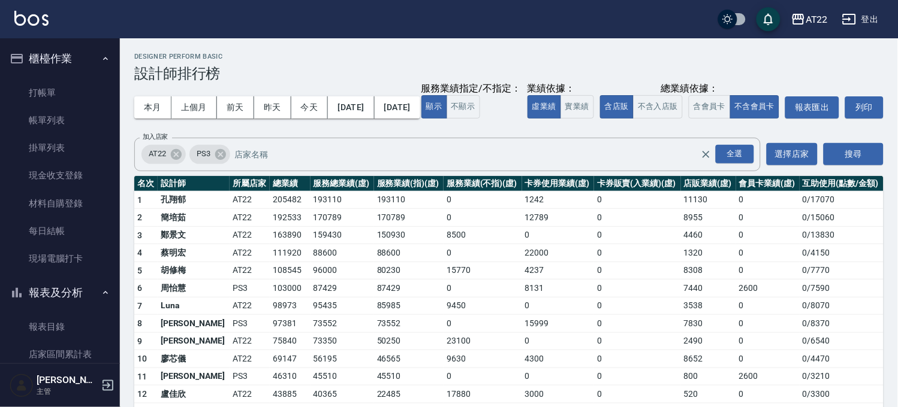
drag, startPoint x: 84, startPoint y: 252, endPoint x: 580, endPoint y: 258, distance: 495.5
click at [84, 252] on link "現場電腦打卡" at bounding box center [60, 259] width 110 height 28
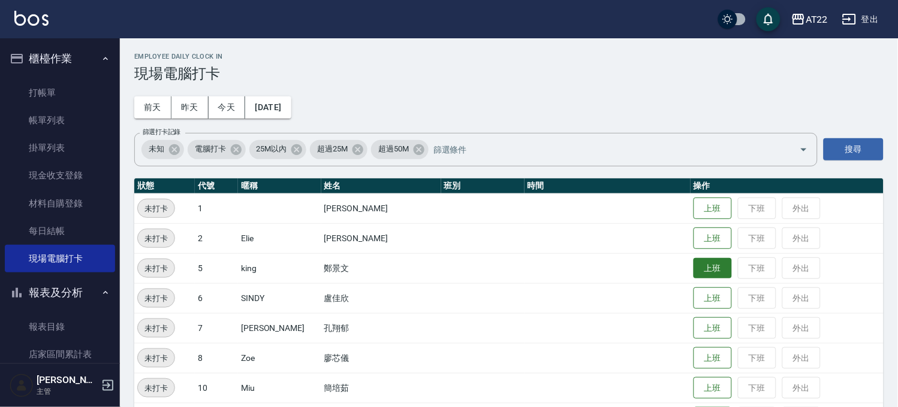
click at [693, 267] on button "上班" at bounding box center [712, 268] width 38 height 21
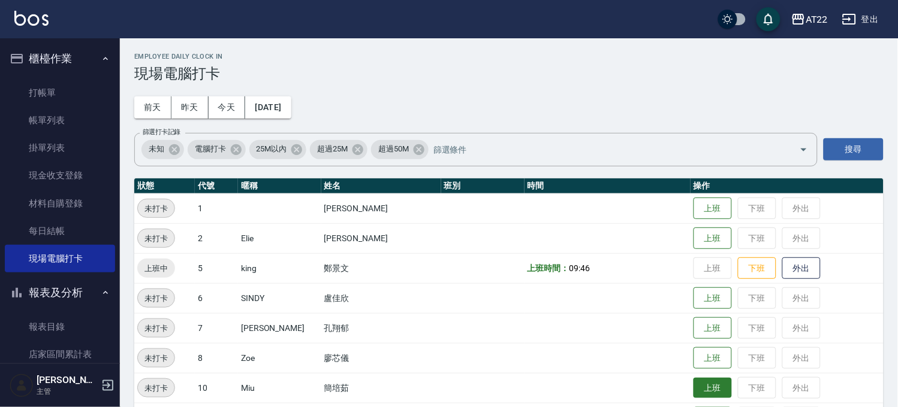
click at [693, 385] on button "上班" at bounding box center [712, 388] width 38 height 21
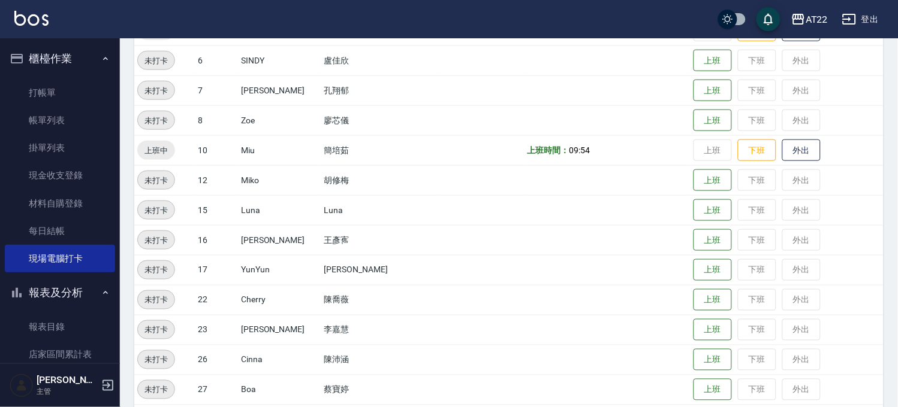
scroll to position [320, 0]
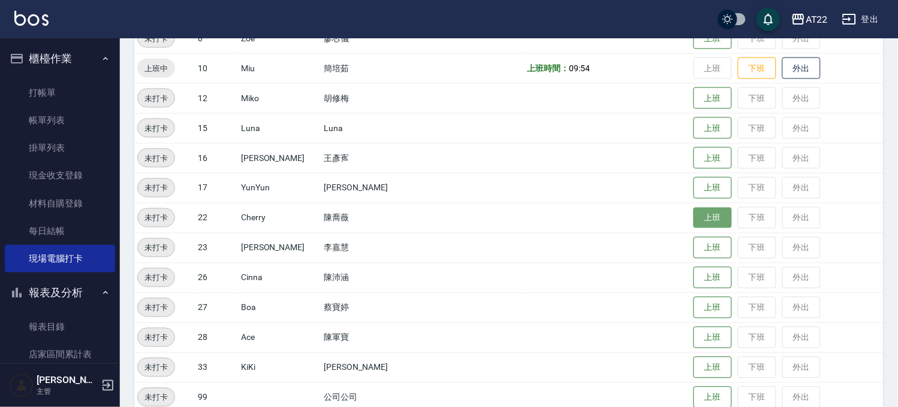
click at [699, 222] on button "上班" at bounding box center [712, 218] width 38 height 21
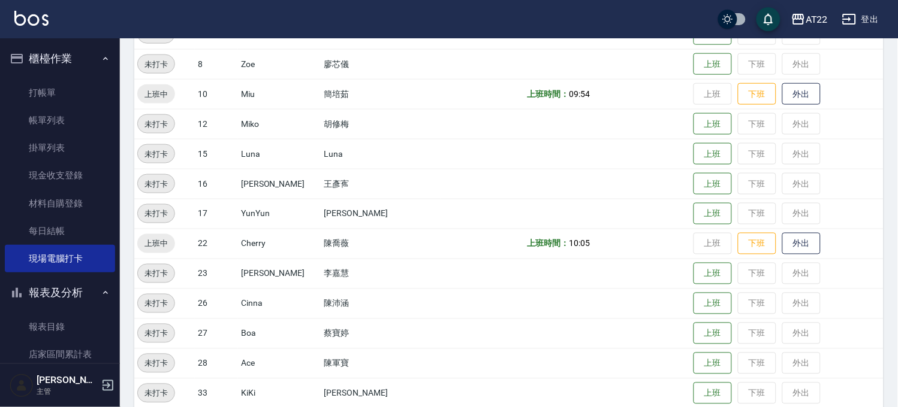
scroll to position [333, 0]
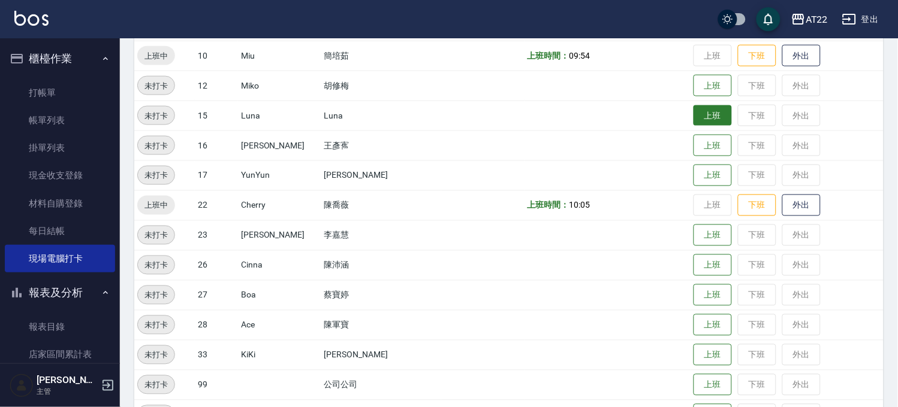
click at [693, 123] on button "上班" at bounding box center [712, 115] width 38 height 21
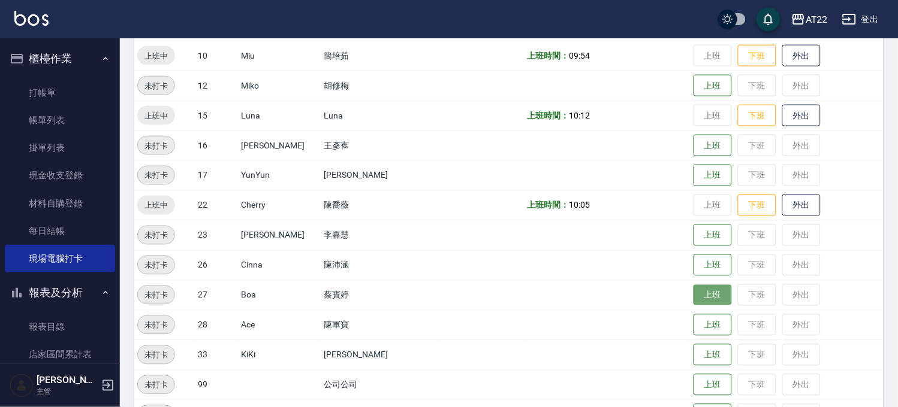
click at [693, 300] on button "上班" at bounding box center [712, 295] width 38 height 21
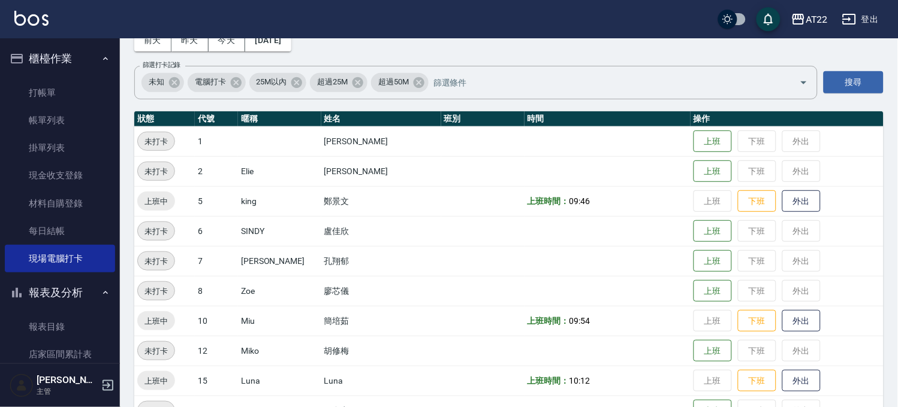
scroll to position [67, 0]
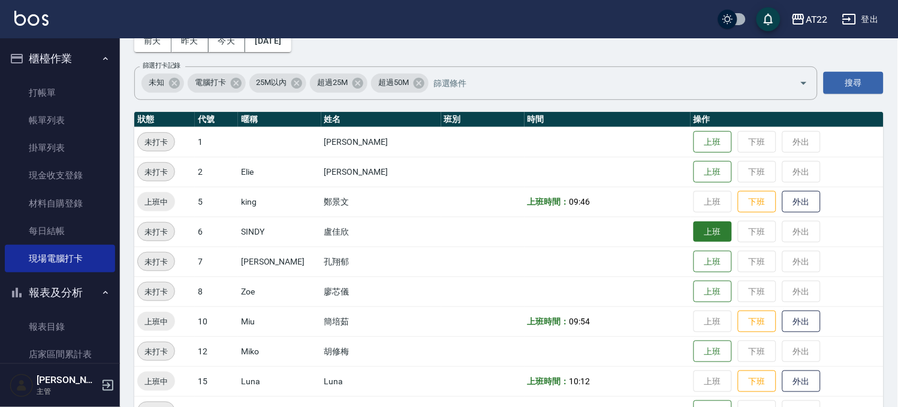
click at [693, 228] on button "上班" at bounding box center [712, 232] width 38 height 21
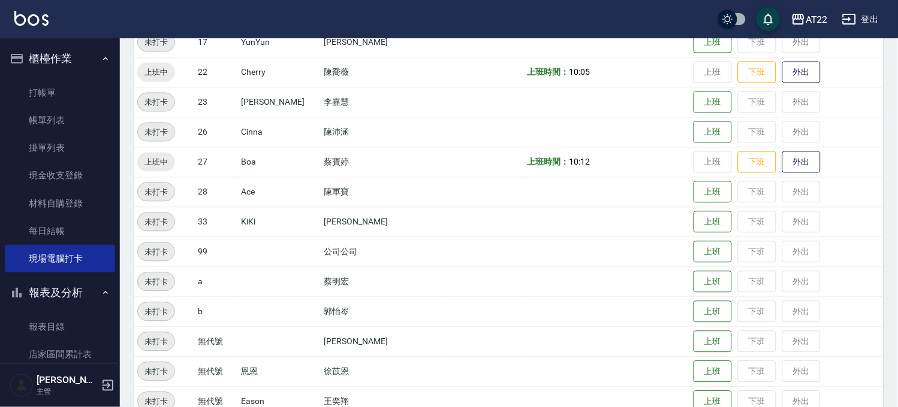
scroll to position [200, 0]
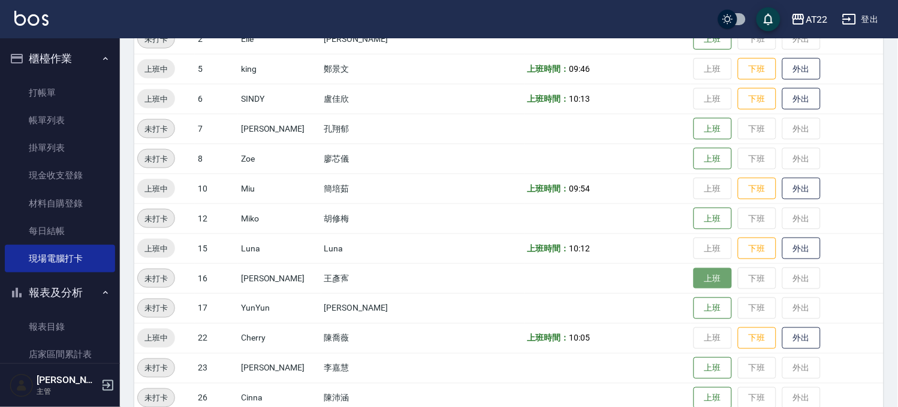
click at [693, 273] on button "上班" at bounding box center [712, 278] width 38 height 21
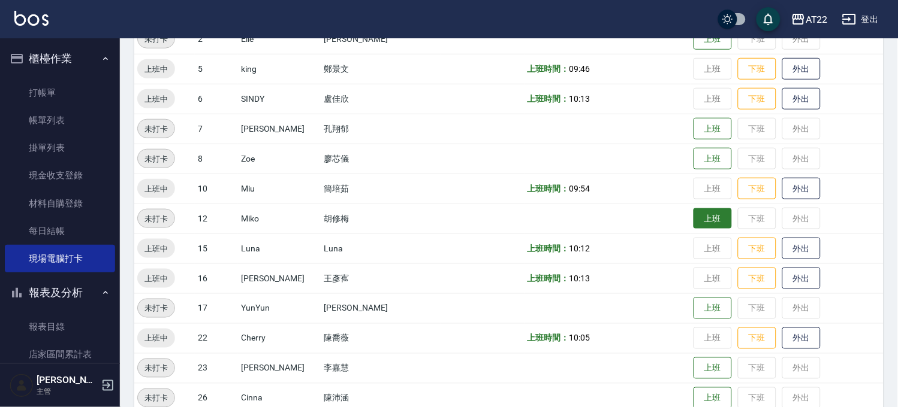
click at [693, 225] on button "上班" at bounding box center [712, 219] width 38 height 21
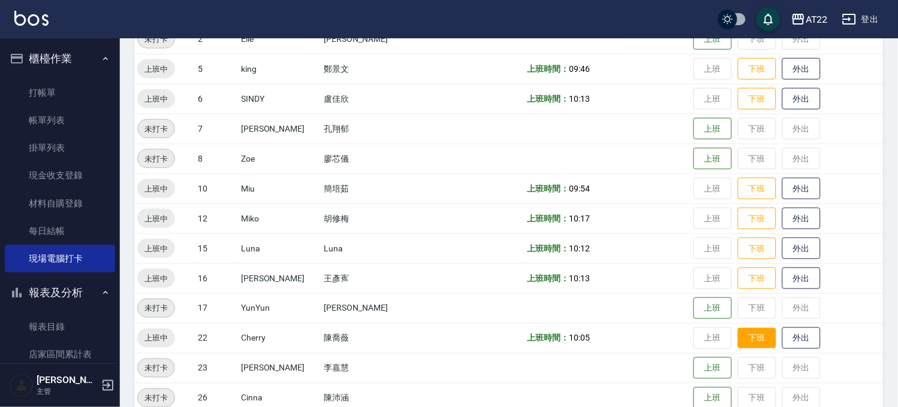
scroll to position [466, 0]
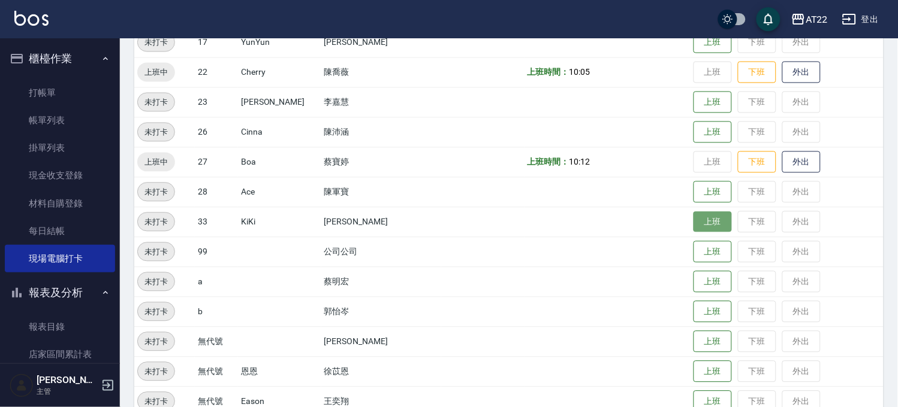
click at [693, 230] on button "上班" at bounding box center [712, 222] width 38 height 21
click at [693, 222] on button "上班" at bounding box center [712, 222] width 38 height 21
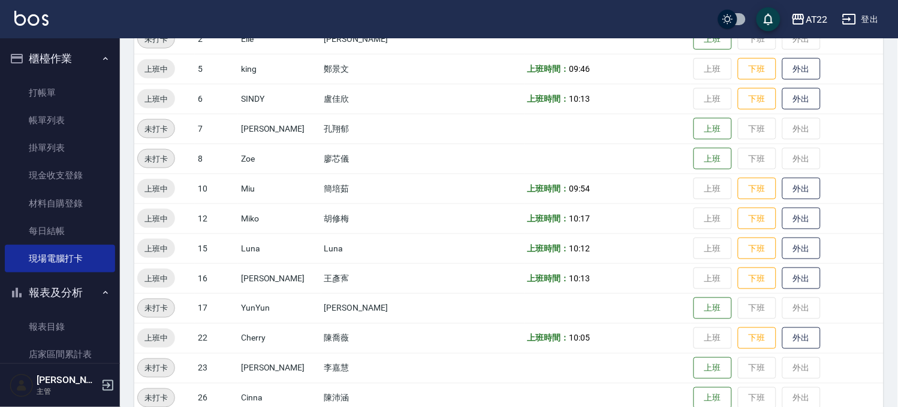
scroll to position [0, 0]
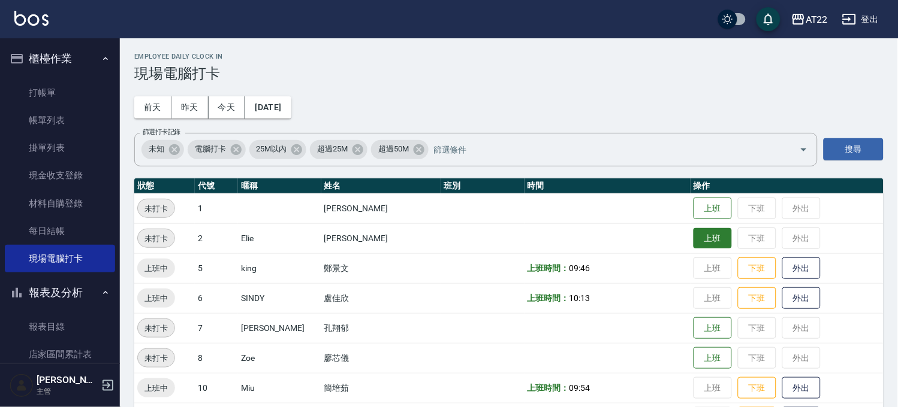
click at [697, 243] on button "上班" at bounding box center [712, 238] width 38 height 21
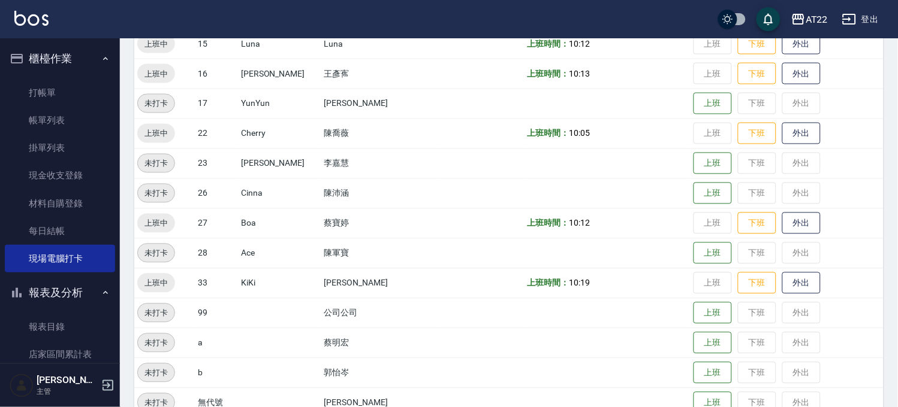
scroll to position [466, 0]
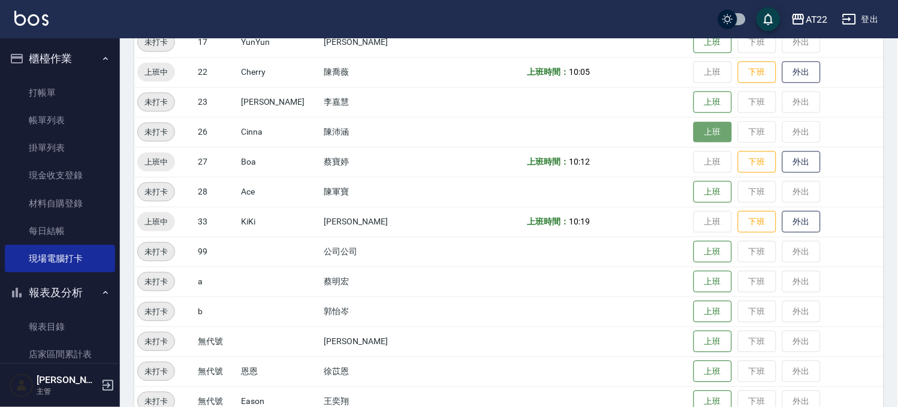
click at [693, 136] on button "上班" at bounding box center [712, 132] width 38 height 21
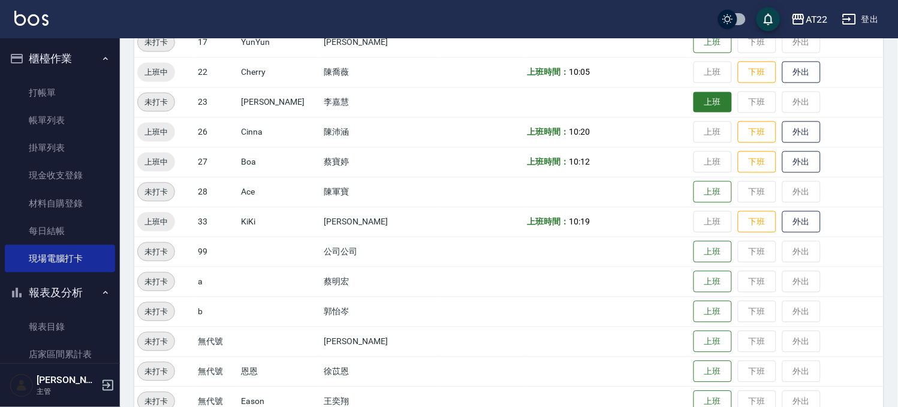
click at [694, 102] on button "上班" at bounding box center [712, 102] width 38 height 21
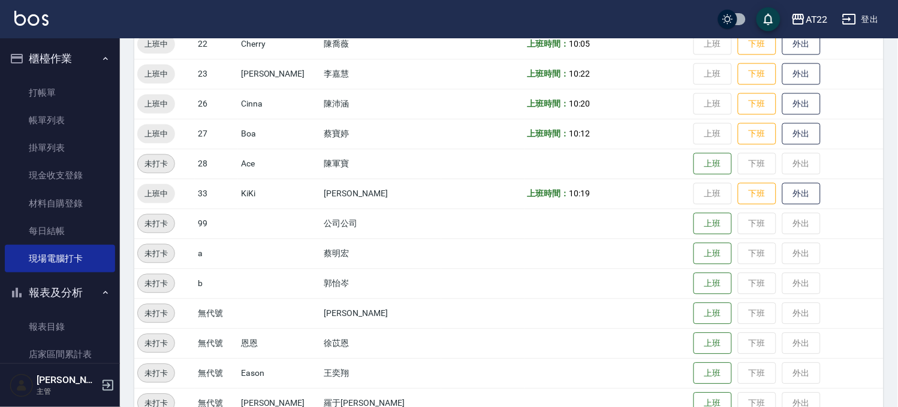
scroll to position [519, 0]
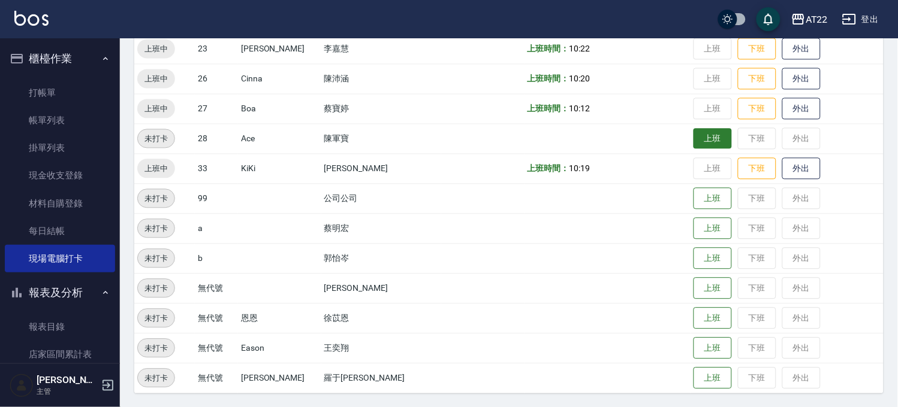
click at [693, 135] on button "上班" at bounding box center [712, 138] width 38 height 21
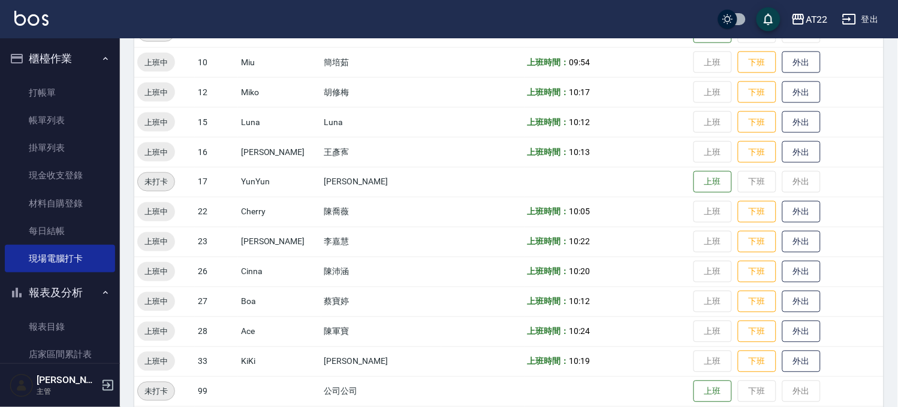
scroll to position [253, 0]
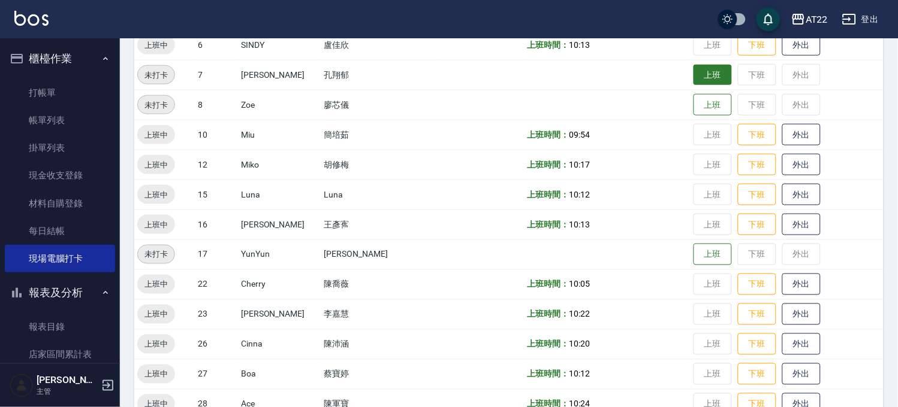
click at [696, 74] on button "上班" at bounding box center [712, 75] width 38 height 21
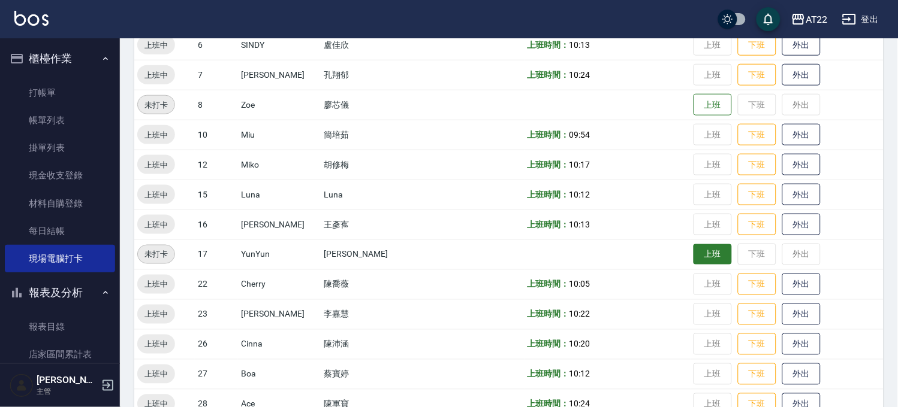
click at [704, 252] on button "上班" at bounding box center [712, 254] width 38 height 21
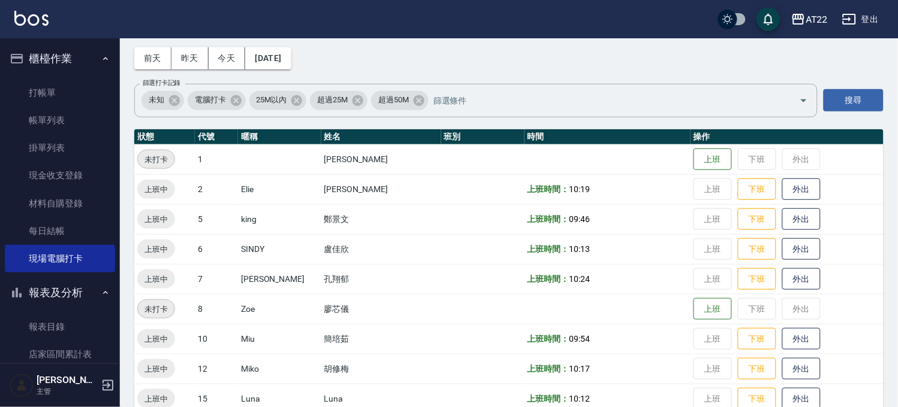
scroll to position [0, 0]
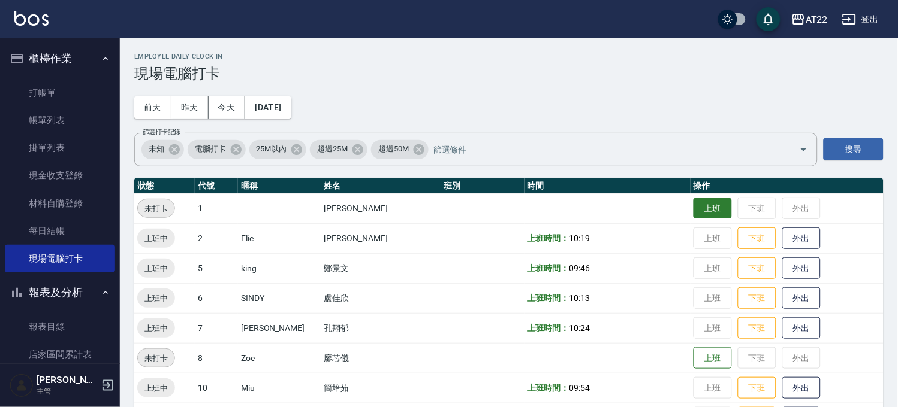
click at [696, 204] on button "上班" at bounding box center [712, 208] width 38 height 21
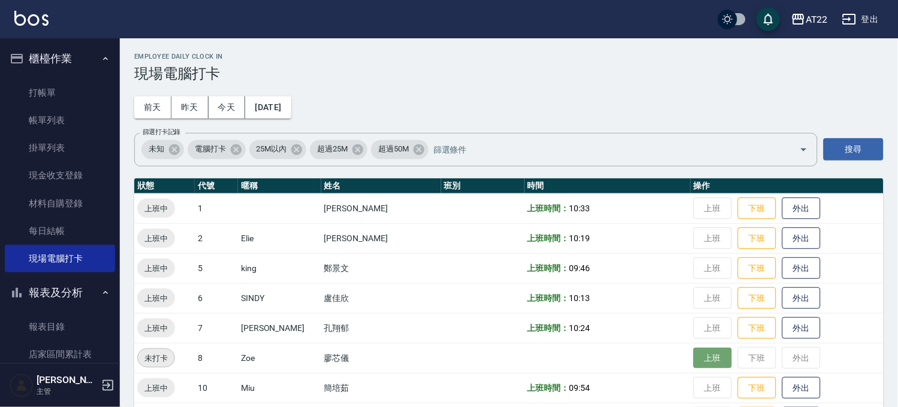
click at [693, 359] on button "上班" at bounding box center [712, 358] width 38 height 21
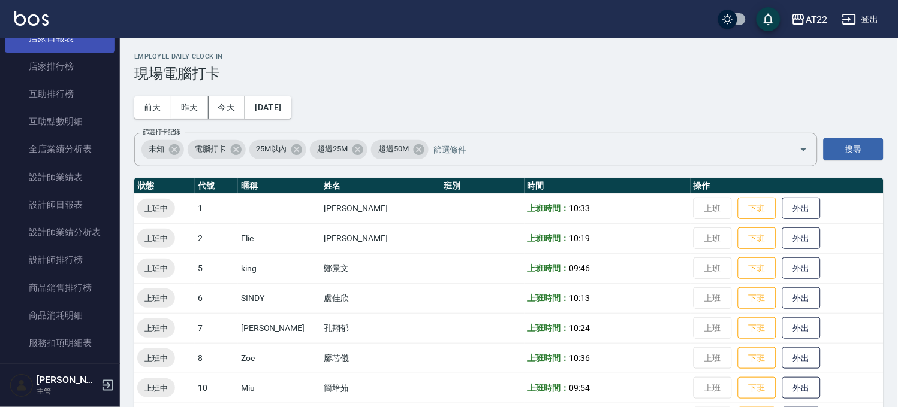
scroll to position [399, 0]
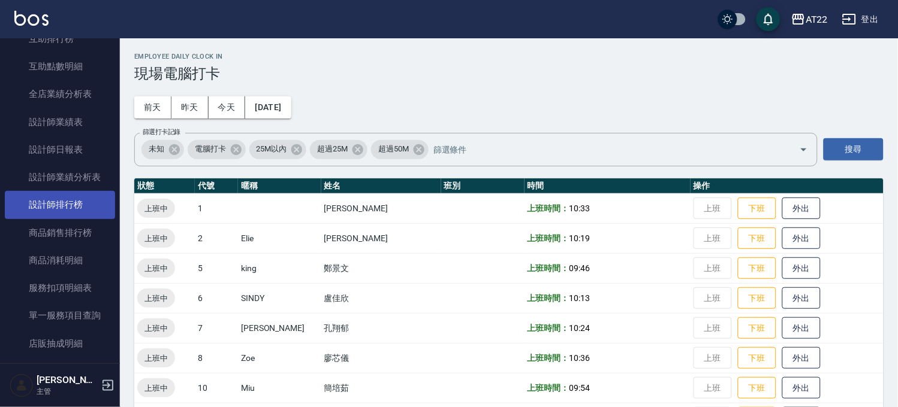
click at [84, 200] on link "設計師排行榜" at bounding box center [60, 205] width 110 height 28
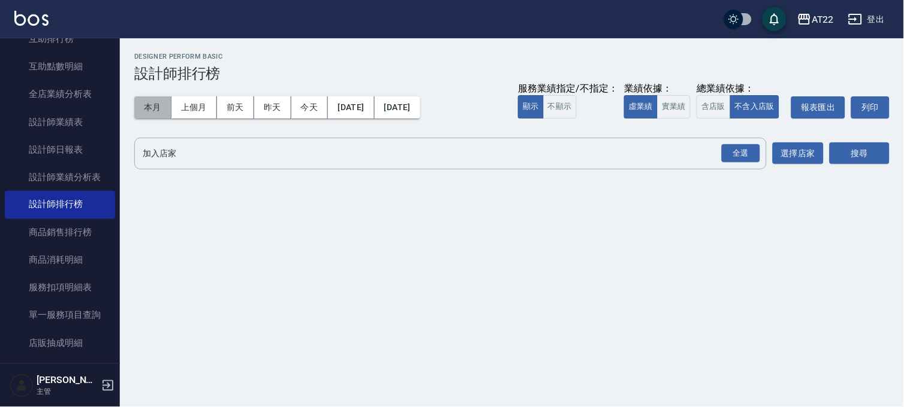
click at [152, 108] on button "本月" at bounding box center [152, 107] width 37 height 22
click at [744, 152] on div "全選" at bounding box center [740, 153] width 38 height 19
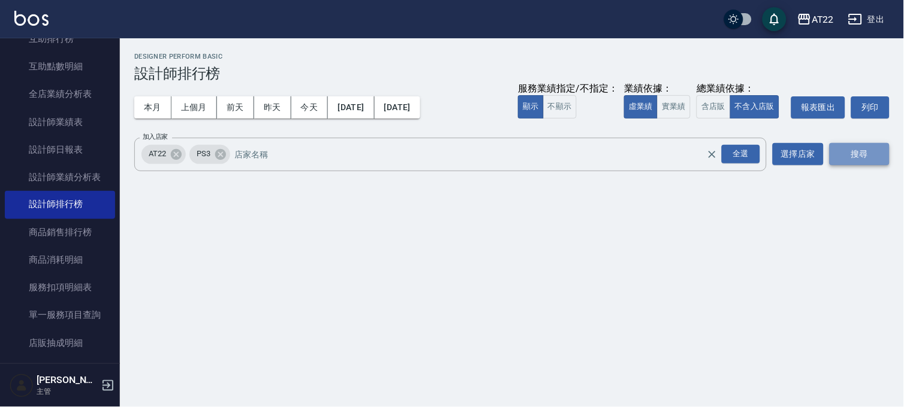
click at [867, 152] on button "搜尋" at bounding box center [859, 154] width 60 height 22
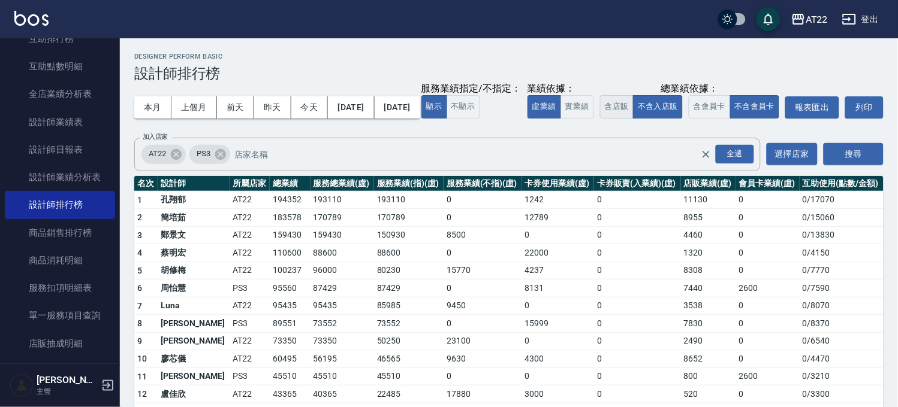
click at [600, 119] on button "含店販" at bounding box center [617, 106] width 34 height 23
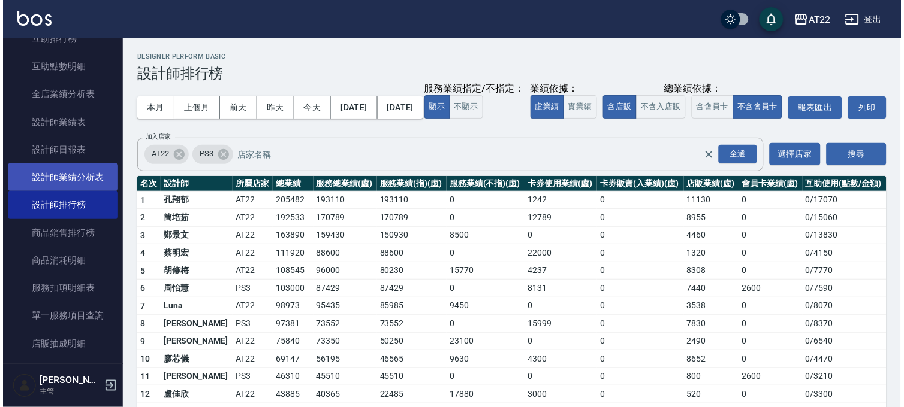
scroll to position [200, 0]
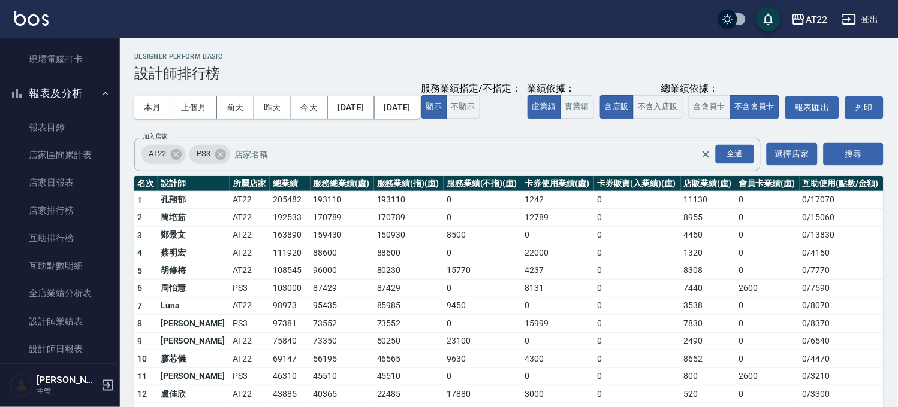
click at [54, 93] on button "報表及分析" at bounding box center [60, 93] width 110 height 31
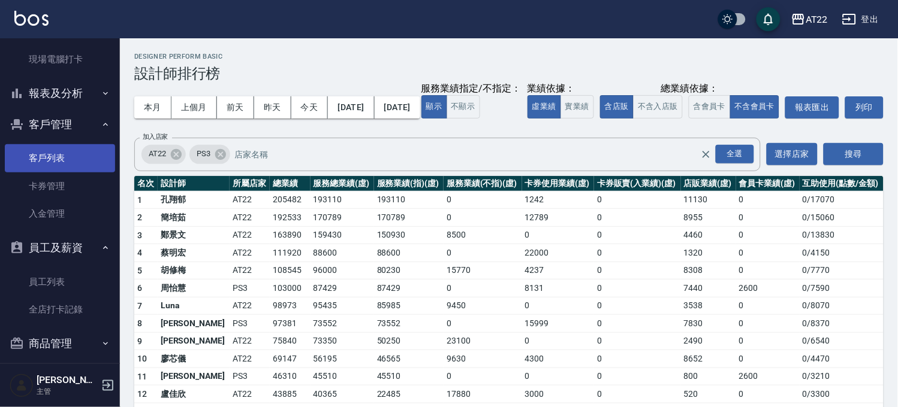
click at [67, 158] on link "客戶列表" at bounding box center [60, 158] width 110 height 28
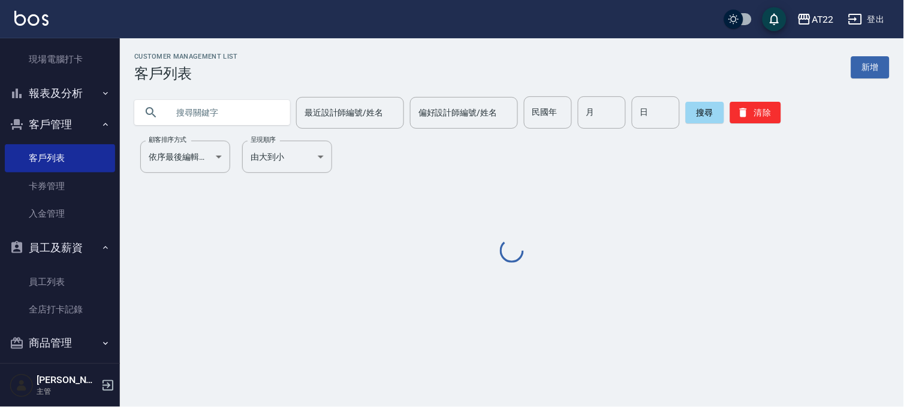
click at [192, 111] on input "text" at bounding box center [224, 112] width 113 height 32
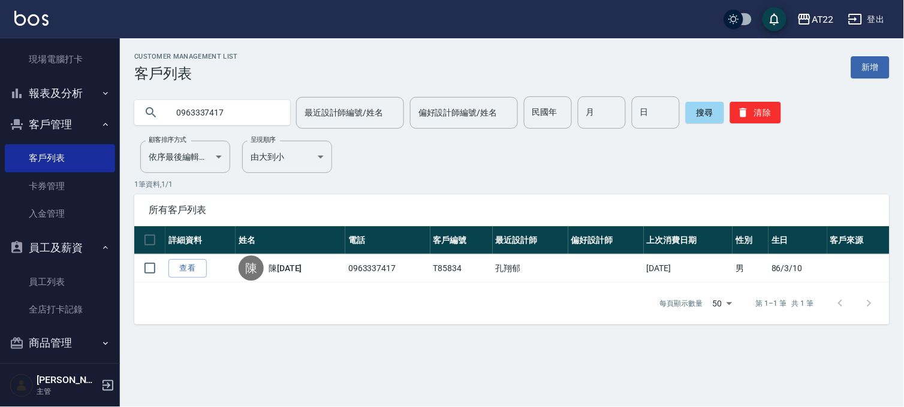
click at [223, 120] on input "0963337417" at bounding box center [224, 112] width 113 height 32
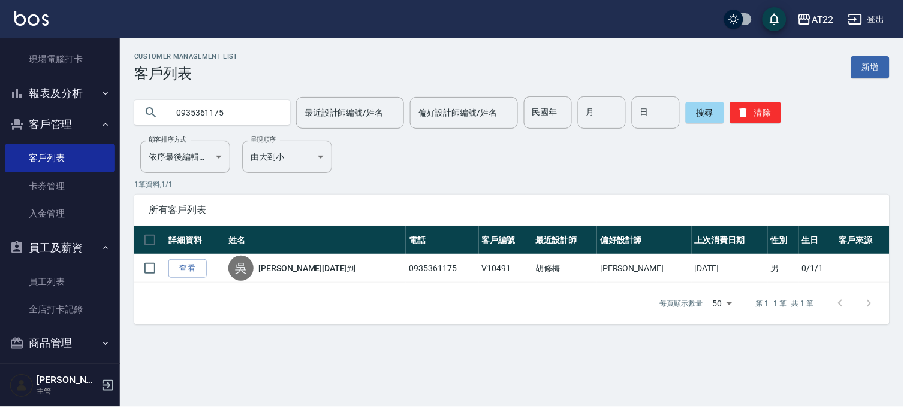
click at [223, 120] on input "0935361175" at bounding box center [224, 112] width 113 height 32
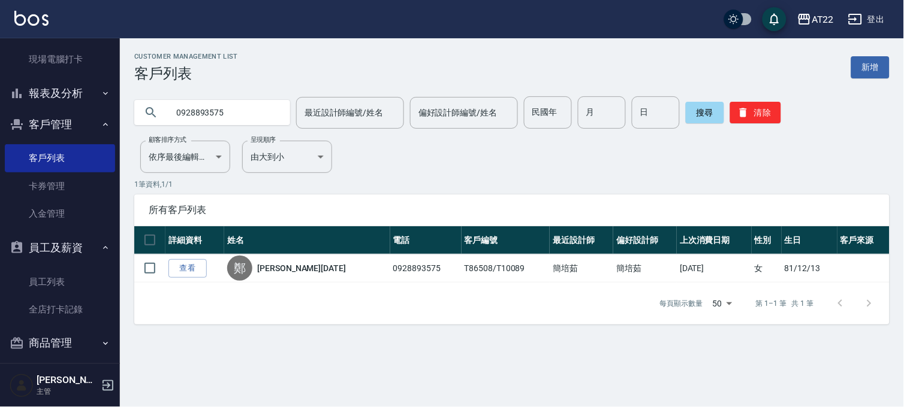
click at [216, 105] on input "0928893575" at bounding box center [224, 112] width 113 height 32
type input "0930836917"
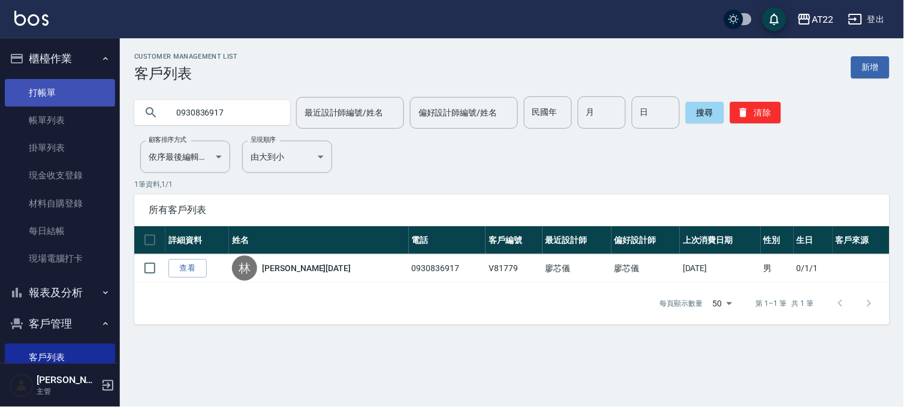
click at [84, 86] on link "打帳單" at bounding box center [60, 93] width 110 height 28
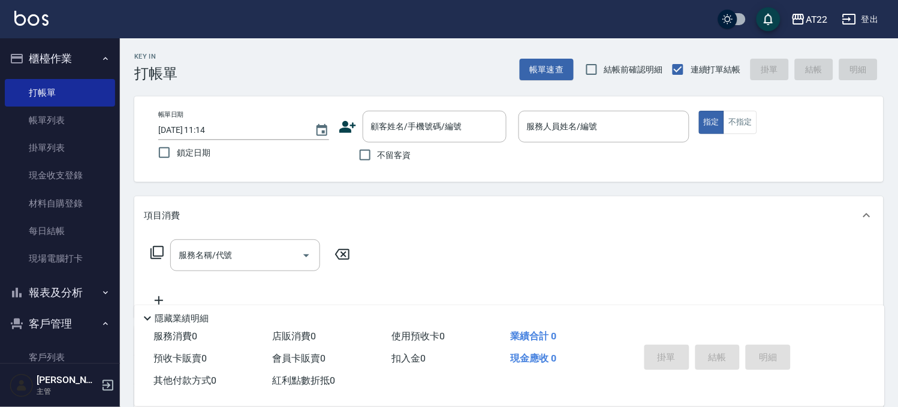
click at [403, 159] on span "不留客資" at bounding box center [394, 155] width 34 height 13
click at [377, 159] on input "不留客資" at bounding box center [364, 155] width 25 height 25
checkbox input "true"
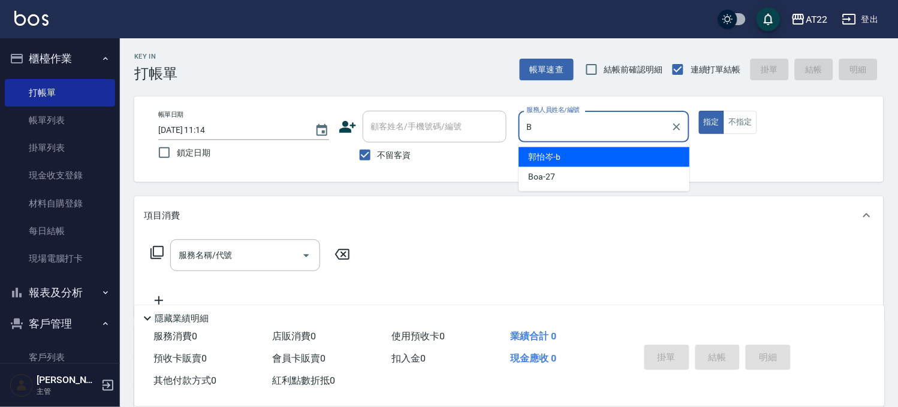
type input "郭怡岑-b"
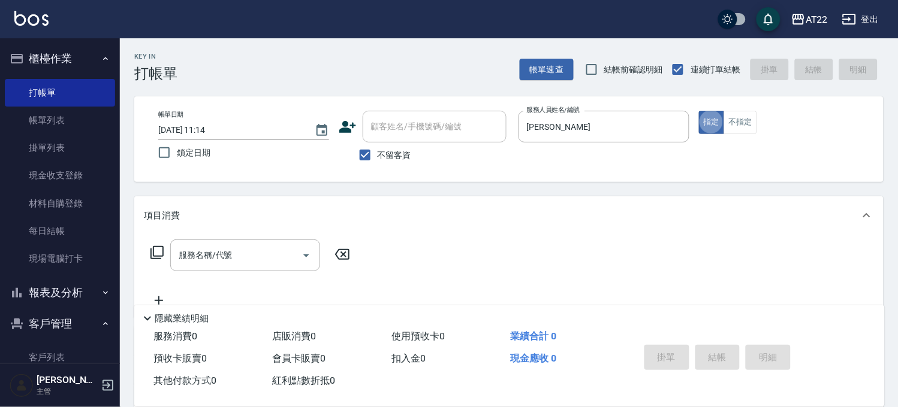
type button "true"
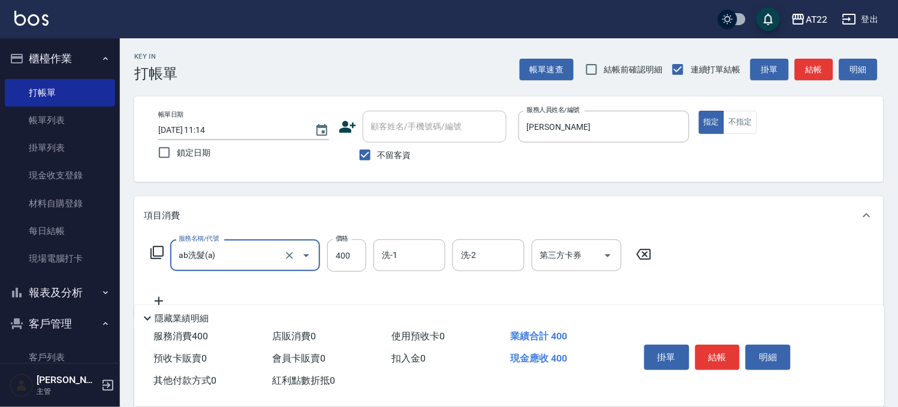
type input "ab洗髮(a)"
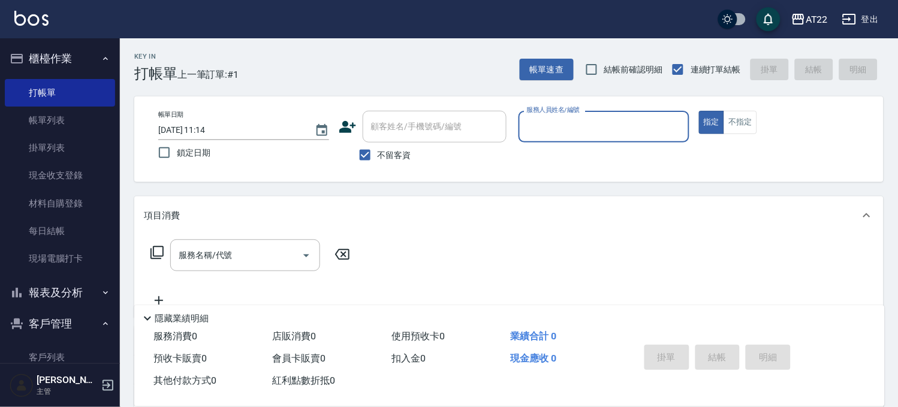
click at [400, 159] on span "不留客資" at bounding box center [394, 155] width 34 height 13
click at [377, 159] on input "不留客資" at bounding box center [364, 155] width 25 height 25
checkbox input "false"
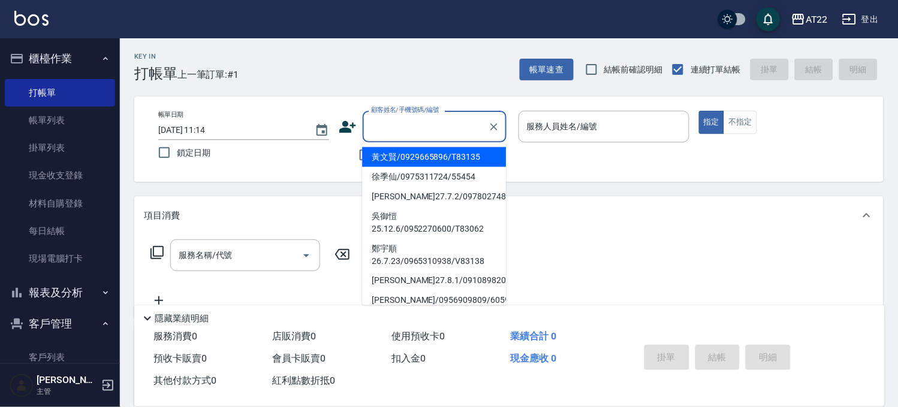
click at [400, 137] on input "顧客姓名/手機號碼/編號" at bounding box center [425, 126] width 115 height 21
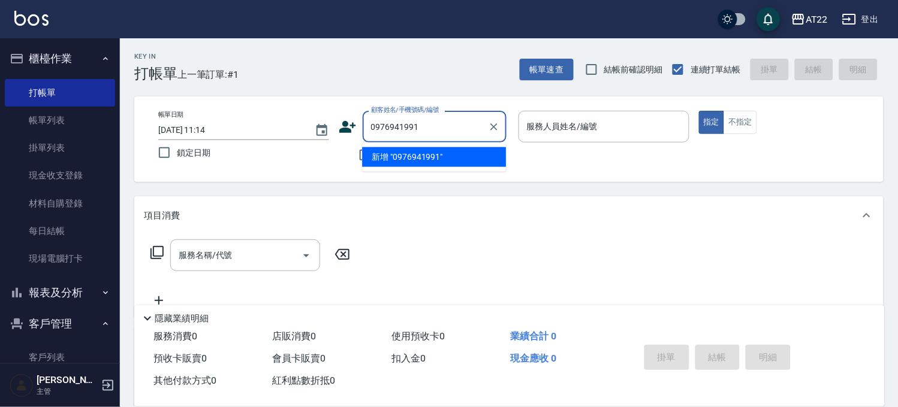
click at [402, 153] on li "新增 "0976941991"" at bounding box center [434, 157] width 144 height 20
type input "0976941991"
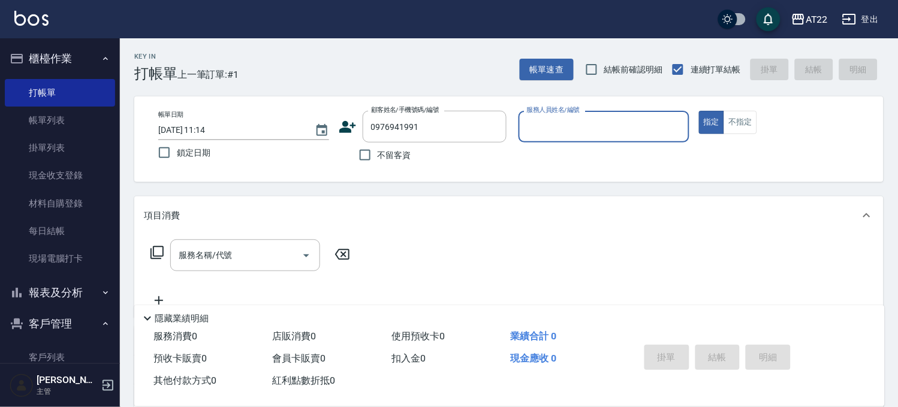
click at [336, 123] on div "帳單日期 2025/09/20 11:14 鎖定日期 顧客姓名/手機號碼/編號 0976941991 顧客姓名/手機號碼/編號 不留客資 服務人員姓名/編號 …" at bounding box center [509, 139] width 720 height 57
click at [340, 124] on icon at bounding box center [348, 127] width 18 height 18
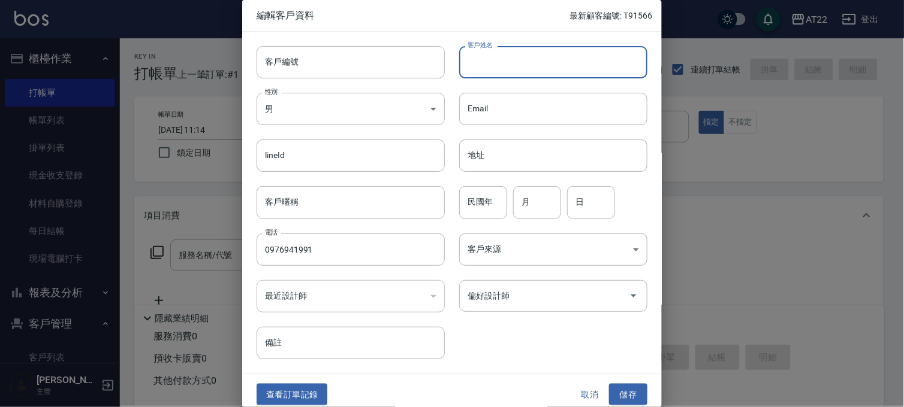
click at [516, 55] on input "客戶姓名" at bounding box center [553, 62] width 188 height 32
type input "[PERSON_NAME]"
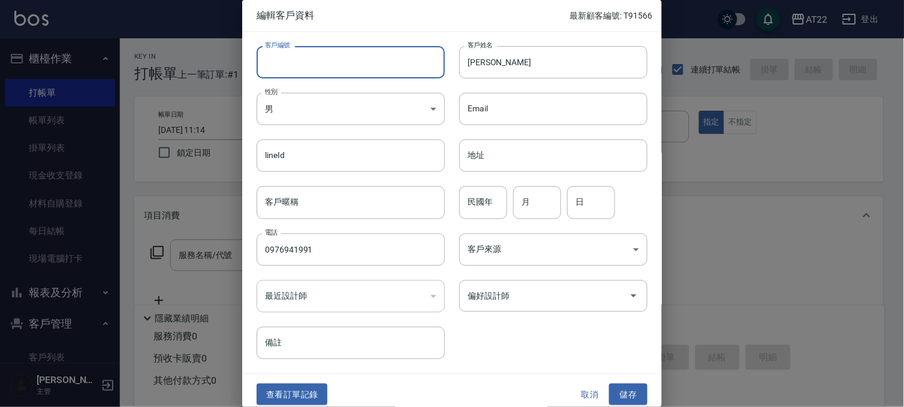
click at [367, 77] on input "客戶編號" at bounding box center [350, 62] width 188 height 32
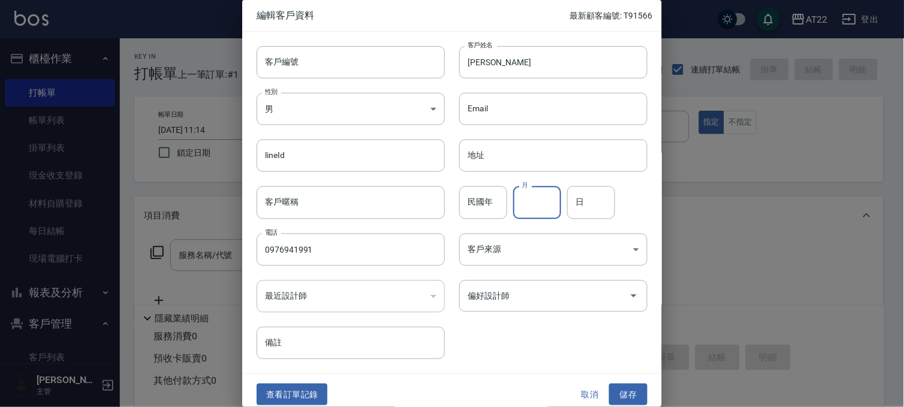
click at [525, 212] on input "月" at bounding box center [537, 202] width 48 height 32
click at [499, 204] on input "民國年" at bounding box center [483, 202] width 48 height 32
type input "96"
type input "9"
type input "13"
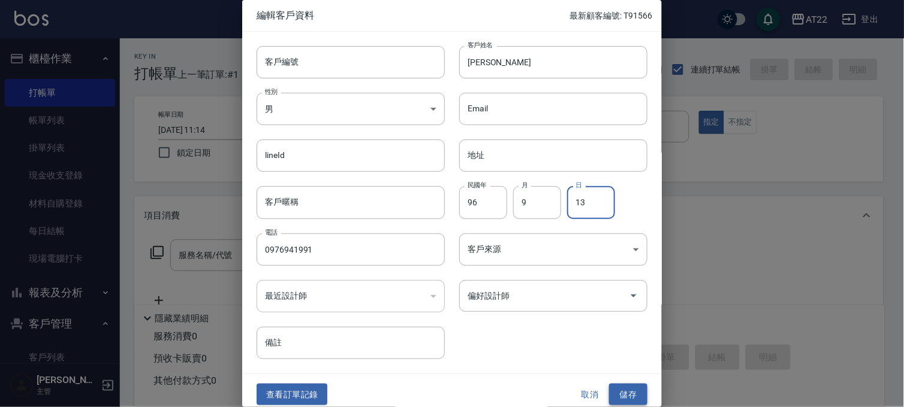
click at [632, 395] on button "儲存" at bounding box center [628, 395] width 38 height 22
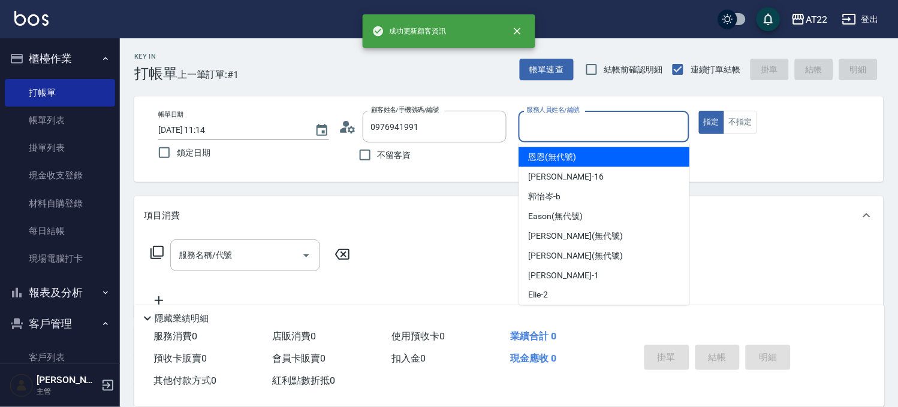
click at [612, 118] on input "服務人員姓名/編號" at bounding box center [604, 126] width 160 height 21
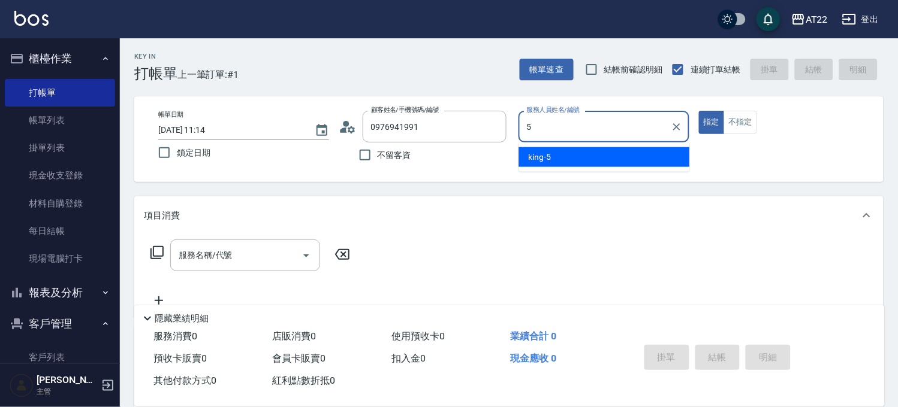
type input "king-5"
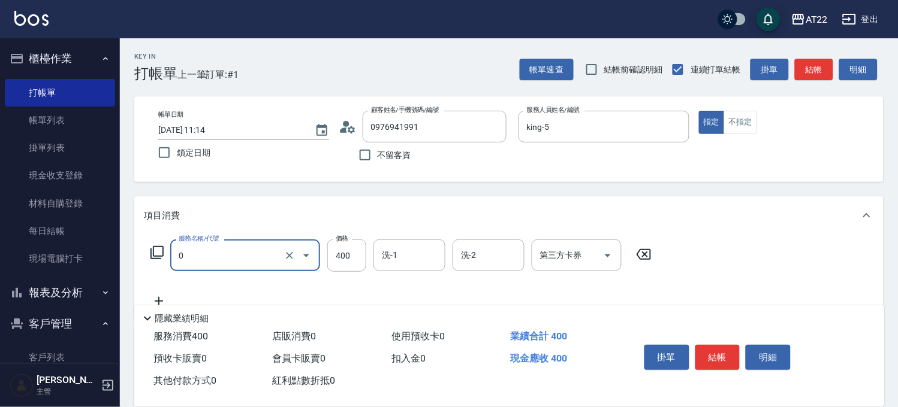
type input "有機洗髮(0)"
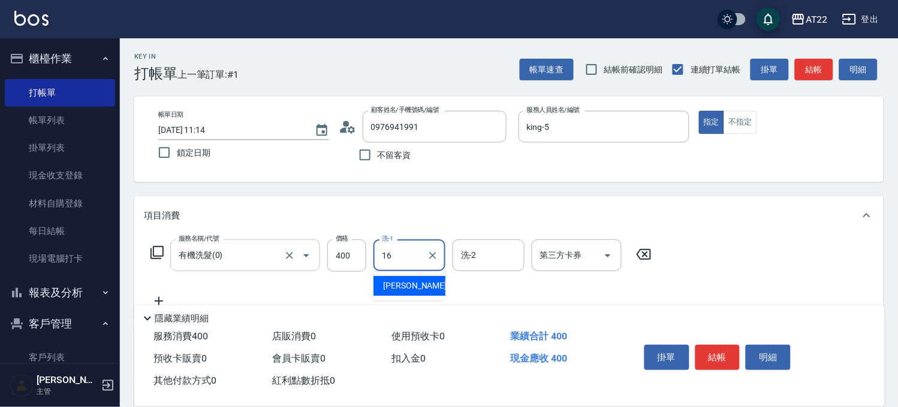
type input "Joe-16"
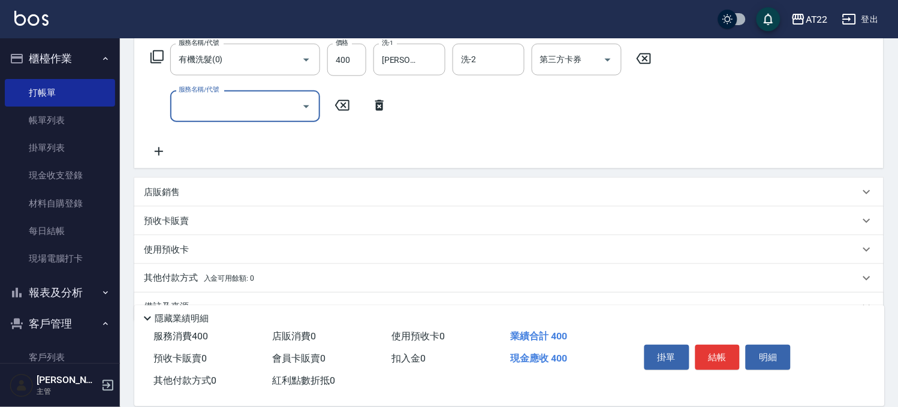
scroll to position [200, 0]
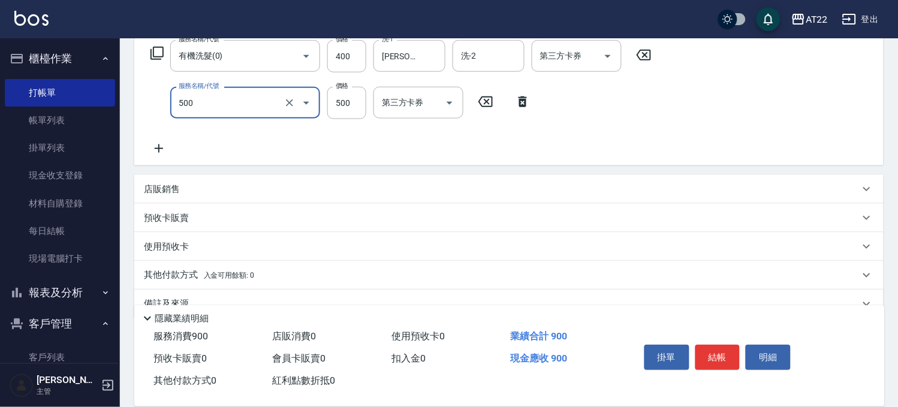
type input "剪髮(500)"
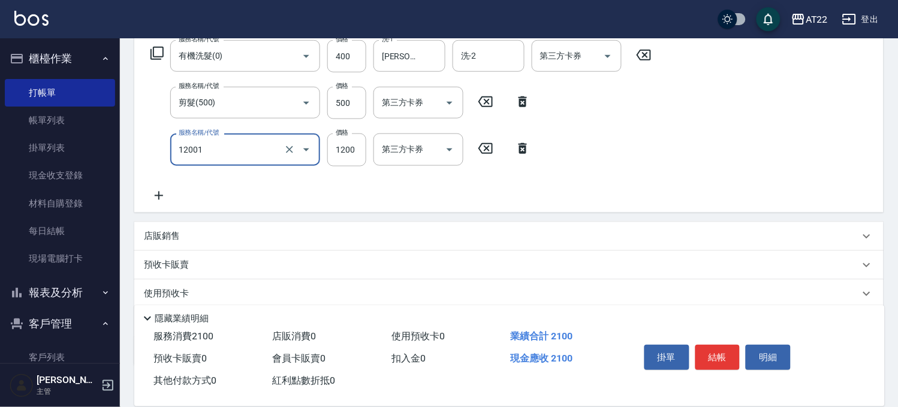
type input "燙髮S(12001)"
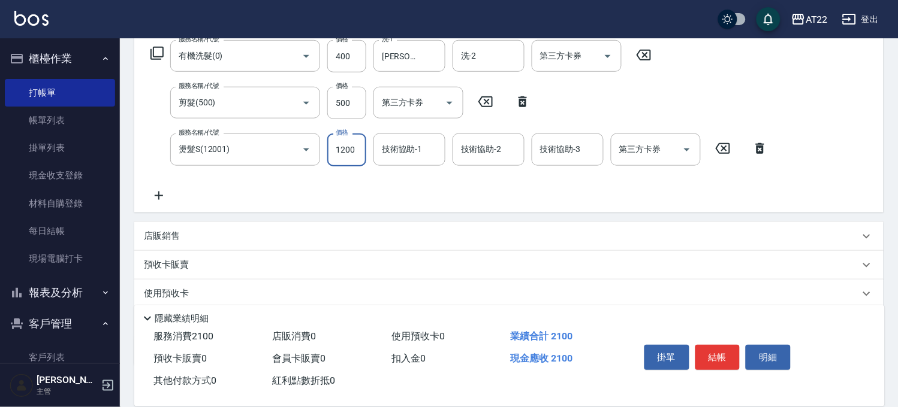
click at [355, 156] on input "1200" at bounding box center [346, 150] width 39 height 32
type input "1700"
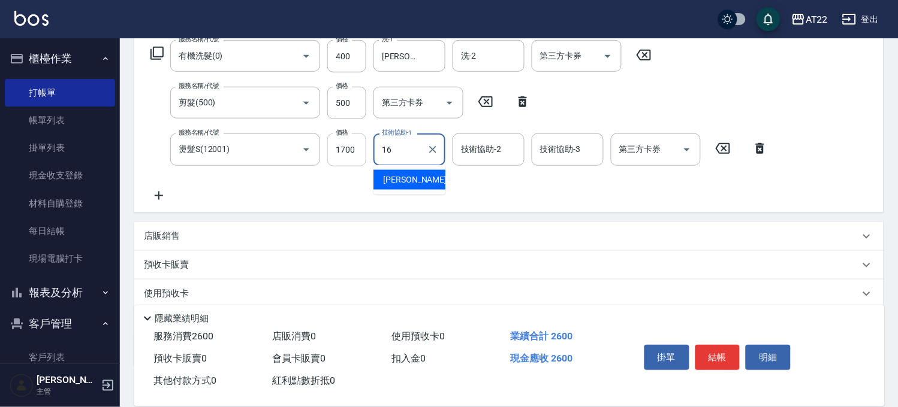
type input "Joe-16"
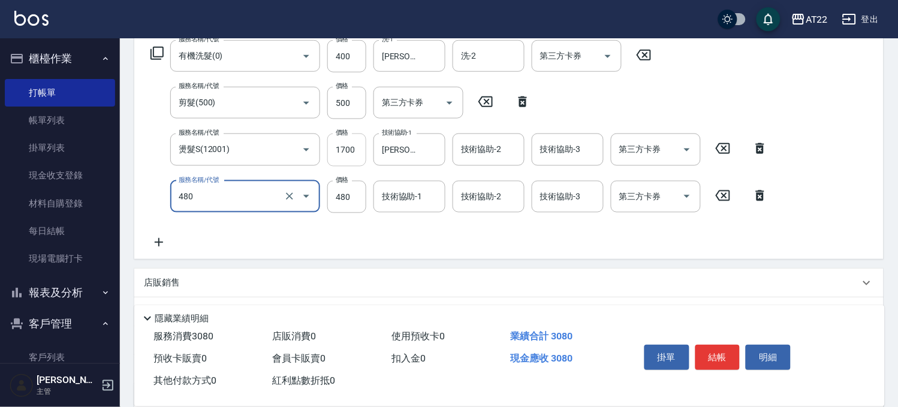
type input "潤澤修護(480)"
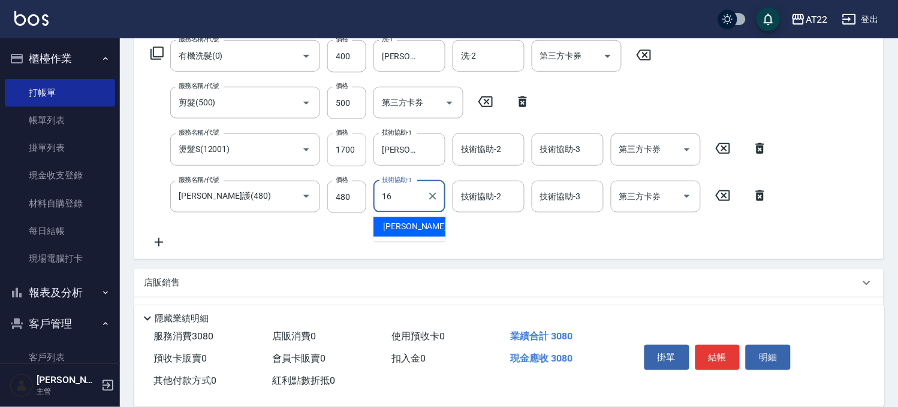
type input "Joe-16"
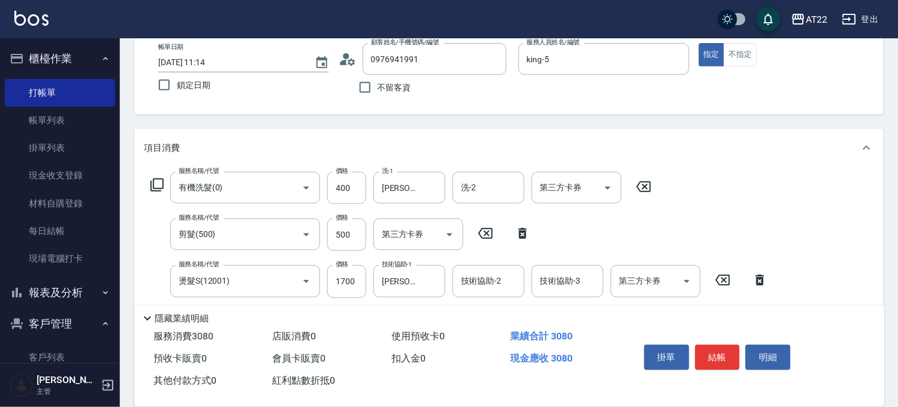
scroll to position [0, 0]
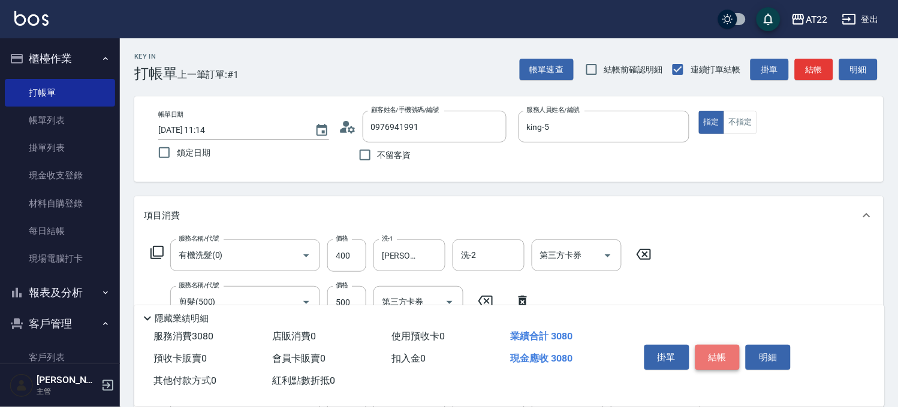
click at [717, 352] on button "結帳" at bounding box center [717, 357] width 45 height 25
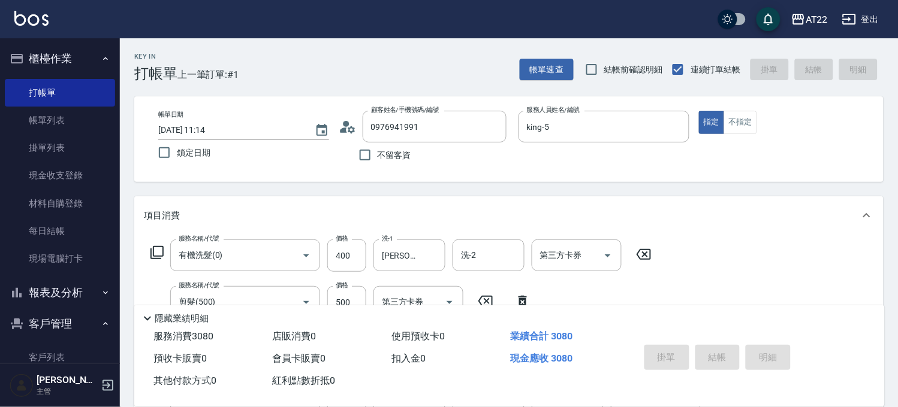
type input "2025/09/20 11:18"
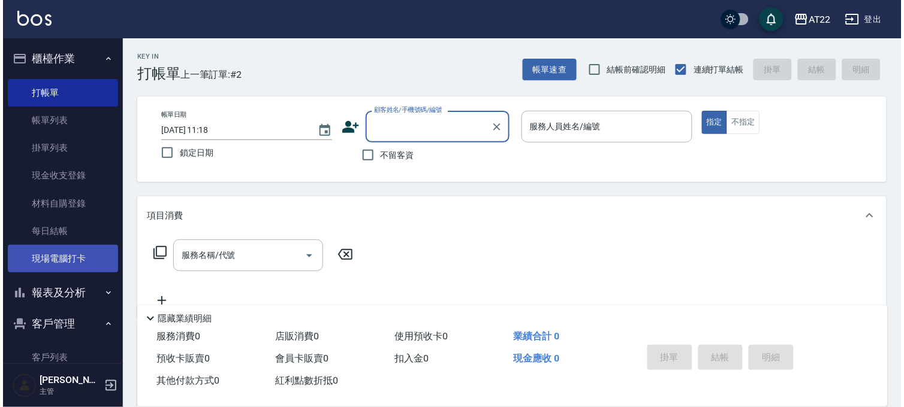
scroll to position [200, 0]
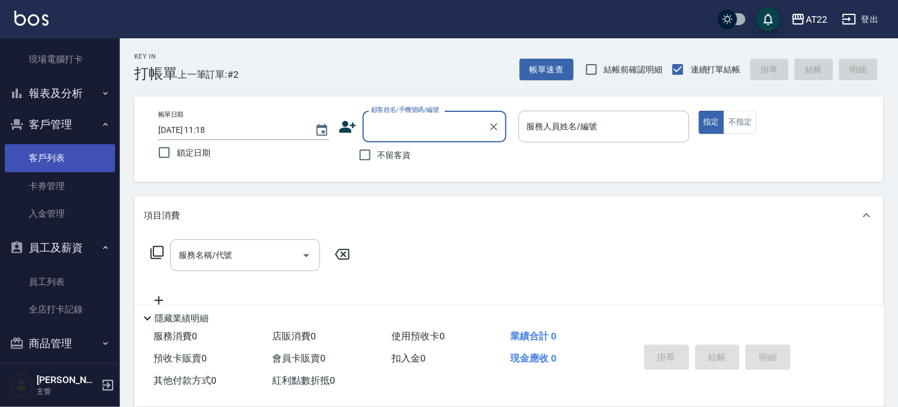
drag, startPoint x: 61, startPoint y: 159, endPoint x: 102, endPoint y: 146, distance: 43.6
click at [61, 159] on link "客戶列表" at bounding box center [60, 158] width 110 height 28
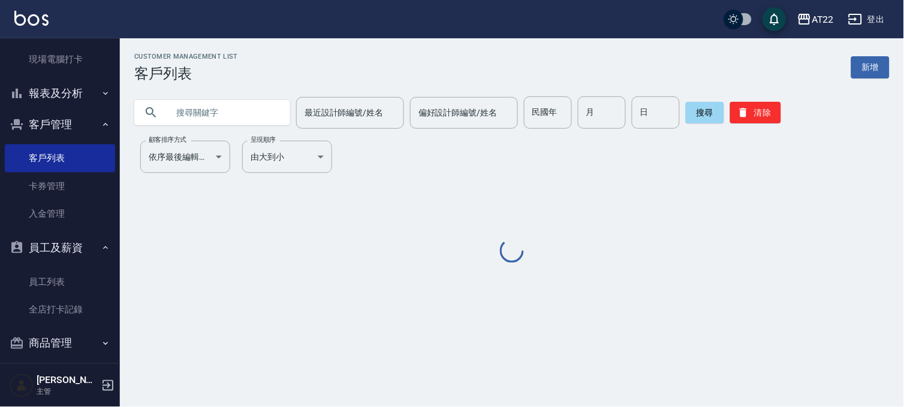
drag, startPoint x: 225, startPoint y: 116, endPoint x: 225, endPoint y: 108, distance: 7.8
click at [225, 116] on input "text" at bounding box center [224, 112] width 113 height 32
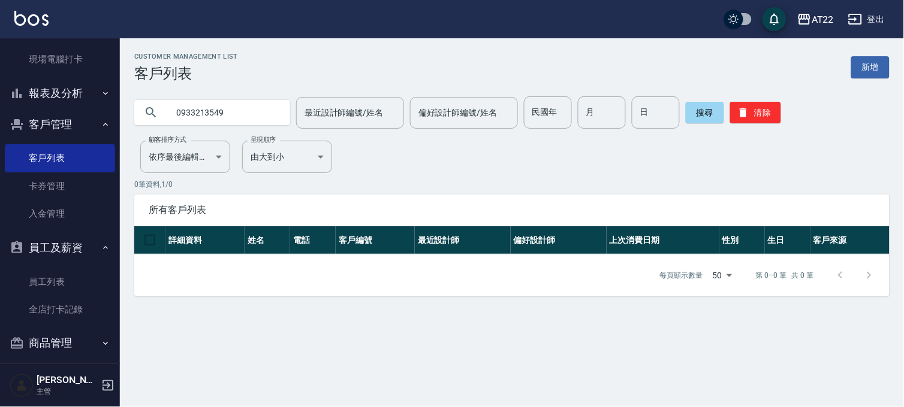
click at [225, 108] on input "0933213549" at bounding box center [224, 112] width 113 height 32
type input "0972098029"
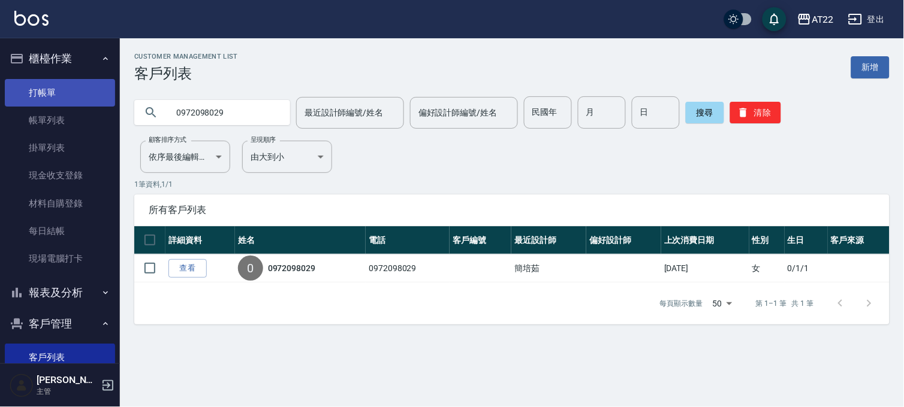
click at [61, 96] on link "打帳單" at bounding box center [60, 93] width 110 height 28
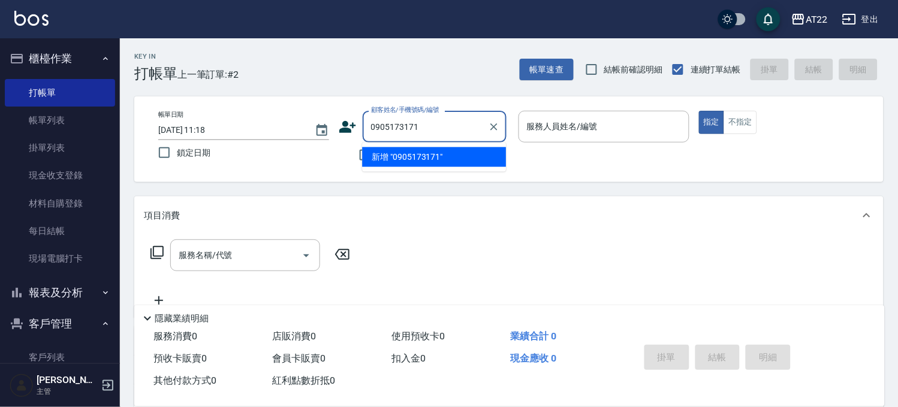
click at [439, 161] on li "新增 "0905173171"" at bounding box center [434, 157] width 144 height 20
type input "0905173171"
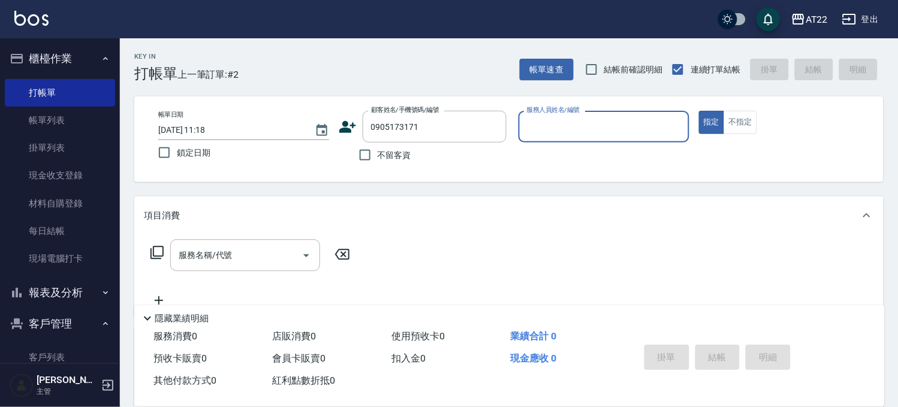
click at [348, 123] on icon at bounding box center [347, 127] width 17 height 12
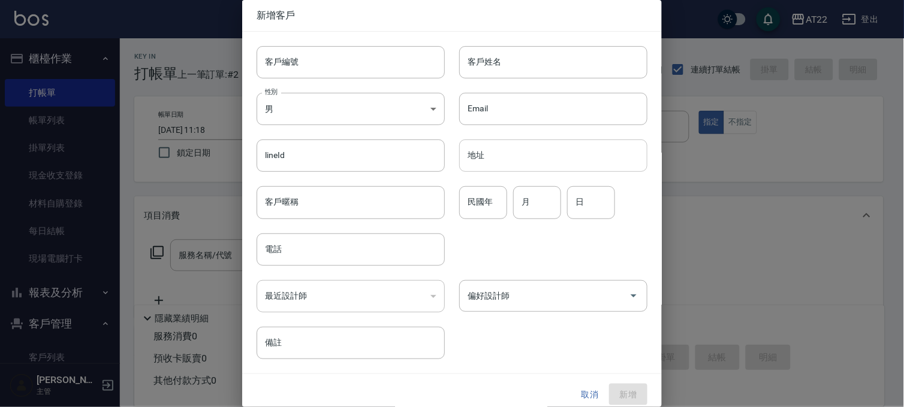
type input "0905173171"
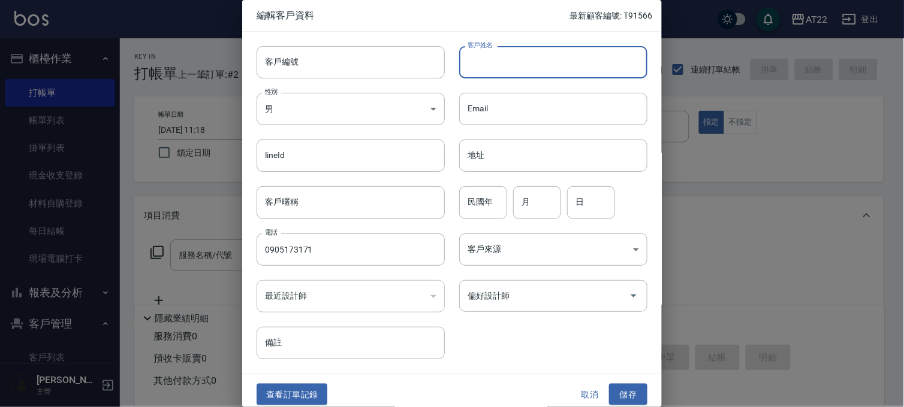
click at [528, 72] on input "客戶姓名" at bounding box center [553, 62] width 188 height 32
type input "呂廷軒"
click at [386, 67] on input "客戶編號" at bounding box center [350, 62] width 188 height 32
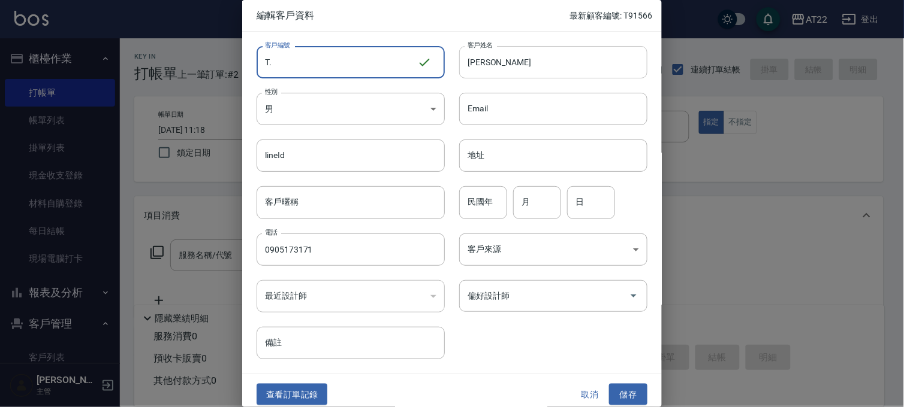
type input "T."
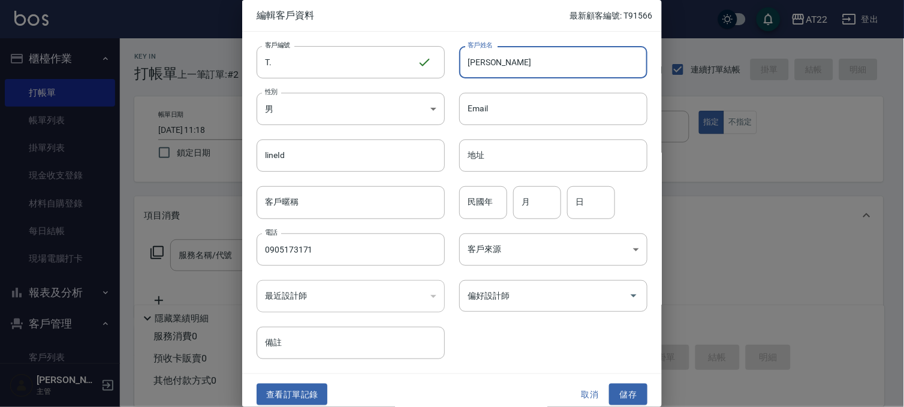
click at [543, 52] on input "呂廷軒" at bounding box center [553, 62] width 188 height 32
click at [488, 206] on input "民國年" at bounding box center [483, 202] width 48 height 32
click at [569, 68] on input "呂廷軒27.9.20" at bounding box center [553, 62] width 188 height 32
type input "[PERSON_NAME][DATE]"
click at [494, 198] on input "民國年" at bounding box center [483, 202] width 48 height 32
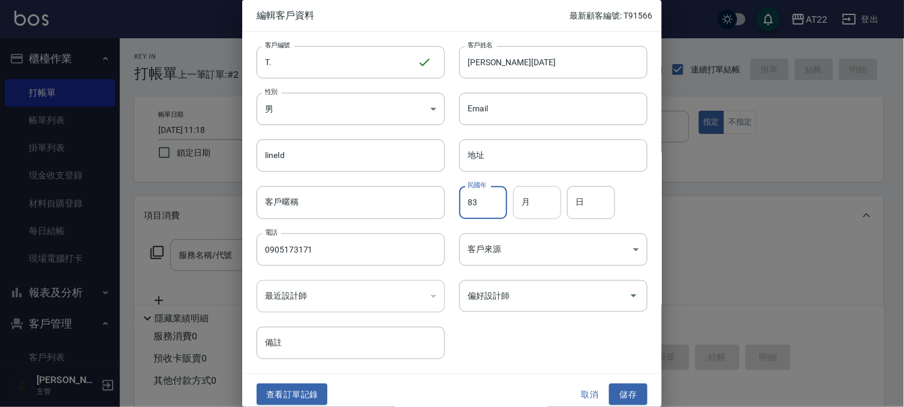
type input "83"
click at [528, 200] on input "月" at bounding box center [537, 202] width 48 height 32
type input "12"
click at [596, 216] on input "日" at bounding box center [591, 202] width 48 height 32
type input "24"
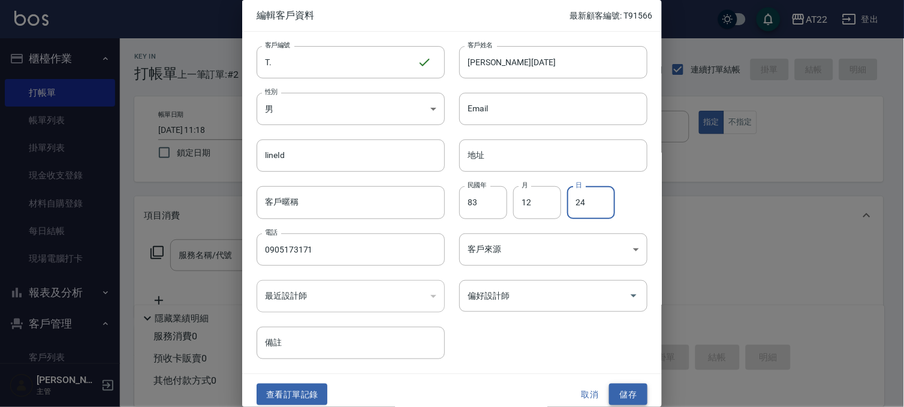
click at [618, 398] on button "儲存" at bounding box center [628, 395] width 38 height 22
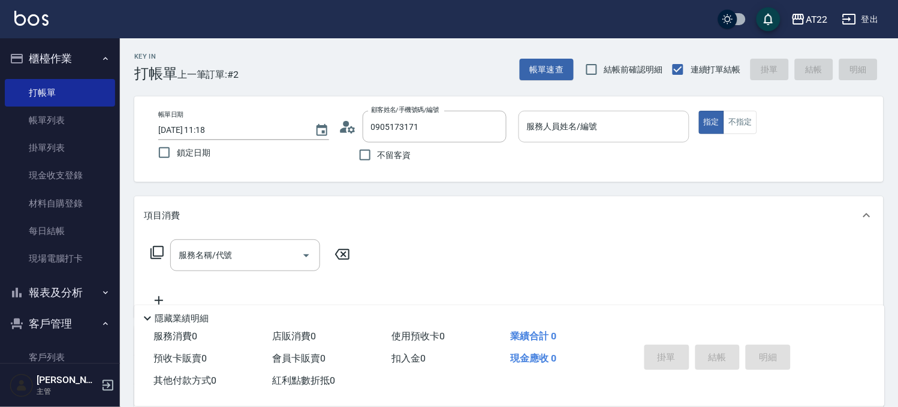
click at [566, 125] on input "服務人員姓名/編號" at bounding box center [604, 126] width 160 height 21
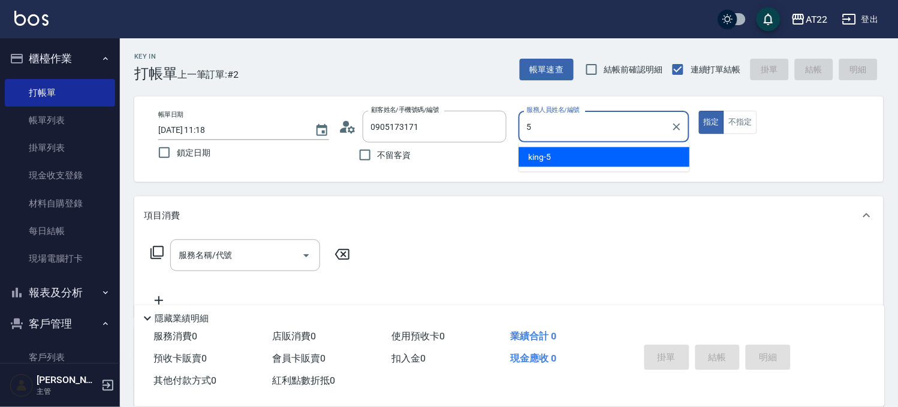
type input "king-5"
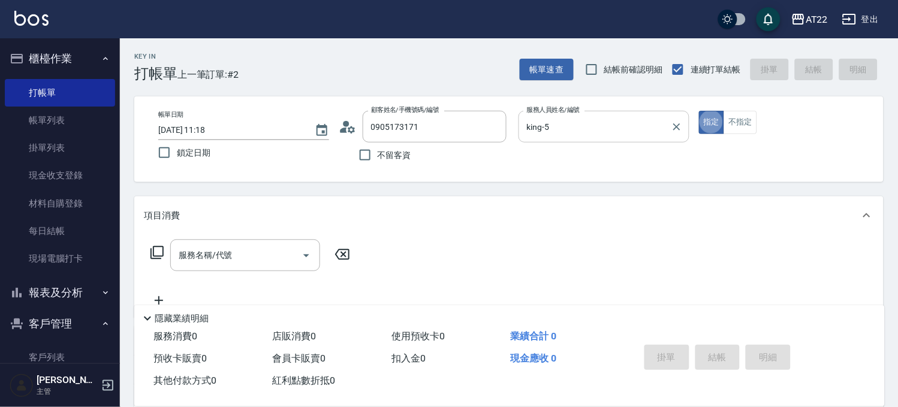
type button "true"
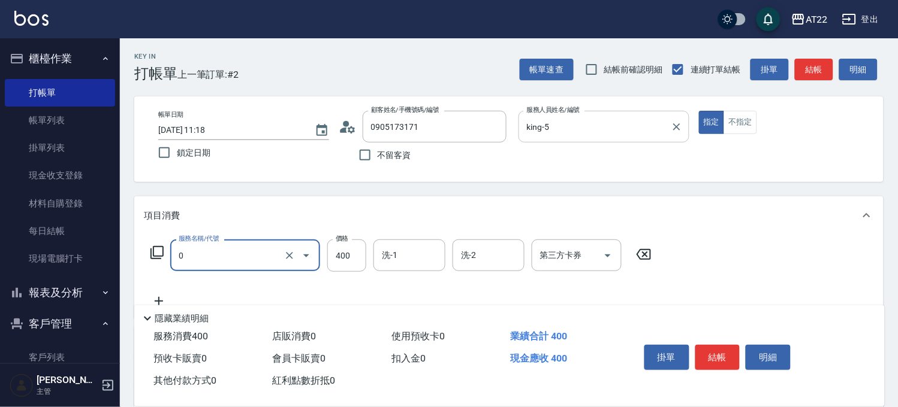
type input "有機洗髮(0)"
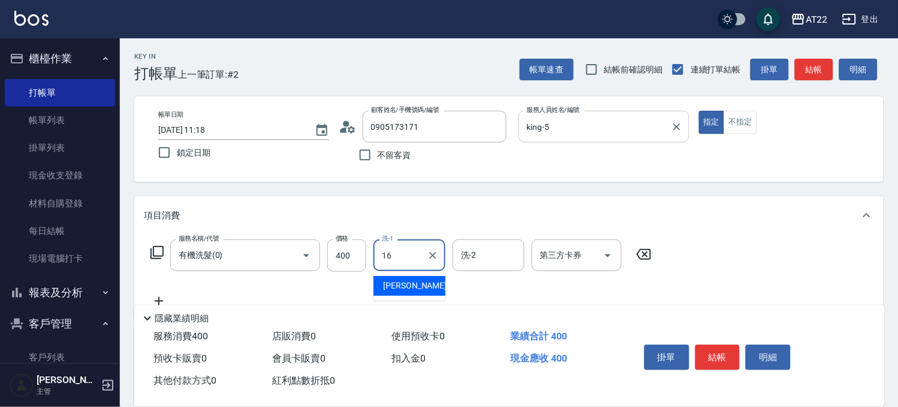
type input "Joe-16"
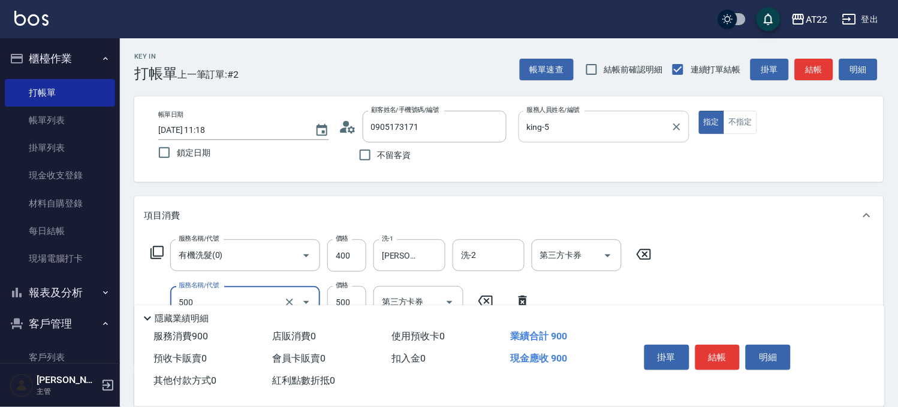
type input "剪髮(500)"
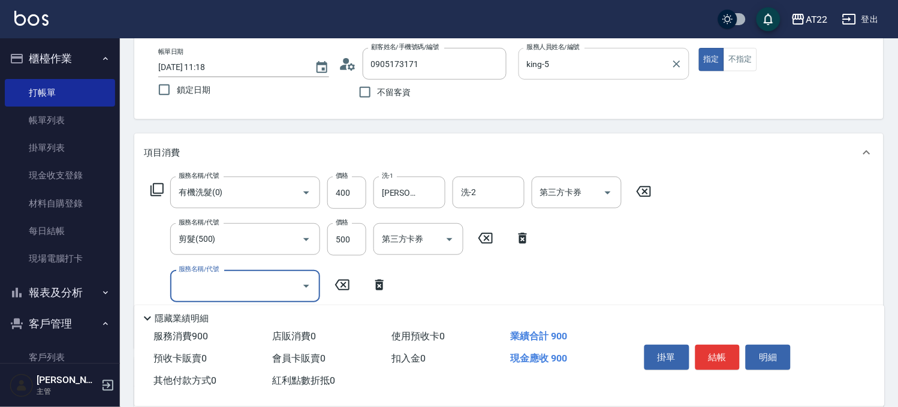
scroll to position [133, 0]
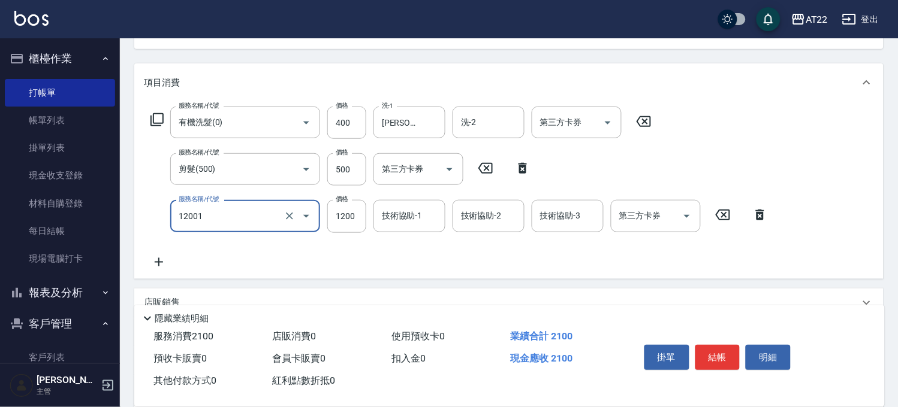
type input "燙髮S(12001)"
type input "1440"
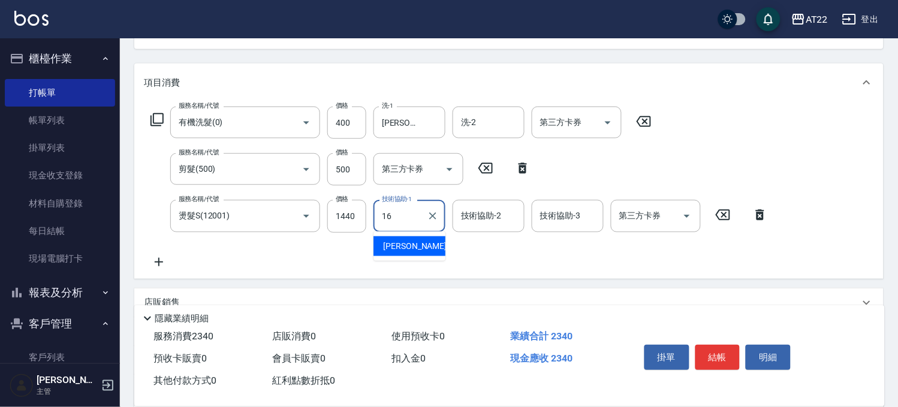
type input "Joe-16"
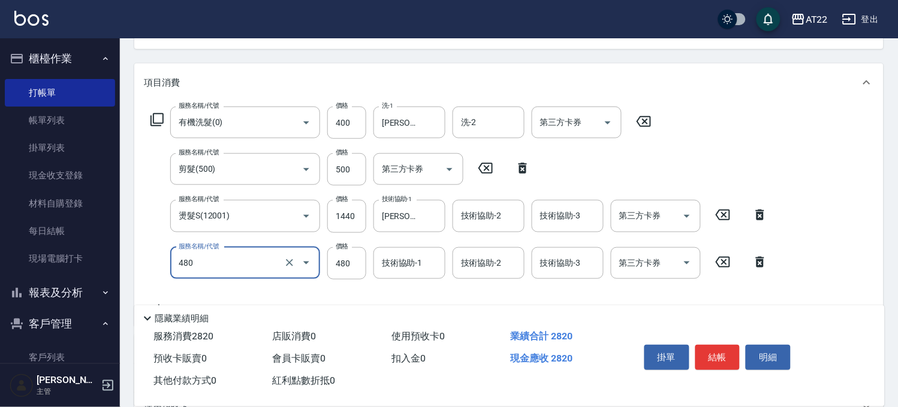
type input "潤澤修護(480)"
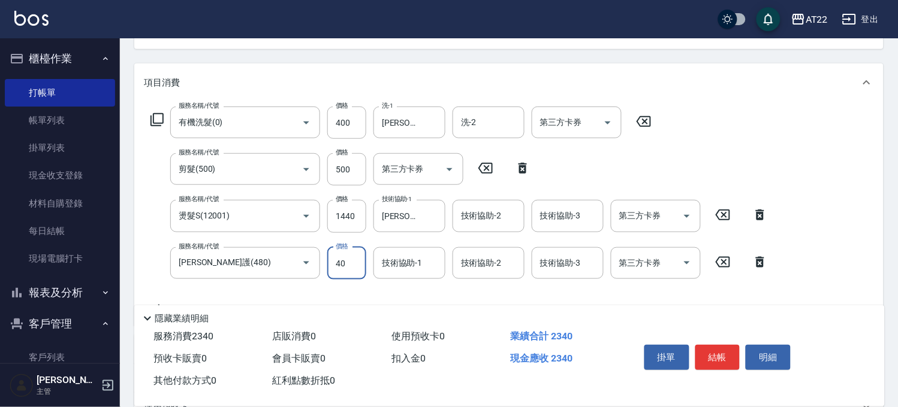
type input "480"
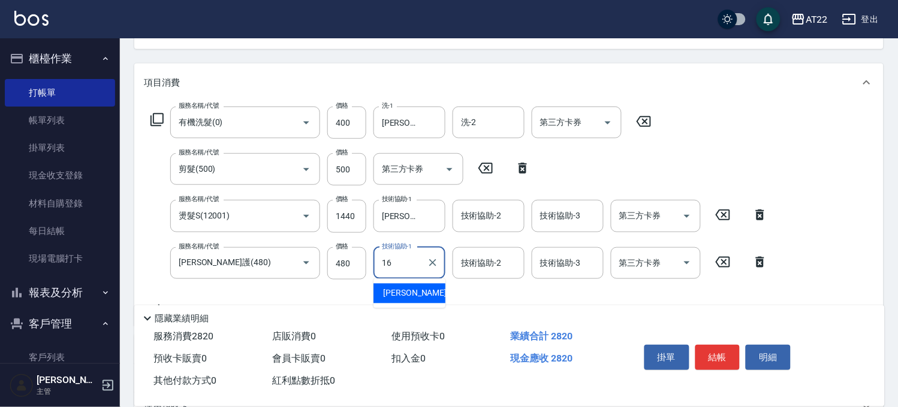
type input "Joe-16"
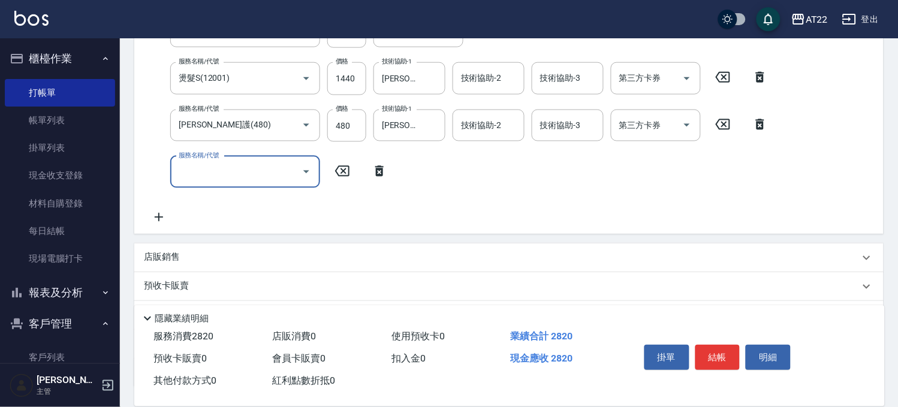
scroll to position [364, 0]
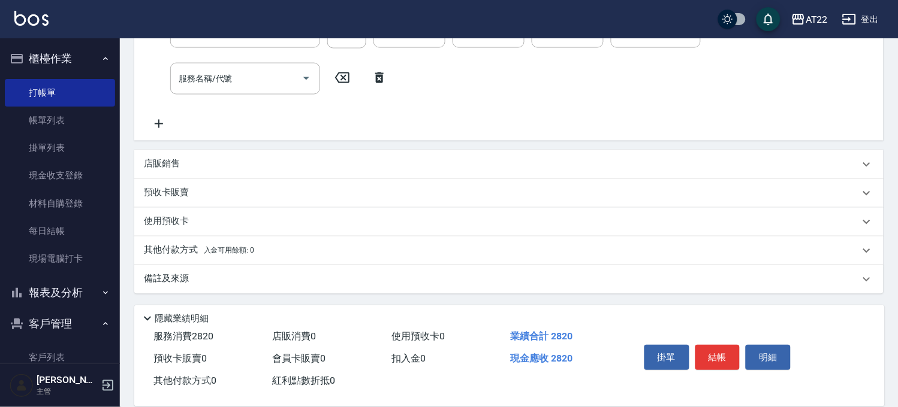
click at [238, 169] on div "店販銷售" at bounding box center [501, 164] width 715 height 13
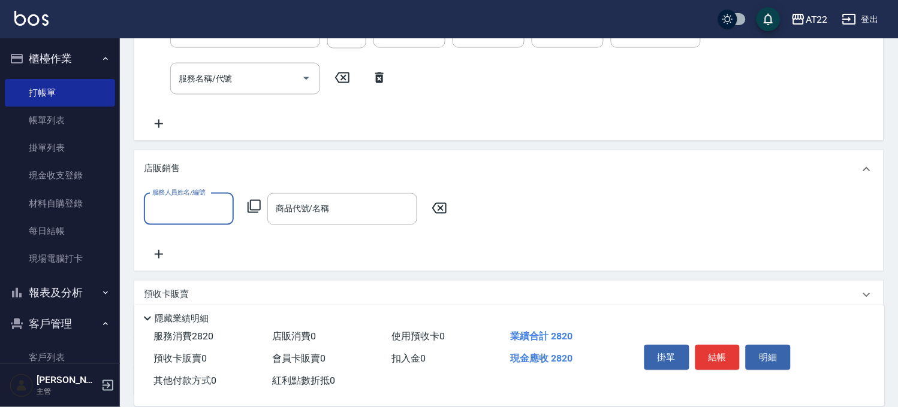
scroll to position [0, 0]
type input "king-5"
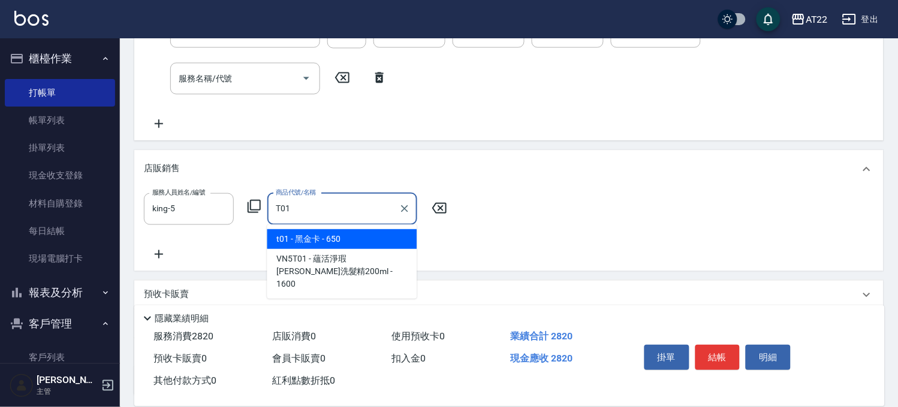
type input "黑金卡"
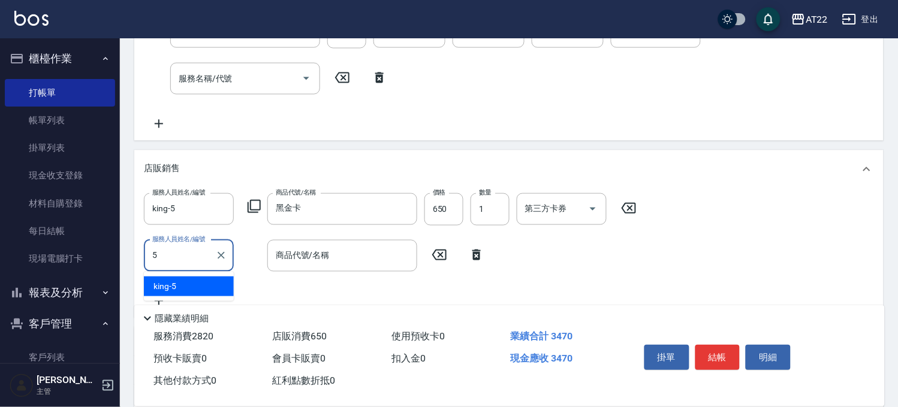
type input "king-5"
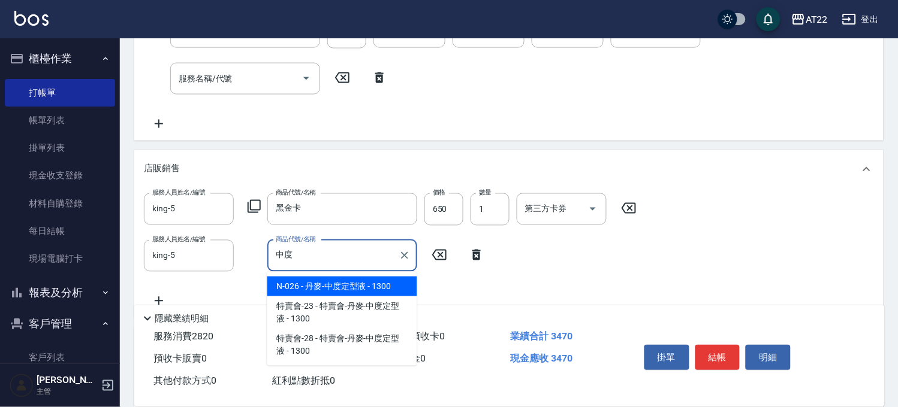
type input "丹麥-中度定型液"
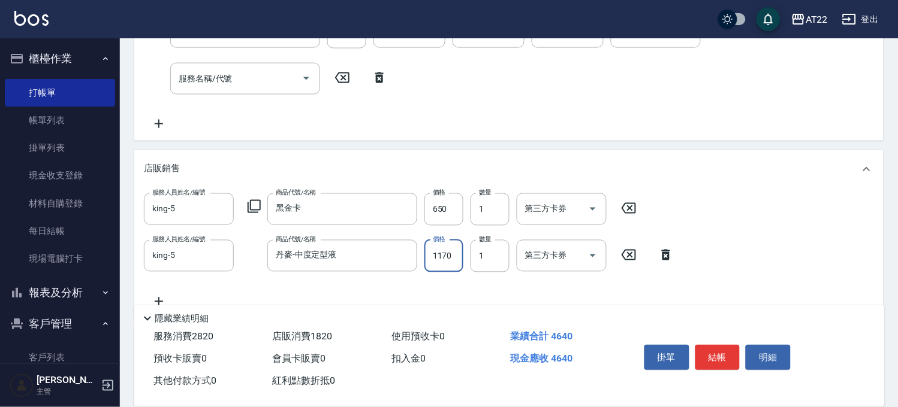
type input "1170"
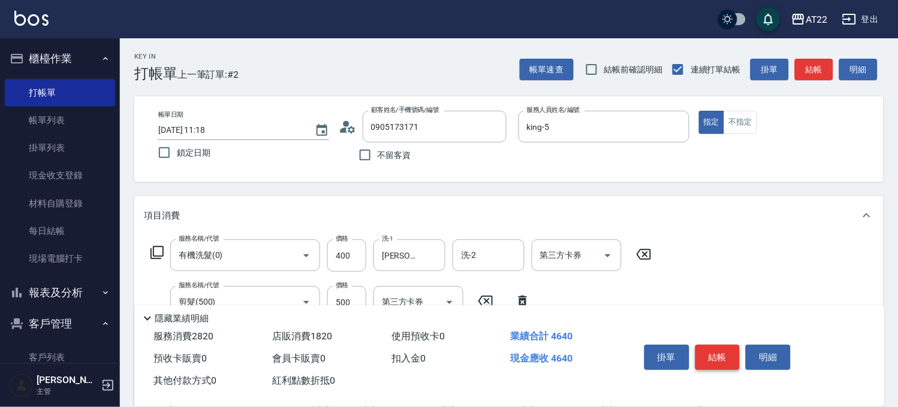
click at [715, 351] on button "結帳" at bounding box center [717, 357] width 45 height 25
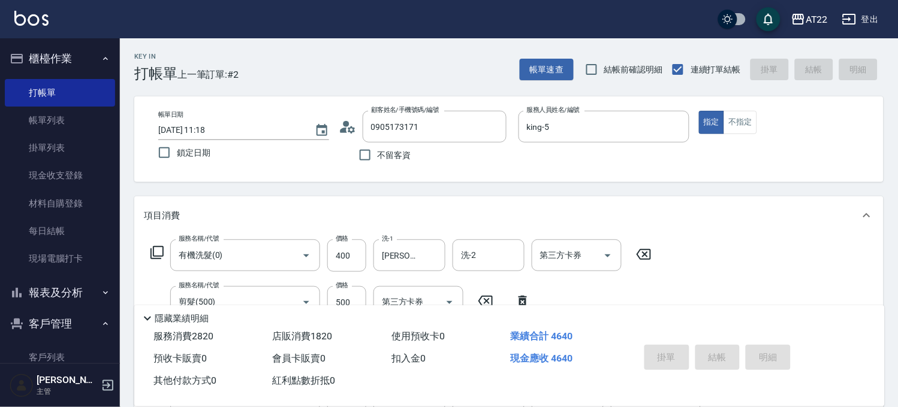
type input "2025/09/20 11:20"
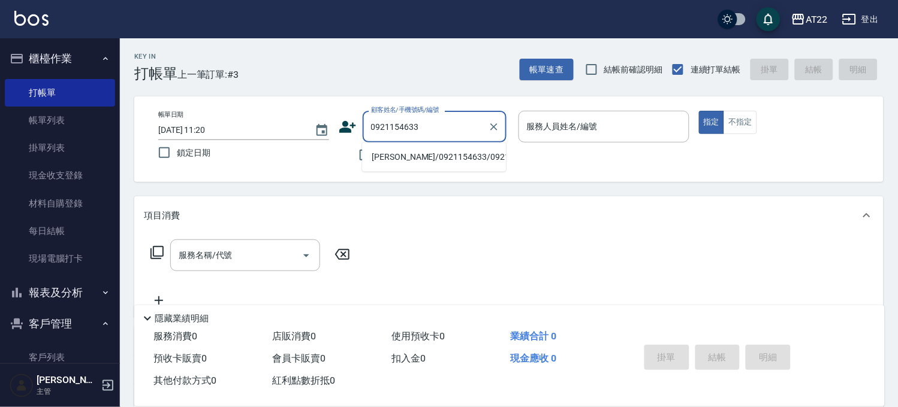
click at [404, 165] on li "曾渤淳/0921154633/0921154633" at bounding box center [434, 157] width 144 height 20
type input "曾渤淳/0921154633/0921154633"
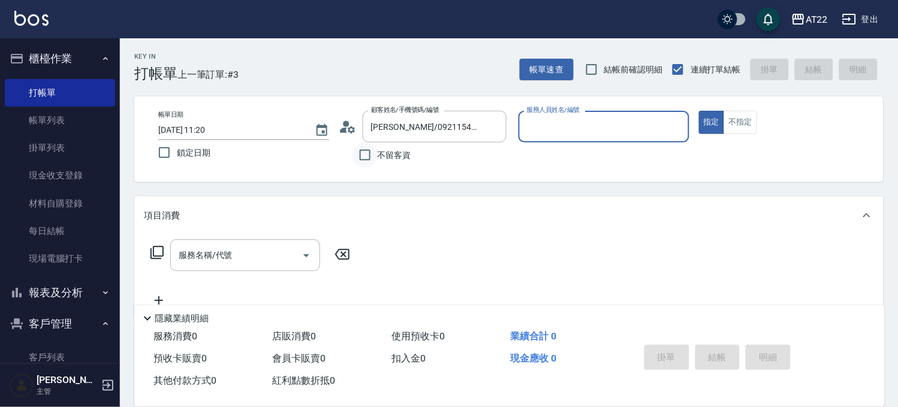
type input "Zoe-8"
click at [340, 123] on icon at bounding box center [348, 127] width 18 height 18
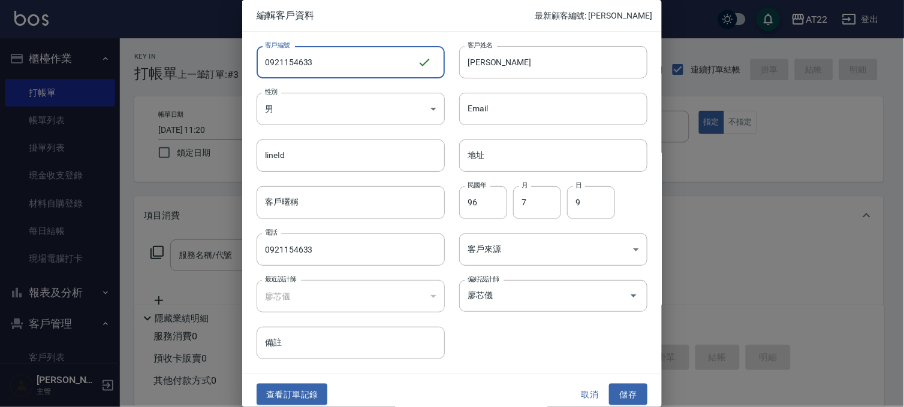
drag, startPoint x: 367, startPoint y: 62, endPoint x: 186, endPoint y: 50, distance: 181.3
click at [186, 50] on div "編輯客戶資料 最新顧客編號: T. 客戶編號 0921154633 ​ 客戶編號 客戶姓名 曾渤淳 客戶姓名 性別 男 MALE 性別 Email Email…" at bounding box center [452, 203] width 904 height 407
type input "T91601"
click at [527, 64] on input "曾渤淳" at bounding box center [553, 62] width 188 height 32
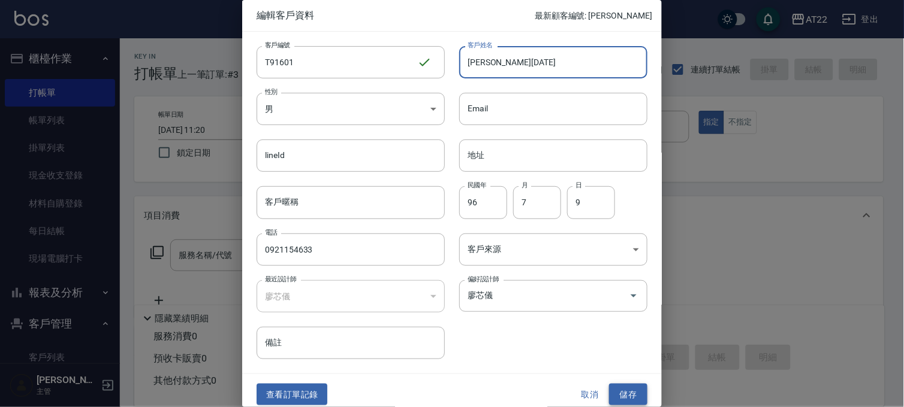
type input "[PERSON_NAME][DATE]"
click at [636, 390] on button "儲存" at bounding box center [628, 395] width 38 height 22
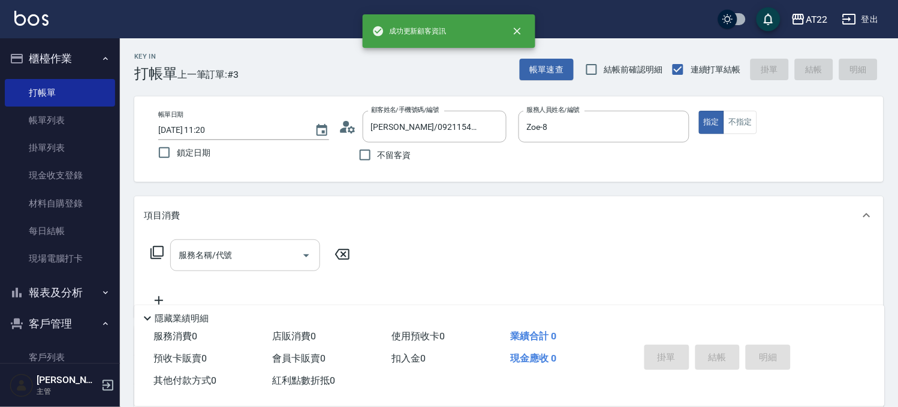
click at [226, 264] on input "服務名稱/代號" at bounding box center [236, 255] width 121 height 21
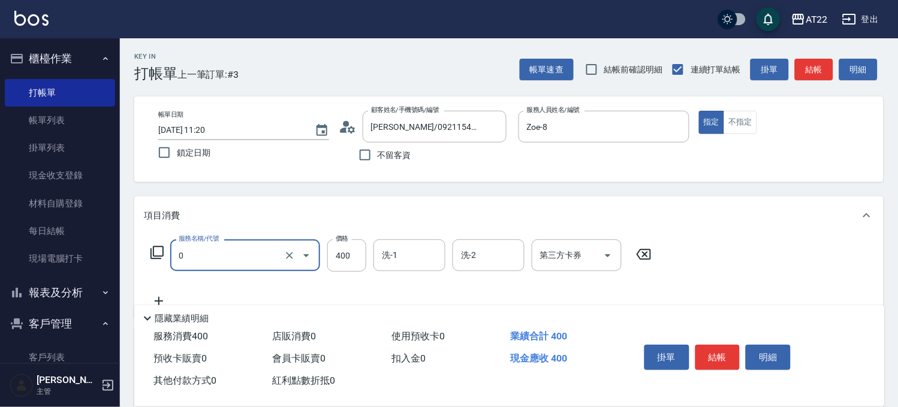
type input "有機洗髮(0)"
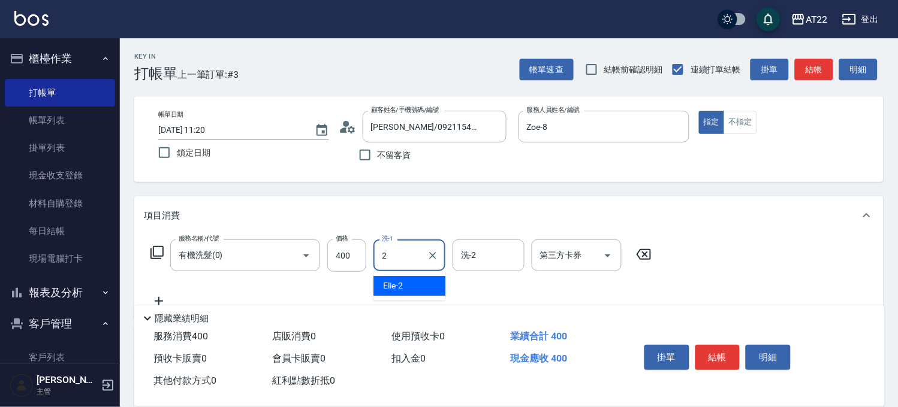
type input "Elie-2"
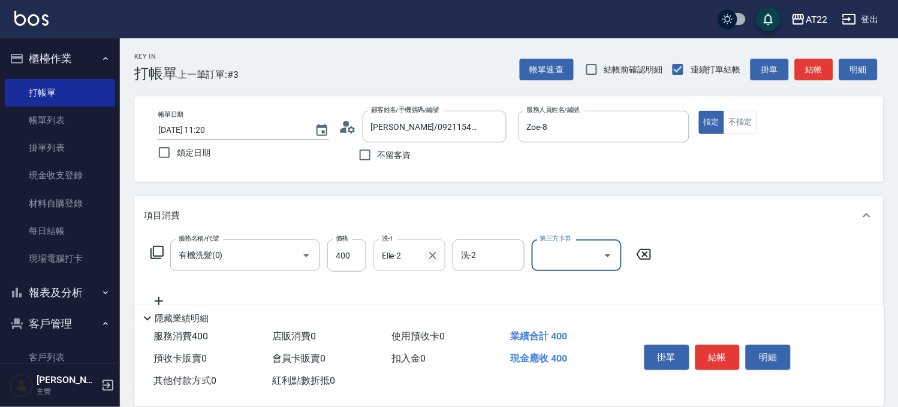
click at [431, 253] on icon "Clear" at bounding box center [433, 256] width 12 height 12
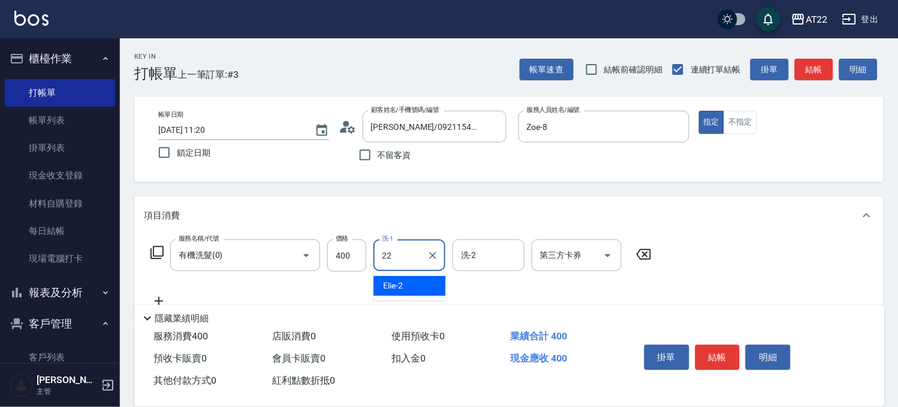
type input "Cherry-22"
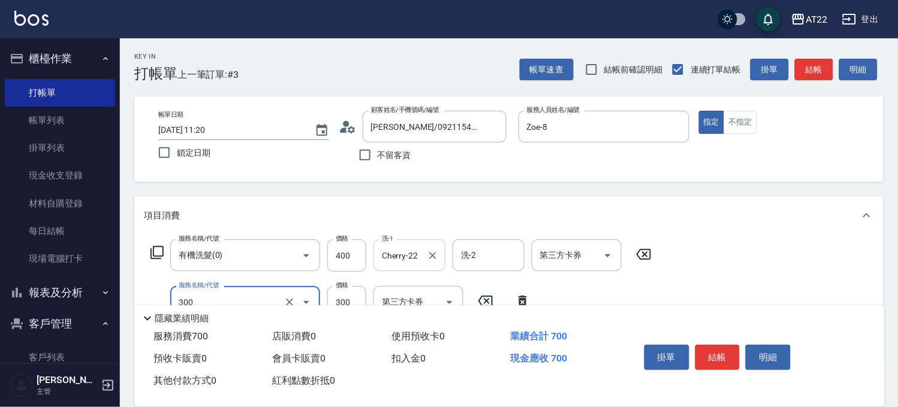
type input "剪髮(300)"
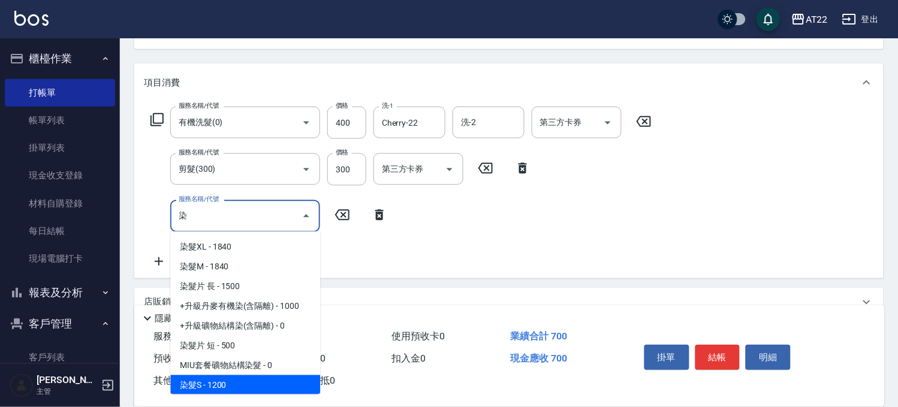
scroll to position [59, 0]
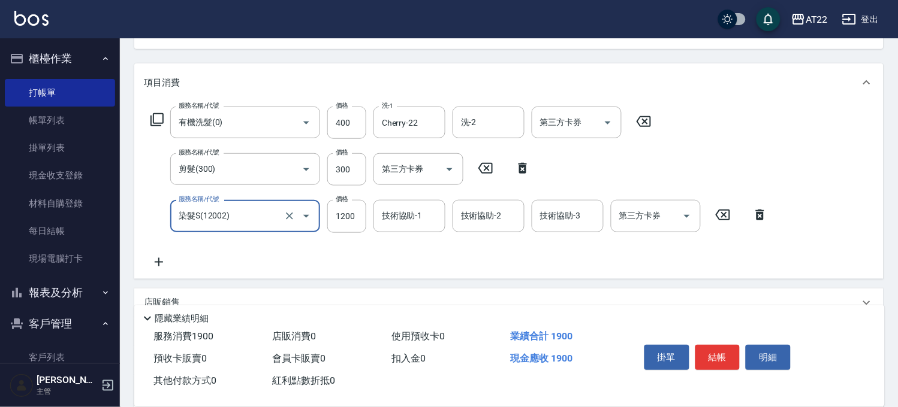
type input "染髮S(12002)"
type input "1280"
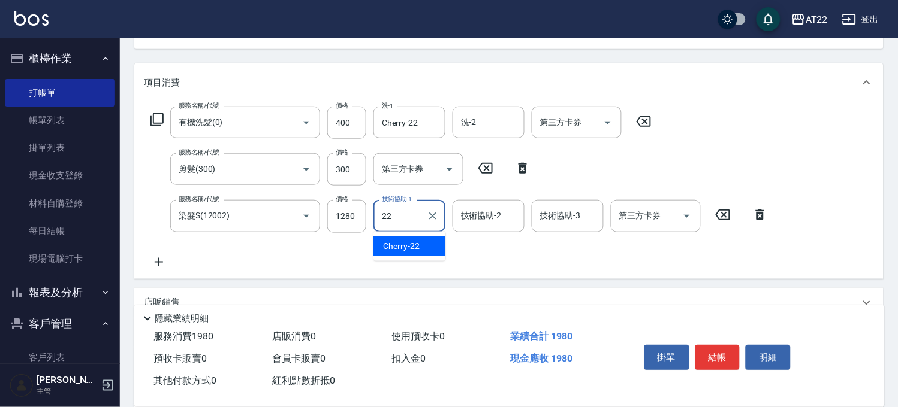
type input "Cherry-22"
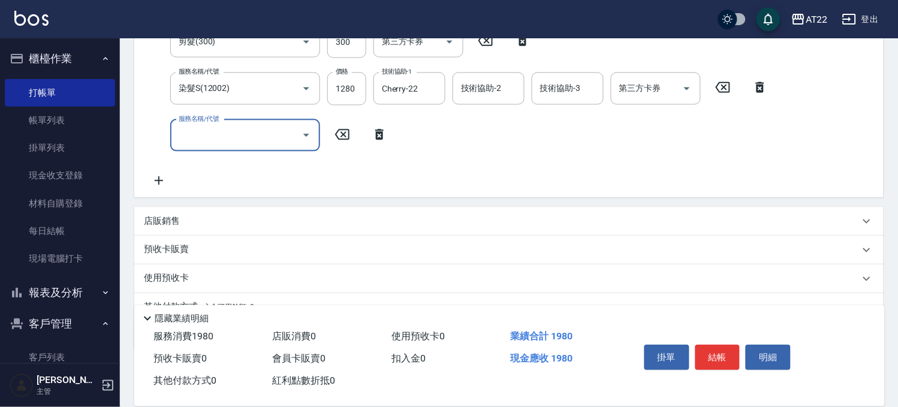
scroll to position [266, 0]
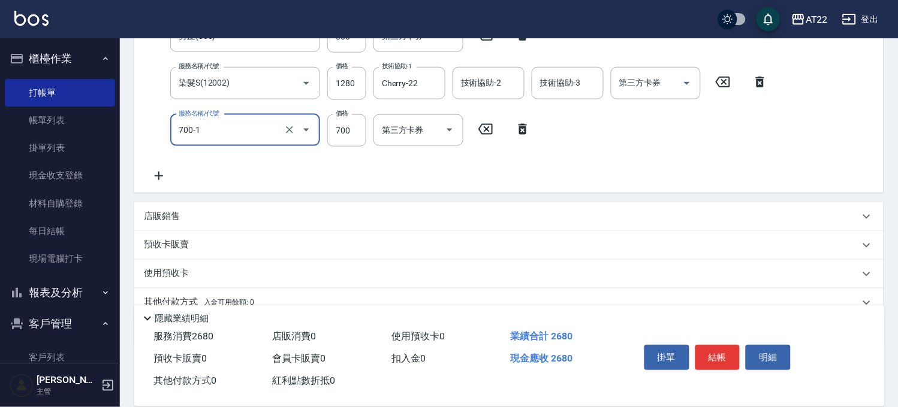
type input "漂髮短(700-1)"
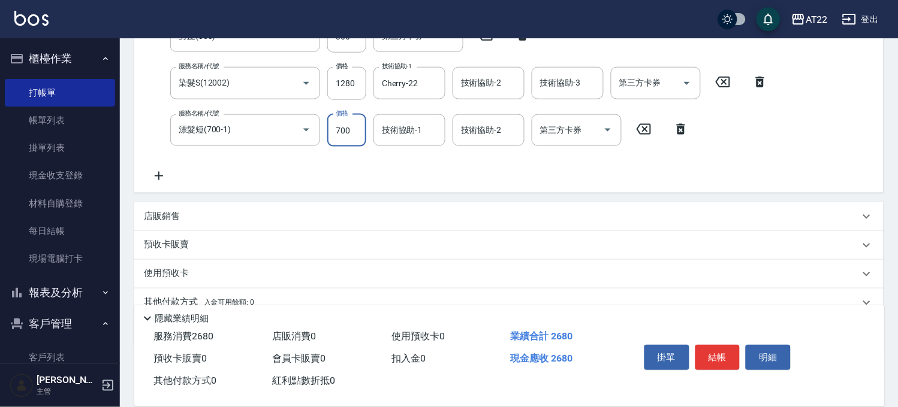
scroll to position [240, 0]
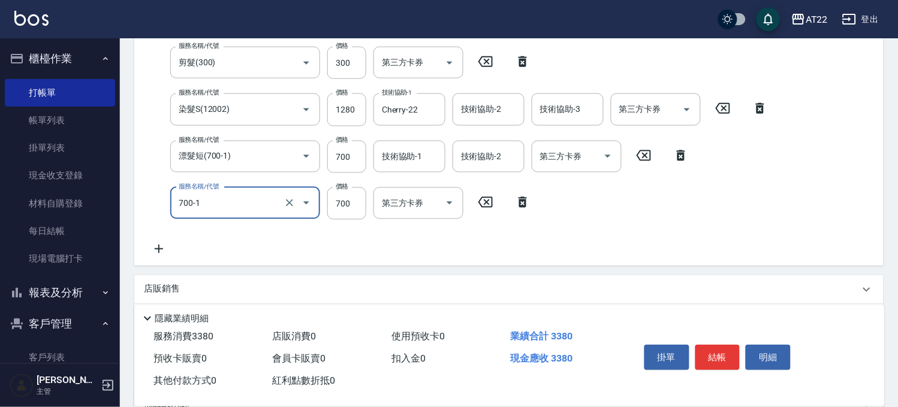
type input "漂髮短(700-1)"
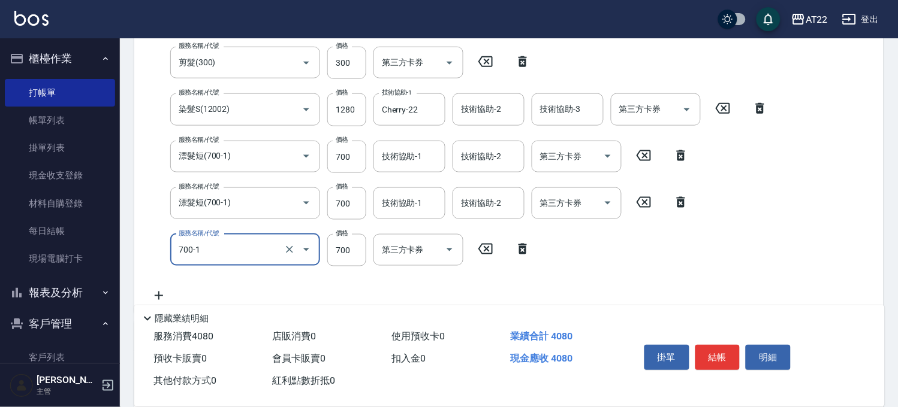
type input "漂髮短(700-1)"
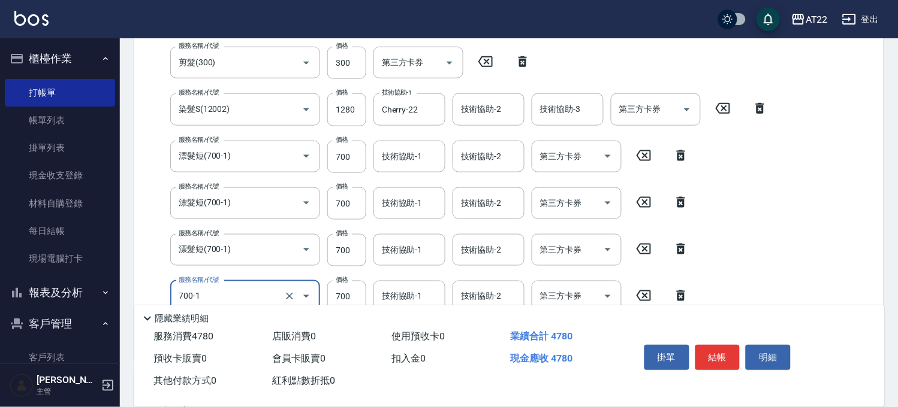
type input "漂髮短(700-1)"
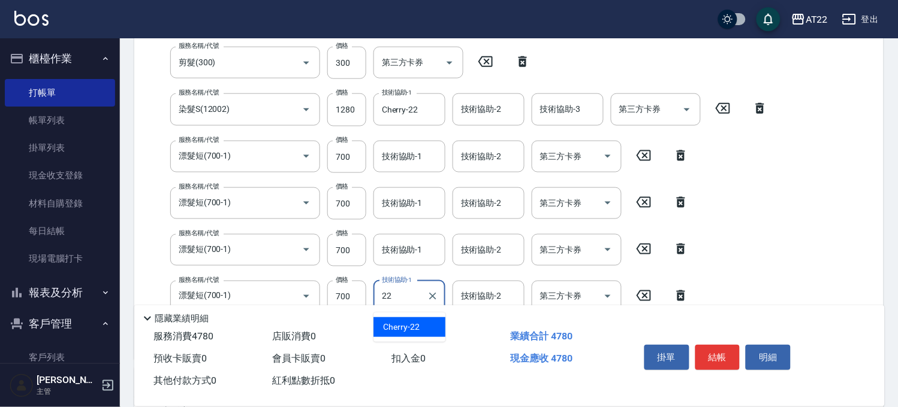
type input "Cherry-22"
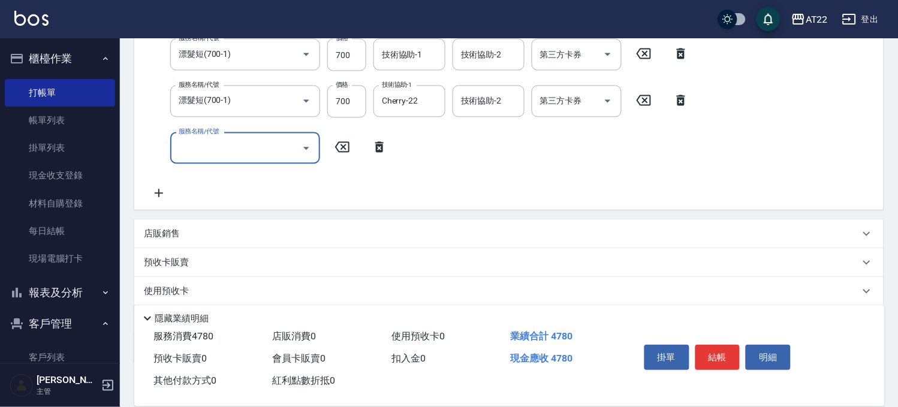
scroll to position [439, 0]
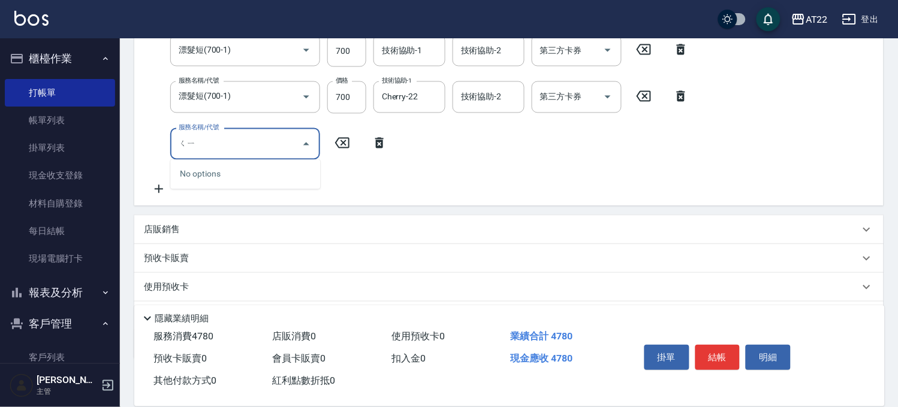
type input "ㄑ"
type input "隔離(前+後)(A32011)"
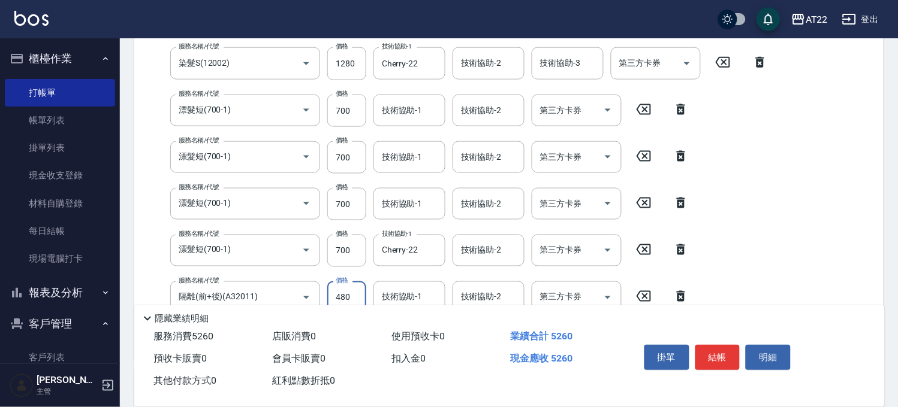
type input "480"
type input "Cherry-22"
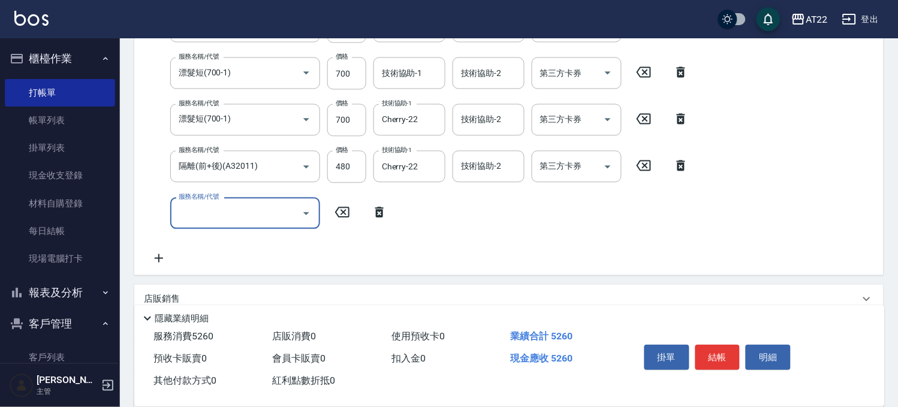
scroll to position [418, 0]
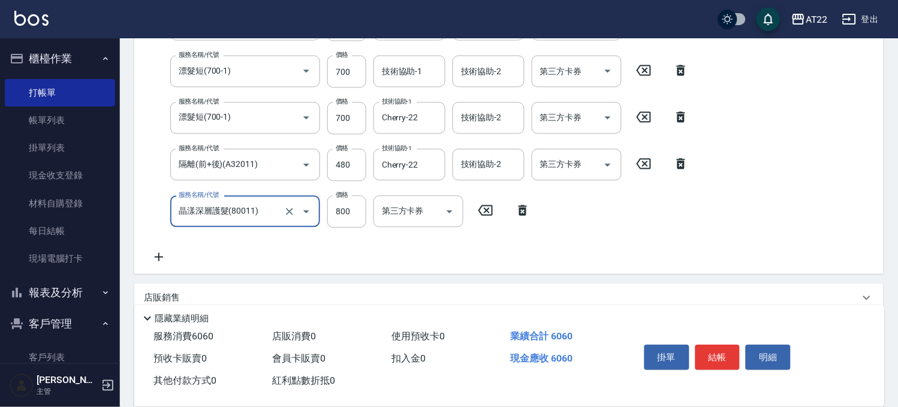
type input "晶漾深層護髮(80011)"
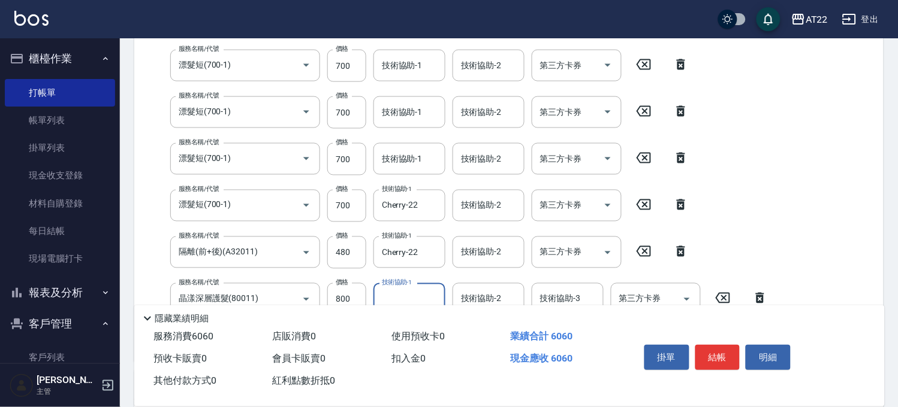
scroll to position [352, 0]
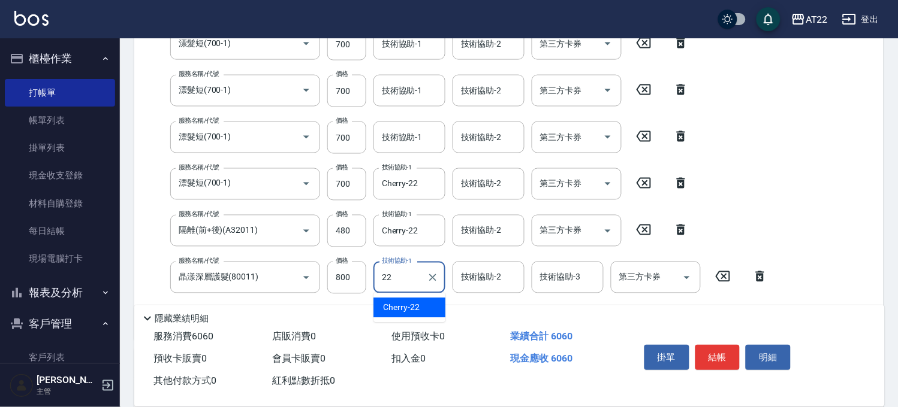
type input "Cherry-22"
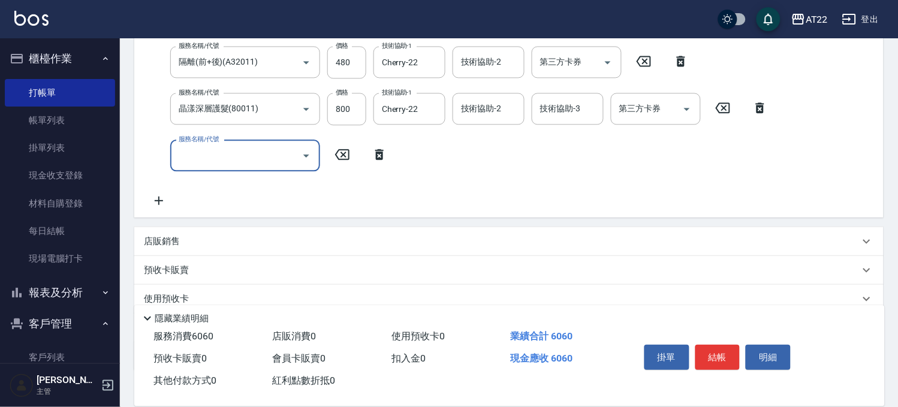
scroll to position [552, 0]
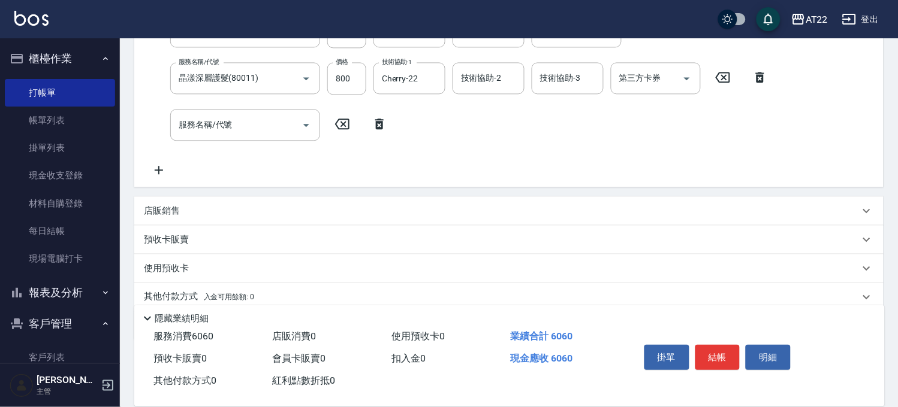
click at [156, 220] on div "店販銷售" at bounding box center [508, 211] width 749 height 29
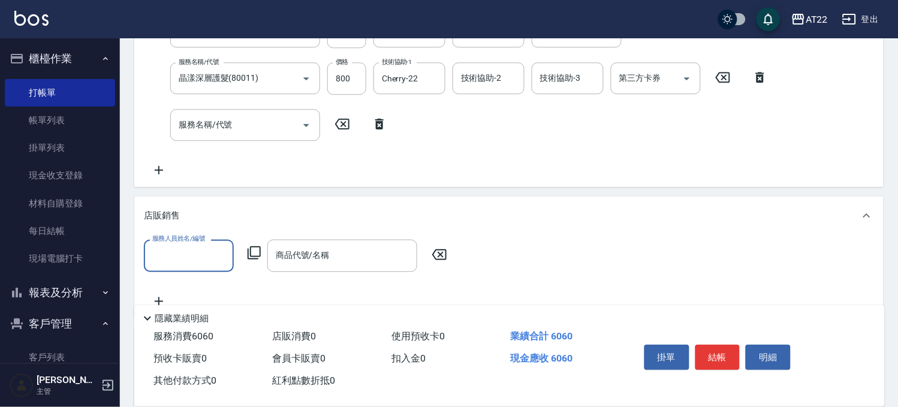
scroll to position [0, 0]
type input "Zoe-8"
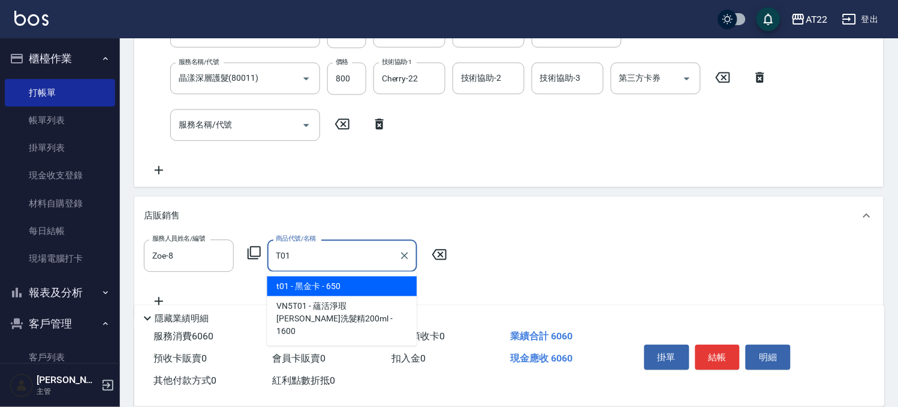
type input "黑金卡"
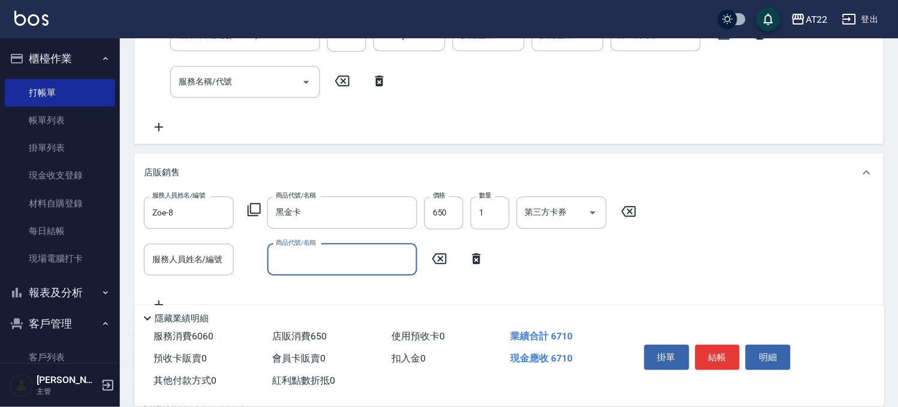
scroll to position [618, 0]
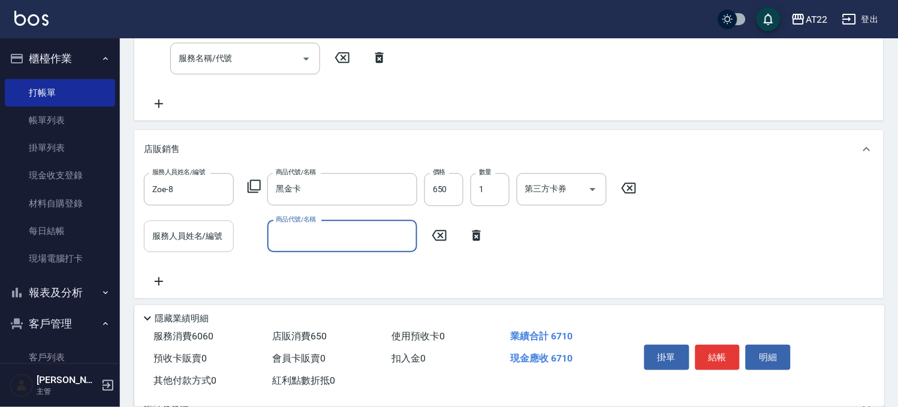
click at [176, 228] on div "服務人員姓名/編號 服務人員姓名/編號" at bounding box center [189, 236] width 90 height 32
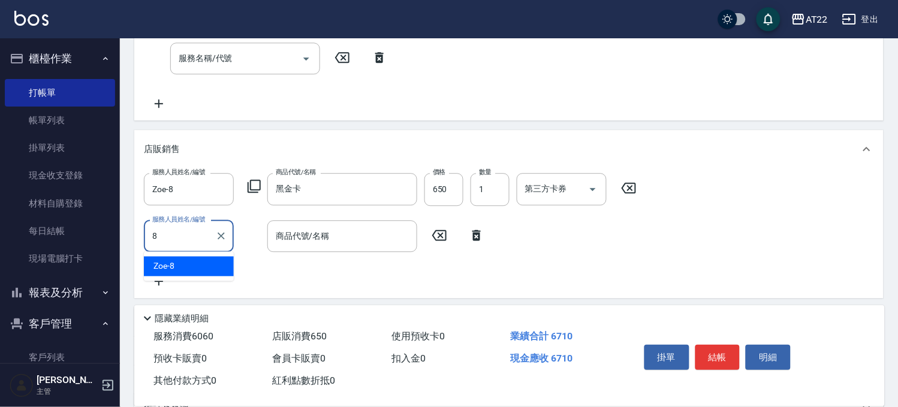
type input "Zoe-8"
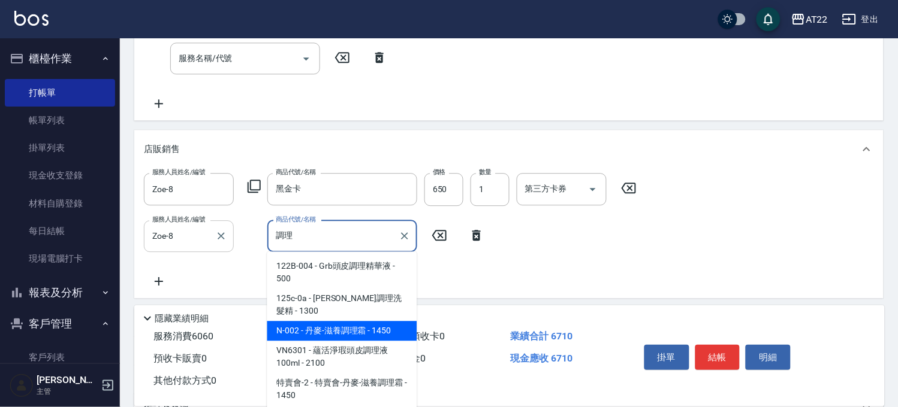
type input "丹麥-滋養調理霜"
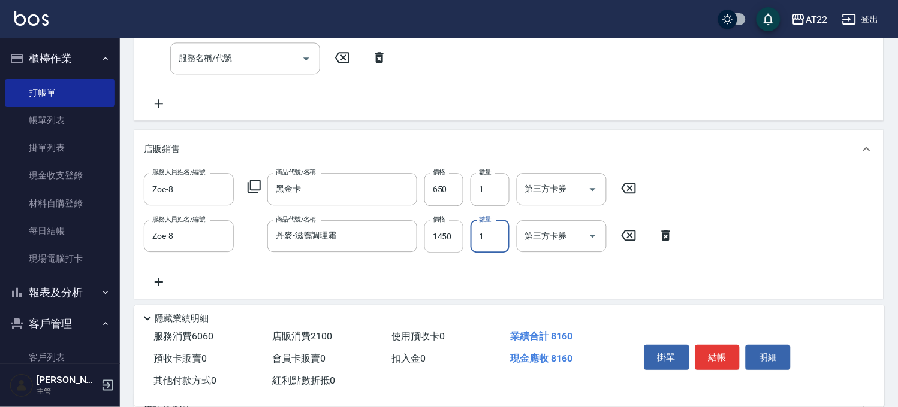
click at [454, 238] on input "1450" at bounding box center [443, 236] width 39 height 32
type input "1305"
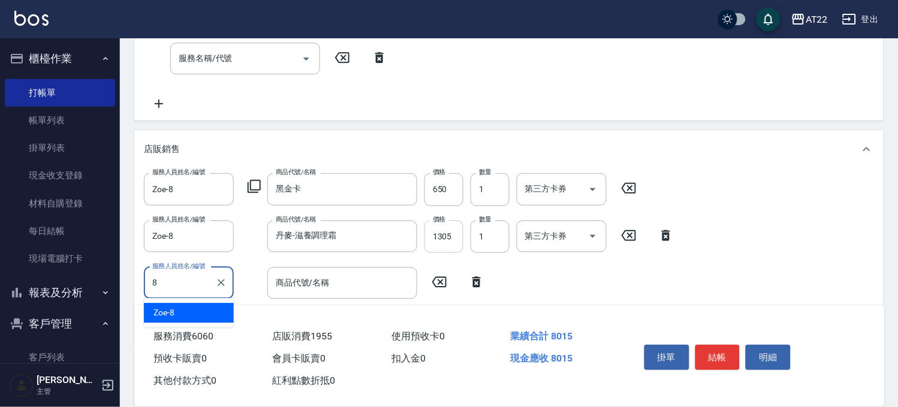
type input "Zoe-8"
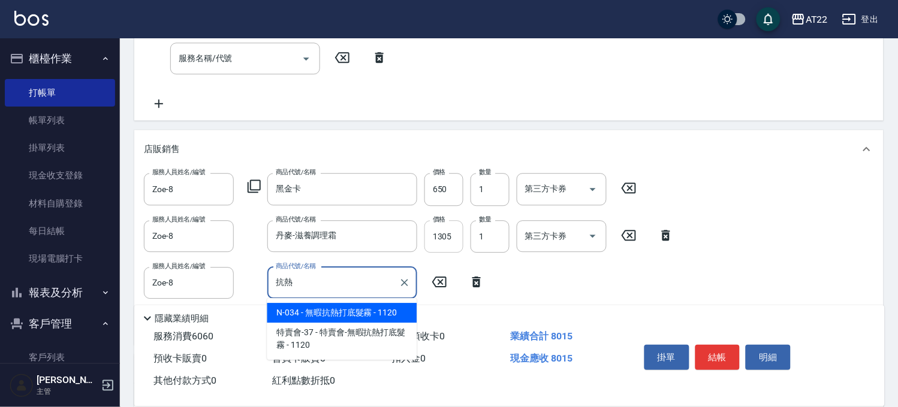
type input "無暇抗熱打底髮霧"
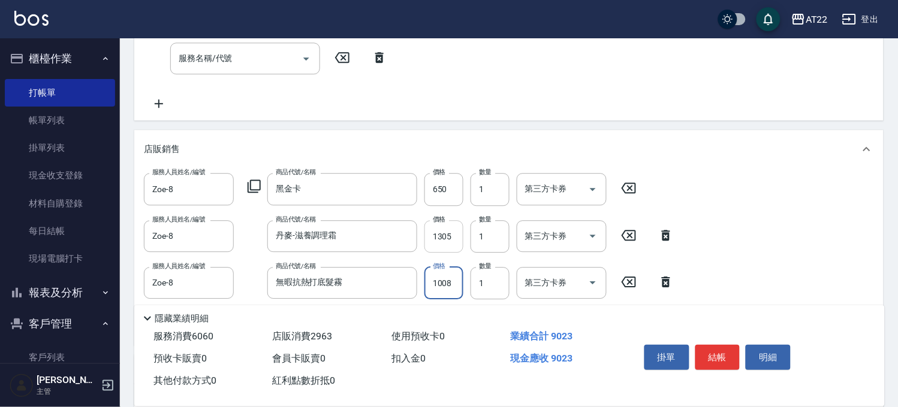
type input "1008"
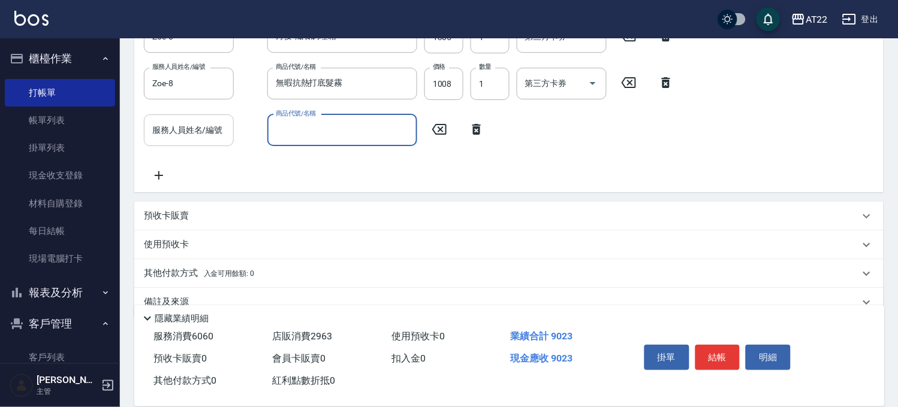
click at [201, 135] on input "服務人員姓名/編號" at bounding box center [188, 130] width 79 height 21
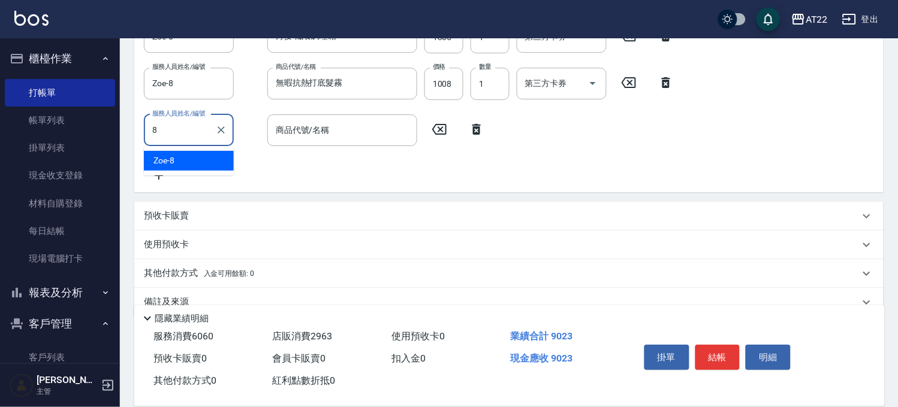
type input "Zoe-8"
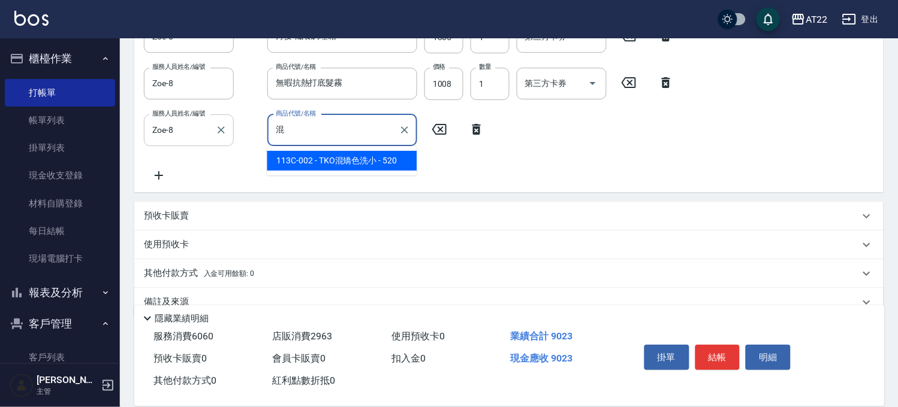
type input "TKO混矯色洗小"
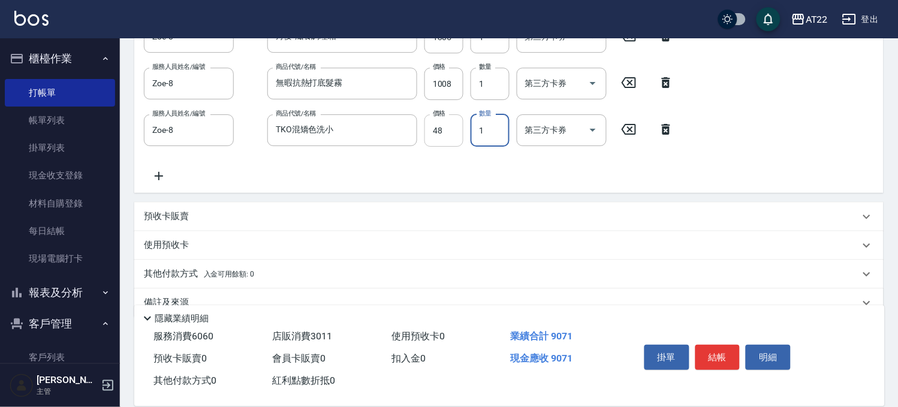
click at [433, 133] on input "48" at bounding box center [443, 130] width 39 height 32
type input "468"
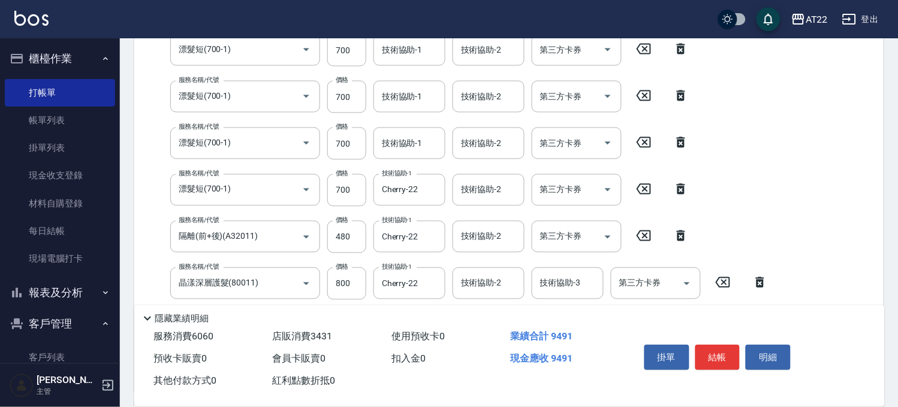
scroll to position [285, 0]
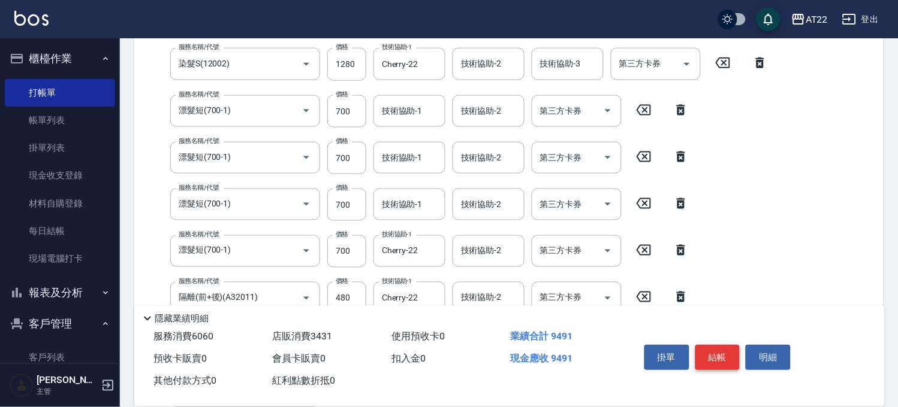
click at [720, 346] on button "結帳" at bounding box center [717, 357] width 45 height 25
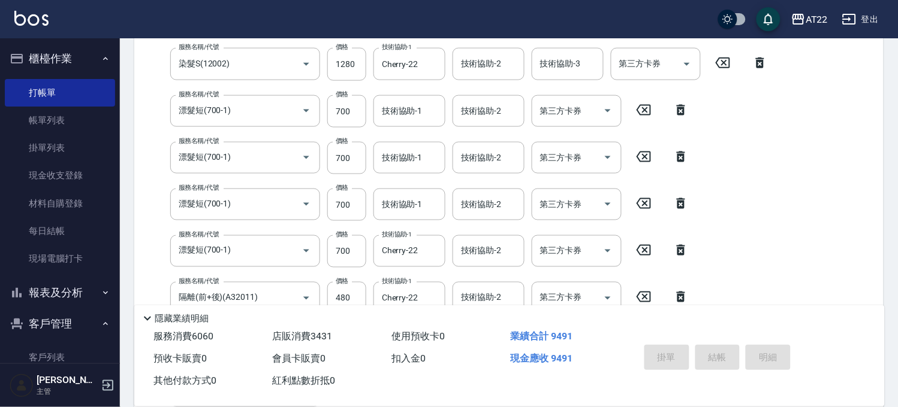
type input "2025/09/20 11:25"
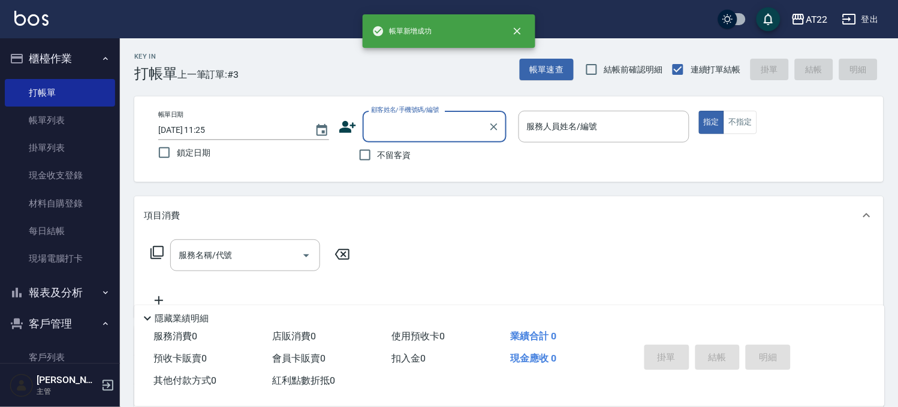
scroll to position [0, 0]
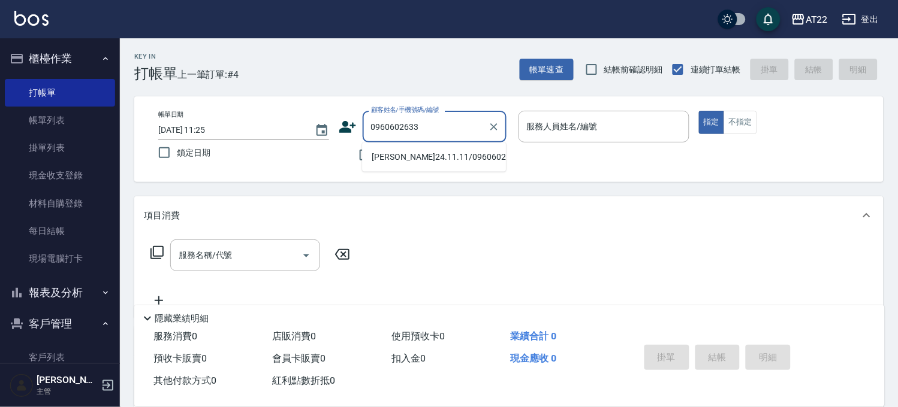
click at [388, 158] on li "張雅雯24.11.11/0960602633/V30270" at bounding box center [434, 157] width 144 height 20
type input "張雅雯24.11.11/0960602633/V30270"
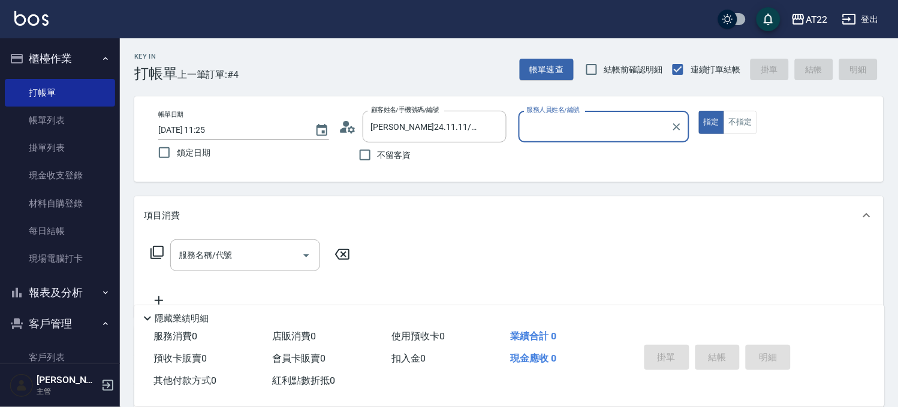
type input "Zoe-8"
click at [345, 129] on icon at bounding box center [343, 130] width 7 height 5
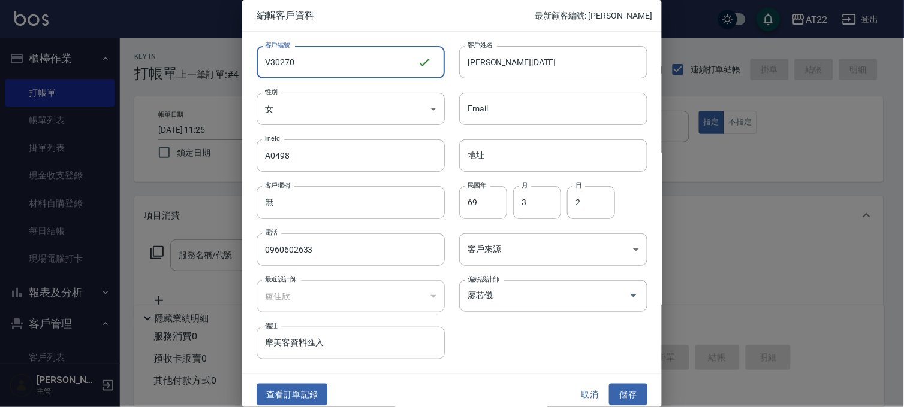
drag, startPoint x: 336, startPoint y: 64, endPoint x: 250, endPoint y: 58, distance: 86.5
click at [250, 58] on div "客戶編號 V30270 ​ 客戶編號" at bounding box center [343, 55] width 203 height 47
type input "V?"
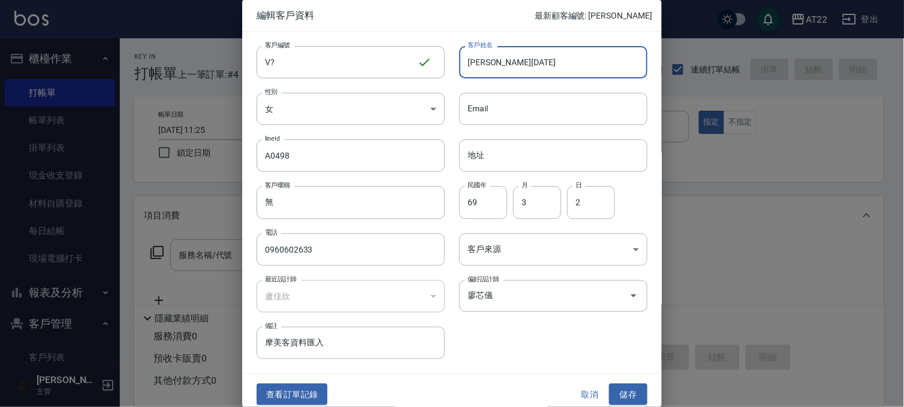
drag, startPoint x: 536, startPoint y: 58, endPoint x: 492, endPoint y: 72, distance: 46.8
click at [492, 72] on input "張雅雯24.11.11" at bounding box center [553, 62] width 188 height 32
type input "[PERSON_NAME][DATE]"
click at [633, 388] on button "儲存" at bounding box center [628, 395] width 38 height 22
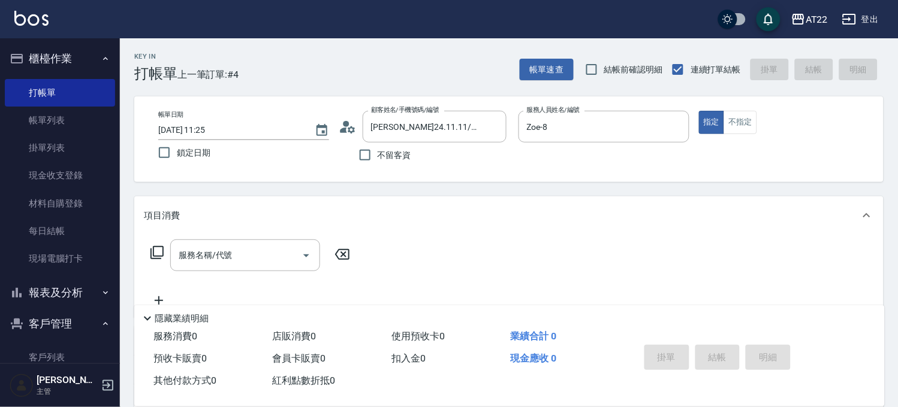
click at [345, 127] on icon at bounding box center [348, 127] width 18 height 18
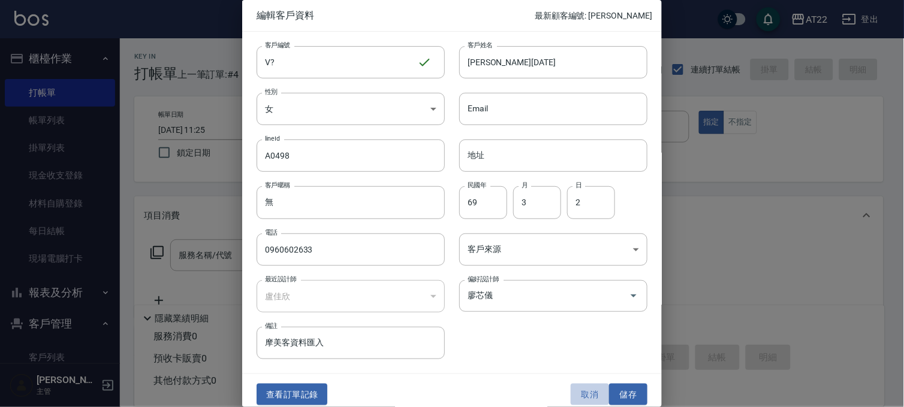
click at [587, 396] on button "取消" at bounding box center [589, 395] width 38 height 22
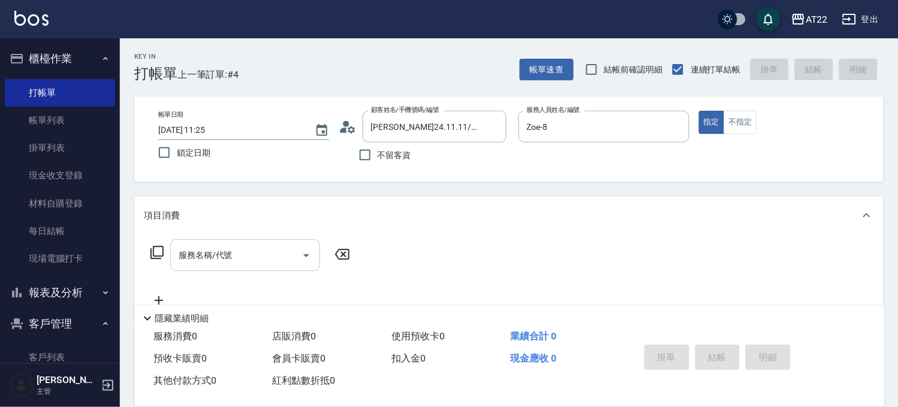
click at [254, 262] on input "服務名稱/代號" at bounding box center [236, 255] width 121 height 21
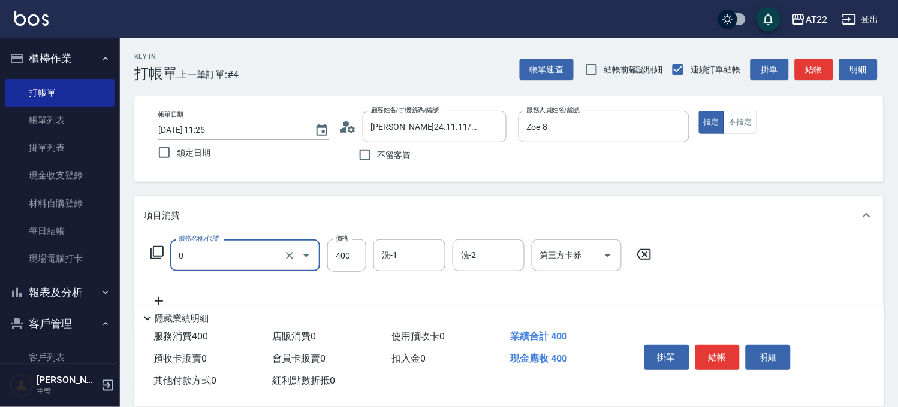
type input "有機洗髮(0)"
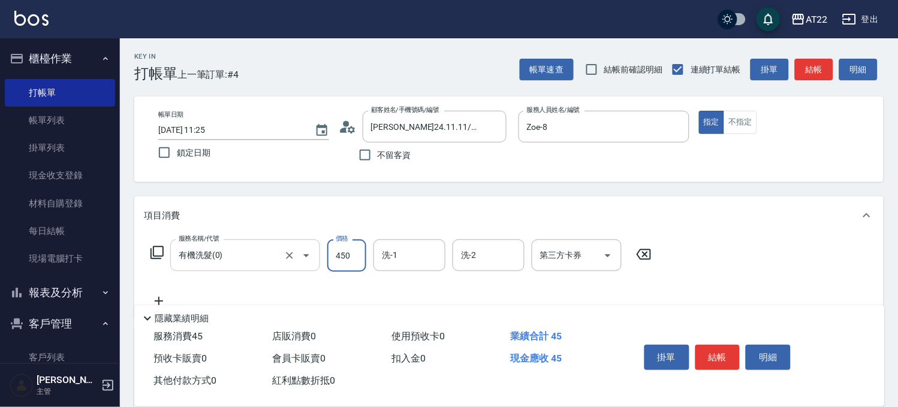
type input "450"
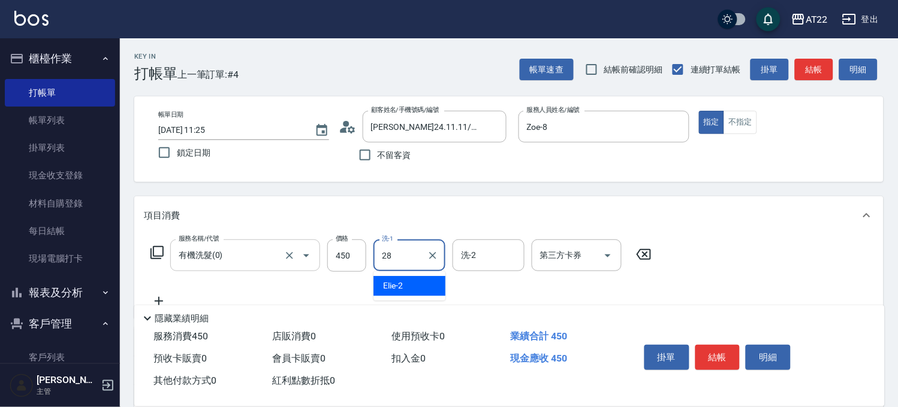
type input "Ace-28"
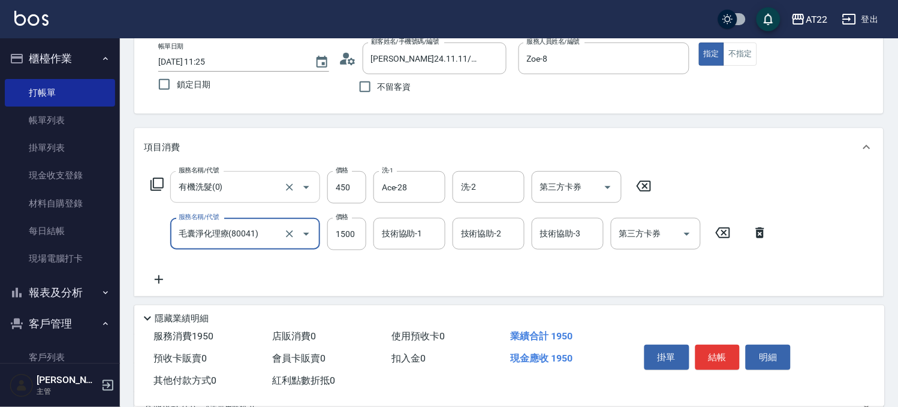
scroll to position [133, 0]
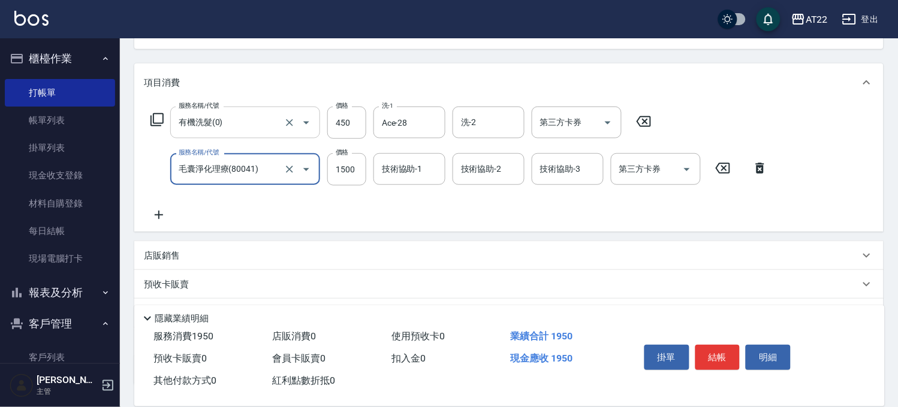
type input "毛囊淨化理療(80041)"
type input "1200"
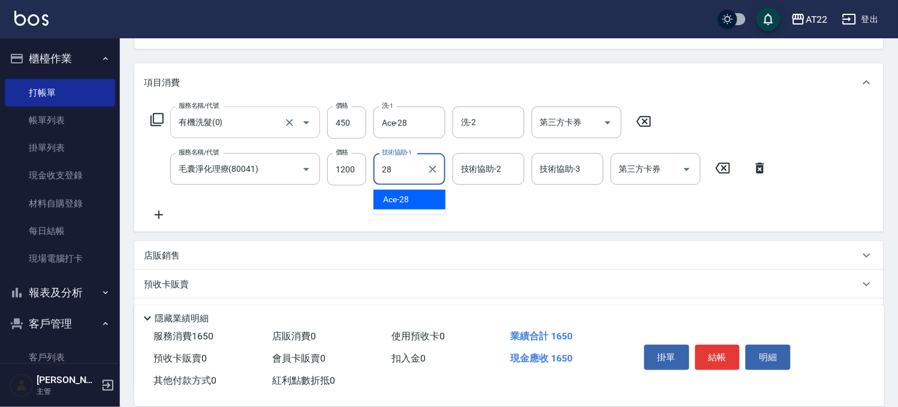
type input "Ace-28"
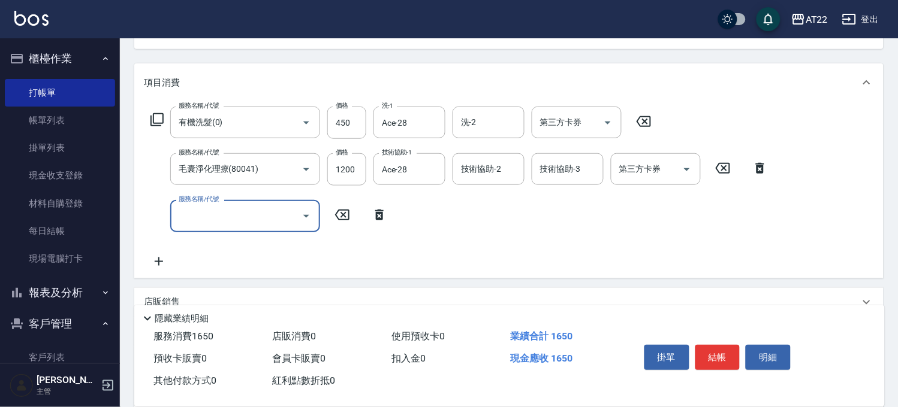
click at [178, 294] on div "店販銷售" at bounding box center [508, 302] width 749 height 29
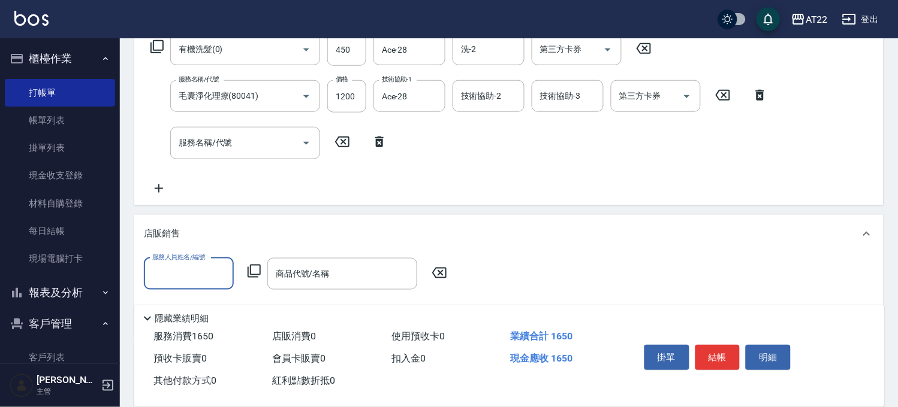
scroll to position [266, 0]
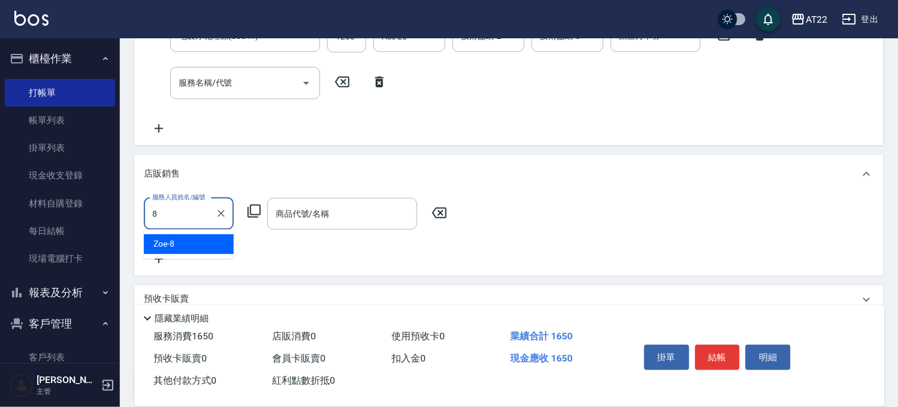
type input "Zoe-8"
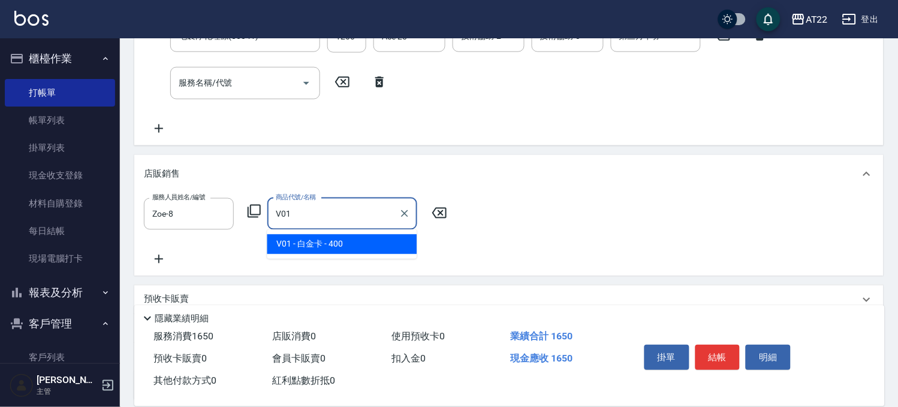
type input "白金卡"
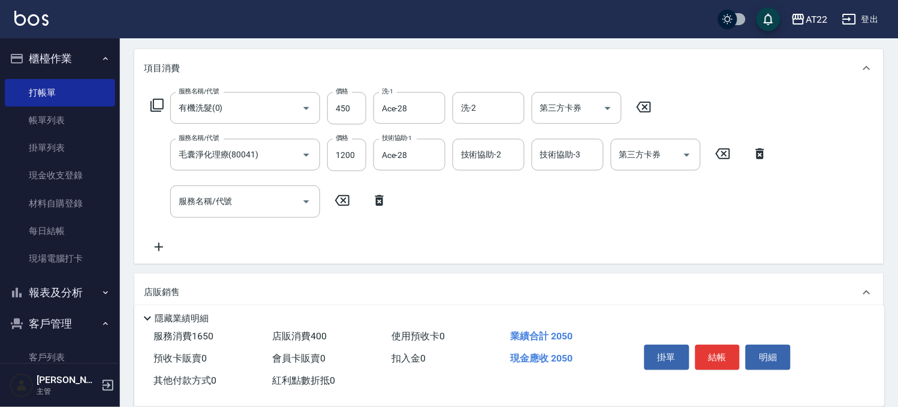
scroll to position [0, 0]
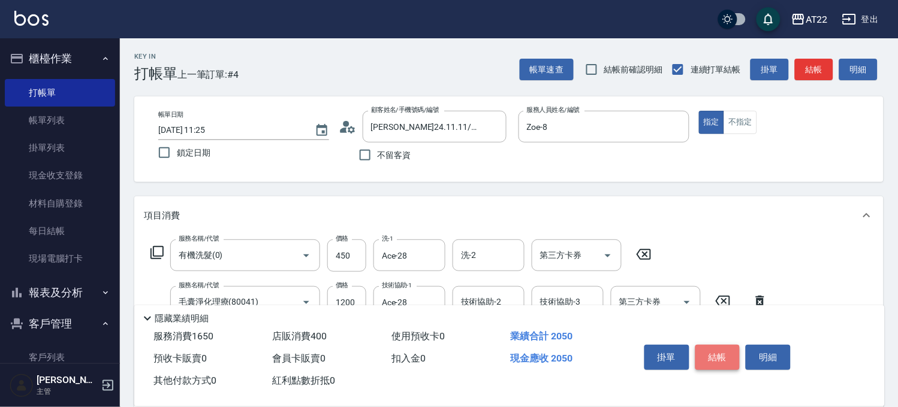
click at [706, 355] on button "結帳" at bounding box center [717, 357] width 45 height 25
type input "2025/09/20 11:26"
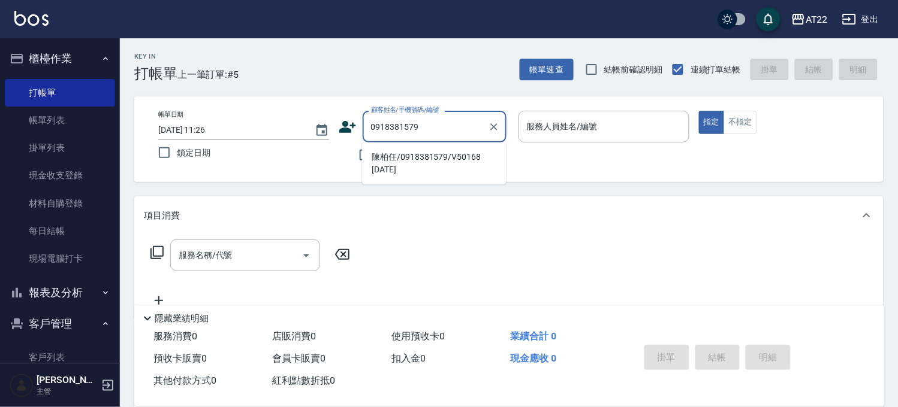
click at [416, 157] on li "陳柏任/0918381579/V50168 [DATE]" at bounding box center [434, 163] width 144 height 32
type input "陳柏任/0918381579/V50168 [DATE]"
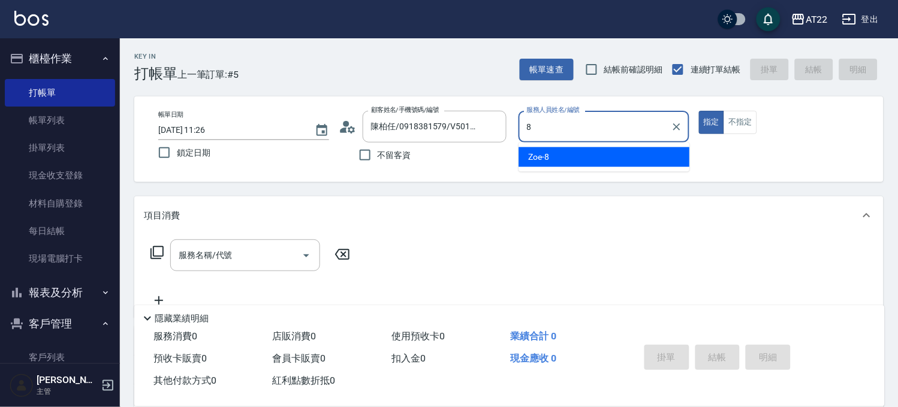
type input "Zoe-8"
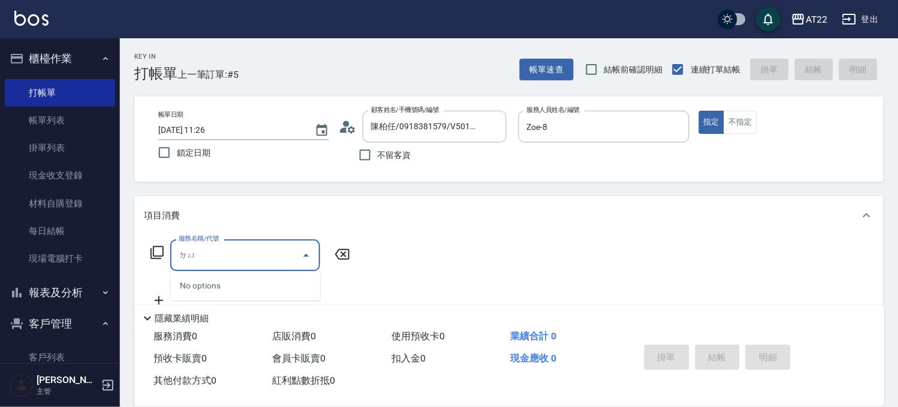
type input "ㄉ"
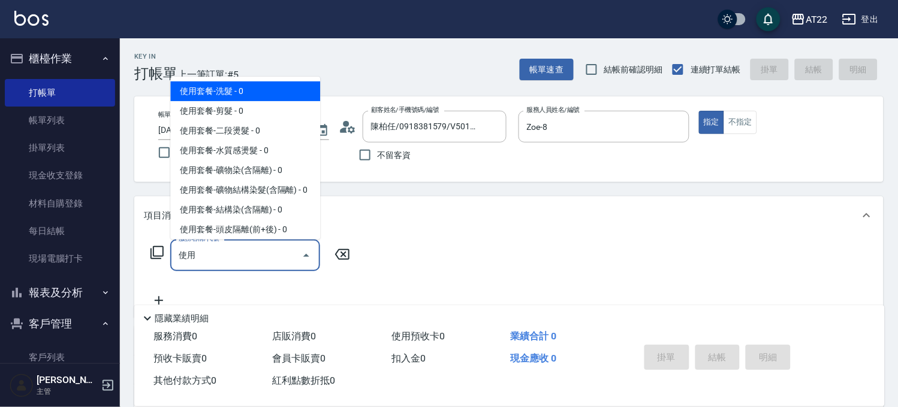
click at [220, 260] on input "使用" at bounding box center [236, 255] width 121 height 21
click at [224, 87] on span "使用套餐-洗髮 - 0" at bounding box center [245, 91] width 150 height 20
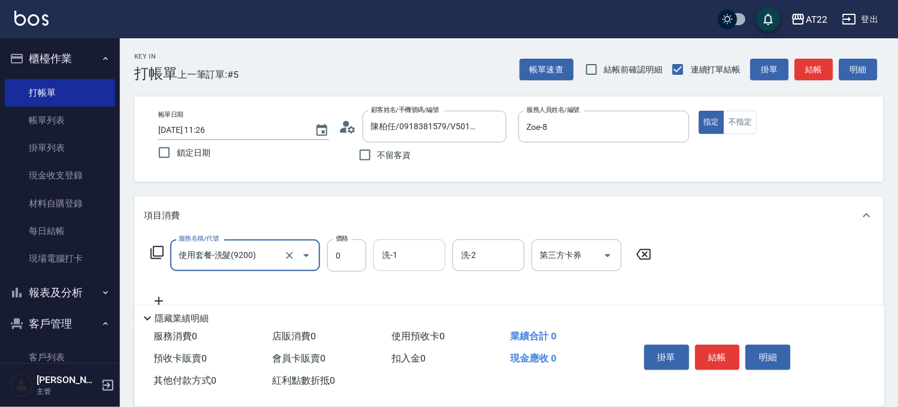
type input "使用套餐-洗髮(9200)"
click at [380, 265] on input "洗-1" at bounding box center [409, 255] width 61 height 21
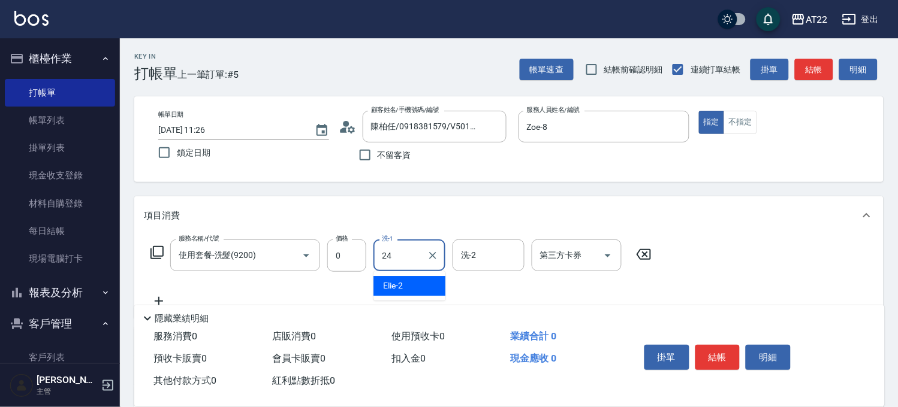
type input "24"
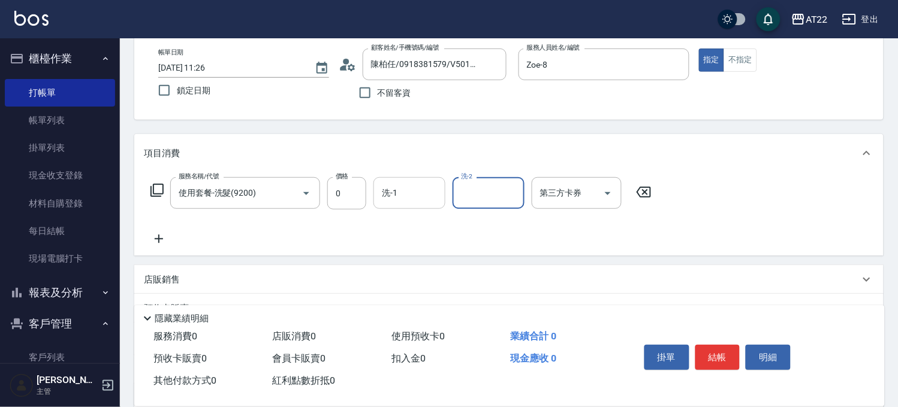
scroll to position [133, 0]
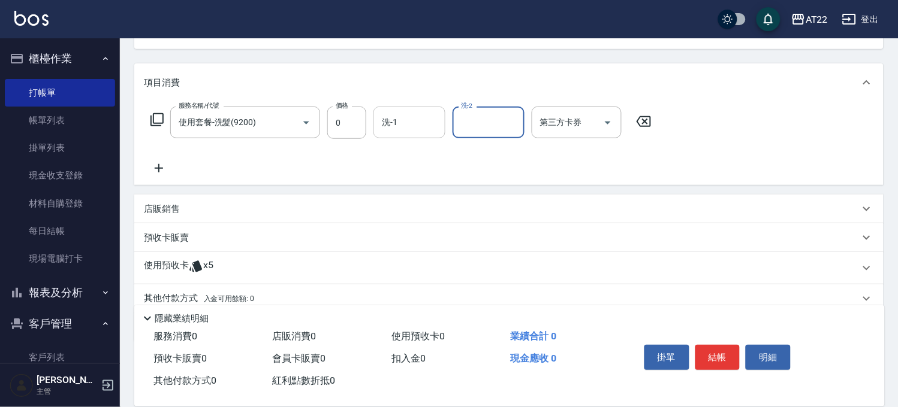
click at [384, 120] on input "洗-1" at bounding box center [409, 122] width 61 height 21
type input "公司公司-99"
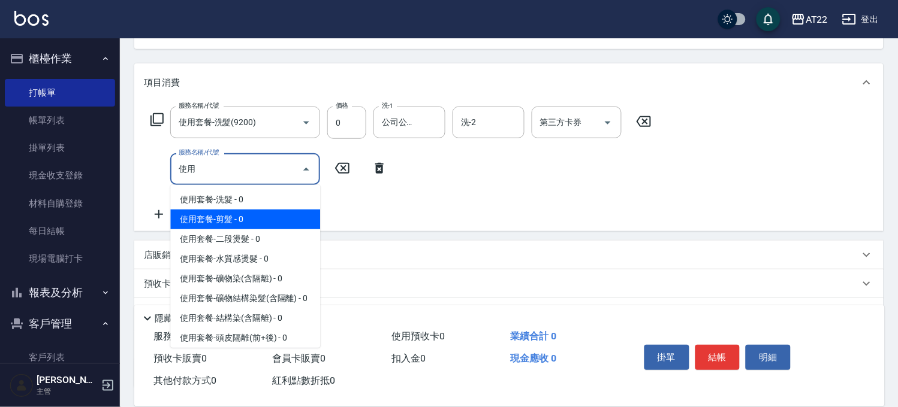
click at [258, 213] on span "使用套餐-剪髮 - 0" at bounding box center [245, 220] width 150 height 20
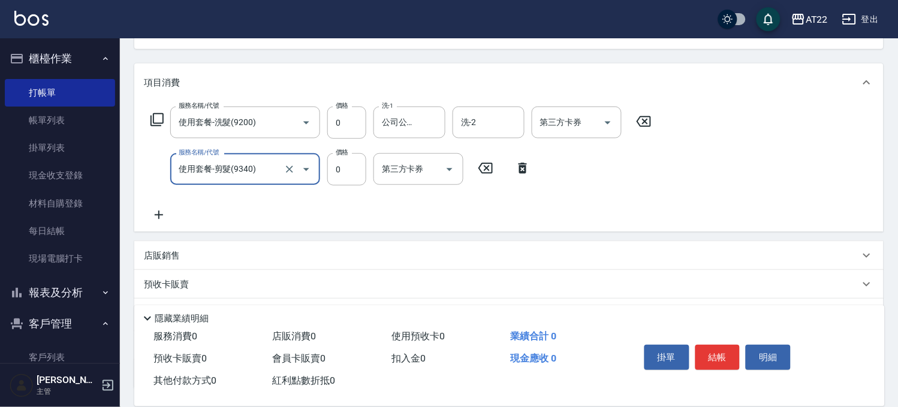
type input "使用套餐-剪髮(9340)"
click at [156, 224] on div "服務名稱/代號 使用套餐-洗髮(9200) 服務名稱/代號 價格 0 價格 洗-1 公司公司-99 洗-1 洗-2 洗-2 第三方卡券 第三方卡券 服務名稱/…" at bounding box center [508, 167] width 749 height 130
click at [156, 217] on icon at bounding box center [159, 215] width 30 height 14
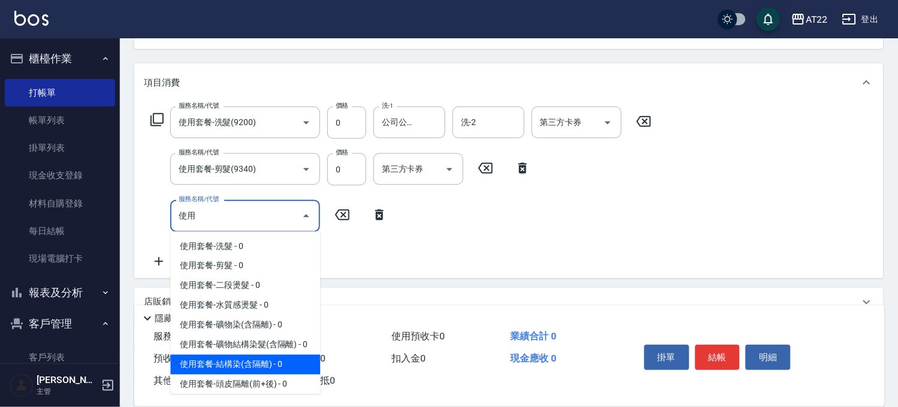
scroll to position [266, 0]
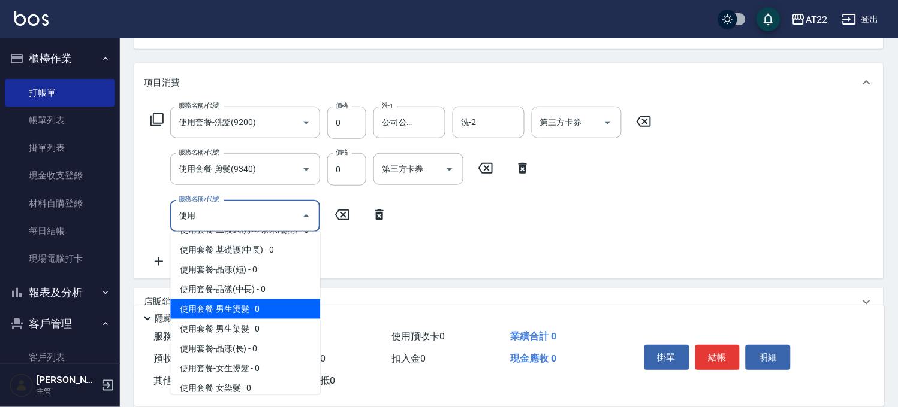
click at [247, 319] on span "使用套餐-男生燙髮 - 0" at bounding box center [245, 310] width 150 height 20
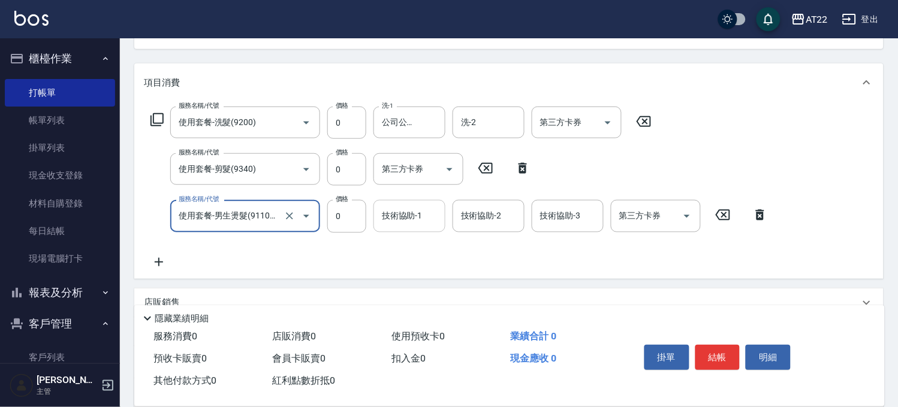
type input "使用套餐-男生燙髮(911001)"
click at [391, 213] on div "技術協助-1 技術協助-1" at bounding box center [409, 216] width 72 height 32
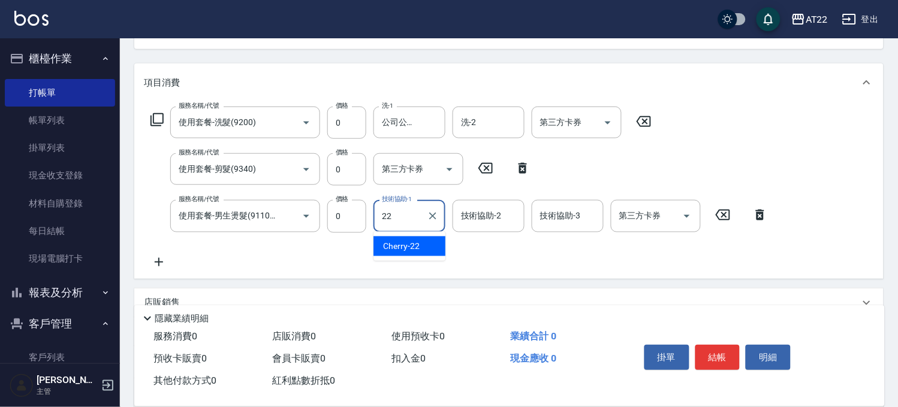
type input "Cherry-22"
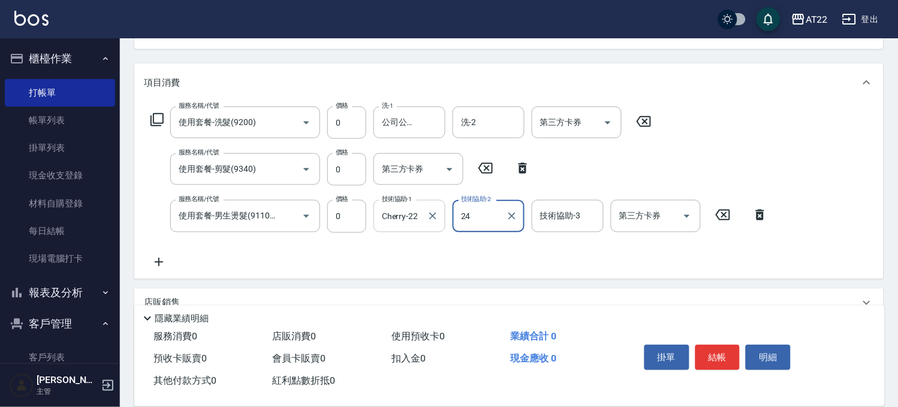
type input "24"
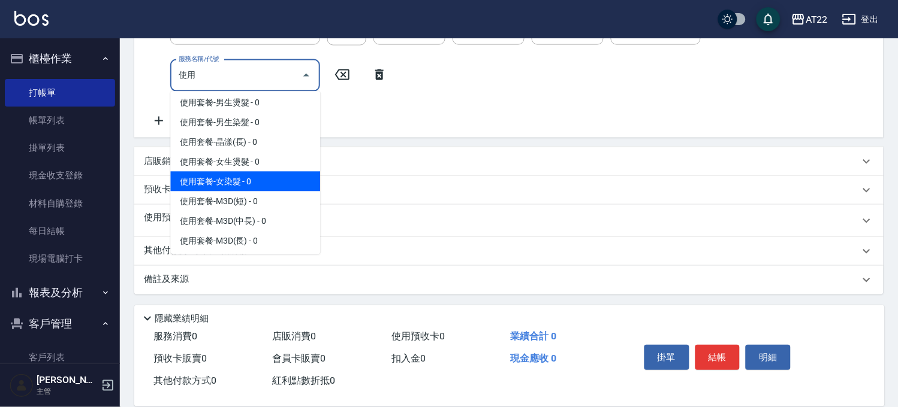
scroll to position [555, 0]
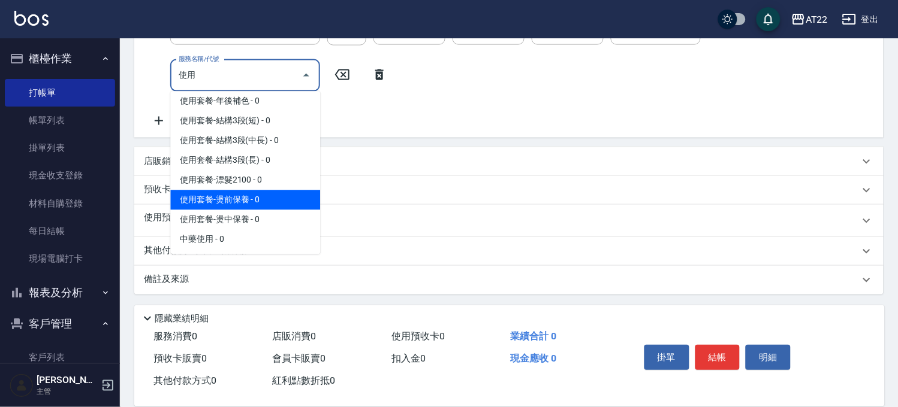
click at [248, 206] on span "使用套餐-燙前保養 - 0" at bounding box center [245, 201] width 150 height 20
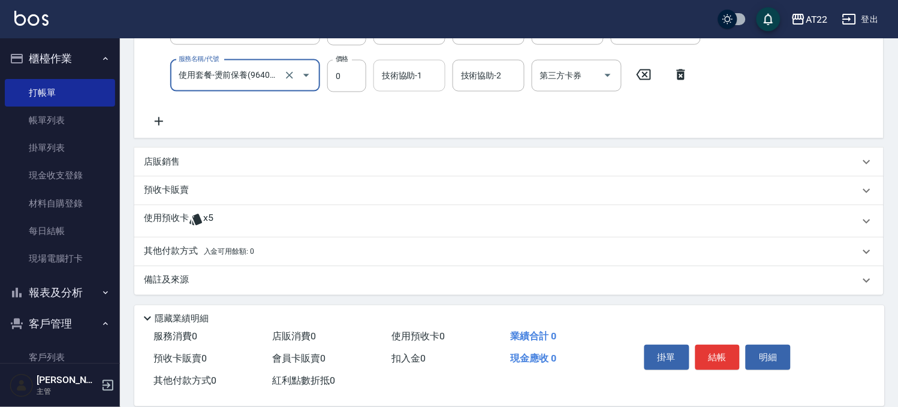
click at [414, 60] on div "技術協助-1" at bounding box center [409, 76] width 72 height 32
type input "使用套餐-燙前保養(9640001)"
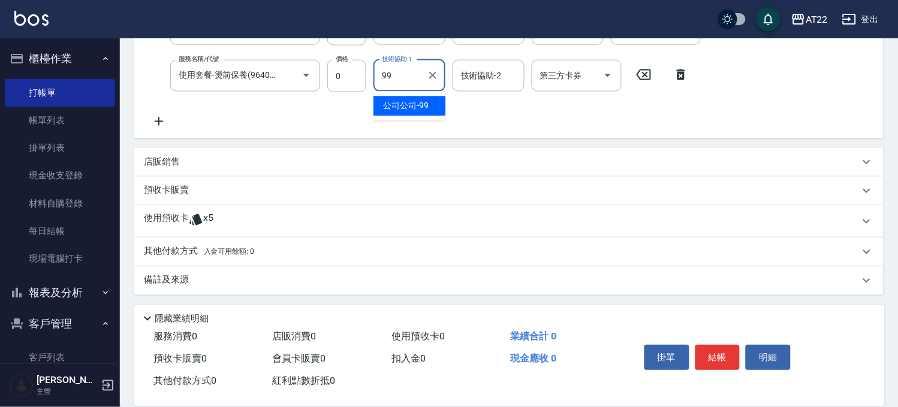
type input "公司公司-99"
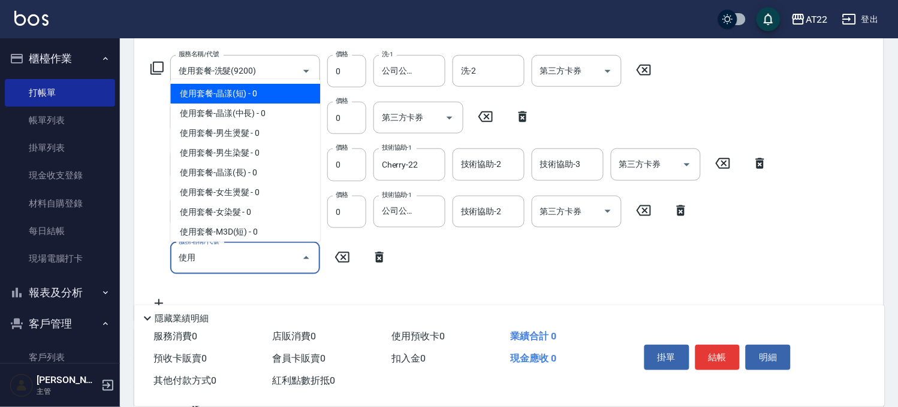
scroll to position [156, 0]
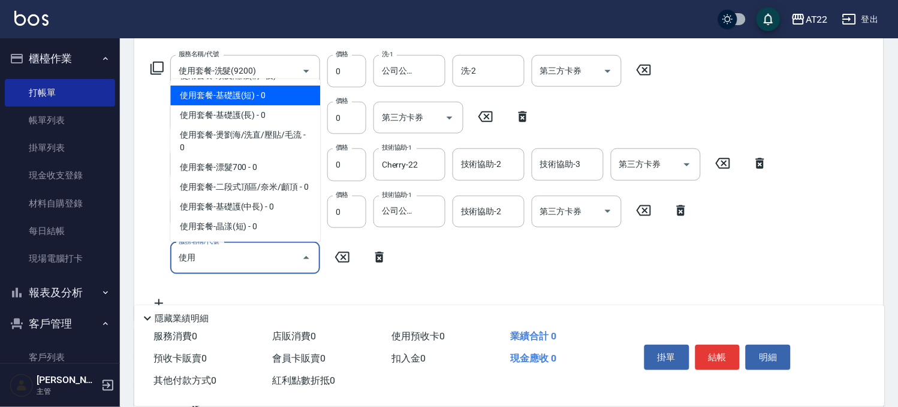
click at [255, 105] on span "使用套餐-基礎護(短) - 0" at bounding box center [245, 96] width 150 height 20
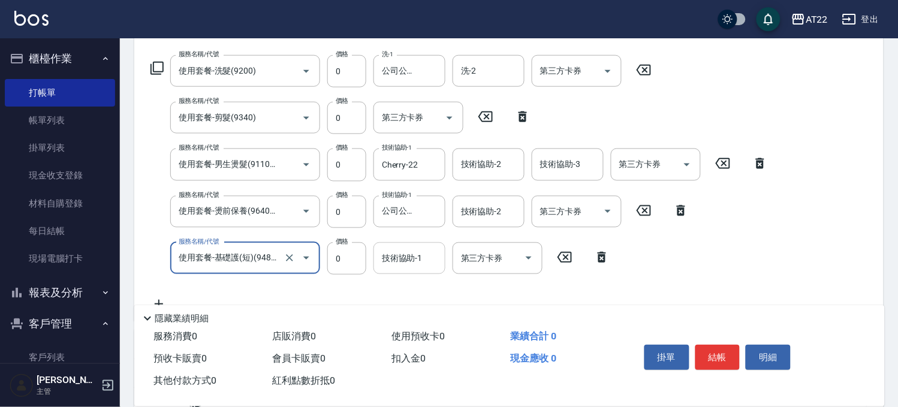
type input "使用套餐-基礎護(短)(94803)"
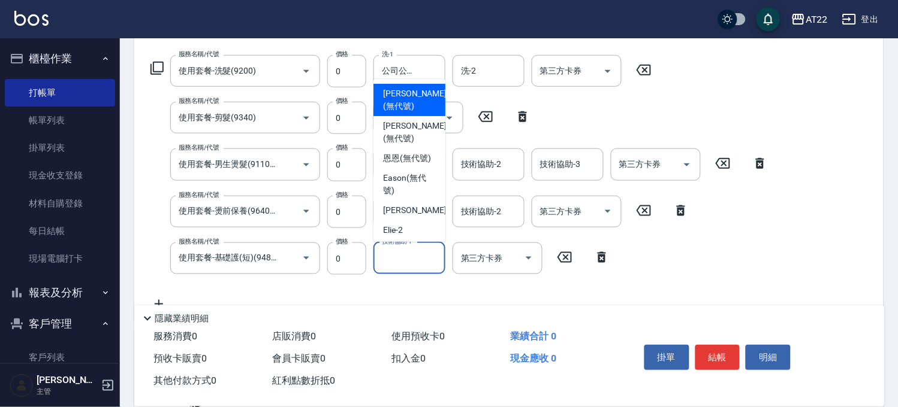
click at [396, 255] on div "技術協助-1 技術協助-1" at bounding box center [409, 259] width 72 height 32
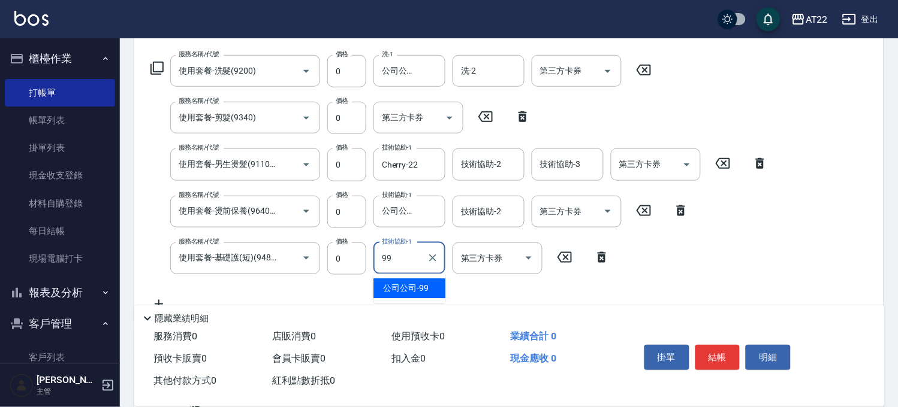
type input "公司公司-99"
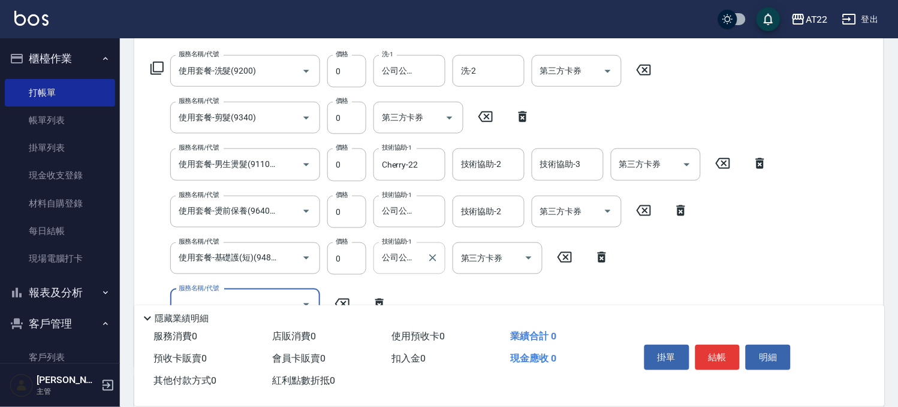
scroll to position [0, 0]
click at [715, 354] on button "結帳" at bounding box center [717, 357] width 45 height 25
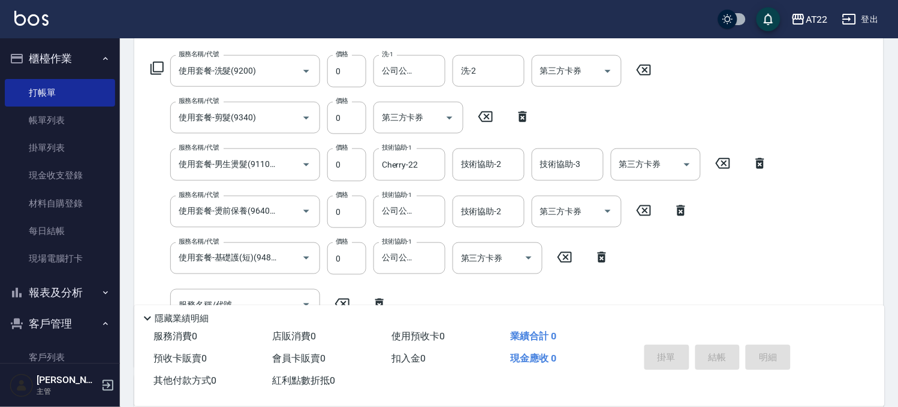
type input "2025/09/20 11:28"
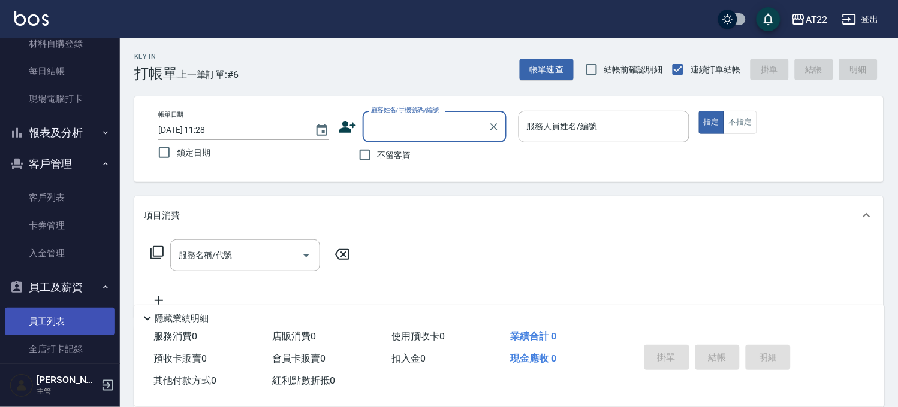
scroll to position [240, 0]
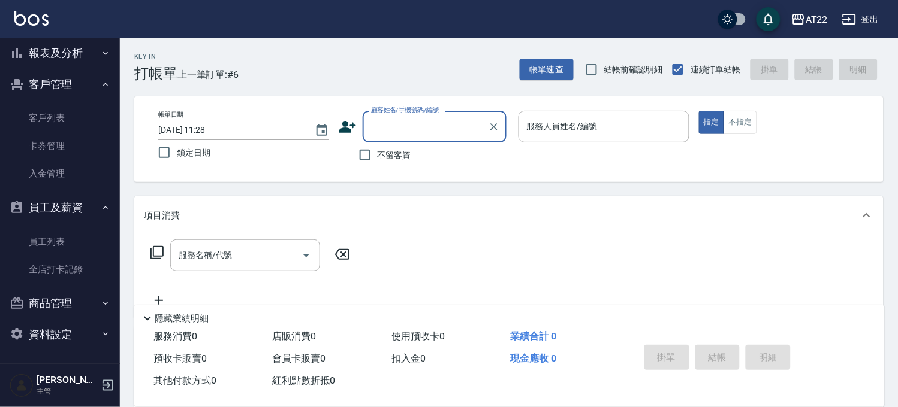
click at [61, 62] on button "報表及分析" at bounding box center [60, 53] width 110 height 31
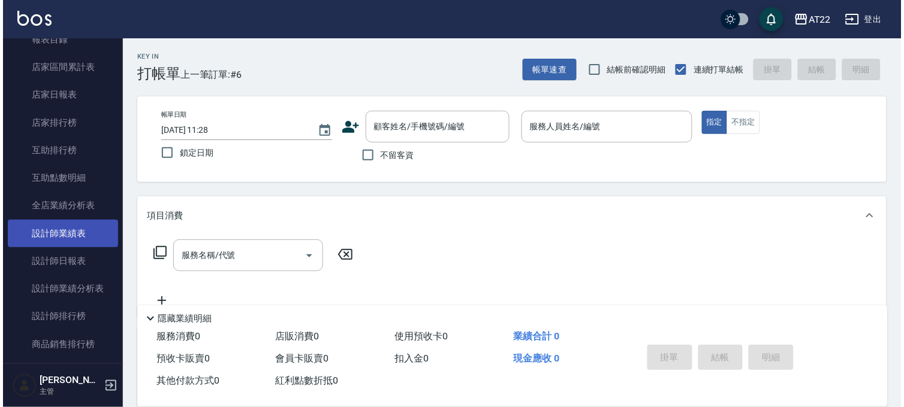
scroll to position [220, 0]
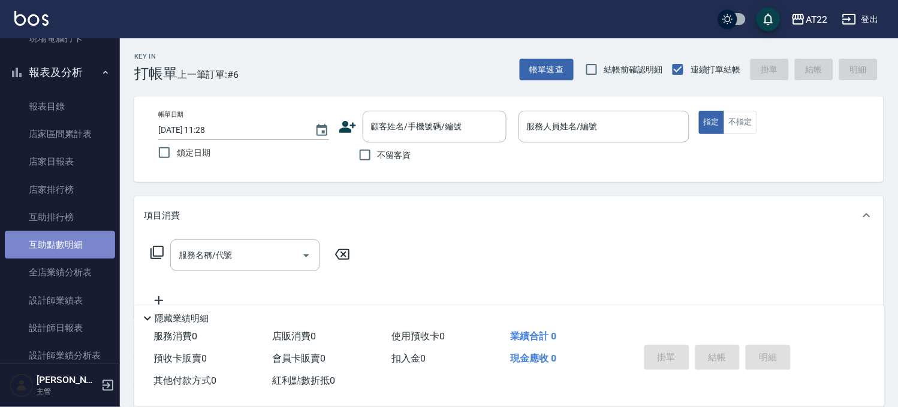
click at [65, 243] on link "互助點數明細" at bounding box center [60, 245] width 110 height 28
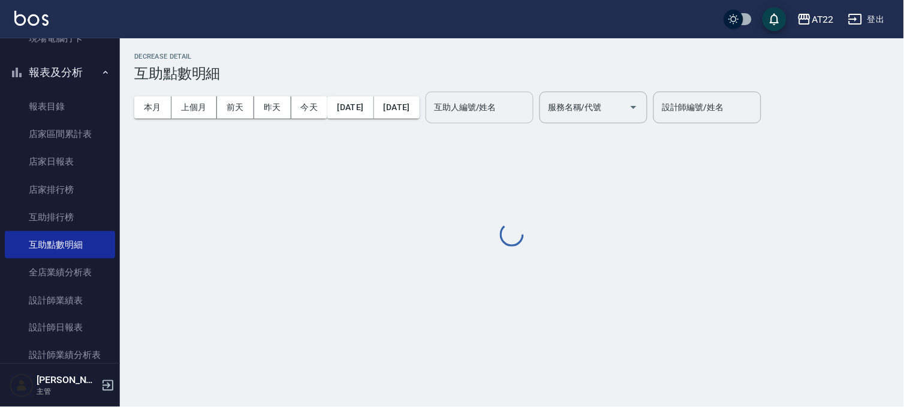
click at [533, 119] on div "互助人編號/姓名" at bounding box center [479, 108] width 108 height 32
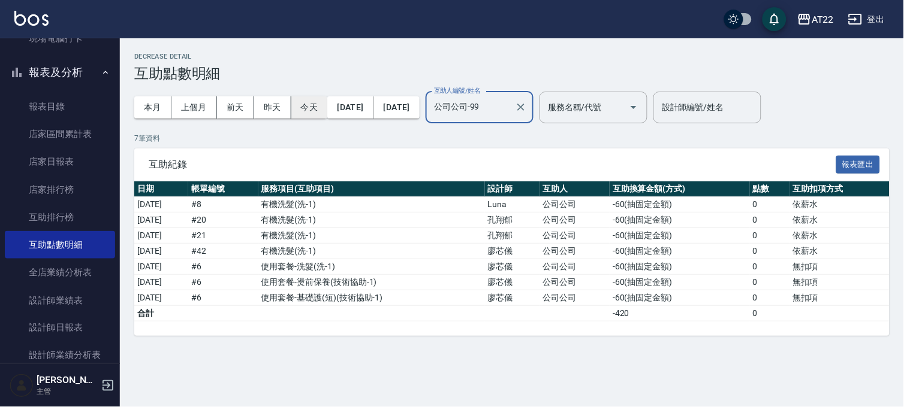
type input "公司公司-99"
click at [319, 114] on button "今天" at bounding box center [309, 107] width 37 height 22
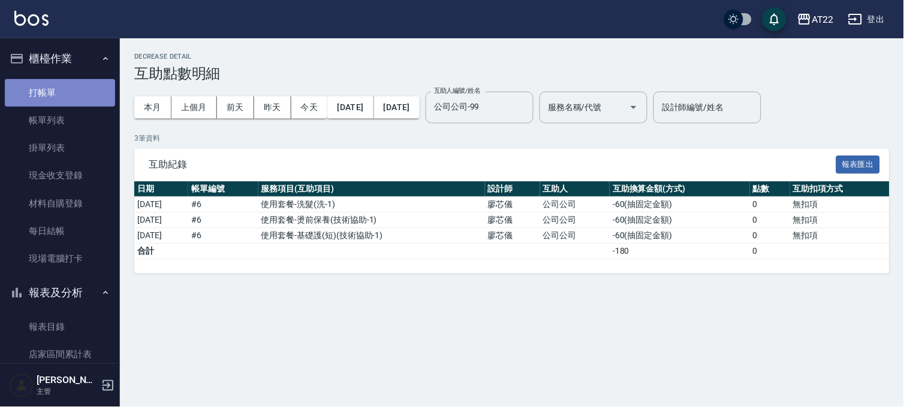
click at [68, 86] on link "打帳單" at bounding box center [60, 93] width 110 height 28
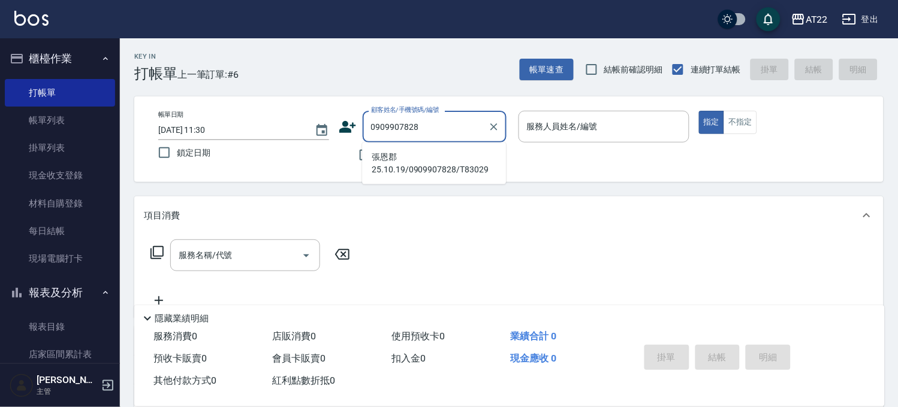
click at [401, 155] on li "張恩郡25.10.19/0909907828/T83029" at bounding box center [434, 163] width 144 height 32
type input "張恩郡25.10.19/0909907828/T83029"
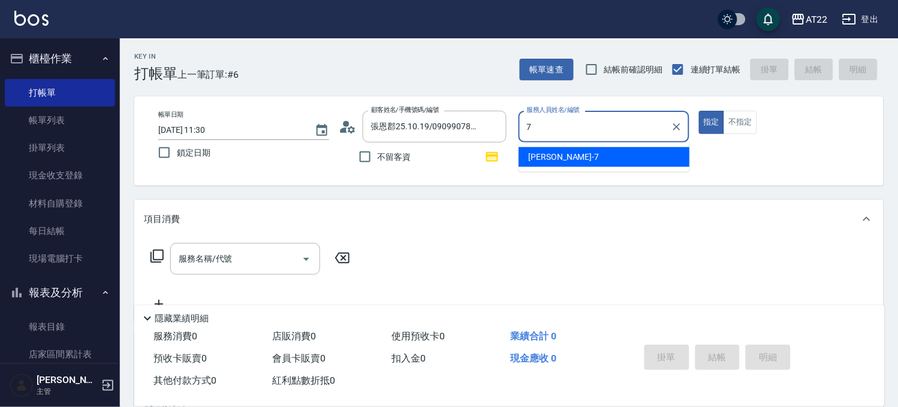
type input "[PERSON_NAME]-7"
type button "true"
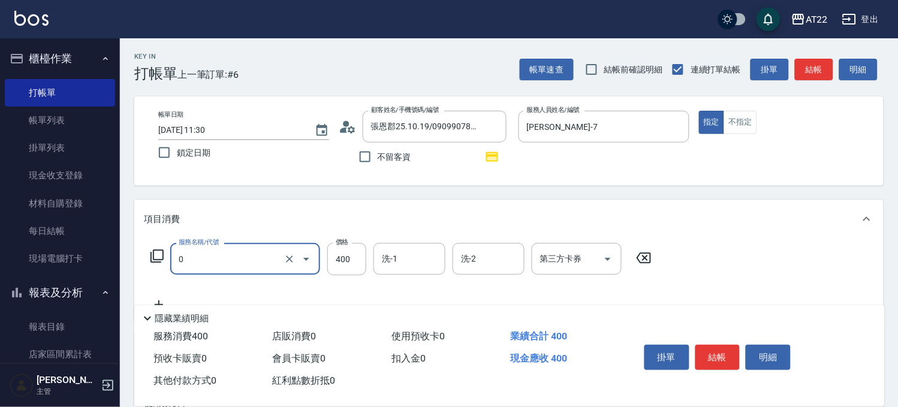
type input "有機洗髮(0)"
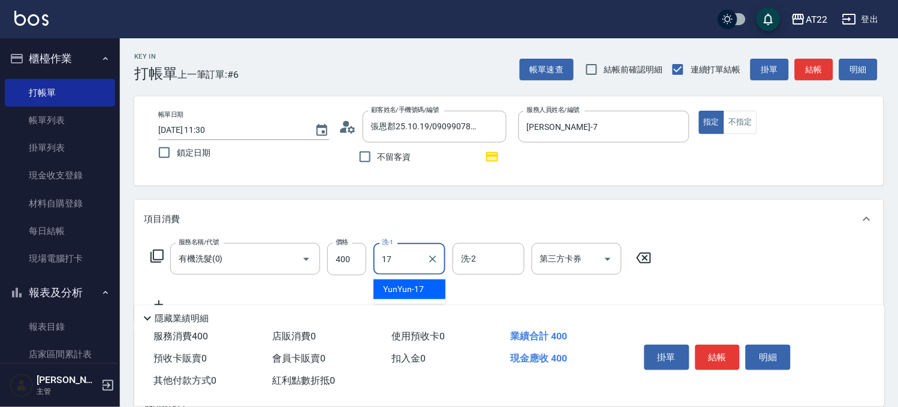
type input "YunYun-17"
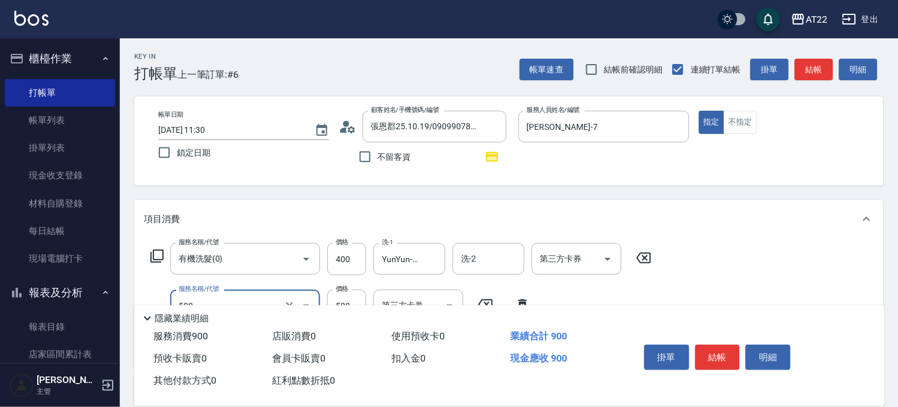
type input "剪髮(500)"
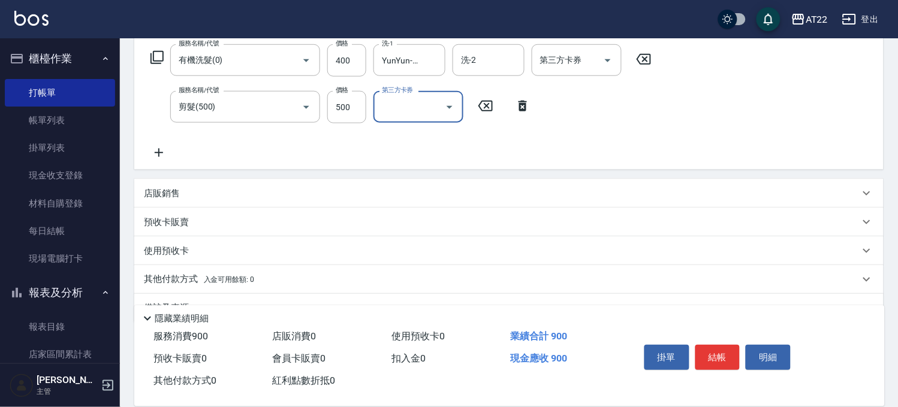
scroll to position [200, 0]
click at [336, 106] on input "500" at bounding box center [346, 106] width 39 height 32
type input "700"
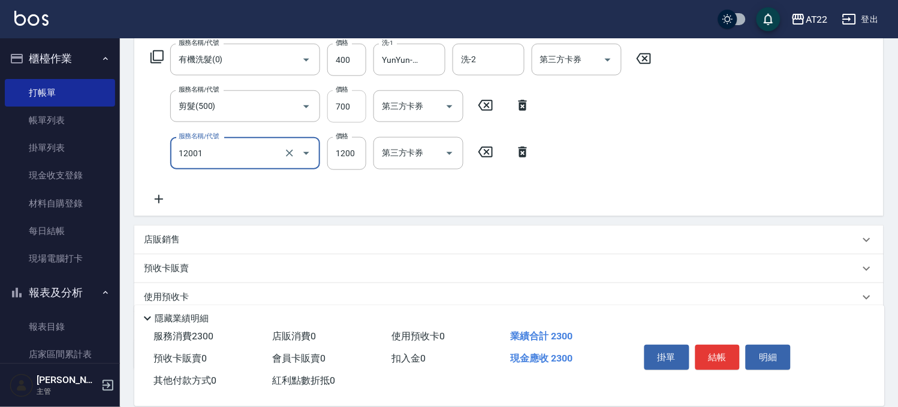
type input "燙髮S(12001)"
type input "1600"
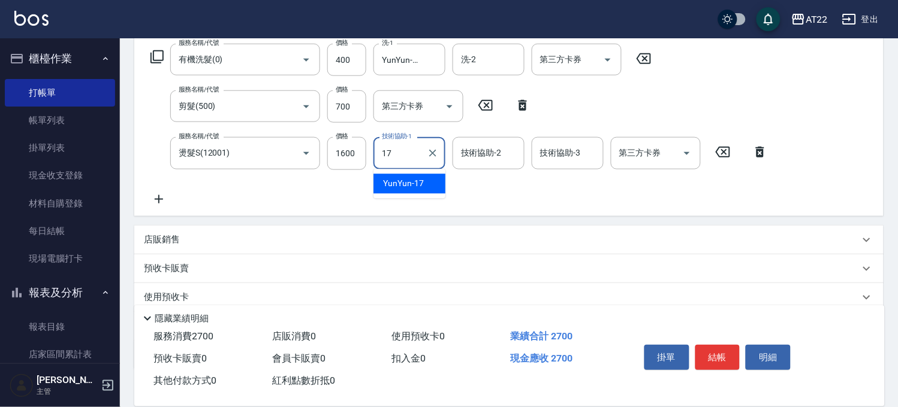
type input "YunYun-17"
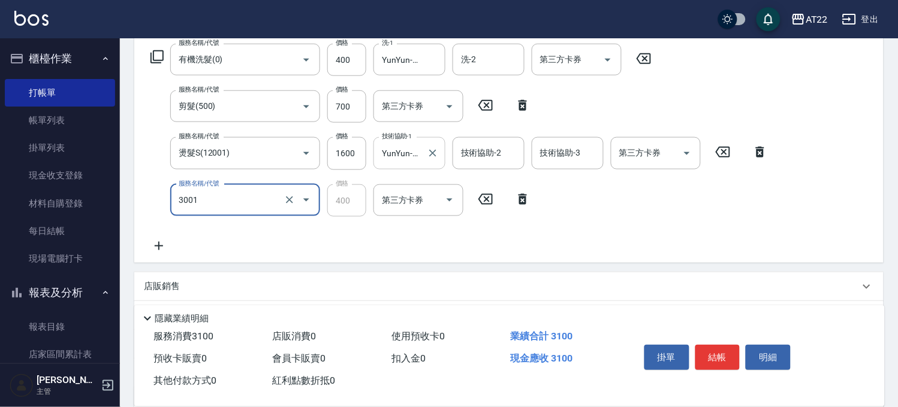
type input "側邊燙貼(3001)"
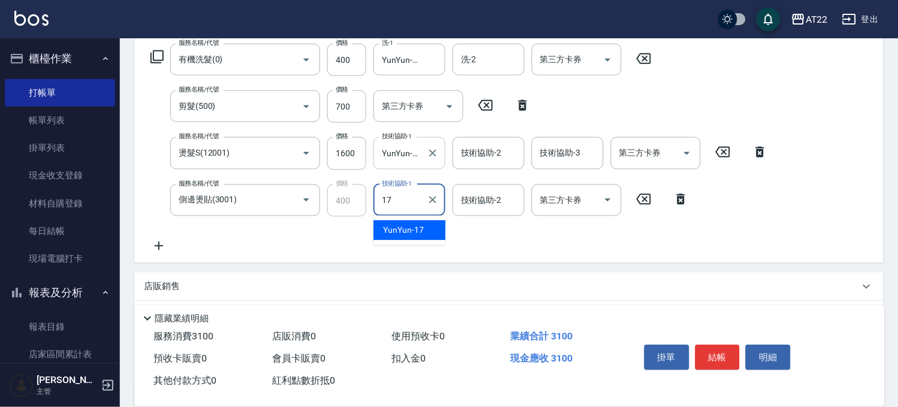
type input "YunYun-17"
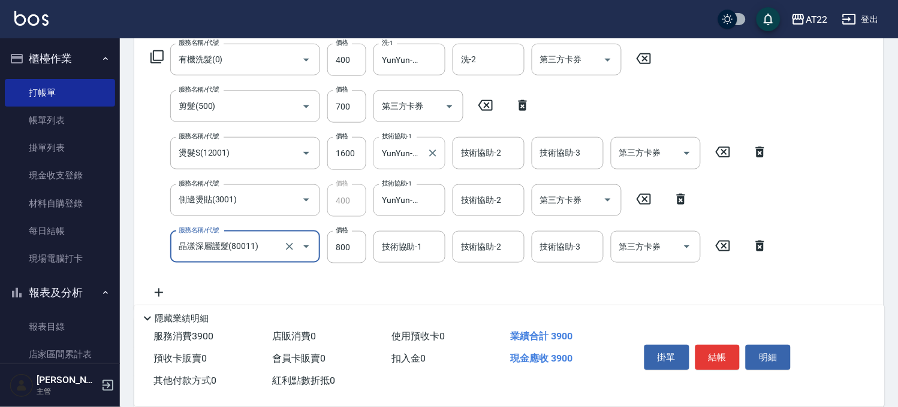
type input "晶漾深層護髮(80011)"
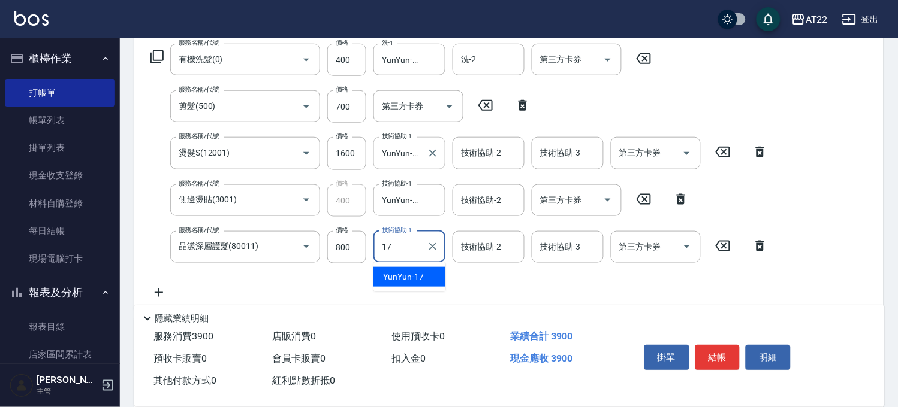
type input "YunYun-17"
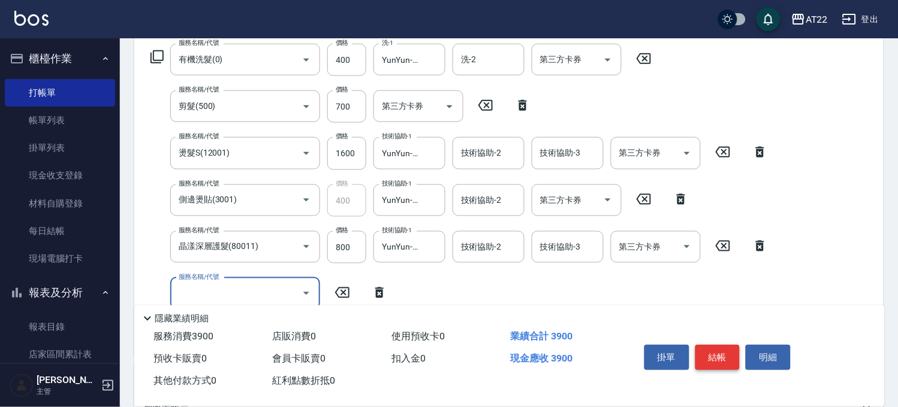
click at [713, 345] on button "結帳" at bounding box center [717, 357] width 45 height 25
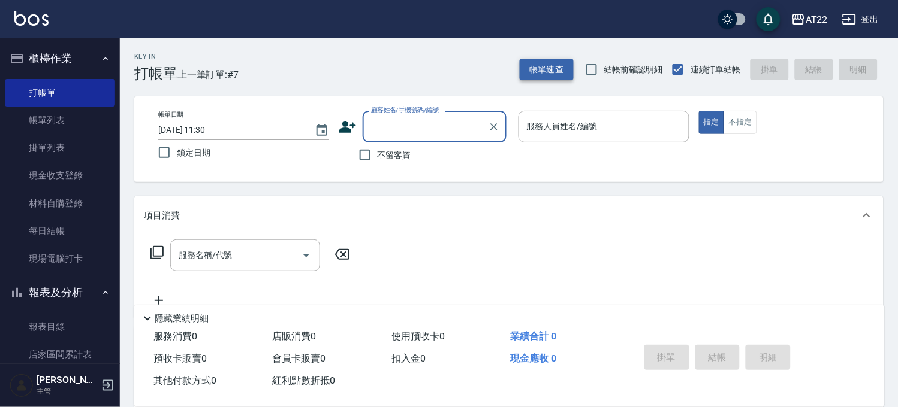
click at [561, 62] on button "帳單速查" at bounding box center [546, 70] width 54 height 22
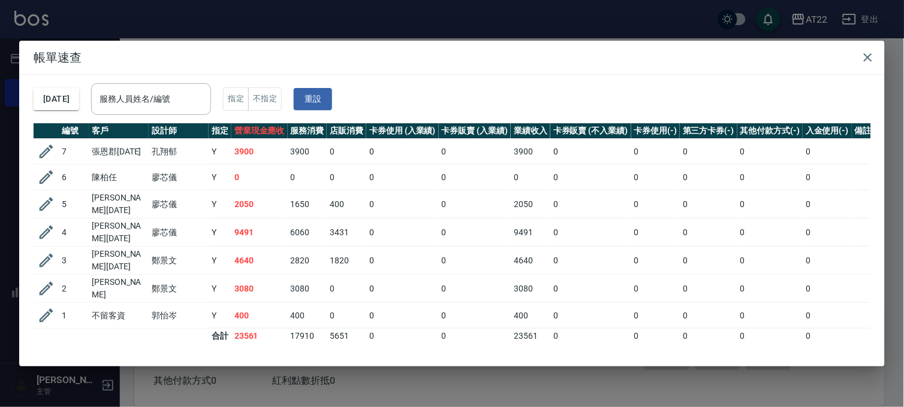
click at [546, 21] on div "帳單速查 2025/09/20 服務人員姓名/編號 服務人員姓名/編號 指定 不指定 重設 編號 客戶 設計師 指定 營業現金應收 服務消費 店販消費 卡券使…" at bounding box center [452, 203] width 904 height 407
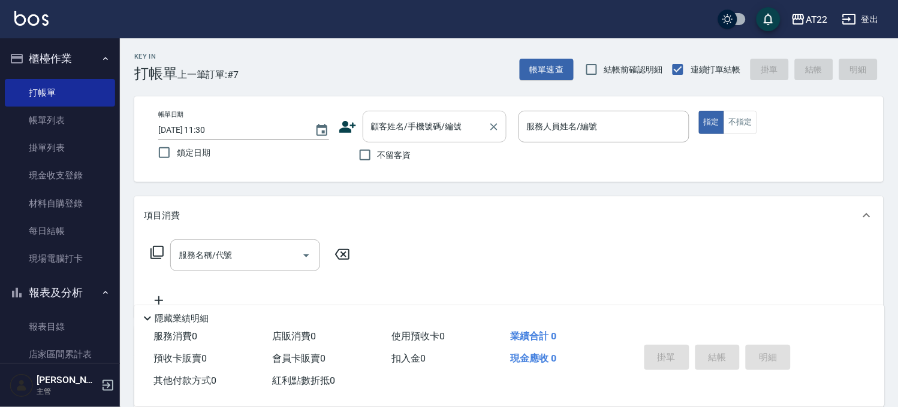
click at [454, 130] on input "顧客姓名/手機號碼/編號" at bounding box center [425, 126] width 115 height 21
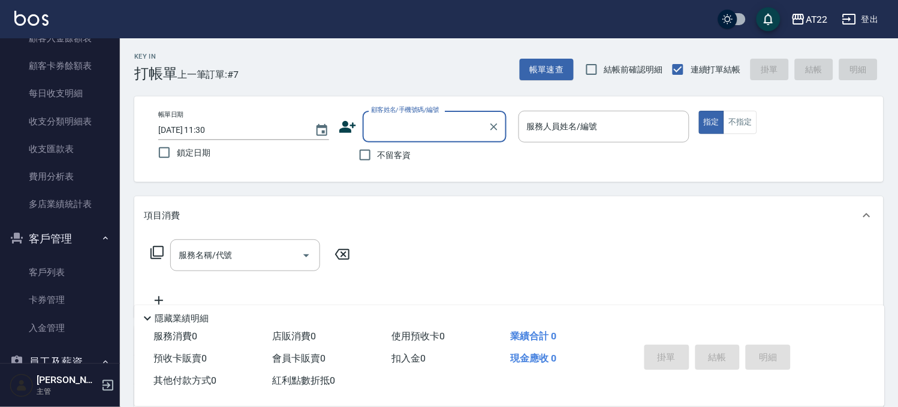
scroll to position [865, 0]
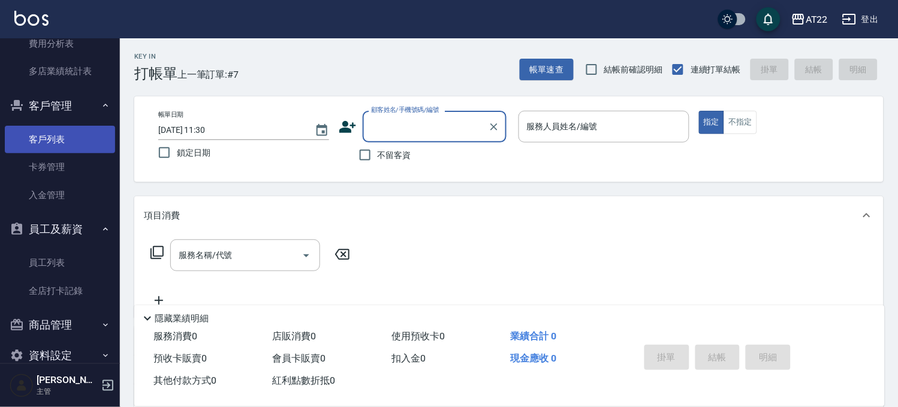
drag, startPoint x: 85, startPoint y: 132, endPoint x: 105, endPoint y: 128, distance: 20.2
click at [85, 132] on link "客戶列表" at bounding box center [60, 140] width 110 height 28
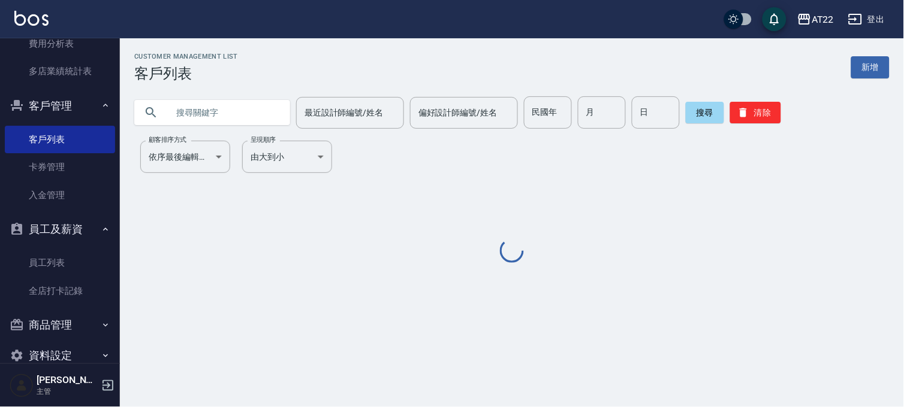
click at [235, 128] on input "text" at bounding box center [224, 112] width 113 height 32
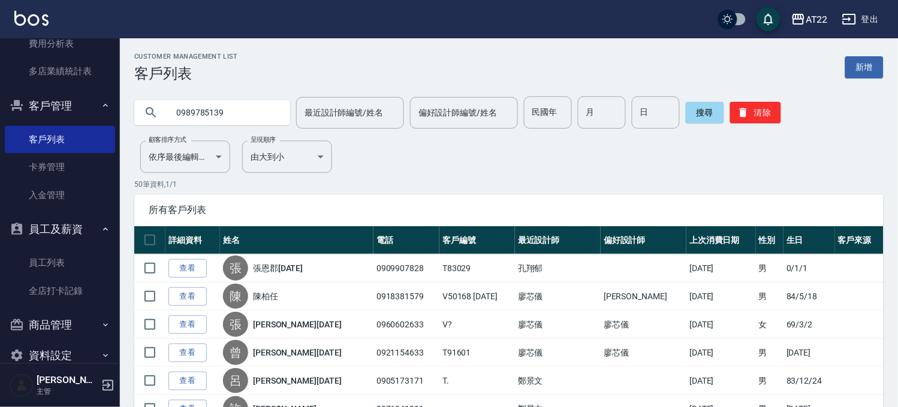
type input "0989785139"
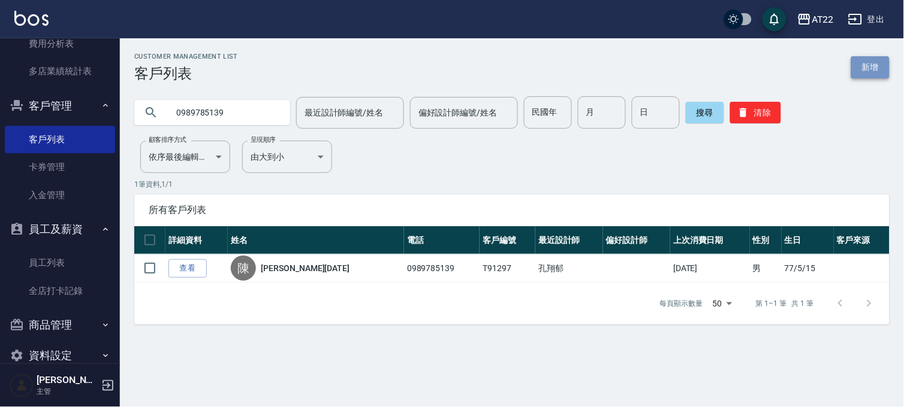
click at [884, 63] on link "新增" at bounding box center [870, 67] width 38 height 22
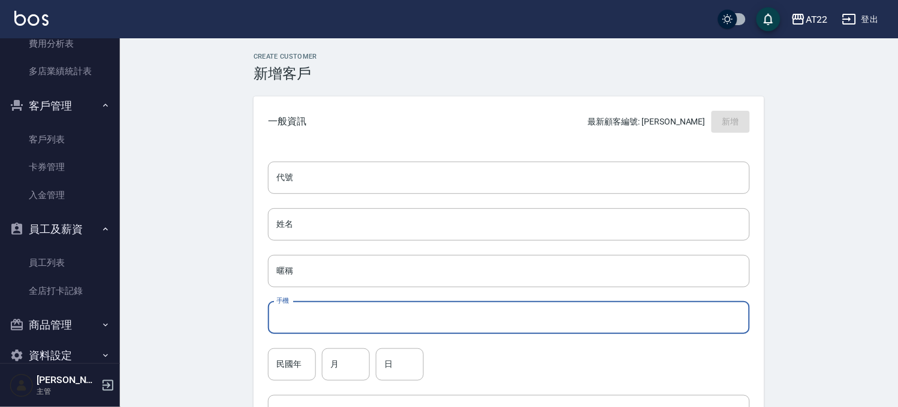
click at [313, 312] on input "手機" at bounding box center [509, 318] width 482 height 32
paste input "0930573029"
type input "0930573029"
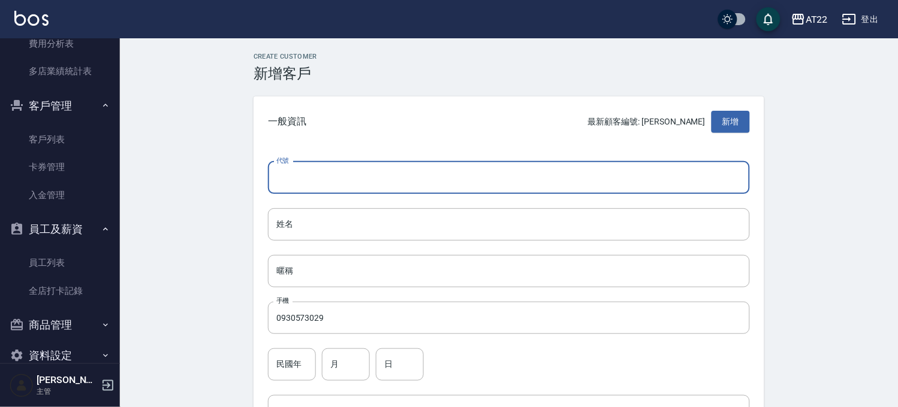
click at [339, 169] on input "代號" at bounding box center [509, 178] width 482 height 32
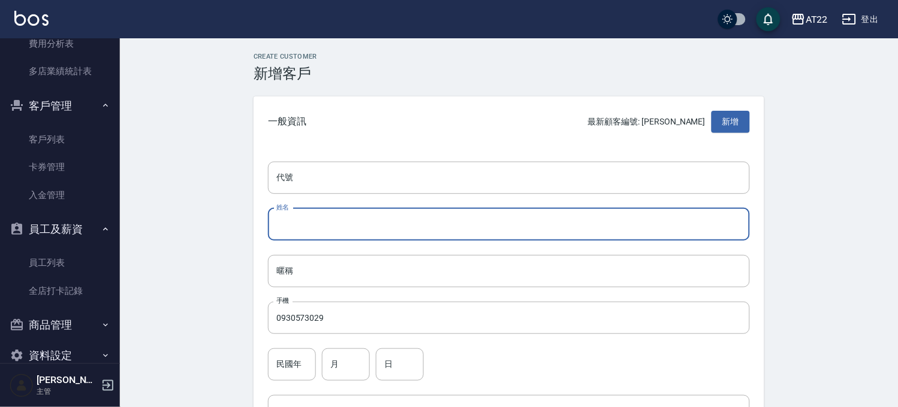
click at [322, 229] on input "姓名" at bounding box center [509, 225] width 482 height 32
paste input "曾郁婷"
type input "曾郁婷"
click at [283, 365] on input "民國年" at bounding box center [292, 365] width 48 height 32
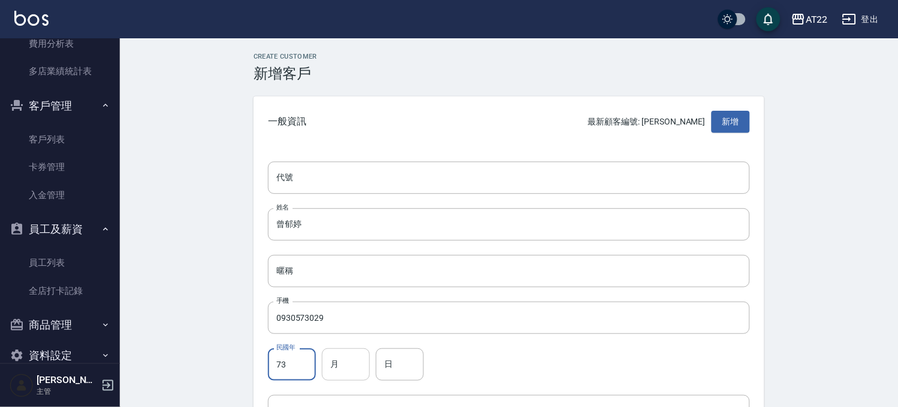
type input "73"
click at [368, 361] on input "月" at bounding box center [346, 365] width 48 height 32
type input "9"
click at [405, 361] on input "日" at bounding box center [400, 365] width 48 height 32
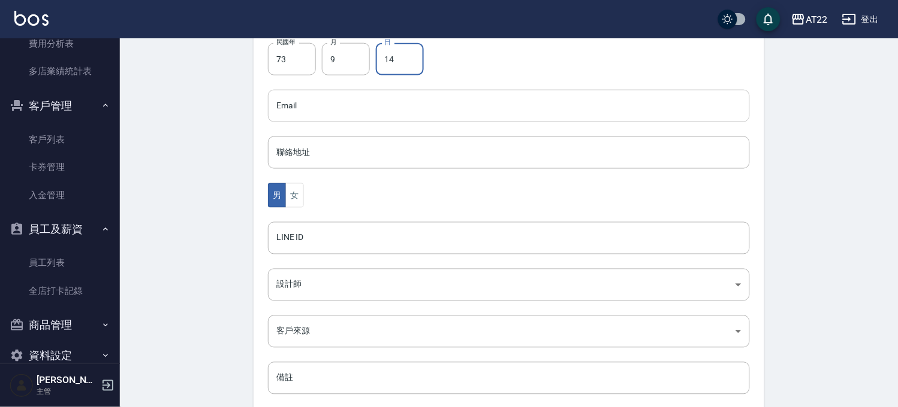
scroll to position [373, 0]
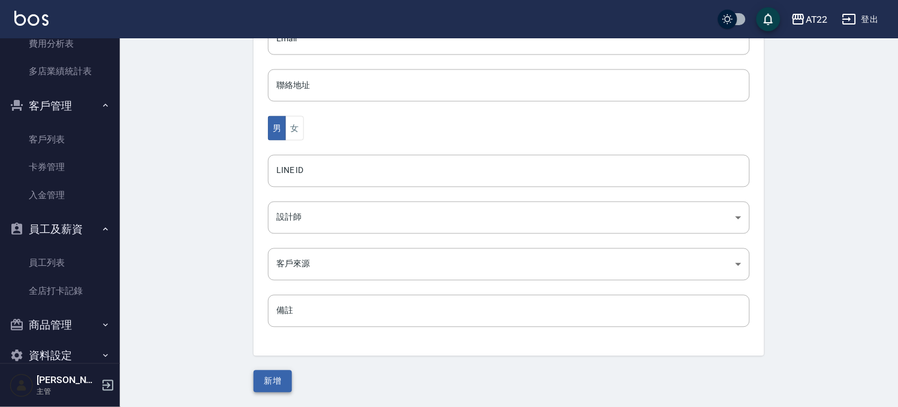
type input "14"
click at [284, 391] on button "新增" at bounding box center [272, 382] width 38 height 22
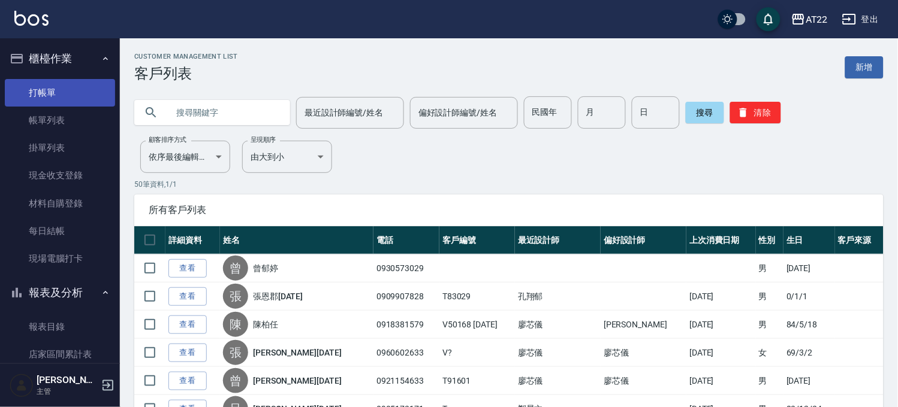
click at [58, 88] on link "打帳單" at bounding box center [60, 93] width 110 height 28
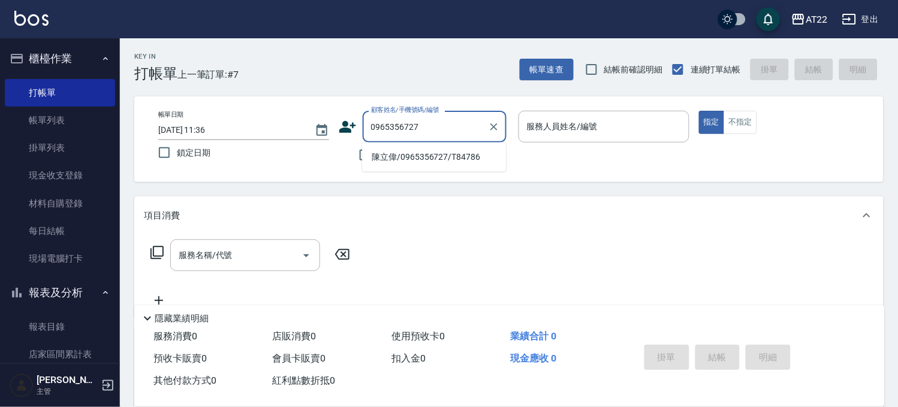
click at [379, 153] on li "陳立偉/0965356727/T84786" at bounding box center [434, 157] width 144 height 20
type input "陳立偉/0965356727/T84786"
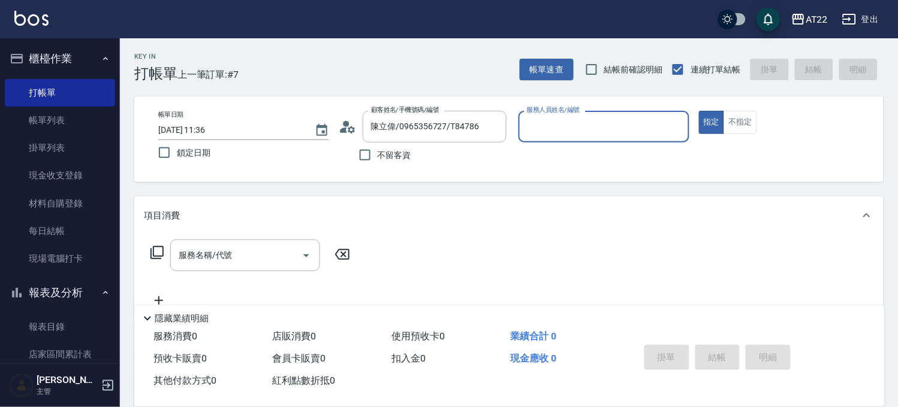
type input "Luna-15"
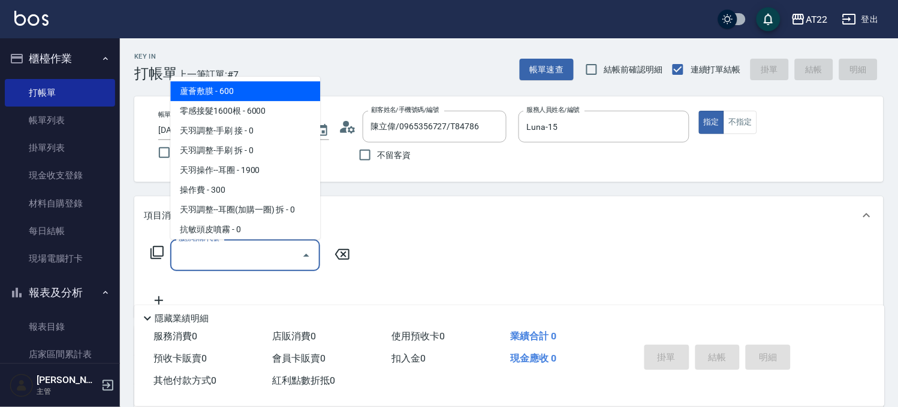
click at [199, 255] on input "服務名稱/代號" at bounding box center [236, 255] width 121 height 21
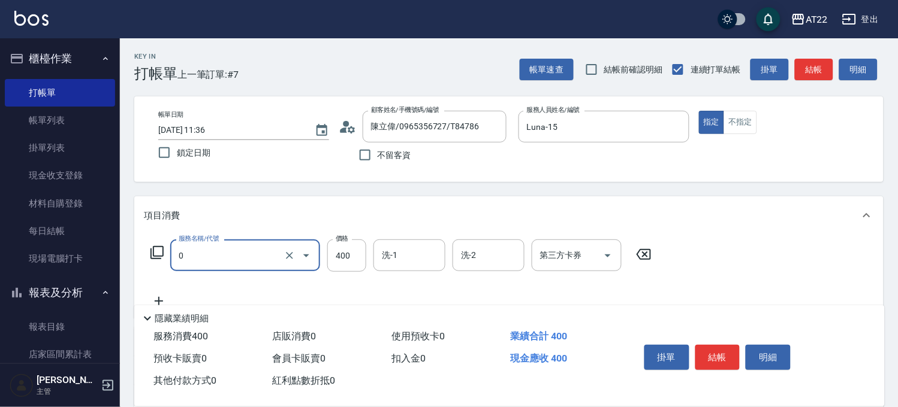
type input "有機洗髮(0)"
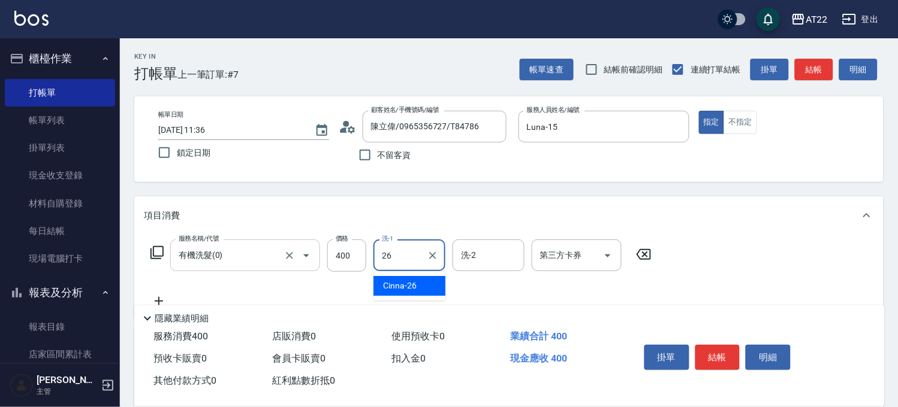
type input "Cinna-26"
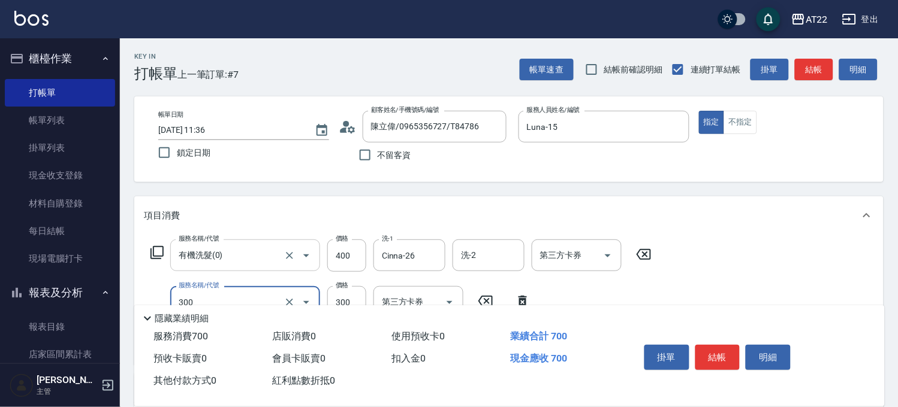
type input "剪髮(300)"
type input "230"
click at [725, 355] on button "結帳" at bounding box center [717, 357] width 45 height 25
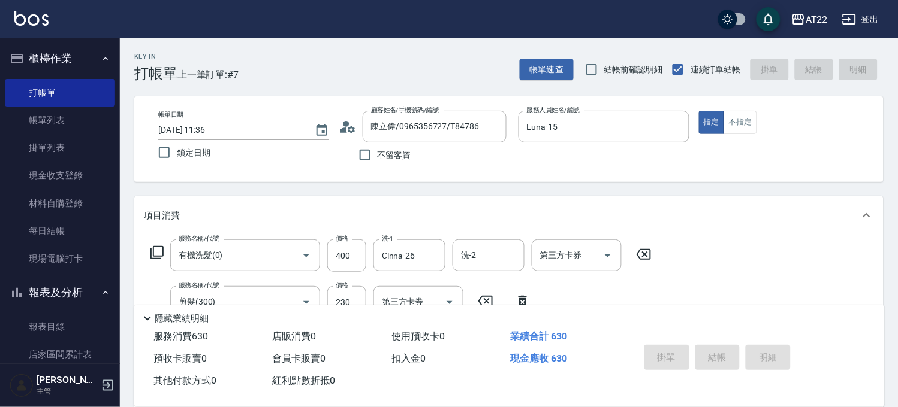
type input "2025/09/20 11:37"
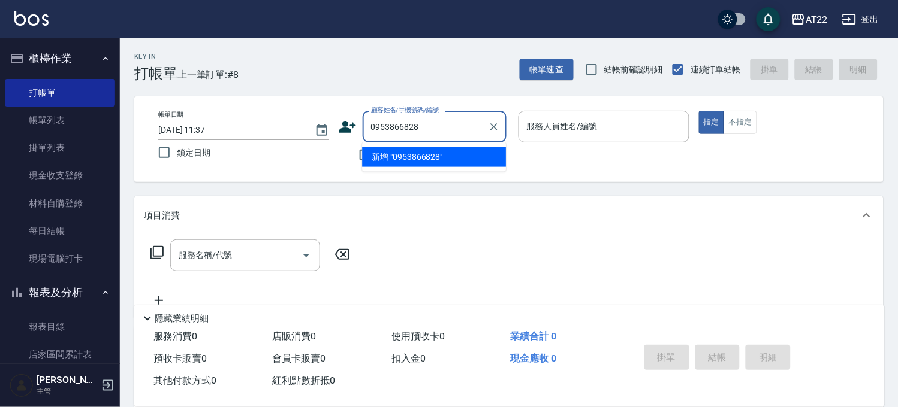
click at [400, 129] on input "0953866828" at bounding box center [425, 126] width 115 height 21
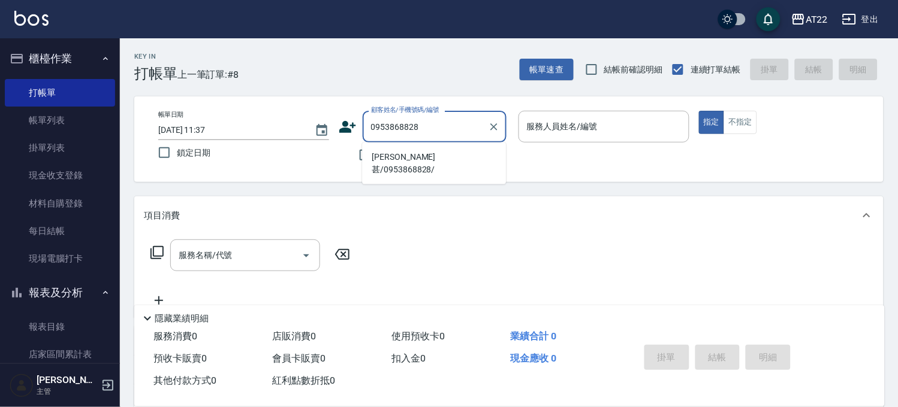
click at [415, 155] on li "[PERSON_NAME]甚/0953868828/" at bounding box center [434, 163] width 144 height 32
type input "[PERSON_NAME]甚/0953868828/"
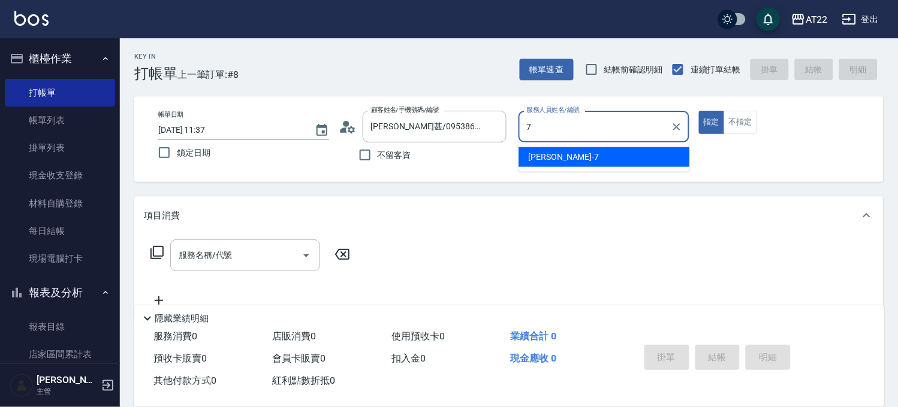
type input "[PERSON_NAME]-7"
type button "true"
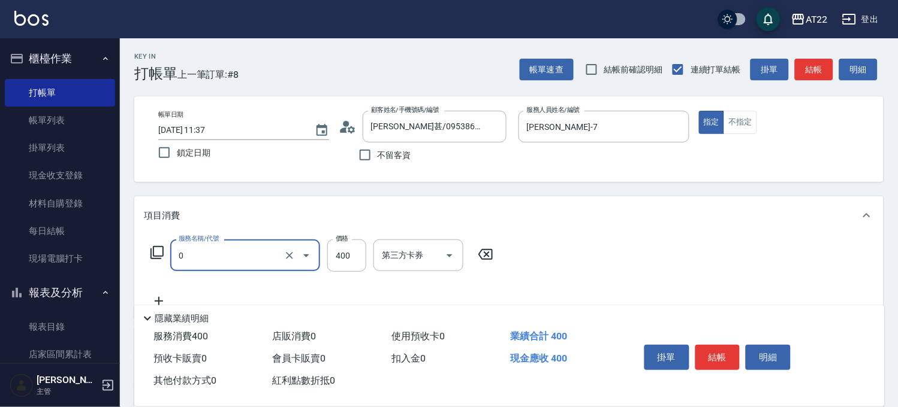
type input "有機洗髮(0)"
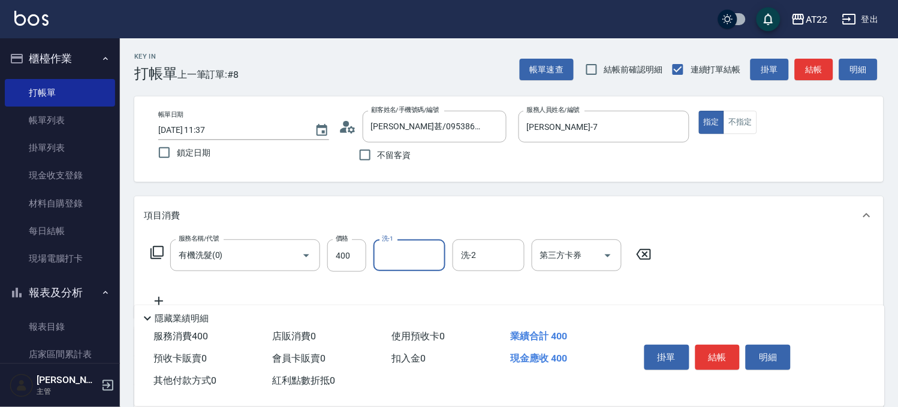
type input "1"
type input "Boa-27"
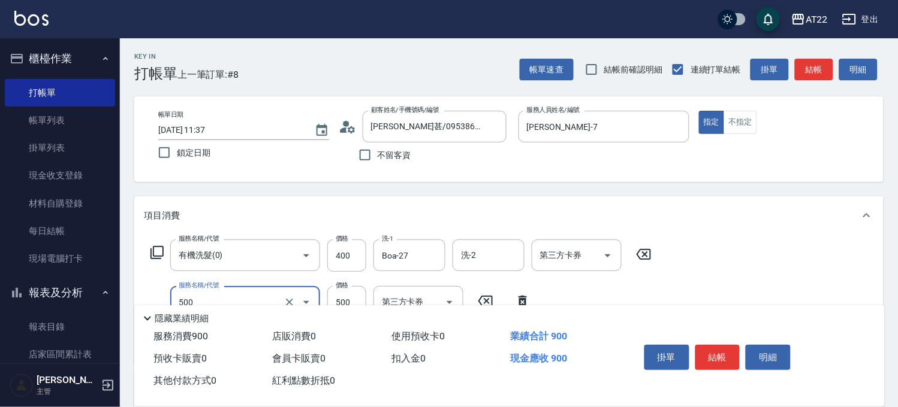
type input "剪髮(500)"
type input "630"
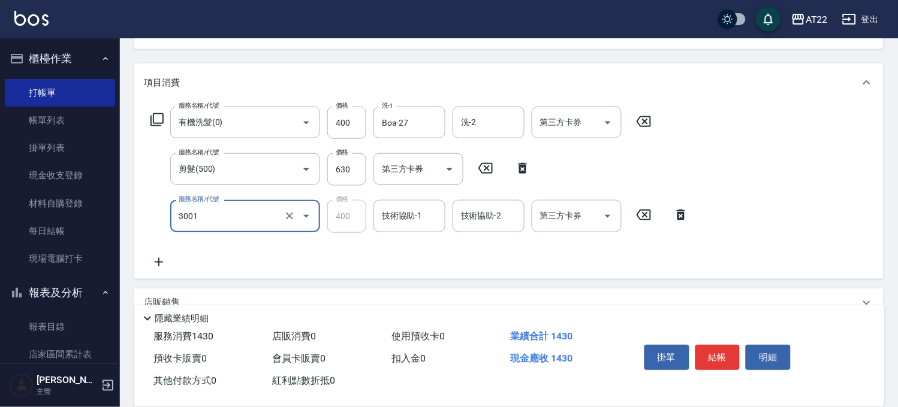
type input "側邊燙貼(3001)"
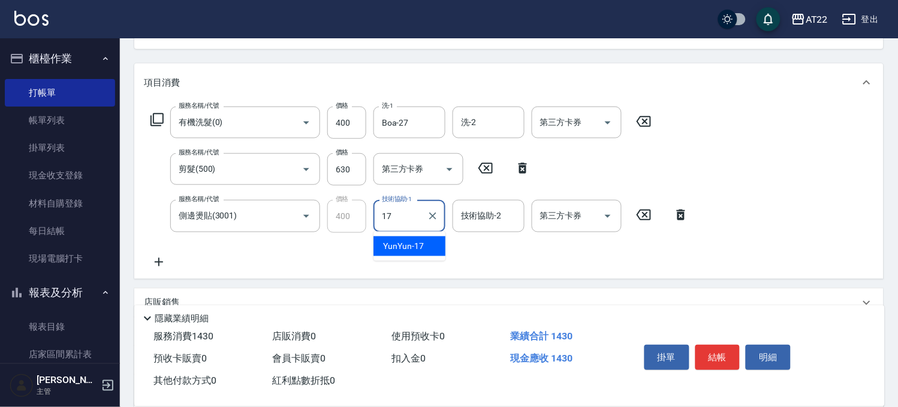
type input "YunYun-17"
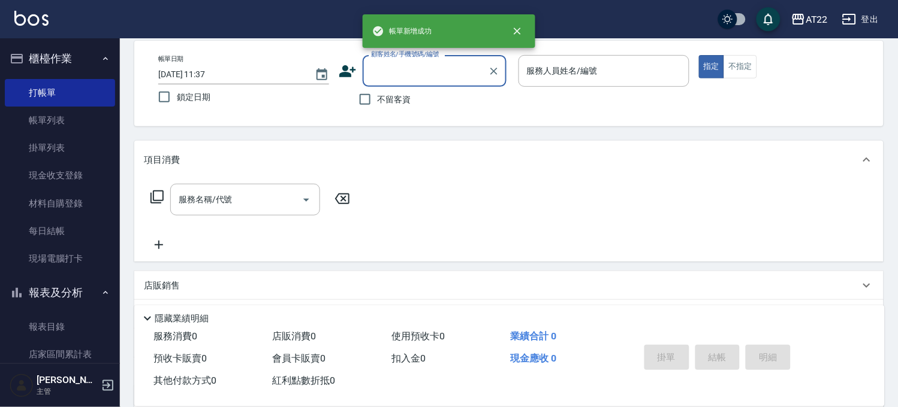
scroll to position [0, 0]
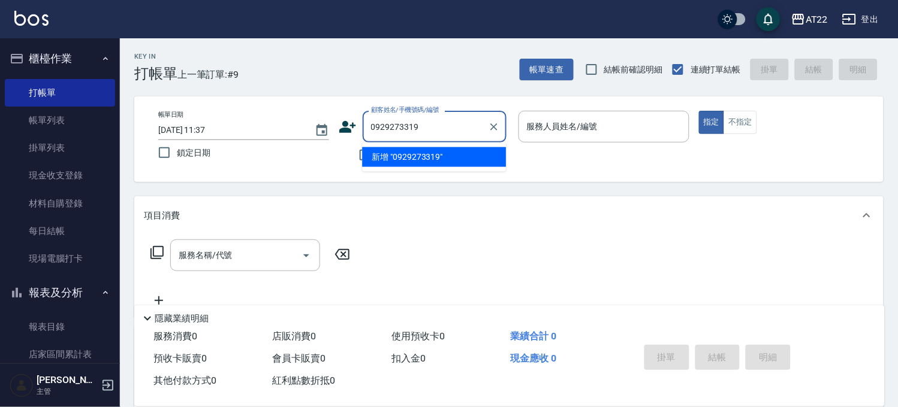
click at [404, 154] on li "新增 "0929273319"" at bounding box center [434, 157] width 144 height 20
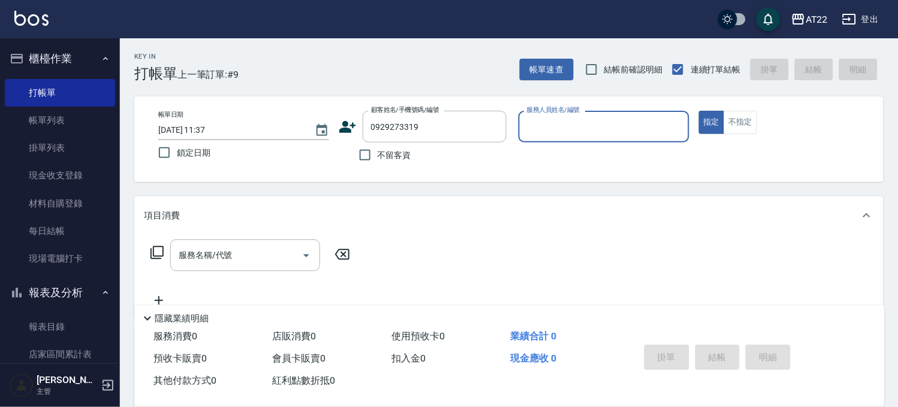
type input "0929273319"
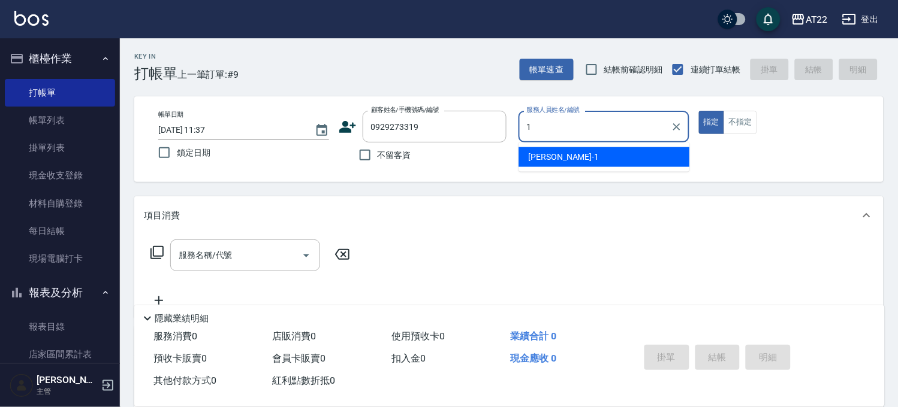
type input "孫一平-1"
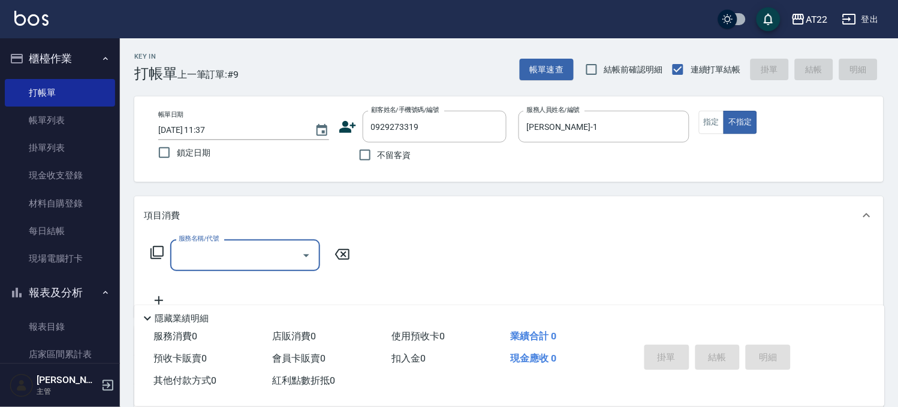
click at [352, 128] on icon at bounding box center [348, 127] width 18 height 18
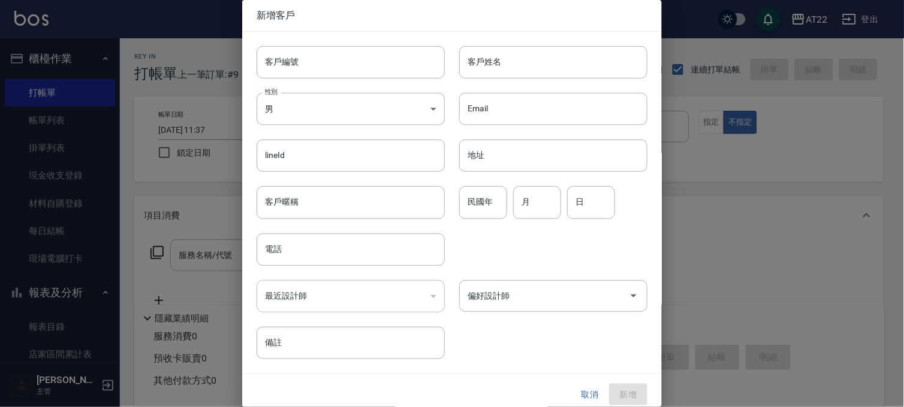
type input "0929273319"
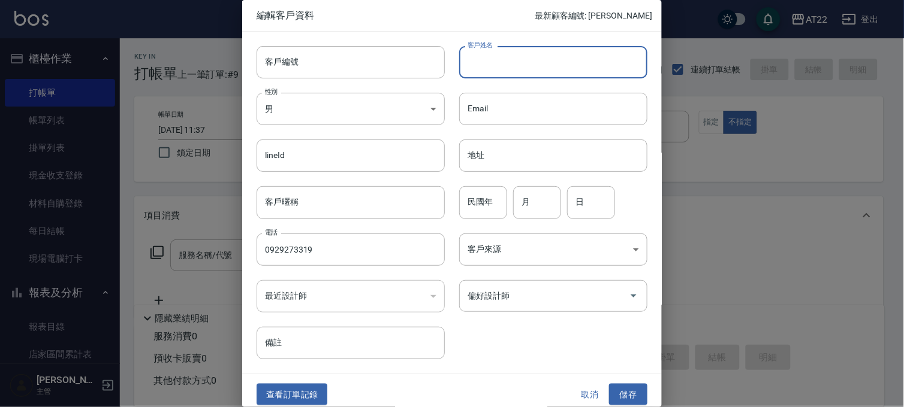
click at [507, 64] on input "客戶姓名" at bounding box center [553, 62] width 188 height 32
type input "t"
type input "[PERSON_NAME]"
click at [490, 211] on input "民國年" at bounding box center [483, 202] width 48 height 32
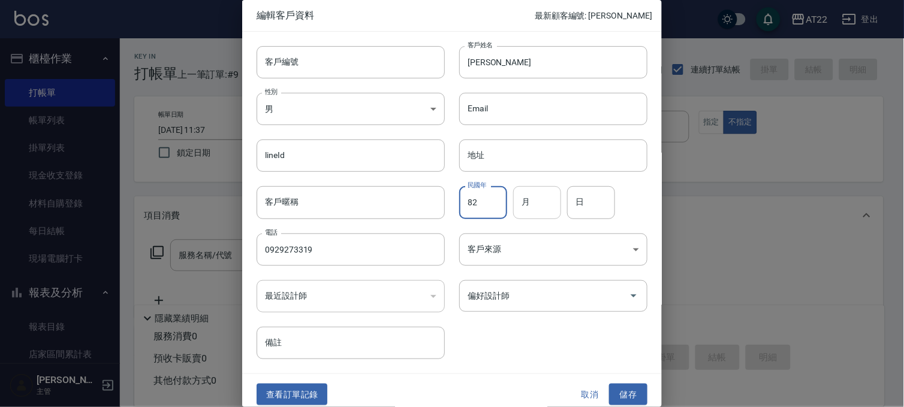
type input "82"
click at [539, 210] on input "月" at bounding box center [537, 202] width 48 height 32
type input "9"
click at [569, 208] on input "日" at bounding box center [591, 202] width 48 height 32
type input "28"
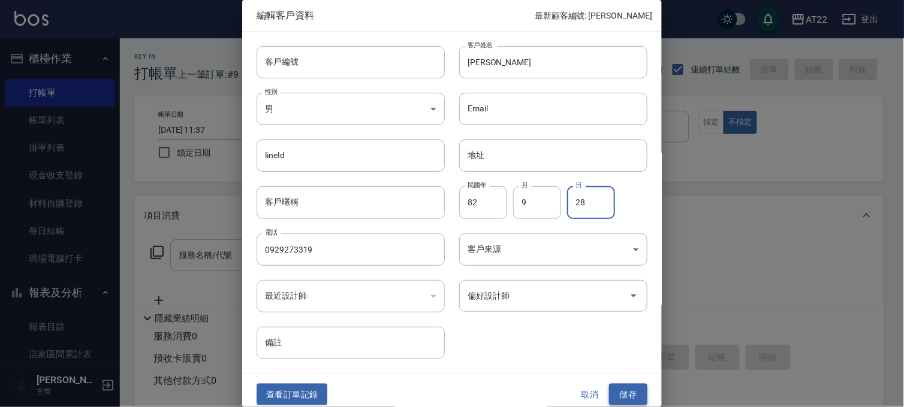
click at [624, 384] on button "儲存" at bounding box center [628, 395] width 38 height 22
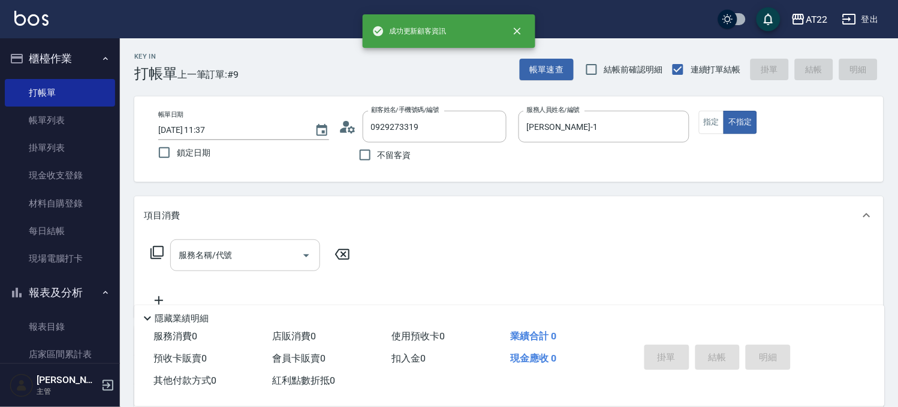
click at [273, 256] on input "服務名稱/代號" at bounding box center [236, 255] width 121 height 21
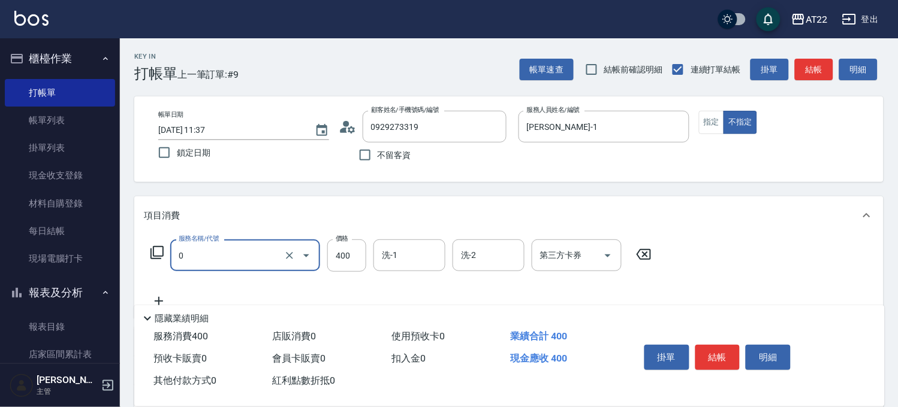
type input "有機洗髮(0)"
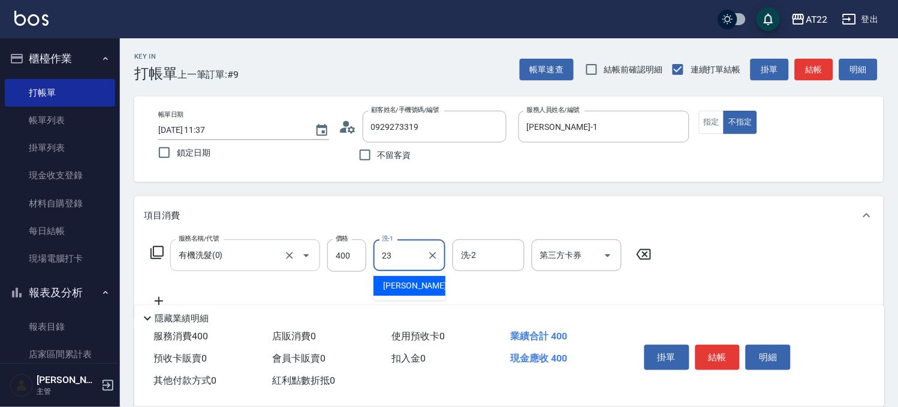
type input "[PERSON_NAME]-23"
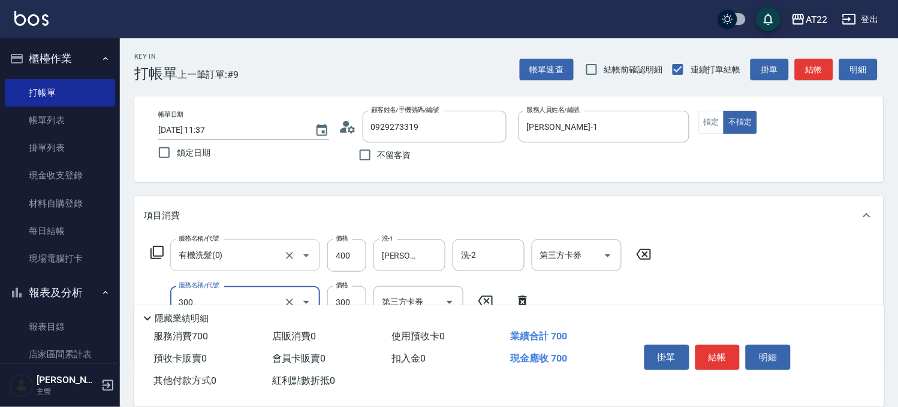
type input "剪髮(300)"
type input "250"
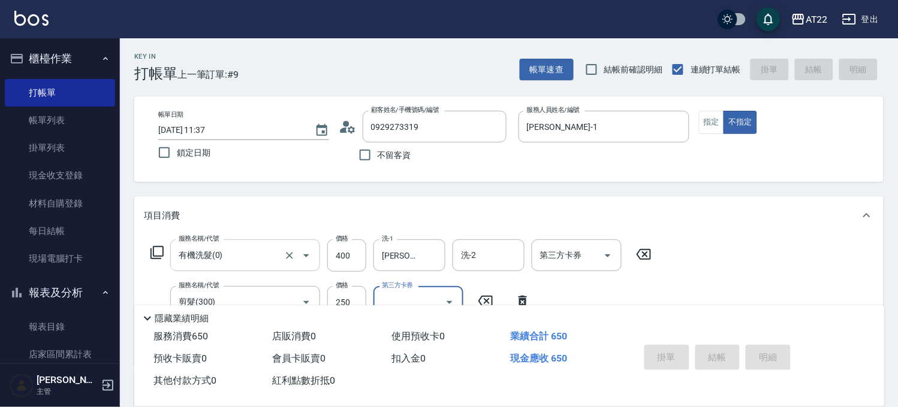
type input "2025/09/20 11:38"
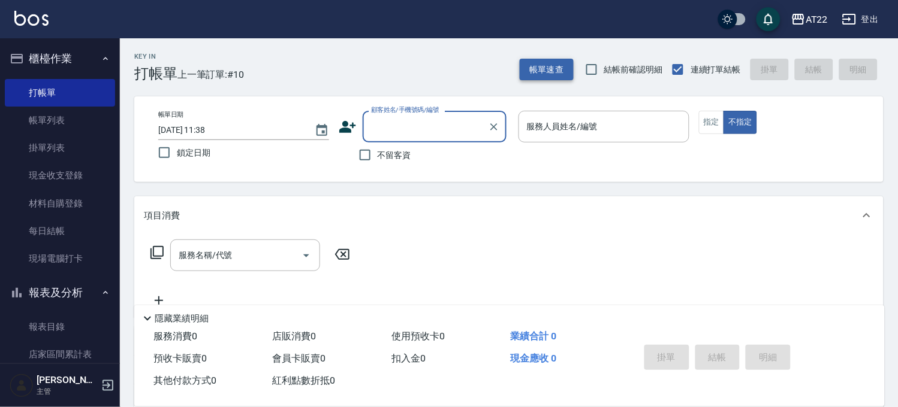
click at [562, 65] on button "帳單速查" at bounding box center [546, 70] width 54 height 22
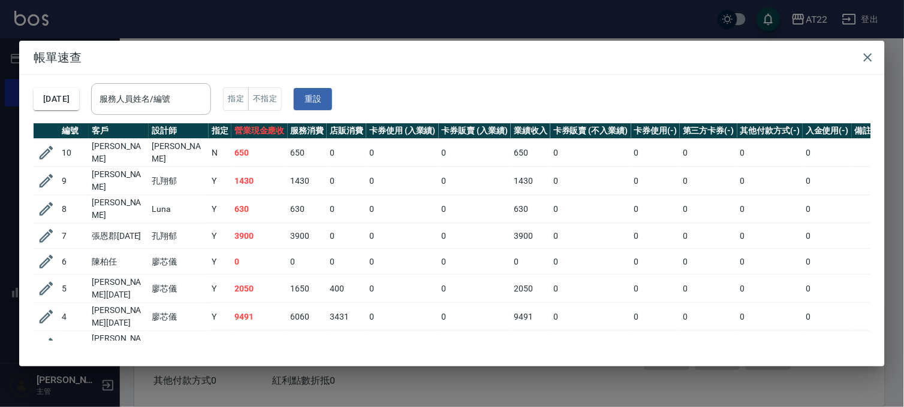
click at [567, 28] on div "帳單速查 2025/09/20 服務人員姓名/編號 服務人員姓名/編號 指定 不指定 重設 編號 客戶 設計師 指定 營業現金應收 服務消費 店販消費 卡券使…" at bounding box center [452, 203] width 904 height 407
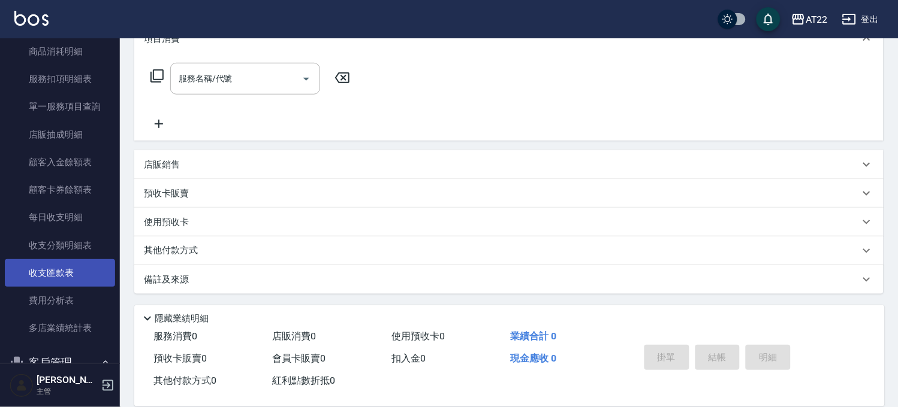
scroll to position [666, 0]
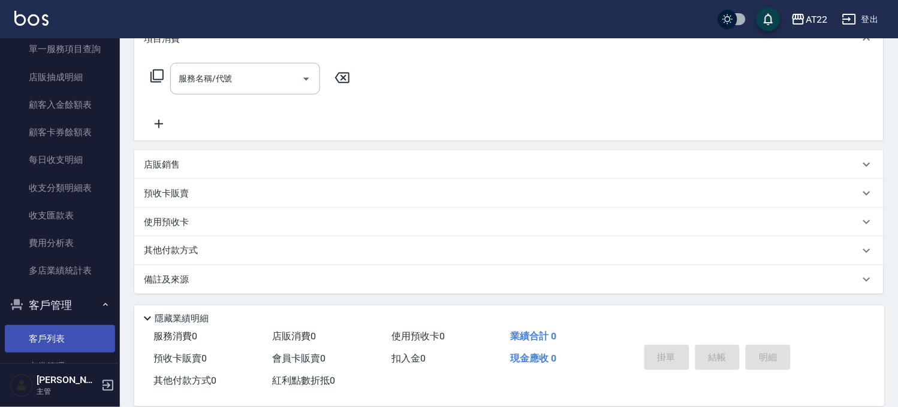
click at [47, 330] on link "客戶列表" at bounding box center [60, 339] width 110 height 28
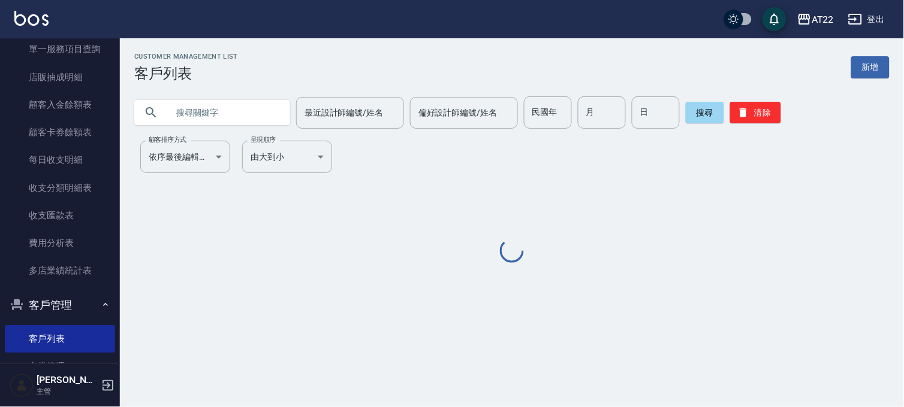
click at [217, 115] on input "text" at bounding box center [224, 112] width 113 height 32
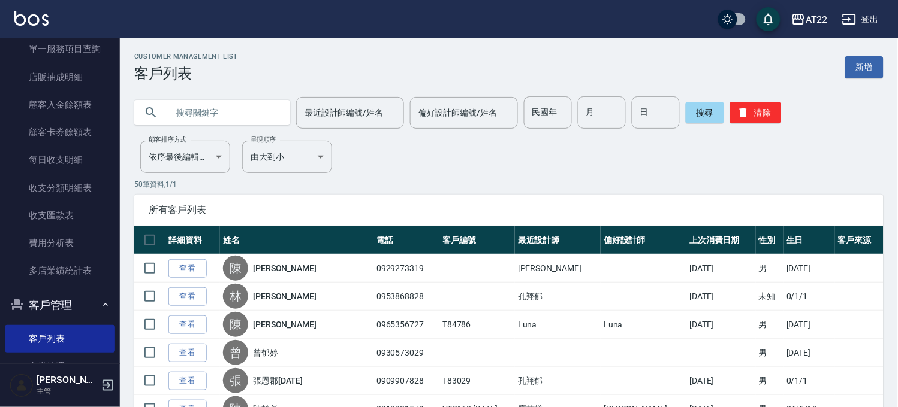
paste input "0953982635"
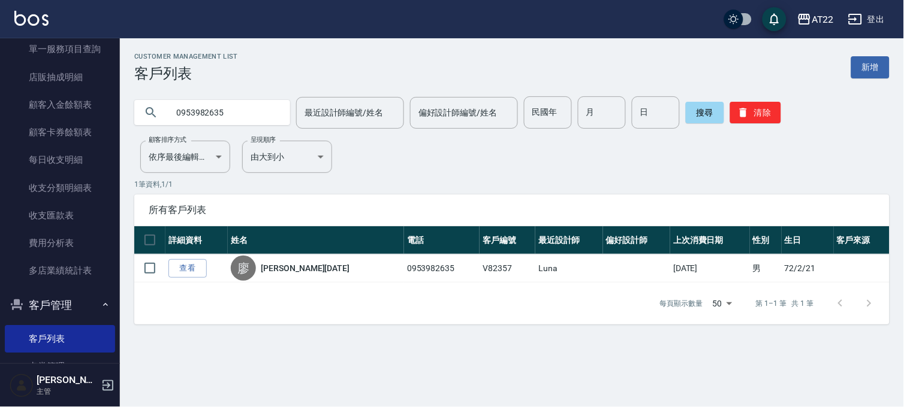
click at [217, 106] on input "0953982635" at bounding box center [224, 112] width 113 height 32
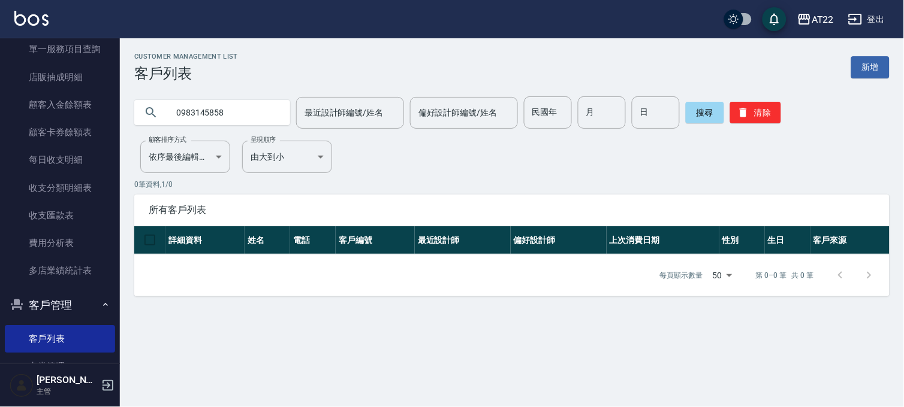
click at [202, 123] on input "0983145858" at bounding box center [224, 112] width 113 height 32
paste input "."
type input "0983145858"
click at [867, 59] on link "新增" at bounding box center [870, 67] width 38 height 22
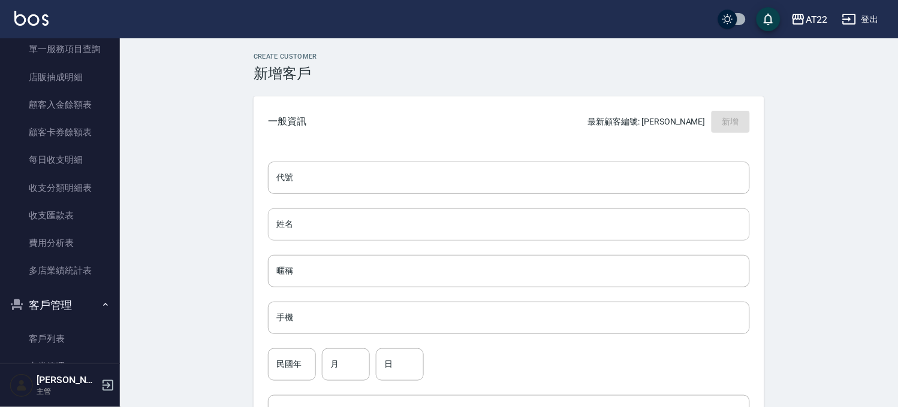
click at [334, 238] on input "姓名" at bounding box center [509, 225] width 482 height 32
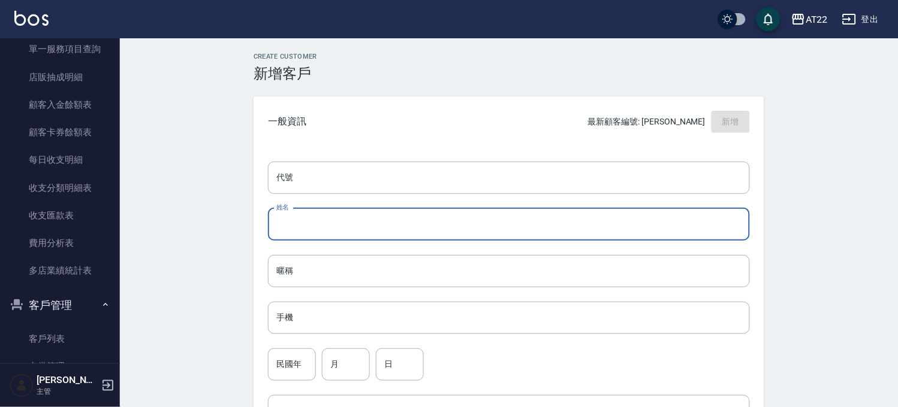
paste input "[PERSON_NAME]"
type input "[PERSON_NAME]"
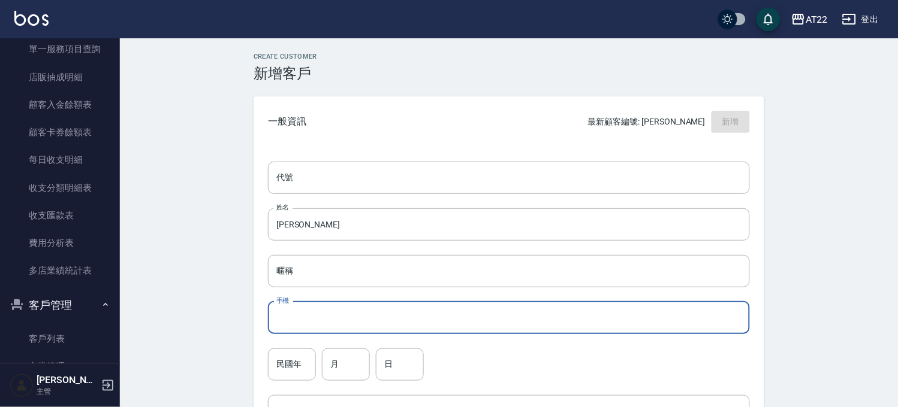
click at [318, 333] on input "手機" at bounding box center [509, 318] width 482 height 32
paste input "0983145858"
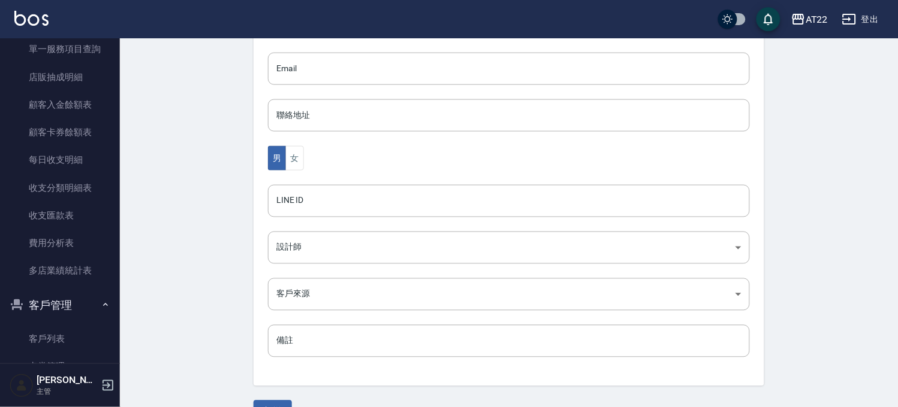
scroll to position [373, 0]
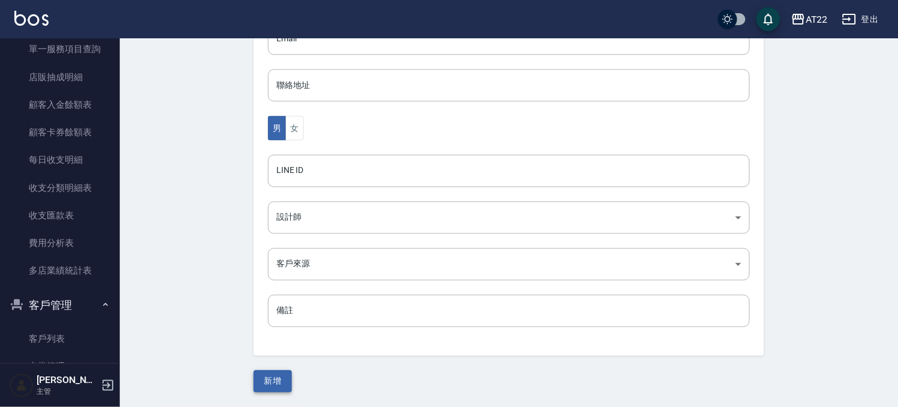
type input "0983145858"
click at [267, 373] on button "新增" at bounding box center [272, 382] width 38 height 22
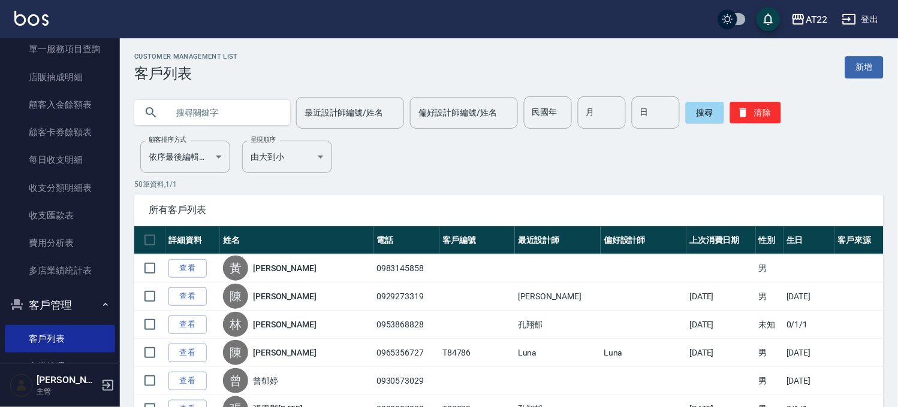
click at [225, 100] on input "text" at bounding box center [224, 112] width 113 height 32
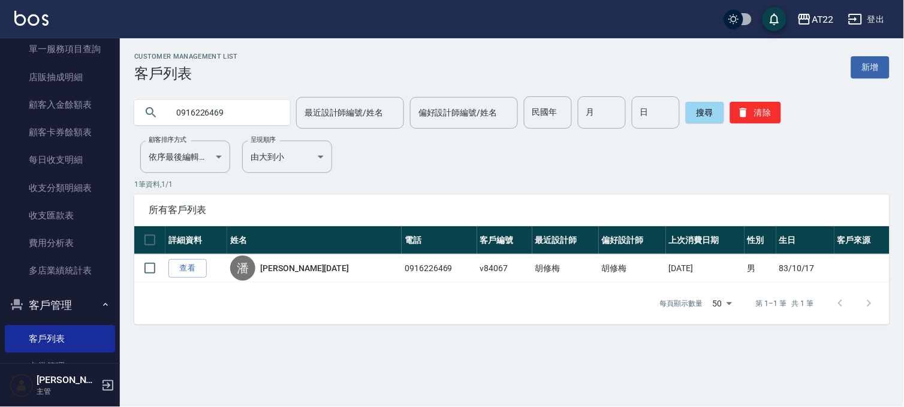
click at [218, 99] on input "0916226469" at bounding box center [224, 112] width 113 height 32
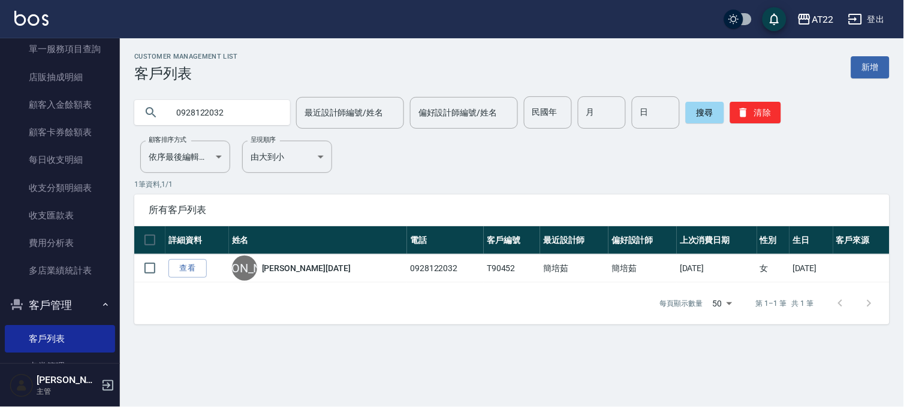
click at [225, 105] on input "0928122032" at bounding box center [224, 112] width 113 height 32
type input "0908883054"
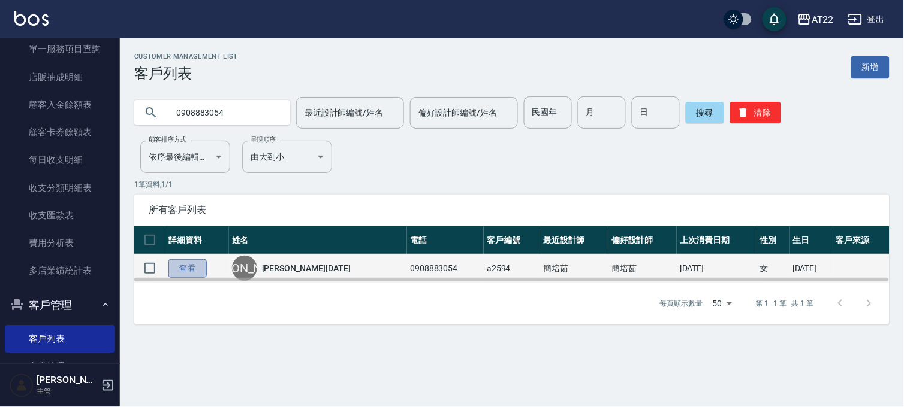
click at [184, 270] on link "查看" at bounding box center [187, 268] width 38 height 19
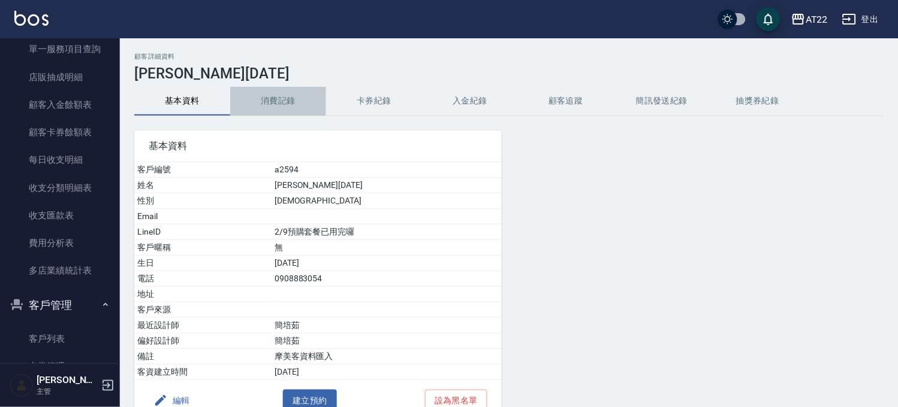
click at [274, 104] on button "消費記錄" at bounding box center [278, 101] width 96 height 29
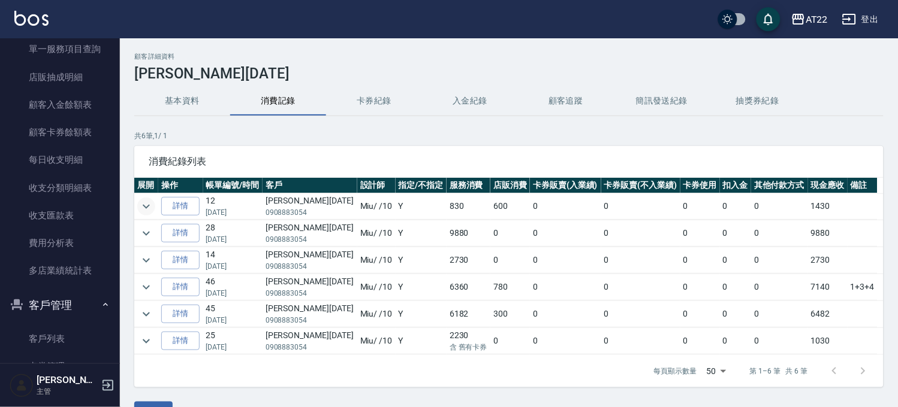
click at [138, 209] on button "expand row" at bounding box center [146, 207] width 18 height 18
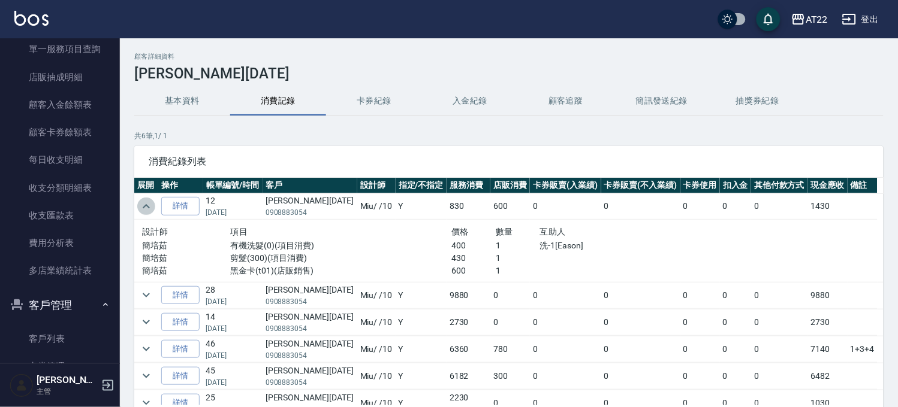
click at [139, 209] on icon "expand row" at bounding box center [146, 207] width 14 height 14
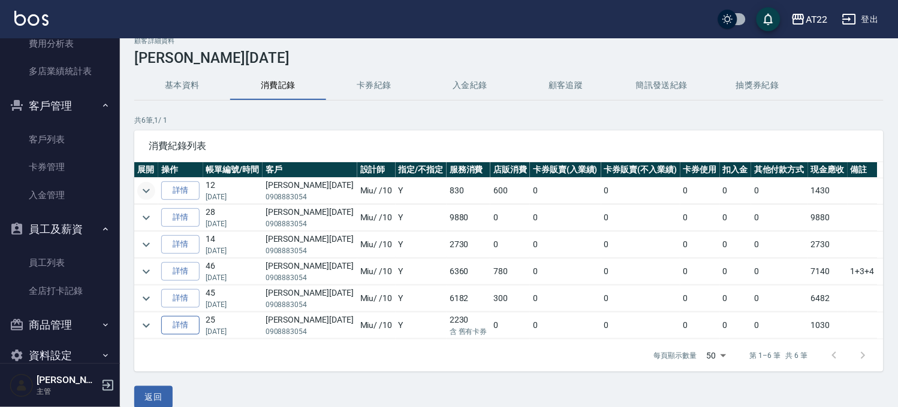
scroll to position [32, 0]
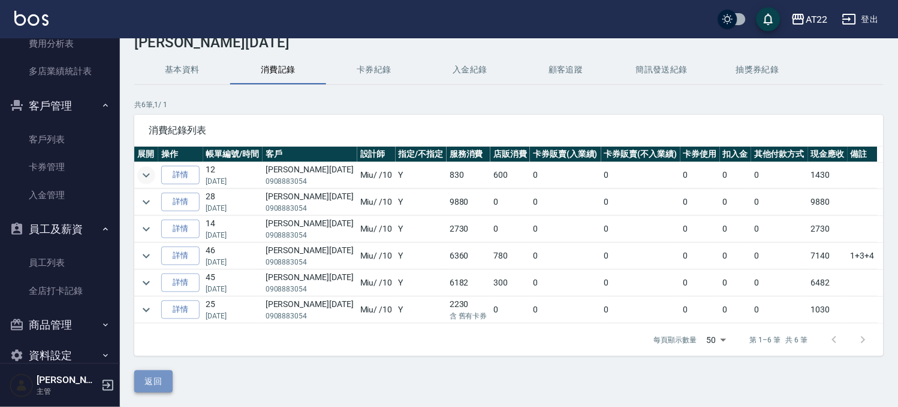
click at [152, 372] on button "返回" at bounding box center [153, 382] width 38 height 22
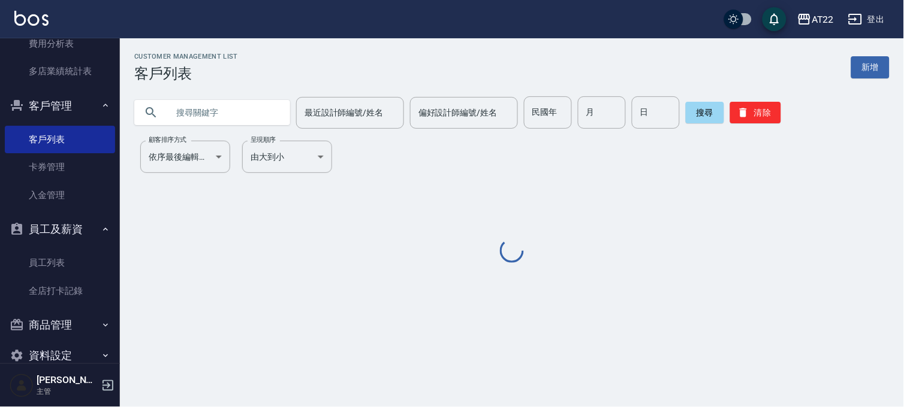
click at [268, 123] on input "text" at bounding box center [224, 112] width 113 height 32
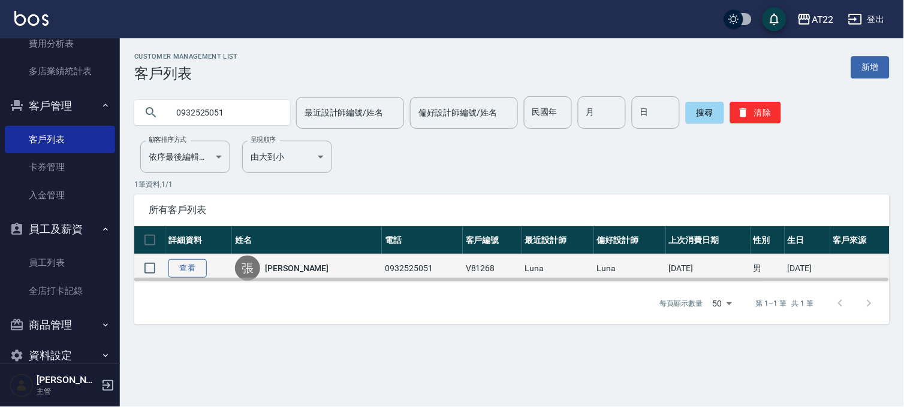
click at [189, 267] on link "查看" at bounding box center [187, 268] width 38 height 19
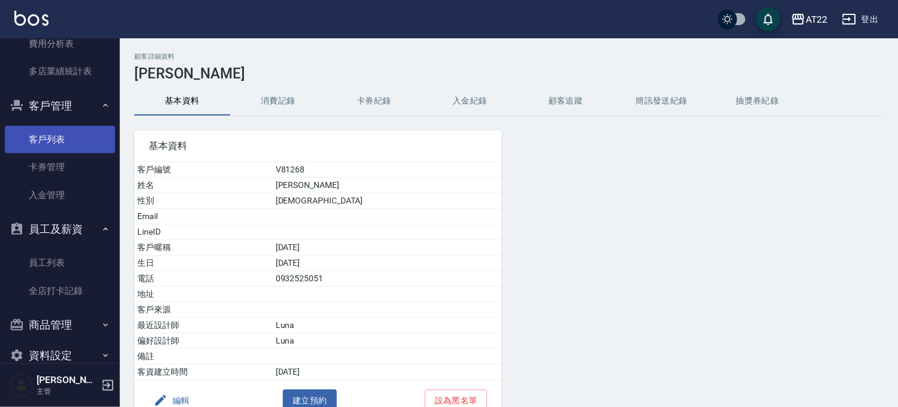
click at [62, 137] on link "客戶列表" at bounding box center [60, 140] width 110 height 28
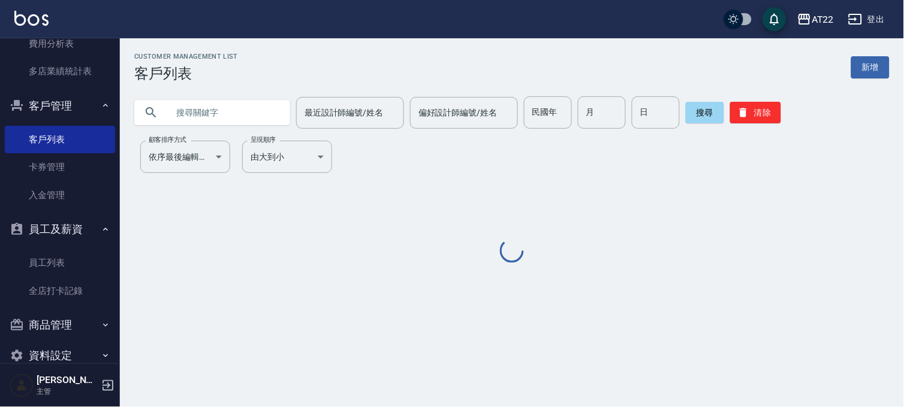
click at [177, 116] on input "text" at bounding box center [224, 112] width 113 height 32
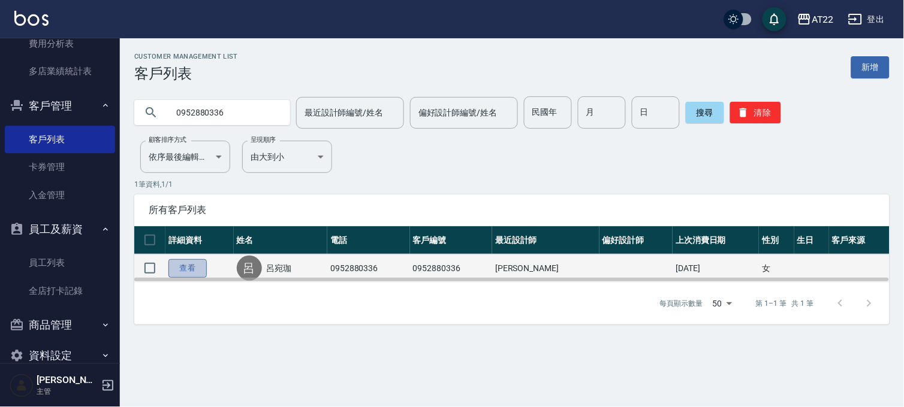
click at [194, 262] on link "查看" at bounding box center [187, 268] width 38 height 19
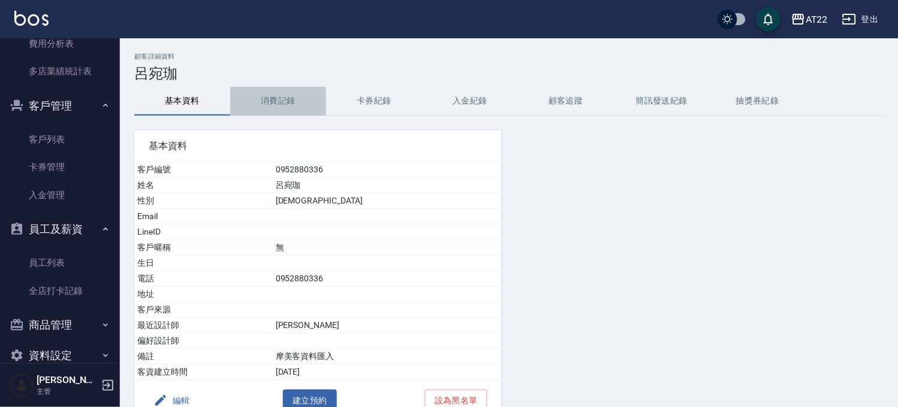
click at [277, 101] on button "消費記錄" at bounding box center [278, 101] width 96 height 29
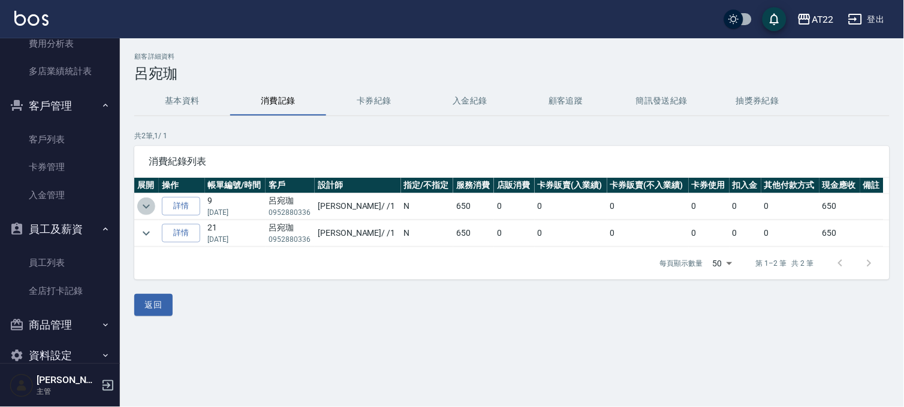
click at [147, 205] on icon "expand row" at bounding box center [146, 207] width 14 height 14
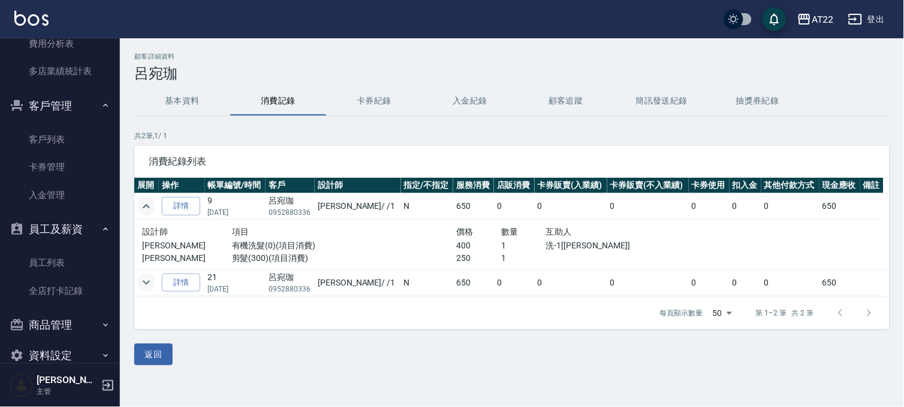
click at [139, 285] on icon "expand row" at bounding box center [146, 283] width 14 height 14
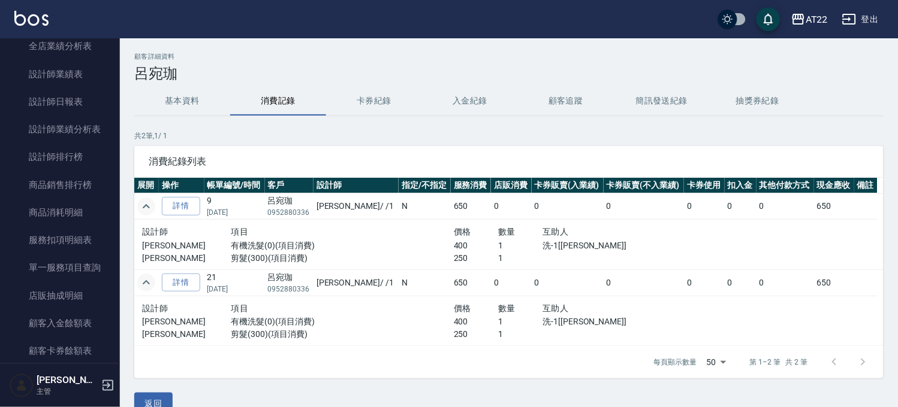
scroll to position [399, 0]
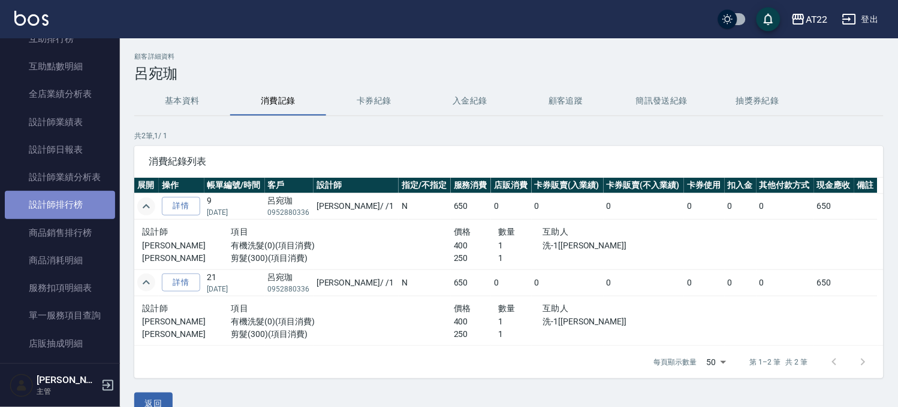
click at [90, 205] on link "設計師排行榜" at bounding box center [60, 205] width 110 height 28
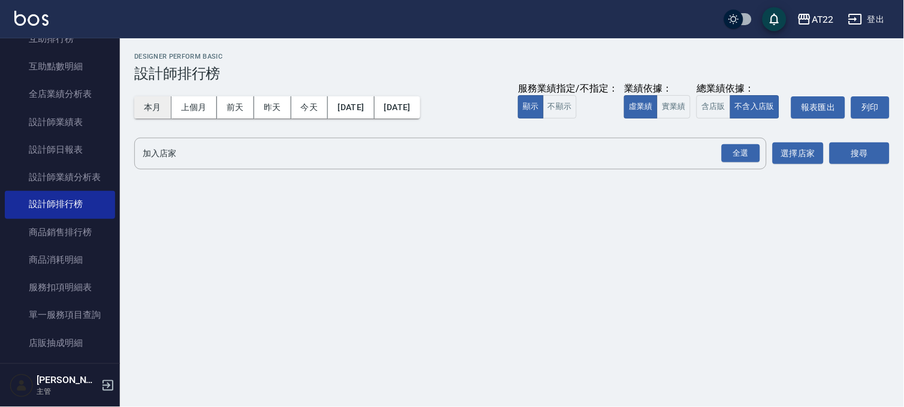
click at [145, 109] on button "本月" at bounding box center [152, 107] width 37 height 22
click at [733, 159] on div "全選" at bounding box center [740, 153] width 38 height 19
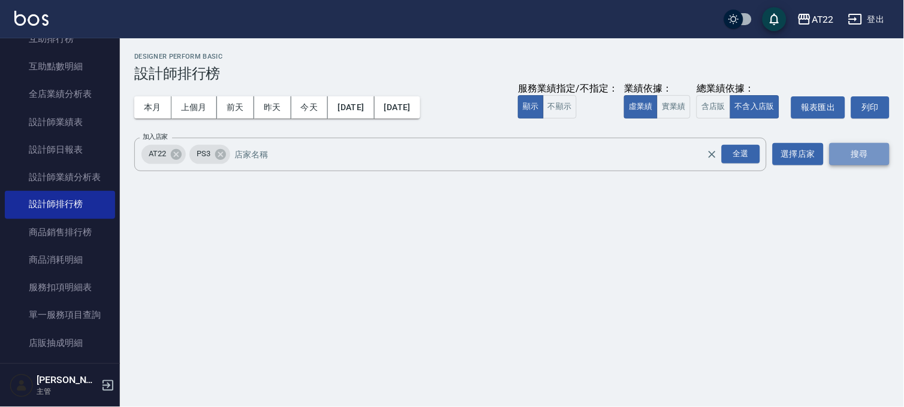
click at [863, 155] on button "搜尋" at bounding box center [859, 154] width 60 height 22
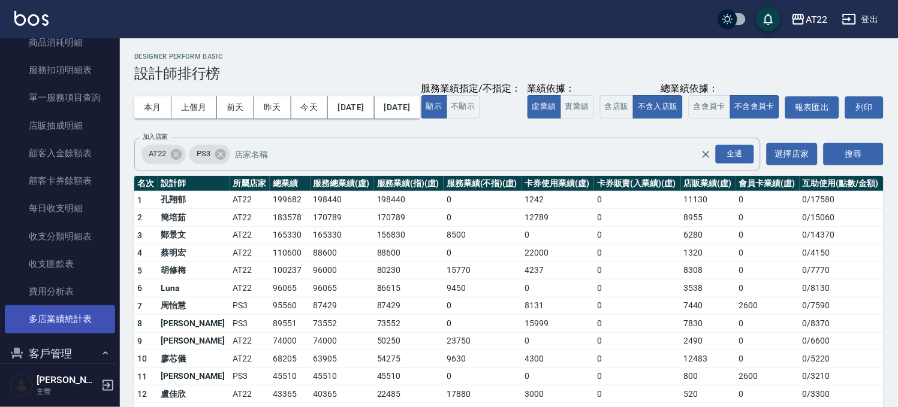
scroll to position [666, 0]
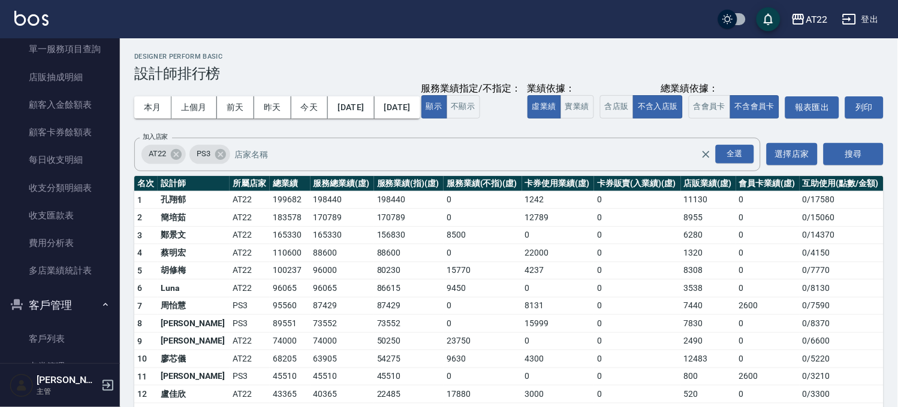
drag, startPoint x: 53, startPoint y: 339, endPoint x: 121, endPoint y: 285, distance: 87.0
click at [53, 339] on link "客戶列表" at bounding box center [60, 339] width 110 height 28
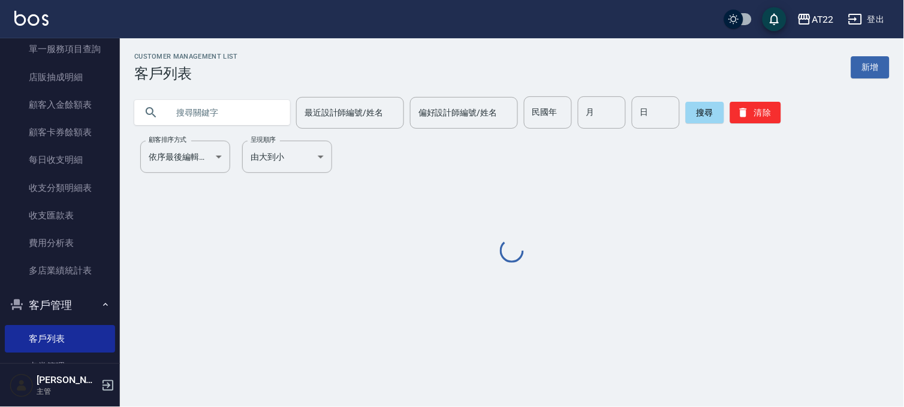
click at [193, 112] on input "text" at bounding box center [224, 112] width 113 height 32
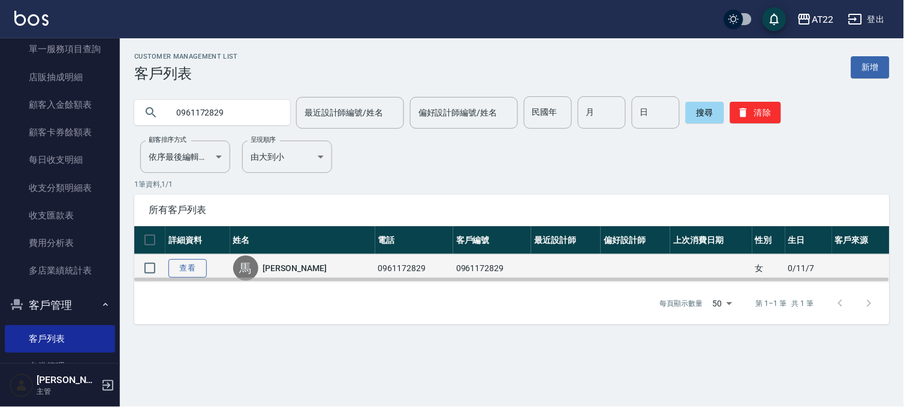
click at [192, 265] on link "查看" at bounding box center [187, 268] width 38 height 19
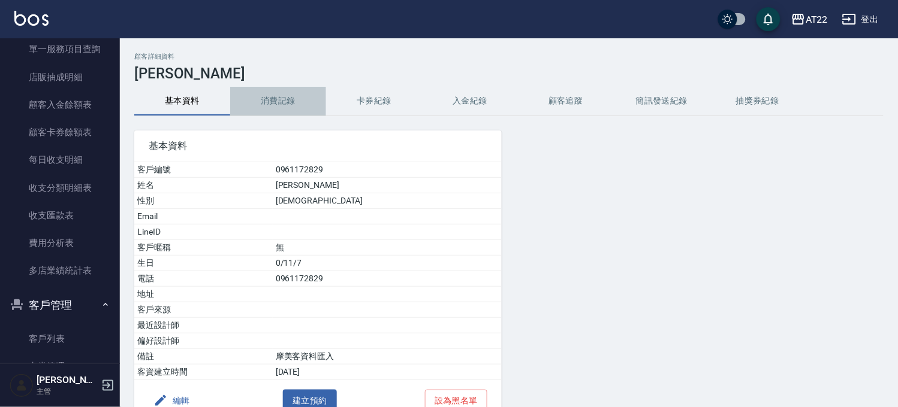
click at [276, 104] on button "消費記錄" at bounding box center [278, 101] width 96 height 29
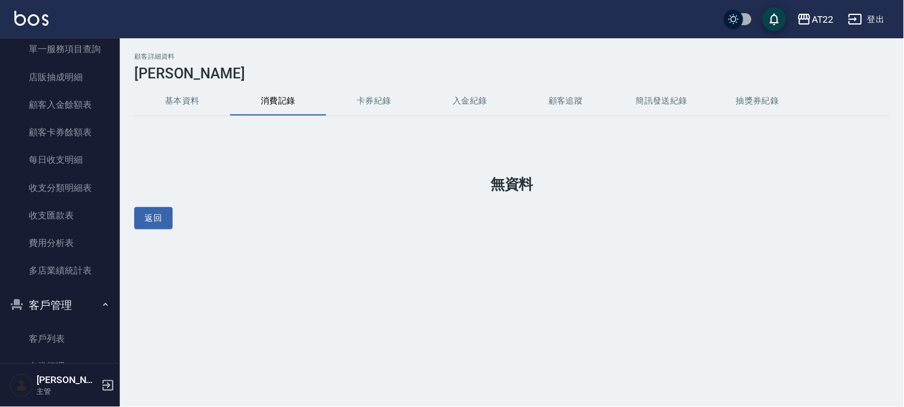
click at [193, 102] on button "基本資料" at bounding box center [182, 101] width 96 height 29
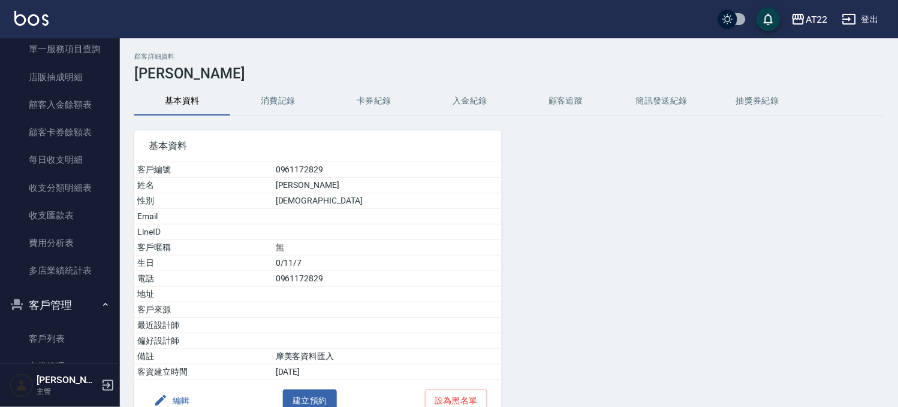
click at [258, 106] on button "消費記錄" at bounding box center [278, 101] width 96 height 29
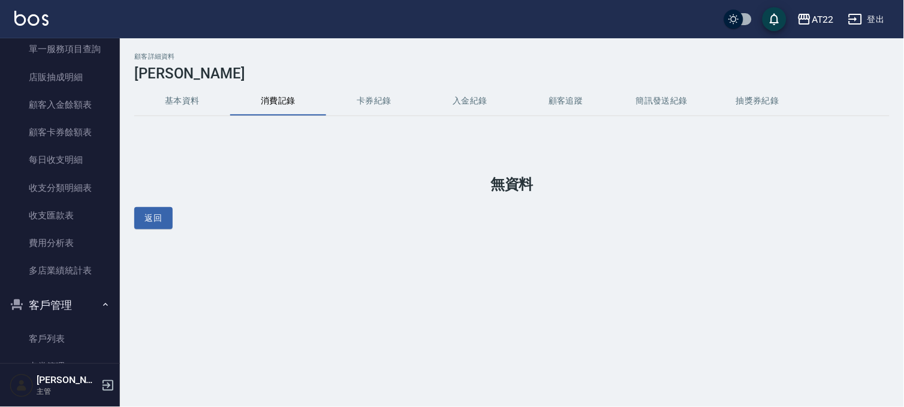
click at [180, 96] on button "基本資料" at bounding box center [182, 101] width 96 height 29
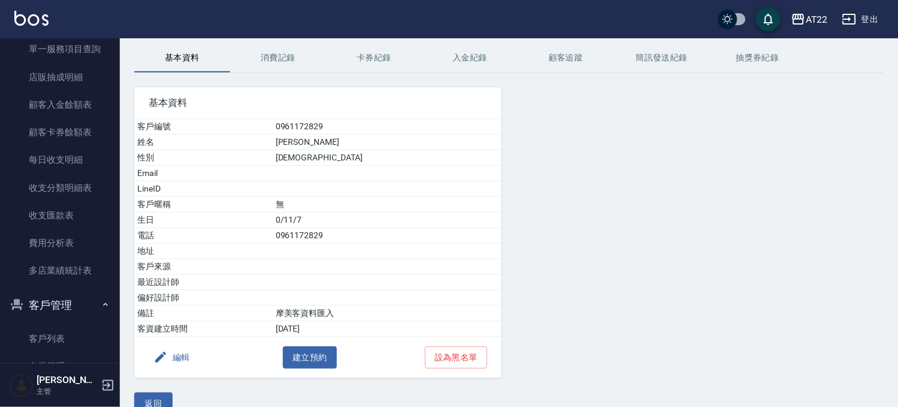
scroll to position [66, 0]
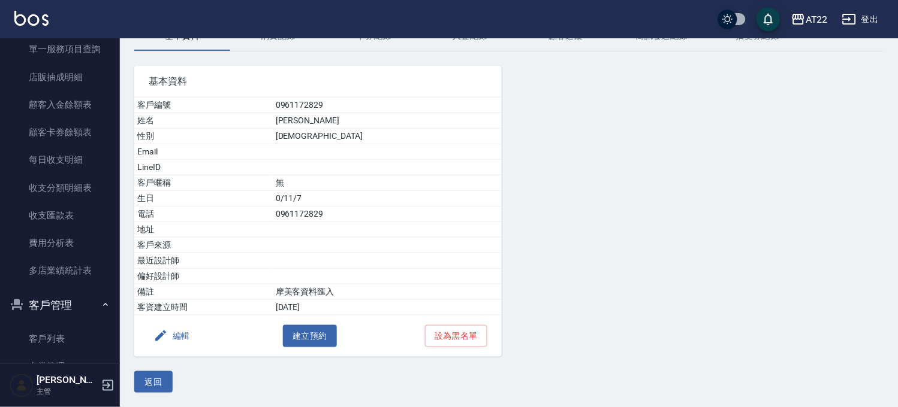
click at [345, 101] on td "0961172829" at bounding box center [387, 106] width 229 height 16
copy td "0961172829"
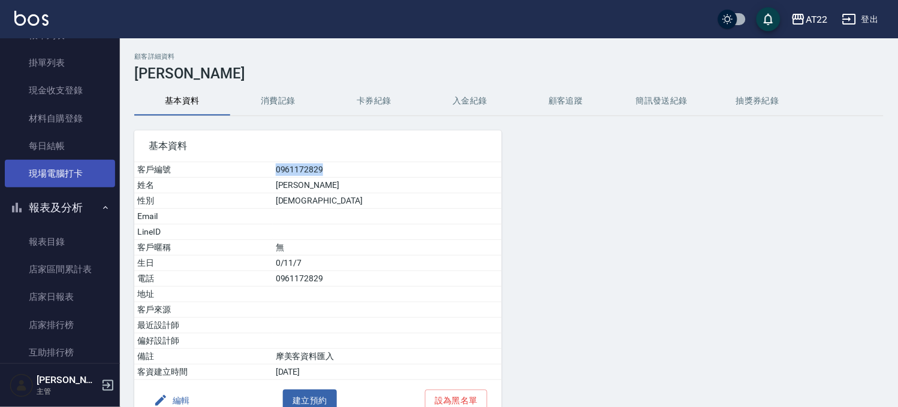
scroll to position [0, 0]
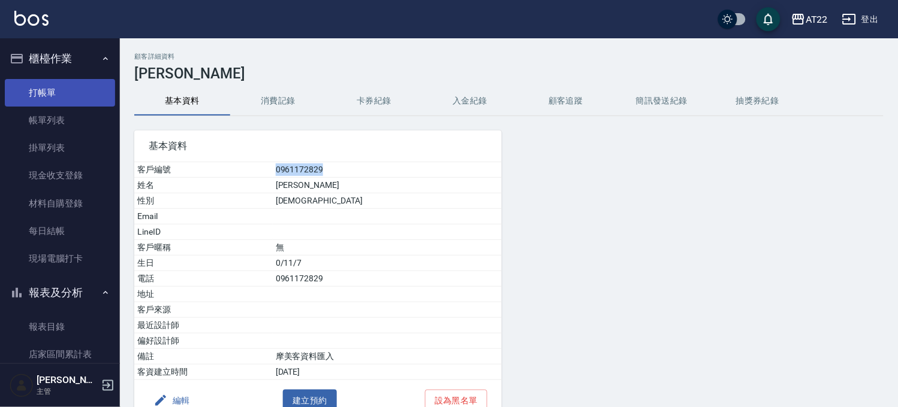
click at [60, 99] on link "打帳單" at bounding box center [60, 93] width 110 height 28
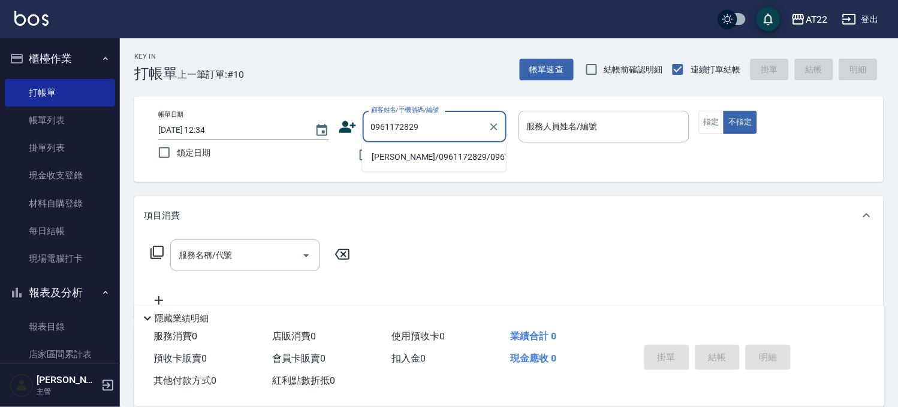
click at [430, 158] on li "馬晨真/0961172829/0961172829" at bounding box center [434, 157] width 144 height 20
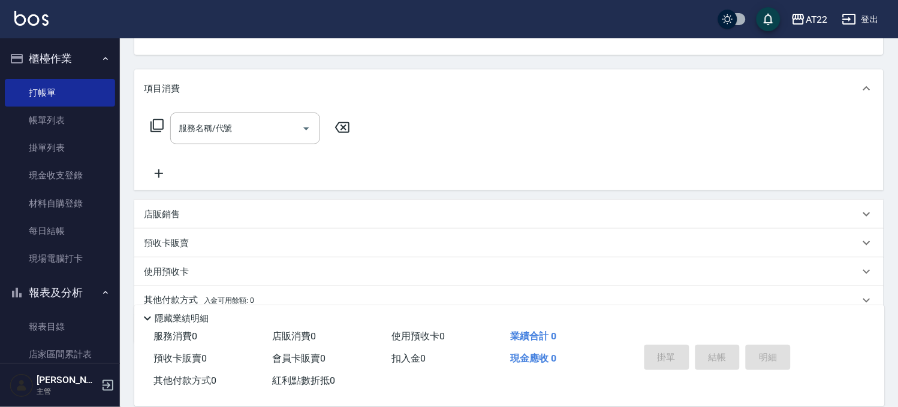
scroll to position [177, 0]
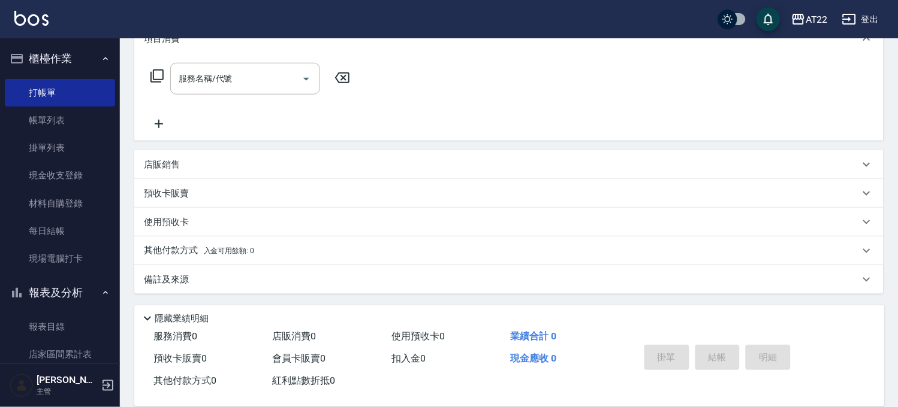
click at [237, 247] on span "入金可用餘額: 0" at bounding box center [229, 251] width 51 height 8
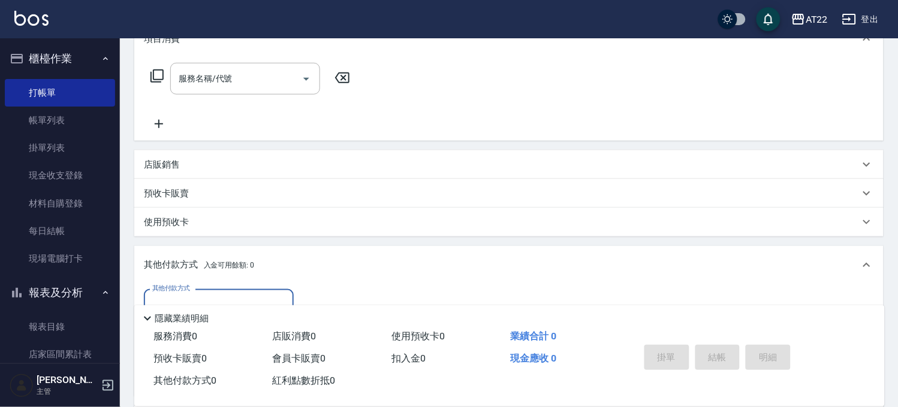
scroll to position [0, 0]
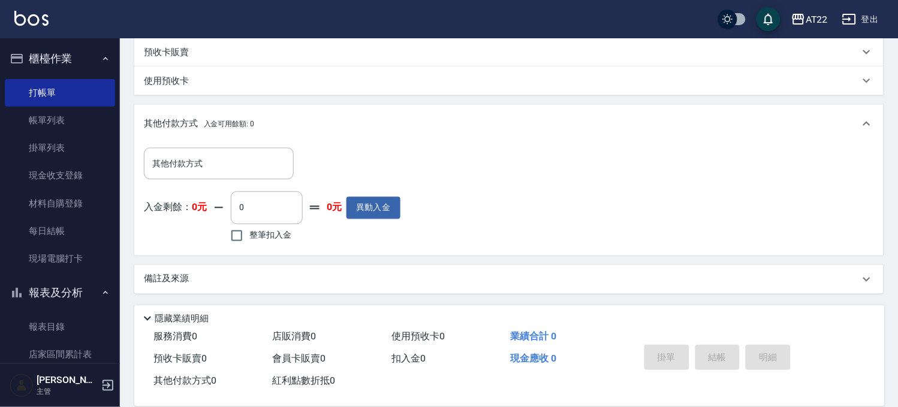
click at [253, 132] on div "其他付款方式 入金可用餘額: 0" at bounding box center [508, 124] width 749 height 38
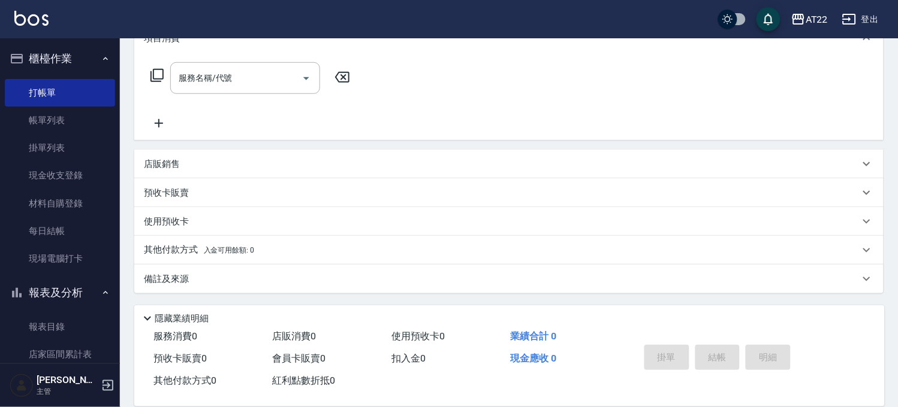
scroll to position [177, 0]
click at [226, 225] on div "使用預收卡" at bounding box center [501, 222] width 715 height 13
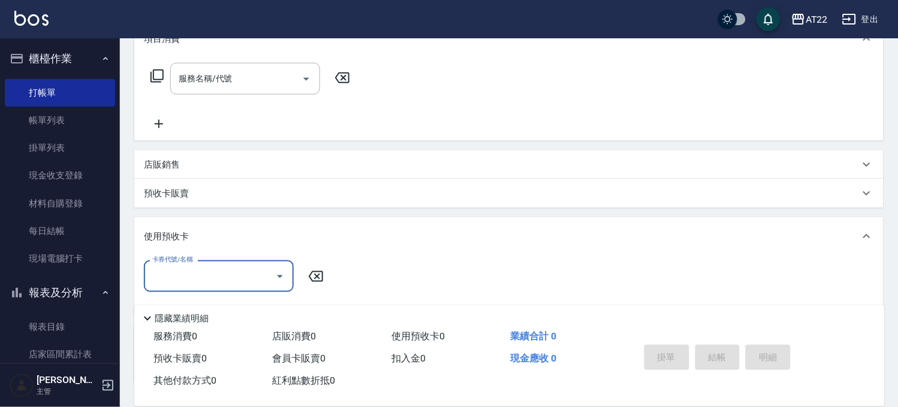
scroll to position [0, 0]
click at [226, 229] on div "使用預收卡" at bounding box center [508, 236] width 749 height 38
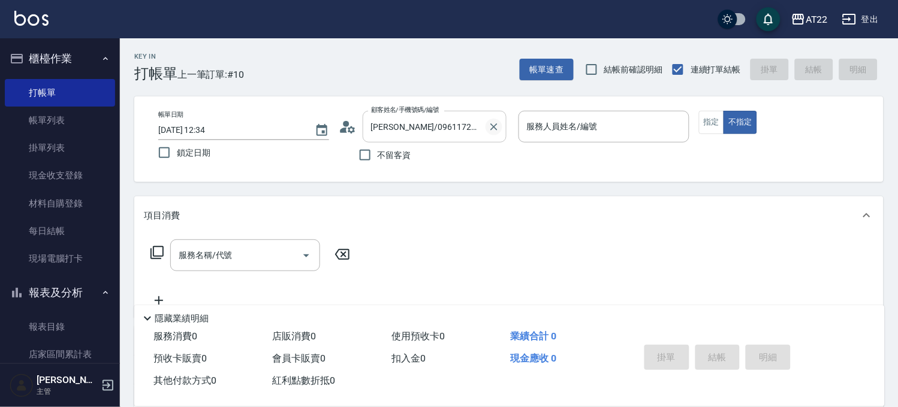
click at [489, 127] on icon "Clear" at bounding box center [494, 127] width 12 height 12
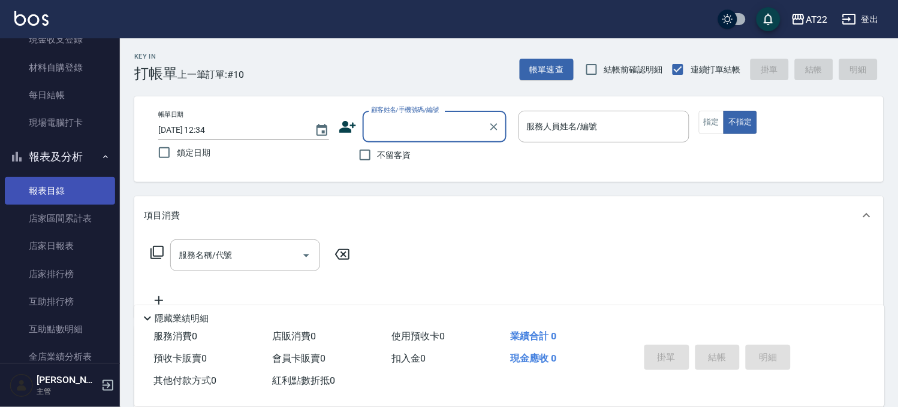
scroll to position [133, 0]
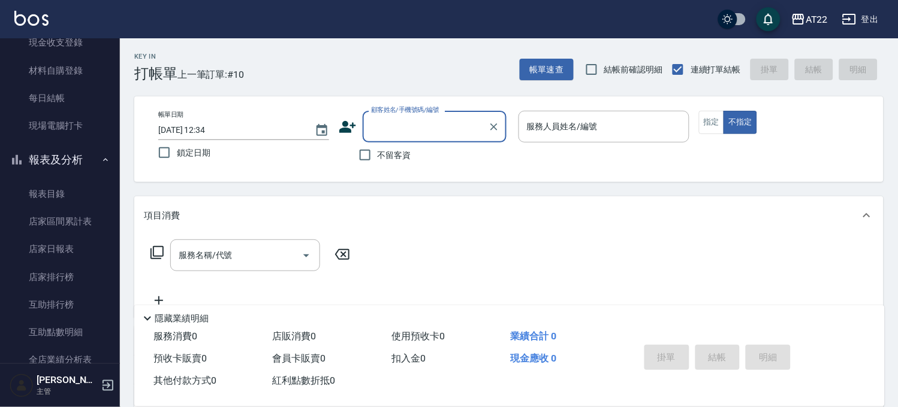
click at [61, 162] on button "報表及分析" at bounding box center [60, 159] width 110 height 31
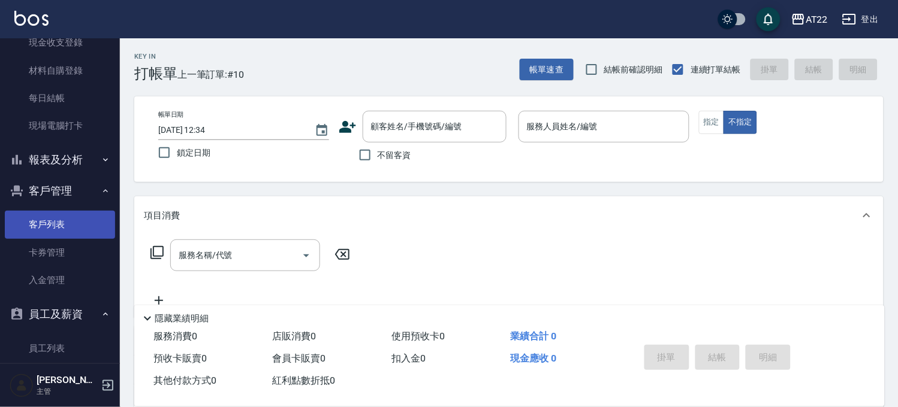
click at [40, 225] on link "客戶列表" at bounding box center [60, 225] width 110 height 28
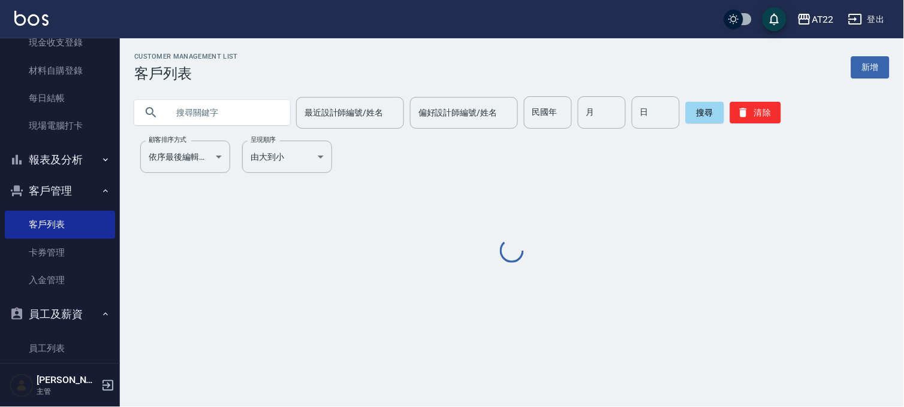
click at [270, 108] on input "text" at bounding box center [224, 112] width 113 height 32
paste input "0961172829"
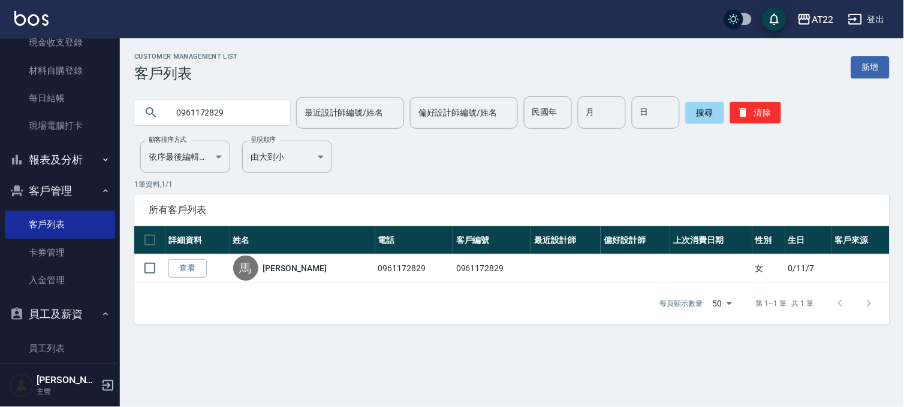
click at [174, 270] on link "查看" at bounding box center [187, 268] width 38 height 19
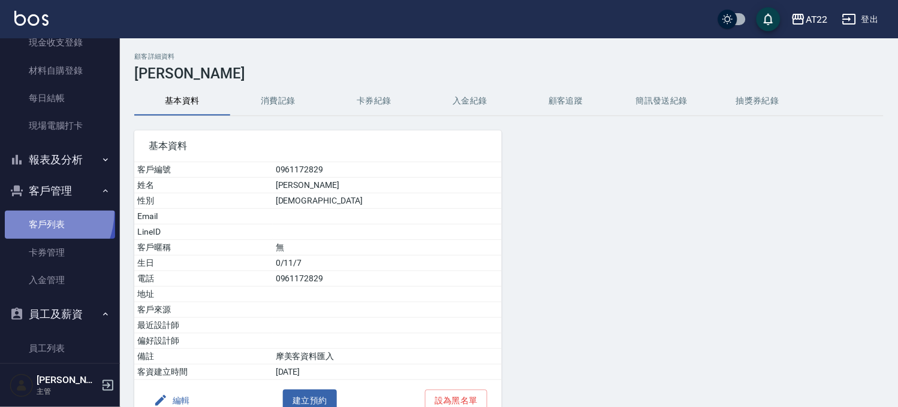
click at [26, 211] on link "客戶列表" at bounding box center [60, 225] width 110 height 28
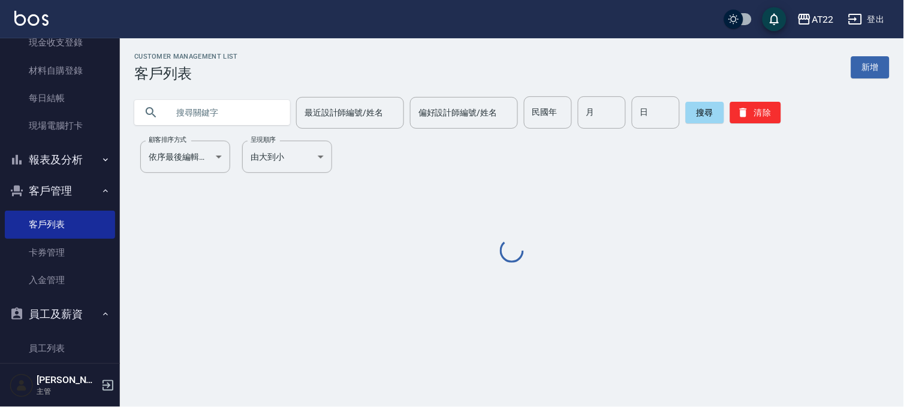
click at [225, 108] on input "text" at bounding box center [224, 112] width 113 height 32
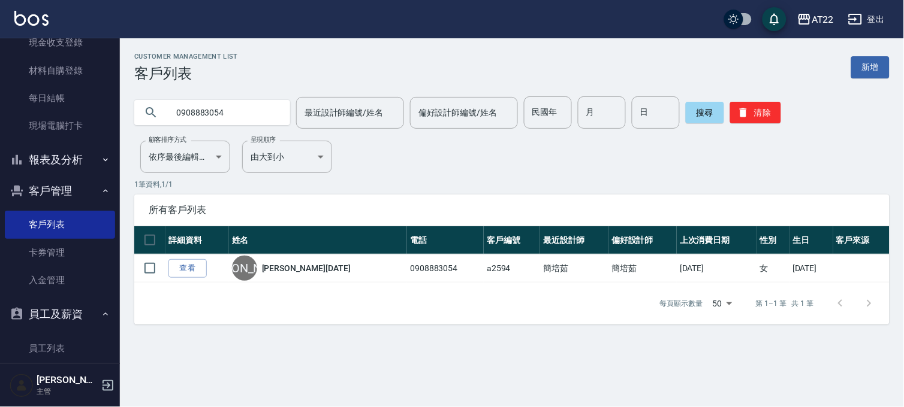
click at [611, 167] on div "Customer Management List 客戶列表 新增 0908883054 最近設計師編號/姓名 最近設計師編號/姓名 偏好設計師編號/姓名 偏好…" at bounding box center [512, 189] width 784 height 272
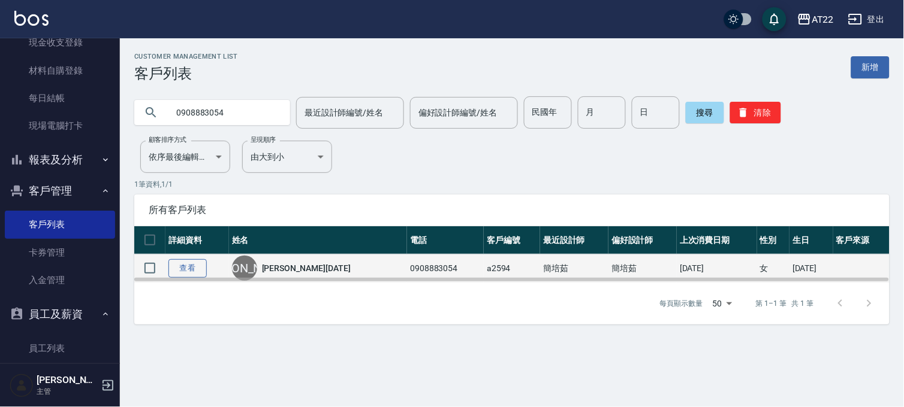
click at [202, 266] on link "查看" at bounding box center [187, 268] width 38 height 19
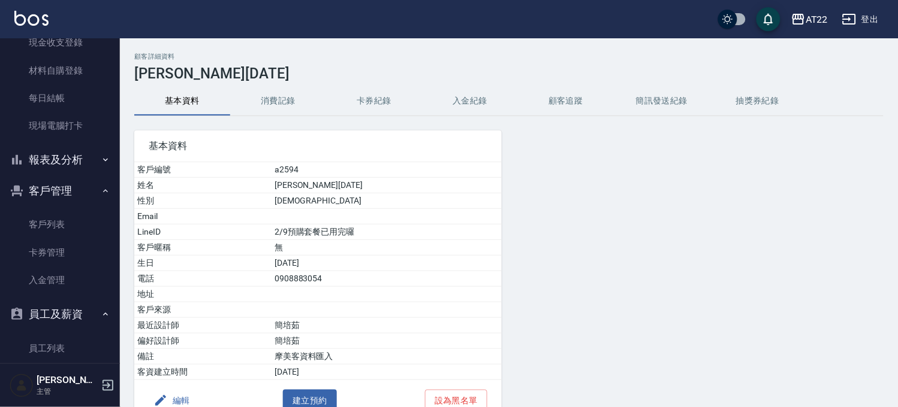
click at [373, 105] on button "卡券紀錄" at bounding box center [374, 101] width 96 height 29
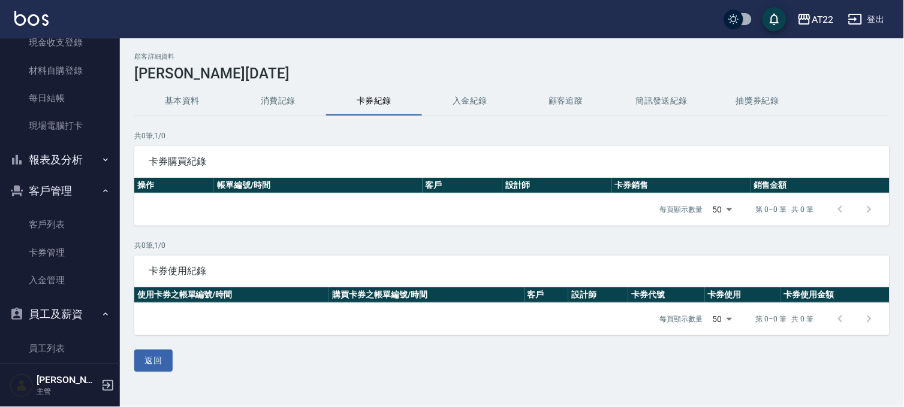
click at [274, 103] on button "消費記錄" at bounding box center [278, 101] width 96 height 29
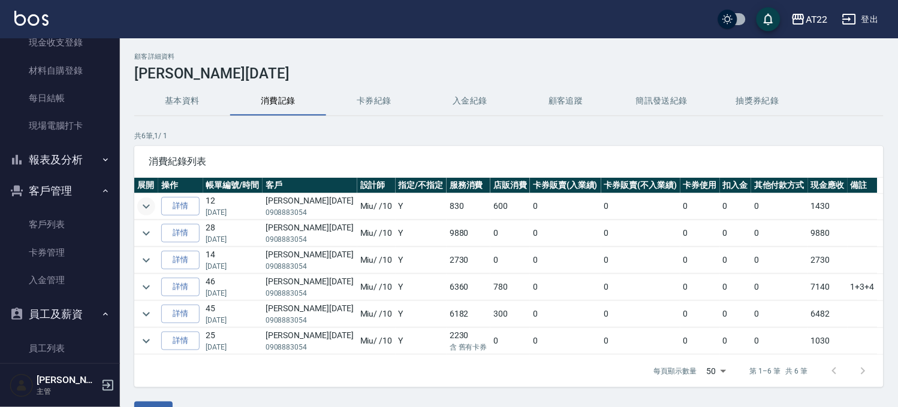
click at [151, 204] on icon "expand row" at bounding box center [146, 207] width 14 height 14
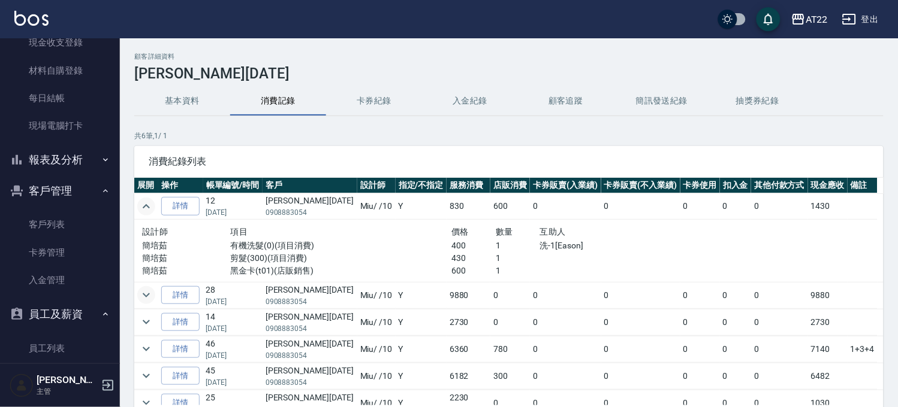
click at [147, 288] on icon "expand row" at bounding box center [146, 295] width 14 height 14
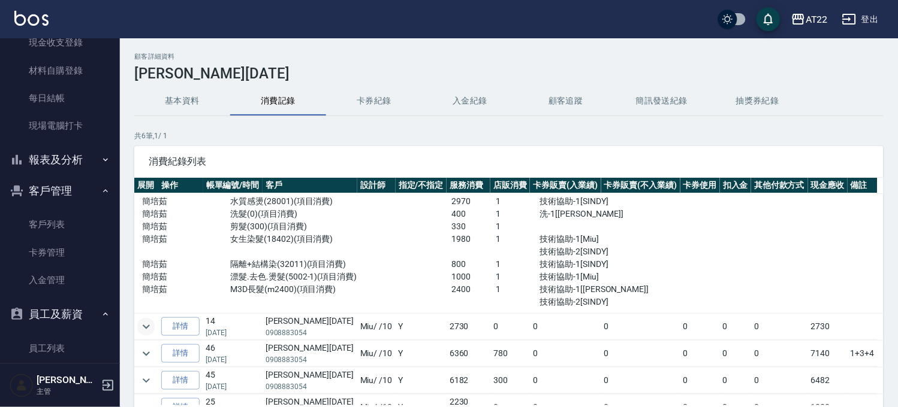
scroll to position [150, 0]
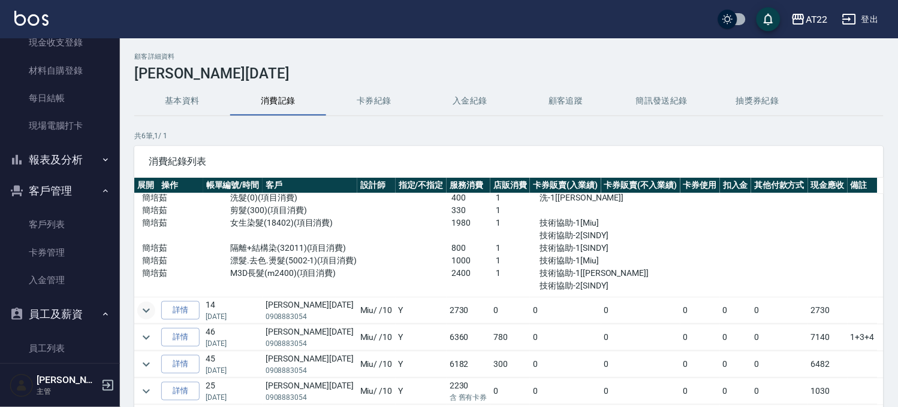
click at [141, 313] on icon "expand row" at bounding box center [146, 311] width 14 height 14
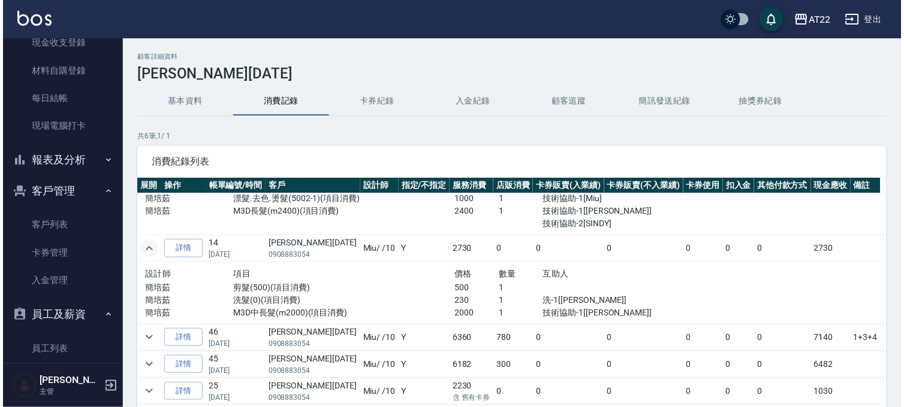
scroll to position [79, 0]
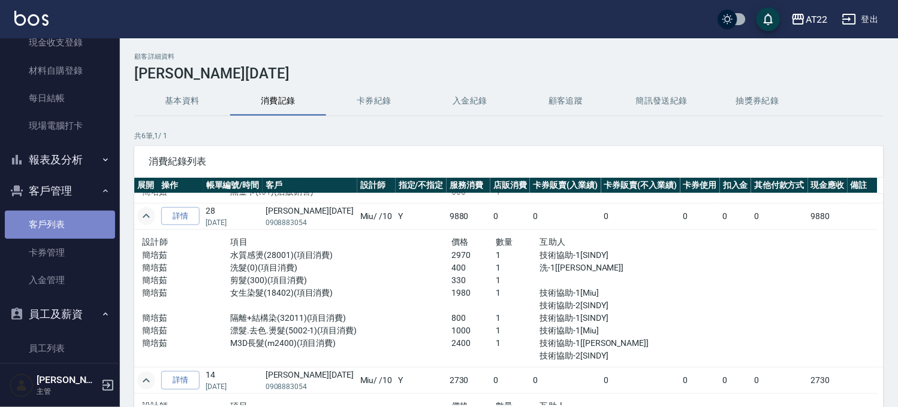
click at [67, 220] on link "客戶列表" at bounding box center [60, 225] width 110 height 28
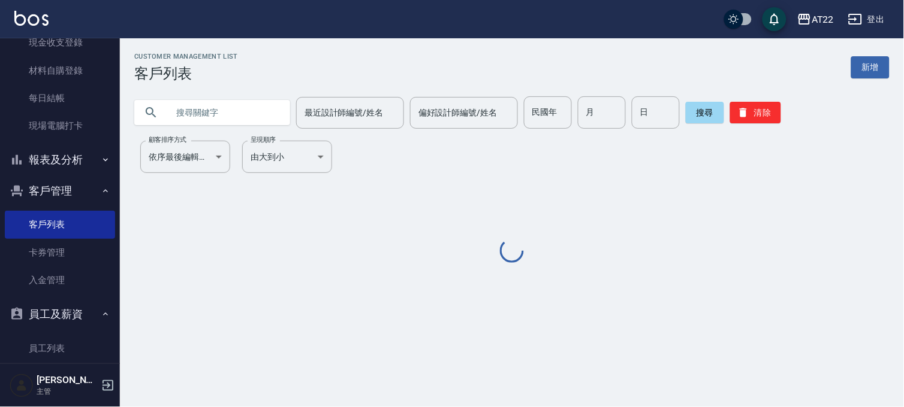
click at [182, 117] on input "text" at bounding box center [224, 112] width 113 height 32
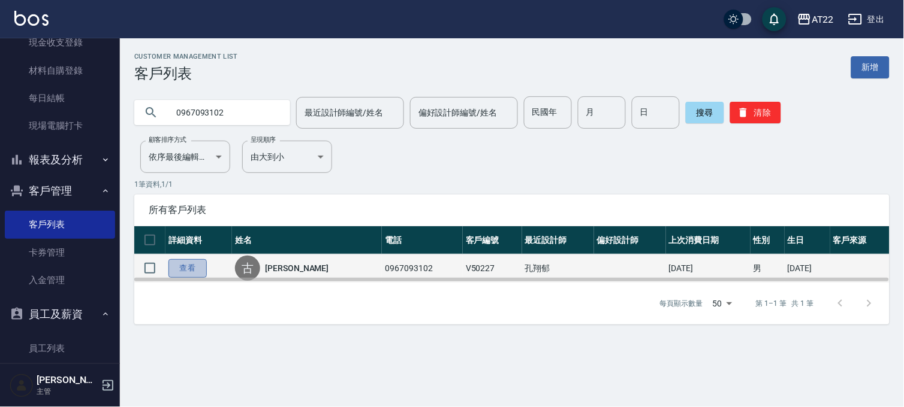
click at [182, 264] on link "查看" at bounding box center [187, 268] width 38 height 19
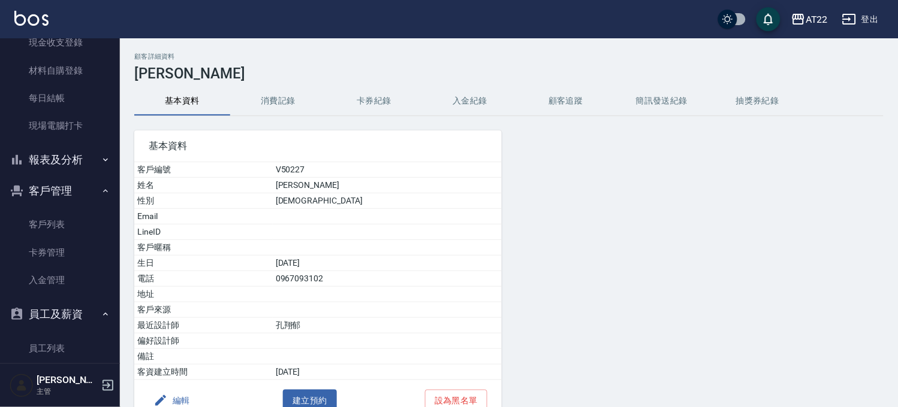
click at [277, 98] on button "消費記錄" at bounding box center [278, 101] width 96 height 29
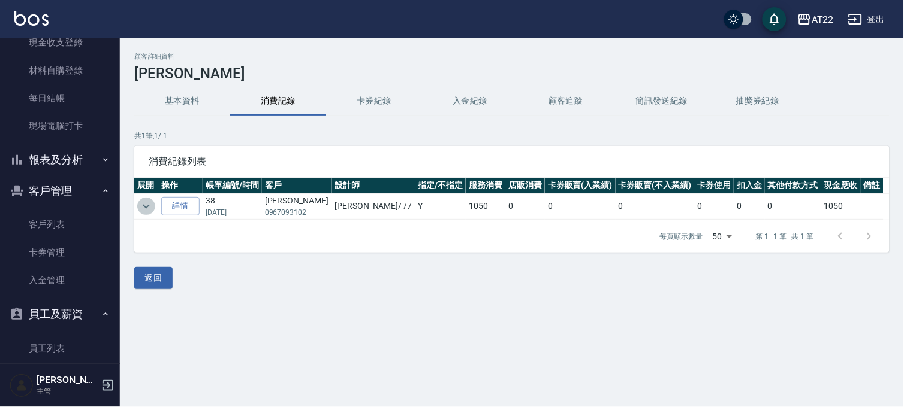
click at [145, 208] on icon "expand row" at bounding box center [146, 207] width 14 height 14
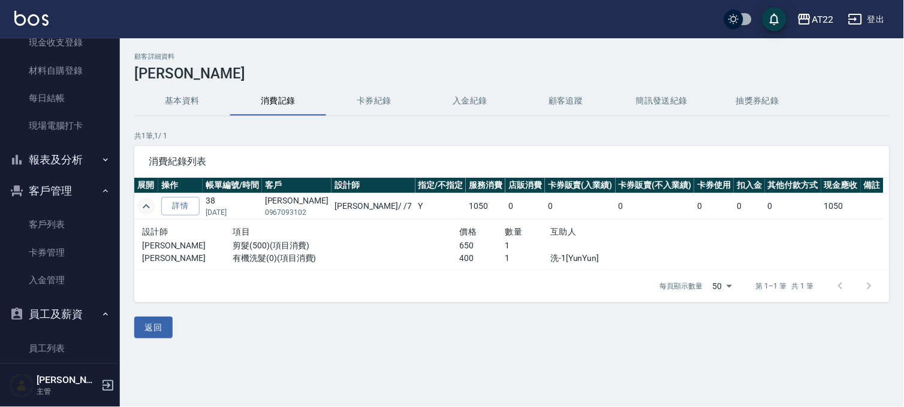
click at [202, 103] on button "基本資料" at bounding box center [182, 101] width 96 height 29
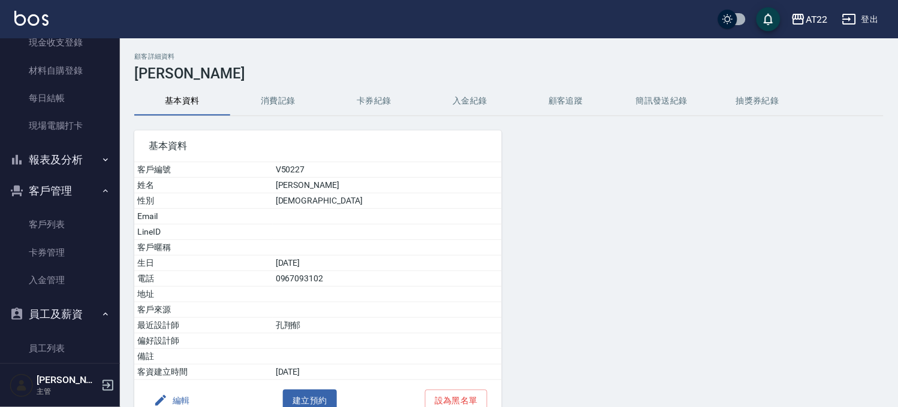
click at [334, 170] on td "V50227" at bounding box center [387, 170] width 229 height 16
click at [338, 280] on td "0967093102" at bounding box center [387, 279] width 229 height 16
copy td "0967093102"
click at [801, 28] on button "AT22" at bounding box center [809, 19] width 46 height 25
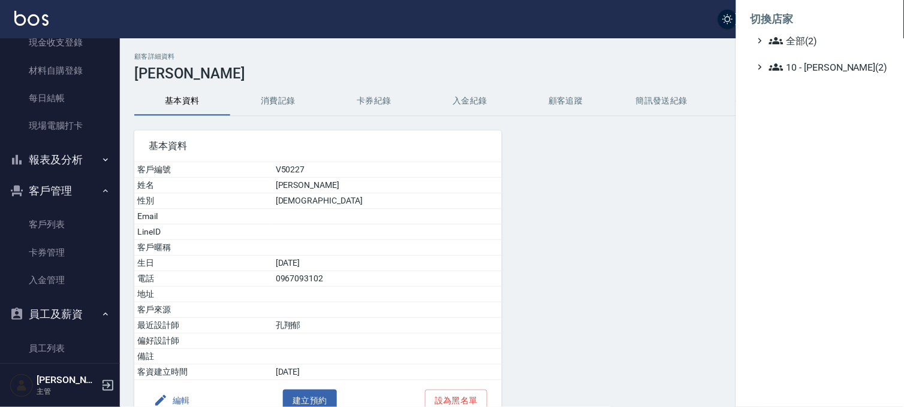
click at [792, 76] on ul "切換店家 全部(2) 10 - 楊家昕(2)" at bounding box center [820, 39] width 168 height 79
click at [793, 69] on span "10 - [PERSON_NAME](2)" at bounding box center [827, 67] width 116 height 14
click at [783, 103] on icon at bounding box center [780, 100] width 14 height 14
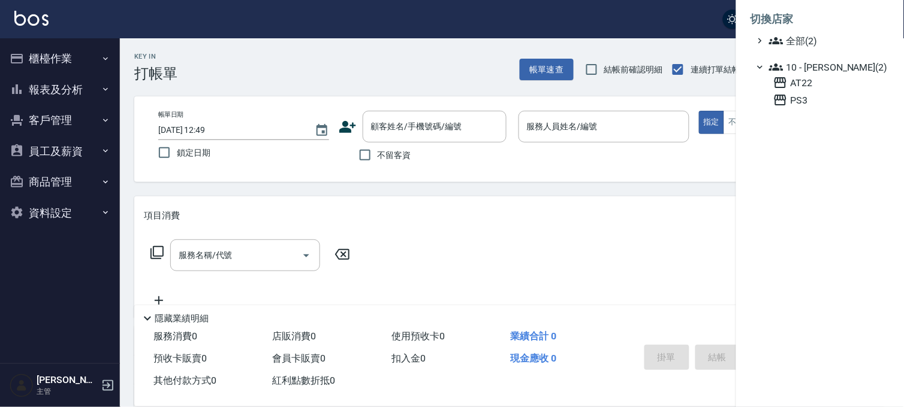
click at [56, 112] on div at bounding box center [452, 203] width 904 height 407
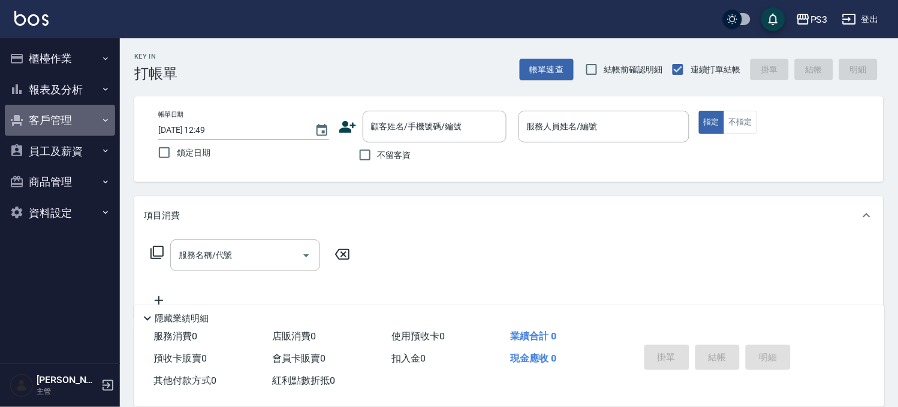
click at [56, 120] on button "客戶管理" at bounding box center [60, 120] width 110 height 31
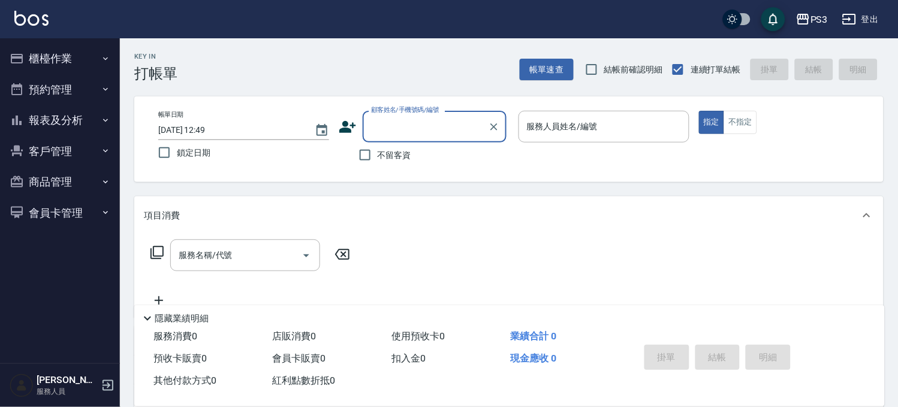
click at [55, 141] on button "客戶管理" at bounding box center [60, 151] width 110 height 31
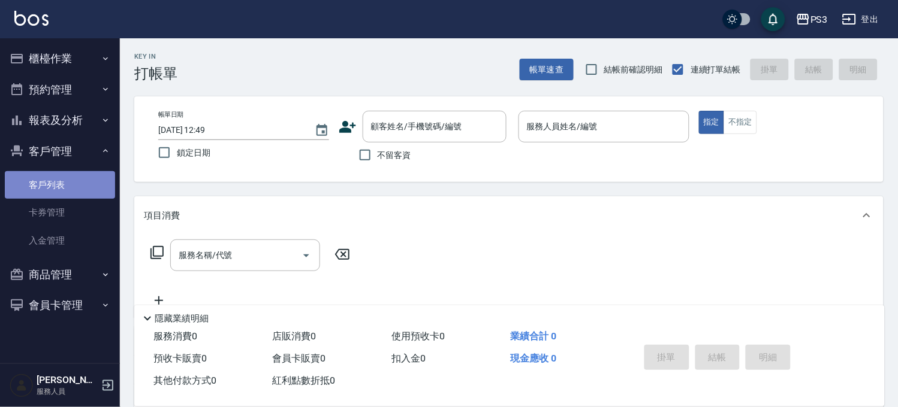
click at [49, 174] on link "客戶列表" at bounding box center [60, 185] width 110 height 28
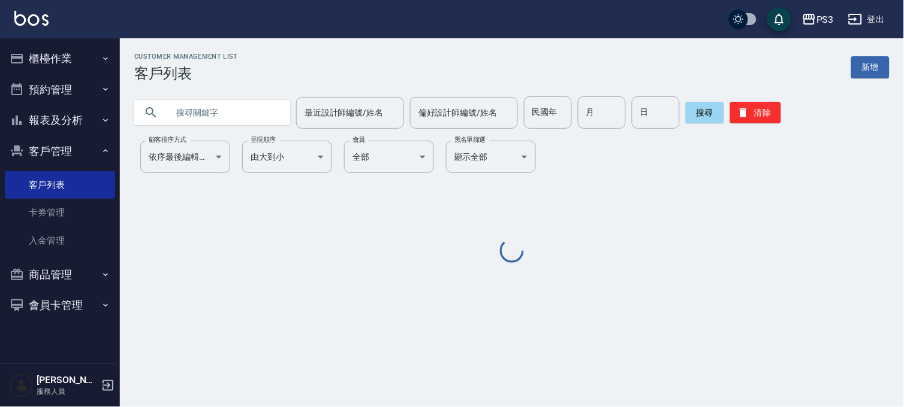
click at [219, 109] on input "text" at bounding box center [224, 112] width 113 height 32
paste input "0967093102"
type input "0967093102"
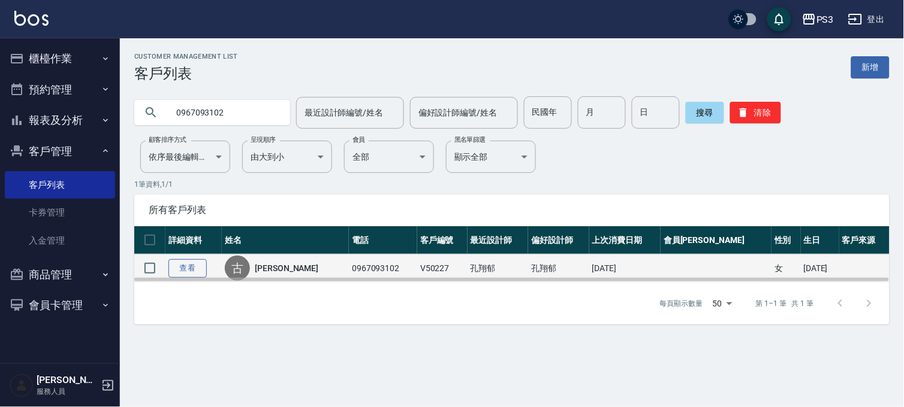
click at [204, 265] on link "查看" at bounding box center [187, 268] width 38 height 19
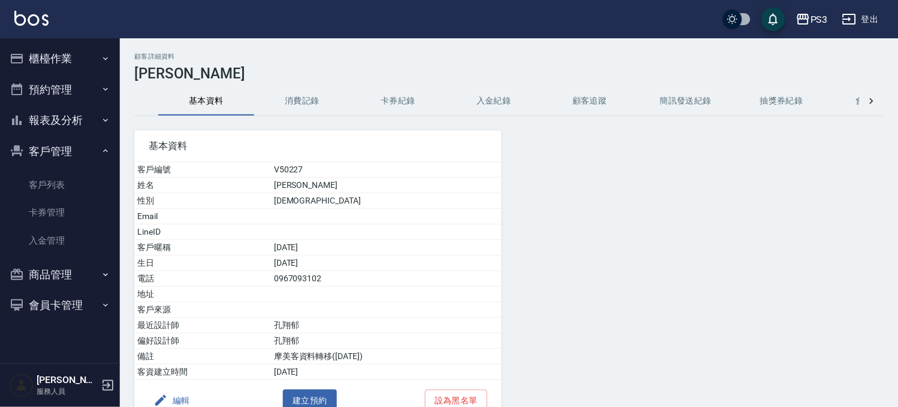
click at [309, 96] on button "消費記錄" at bounding box center [302, 101] width 96 height 29
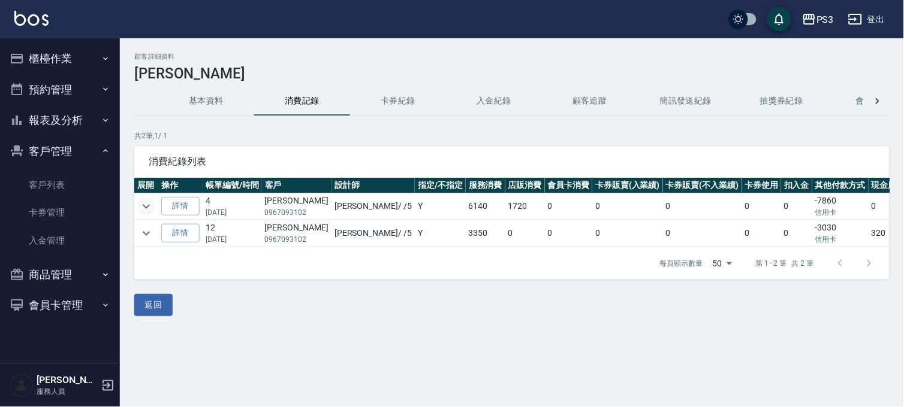
click at [146, 203] on icon "expand row" at bounding box center [146, 207] width 14 height 14
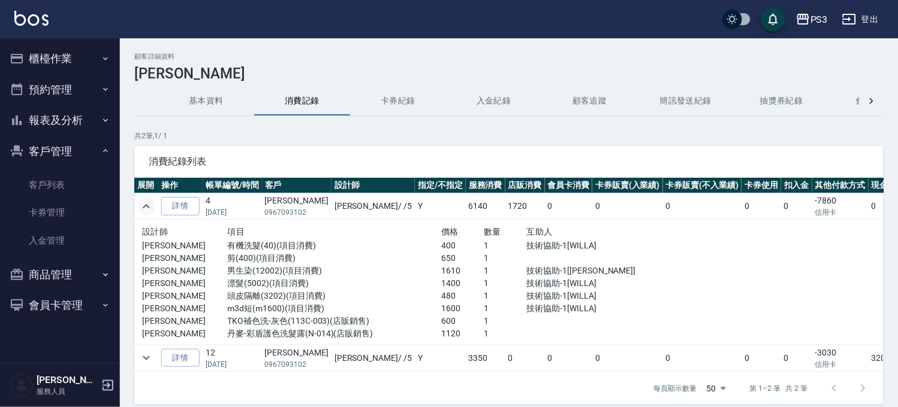
click at [146, 203] on icon "expand row" at bounding box center [146, 207] width 14 height 14
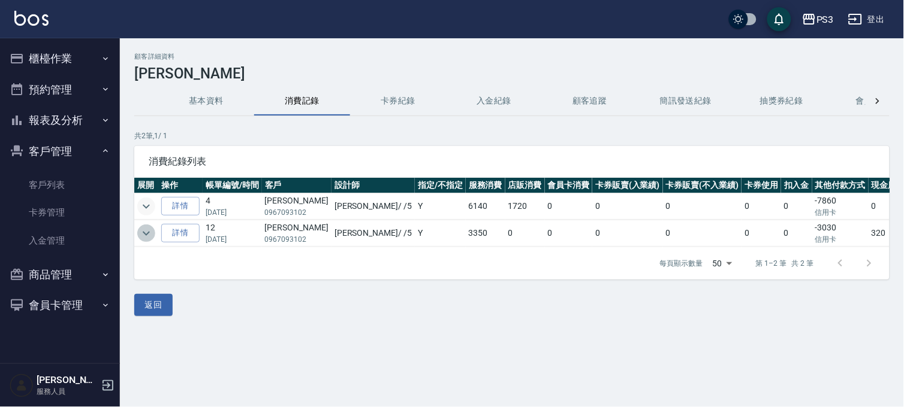
click at [147, 229] on icon "expand row" at bounding box center [146, 233] width 14 height 14
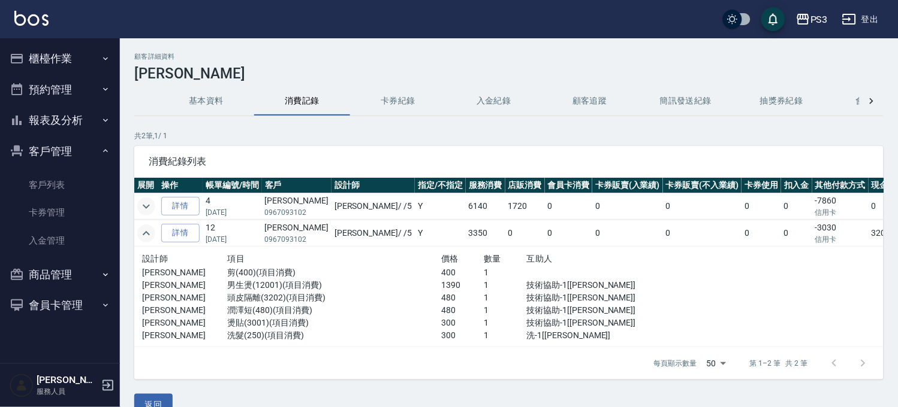
click at [147, 229] on icon "expand row" at bounding box center [146, 233] width 14 height 14
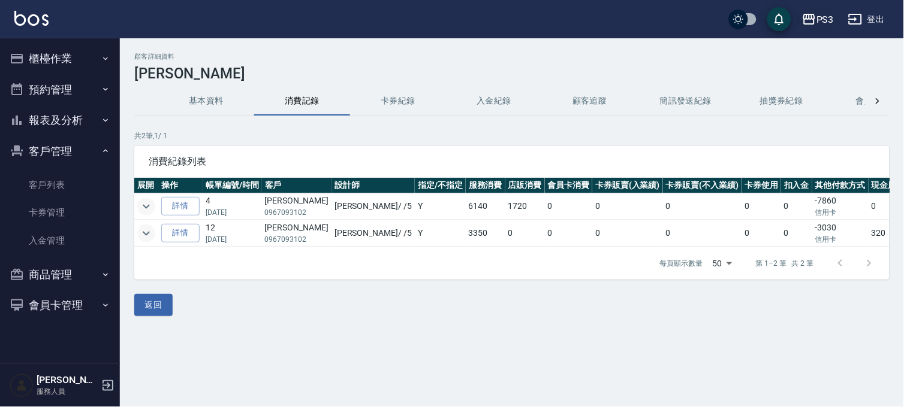
click at [811, 25] on icon "button" at bounding box center [809, 19] width 14 height 14
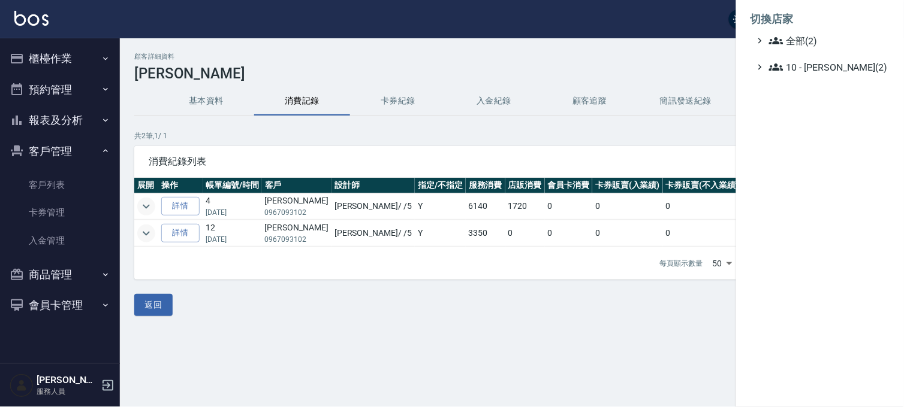
click at [810, 75] on ul "切換店家 全部(2) 10 - 楊家昕(2)" at bounding box center [820, 39] width 168 height 79
click at [812, 73] on span "10 - 楊家昕(2)" at bounding box center [827, 67] width 116 height 14
click at [806, 86] on span "AT22" at bounding box center [828, 82] width 111 height 14
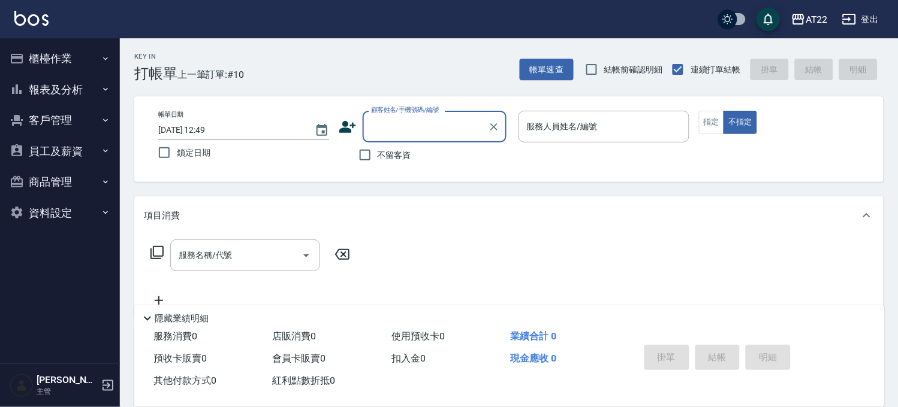
click at [50, 117] on button "客戶管理" at bounding box center [60, 120] width 110 height 31
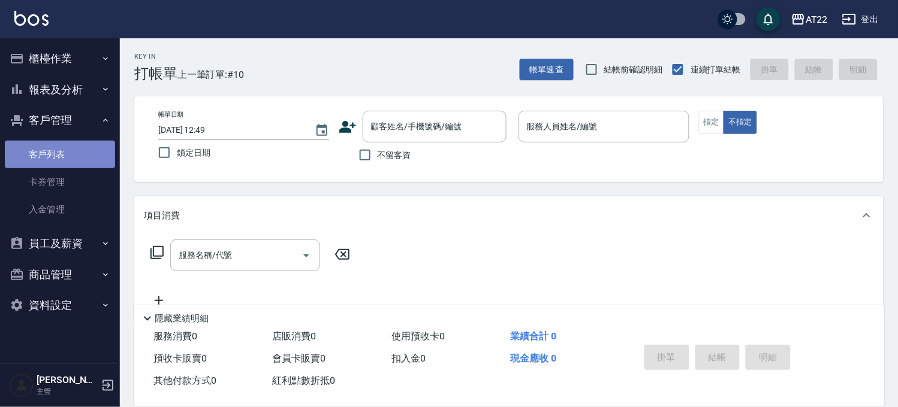
click at [55, 155] on link "客戶列表" at bounding box center [60, 155] width 110 height 28
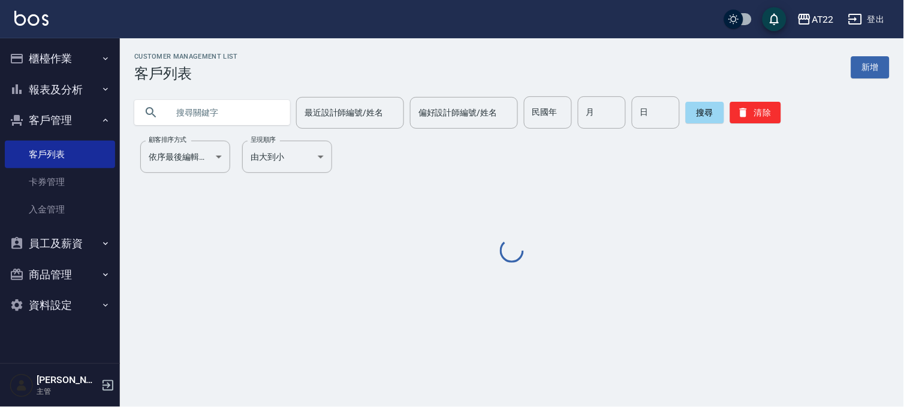
click at [232, 112] on input "text" at bounding box center [224, 112] width 113 height 32
paste input "0967093102"
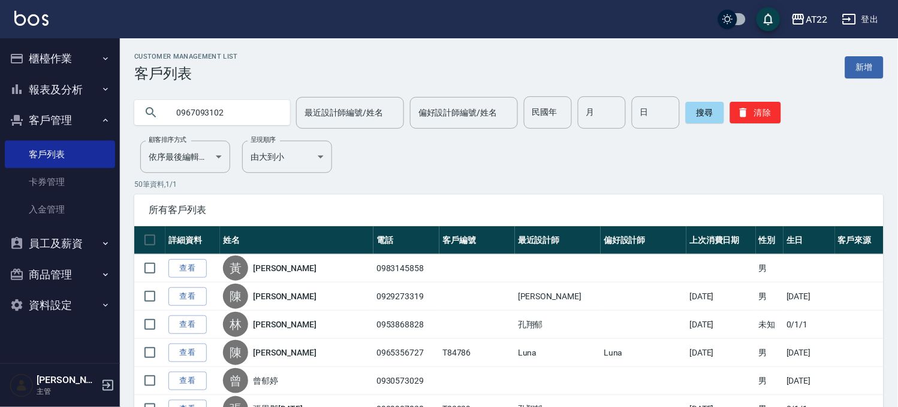
type input "0967093102"
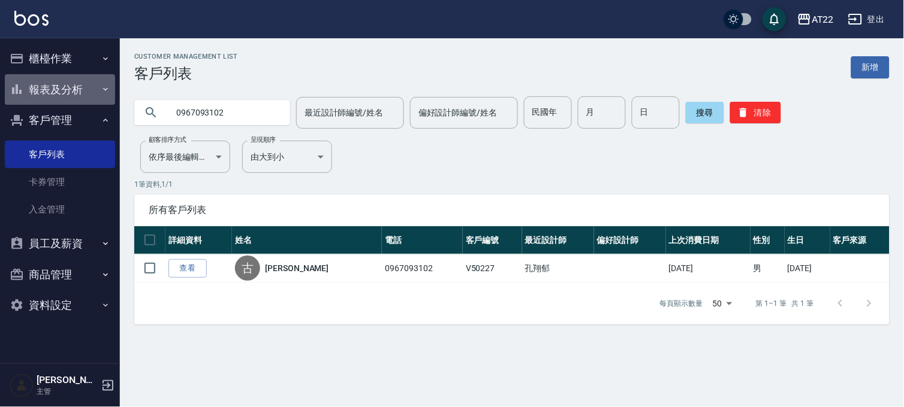
click at [58, 94] on button "報表及分析" at bounding box center [60, 89] width 110 height 31
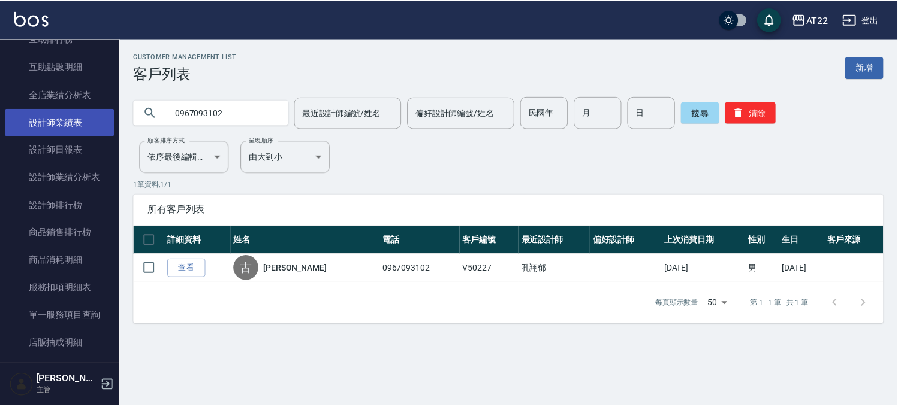
scroll to position [266, 0]
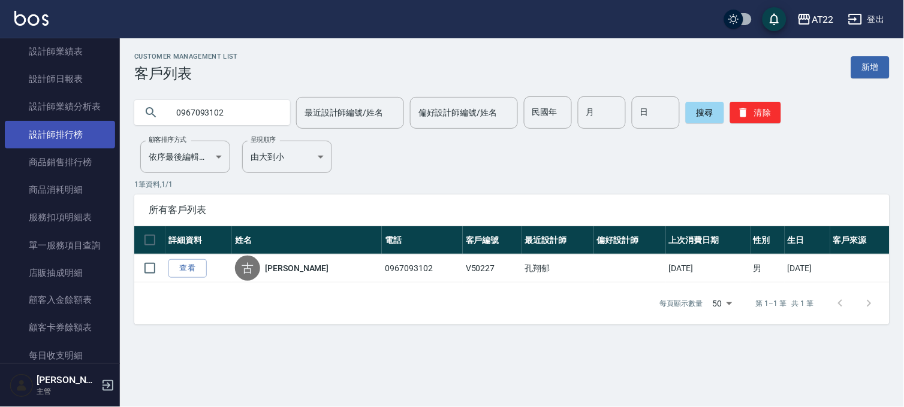
click at [52, 124] on link "設計師排行榜" at bounding box center [60, 135] width 110 height 28
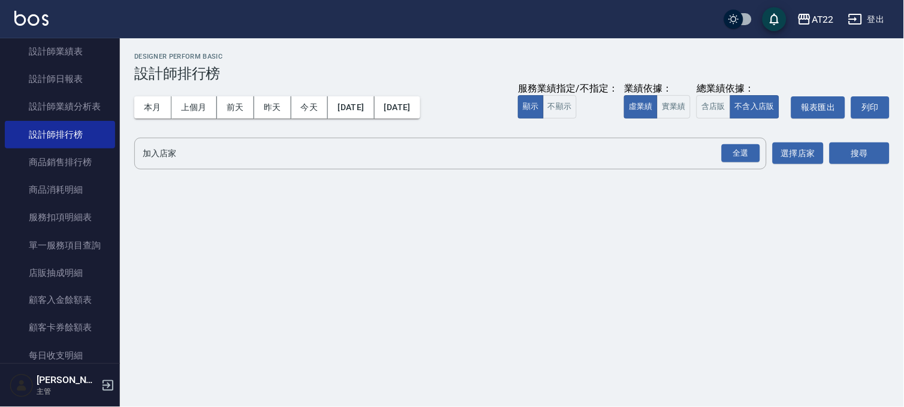
click at [147, 109] on button "本月" at bounding box center [152, 107] width 37 height 22
click at [739, 155] on div "全選" at bounding box center [740, 153] width 38 height 19
click at [858, 157] on button "搜尋" at bounding box center [859, 154] width 60 height 22
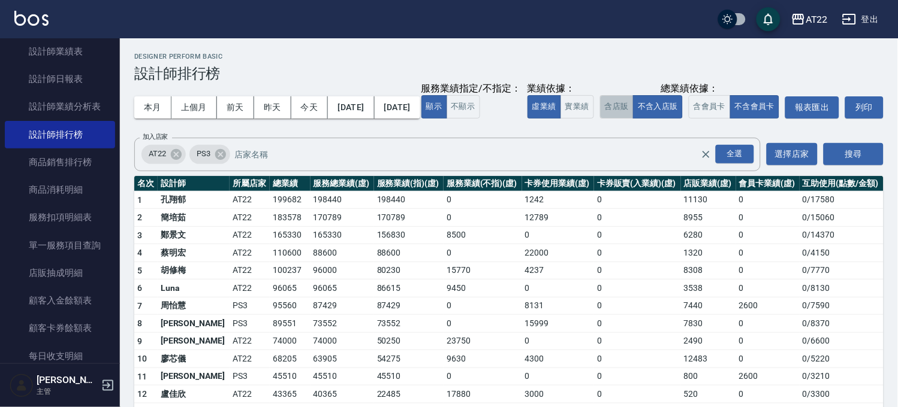
click at [600, 119] on button "含店販" at bounding box center [617, 106] width 34 height 23
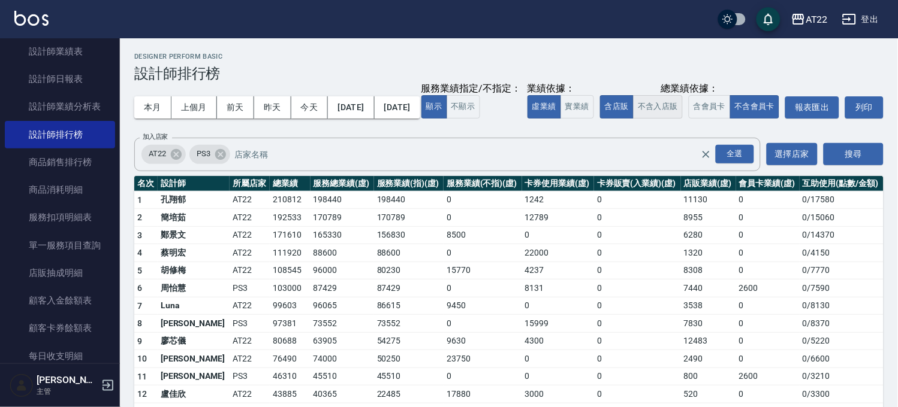
click at [633, 119] on button "不含入店販" at bounding box center [658, 106] width 50 height 23
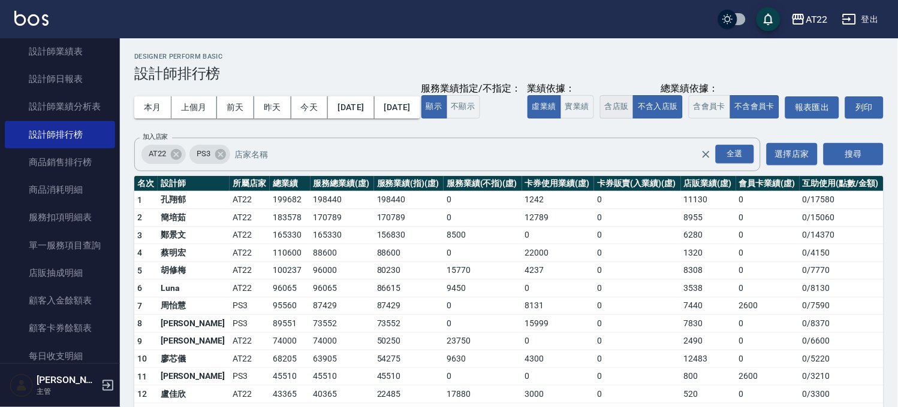
click at [600, 119] on button "含店販" at bounding box center [617, 106] width 34 height 23
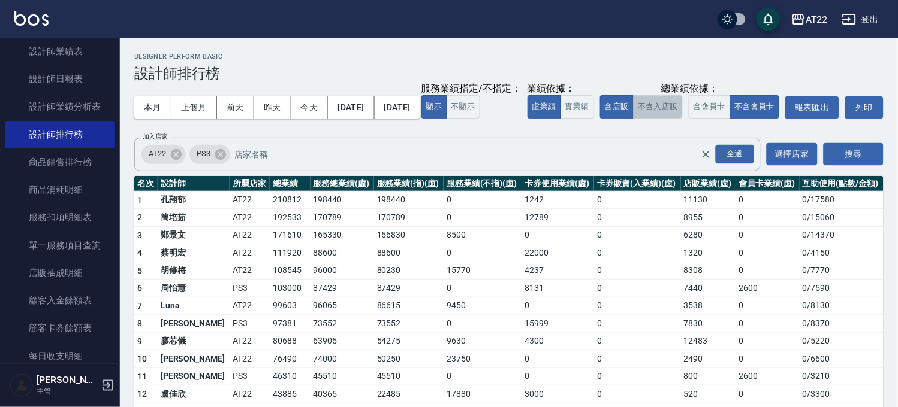
click at [633, 119] on button "不含入店販" at bounding box center [658, 106] width 50 height 23
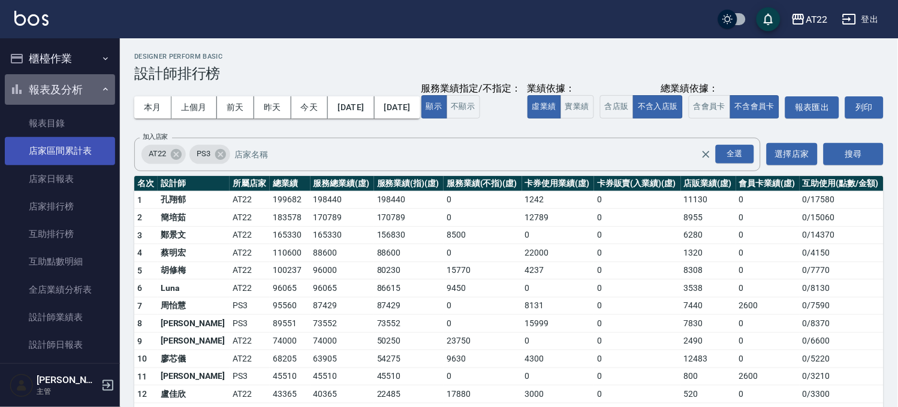
drag, startPoint x: 71, startPoint y: 92, endPoint x: 73, endPoint y: 138, distance: 46.2
click at [71, 92] on button "報表及分析" at bounding box center [60, 89] width 110 height 31
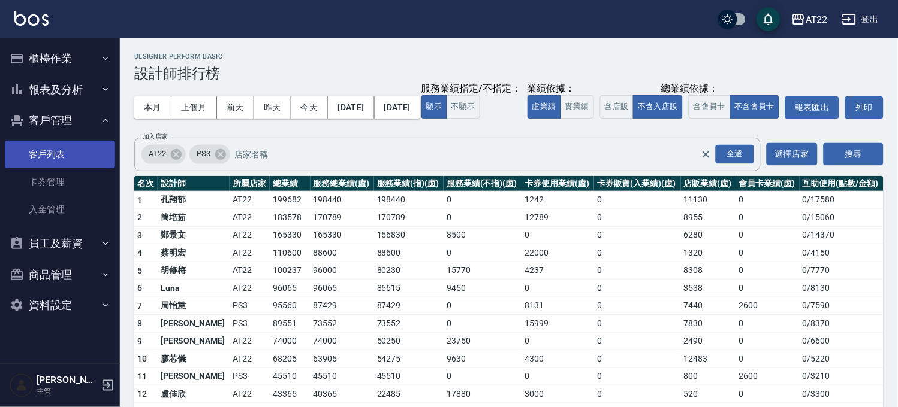
click at [75, 158] on link "客戶列表" at bounding box center [60, 155] width 110 height 28
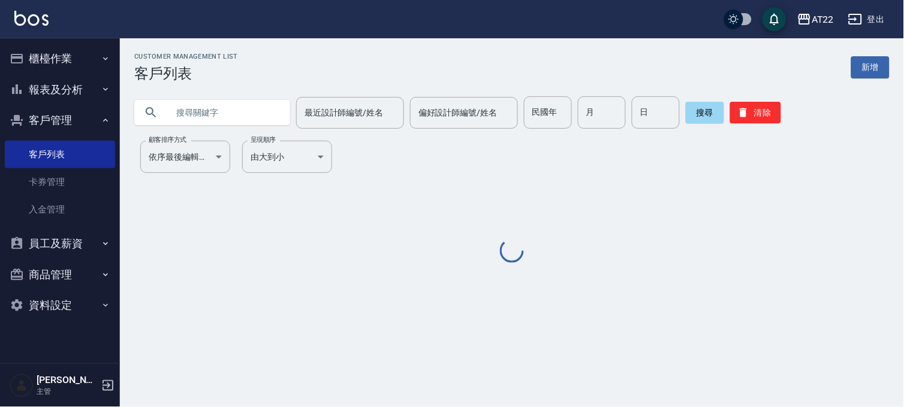
click at [236, 112] on input "text" at bounding box center [224, 112] width 113 height 32
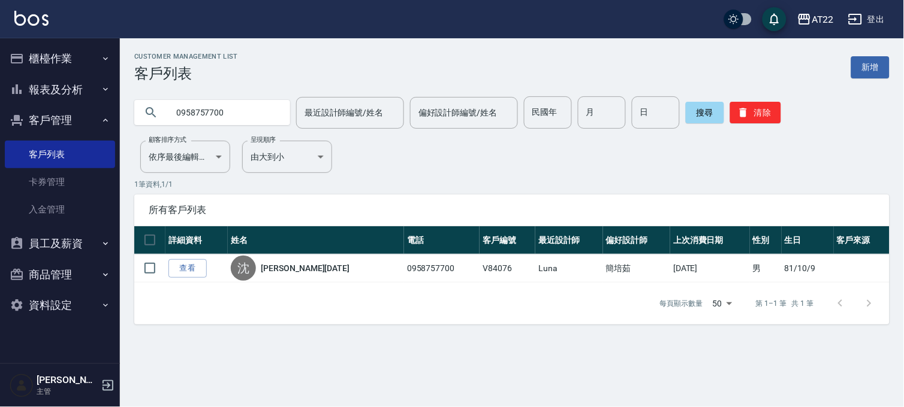
click at [231, 117] on input "0958757700" at bounding box center [224, 112] width 113 height 32
type input "0912251798"
drag, startPoint x: 229, startPoint y: 117, endPoint x: 153, endPoint y: 132, distance: 77.6
click at [153, 132] on div "Customer Management List 客戶列表 新增 0912251798 最近設計師編號/姓名 最近設計師編號/姓名 偏好設計師編號/姓名 偏好…" at bounding box center [512, 189] width 784 height 272
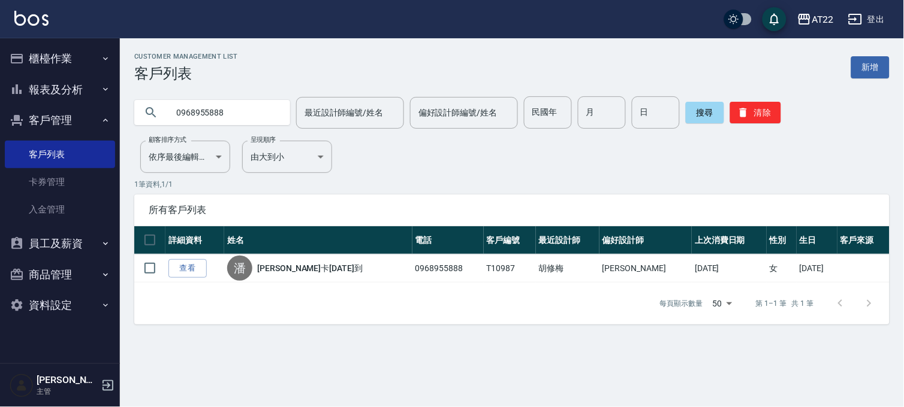
drag, startPoint x: 238, startPoint y: 120, endPoint x: 163, endPoint y: 126, distance: 75.1
click at [163, 126] on div "0968955888" at bounding box center [212, 112] width 156 height 32
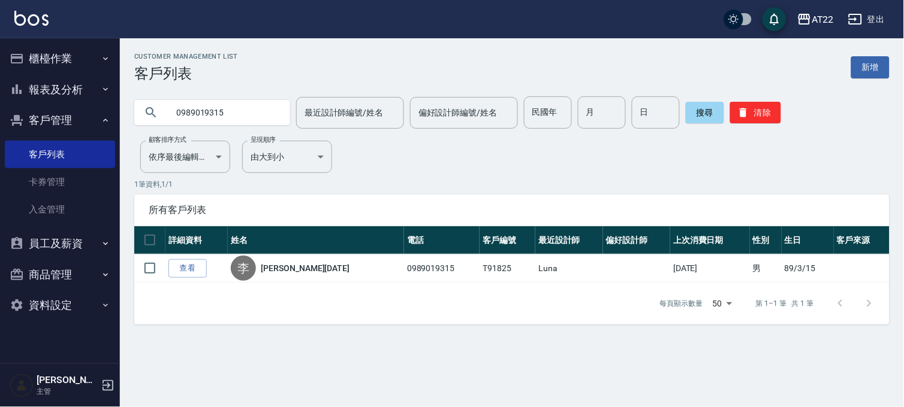
click at [236, 113] on input "0989019315" at bounding box center [224, 112] width 113 height 32
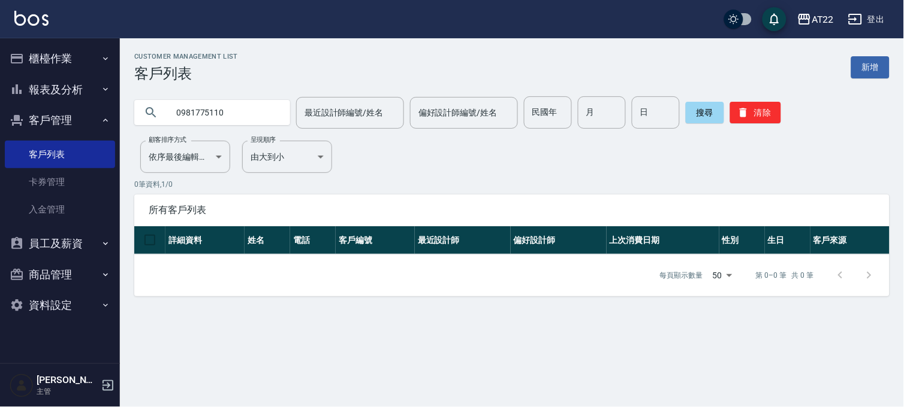
click at [238, 108] on input "0981775110" at bounding box center [224, 112] width 113 height 32
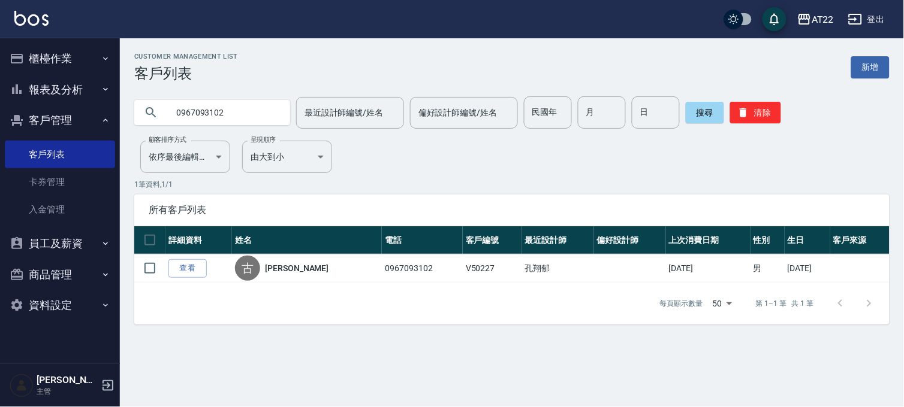
click at [230, 104] on input "0967093102" at bounding box center [224, 112] width 113 height 32
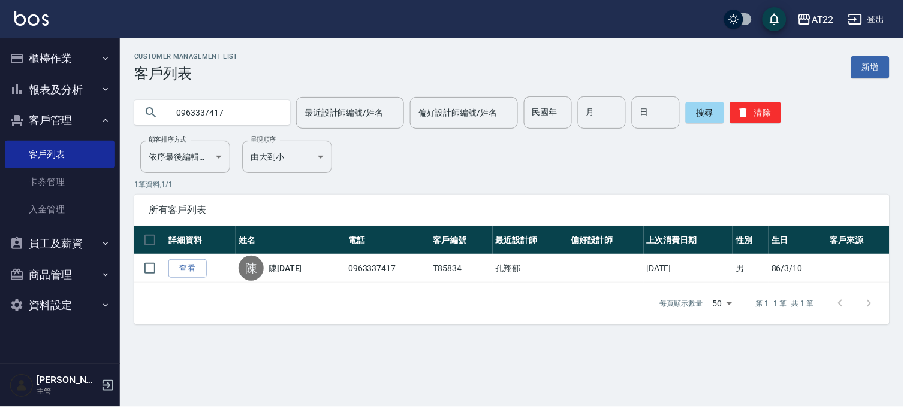
click at [222, 102] on input "0963337417" at bounding box center [224, 112] width 113 height 32
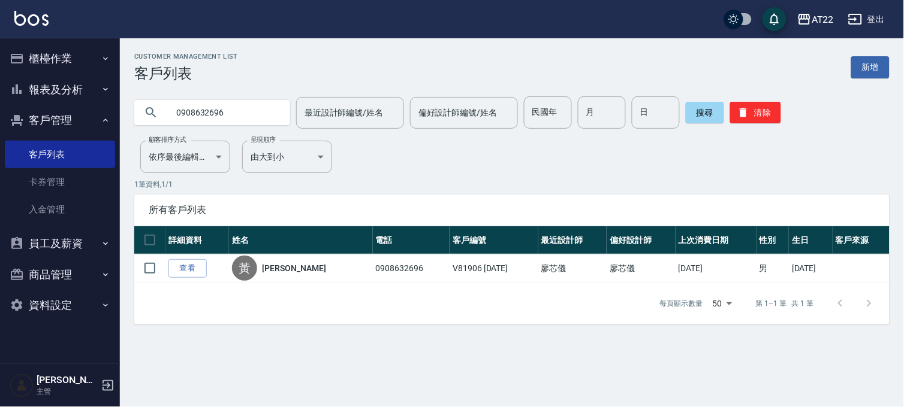
click at [222, 102] on input "0908632696" at bounding box center [224, 112] width 113 height 32
type input "0956293997"
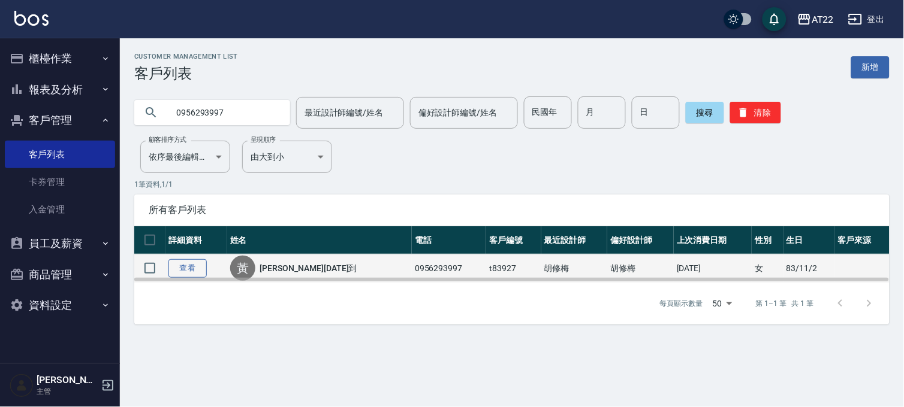
click at [179, 272] on link "查看" at bounding box center [187, 268] width 38 height 19
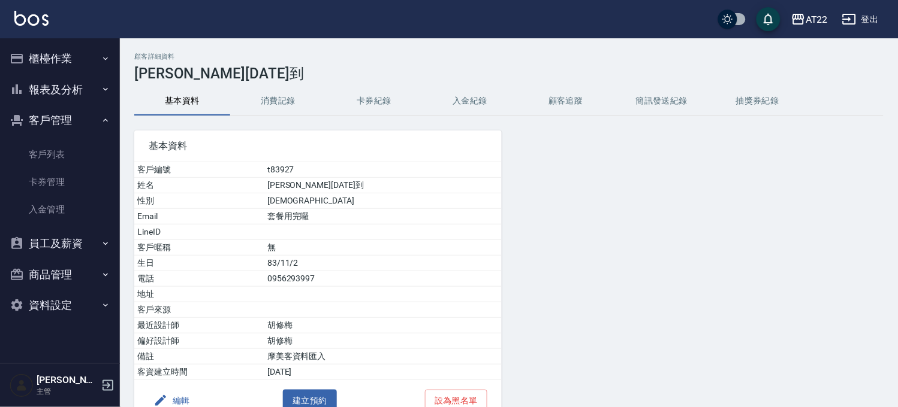
click at [295, 98] on button "消費記錄" at bounding box center [278, 101] width 96 height 29
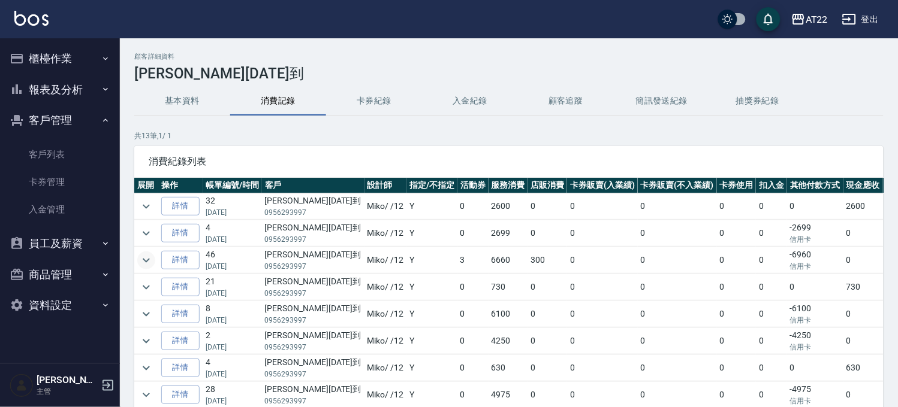
click at [151, 259] on icon "expand row" at bounding box center [146, 260] width 14 height 14
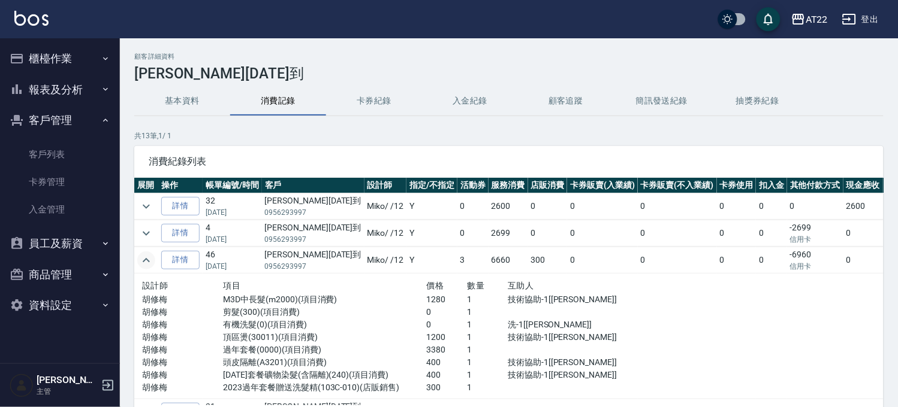
click at [72, 64] on button "櫃檯作業" at bounding box center [60, 58] width 110 height 31
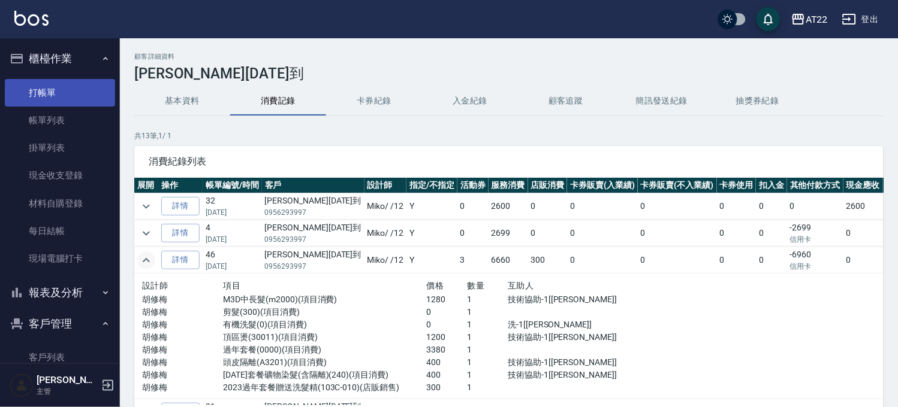
click at [70, 86] on link "打帳單" at bounding box center [60, 93] width 110 height 28
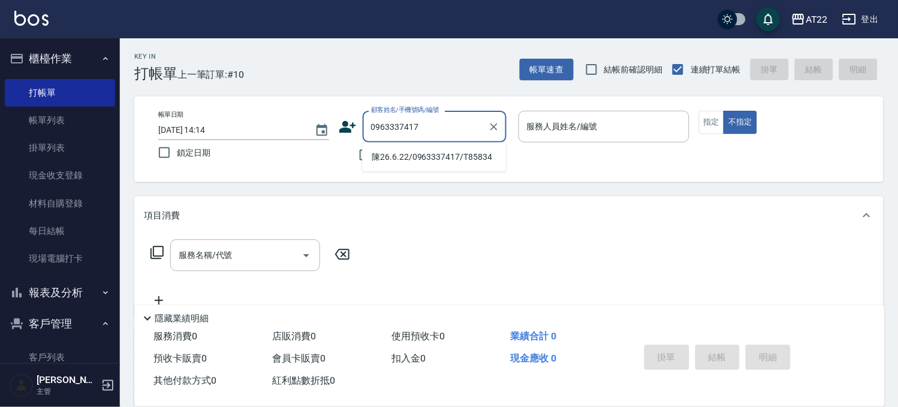
click at [422, 155] on li "陳26.6.22/0963337417/T85834" at bounding box center [434, 157] width 144 height 20
type input "陳26.6.22/0963337417/T85834"
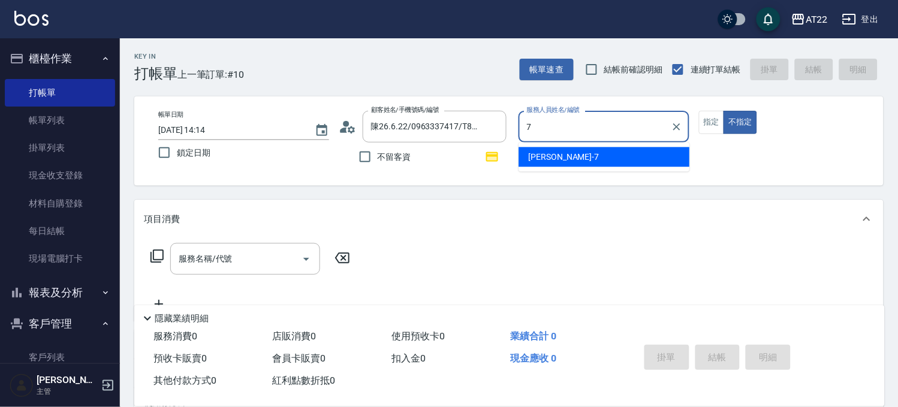
type input "Allen-7"
type button "false"
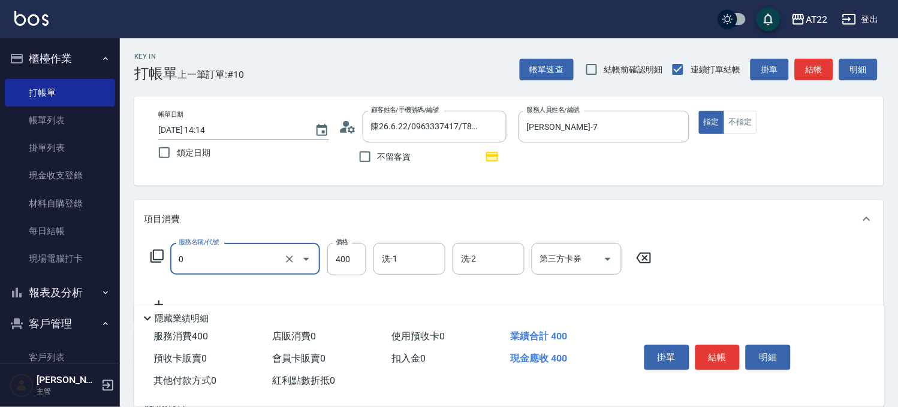
type input "有機洗髮(0)"
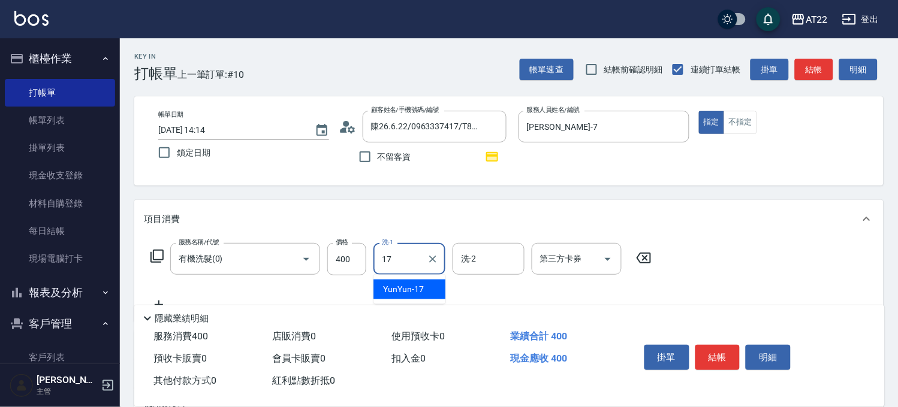
type input "YunYun-17"
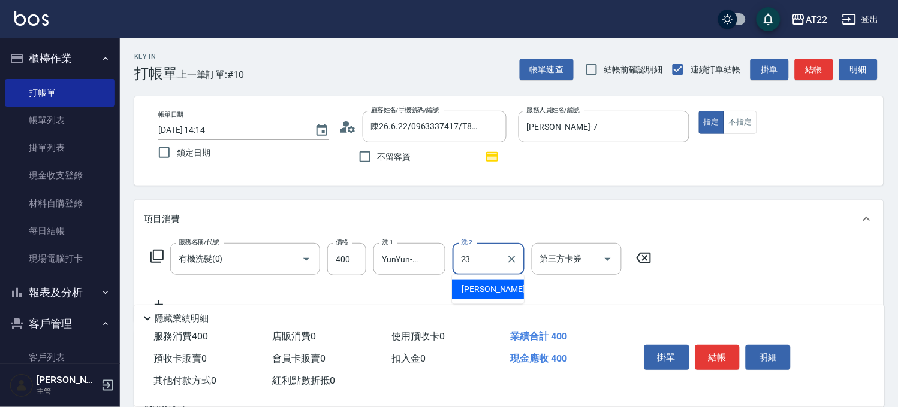
type input "Yuri-23"
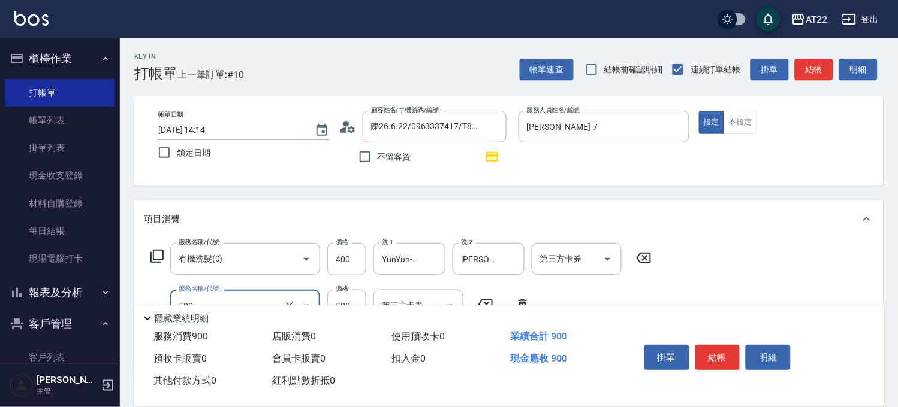
type input "剪髮(500)"
type input "700"
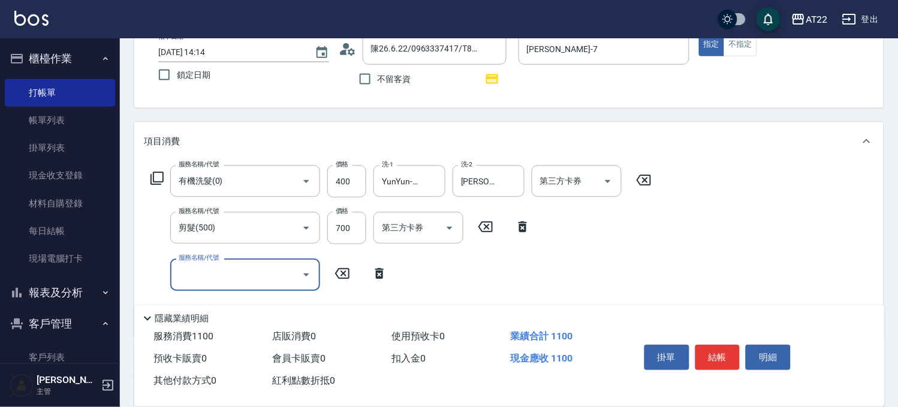
scroll to position [200, 0]
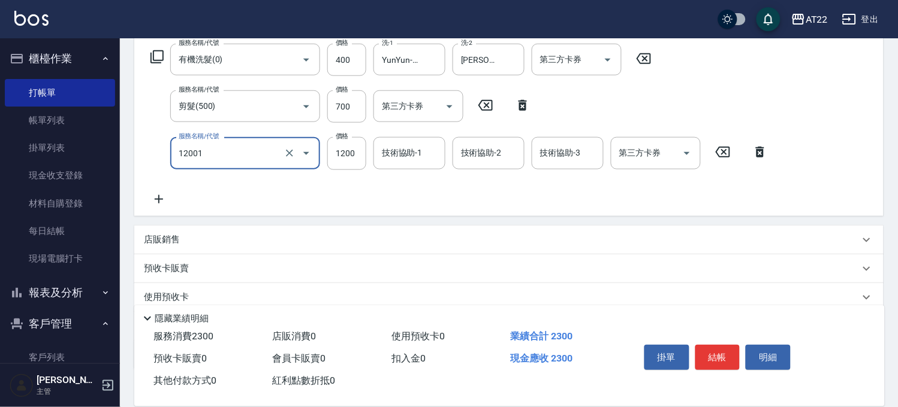
type input "燙髮S(12001)"
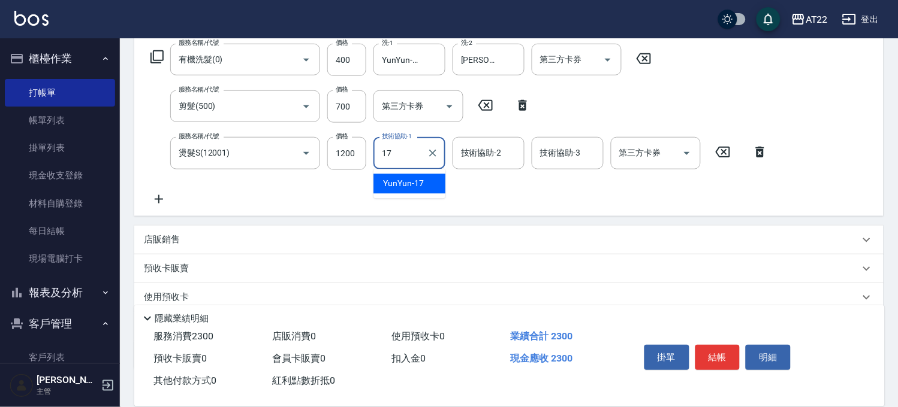
type input "YunYun-17"
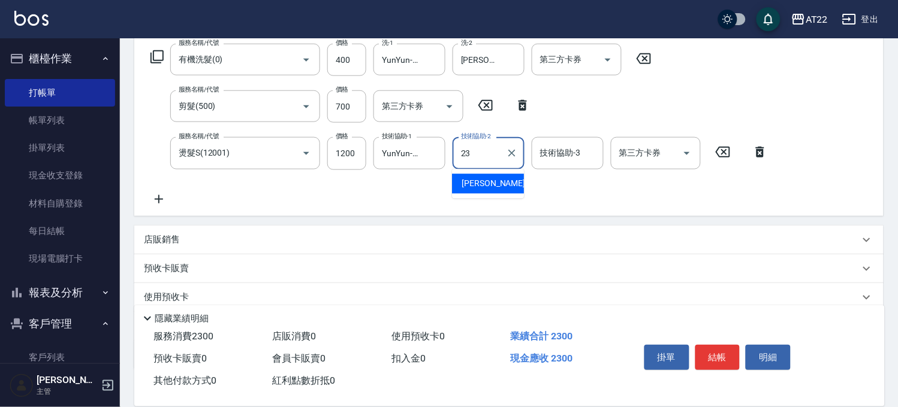
type input "Yuri-23"
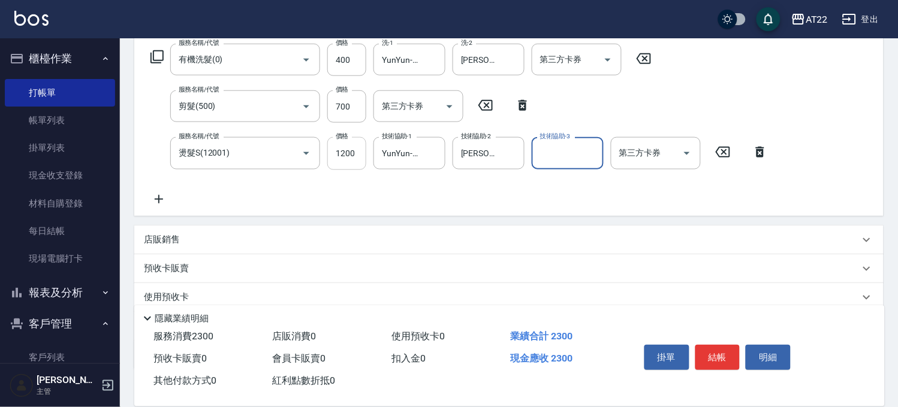
click at [345, 159] on input "1200" at bounding box center [346, 153] width 39 height 32
type input "1600"
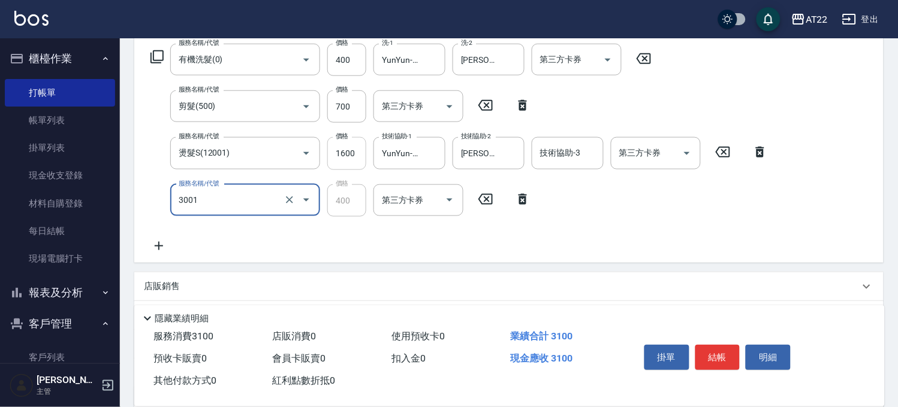
type input "側邊燙貼(3001)"
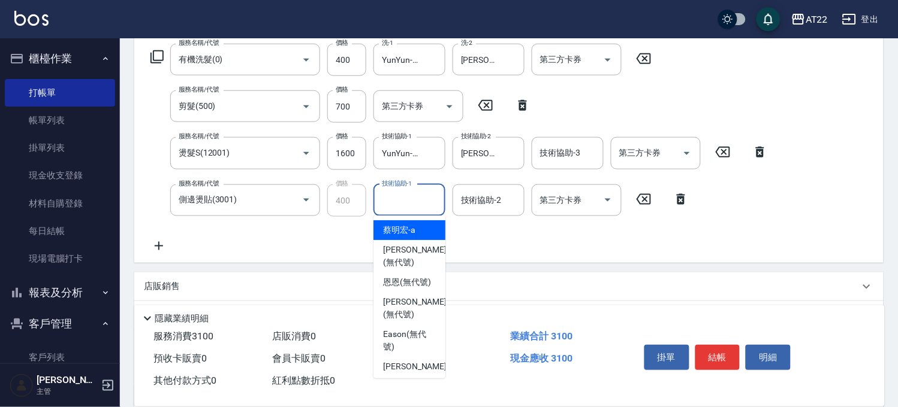
click at [413, 201] on input "技術協助-1" at bounding box center [409, 200] width 61 height 21
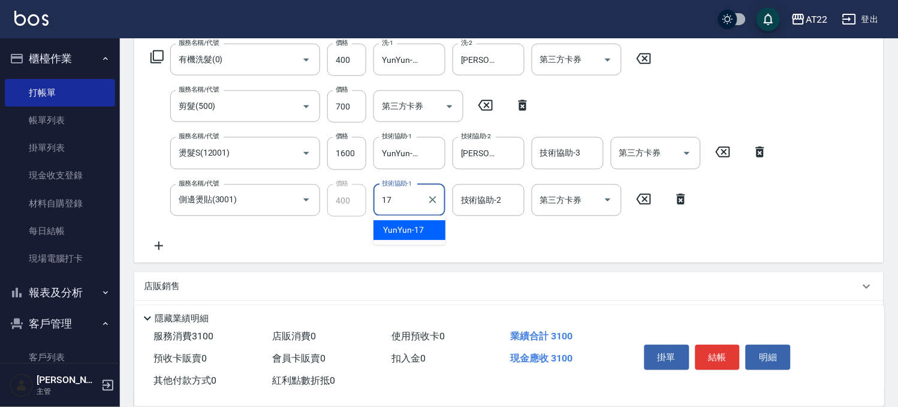
type input "YunYun-17"
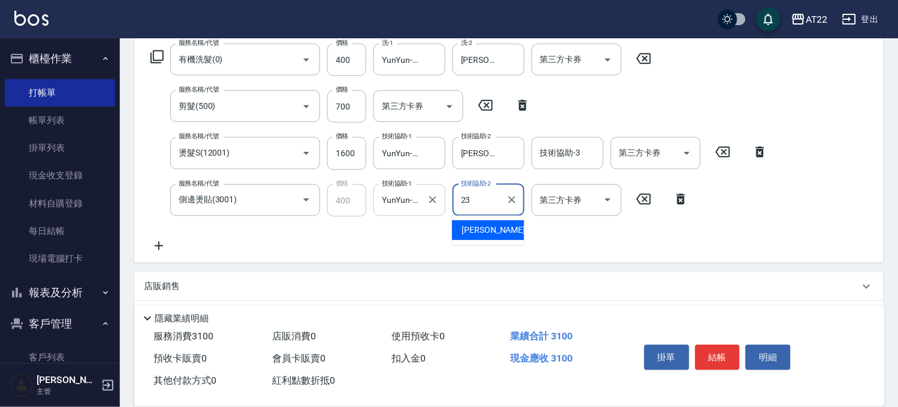
type input "Yuri-23"
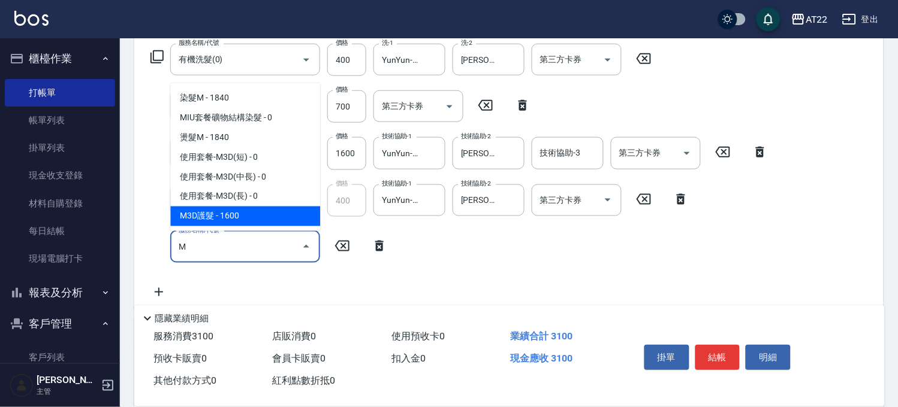
click at [241, 207] on span "M3D護髮 - 1600" at bounding box center [245, 217] width 150 height 20
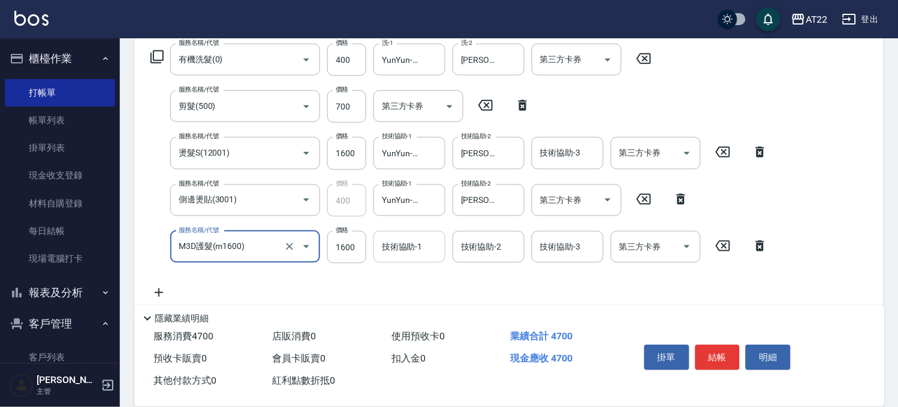
type input "M3D護髮(m1600)"
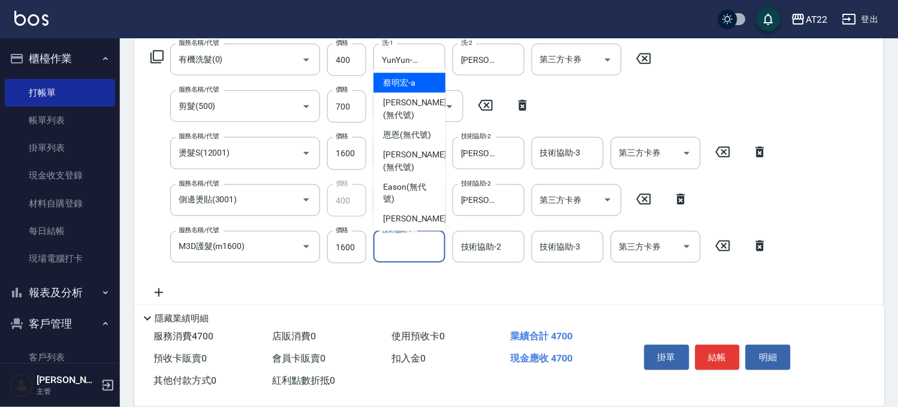
click at [394, 248] on input "技術協助-1" at bounding box center [409, 247] width 61 height 21
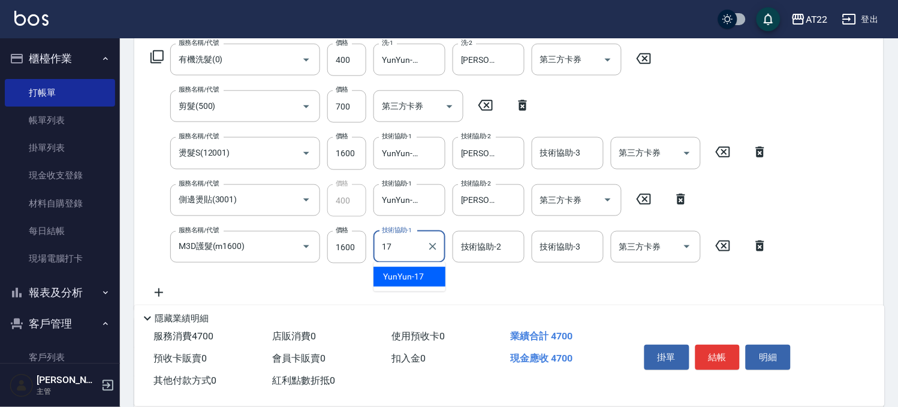
type input "YunYun-17"
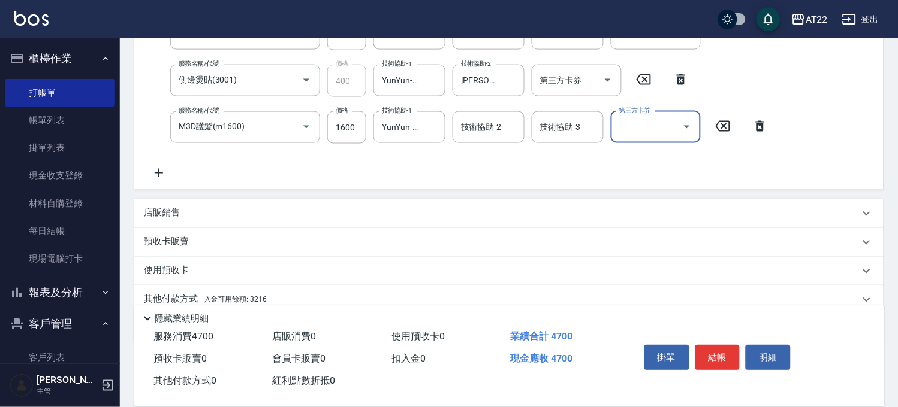
scroll to position [368, 0]
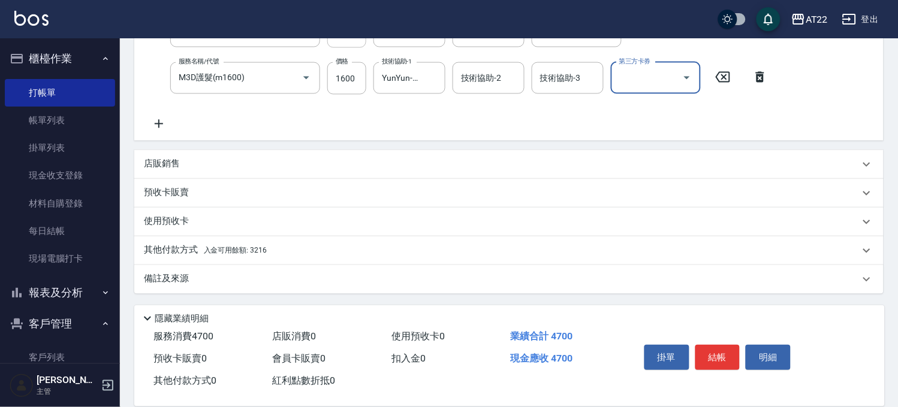
click at [194, 250] on p "其他付款方式 入金可用餘額: 3216" at bounding box center [205, 250] width 123 height 13
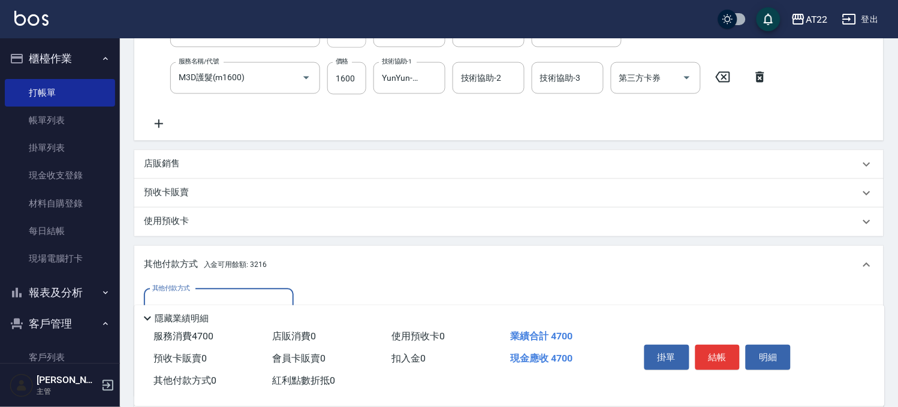
scroll to position [435, 0]
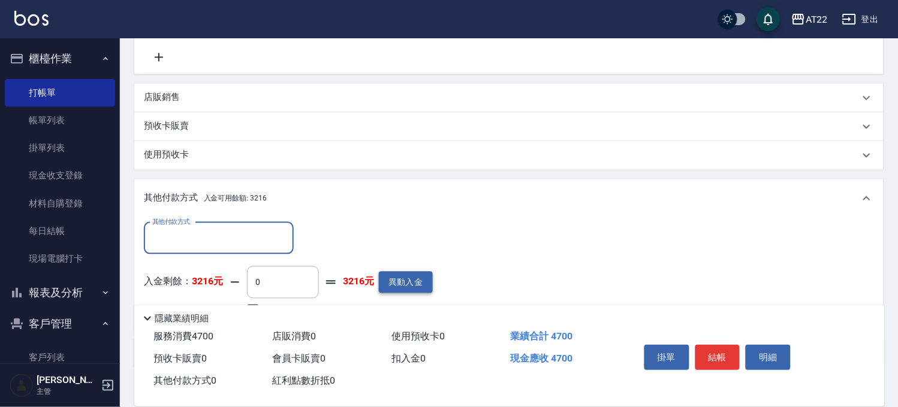
click at [385, 280] on button "異動入金" at bounding box center [406, 283] width 54 height 22
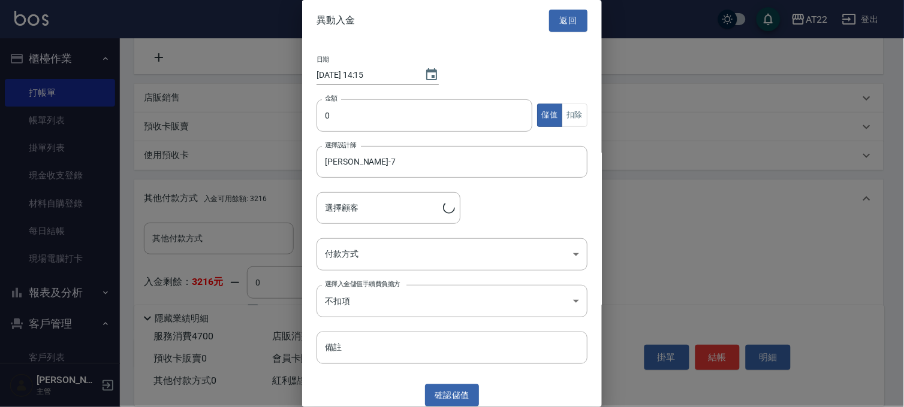
type input "陳26.6.22/0963337417/T85834"
click at [394, 103] on input "0" at bounding box center [424, 115] width 216 height 32
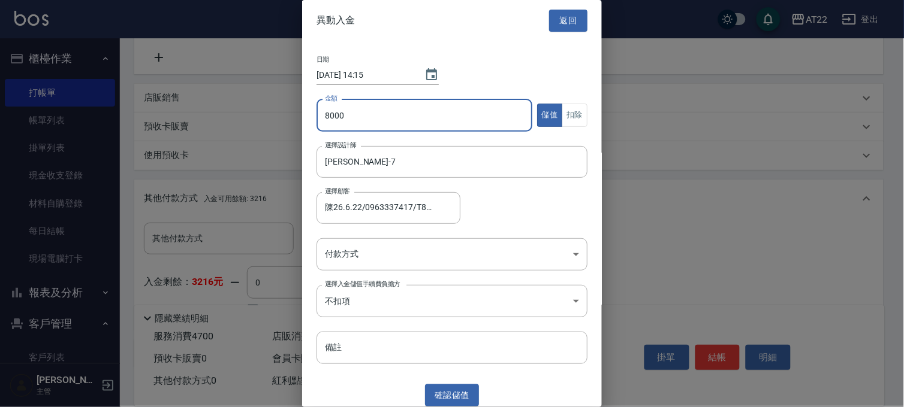
click at [537, 204] on div "選擇顧客 陳26.6.22/0963337417/T85834 選擇顧客" at bounding box center [451, 208] width 271 height 32
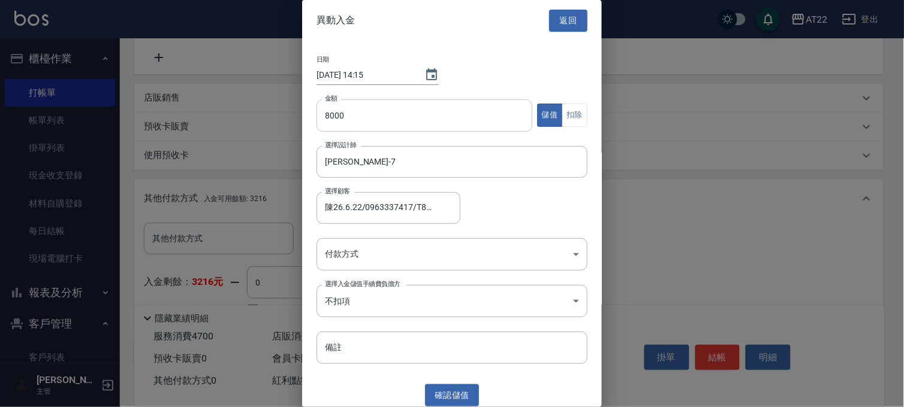
click at [425, 122] on input "8000" at bounding box center [424, 115] width 216 height 32
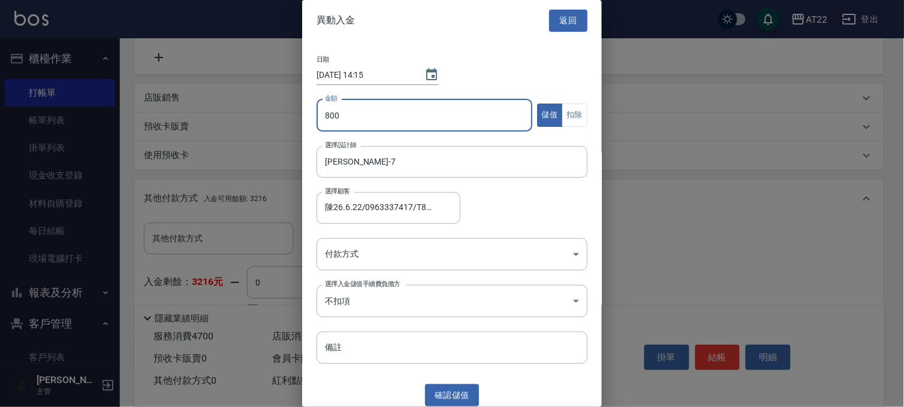
type input "8000"
click at [463, 254] on body "AT22 登出 櫃檯作業 打帳單 帳單列表 掛單列表 現金收支登錄 材料自購登錄 每日結帳 現場電腦打卡 報表及分析 報表目錄 店家區間累計表 店家日報表 店…" at bounding box center [452, 23] width 904 height 917
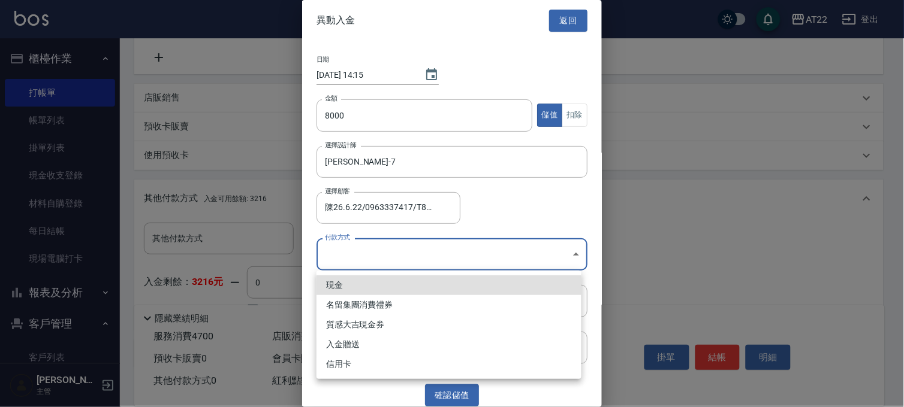
click at [395, 283] on li "現金" at bounding box center [448, 286] width 265 height 20
type input "現金"
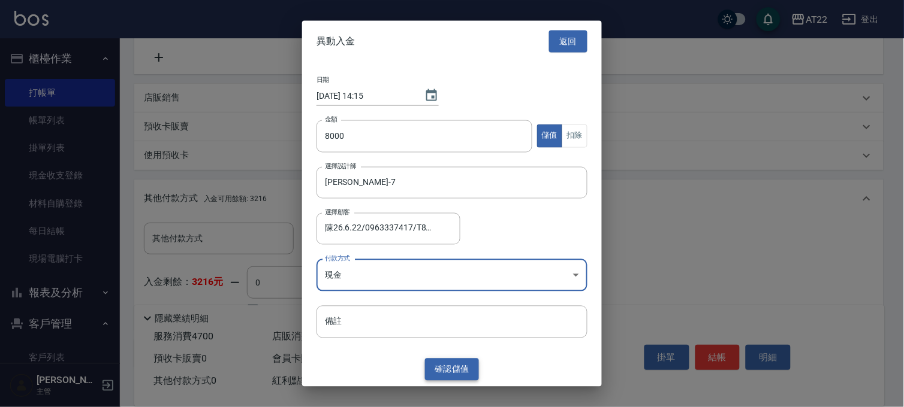
click at [460, 367] on button "確認 儲值" at bounding box center [452, 370] width 54 height 22
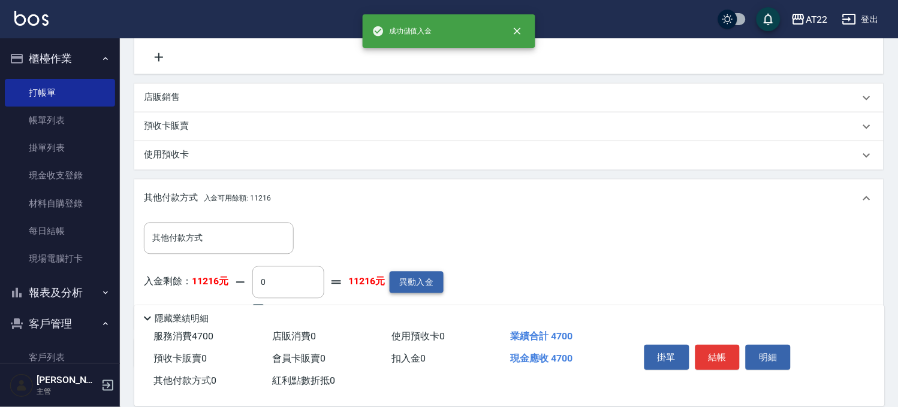
click at [402, 279] on button "異動入金" at bounding box center [416, 283] width 54 height 22
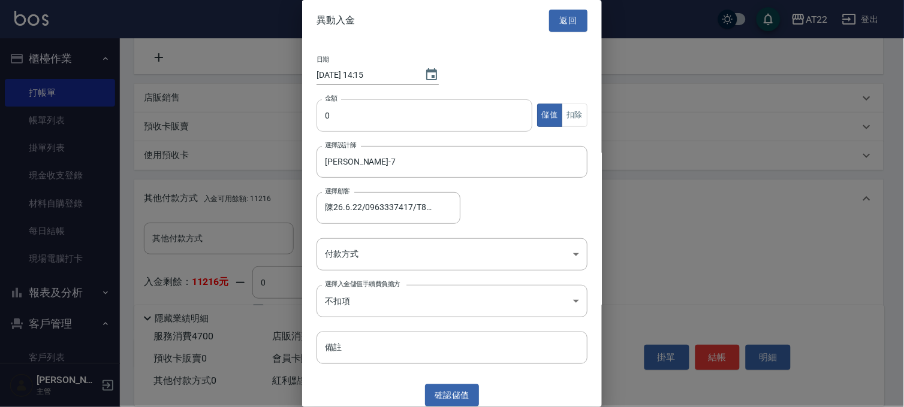
click at [379, 129] on input "0" at bounding box center [424, 115] width 216 height 32
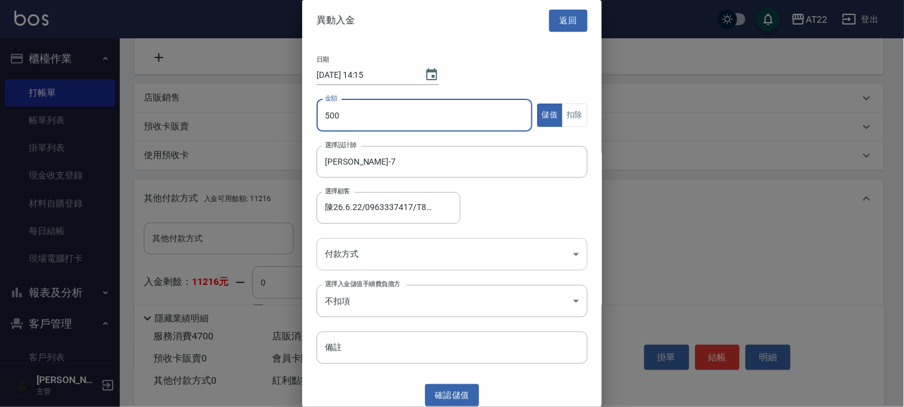
type input "500"
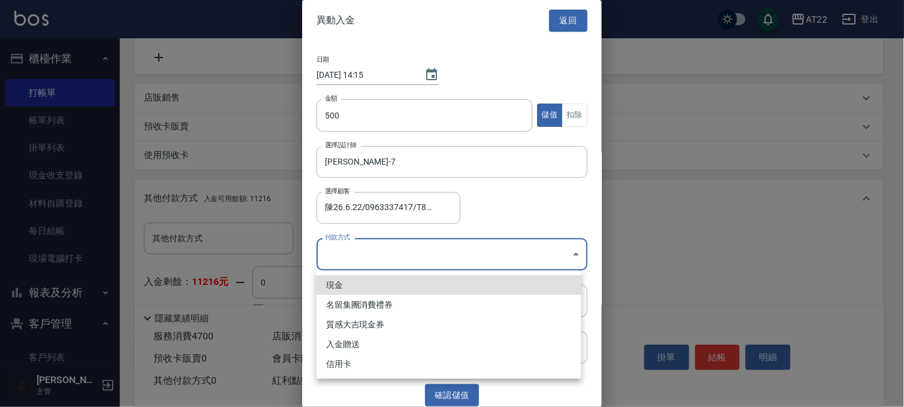
click at [411, 253] on body "AT22 登出 櫃檯作業 打帳單 帳單列表 掛單列表 現金收支登錄 材料自購登錄 每日結帳 現場電腦打卡 報表及分析 報表目錄 店家區間累計表 店家日報表 店…" at bounding box center [452, 23] width 904 height 917
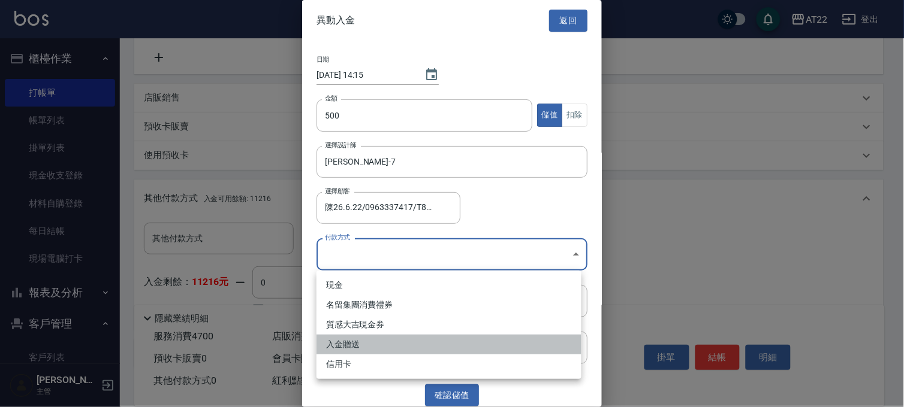
click at [373, 348] on li "入金贈送" at bounding box center [448, 345] width 265 height 20
type input "入金贈送"
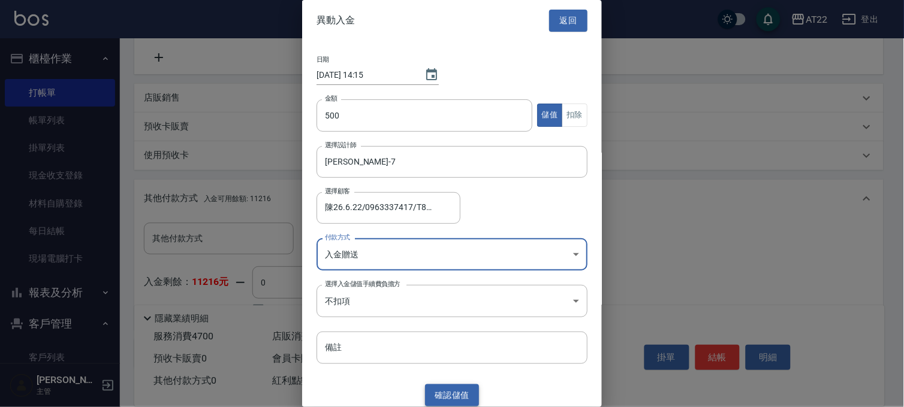
click at [451, 396] on button "確認 儲值" at bounding box center [452, 396] width 54 height 22
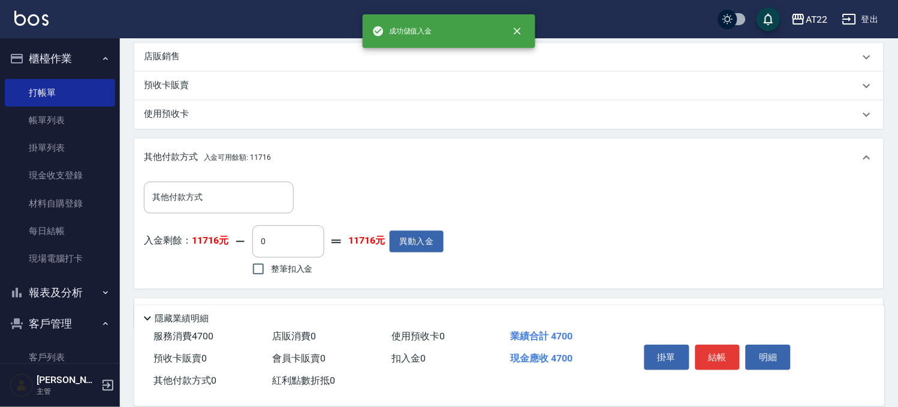
scroll to position [510, 0]
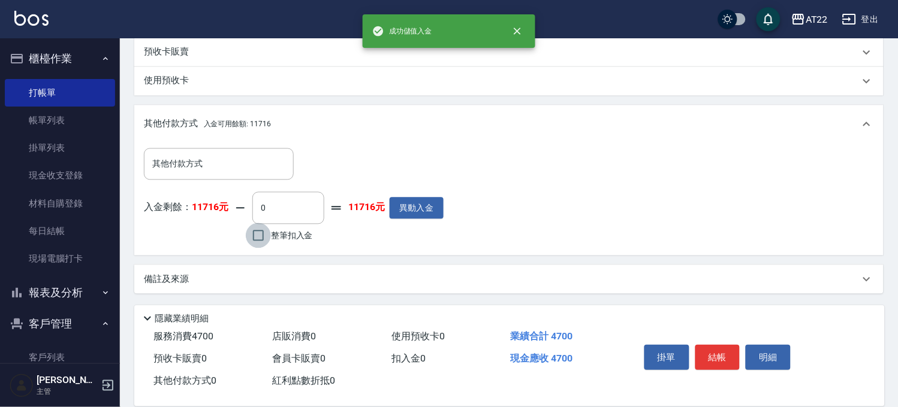
click at [259, 244] on input "整筆扣入金" at bounding box center [258, 235] width 25 height 25
checkbox input "true"
type input "4700"
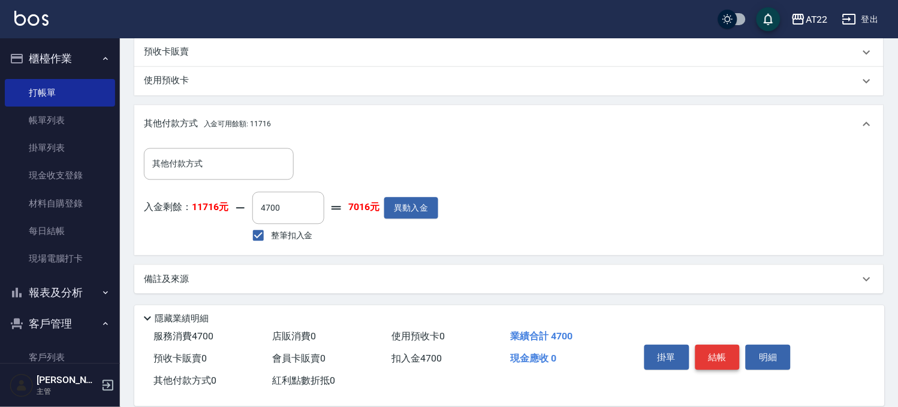
click at [723, 360] on button "結帳" at bounding box center [717, 357] width 45 height 25
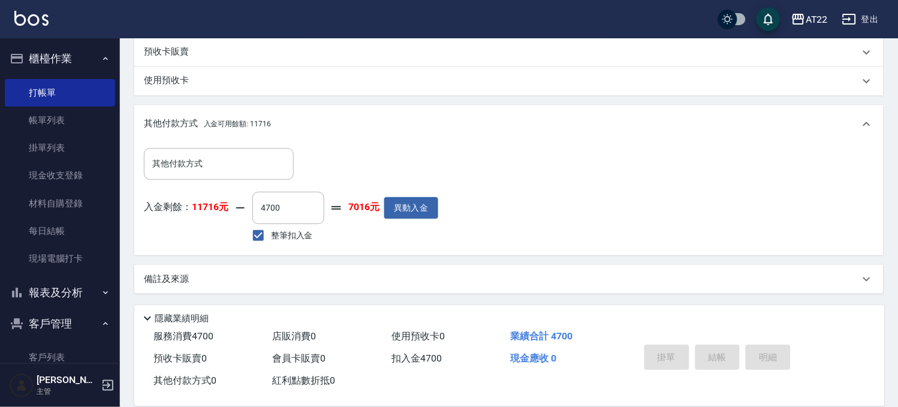
type input "2025/09/20 14:15"
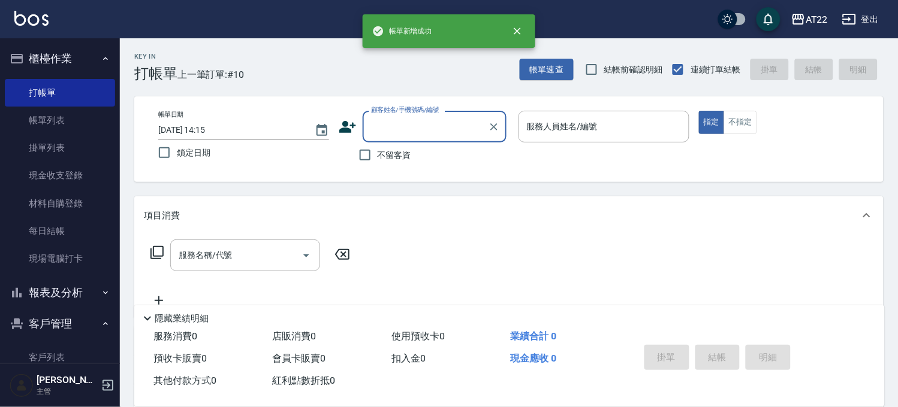
scroll to position [0, 0]
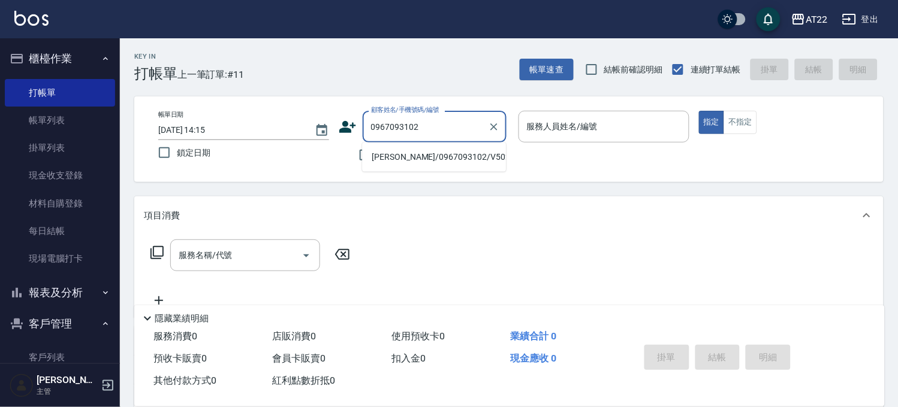
click at [428, 150] on li "古政弘/0967093102/V50227" at bounding box center [434, 157] width 144 height 20
type input "古政弘/0967093102/V50227"
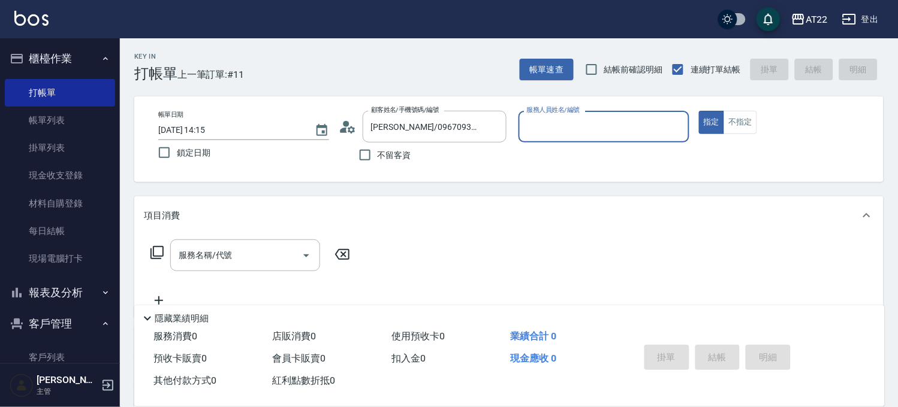
click at [351, 128] on icon at bounding box center [351, 129] width 7 height 7
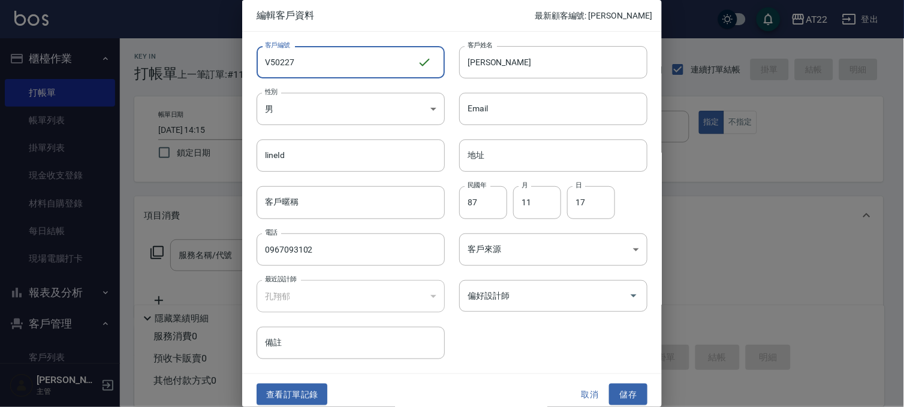
click at [135, 47] on div "編輯客戶資料 最新顧客編號: T. 客戶編號 V50227 ​ 客戶編號 客戶姓名 古政弘 客戶姓名 性別 男 MALE 性別 Email Email lin…" at bounding box center [452, 203] width 904 height 407
type input "V86515"
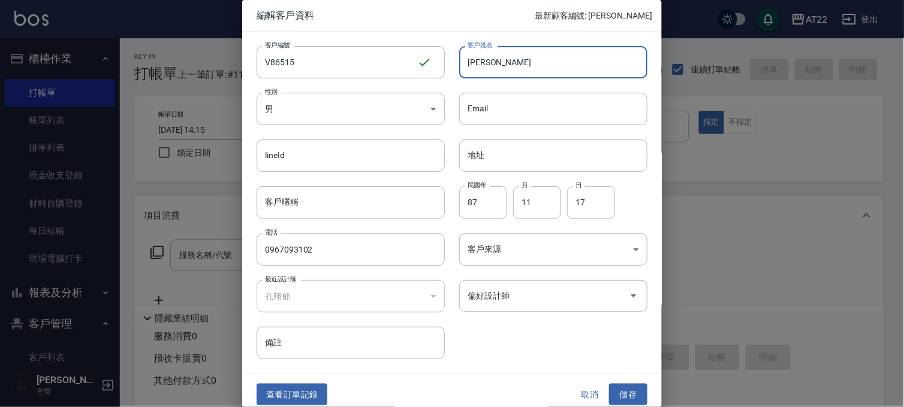
click at [530, 65] on input "古政弘" at bounding box center [553, 62] width 188 height 32
type input "古政弘[DATE]"
click at [627, 391] on button "儲存" at bounding box center [628, 395] width 38 height 22
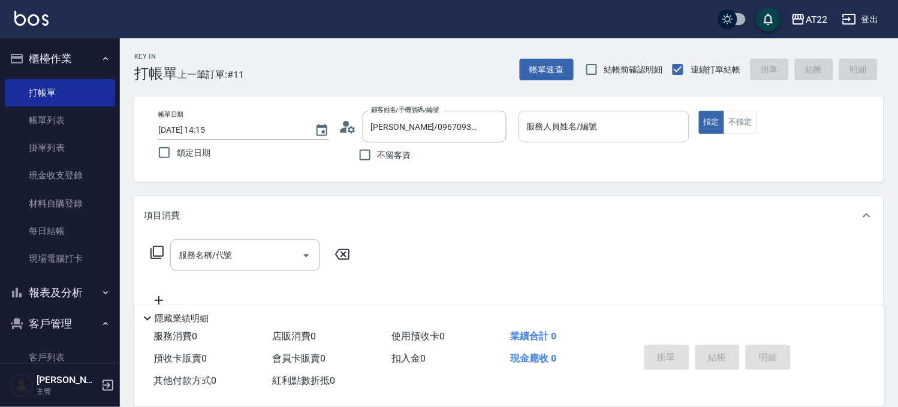
click at [595, 117] on input "服務人員姓名/編號" at bounding box center [604, 126] width 160 height 21
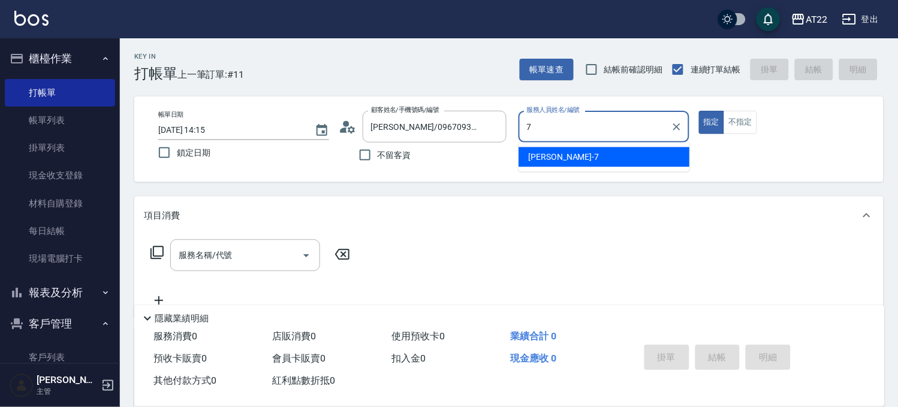
type input "Allen-7"
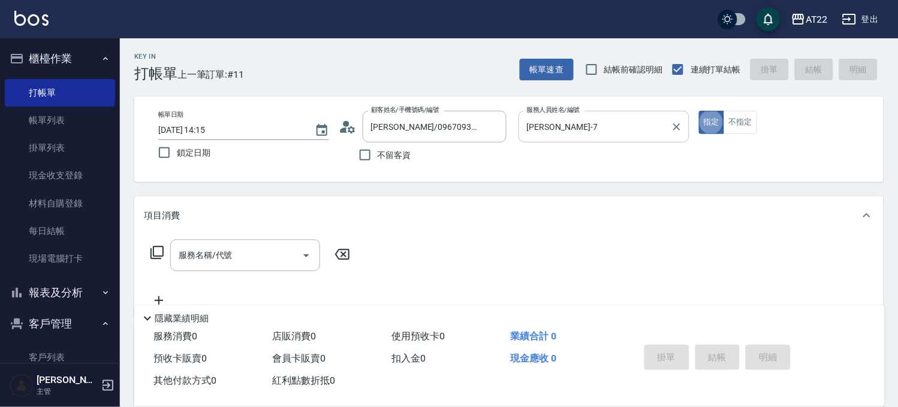
type button "true"
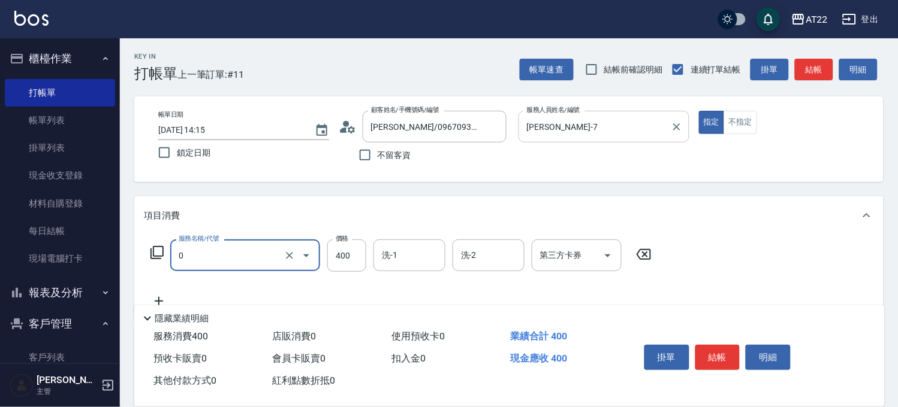
type input "有機洗髮(0)"
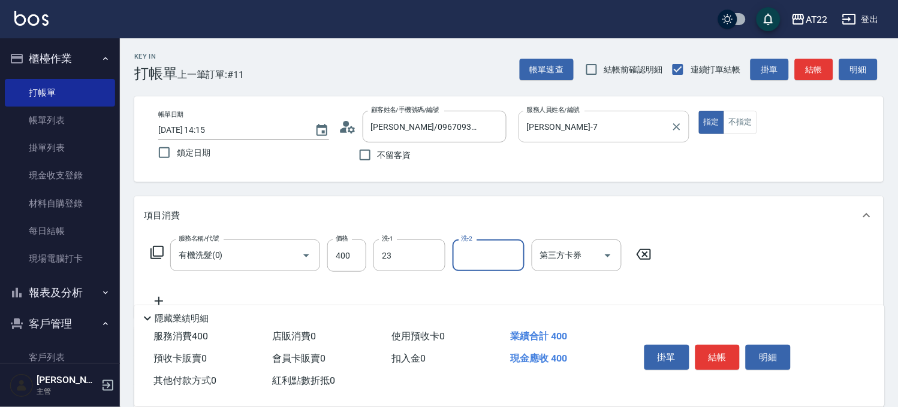
type input "Yuri-23"
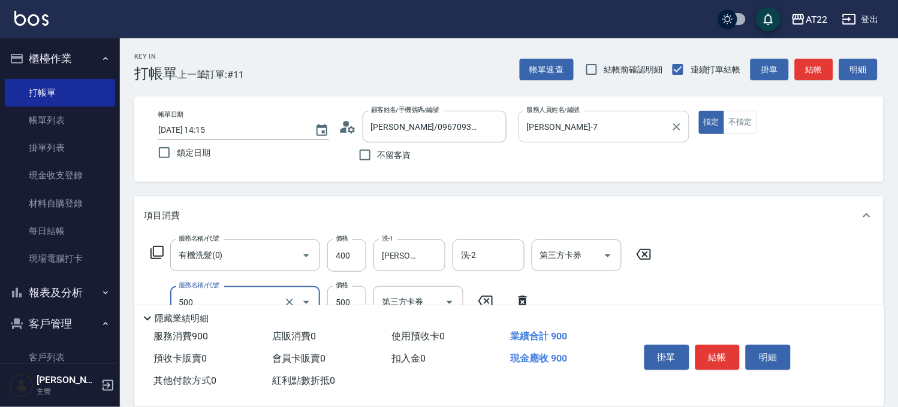
type input "剪髮(500)"
type input "650"
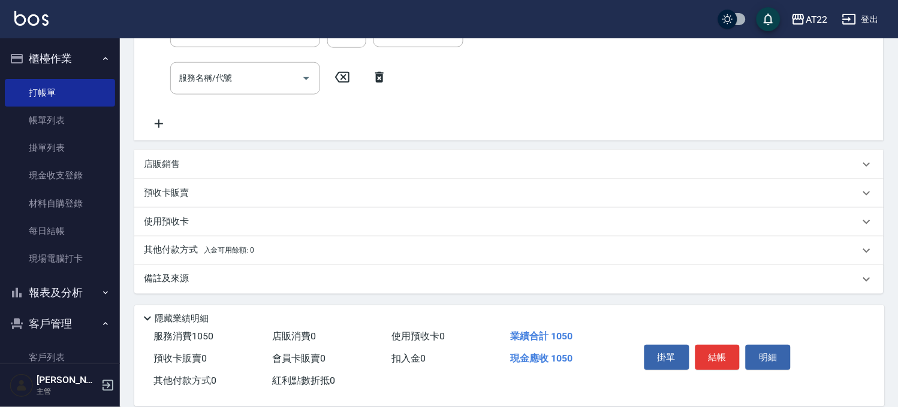
click at [219, 158] on div "店販銷售" at bounding box center [501, 164] width 715 height 13
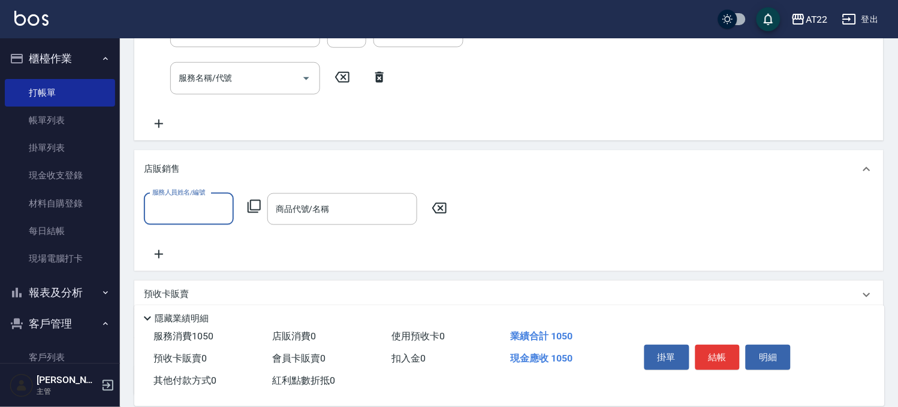
scroll to position [0, 0]
type input "Allen-7"
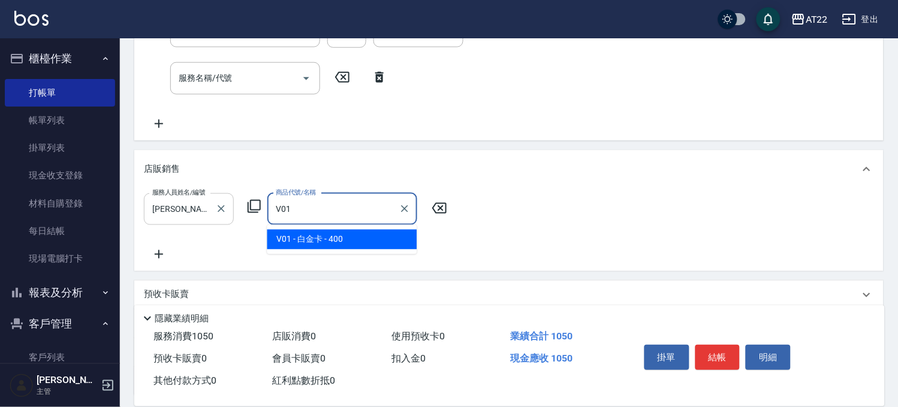
type input "白金卡"
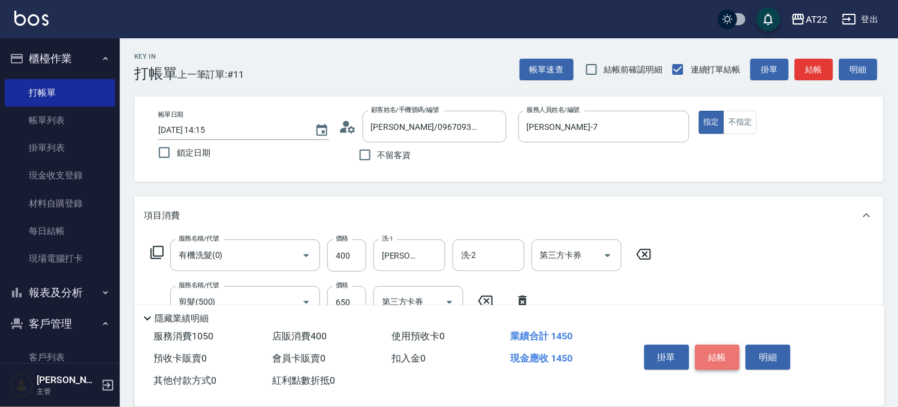
click at [733, 350] on button "結帳" at bounding box center [717, 357] width 45 height 25
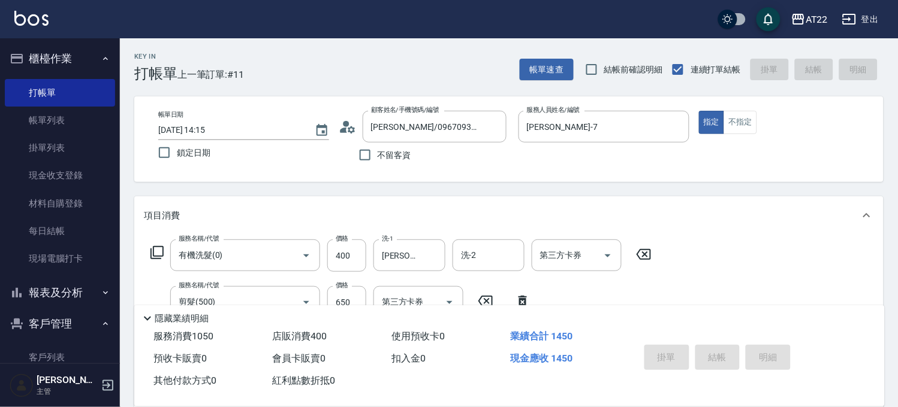
type input "2025/09/20 14:17"
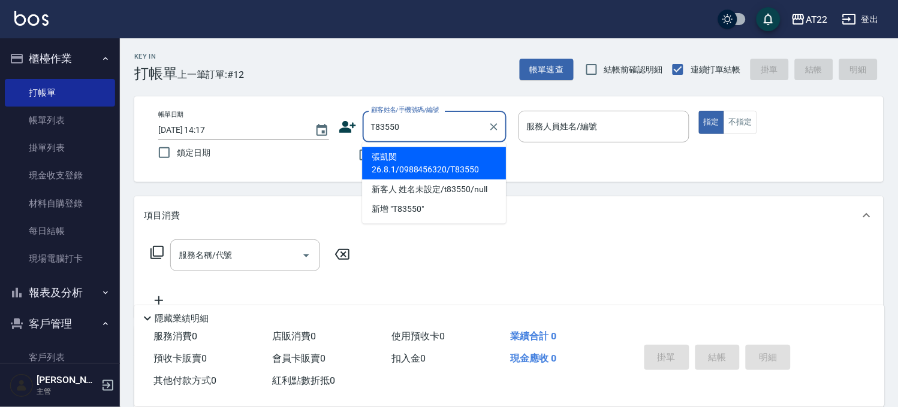
click at [439, 159] on li "張凱閔26.8.1/0988456320/T83550" at bounding box center [434, 163] width 144 height 32
type input "張凱閔26.8.1/0988456320/T83550"
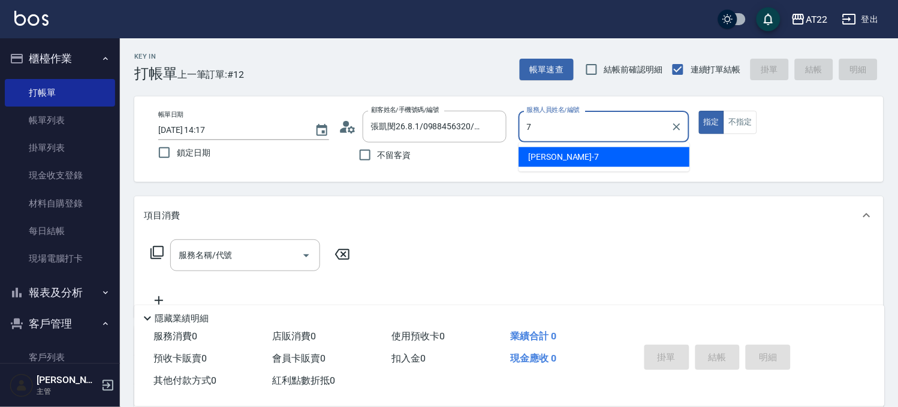
type input "Allen-7"
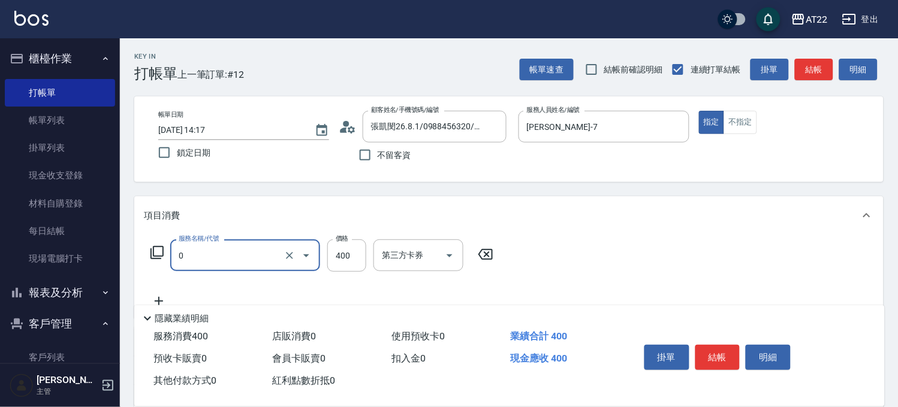
type input "有機洗髮(0)"
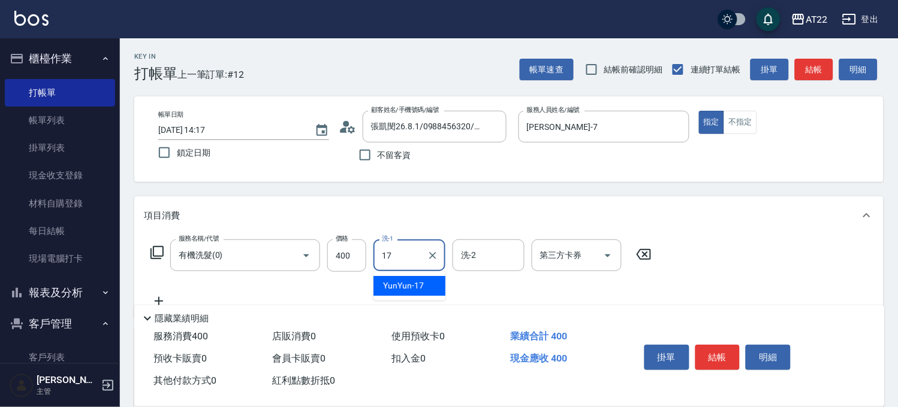
type input "YunYun-17"
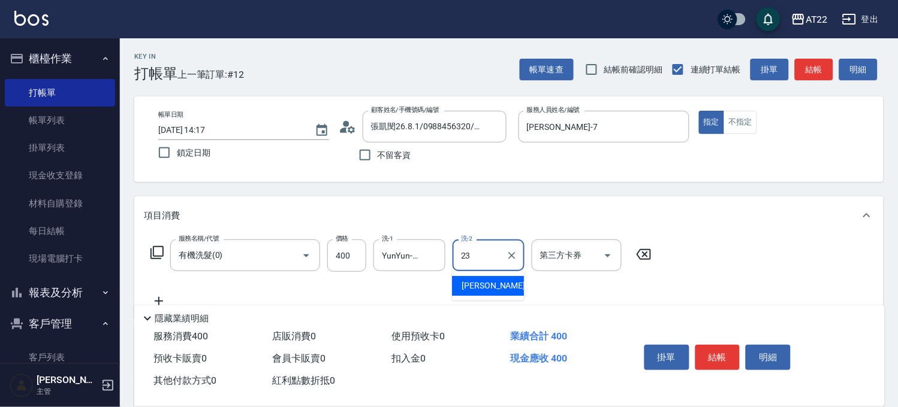
type input "Yuri-23"
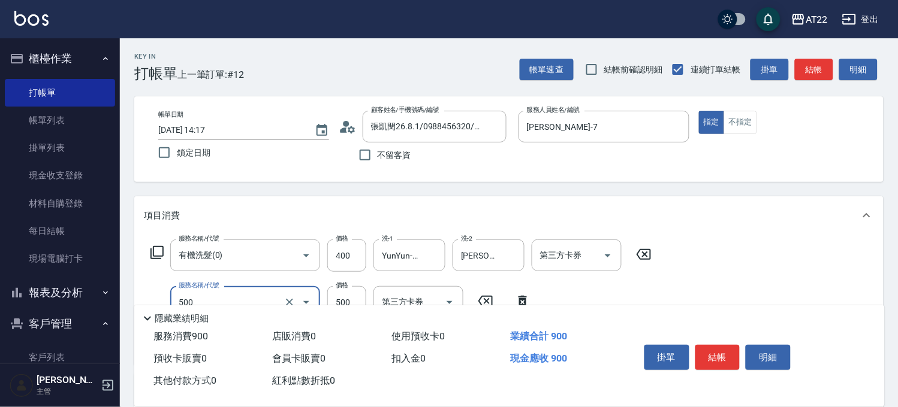
type input "剪髮(500)"
type input "630"
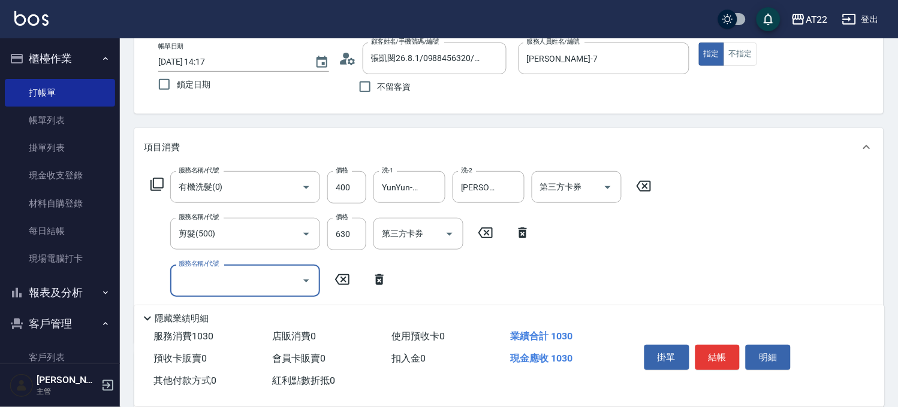
scroll to position [133, 0]
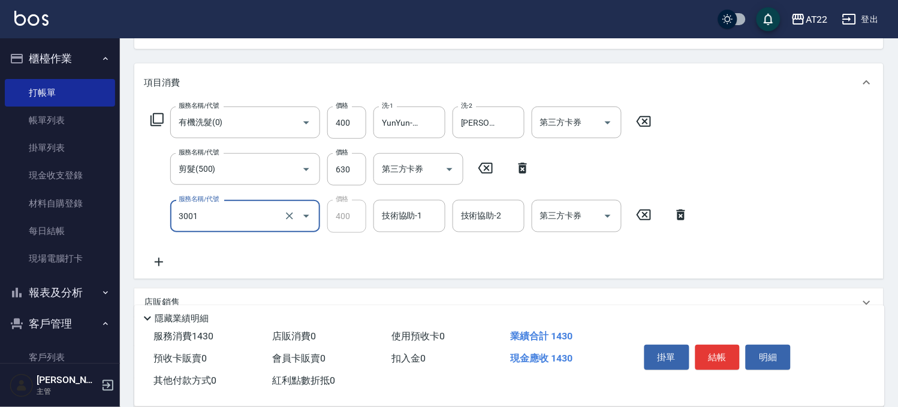
type input "側邊燙貼(3001)"
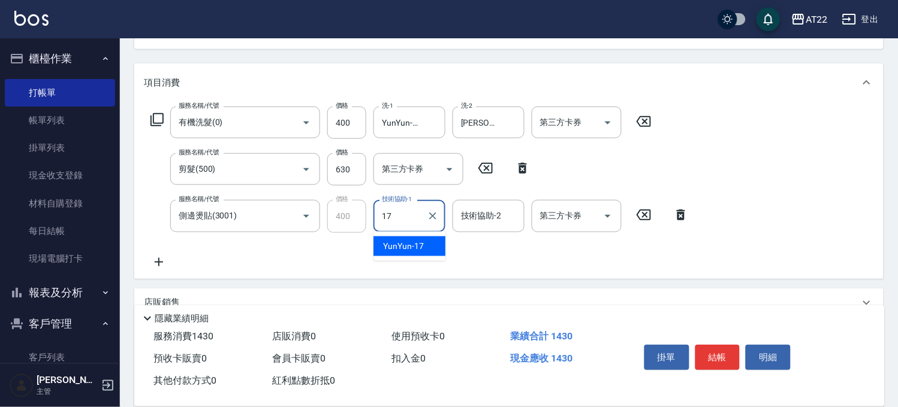
type input "YunYun-17"
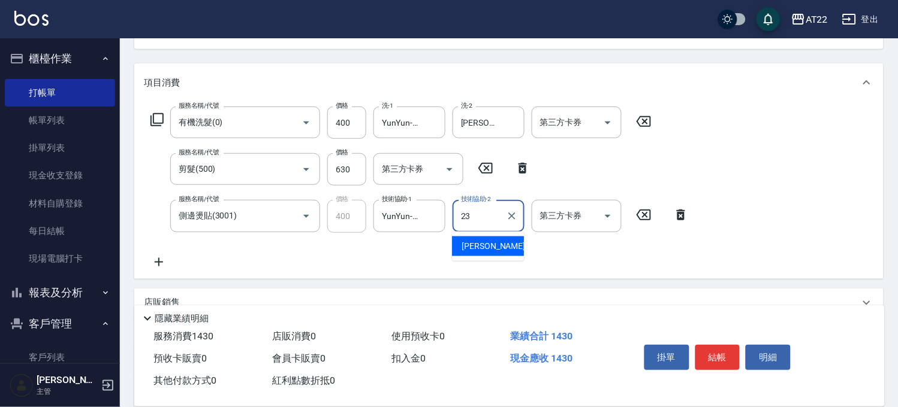
type input "Yuri-23"
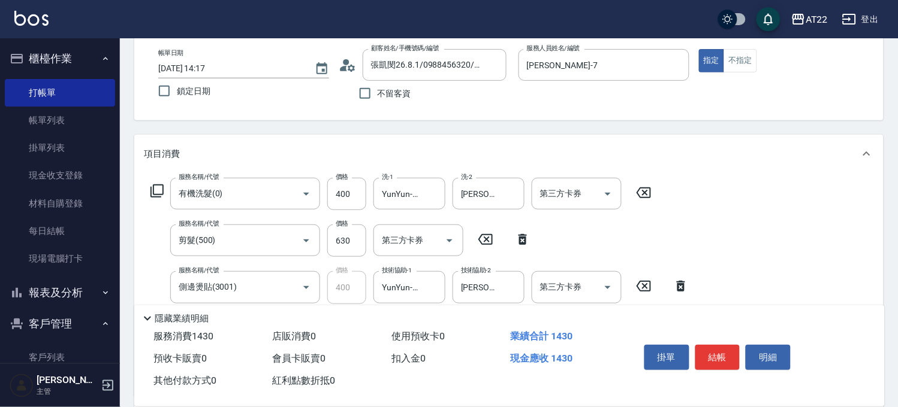
scroll to position [0, 0]
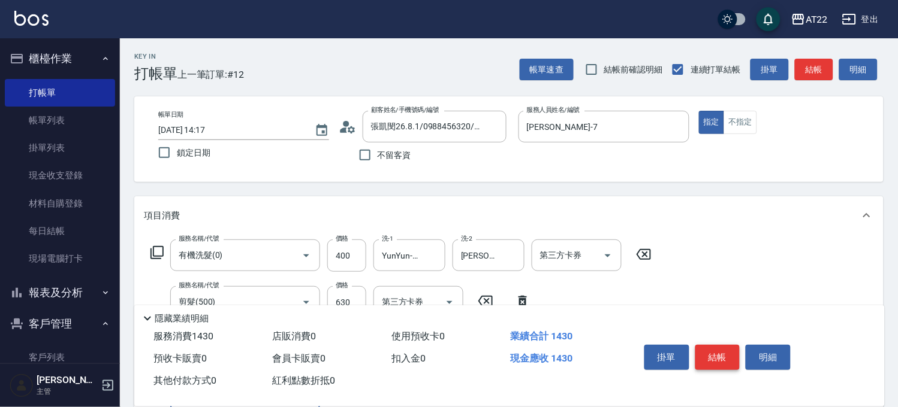
click at [720, 355] on button "結帳" at bounding box center [717, 357] width 45 height 25
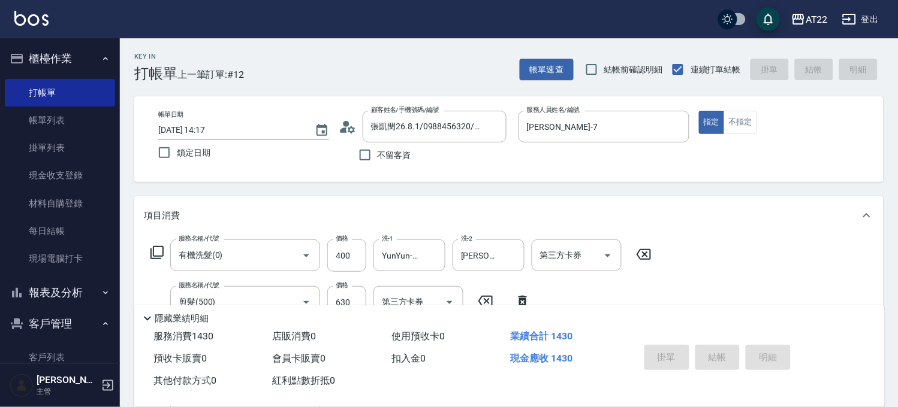
type input "2025/09/20 14:18"
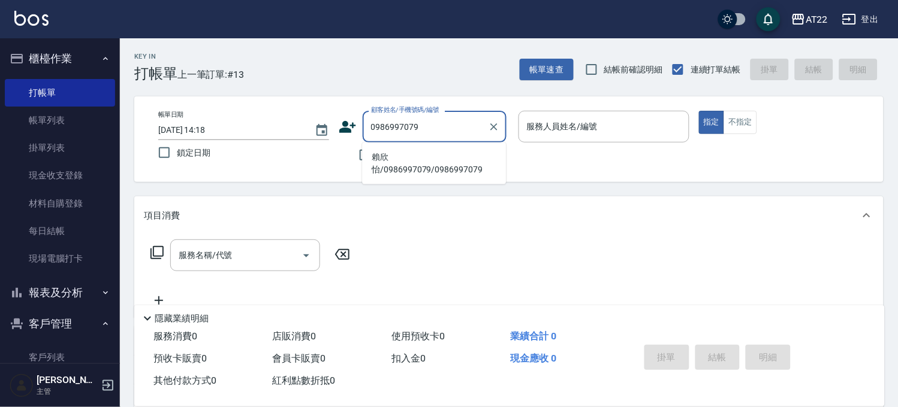
click at [396, 163] on li "賴欣怡/0986997079/0986997079" at bounding box center [434, 163] width 144 height 32
type input "賴欣怡/0986997079/0986997079"
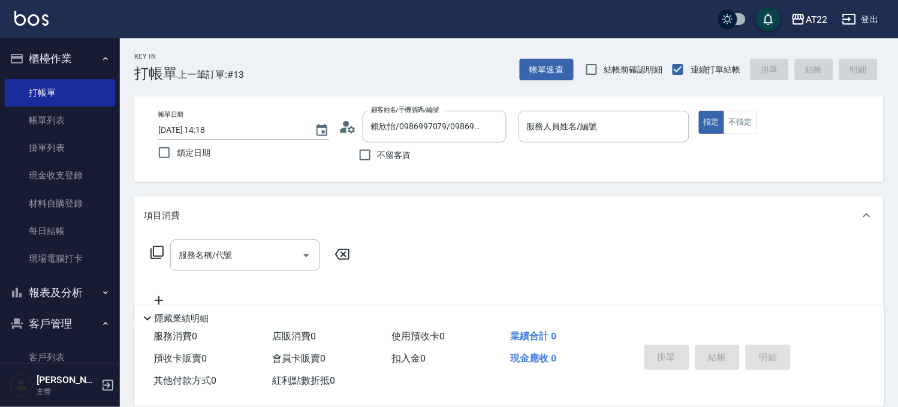
click at [342, 123] on icon at bounding box center [348, 127] width 18 height 18
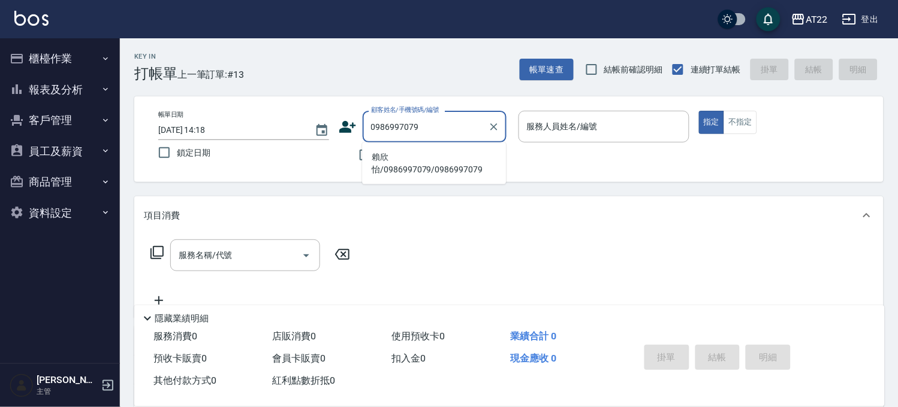
click at [408, 151] on li "賴欣怡/0986997079/0986997079" at bounding box center [434, 163] width 144 height 32
type input "賴欣怡/0986997079/0986997079"
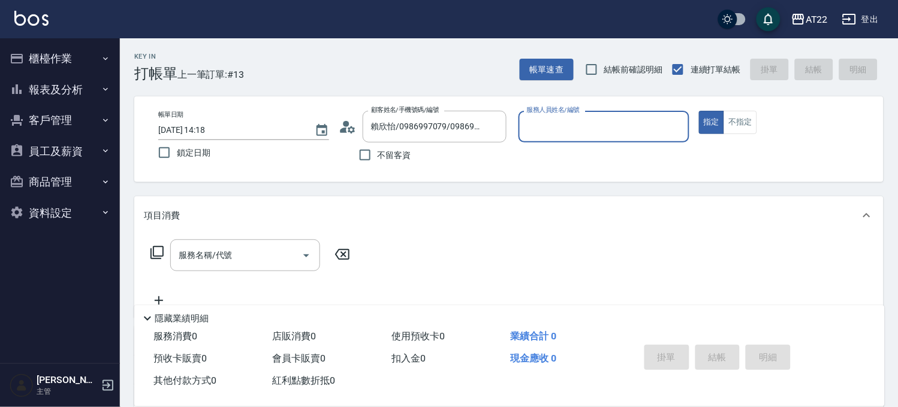
click at [348, 131] on icon at bounding box center [351, 129] width 7 height 7
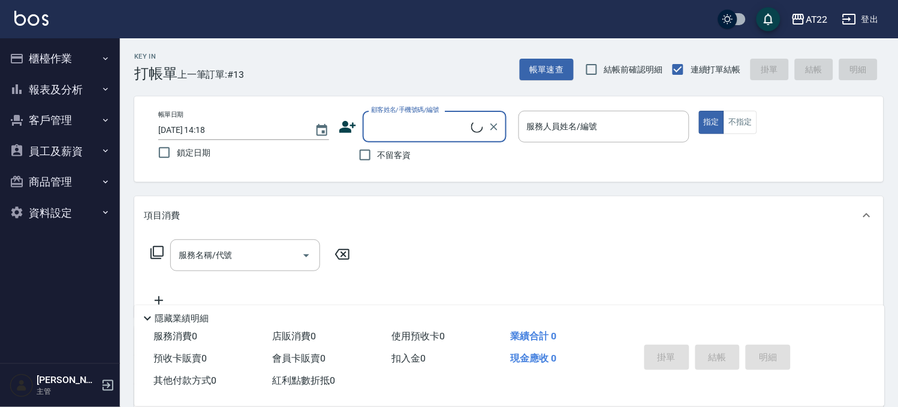
click at [47, 159] on button "員工及薪資" at bounding box center [60, 151] width 110 height 31
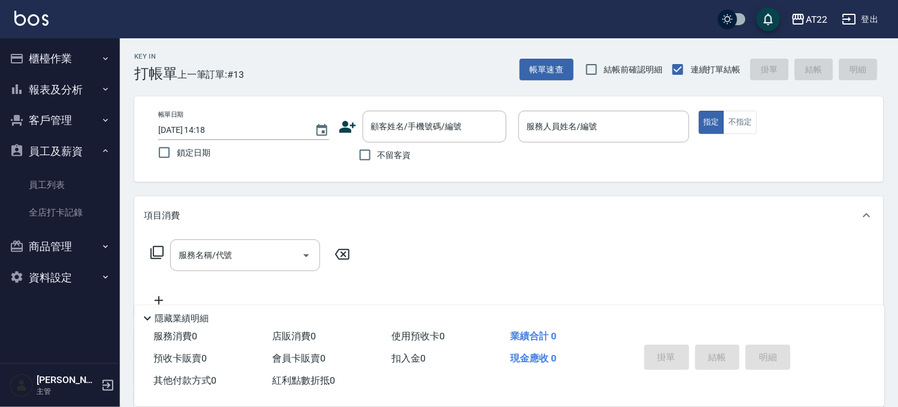
click at [56, 133] on button "客戶管理" at bounding box center [60, 120] width 110 height 31
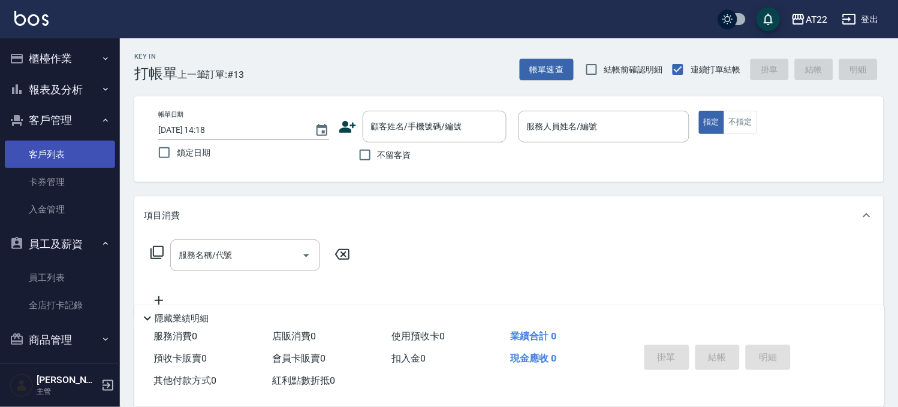
click at [47, 164] on link "客戶列表" at bounding box center [60, 155] width 110 height 28
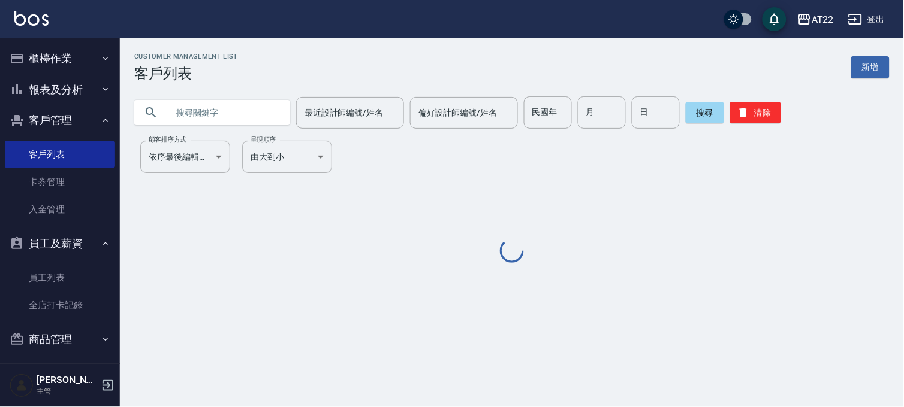
click at [142, 100] on div at bounding box center [212, 112] width 156 height 25
click at [192, 115] on input "text" at bounding box center [224, 112] width 113 height 32
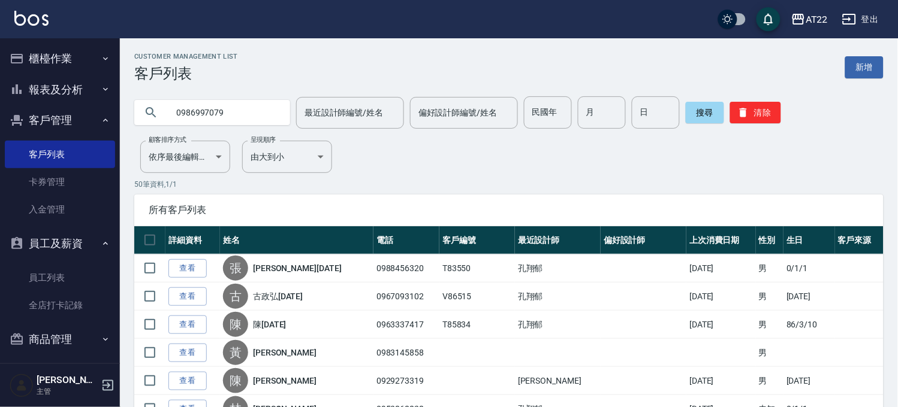
type input "0986997079"
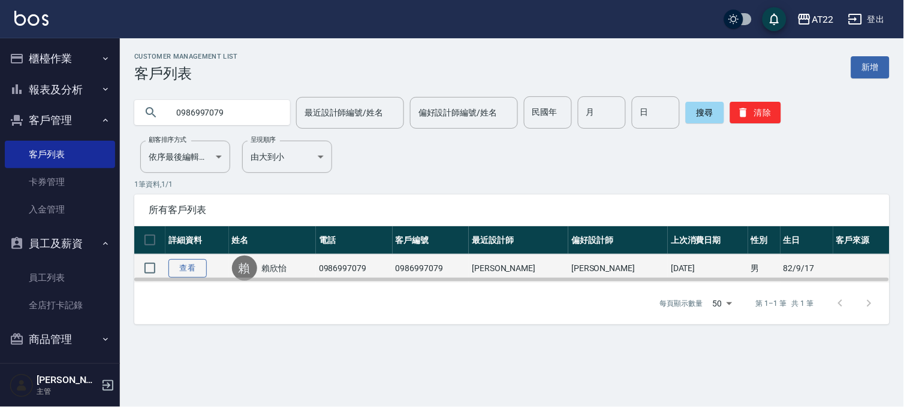
click at [168, 270] on link "查看" at bounding box center [187, 268] width 38 height 19
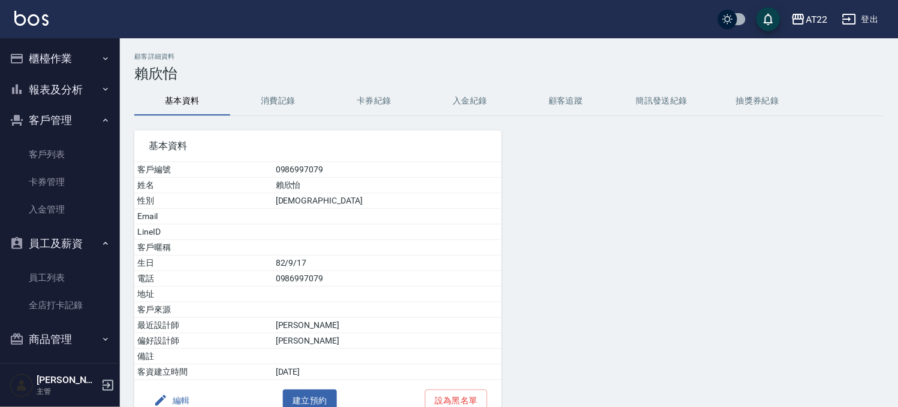
click at [192, 398] on button "編輯" at bounding box center [172, 401] width 46 height 22
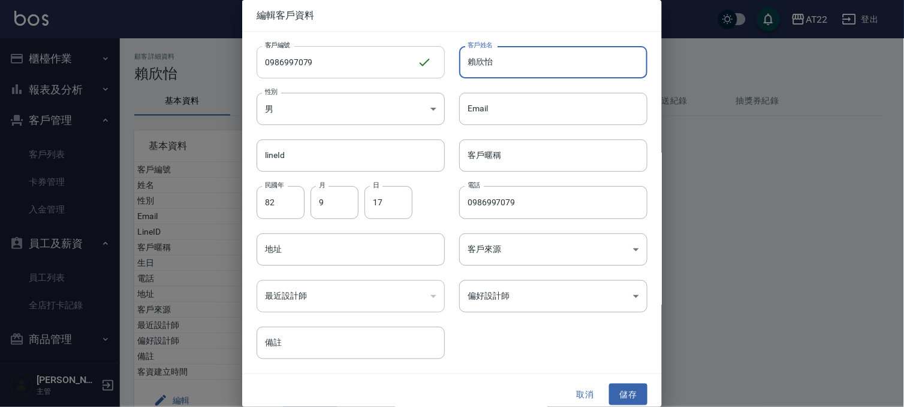
drag, startPoint x: 493, startPoint y: 64, endPoint x: 428, endPoint y: 58, distance: 64.4
click at [428, 58] on div "客戶編號 0986997079 ​ 客戶編號 客戶姓名 [PERSON_NAME]姓名 性別 男 [DEMOGRAPHIC_DATA] 性別 Email Em…" at bounding box center [444, 196] width 405 height 328
type input "d"
type input "康芷瑜"
click at [615, 387] on button "儲存" at bounding box center [628, 395] width 38 height 22
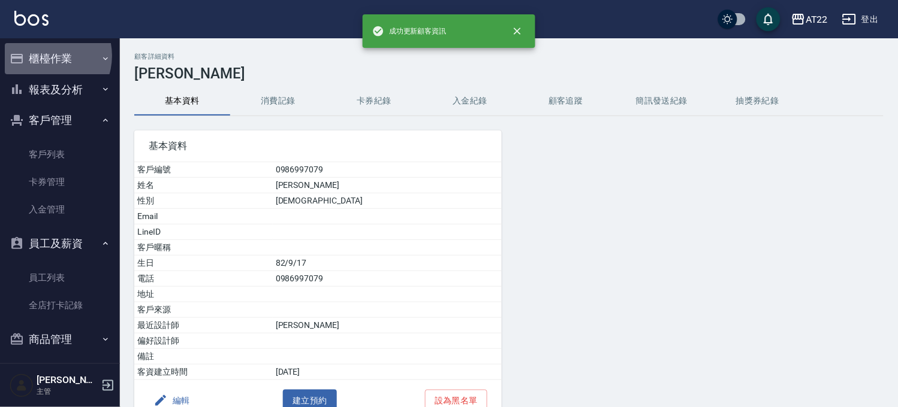
click at [44, 56] on button "櫃檯作業" at bounding box center [60, 58] width 110 height 31
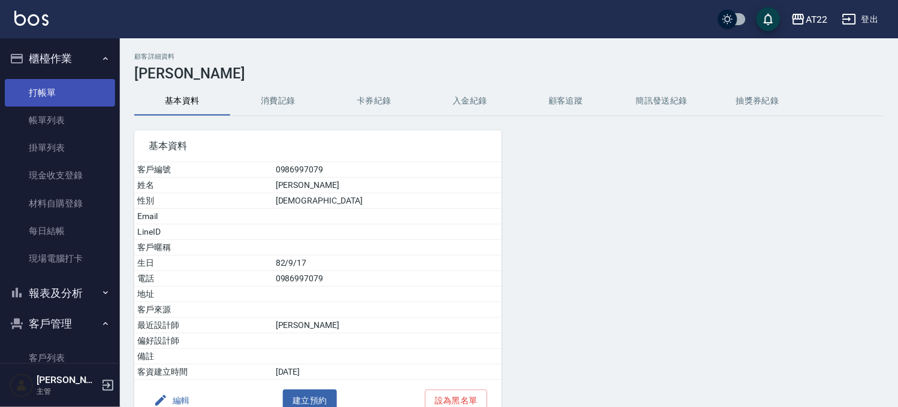
click at [42, 80] on link "打帳單" at bounding box center [60, 93] width 110 height 28
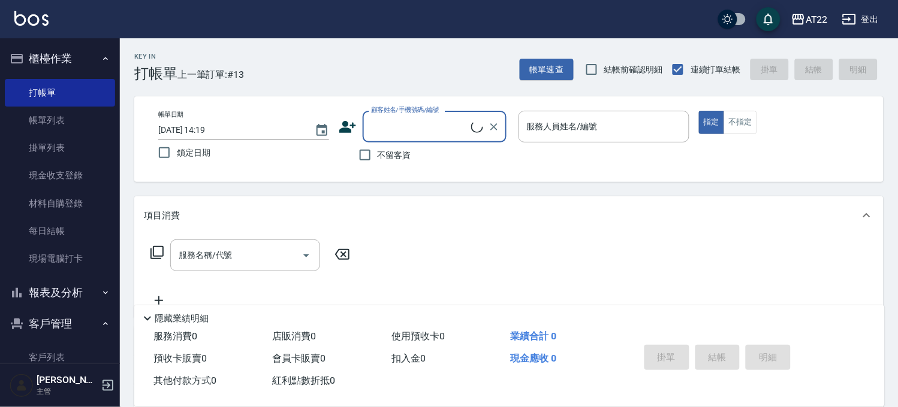
click at [403, 128] on input "顧客姓名/手機號碼/編號" at bounding box center [419, 126] width 103 height 21
click at [466, 167] on li "康芷瑜/0986997079/0986997079" at bounding box center [434, 157] width 144 height 20
type input "康芷瑜/0986997079/0986997079"
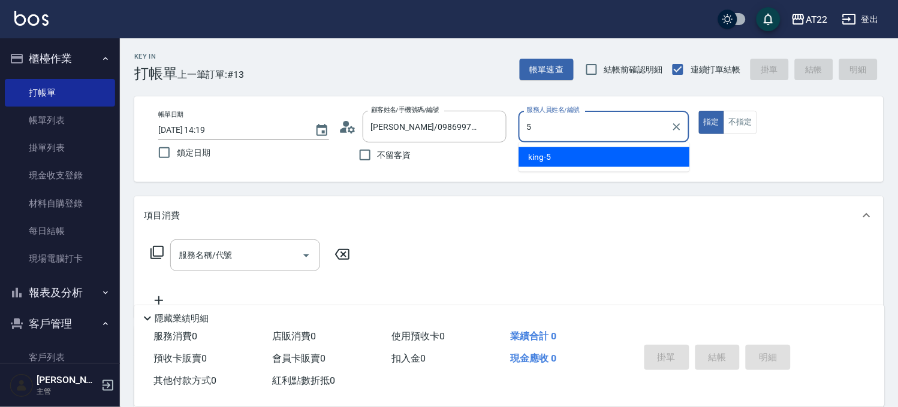
type input "king-5"
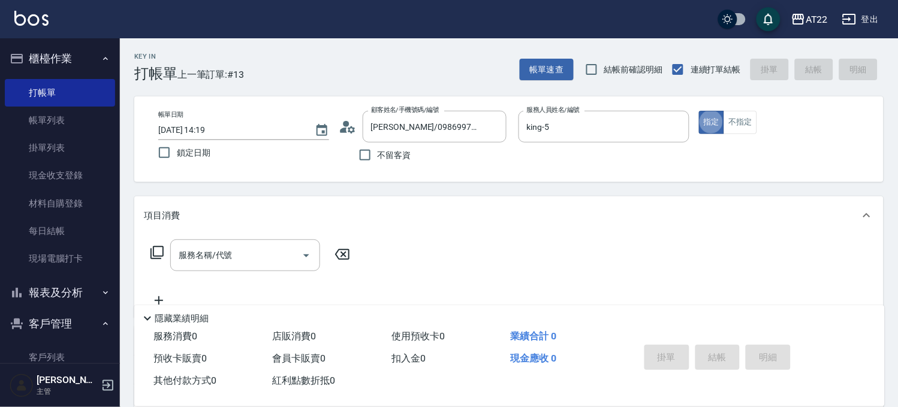
type button "true"
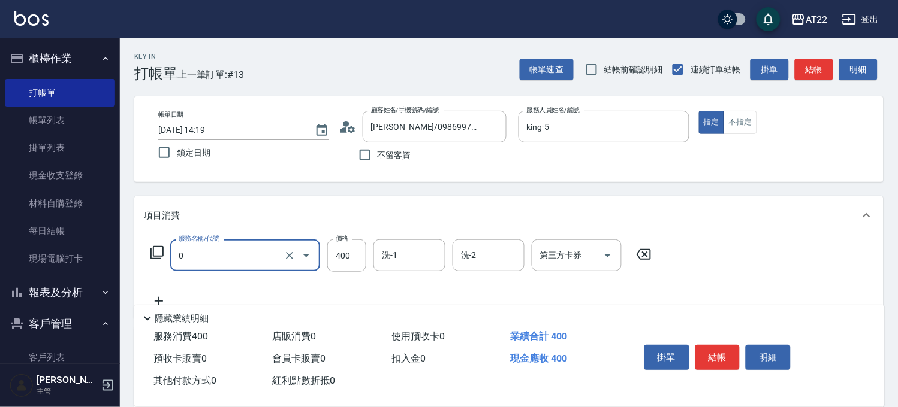
type input "有機洗髮(0)"
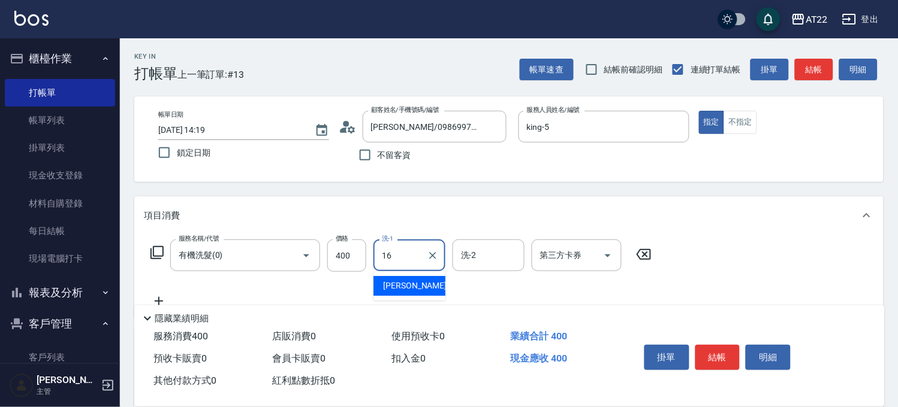
type input "Joe-16"
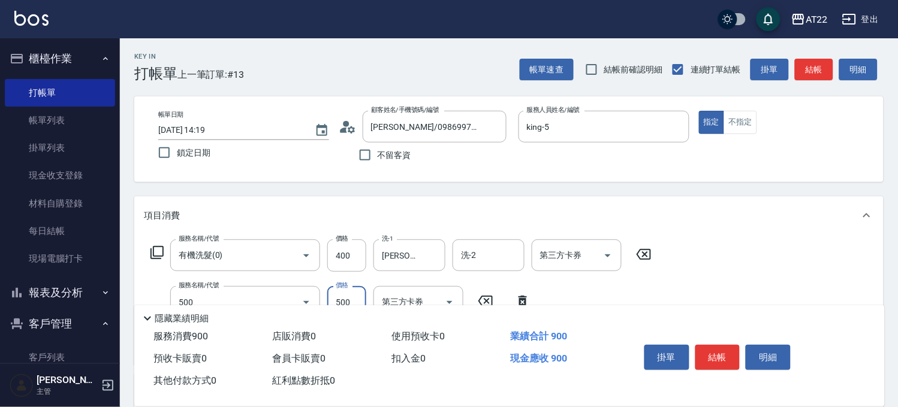
type input "剪髮(500)"
type input "500"
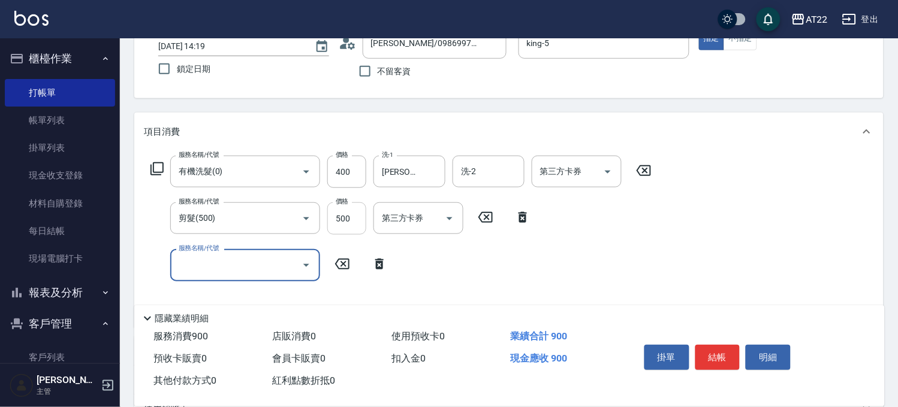
scroll to position [133, 0]
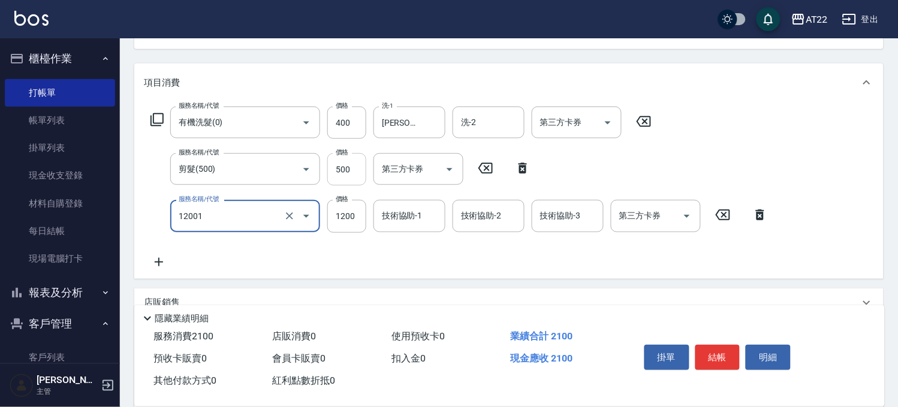
type input "燙髮S(12001)"
type input "1700"
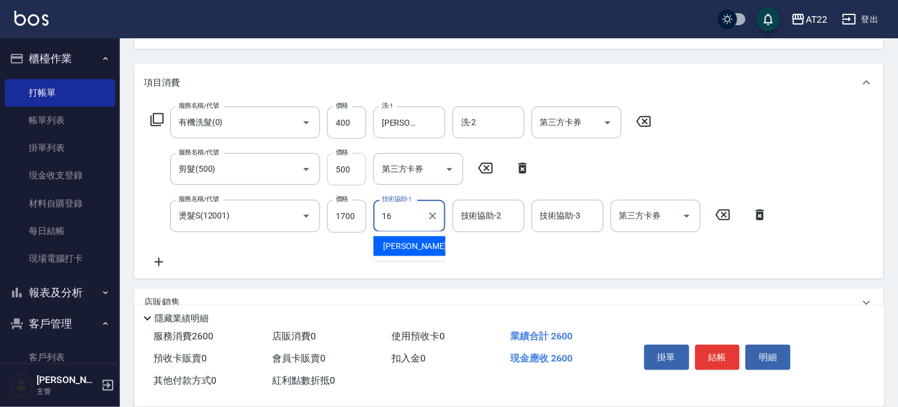
type input "Joe-16"
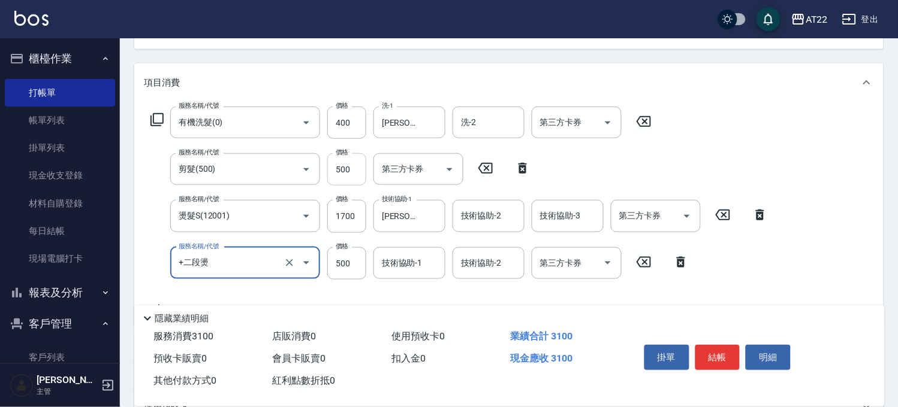
type input "+二段燙"
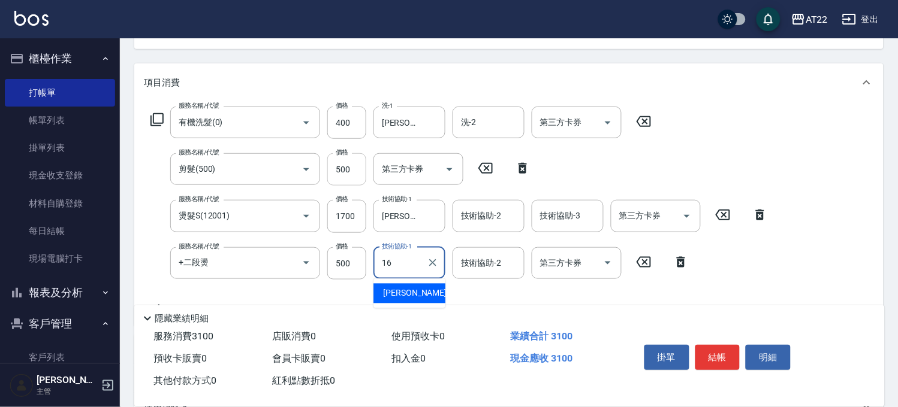
type input "Joe-16"
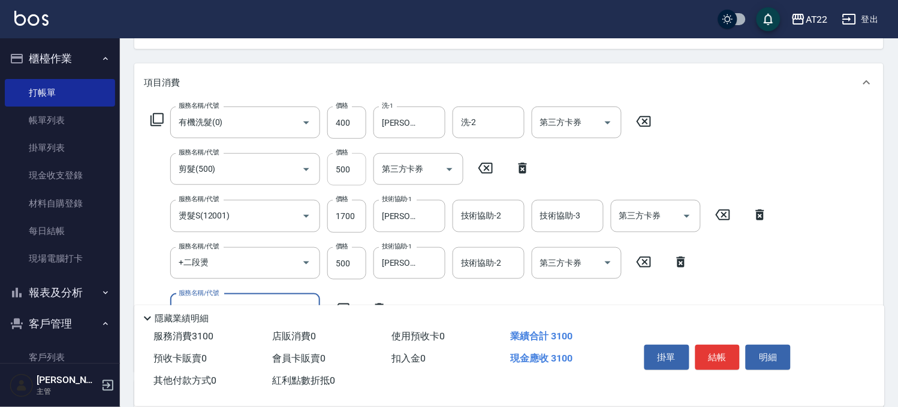
scroll to position [0, 0]
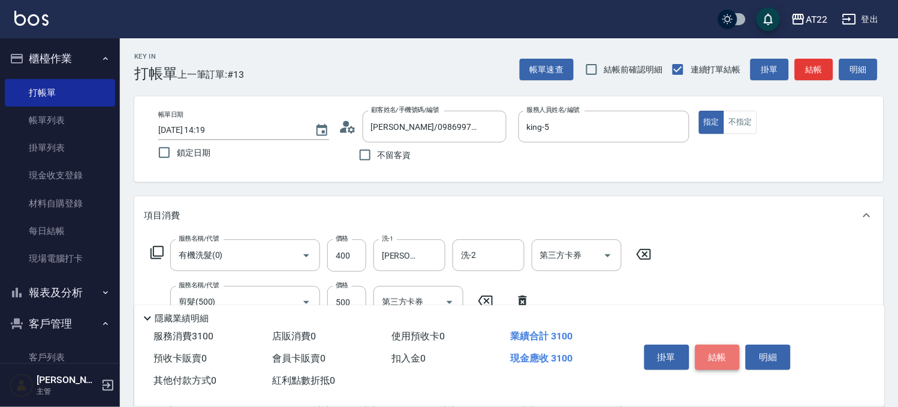
click at [733, 351] on button "結帳" at bounding box center [717, 357] width 45 height 25
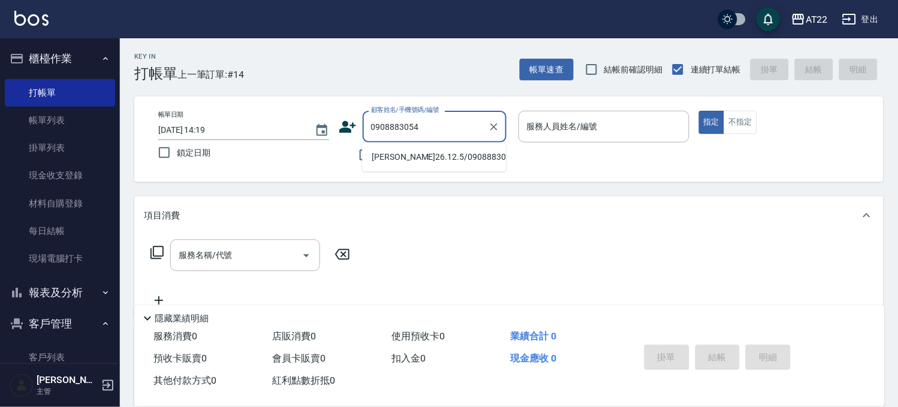
click at [436, 161] on li "[PERSON_NAME]26.12.5/0908883054/a2594" at bounding box center [434, 157] width 144 height 20
type input "[PERSON_NAME]26.12.5/0908883054/a2594"
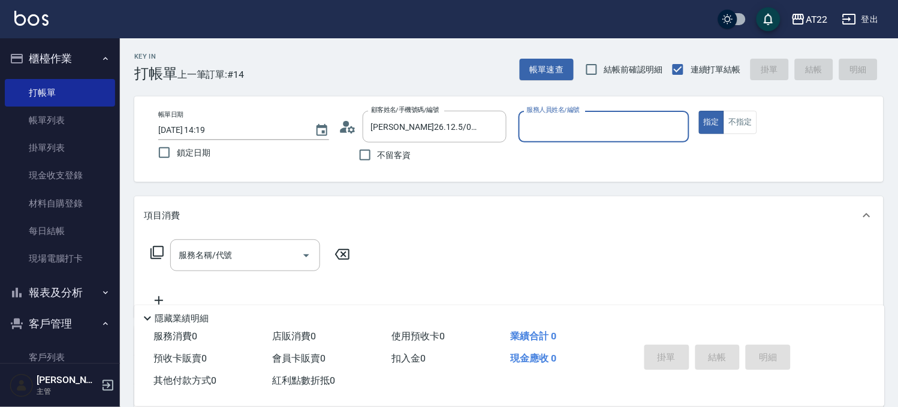
type input "Miu-10"
click at [220, 259] on input "服務名稱/代號" at bounding box center [236, 255] width 121 height 21
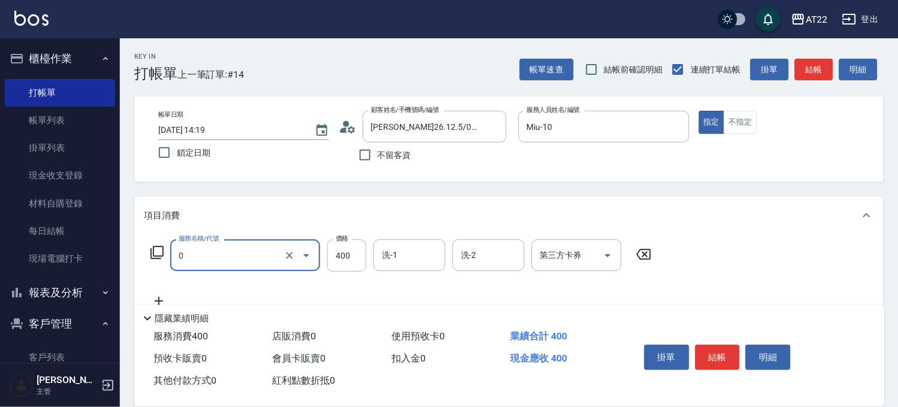
type input "有機洗髮(0)"
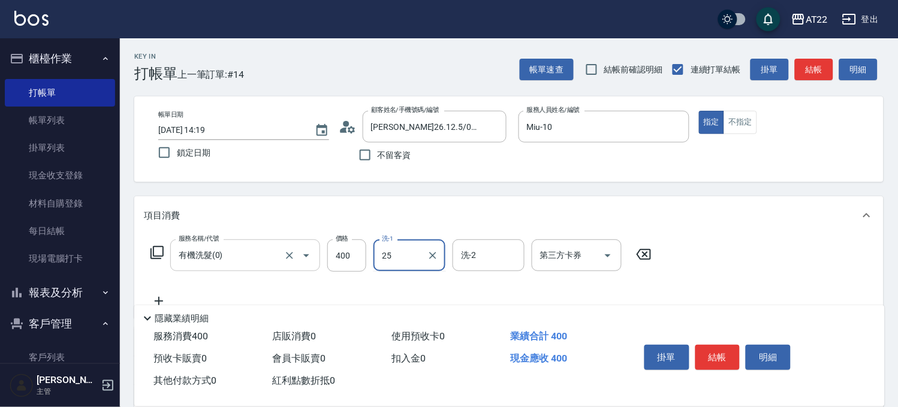
type input "25"
click at [438, 219] on div "項目消費" at bounding box center [501, 216] width 715 height 13
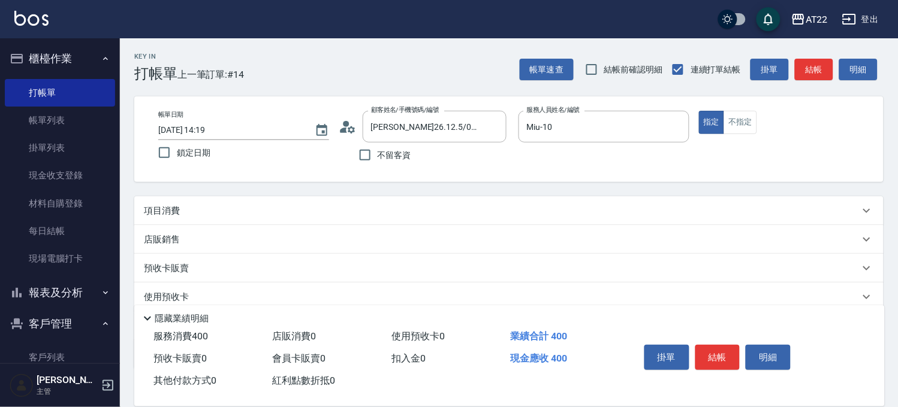
click at [408, 249] on div "店販銷售" at bounding box center [508, 239] width 749 height 29
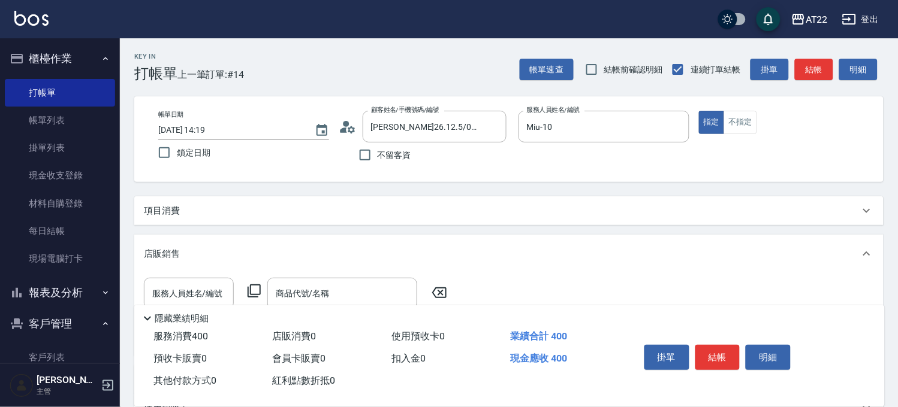
click at [405, 217] on div "項目消費" at bounding box center [501, 211] width 715 height 13
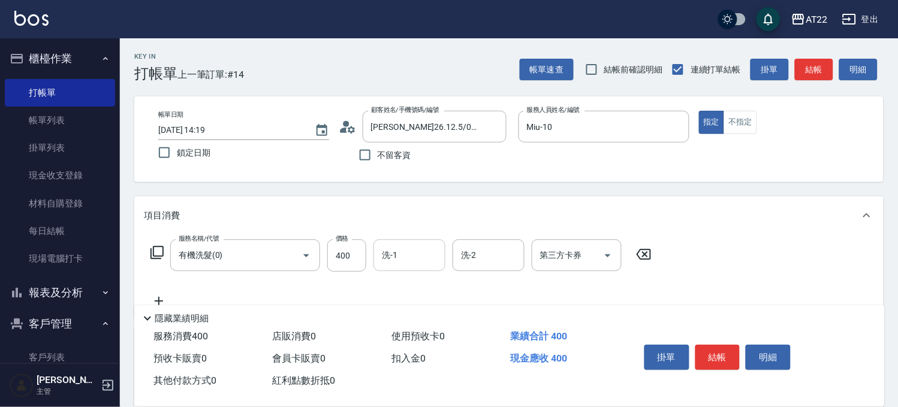
click at [398, 250] on input "洗-1" at bounding box center [409, 255] width 61 height 21
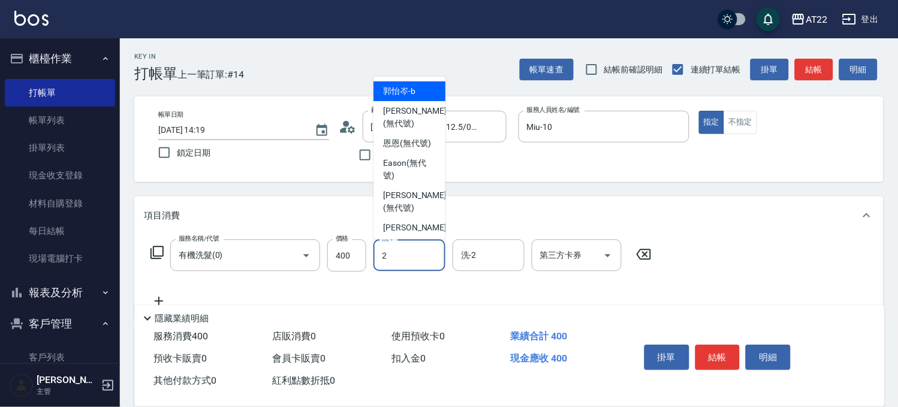
type input "Elie-2"
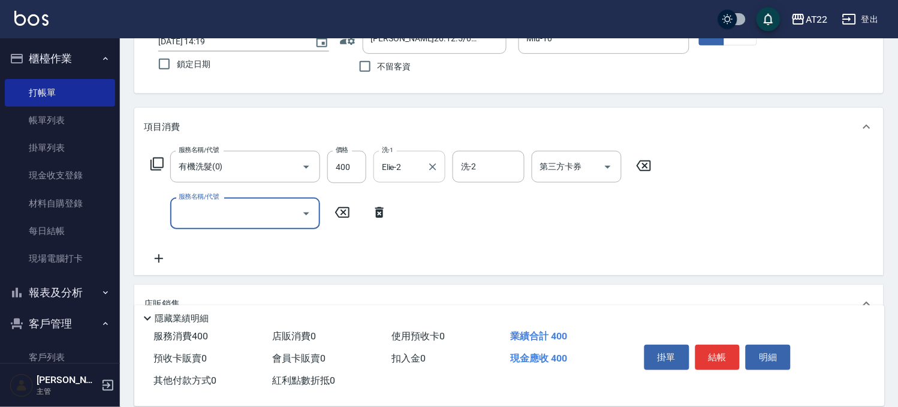
scroll to position [133, 0]
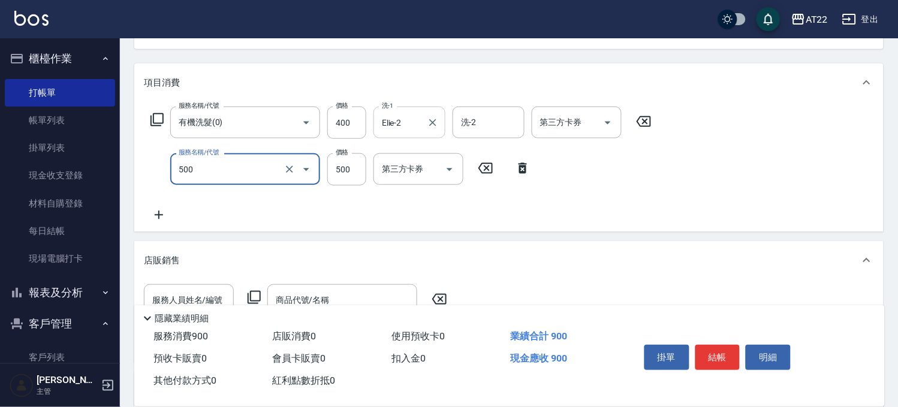
type input "剪髮(500)"
type input "430"
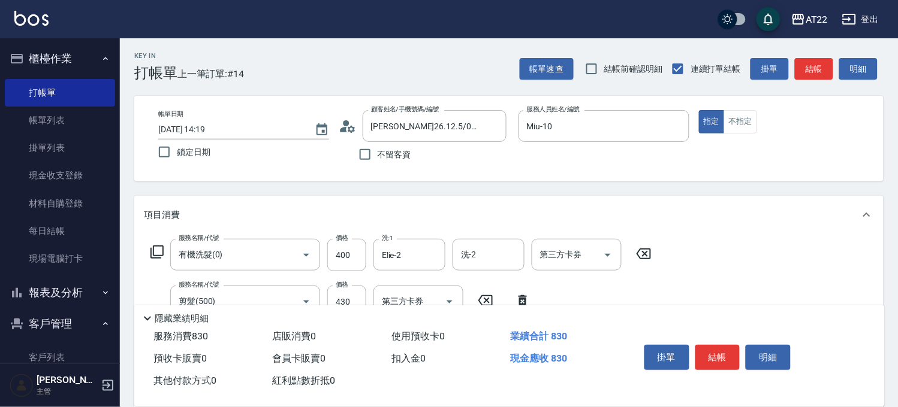
scroll to position [0, 0]
click at [729, 362] on button "結帳" at bounding box center [717, 357] width 45 height 25
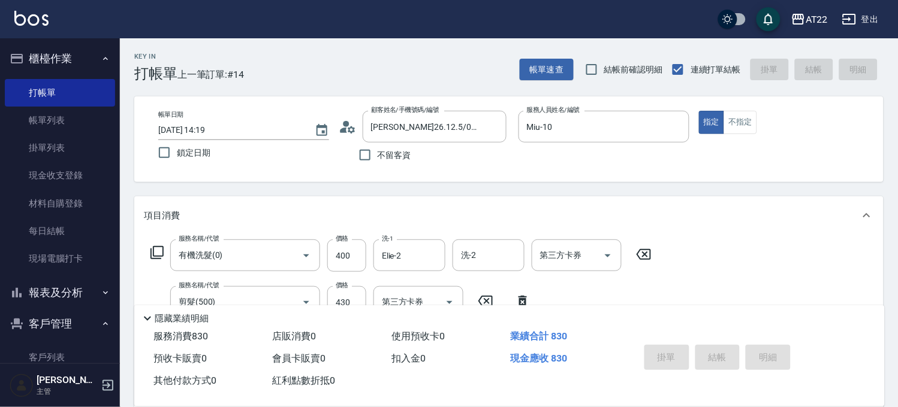
type input "2025/09/20 14:20"
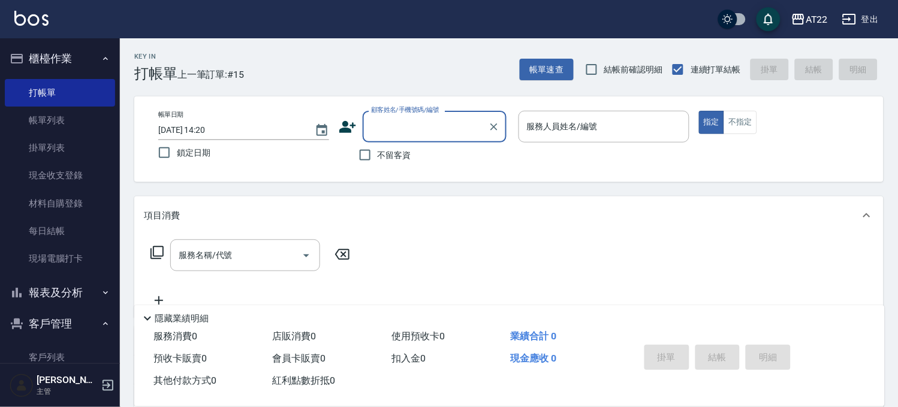
click at [388, 156] on span "不留客資" at bounding box center [394, 155] width 34 height 13
click at [377, 156] on input "不留客資" at bounding box center [364, 155] width 25 height 25
checkbox input "true"
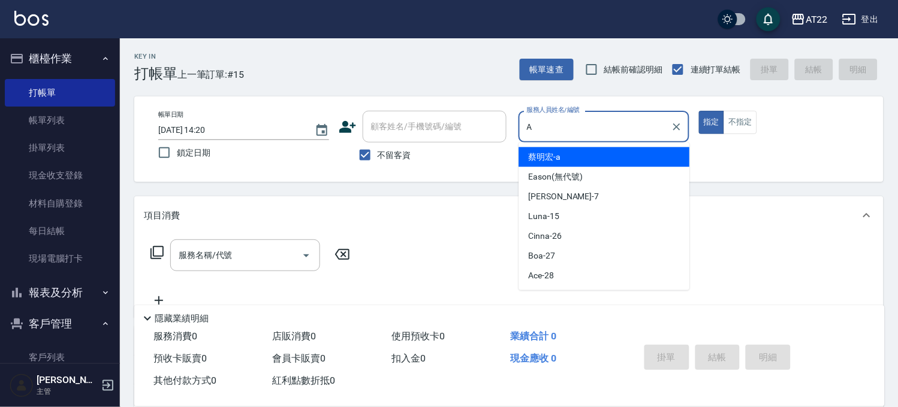
type input "[PERSON_NAME]a"
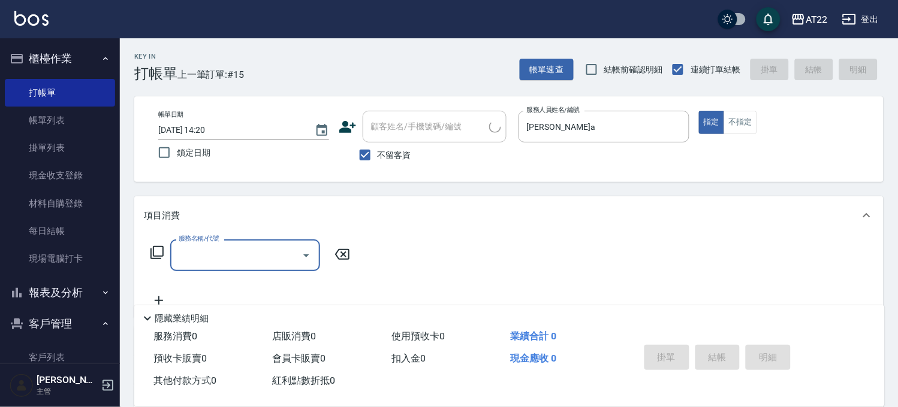
type input "A"
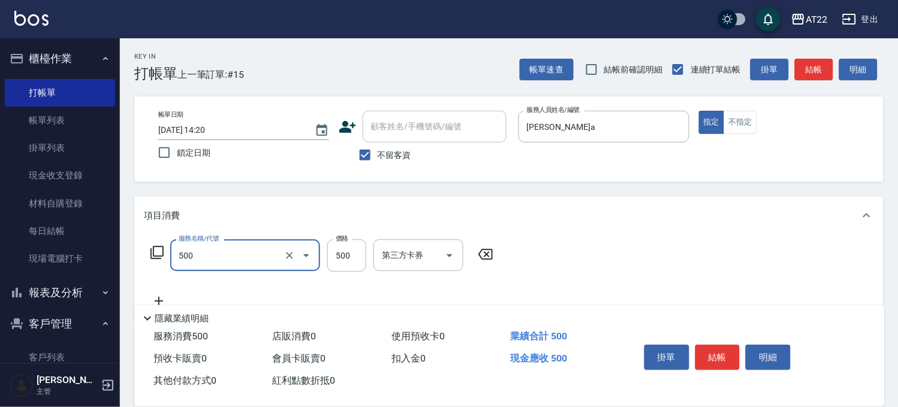
type input "剪髮(500)"
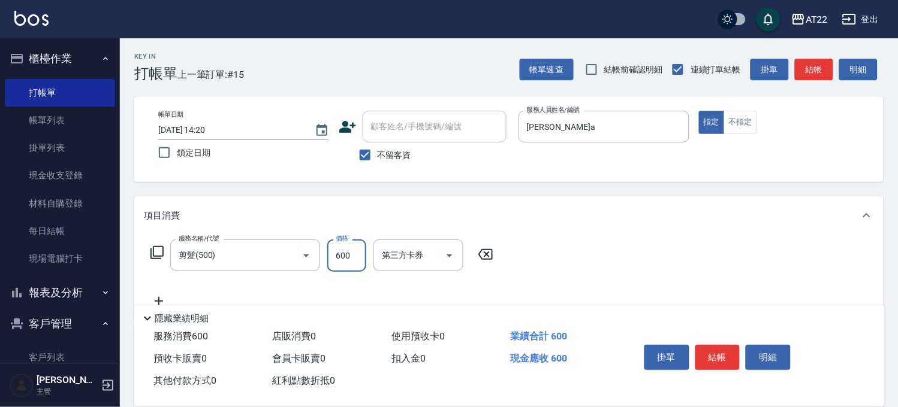
type input "600"
click at [715, 348] on button "結帳" at bounding box center [717, 357] width 45 height 25
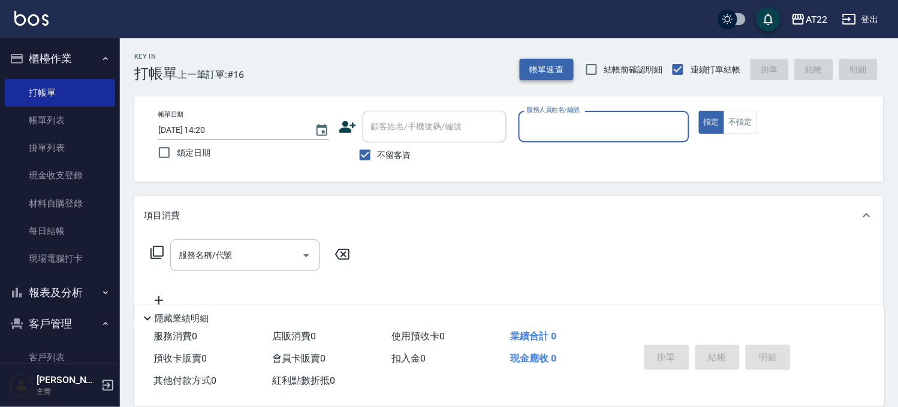
click at [564, 68] on button "帳單速查" at bounding box center [546, 70] width 54 height 22
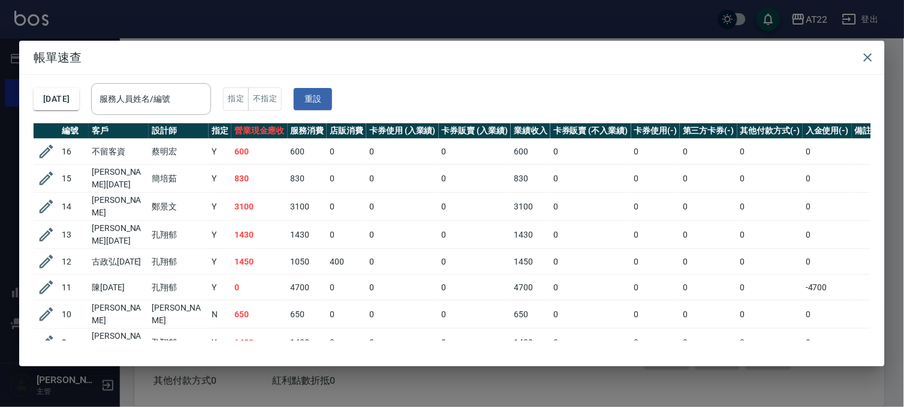
click at [276, 16] on div "帳單速查 2025/09/20 服務人員姓名/編號 服務人員姓名/編號 指定 不指定 重設 編號 客戶 設計師 指定 營業現金應收 服務消費 店販消費 卡券使…" at bounding box center [452, 203] width 904 height 407
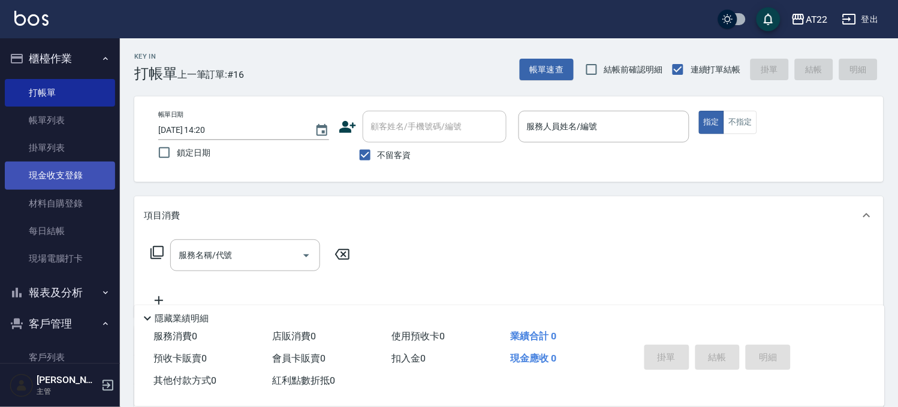
click at [61, 173] on link "現金收支登錄" at bounding box center [60, 176] width 110 height 28
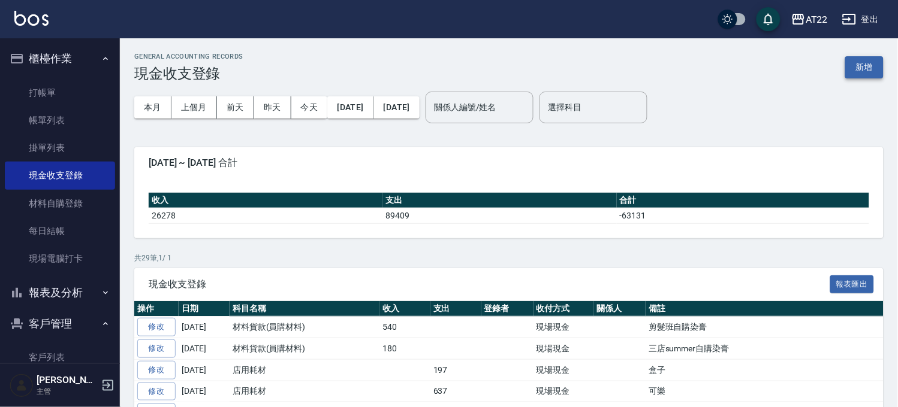
click at [856, 70] on button "新增" at bounding box center [864, 67] width 38 height 22
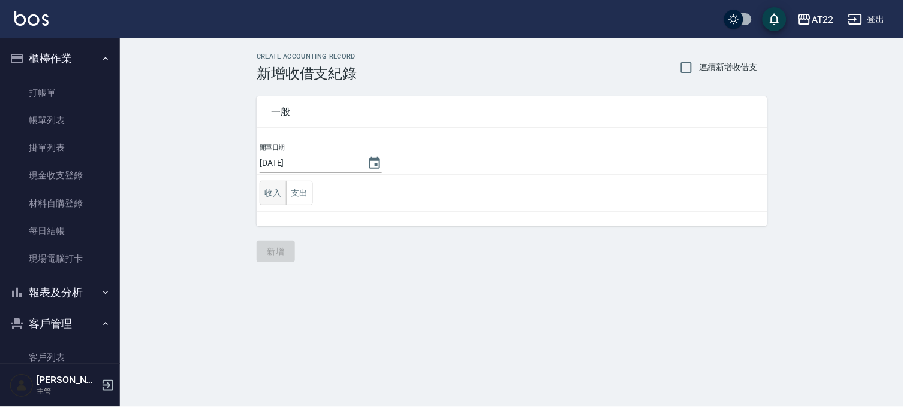
click at [276, 195] on button "收入" at bounding box center [272, 193] width 27 height 25
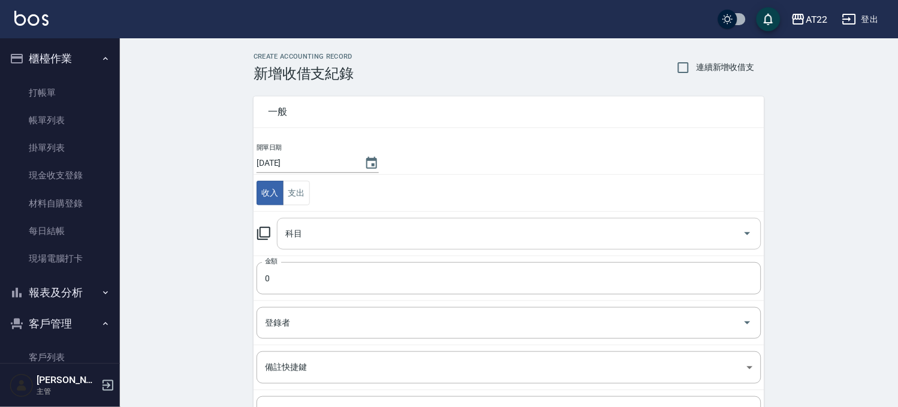
click at [348, 222] on div "科目" at bounding box center [519, 234] width 484 height 32
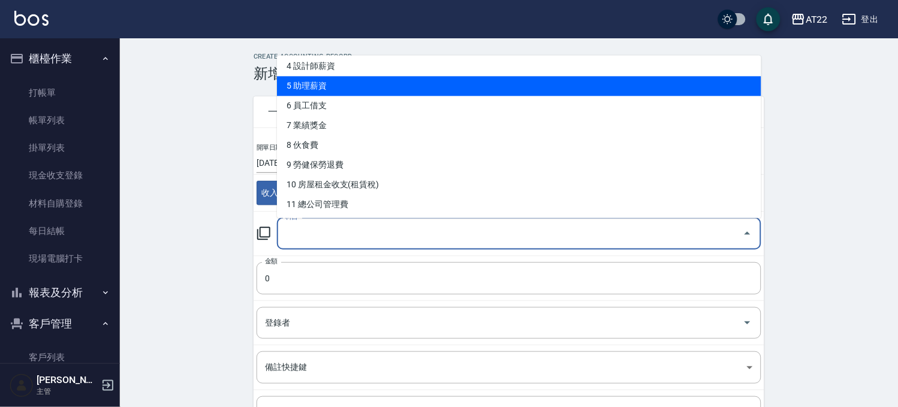
scroll to position [200, 0]
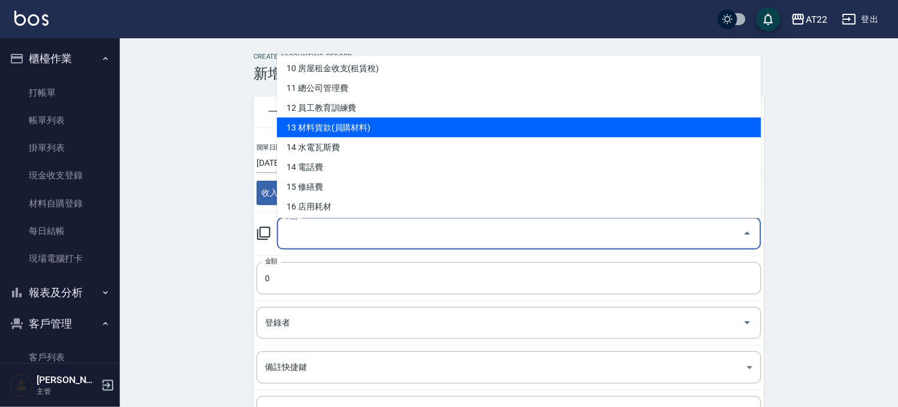
click at [345, 128] on li "13 材料貨款(員購材料)" at bounding box center [519, 127] width 484 height 20
type input "13 材料貨款(員購材料)"
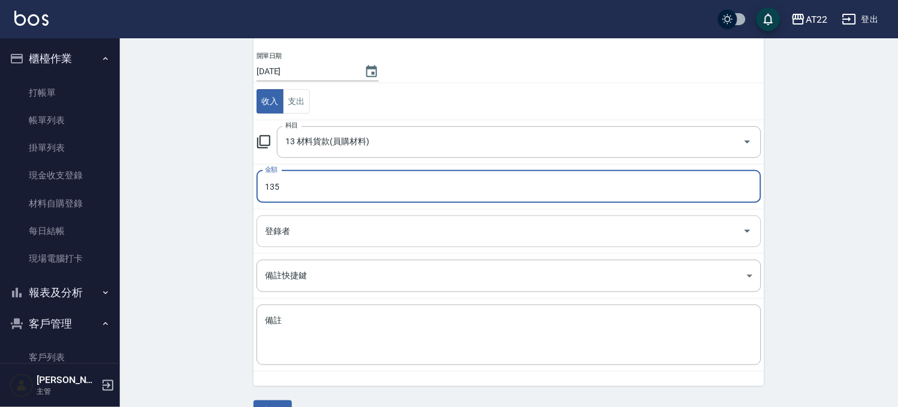
scroll to position [122, 0]
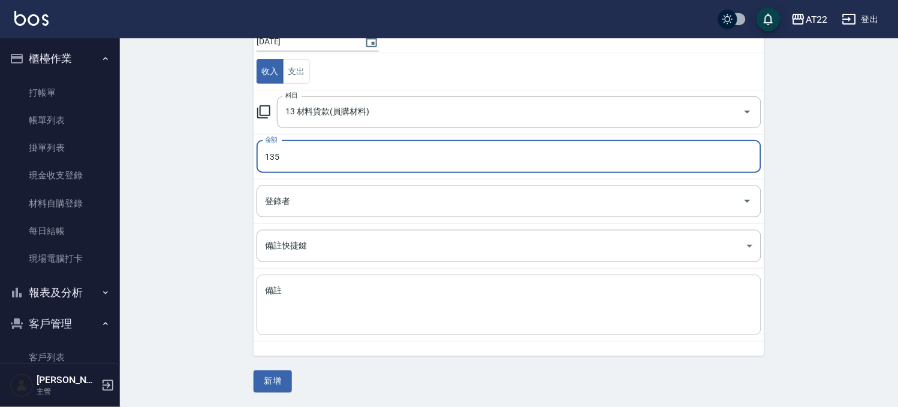
type input "135"
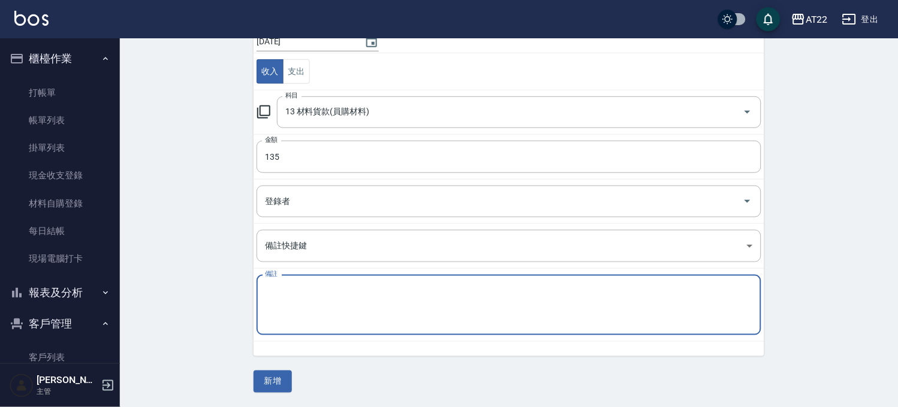
click at [336, 297] on textarea "備註" at bounding box center [509, 305] width 488 height 41
type textarea "c"
type textarea "溫蒂染膏"
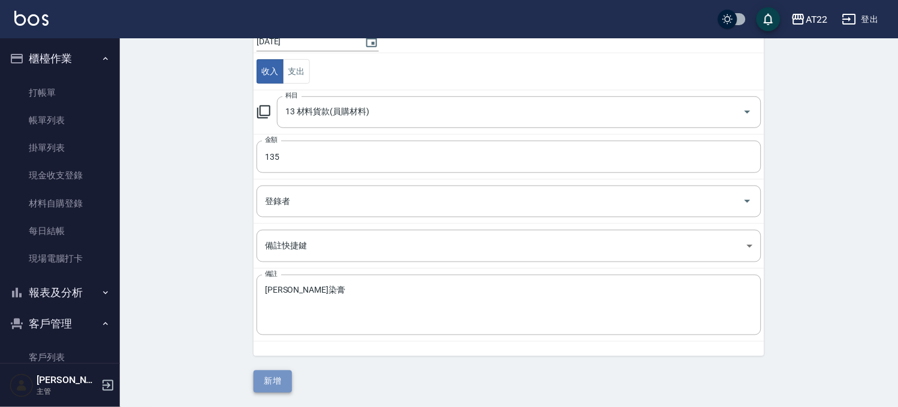
click at [273, 377] on button "新增" at bounding box center [272, 382] width 38 height 22
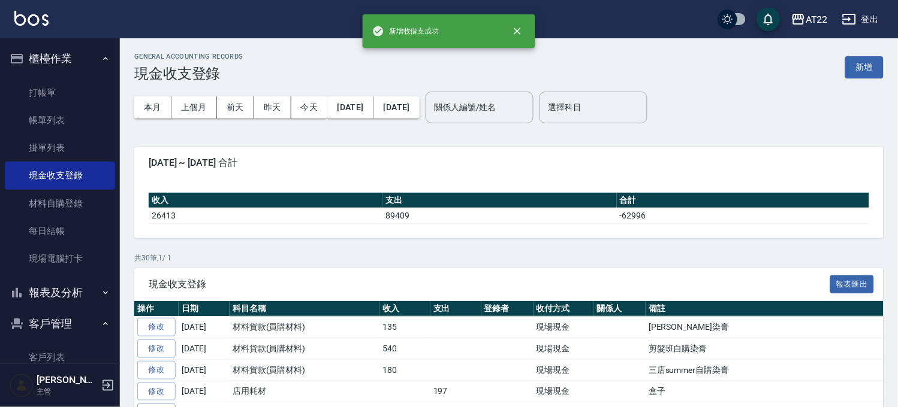
click at [869, 78] on div "GENERAL ACCOUNTING RECORDS 現金收支登錄 新增" at bounding box center [508, 67] width 749 height 29
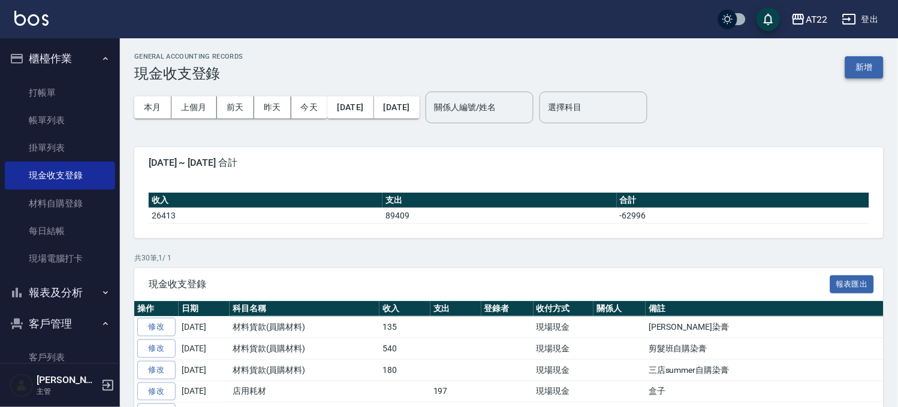
click at [865, 64] on button "新增" at bounding box center [864, 67] width 38 height 22
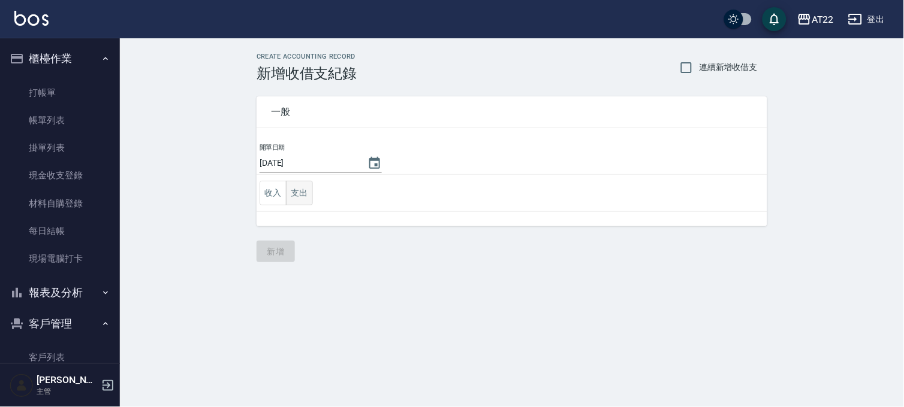
click at [298, 192] on button "支出" at bounding box center [299, 193] width 27 height 25
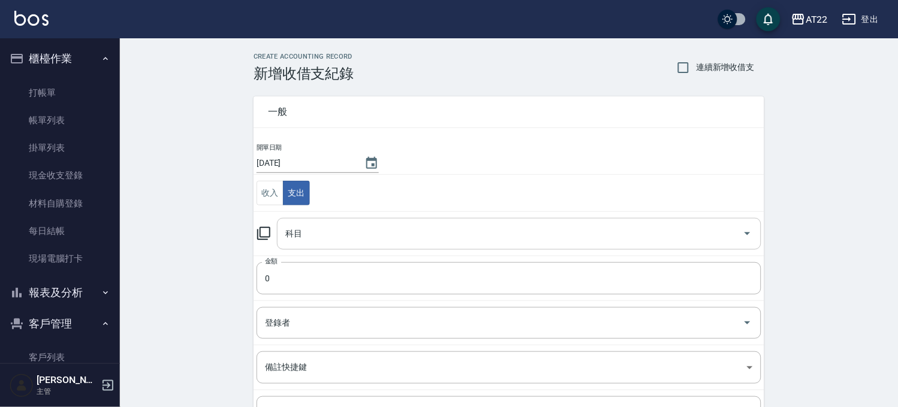
click at [326, 222] on div "科目" at bounding box center [519, 234] width 484 height 32
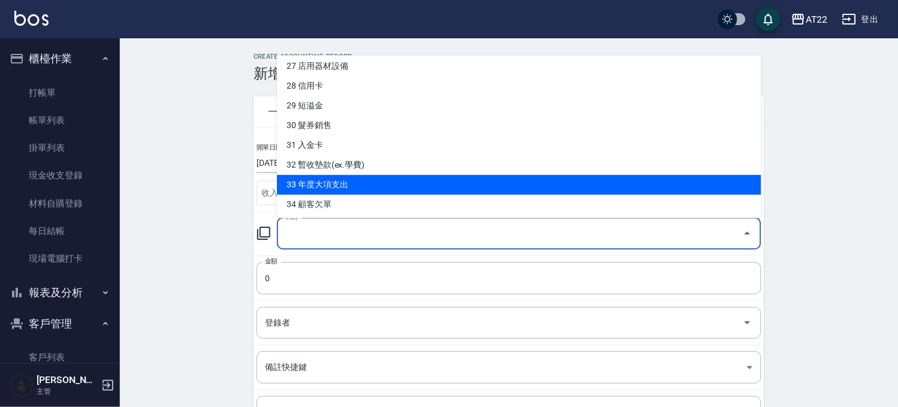
scroll to position [543, 0]
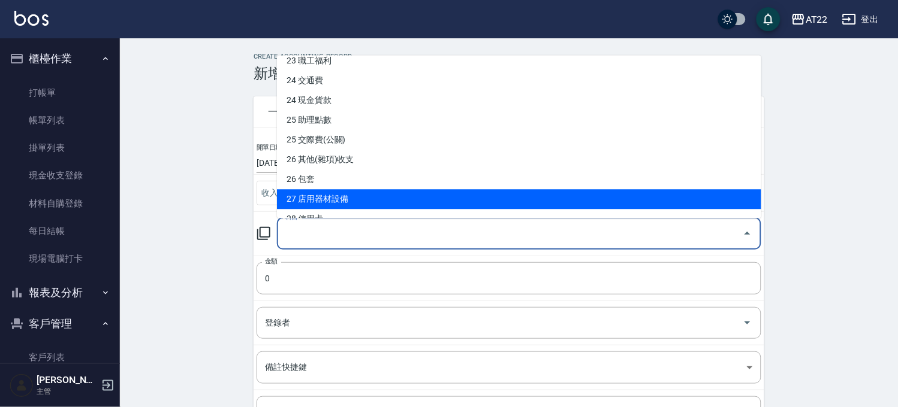
click at [368, 194] on li "27 店用器材設備" at bounding box center [519, 199] width 484 height 20
type input "27 店用器材設備"
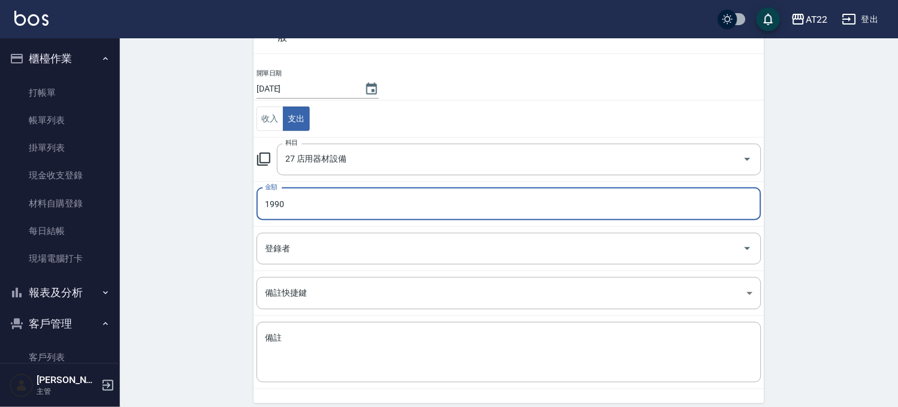
scroll to position [122, 0]
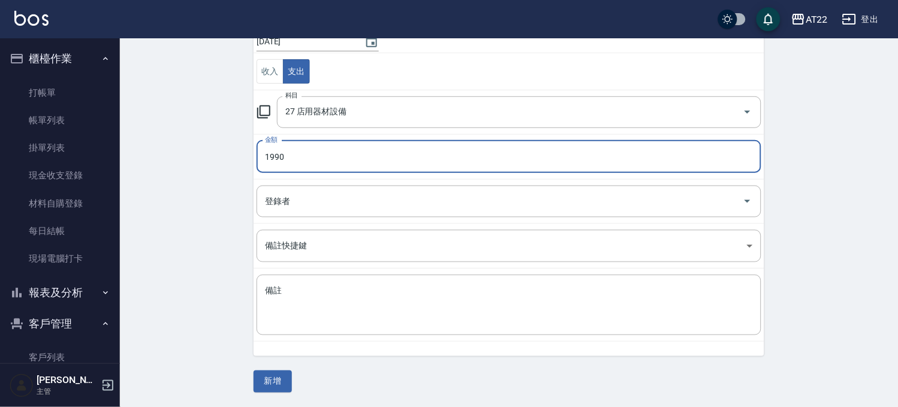
type input "1990"
click at [304, 265] on td "備註快捷鍵 ​ 備註快捷鍵" at bounding box center [508, 246] width 510 height 45
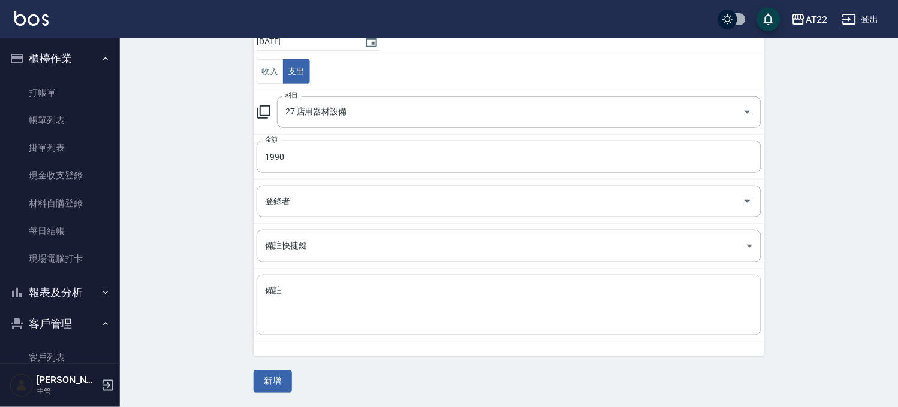
click at [300, 297] on textarea "備註" at bounding box center [509, 305] width 488 height 41
type textarea "f"
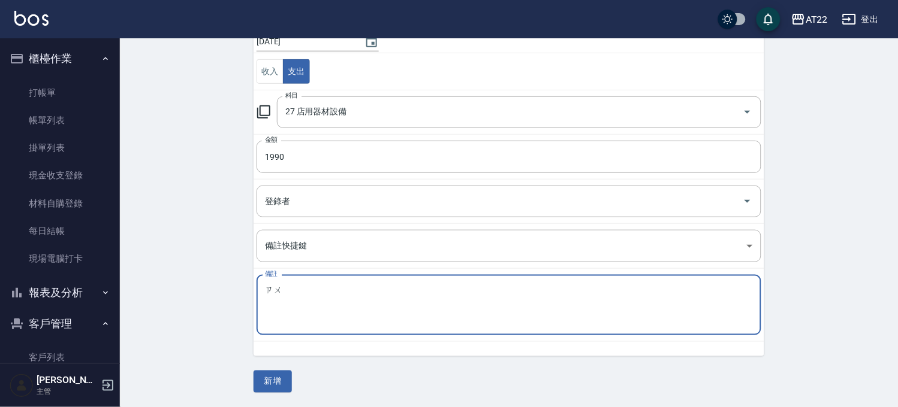
type textarea "ㄗ"
type textarea "掃把組*5"
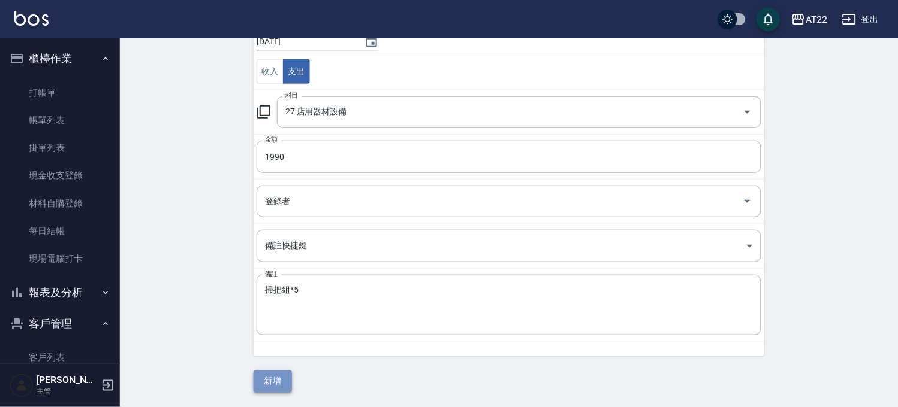
click at [277, 384] on button "新增" at bounding box center [272, 382] width 38 height 22
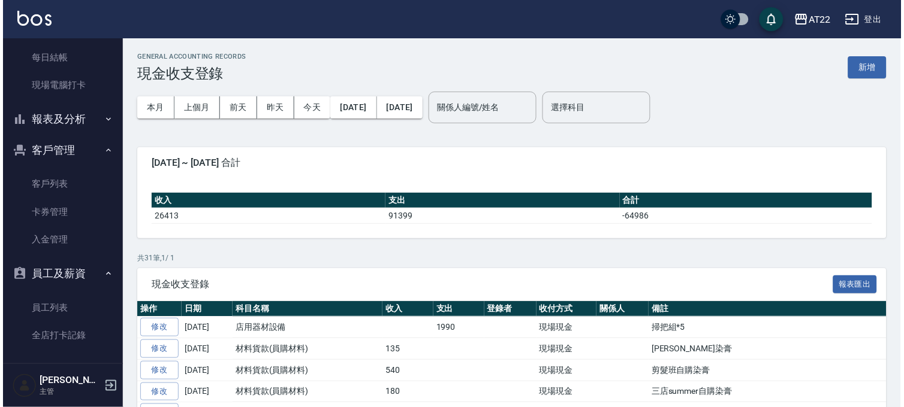
scroll to position [240, 0]
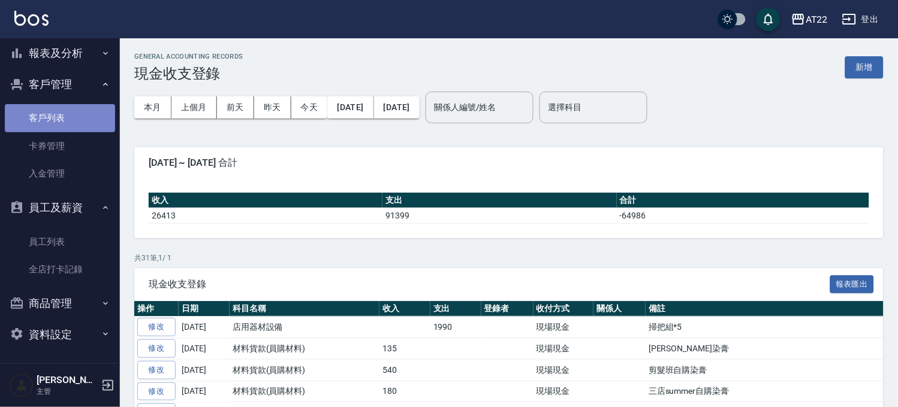
click at [68, 116] on link "客戶列表" at bounding box center [60, 118] width 110 height 28
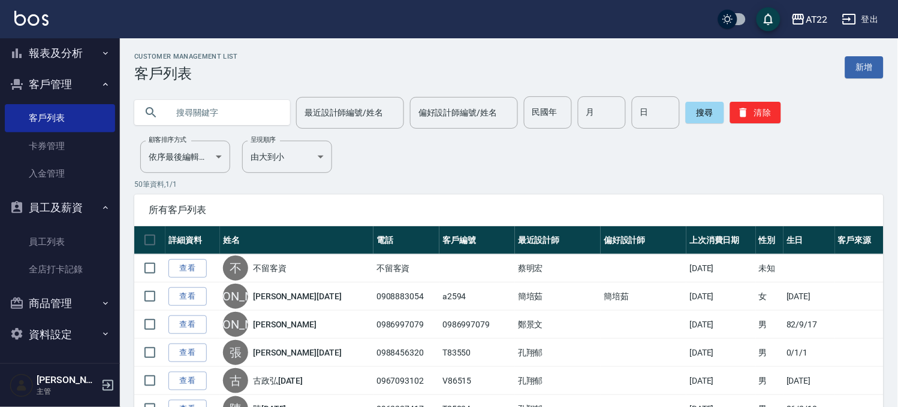
click at [270, 99] on input "text" at bounding box center [224, 112] width 113 height 32
type input "0982173594"
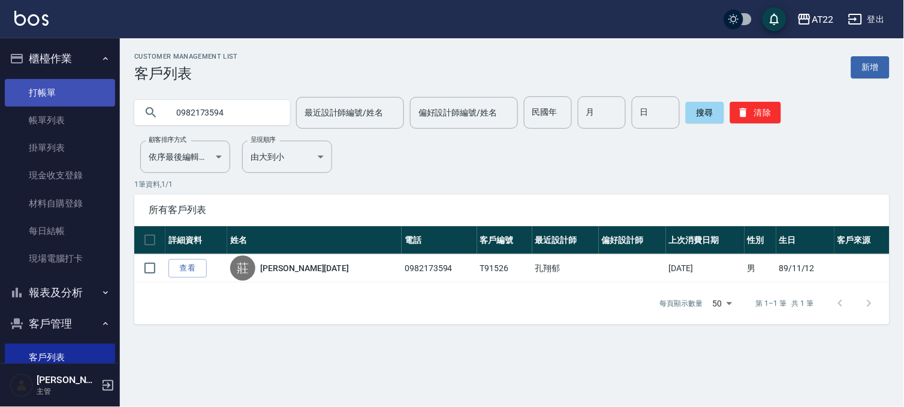
click at [99, 102] on link "打帳單" at bounding box center [60, 93] width 110 height 28
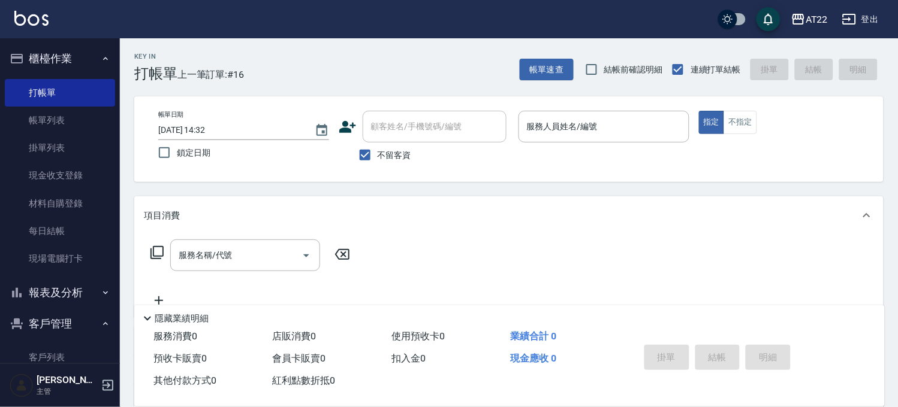
click at [396, 158] on span "不留客資" at bounding box center [394, 155] width 34 height 13
click at [377, 158] on input "不留客資" at bounding box center [364, 155] width 25 height 25
checkbox input "false"
click at [403, 126] on input "顧客姓名/手機號碼/編號" at bounding box center [425, 126] width 115 height 21
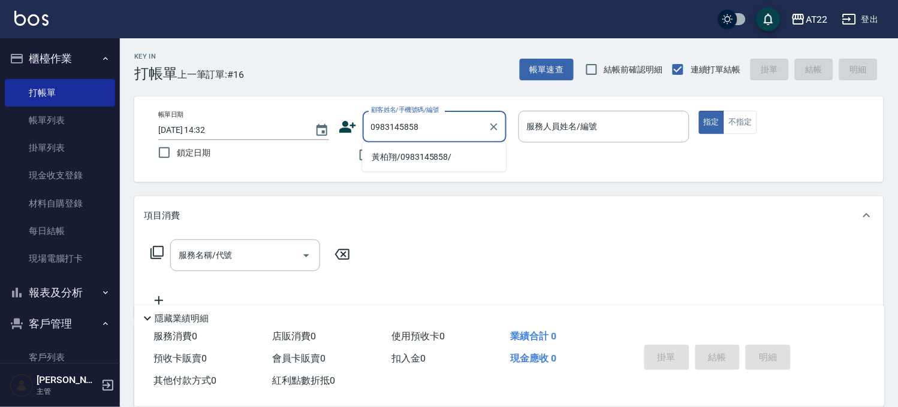
click at [411, 150] on li "黃柏翔/0983145858/" at bounding box center [434, 157] width 144 height 20
type input "黃柏翔/0983145858/"
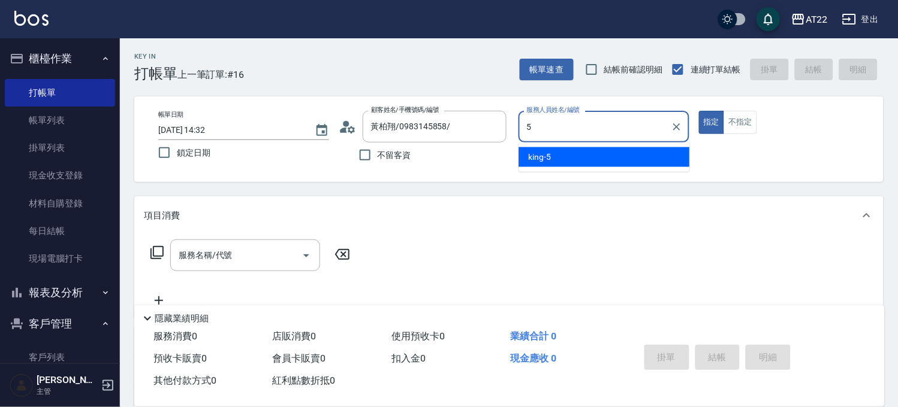
type input "king-5"
type button "true"
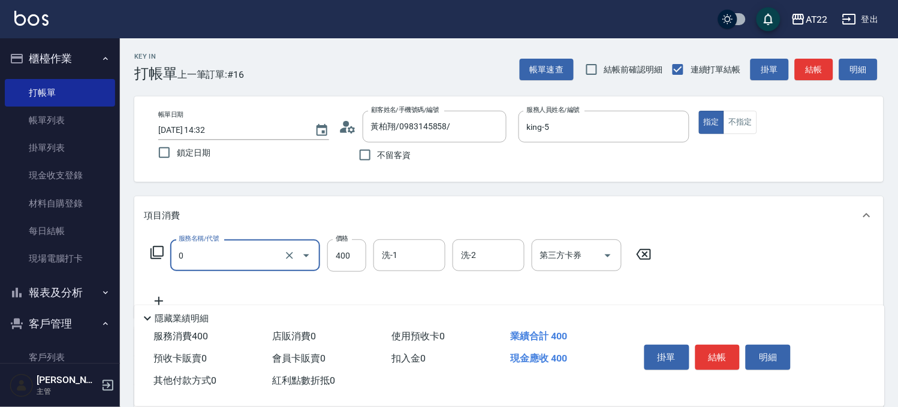
type input "有機洗髮(0)"
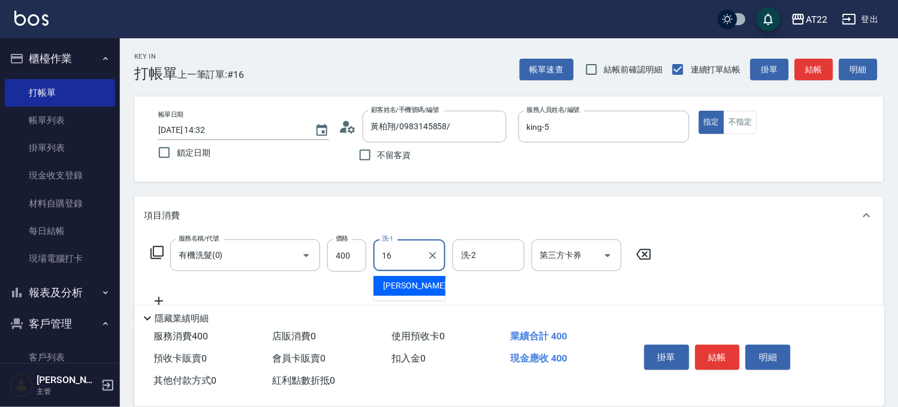
type input "Joe-16"
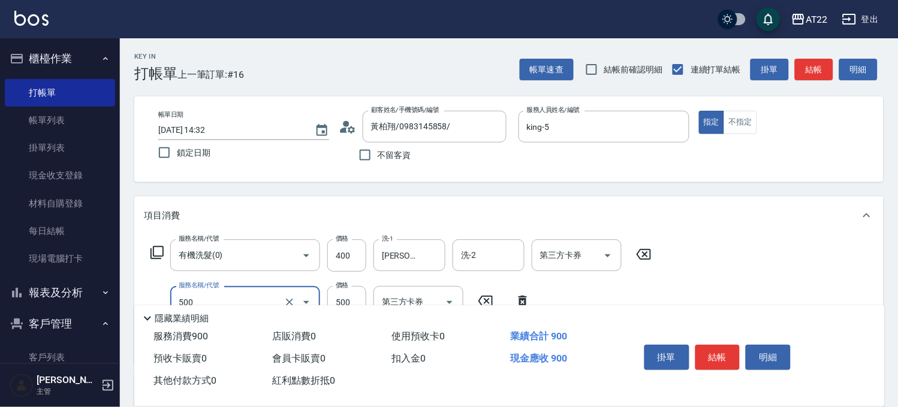
type input "剪髮(500)"
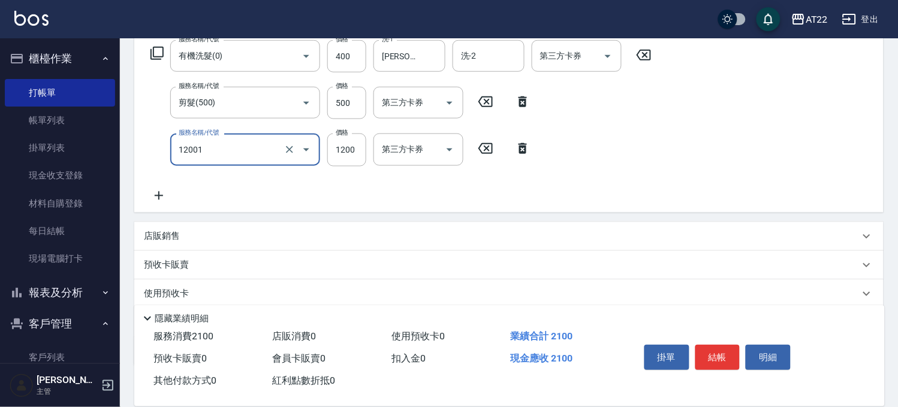
type input "燙髮S(12001)"
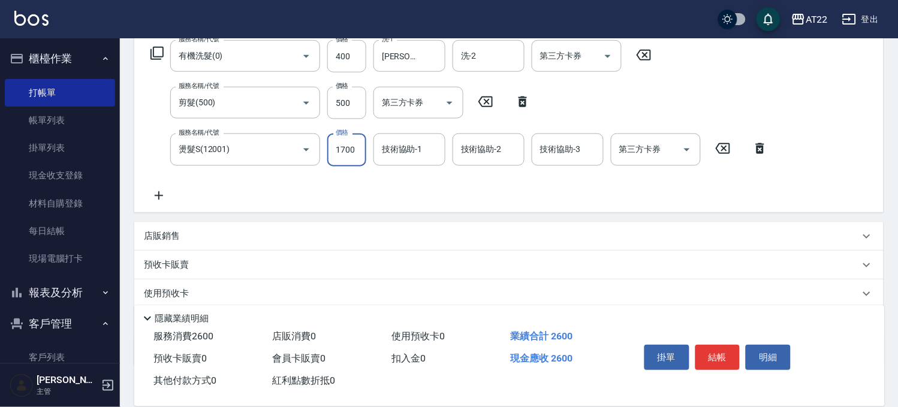
type input "1700"
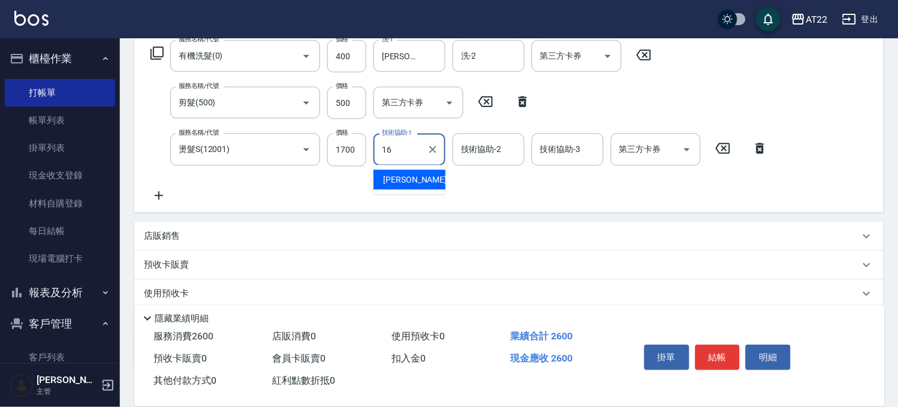
type input "Joe-16"
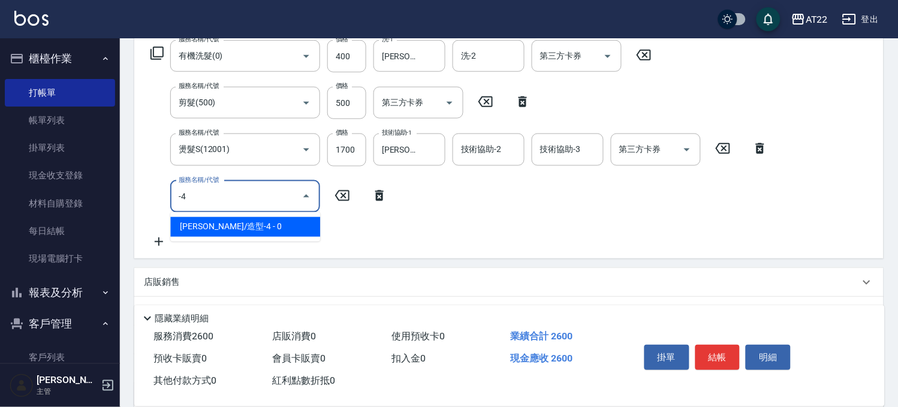
type input "-"
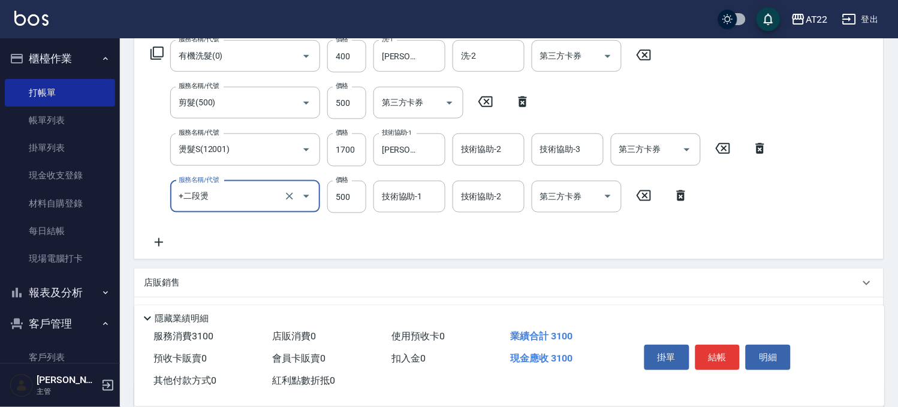
type input "+二段燙"
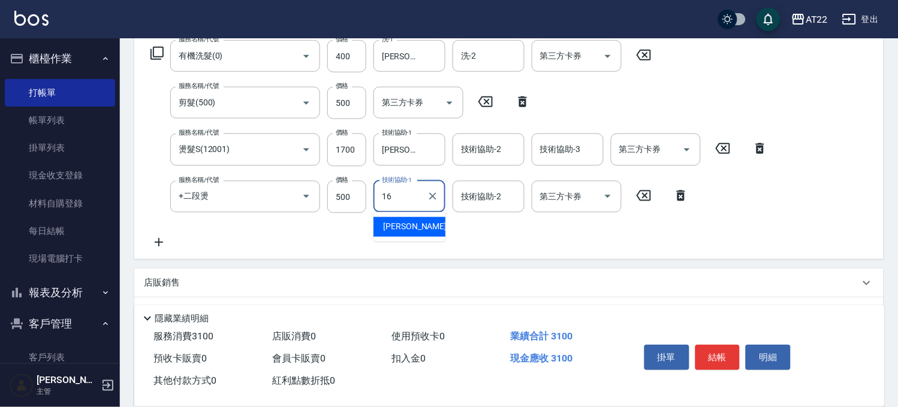
type input "Joe-16"
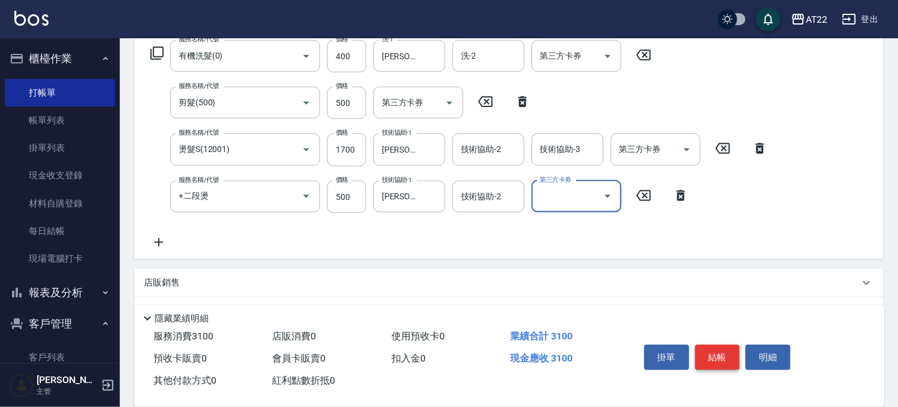
click at [703, 345] on button "結帳" at bounding box center [717, 357] width 45 height 25
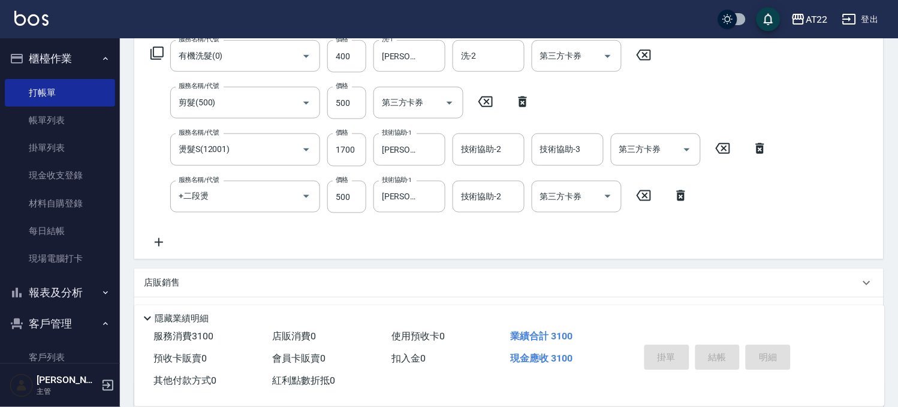
type input "2025/09/20 14:33"
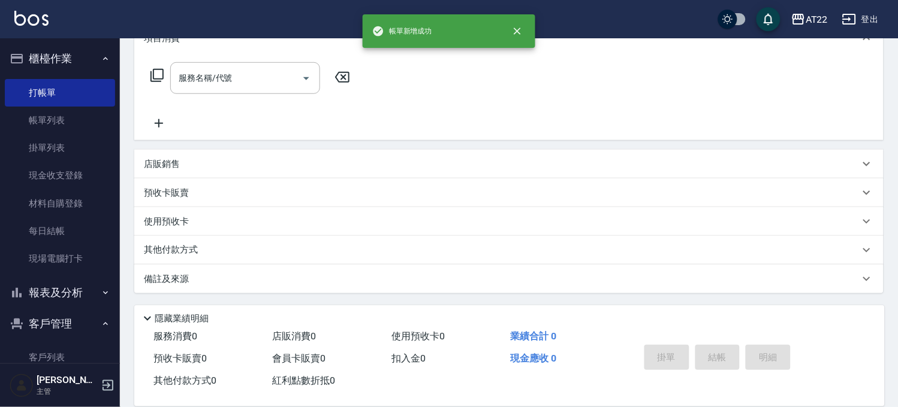
scroll to position [0, 0]
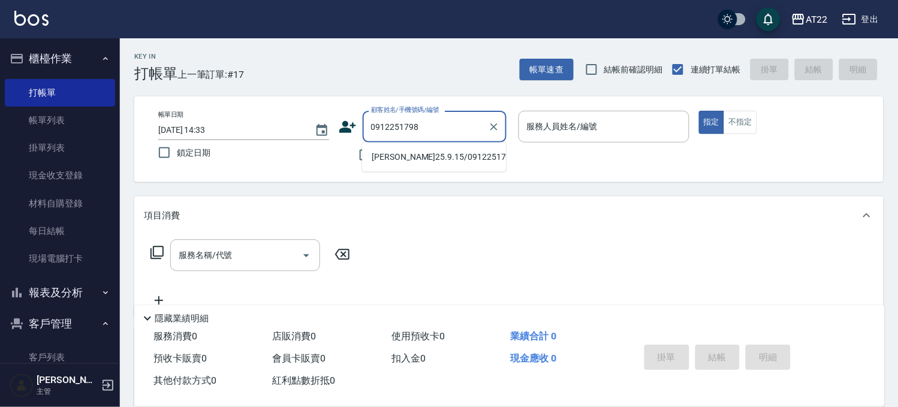
click at [464, 156] on li "林煥誠25.9.15/0912251798/t84836" at bounding box center [434, 157] width 144 height 20
type input "林煥誠25.9.15/0912251798/t84836"
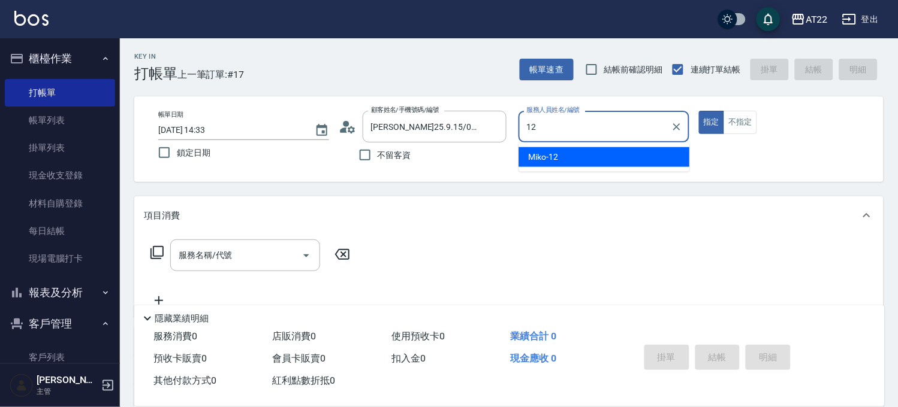
type input "Miko-12"
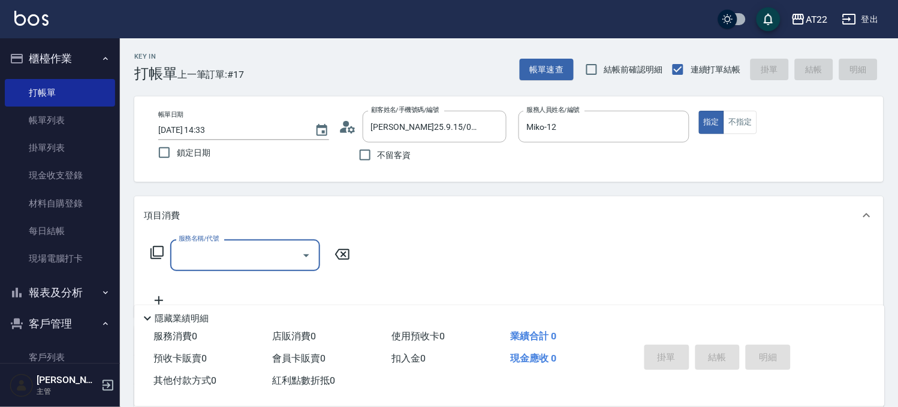
click at [356, 129] on icon at bounding box center [348, 127] width 18 height 18
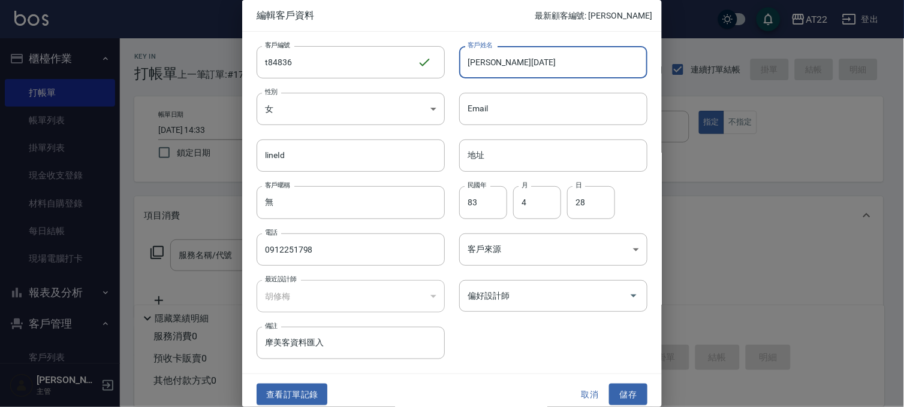
drag, startPoint x: 544, startPoint y: 61, endPoint x: 495, endPoint y: 74, distance: 51.0
click at [495, 74] on input "林煥誠25.9.15" at bounding box center [553, 62] width 188 height 32
type input "[PERSON_NAME][DATE]"
click at [609, 394] on button "儲存" at bounding box center [628, 395] width 38 height 22
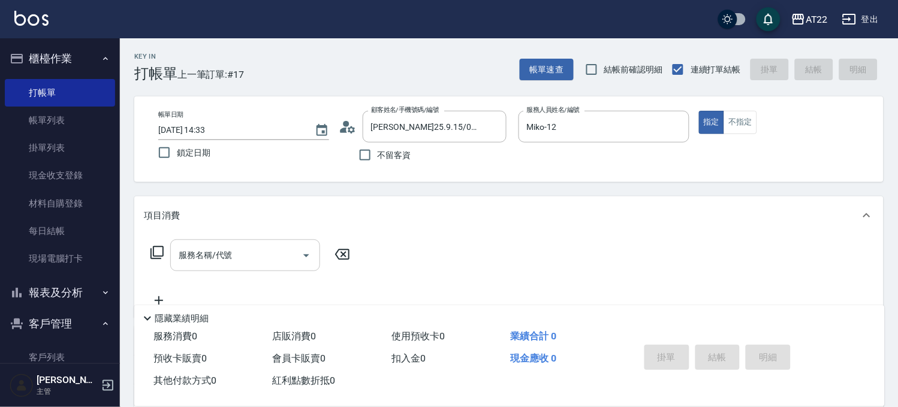
click at [201, 260] on input "服務名稱/代號" at bounding box center [236, 255] width 121 height 21
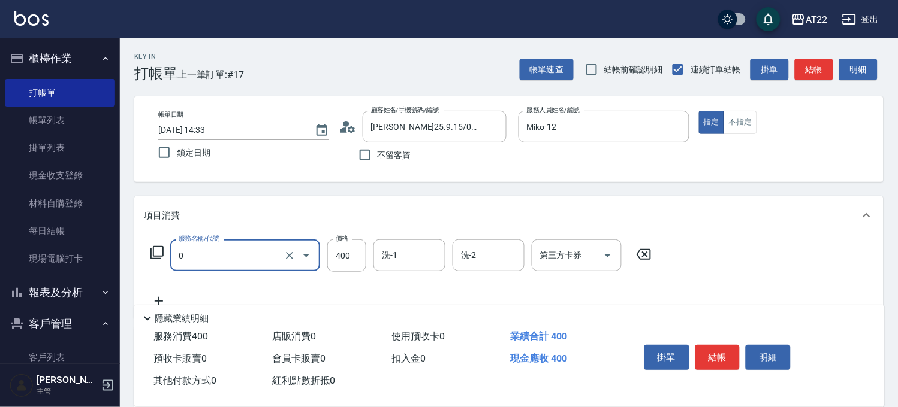
type input "有機洗髮(0)"
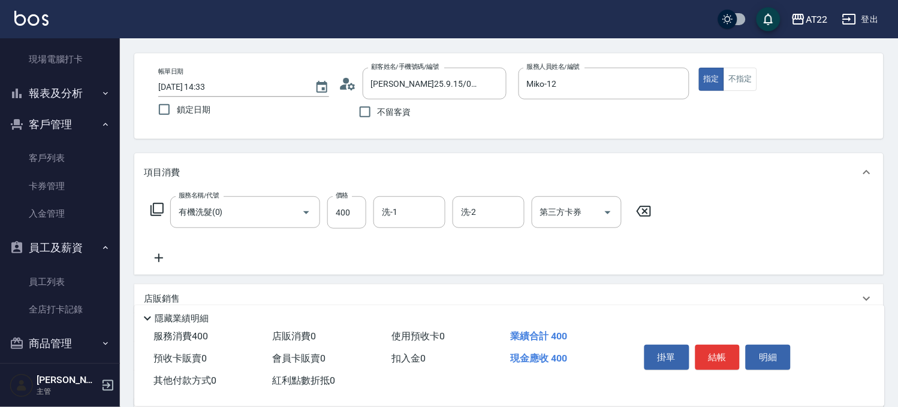
scroll to position [67, 0]
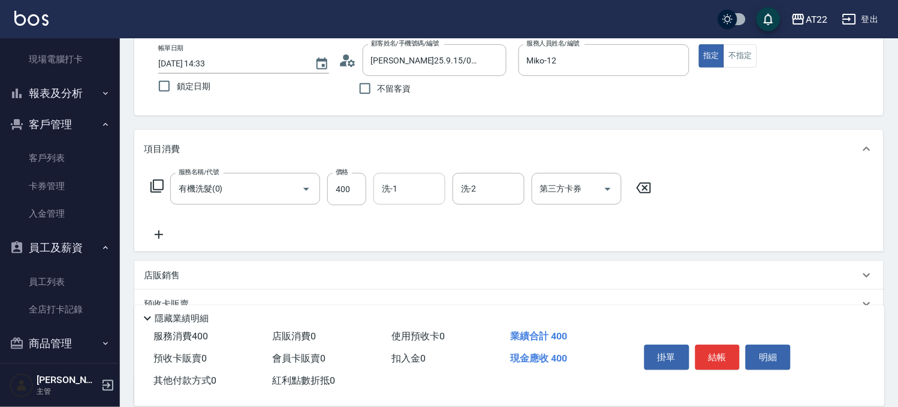
click at [421, 185] on input "洗-1" at bounding box center [409, 189] width 61 height 21
type input "Boa-27"
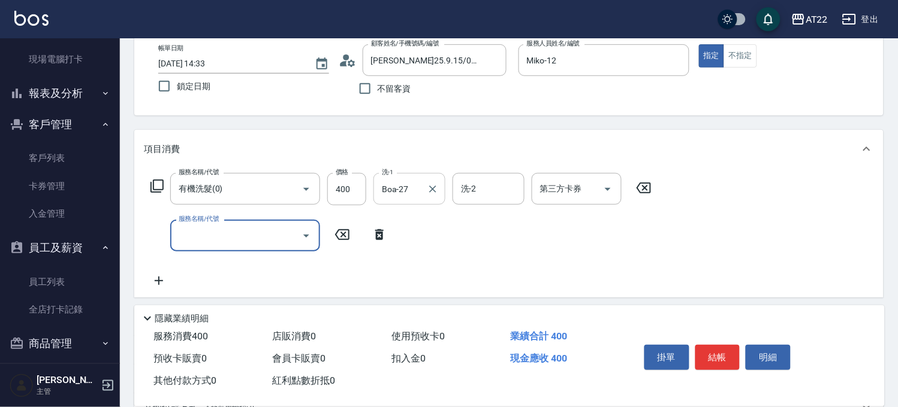
type input "3"
type input "剪髮(400)"
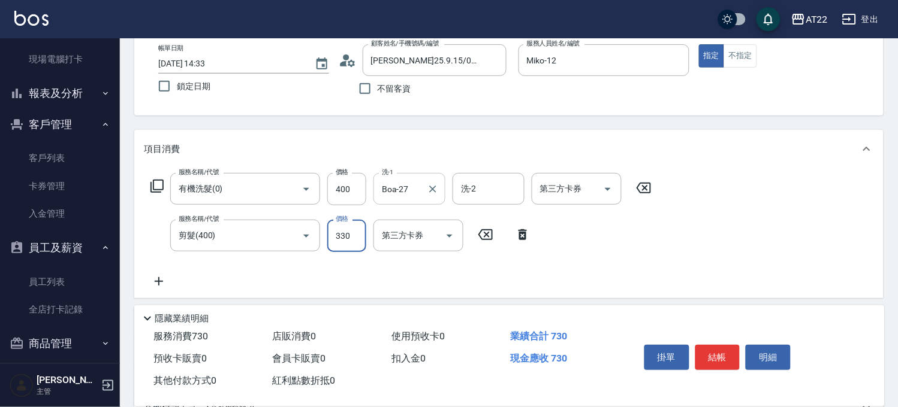
type input "330"
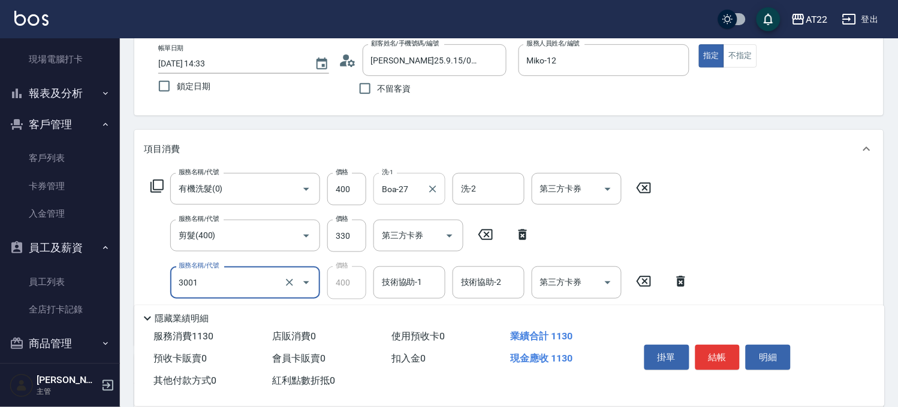
type input "側邊燙貼(3001)"
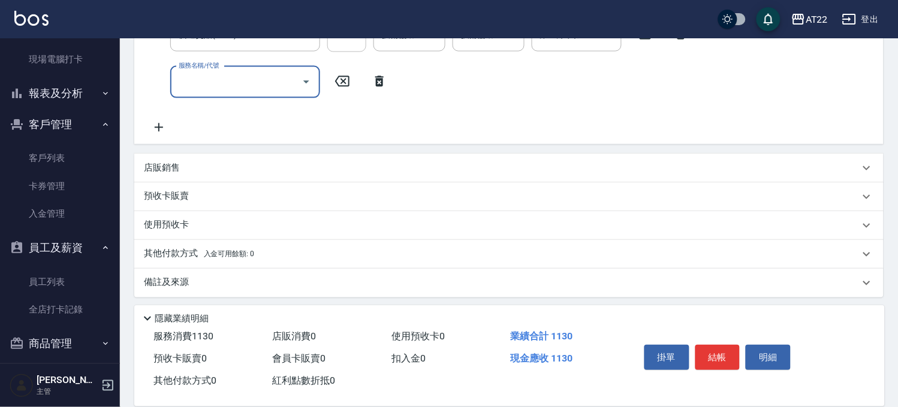
scroll to position [318, 0]
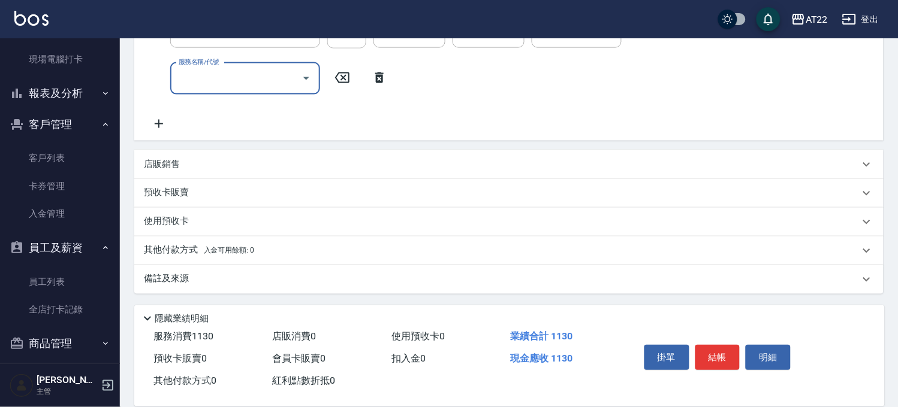
click at [216, 164] on div "店販銷售" at bounding box center [501, 164] width 715 height 13
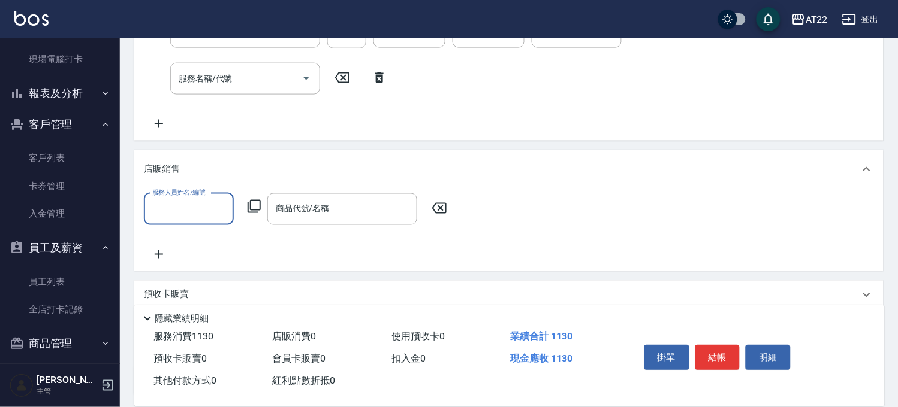
scroll to position [0, 0]
type input "Miko-12"
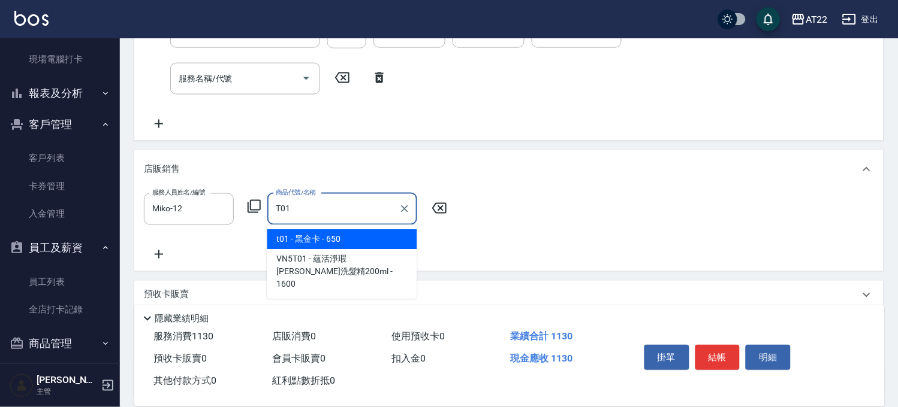
type input "黑金卡"
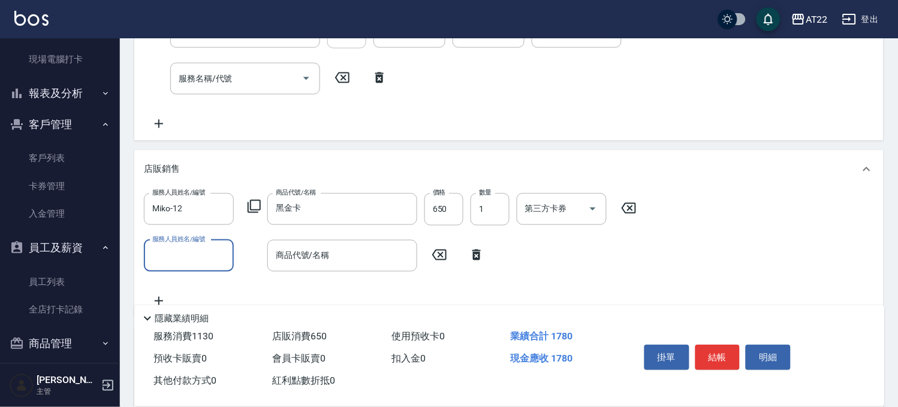
scroll to position [250, 0]
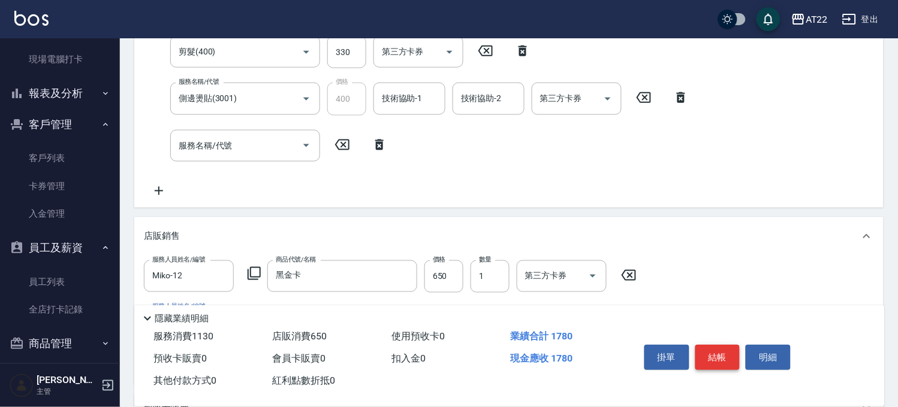
click at [719, 351] on button "結帳" at bounding box center [717, 357] width 45 height 25
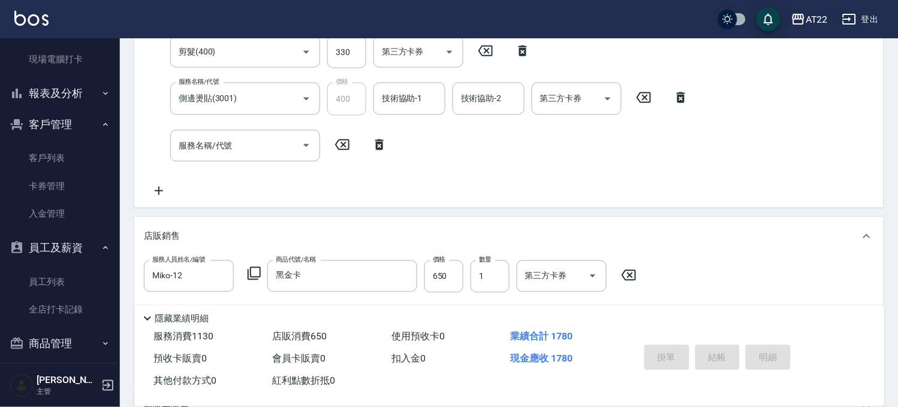
type input "2025/09/20 14:40"
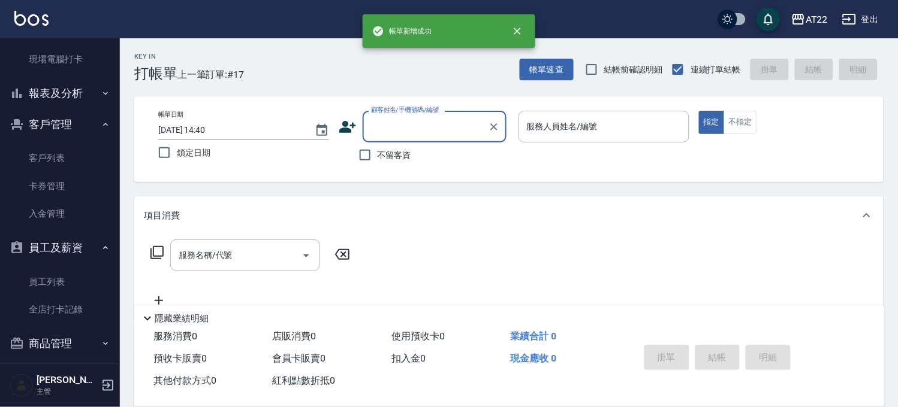
scroll to position [0, 0]
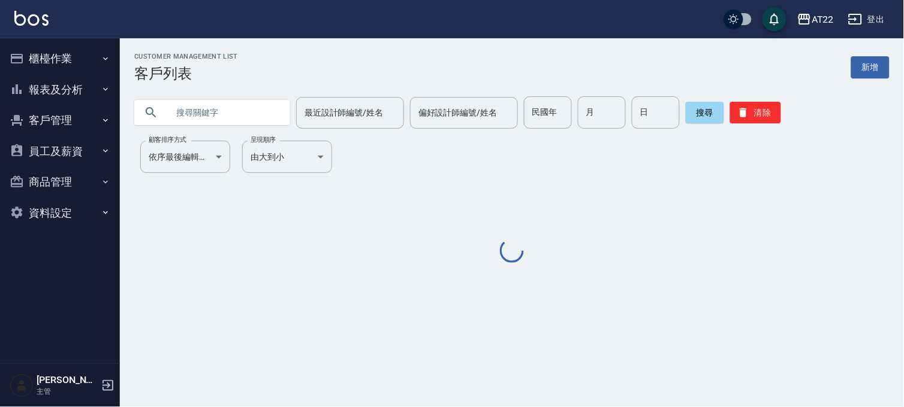
click at [219, 115] on input "text" at bounding box center [224, 112] width 113 height 32
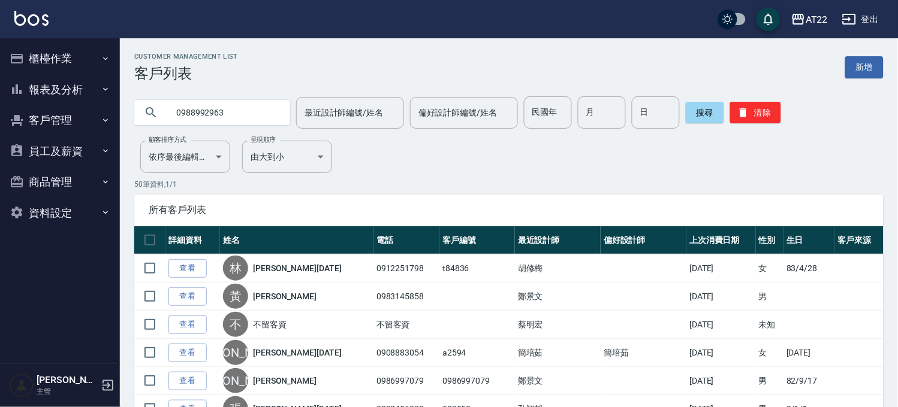
type input "0988992963"
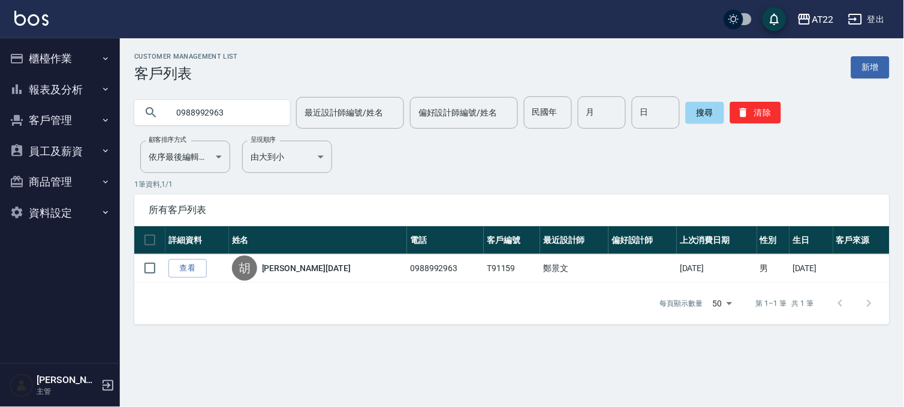
click at [68, 52] on button "櫃檯作業" at bounding box center [60, 58] width 110 height 31
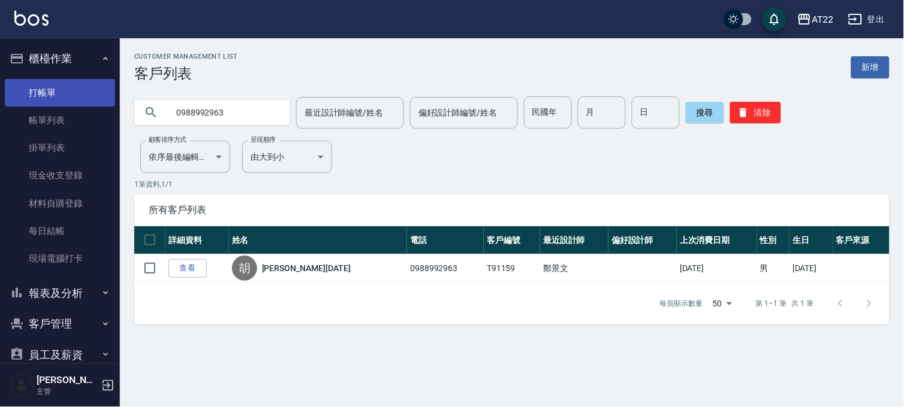
click at [67, 97] on link "打帳單" at bounding box center [60, 93] width 110 height 28
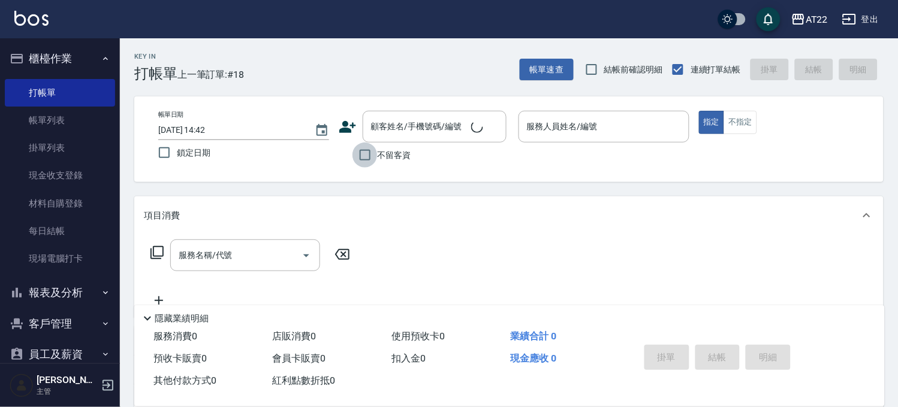
click at [357, 158] on input "不留客資" at bounding box center [364, 155] width 25 height 25
checkbox input "true"
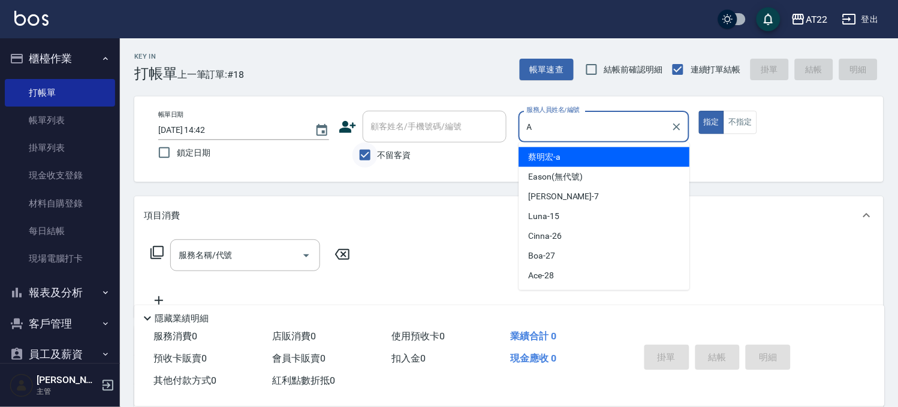
type input "[PERSON_NAME]a"
type button "true"
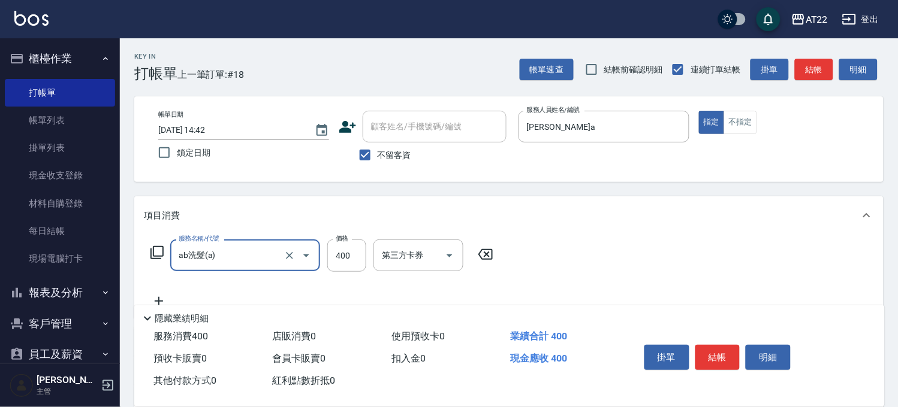
type input "ab洗髮(a)"
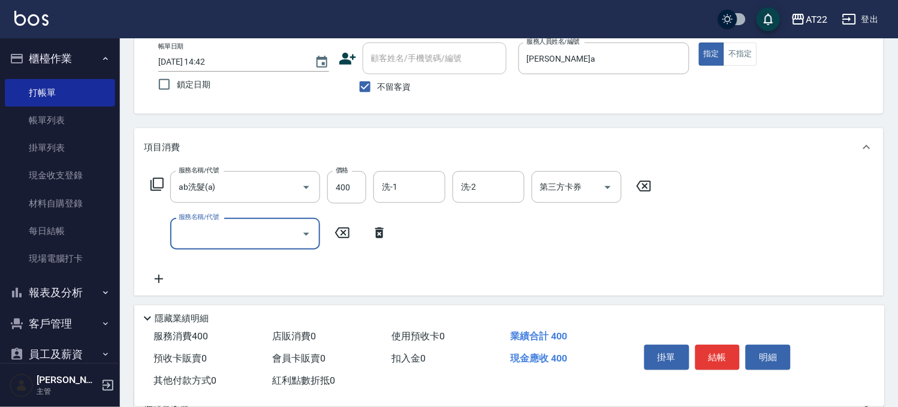
scroll to position [133, 0]
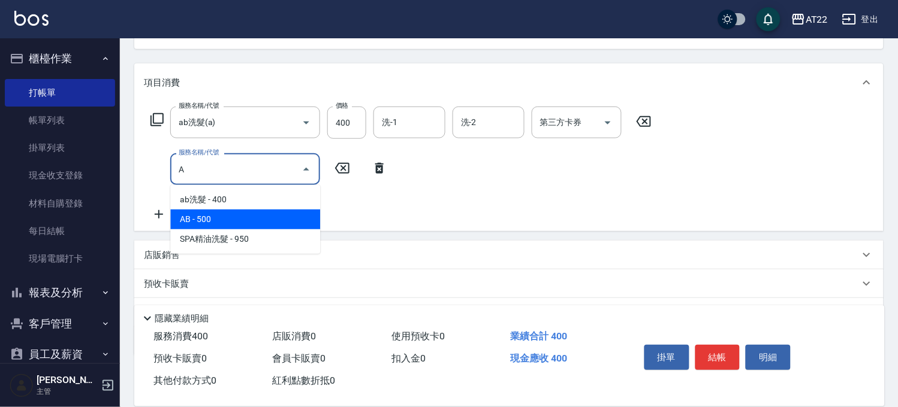
click at [244, 226] on span "AB - 500" at bounding box center [245, 220] width 150 height 20
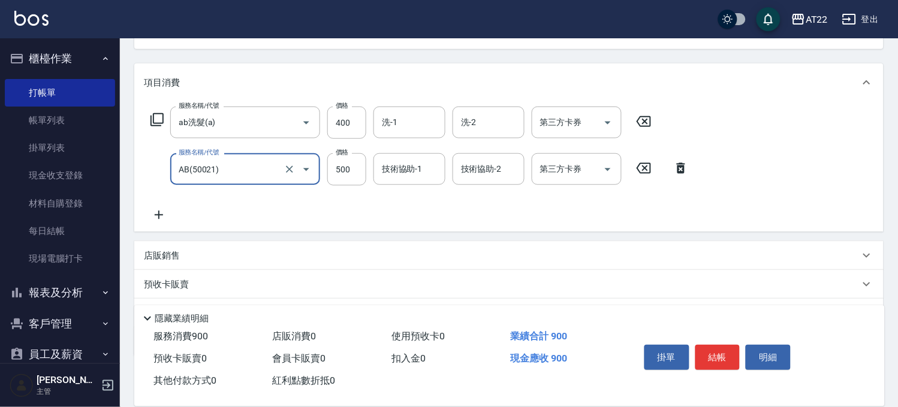
type input "AB(50021)"
click at [350, 188] on div "服務名稱/代號 ab洗髮(a) 服務名稱/代號 價格 400 價格 洗-1 洗-1 洗-2 洗-2 第三方卡券 第三方卡券 服務名稱/代號 AB(50021)…" at bounding box center [420, 165] width 552 height 116
click at [348, 176] on input "500" at bounding box center [346, 169] width 39 height 32
type input "1600"
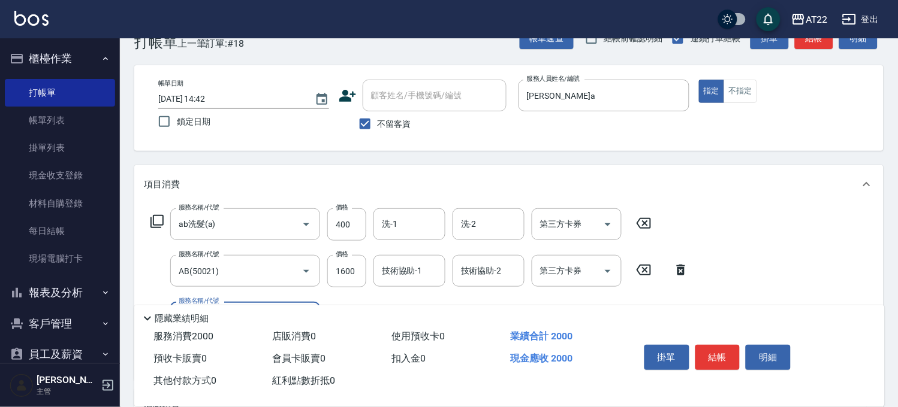
scroll to position [0, 0]
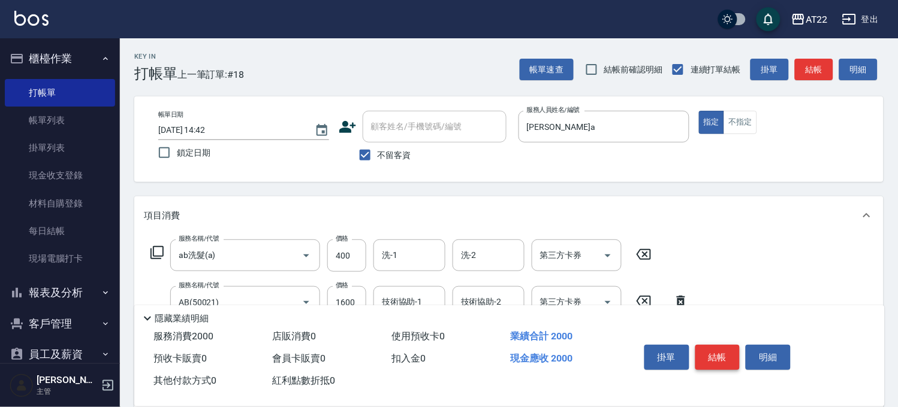
click at [714, 354] on button "結帳" at bounding box center [717, 357] width 45 height 25
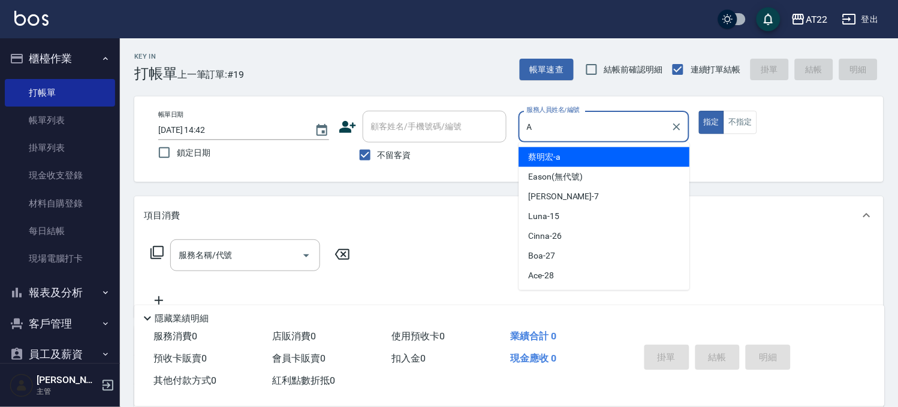
type input "蔡明宏-a"
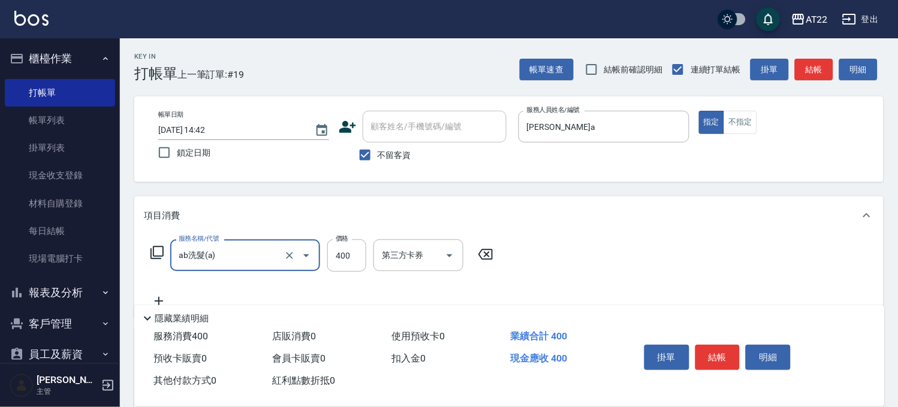
type input "ab洗髮(a)"
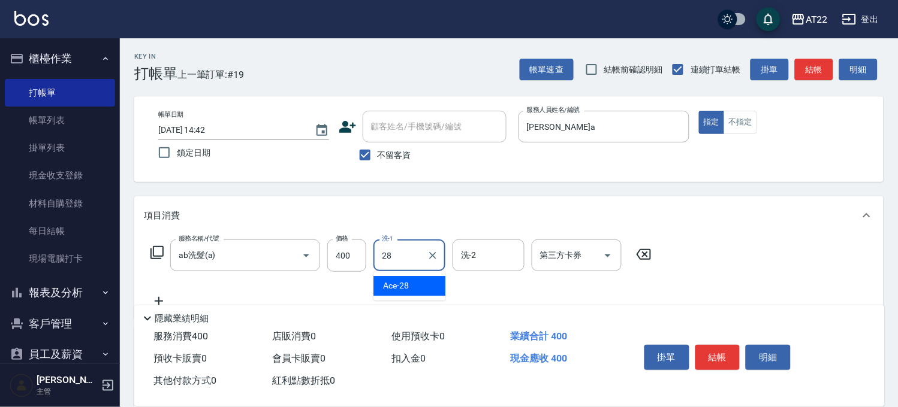
type input "Ace-28"
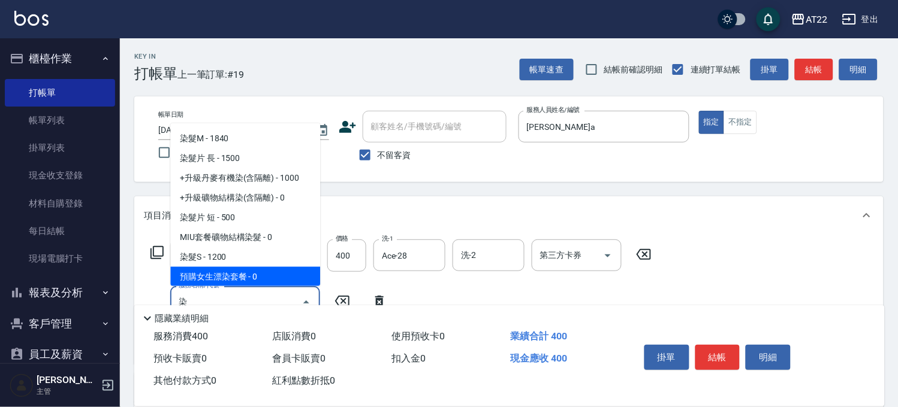
scroll to position [79, 0]
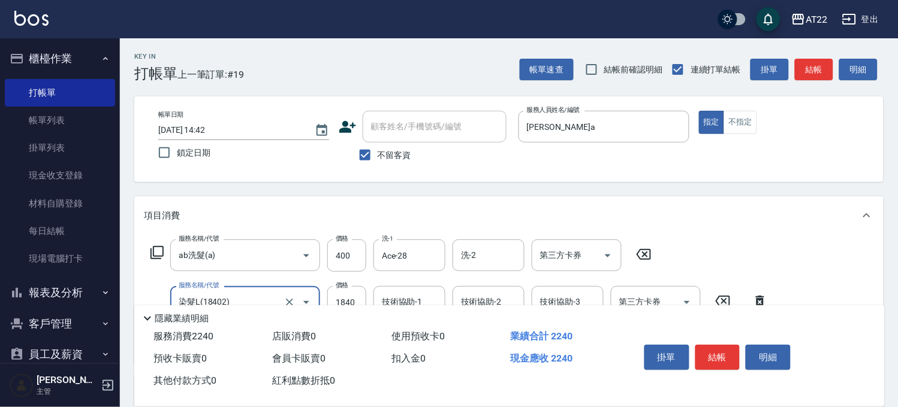
type input "染髮L(18402)"
type input "2100"
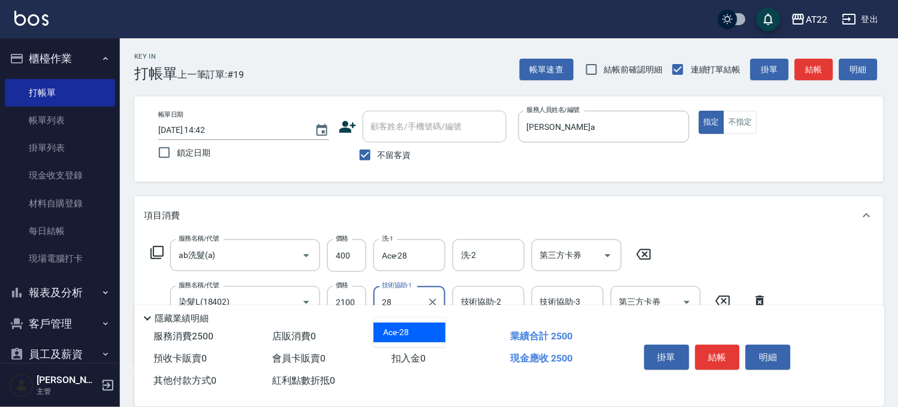
type input "Ace-28"
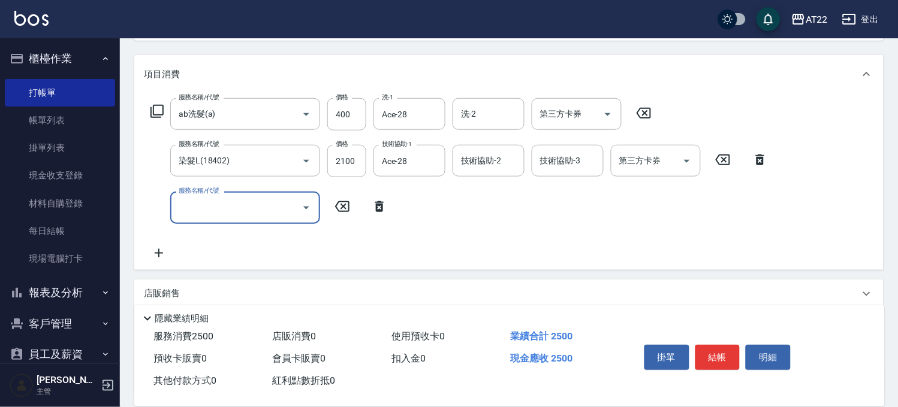
scroll to position [242, 0]
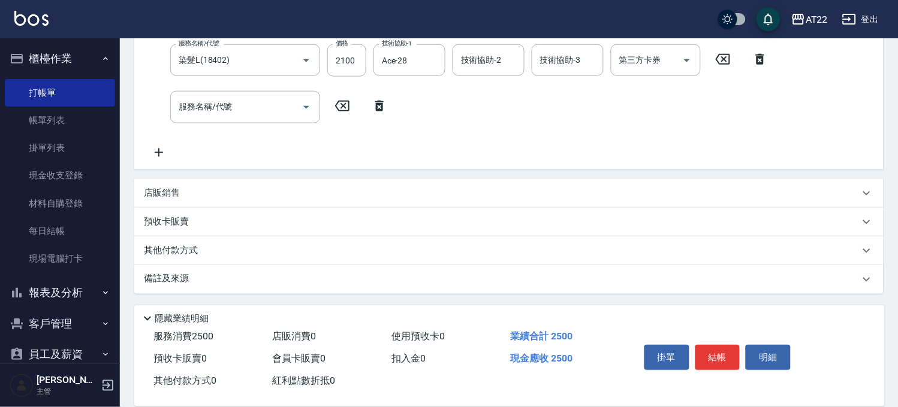
click at [236, 190] on div "店販銷售" at bounding box center [501, 193] width 715 height 13
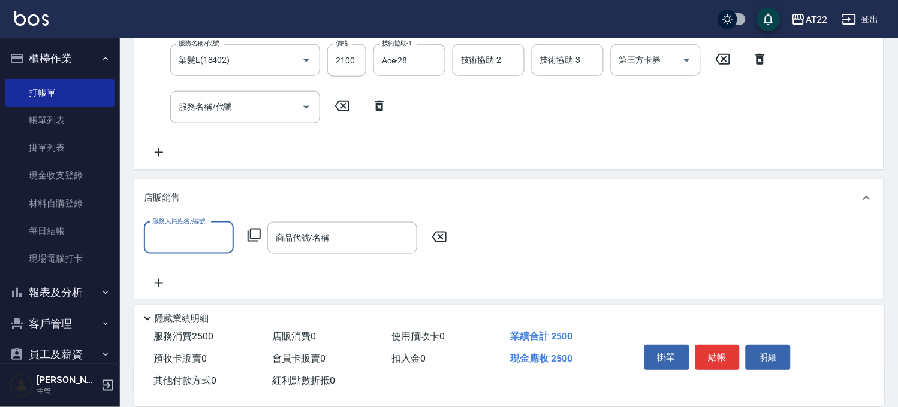
scroll to position [0, 0]
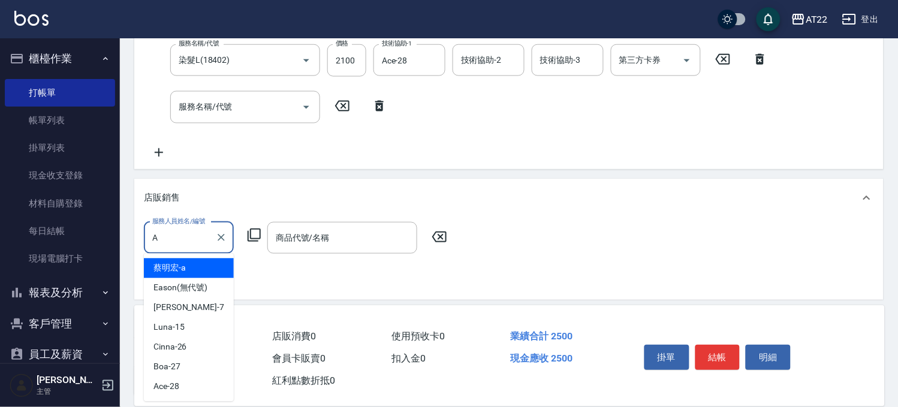
type input "蔡明宏-a"
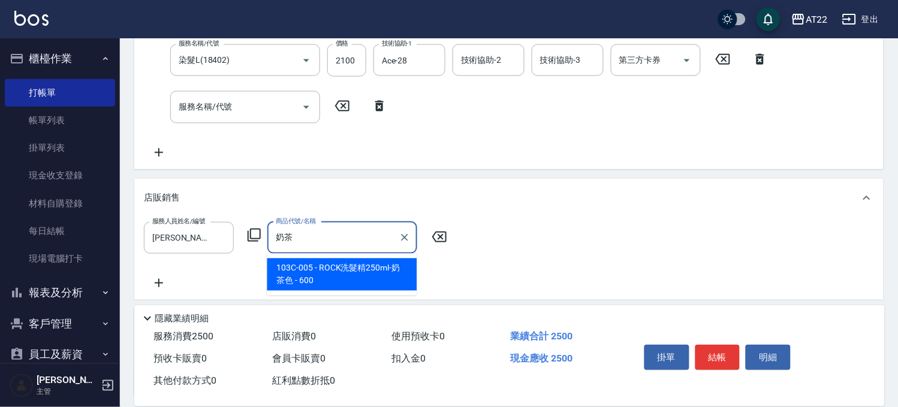
type input "ROCK洗髮精250ml-奶茶色"
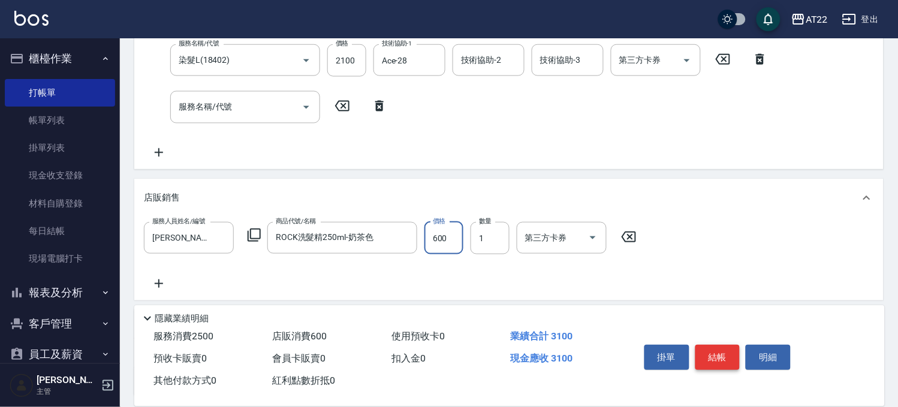
click at [715, 348] on button "結帳" at bounding box center [717, 357] width 45 height 25
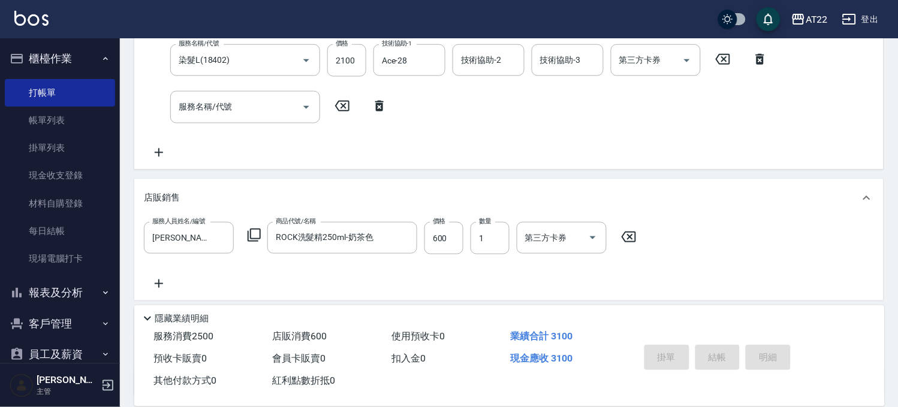
type input "2025/09/20 14:43"
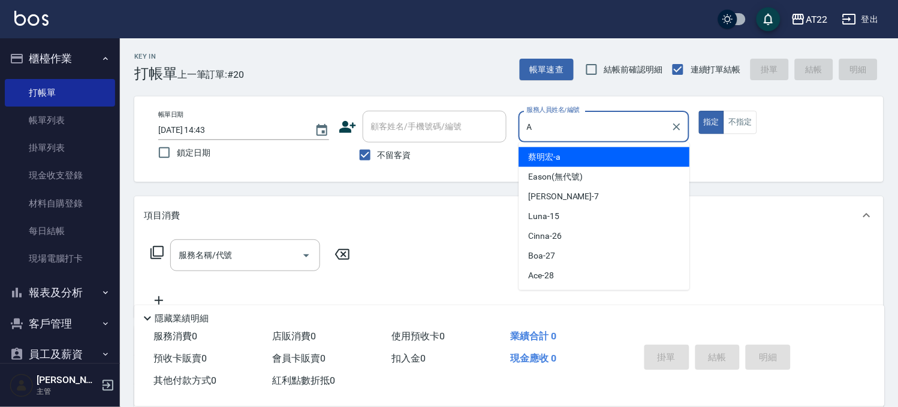
type input "蔡明宏-a"
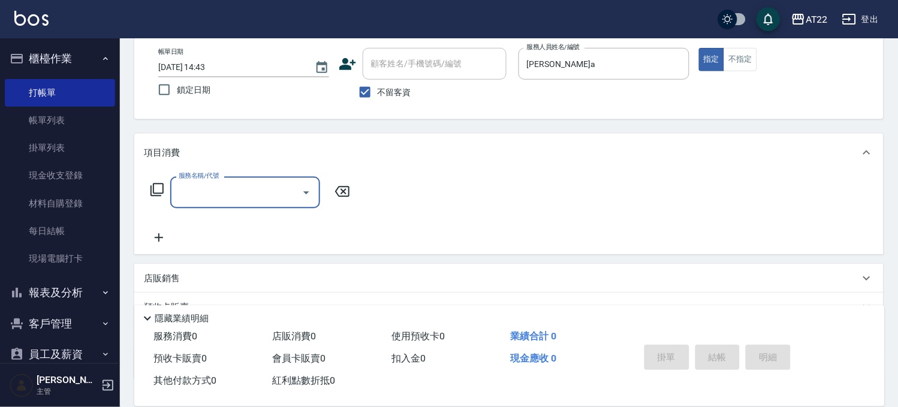
scroll to position [148, 0]
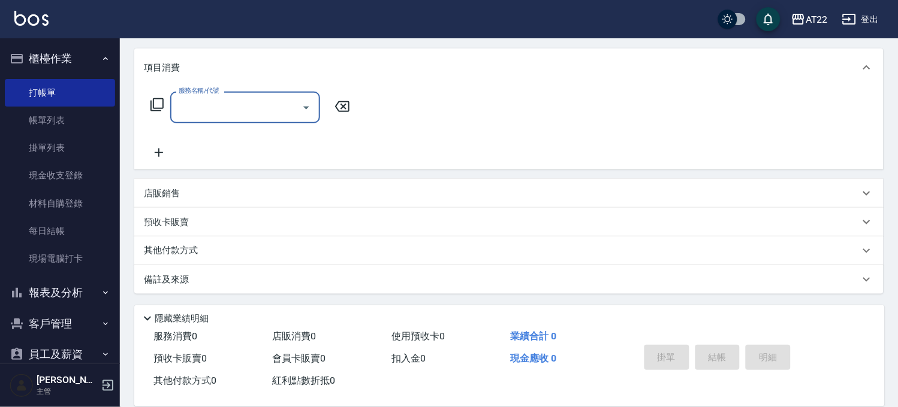
click at [183, 208] on div "預收卡販賣" at bounding box center [508, 222] width 749 height 29
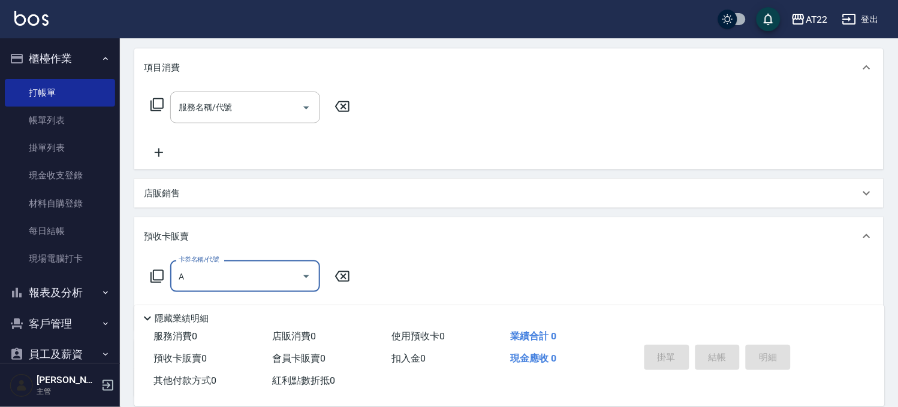
scroll to position [0, 0]
type input "中藥包套(a)"
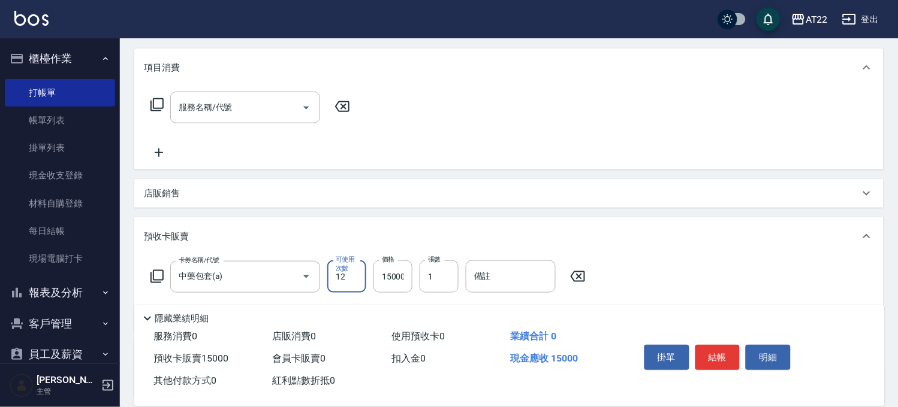
click at [581, 272] on icon at bounding box center [578, 277] width 30 height 14
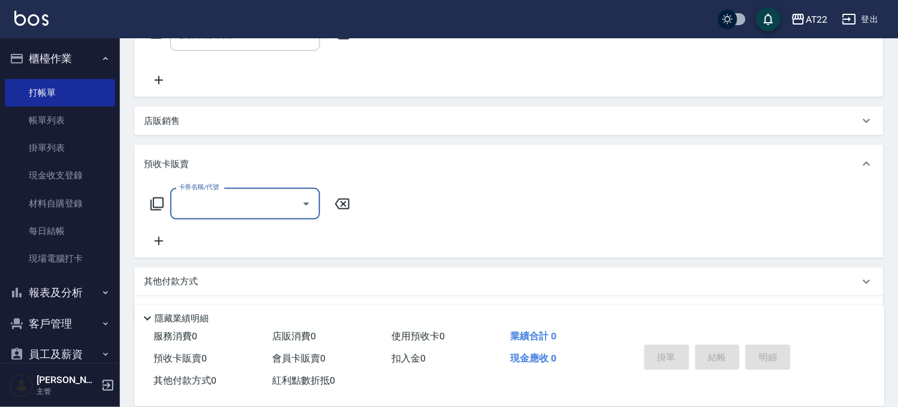
scroll to position [252, 0]
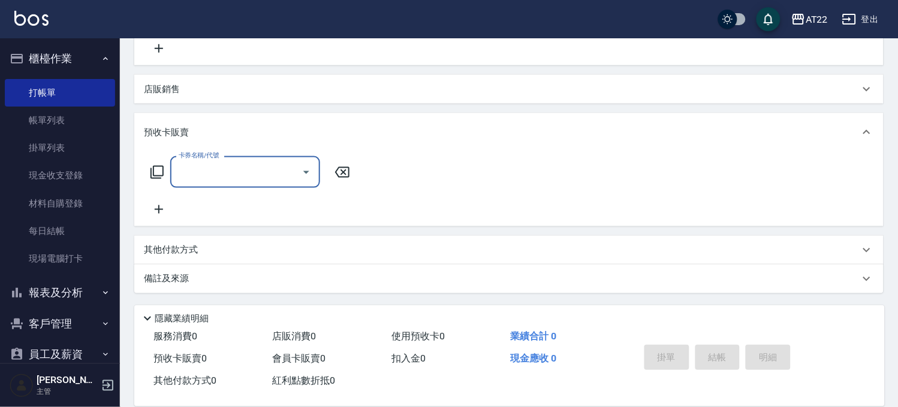
click at [185, 248] on p "其他付款方式" at bounding box center [174, 250] width 60 height 13
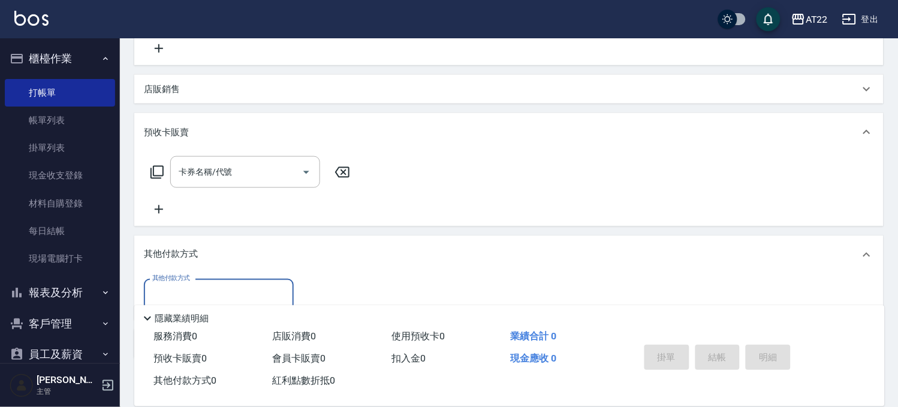
scroll to position [0, 0]
click at [185, 249] on p "其他付款方式" at bounding box center [174, 255] width 60 height 13
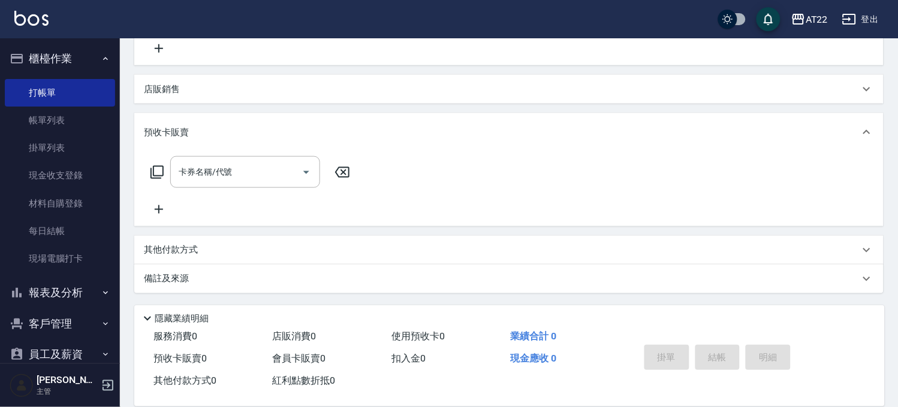
click at [339, 166] on icon at bounding box center [342, 172] width 30 height 14
click at [294, 96] on div "店販銷售" at bounding box center [508, 89] width 749 height 29
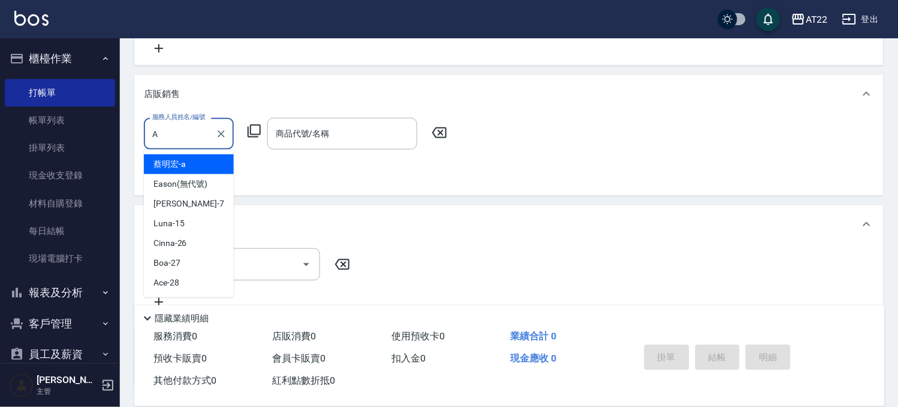
type input "蔡明宏-a"
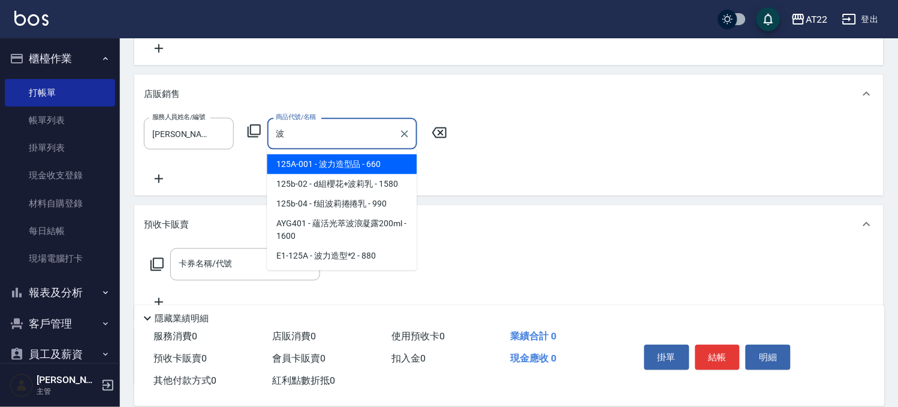
type input "離子夾"
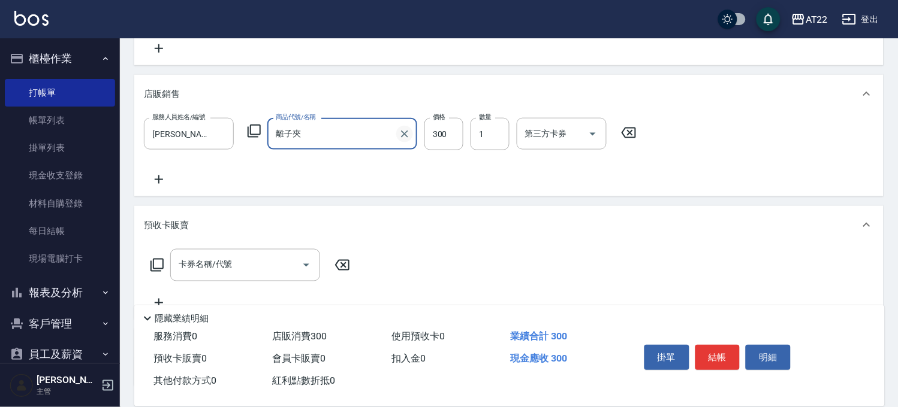
click at [400, 129] on icon "Clear" at bounding box center [404, 134] width 12 height 12
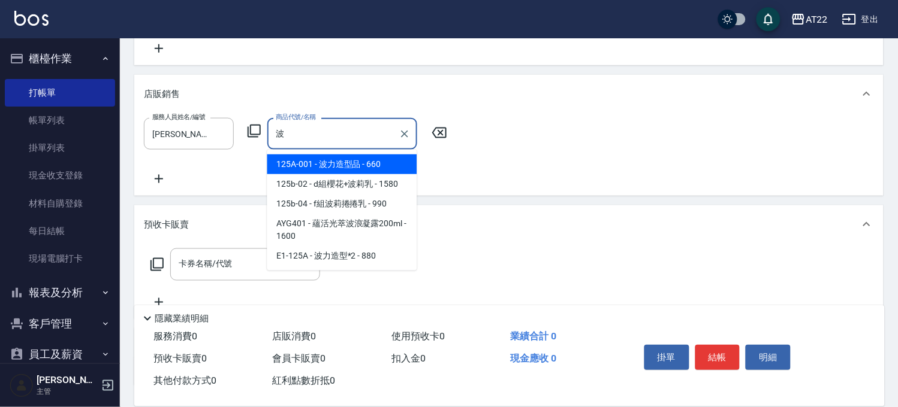
type input "波力造型品"
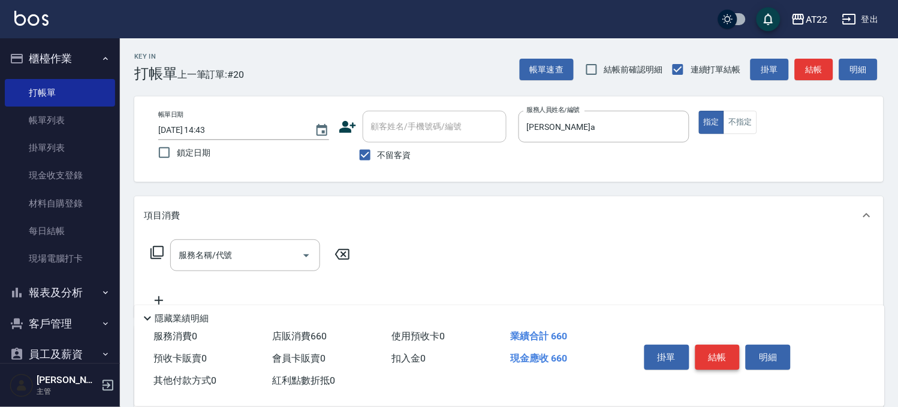
click at [721, 351] on button "結帳" at bounding box center [717, 357] width 45 height 25
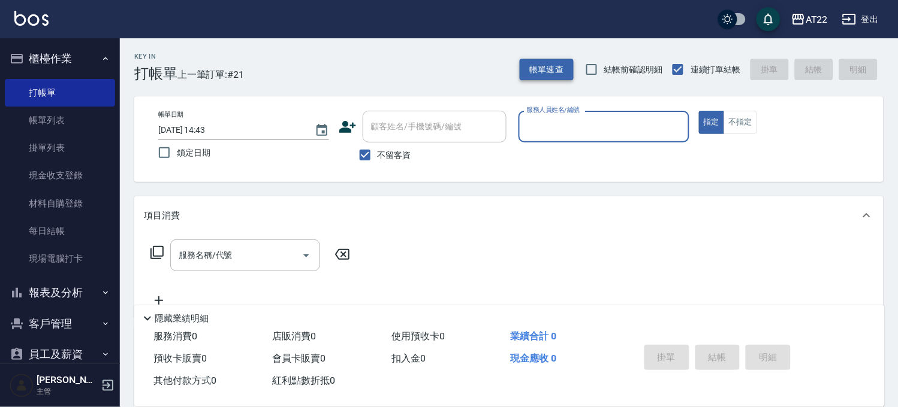
click at [538, 61] on button "帳單速查" at bounding box center [546, 70] width 54 height 22
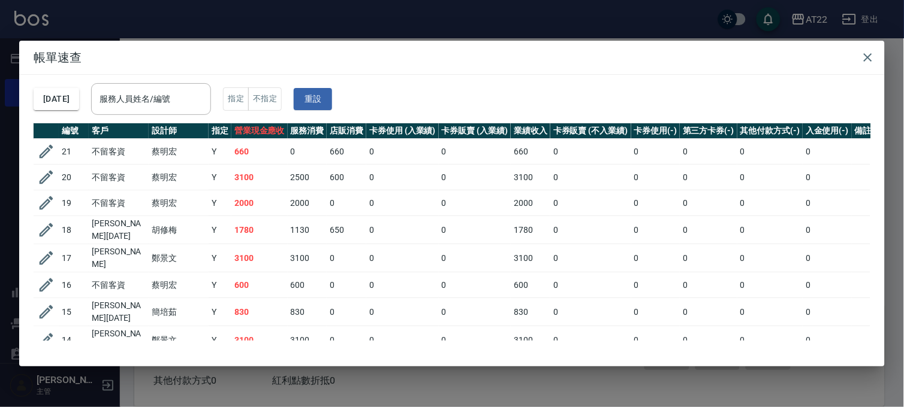
click at [409, 7] on div "帳單速查 2025/09/20 服務人員姓名/編號 服務人員姓名/編號 指定 不指定 重設 編號 客戶 設計師 指定 營業現金應收 服務消費 店販消費 卡券使…" at bounding box center [452, 203] width 904 height 407
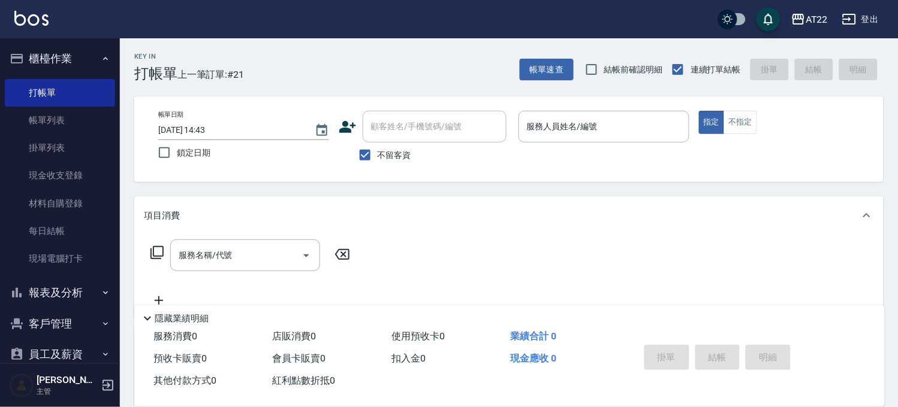
click at [388, 164] on label "不留客資" at bounding box center [381, 155] width 59 height 25
click at [377, 164] on input "不留客資" at bounding box center [364, 155] width 25 height 25
checkbox input "false"
click at [408, 129] on input "顧客姓名/手機號碼/編號" at bounding box center [425, 126] width 115 height 21
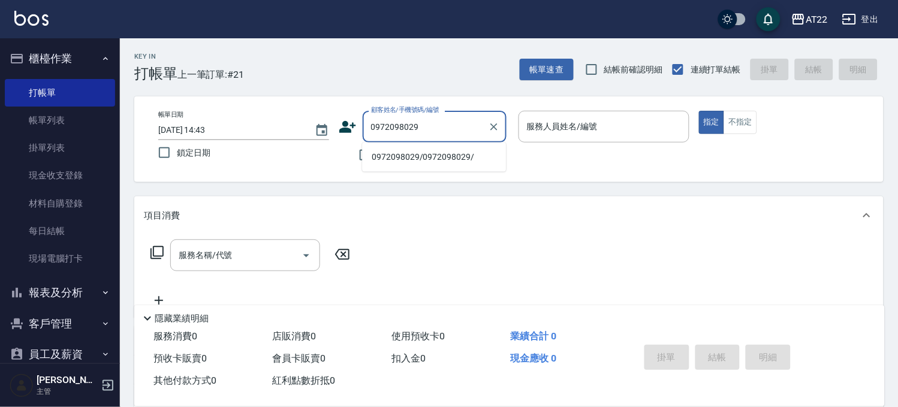
click at [409, 149] on li "0972098029/0972098029/" at bounding box center [434, 157] width 144 height 20
type input "0972098029/0972098029/"
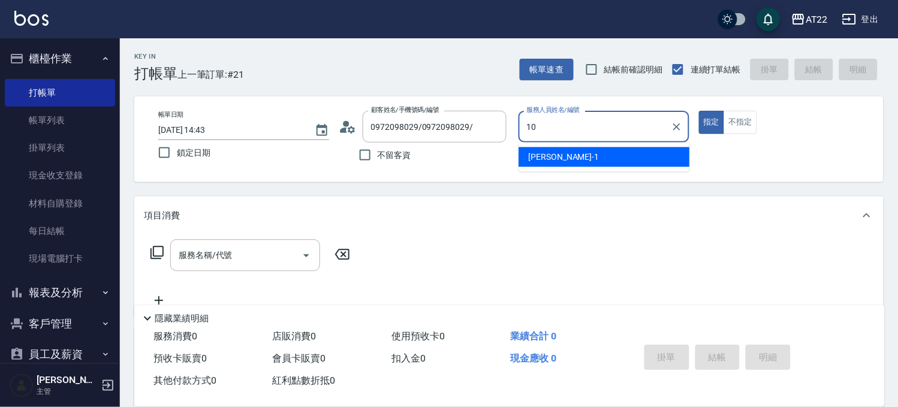
type input "Miu-10"
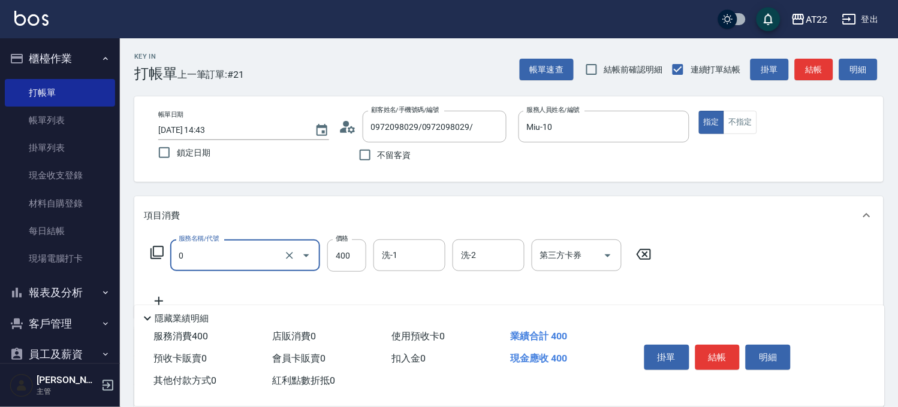
type input "有機洗髮(0)"
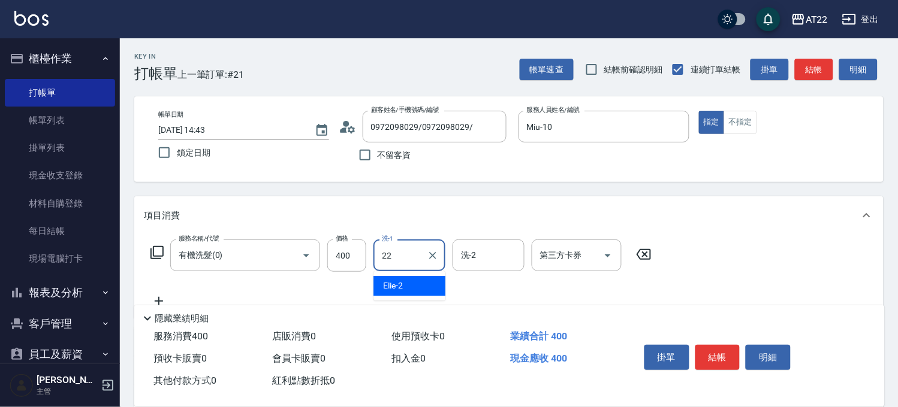
type input "Cherry-22"
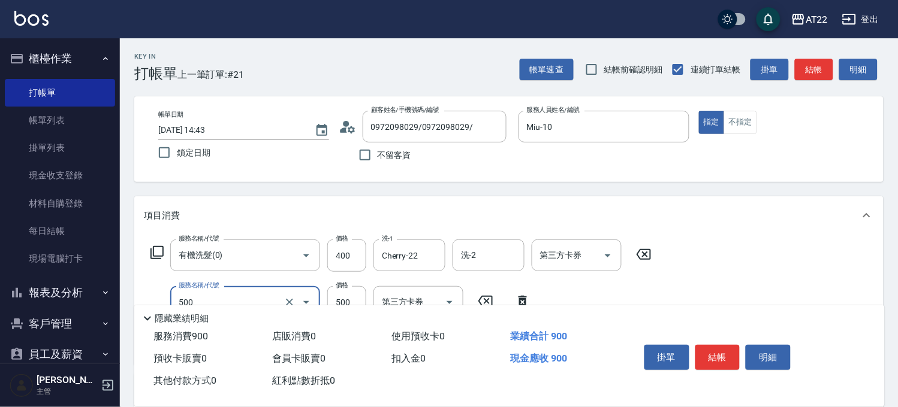
type input "剪髮(500)"
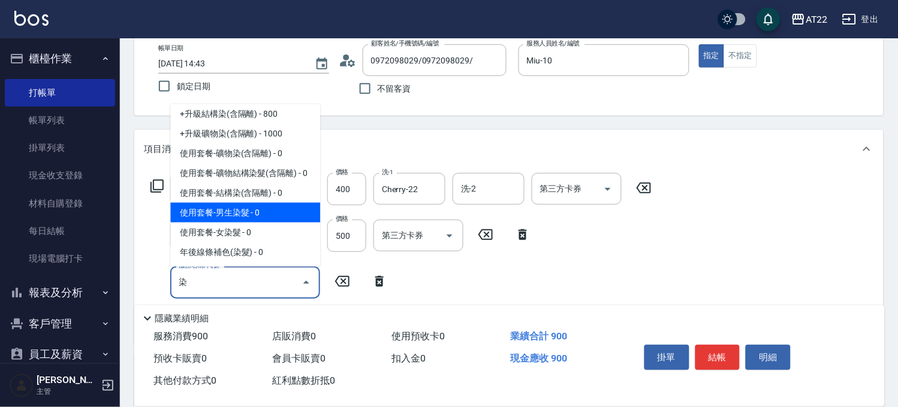
scroll to position [121, 0]
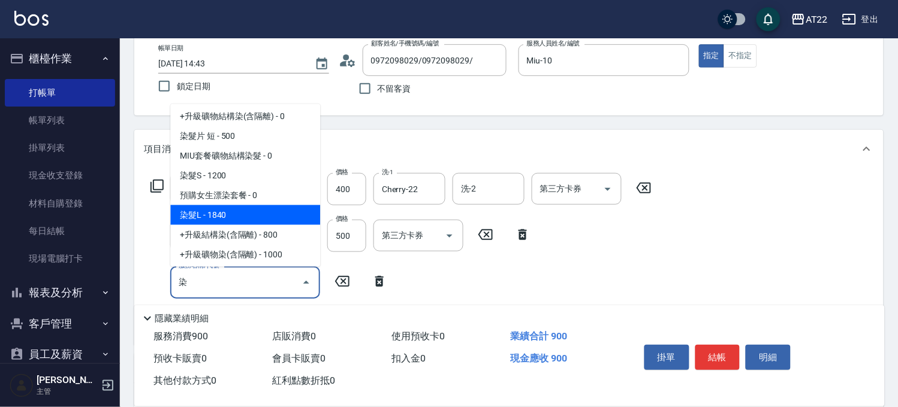
click at [231, 213] on span "染髮L - 1840" at bounding box center [245, 216] width 150 height 20
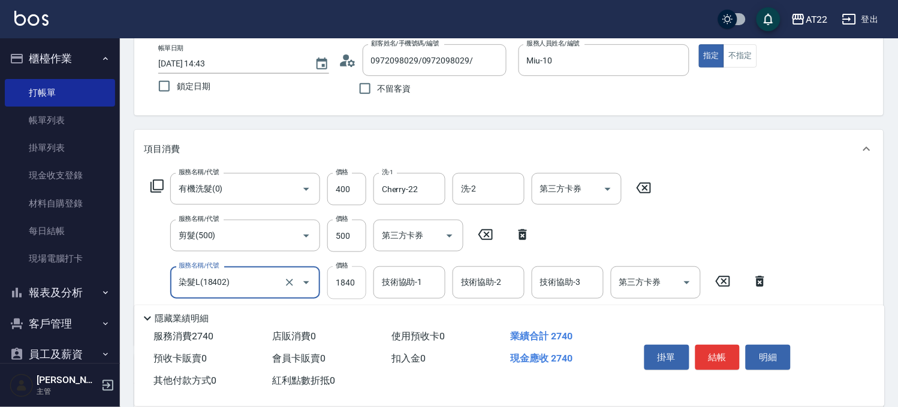
type input "染髮L(18402)"
click at [346, 280] on input "1840" at bounding box center [346, 283] width 39 height 32
type input "2070"
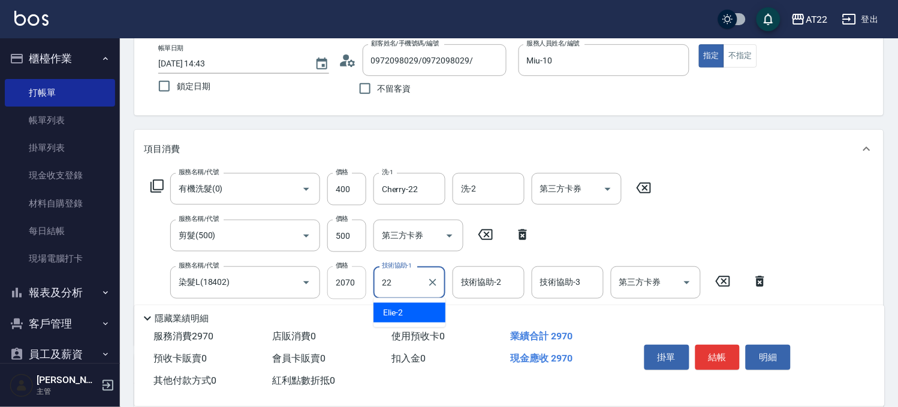
type input "Cherry-22"
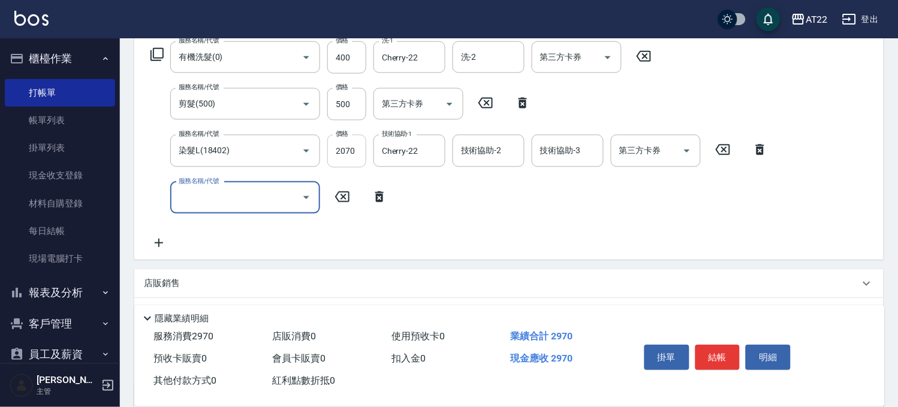
scroll to position [200, 0]
type input "頭皮隔離液(A3201)"
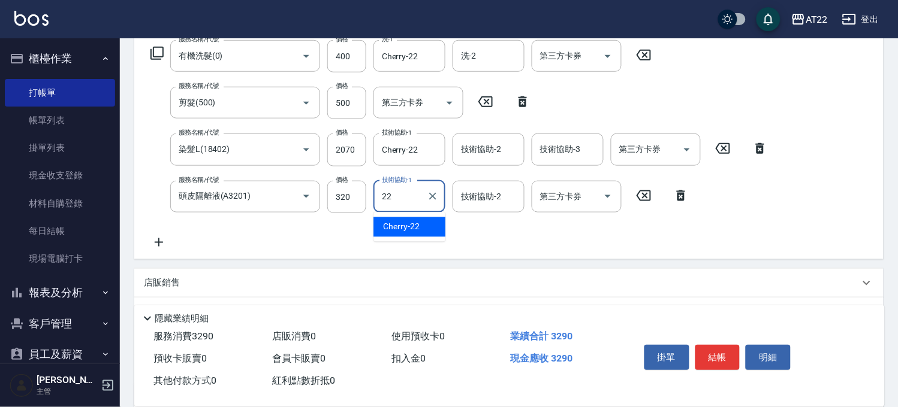
type input "Cherry-22"
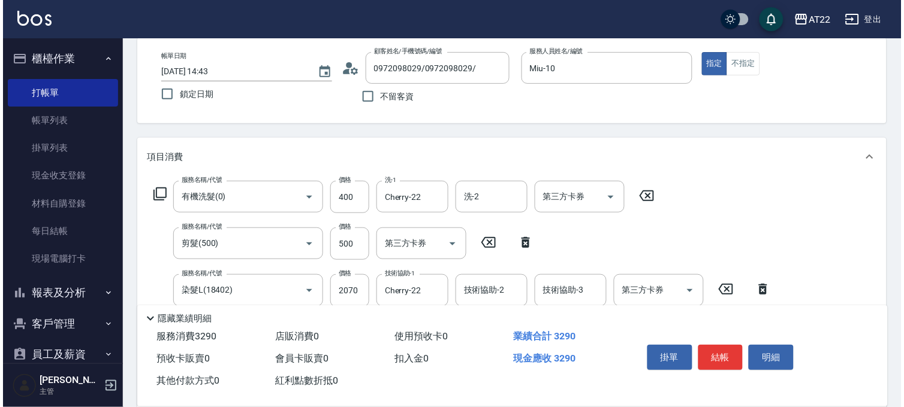
scroll to position [0, 0]
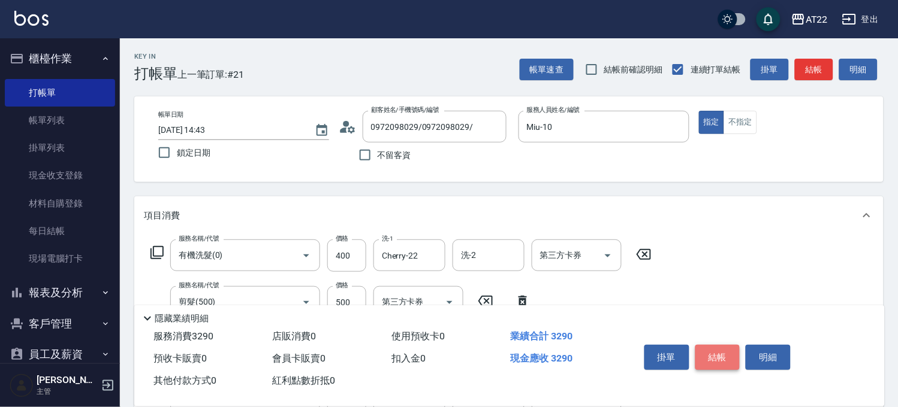
click at [715, 346] on button "結帳" at bounding box center [717, 357] width 45 height 25
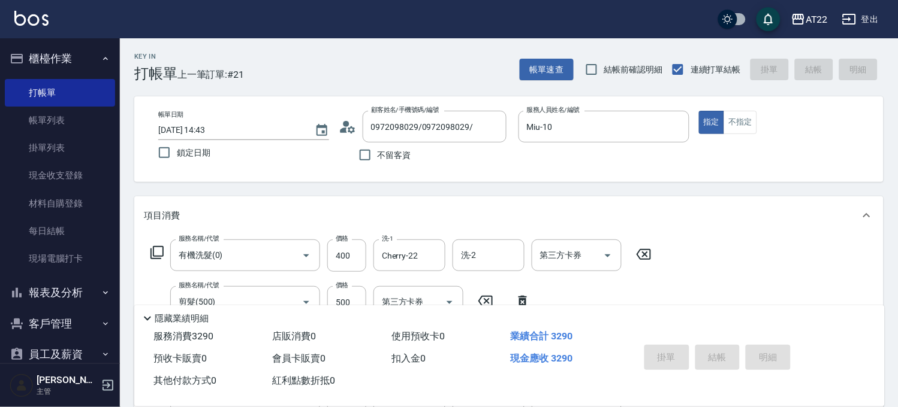
type input "2025/09/20 14:44"
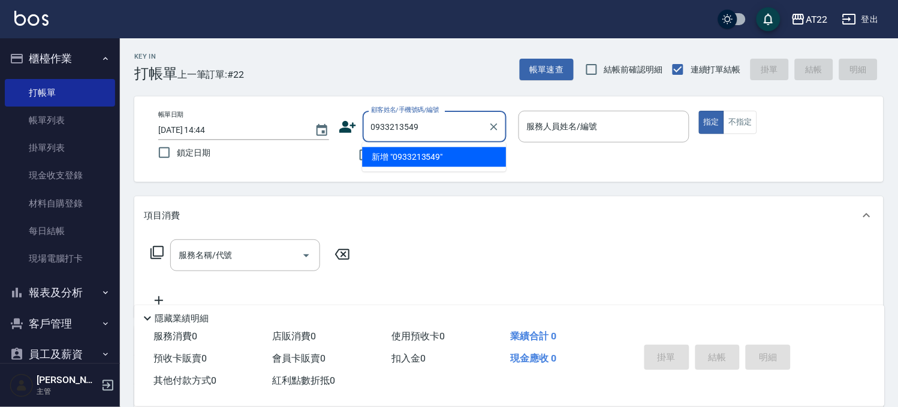
click at [406, 153] on li "新增 "0933213549"" at bounding box center [434, 157] width 144 height 20
type input "0933213549"
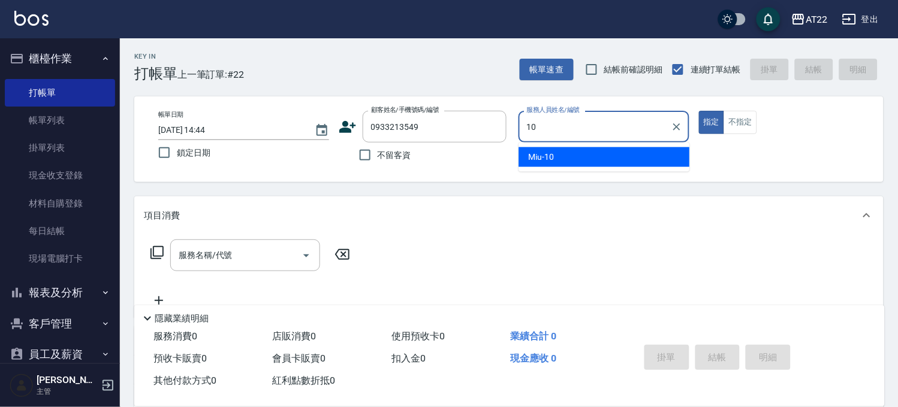
type input "Miu-10"
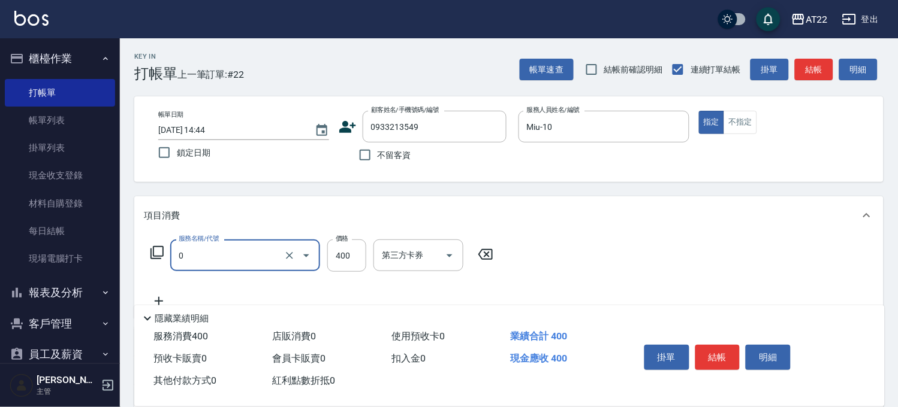
type input "有機洗髮(0)"
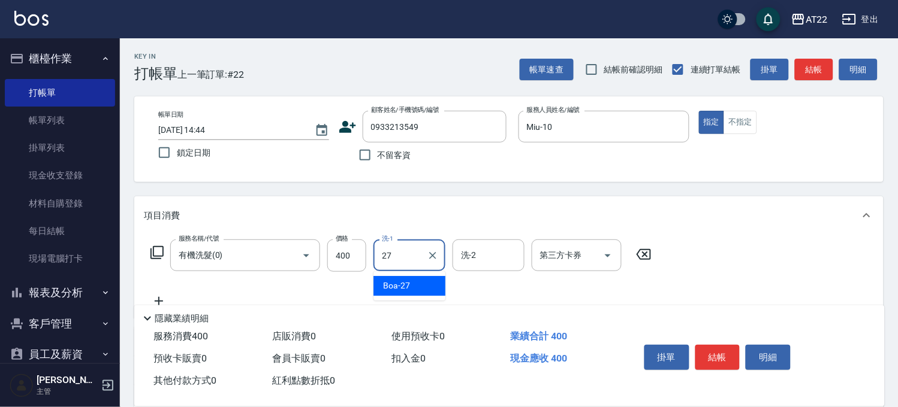
type input "Boa-27"
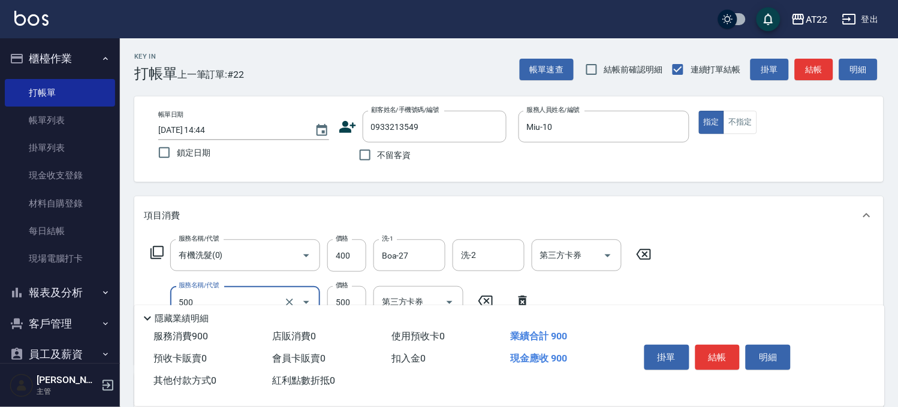
type input "剪髮(500)"
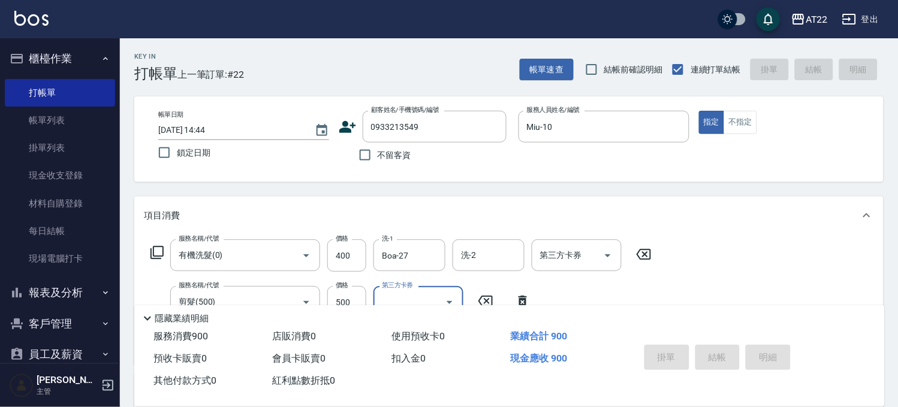
type input "2025/09/20 14:45"
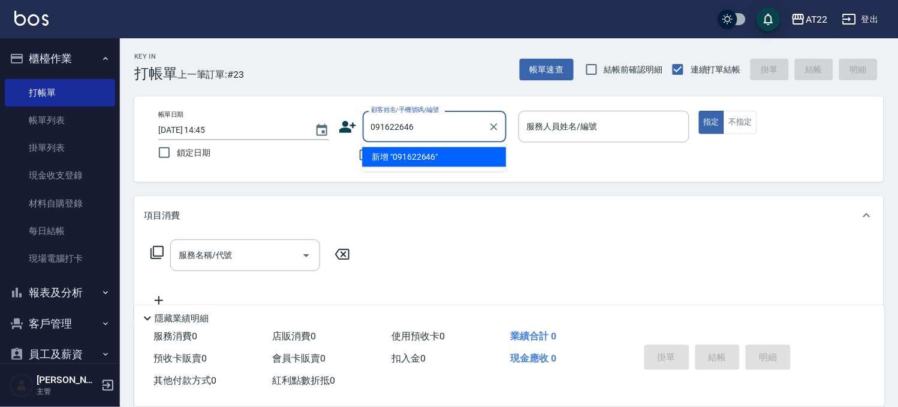
type input "0916226469"
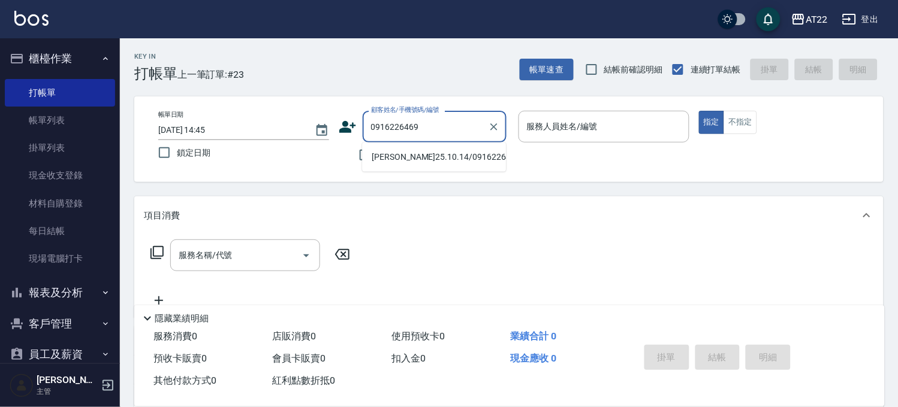
click at [399, 154] on li "潘建豪25.10.14/0916226469/v84067" at bounding box center [434, 157] width 144 height 20
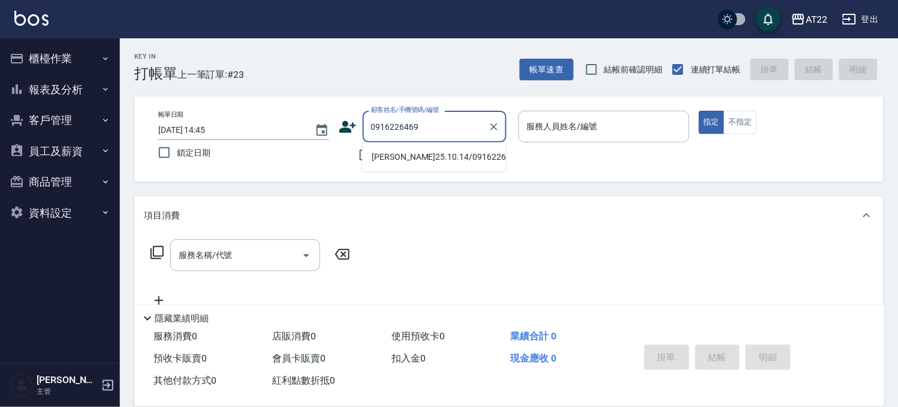
click at [406, 154] on li "[PERSON_NAME]25.10.14/0916226469/v84067" at bounding box center [434, 157] width 144 height 20
type input "[PERSON_NAME]25.10.14/0916226469/v84067"
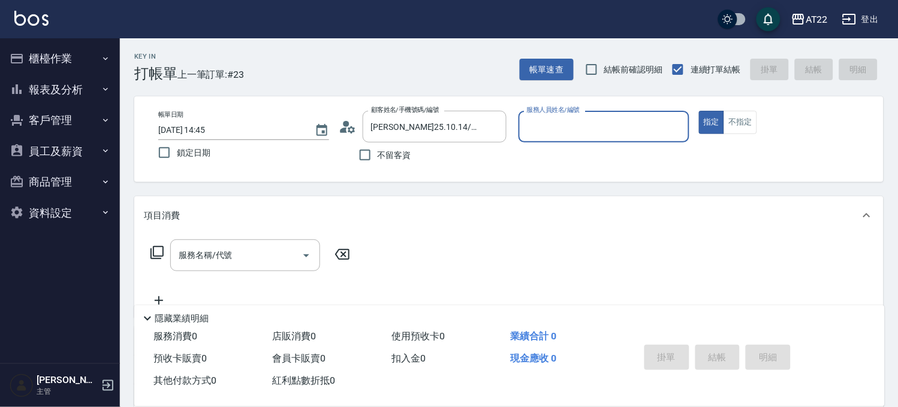
type input "Miko-12"
click at [222, 252] on input "服務名稱/代號" at bounding box center [236, 255] width 121 height 21
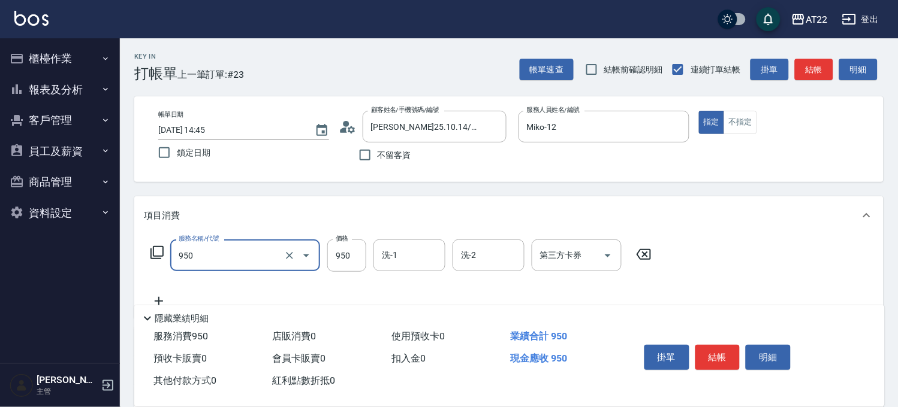
type input "SPA精油洗髮(950)"
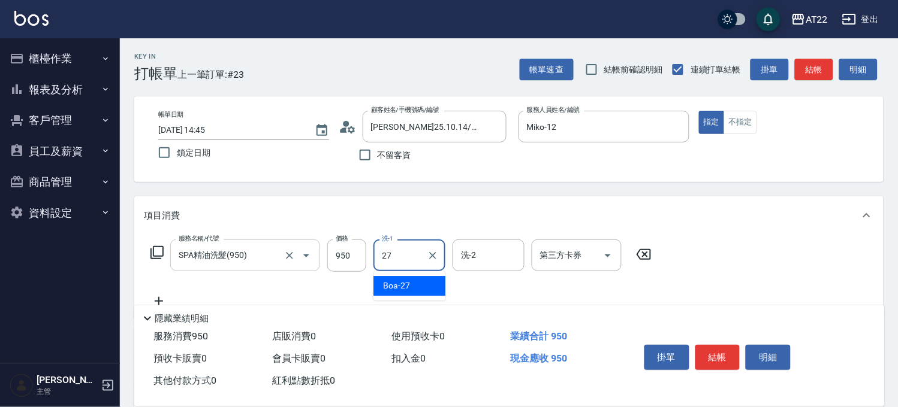
type input "Boa-27"
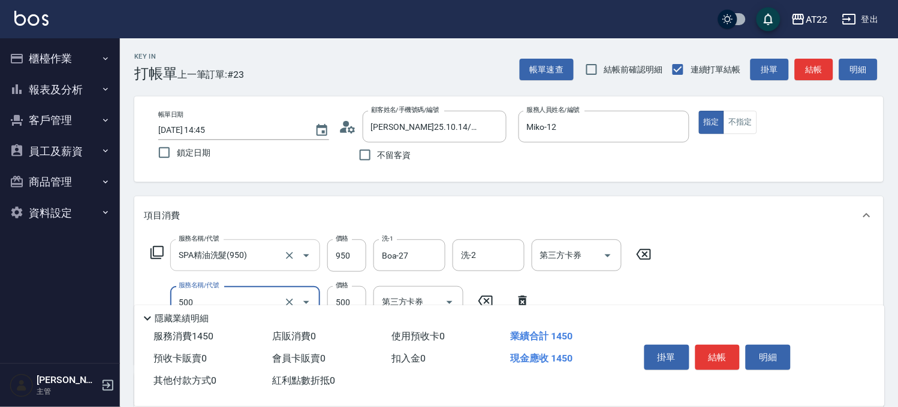
type input "剪髮(500)"
type input "550"
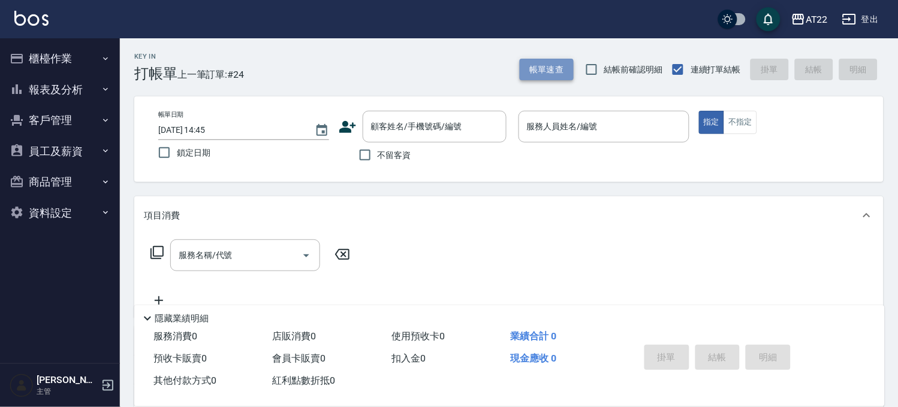
click at [544, 72] on button "帳單速查" at bounding box center [546, 70] width 54 height 22
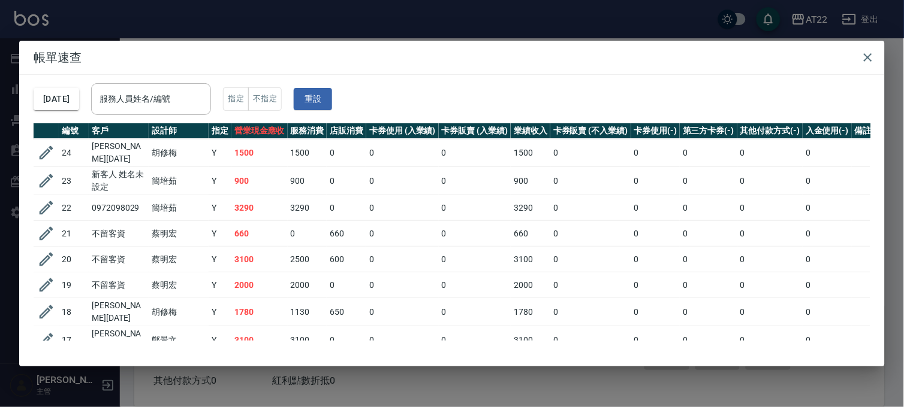
click at [540, 32] on div "帳單速查 [DATE] 服務人員姓名/編號 服務人員姓名/編號 指定 不指定 重設 編號 客戶 設計師 指定 營業現金應收 服務消費 店販消費 卡券使用 (入…" at bounding box center [452, 203] width 904 height 407
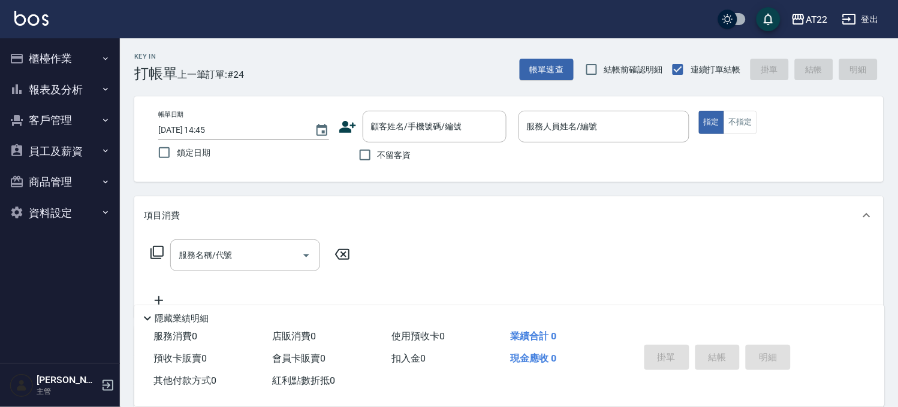
click at [383, 143] on label "不留客資" at bounding box center [381, 155] width 59 height 25
click at [377, 143] on input "不留客資" at bounding box center [364, 155] width 25 height 25
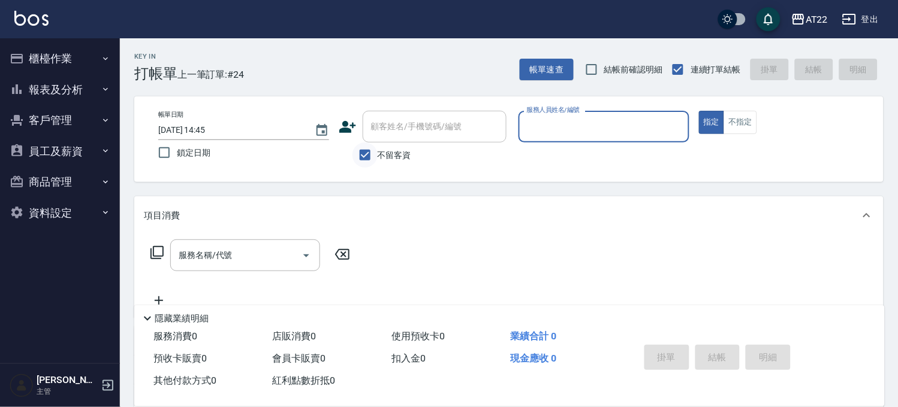
click at [364, 160] on input "不留客資" at bounding box center [364, 155] width 25 height 25
checkbox input "false"
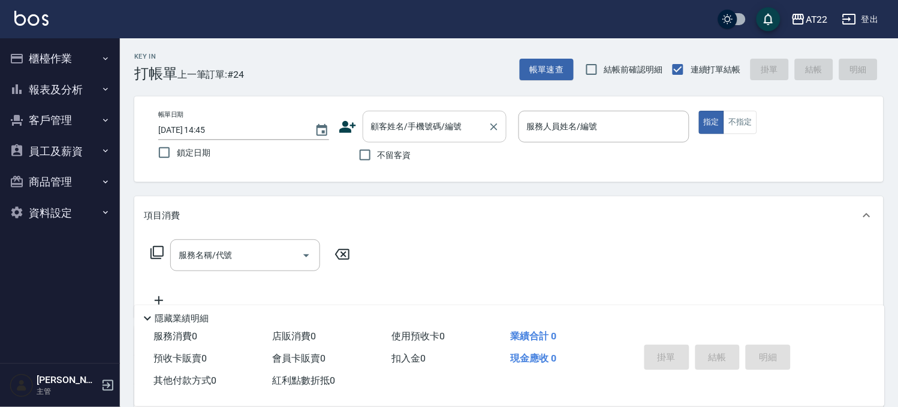
click at [396, 132] on input "顧客姓名/手機號碼/編號" at bounding box center [425, 126] width 115 height 21
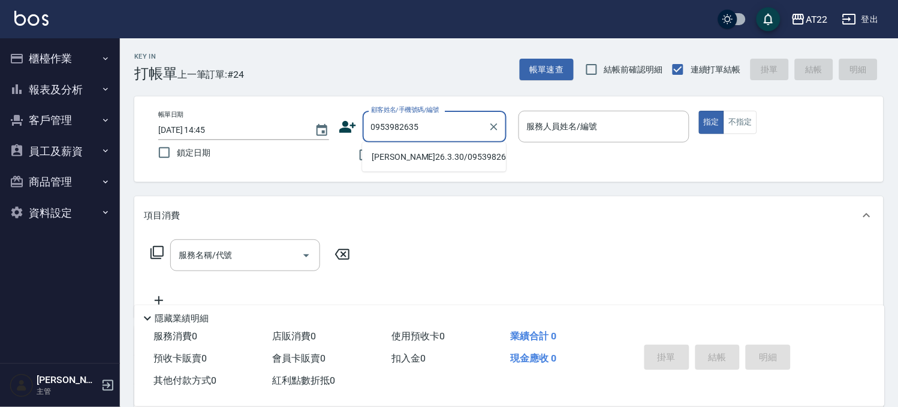
click at [395, 159] on li "[PERSON_NAME]26.3.30/0953982635/V82357" at bounding box center [434, 157] width 144 height 20
type input "[PERSON_NAME]26.3.30/0953982635/V82357"
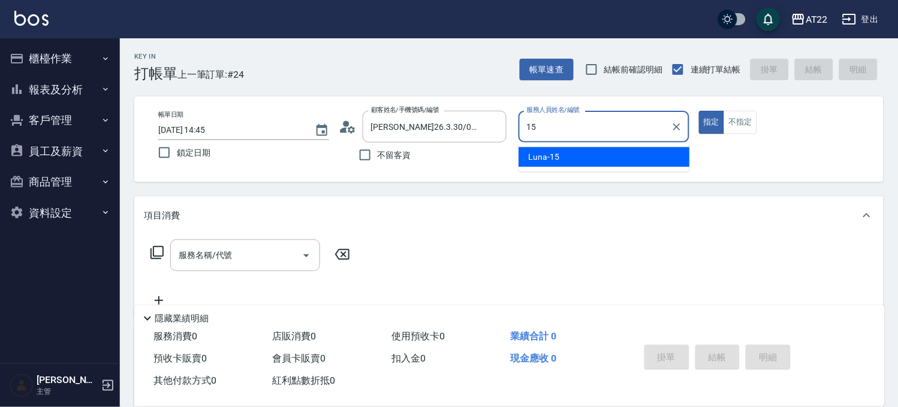
type input "Luna-15"
type button "true"
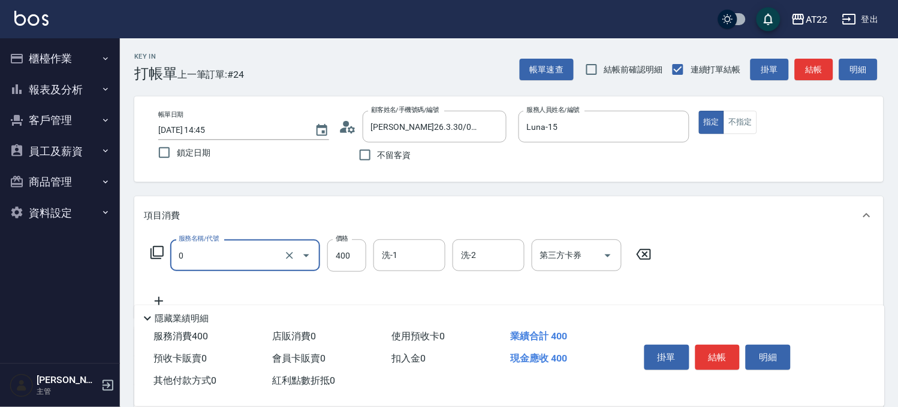
type input "有機洗髮(0)"
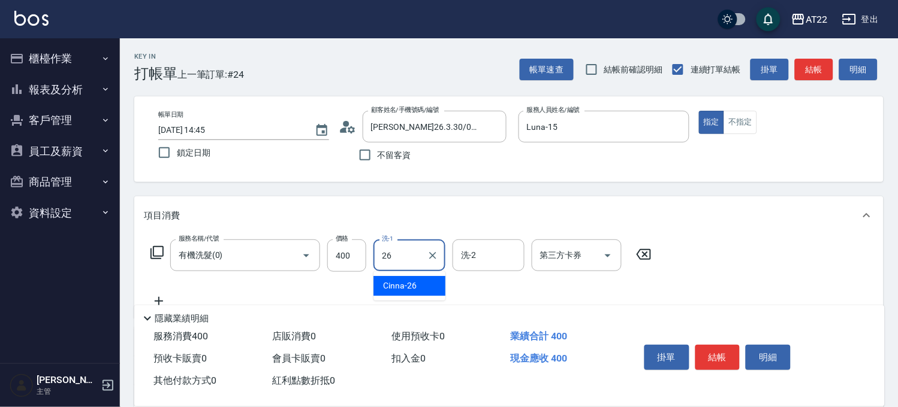
type input "Cinna-26"
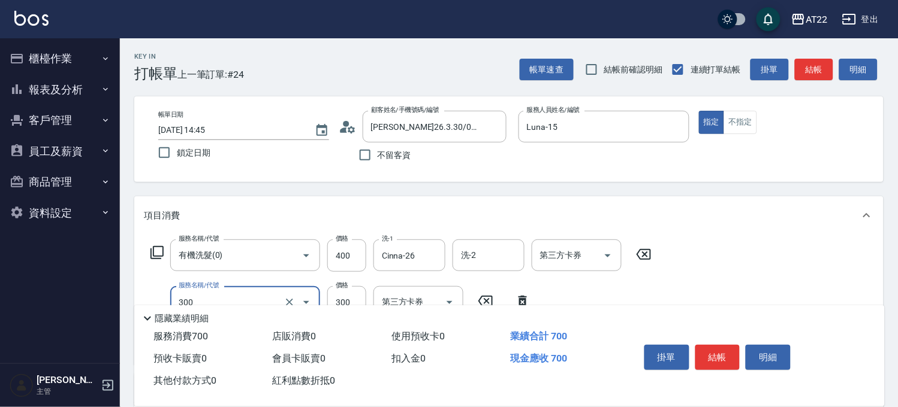
type input "剪髮(300)"
type input "250"
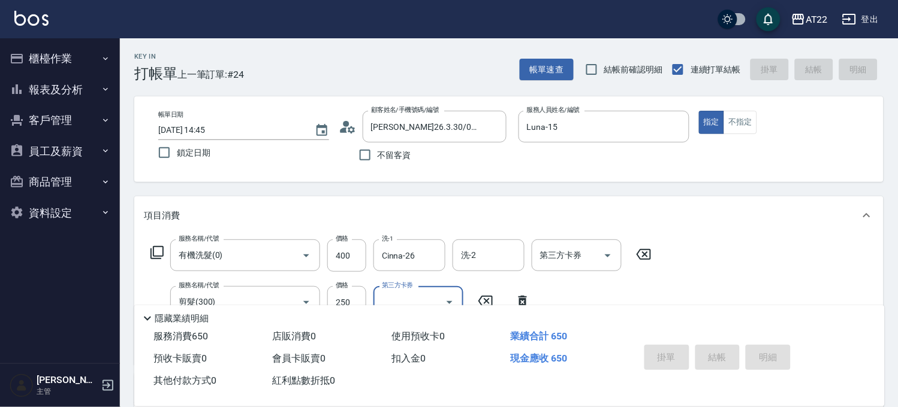
type input "[DATE] 14:46"
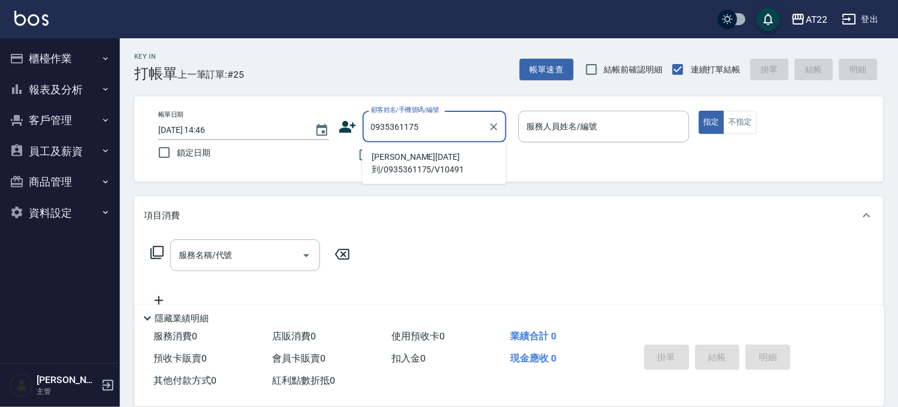
click at [408, 153] on li "[PERSON_NAME][DATE]到/0935361175/V10491" at bounding box center [434, 163] width 144 height 32
type input "[PERSON_NAME][DATE]到/0935361175/V10491"
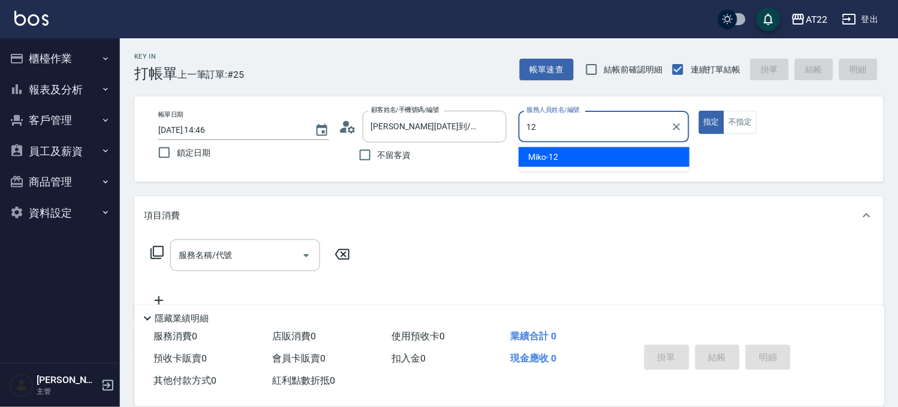
type input "Miko-12"
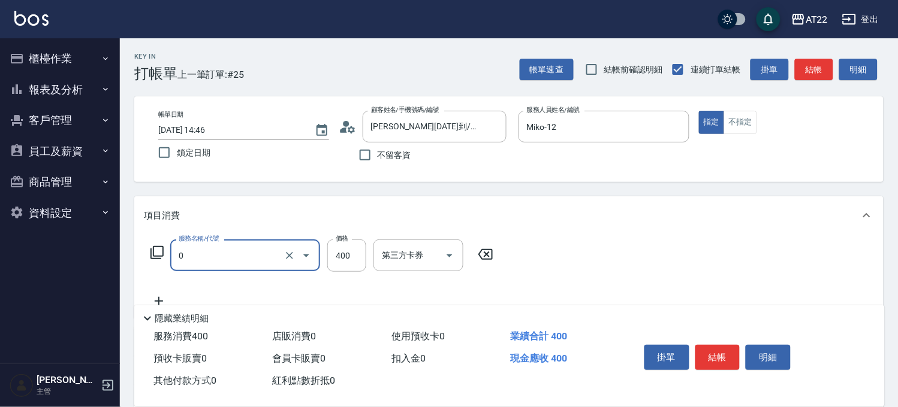
type input "有機洗髮(0)"
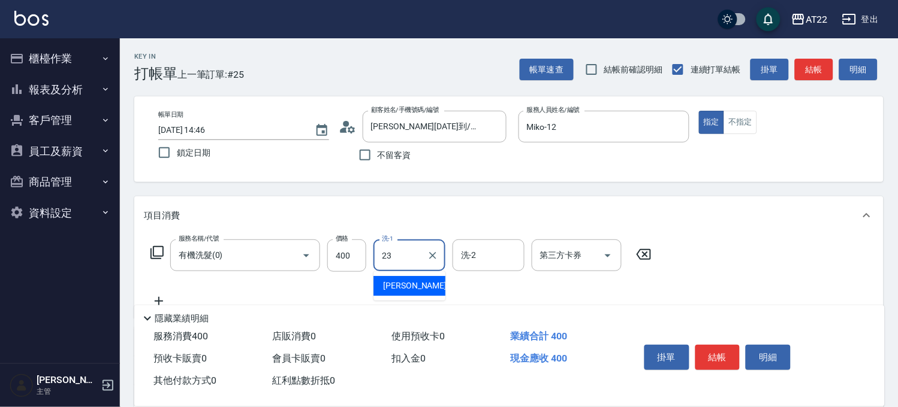
type input "[PERSON_NAME]-23"
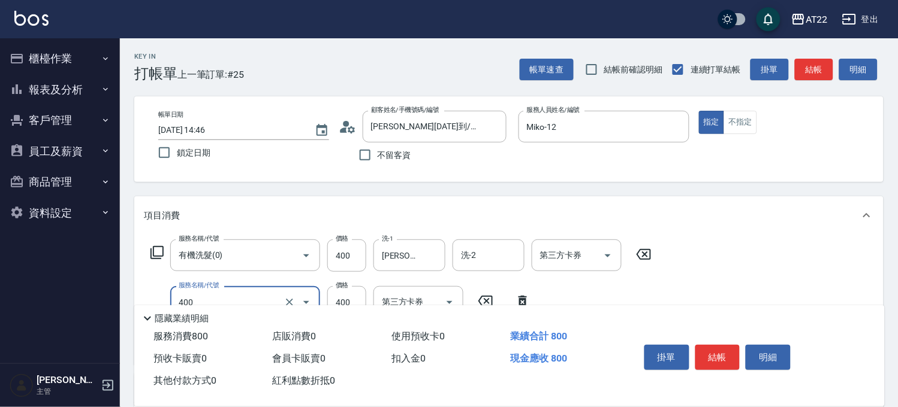
type input "剪髮(400)"
type input "350"
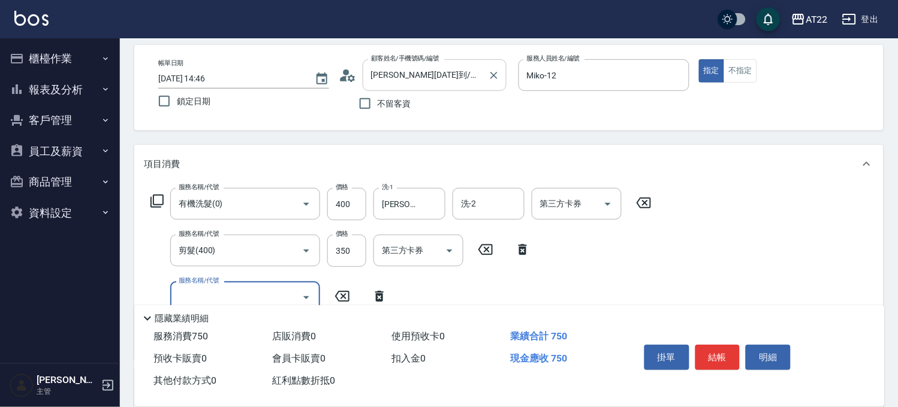
scroll to position [133, 0]
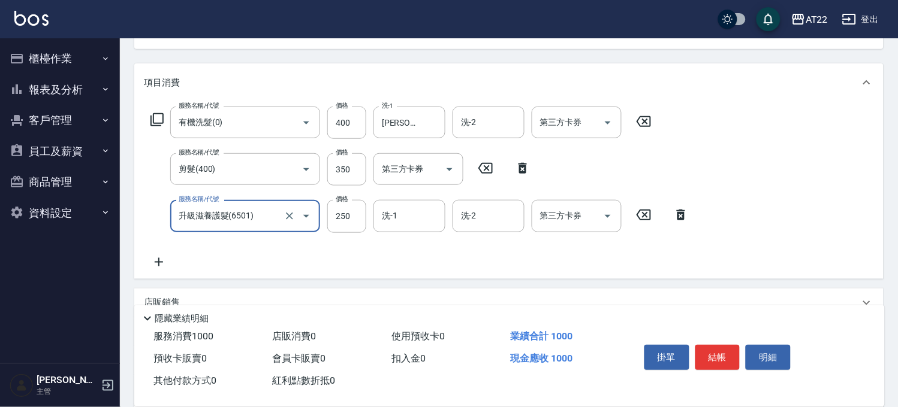
type input "升級滋養護髮(6501)"
click at [403, 207] on input "洗-1" at bounding box center [409, 216] width 61 height 21
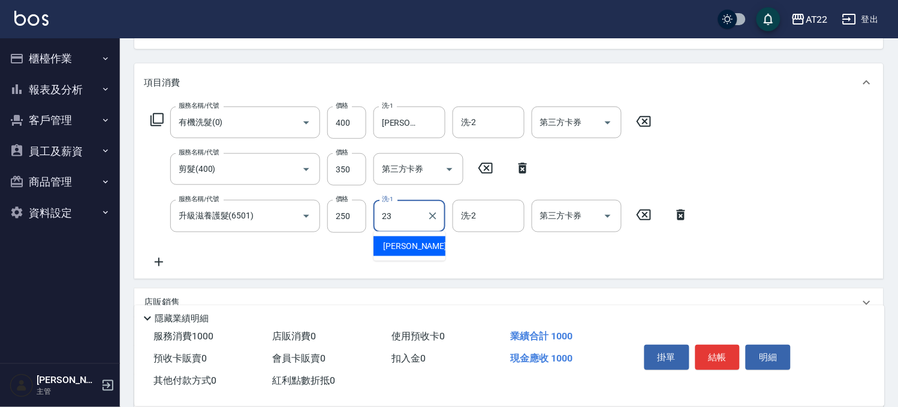
type input "[PERSON_NAME]-23"
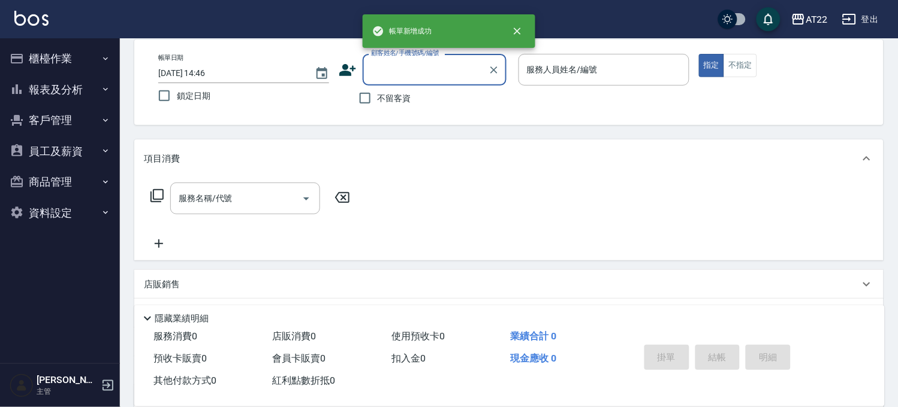
scroll to position [0, 0]
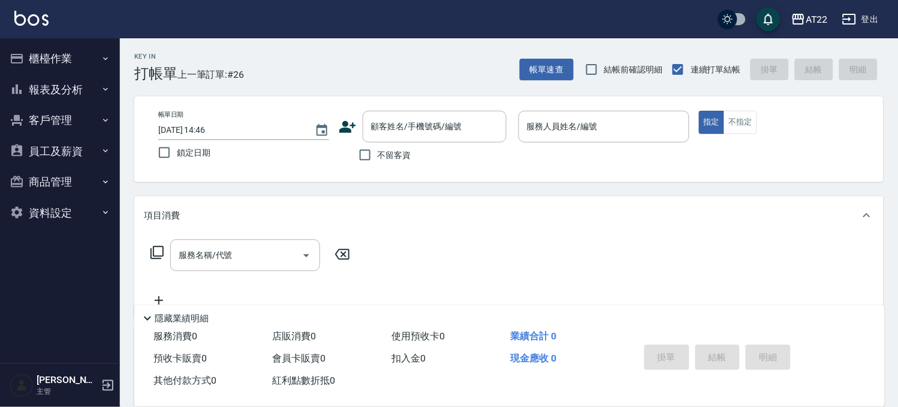
click at [558, 83] on div "Key In 打帳單 上一筆訂單:#26 帳單速查 結帳前確認明細 連續打單結帳 掛單 結帳 明細 帳單日期 [DATE] 14:46 鎖定日期 顧客姓名/手…" at bounding box center [509, 311] width 778 height 546
click at [559, 67] on button "帳單速查" at bounding box center [546, 70] width 54 height 22
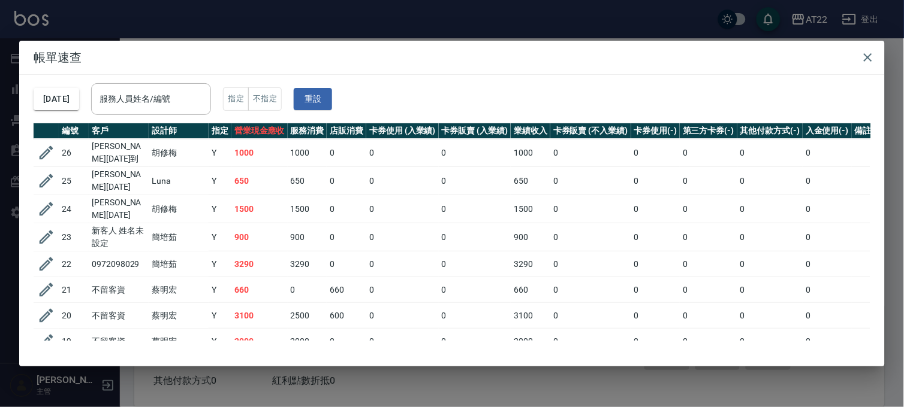
click at [445, 19] on div "帳單速查 [DATE] 服務人員姓名/編號 服務人員姓名/編號 指定 不指定 重設 編號 客戶 設計師 指定 營業現金應收 服務消費 店販消費 卡券使用 (入…" at bounding box center [452, 203] width 904 height 407
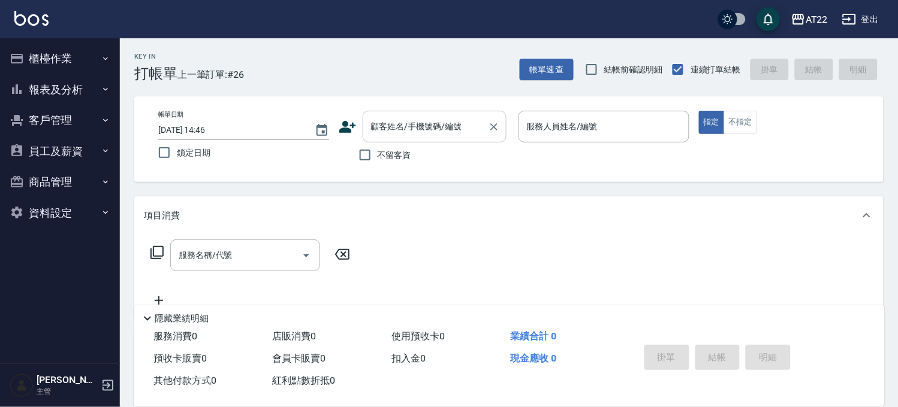
click at [430, 121] on input "顧客姓名/手機號碼/編號" at bounding box center [425, 126] width 115 height 21
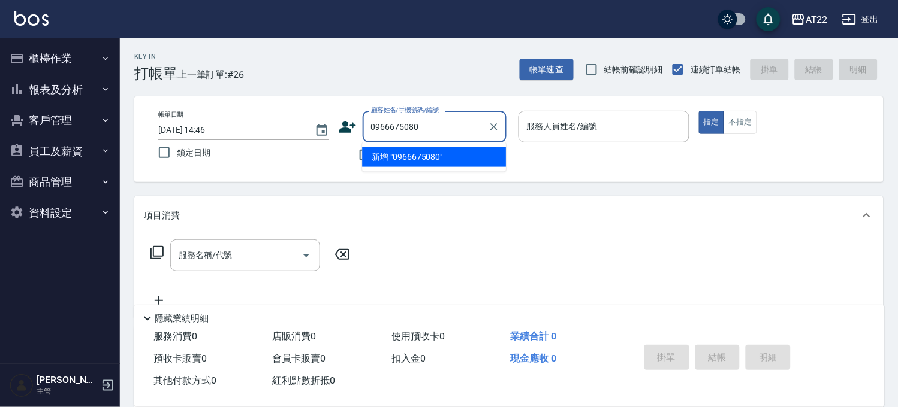
click at [400, 156] on li "新增 "0966675080"" at bounding box center [434, 157] width 144 height 20
type input "0966675080"
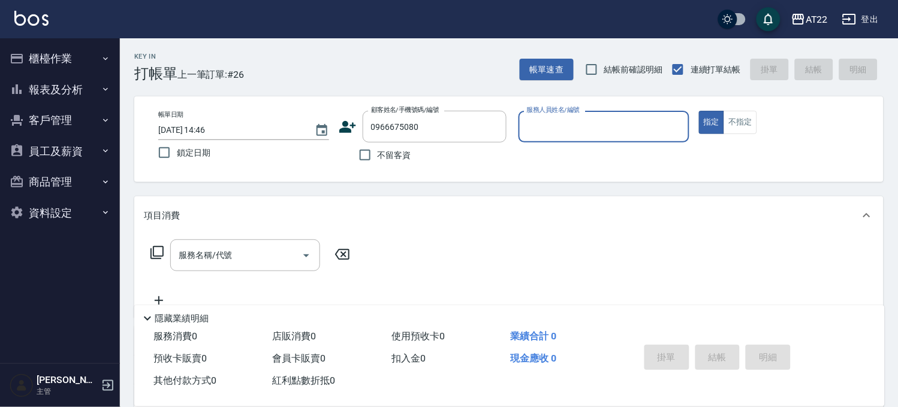
click at [345, 126] on icon at bounding box center [347, 127] width 17 height 12
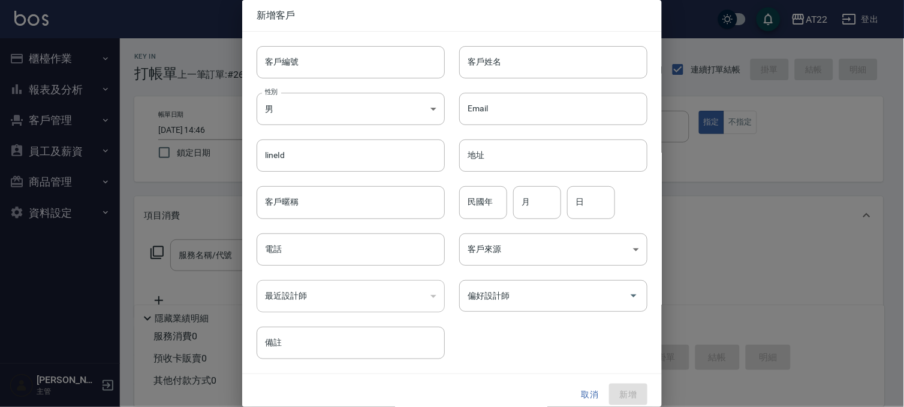
type input "0966675080"
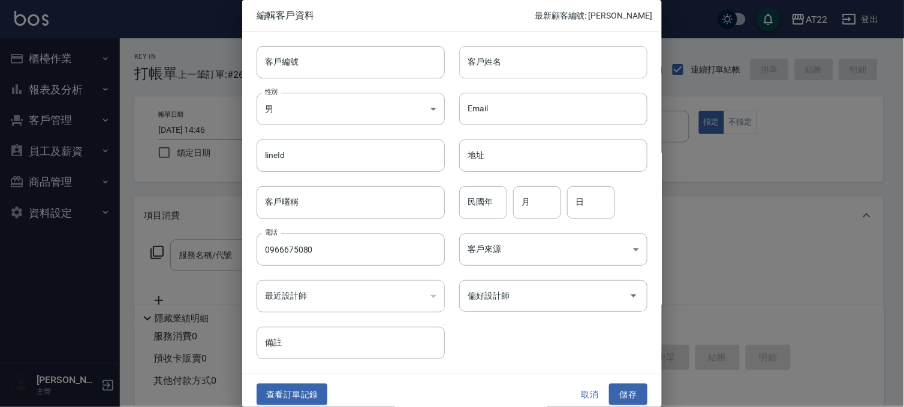
click at [507, 55] on input "客戶姓名" at bounding box center [553, 62] width 188 height 32
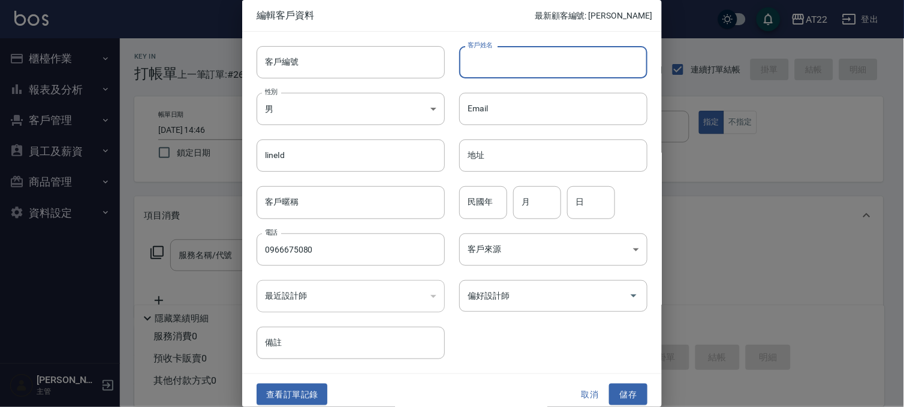
type input "ㄎ"
type input "[PERSON_NAME]"
click at [496, 189] on input "民國年" at bounding box center [483, 202] width 48 height 32
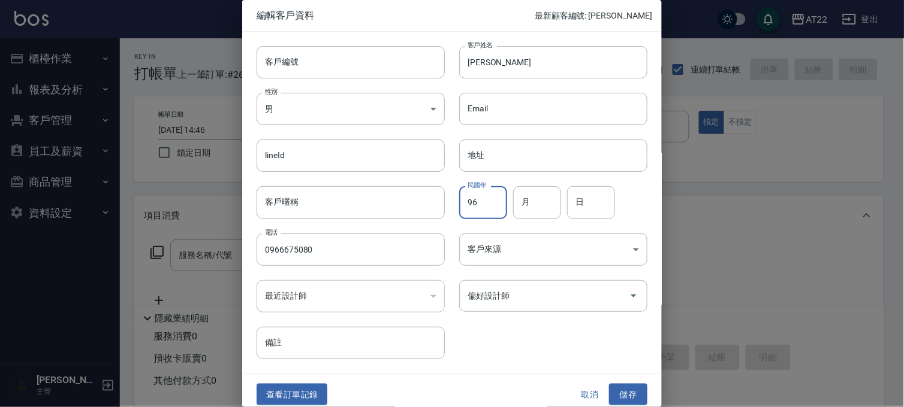
type input "96"
type input "3"
type input "23"
click at [627, 388] on button "儲存" at bounding box center [628, 395] width 38 height 22
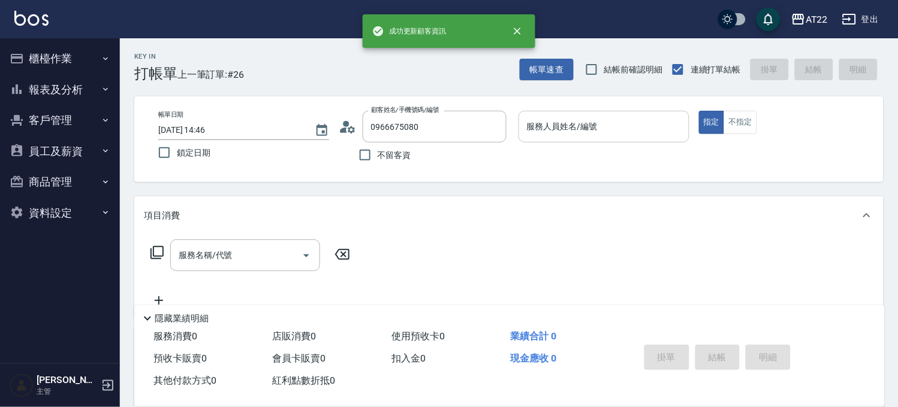
click at [642, 127] on input "服務人員姓名/編號" at bounding box center [604, 126] width 160 height 21
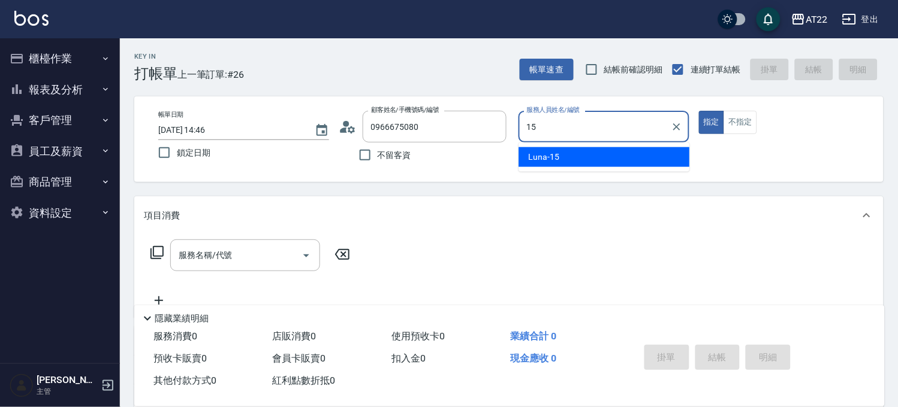
type input "Luna-15"
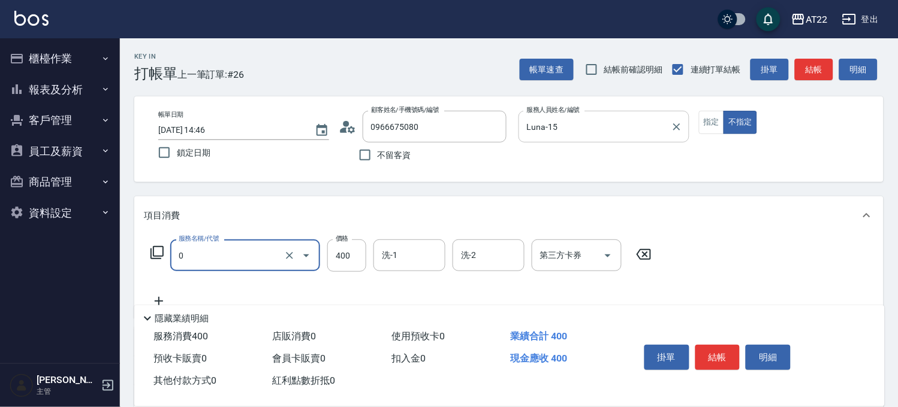
type input "有機洗髮(0)"
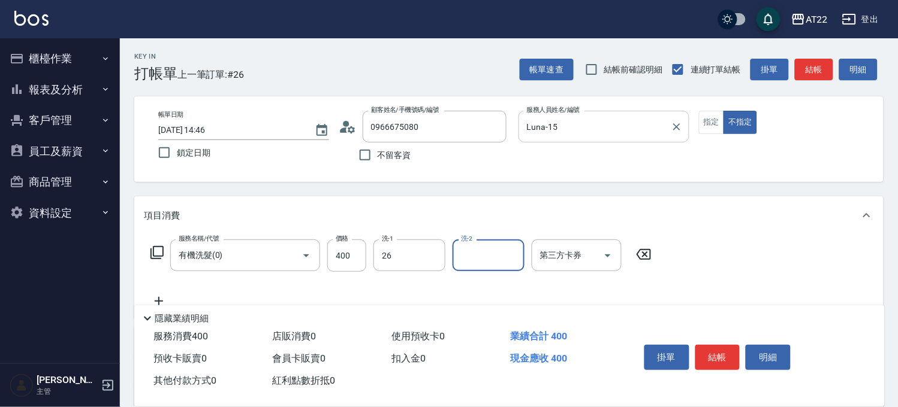
type input "Cinna-26"
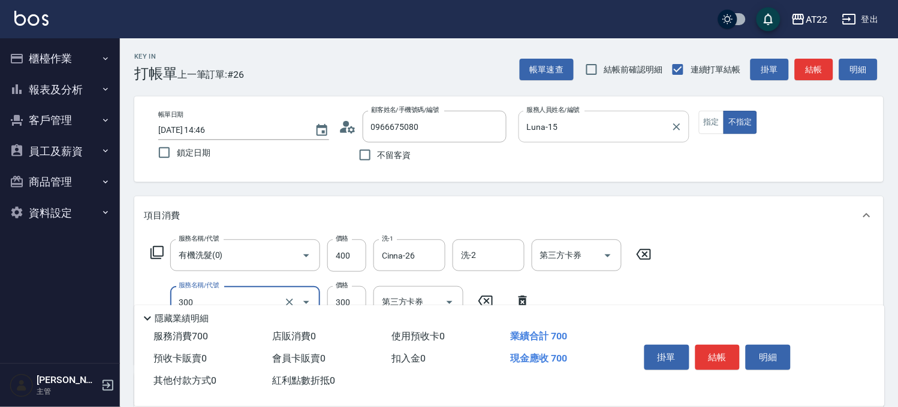
type input "剪髮(300)"
type input "250"
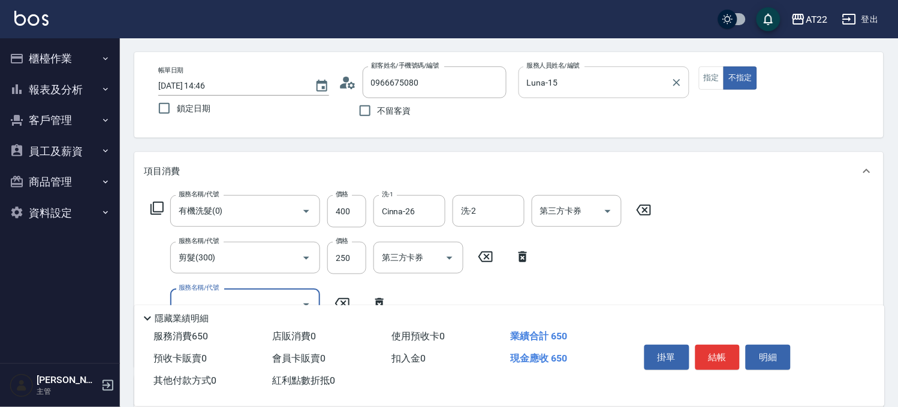
scroll to position [67, 0]
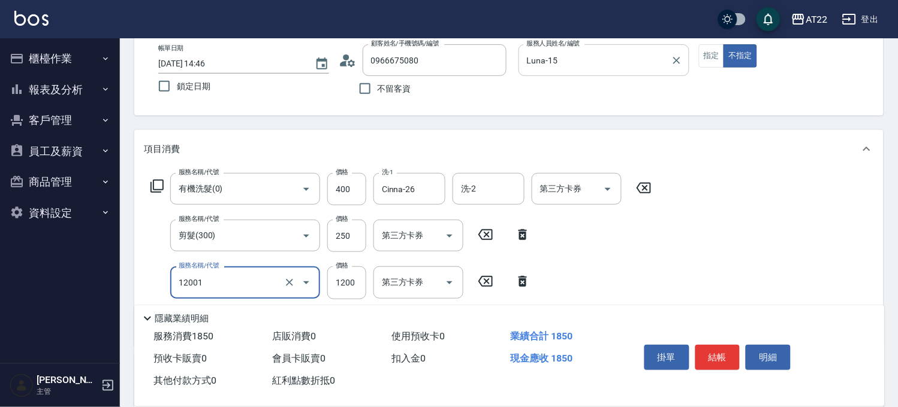
type input "燙髮S(12001)"
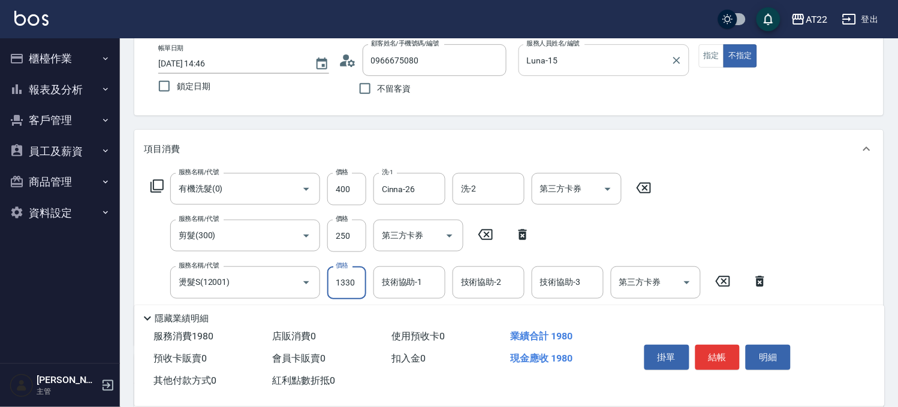
type input "1330"
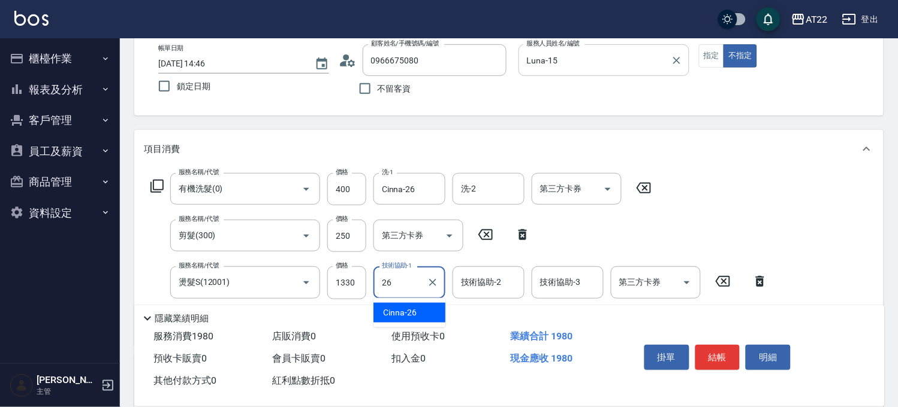
type input "Cinna-26"
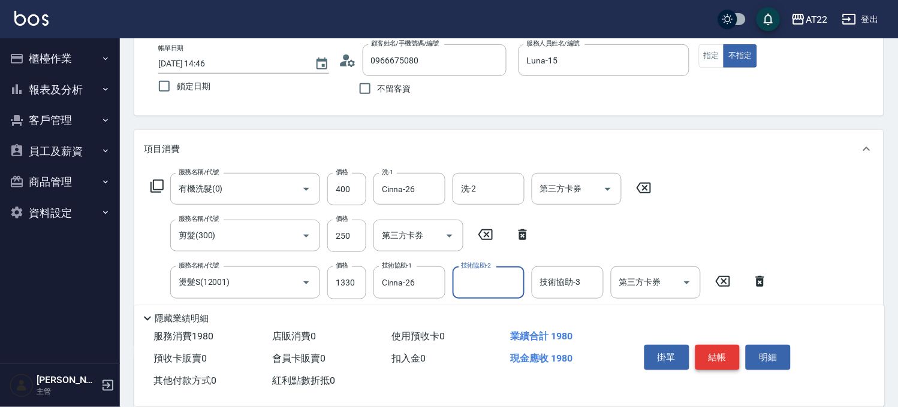
click at [725, 360] on button "結帳" at bounding box center [717, 357] width 45 height 25
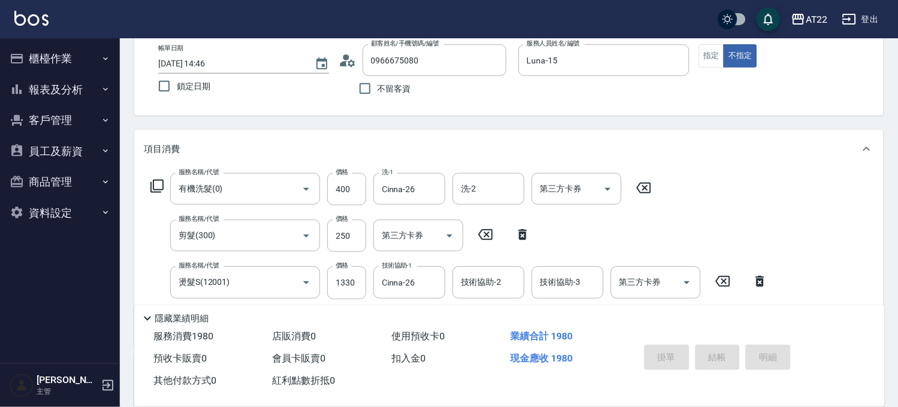
type input "[DATE] 14:47"
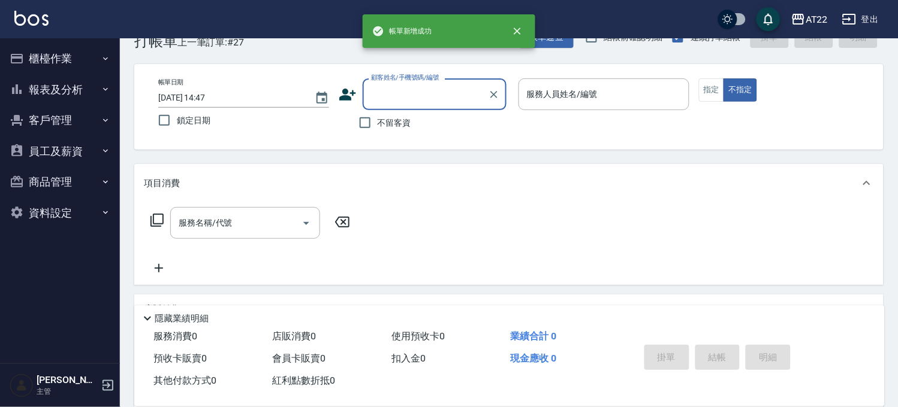
scroll to position [0, 0]
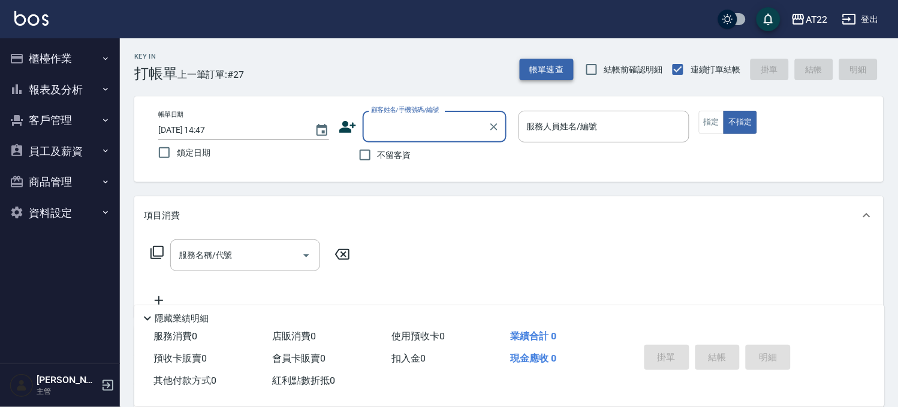
click at [536, 64] on button "帳單速查" at bounding box center [546, 70] width 54 height 22
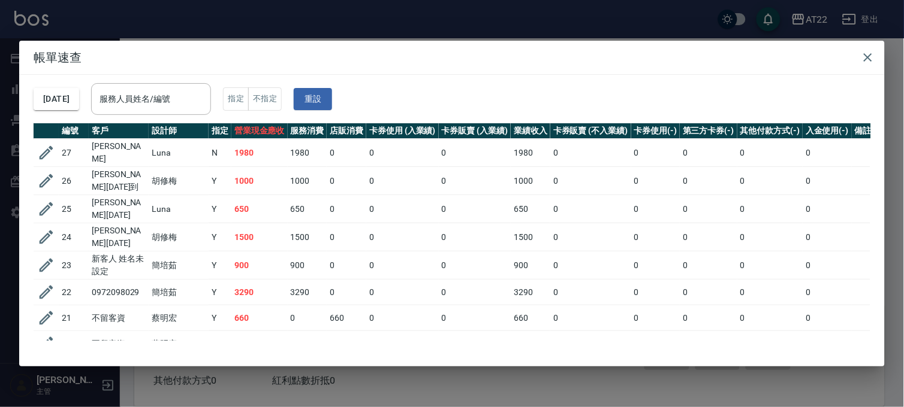
click at [546, 33] on div "帳單速查 [DATE] 服務人員姓名/編號 服務人員姓名/編號 指定 不指定 重設 編號 客戶 設計師 指定 營業現金應收 服務消費 店販消費 卡券使用 (入…" at bounding box center [452, 203] width 904 height 407
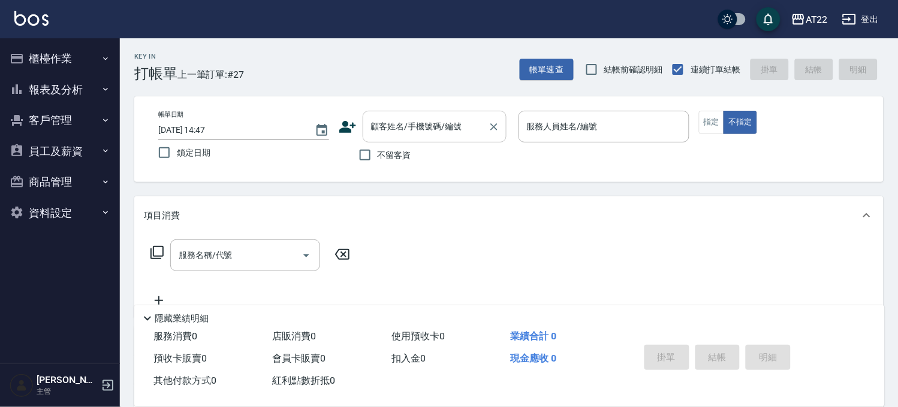
click at [410, 138] on div "顧客姓名/手機號碼/編號" at bounding box center [434, 127] width 144 height 32
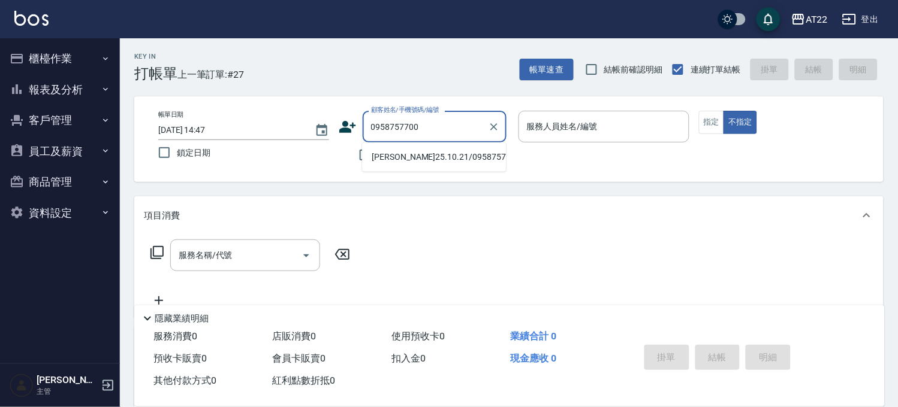
click at [430, 161] on li "[PERSON_NAME]25.10.21/0958757700/V84076" at bounding box center [434, 157] width 144 height 20
type input "[PERSON_NAME]25.10.21/0958757700/V84076"
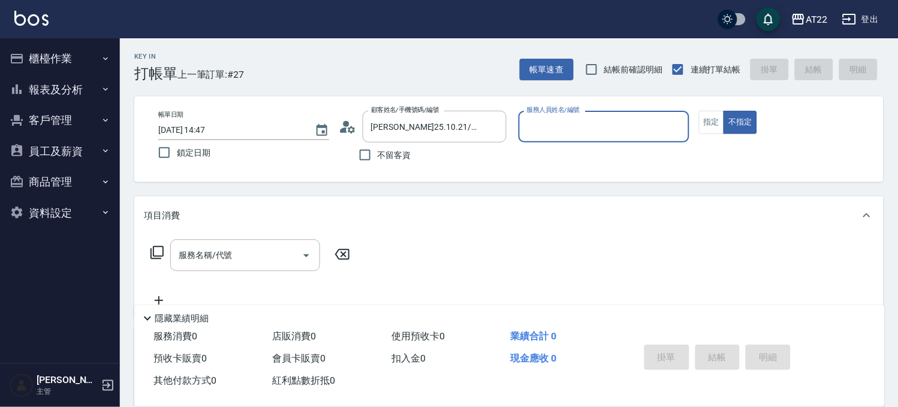
type input "Miu-10"
click at [701, 114] on button "指定" at bounding box center [712, 122] width 26 height 23
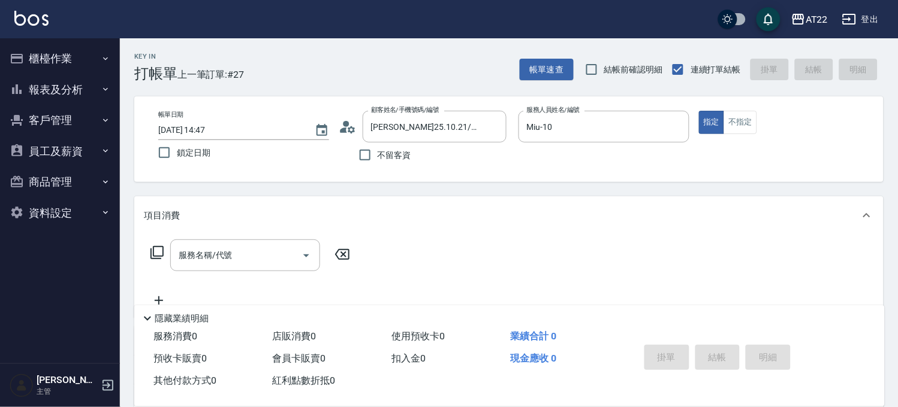
click at [228, 237] on div "服務名稱/代號 服務名稱/代號" at bounding box center [508, 276] width 749 height 83
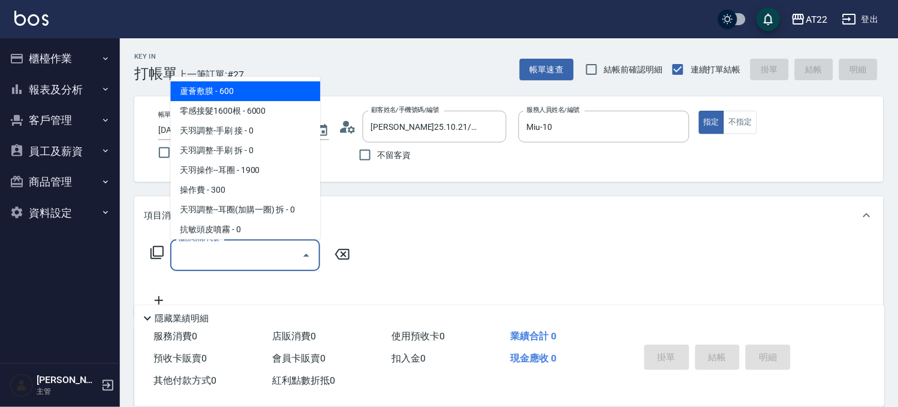
click at [255, 246] on input "服務名稱/代號" at bounding box center [236, 255] width 121 height 21
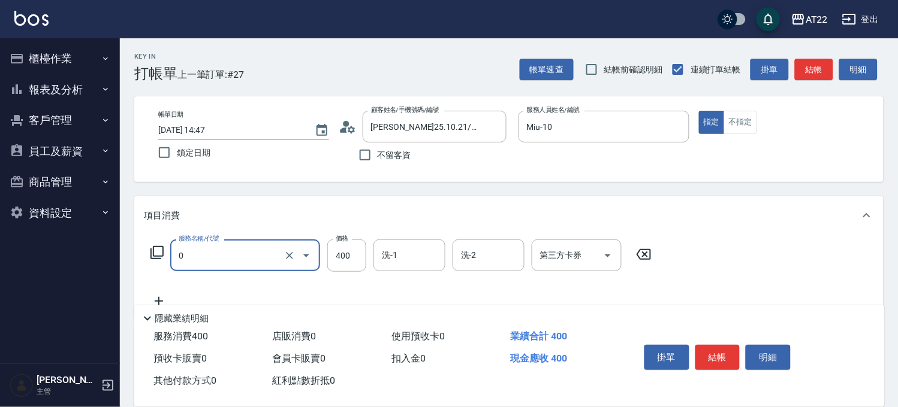
type input "有機洗髮(0)"
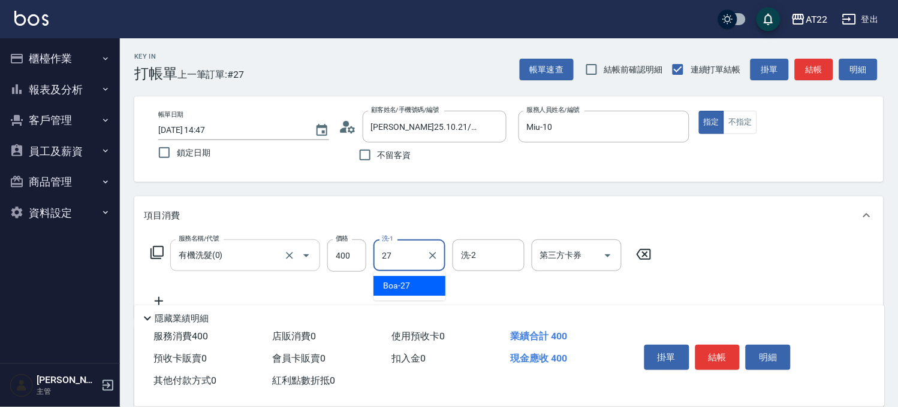
type input "Boa-27"
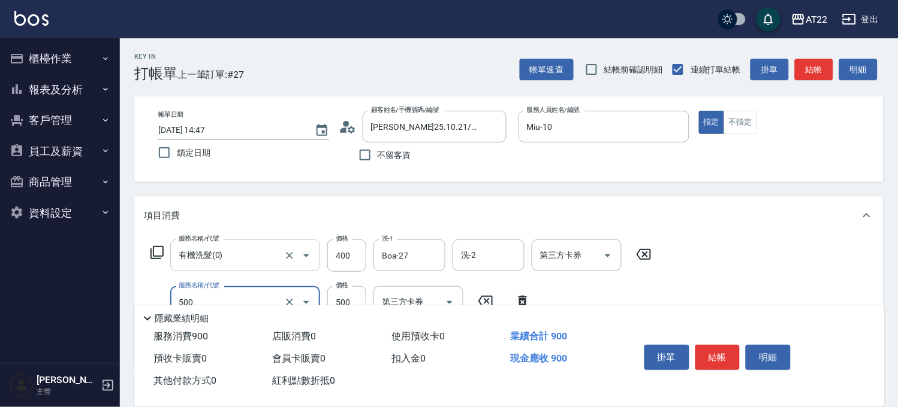
type input "剪髮(500)"
type input "450"
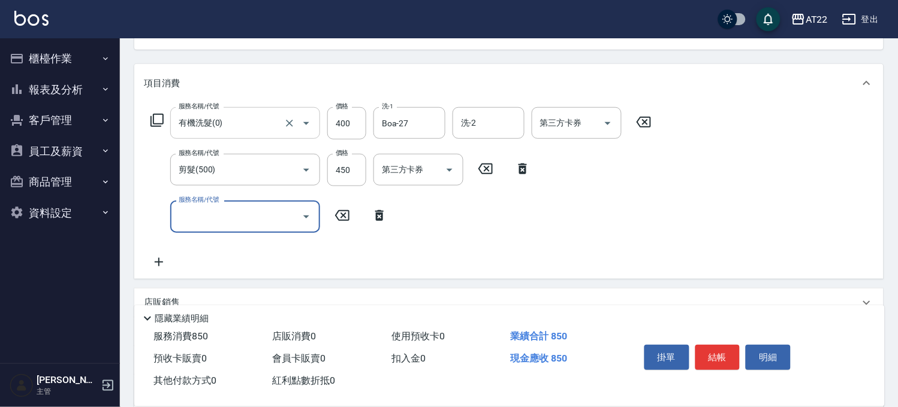
scroll to position [133, 0]
type input "升級保水面膜(9001)"
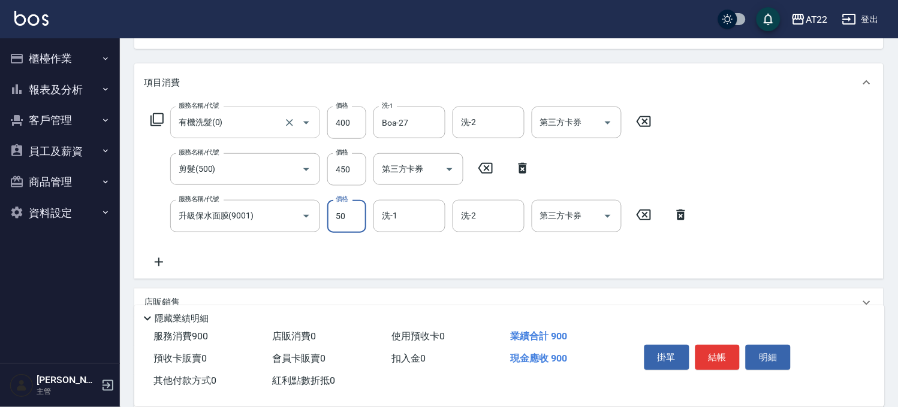
type input "500"
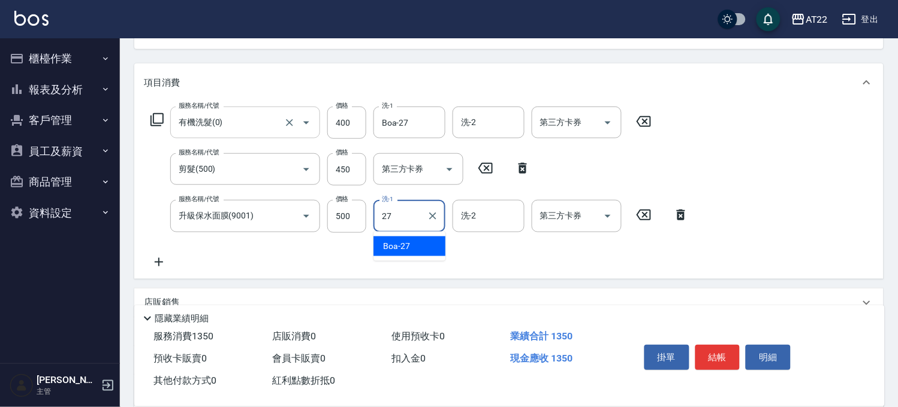
type input "Boa-27"
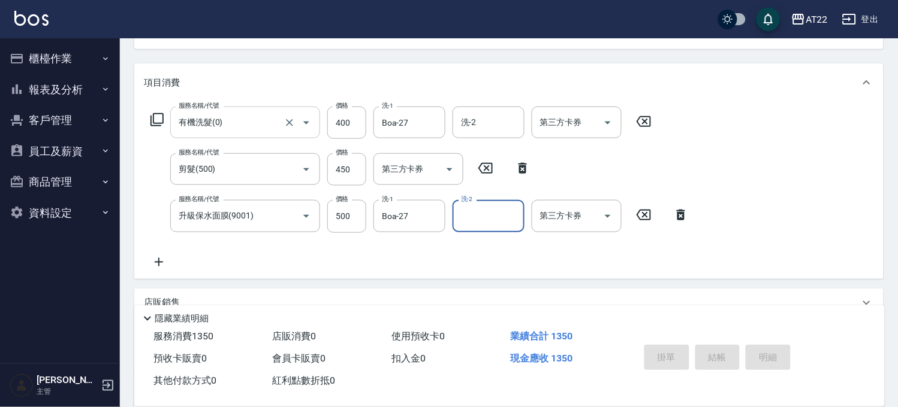
type input "[DATE] 14:50"
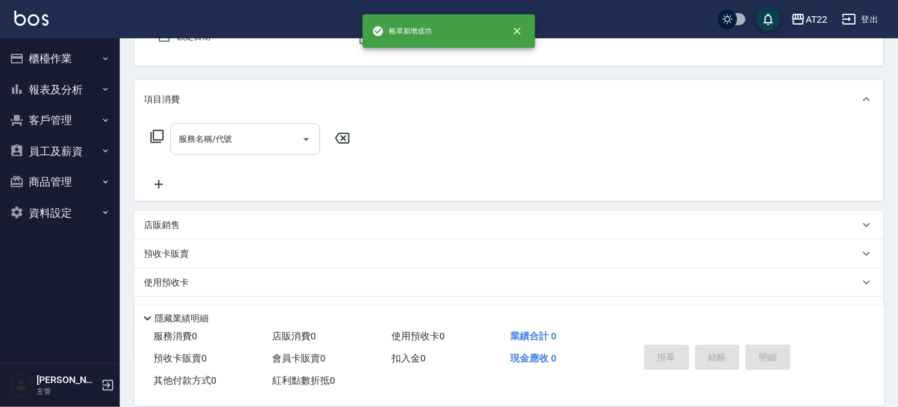
scroll to position [0, 0]
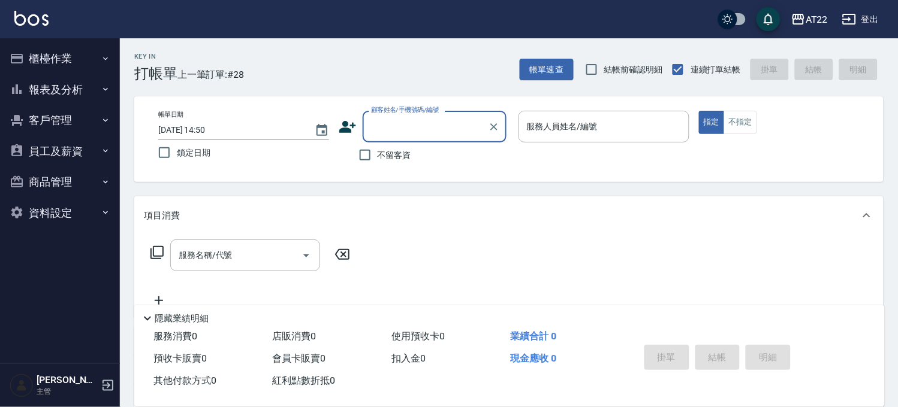
click at [67, 150] on button "員工及薪資" at bounding box center [60, 151] width 110 height 31
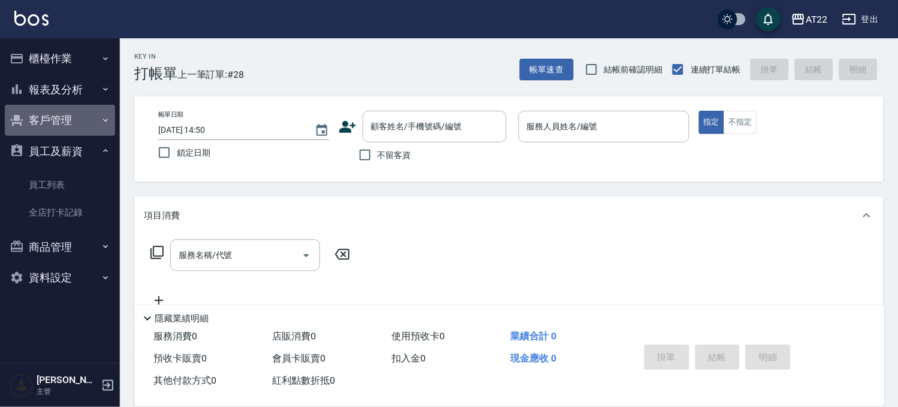
click at [52, 126] on button "客戶管理" at bounding box center [60, 120] width 110 height 31
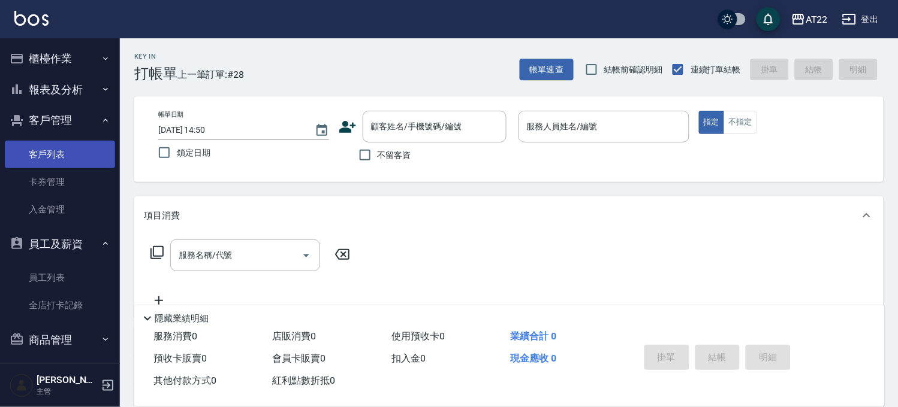
click at [50, 156] on link "客戶列表" at bounding box center [60, 155] width 110 height 28
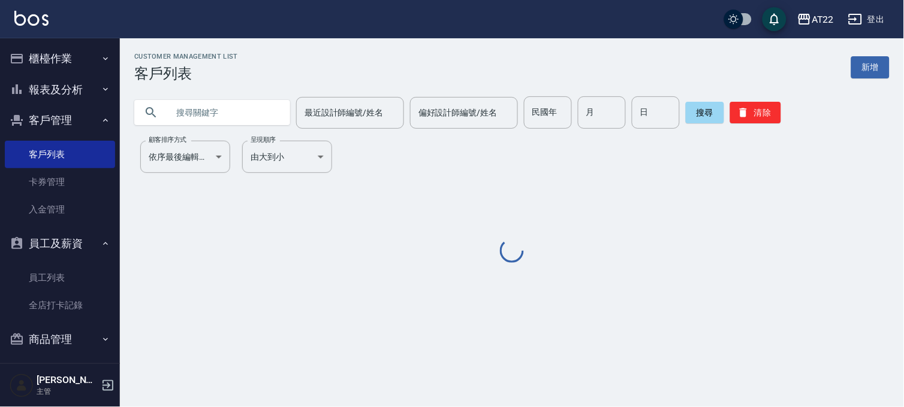
click at [232, 117] on input "text" at bounding box center [224, 112] width 113 height 32
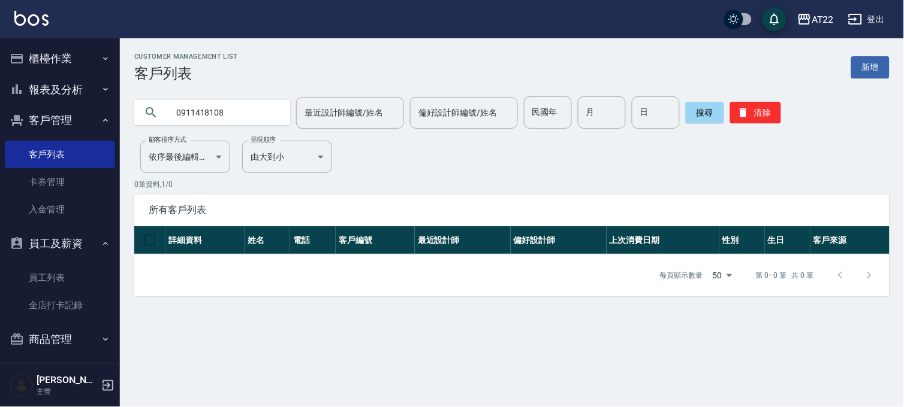
click at [226, 115] on input "0911418108" at bounding box center [224, 112] width 113 height 32
type input "0978299323"
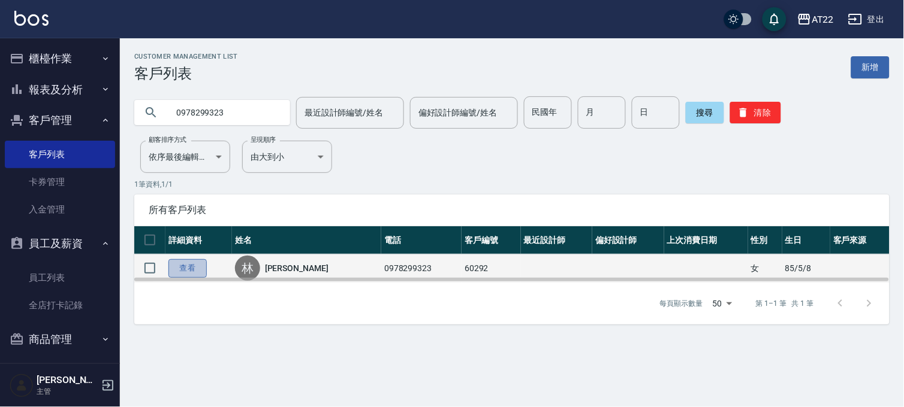
click at [183, 265] on link "查看" at bounding box center [187, 268] width 38 height 19
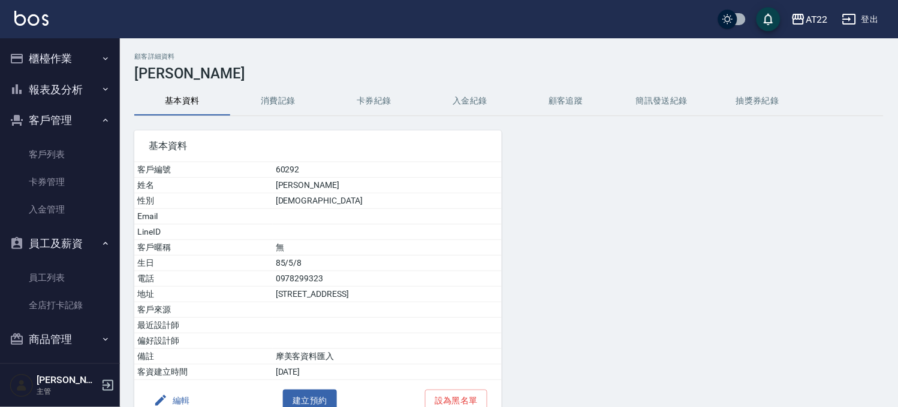
click at [274, 100] on button "消費記錄" at bounding box center [278, 101] width 96 height 29
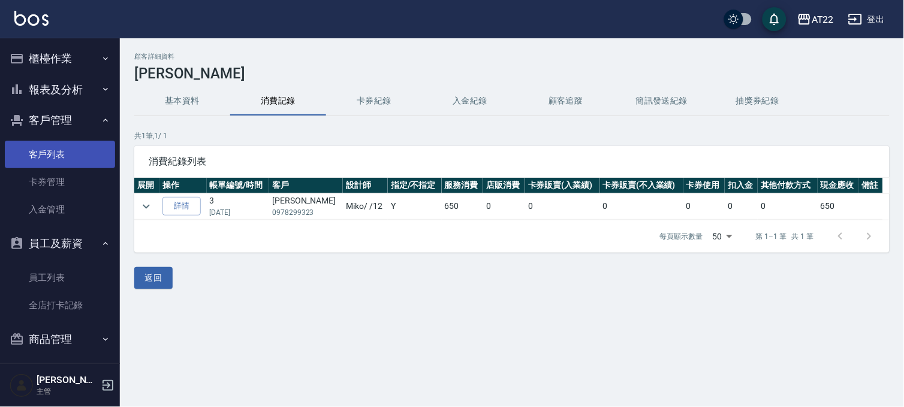
click at [63, 158] on link "客戶列表" at bounding box center [60, 155] width 110 height 28
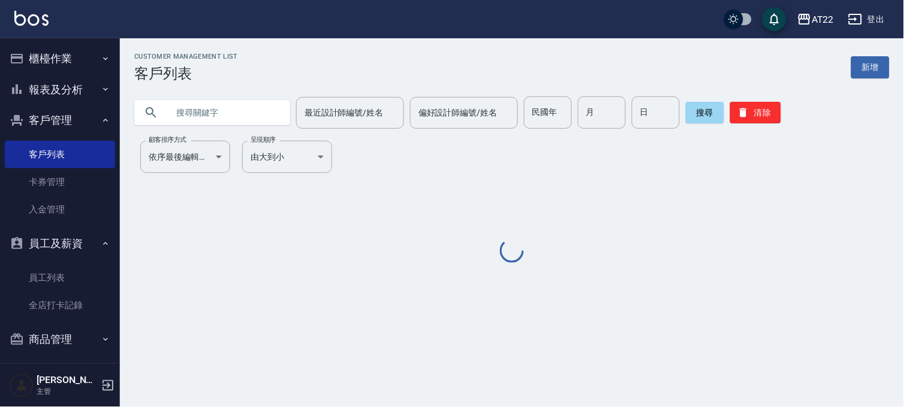
click at [168, 109] on input "text" at bounding box center [224, 112] width 113 height 32
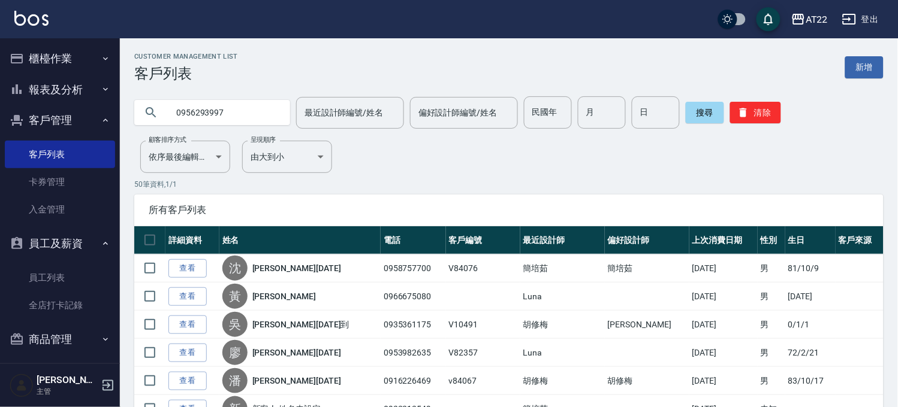
type input "0956293997"
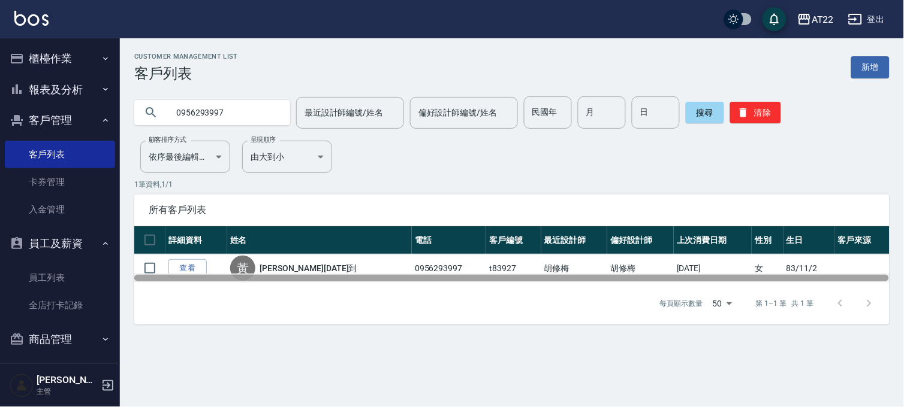
click at [194, 274] on div at bounding box center [511, 278] width 755 height 9
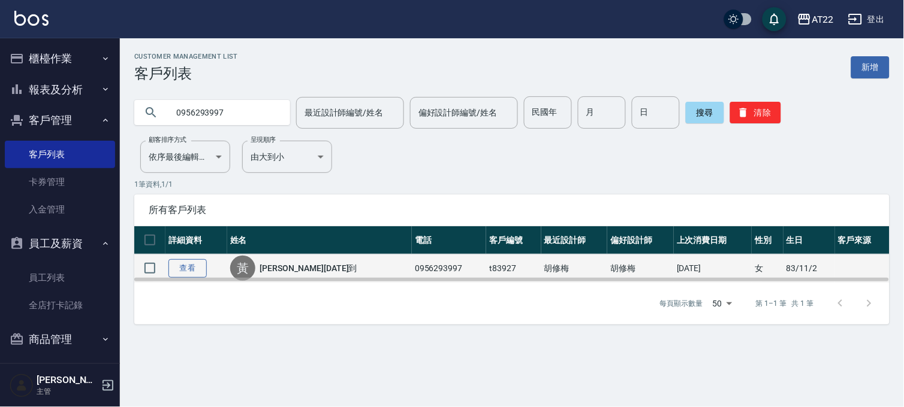
click at [194, 272] on link "查看" at bounding box center [187, 268] width 38 height 19
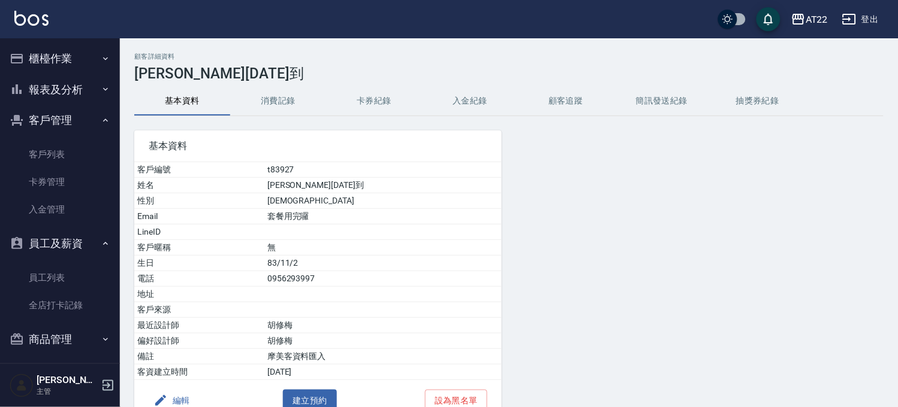
click at [282, 110] on button "消費記錄" at bounding box center [278, 101] width 96 height 29
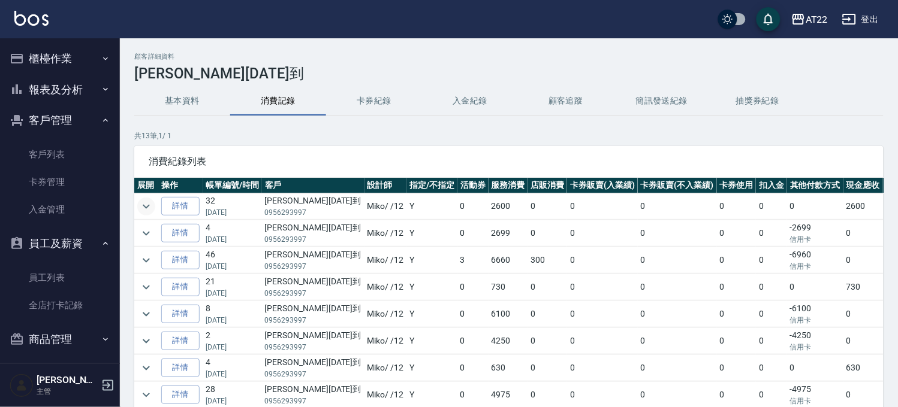
click at [150, 205] on icon "expand row" at bounding box center [146, 207] width 14 height 14
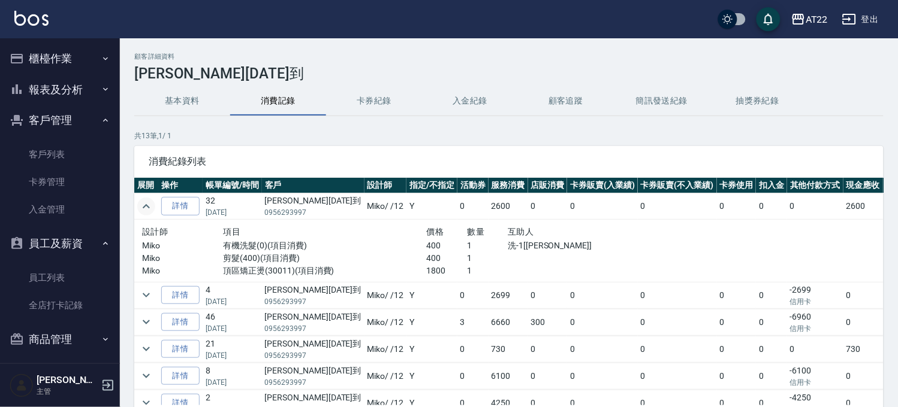
click at [150, 205] on icon "expand row" at bounding box center [146, 207] width 14 height 14
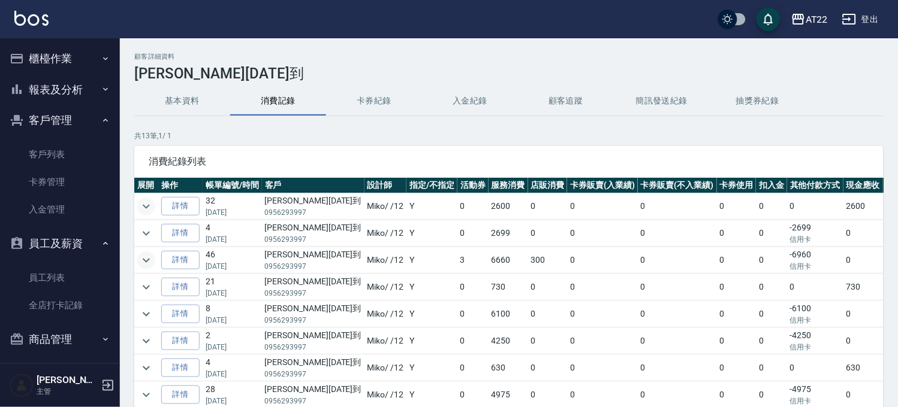
click at [142, 259] on icon "expand row" at bounding box center [146, 260] width 14 height 14
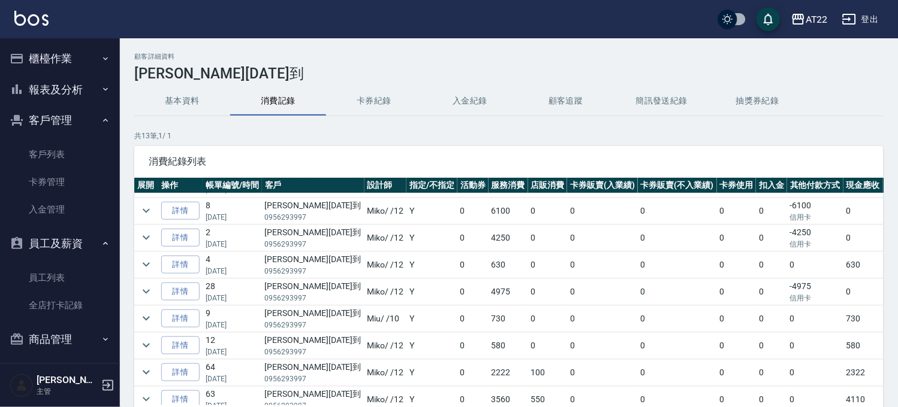
scroll to position [208, 0]
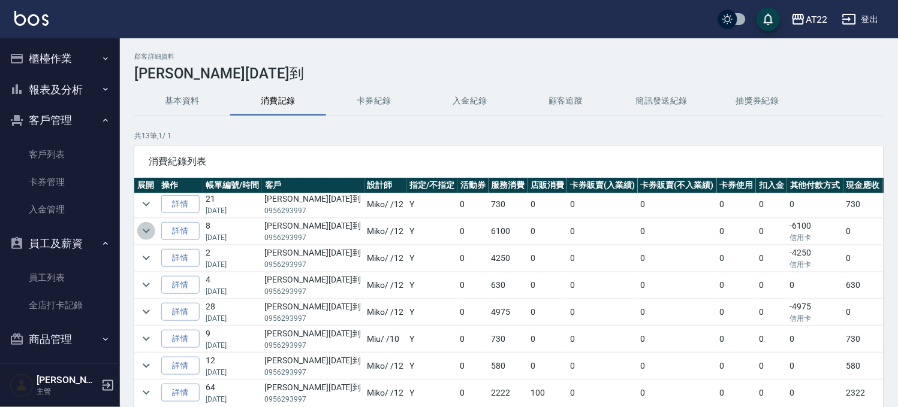
click at [146, 223] on button "expand row" at bounding box center [146, 231] width 18 height 18
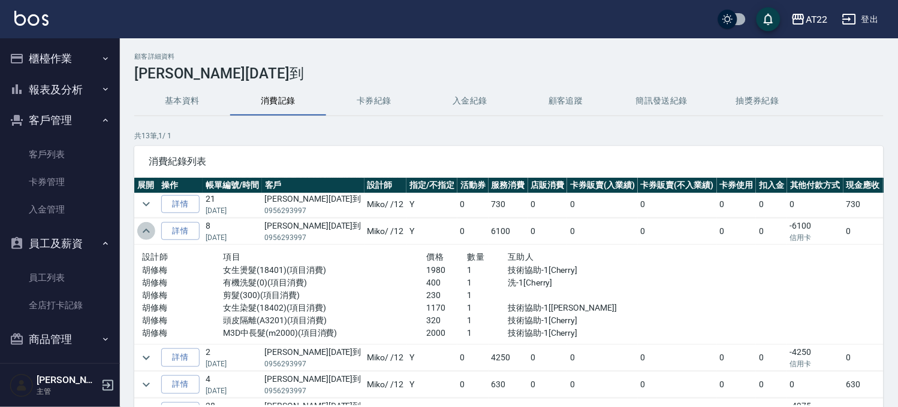
click at [148, 234] on icon "expand row" at bounding box center [146, 231] width 14 height 14
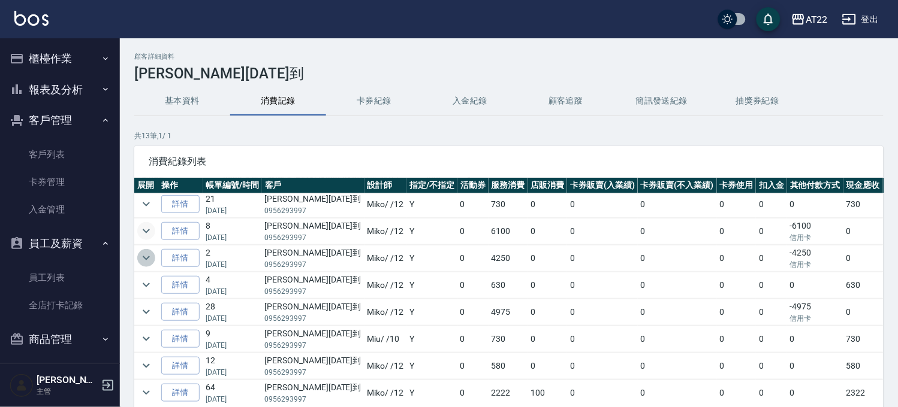
click at [146, 256] on icon "expand row" at bounding box center [146, 258] width 14 height 14
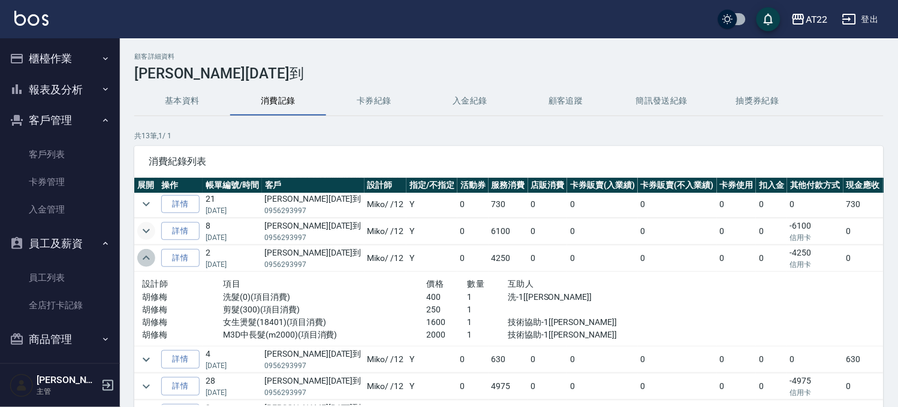
click at [146, 256] on icon "expand row" at bounding box center [146, 258] width 14 height 14
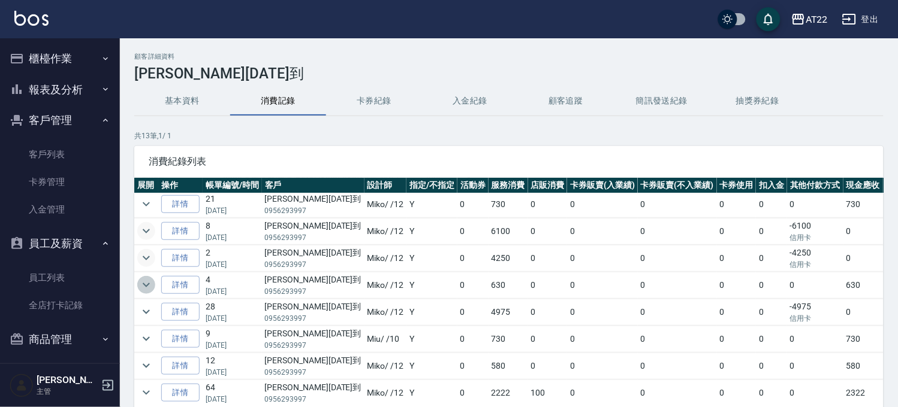
click at [152, 286] on icon "expand row" at bounding box center [146, 285] width 14 height 14
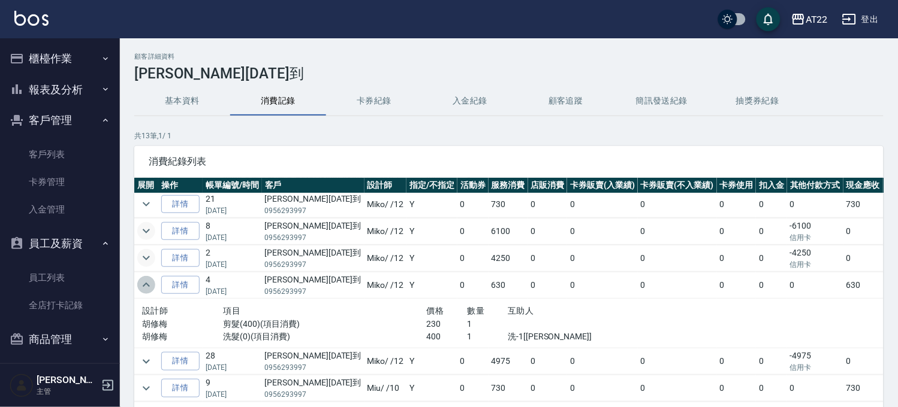
click at [152, 286] on icon "expand row" at bounding box center [146, 285] width 14 height 14
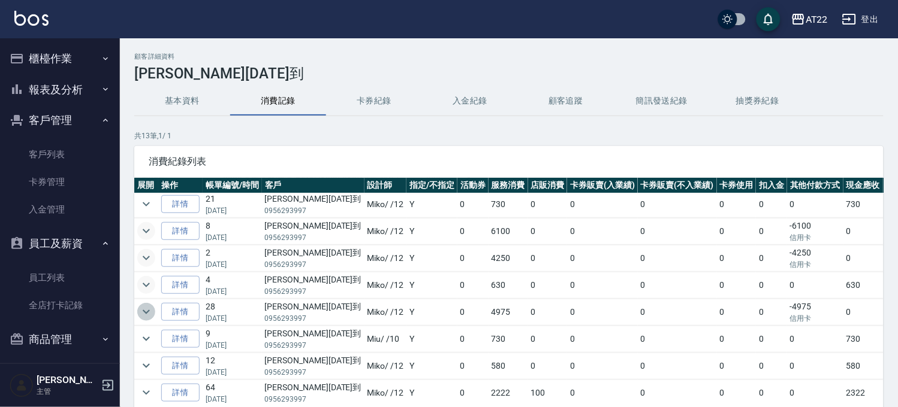
click at [147, 312] on icon "expand row" at bounding box center [146, 312] width 14 height 14
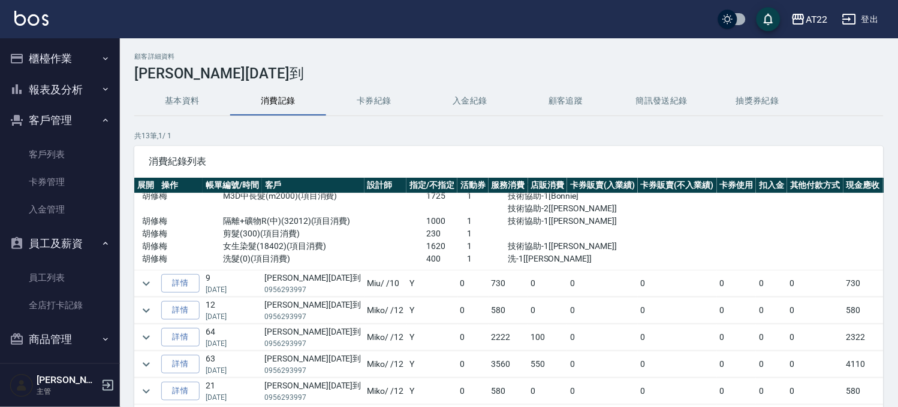
scroll to position [308, 0]
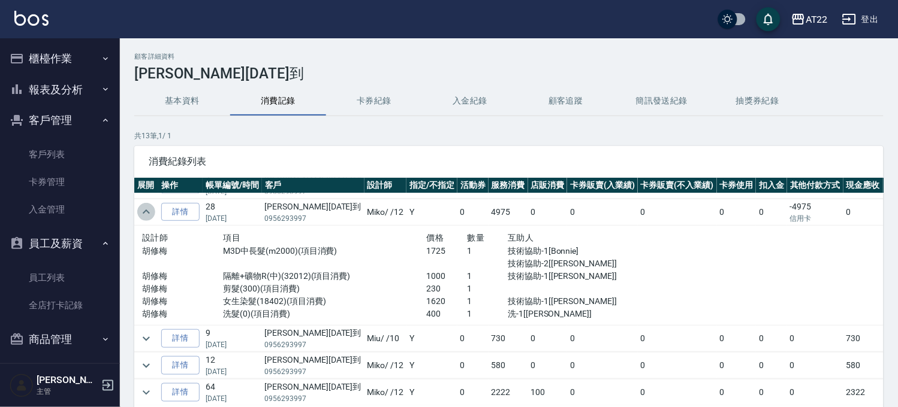
click at [148, 216] on icon "expand row" at bounding box center [146, 212] width 14 height 14
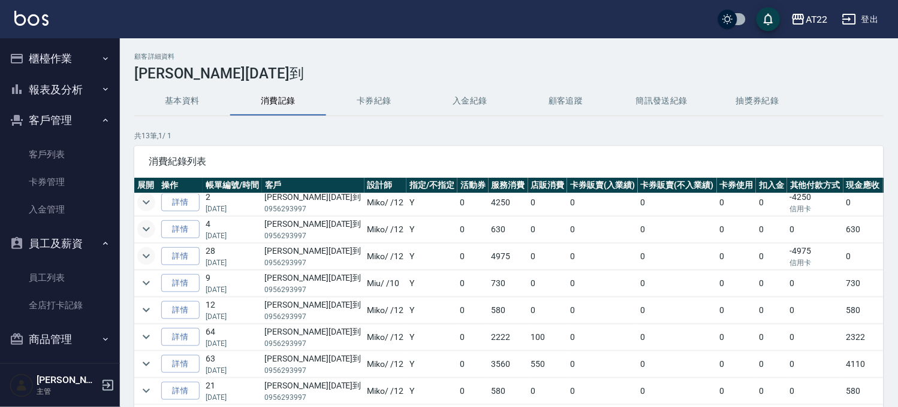
scroll to position [208, 0]
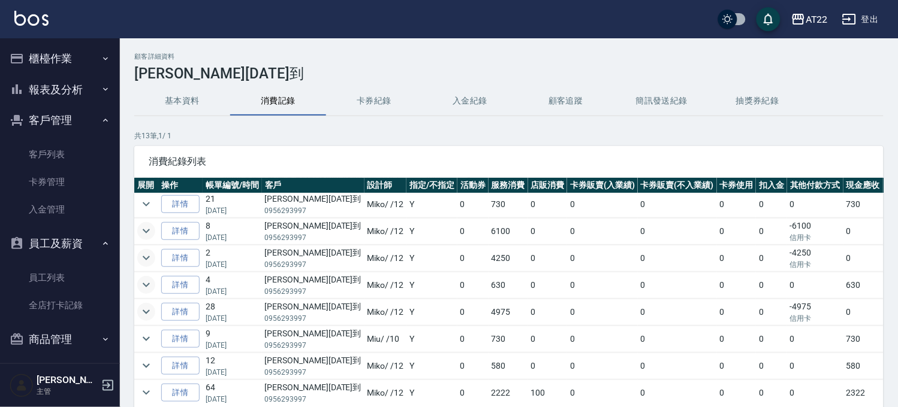
click at [142, 228] on icon "expand row" at bounding box center [146, 231] width 14 height 14
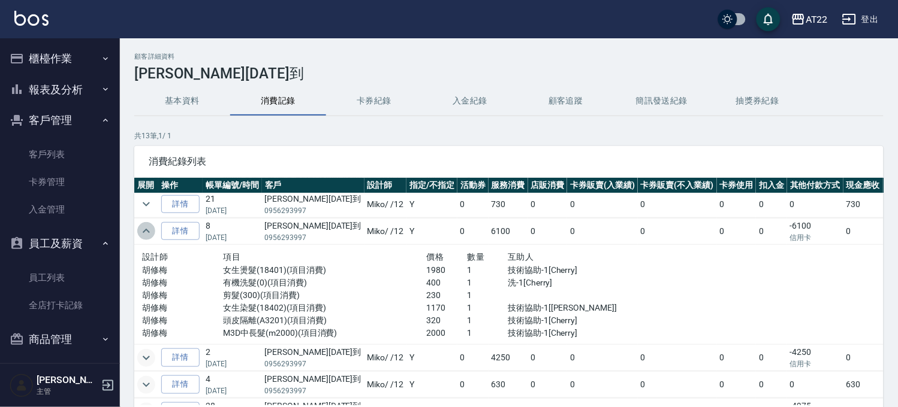
click at [142, 230] on icon "expand row" at bounding box center [146, 231] width 14 height 14
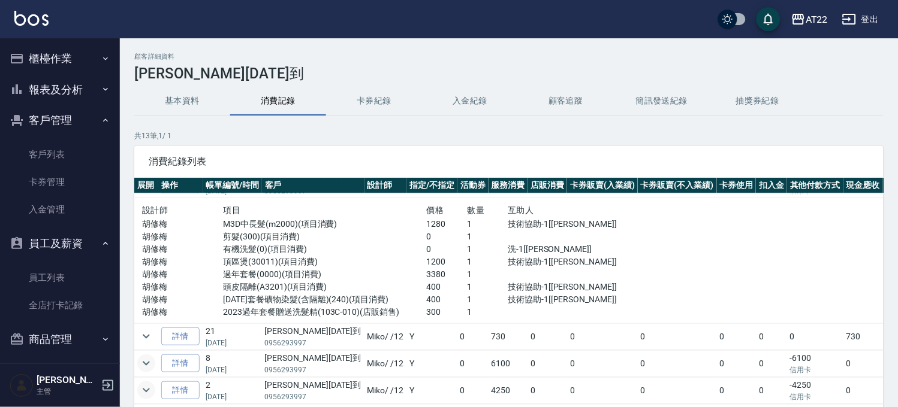
scroll to position [0, 0]
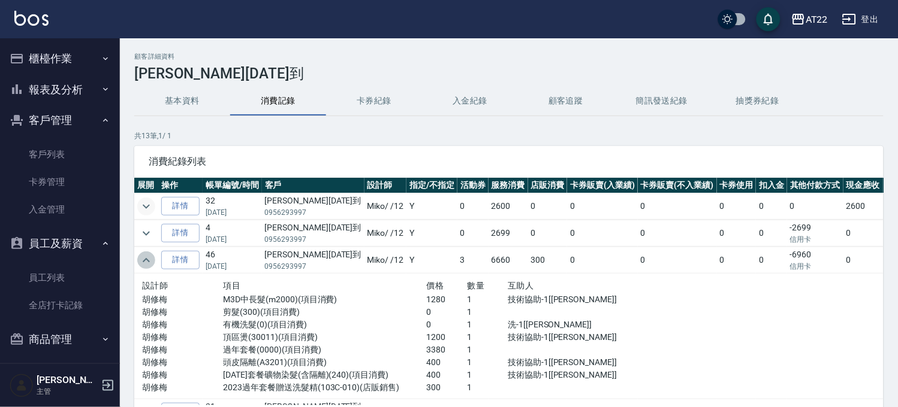
click at [148, 260] on icon "expand row" at bounding box center [146, 260] width 14 height 14
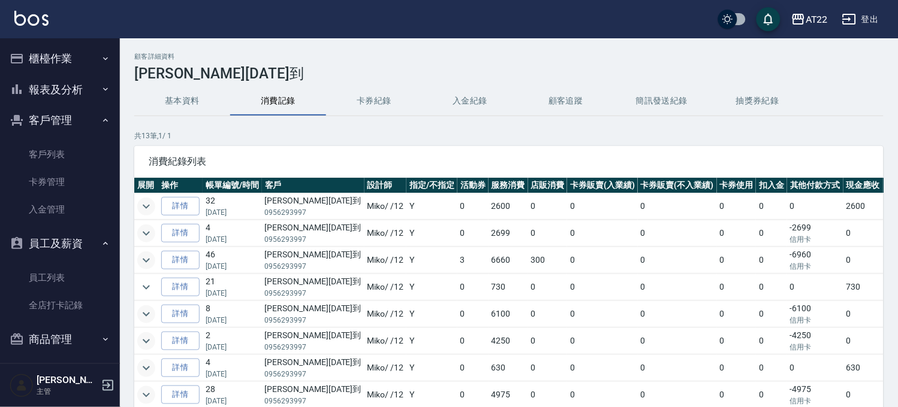
click at [146, 232] on icon "expand row" at bounding box center [146, 233] width 14 height 14
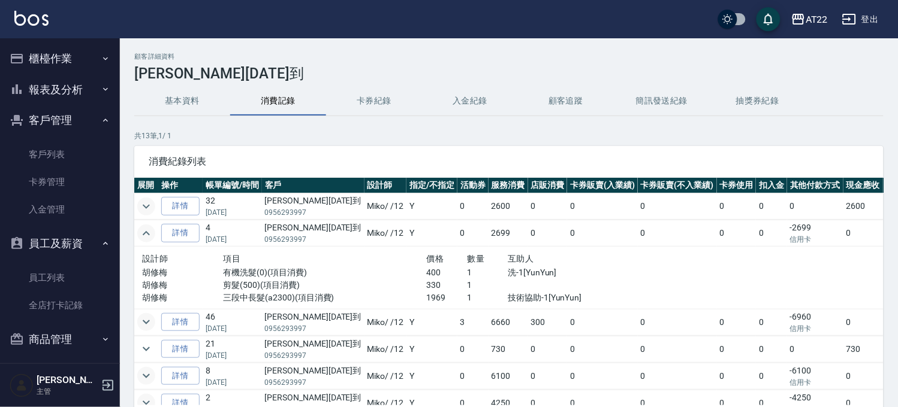
click at [146, 232] on icon "expand row" at bounding box center [146, 233] width 7 height 4
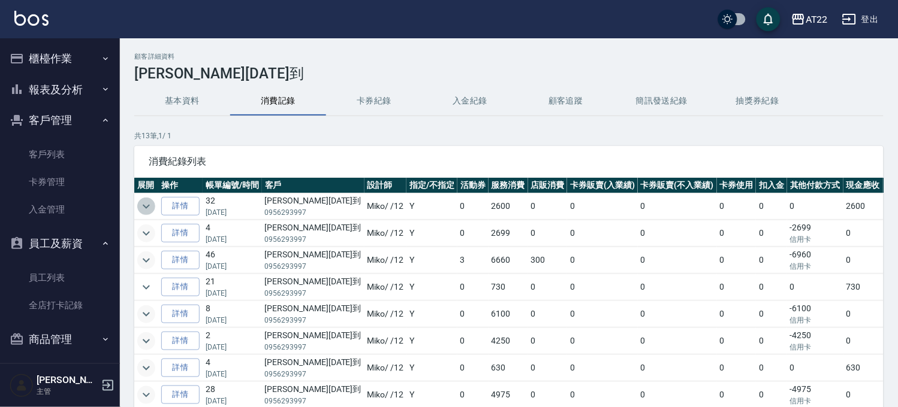
click at [147, 206] on icon "expand row" at bounding box center [146, 206] width 7 height 4
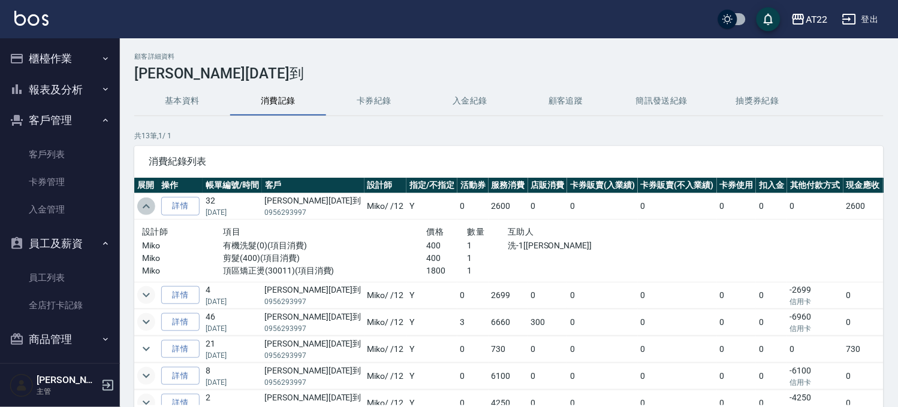
click at [147, 206] on icon "expand row" at bounding box center [146, 206] width 7 height 4
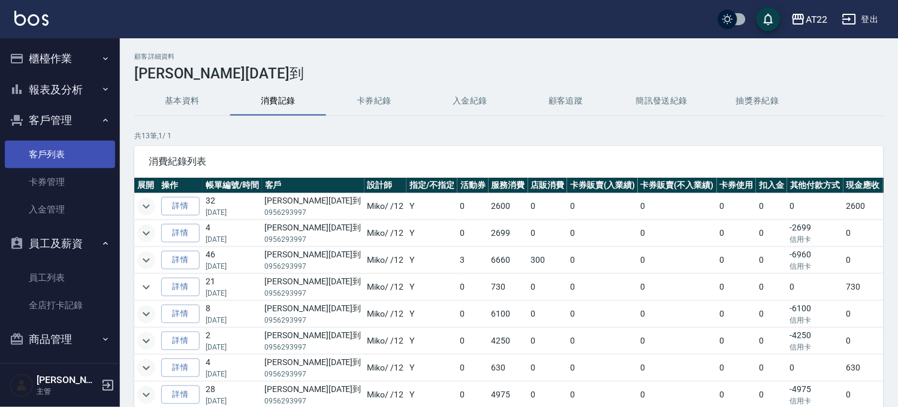
drag, startPoint x: 46, startPoint y: 155, endPoint x: 50, endPoint y: 147, distance: 8.6
click at [46, 155] on link "客戶列表" at bounding box center [60, 155] width 110 height 28
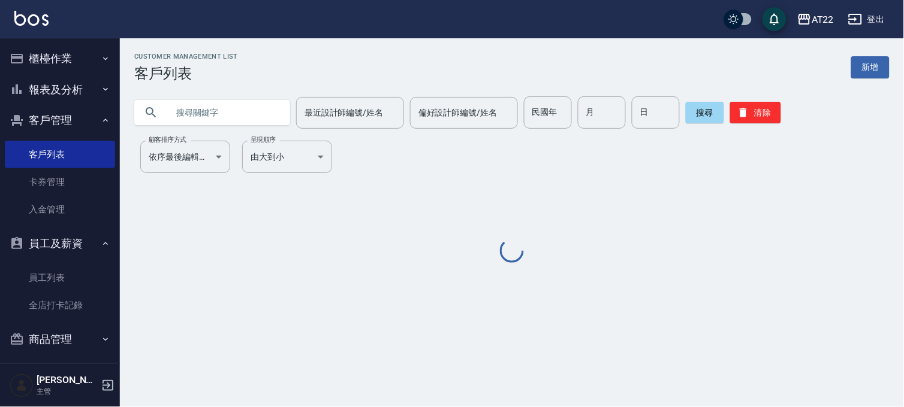
click at [189, 110] on input "text" at bounding box center [224, 112] width 113 height 32
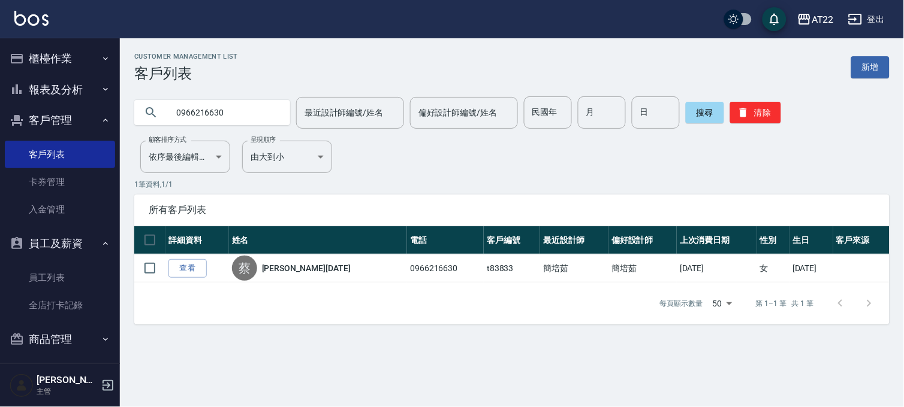
click at [255, 121] on input "0966216630" at bounding box center [224, 112] width 113 height 32
paste input "06850009"
type input "0906850009"
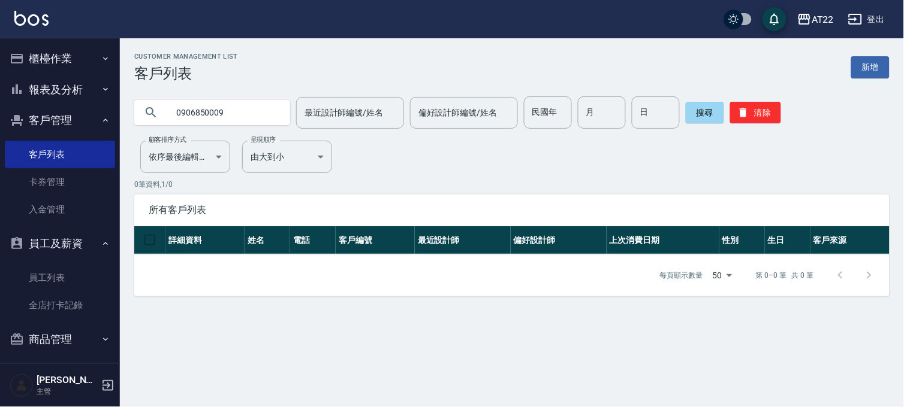
click at [55, 46] on button "櫃檯作業" at bounding box center [60, 58] width 110 height 31
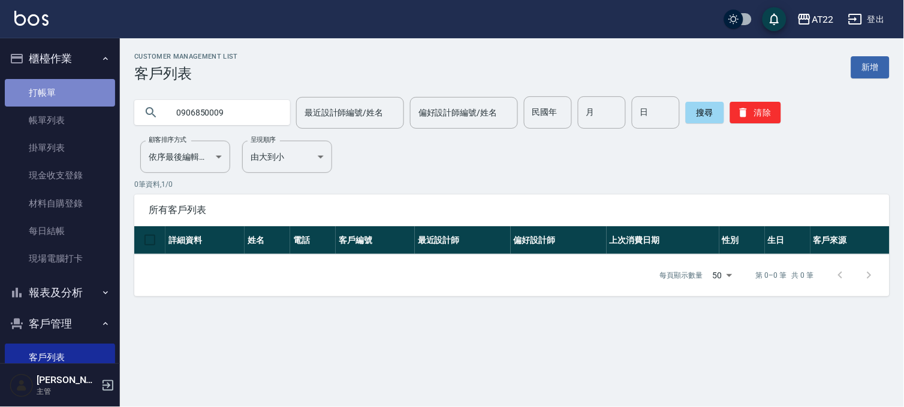
click at [84, 96] on link "打帳單" at bounding box center [60, 93] width 110 height 28
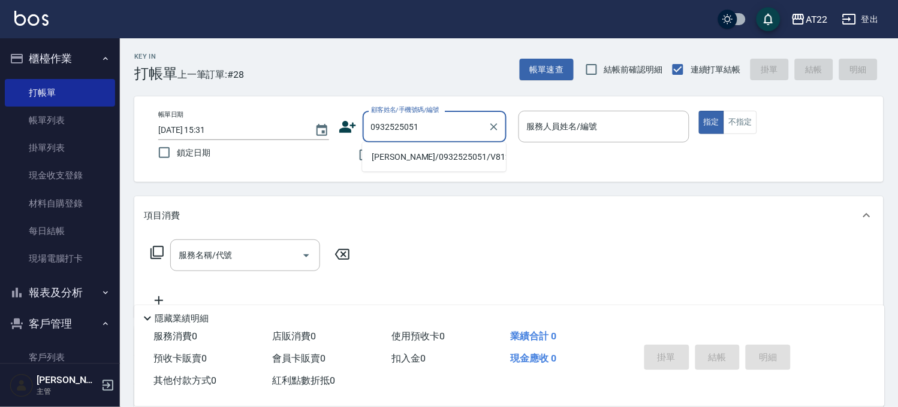
click at [466, 163] on li "[PERSON_NAME]/0932525051/V81268" at bounding box center [434, 157] width 144 height 20
type input "[PERSON_NAME]/0932525051/V81268"
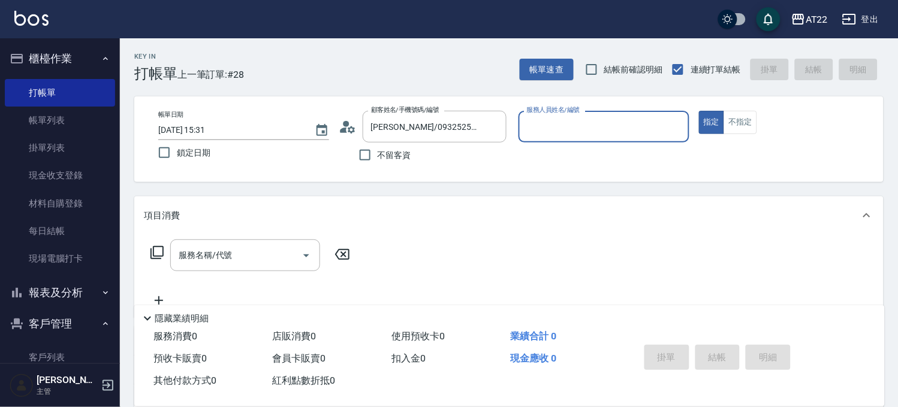
type input "Luna-15"
click at [235, 256] on input "服務名稱/代號" at bounding box center [236, 255] width 121 height 21
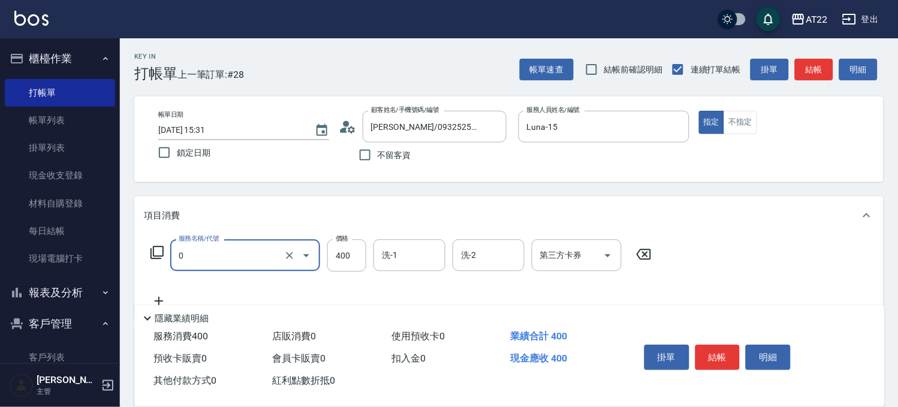
type input "有機洗髮(0)"
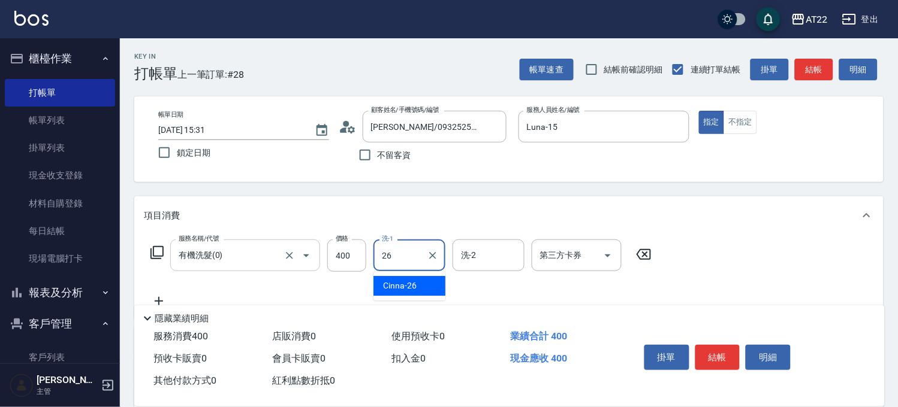
type input "Cinna-26"
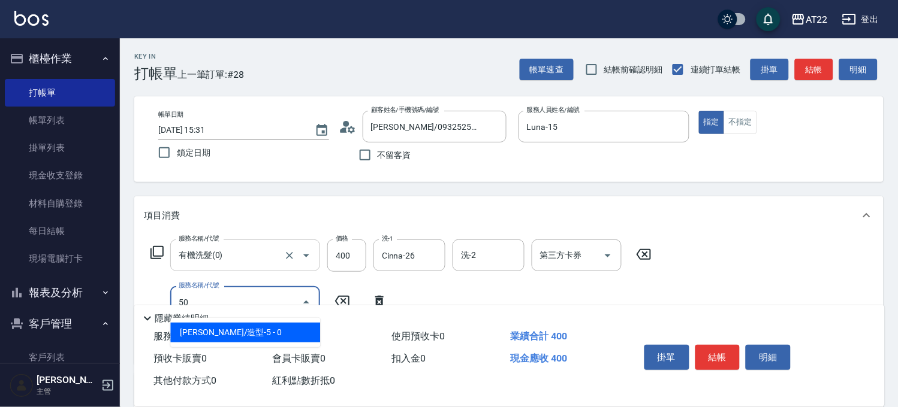
type input "500"
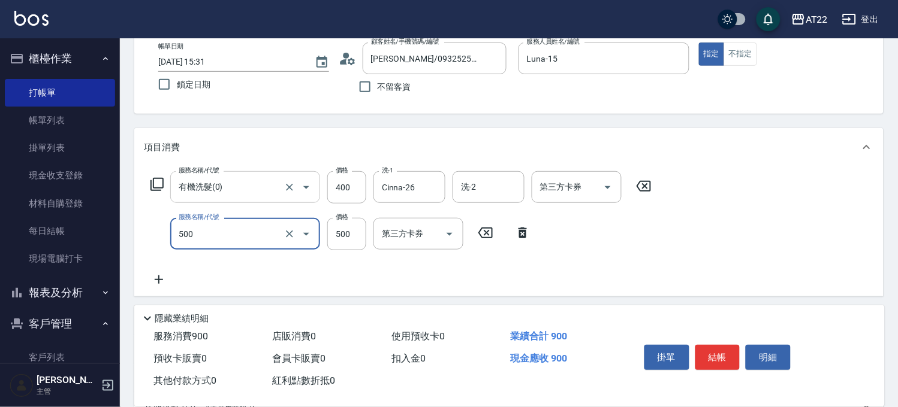
scroll to position [133, 0]
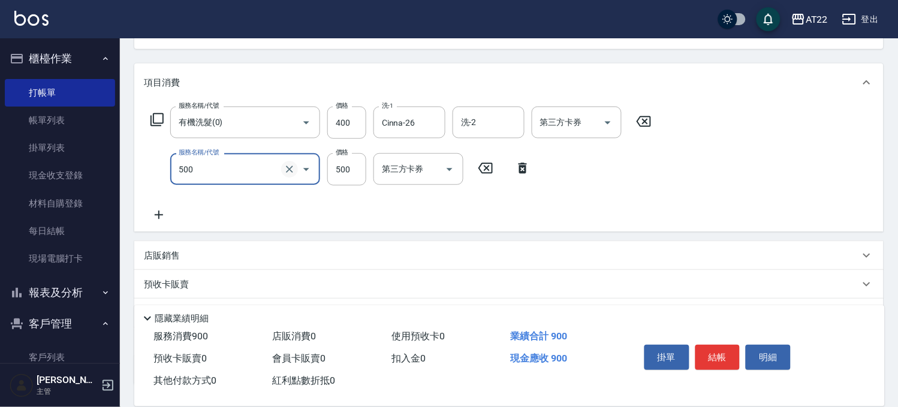
click at [289, 162] on button "Clear" at bounding box center [289, 169] width 17 height 17
type input "剪髮(300)"
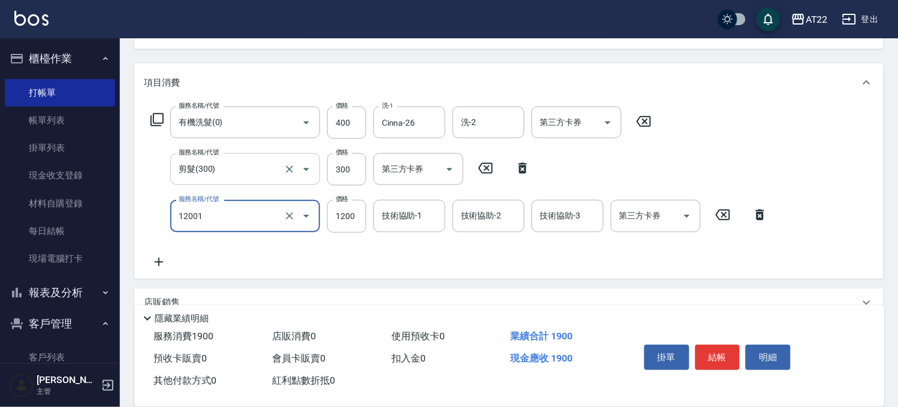
type input "燙髮S(12001)"
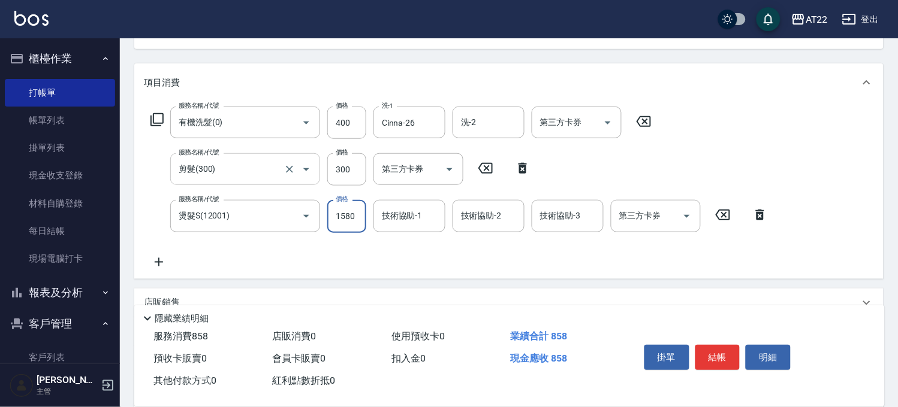
type input "1580"
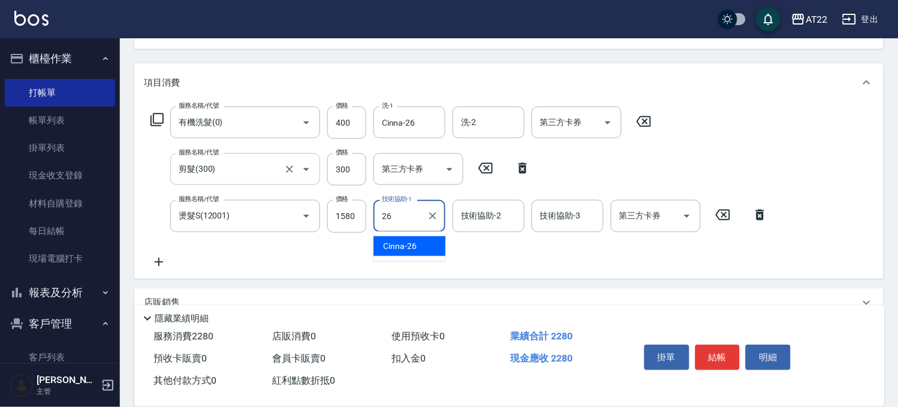
type input "Cinna-26"
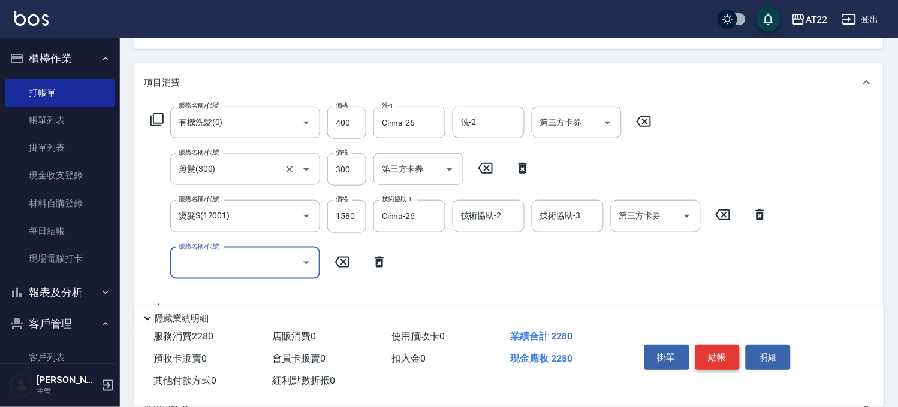
click at [709, 348] on button "結帳" at bounding box center [717, 357] width 45 height 25
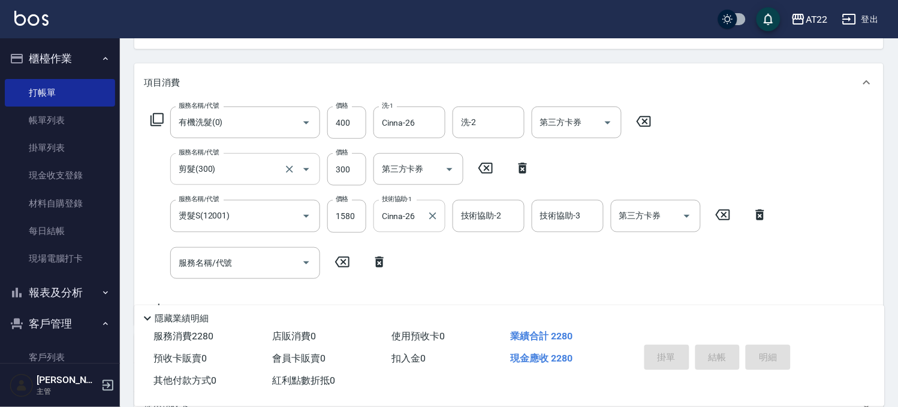
scroll to position [0, 0]
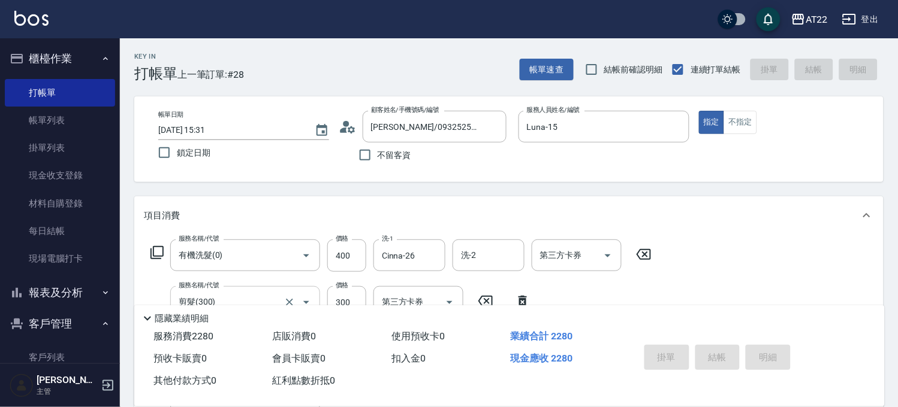
type input "[DATE] 15:32"
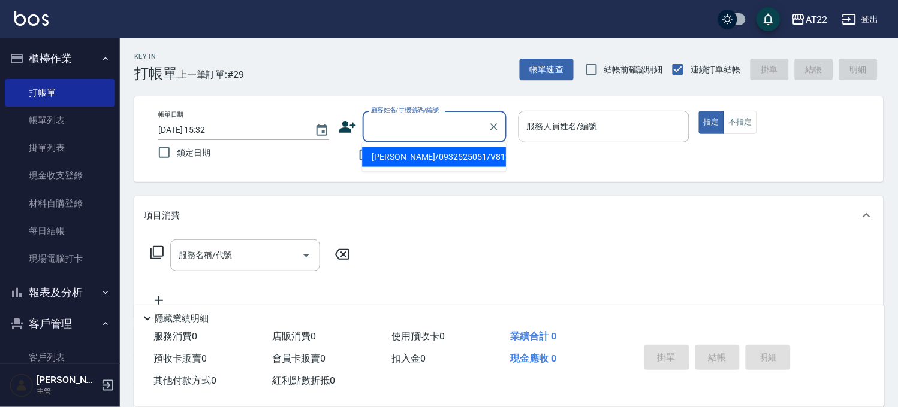
click at [412, 127] on input "顧客姓名/手機號碼/編號" at bounding box center [425, 126] width 115 height 21
click at [406, 157] on li "新增 "0933072313"" at bounding box center [434, 157] width 144 height 20
type input "0933072313"
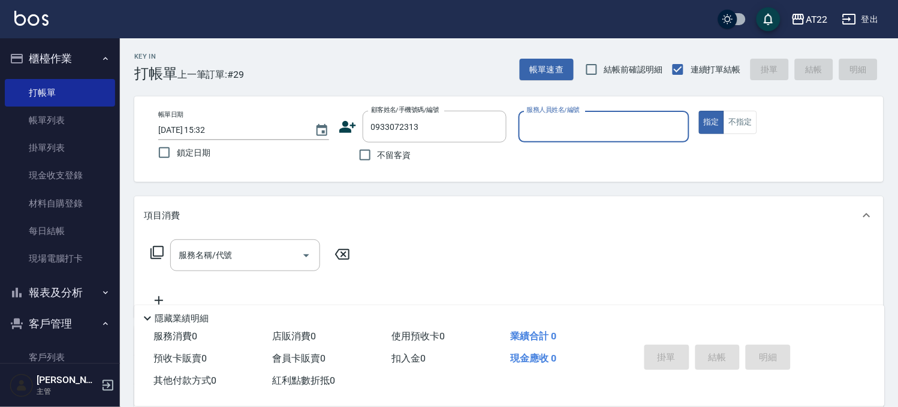
click at [345, 125] on icon at bounding box center [347, 127] width 17 height 12
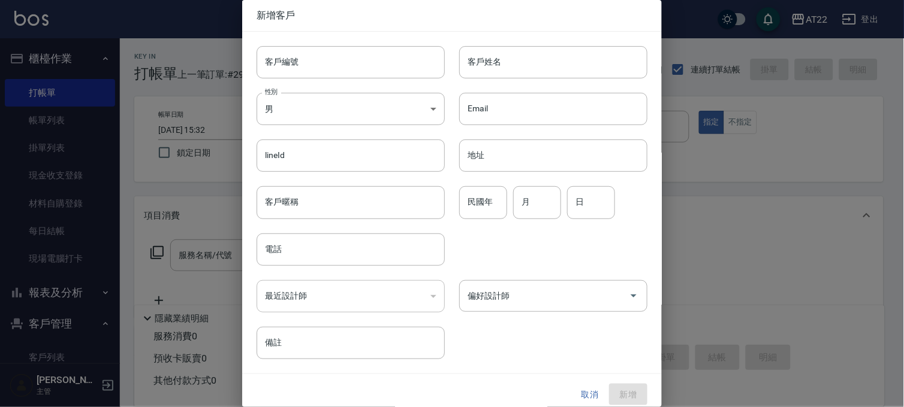
type input "0933072313"
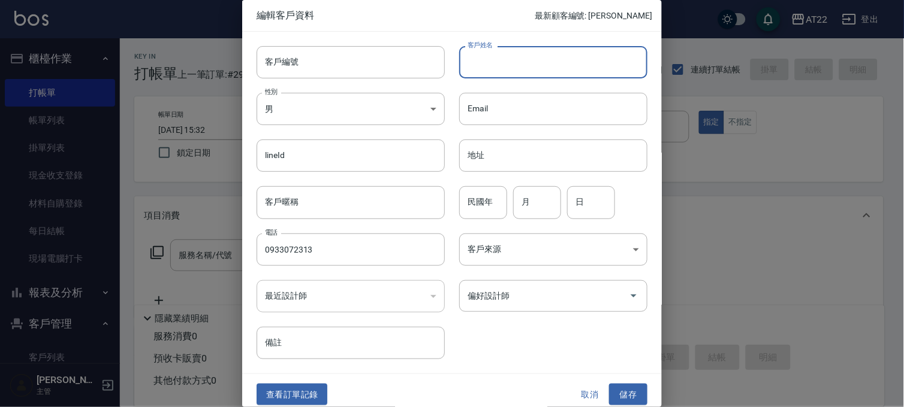
click at [497, 61] on input "客戶姓名" at bounding box center [553, 62] width 188 height 32
type input "ㄑ"
type input "[PERSON_NAME]"
click at [492, 209] on input "民國年" at bounding box center [483, 202] width 48 height 32
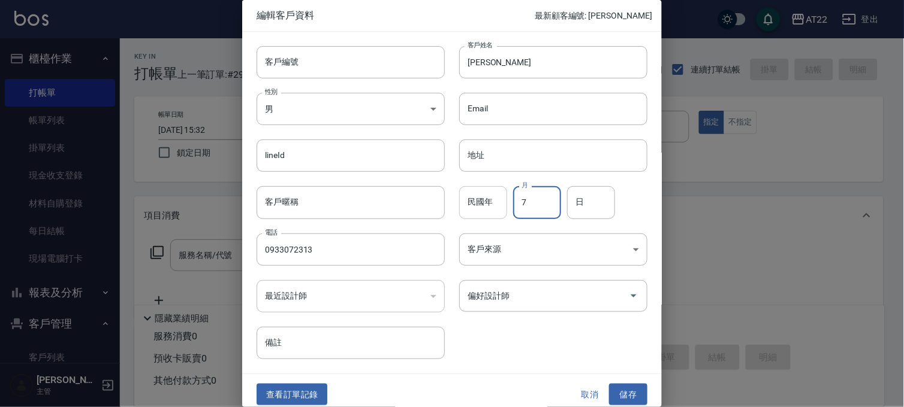
type input "7"
type input "29"
click at [638, 391] on button "儲存" at bounding box center [628, 395] width 38 height 22
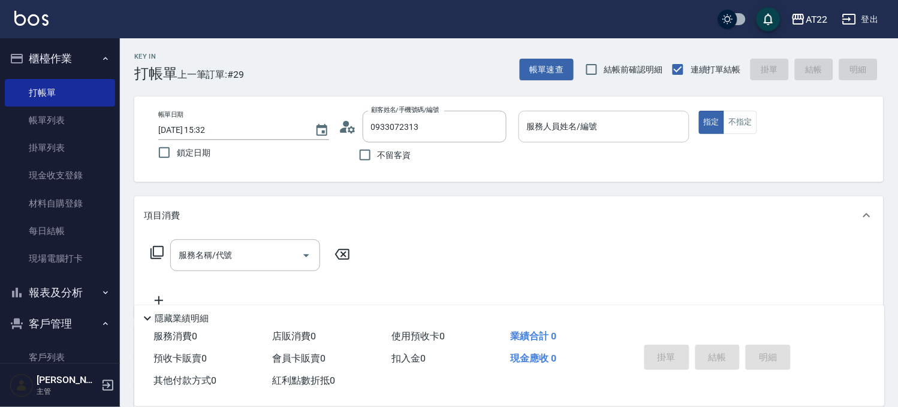
click at [626, 113] on div "服務人員姓名/編號" at bounding box center [603, 127] width 171 height 32
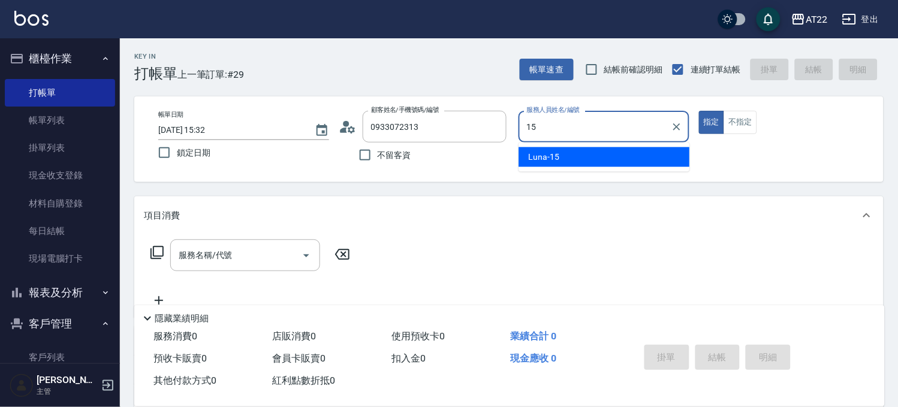
type input "Luna-15"
type button "true"
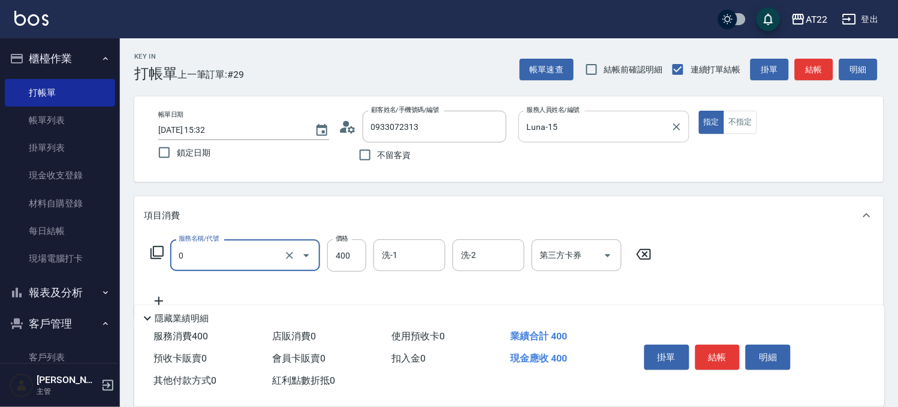
type input "有機洗髮(0)"
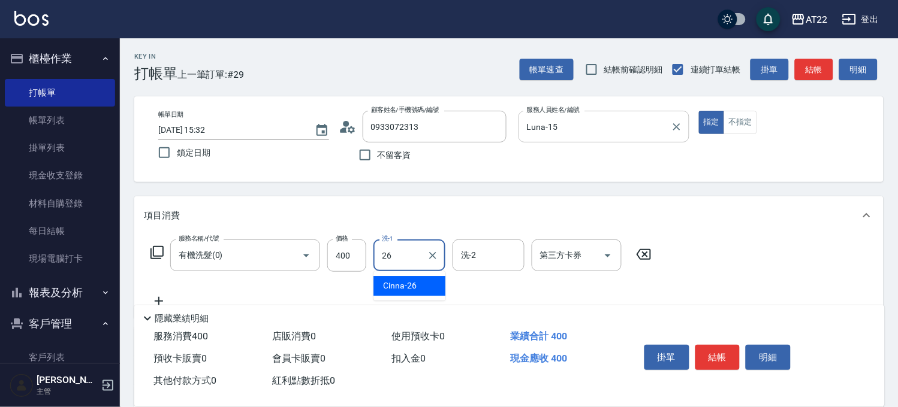
type input "Cinna-26"
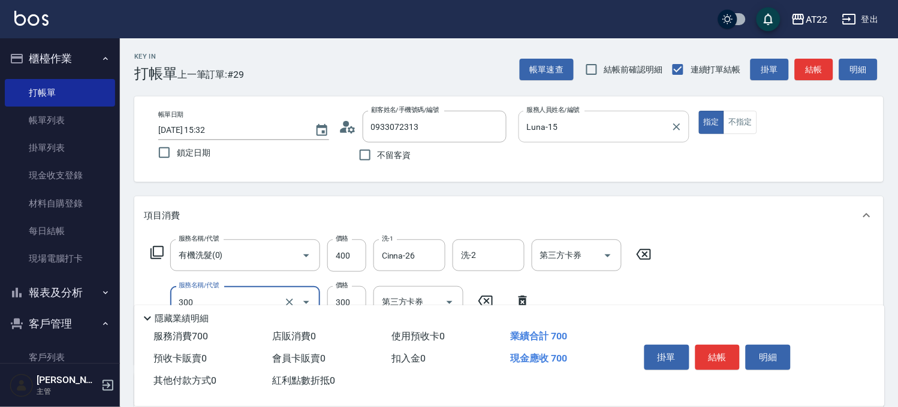
type input "剪髮(300)"
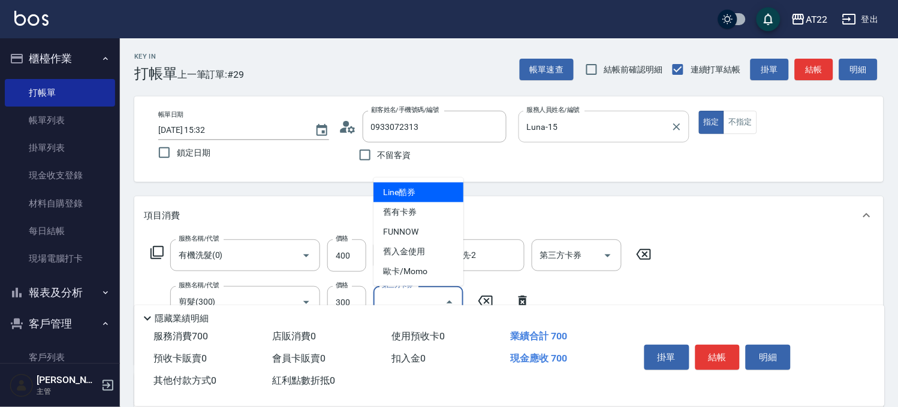
scroll to position [200, 0]
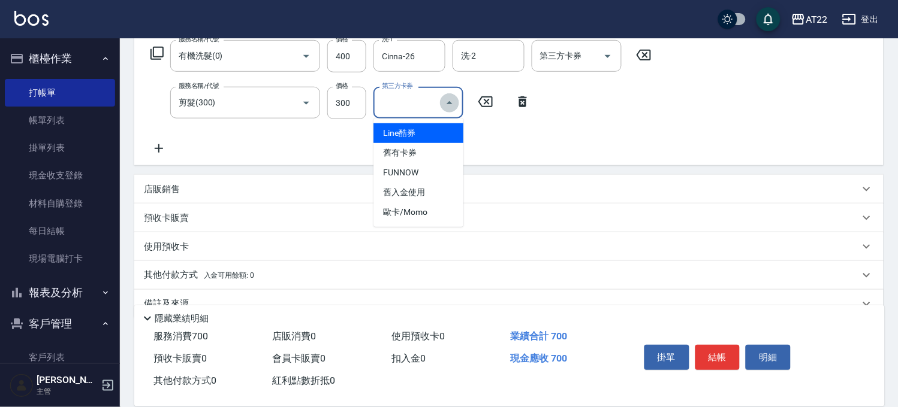
click at [452, 94] on button "Close" at bounding box center [449, 102] width 19 height 19
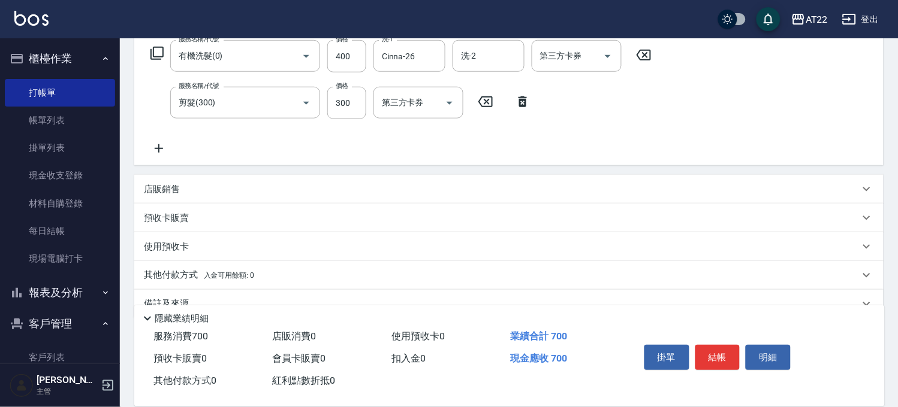
click at [162, 149] on icon at bounding box center [159, 148] width 30 height 14
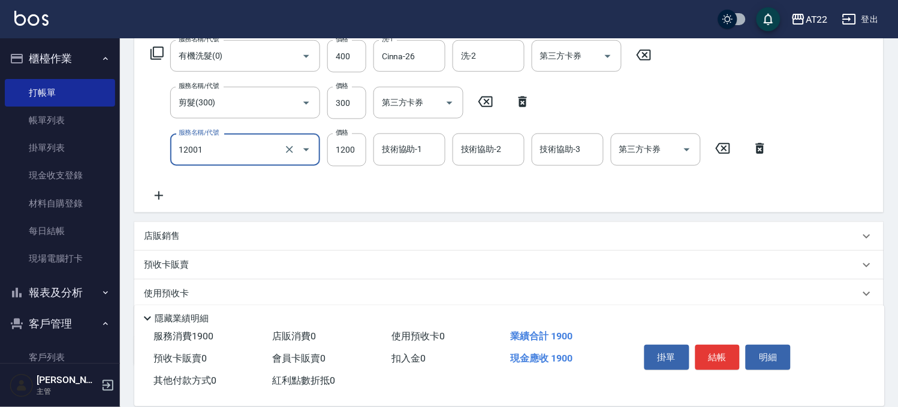
type input "燙髮S(12001)"
type input "1700"
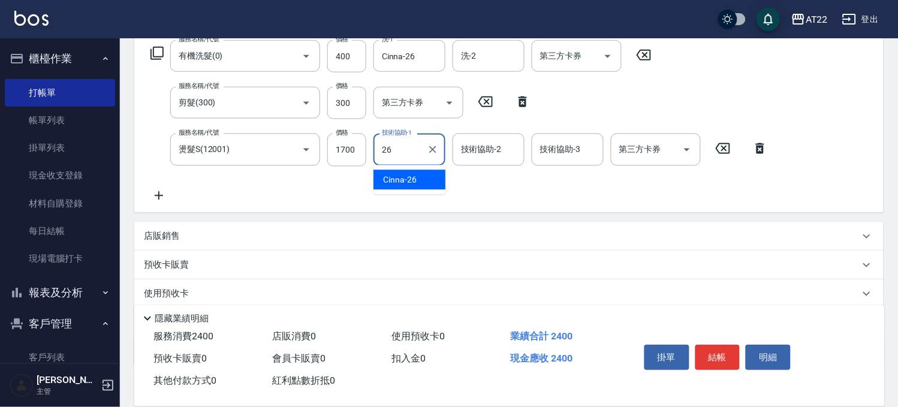
type input "Cinna-26"
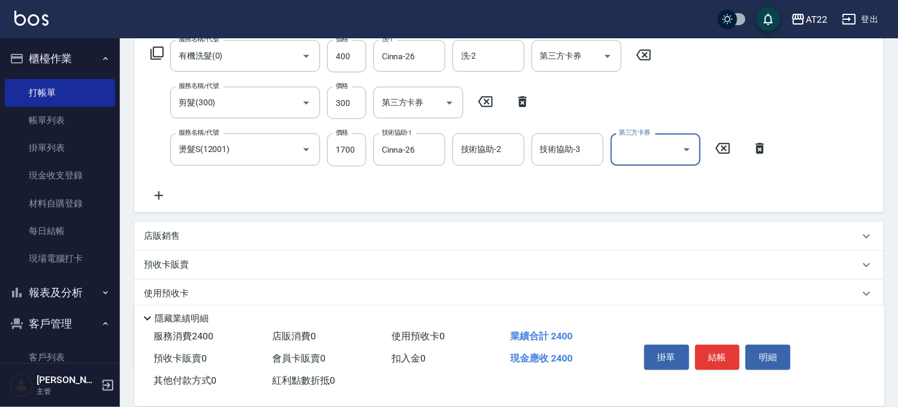
scroll to position [0, 0]
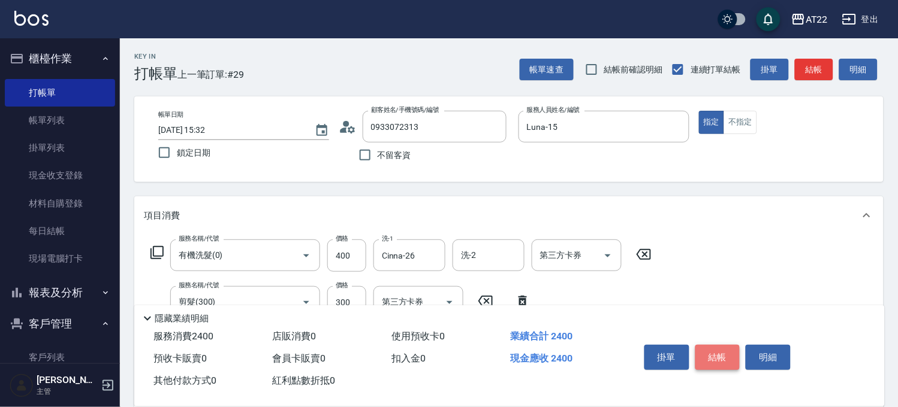
click at [717, 346] on button "結帳" at bounding box center [717, 357] width 45 height 25
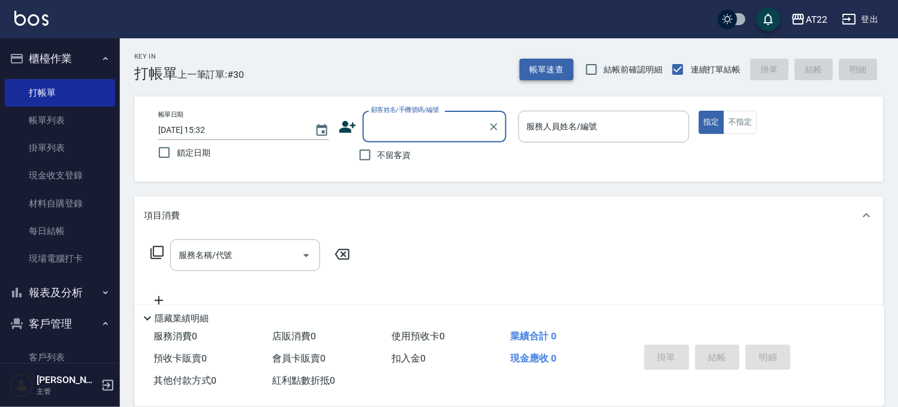
click at [550, 59] on button "帳單速查" at bounding box center [546, 70] width 54 height 22
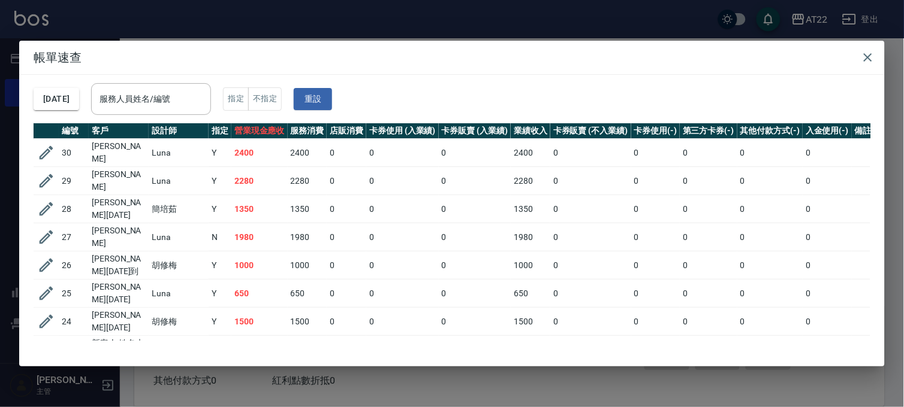
click at [397, 13] on div "帳單速查 [DATE] 服務人員姓名/編號 服務人員姓名/編號 指定 不指定 重設 編號 客戶 設計師 指定 營業現金應收 服務消費 店販消費 卡券使用 (入…" at bounding box center [452, 203] width 904 height 407
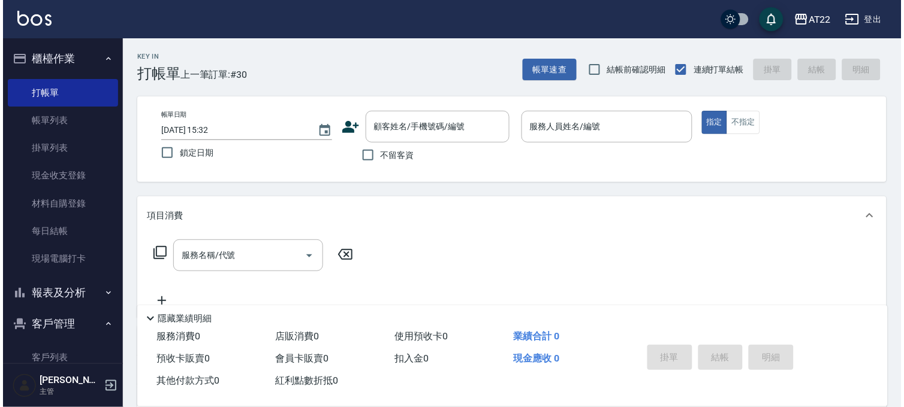
scroll to position [240, 0]
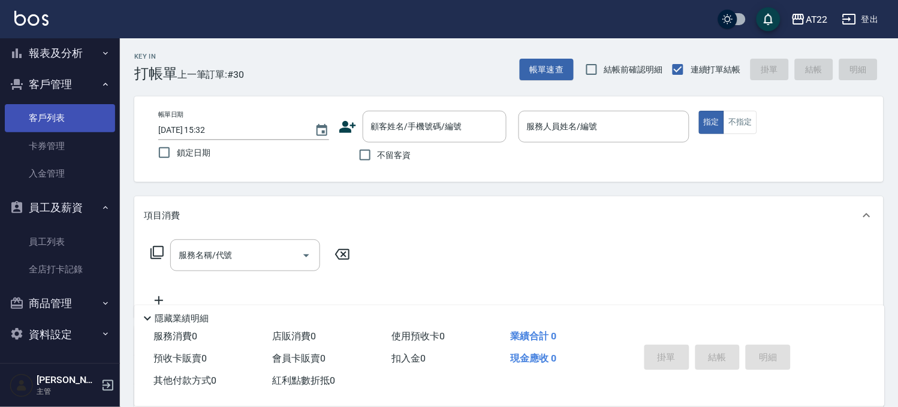
drag, startPoint x: 67, startPoint y: 114, endPoint x: 86, endPoint y: 113, distance: 19.2
click at [67, 114] on link "客戶列表" at bounding box center [60, 118] width 110 height 28
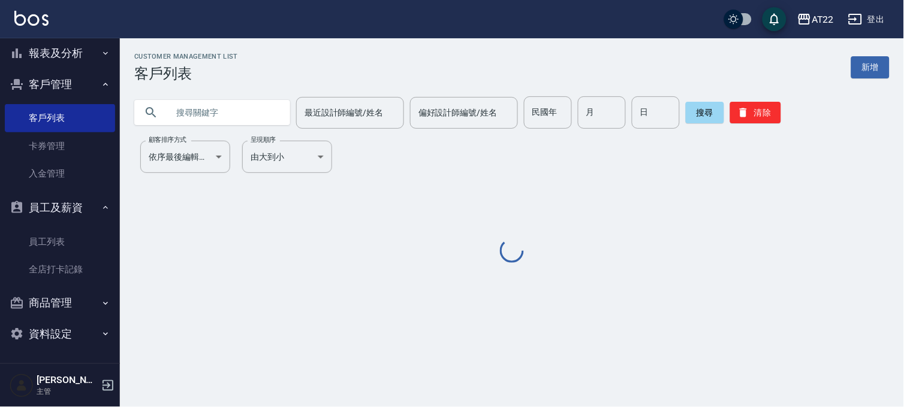
click at [195, 129] on div "Customer Management List 客戶列表 新增 最近設計師編號/姓名 最近設計師編號/姓名 偏好設計師編號/姓名 偏好設計師編號/姓名 民國…" at bounding box center [512, 159] width 784 height 213
click at [205, 117] on input "text" at bounding box center [224, 112] width 113 height 32
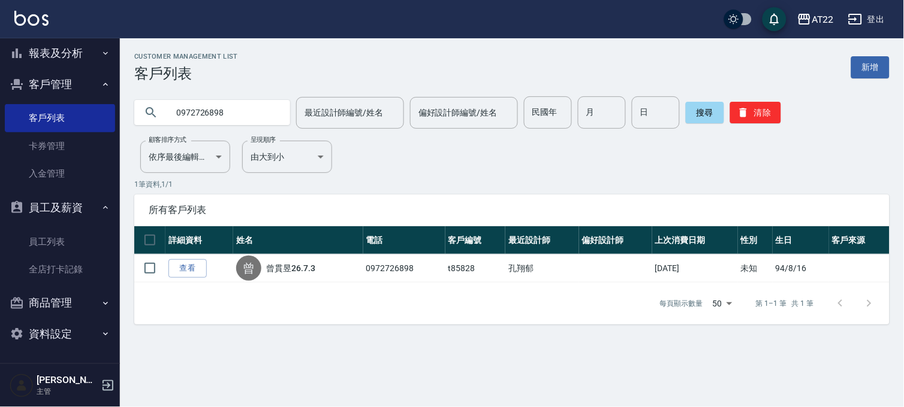
click at [234, 118] on input "0972726898" at bounding box center [224, 112] width 113 height 32
type input "0922852222"
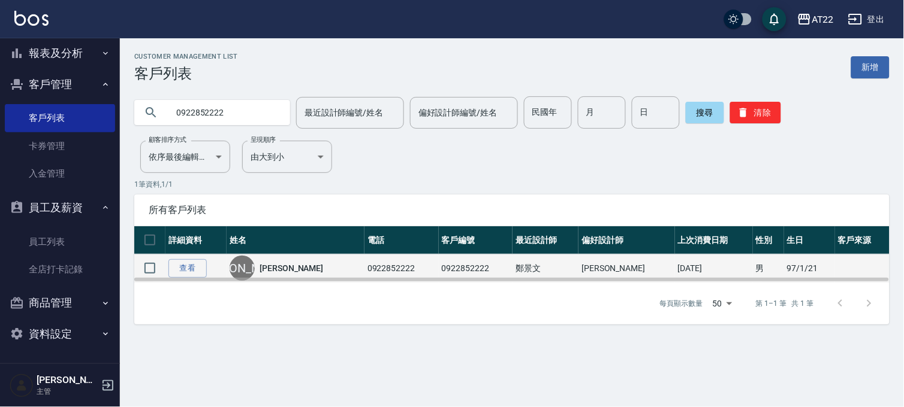
click at [191, 256] on td "查看" at bounding box center [195, 269] width 61 height 28
click at [190, 260] on link "查看" at bounding box center [187, 268] width 38 height 19
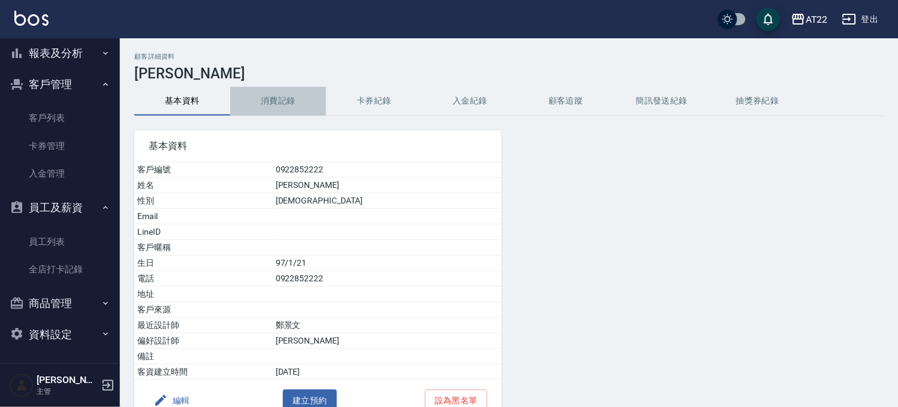
click at [278, 100] on button "消費記錄" at bounding box center [278, 101] width 96 height 29
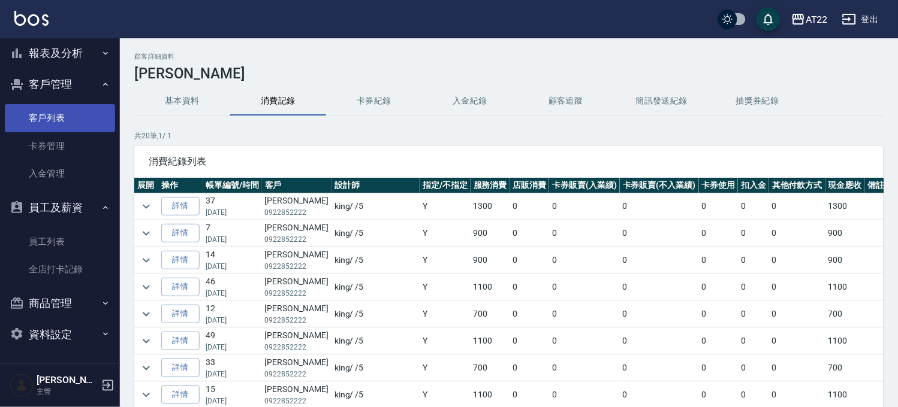
click at [74, 125] on link "客戶列表" at bounding box center [60, 118] width 110 height 28
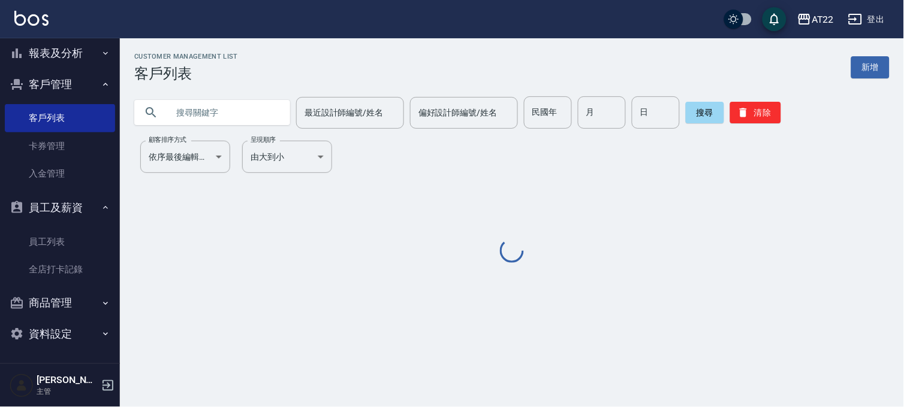
click at [212, 126] on input "text" at bounding box center [224, 112] width 113 height 32
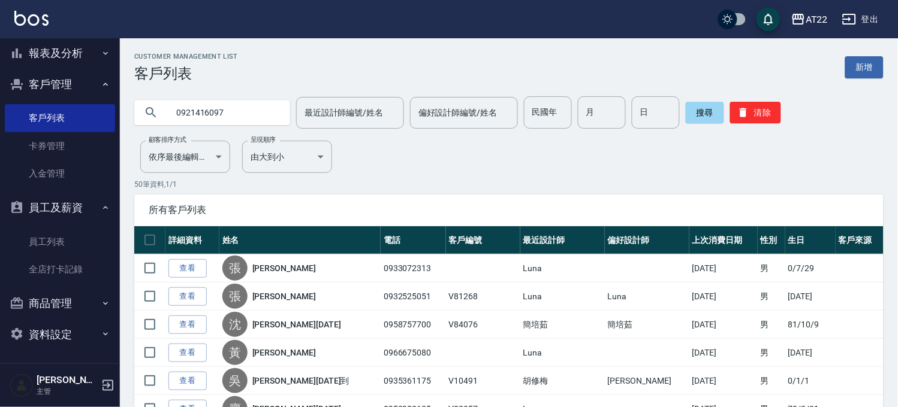
type input "0921416097"
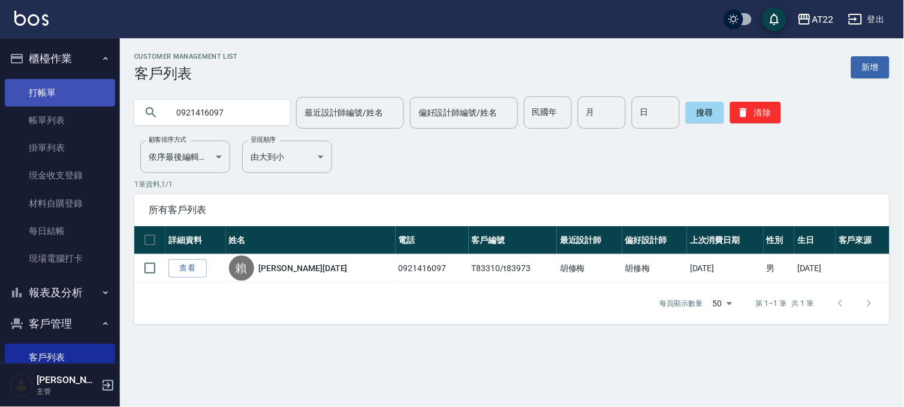
click at [54, 92] on link "打帳單" at bounding box center [60, 93] width 110 height 28
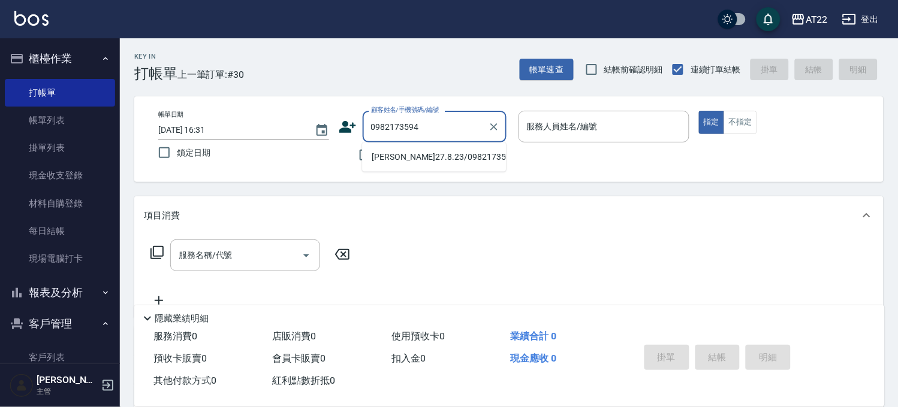
click at [426, 165] on li "[PERSON_NAME]27.8.23/0982173594/T91526" at bounding box center [434, 157] width 144 height 20
type input "[PERSON_NAME]27.8.23/0982173594/T91526"
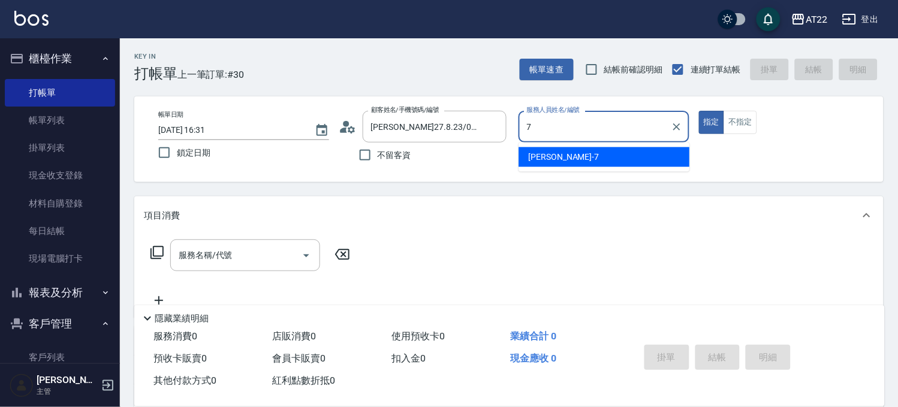
type input "[PERSON_NAME]-7"
type button "true"
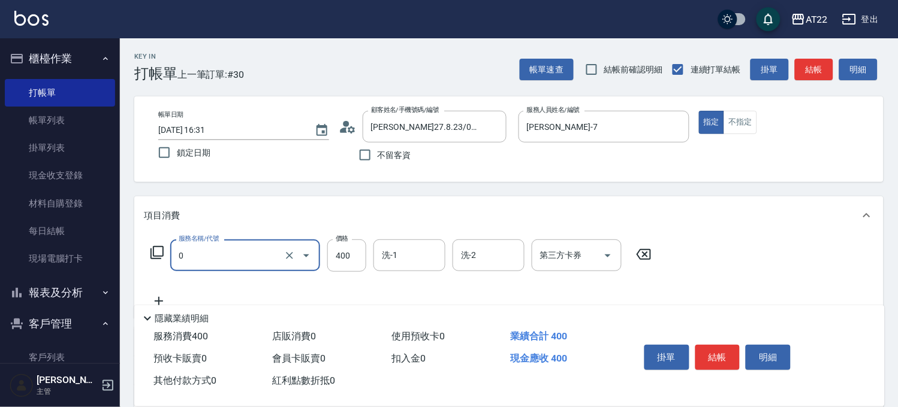
type input "有機洗髮(0)"
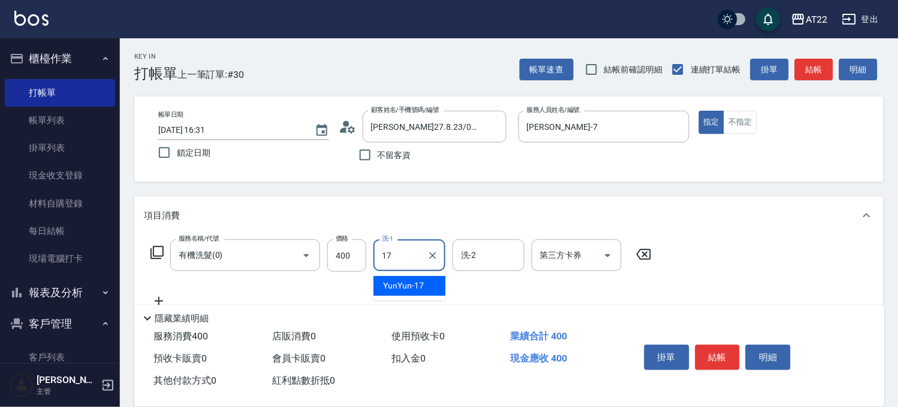
type input "YunYun-17"
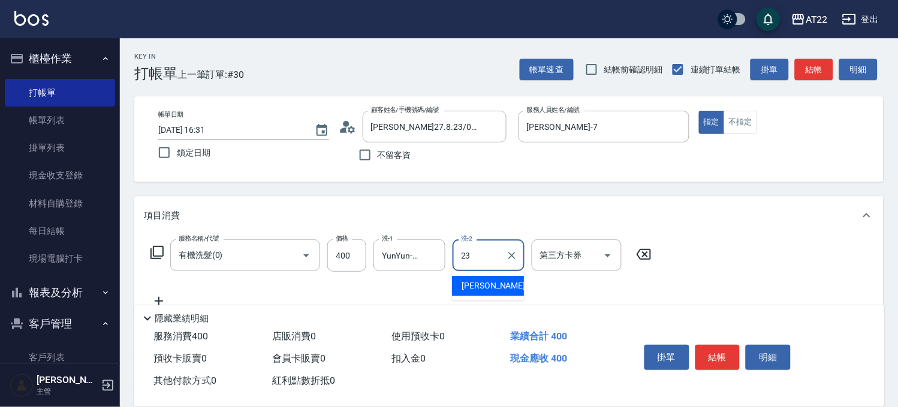
type input "[PERSON_NAME]-23"
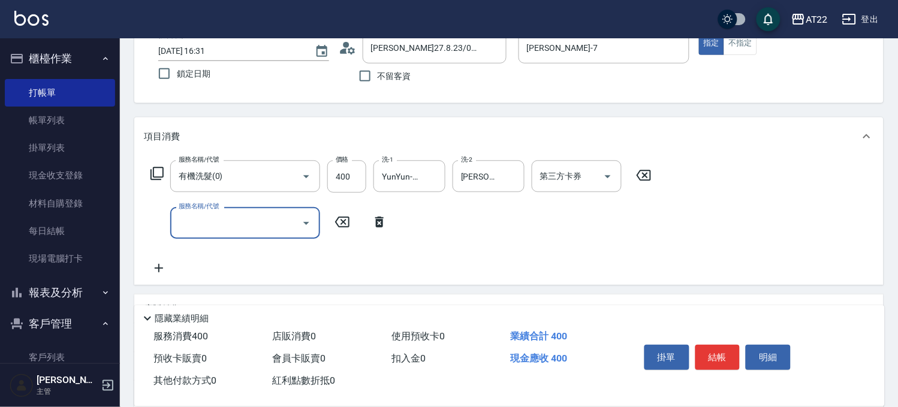
scroll to position [200, 0]
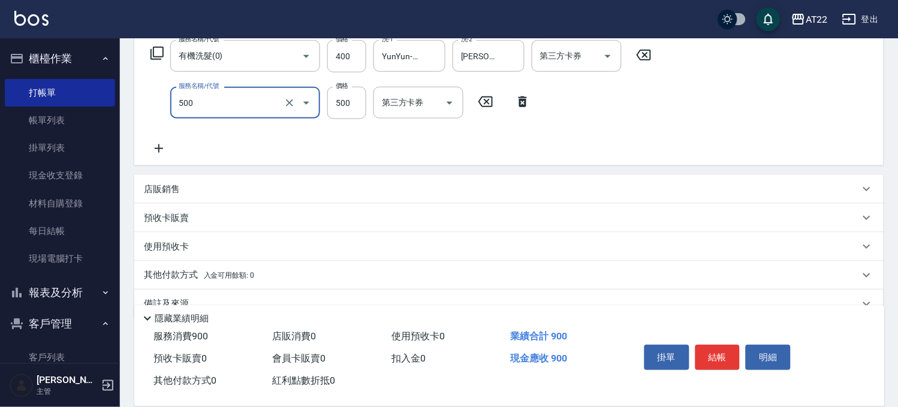
type input "剪髮(500)"
type input "630"
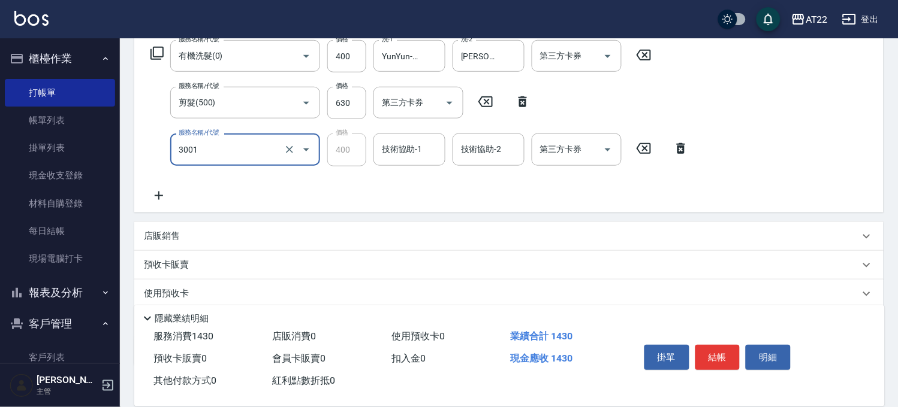
type input "側邊燙貼(3001)"
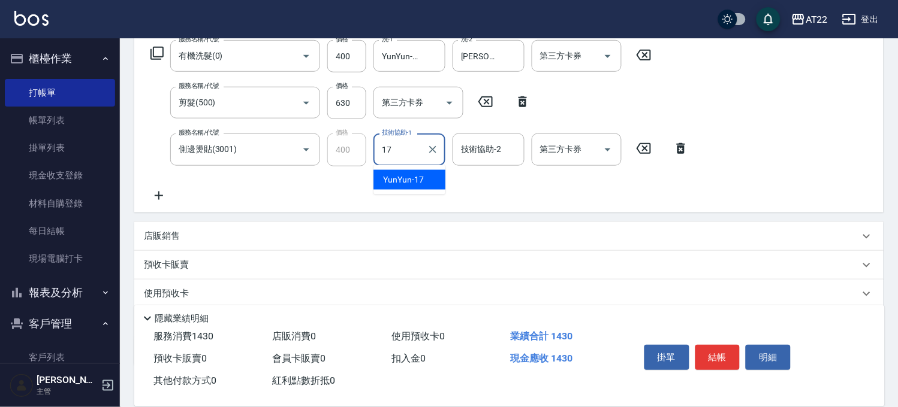
type input "YunYun-17"
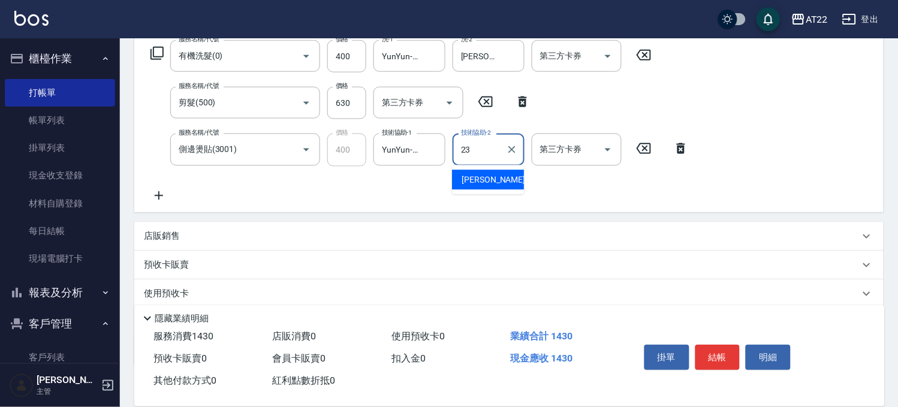
type input "[PERSON_NAME]-23"
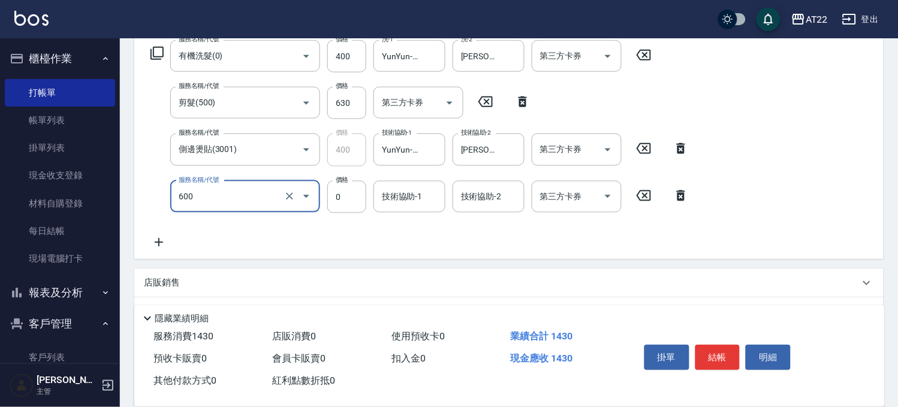
type input "燙瀏海(600)"
type input "600"
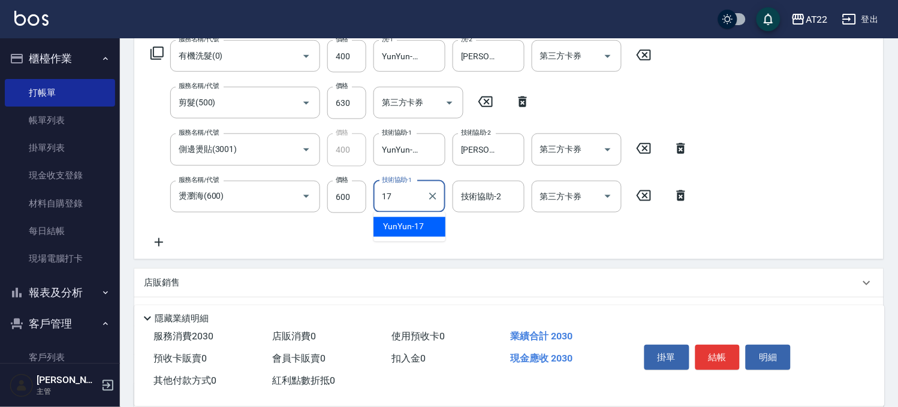
type input "YunYun-17"
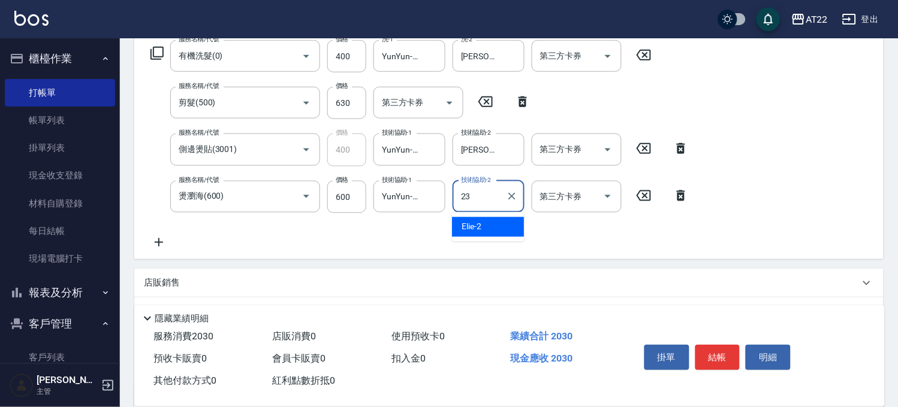
type input "[PERSON_NAME]-23"
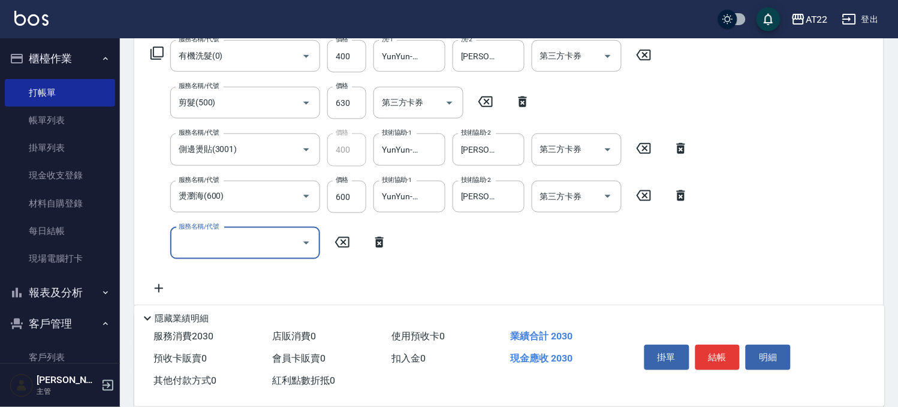
click at [689, 340] on div "掛單 結帳 明細" at bounding box center [717, 359] width 156 height 38
click at [724, 349] on button "結帳" at bounding box center [717, 357] width 45 height 25
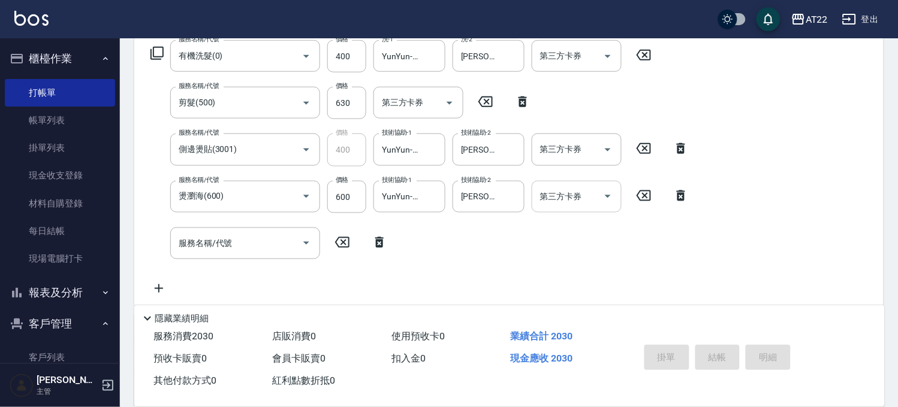
type input "[DATE] 16:32"
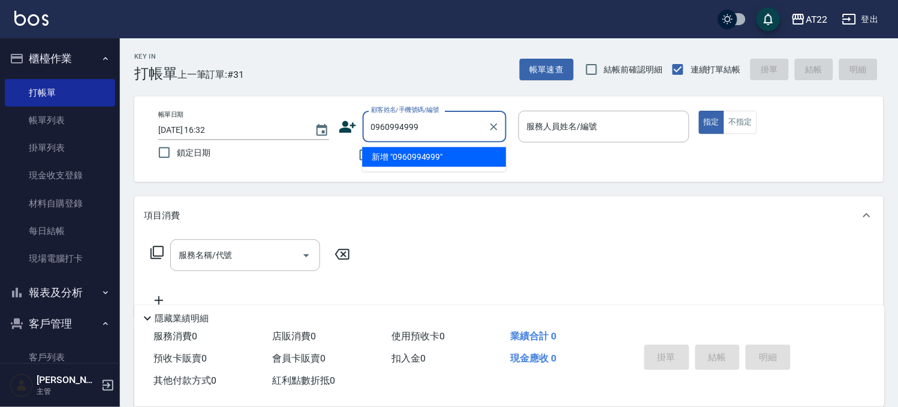
click at [413, 155] on li "新增 "0960994999"" at bounding box center [434, 157] width 144 height 20
type input "0960994999"
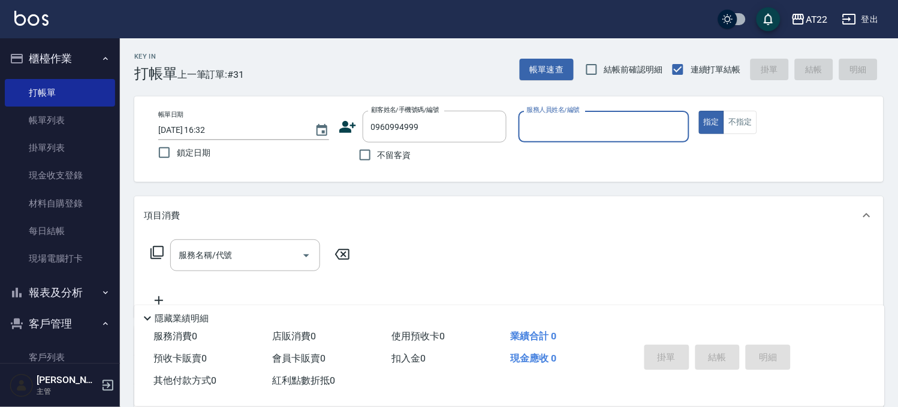
click at [350, 122] on icon at bounding box center [348, 127] width 18 height 18
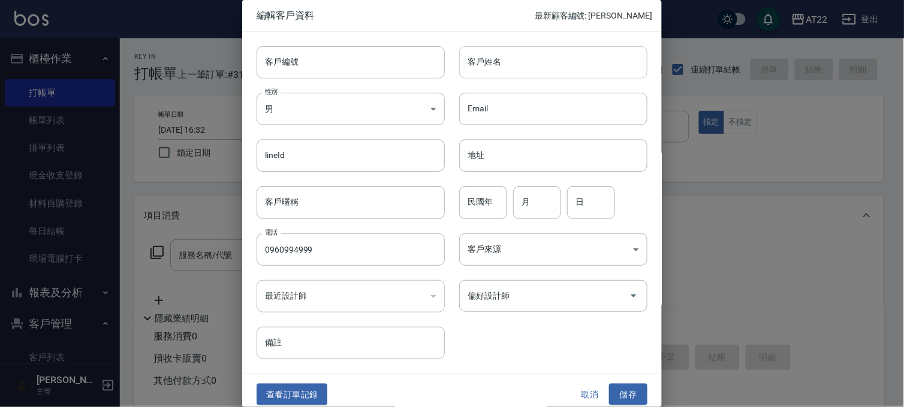
click at [487, 57] on div "客戶姓名 客戶姓名" at bounding box center [553, 62] width 188 height 32
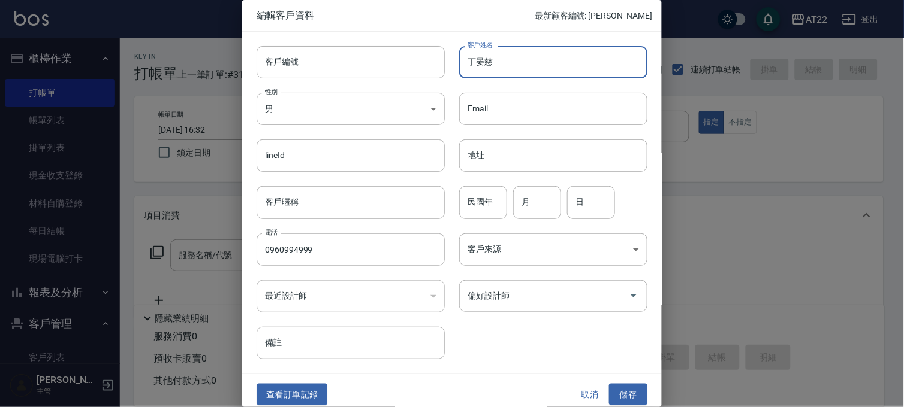
type input "丁晏慈"
click at [471, 194] on input "民國年" at bounding box center [483, 202] width 48 height 32
click at [620, 403] on button "儲存" at bounding box center [628, 395] width 38 height 22
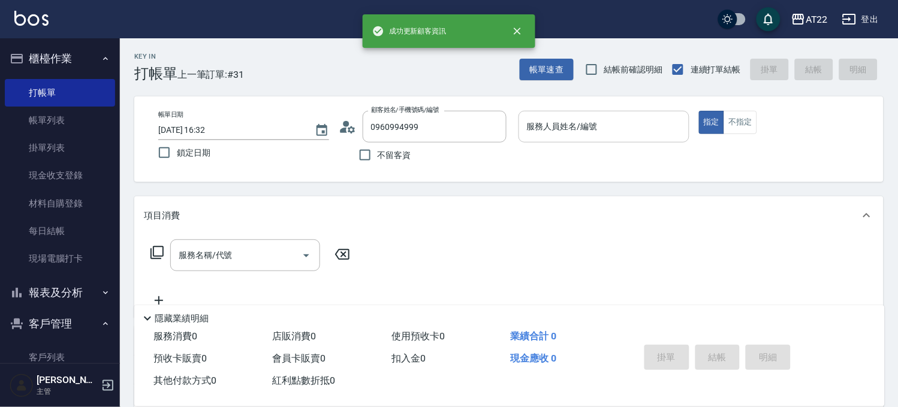
click at [621, 121] on input "服務人員姓名/編號" at bounding box center [604, 126] width 160 height 21
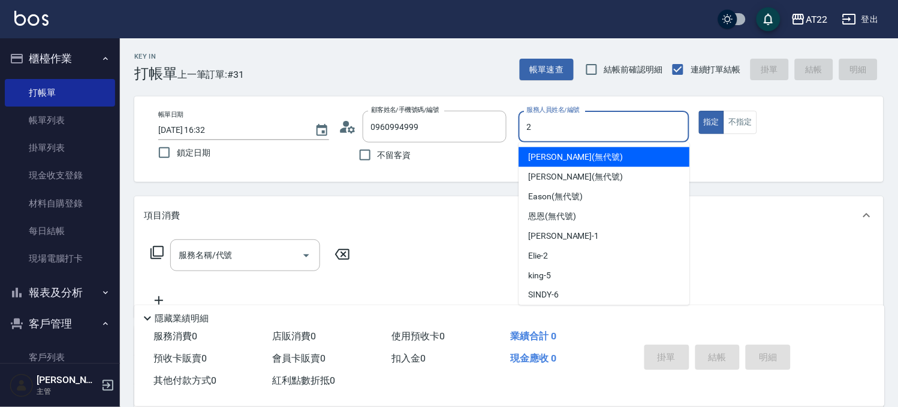
type input "Elie-2"
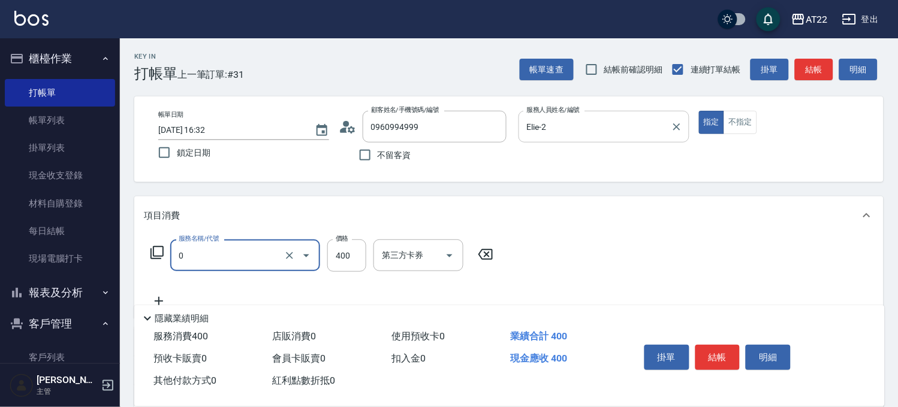
type input "有機洗髮(0)"
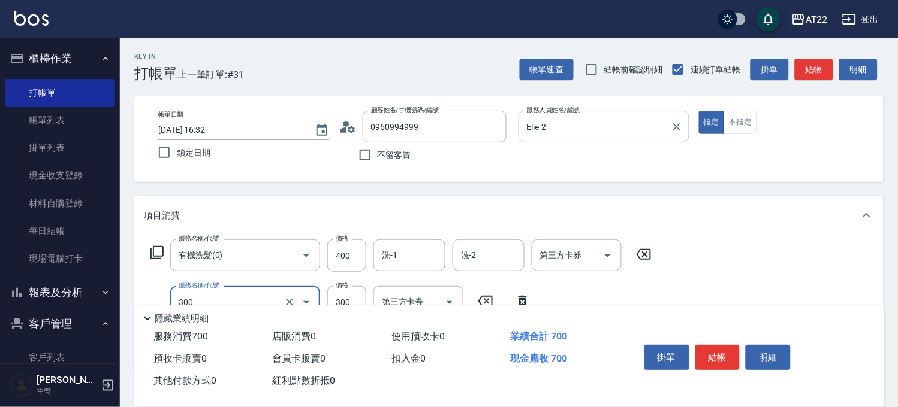
type input "剪髮(300)"
type input "230"
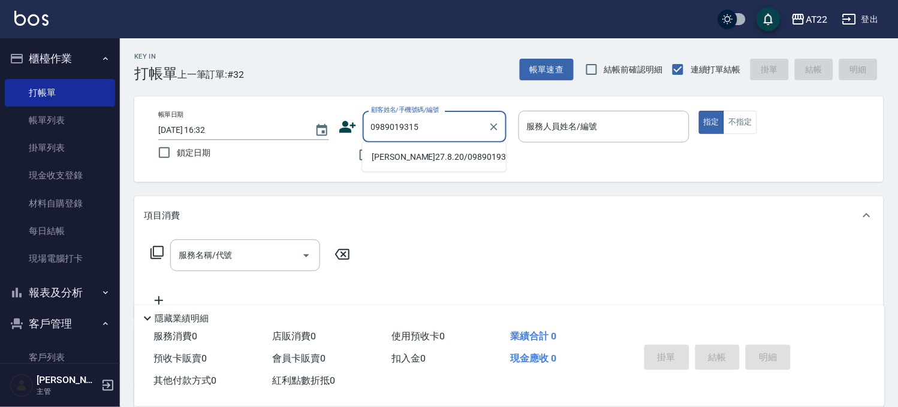
click at [442, 154] on li "[PERSON_NAME]27.8.20/0989019315/T91825" at bounding box center [434, 157] width 144 height 20
type input "[PERSON_NAME]27.8.20/0989019315/T91825"
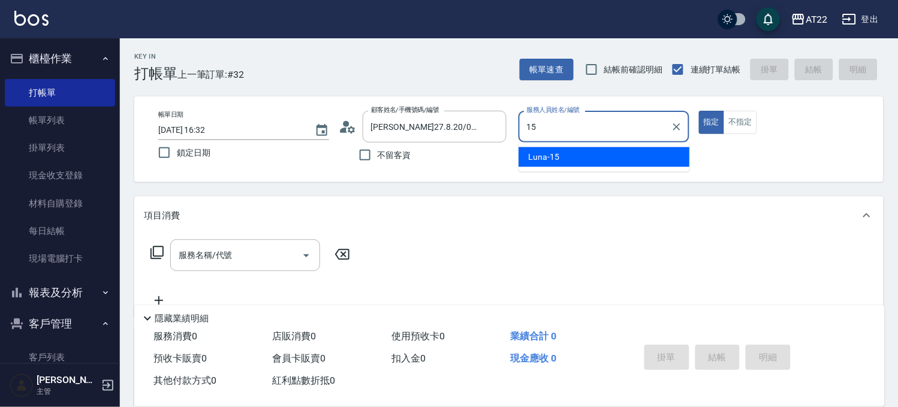
type input "Luna-15"
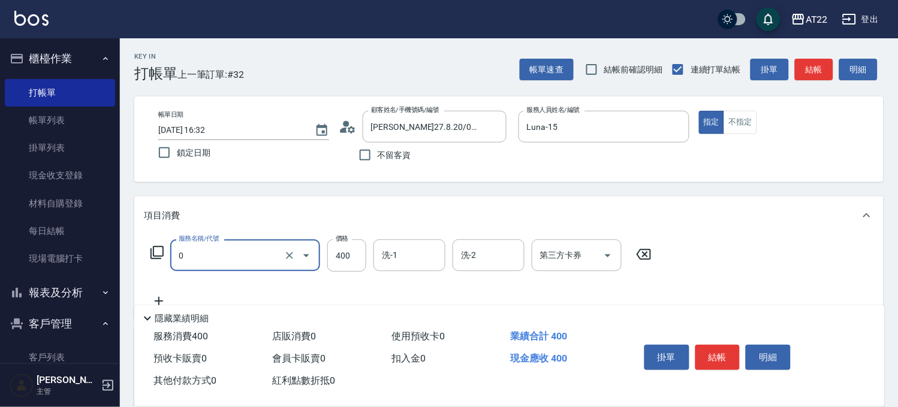
type input "有機洗髮(0)"
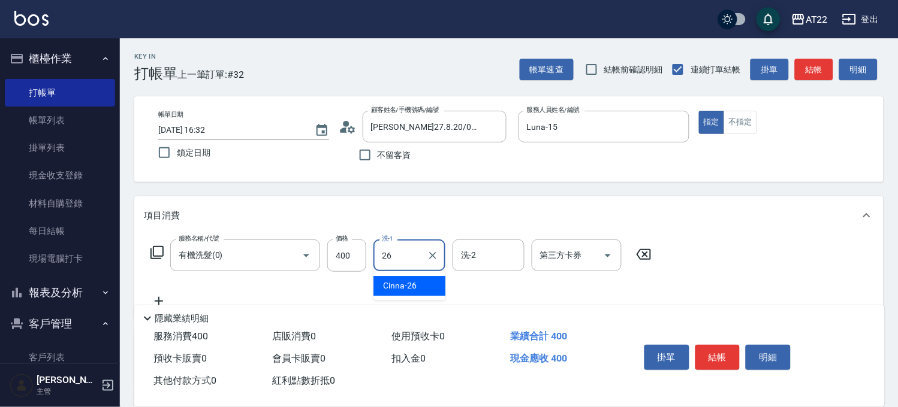
type input "Cinna-26"
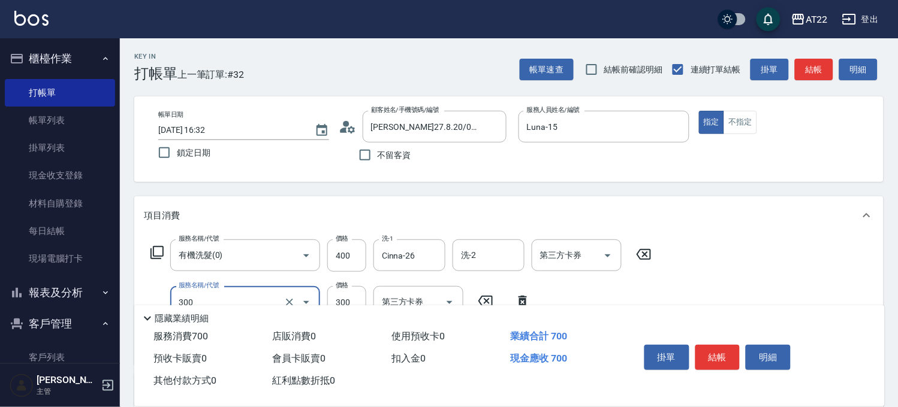
type input "剪髮(300)"
type input "230"
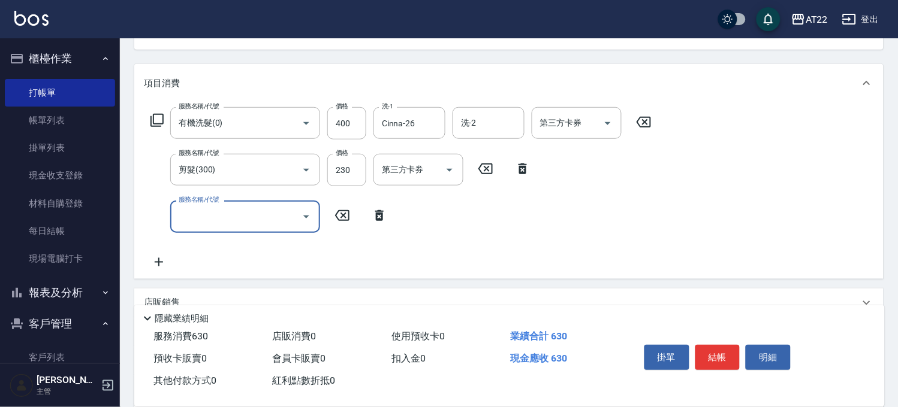
scroll to position [133, 0]
type input "毛囊淨化理療(80041)"
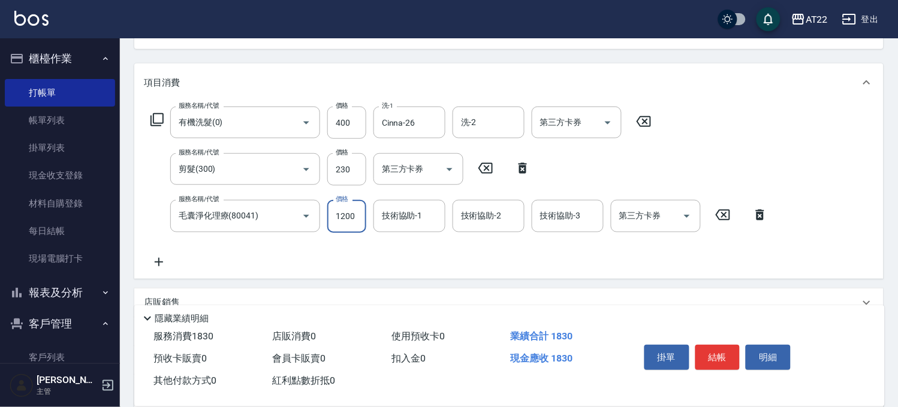
type input "1200"
type input "Cinna-26"
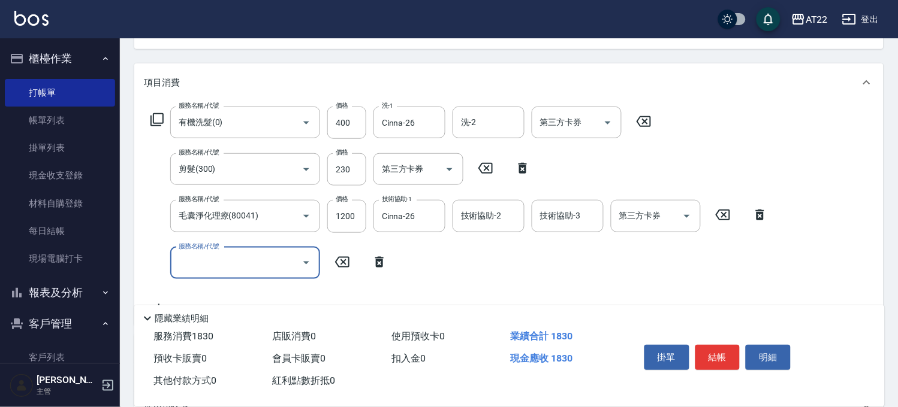
scroll to position [318, 0]
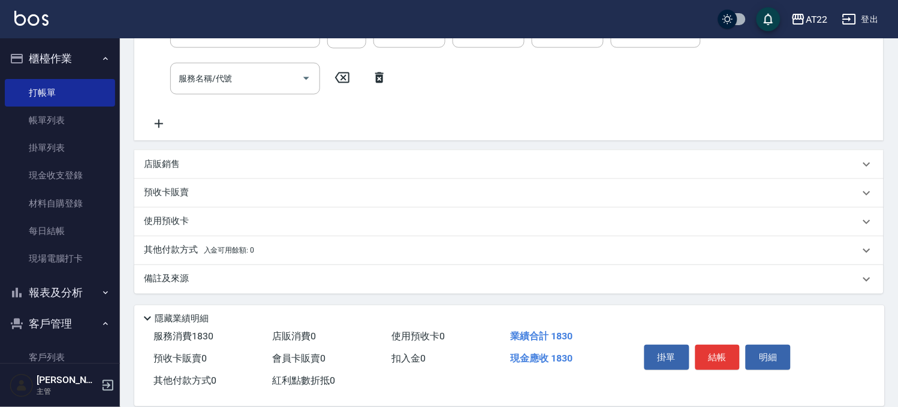
click at [217, 162] on div "店販銷售" at bounding box center [501, 164] width 715 height 13
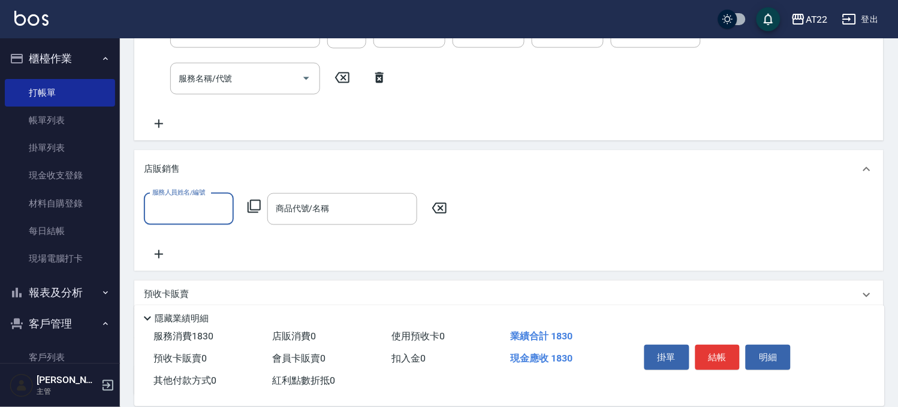
scroll to position [0, 0]
type input "Luna-15"
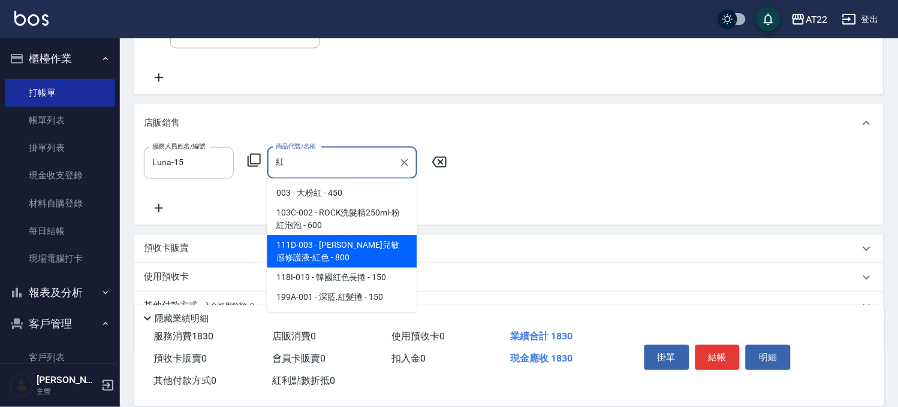
scroll to position [384, 0]
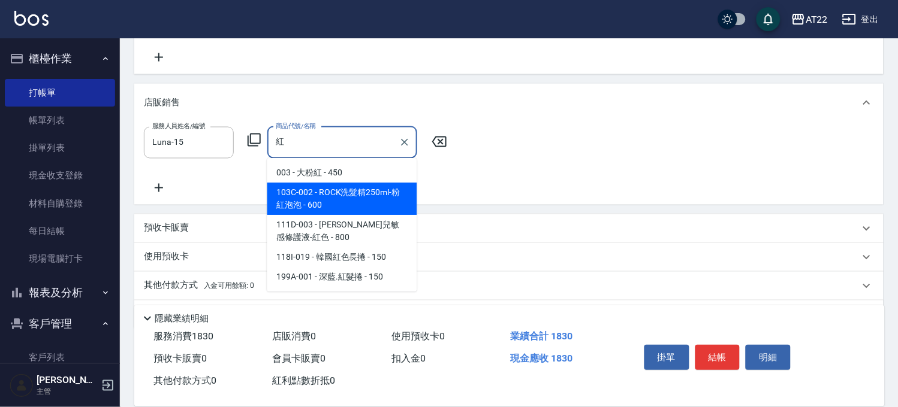
click at [342, 183] on span "103C-002 - ROCK洗髮精250ml-粉紅泡泡 - 600" at bounding box center [342, 199] width 150 height 32
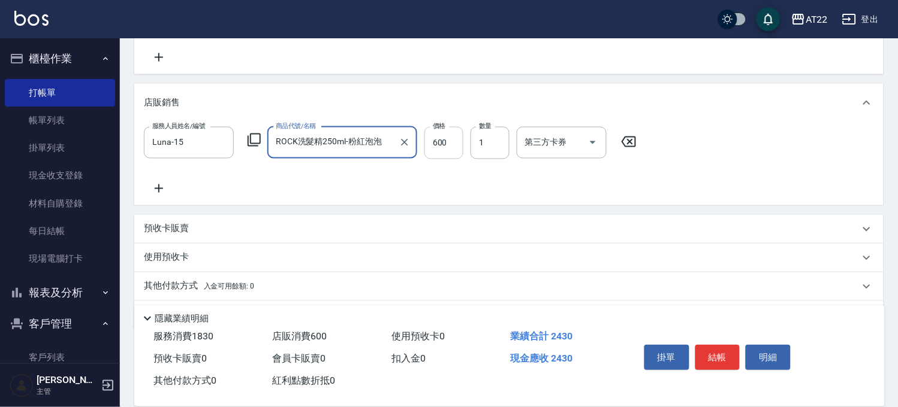
type input "ROCK洗髮精250ml-粉紅泡泡"
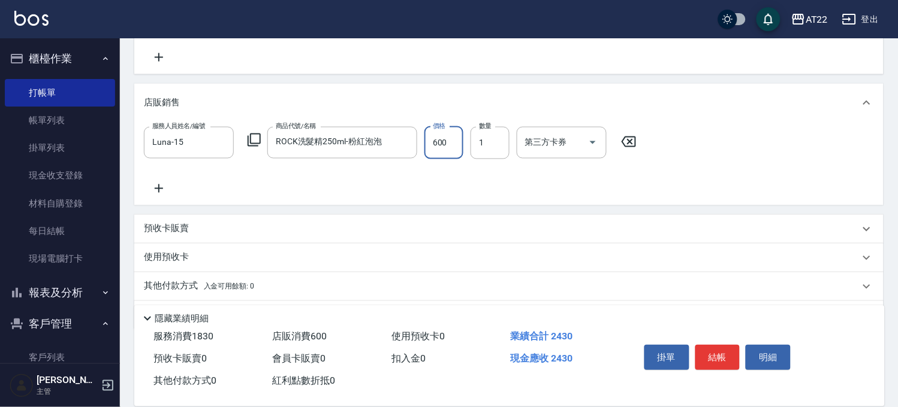
click at [436, 148] on input "600" at bounding box center [443, 143] width 39 height 32
click at [436, 148] on input "54" at bounding box center [443, 143] width 39 height 32
type input "540"
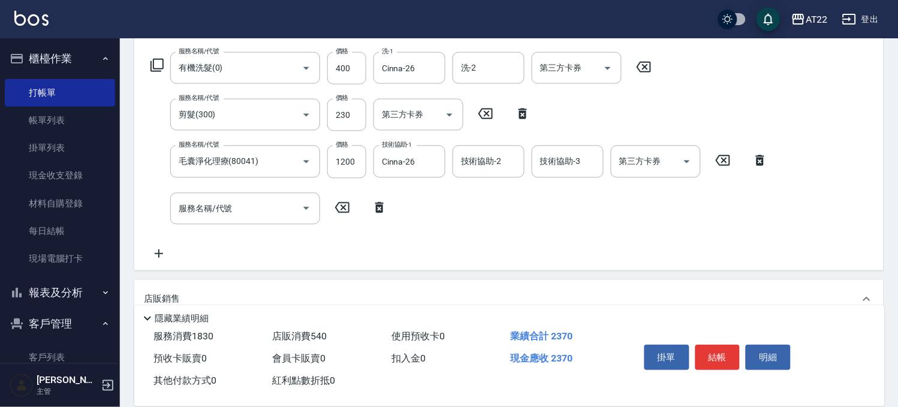
scroll to position [51, 0]
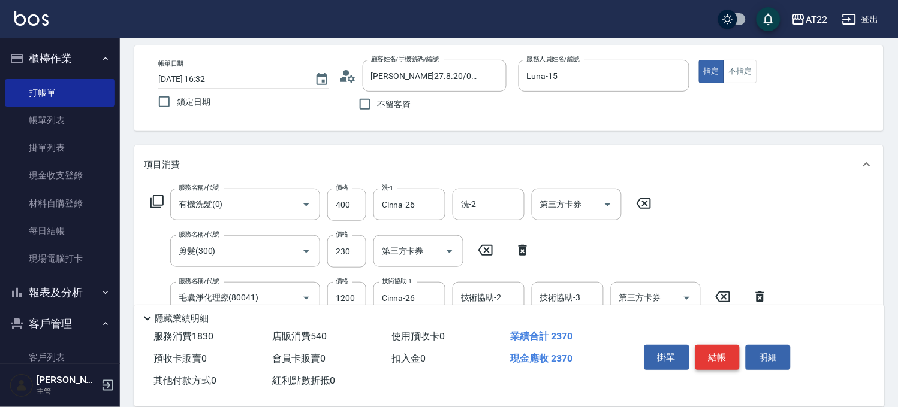
click at [724, 360] on button "結帳" at bounding box center [717, 357] width 45 height 25
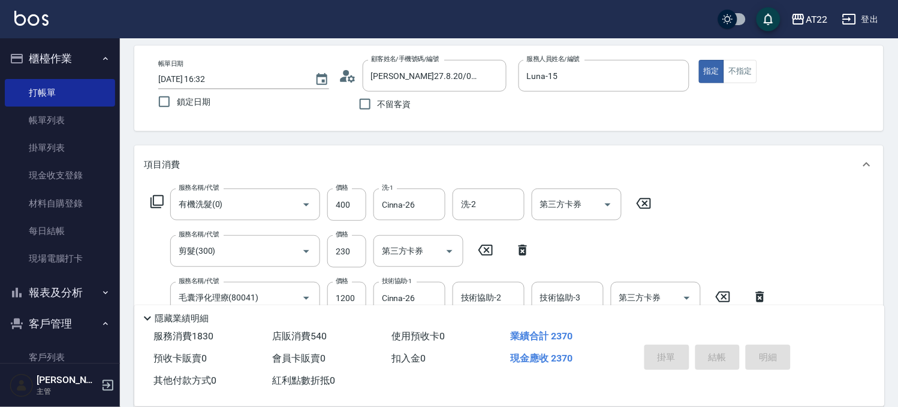
type input "[DATE] 16:33"
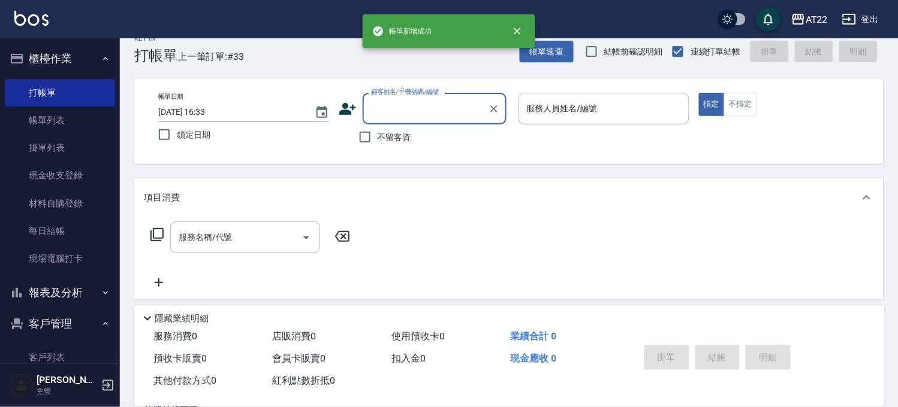
scroll to position [0, 0]
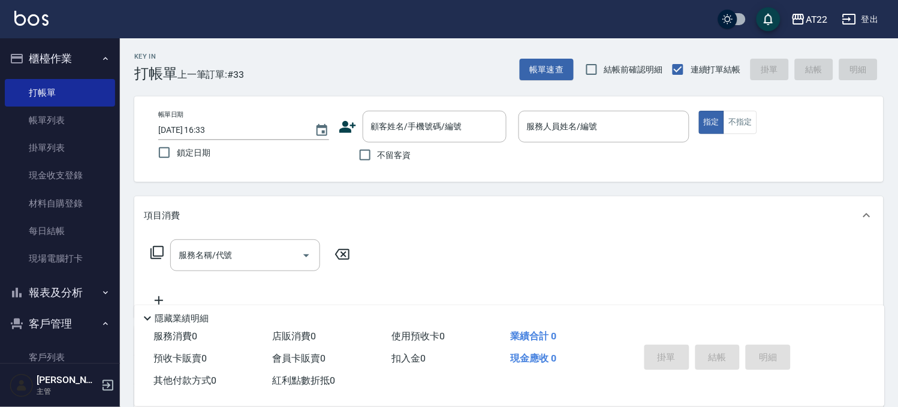
click at [398, 164] on label "不留客資" at bounding box center [381, 155] width 59 height 25
click at [377, 164] on input "不留客資" at bounding box center [364, 155] width 25 height 25
checkbox input "true"
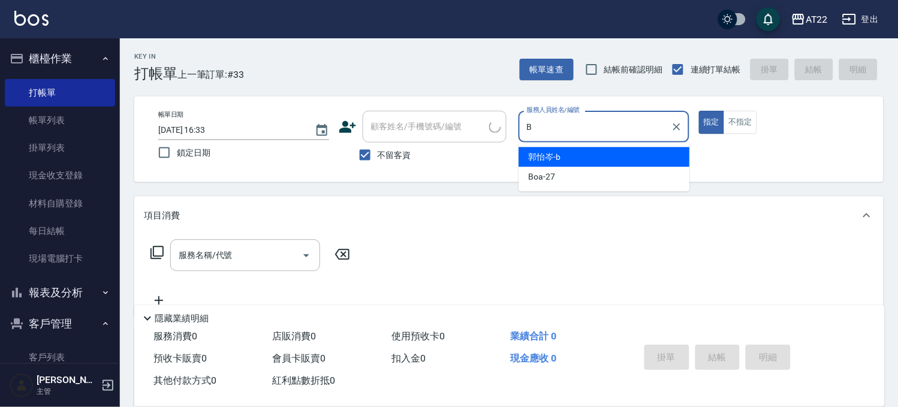
type input "[PERSON_NAME]"
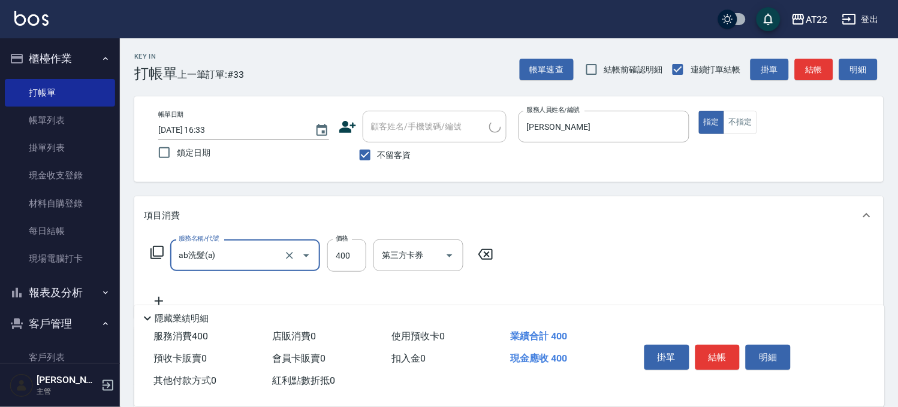
type input "ab洗髮(a)"
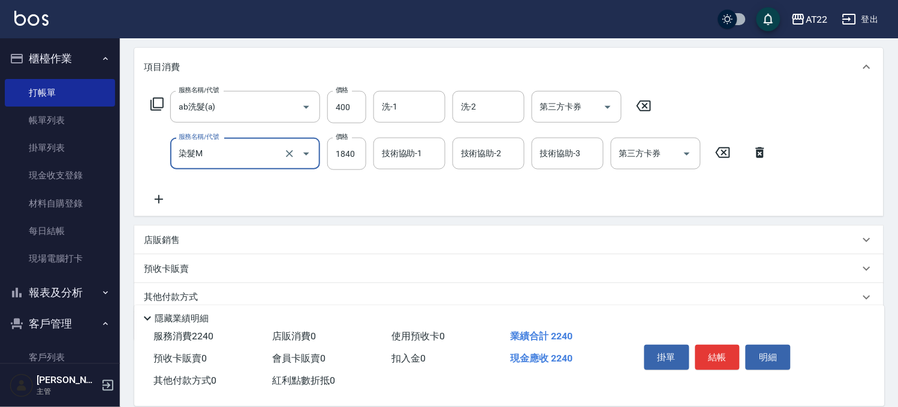
type input "染髮M"
type input "1600"
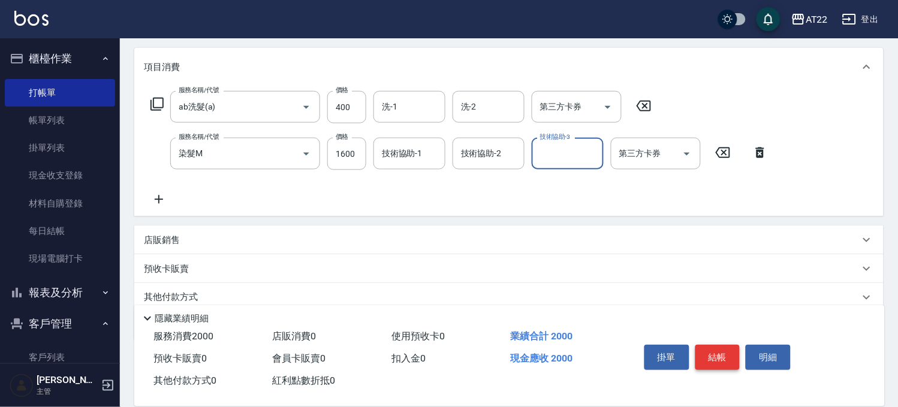
click at [727, 354] on button "結帳" at bounding box center [717, 357] width 45 height 25
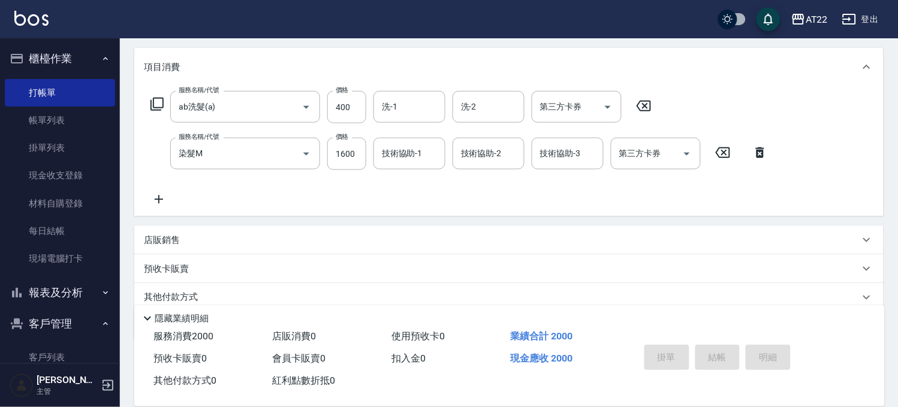
type input "[DATE] 16:34"
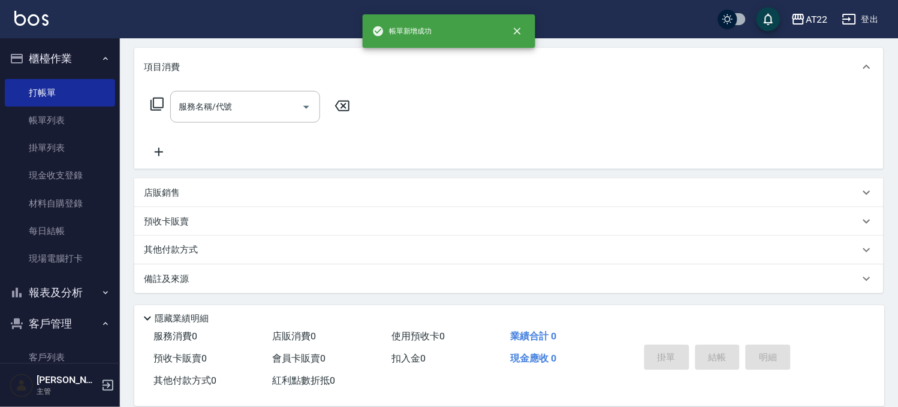
scroll to position [0, 0]
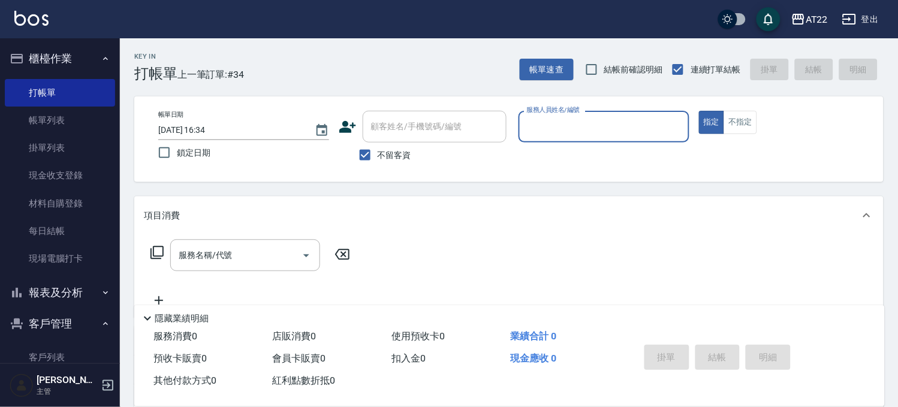
click at [388, 151] on span "不留客資" at bounding box center [394, 155] width 34 height 13
click at [377, 151] on input "不留客資" at bounding box center [364, 155] width 25 height 25
checkbox input "false"
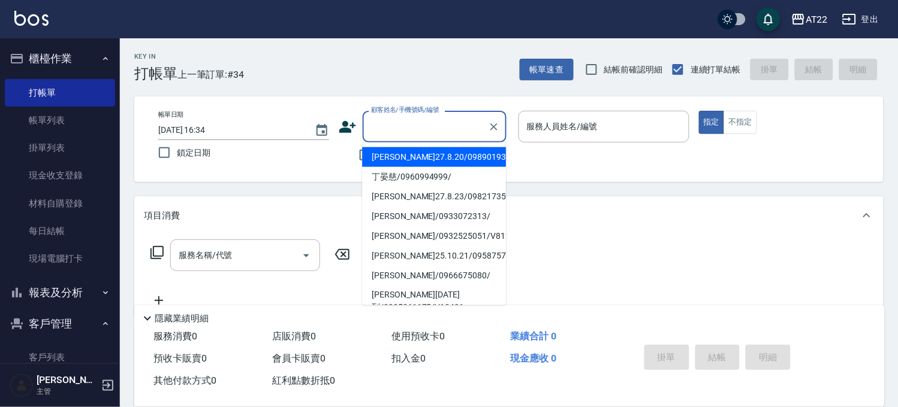
click at [398, 117] on div "顧客姓名/手機號碼/編號 顧客姓名/手機號碼/編號" at bounding box center [434, 127] width 144 height 32
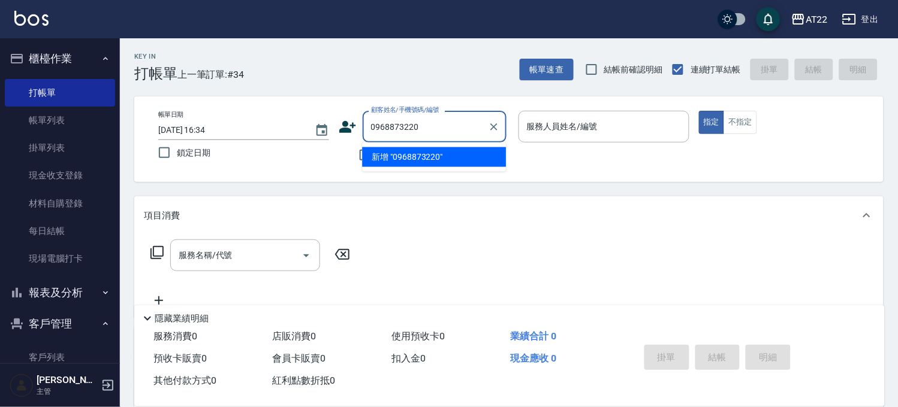
click at [400, 162] on li "新增 "0968873220"" at bounding box center [434, 157] width 144 height 20
type input "0968873220"
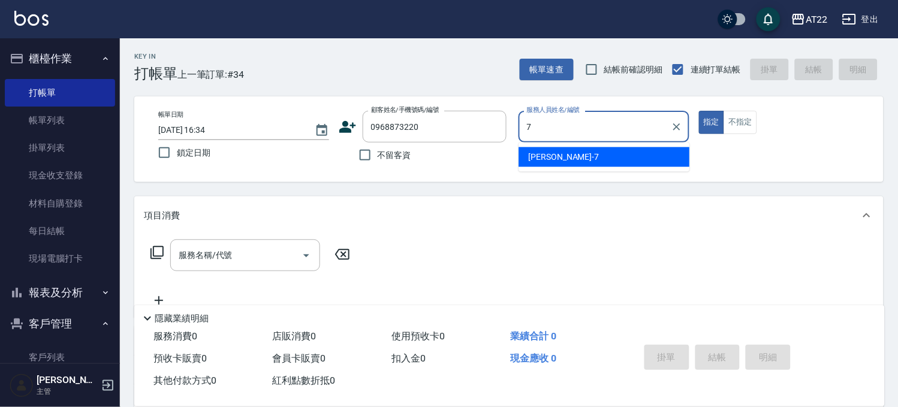
type input "[PERSON_NAME]-7"
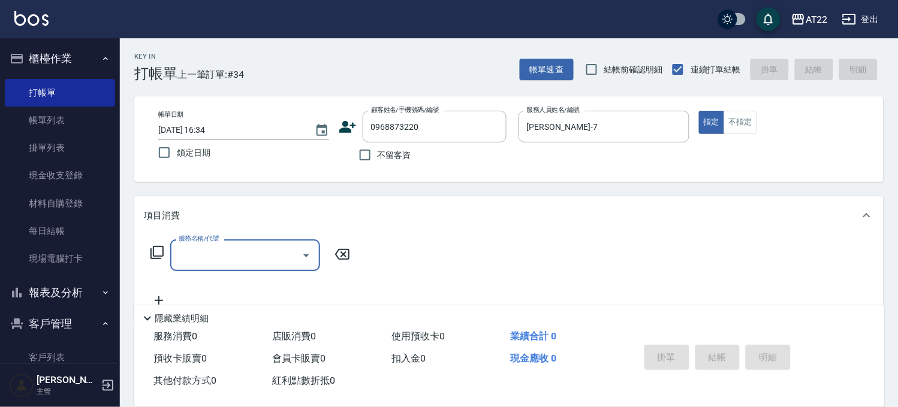
click at [348, 127] on icon at bounding box center [348, 127] width 18 height 18
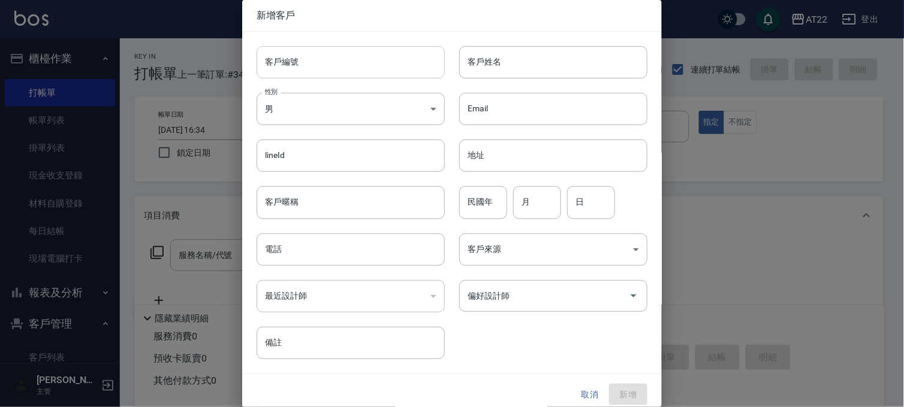
type input "0968873220"
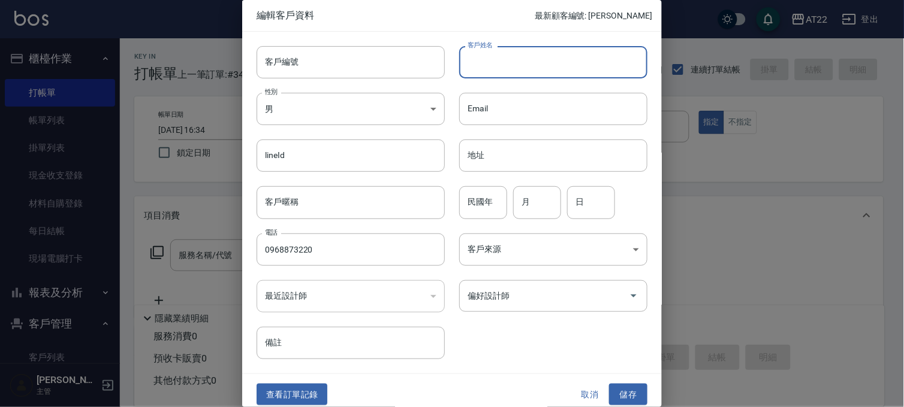
click at [469, 64] on input "客戶姓名" at bounding box center [553, 62] width 188 height 32
type input "古家維"
click at [474, 205] on input "民國年" at bounding box center [483, 202] width 48 height 32
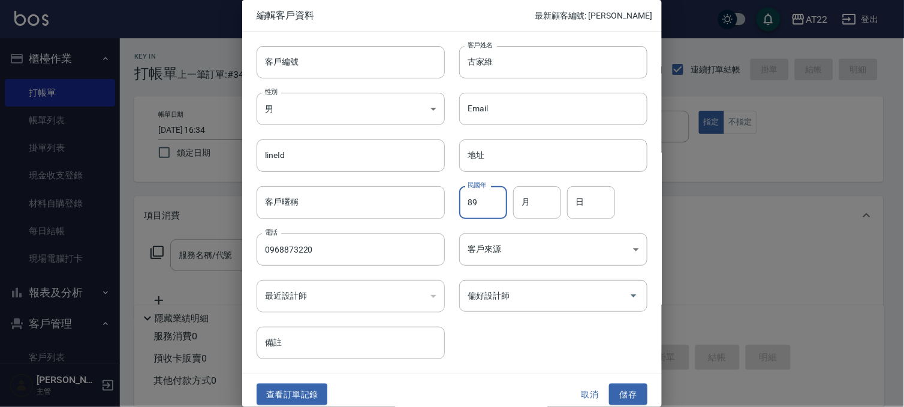
type input "89"
type input "2"
type input "20"
click at [609, 396] on button "儲存" at bounding box center [628, 395] width 38 height 22
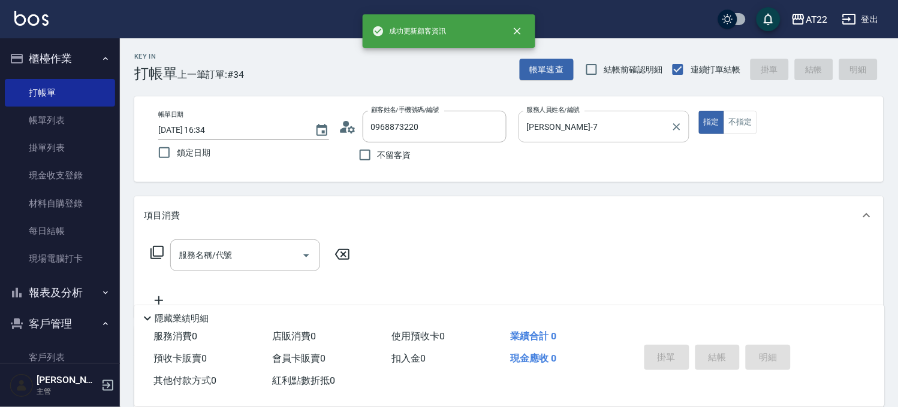
click at [630, 129] on input "[PERSON_NAME]-7" at bounding box center [595, 126] width 142 height 21
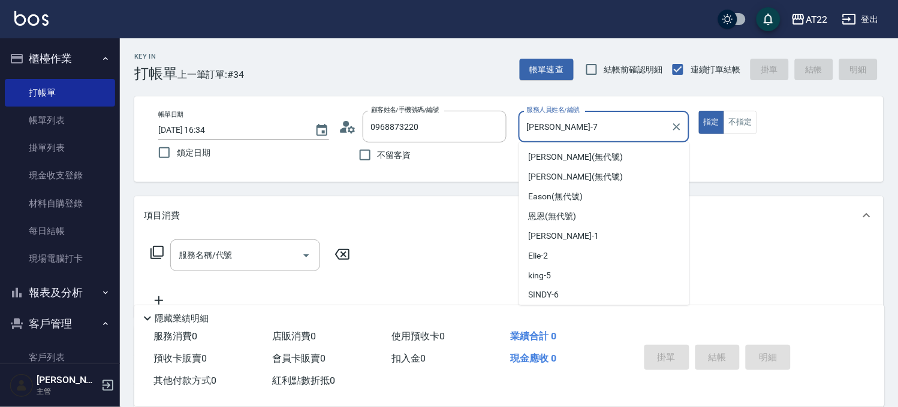
scroll to position [20, 0]
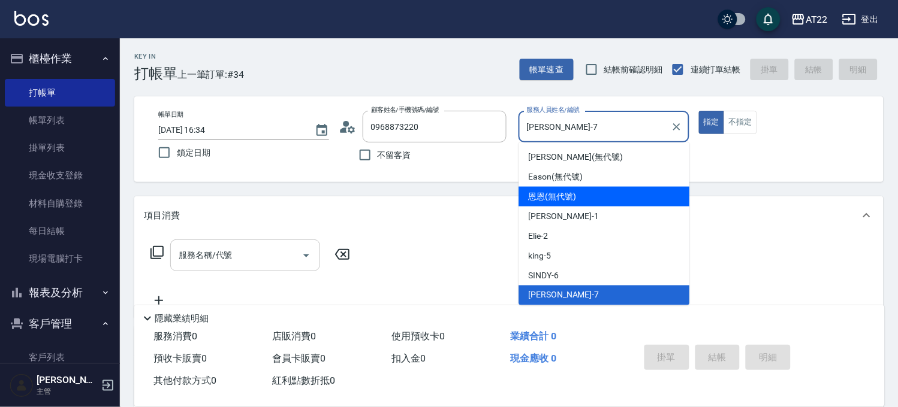
click at [192, 255] on input "服務名稱/代號" at bounding box center [236, 255] width 121 height 21
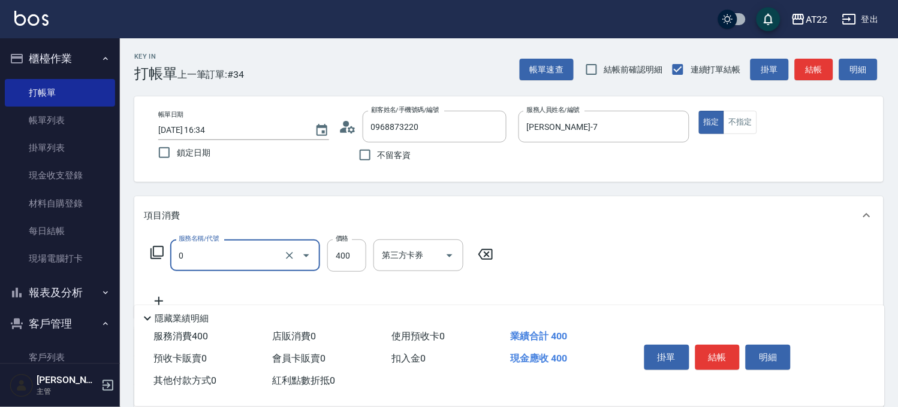
type input "有機洗髮(0)"
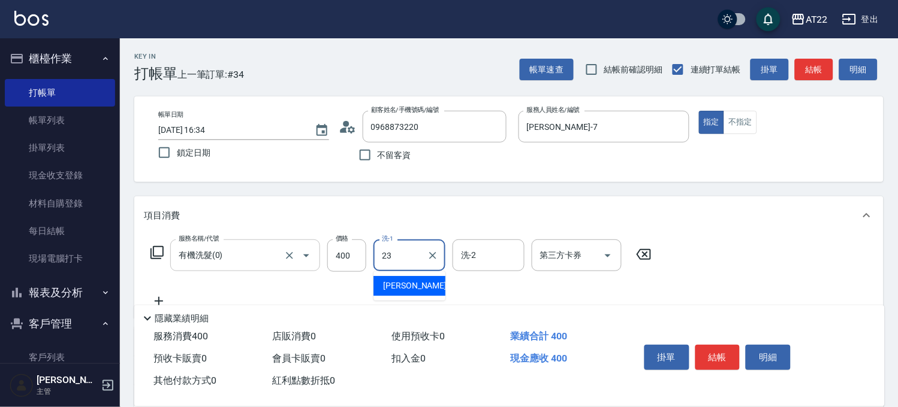
type input "[PERSON_NAME]-23"
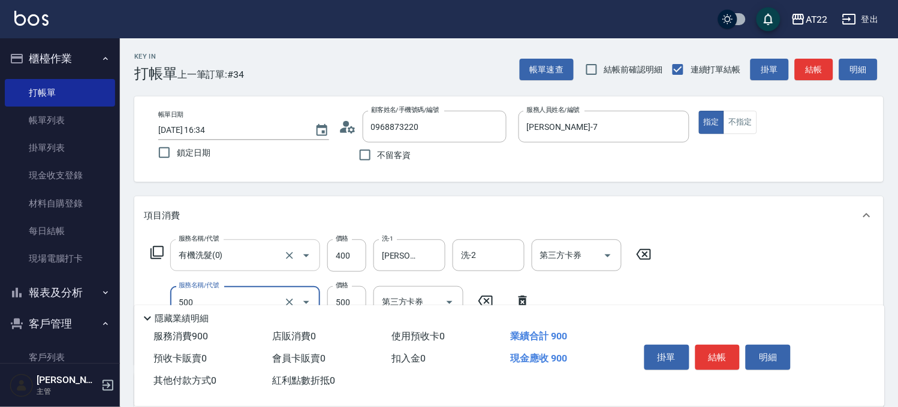
type input "剪髮(500)"
type input "700"
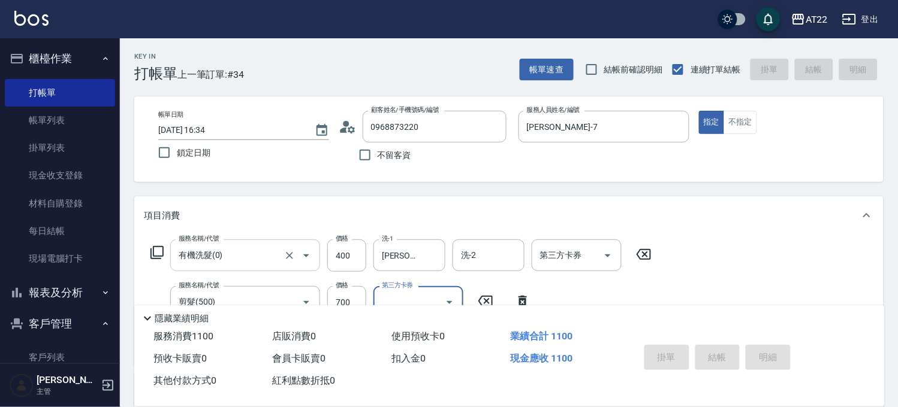
type input "[DATE] 16:35"
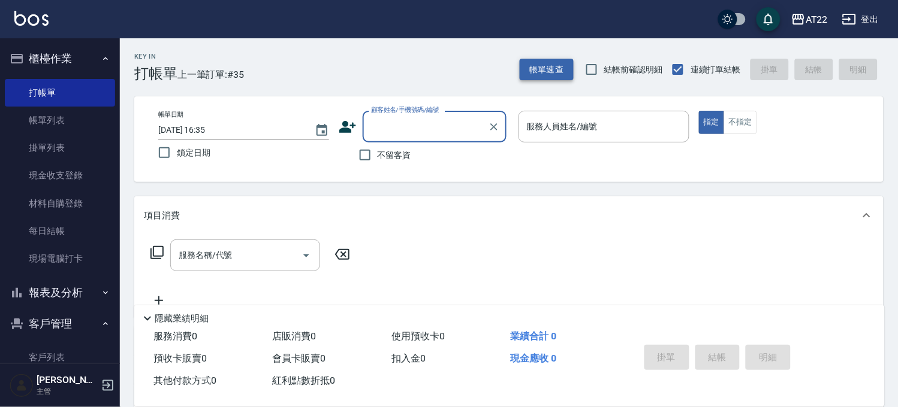
click at [555, 75] on button "帳單速查" at bounding box center [546, 70] width 54 height 22
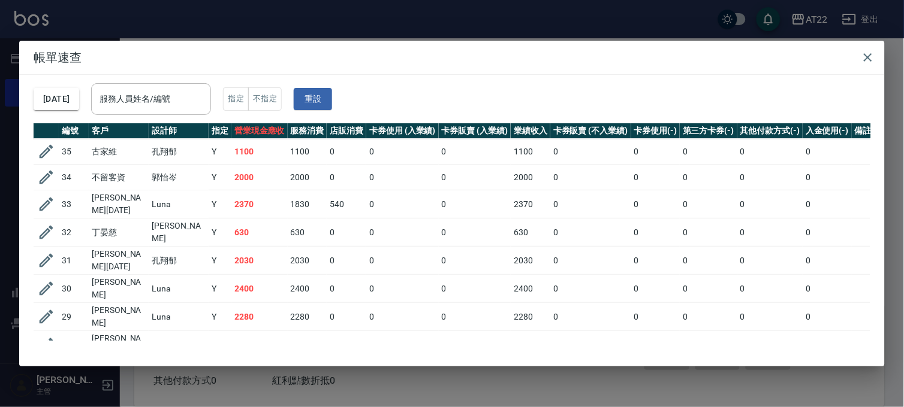
click at [188, 13] on div "帳單速查 [DATE] 服務人員姓名/編號 服務人員姓名/編號 指定 不指定 重設 編號 客戶 設計師 指定 營業現金應收 服務消費 店販消費 卡券使用 (入…" at bounding box center [452, 203] width 904 height 407
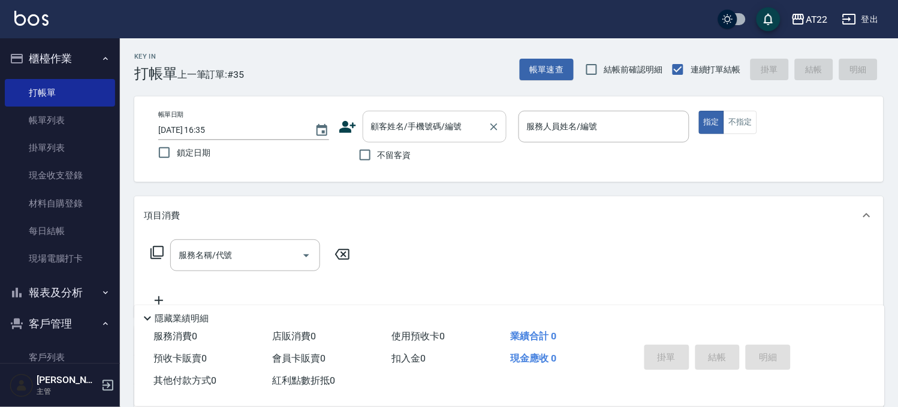
click at [440, 141] on div "顧客姓名/手機號碼/編號" at bounding box center [434, 127] width 144 height 32
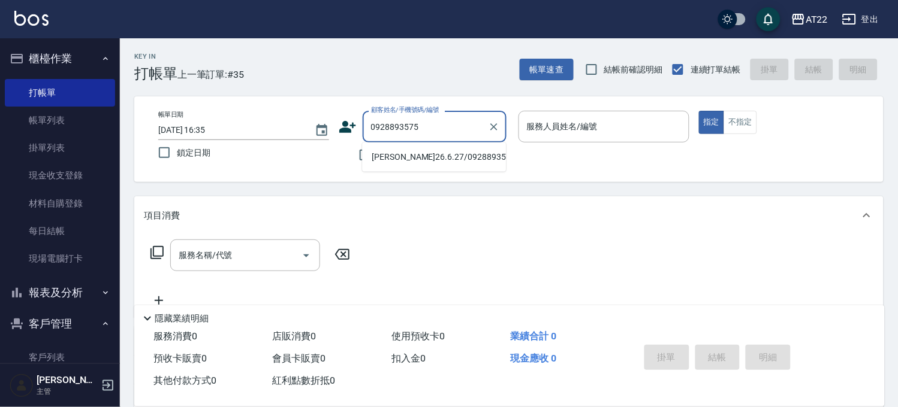
click at [447, 154] on li "[PERSON_NAME]26.6.27/0928893575/T86508/T10089" at bounding box center [434, 157] width 144 height 20
type input "[PERSON_NAME]26.6.27/0928893575/T86508/T10089"
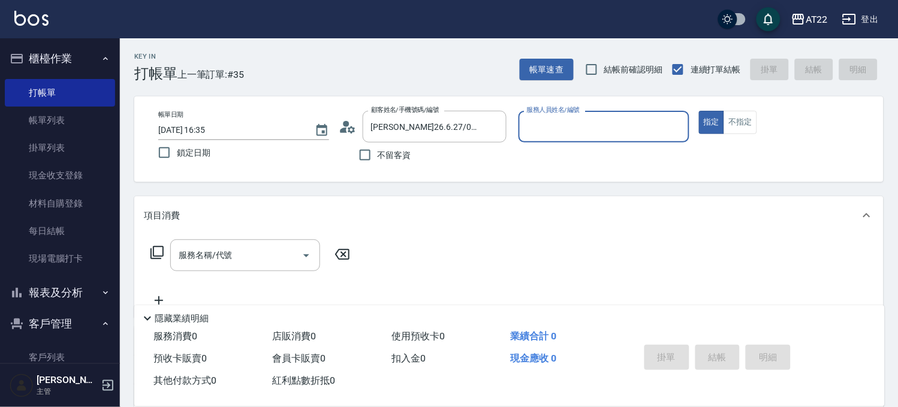
type input "Miu-10"
click at [262, 244] on div "服務名稱/代號" at bounding box center [245, 256] width 150 height 32
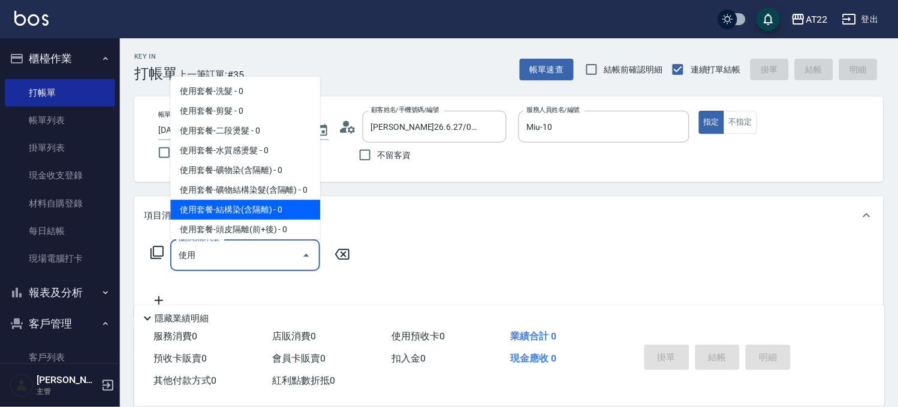
click at [203, 264] on input "使用" at bounding box center [236, 255] width 121 height 21
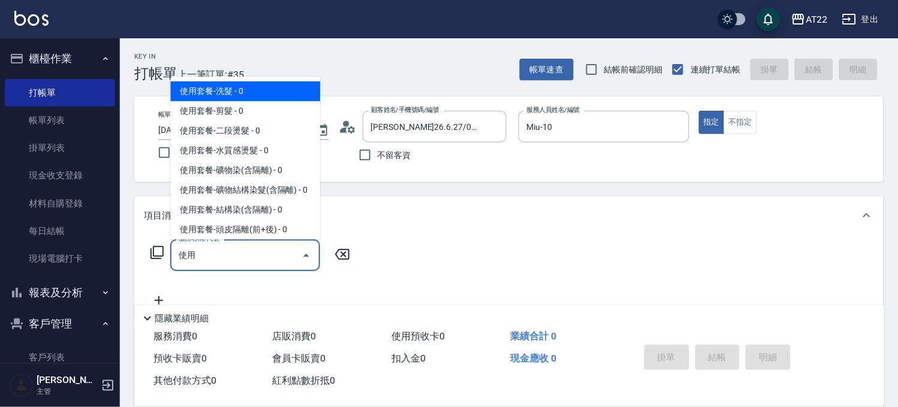
click at [203, 83] on span "使用套餐-洗髮 - 0" at bounding box center [245, 91] width 150 height 20
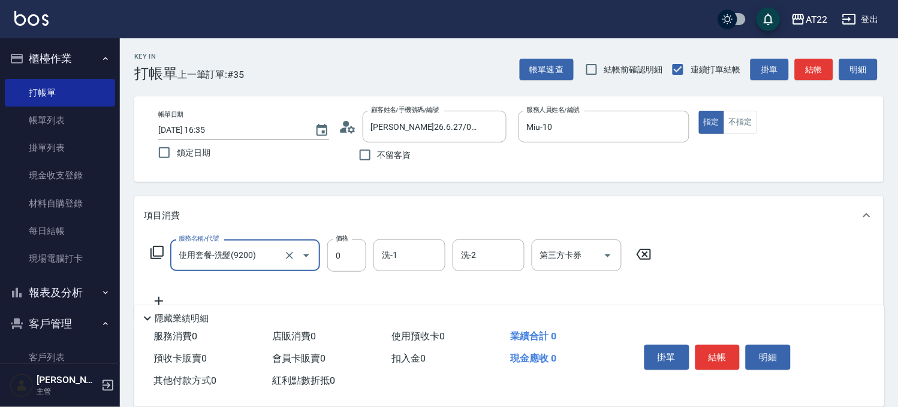
type input "使用套餐-洗髮(9200)"
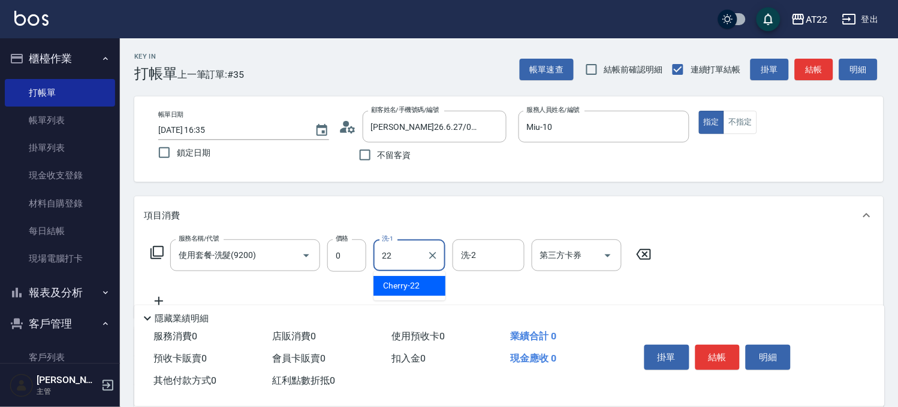
type input "Cherry-22"
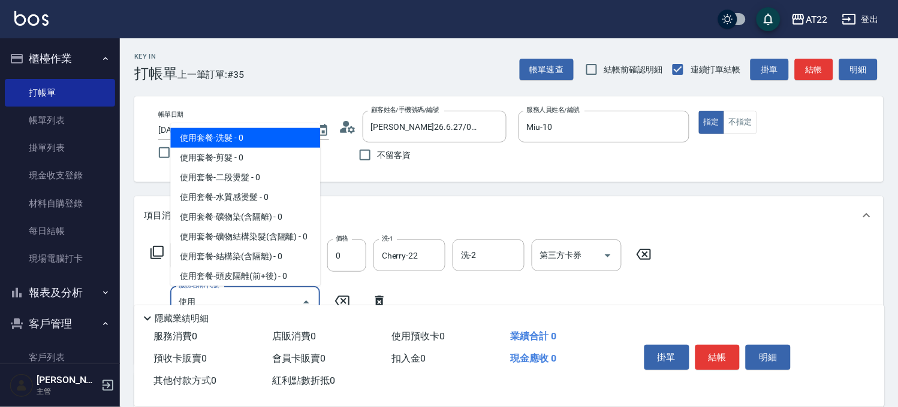
click at [203, 158] on span "使用套餐-剪髮 - 0" at bounding box center [245, 158] width 150 height 20
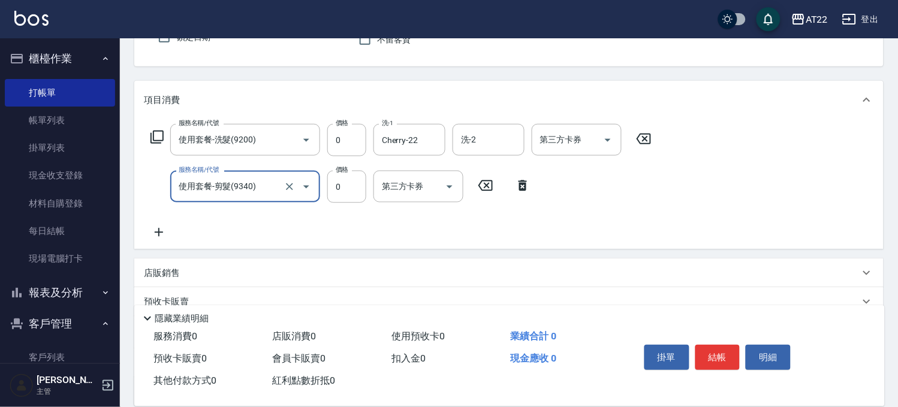
scroll to position [200, 0]
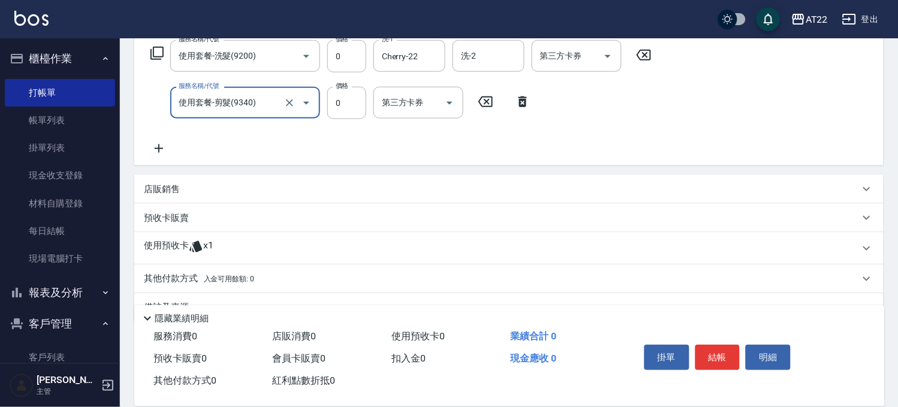
type input "使用套餐-剪髮(9340)"
click at [151, 146] on icon at bounding box center [159, 148] width 30 height 14
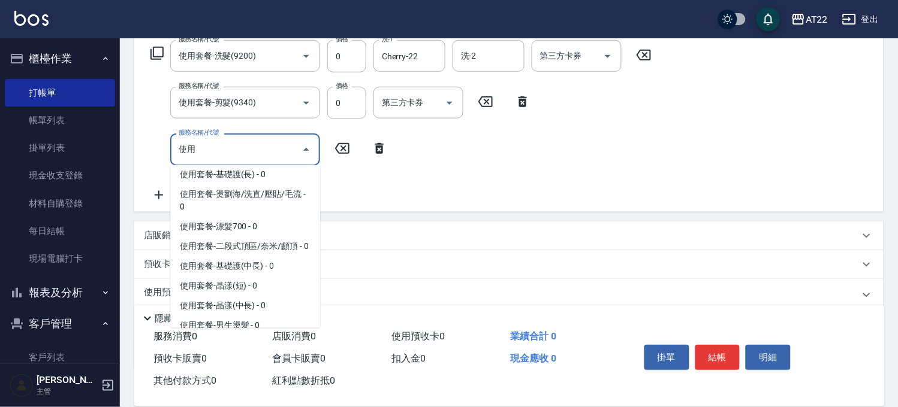
scroll to position [266, 0]
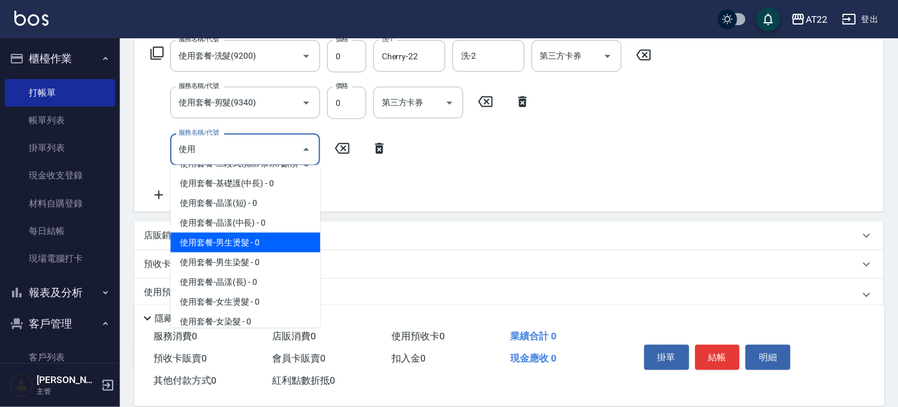
click at [240, 253] on span "使用套餐-男生燙髮 - 0" at bounding box center [245, 243] width 150 height 20
type input "使用套餐-男生燙髮(911001)"
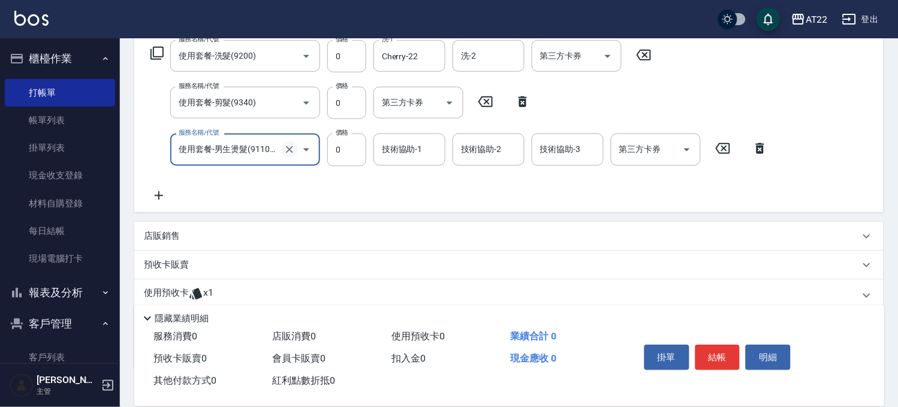
click at [289, 149] on icon "Clear" at bounding box center [289, 149] width 7 height 7
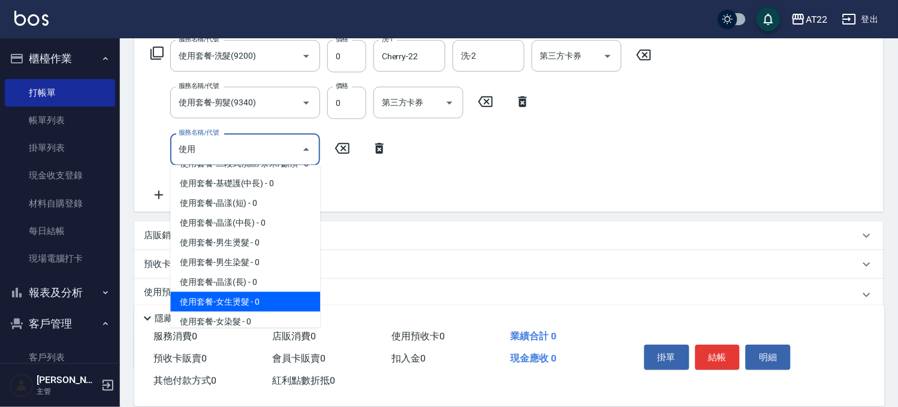
click at [249, 312] on span "使用套餐-女生燙髮 - 0" at bounding box center [245, 302] width 150 height 20
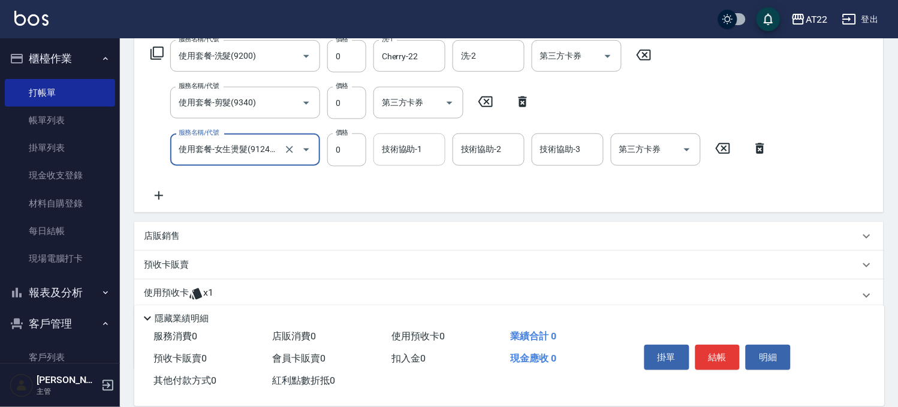
type input "使用套餐-女生燙髮(912401)"
click at [392, 152] on input "技術協助-1" at bounding box center [409, 149] width 61 height 21
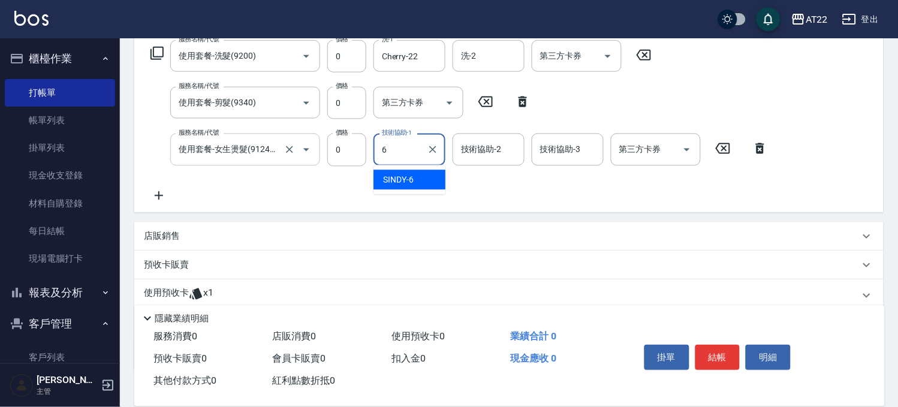
type input "SINDY-6"
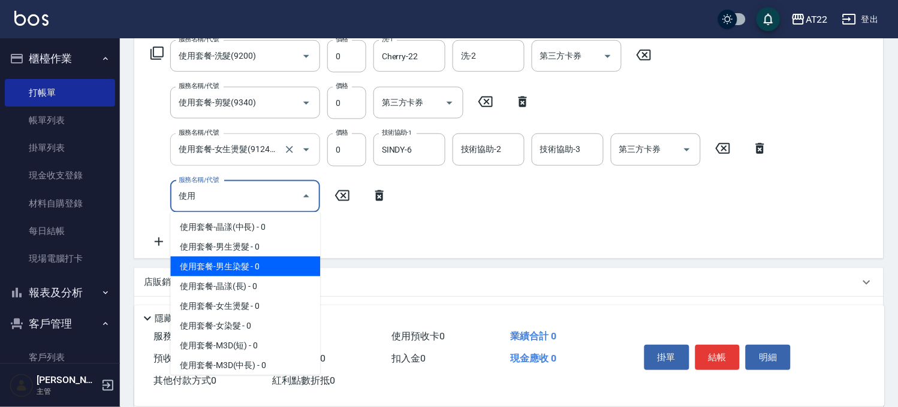
scroll to position [333, 0]
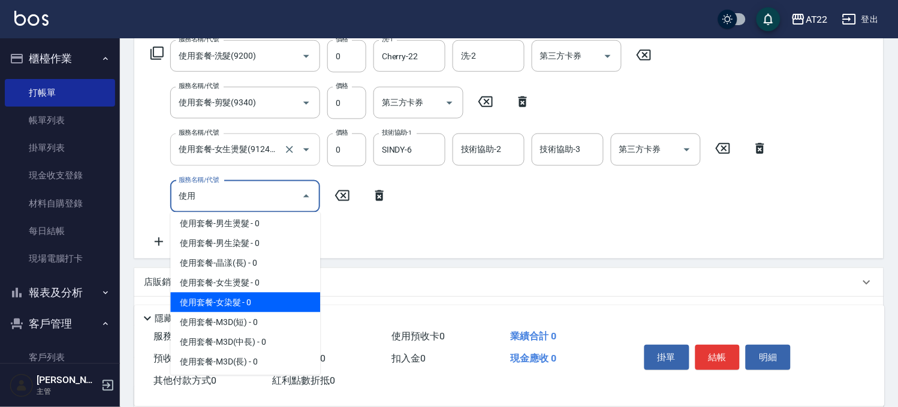
click at [261, 313] on span "使用套餐-女染髮 - 0" at bounding box center [245, 303] width 150 height 20
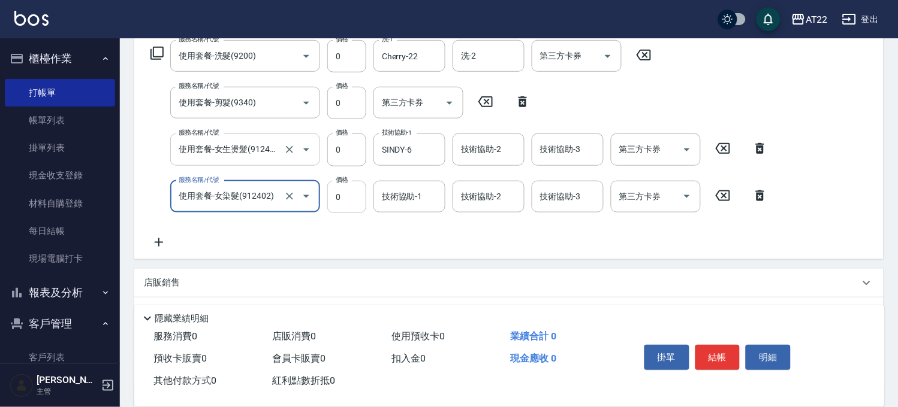
type input "使用套餐-女染髮(912402)"
click at [332, 209] on input "0" at bounding box center [346, 197] width 39 height 32
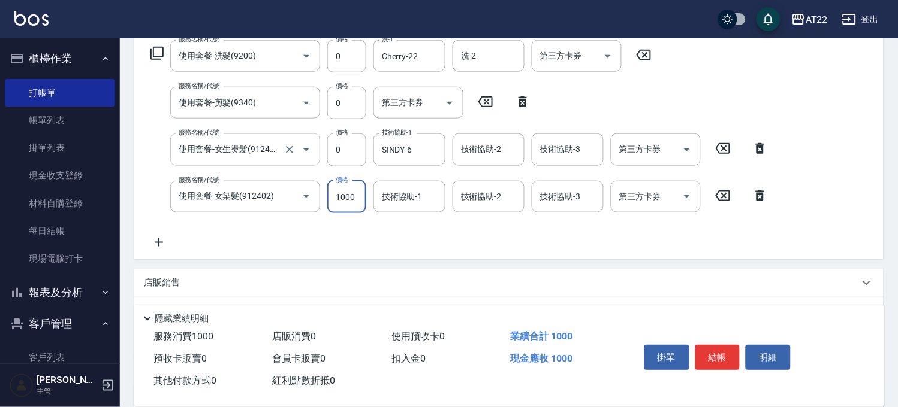
type input "1000"
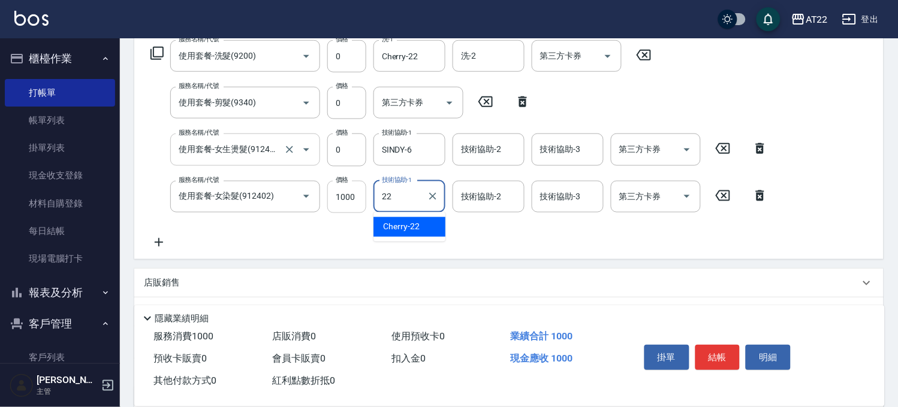
type input "Cherry-22"
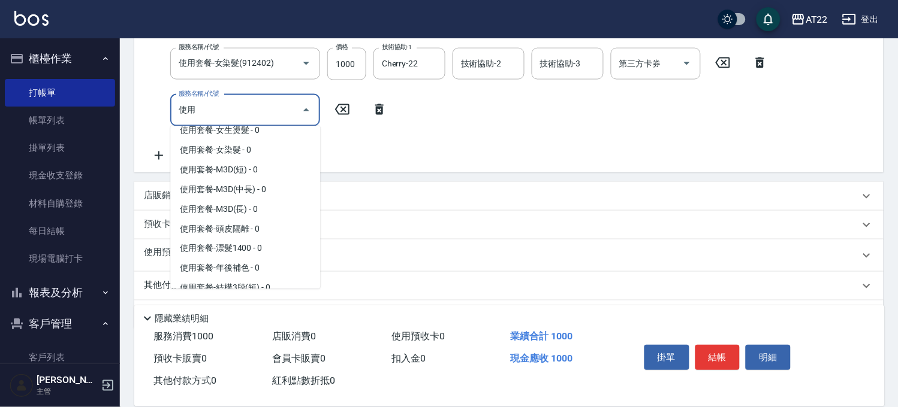
scroll to position [399, 0]
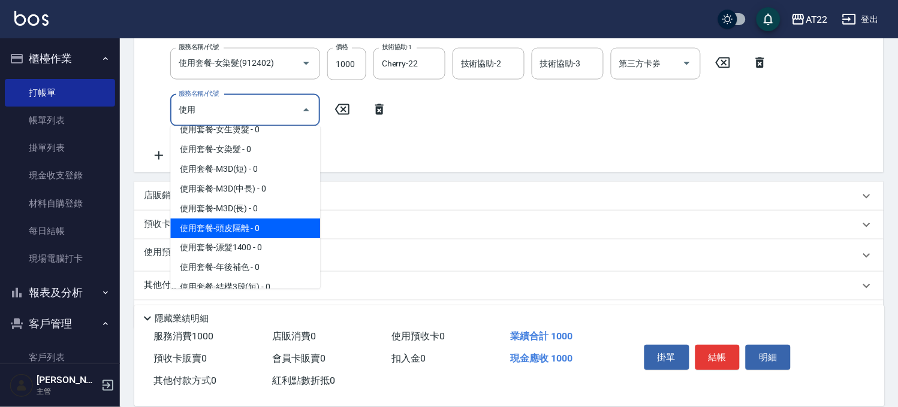
click at [260, 239] on span "使用套餐-頭皮隔離 - 0" at bounding box center [245, 229] width 150 height 20
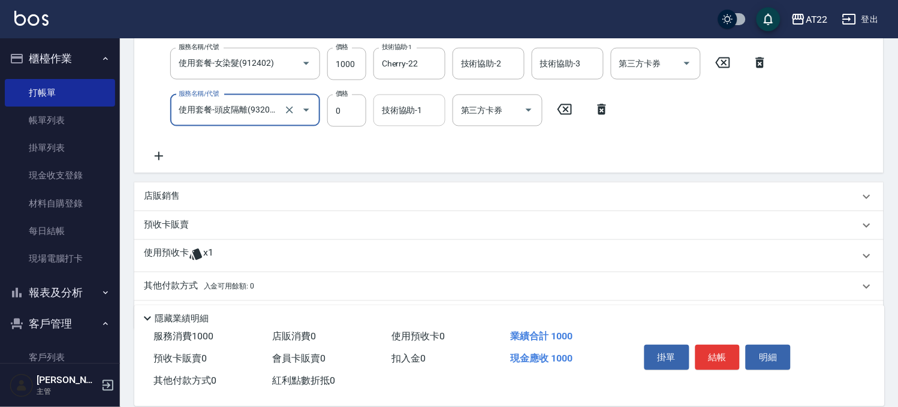
type input "使用套餐-頭皮隔離(932033)"
click at [402, 114] on input "技術協助-1" at bounding box center [409, 110] width 61 height 21
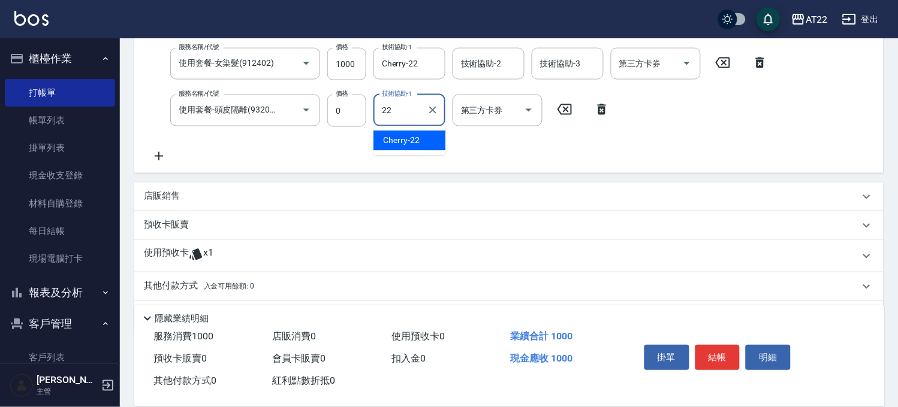
type input "Cherry-22"
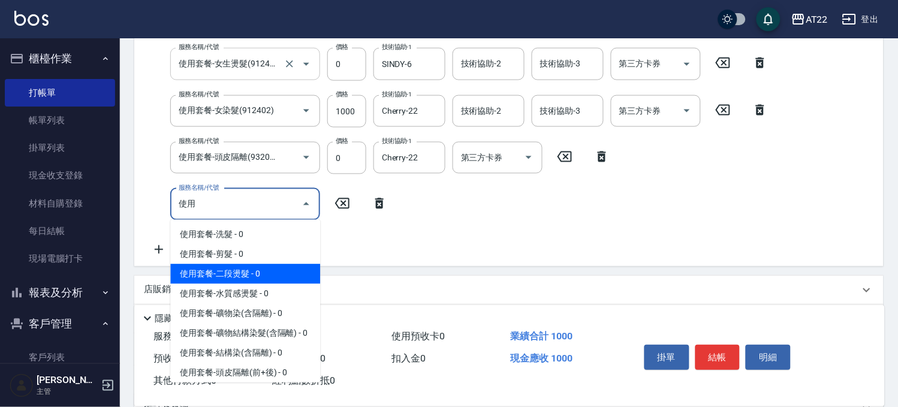
scroll to position [333, 0]
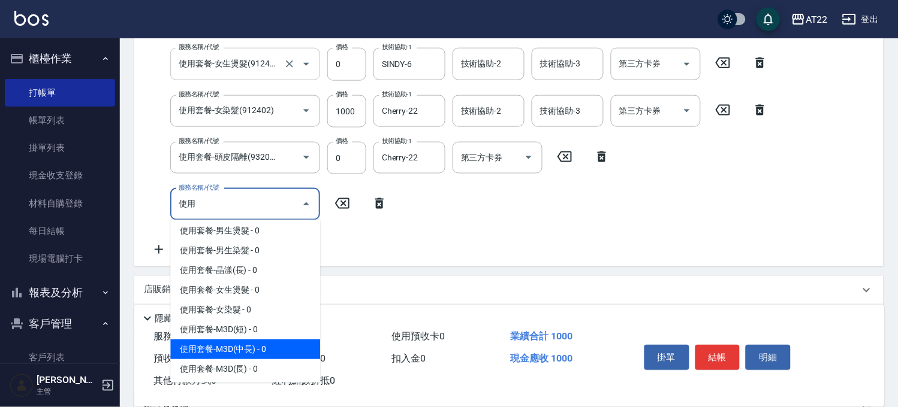
click at [246, 359] on span "使用套餐-M3D(中長) - 0" at bounding box center [245, 350] width 150 height 20
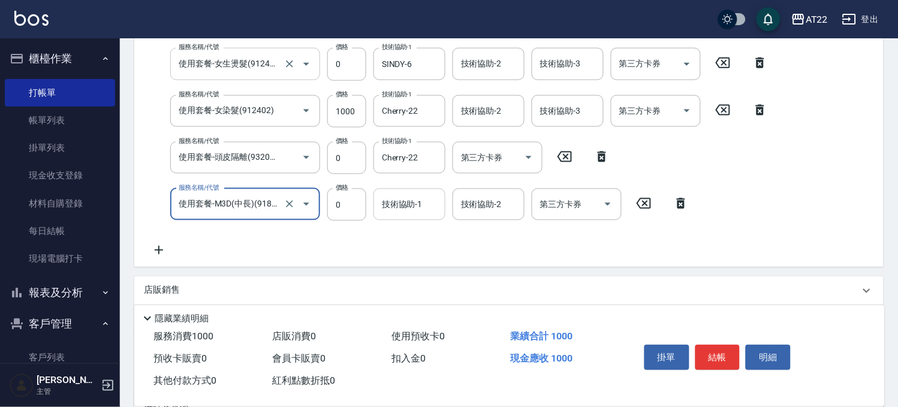
type input "使用套餐-M3D(中長)(918403)"
click at [410, 194] on input "技術協助-1" at bounding box center [409, 204] width 61 height 21
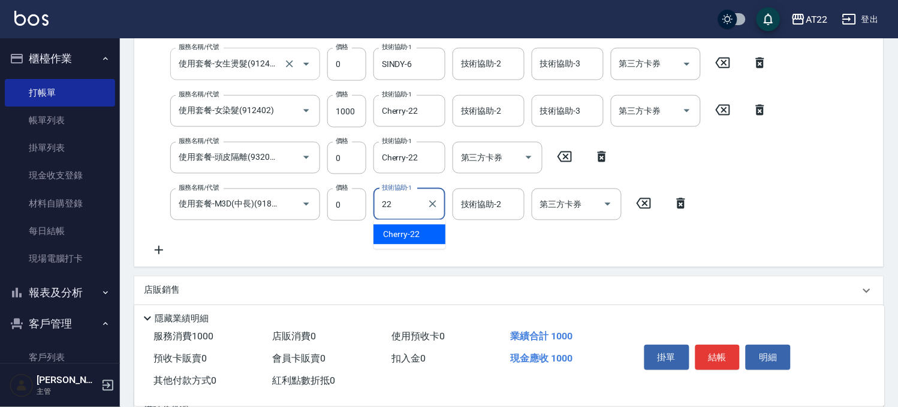
type input "Cherry-22"
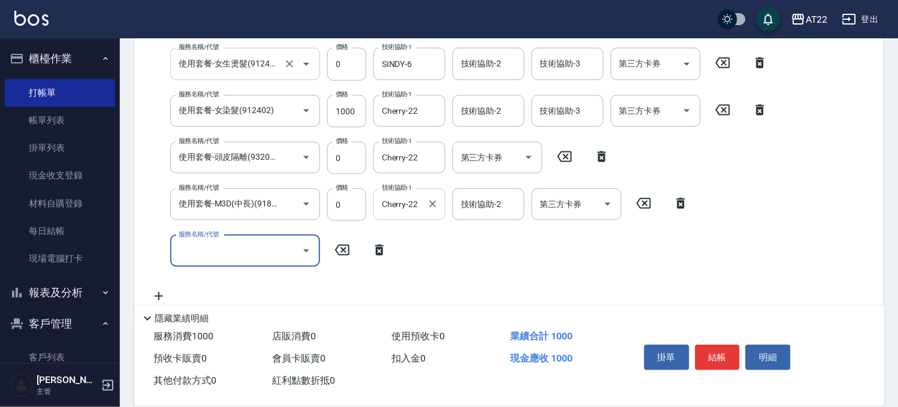
scroll to position [0, 0]
click at [720, 348] on button "結帳" at bounding box center [717, 357] width 45 height 25
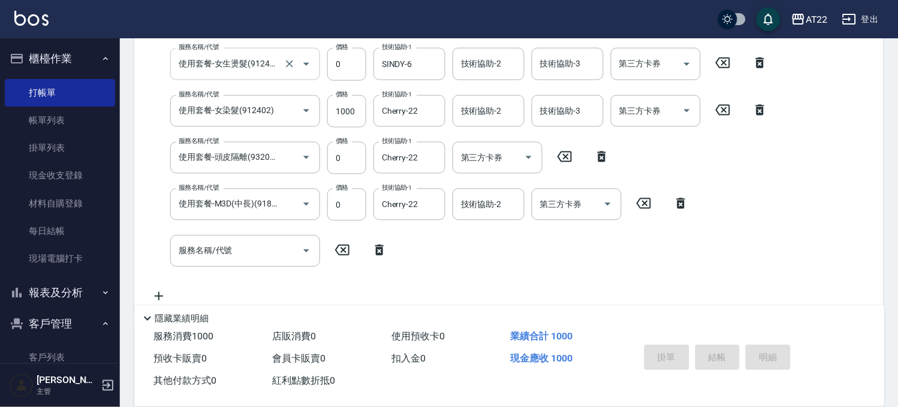
type input "2025/09/20 16:37"
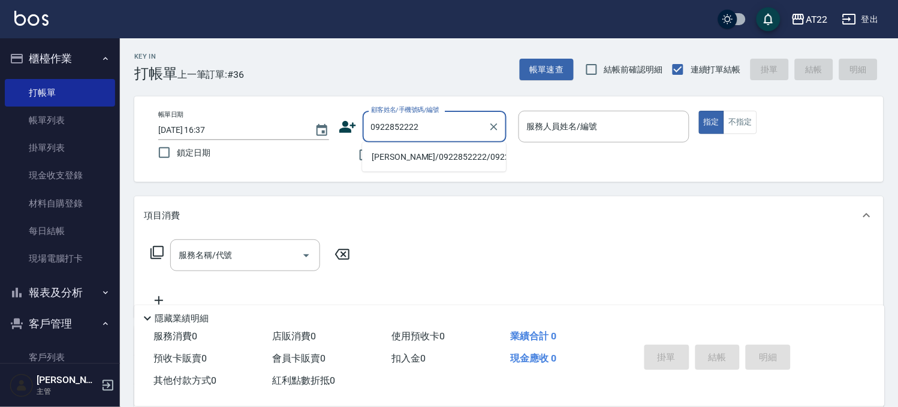
click at [446, 165] on li "楊宜原/0922852222/0922852222" at bounding box center [434, 157] width 144 height 20
type input "楊宜原/0922852222/0922852222"
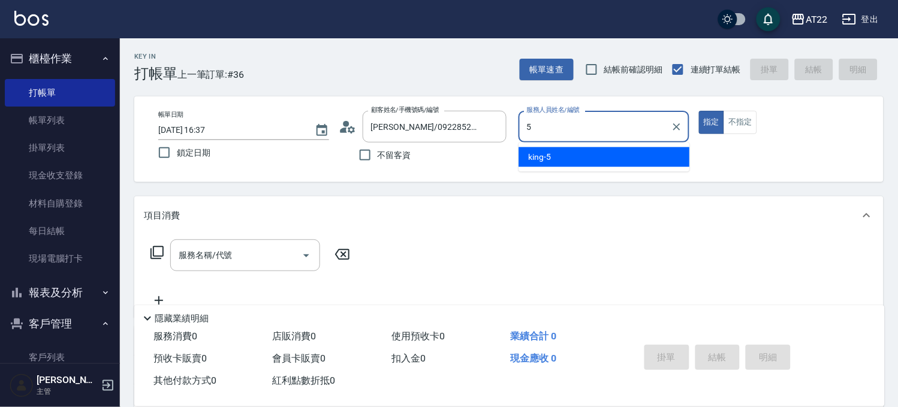
type input "king-5"
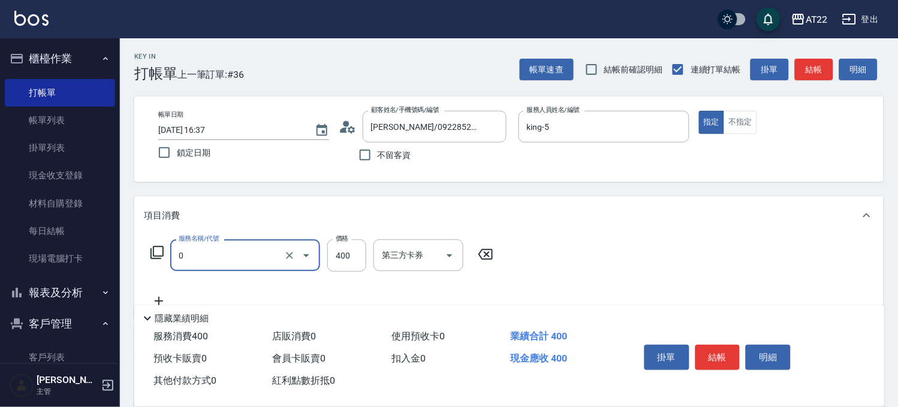
type input "有機洗髮(0)"
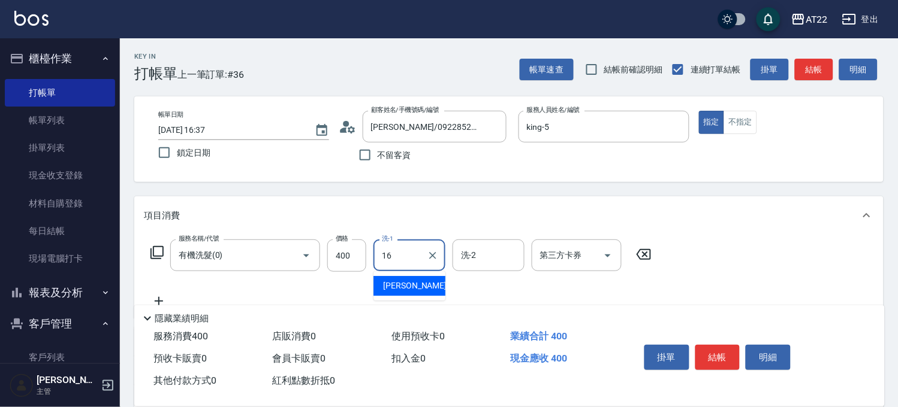
type input "Joe-16"
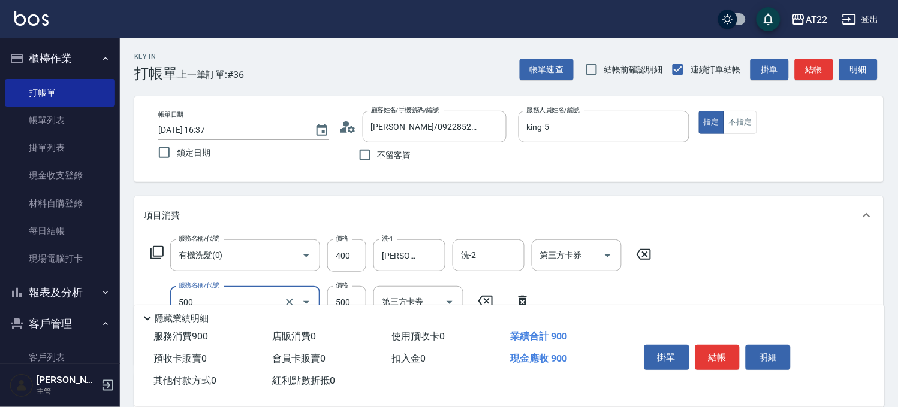
type input "剪髮(500)"
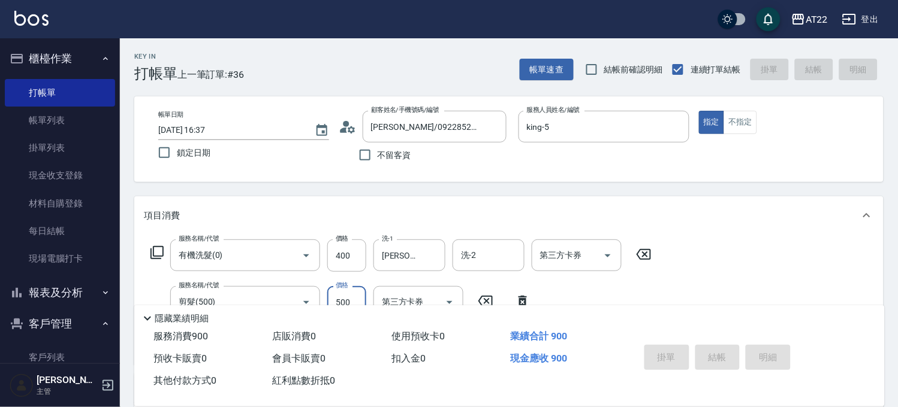
type input "2025/09/20 16:38"
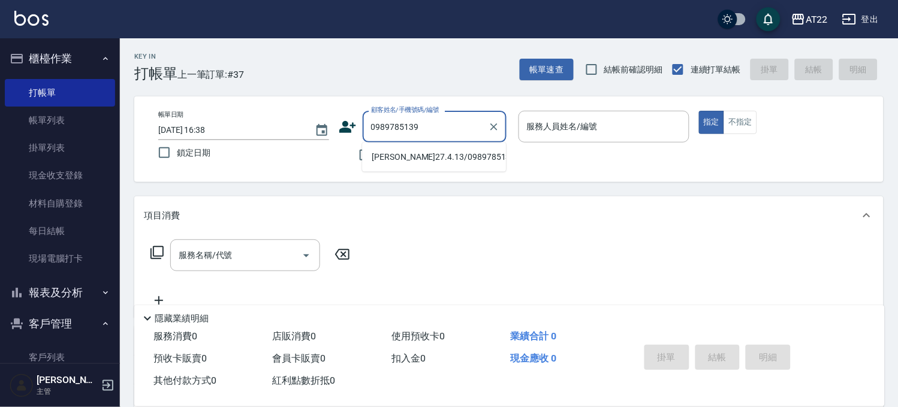
click at [459, 166] on li "陳瑋鑫27.4.13/0989785139/T91297" at bounding box center [434, 157] width 144 height 20
type input "陳瑋鑫27.4.13/0989785139/T91297"
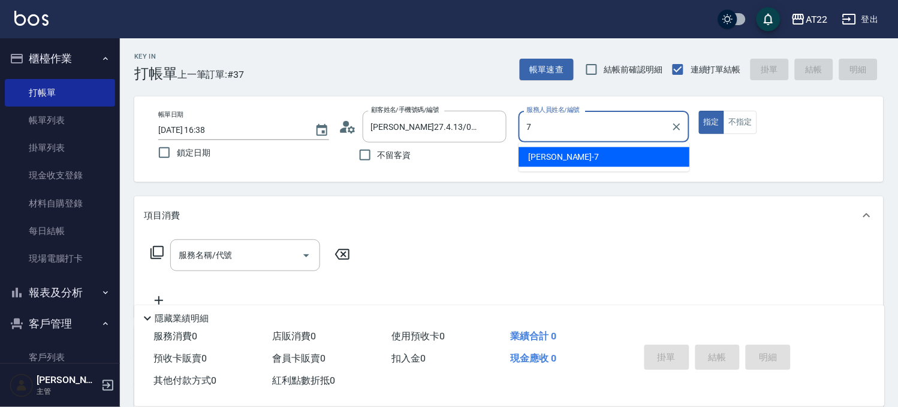
type input "Allen-7"
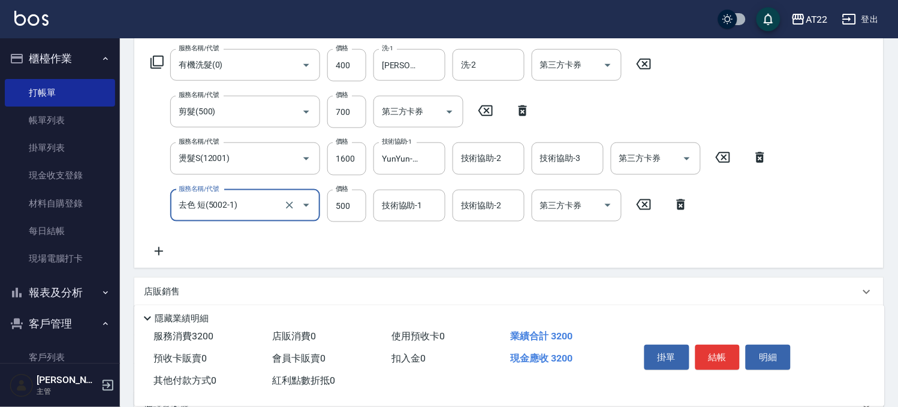
scroll to position [200, 0]
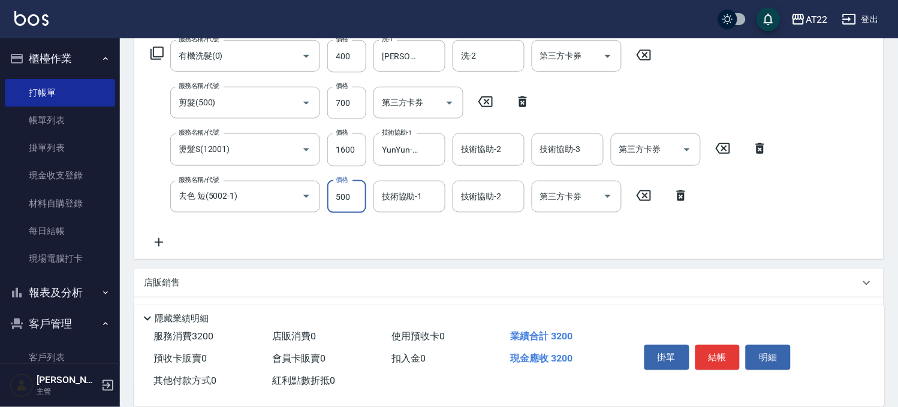
click at [348, 204] on input "500" at bounding box center [346, 197] width 39 height 32
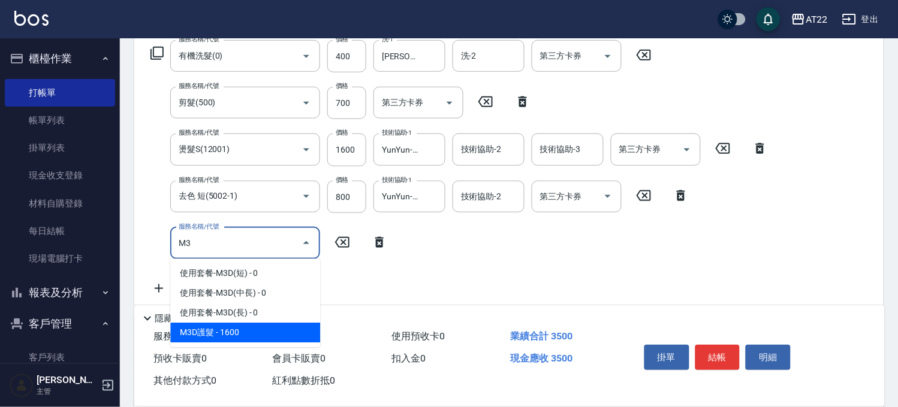
click at [225, 339] on span "M3D護髮 - 1600" at bounding box center [245, 334] width 150 height 20
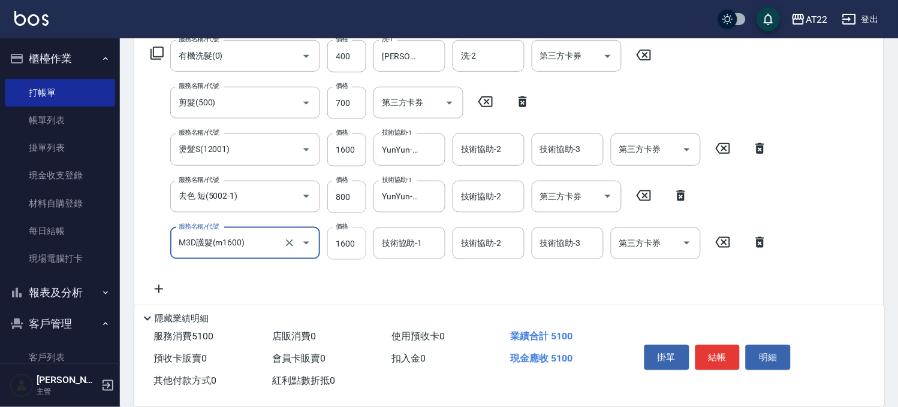
click at [359, 234] on input "1600" at bounding box center [346, 244] width 39 height 32
click at [415, 243] on div "技術協助-1 技術協助-1" at bounding box center [409, 244] width 72 height 32
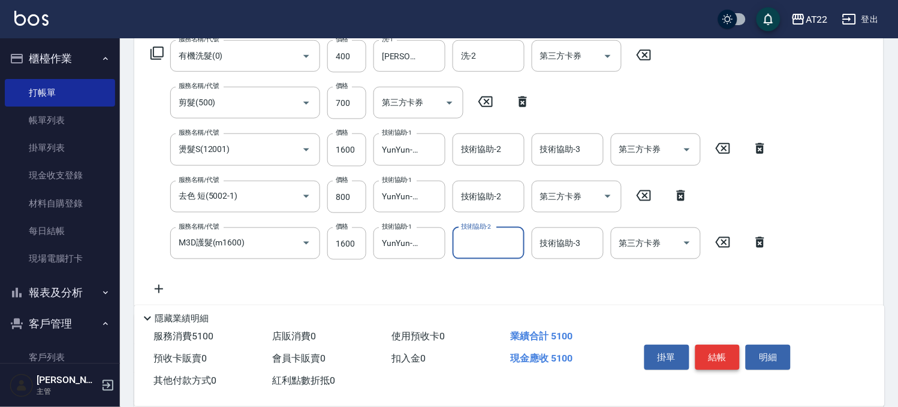
click at [729, 345] on button "結帳" at bounding box center [717, 357] width 45 height 25
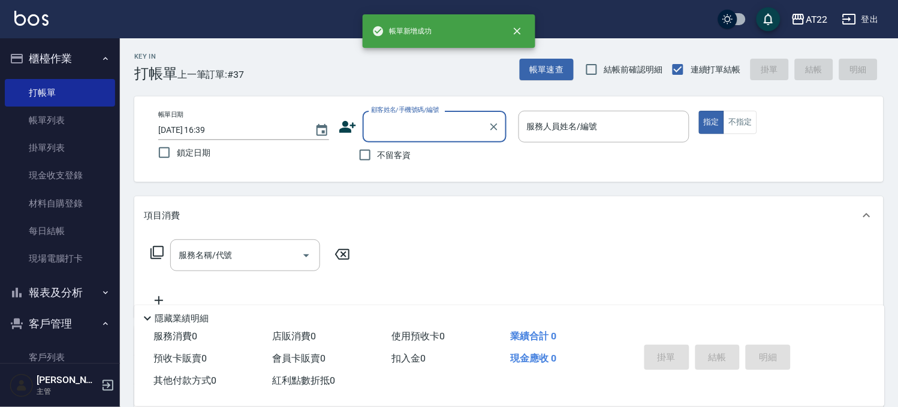
scroll to position [0, 0]
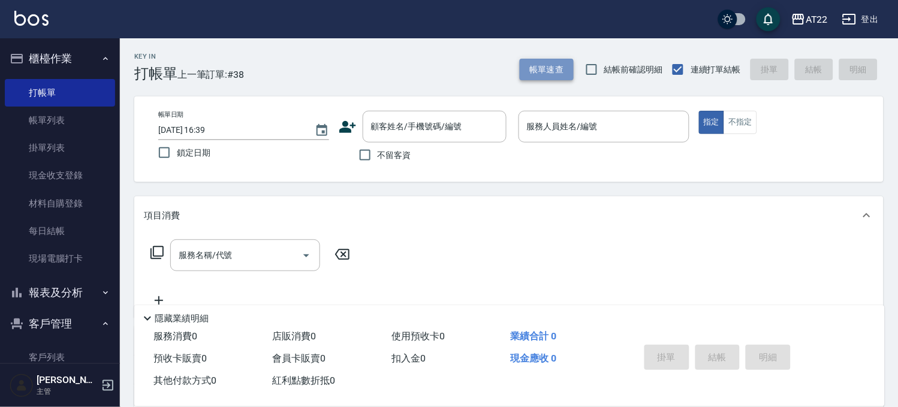
click at [558, 65] on button "帳單速查" at bounding box center [546, 70] width 54 height 22
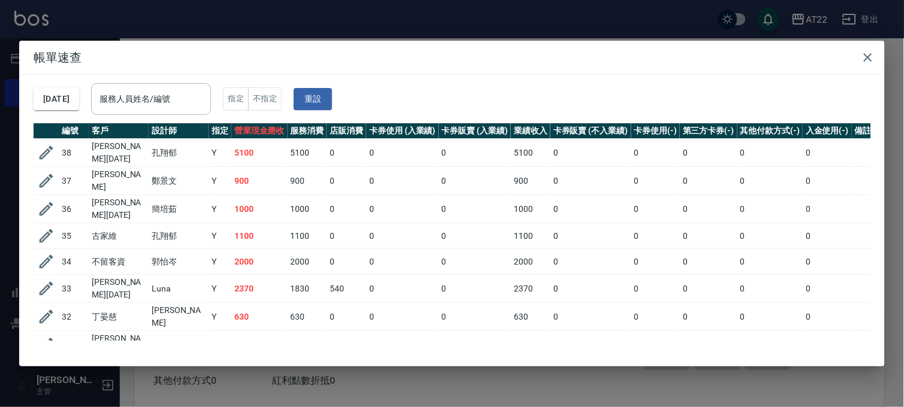
click at [346, 18] on div "帳單速查 2025/09/20 服務人員姓名/編號 服務人員姓名/編號 指定 不指定 重設 編號 客戶 設計師 指定 營業現金應收 服務消費 店販消費 卡券使…" at bounding box center [452, 203] width 904 height 407
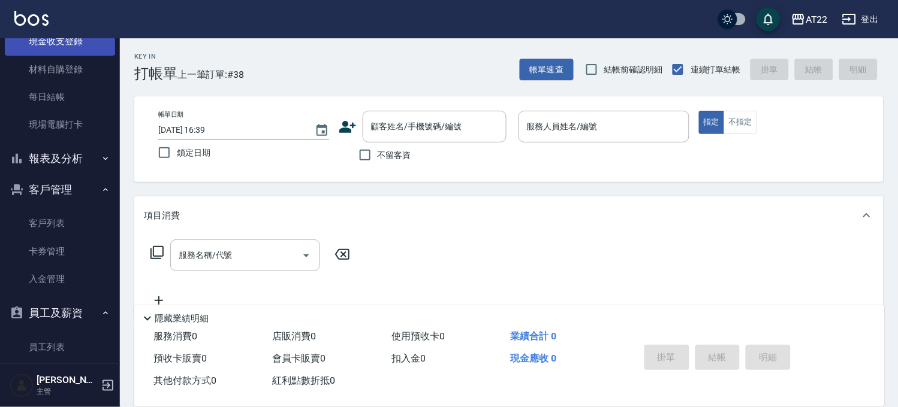
scroll to position [200, 0]
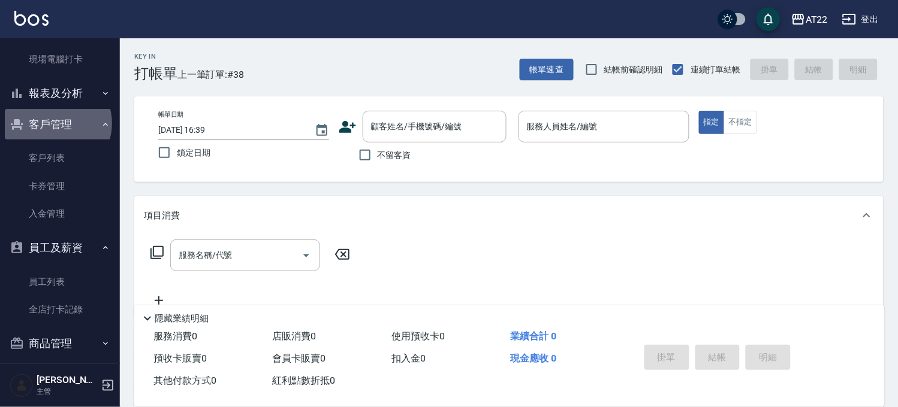
drag, startPoint x: 55, startPoint y: 123, endPoint x: 55, endPoint y: 102, distance: 20.4
click at [55, 123] on button "客戶管理" at bounding box center [60, 124] width 110 height 31
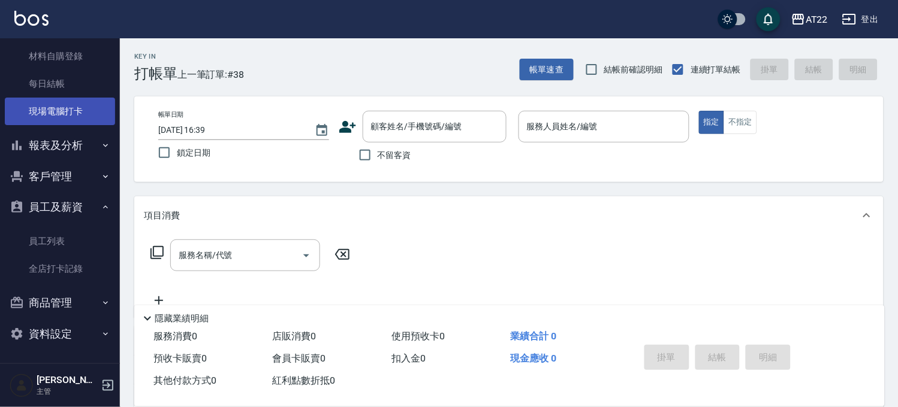
scroll to position [147, 0]
click at [54, 143] on button "報表及分析" at bounding box center [60, 146] width 110 height 31
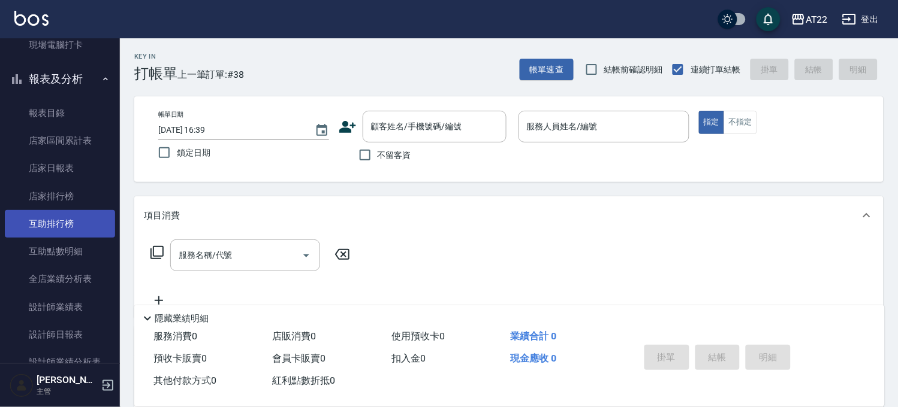
scroll to position [213, 0]
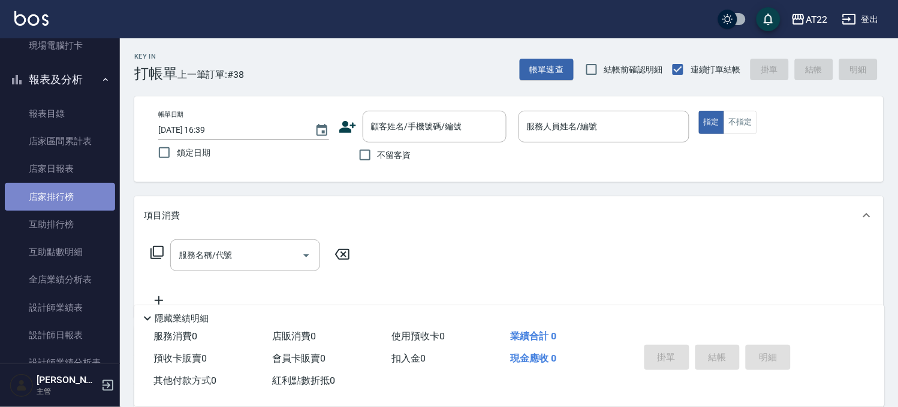
click at [65, 196] on link "店家排行榜" at bounding box center [60, 197] width 110 height 28
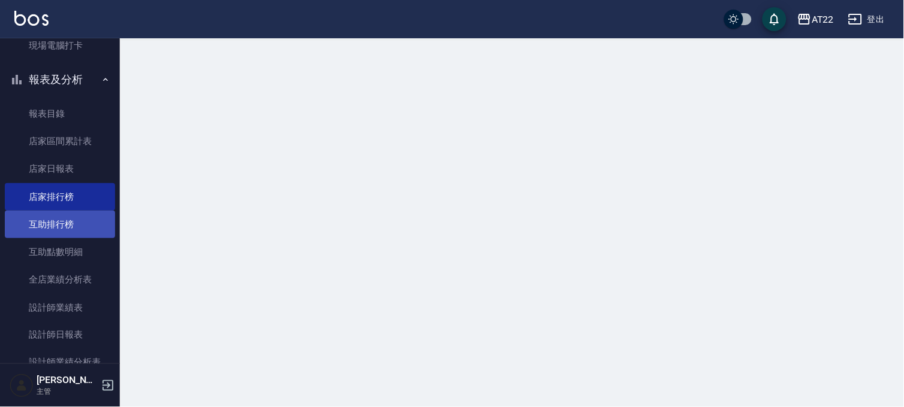
click at [62, 228] on link "互助排行榜" at bounding box center [60, 225] width 110 height 28
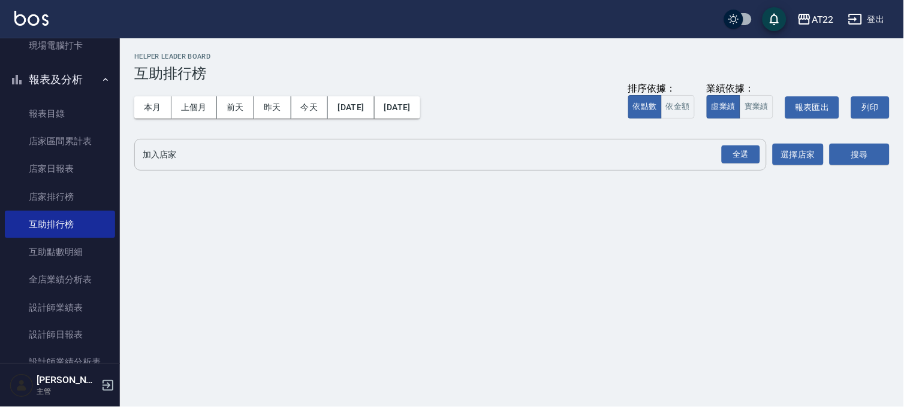
click at [750, 142] on div "全選" at bounding box center [740, 155] width 42 height 32
click at [745, 147] on div "全選" at bounding box center [740, 155] width 38 height 19
click at [847, 147] on button "搜尋" at bounding box center [859, 155] width 60 height 22
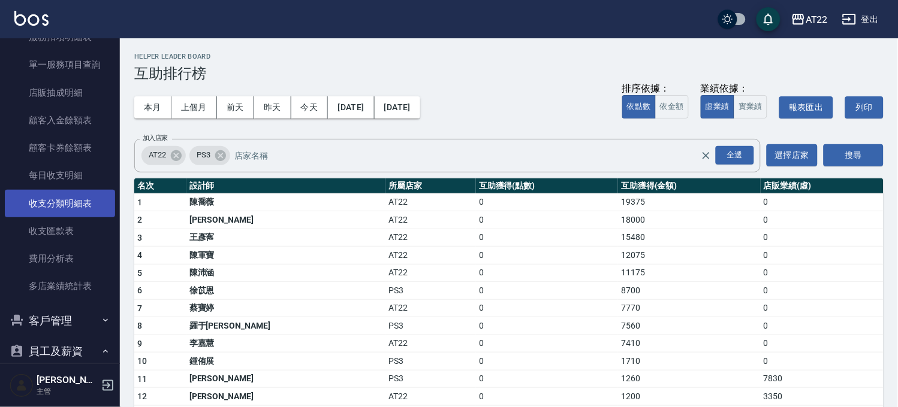
scroll to position [679, 0]
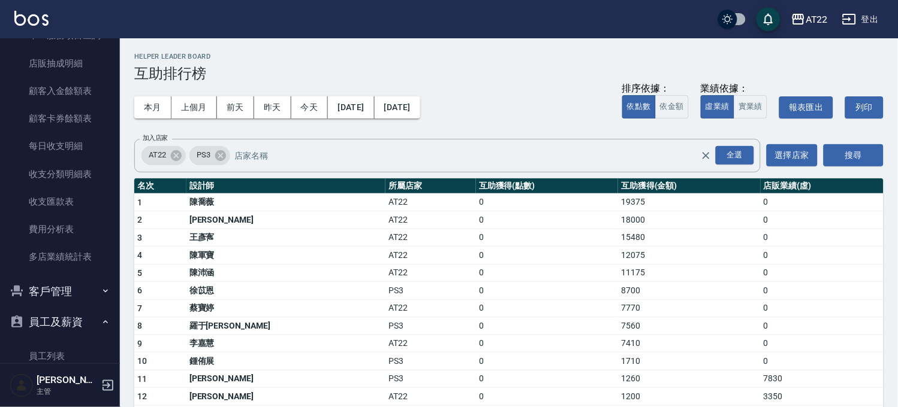
click at [71, 288] on button "客戶管理" at bounding box center [60, 291] width 110 height 31
click at [63, 321] on link "客戶列表" at bounding box center [60, 326] width 110 height 28
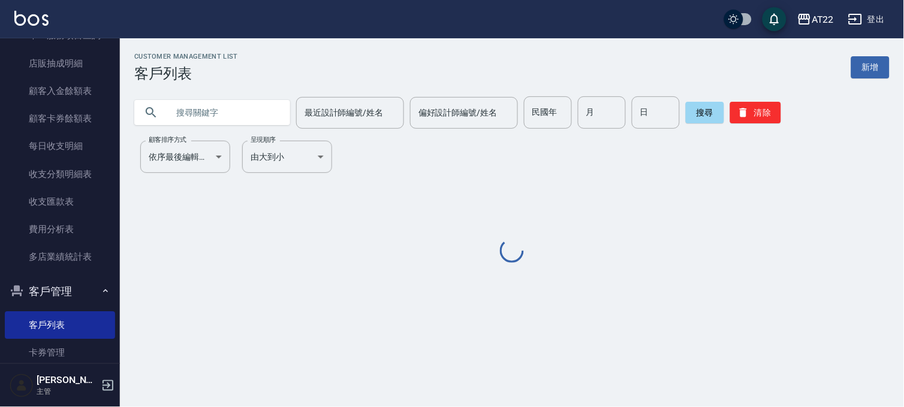
click at [218, 109] on input "text" at bounding box center [224, 112] width 113 height 32
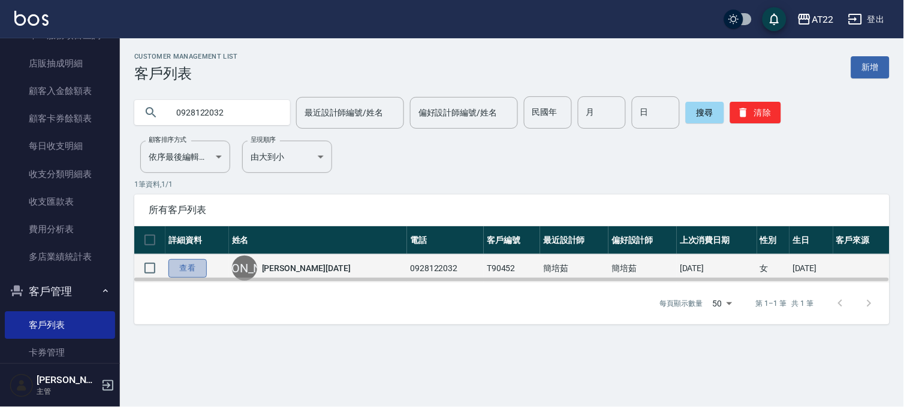
click at [180, 273] on link "查看" at bounding box center [187, 268] width 38 height 19
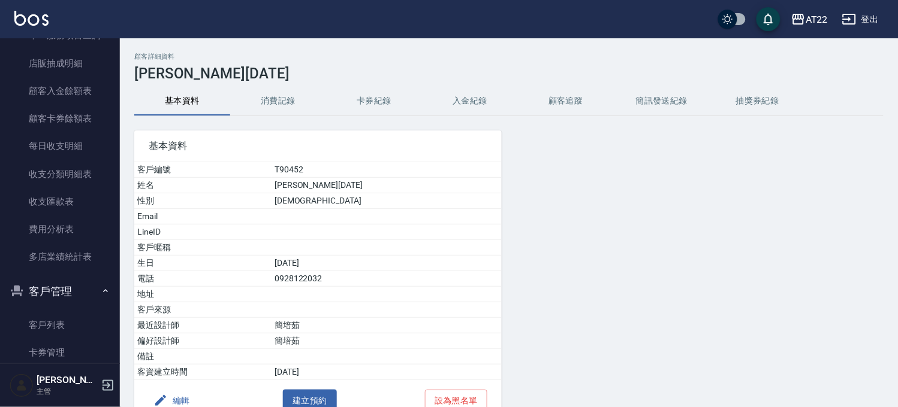
click at [277, 105] on button "消費記錄" at bounding box center [278, 101] width 96 height 29
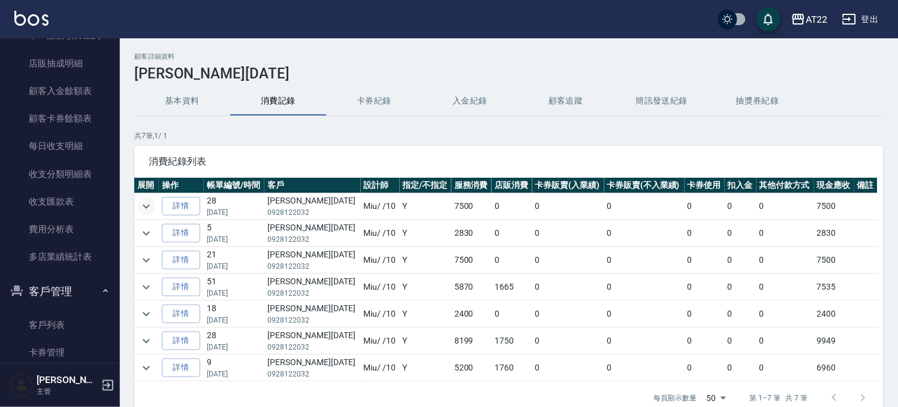
click at [148, 210] on icon "expand row" at bounding box center [146, 207] width 14 height 14
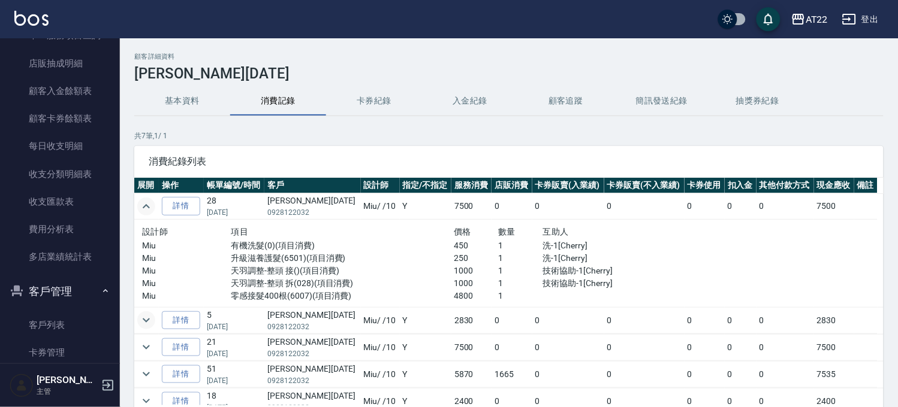
click at [141, 321] on icon "expand row" at bounding box center [146, 320] width 14 height 14
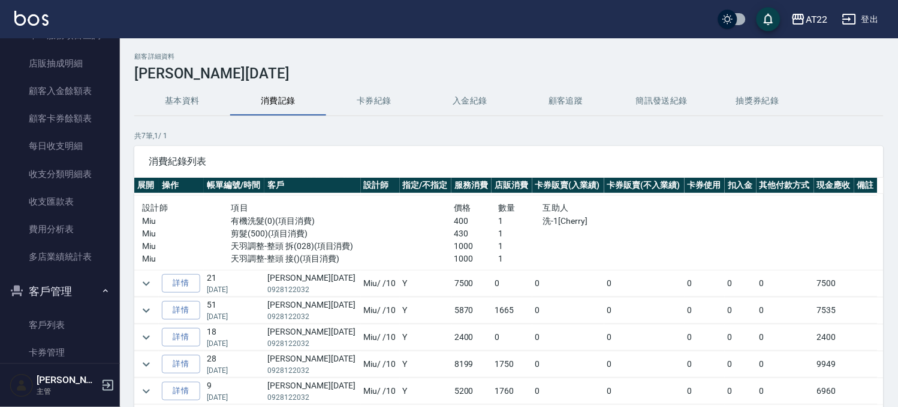
scroll to position [81, 0]
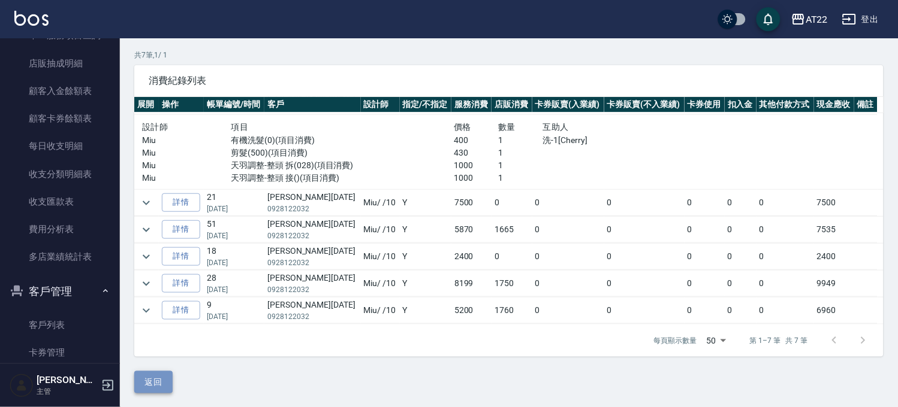
click at [154, 391] on button "返回" at bounding box center [153, 382] width 38 height 22
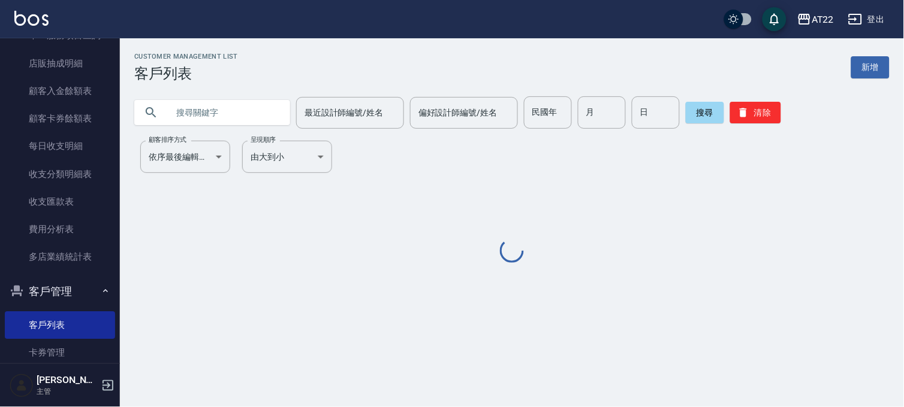
click at [253, 111] on input "text" at bounding box center [224, 112] width 113 height 32
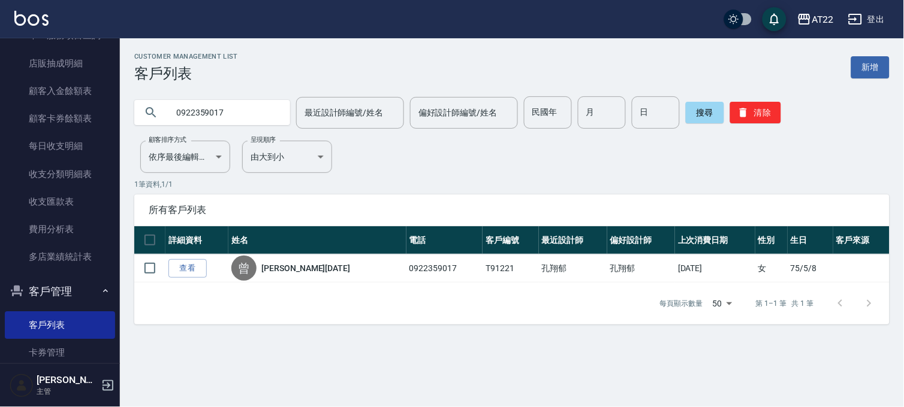
click at [253, 111] on input "0922359017" at bounding box center [224, 112] width 113 height 32
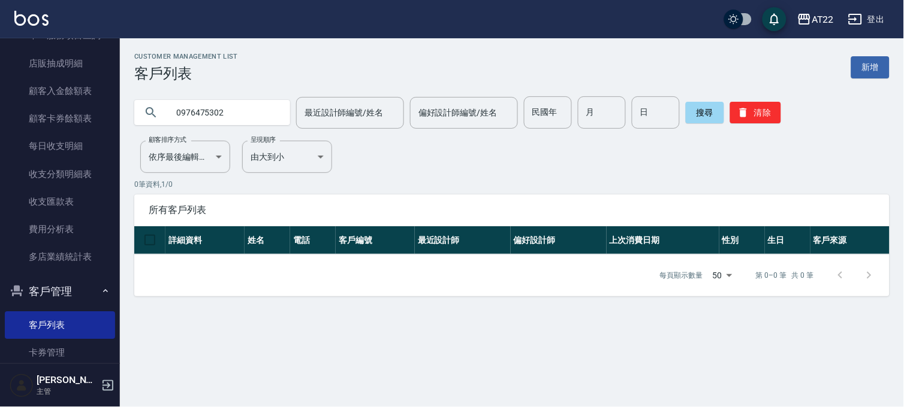
click at [252, 110] on input "0976475302" at bounding box center [224, 112] width 113 height 32
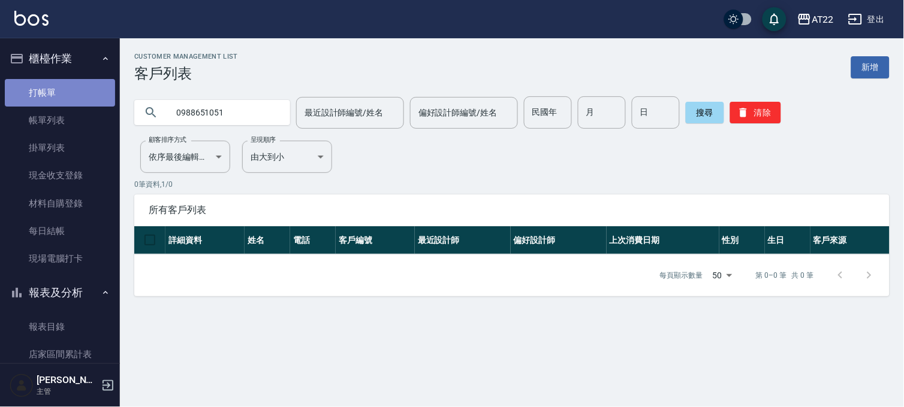
click at [84, 83] on link "打帳單" at bounding box center [60, 93] width 110 height 28
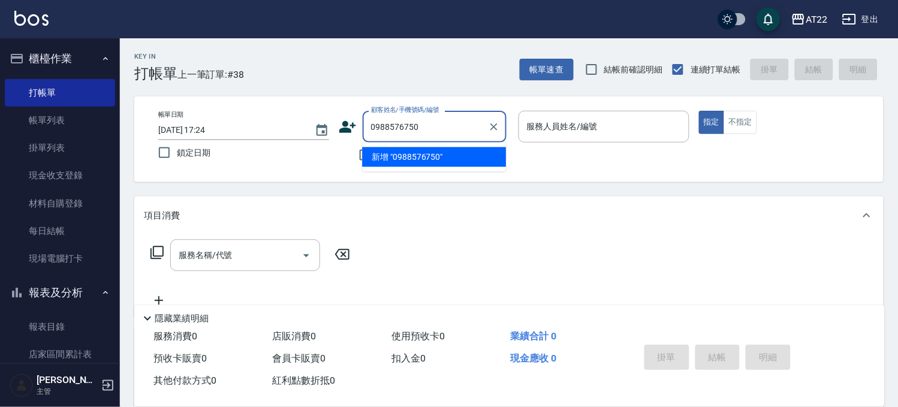
click at [394, 156] on li "新增 "0988576750"" at bounding box center [434, 157] width 144 height 20
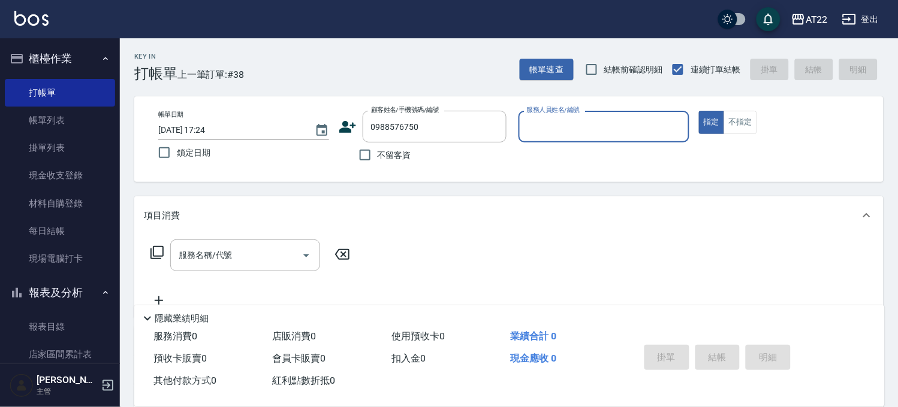
click at [351, 134] on icon at bounding box center [348, 127] width 18 height 18
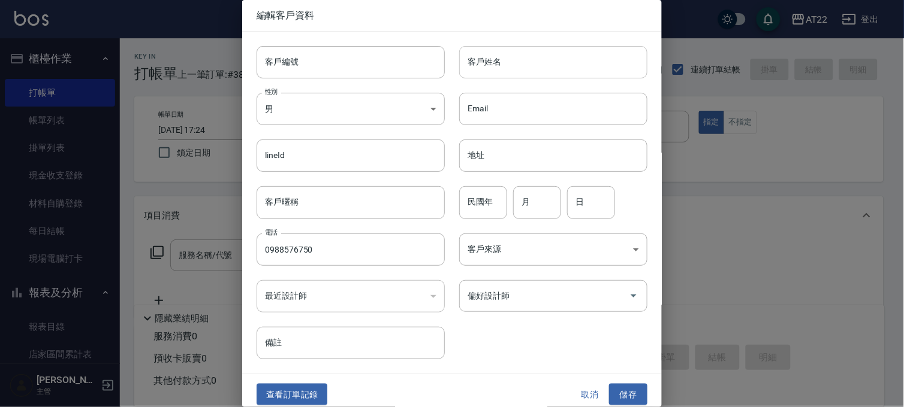
click at [535, 66] on input "客戶姓名" at bounding box center [553, 62] width 188 height 32
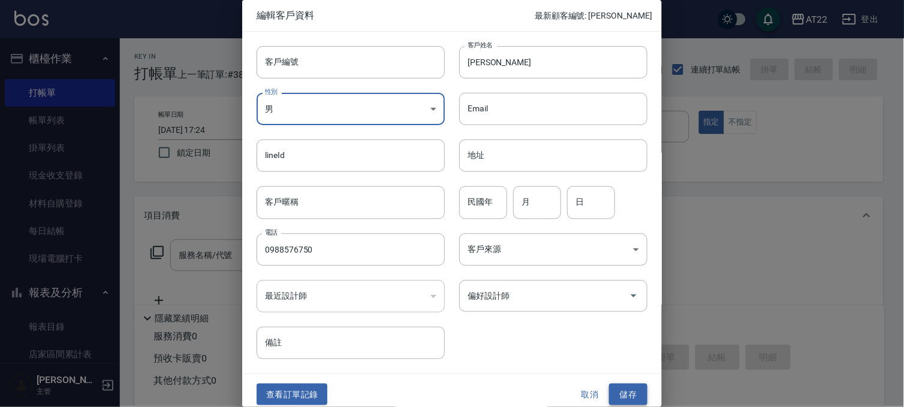
click at [612, 394] on button "儲存" at bounding box center [628, 395] width 38 height 22
click at [612, 394] on div "取消 儲存" at bounding box center [608, 395] width 77 height 22
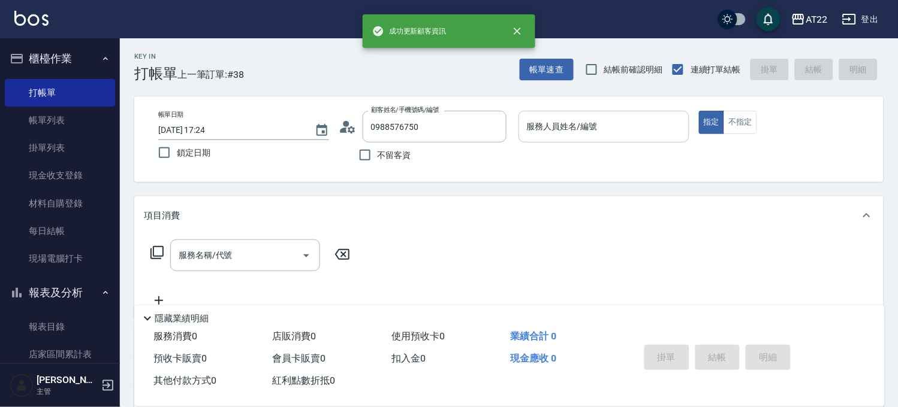
click at [601, 134] on input "服務人員姓名/編號" at bounding box center [604, 126] width 160 height 21
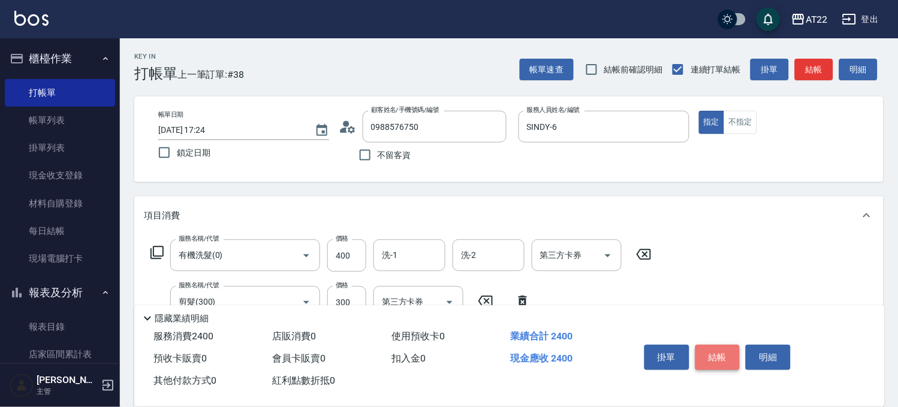
click at [719, 358] on button "結帳" at bounding box center [717, 357] width 45 height 25
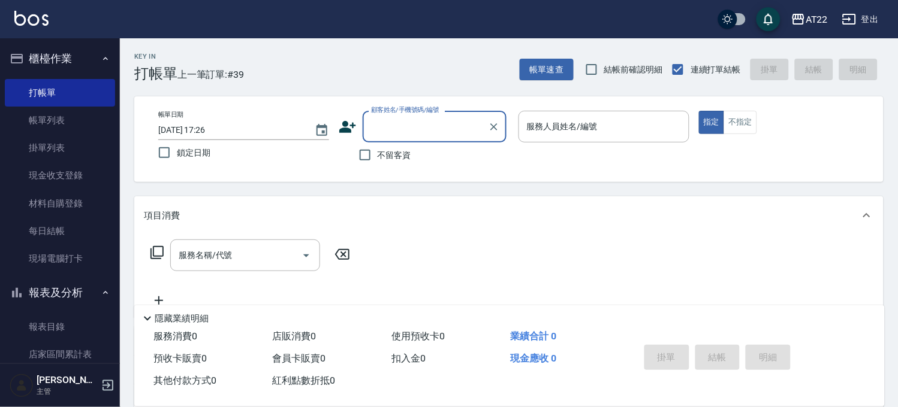
click at [20, 298] on icon "button" at bounding box center [17, 293] width 14 height 14
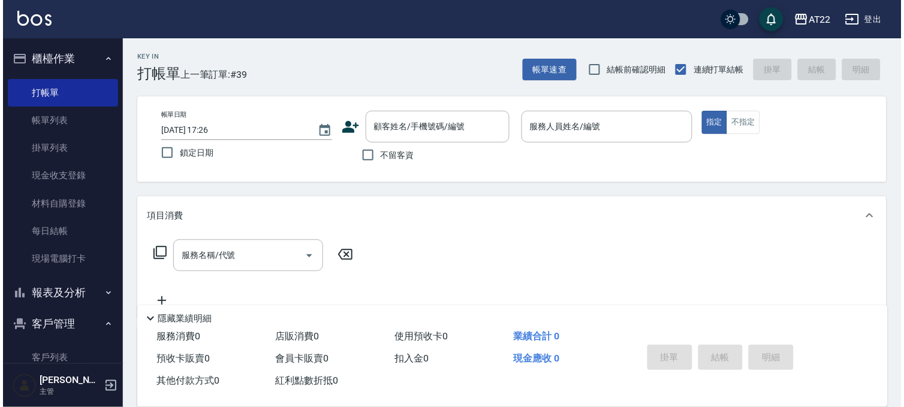
scroll to position [240, 0]
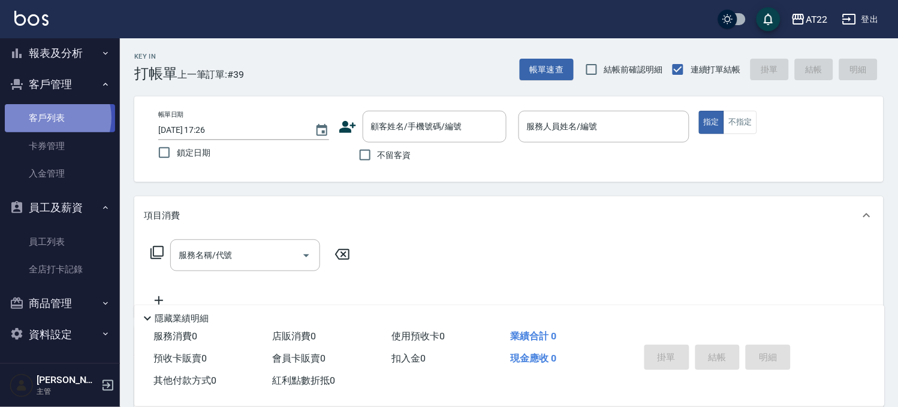
click at [56, 117] on link "客戶列表" at bounding box center [60, 118] width 110 height 28
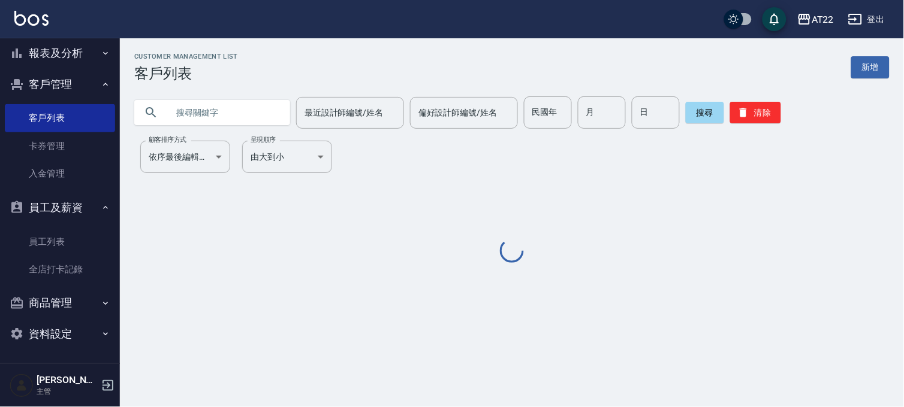
click at [236, 121] on input "text" at bounding box center [224, 112] width 113 height 32
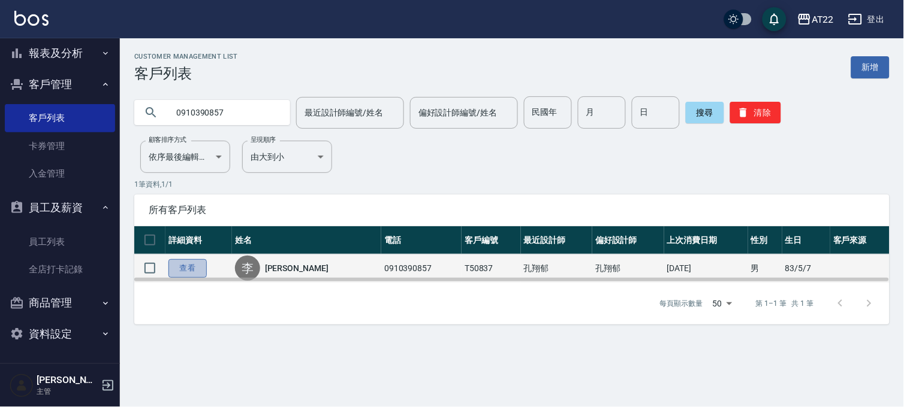
click at [190, 262] on link "查看" at bounding box center [187, 268] width 38 height 19
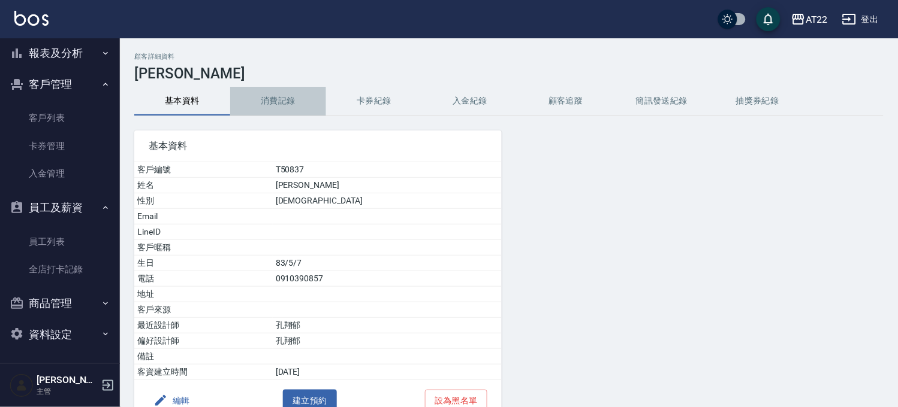
click at [290, 98] on button "消費記錄" at bounding box center [278, 101] width 96 height 29
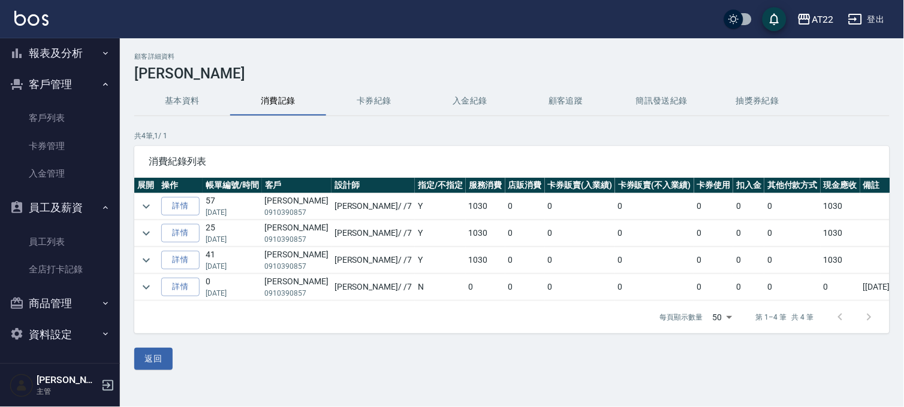
click at [190, 110] on button "基本資料" at bounding box center [182, 101] width 96 height 29
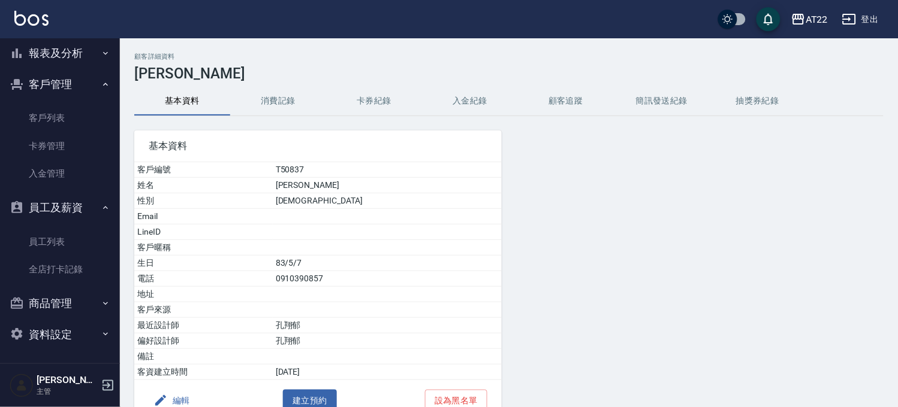
click at [337, 282] on td "0910390857" at bounding box center [387, 279] width 229 height 16
copy td "0910390857"
click at [798, 32] on div "AT22 登出" at bounding box center [449, 19] width 898 height 38
click at [800, 28] on button "AT22" at bounding box center [809, 19] width 46 height 25
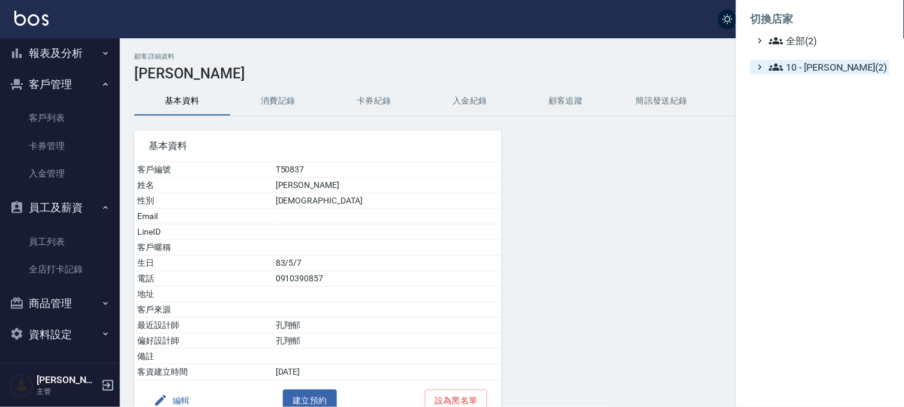
click at [795, 72] on span "10 - 楊家昕(2)" at bounding box center [827, 67] width 116 height 14
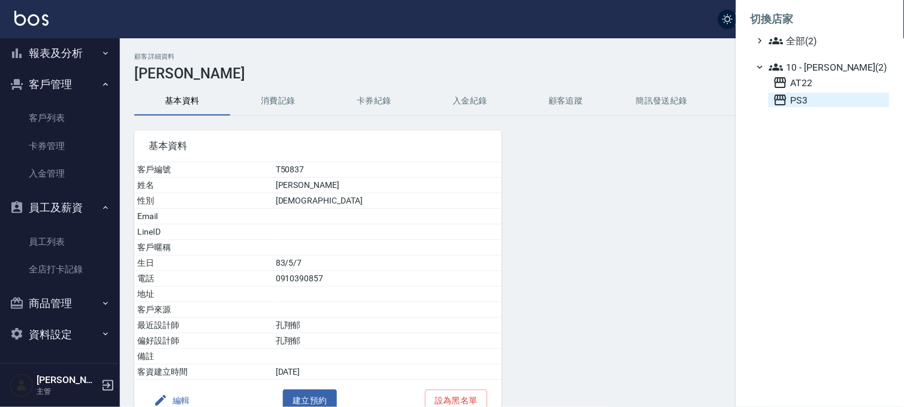
click at [787, 105] on icon at bounding box center [780, 100] width 14 height 14
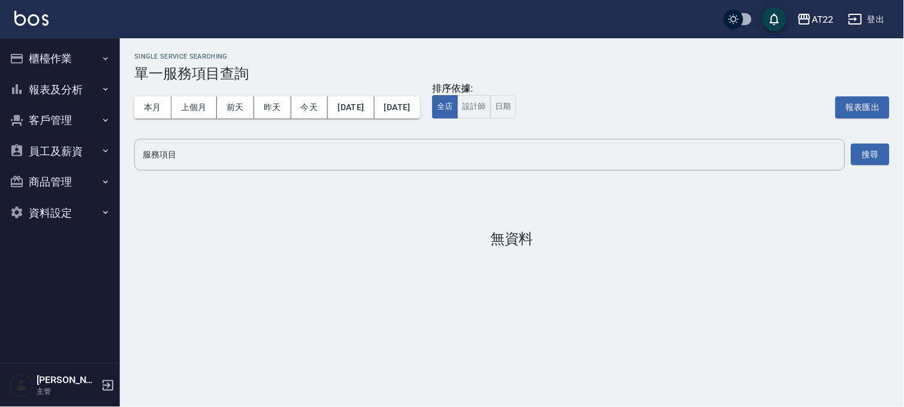
click at [43, 120] on button "客戶管理" at bounding box center [60, 120] width 110 height 31
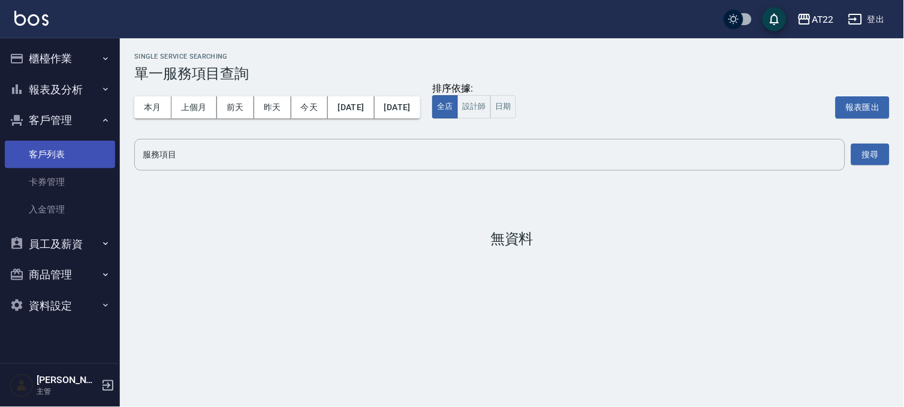
click at [46, 159] on link "客戶列表" at bounding box center [60, 155] width 110 height 28
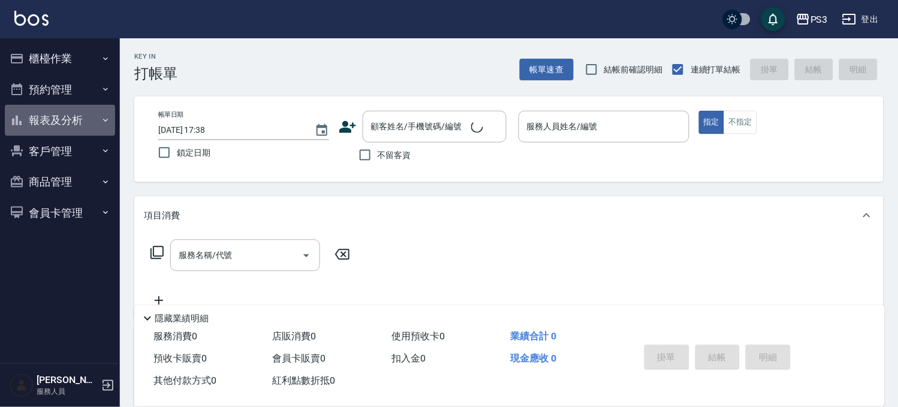
click at [71, 121] on button "報表及分析" at bounding box center [60, 120] width 110 height 31
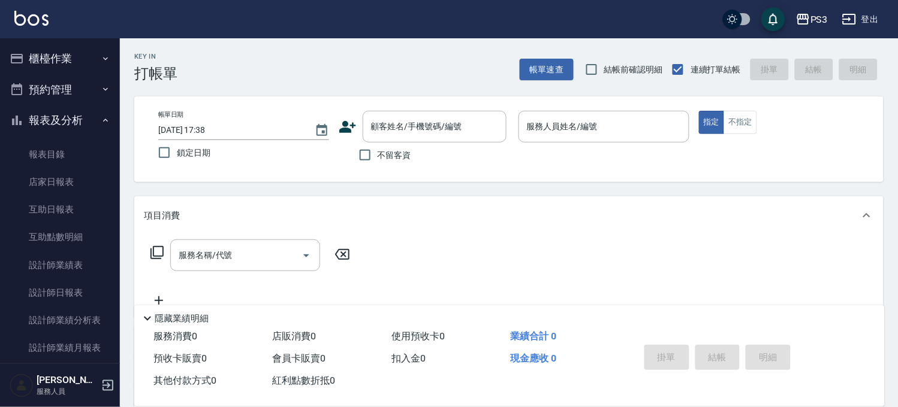
click at [70, 112] on button "報表及分析" at bounding box center [60, 120] width 110 height 31
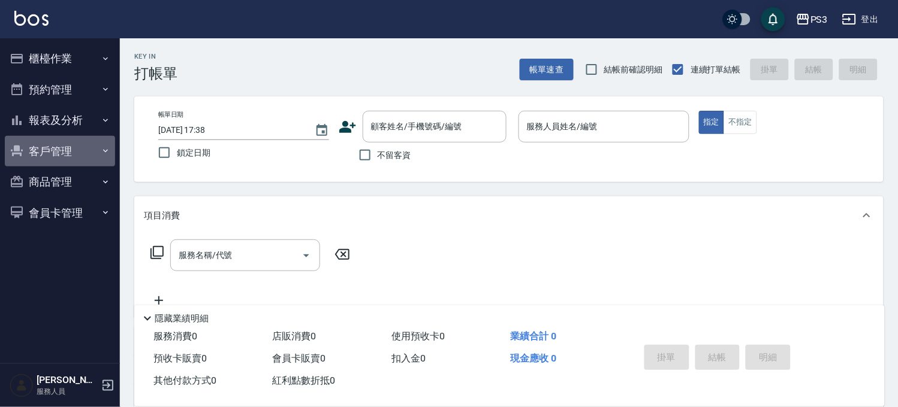
click at [56, 147] on button "客戶管理" at bounding box center [60, 151] width 110 height 31
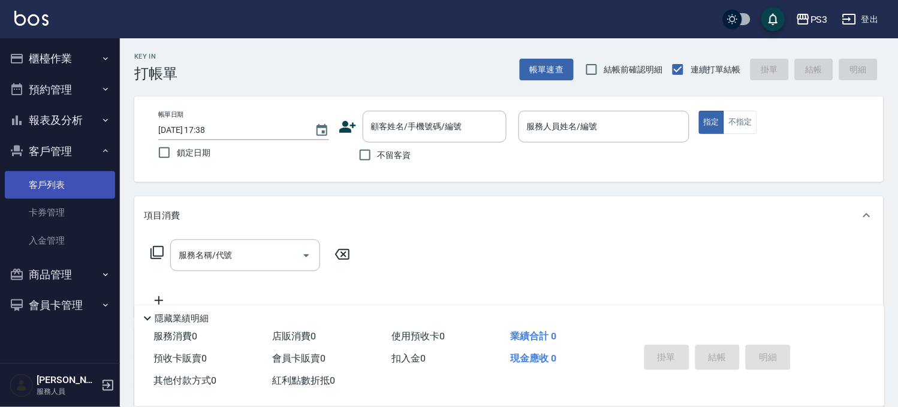
click at [58, 177] on link "客戶列表" at bounding box center [60, 185] width 110 height 28
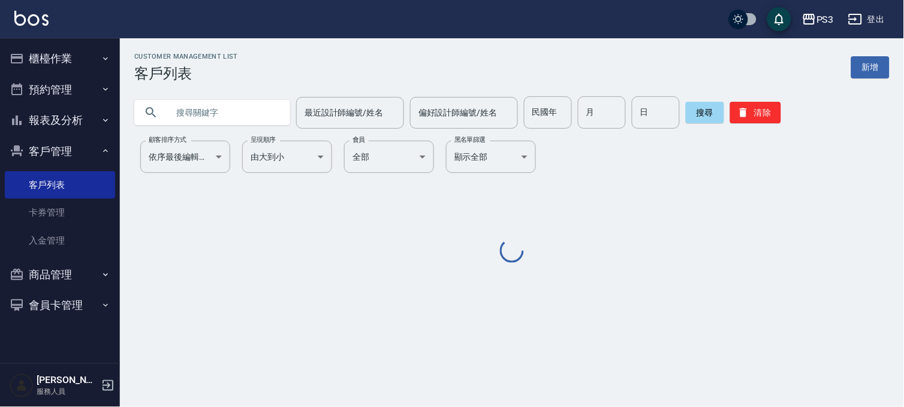
click at [203, 104] on input "text" at bounding box center [224, 112] width 113 height 32
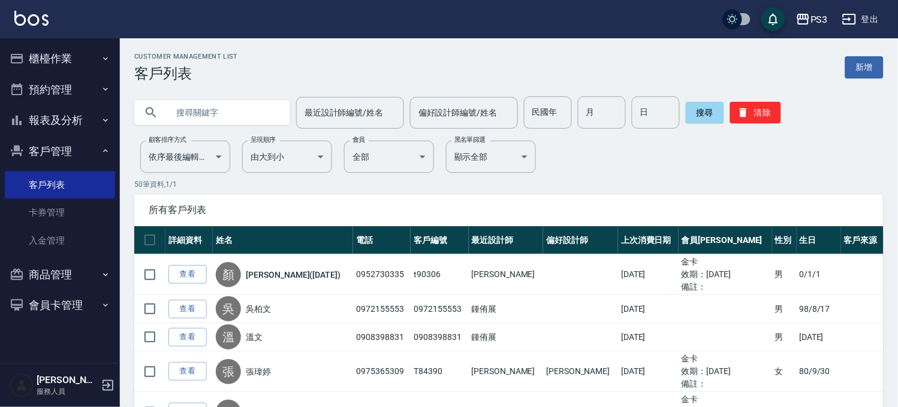
paste input "0910390857"
type input "0910390857"
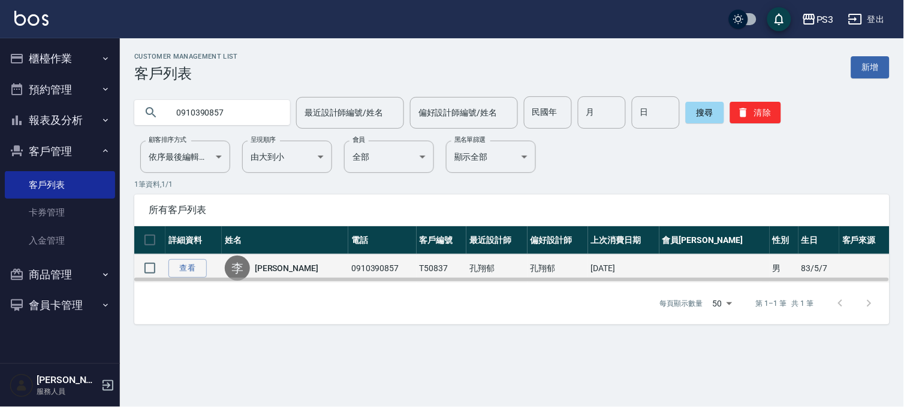
click at [164, 266] on td at bounding box center [149, 269] width 31 height 28
click at [198, 265] on link "查看" at bounding box center [187, 268] width 38 height 19
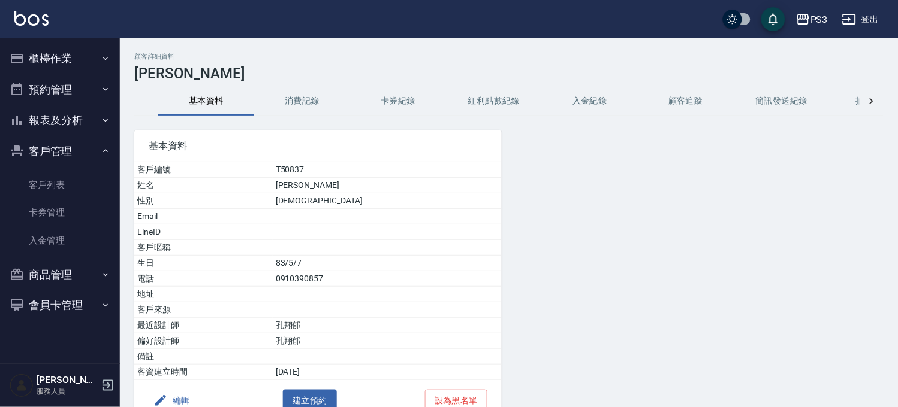
click at [283, 91] on button "消費記錄" at bounding box center [302, 101] width 96 height 29
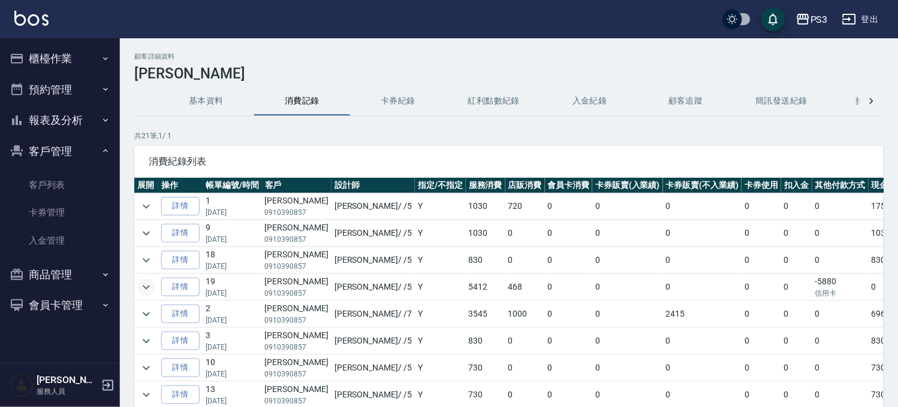
click at [141, 291] on icon "expand row" at bounding box center [146, 287] width 14 height 14
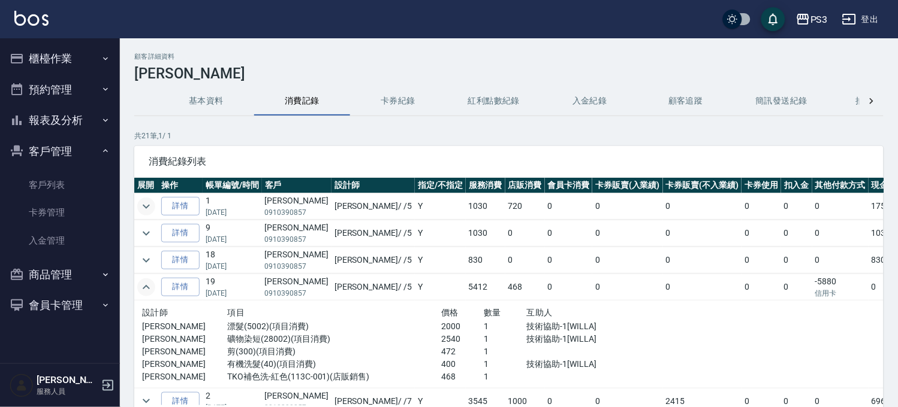
click at [153, 204] on button "expand row" at bounding box center [146, 207] width 18 height 18
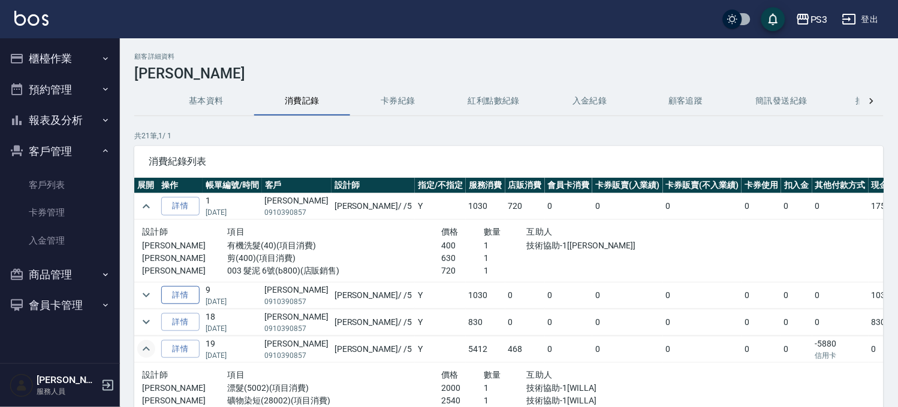
scroll to position [200, 0]
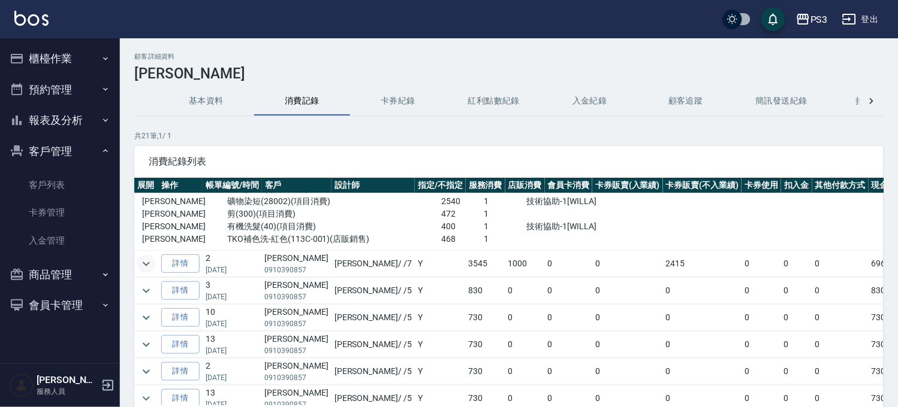
click at [144, 262] on icon "expand row" at bounding box center [146, 264] width 14 height 14
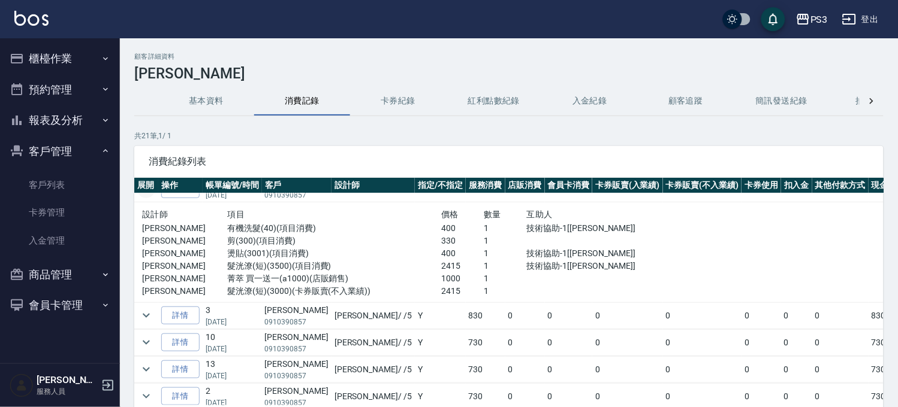
scroll to position [399, 0]
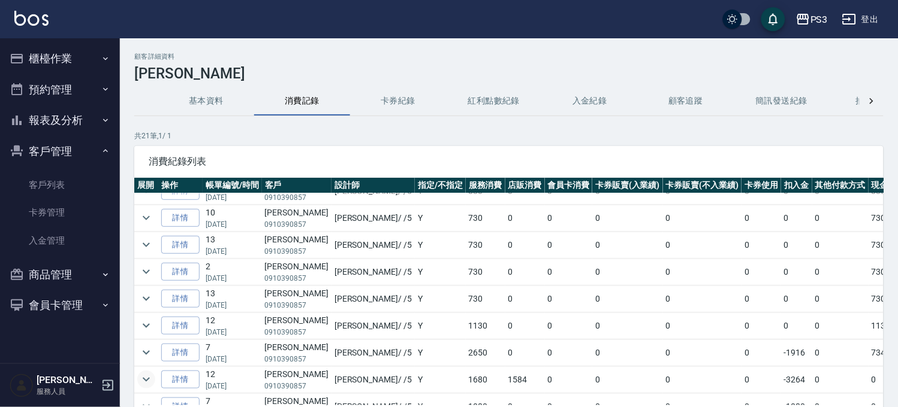
click at [152, 376] on icon "expand row" at bounding box center [146, 380] width 14 height 14
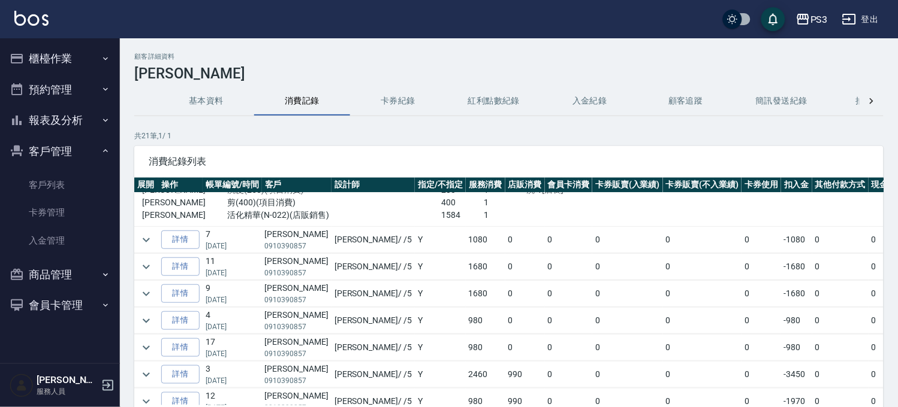
scroll to position [693, 0]
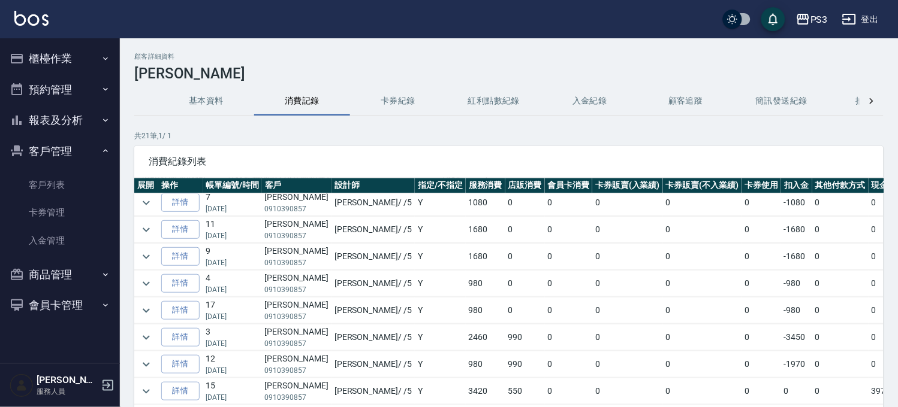
click at [138, 342] on td at bounding box center [146, 338] width 24 height 26
click at [144, 334] on icon "expand row" at bounding box center [146, 338] width 14 height 14
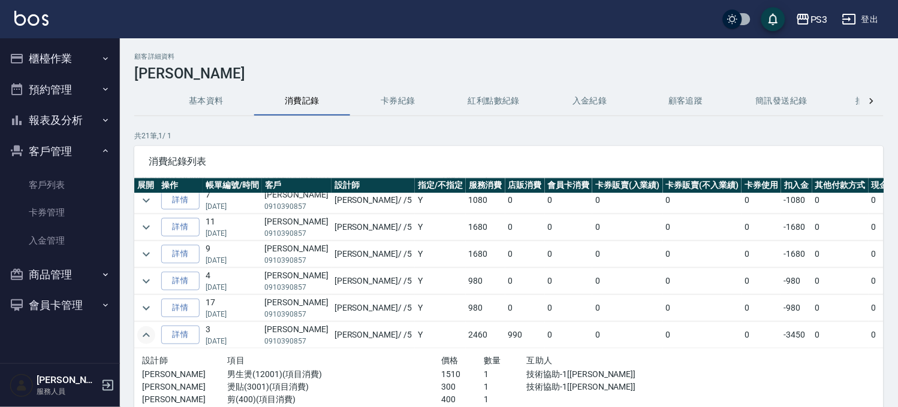
scroll to position [779, 0]
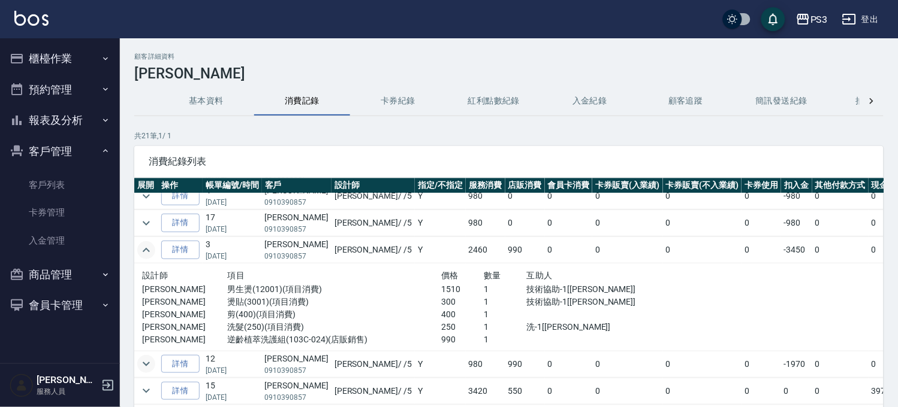
click at [149, 365] on icon "expand row" at bounding box center [146, 364] width 14 height 14
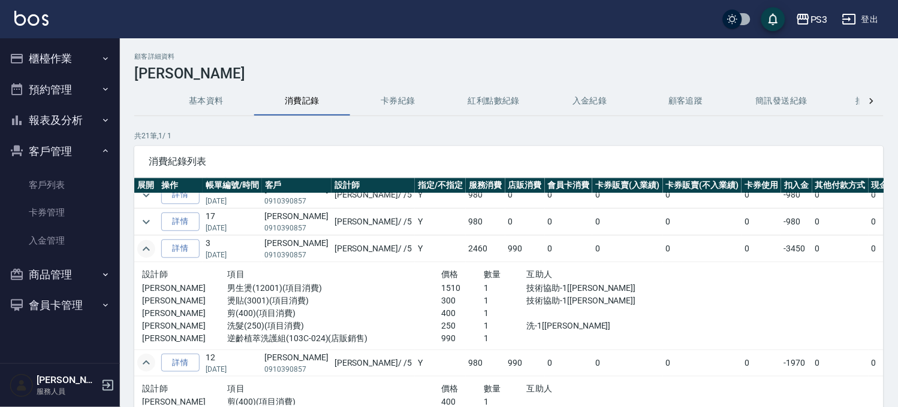
scroll to position [854, 0]
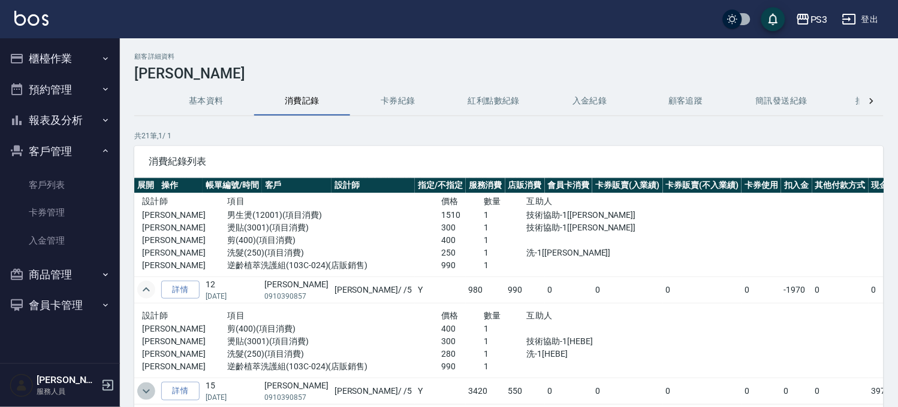
click at [144, 390] on icon "expand row" at bounding box center [146, 392] width 14 height 14
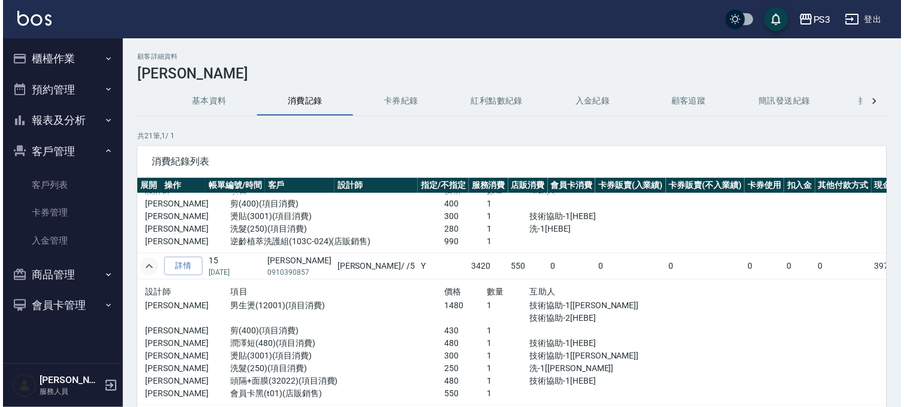
scroll to position [980, 0]
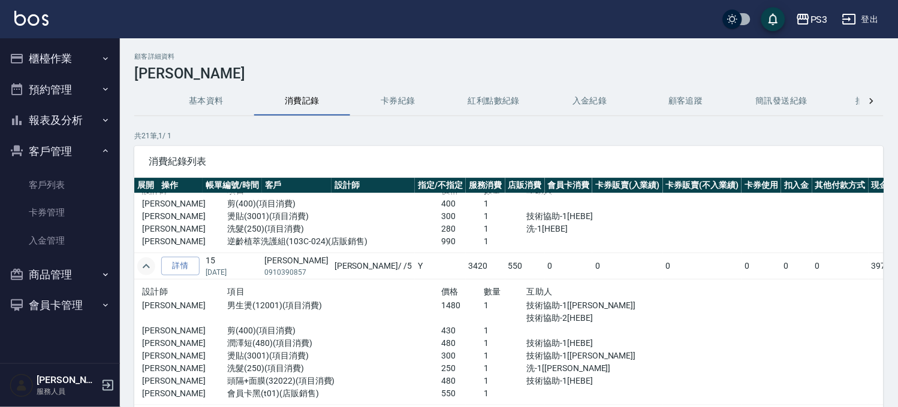
drag, startPoint x: 232, startPoint y: 276, endPoint x: 273, endPoint y: 277, distance: 40.8
click at [273, 277] on tr "詳情 15 [DATE] [PERSON_NAME]0910390857 [PERSON_NAME] / /5 Y 3420 550 0 0 0 0 0 0 …" at bounding box center [535, 266] width 802 height 26
click at [273, 277] on p "0910390857" at bounding box center [297, 272] width 64 height 11
drag, startPoint x: 244, startPoint y: 278, endPoint x: 266, endPoint y: 278, distance: 22.2
click at [266, 278] on tr "詳情 15 [DATE] [PERSON_NAME]0910390857 [PERSON_NAME] / /5 Y 3420 550 0 0 0 0 0 0 …" at bounding box center [535, 266] width 802 height 26
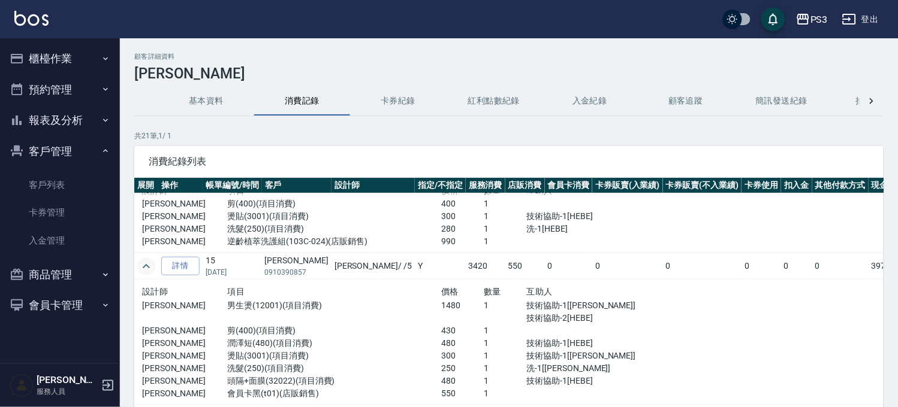
click at [243, 277] on p "[DATE]" at bounding box center [232, 272] width 53 height 11
click at [807, 22] on icon "button" at bounding box center [803, 19] width 14 height 14
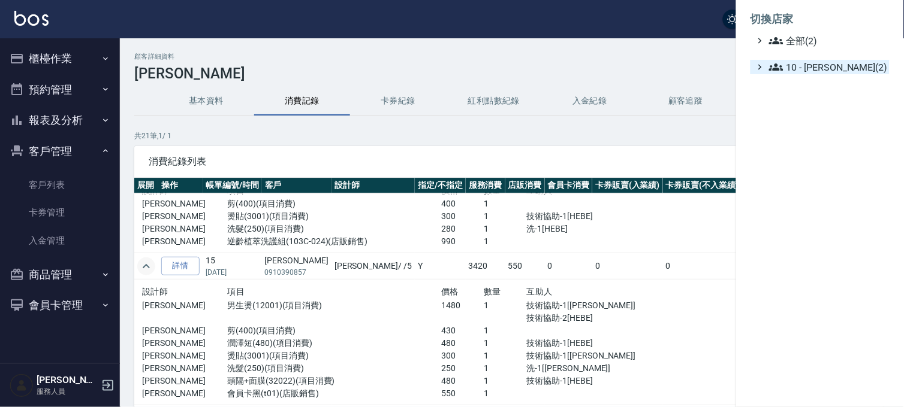
click at [802, 74] on span "10 - [PERSON_NAME](2)" at bounding box center [827, 67] width 116 height 14
click at [796, 83] on span "AT22" at bounding box center [828, 82] width 111 height 14
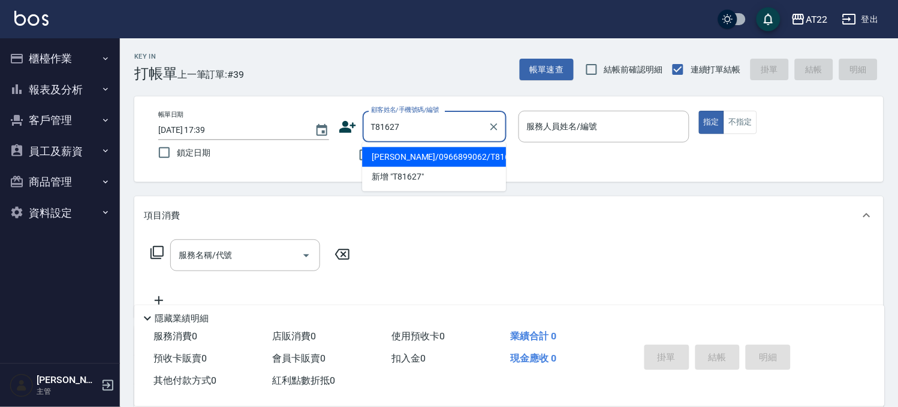
click at [390, 155] on li "[PERSON_NAME]/0966899062/T81627" at bounding box center [434, 157] width 144 height 20
type input "[PERSON_NAME]/0966899062/T81627"
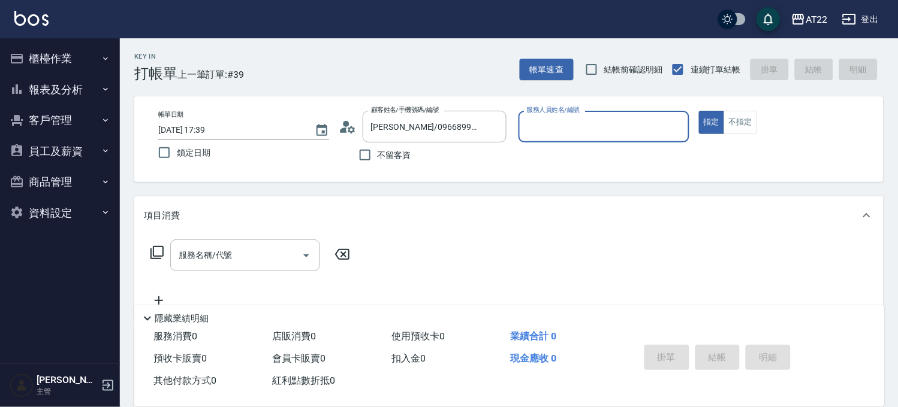
type input "Luna-15"
click at [699, 111] on button "指定" at bounding box center [712, 122] width 26 height 23
type button "true"
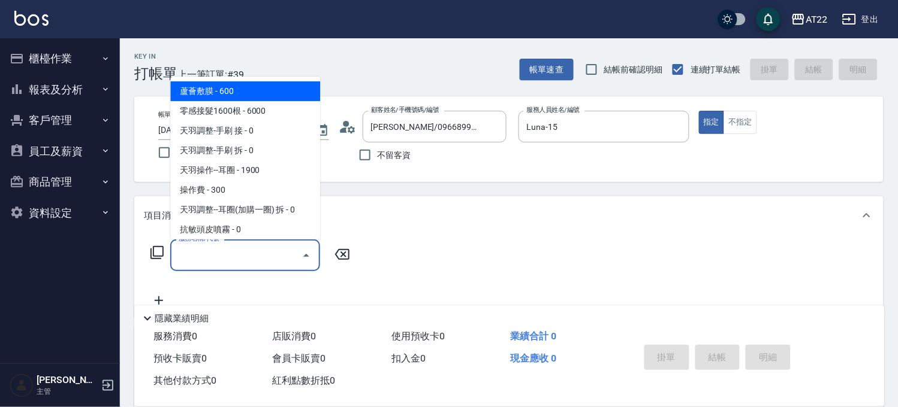
click at [249, 256] on input "服務名稱/代號" at bounding box center [236, 255] width 121 height 21
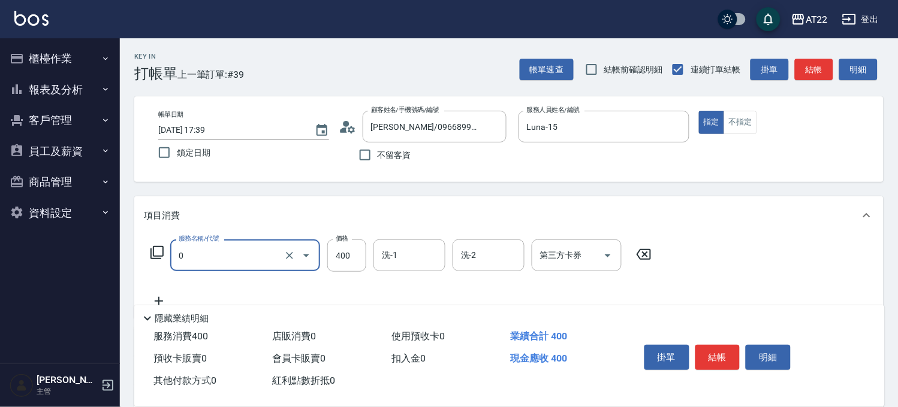
type input "有機洗髮(0)"
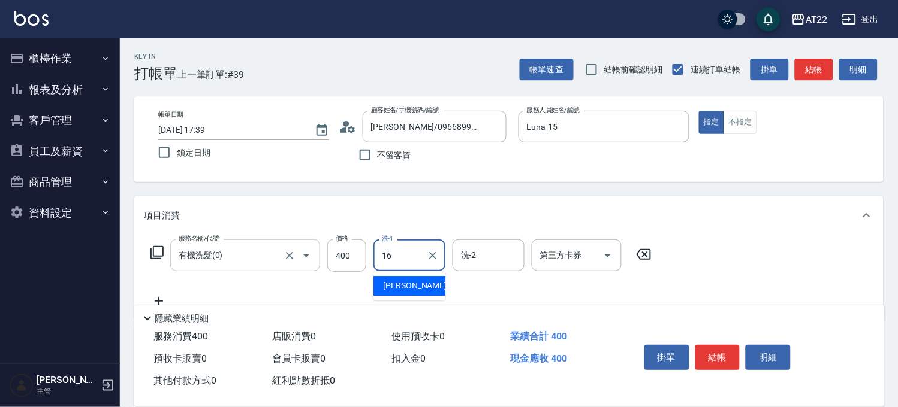
type input "[PERSON_NAME]-16"
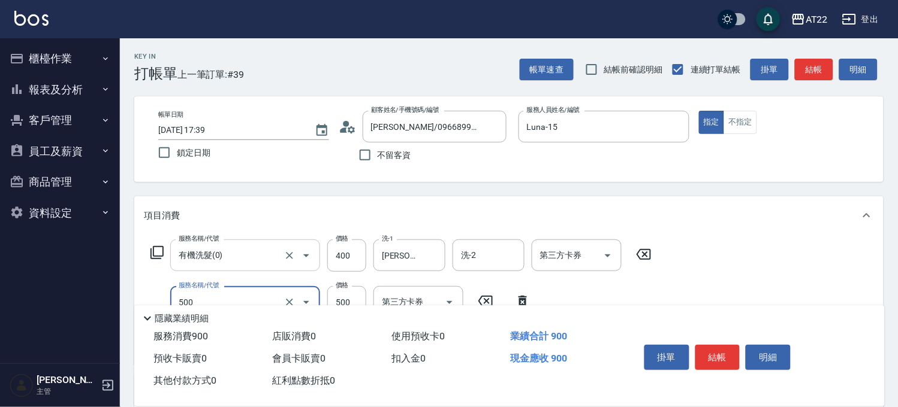
type input "剪髮(500)"
type input "430"
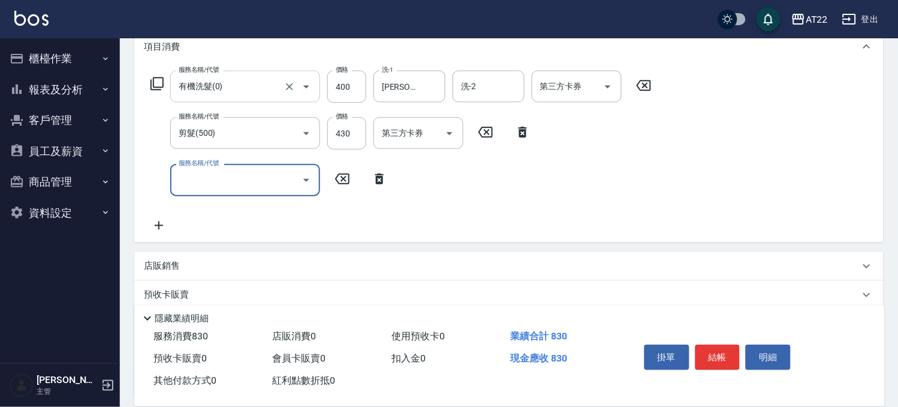
scroll to position [200, 0]
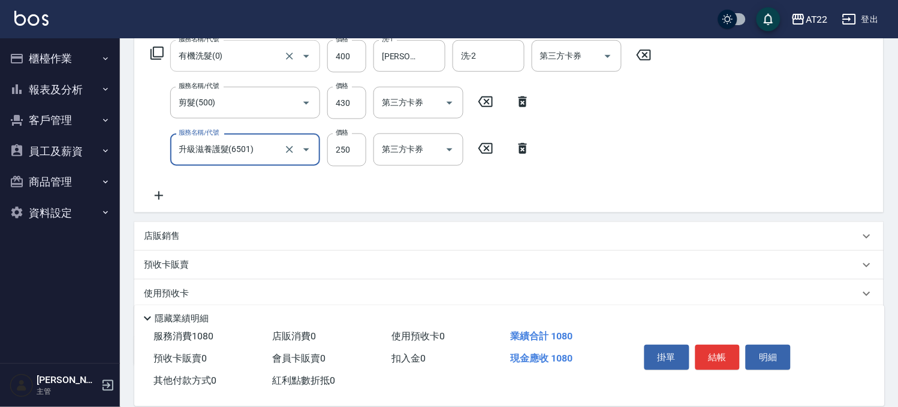
type input "升級滋養護髮(6501)"
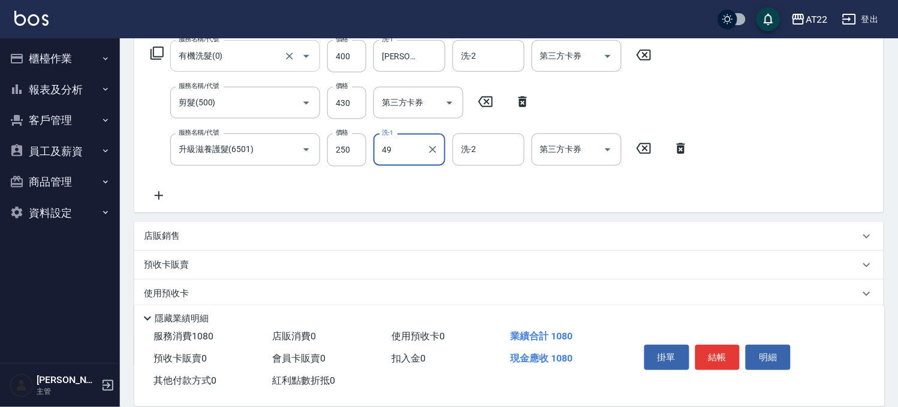
type input "4"
type input "[PERSON_NAME]-16"
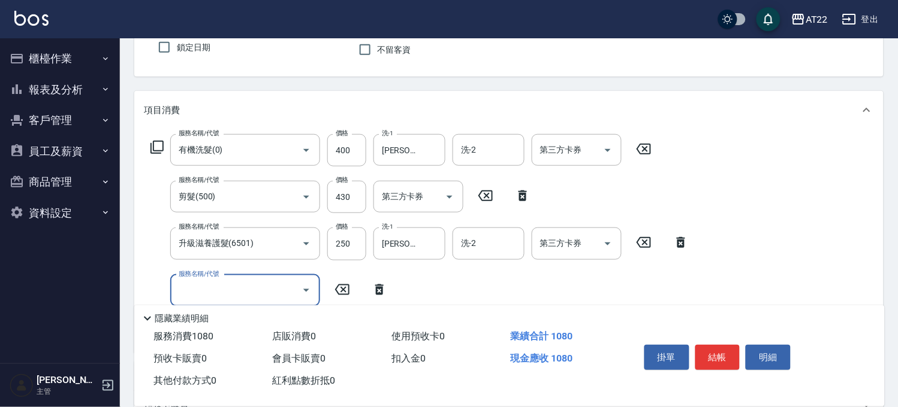
scroll to position [0, 0]
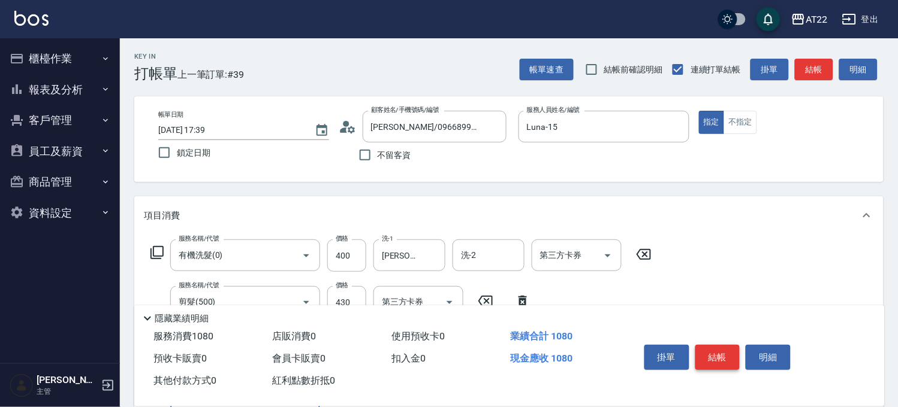
click at [727, 345] on button "結帳" at bounding box center [717, 357] width 45 height 25
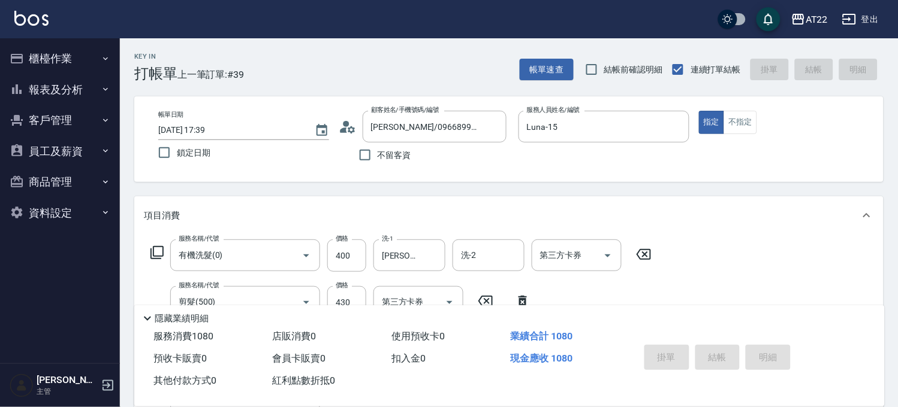
type input "[DATE] 17:40"
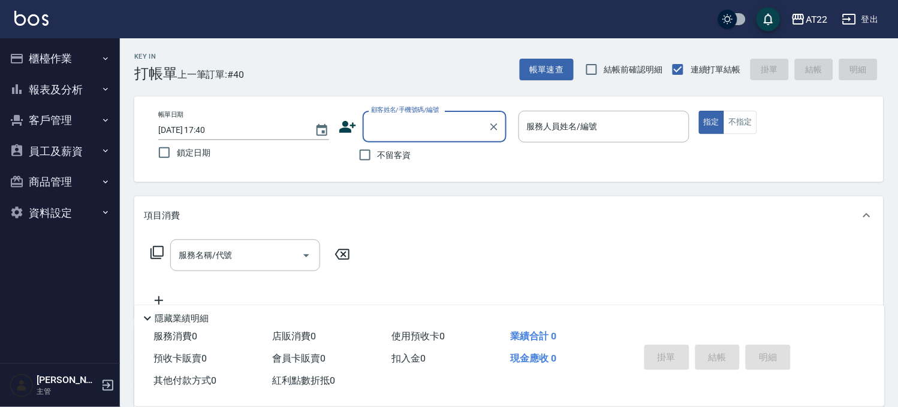
click at [398, 159] on span "不留客資" at bounding box center [394, 155] width 34 height 13
click at [377, 159] on input "不留客資" at bounding box center [364, 155] width 25 height 25
checkbox input "true"
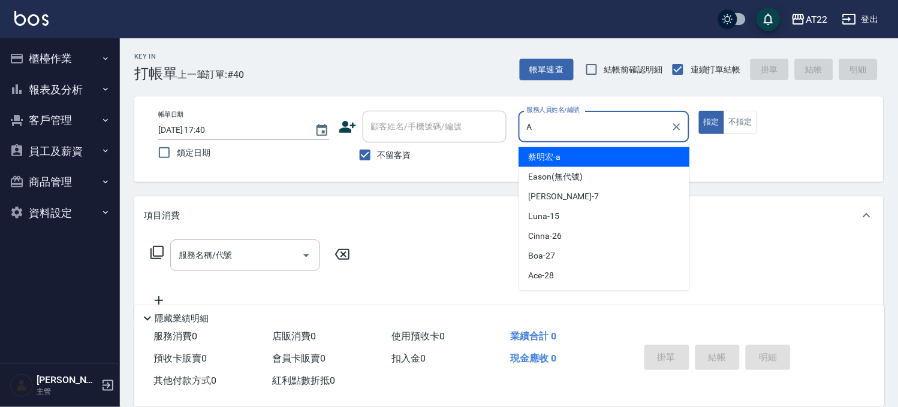
type input "[PERSON_NAME]a"
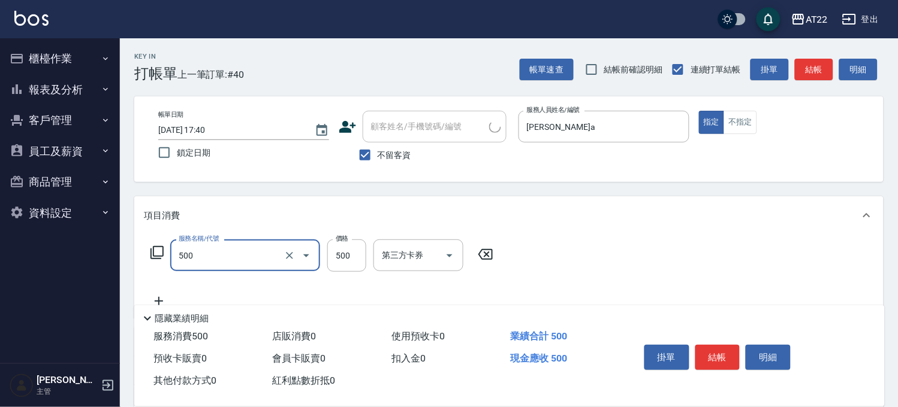
type input "剪髮(500)"
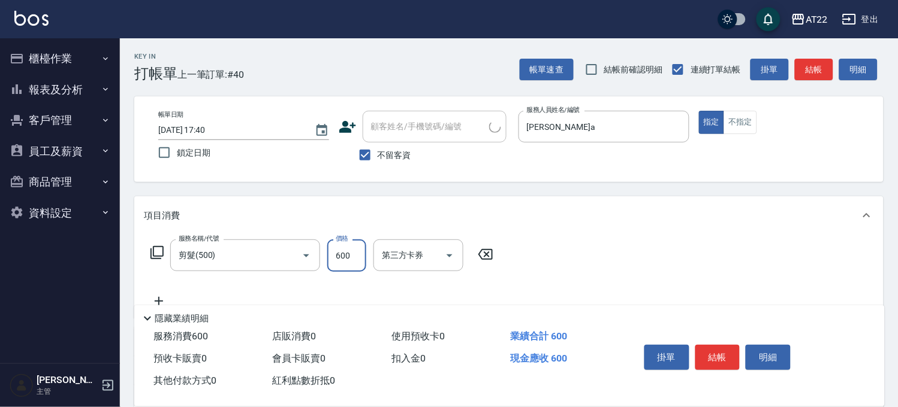
type input "600"
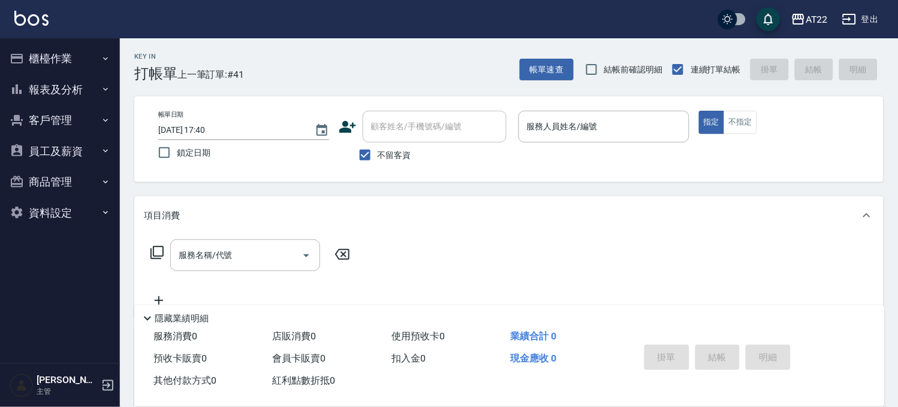
click at [398, 159] on span "不留客資" at bounding box center [394, 155] width 34 height 13
click at [377, 159] on input "不留客資" at bounding box center [364, 155] width 25 height 25
checkbox input "false"
click at [426, 107] on div "帳單日期 [DATE] 17:40 鎖定日期 顧客姓名/手機號碼/編號 顧客姓名/手機號碼/編號 不留客資 服務人員姓名/編號 服務人員姓名/編號 指定 不指定" at bounding box center [508, 139] width 749 height 86
click at [417, 128] on input "顧客姓名/手機號碼/編號" at bounding box center [425, 126] width 115 height 21
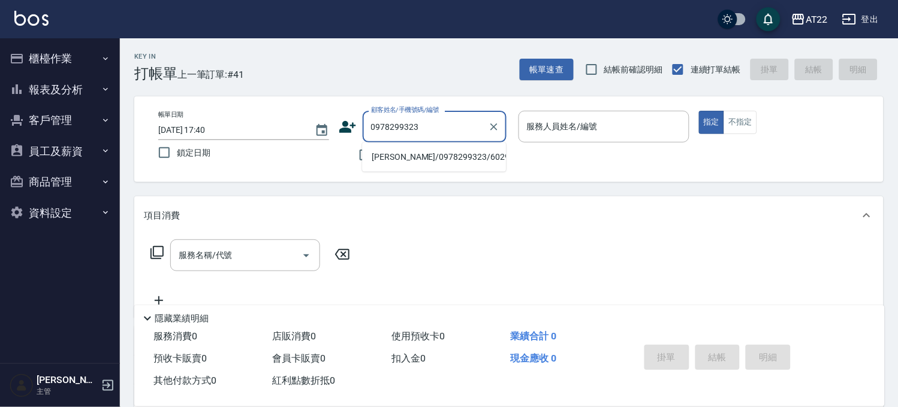
click at [438, 148] on li "[PERSON_NAME]/0978299323/60292" at bounding box center [434, 157] width 144 height 20
type input "[PERSON_NAME]/0978299323/60292"
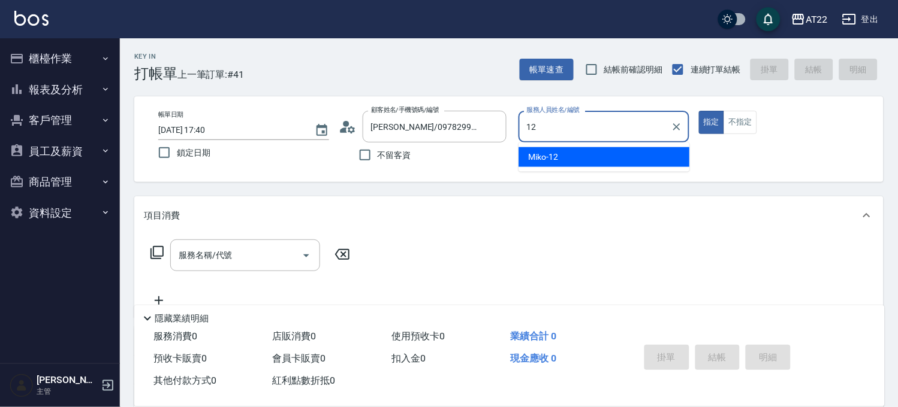
type input "Miko-12"
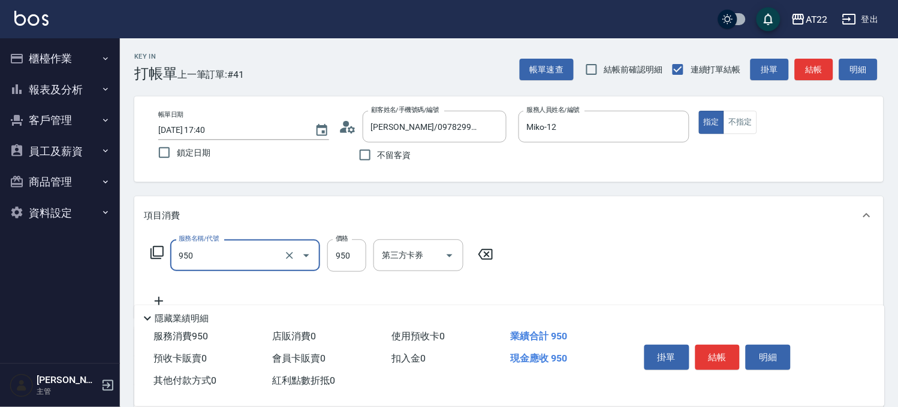
type input "SPA精油洗髮(950)"
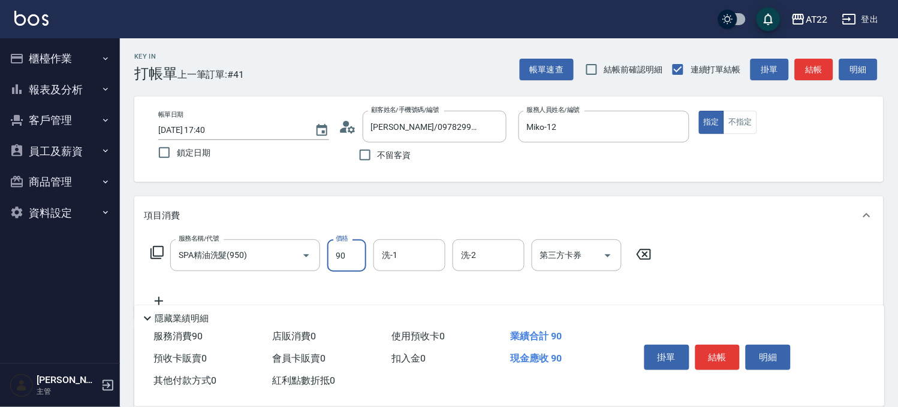
type input "950"
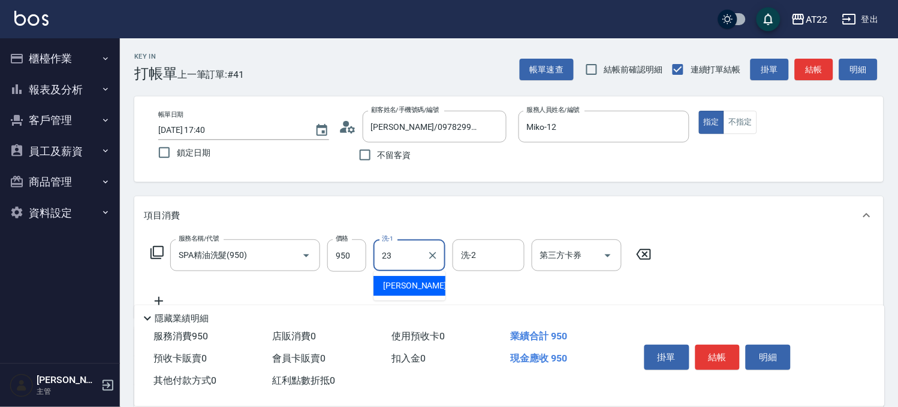
type input "[PERSON_NAME]-23"
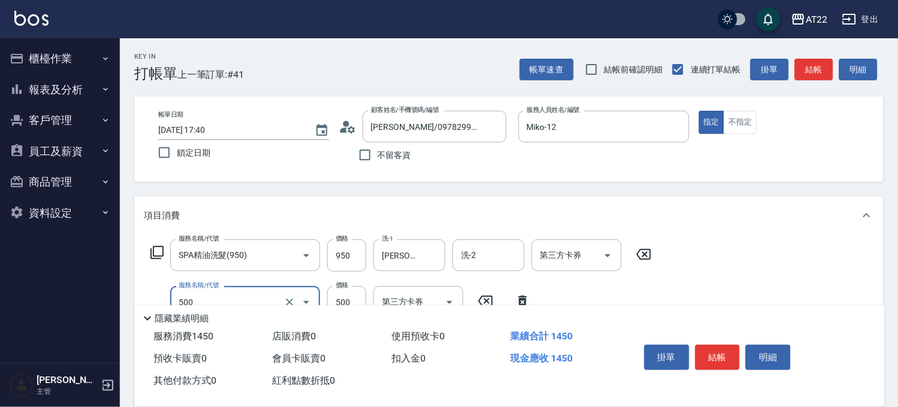
type input "剪髮(500)"
type input "600"
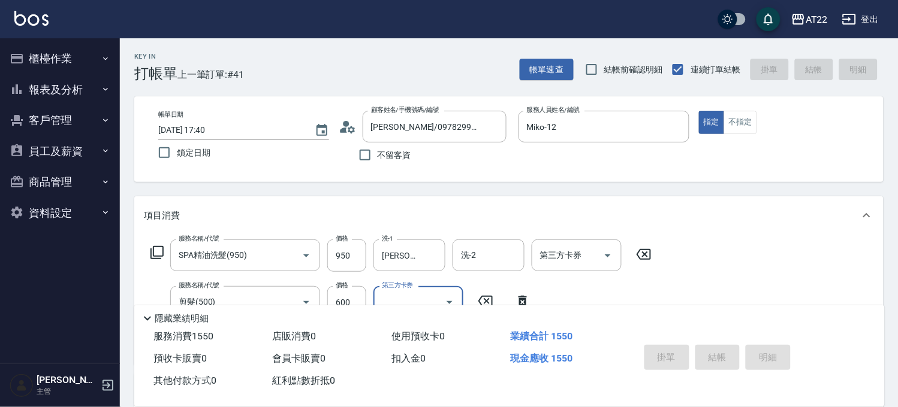
type input "[DATE] 17:41"
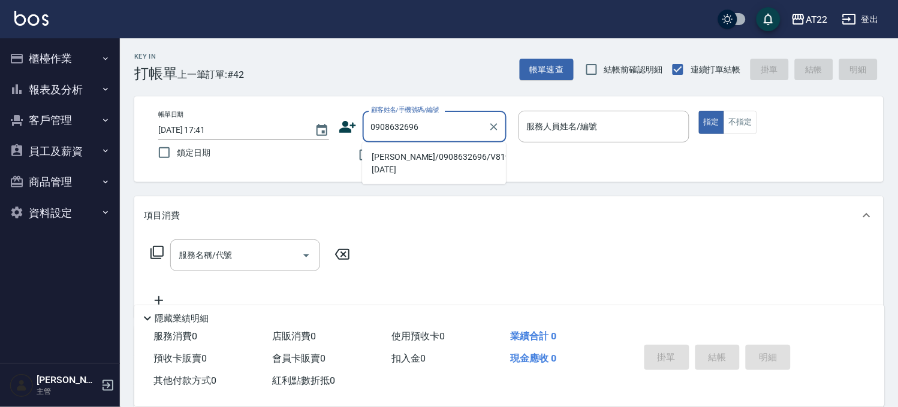
click at [434, 158] on li "[PERSON_NAME]/0908632696/V81906 [DATE]" at bounding box center [434, 163] width 144 height 32
type input "[PERSON_NAME]/0908632696/V81906 [DATE]"
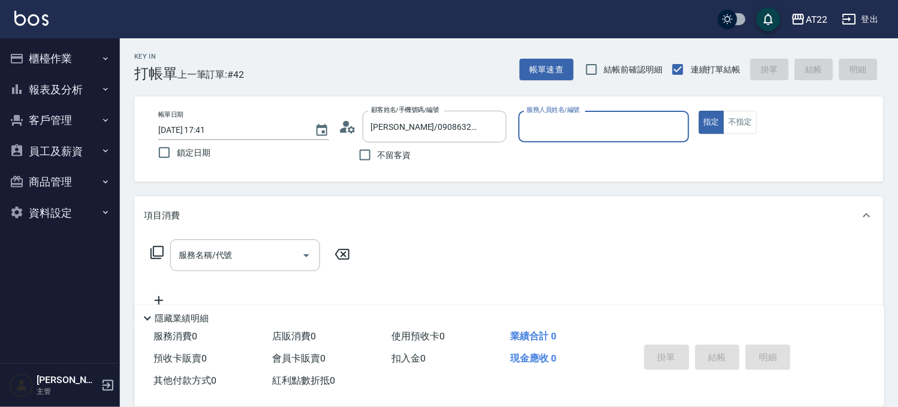
type input "Zoe-8"
click at [699, 111] on button "指定" at bounding box center [712, 122] width 26 height 23
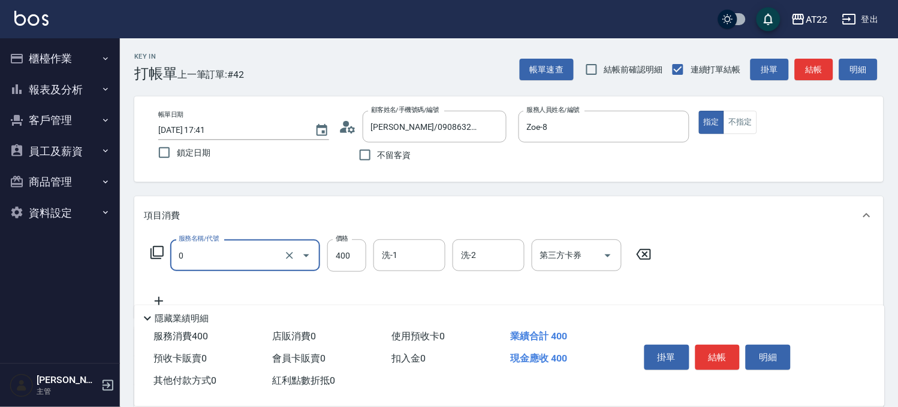
type input "有機洗髮(0)"
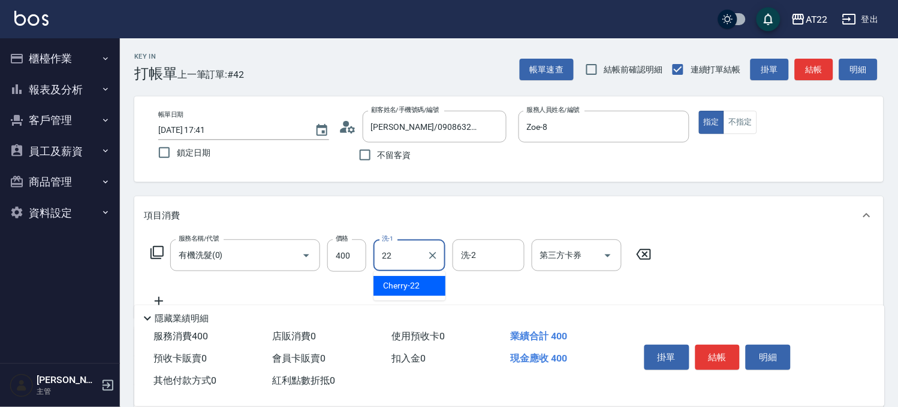
type input "Cherry-22"
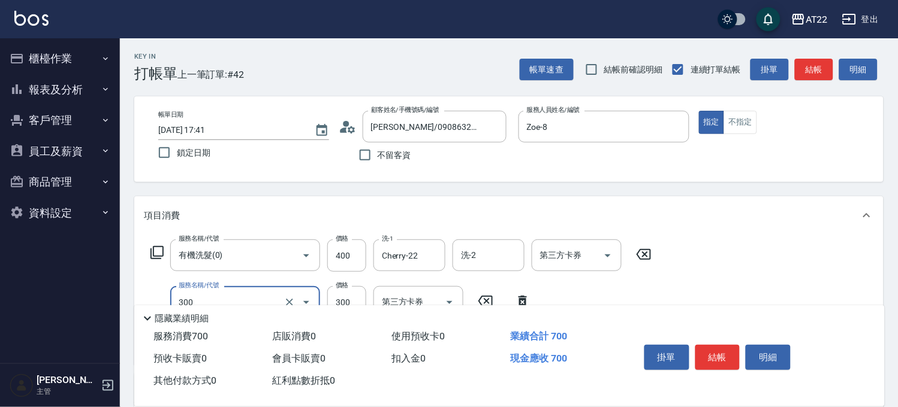
type input "剪髮(300)"
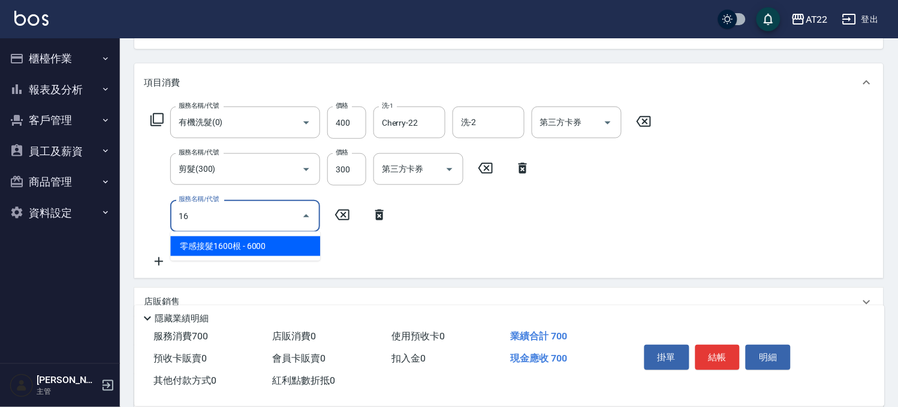
type input "1"
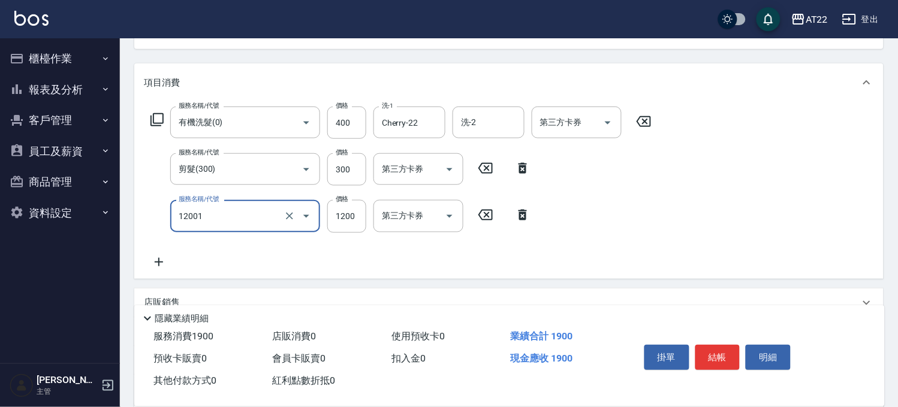
type input "燙髮S(12001)"
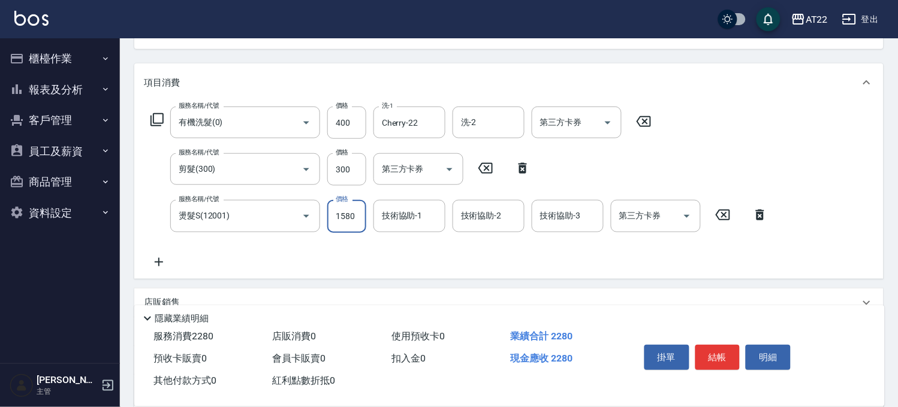
type input "1580"
type input "[PERSON_NAME]-16"
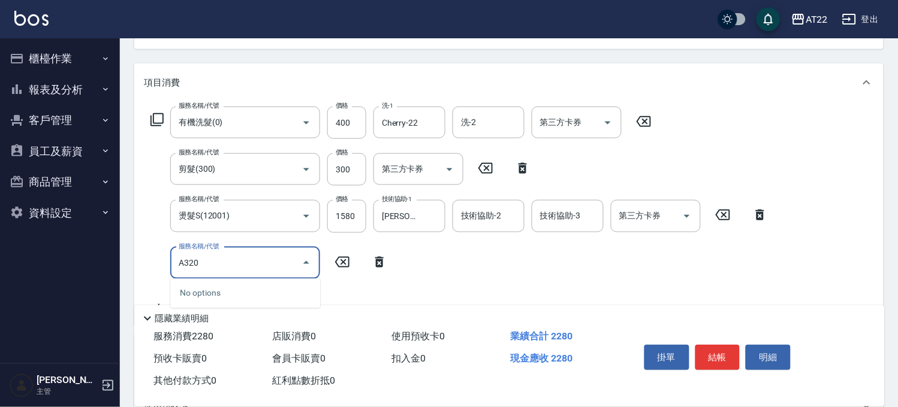
type input "A3201"
click at [290, 266] on icon "Clear" at bounding box center [289, 263] width 12 height 12
type input "隔離(前+後)(A32011)"
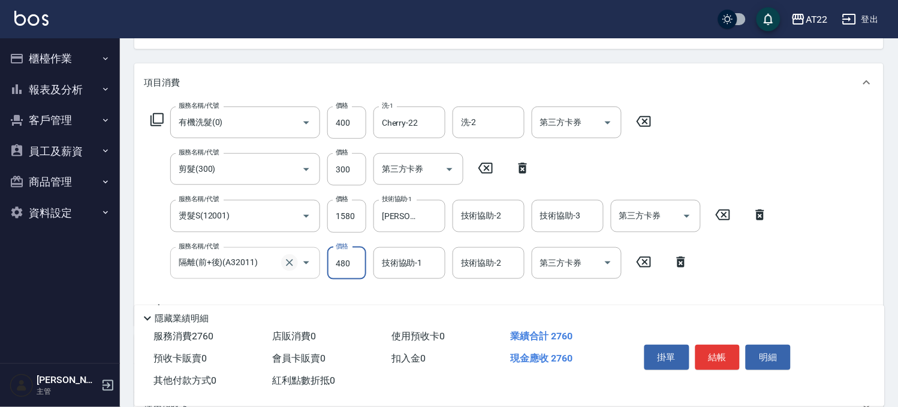
type input "480"
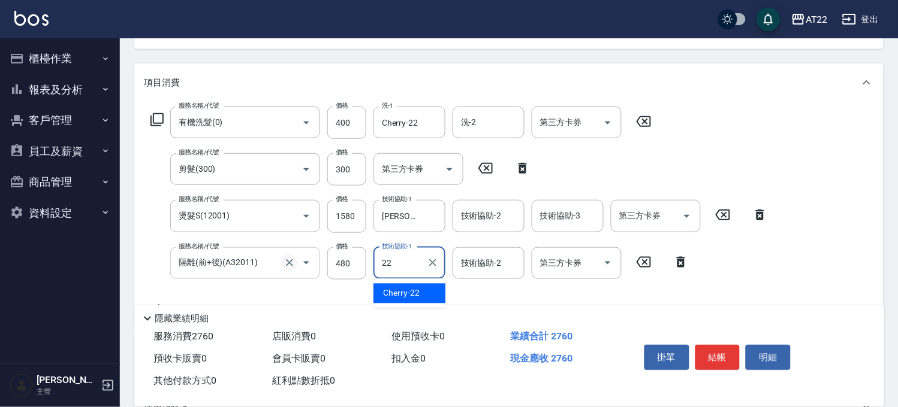
type input "Cherry-22"
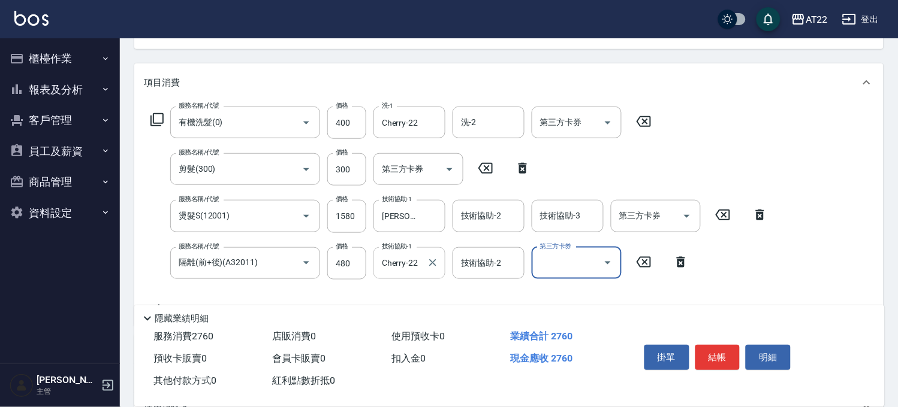
scroll to position [0, 0]
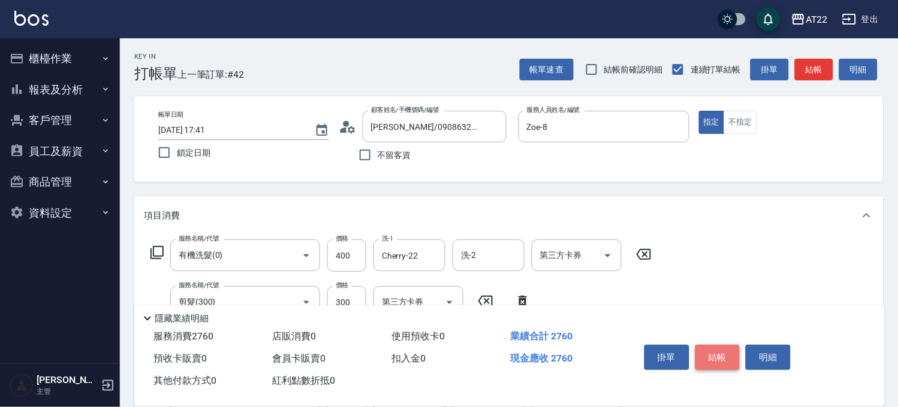
click at [732, 361] on button "結帳" at bounding box center [717, 357] width 45 height 25
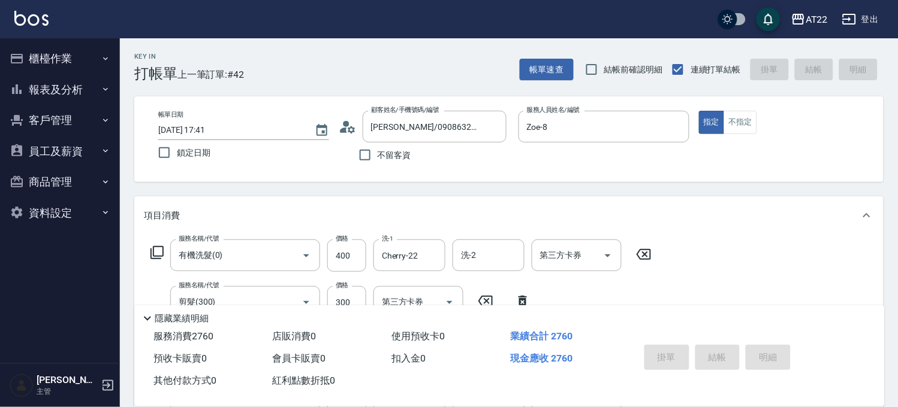
type input "2025/09/20 17:44"
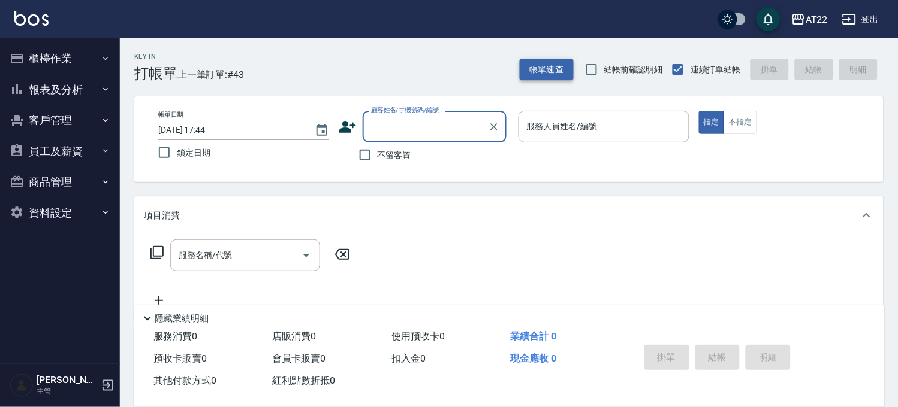
click at [548, 68] on button "帳單速查" at bounding box center [546, 70] width 54 height 22
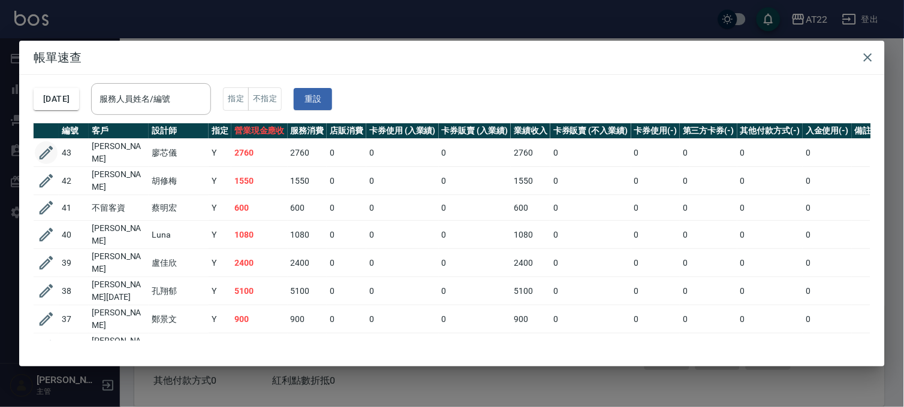
click at [47, 145] on icon "button" at bounding box center [46, 153] width 18 height 18
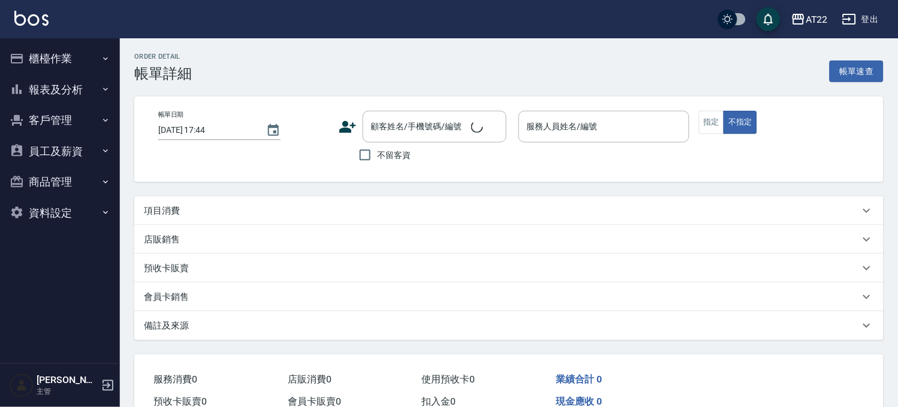
type input "2025/09/20 17:41"
type input "Zoe-8"
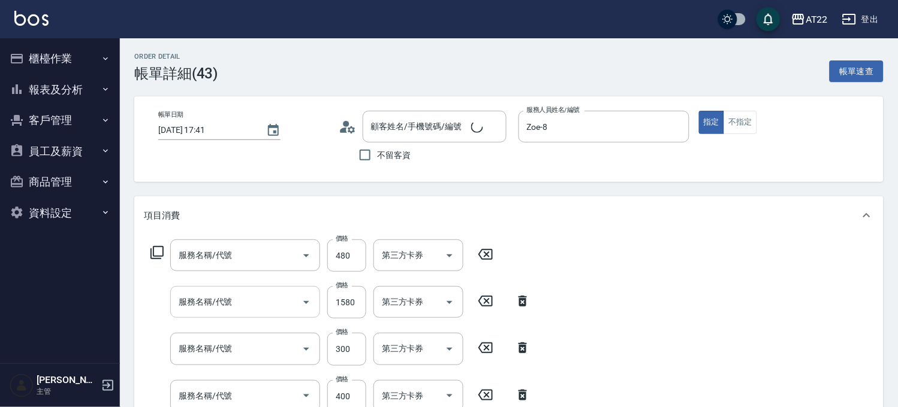
type input "[PERSON_NAME]/0908632696/V81906 [DATE]"
type input "隔離(前+後)(A32011)"
type input "燙髮S(12001)"
type input "剪髮(300)"
type input "有機洗髮(0)"
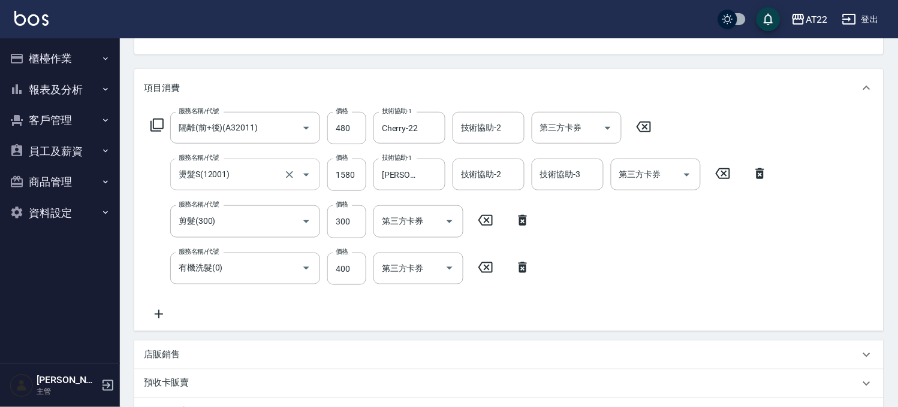
scroll to position [133, 0]
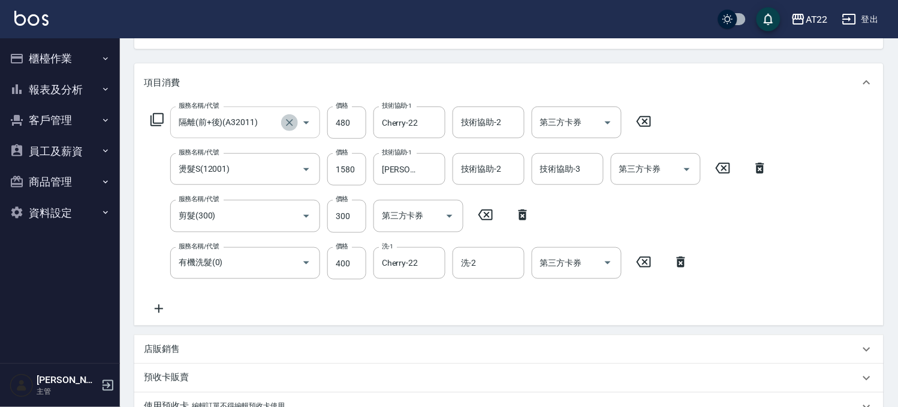
click at [294, 119] on icon "Clear" at bounding box center [289, 123] width 12 height 12
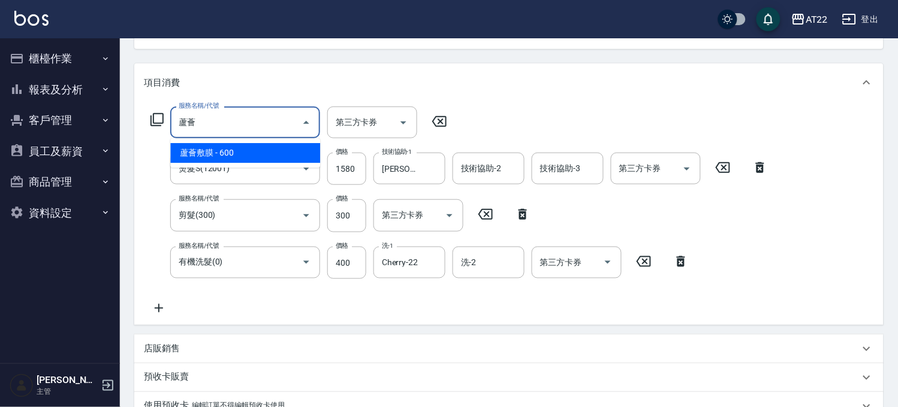
type input "蘆薈敷膜"
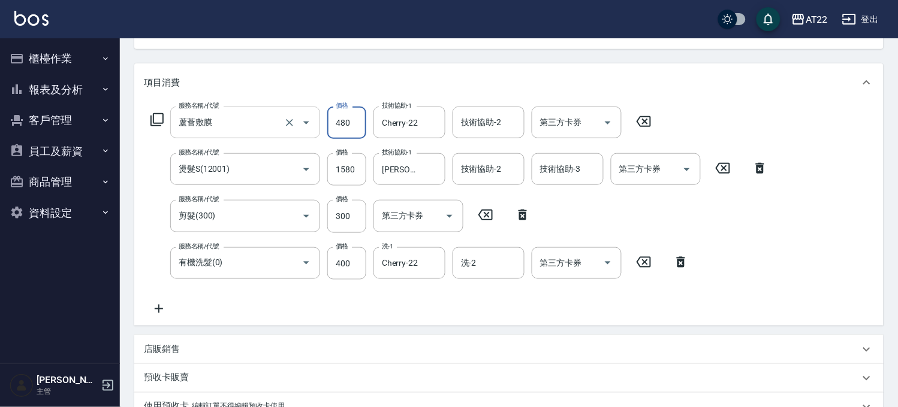
type input "480"
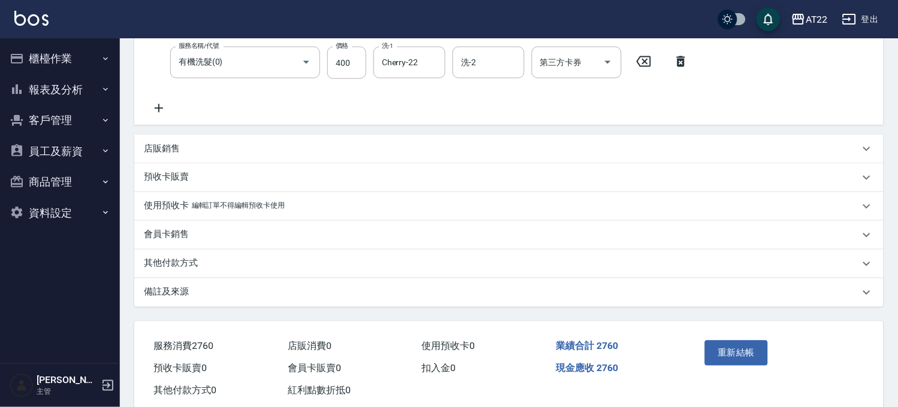
scroll to position [361, 0]
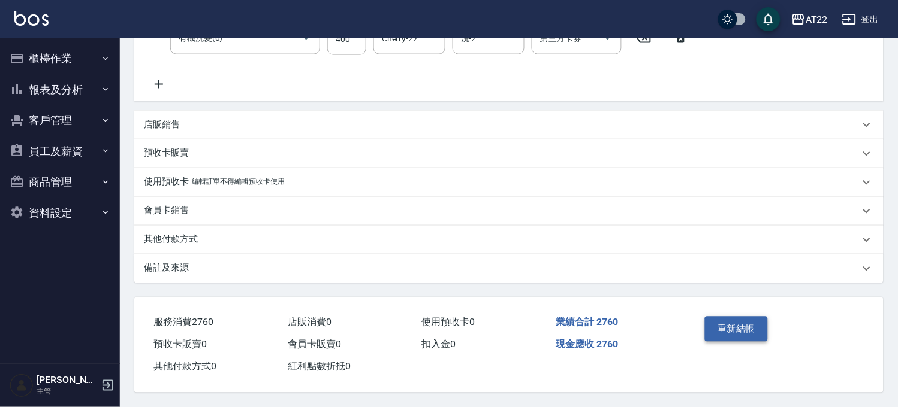
click at [720, 318] on button "重新結帳" at bounding box center [737, 329] width 64 height 25
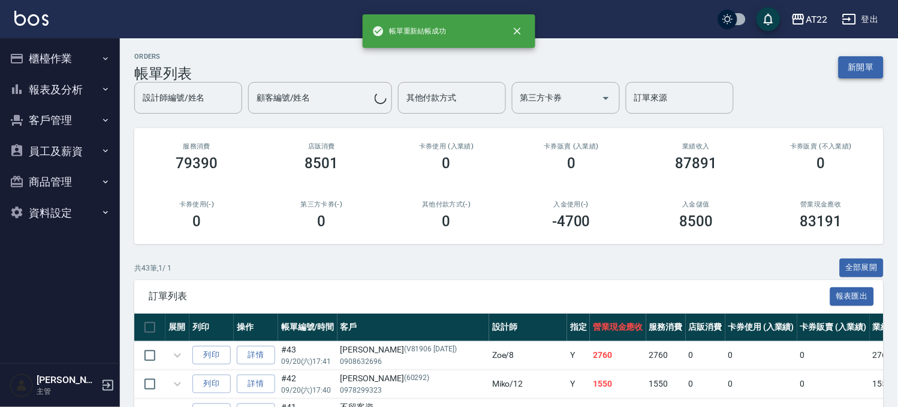
click at [853, 65] on button "新開單" at bounding box center [860, 67] width 45 height 22
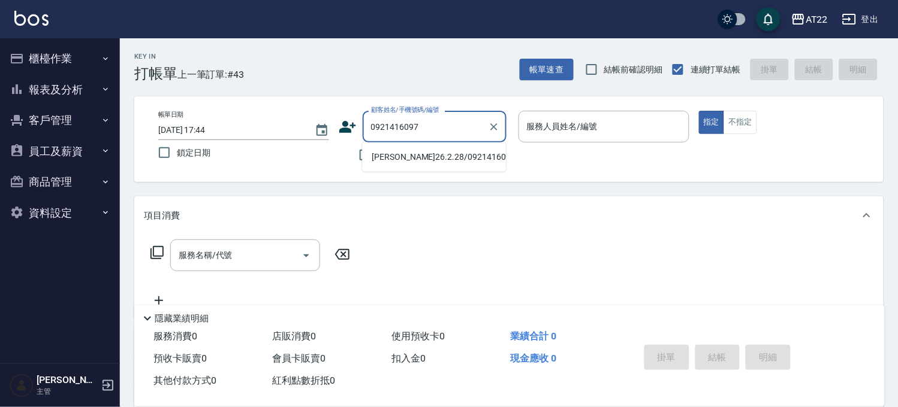
click at [401, 158] on li "[PERSON_NAME]26.2.28/0921416097/T83310/t83973" at bounding box center [434, 157] width 144 height 20
type input "[PERSON_NAME]26.2.28/0921416097/T83310/t83973"
type input "Miko-12"
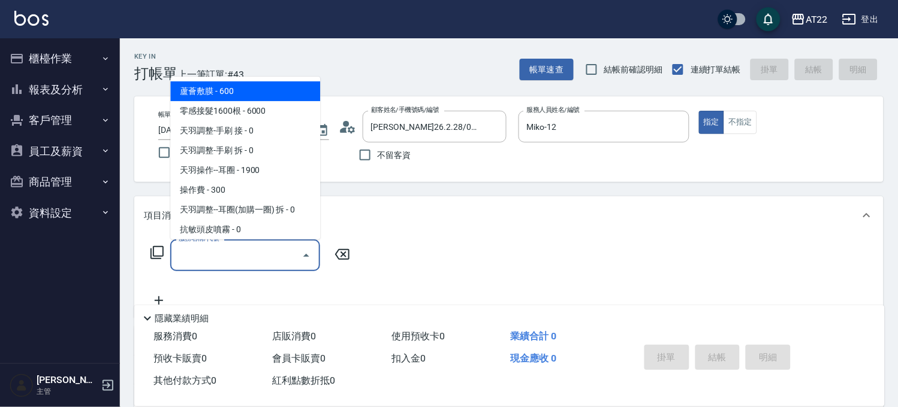
click at [266, 256] on input "服務名稱/代號" at bounding box center [236, 255] width 121 height 21
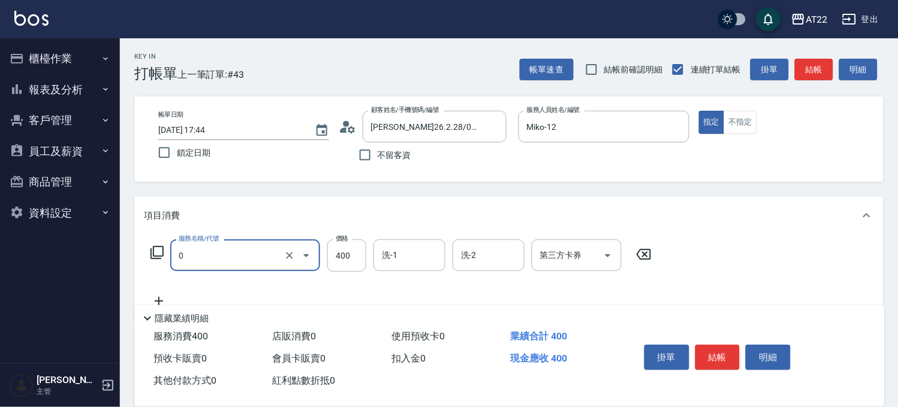
type input "有機洗髮(0)"
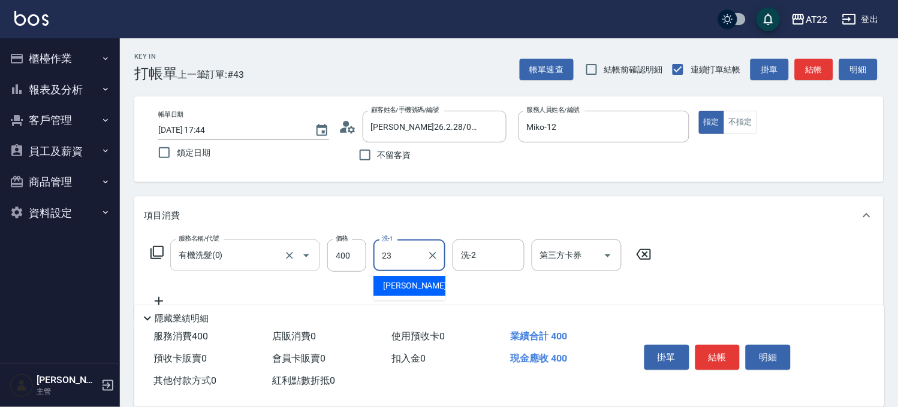
type input "[PERSON_NAME]-23"
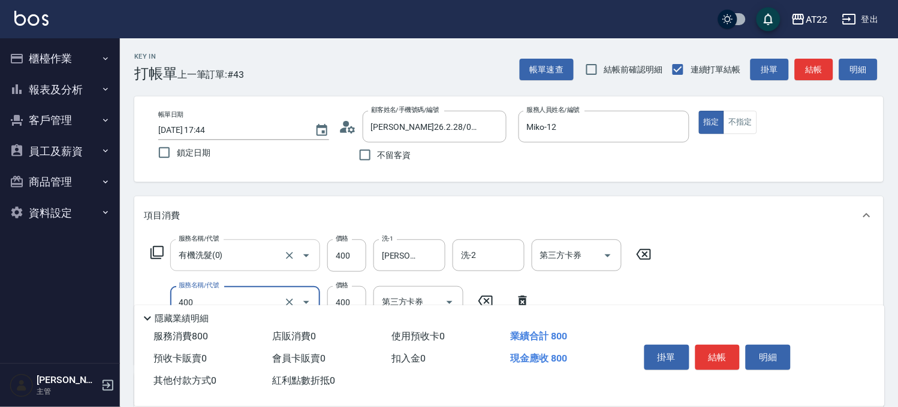
type input "剪髮(400)"
type input "330"
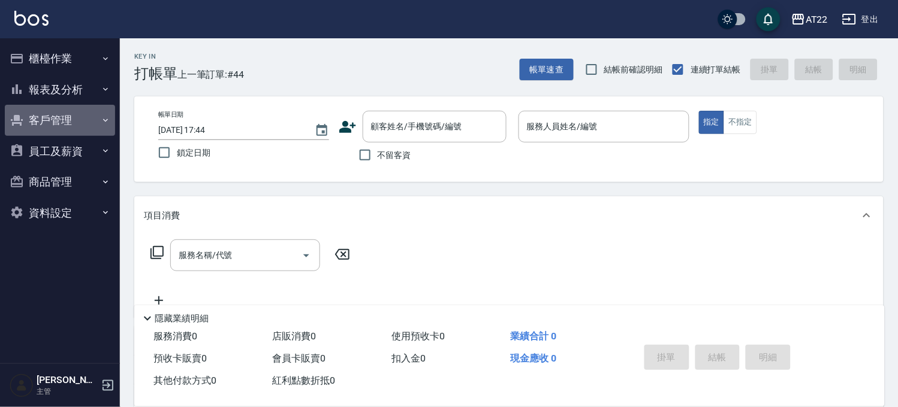
click at [70, 123] on button "客戶管理" at bounding box center [60, 120] width 110 height 31
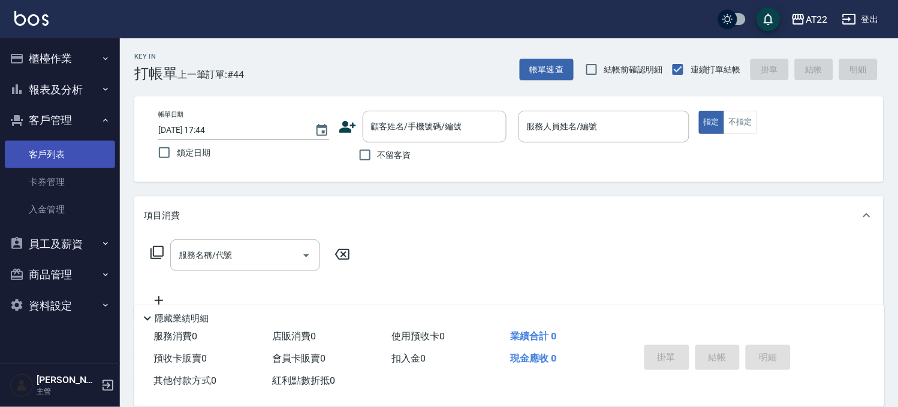
click at [56, 148] on link "客戶列表" at bounding box center [60, 155] width 110 height 28
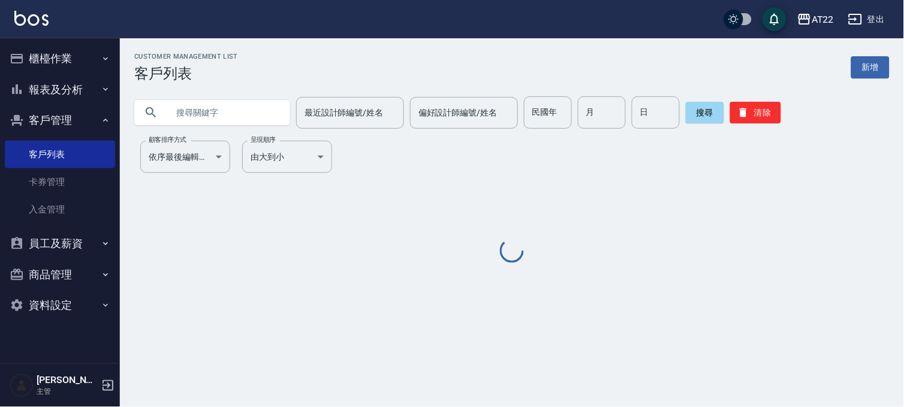
click at [225, 105] on input "text" at bounding box center [224, 112] width 113 height 32
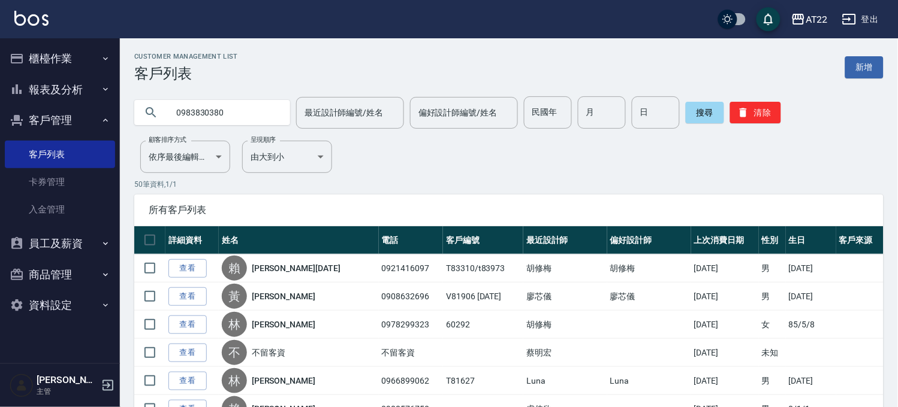
type input "0983830380"
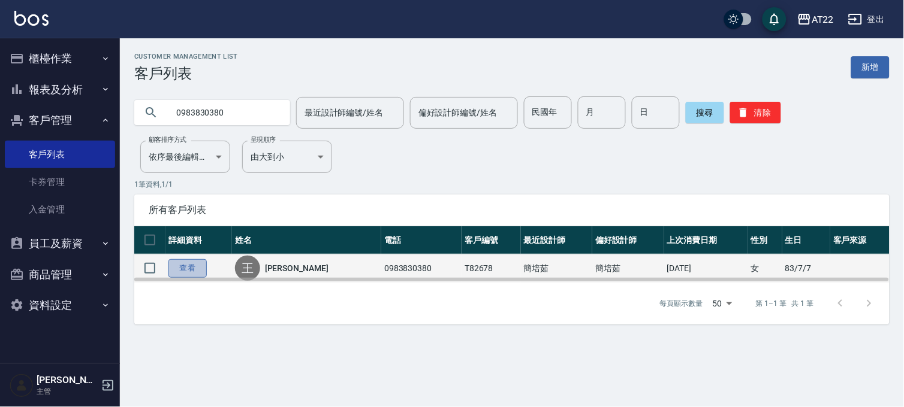
click at [170, 267] on link "查看" at bounding box center [187, 268] width 38 height 19
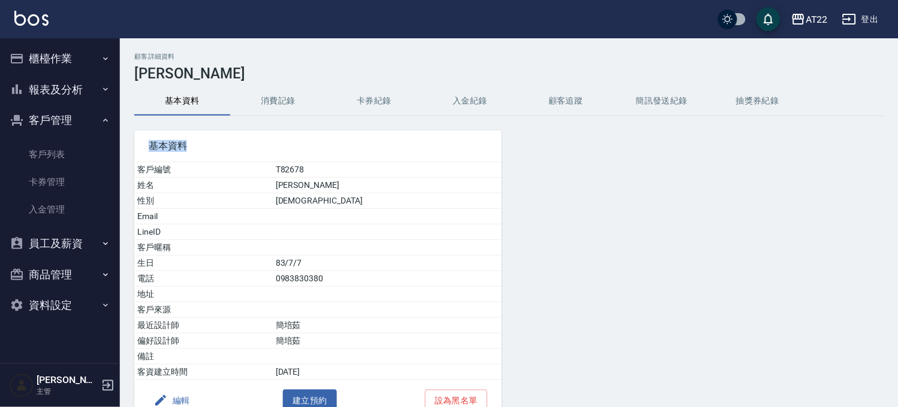
click at [274, 115] on div "顧客詳細資料 王思惟 基本資料 消費記錄 卡券紀錄 入金紀錄 顧客追蹤 簡訊發送紀錄 抽獎券紀錄 基本資料 客戶編號 T82678 姓名 王思惟 性別 FEM…" at bounding box center [509, 255] width 778 height 405
click at [282, 109] on button "消費記錄" at bounding box center [278, 101] width 96 height 29
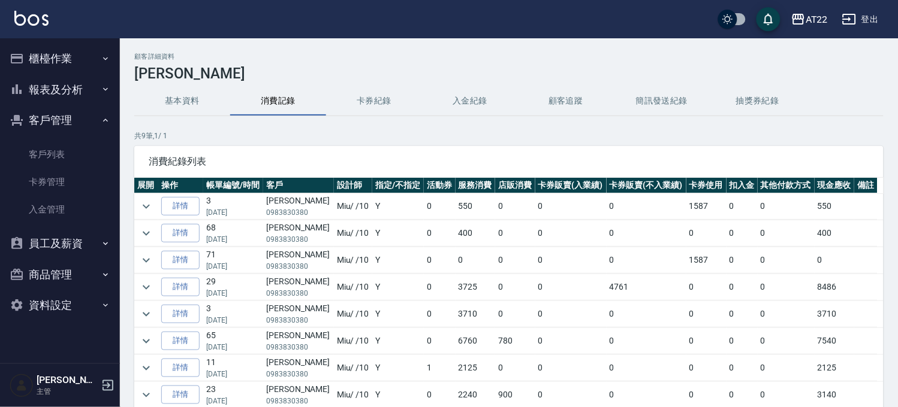
scroll to position [32, 0]
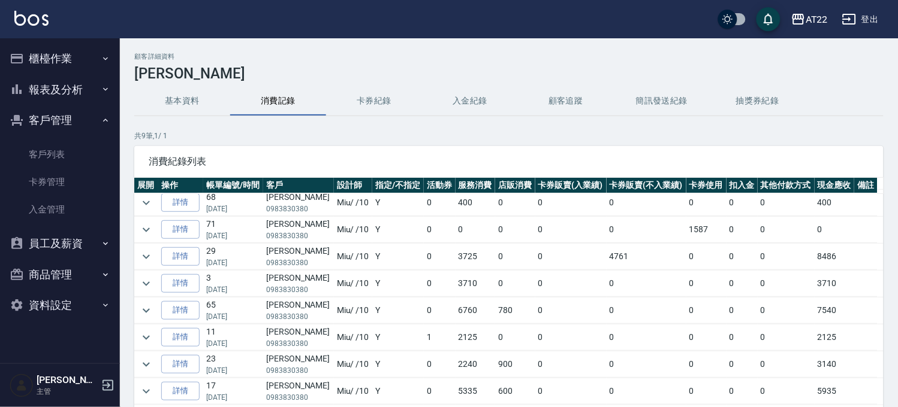
click at [152, 321] on td at bounding box center [146, 311] width 24 height 26
click at [150, 313] on icon "expand row" at bounding box center [146, 311] width 14 height 14
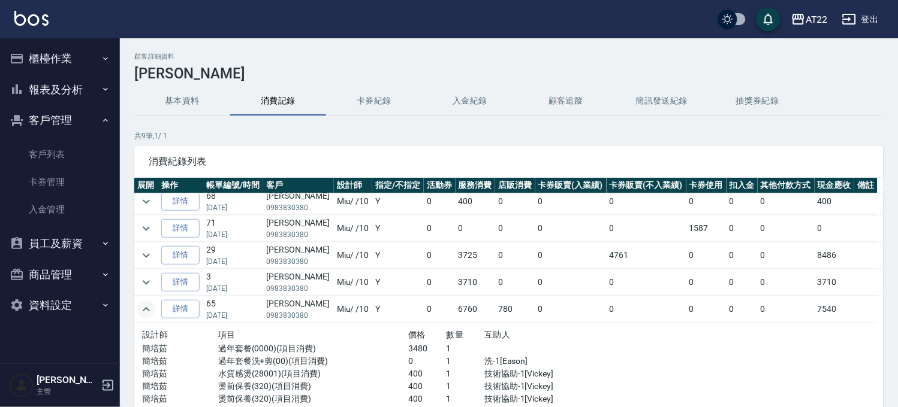
scroll to position [165, 0]
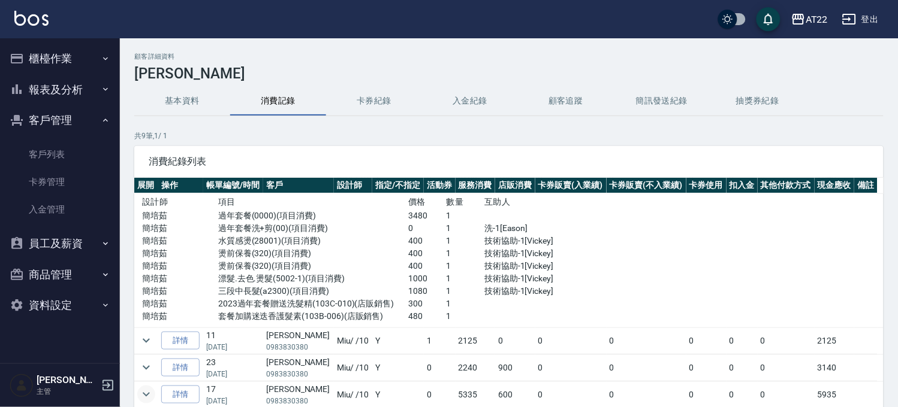
click at [143, 392] on icon "expand row" at bounding box center [146, 395] width 14 height 14
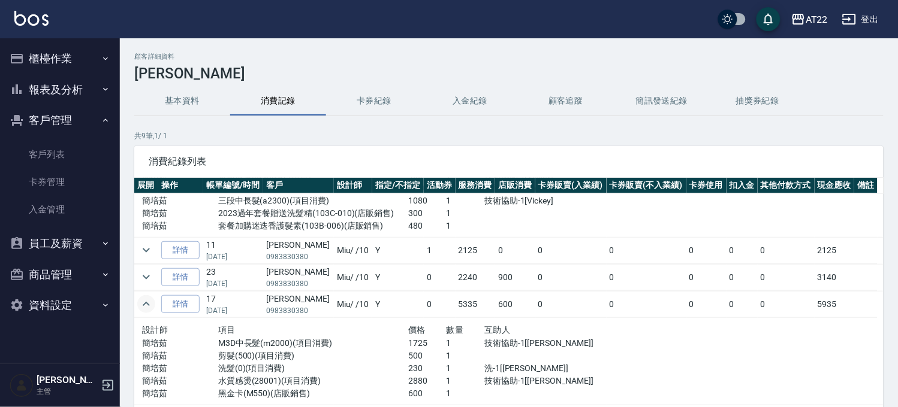
click at [58, 55] on button "櫃檯作業" at bounding box center [60, 58] width 110 height 31
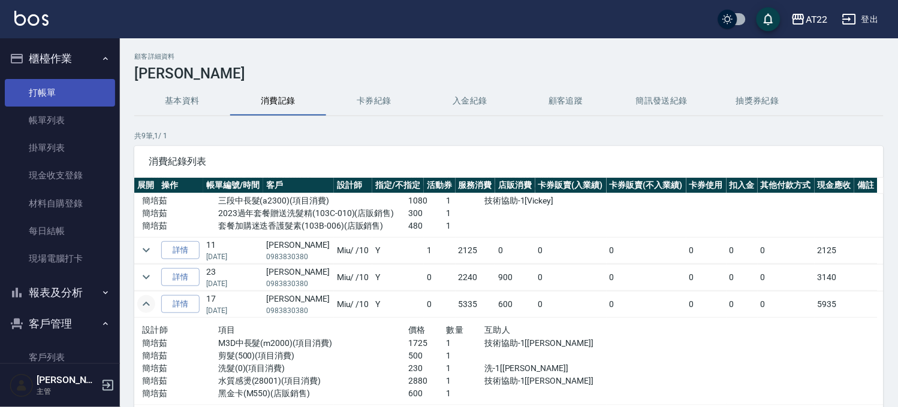
click at [63, 101] on link "打帳單" at bounding box center [60, 93] width 110 height 28
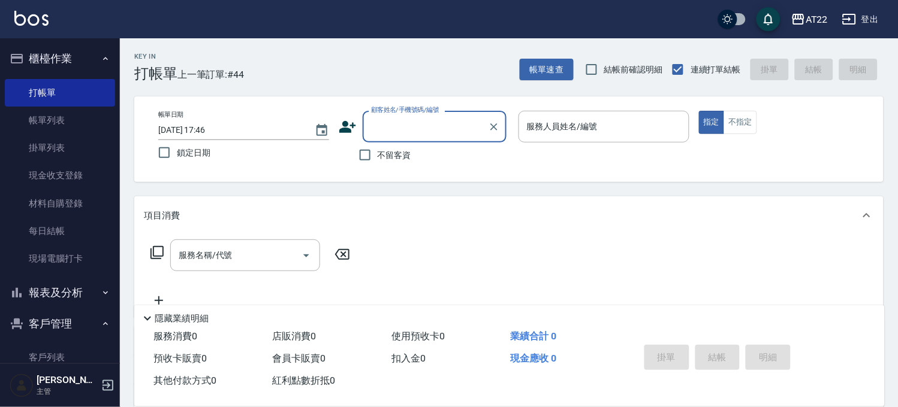
click at [386, 159] on span "不留客資" at bounding box center [394, 155] width 34 height 13
click at [377, 159] on input "不留客資" at bounding box center [364, 155] width 25 height 25
checkbox input "true"
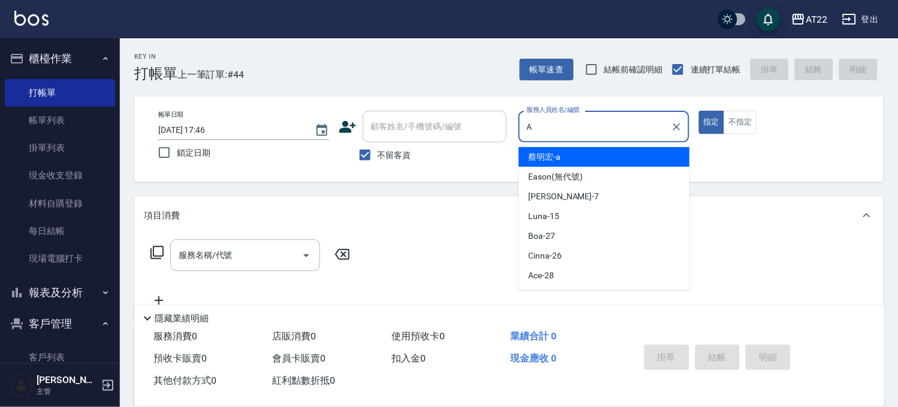
type input "蔡明宏-a"
type button "true"
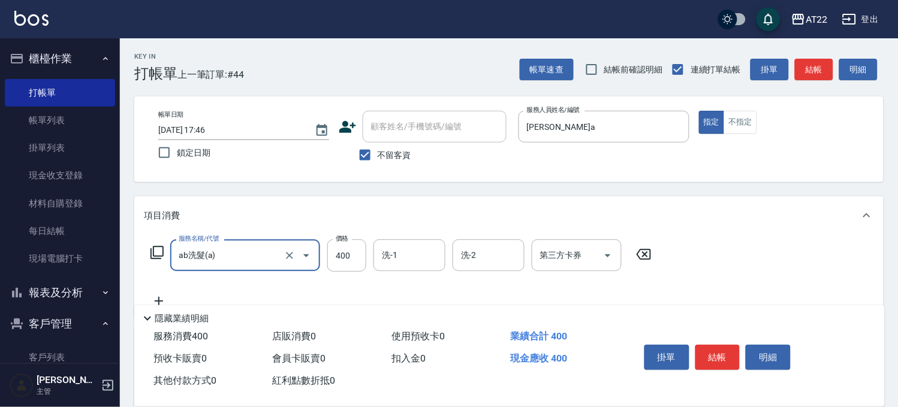
type input "ab洗髮(a)"
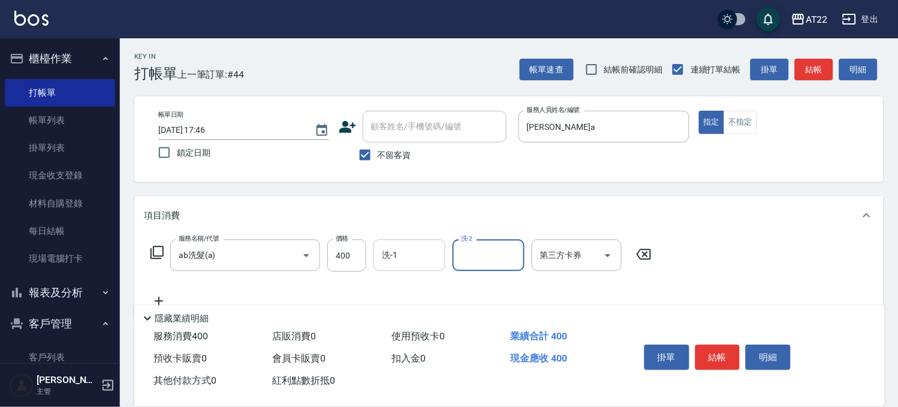
click at [400, 252] on input "洗-1" at bounding box center [409, 255] width 61 height 21
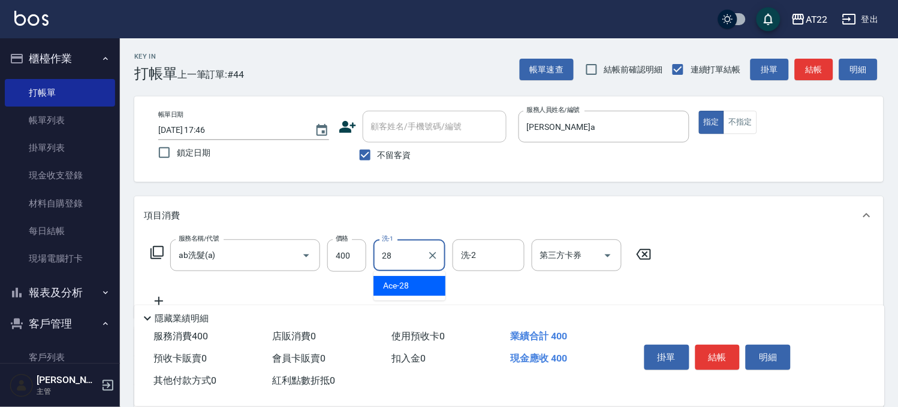
type input "Ace-28"
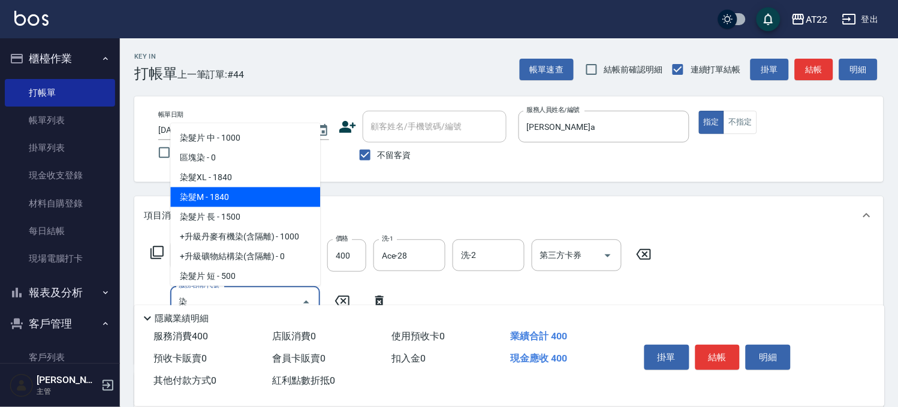
click at [261, 201] on span "染髮M - 1840" at bounding box center [245, 198] width 150 height 20
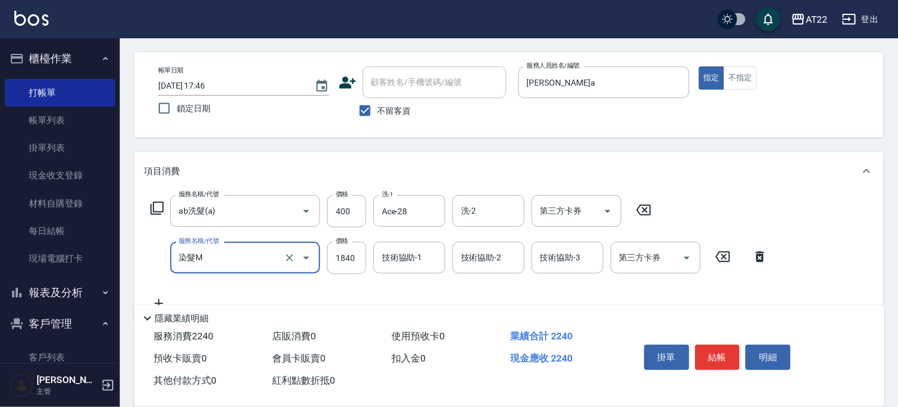
scroll to position [67, 0]
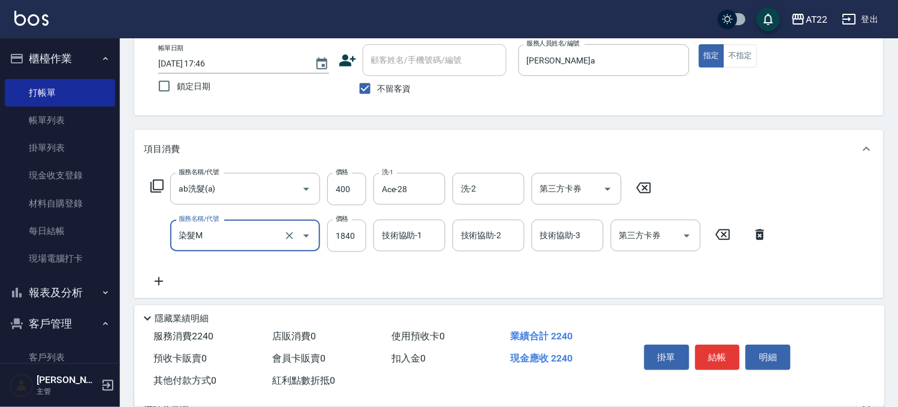
type input "染髮M"
click at [172, 278] on icon at bounding box center [159, 281] width 30 height 14
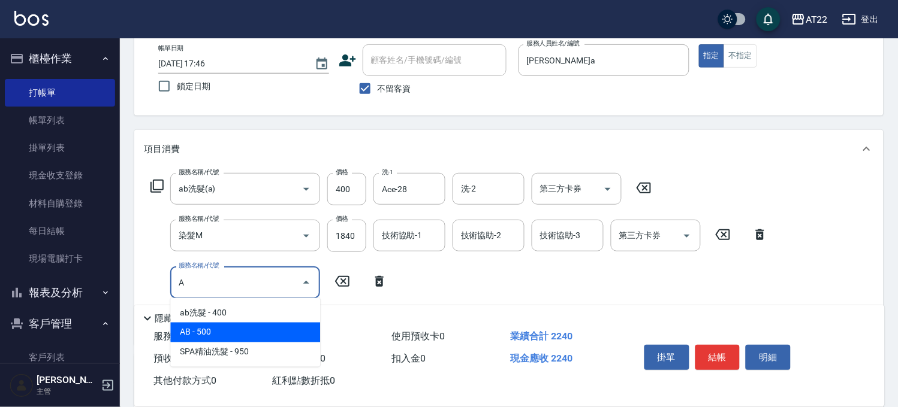
click at [191, 328] on span "AB - 500" at bounding box center [245, 333] width 150 height 20
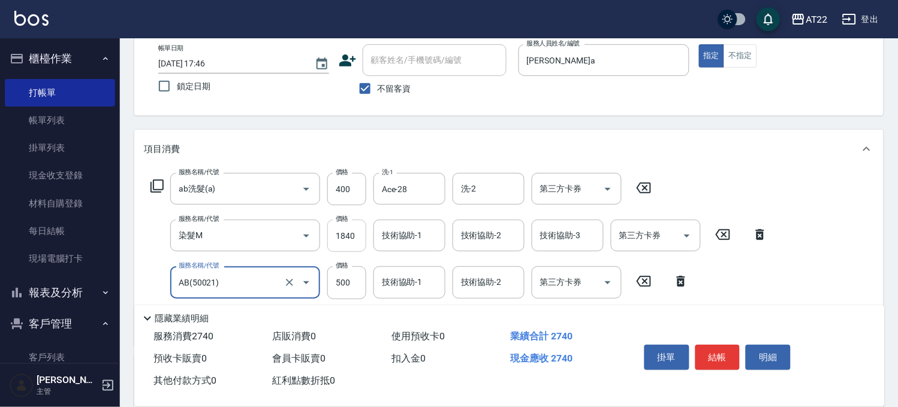
type input "AB(50021)"
click at [352, 223] on input "1840" at bounding box center [346, 236] width 39 height 32
type input "1200"
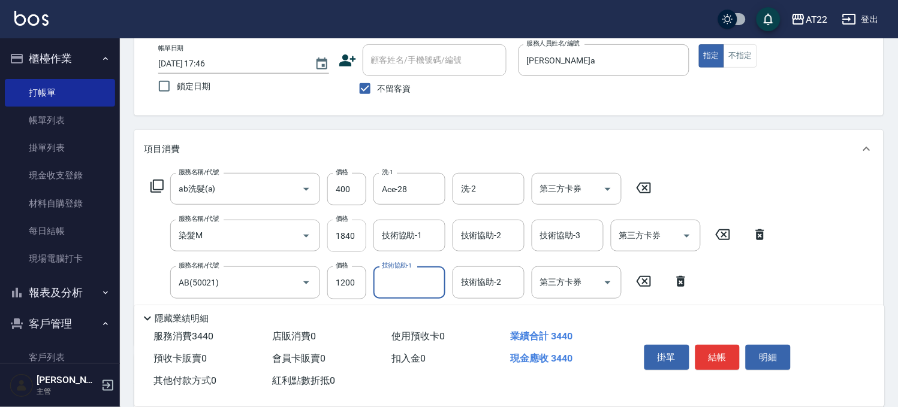
click at [348, 234] on input "1840" at bounding box center [346, 236] width 39 height 32
type input "1200"
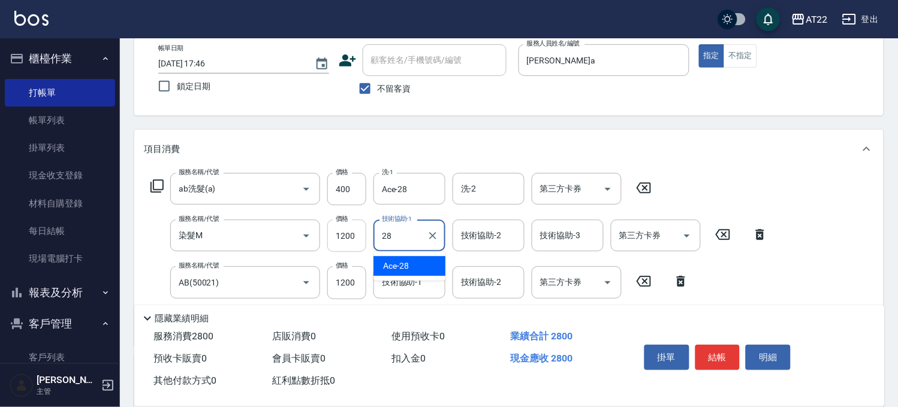
type input "Ace-28"
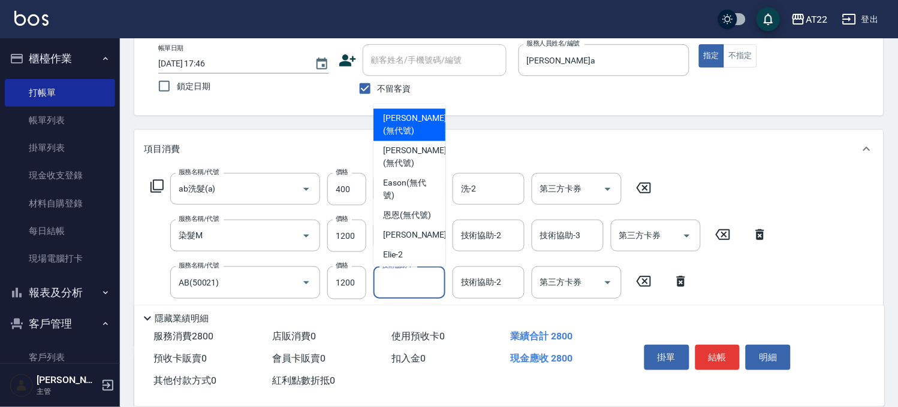
click at [403, 286] on input "技術協助-1" at bounding box center [409, 282] width 61 height 21
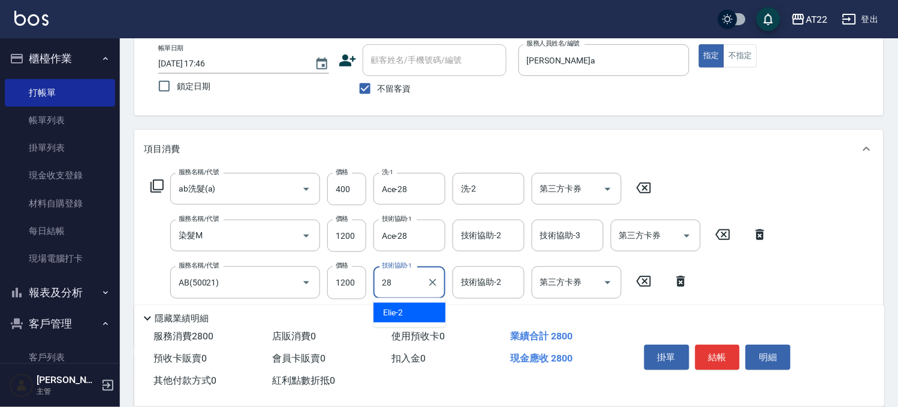
type input "Ace-28"
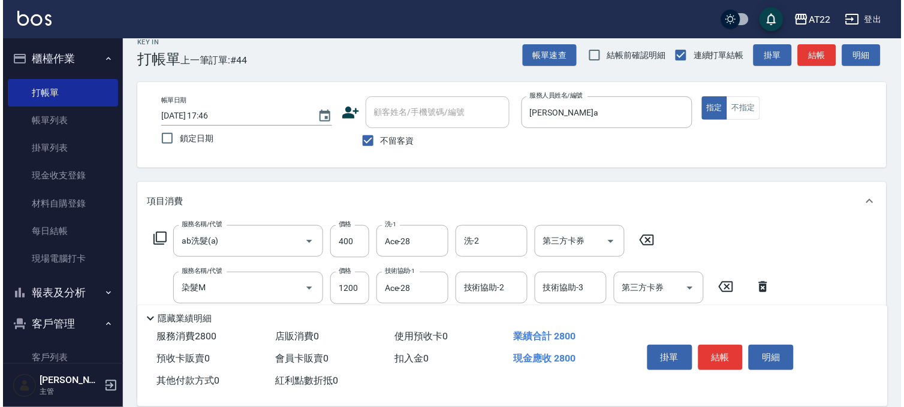
scroll to position [0, 0]
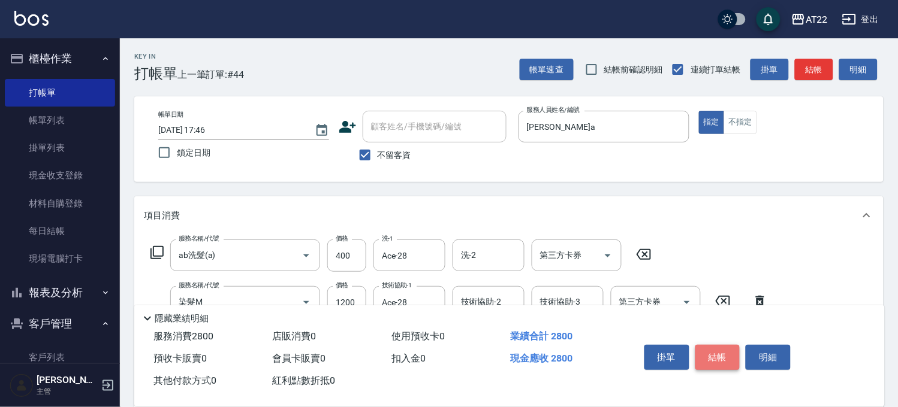
click at [709, 346] on button "結帳" at bounding box center [717, 357] width 45 height 25
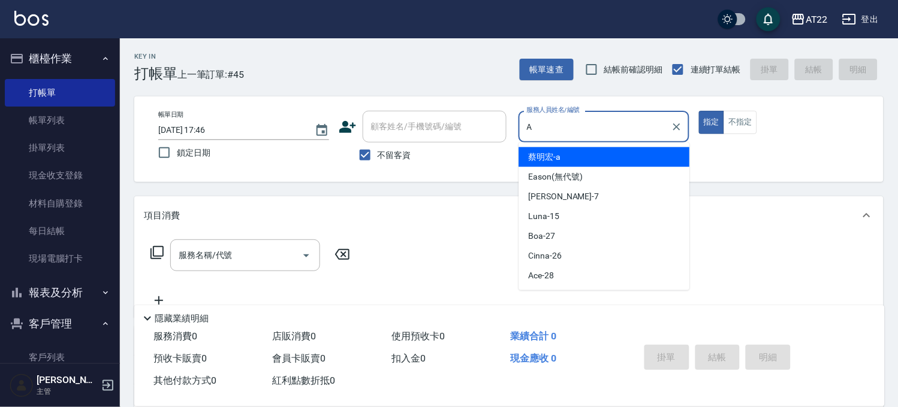
type input "蔡明宏-a"
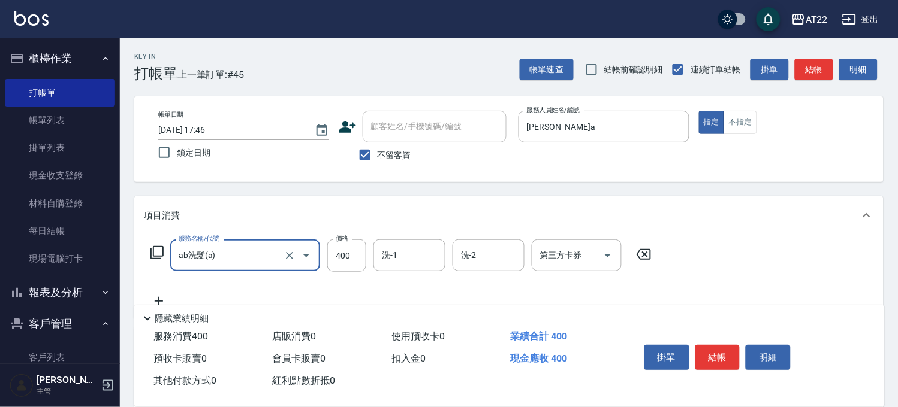
type input "ab洗髮(a)"
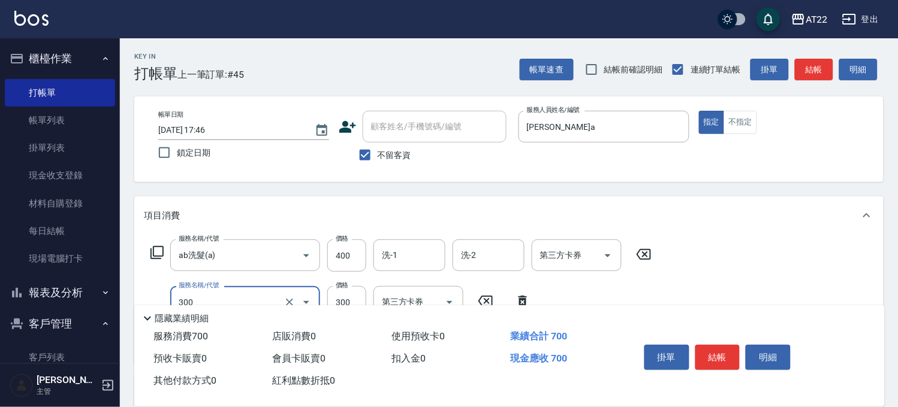
type input "剪髮(300)"
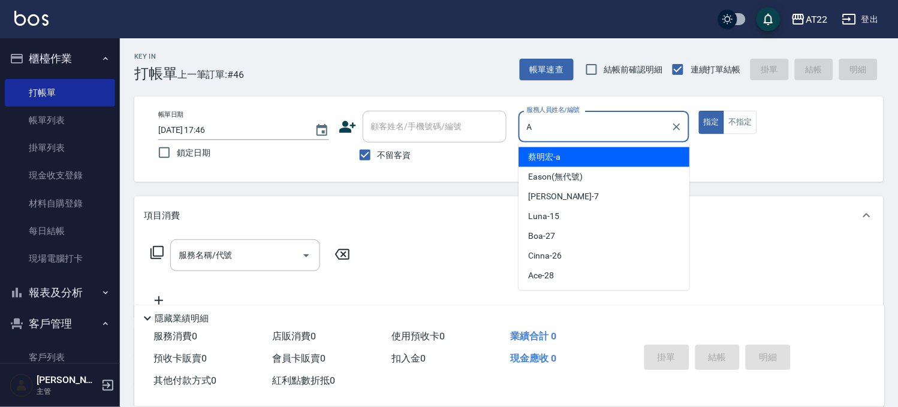
type input "蔡明宏-a"
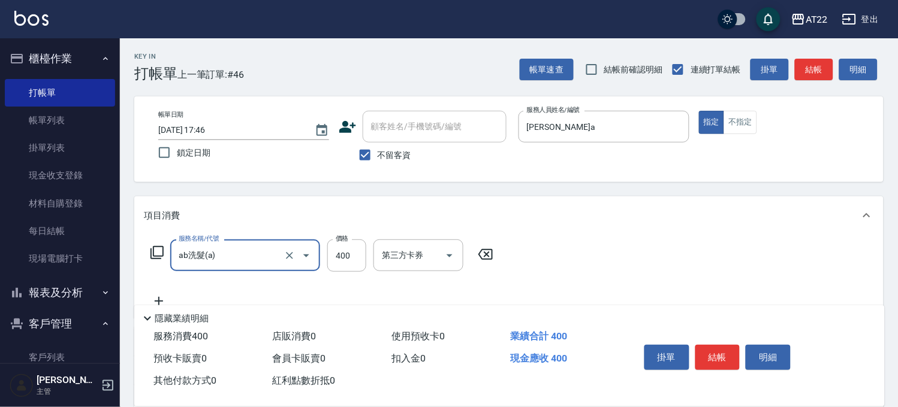
type input "ab洗髮(a)"
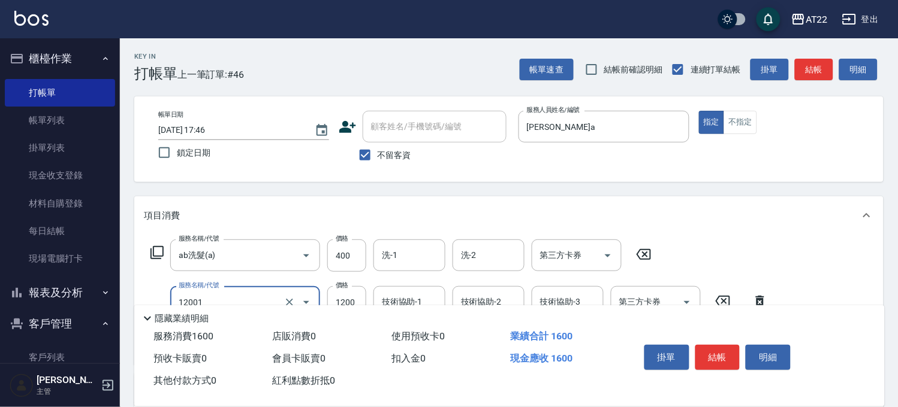
type input "燙髮S(12001)"
type input "1600"
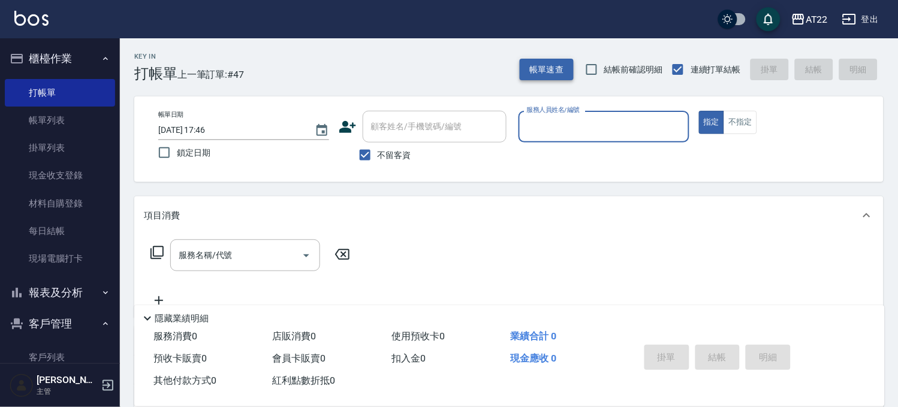
click at [545, 76] on button "帳單速查" at bounding box center [546, 70] width 54 height 22
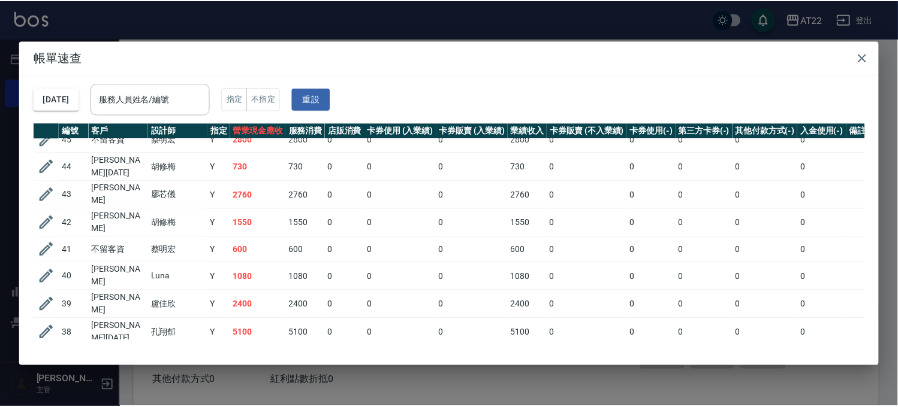
scroll to position [133, 0]
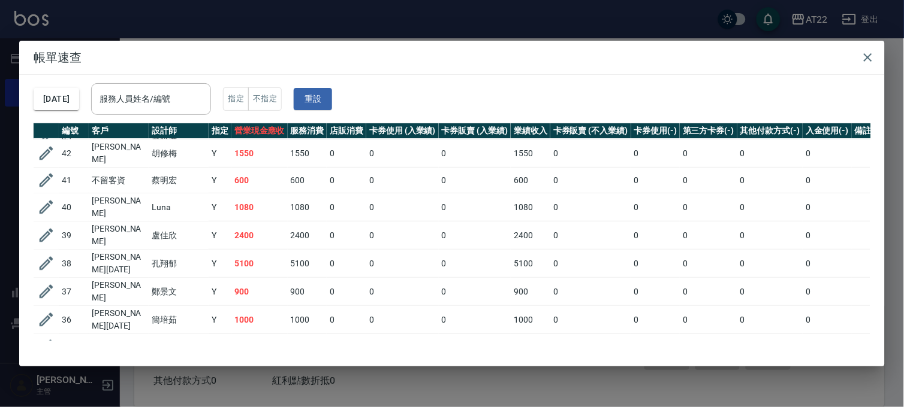
drag, startPoint x: 146, startPoint y: 20, endPoint x: 143, endPoint y: 44, distance: 24.8
click at [147, 20] on div "帳單速查 2025/09/20 服務人員姓名/編號 服務人員姓名/編號 指定 不指定 重設 編號 客戶 設計師 指定 營業現金應收 服務消費 店販消費 卡券使…" at bounding box center [452, 203] width 904 height 407
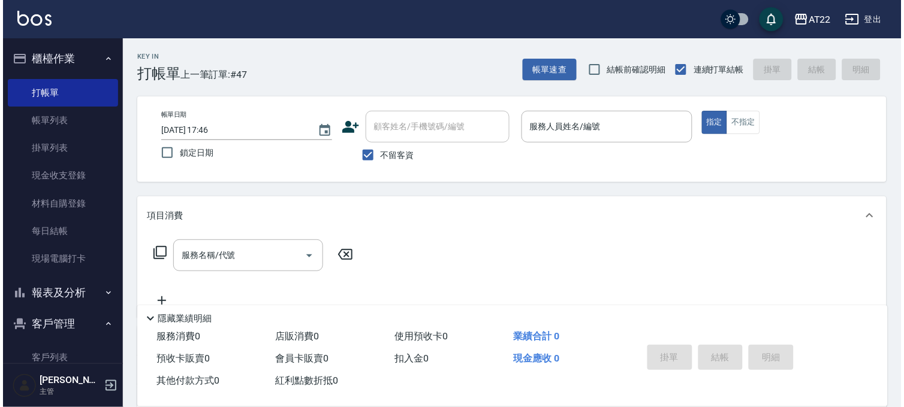
scroll to position [175, 0]
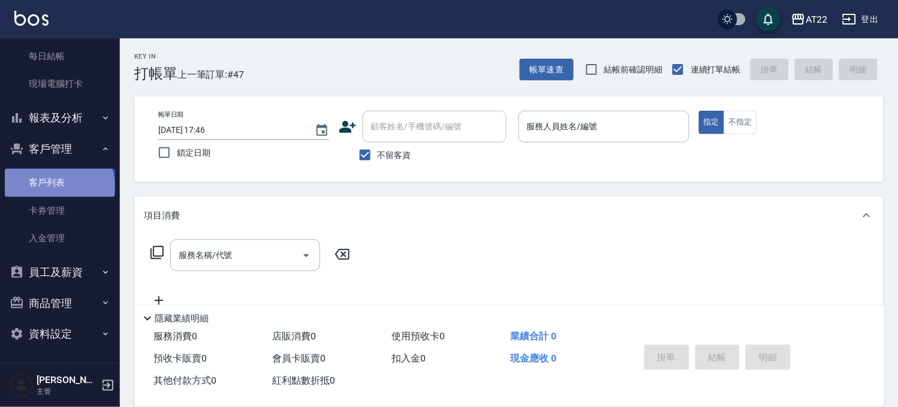
drag, startPoint x: 58, startPoint y: 187, endPoint x: 72, endPoint y: 175, distance: 18.7
click at [58, 187] on link "客戶列表" at bounding box center [60, 183] width 110 height 28
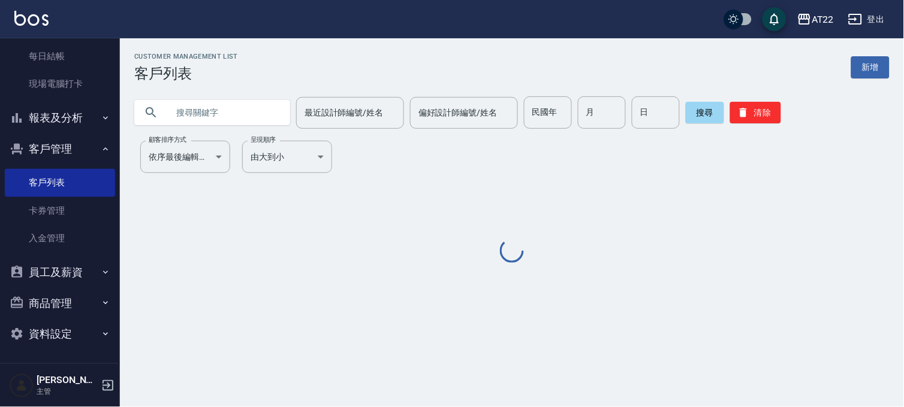
click at [207, 115] on input "text" at bounding box center [224, 112] width 113 height 32
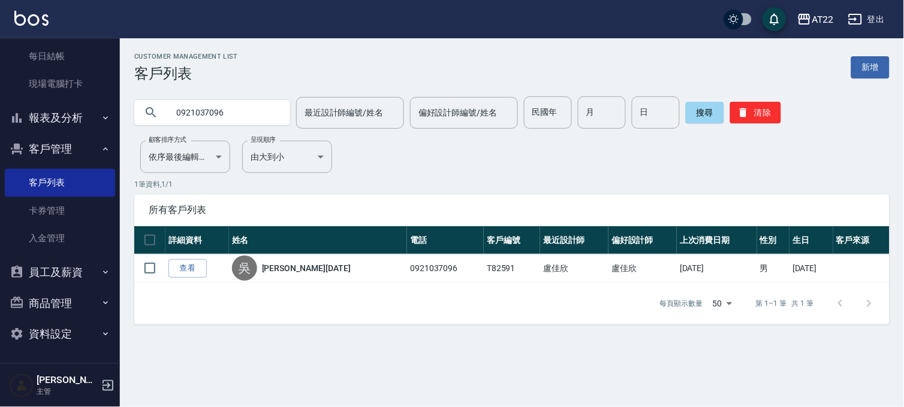
click at [207, 115] on input "0921037096" at bounding box center [224, 112] width 113 height 32
type input "0979807332"
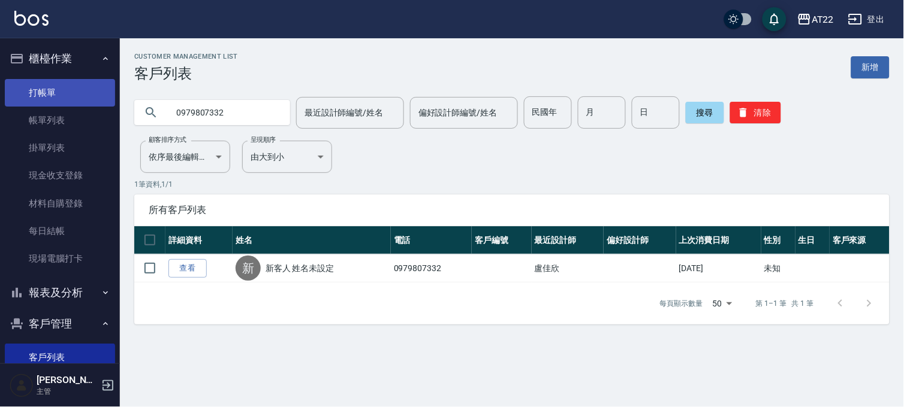
click at [75, 89] on link "打帳單" at bounding box center [60, 93] width 110 height 28
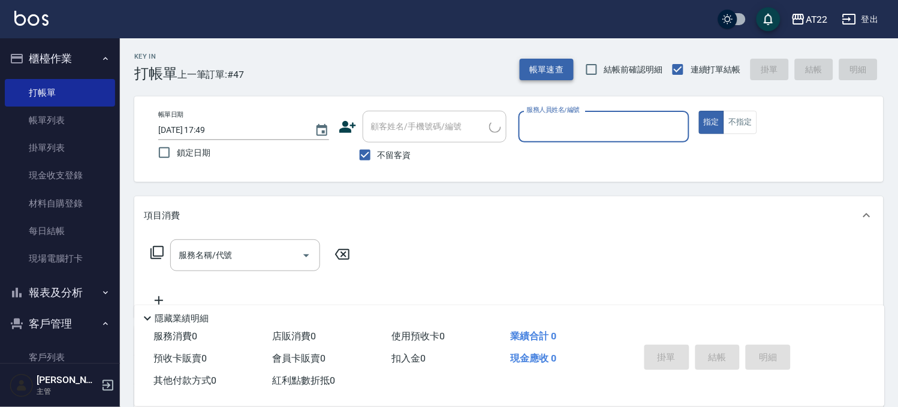
click at [559, 67] on button "帳單速查" at bounding box center [546, 70] width 54 height 22
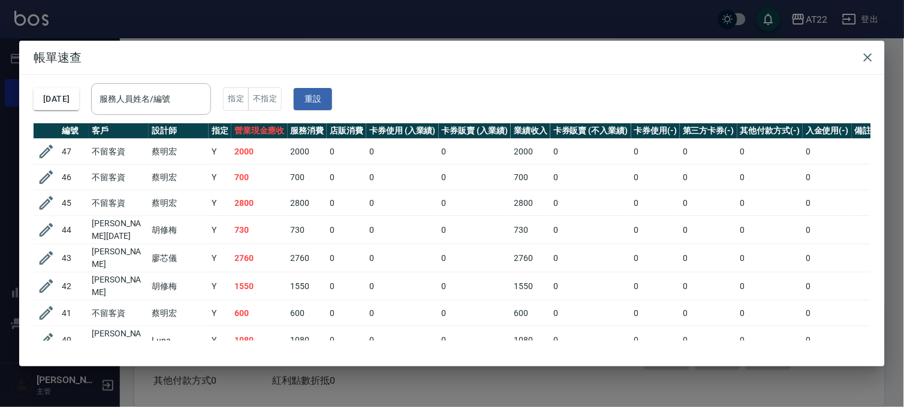
click at [194, 16] on div "帳單速查 2025/09/20 服務人員姓名/編號 服務人員姓名/編號 指定 不指定 重設 編號 客戶 設計師 指定 營業現金應收 服務消費 店販消費 卡券使…" at bounding box center [452, 203] width 904 height 407
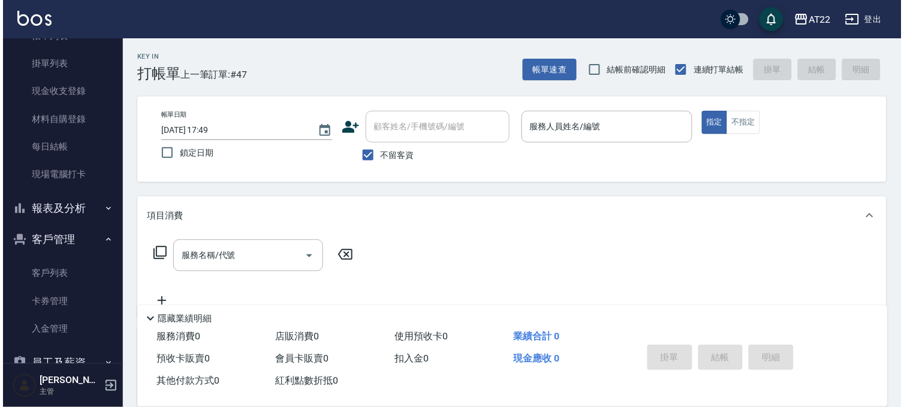
scroll to position [133, 0]
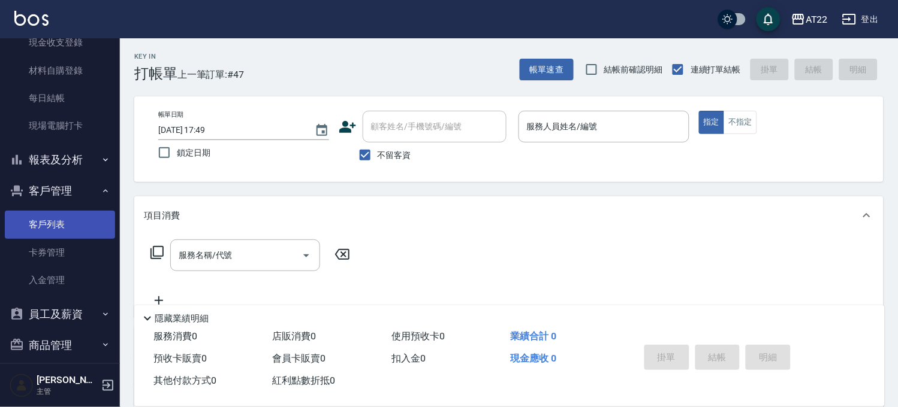
click at [60, 224] on link "客戶列表" at bounding box center [60, 225] width 110 height 28
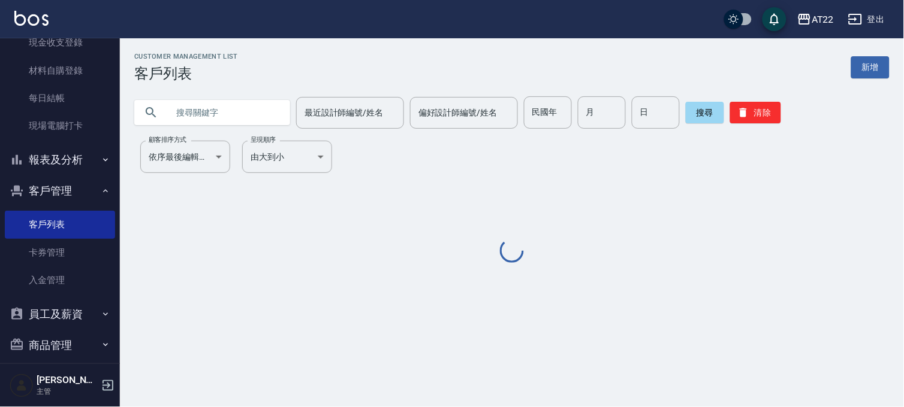
click at [224, 112] on input "text" at bounding box center [224, 112] width 113 height 32
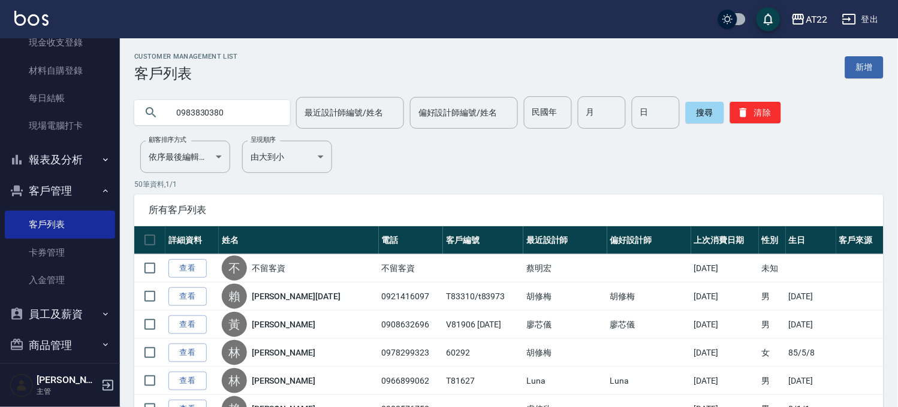
type input "0983830380"
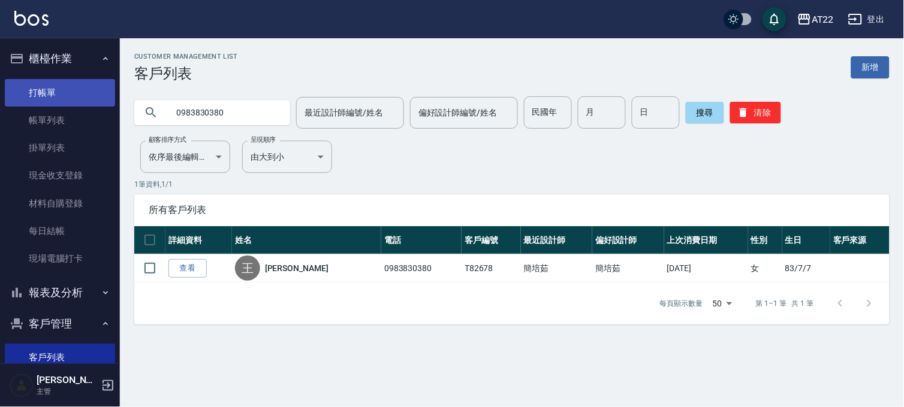
click at [73, 102] on link "打帳單" at bounding box center [60, 93] width 110 height 28
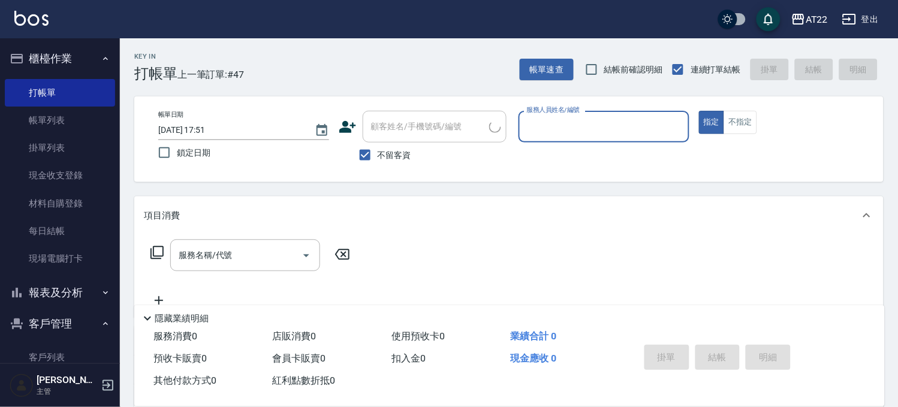
click at [394, 153] on span "不留客資" at bounding box center [394, 155] width 34 height 13
click at [377, 153] on input "不留客資" at bounding box center [364, 155] width 25 height 25
checkbox input "false"
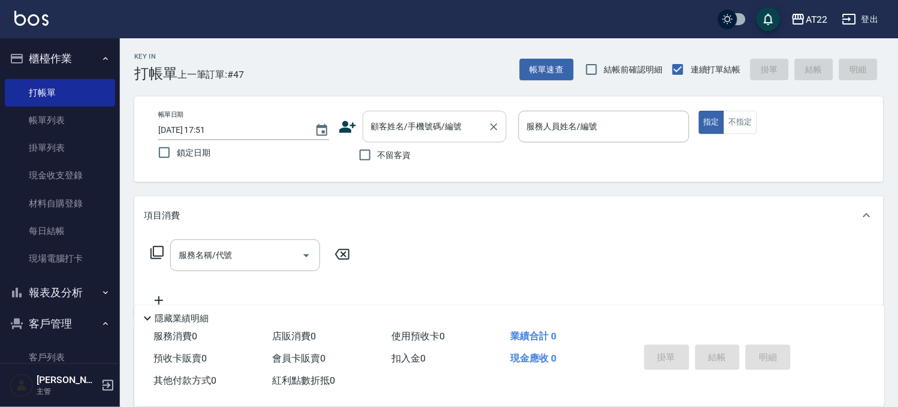
click at [409, 123] on input "顧客姓名/手機號碼/編號" at bounding box center [425, 126] width 115 height 21
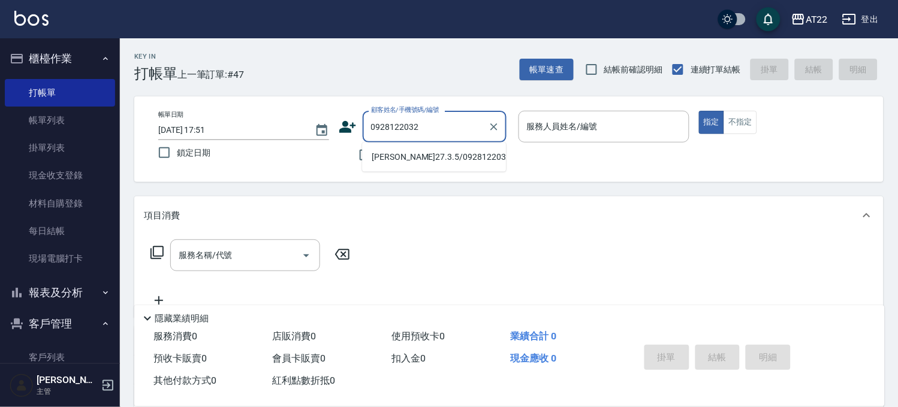
click at [408, 167] on li "洪巧貞27.3.5/0928122032/T90452" at bounding box center [434, 157] width 144 height 20
type input "洪巧貞27.3.5/0928122032/T90452"
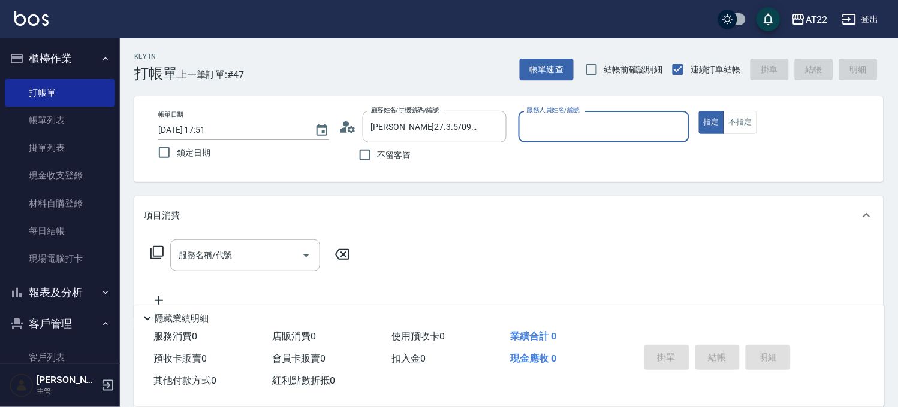
type input "Miu-10"
click at [247, 258] on input "服務名稱/代號" at bounding box center [236, 255] width 121 height 21
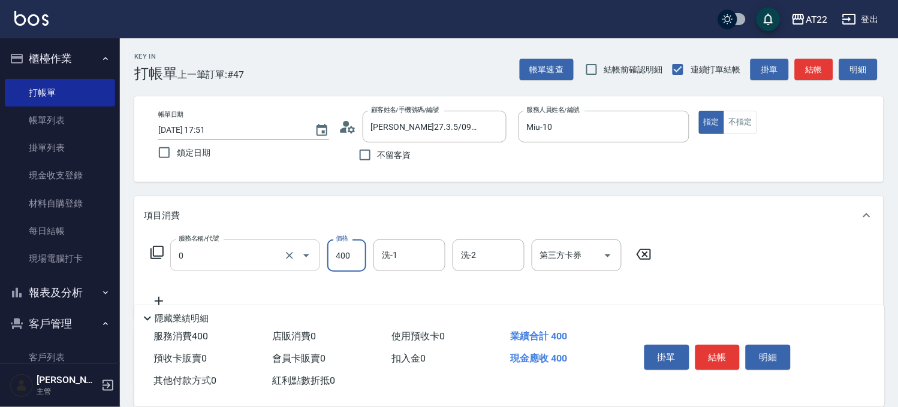
type input "有機洗髮(0)"
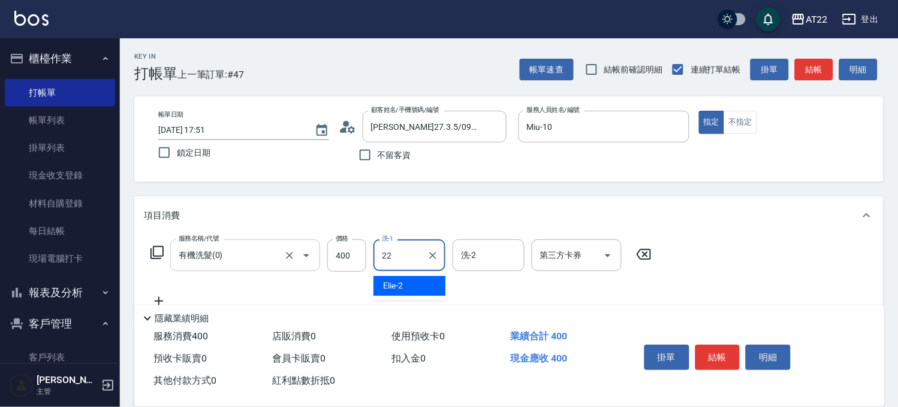
type input "Cherry-22"
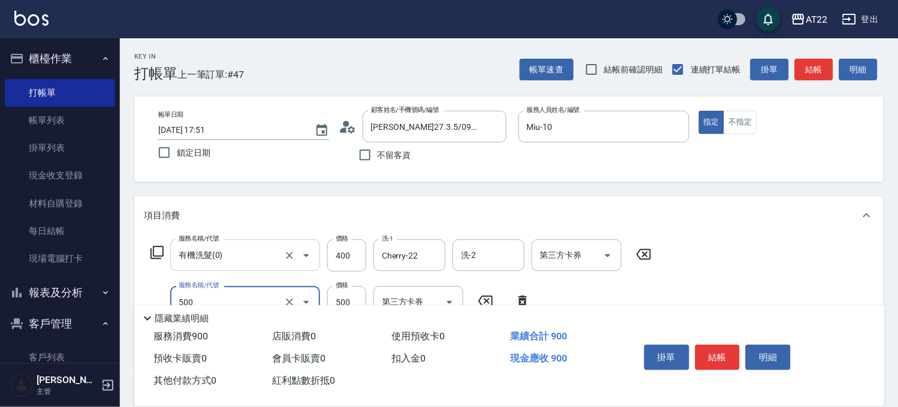
type input "剪髮(500)"
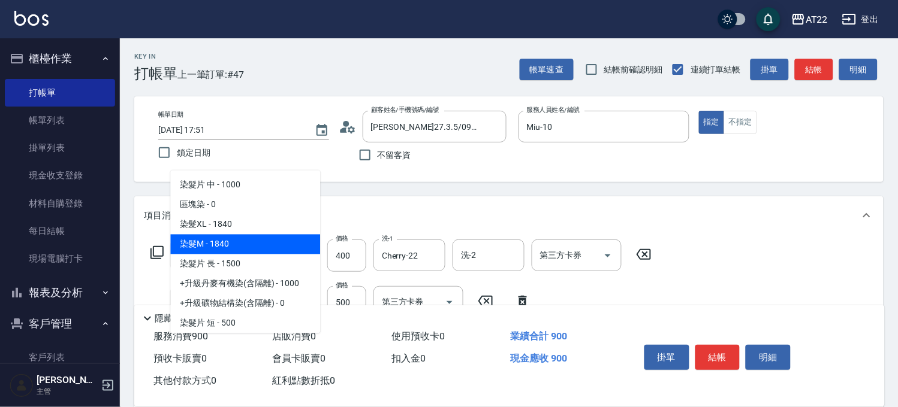
click at [249, 238] on span "染髮M - 1840" at bounding box center [245, 245] width 150 height 20
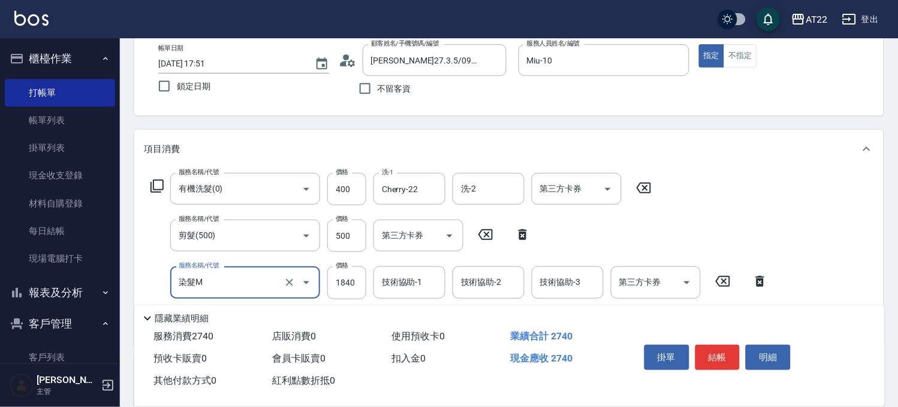
scroll to position [200, 0]
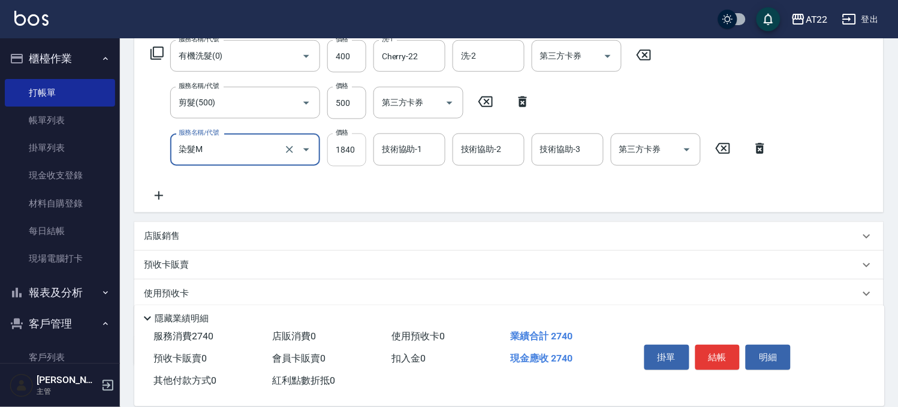
type input "染髮M"
click at [337, 148] on input "1840" at bounding box center [346, 150] width 39 height 32
type input "1800"
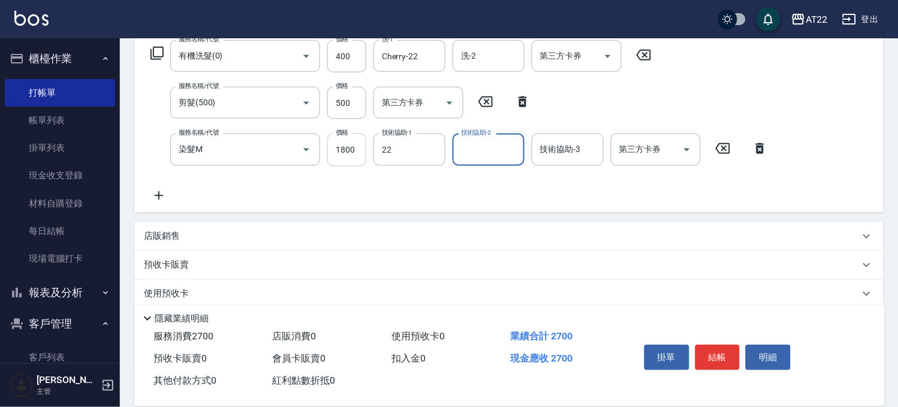
type input "Cherry-22"
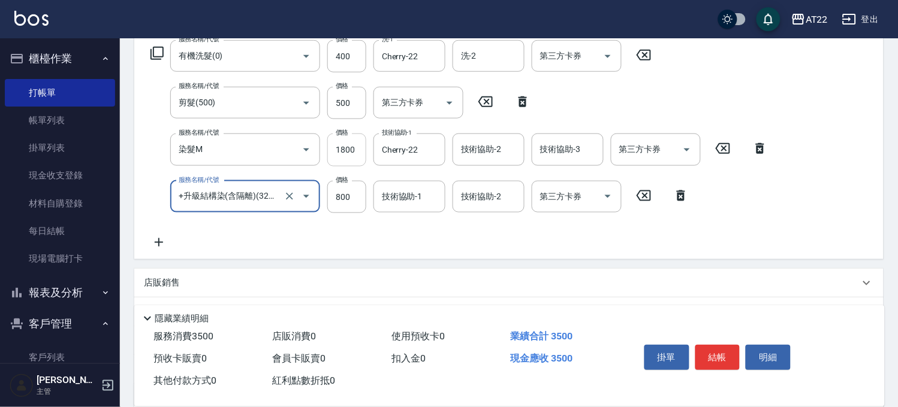
type input "+升級結構染(含隔離)(32011)"
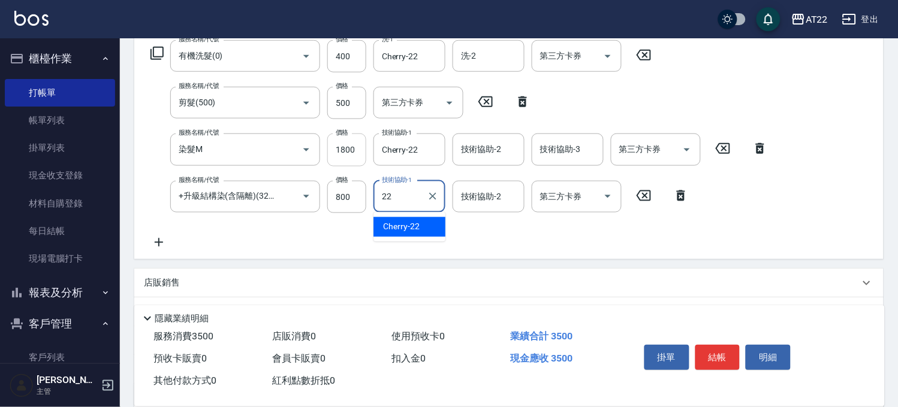
type input "Cherry-22"
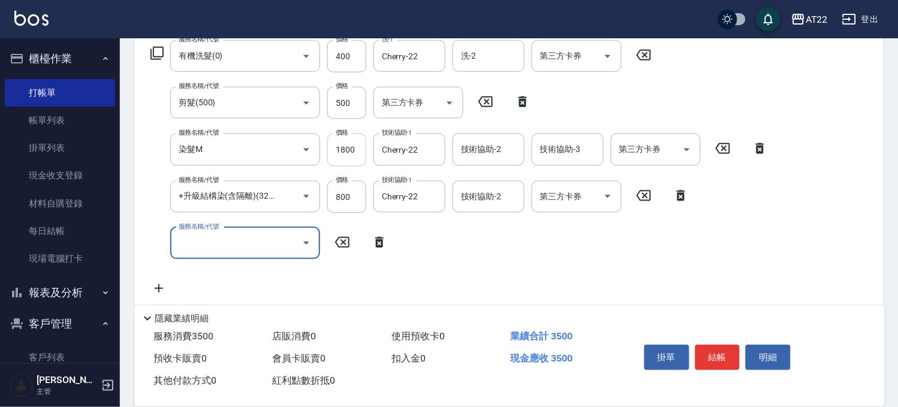
scroll to position [0, 0]
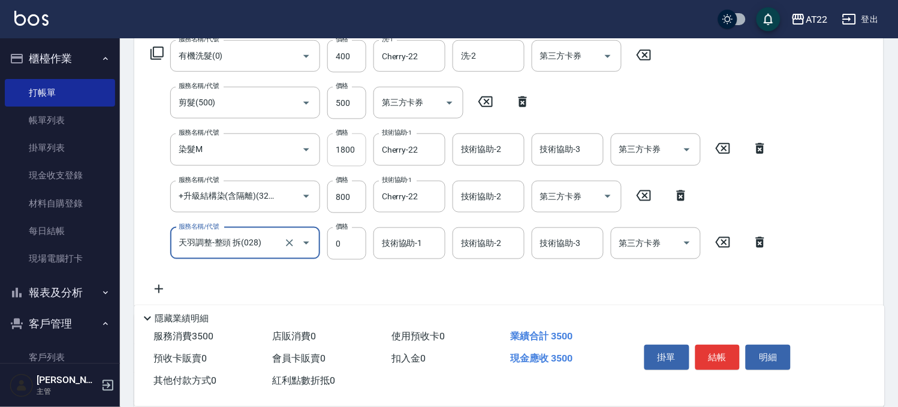
type input "天羽調整-整頭 拆(028)"
type input "2000"
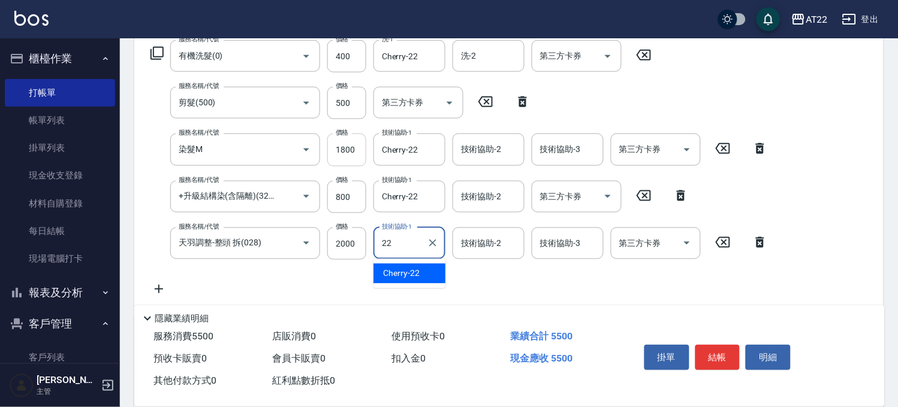
type input "Cherry-22"
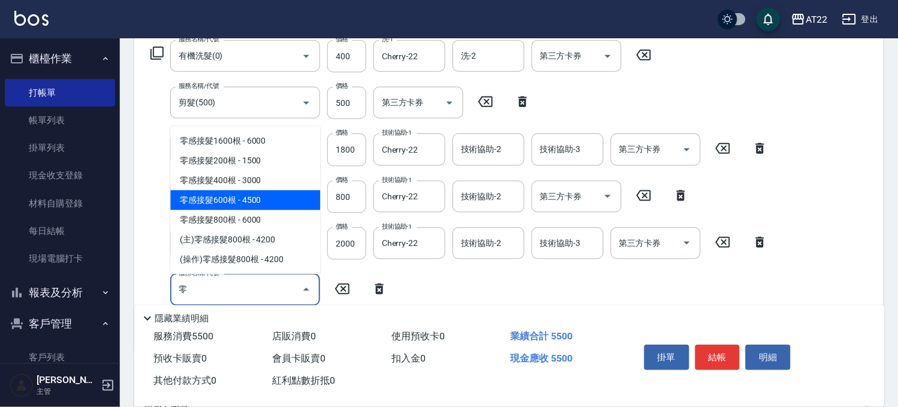
click at [265, 196] on span "零感接髮600根 - 4500" at bounding box center [245, 201] width 150 height 20
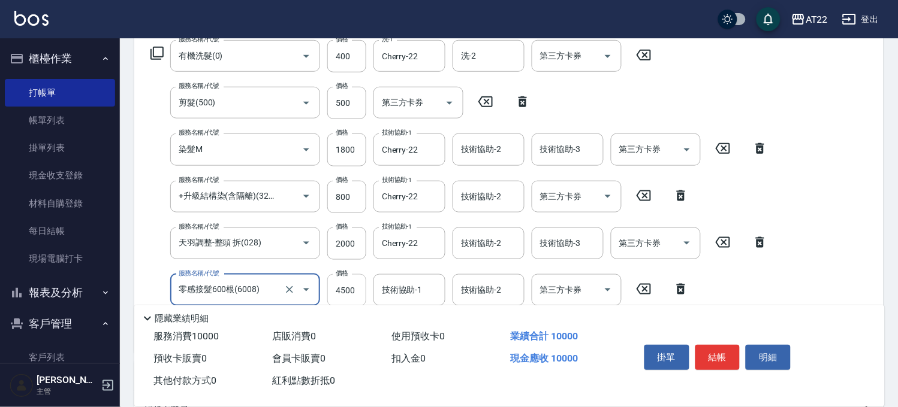
type input "零感接髮600根(6008)"
click at [356, 288] on input "4500" at bounding box center [346, 290] width 39 height 32
type input "6750"
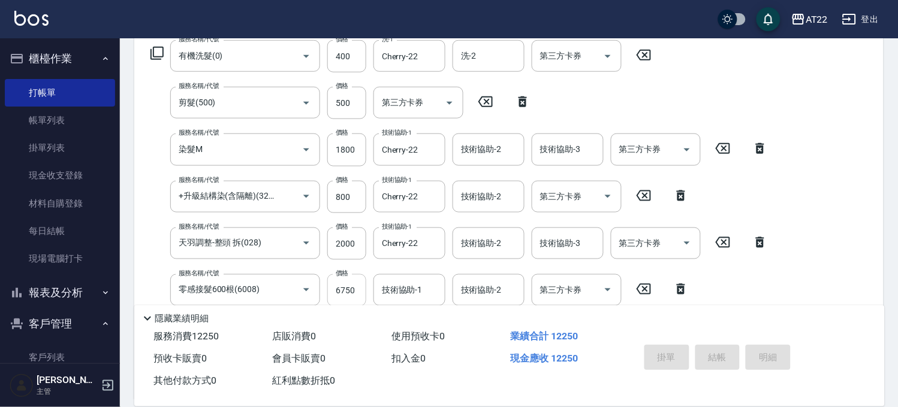
type input "2025/09/20 17:55"
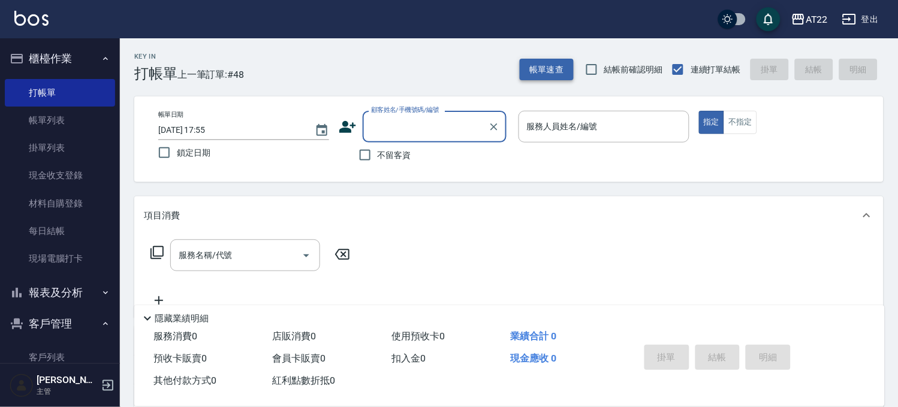
click at [556, 61] on button "帳單速查" at bounding box center [546, 70] width 54 height 22
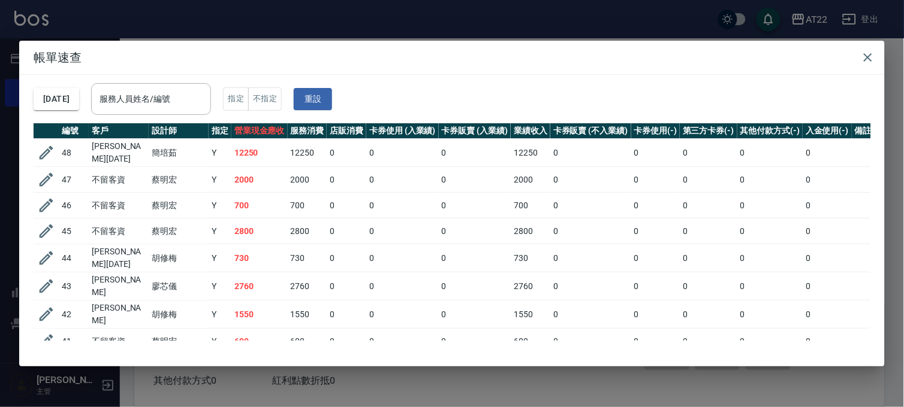
click at [282, 40] on div "帳單速查 2025/09/20 服務人員姓名/編號 服務人員姓名/編號 指定 不指定 重設 編號 客戶 設計師 指定 營業現金應收 服務消費 店販消費 卡券使…" at bounding box center [452, 203] width 904 height 407
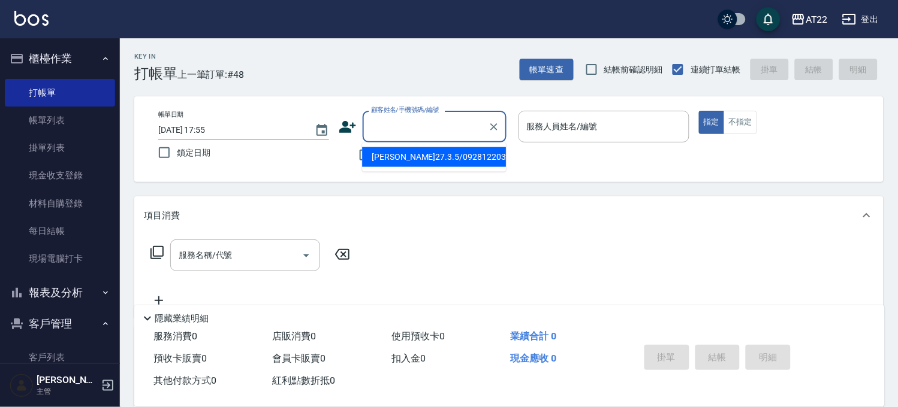
click at [394, 129] on input "顧客姓名/手機號碼/編號" at bounding box center [425, 126] width 115 height 21
click at [402, 154] on li "黃冠中/0900556979/T84353" at bounding box center [434, 157] width 144 height 20
type input "黃冠中/0900556979/T84353"
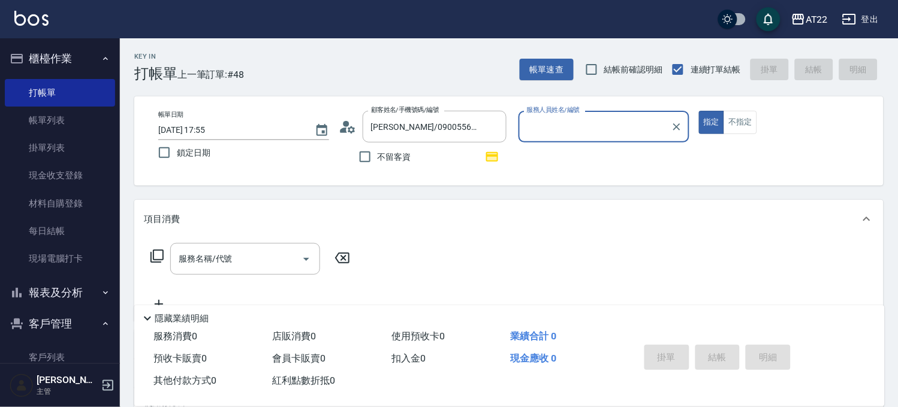
type input "Allen-7"
click at [699, 111] on button "指定" at bounding box center [712, 122] width 26 height 23
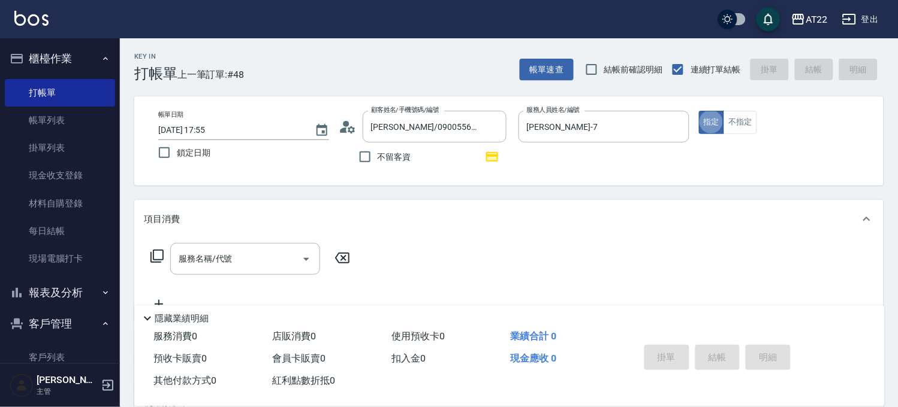
type button "true"
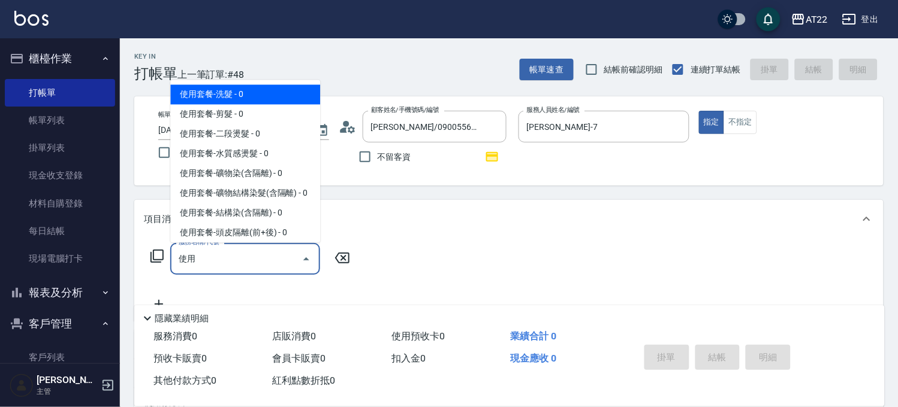
click at [250, 252] on input "使用" at bounding box center [236, 259] width 121 height 21
click at [219, 86] on span "使用套餐-洗髮 - 0" at bounding box center [245, 95] width 150 height 20
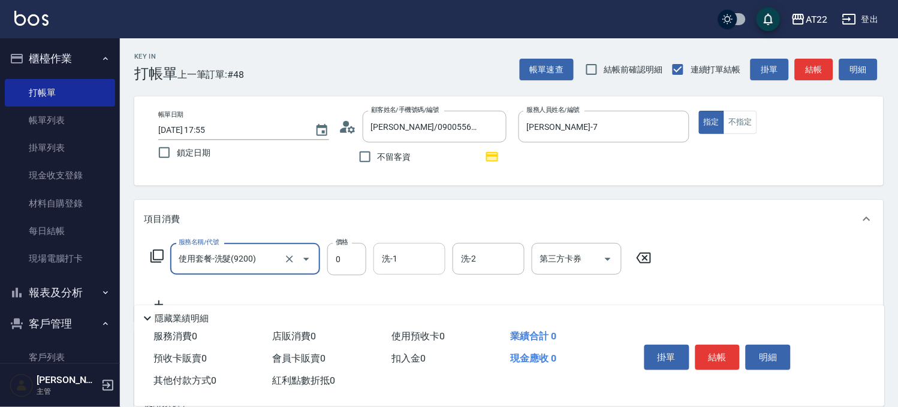
type input "使用套餐-洗髮(9200)"
click at [384, 256] on input "洗-1" at bounding box center [409, 259] width 61 height 21
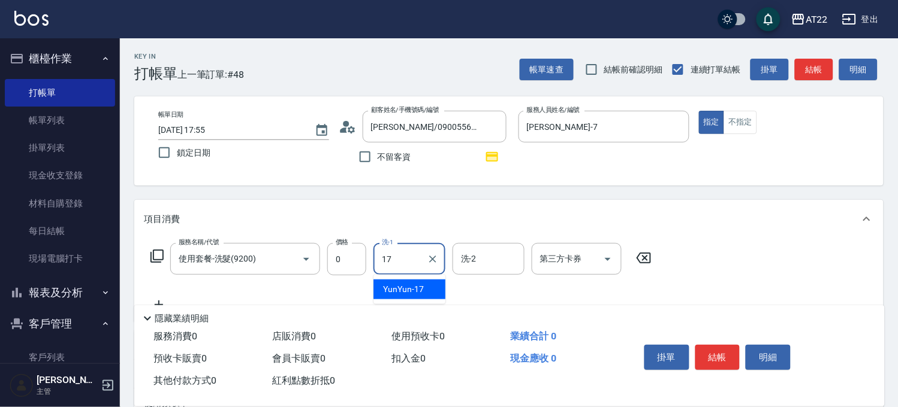
type input "YunYun-17"
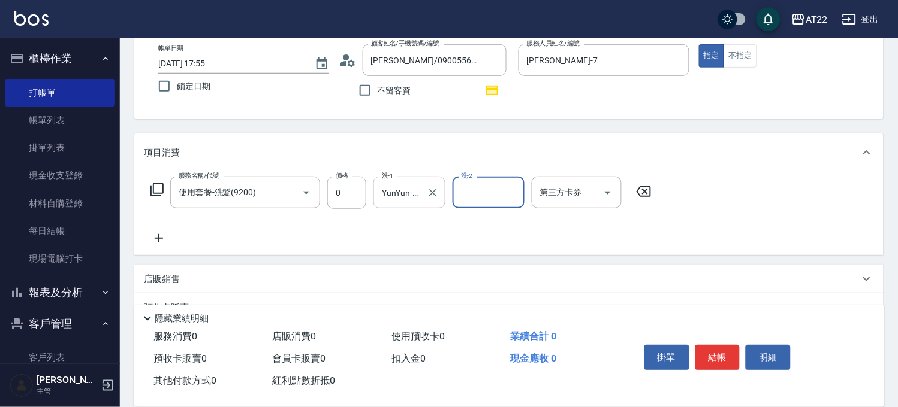
scroll to position [182, 0]
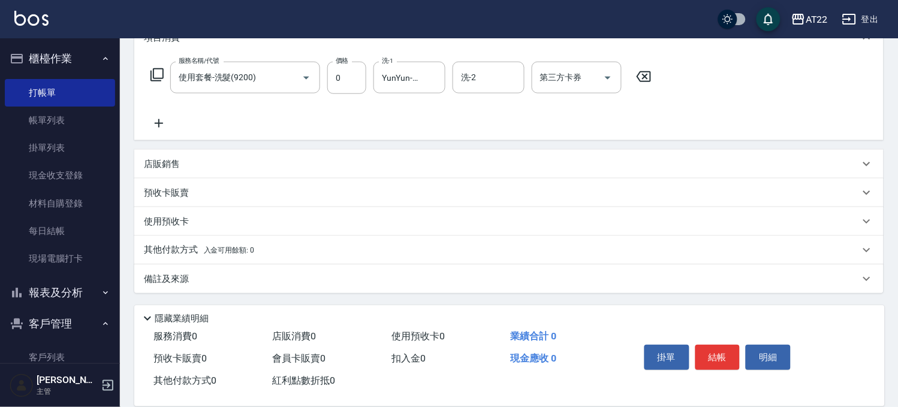
click at [153, 114] on div "服務名稱/代號 使用套餐-洗髮(9200) 服務名稱/代號 價格 0 價格 洗-1 YunYun-17 洗-1 洗-2 洗-2 第三方卡券 第三方卡券" at bounding box center [401, 96] width 515 height 69
click at [153, 117] on icon at bounding box center [159, 123] width 30 height 14
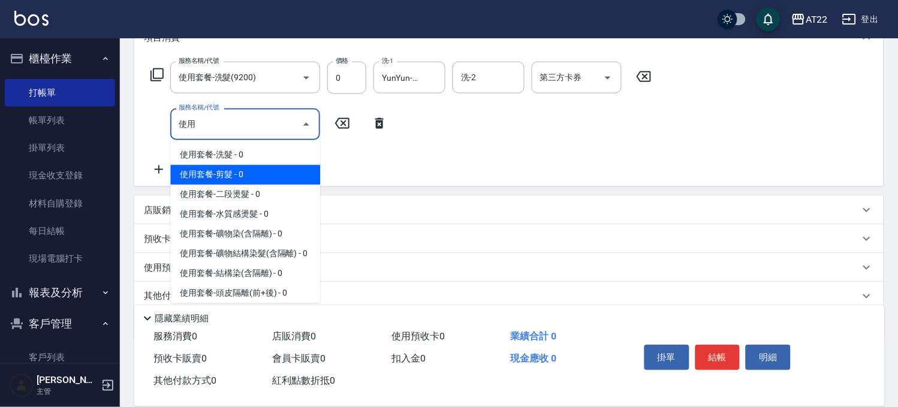
click at [189, 165] on span "使用套餐-剪髮 - 0" at bounding box center [245, 175] width 150 height 20
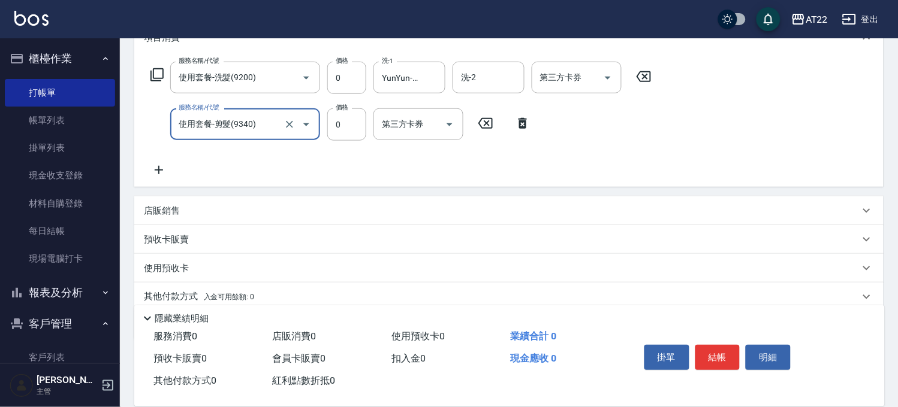
type input "使用套餐-剪髮(9340)"
click at [165, 165] on icon at bounding box center [159, 170] width 30 height 14
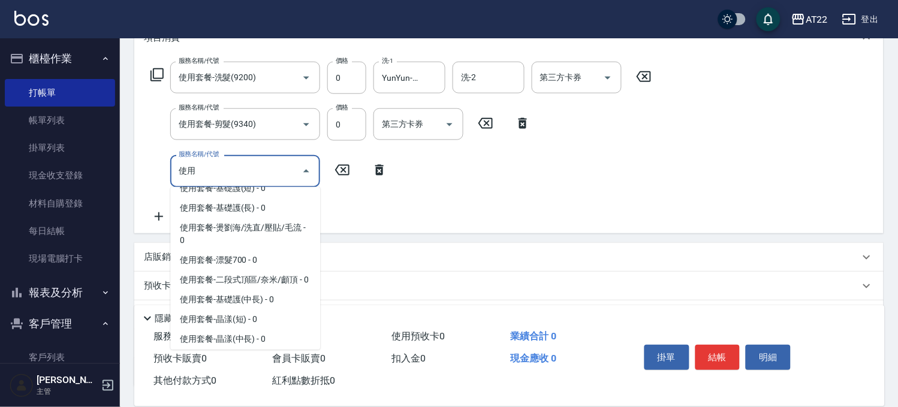
scroll to position [266, 0]
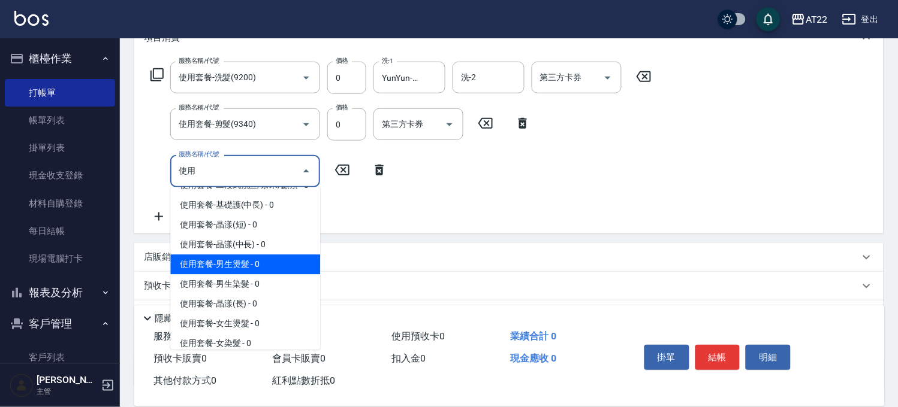
click at [225, 275] on span "使用套餐-男生燙髮 - 0" at bounding box center [245, 265] width 150 height 20
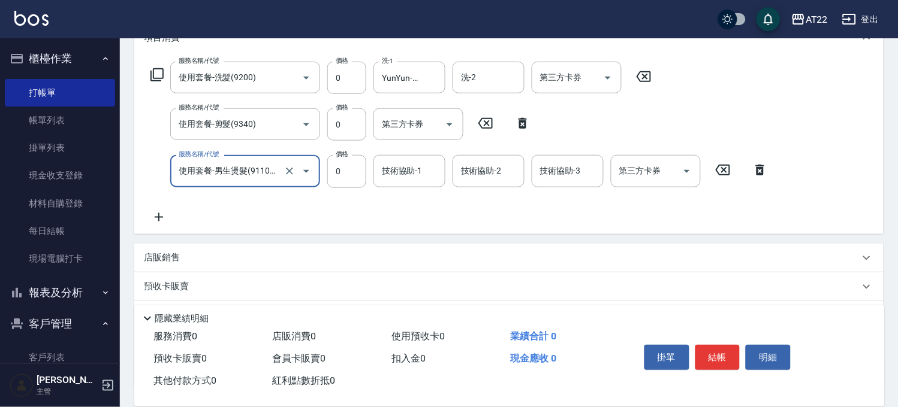
type input "使用套餐-男生燙髮(911001)"
click at [410, 187] on div "技術協助-1 技術協助-1" at bounding box center [412, 171] width 79 height 32
click at [418, 173] on input "技術協助-1" at bounding box center [409, 171] width 61 height 21
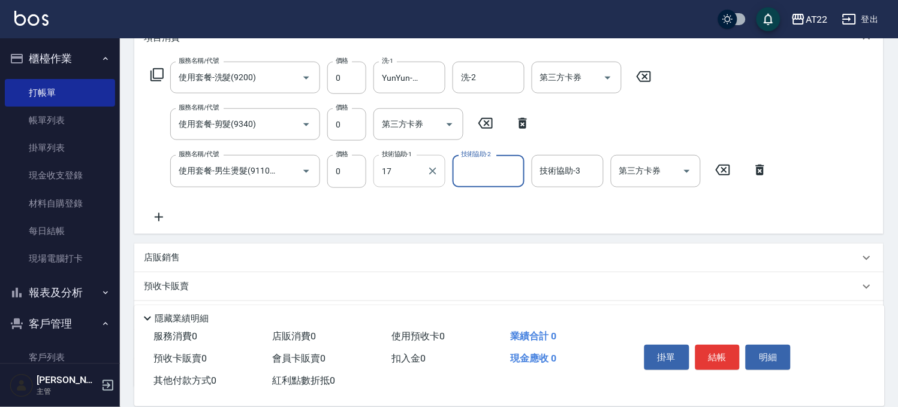
type input "YunYun-17"
click at [164, 222] on icon at bounding box center [159, 217] width 30 height 14
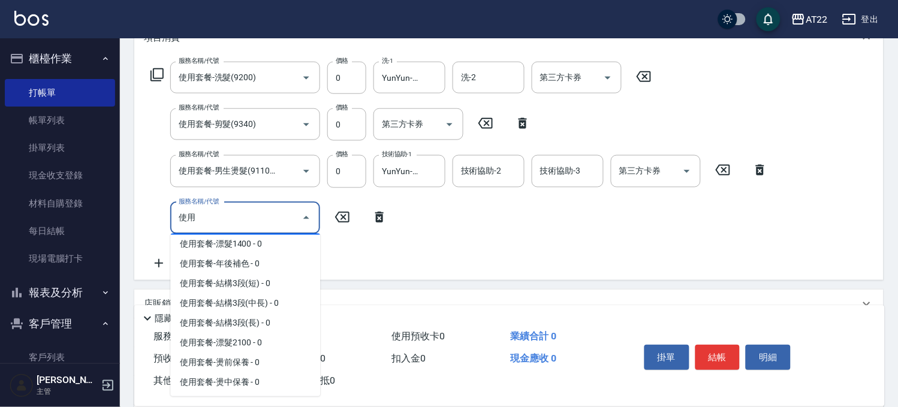
scroll to position [532, 0]
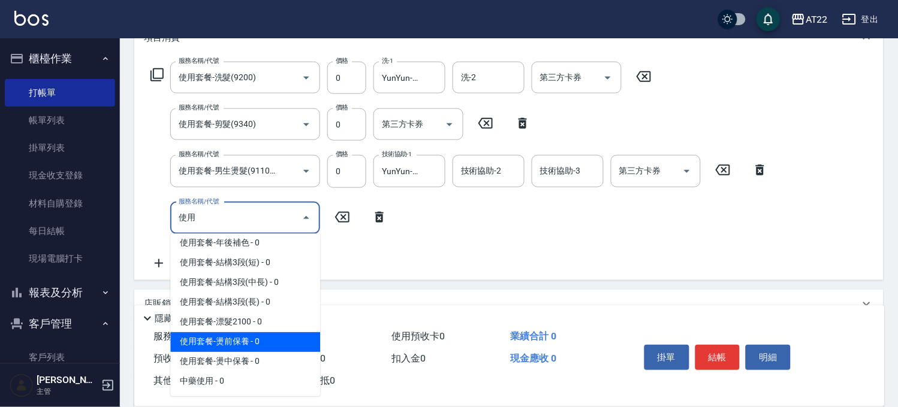
click at [250, 352] on span "使用套餐-燙前保養 - 0" at bounding box center [245, 343] width 150 height 20
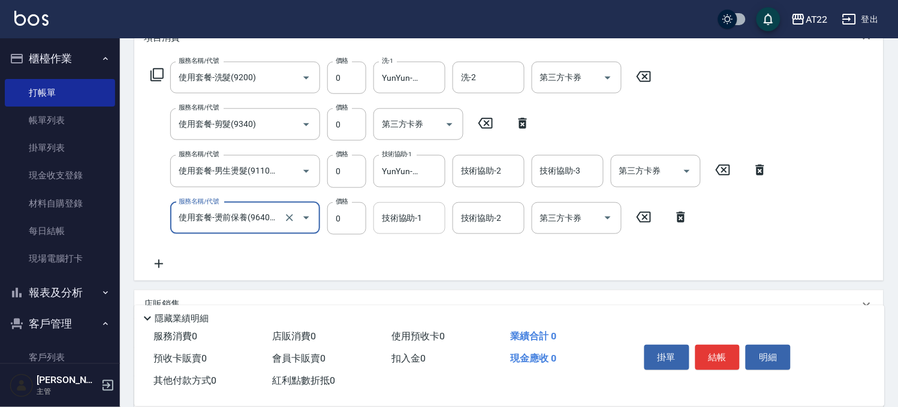
type input "使用套餐-燙前保養(9640001)"
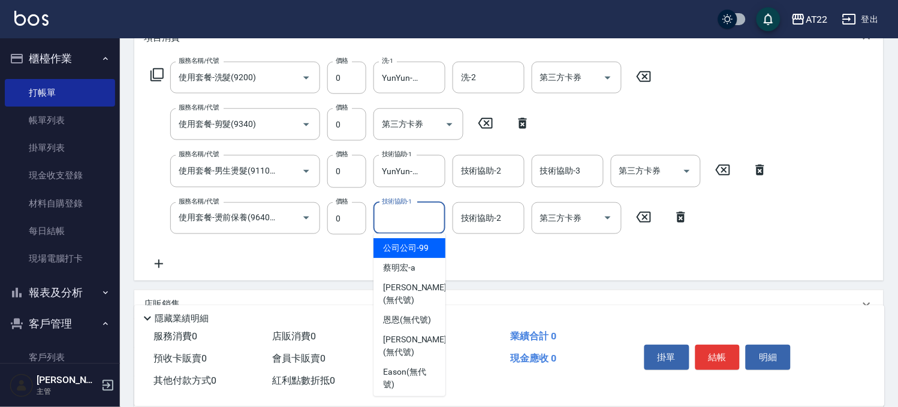
click at [393, 209] on div "技術協助-1 技術協助-1" at bounding box center [409, 219] width 72 height 32
type input "YunYun-17"
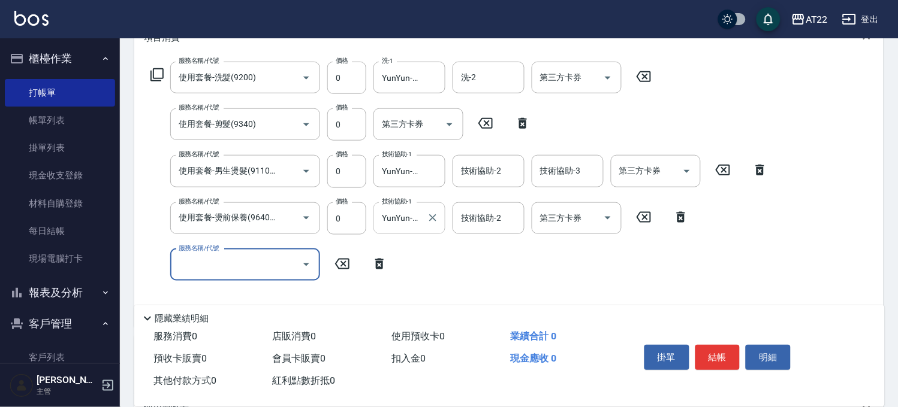
scroll to position [0, 0]
type input "側邊燙貼(3001)"
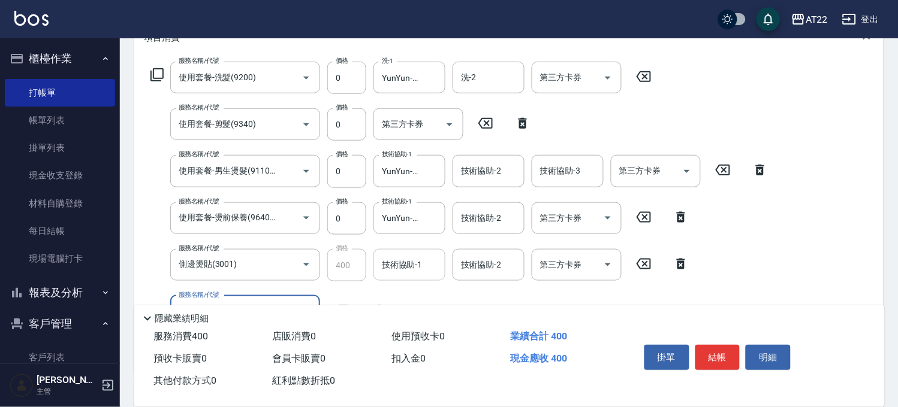
click at [391, 276] on div "技術協助-1" at bounding box center [409, 265] width 72 height 32
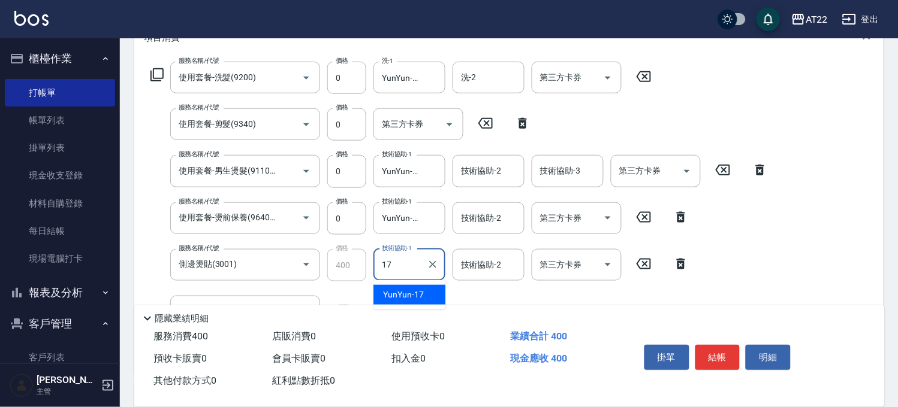
type input "YunYun-17"
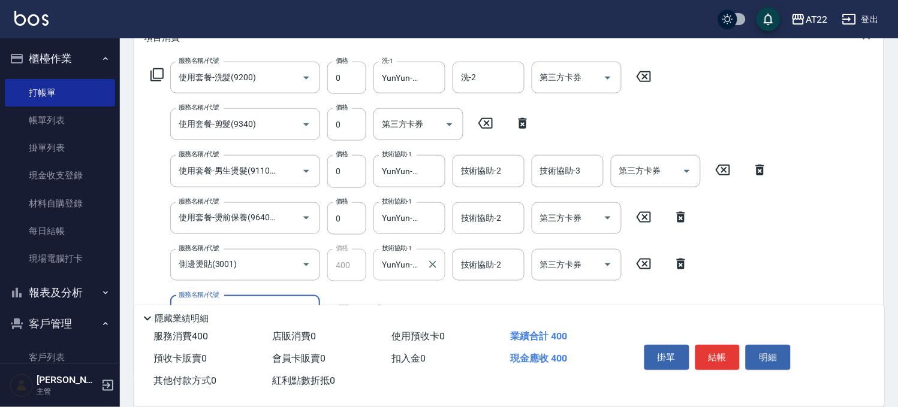
paste input "使用"
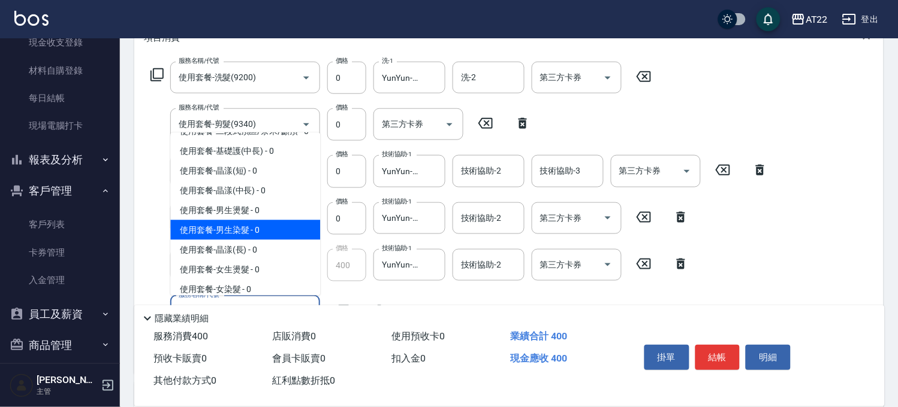
scroll to position [466, 0]
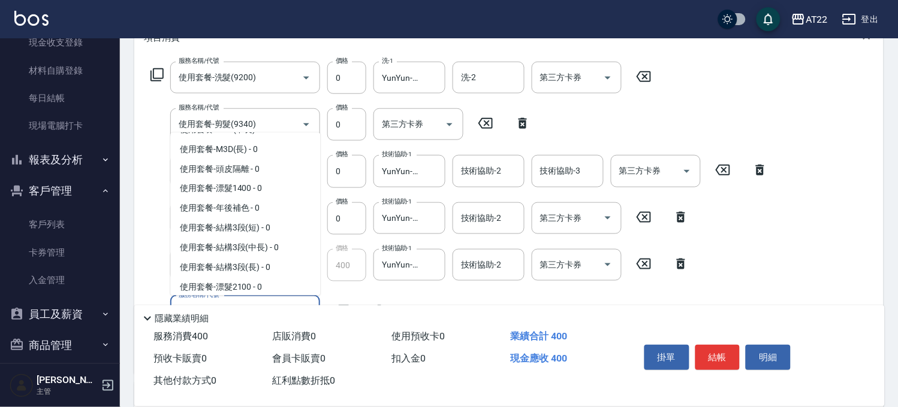
click at [258, 120] on span "使用套餐-M3D(短) - 0" at bounding box center [245, 110] width 150 height 20
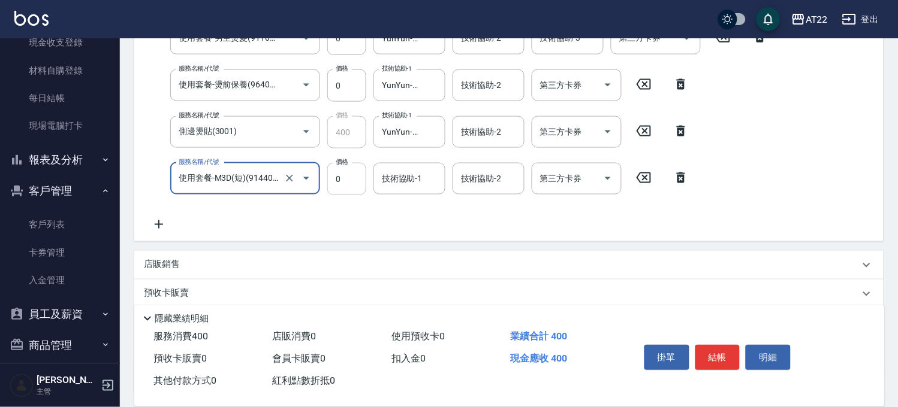
type input "使用套餐-M3D(短)(914403)"
click at [346, 183] on div "價格 0 價格" at bounding box center [346, 179] width 39 height 32
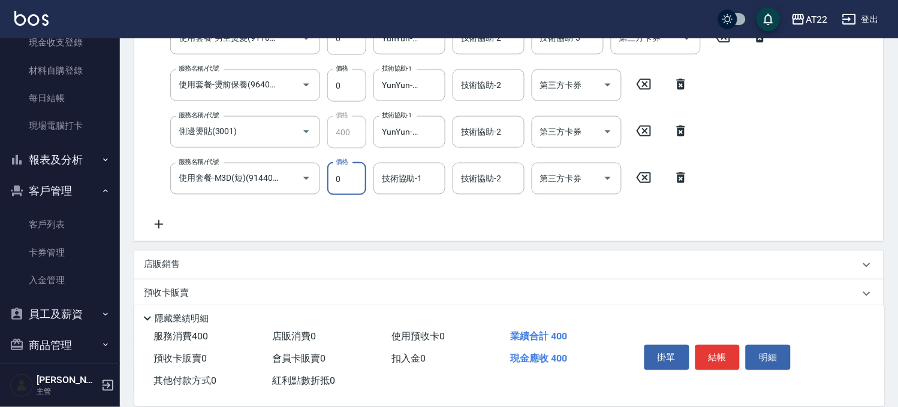
scroll to position [0, 0]
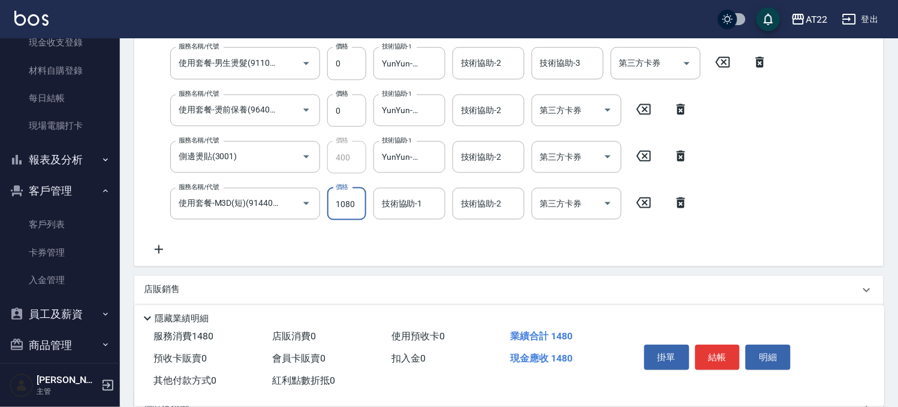
type input "1080"
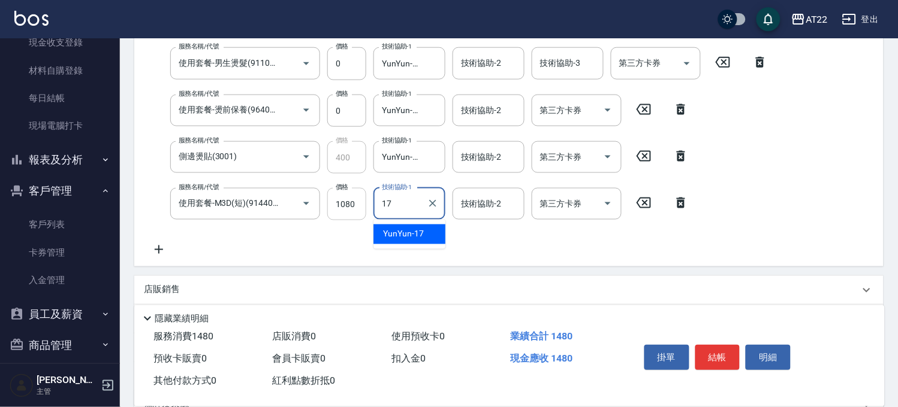
type input "YunYun-17"
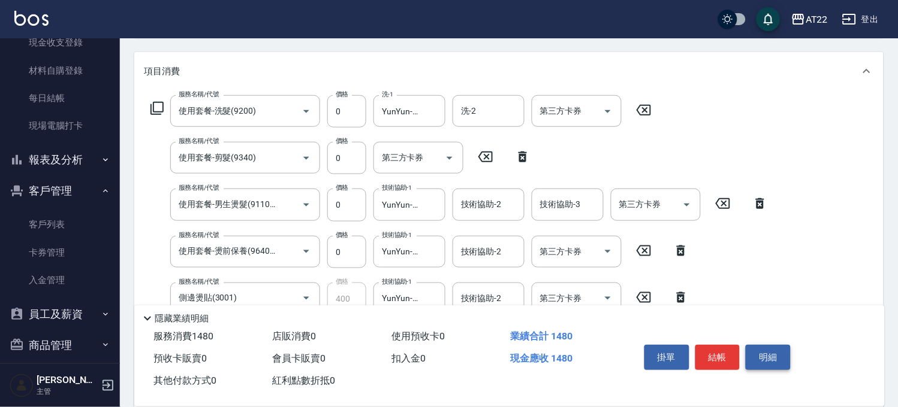
scroll to position [90, 0]
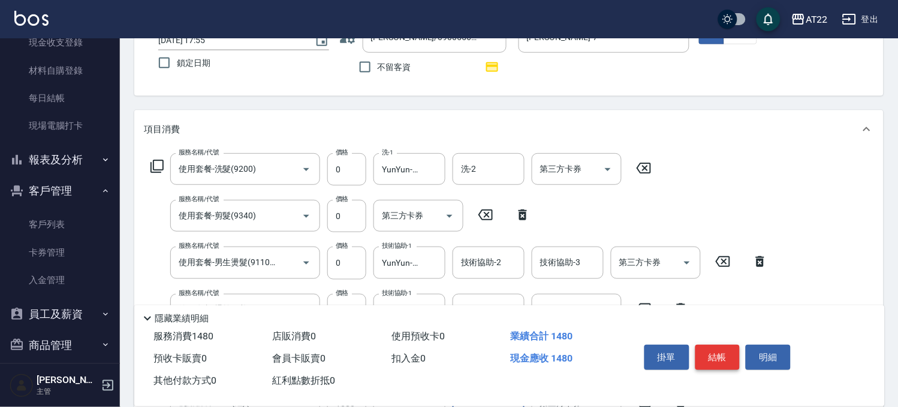
click at [726, 355] on button "結帳" at bounding box center [717, 357] width 45 height 25
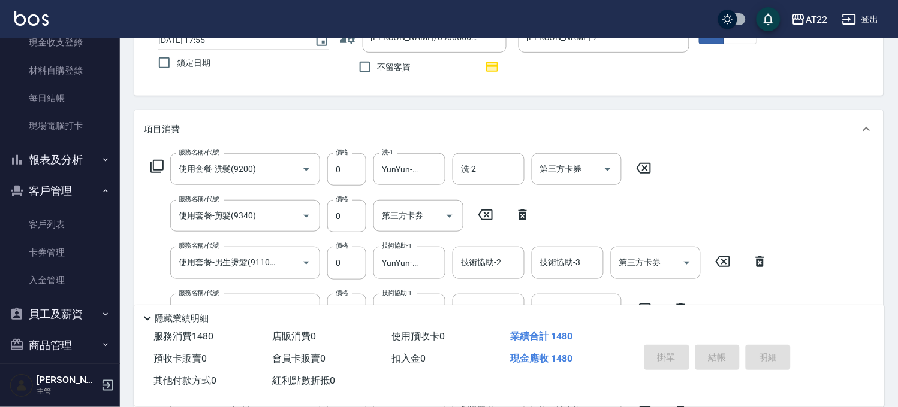
scroll to position [55, 0]
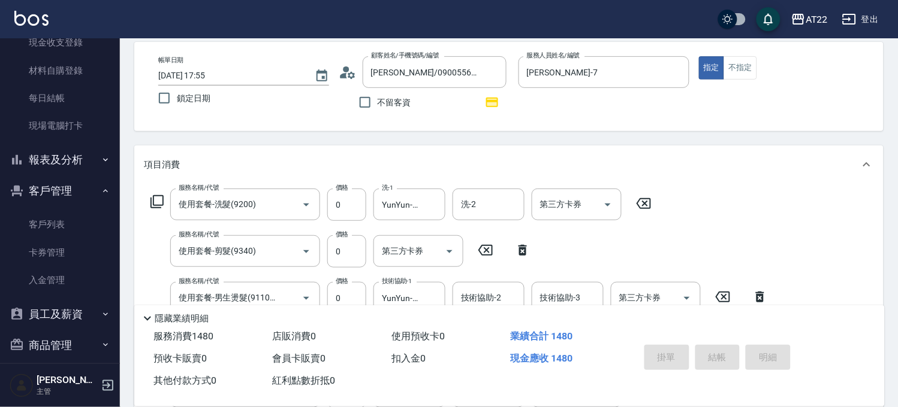
type input "2025/09/20 18:05"
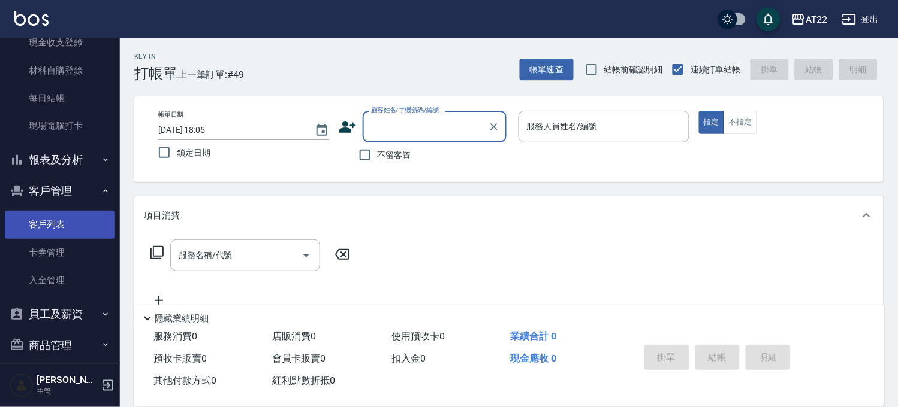
click at [54, 231] on link "客戶列表" at bounding box center [60, 225] width 110 height 28
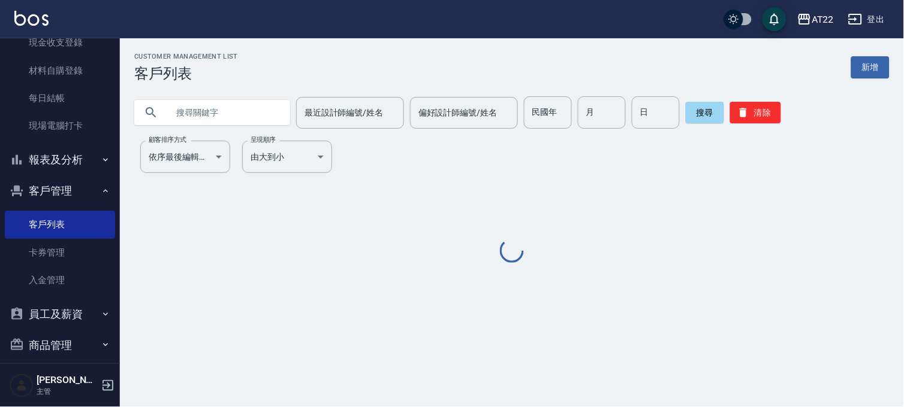
click at [216, 122] on input "text" at bounding box center [224, 112] width 113 height 32
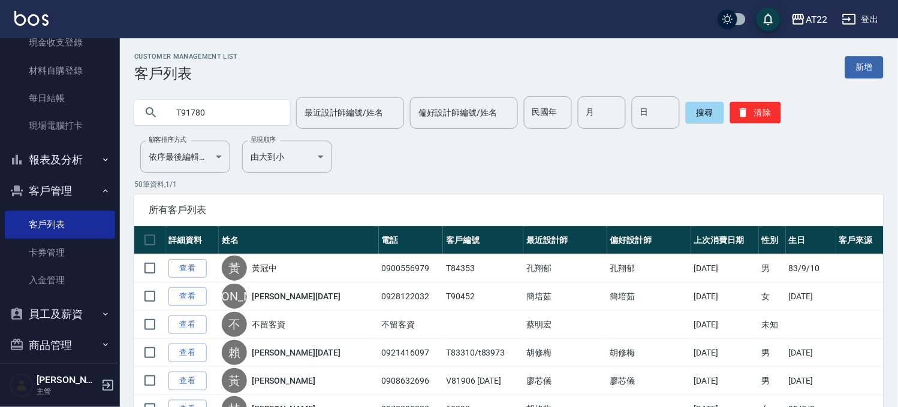
type input "T91780"
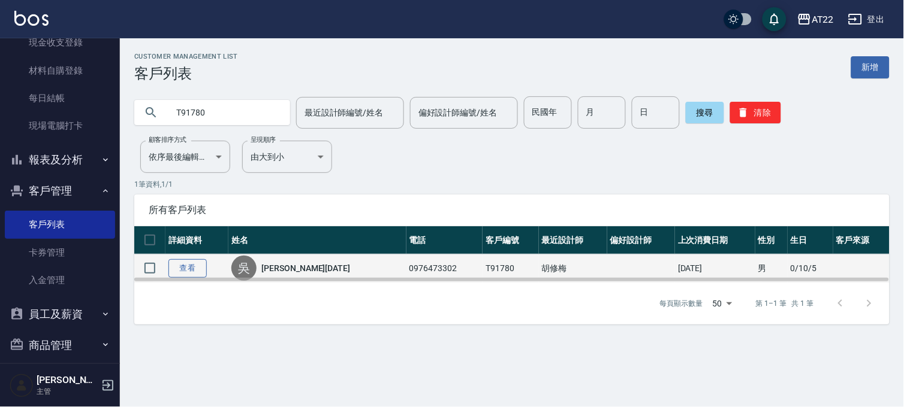
click at [187, 272] on link "查看" at bounding box center [187, 268] width 38 height 19
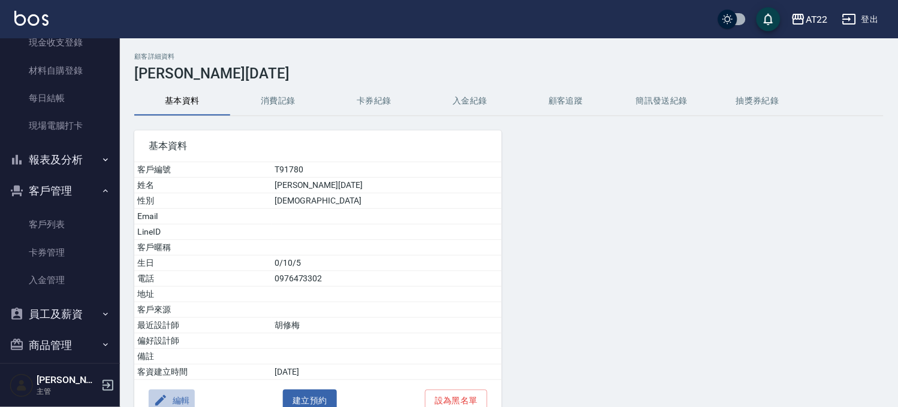
click at [186, 395] on button "編輯" at bounding box center [172, 401] width 46 height 22
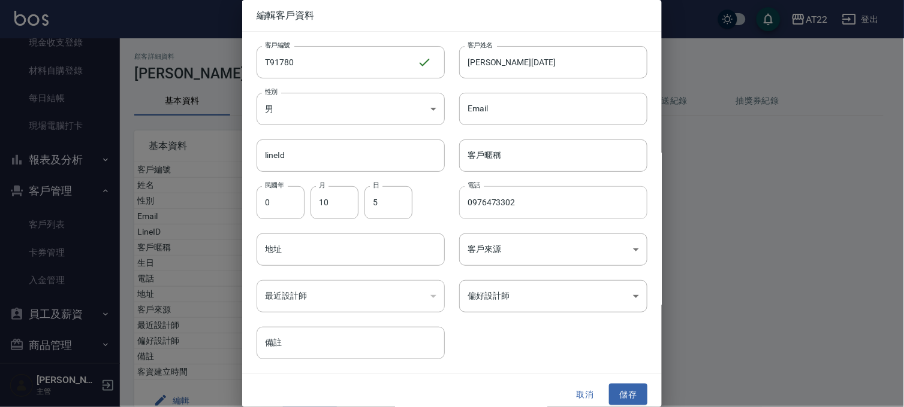
click at [497, 206] on input "0976473302" at bounding box center [553, 202] width 188 height 32
type input "0976475302"
click at [618, 388] on button "儲存" at bounding box center [628, 395] width 38 height 22
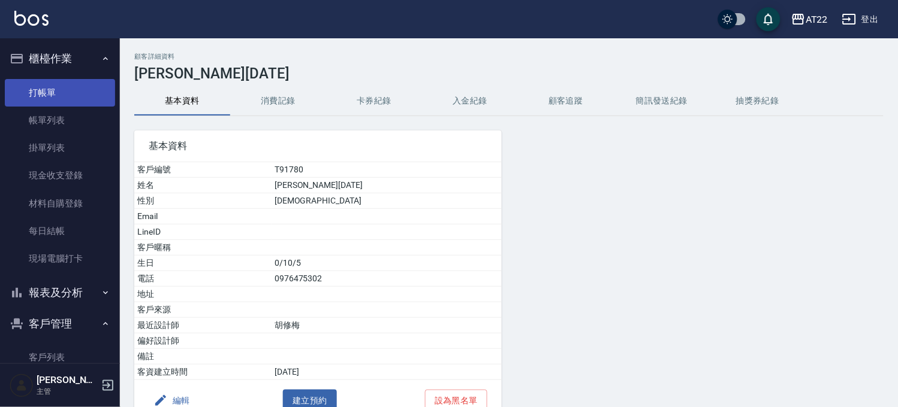
click at [70, 92] on link "打帳單" at bounding box center [60, 93] width 110 height 28
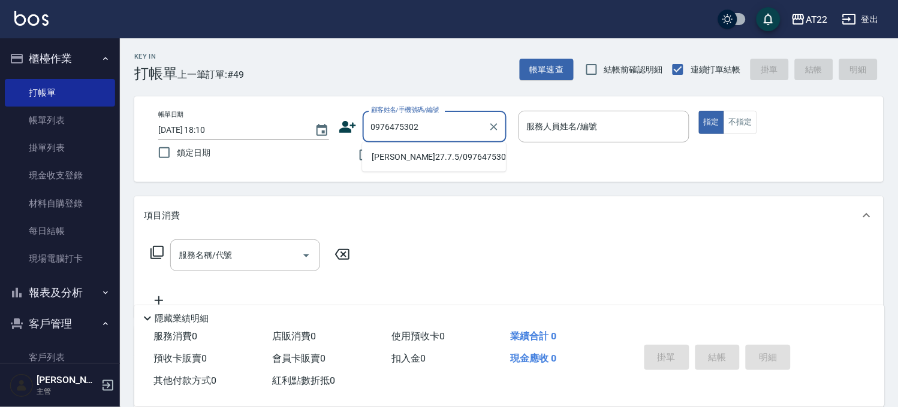
click at [410, 162] on li "[PERSON_NAME]27.7.5/0976475302/T91780" at bounding box center [434, 157] width 144 height 20
type input "[PERSON_NAME]27.7.5/0976475302/T91780"
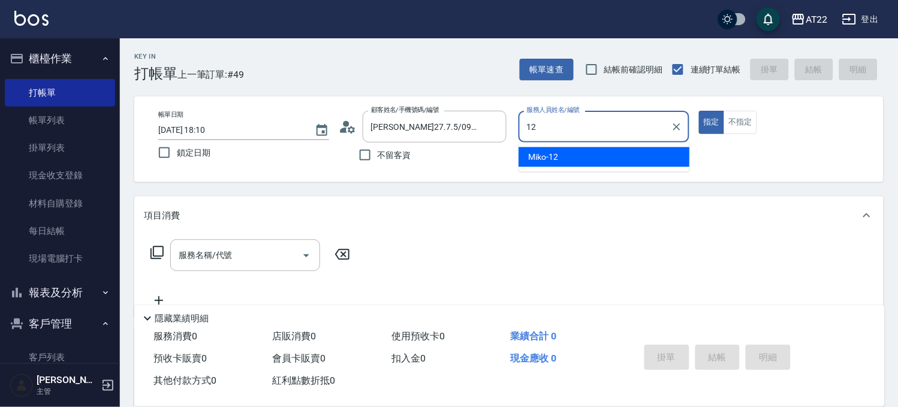
type input "Miko-12"
type button "true"
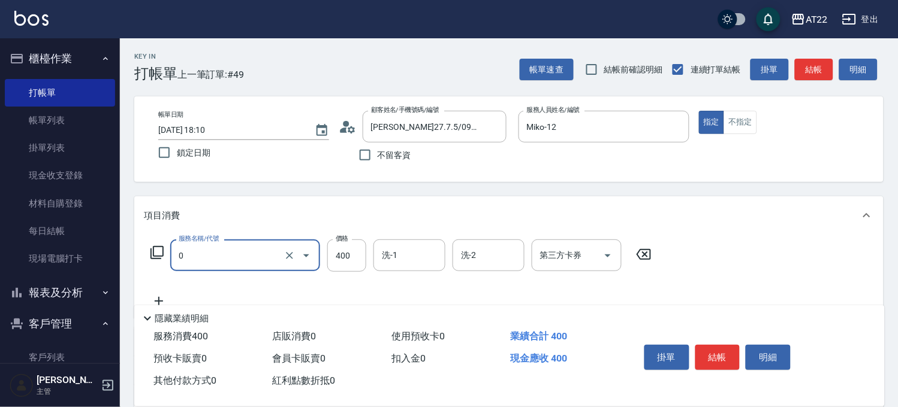
type input "有機洗髮(0)"
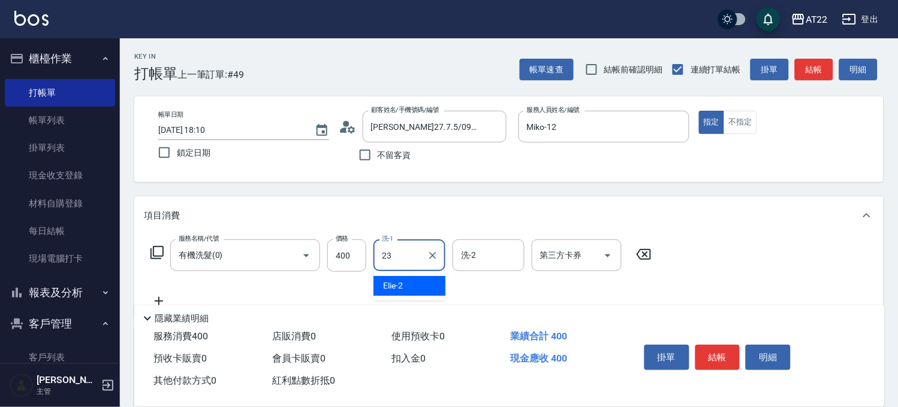
type input "[PERSON_NAME]-23"
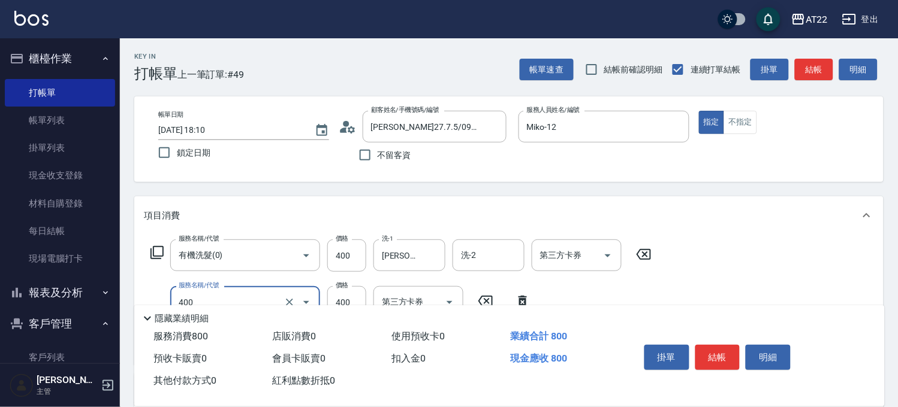
type input "剪髮(400)"
type input "330"
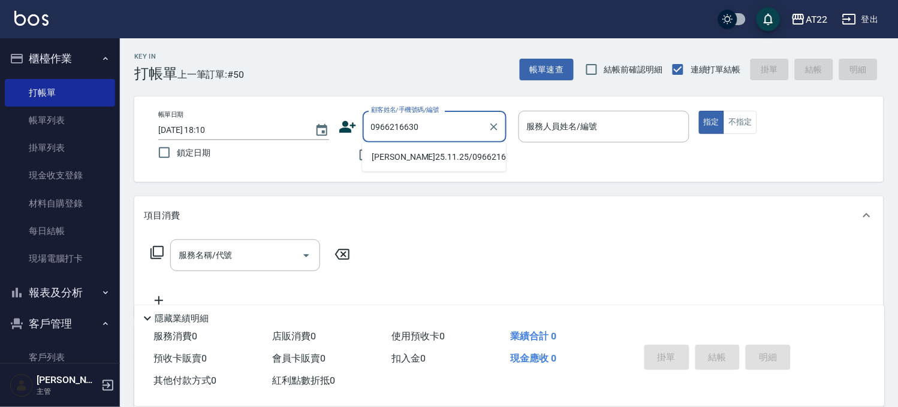
click at [409, 165] on li "[PERSON_NAME]25.11.25/0966216630/t83833" at bounding box center [434, 157] width 144 height 20
type input "[PERSON_NAME]25.11.25/0966216630/t83833"
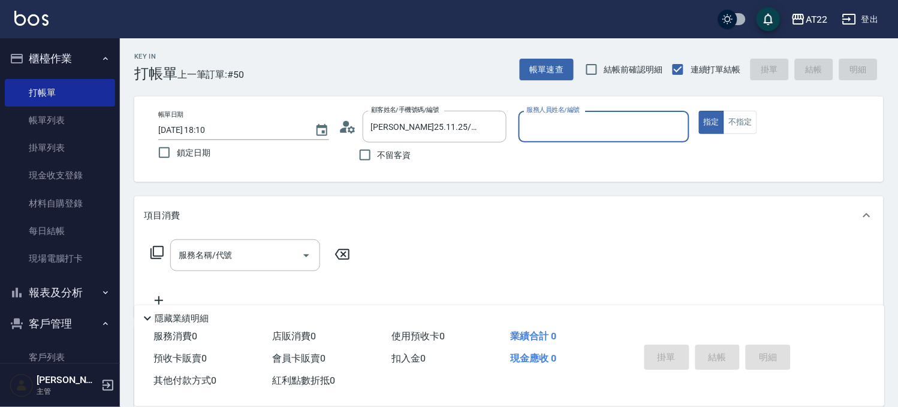
type input "Miu-10"
click at [261, 270] on div "服務名稱/代號" at bounding box center [245, 256] width 150 height 32
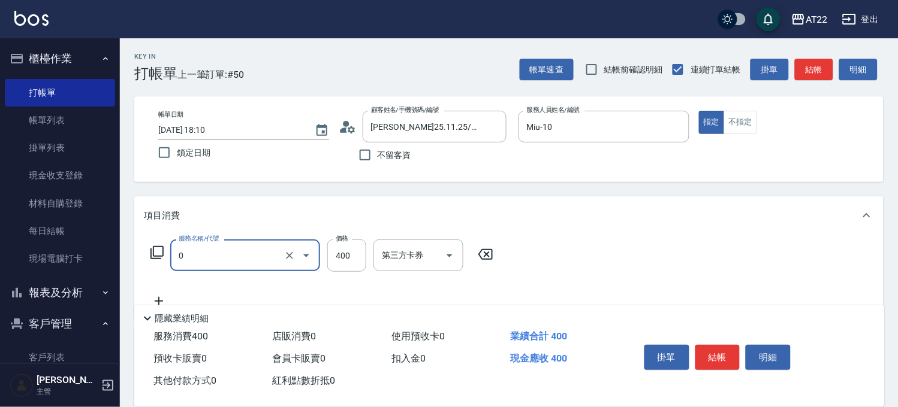
type input "有機洗髮(0)"
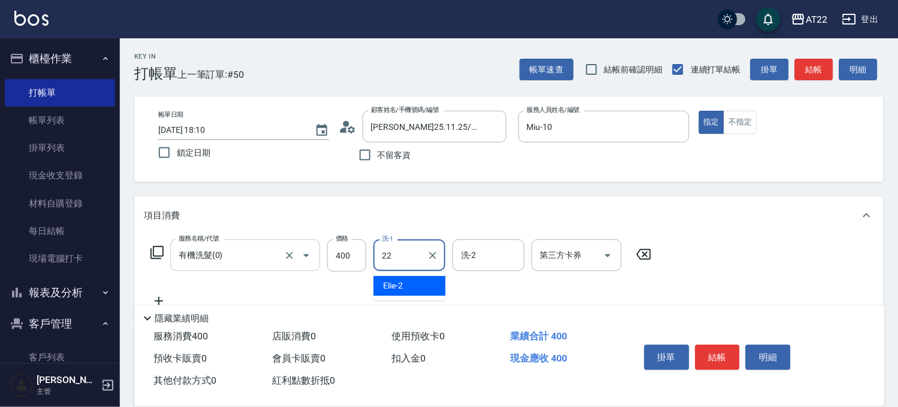
type input "Cherry-22"
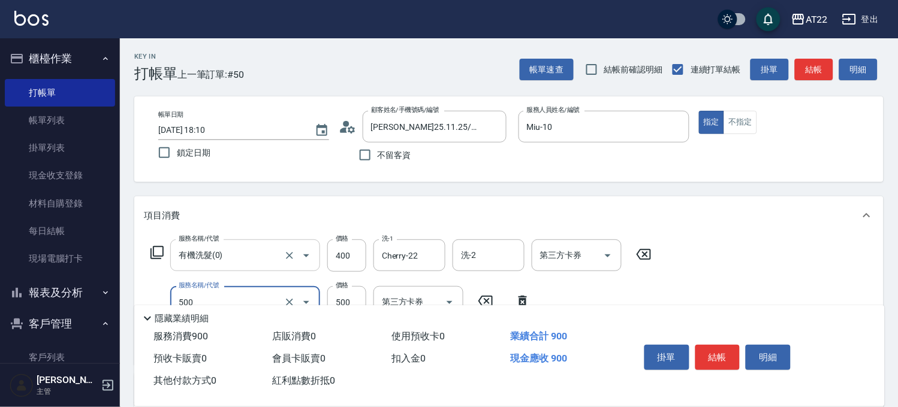
type input "剪髮(500)"
type input "430"
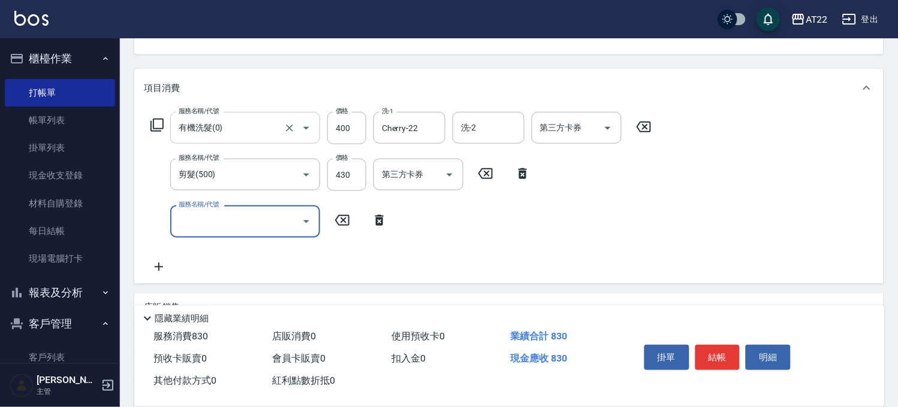
scroll to position [133, 0]
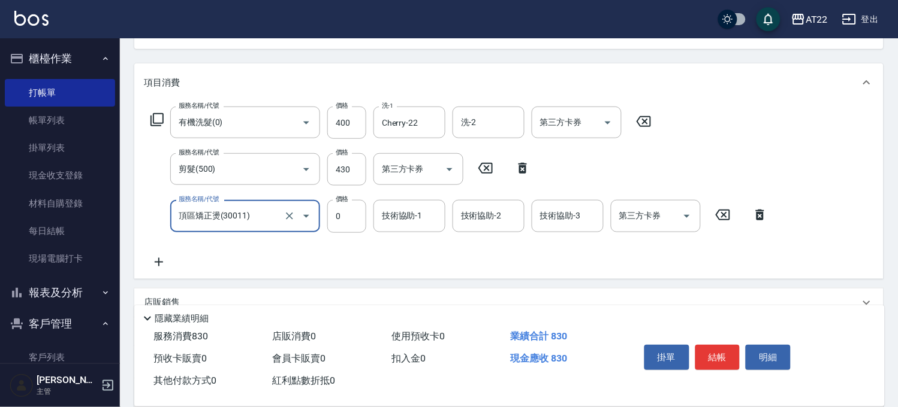
type input "頂區矯正燙(30011)"
type input "1800"
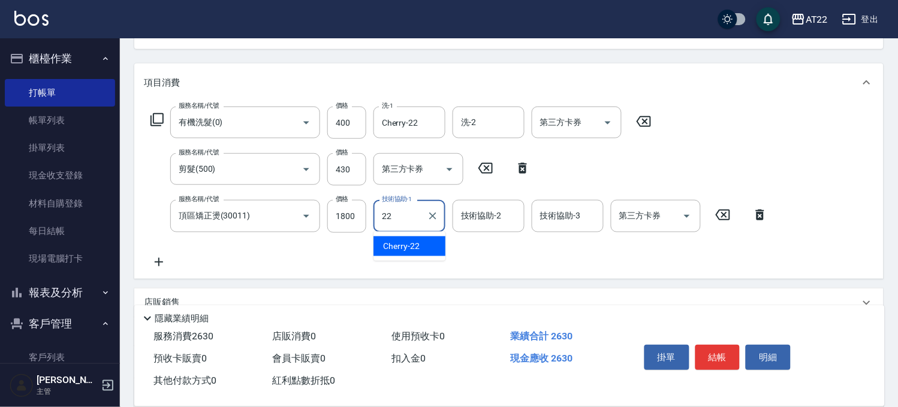
type input "Cherry-22"
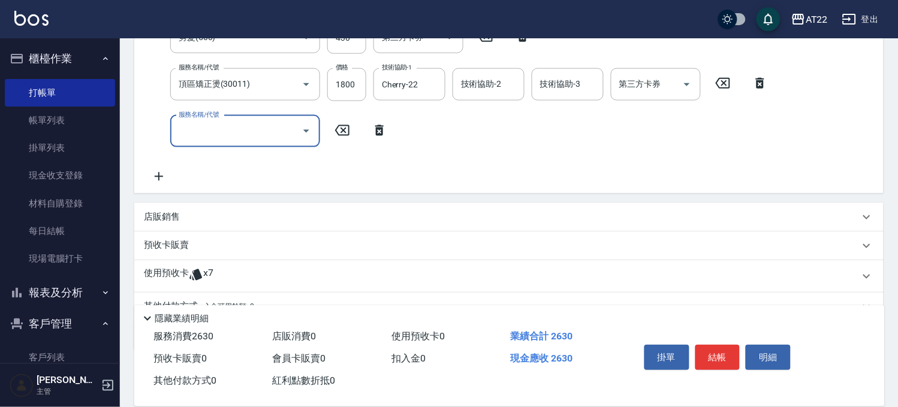
scroll to position [321, 0]
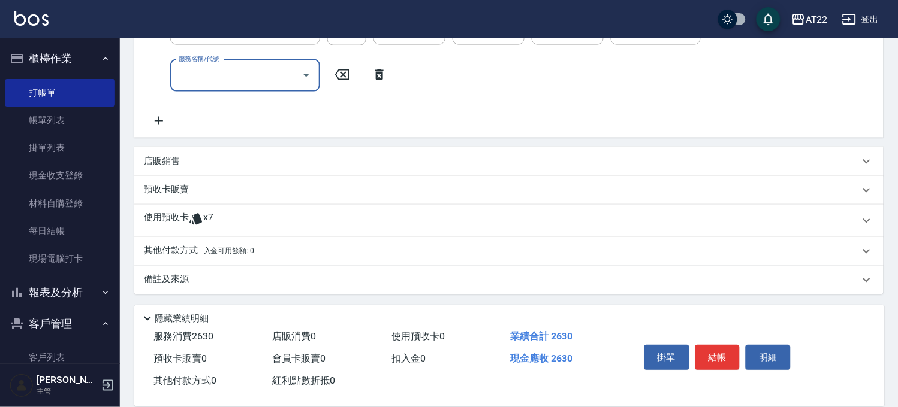
click at [212, 214] on span "x7" at bounding box center [208, 221] width 10 height 18
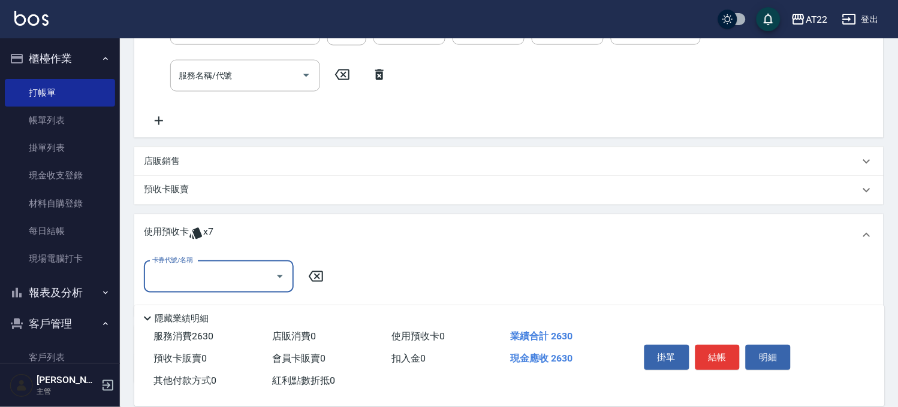
scroll to position [0, 0]
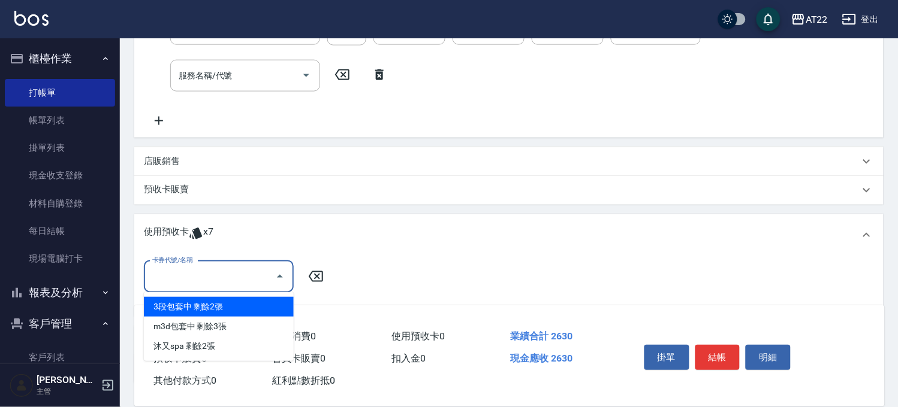
click at [200, 271] on input "卡券代號/名稱" at bounding box center [209, 277] width 121 height 21
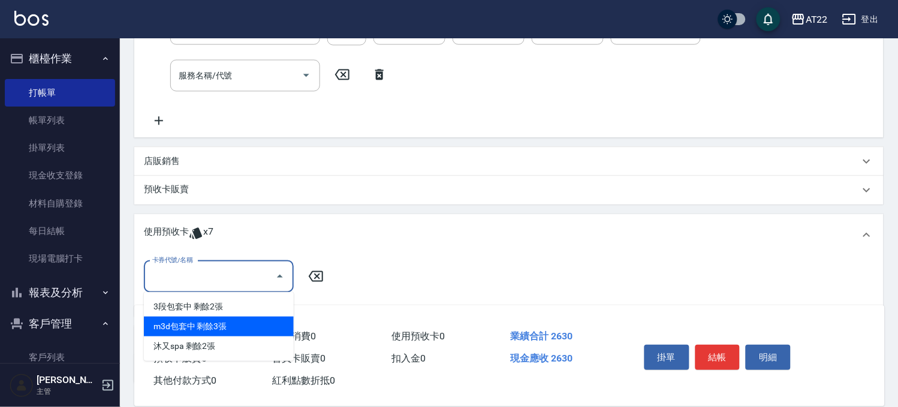
click at [196, 324] on div "m3d包套中 剩餘3張" at bounding box center [219, 327] width 150 height 20
type input "m3d包套中"
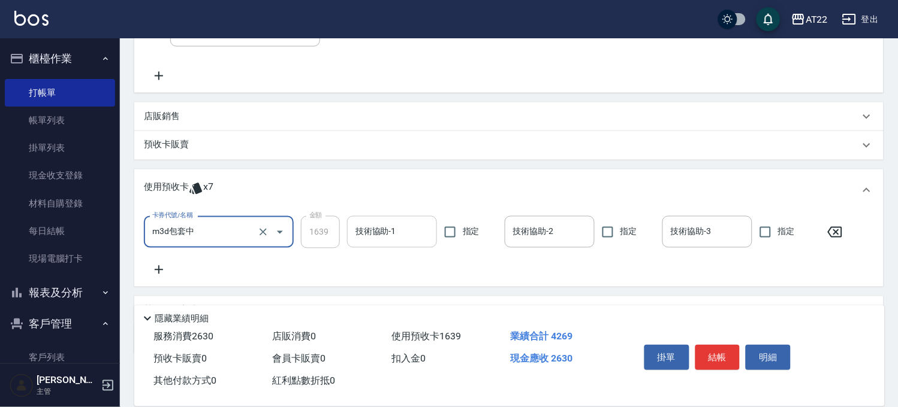
scroll to position [387, 0]
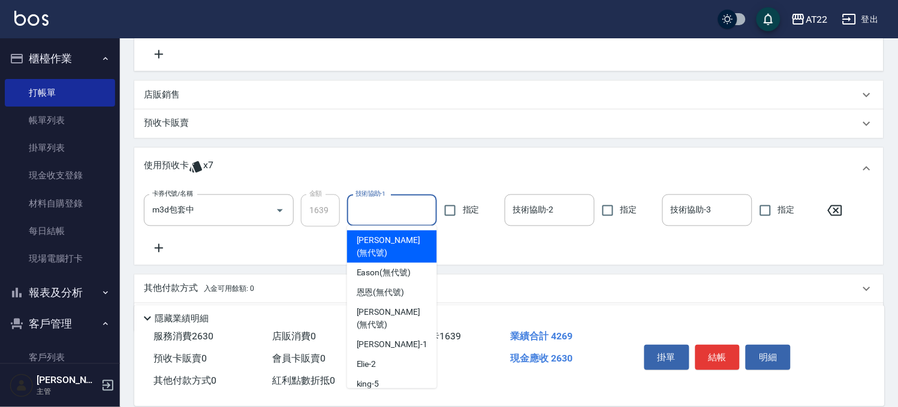
click at [378, 213] on input "技術協助-1" at bounding box center [391, 210] width 79 height 21
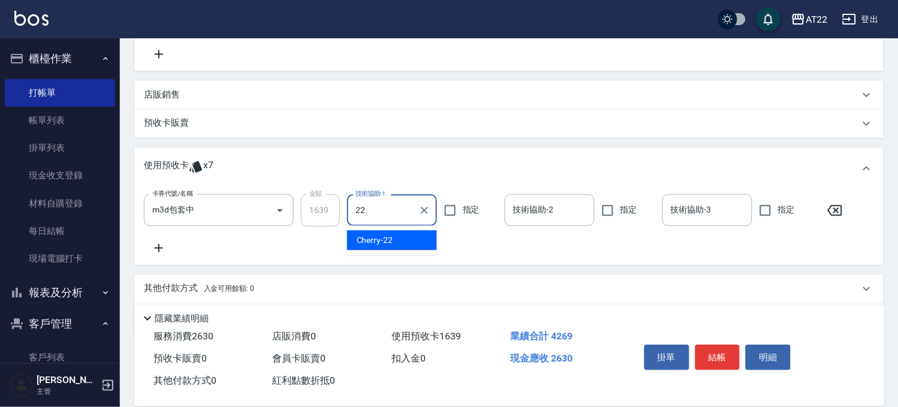
type input "Cherry-22"
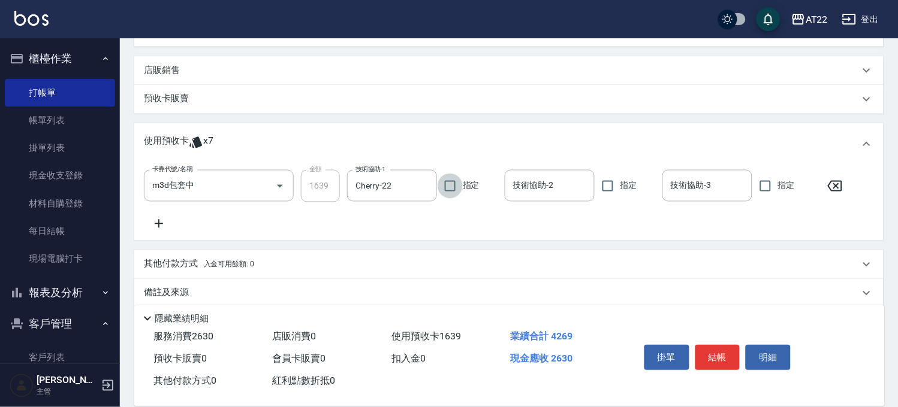
scroll to position [425, 0]
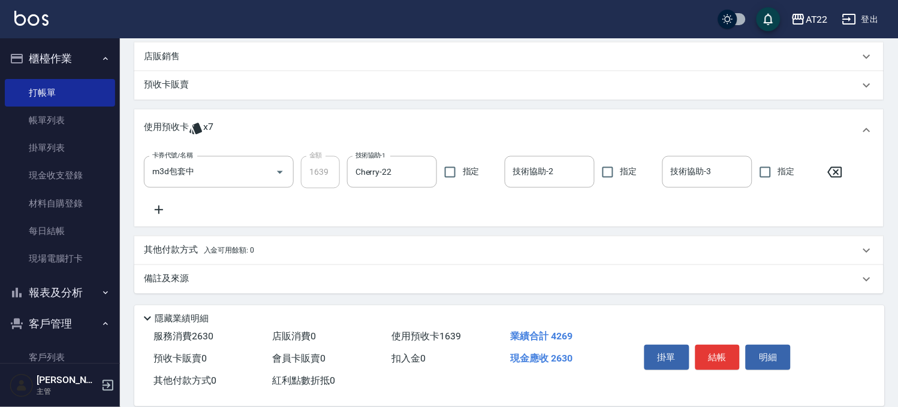
click at [184, 55] on div "店販銷售" at bounding box center [501, 56] width 715 height 13
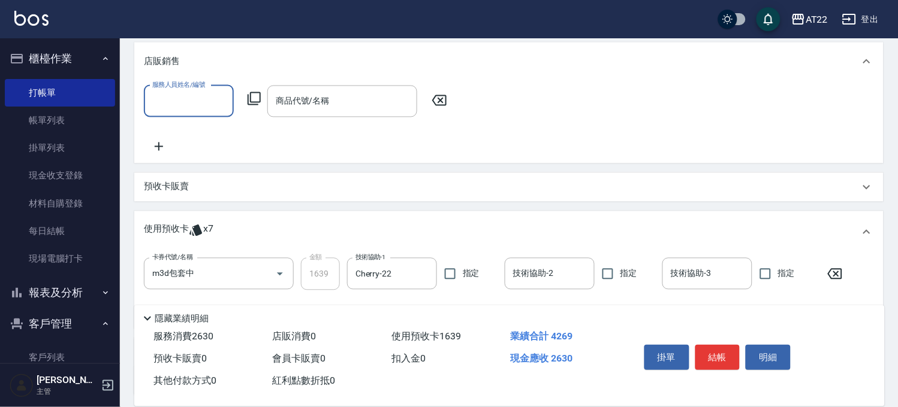
scroll to position [0, 0]
type input "Miu-10"
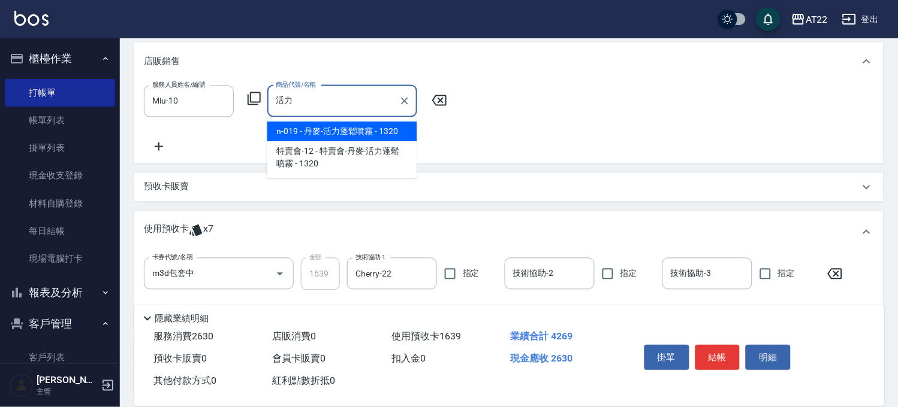
type input "丹麥-活力蓬鬆噴霧"
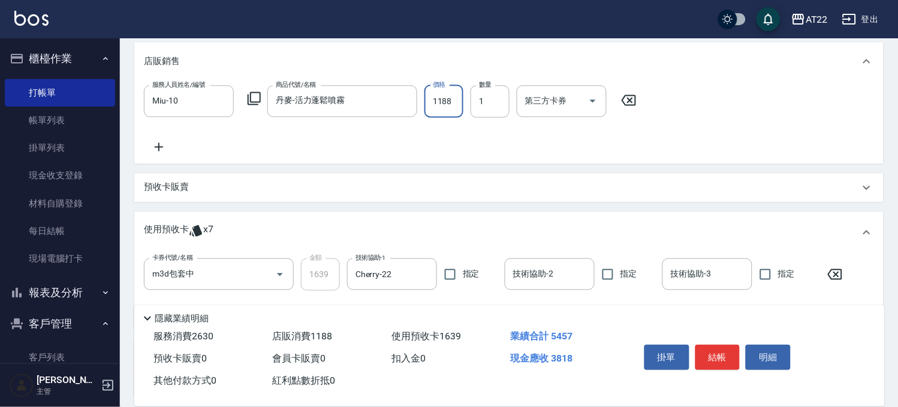
type input "1188"
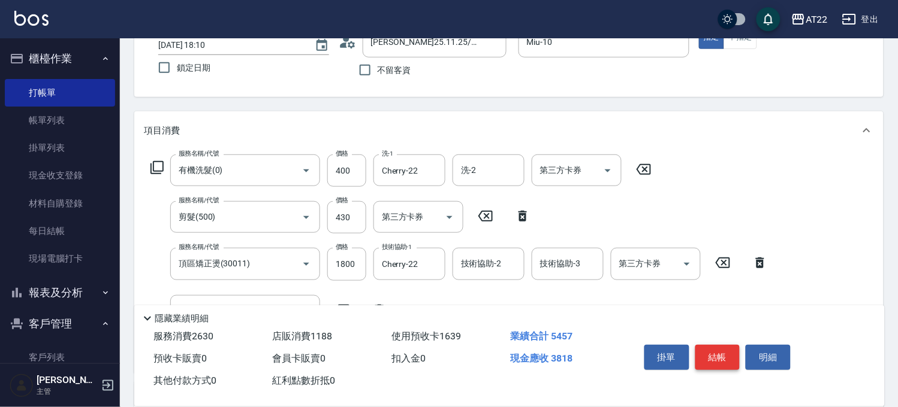
scroll to position [26, 0]
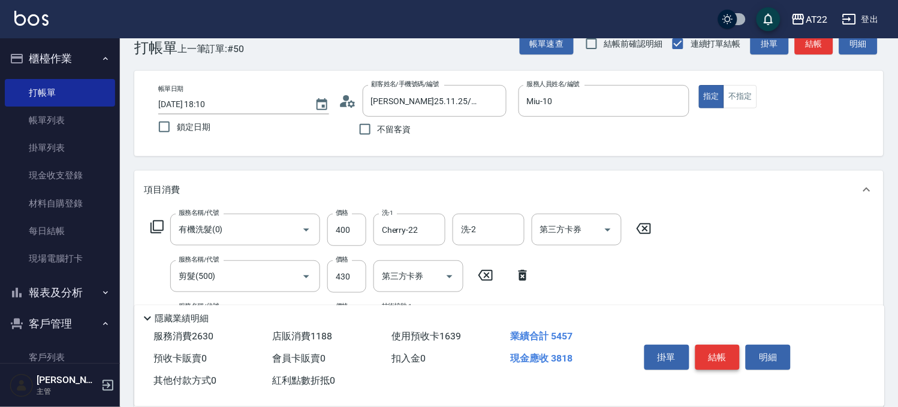
click at [733, 361] on button "結帳" at bounding box center [717, 357] width 45 height 25
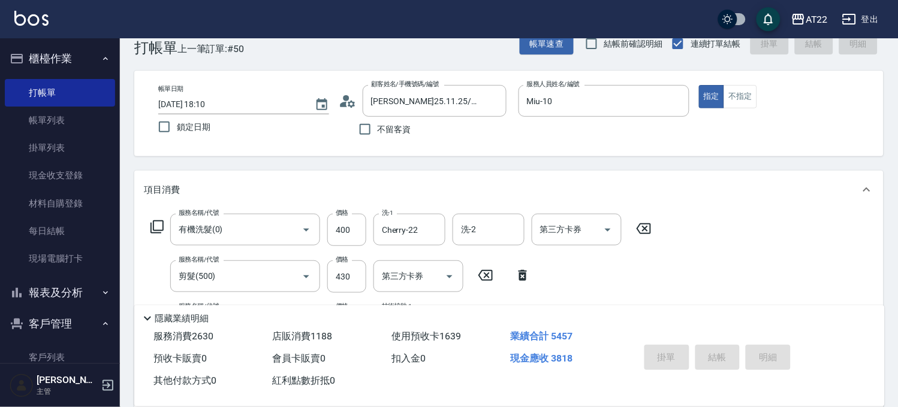
type input "2025/09/20 18:12"
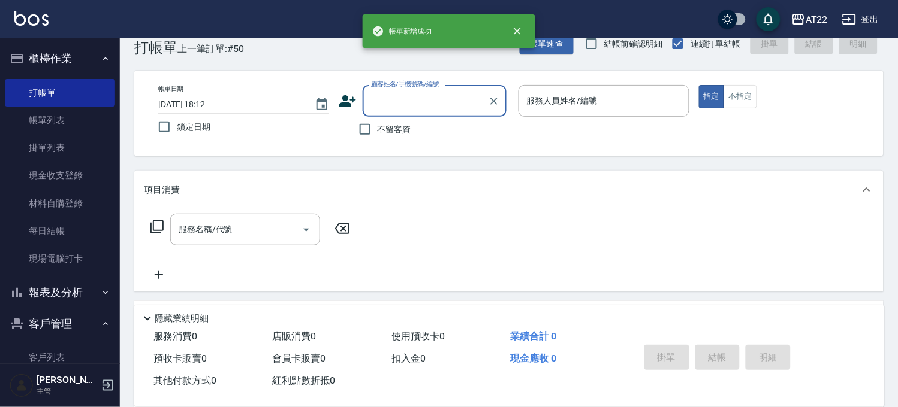
scroll to position [0, 0]
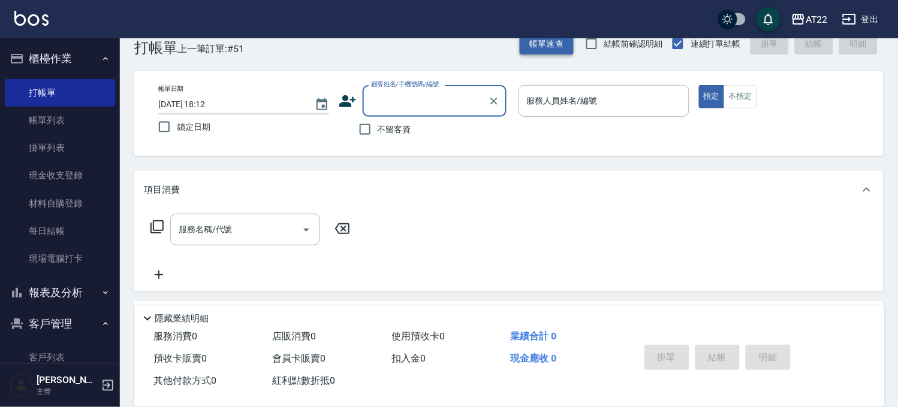
click at [561, 47] on button "帳單速查" at bounding box center [546, 44] width 54 height 22
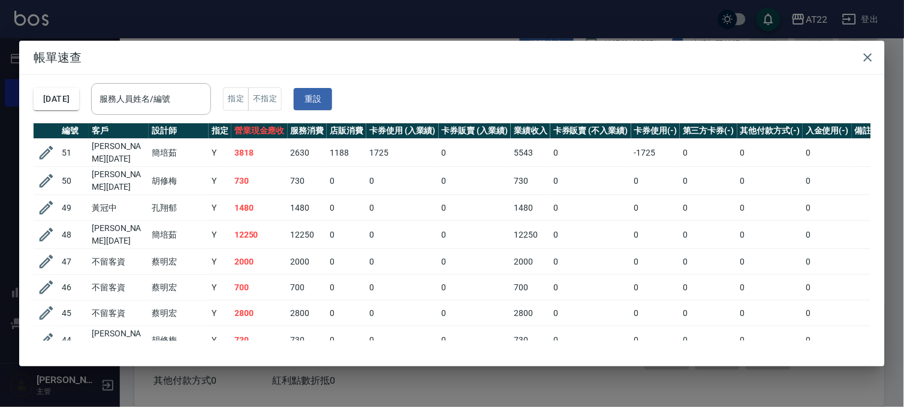
click at [564, 19] on div "帳單速查 2025/09/20 服務人員姓名/編號 服務人員姓名/編號 指定 不指定 重設 編號 客戶 設計師 指定 營業現金應收 服務消費 店販消費 卡券使…" at bounding box center [452, 203] width 904 height 407
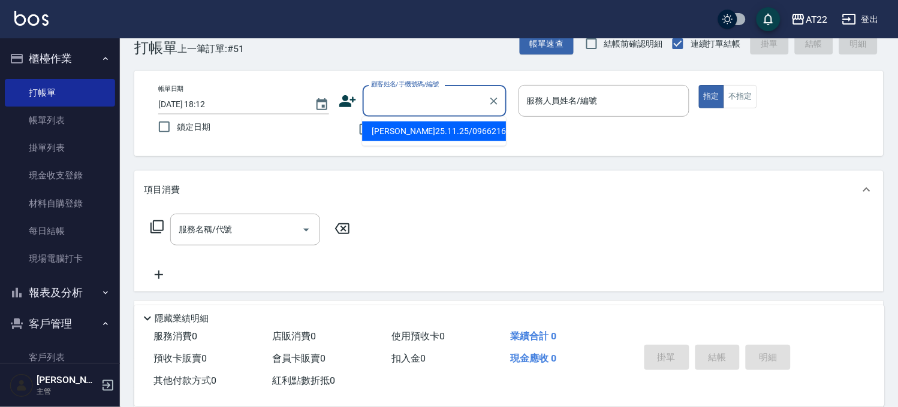
click at [410, 98] on input "顧客姓名/手機號碼/編號" at bounding box center [425, 100] width 115 height 21
click at [447, 138] on li "新增 "0937137303"" at bounding box center [434, 132] width 144 height 20
type input "0937137303"
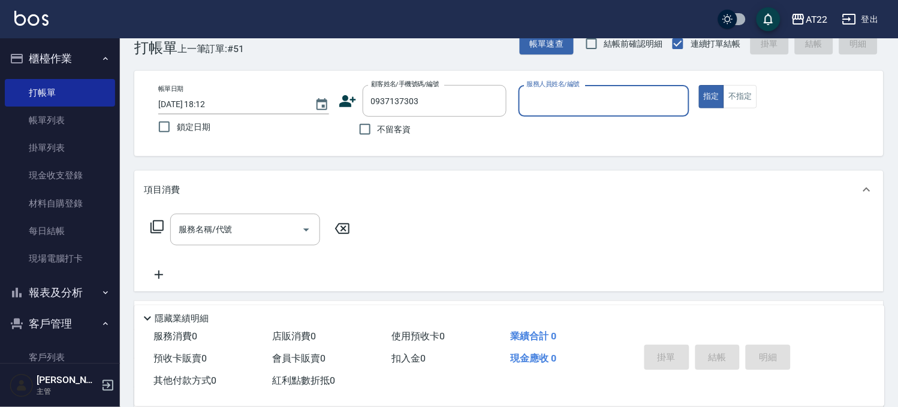
click at [351, 99] on icon at bounding box center [347, 101] width 17 height 12
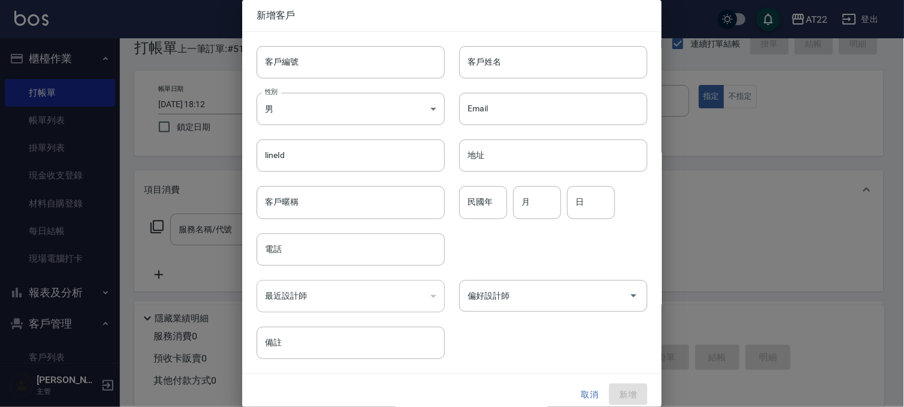
type input "0937137303"
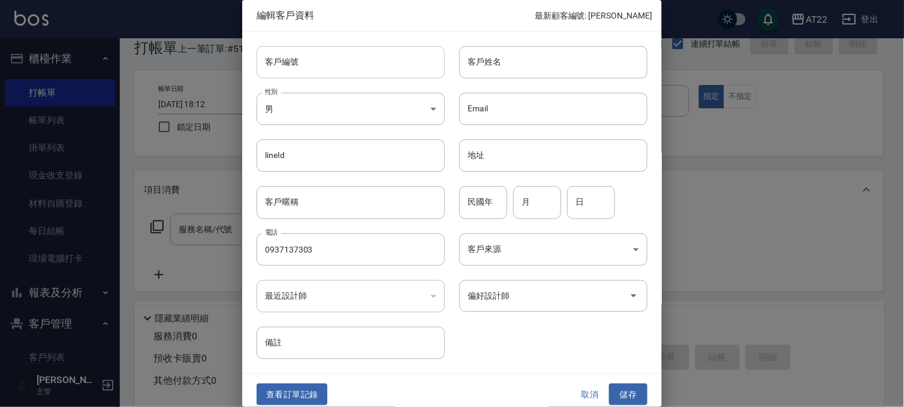
click at [365, 58] on input "客戶編號" at bounding box center [350, 62] width 188 height 32
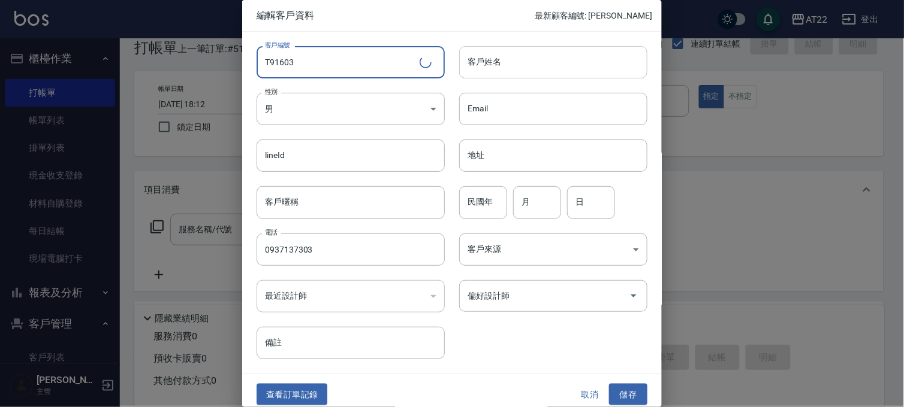
type input "T91603"
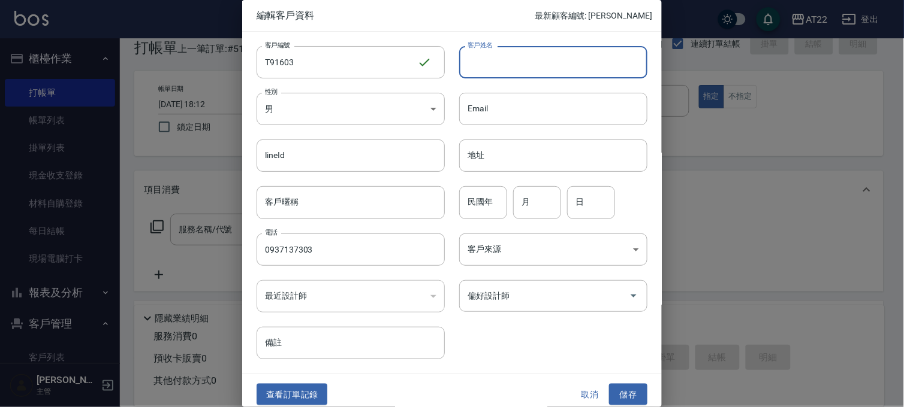
drag, startPoint x: 464, startPoint y: 68, endPoint x: 473, endPoint y: 68, distance: 9.0
click at [464, 68] on input "客戶姓名" at bounding box center [553, 62] width 188 height 32
type input "ㄑ"
type input "[PERSON_NAME][DATE]"
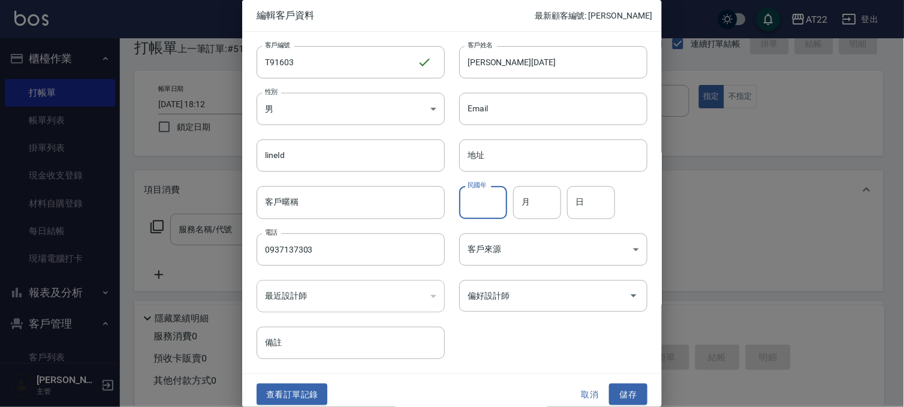
click at [459, 213] on input "民國年" at bounding box center [483, 202] width 48 height 32
type input "89"
type input "9"
type input "13"
click at [620, 394] on button "儲存" at bounding box center [628, 395] width 38 height 22
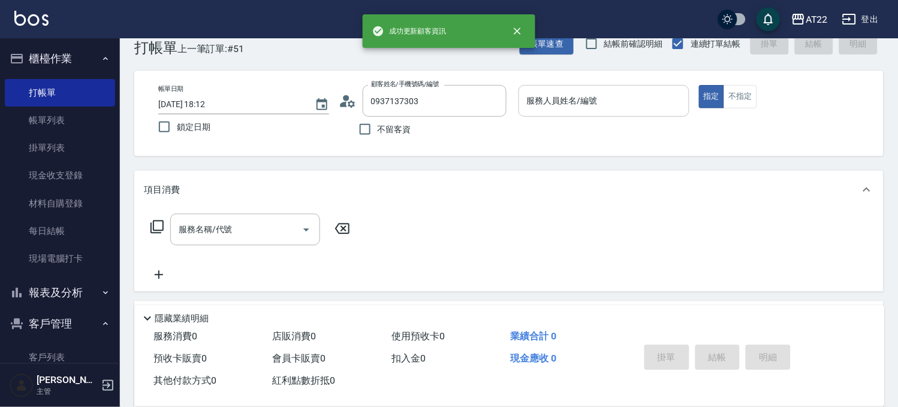
click at [618, 92] on input "服務人員姓名/編號" at bounding box center [604, 100] width 160 height 21
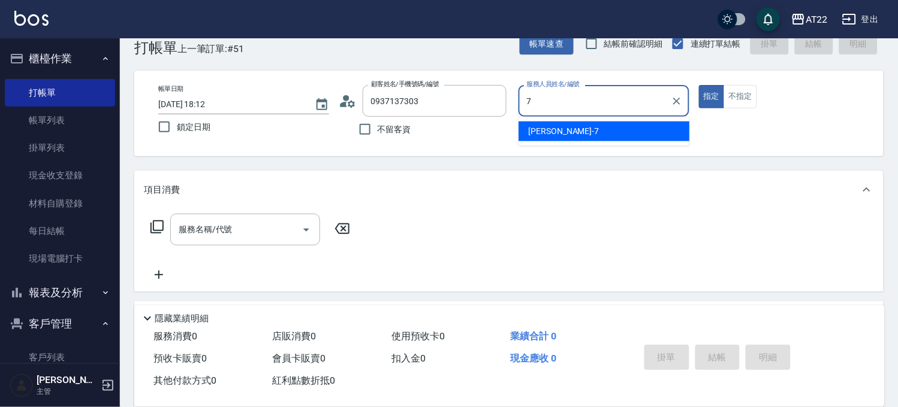
type input "Allen-7"
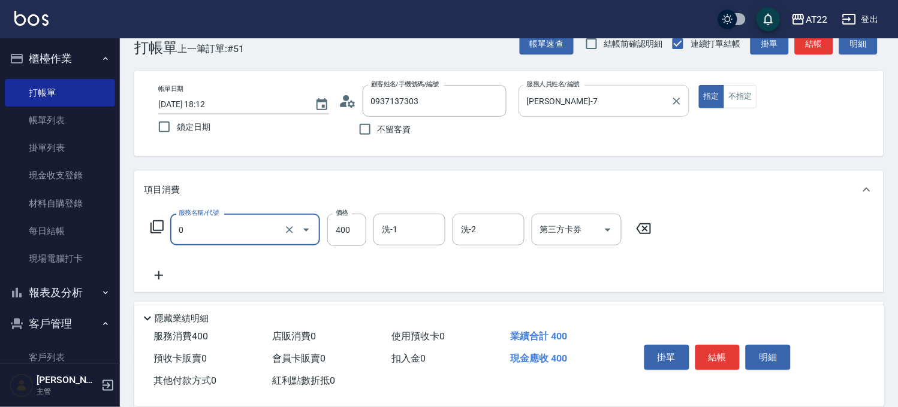
type input "有機洗髮(0)"
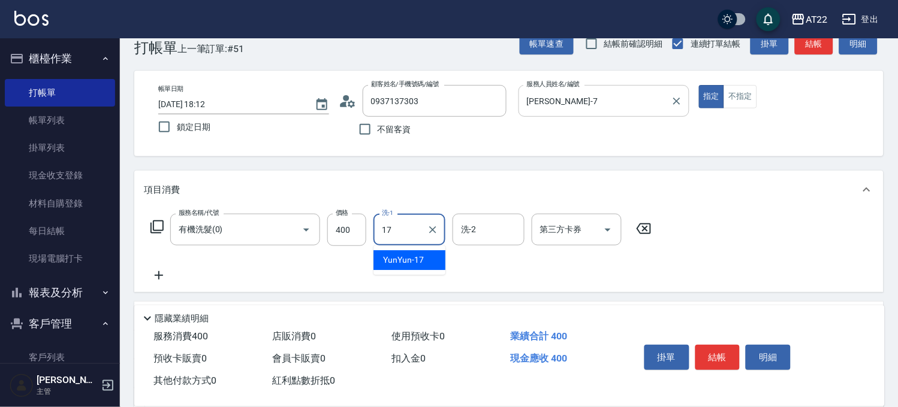
type input "YunYun-17"
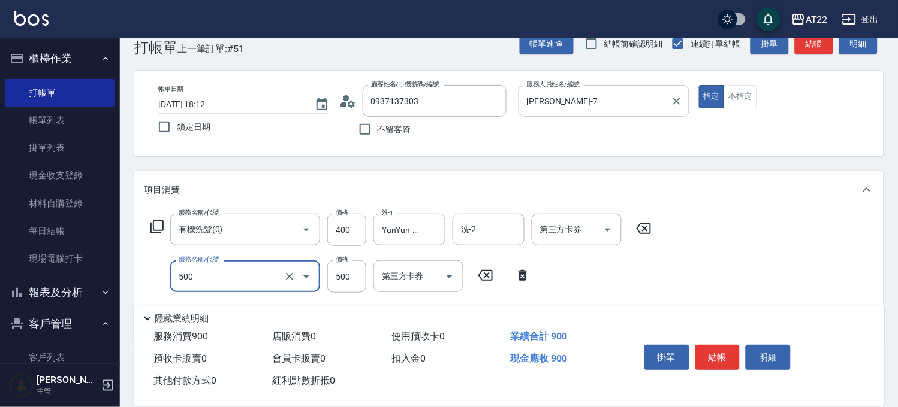
type input "剪髮(500)"
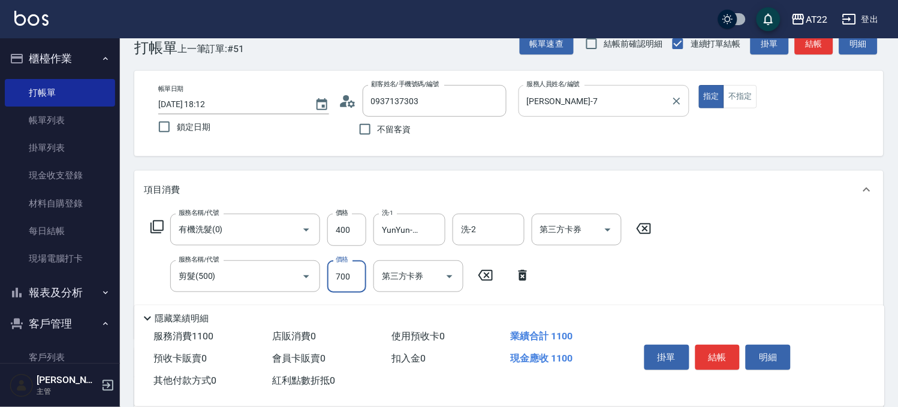
type input "700"
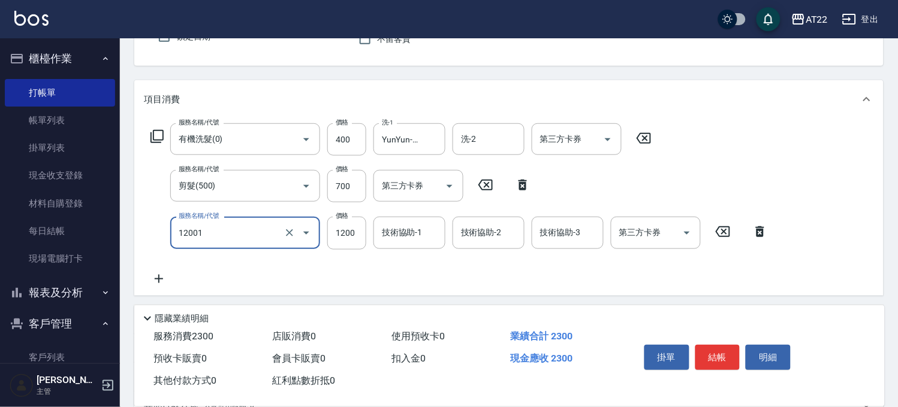
scroll to position [225, 0]
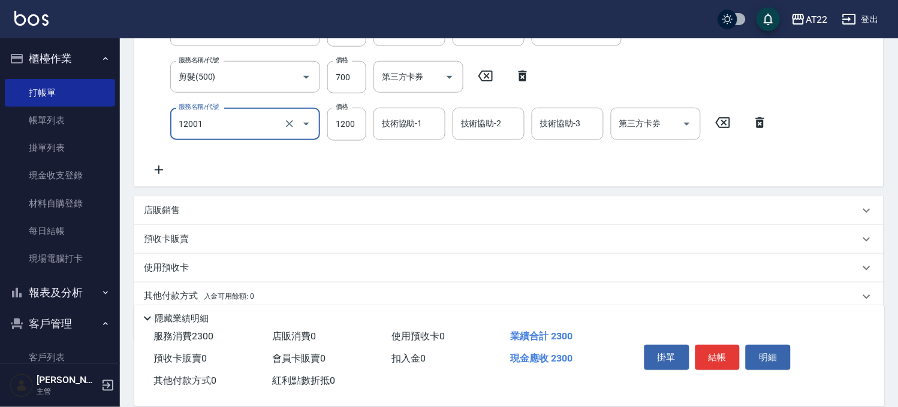
type input "燙髮S(12001)"
type input "1450"
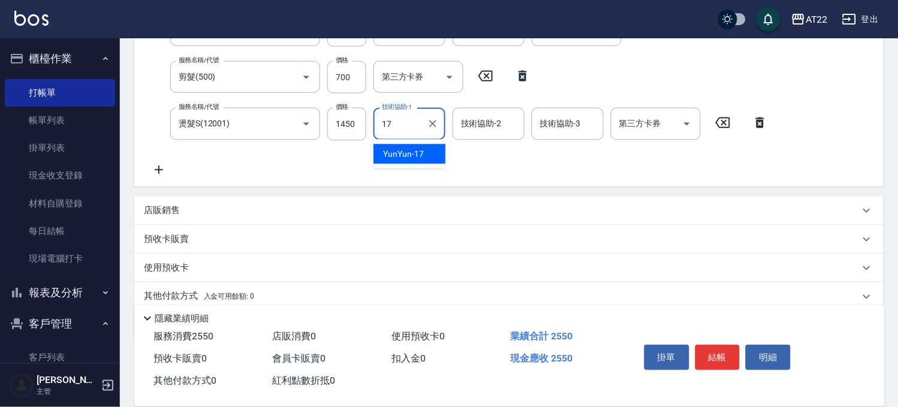
type input "YunYun-17"
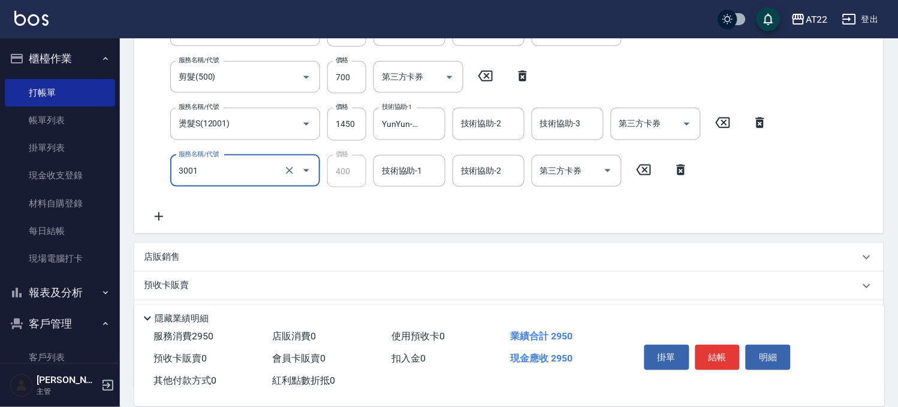
type input "側邊燙貼(3001)"
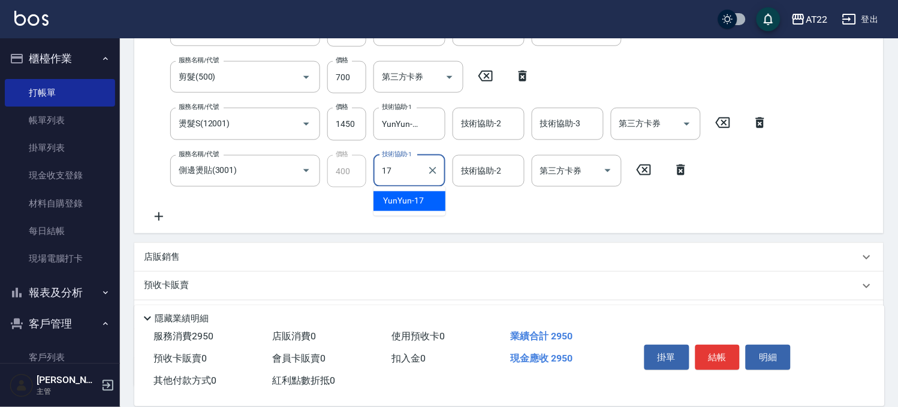
type input "YunYun-17"
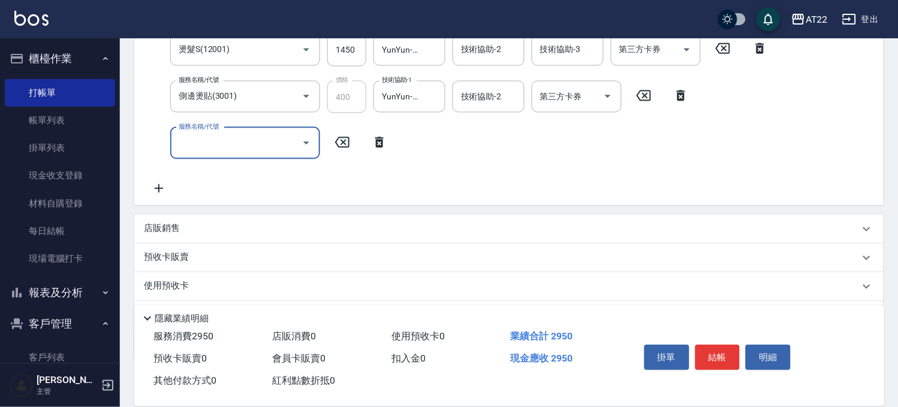
scroll to position [364, 0]
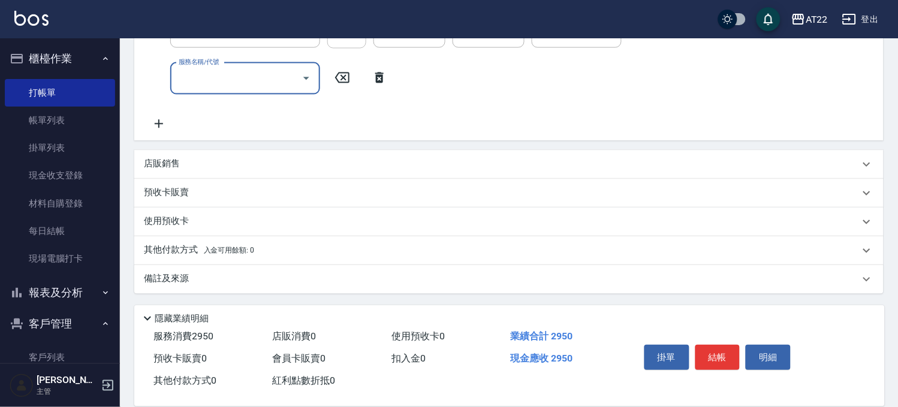
click at [238, 156] on div "店販銷售" at bounding box center [508, 164] width 749 height 29
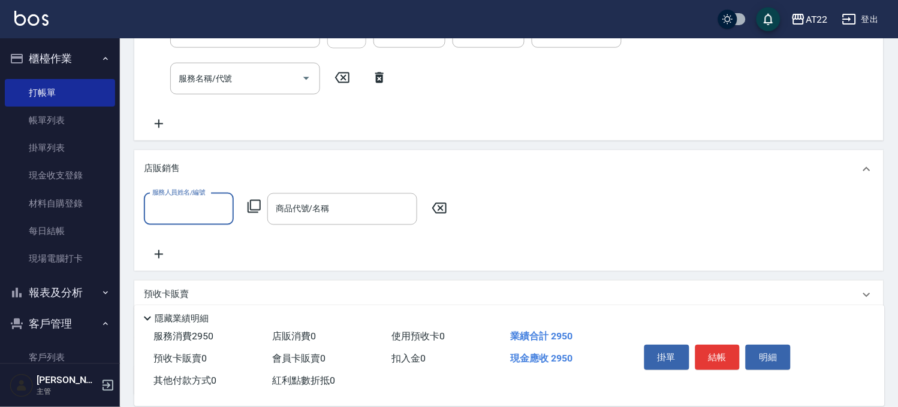
scroll to position [0, 0]
type input "Allen-7"
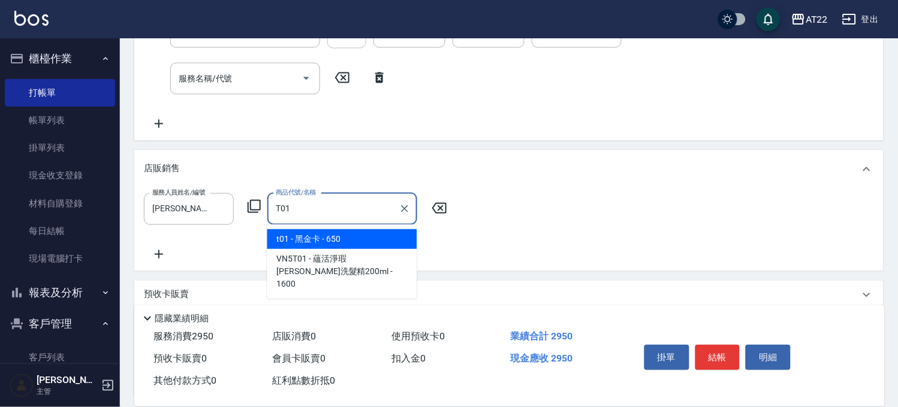
type input "黑金卡"
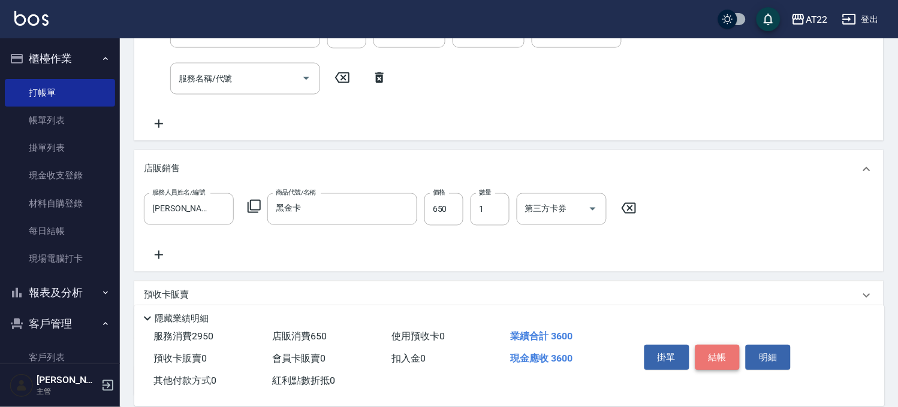
click at [730, 355] on button "結帳" at bounding box center [717, 357] width 45 height 25
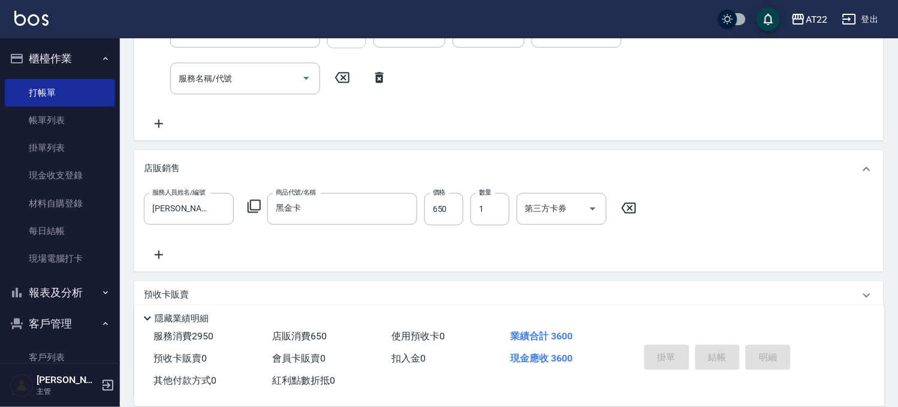
type input "2025/09/20 18:18"
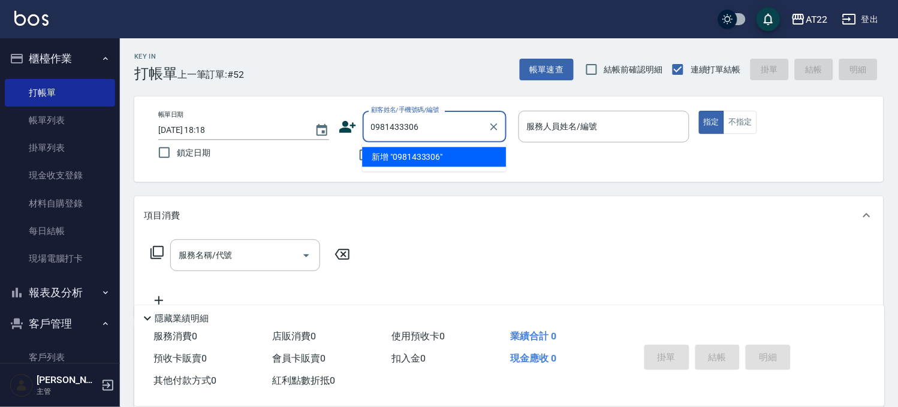
click at [403, 162] on li "新增 "0981433306"" at bounding box center [434, 157] width 144 height 20
type input "0981433306"
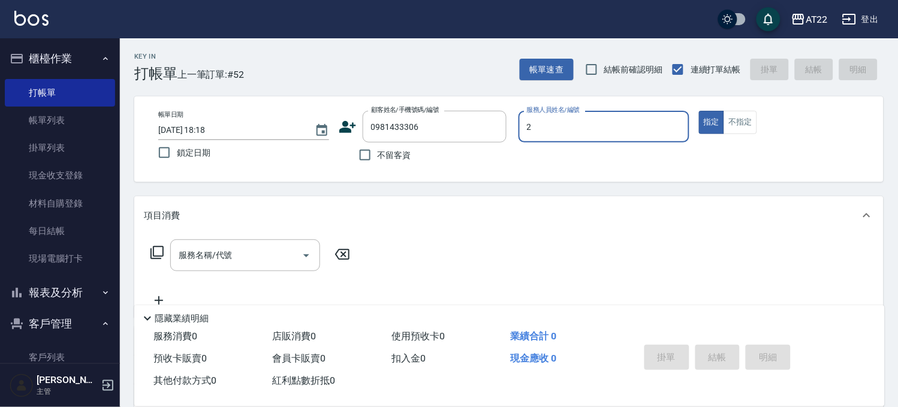
type input "Elie-2"
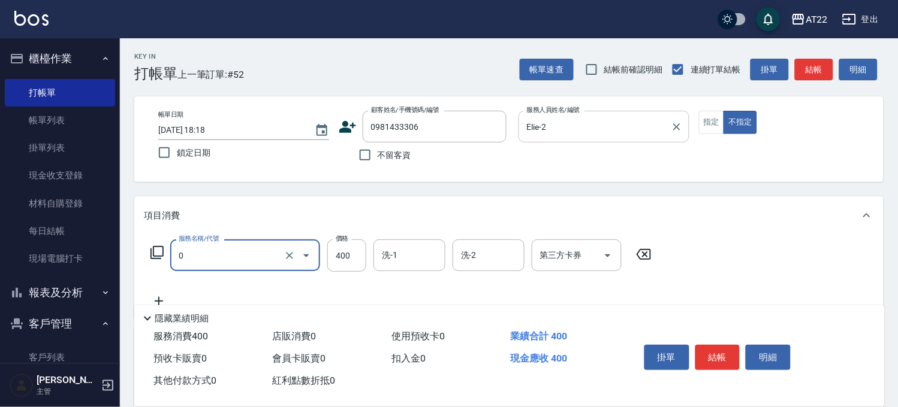
type input "有機洗髮(0)"
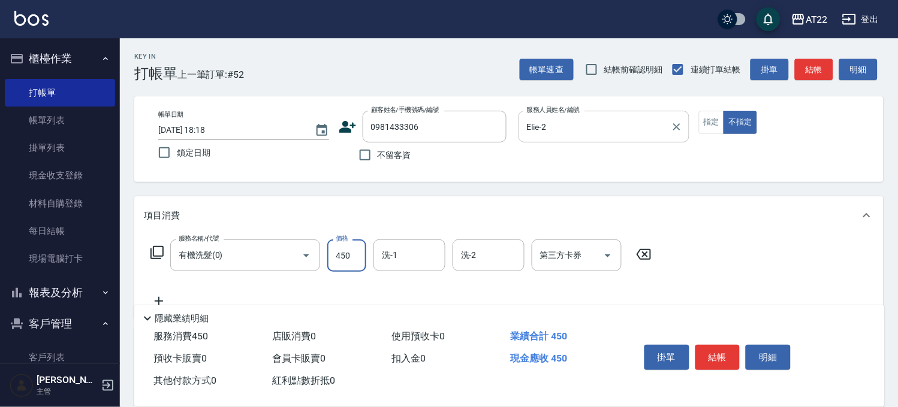
type input "450"
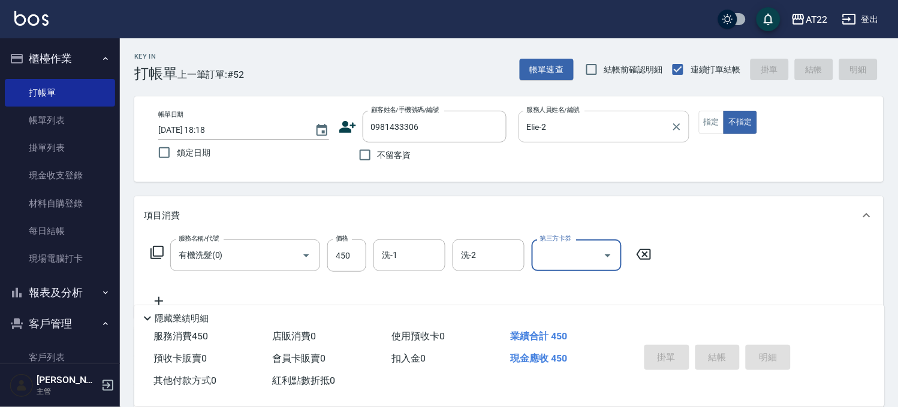
type input "2025/09/20 18:19"
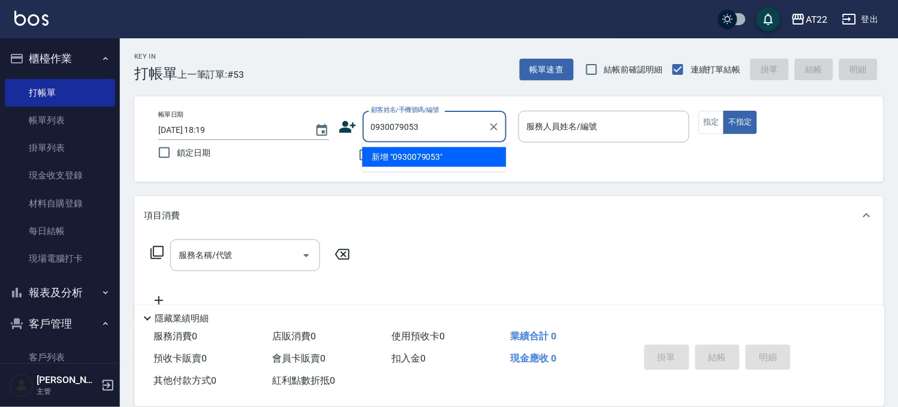
click at [422, 164] on li "新增 "0930079053"" at bounding box center [434, 157] width 144 height 20
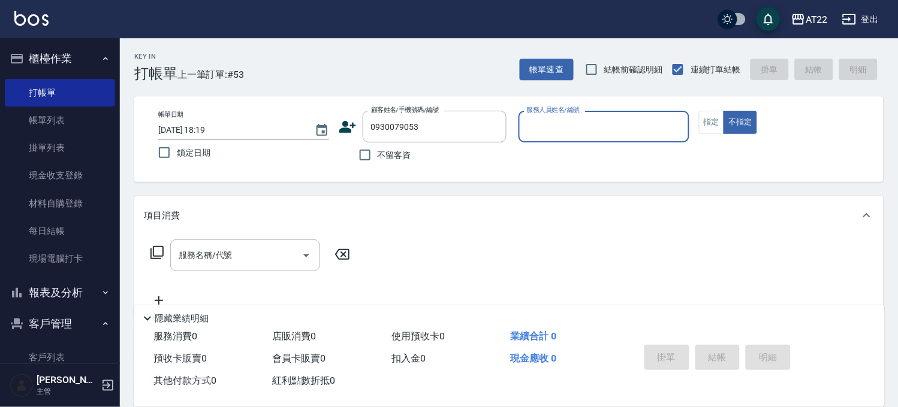
click at [354, 122] on icon at bounding box center [348, 127] width 18 height 18
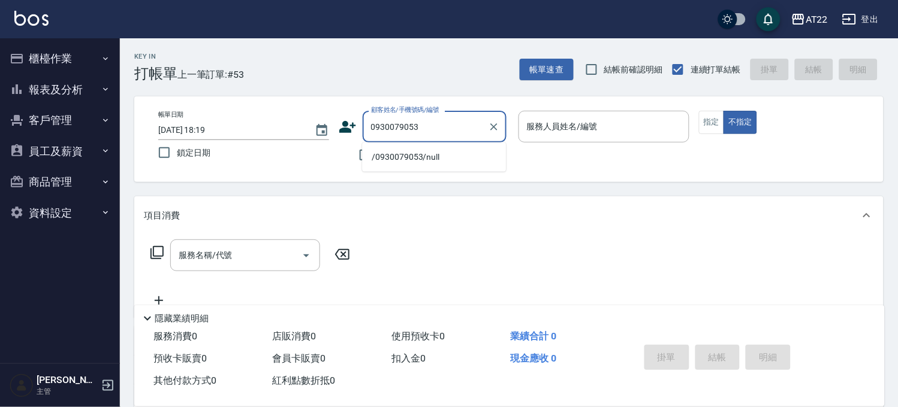
click at [394, 158] on li "/0930079053/null" at bounding box center [434, 157] width 144 height 20
type input "/0930079053/null"
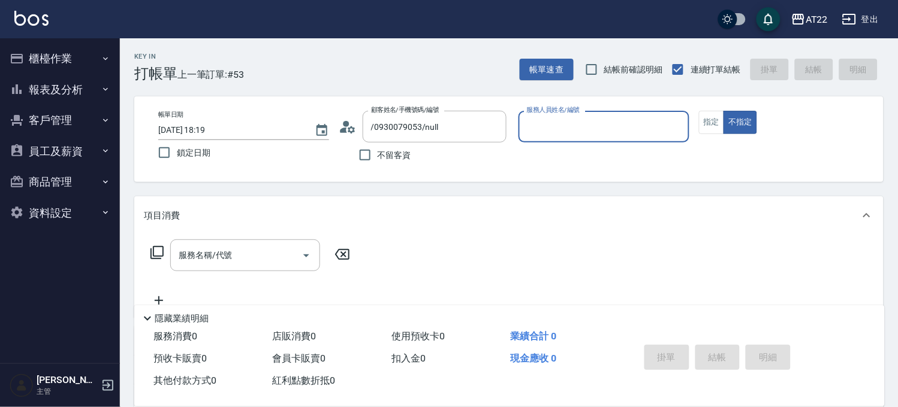
click at [355, 123] on icon at bounding box center [348, 127] width 18 height 18
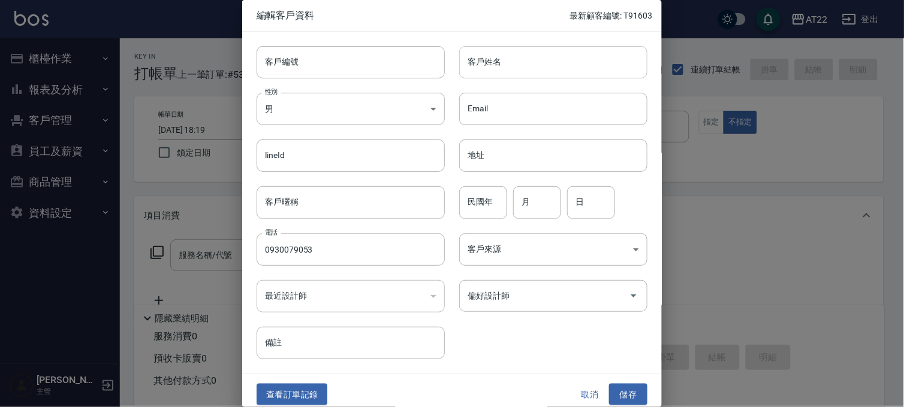
click at [513, 64] on input "客戶姓名" at bounding box center [553, 62] width 188 height 32
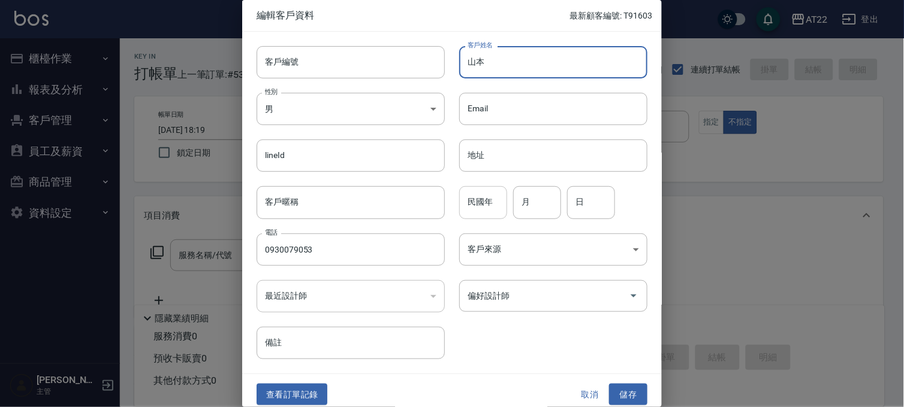
type input "山本"
click at [500, 201] on input "民國年" at bounding box center [483, 202] width 48 height 32
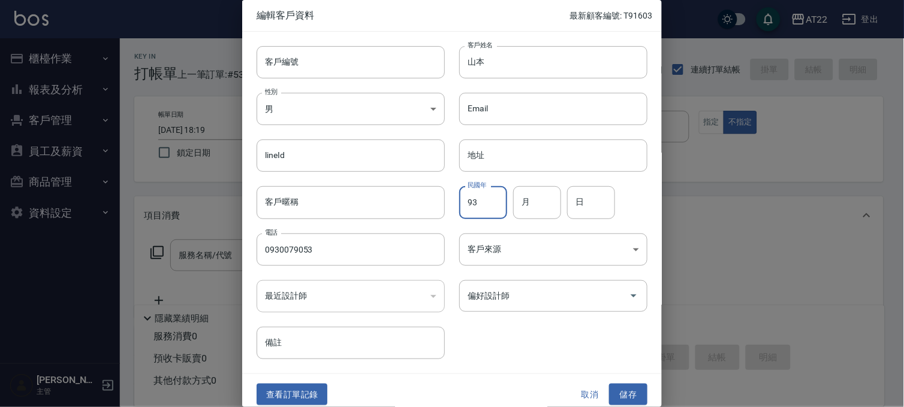
type input "93"
type input "2"
type input "18"
click at [620, 398] on button "儲存" at bounding box center [628, 395] width 38 height 22
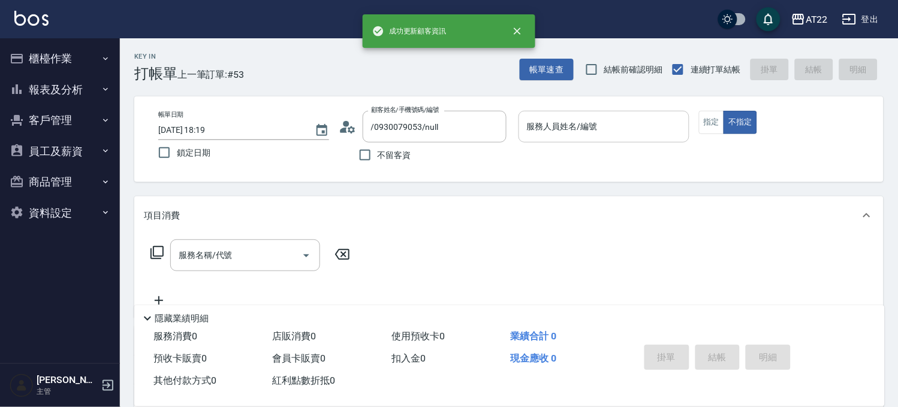
click at [655, 135] on input "服務人員姓名/編號" at bounding box center [604, 126] width 160 height 21
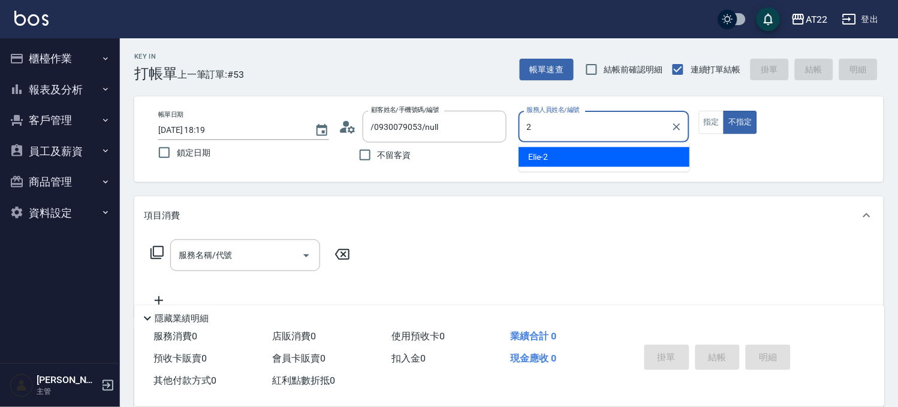
type input "Elie-2"
type button "false"
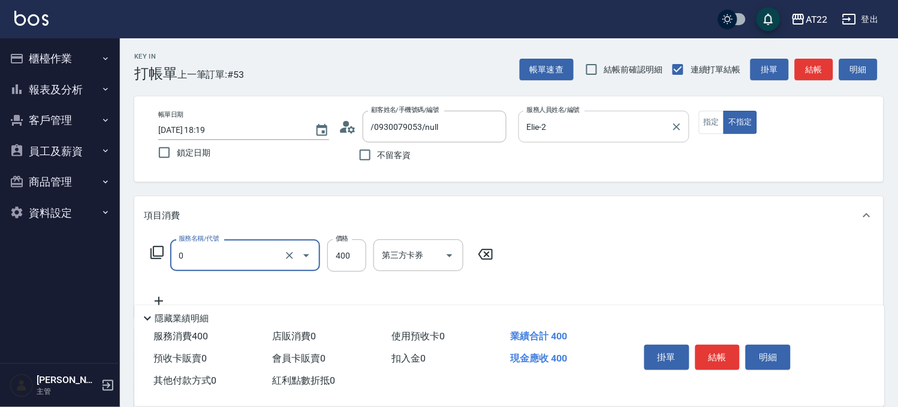
type input "有機洗髮(0)"
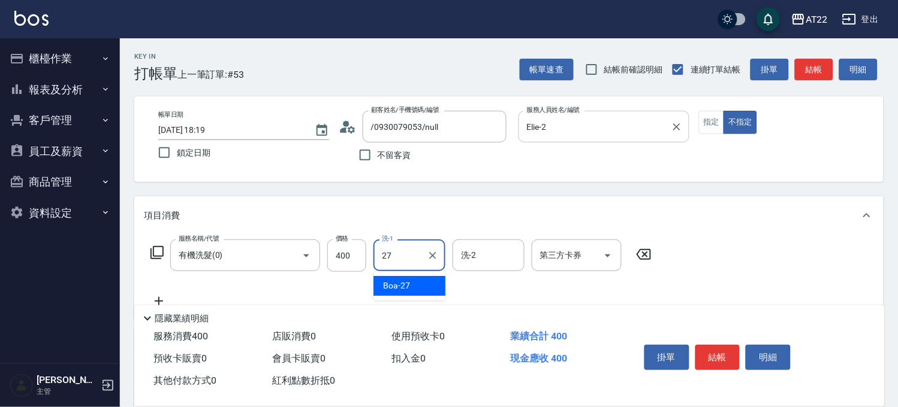
type input "Boa-27"
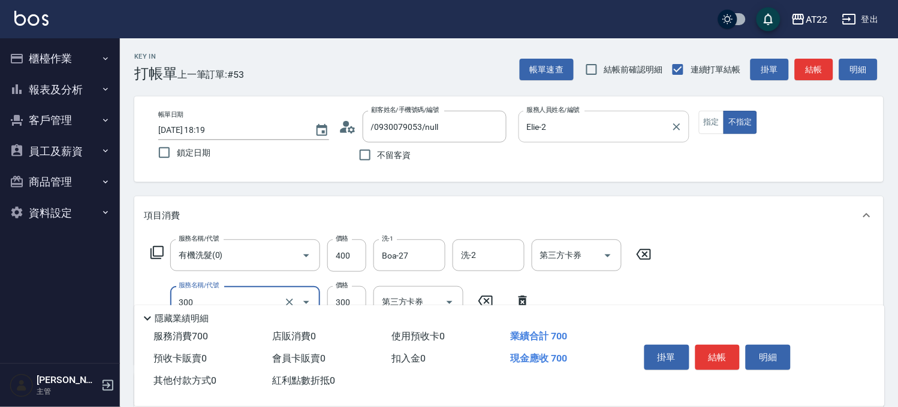
type input "剪髮(300)"
type input "250"
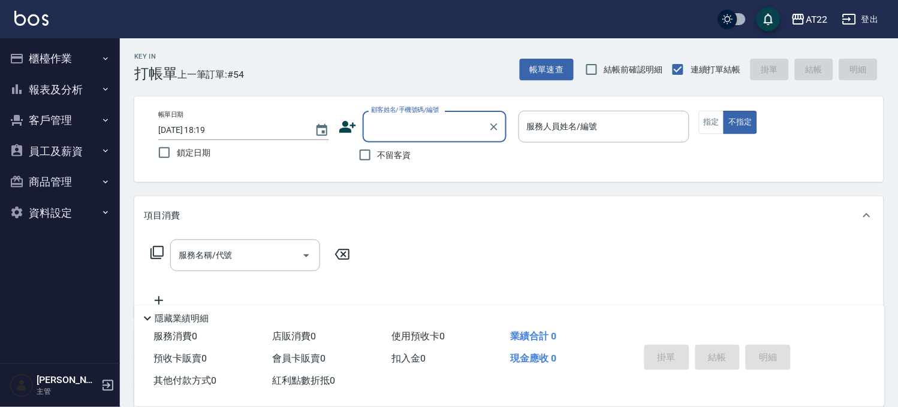
click at [549, 52] on div "Key In 打帳單 上一筆訂單:#54 帳單速查 結帳前確認明細 連續打單結帳 掛單 結帳 明細" at bounding box center [501, 60] width 763 height 44
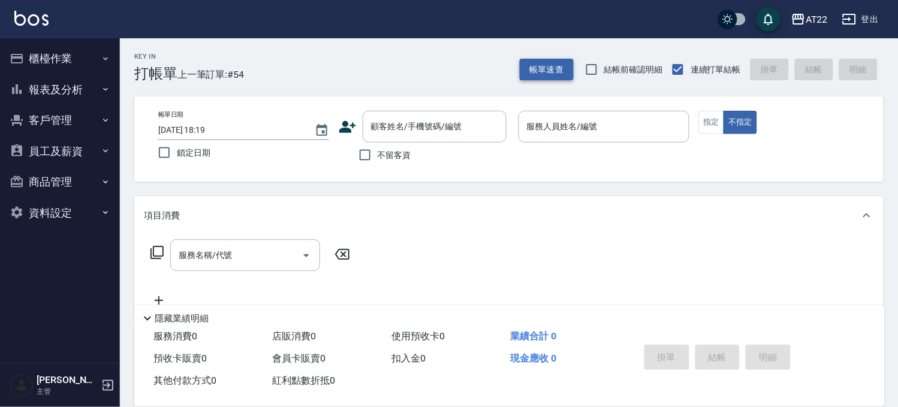
click at [549, 61] on button "帳單速查" at bounding box center [546, 70] width 54 height 22
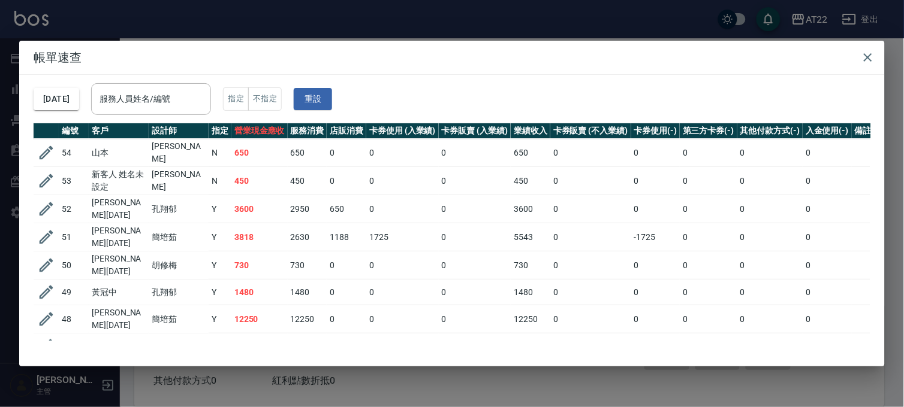
click at [573, 41] on h2 "帳單速查" at bounding box center [451, 58] width 865 height 34
click at [575, 22] on div "帳單速查 2025/09/20 服務人員姓名/編號 服務人員姓名/編號 指定 不指定 重設 編號 客戶 設計師 指定 營業現金應收 服務消費 店販消費 卡券使…" at bounding box center [452, 203] width 904 height 407
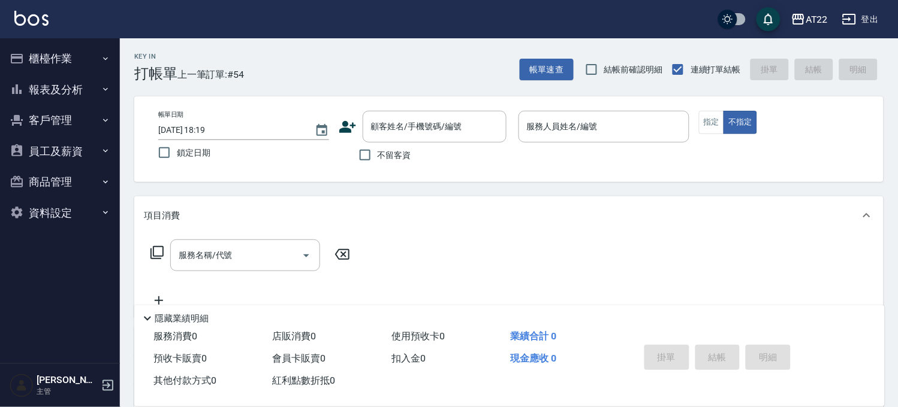
click at [428, 50] on div "Key In 打帳單 上一筆訂單:#54 帳單速查 結帳前確認明細 連續打單結帳 掛單 結帳 明細" at bounding box center [501, 60] width 763 height 44
click at [98, 56] on button "櫃檯作業" at bounding box center [60, 58] width 110 height 31
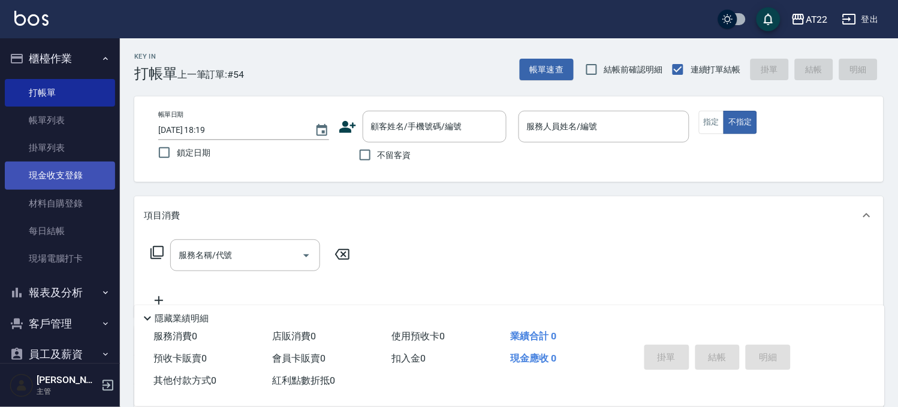
click at [78, 171] on link "現金收支登錄" at bounding box center [60, 176] width 110 height 28
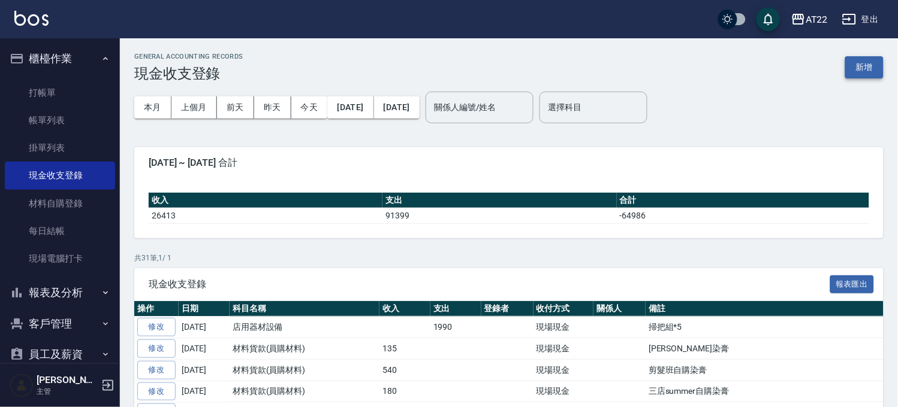
click at [869, 72] on button "新增" at bounding box center [864, 67] width 38 height 22
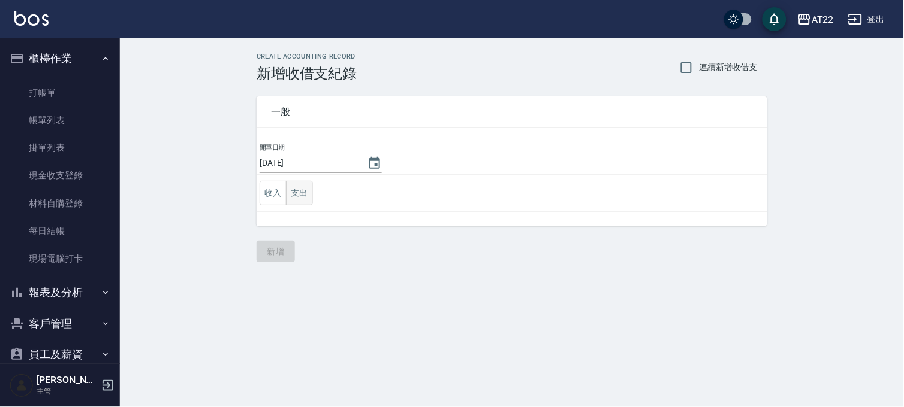
click at [304, 187] on button "支出" at bounding box center [299, 193] width 27 height 25
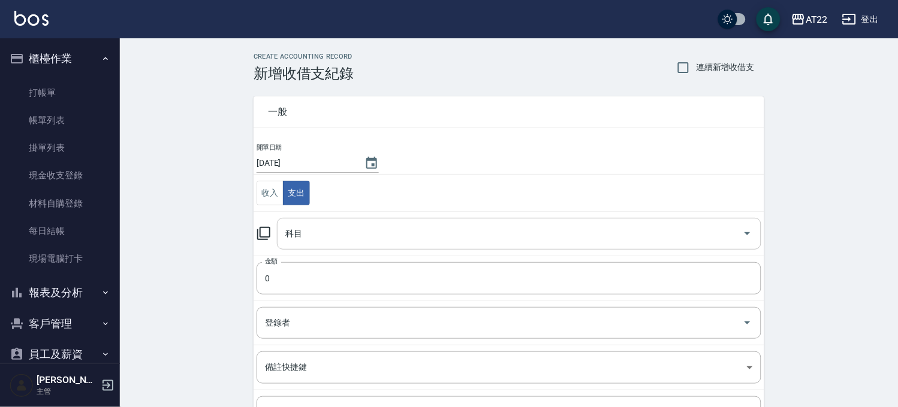
click at [330, 232] on input "科目" at bounding box center [509, 233] width 455 height 21
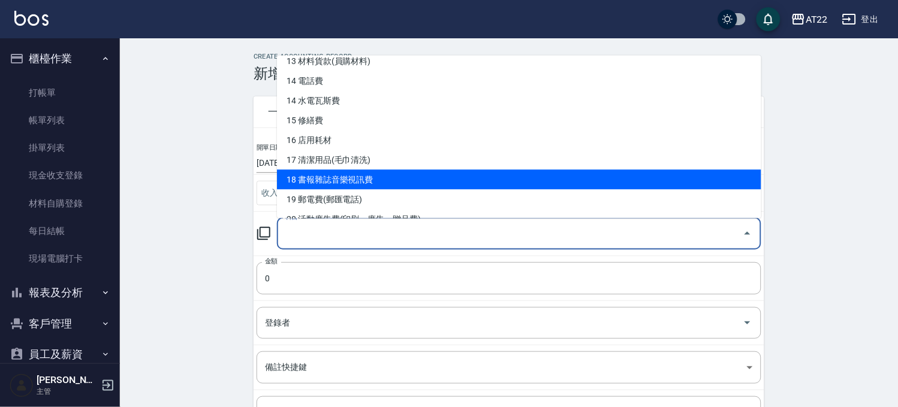
scroll to position [532, 0]
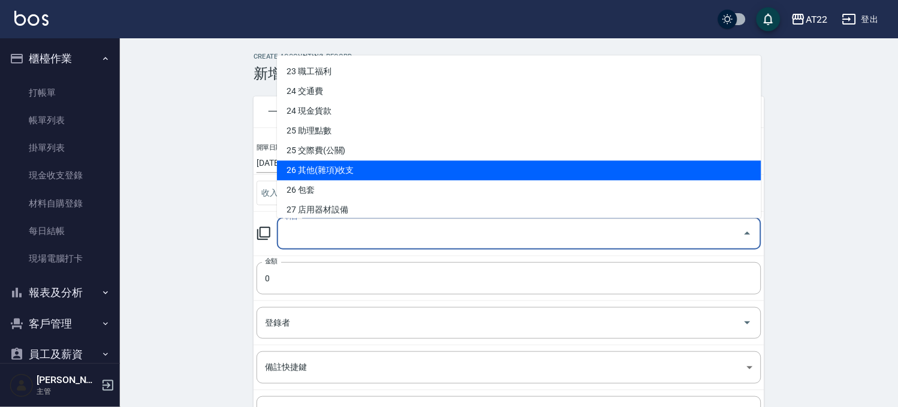
click at [362, 177] on li "26 其他(雜項)收支" at bounding box center [519, 171] width 484 height 20
type input "26 其他(雜項)收支"
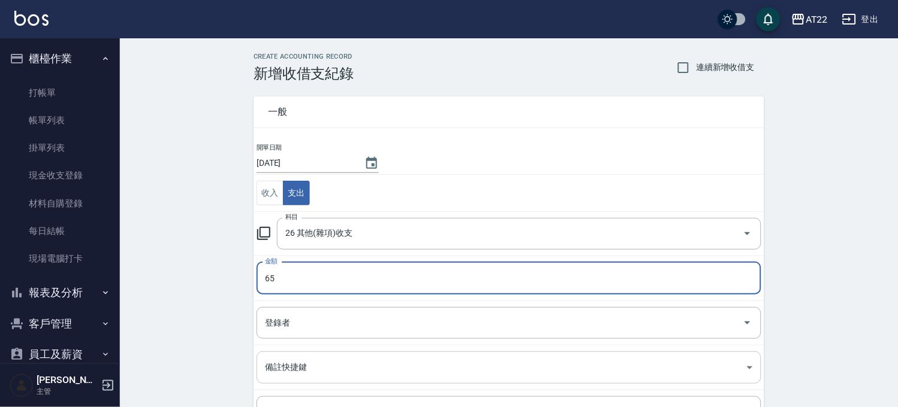
scroll to position [122, 0]
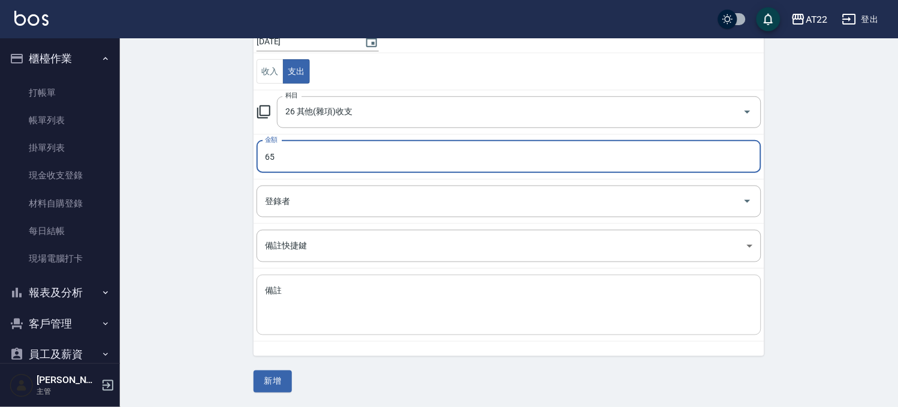
type input "65"
click at [279, 283] on div "x 備註" at bounding box center [508, 305] width 504 height 61
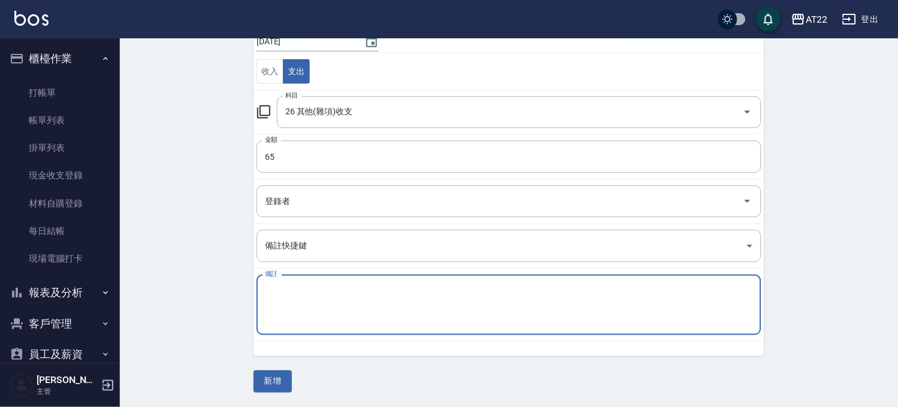
type textarea "g"
type textarea "十"
type textarea "食鹽水"
click at [284, 375] on button "新增" at bounding box center [272, 382] width 38 height 22
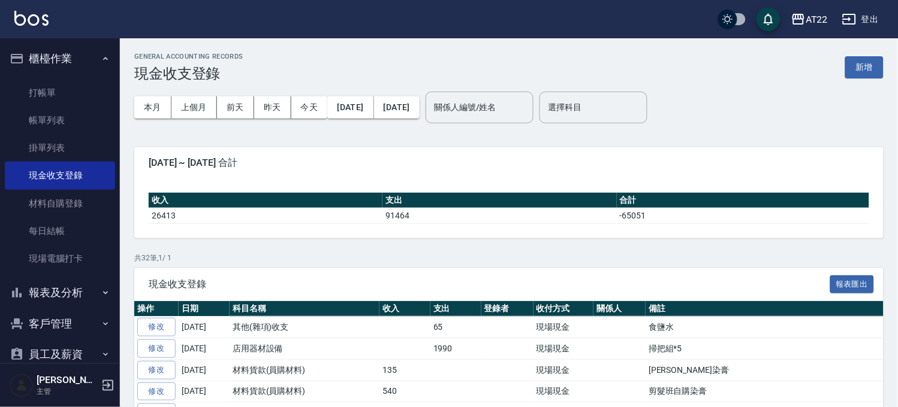
click at [229, 132] on div "本月 上個月 前天 昨天 今天 2025/09/01 2025/09/20" at bounding box center [276, 107] width 285 height 51
click at [70, 94] on link "打帳單" at bounding box center [60, 93] width 110 height 28
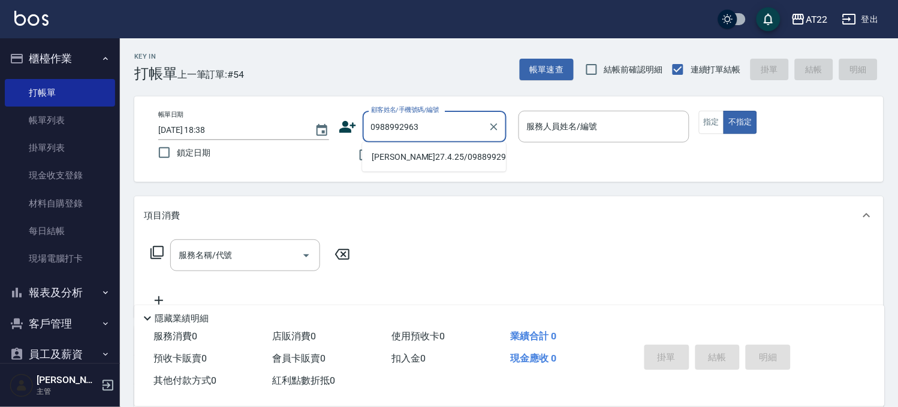
click at [432, 167] on li "胡仲憲27.4.25/0988992963/T91159" at bounding box center [434, 157] width 144 height 20
type input "胡仲憲27.4.25/0988992963/T91159"
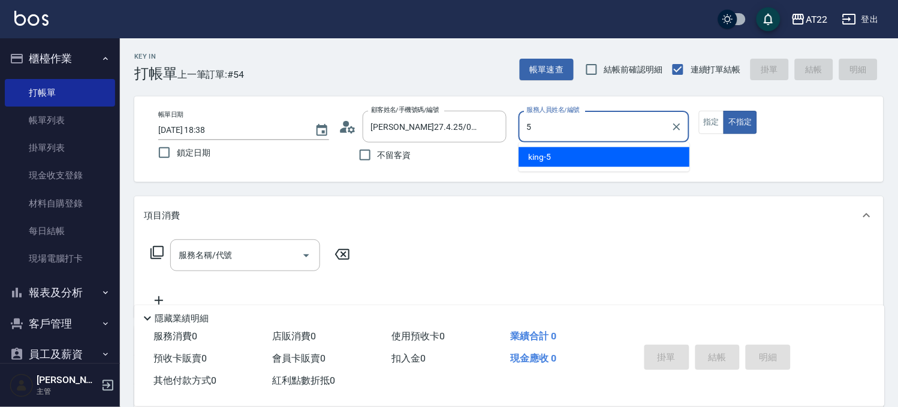
type input "king-5"
type button "false"
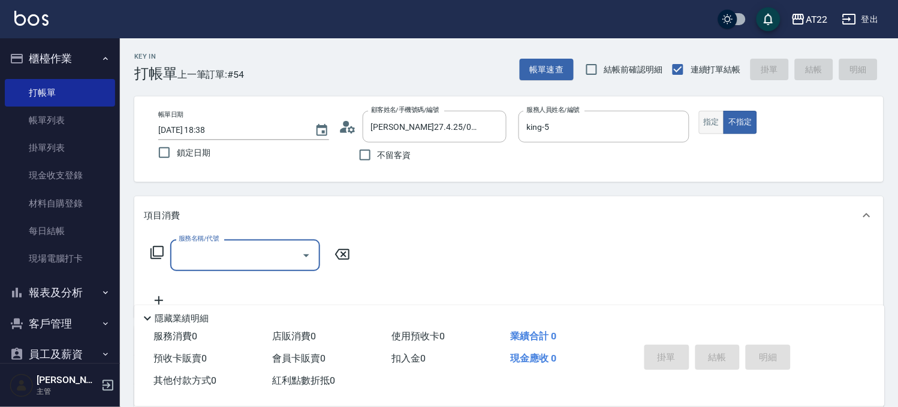
click at [702, 113] on button "指定" at bounding box center [712, 122] width 26 height 23
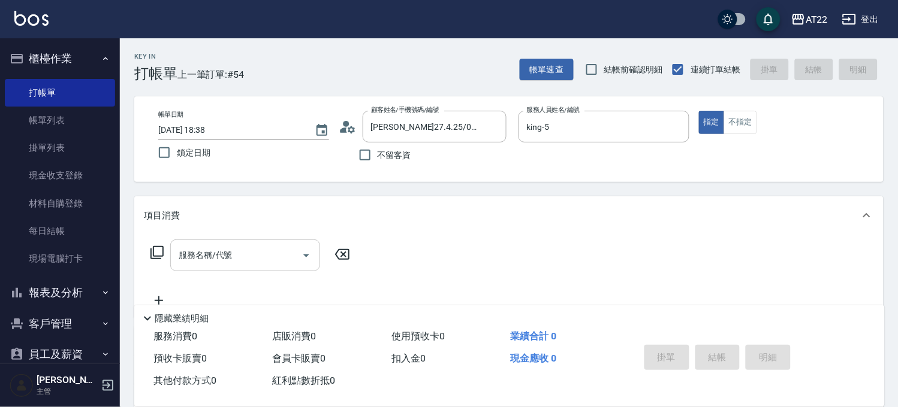
click at [267, 264] on input "服務名稱/代號" at bounding box center [236, 255] width 121 height 21
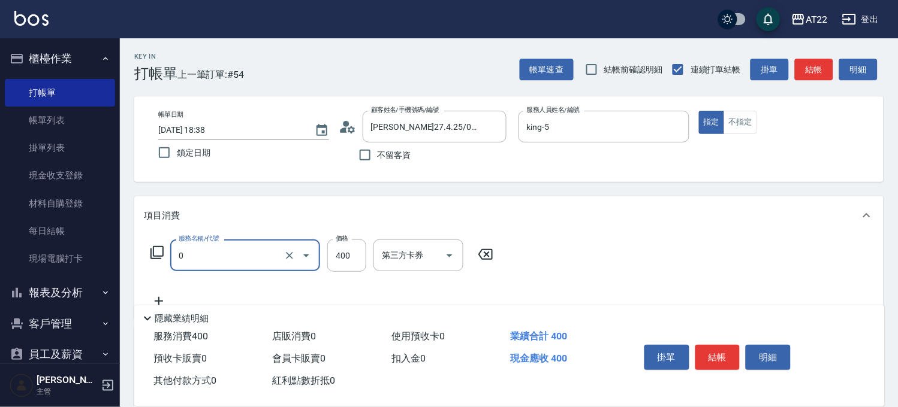
type input "有機洗髮(0)"
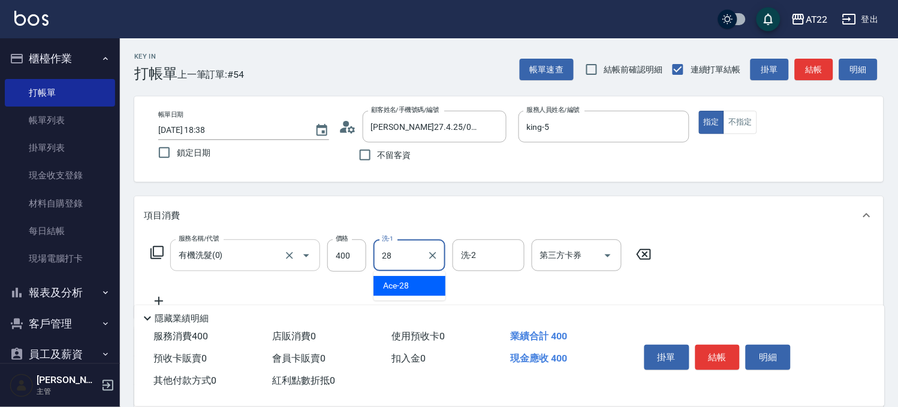
type input "Ace-28"
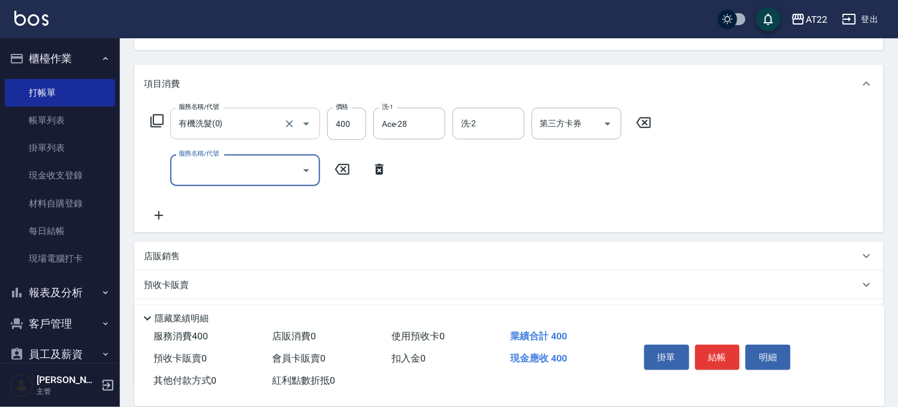
scroll to position [133, 0]
type input "剪髮(500)"
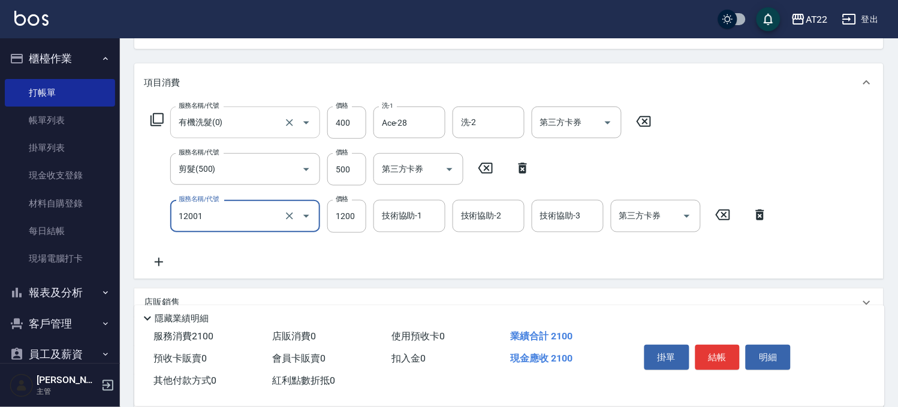
type input "燙髮S(12001)"
type input "1440"
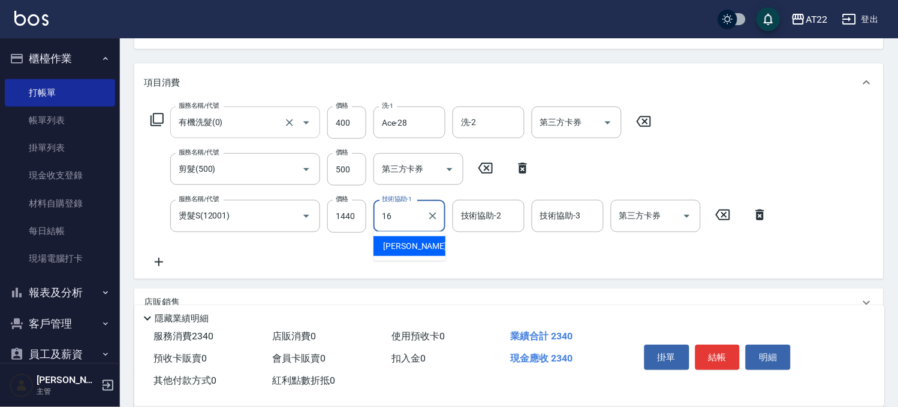
type input "Joe-16"
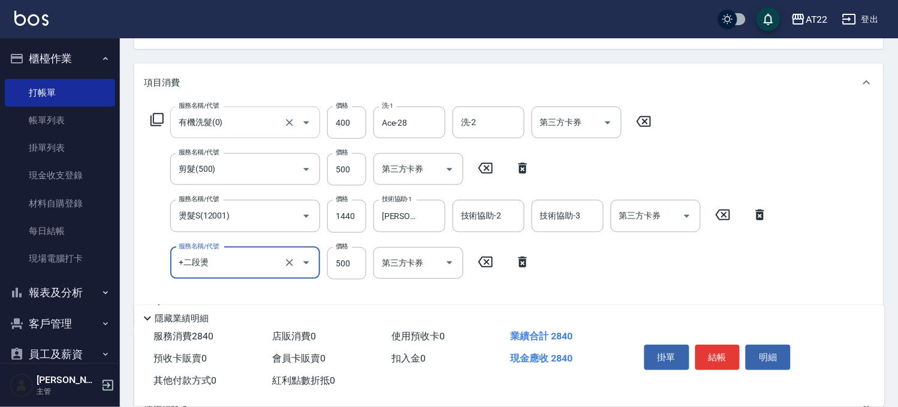
type input "+二段燙"
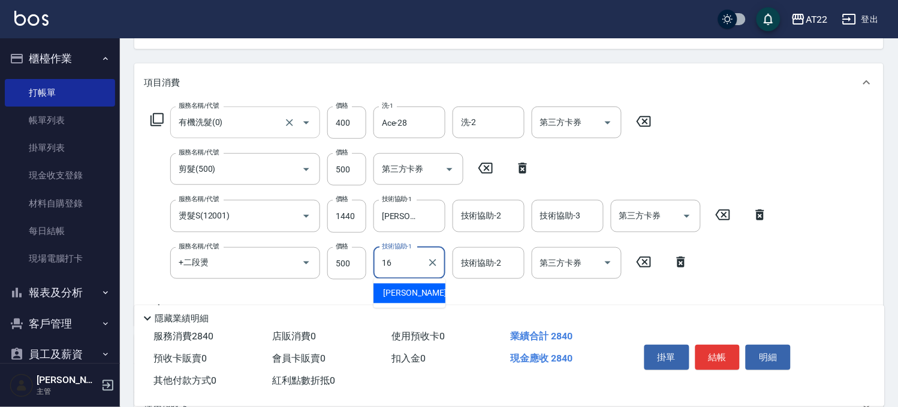
type input "Joe-16"
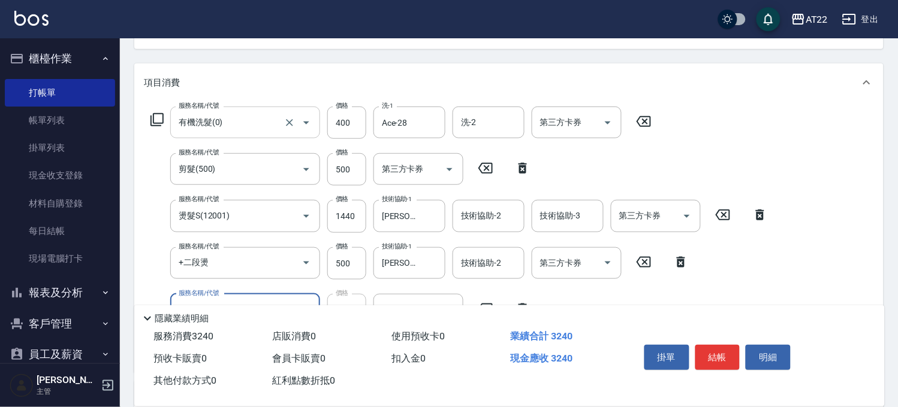
type input "側邊燙貼(3001)"
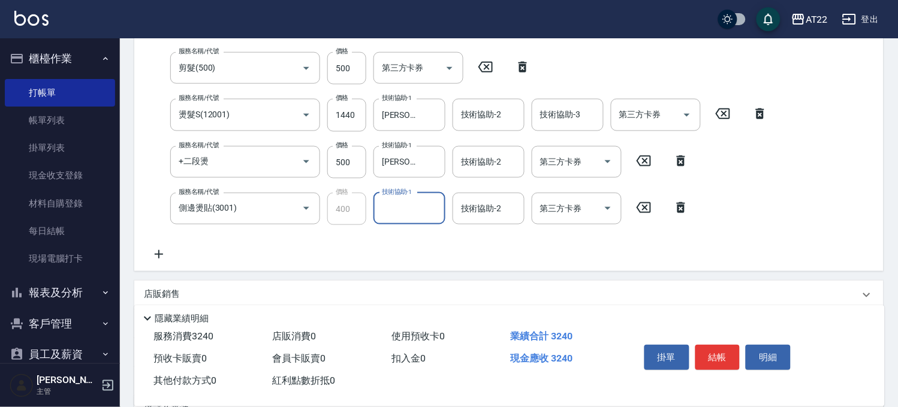
scroll to position [266, 0]
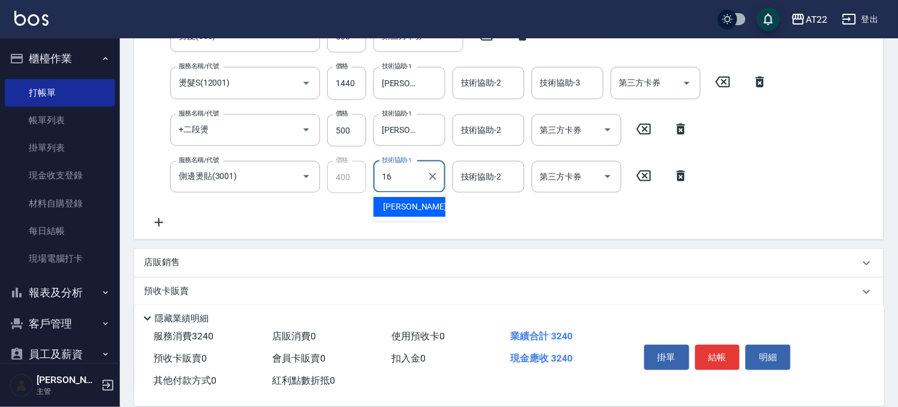
type input "Joe-16"
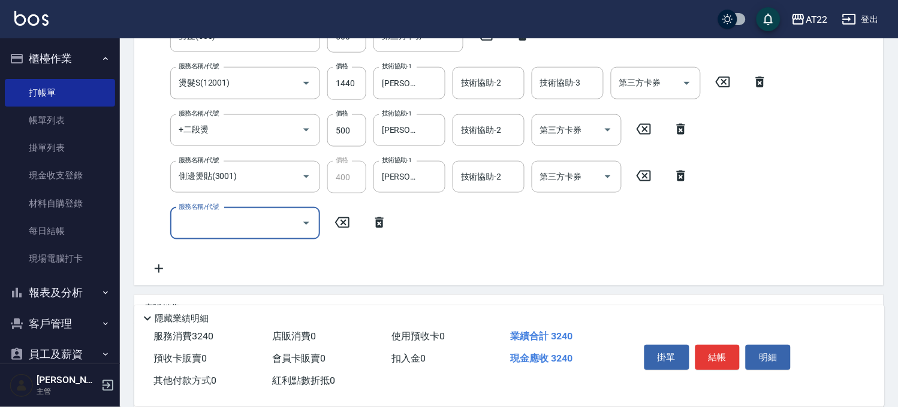
scroll to position [285, 0]
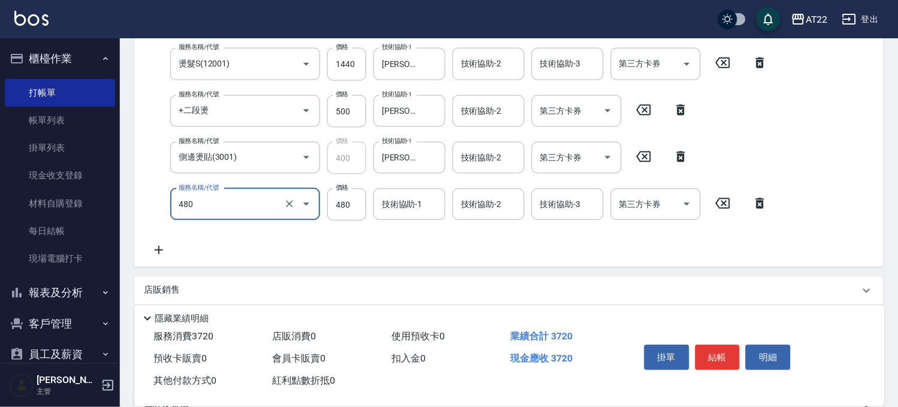
type input "潤澤修護(480)"
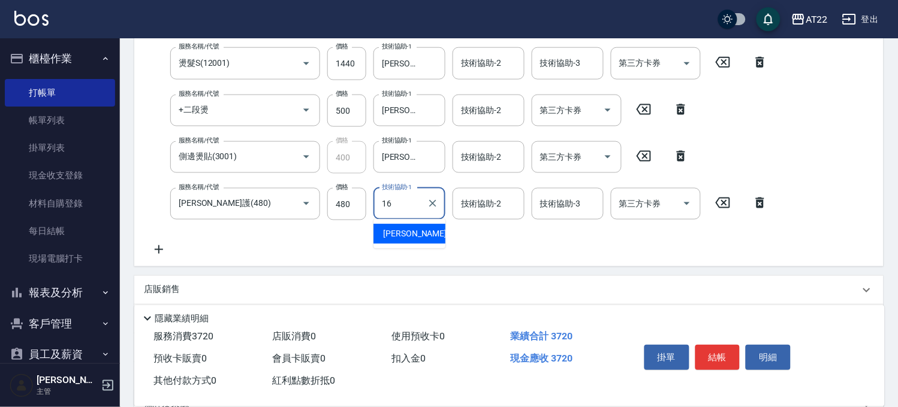
type input "Joe-16"
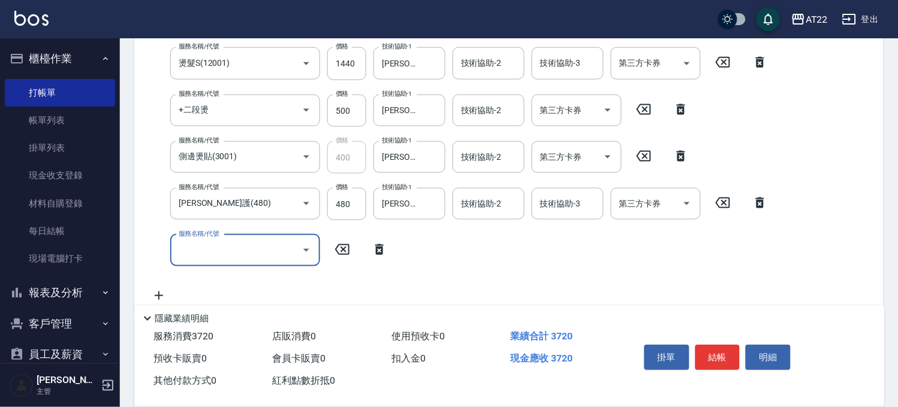
scroll to position [285, 0]
click at [724, 346] on button "結帳" at bounding box center [717, 357] width 45 height 25
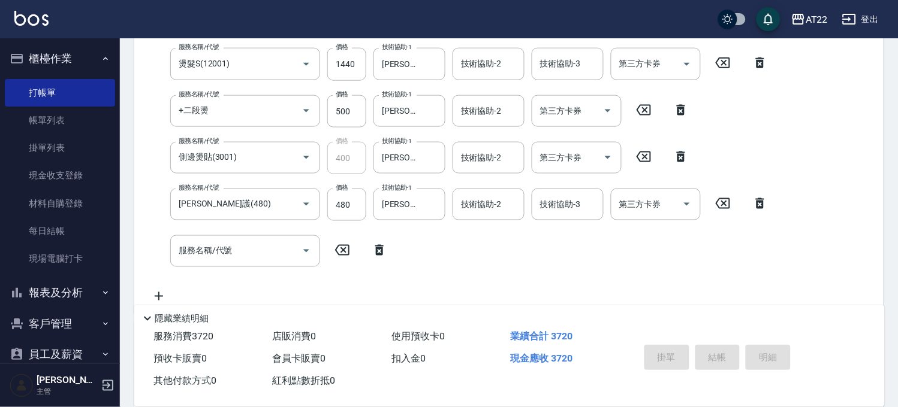
type input "2025/09/20 18:39"
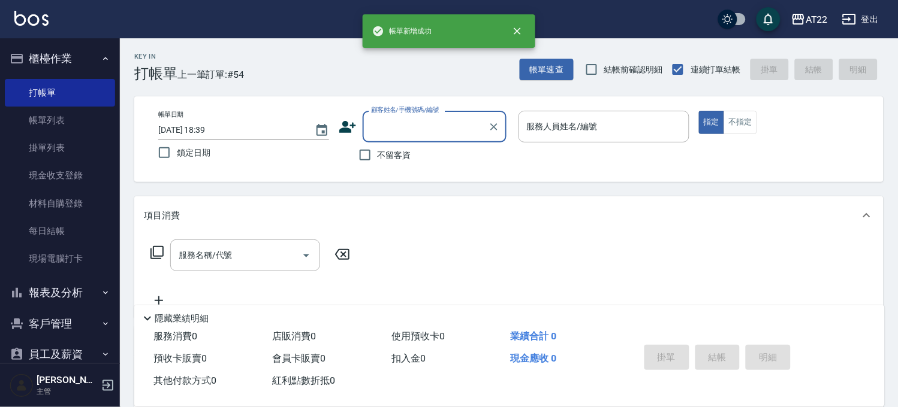
scroll to position [0, 0]
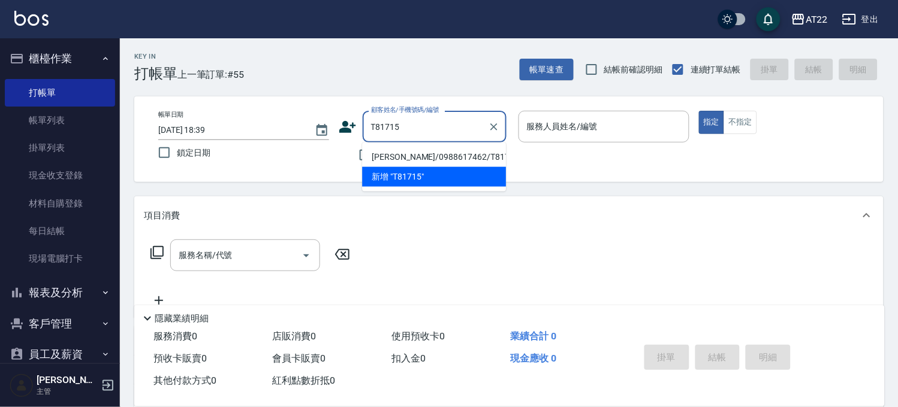
click at [410, 159] on li "洪御皓/0988617462/T81715" at bounding box center [434, 157] width 144 height 20
type input "洪御皓/0988617462/T81715"
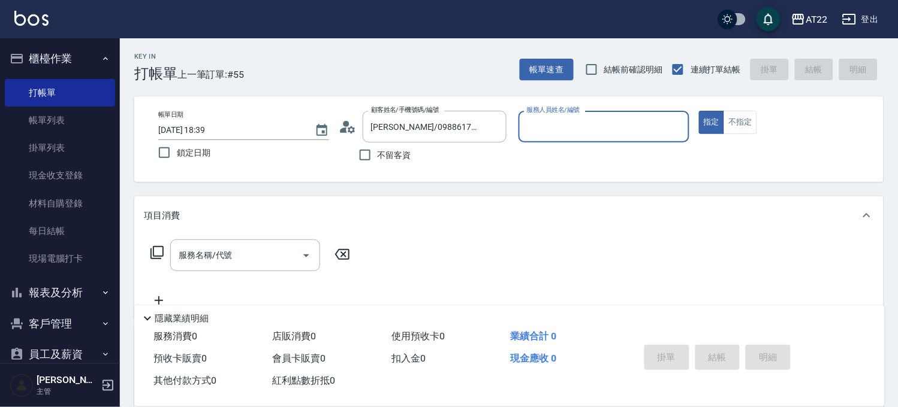
type input "Luna-15"
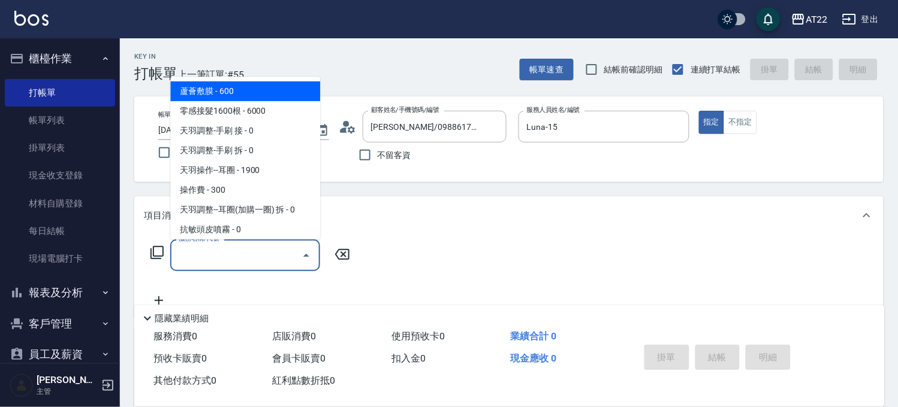
click at [252, 256] on input "服務名稱/代號" at bounding box center [236, 255] width 121 height 21
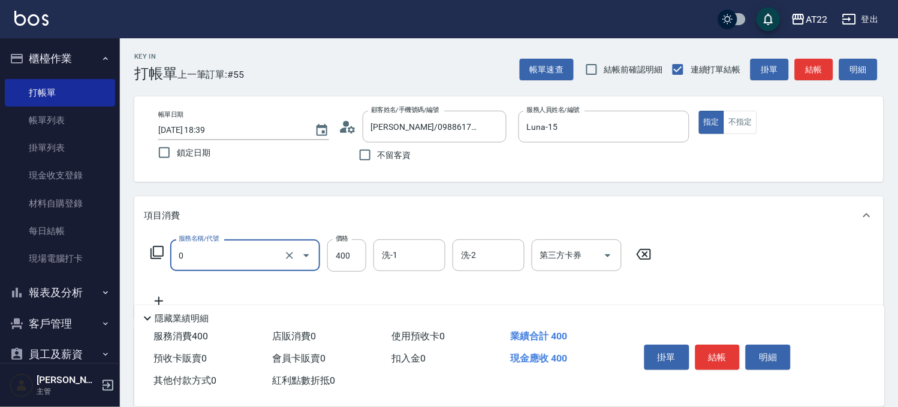
type input "有機洗髮(0)"
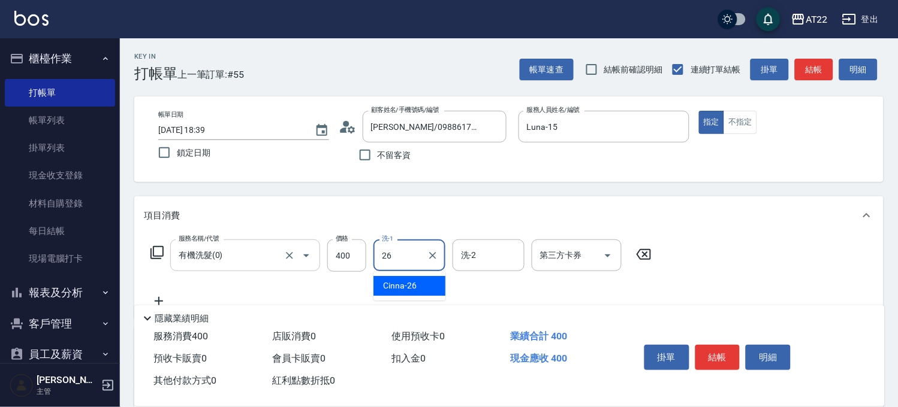
type input "Cinna-26"
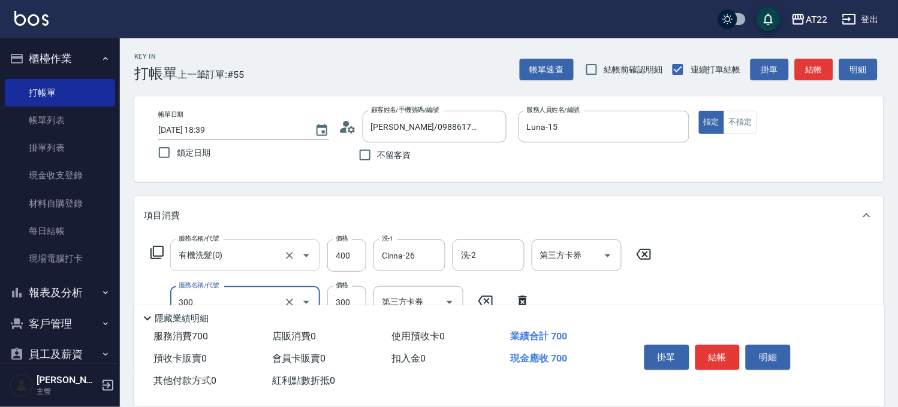
type input "剪髮(300)"
type input "230"
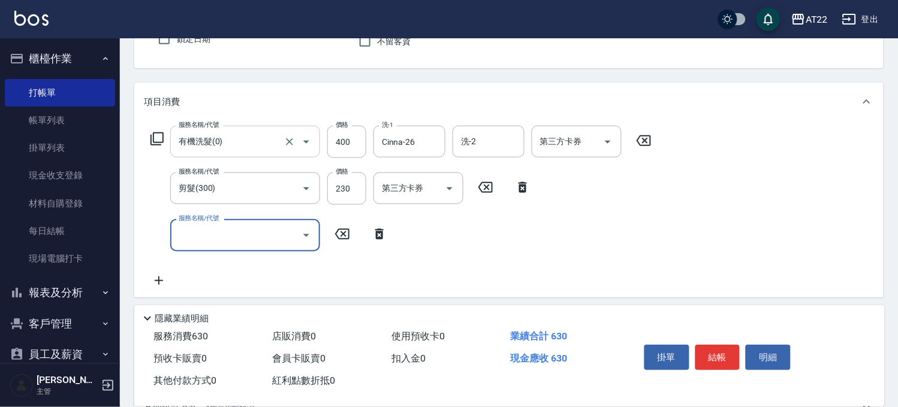
scroll to position [200, 0]
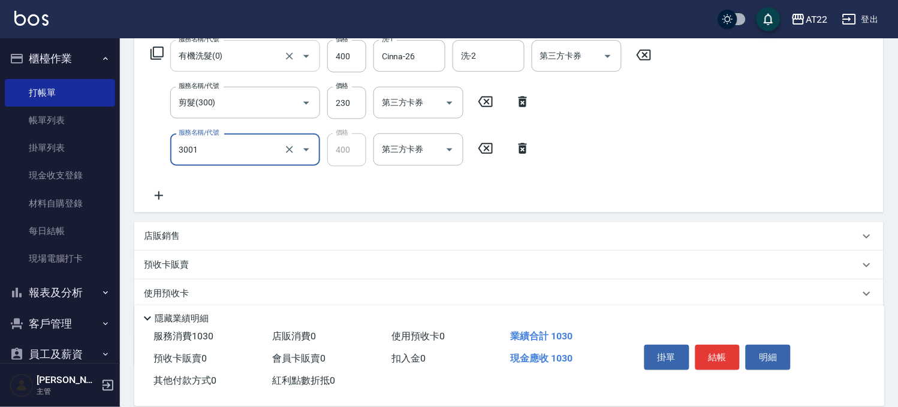
type input "側邊燙貼(3001)"
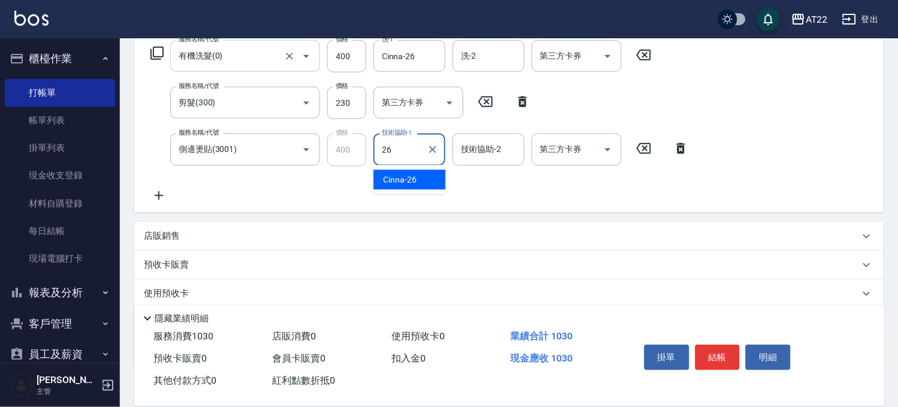
type input "Cinna-26"
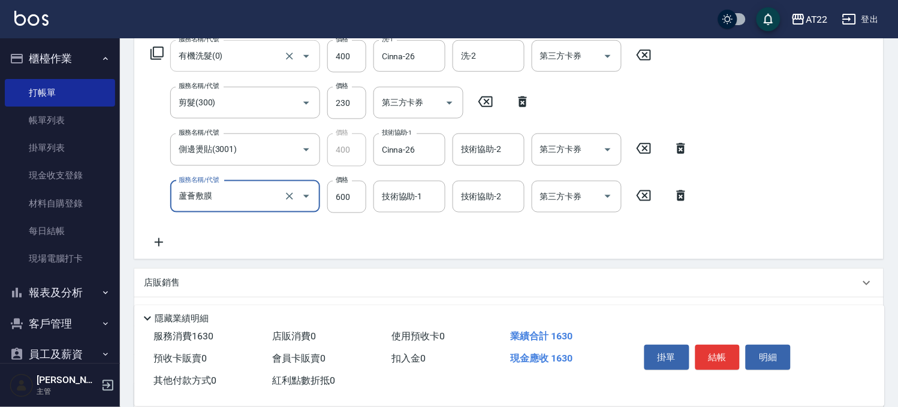
type input "蘆薈敷膜"
type input "480"
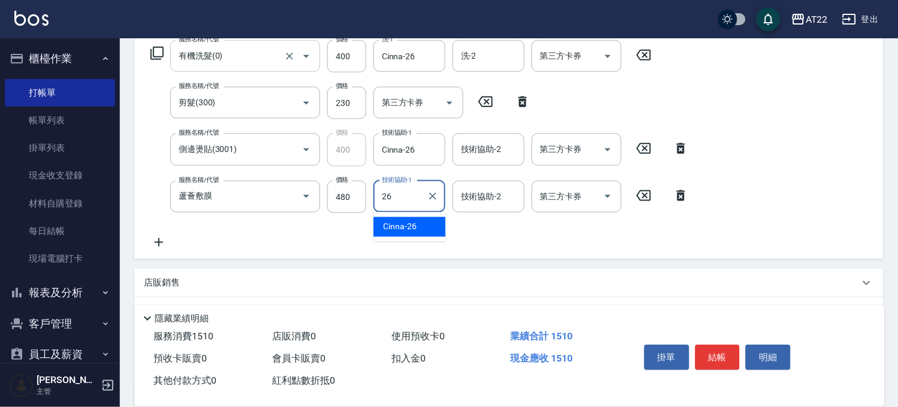
type input "Cinna-26"
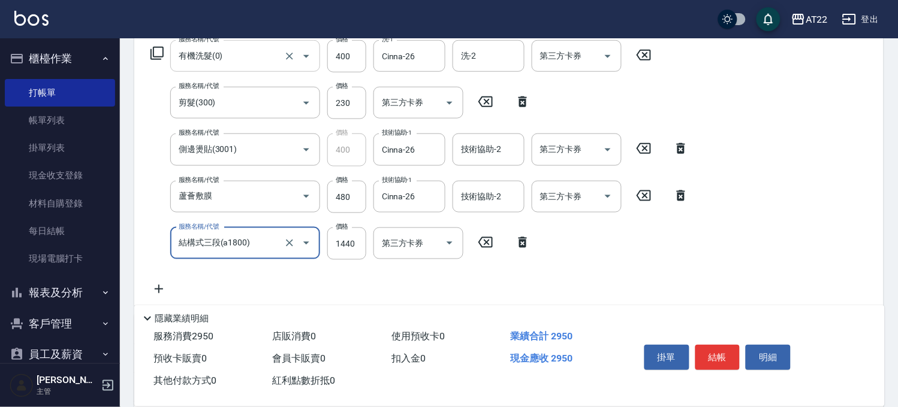
type input "結構式三段(a1800)"
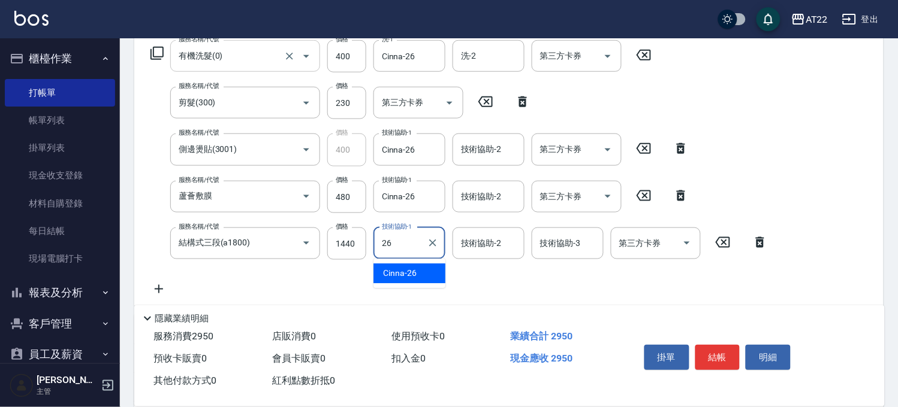
type input "Cinna-26"
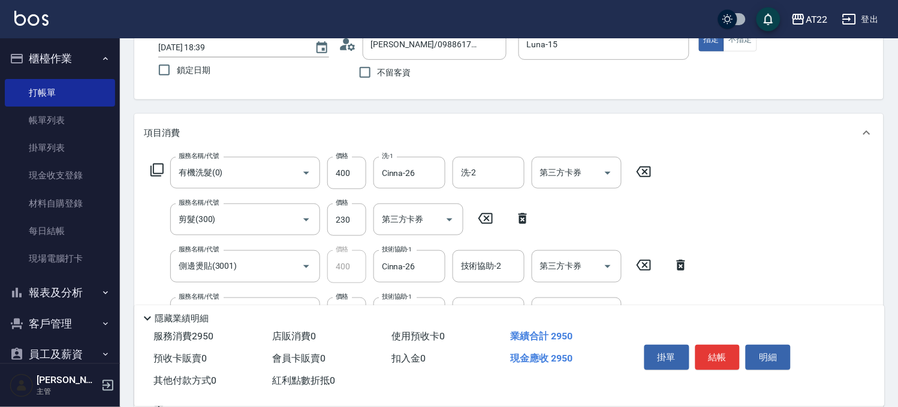
scroll to position [0, 0]
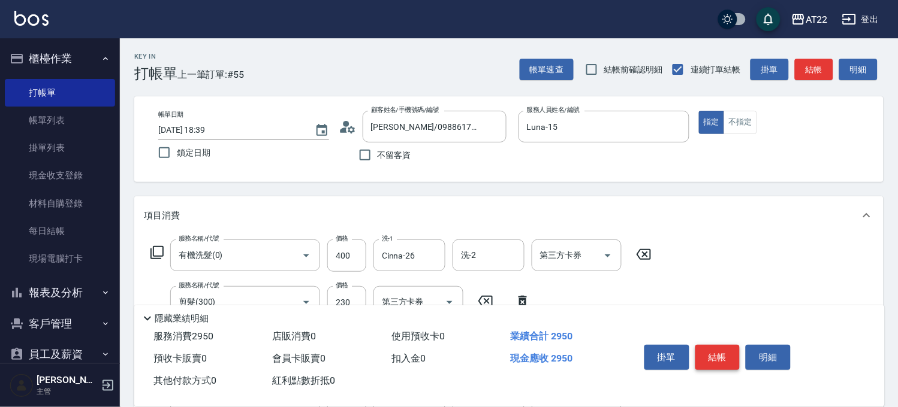
click at [705, 351] on button "結帳" at bounding box center [717, 357] width 45 height 25
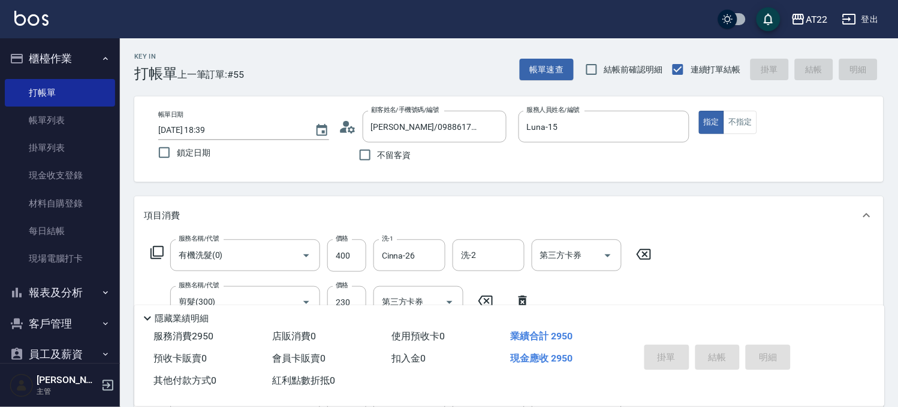
type input "2025/09/20 18:40"
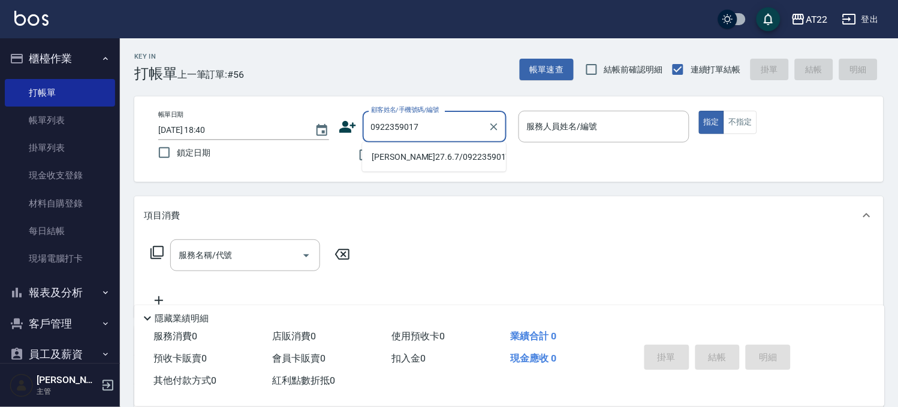
click at [430, 162] on li "曾強27.6.7/0922359017/T91221" at bounding box center [434, 157] width 144 height 20
type input "曾強27.6.7/0922359017/T91221"
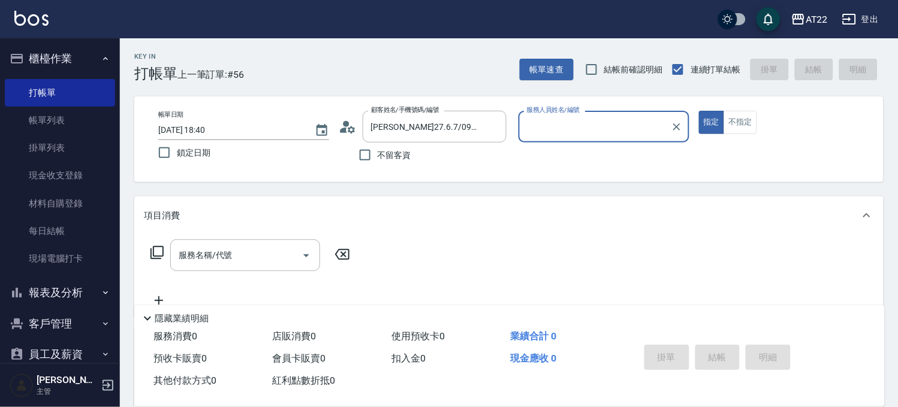
type input "Allen-7"
click at [255, 262] on input "服務名稱/代號" at bounding box center [236, 255] width 121 height 21
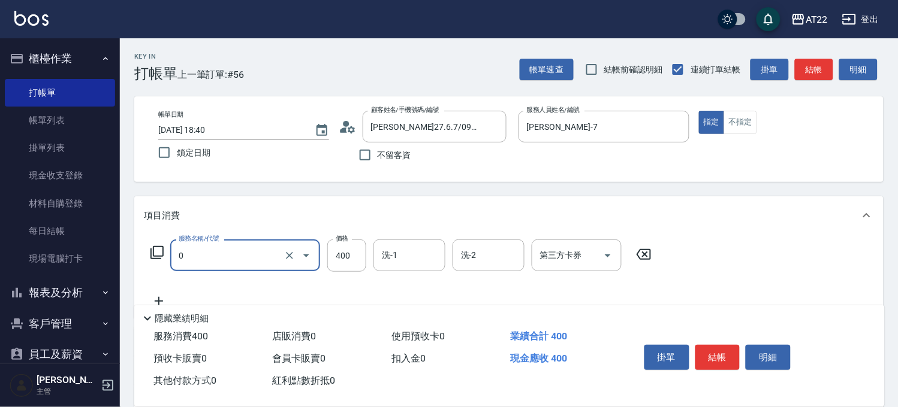
type input "有機洗髮(0)"
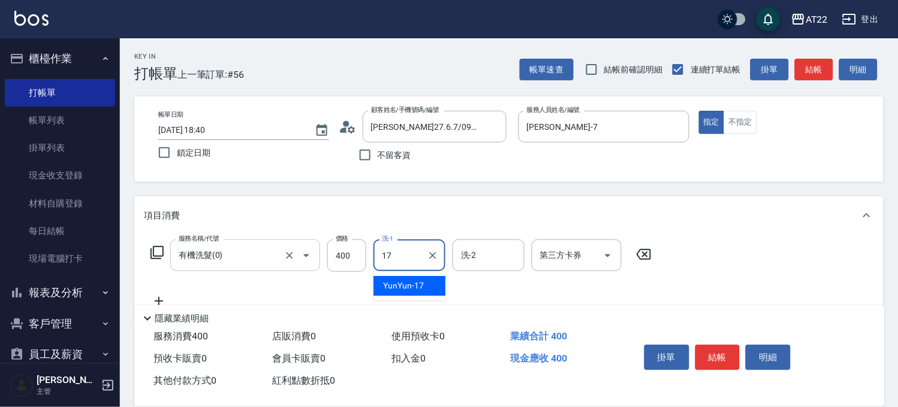
type input "YunYun-17"
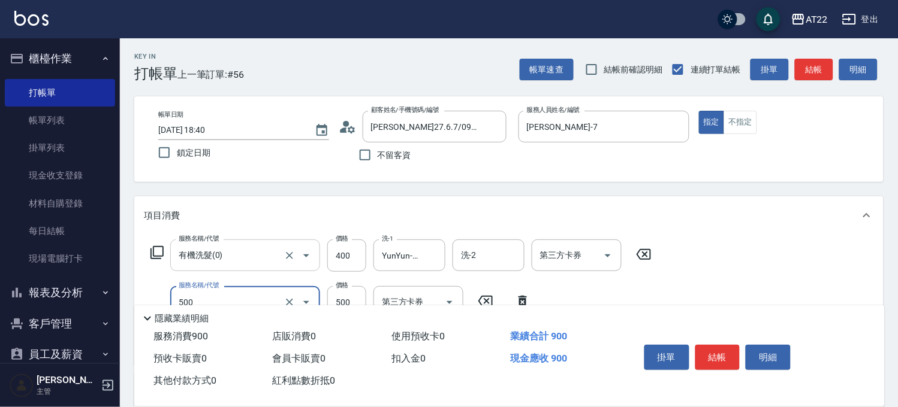
type input "剪髮(500)"
type input "630"
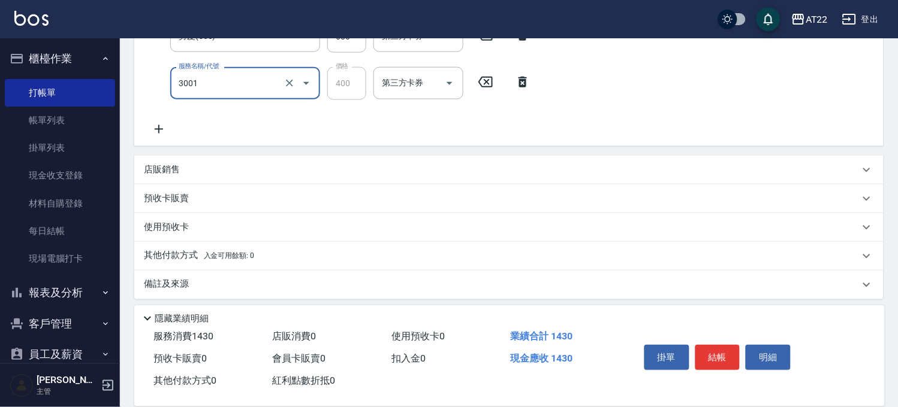
type input "側邊燙貼(3001)"
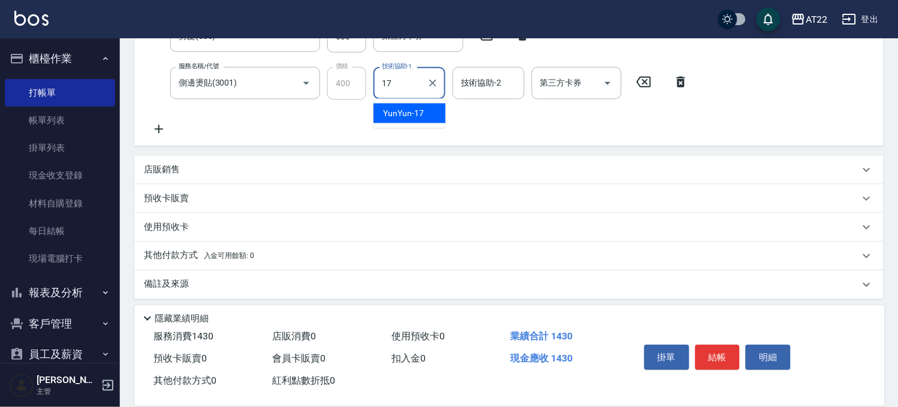
type input "YunYun-17"
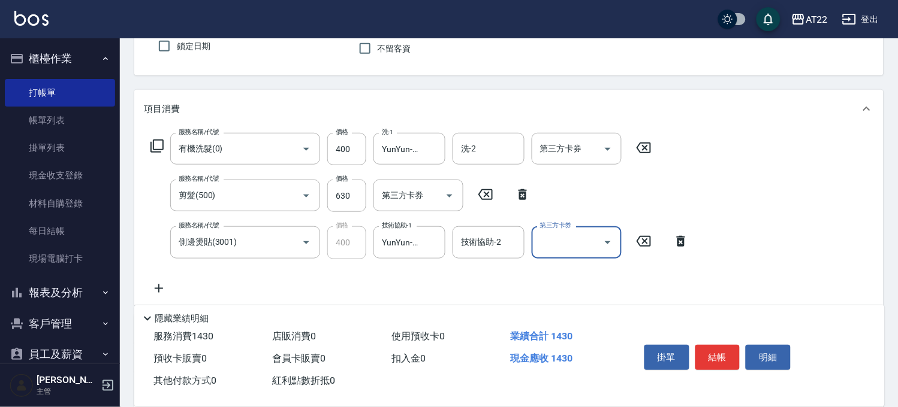
scroll to position [67, 0]
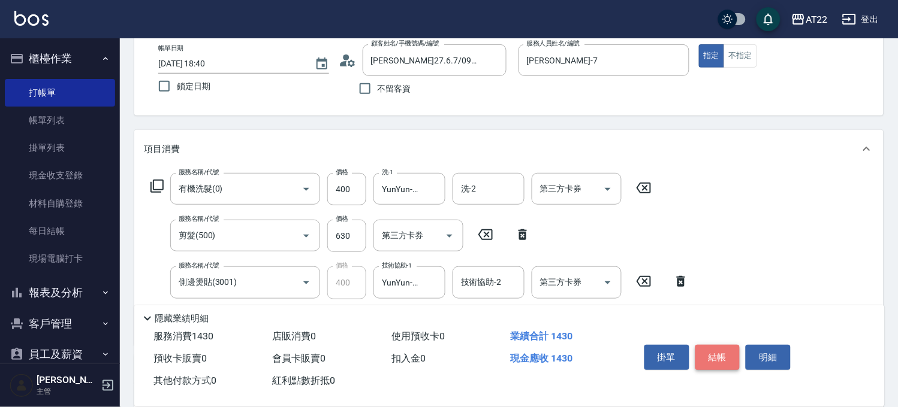
click at [703, 351] on button "結帳" at bounding box center [717, 357] width 45 height 25
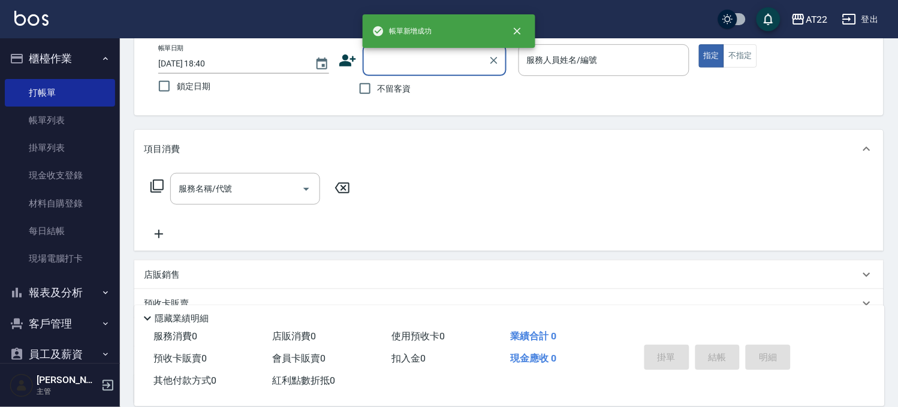
scroll to position [0, 0]
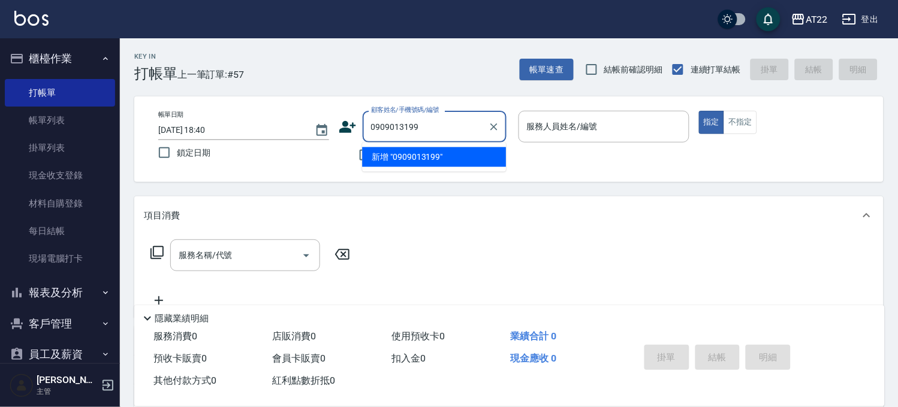
click at [394, 157] on li "新增 "0909013199"" at bounding box center [434, 157] width 144 height 20
type input "0909013199"
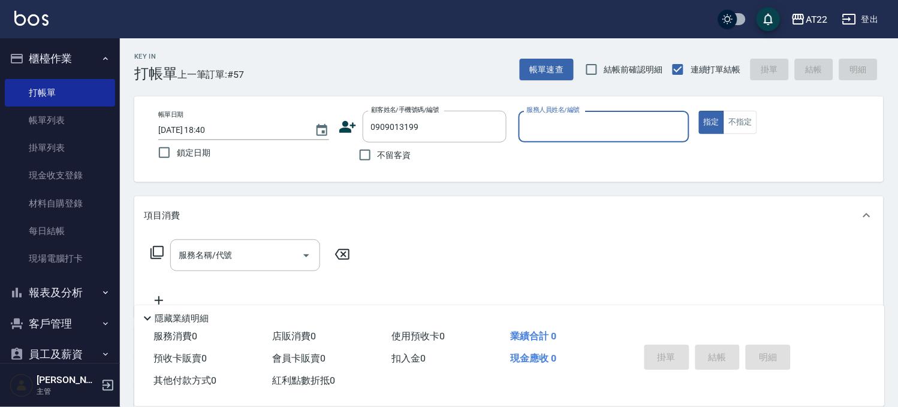
click at [344, 126] on icon at bounding box center [347, 127] width 17 height 12
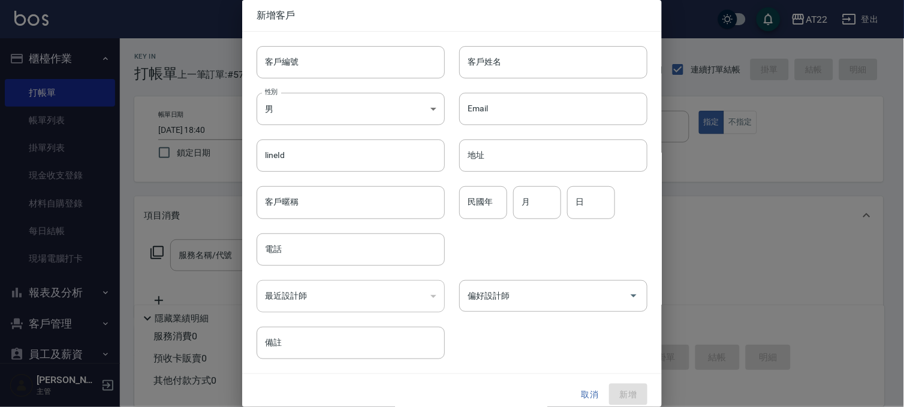
type input "0909013199"
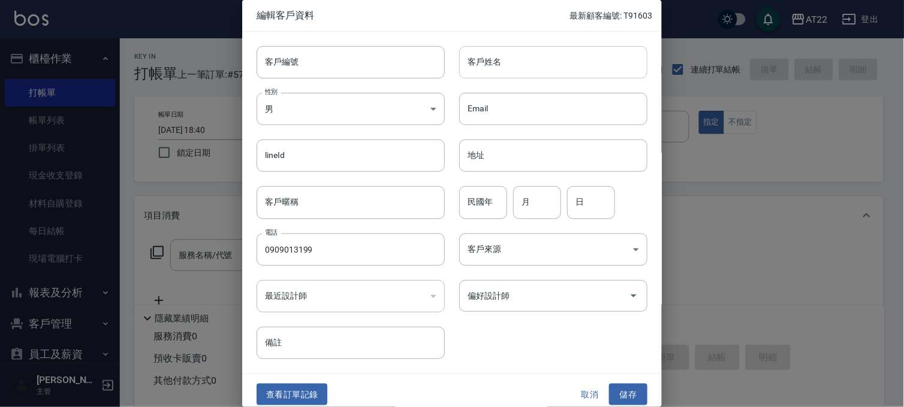
click at [579, 49] on input "客戶姓名" at bounding box center [553, 62] width 188 height 32
type input "ㄎ"
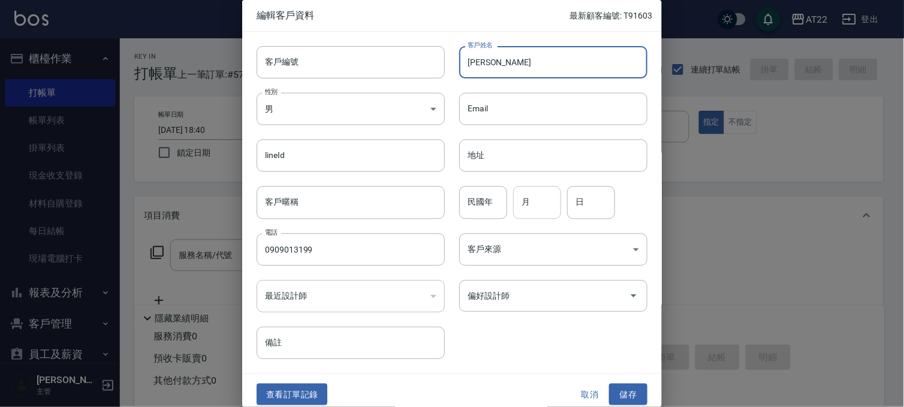
type input "[PERSON_NAME]"
click at [534, 210] on input "月" at bounding box center [537, 202] width 48 height 32
type input "1"
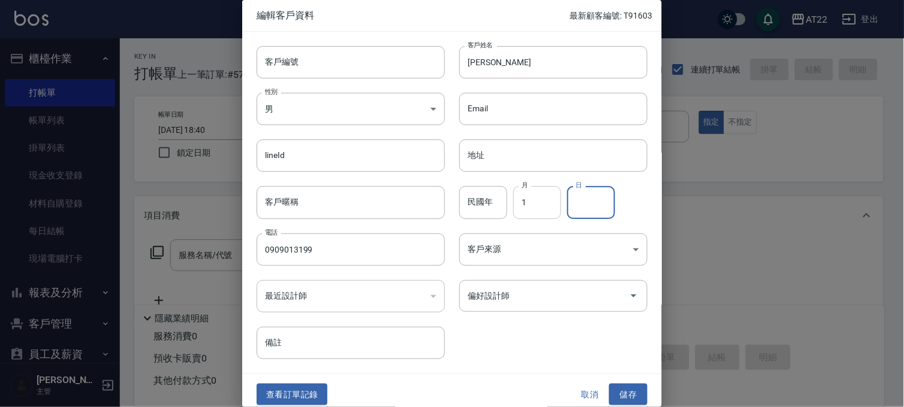
type input "3"
type input "22"
drag, startPoint x: 644, startPoint y: 397, endPoint x: 633, endPoint y: 393, distance: 10.8
click at [643, 397] on div "查看訂單記錄 取消 儲存" at bounding box center [451, 394] width 419 height 41
click at [633, 393] on button "儲存" at bounding box center [628, 395] width 38 height 22
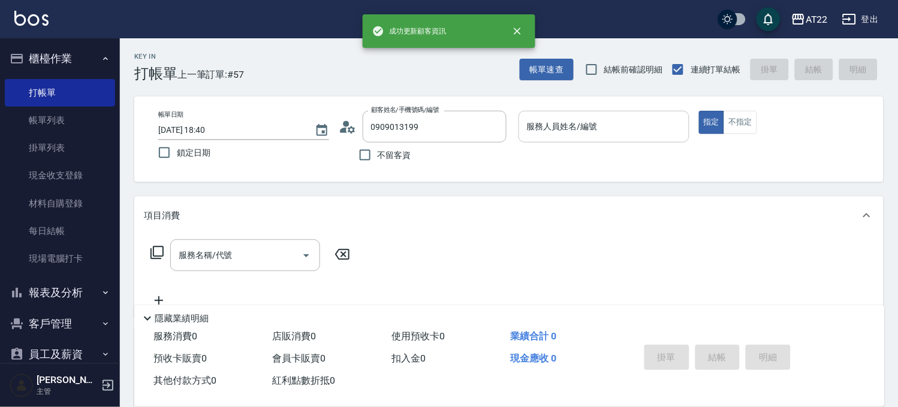
click at [648, 140] on div "服務人員姓名/編號" at bounding box center [603, 127] width 171 height 32
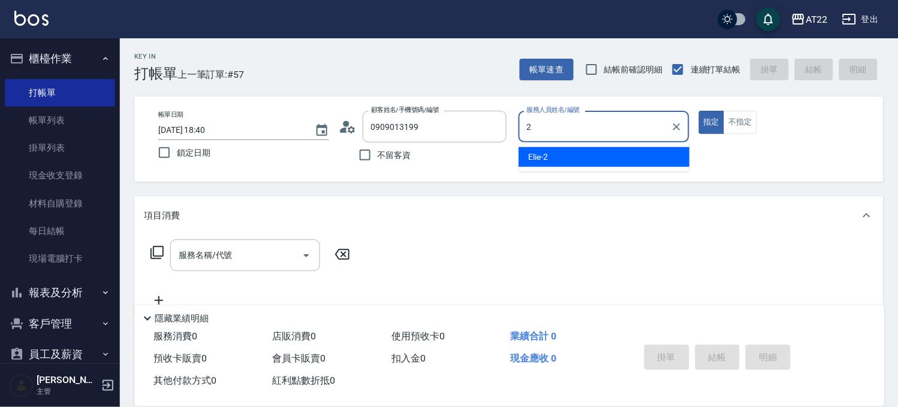
type input "Elie-2"
type button "true"
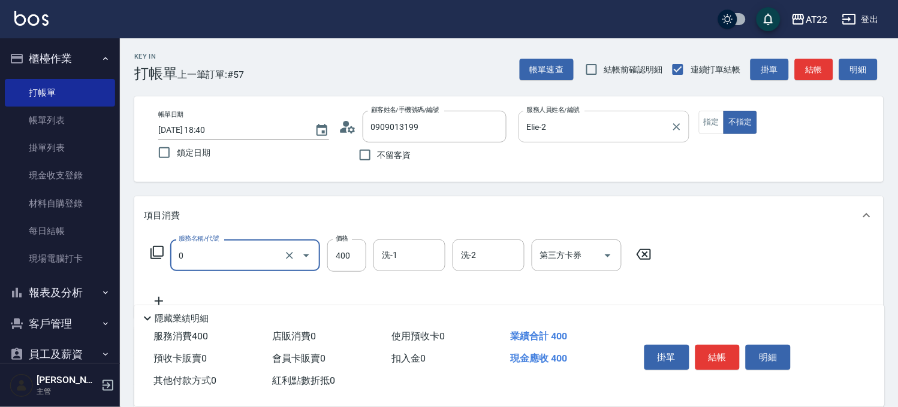
type input "有機洗髮(0)"
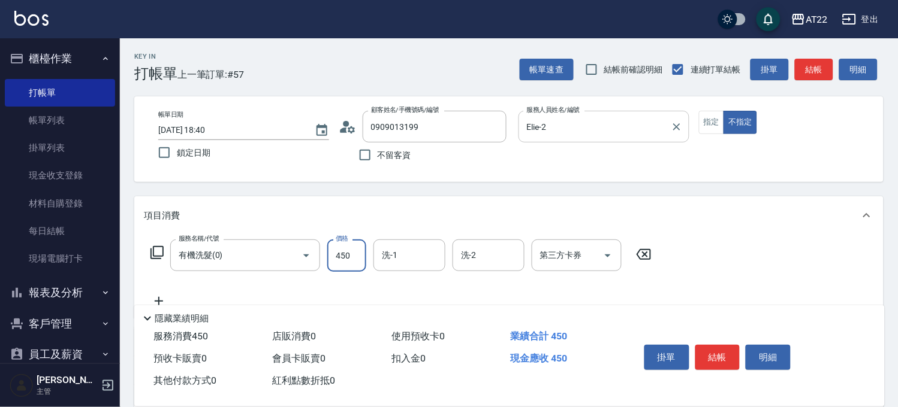
type input "450"
click at [707, 357] on button "結帳" at bounding box center [717, 357] width 45 height 25
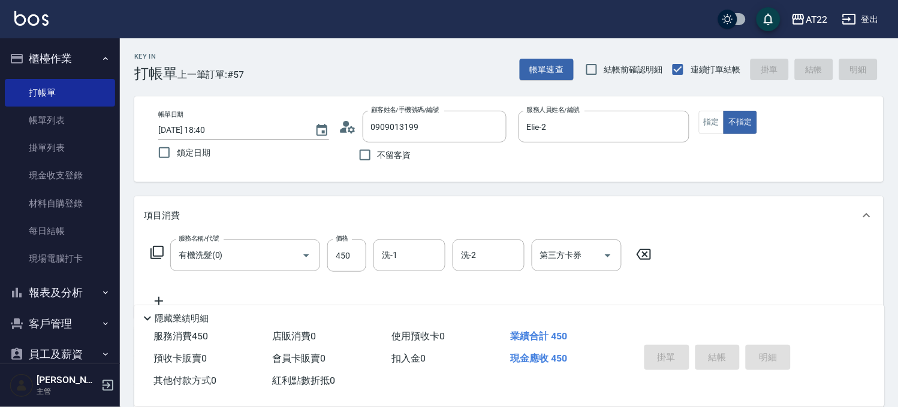
type input "2025/09/20 18:41"
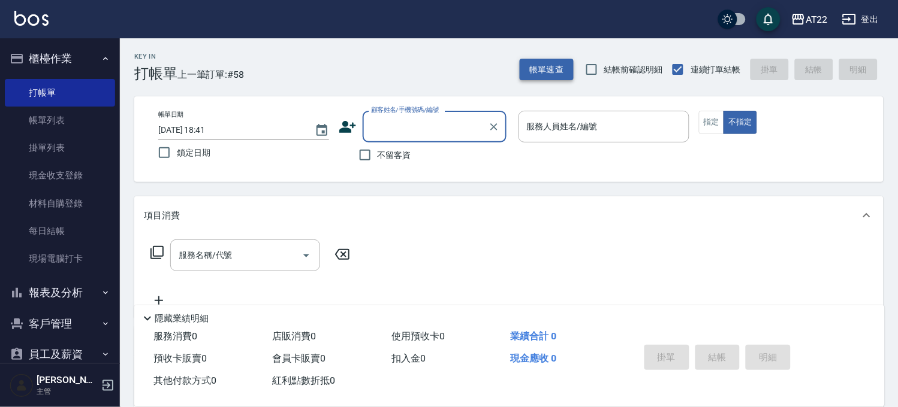
click at [559, 67] on button "帳單速查" at bounding box center [546, 70] width 54 height 22
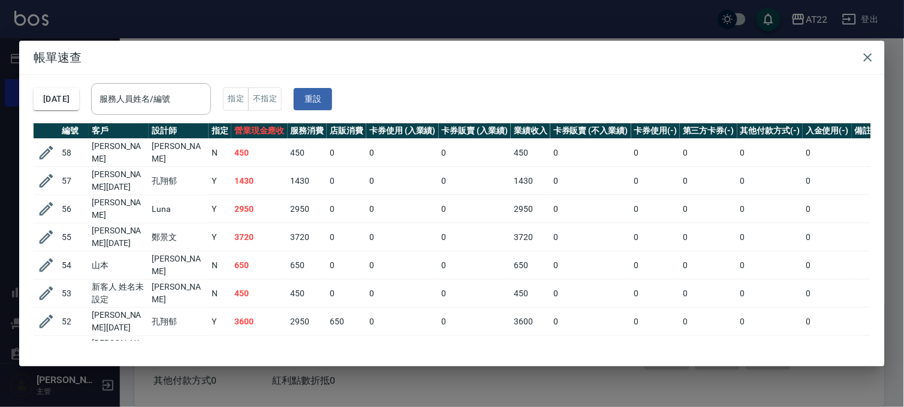
click at [585, 28] on div "帳單速查 2025/09/20 服務人員姓名/編號 服務人員姓名/編號 指定 不指定 重設 編號 客戶 設計師 指定 營業現金應收 服務消費 店販消費 卡券使…" at bounding box center [452, 203] width 904 height 407
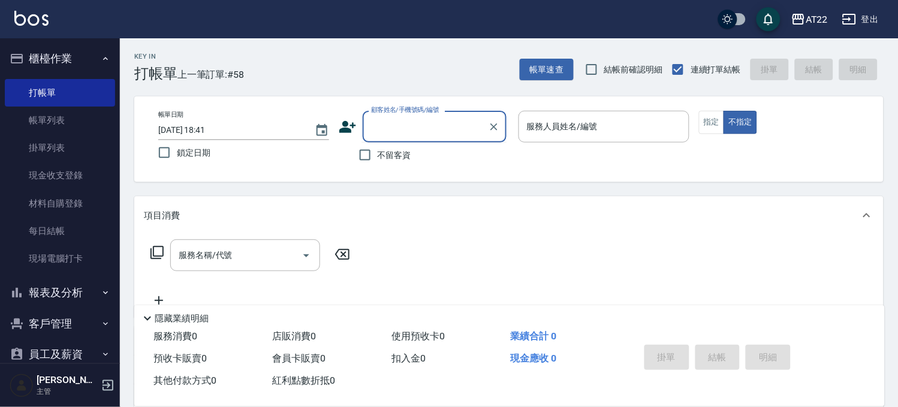
click at [424, 123] on input "顧客姓名/手機號碼/編號" at bounding box center [425, 126] width 115 height 21
click at [414, 150] on li "曾郁婷/0930573029/" at bounding box center [434, 157] width 144 height 20
type input "曾郁婷/0930573029/"
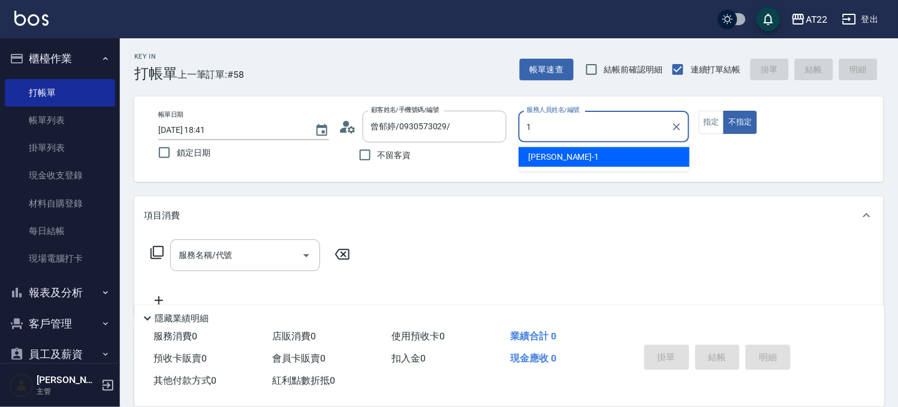
type input "孫一平-1"
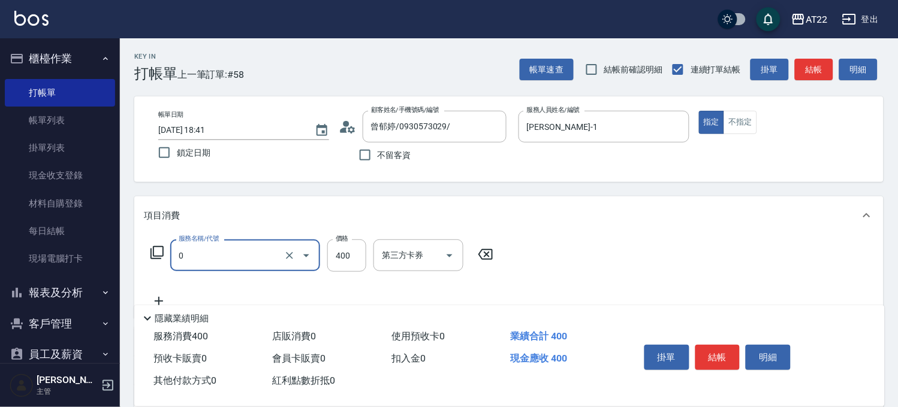
type input "有機洗髮(0)"
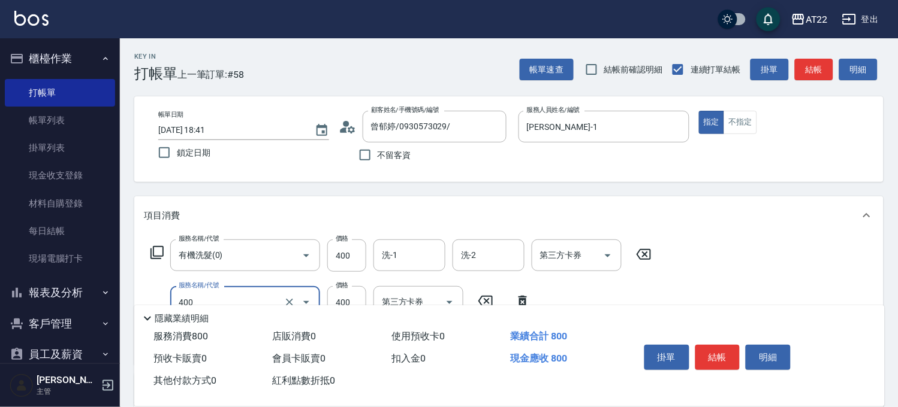
type input "剪髮(400)"
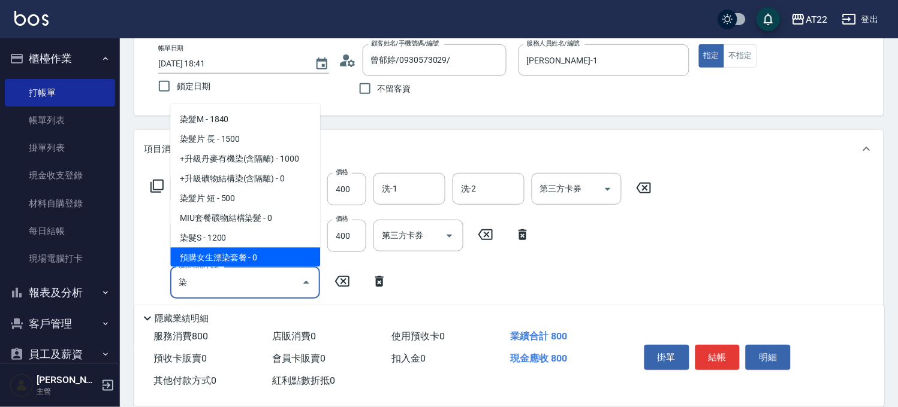
scroll to position [79, 0]
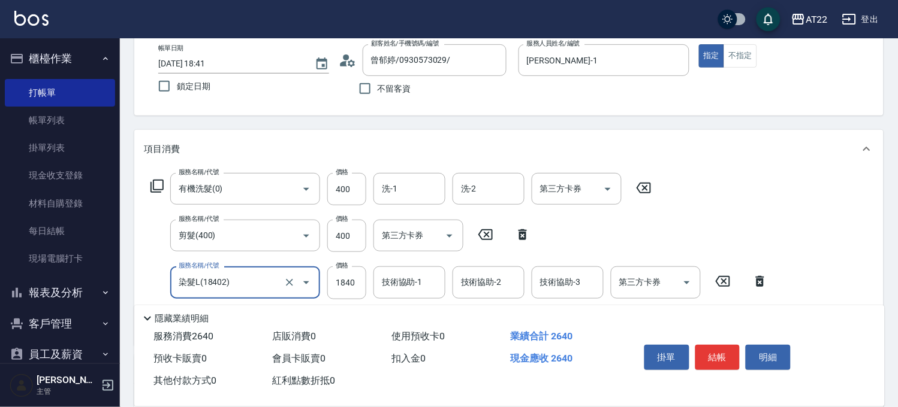
type input "染髮L(18402)"
type input "2900"
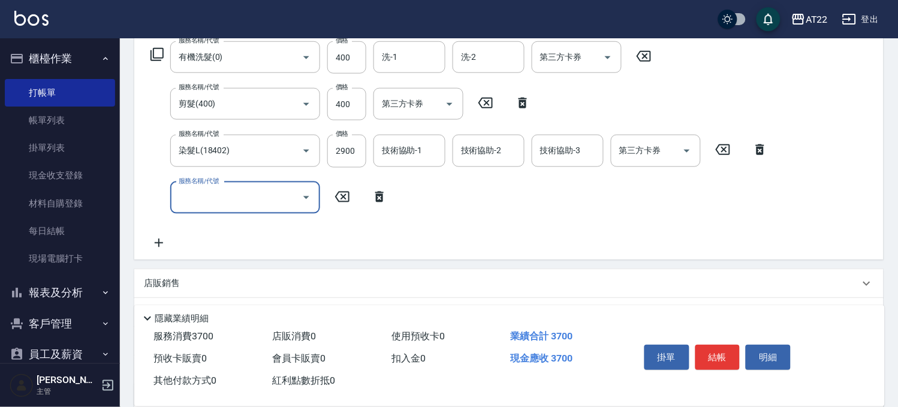
scroll to position [200, 0]
type input "漂髮中(1400)"
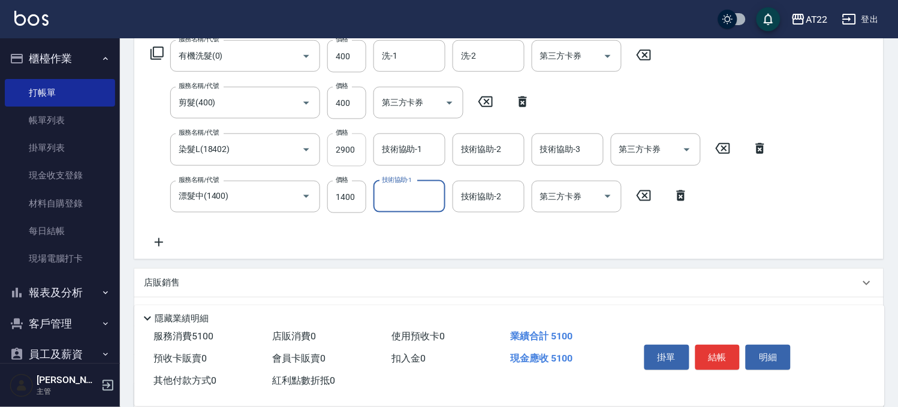
click at [340, 145] on input "2900" at bounding box center [346, 150] width 39 height 32
click at [352, 149] on input "2900" at bounding box center [346, 150] width 39 height 32
click at [368, 154] on div "服務名稱/代號 染髮L(18402) 服務名稱/代號 價格 2700 價格 技術協助-1 技術協助-1 技術協助-2 技術協助-2 技術協助-3 技術協助-3…" at bounding box center [459, 150] width 631 height 32
click at [346, 159] on input "2700" at bounding box center [346, 150] width 39 height 32
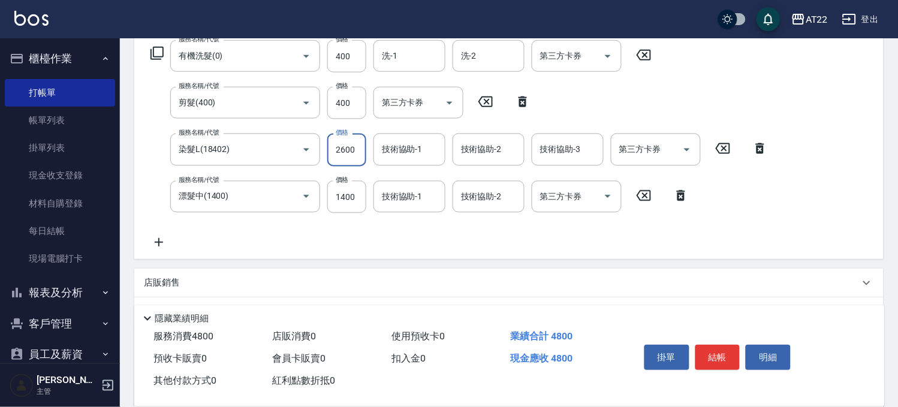
type input "2600"
click at [163, 240] on icon at bounding box center [159, 242] width 30 height 14
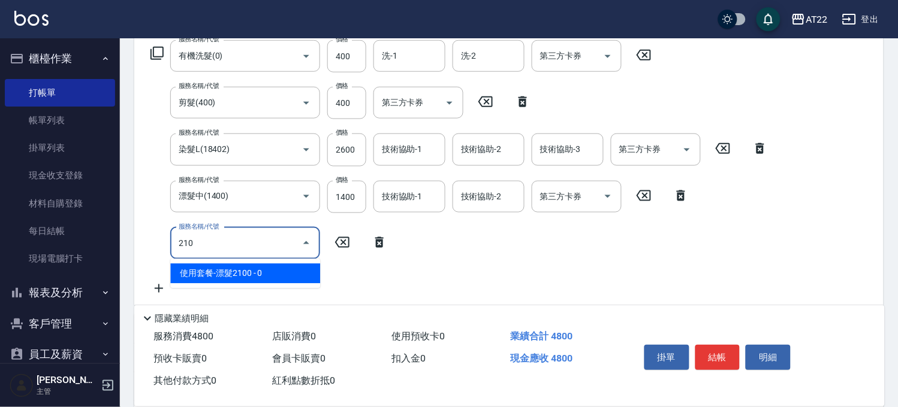
type input "2100"
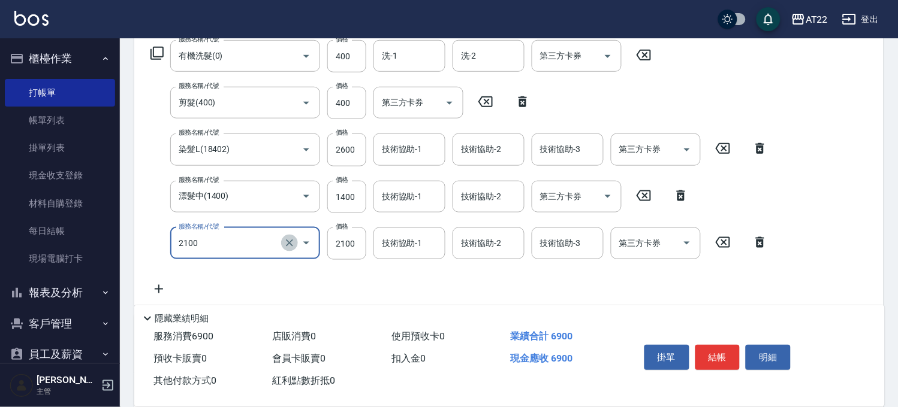
click at [286, 242] on icon "Clear" at bounding box center [289, 243] width 12 height 12
type input "漂髮中(1400)"
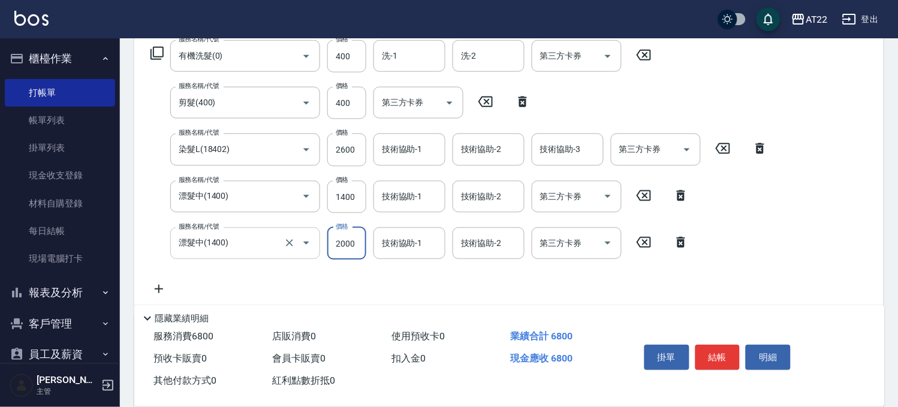
type input "2000"
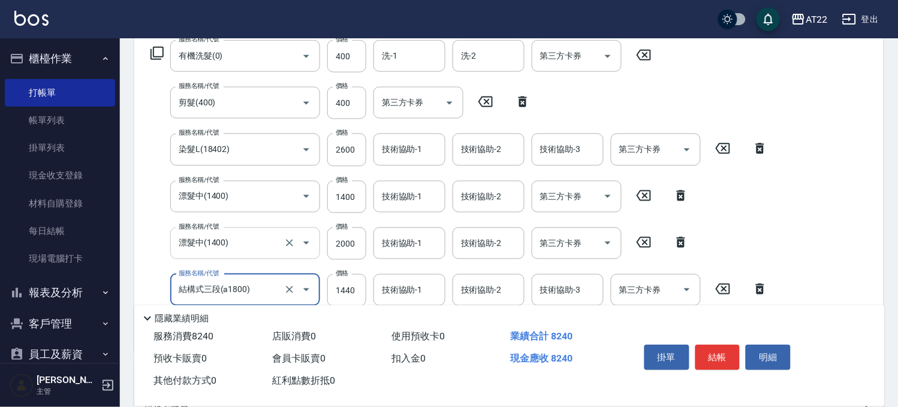
type input "結構式三段(a1800)"
type input "2240"
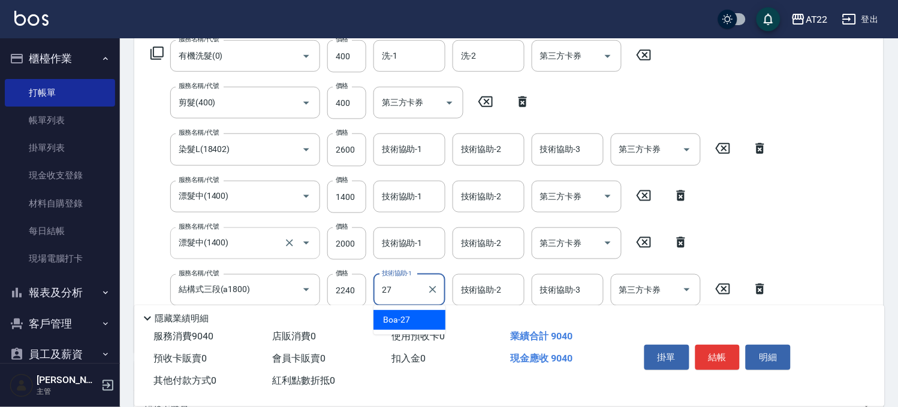
type input "Boa-27"
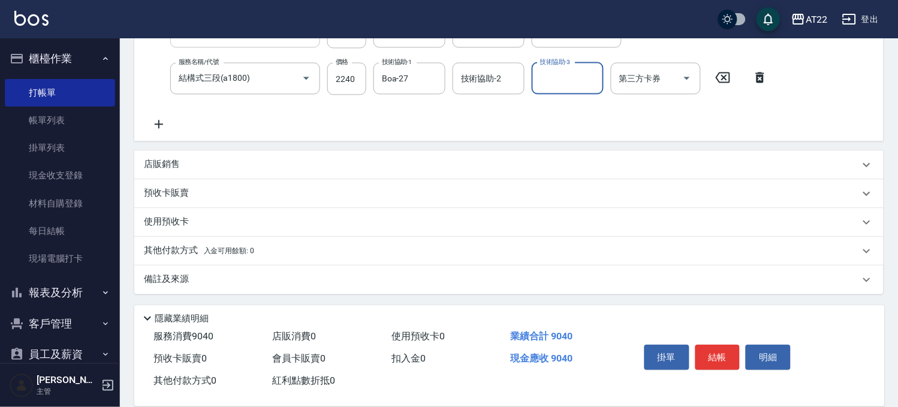
scroll to position [412, 0]
click at [230, 159] on div "店販銷售" at bounding box center [501, 164] width 715 height 13
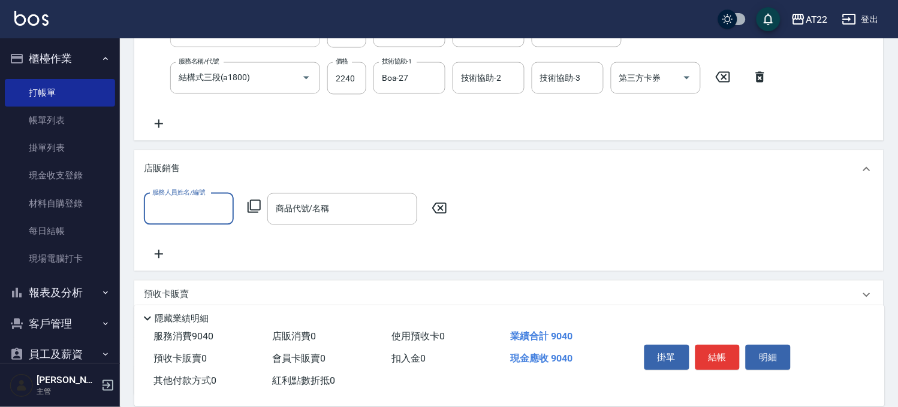
scroll to position [0, 0]
type input "孫一平-1"
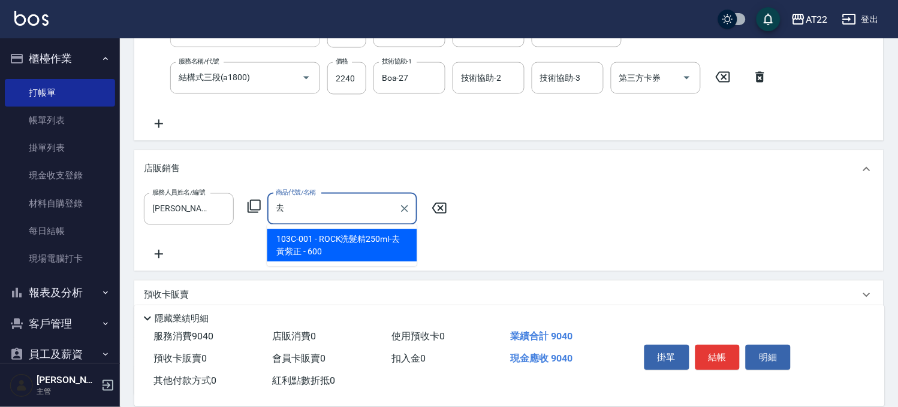
click at [337, 234] on span "103C-001 - ROCK洗髮精250ml-去黃紫正 - 600" at bounding box center [342, 245] width 150 height 32
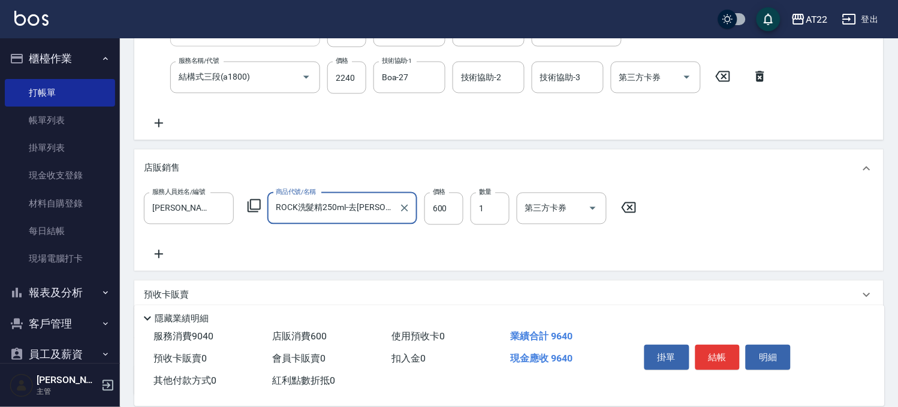
scroll to position [514, 0]
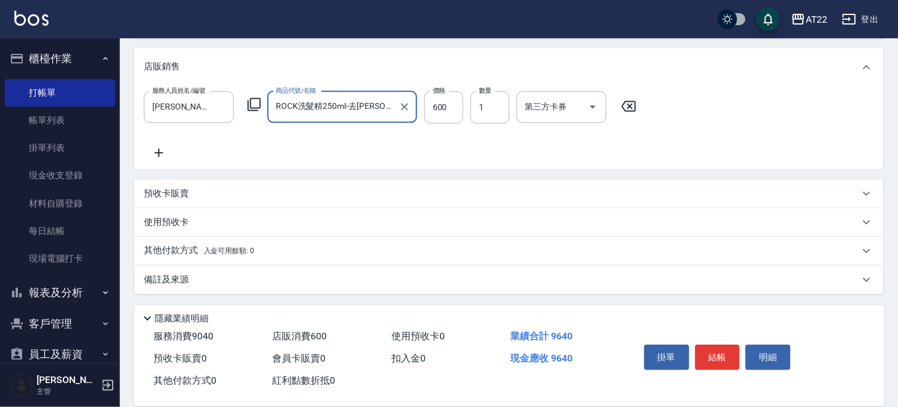
type input "ROCK洗髮精250ml-去黃紫正"
click at [189, 247] on p "其他付款方式 入金可用餘額: 0" at bounding box center [199, 250] width 110 height 13
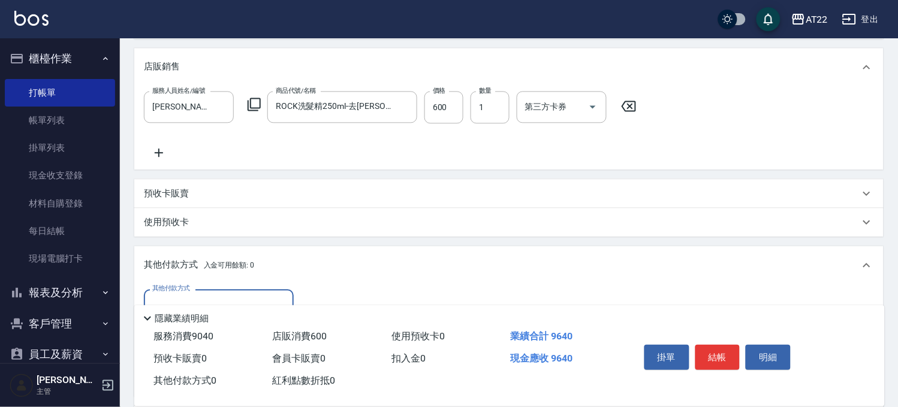
scroll to position [0, 0]
click at [204, 285] on div "其他付款方式 其他付款方式 入金剩餘： 0元 0 ​ 整筆扣入金 0元 異動入金" at bounding box center [508, 341] width 749 height 112
click at [205, 295] on input "其他付款方式" at bounding box center [218, 305] width 139 height 21
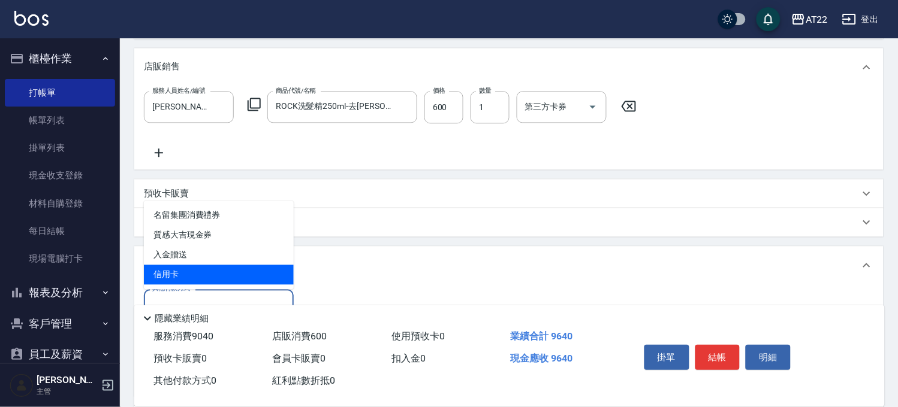
click at [203, 268] on span "信用卡" at bounding box center [219, 275] width 150 height 20
type input "信用卡"
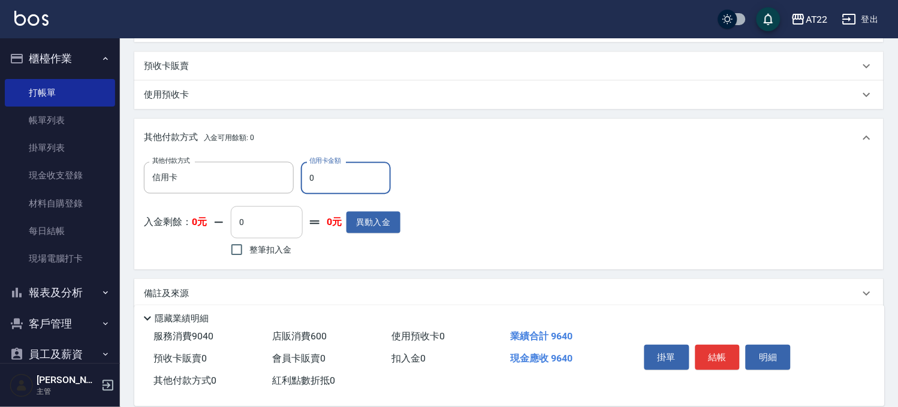
scroll to position [648, 0]
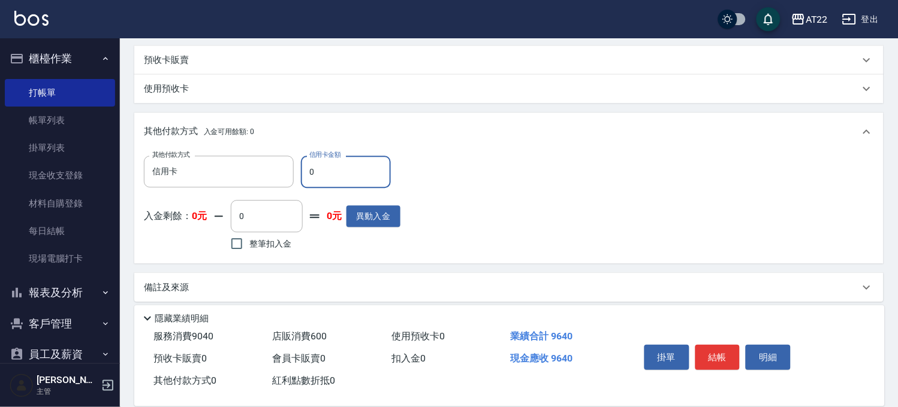
click at [313, 174] on input "0" at bounding box center [346, 172] width 90 height 32
type input "9640"
click at [727, 348] on button "結帳" at bounding box center [717, 357] width 45 height 25
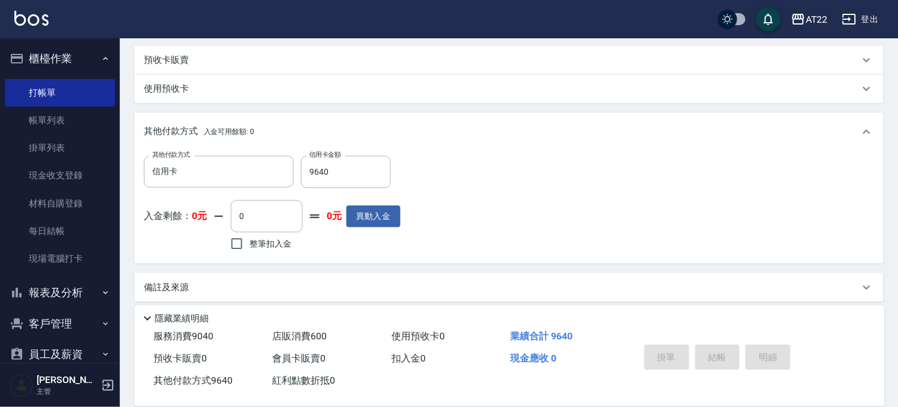
type input "2025/09/20 18:51"
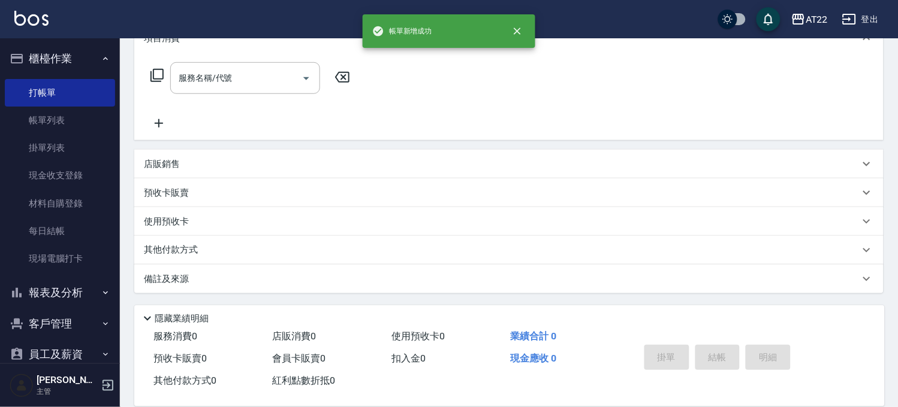
scroll to position [0, 0]
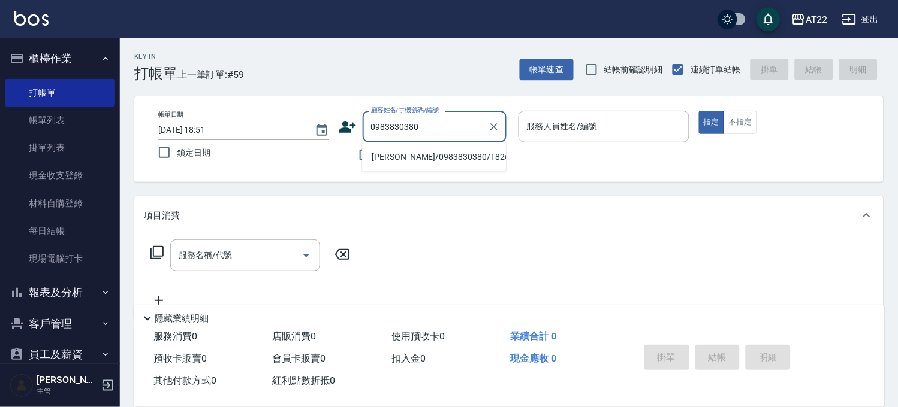
click at [427, 153] on li "王思惟/0983830380/T82678" at bounding box center [434, 157] width 144 height 20
type input "王思惟/0983830380/T82678"
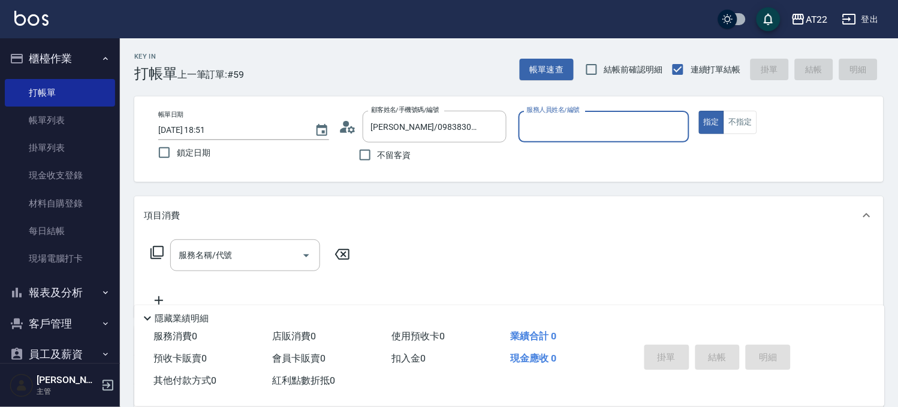
type input "Miu-10"
click at [699, 111] on button "指定" at bounding box center [712, 122] width 26 height 23
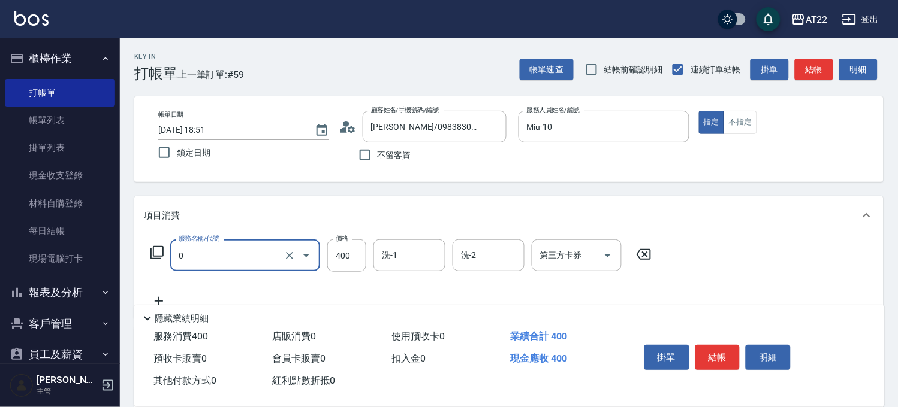
type input "有機洗髮(0)"
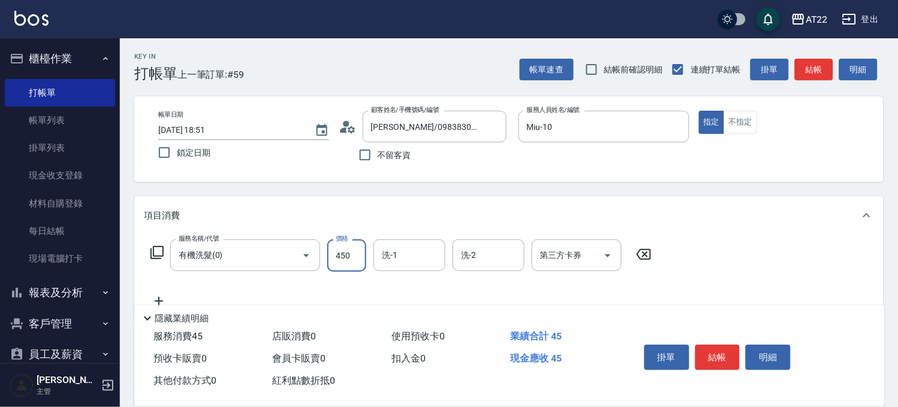
type input "450"
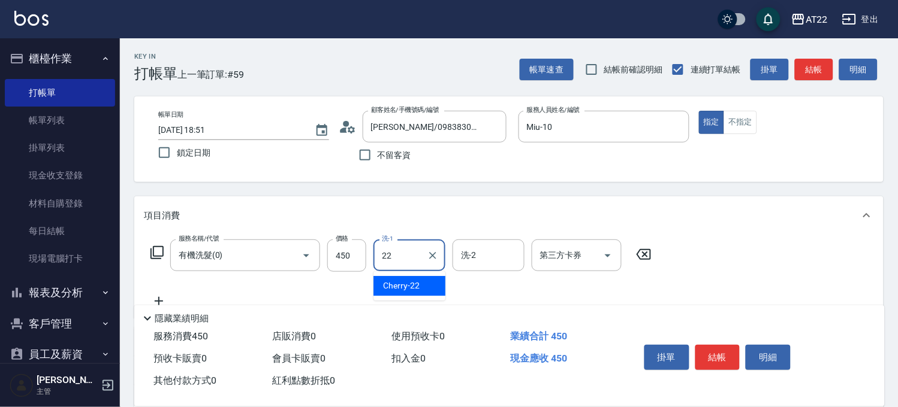
type input "Cherry-22"
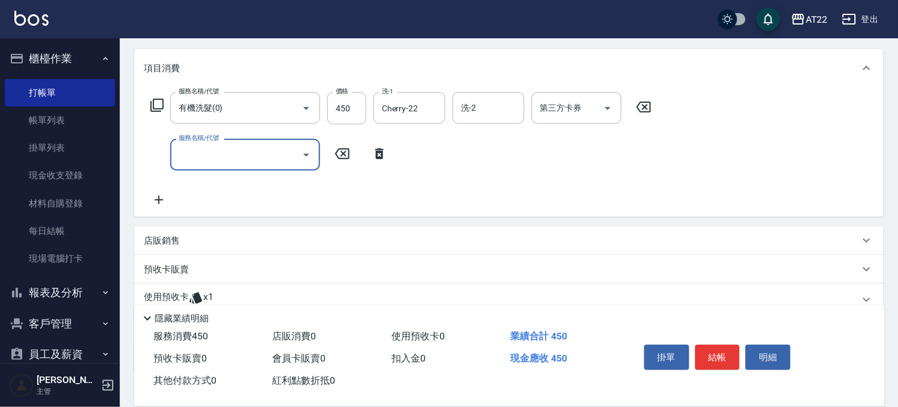
scroll to position [228, 0]
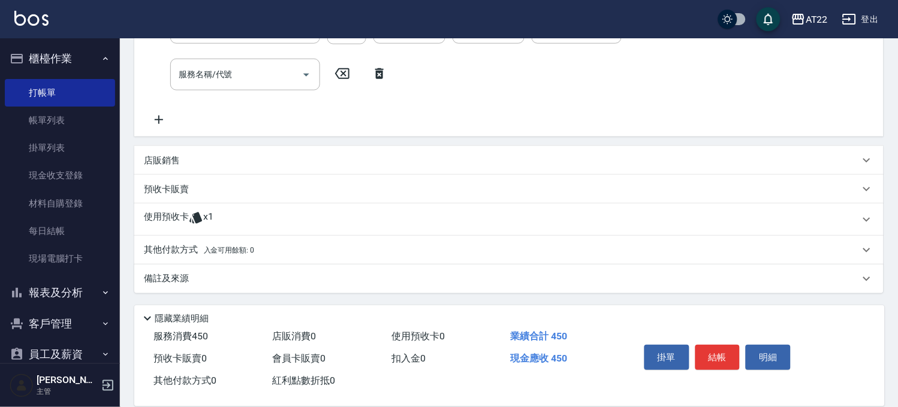
click at [247, 212] on div "使用預收卡 x1" at bounding box center [501, 220] width 715 height 18
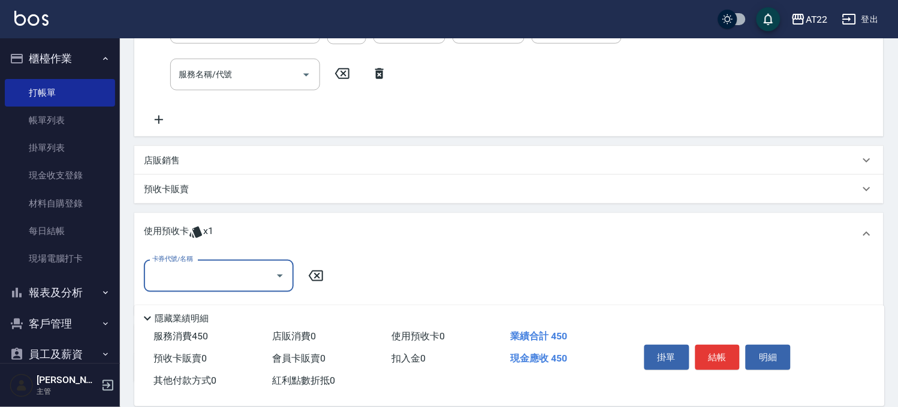
scroll to position [0, 0]
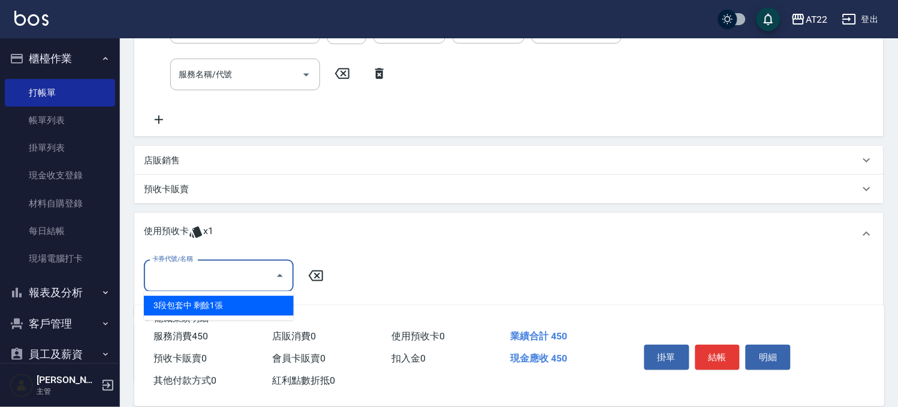
click at [235, 268] on input "卡券代號/名稱" at bounding box center [209, 275] width 121 height 21
click at [212, 304] on div "3段包套中 剩餘1張" at bounding box center [219, 307] width 150 height 20
type input "3段包套中"
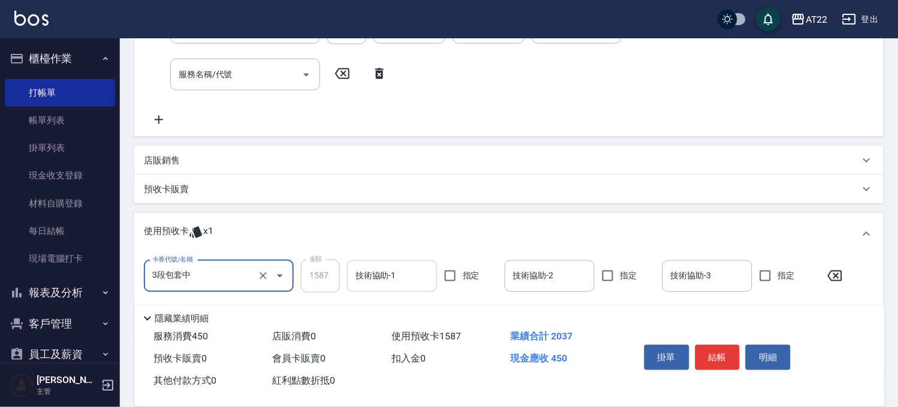
drag, startPoint x: 376, startPoint y: 276, endPoint x: 396, endPoint y: 262, distance: 24.9
click at [376, 277] on input "技術協助-1" at bounding box center [391, 276] width 79 height 21
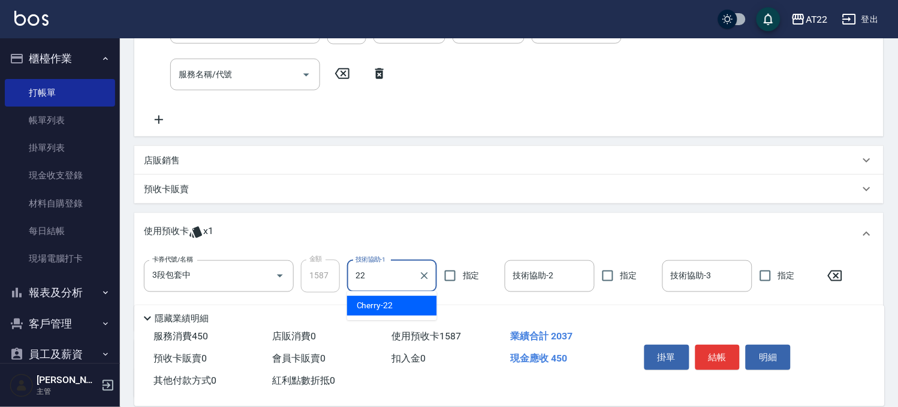
type input "Cherry-22"
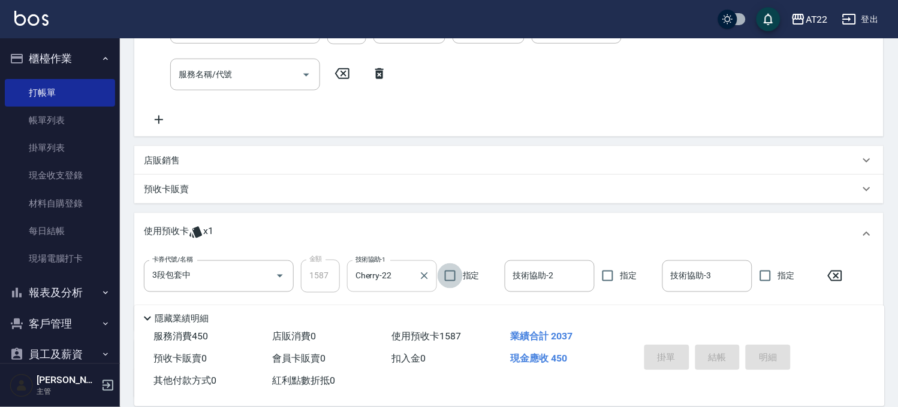
type input "2025/09/20 18:52"
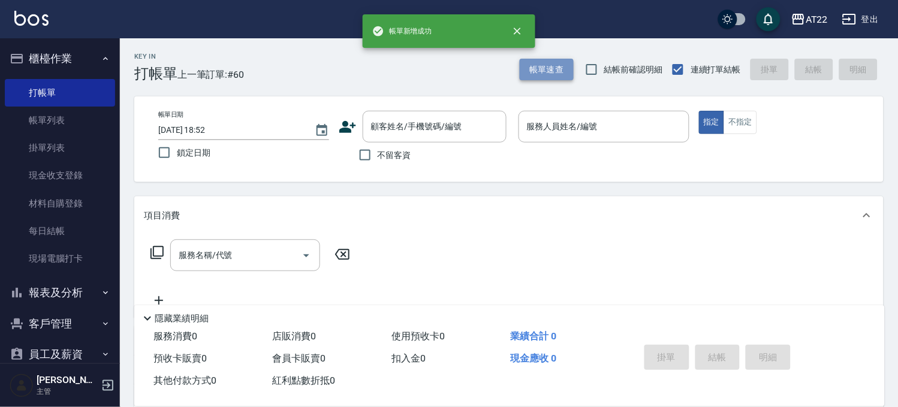
click at [550, 63] on button "帳單速查" at bounding box center [546, 70] width 54 height 22
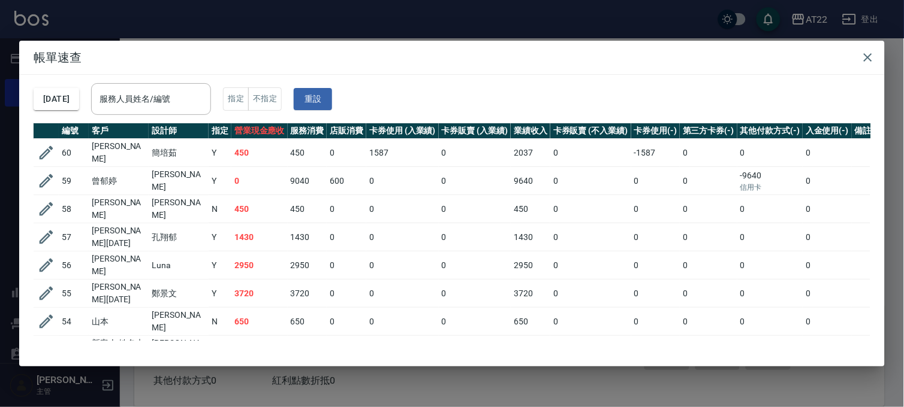
click at [124, 20] on div "帳單速查 2025/09/20 服務人員姓名/編號 服務人員姓名/編號 指定 不指定 重設 編號 客戶 設計師 指定 營業現金應收 服務消費 店販消費 卡券使…" at bounding box center [452, 203] width 904 height 407
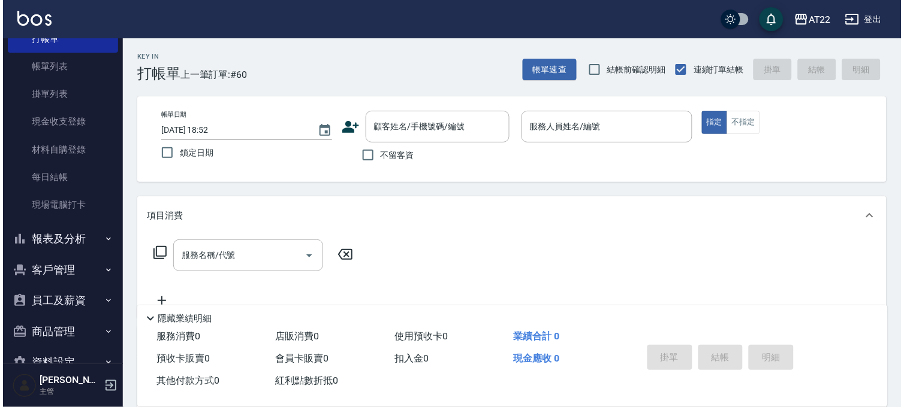
scroll to position [82, 0]
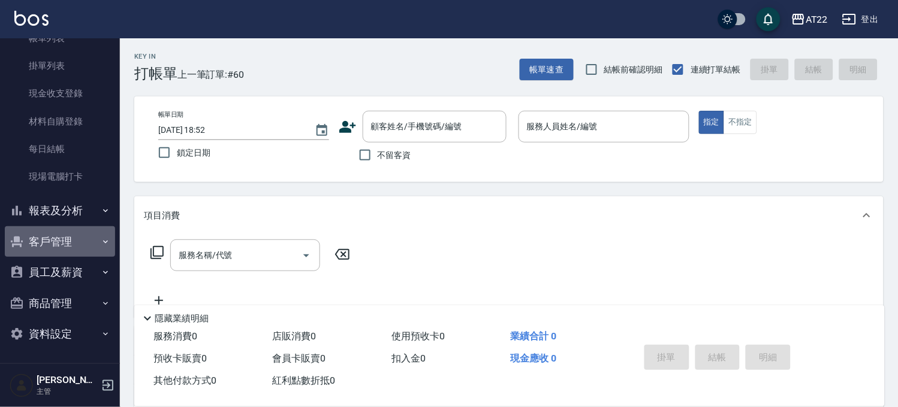
click at [63, 241] on button "客戶管理" at bounding box center [60, 241] width 110 height 31
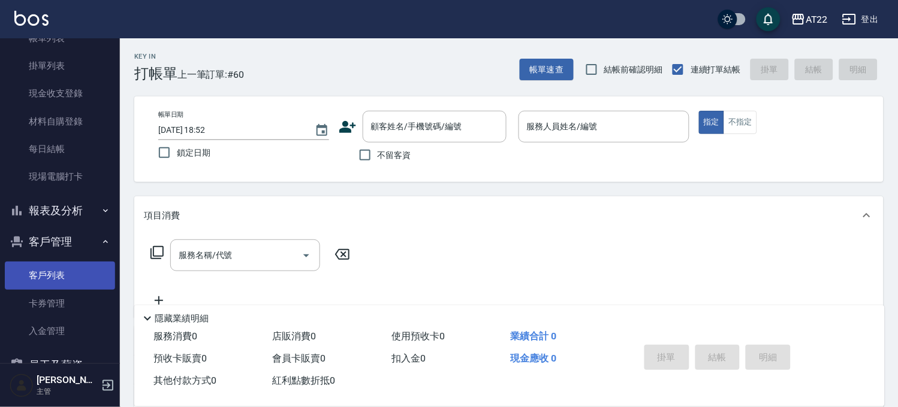
click at [56, 267] on link "客戶列表" at bounding box center [60, 276] width 110 height 28
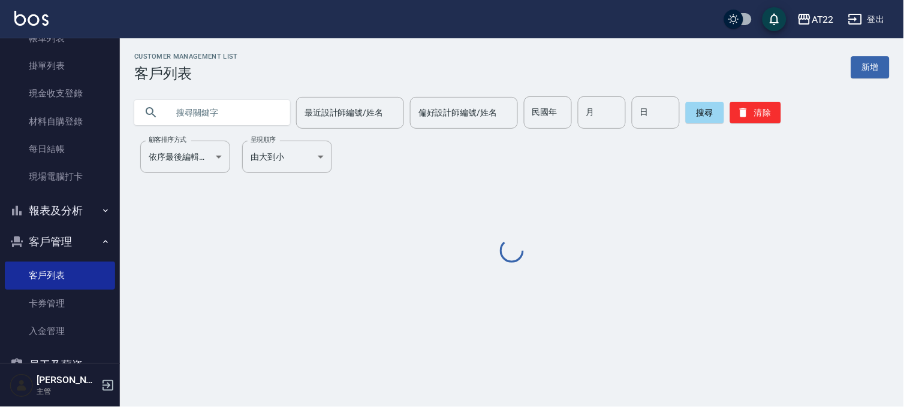
click at [191, 124] on input "text" at bounding box center [224, 112] width 113 height 32
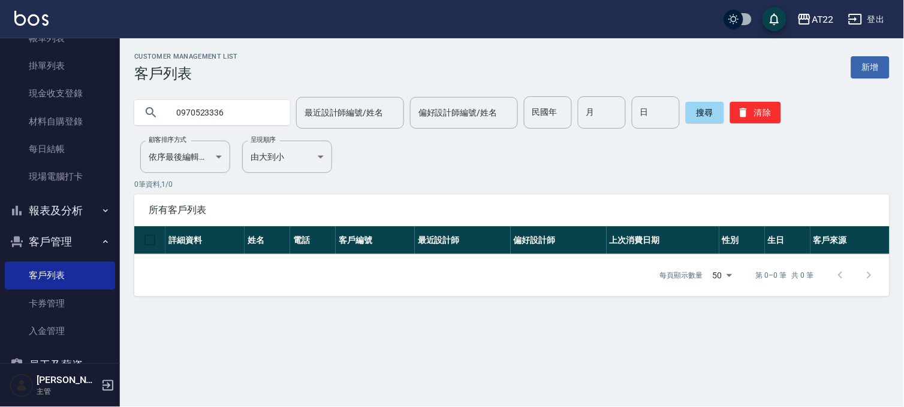
click at [223, 108] on input "0970523336" at bounding box center [224, 112] width 113 height 32
click at [238, 111] on input "0970523336" at bounding box center [224, 112] width 113 height 32
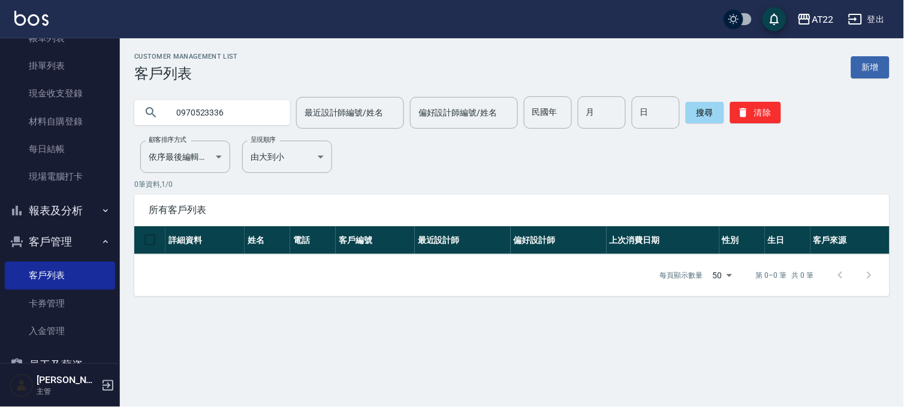
paste input "12733789"
type input "0912733789"
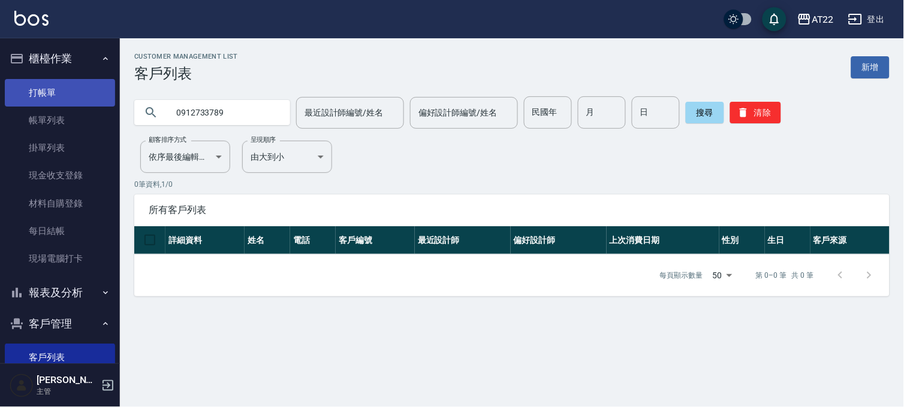
click at [64, 93] on link "打帳單" at bounding box center [60, 93] width 110 height 28
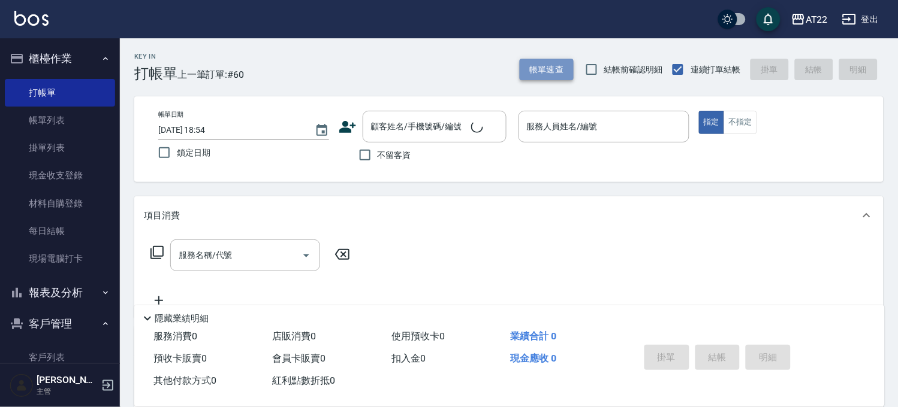
click at [554, 76] on button "帳單速查" at bounding box center [546, 70] width 54 height 22
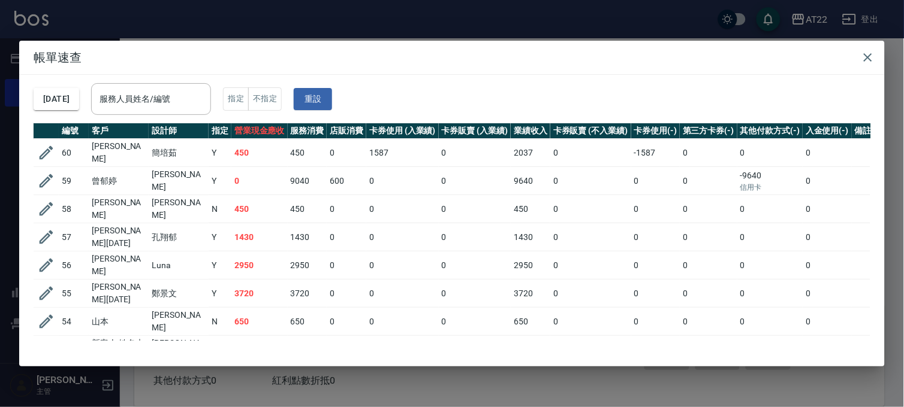
click at [272, 373] on div "帳單速查 2025/09/20 服務人員姓名/編號 服務人員姓名/編號 指定 不指定 重設 編號 客戶 設計師 指定 營業現金應收 服務消費 店販消費 卡券使…" at bounding box center [452, 203] width 904 height 407
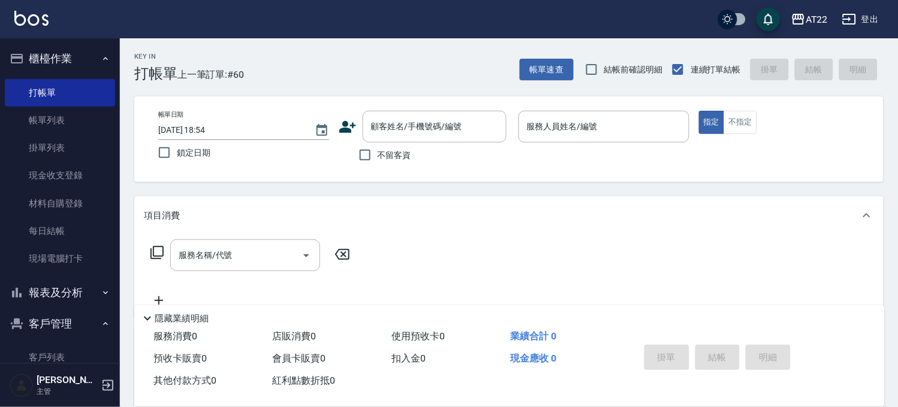
click at [32, 60] on button "櫃檯作業" at bounding box center [60, 58] width 110 height 31
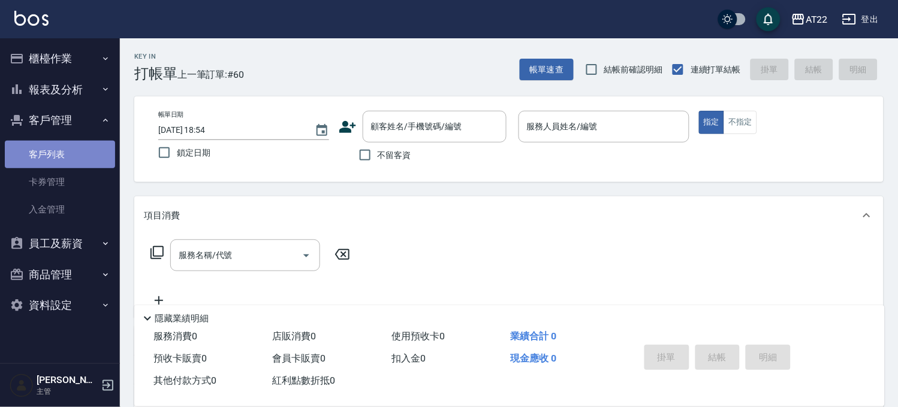
click at [62, 146] on link "客戶列表" at bounding box center [60, 155] width 110 height 28
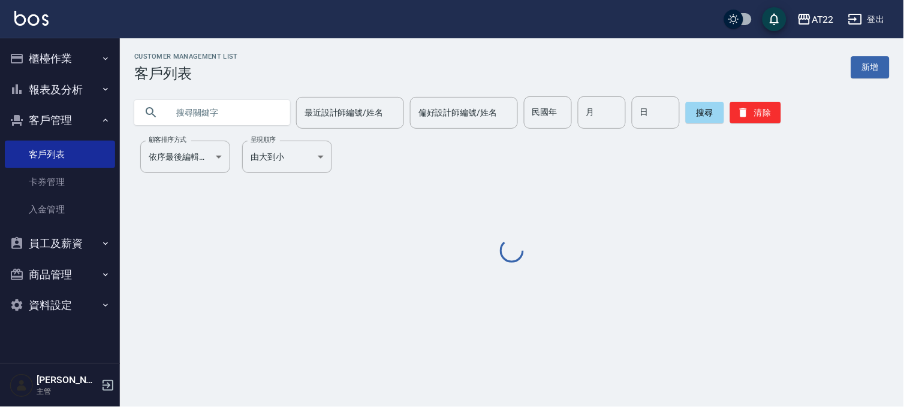
click at [69, 121] on button "客戶管理" at bounding box center [60, 120] width 110 height 31
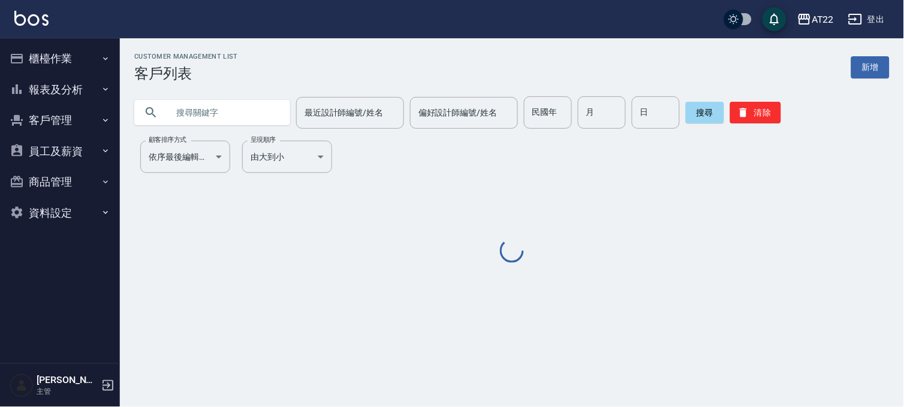
click at [71, 93] on button "報表及分析" at bounding box center [60, 89] width 110 height 31
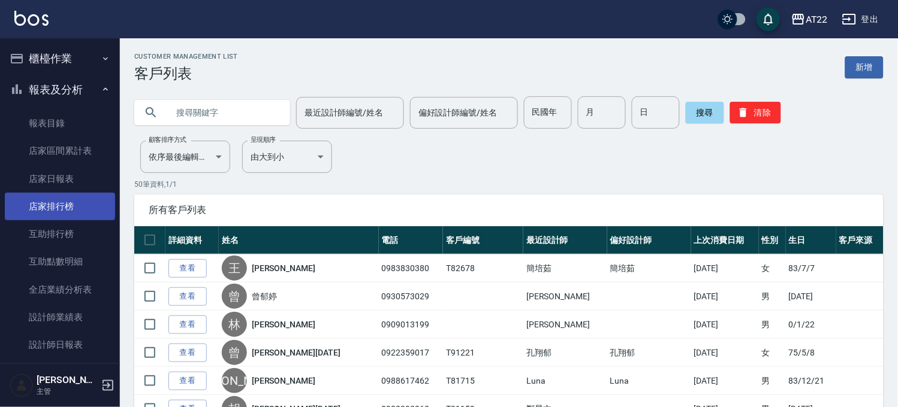
click at [62, 201] on link "店家排行榜" at bounding box center [60, 207] width 110 height 28
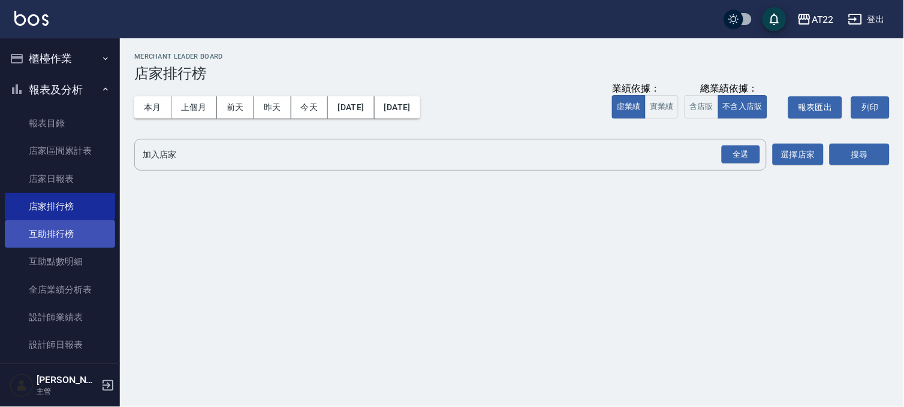
click at [61, 240] on link "互助排行榜" at bounding box center [60, 234] width 110 height 28
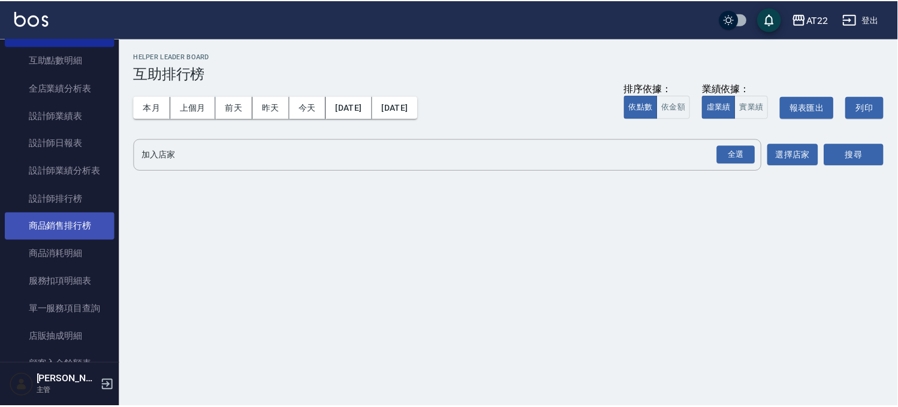
scroll to position [133, 0]
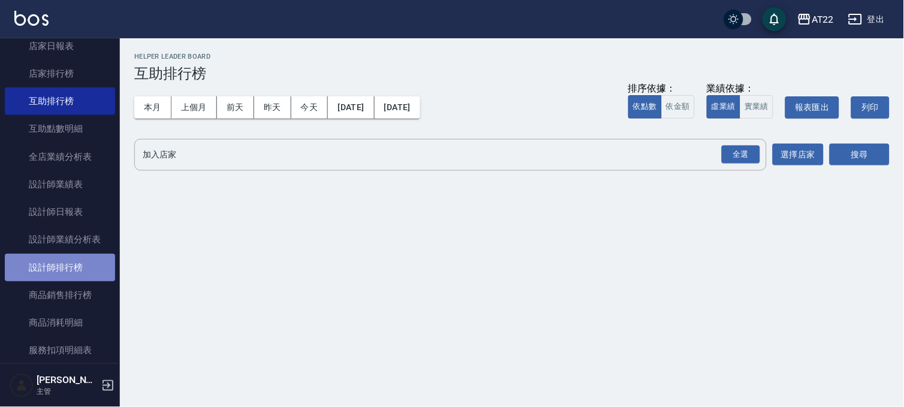
click at [68, 266] on link "設計師排行榜" at bounding box center [60, 268] width 110 height 28
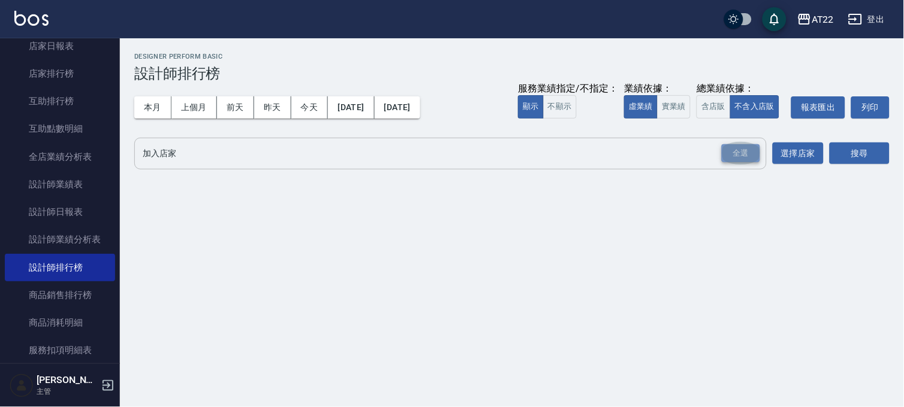
click at [746, 157] on div "全選" at bounding box center [740, 153] width 38 height 19
click at [841, 147] on button "搜尋" at bounding box center [859, 154] width 60 height 22
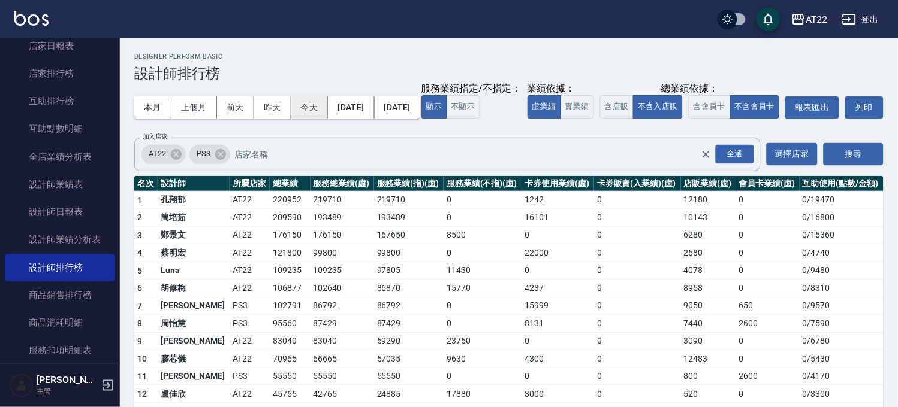
click at [313, 112] on button "今天" at bounding box center [309, 107] width 37 height 22
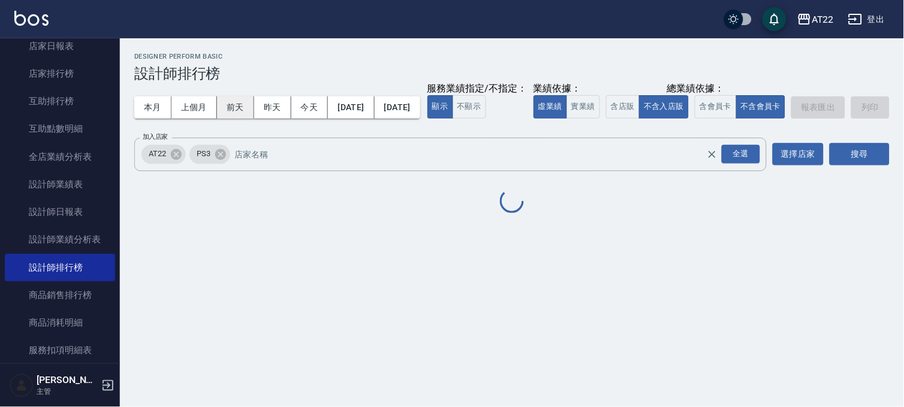
click at [249, 104] on button "前天" at bounding box center [235, 107] width 37 height 22
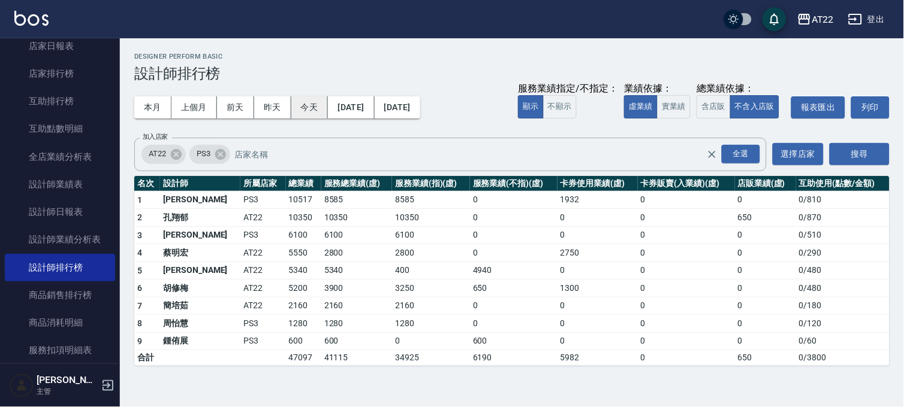
click at [303, 102] on button "今天" at bounding box center [309, 107] width 37 height 22
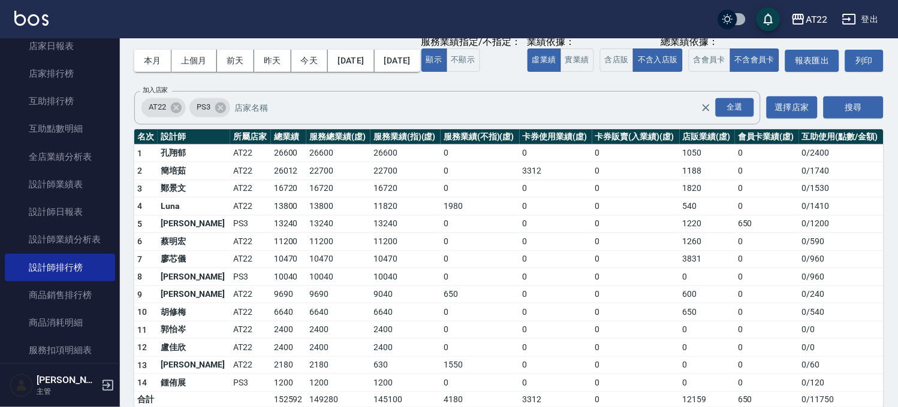
scroll to position [67, 0]
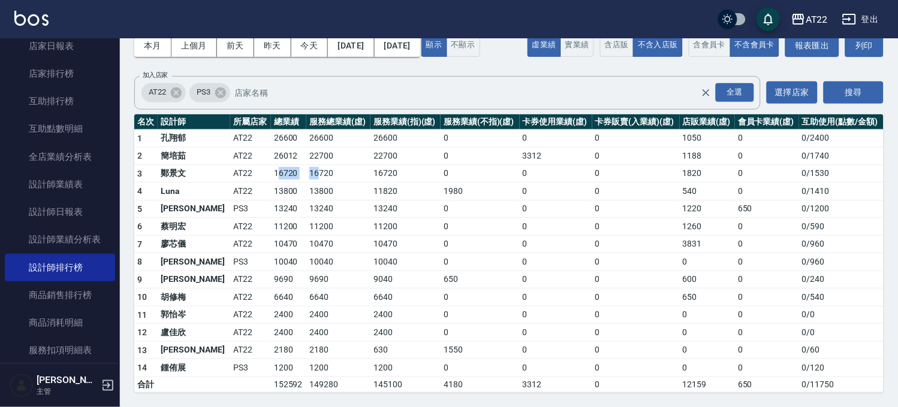
drag, startPoint x: 246, startPoint y: 193, endPoint x: 284, endPoint y: 193, distance: 38.3
click at [284, 183] on tr "3 鄭景文 AT22 16720 16720 16720 0 0 0 1820 0 0 / 1530" at bounding box center [508, 174] width 749 height 18
click at [306, 183] on td "16720" at bounding box center [338, 174] width 64 height 18
drag, startPoint x: 243, startPoint y: 195, endPoint x: 289, endPoint y: 192, distance: 46.8
click at [289, 183] on tr "3 鄭景文 AT22 16720 16720 16720 0 0 0 1820 0 0 / 1530" at bounding box center [508, 174] width 749 height 18
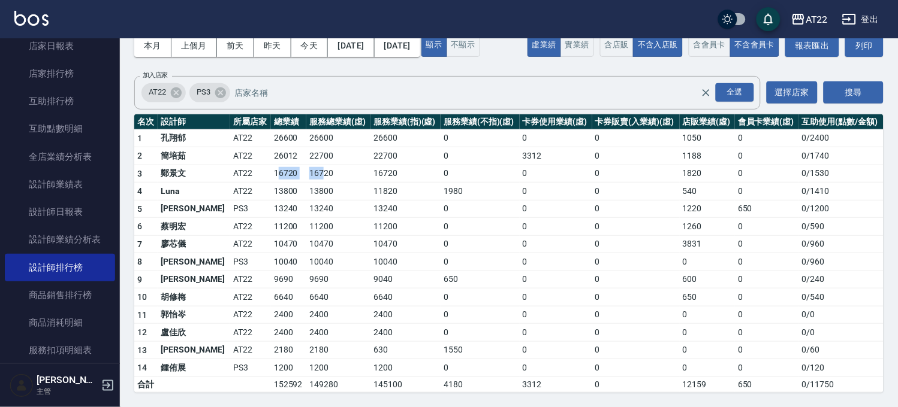
click at [306, 183] on td "16720" at bounding box center [338, 174] width 64 height 18
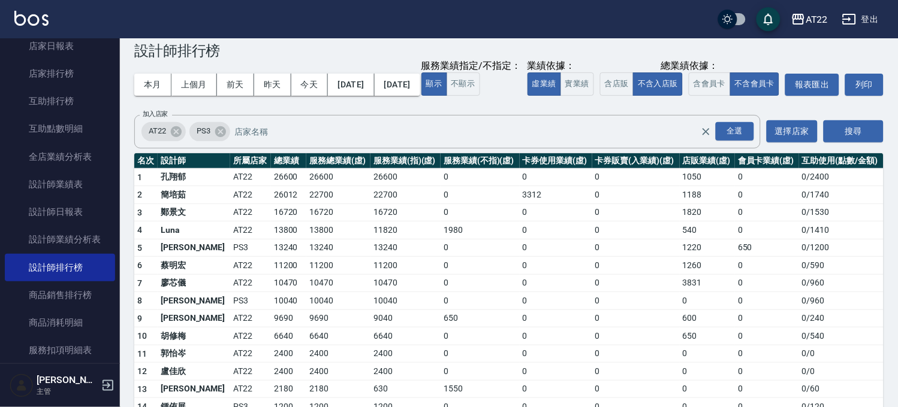
scroll to position [0, 0]
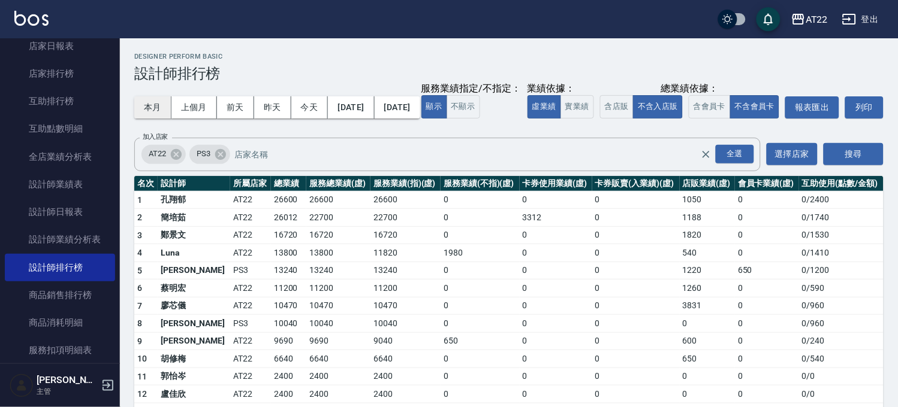
click at [144, 104] on button "本月" at bounding box center [152, 107] width 37 height 22
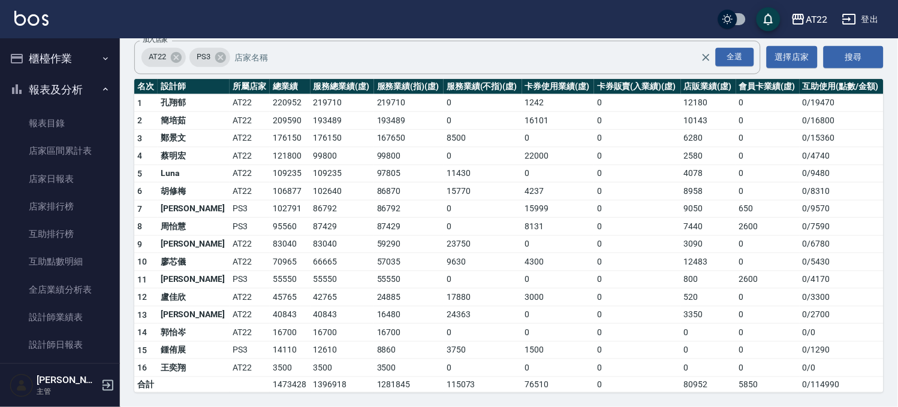
click at [43, 96] on button "報表及分析" at bounding box center [60, 89] width 110 height 31
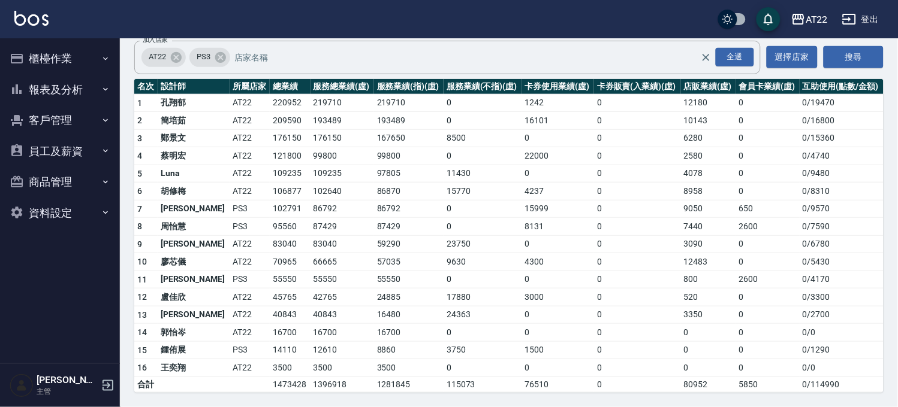
click at [61, 132] on button "客戶管理" at bounding box center [60, 120] width 110 height 31
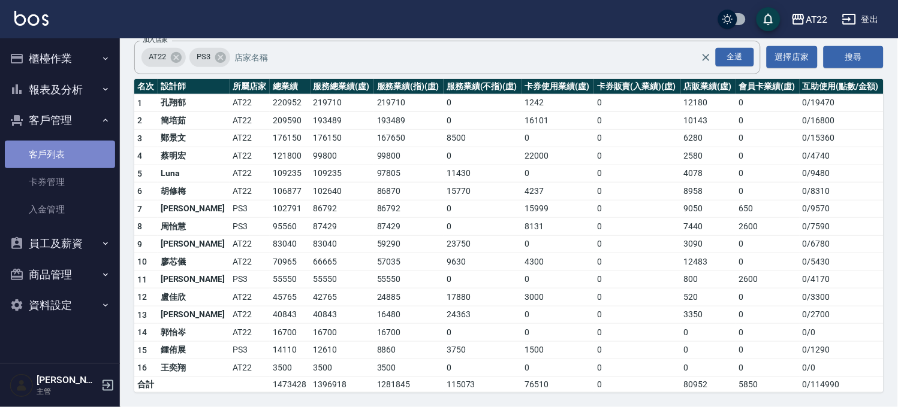
click at [58, 146] on link "客戶列表" at bounding box center [60, 155] width 110 height 28
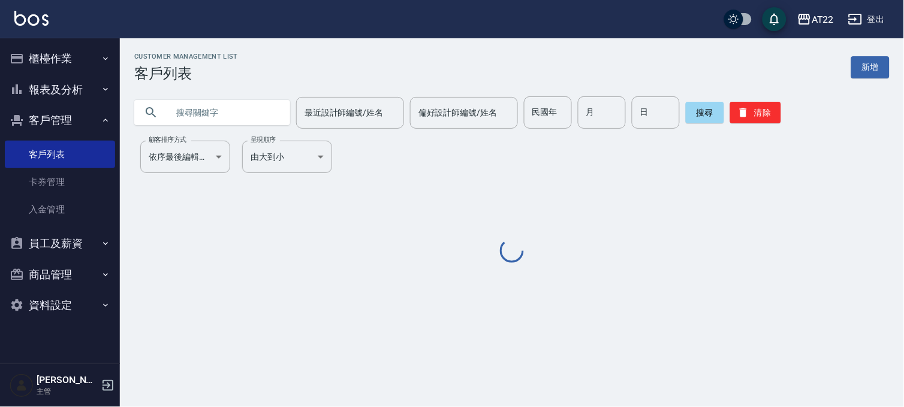
click at [198, 111] on input "text" at bounding box center [224, 112] width 113 height 32
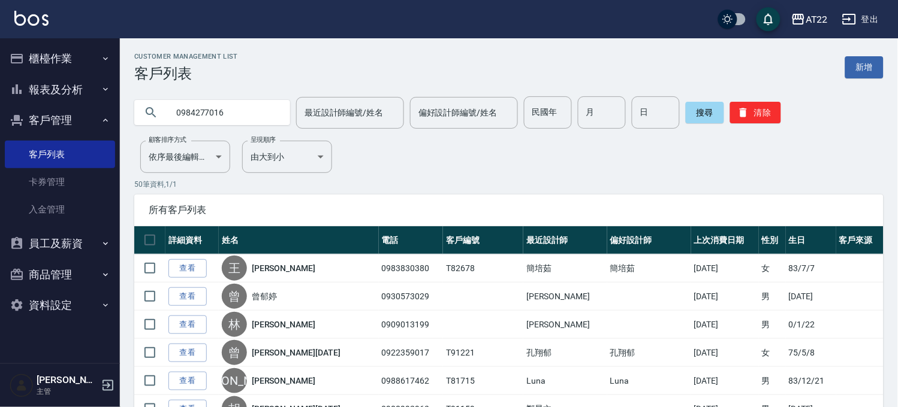
type input "0984277016"
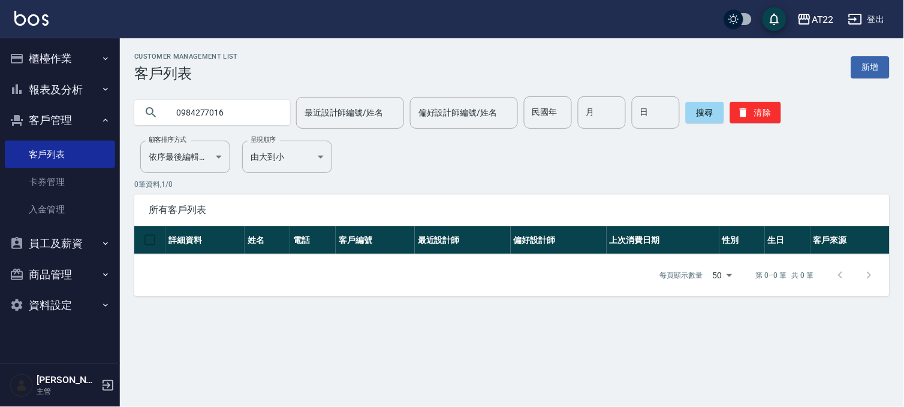
click at [78, 59] on button "櫃檯作業" at bounding box center [60, 58] width 110 height 31
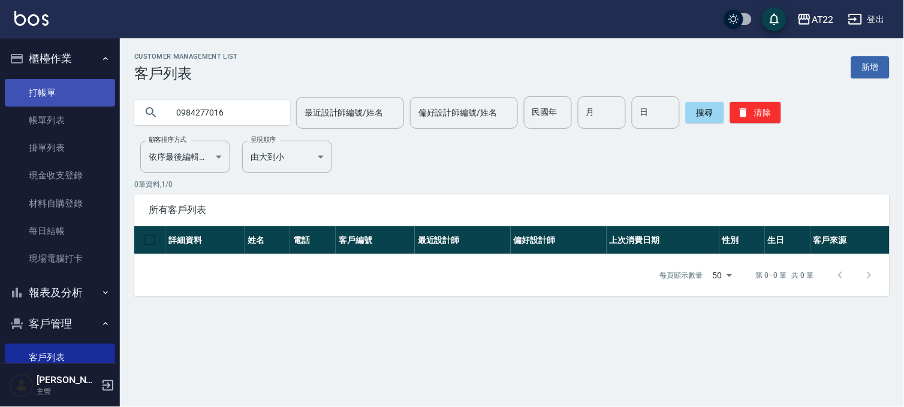
click at [58, 98] on link "打帳單" at bounding box center [60, 93] width 110 height 28
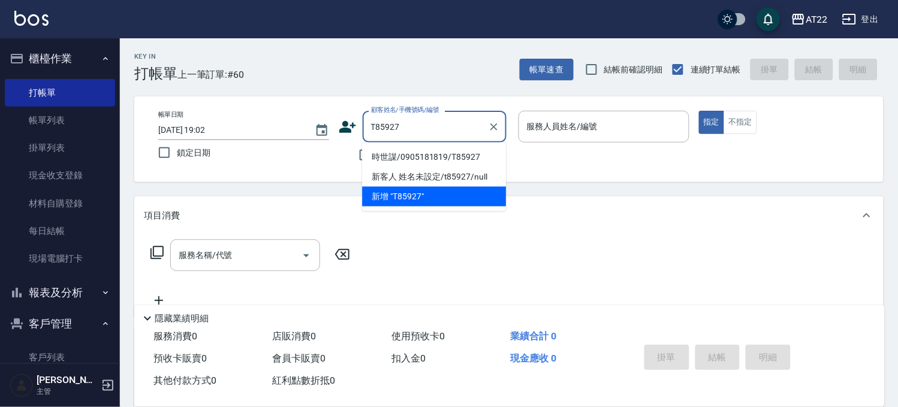
click at [394, 160] on li "時世謀/0905181819/T85927" at bounding box center [434, 157] width 144 height 20
type input "時世謀/0905181819/T85927"
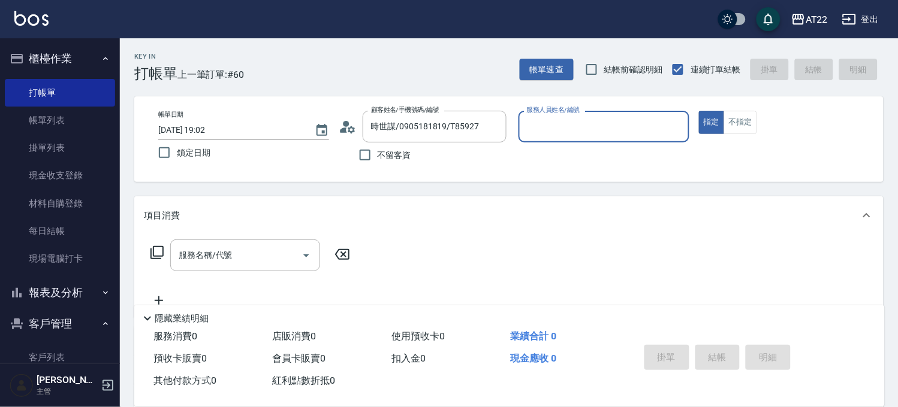
type input "Allen-7"
click at [259, 270] on div "服務名稱/代號" at bounding box center [245, 259] width 150 height 32
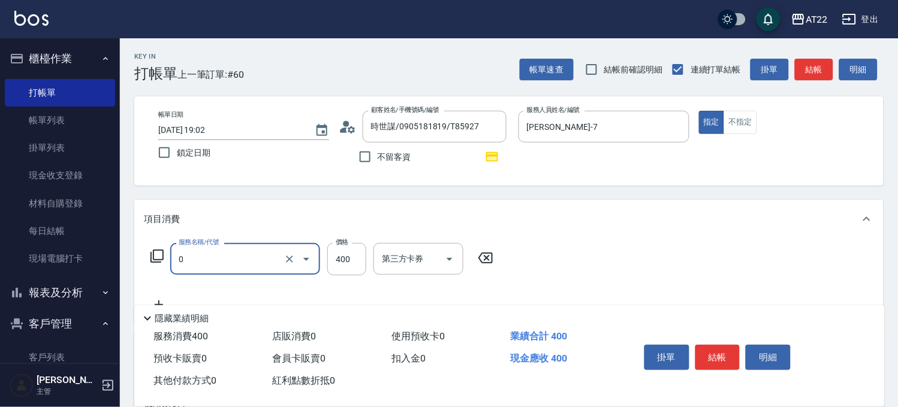
type input "有機洗髮(0)"
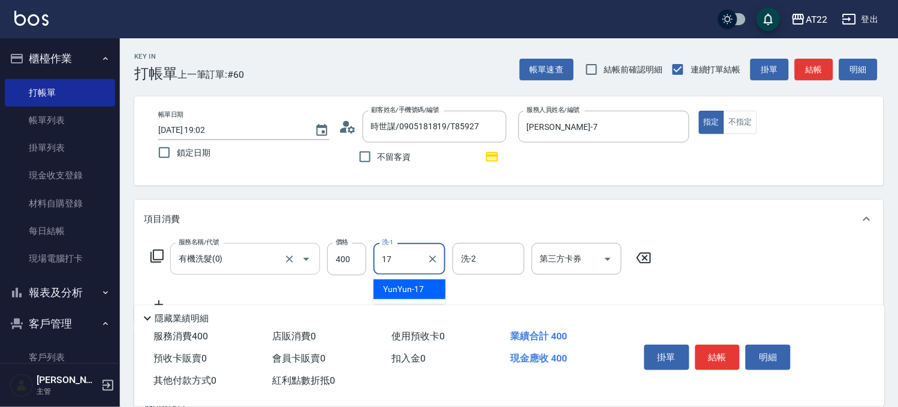
type input "YunYun-17"
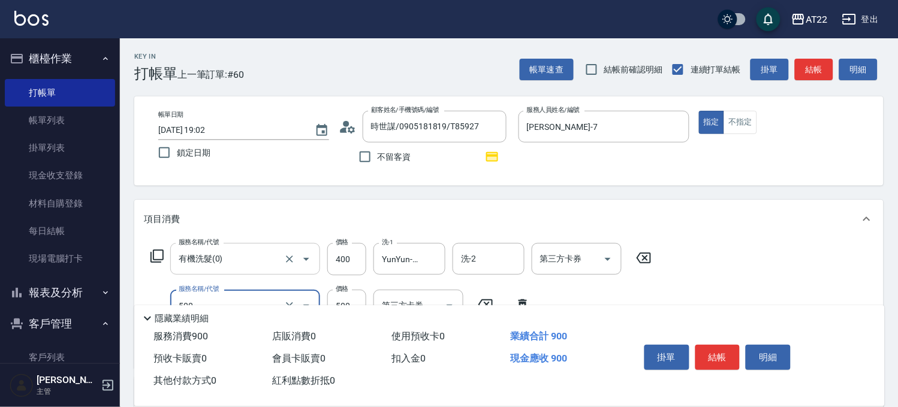
type input "剪髮(500)"
type input "700"
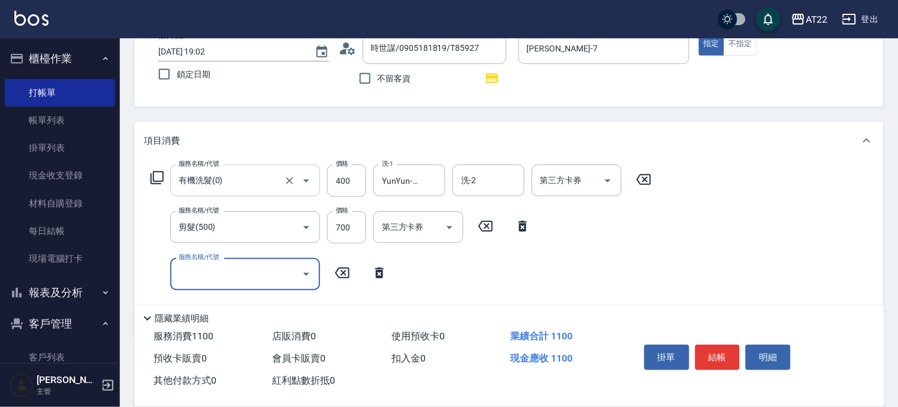
scroll to position [200, 0]
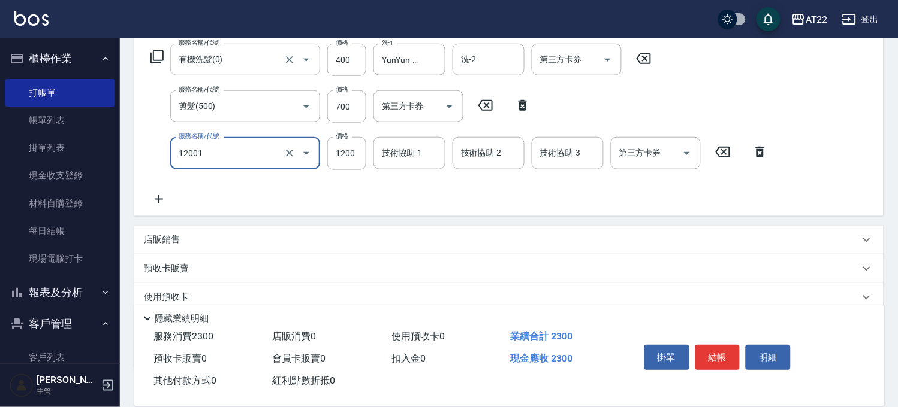
type input "燙髮S(12001)"
type input "1600"
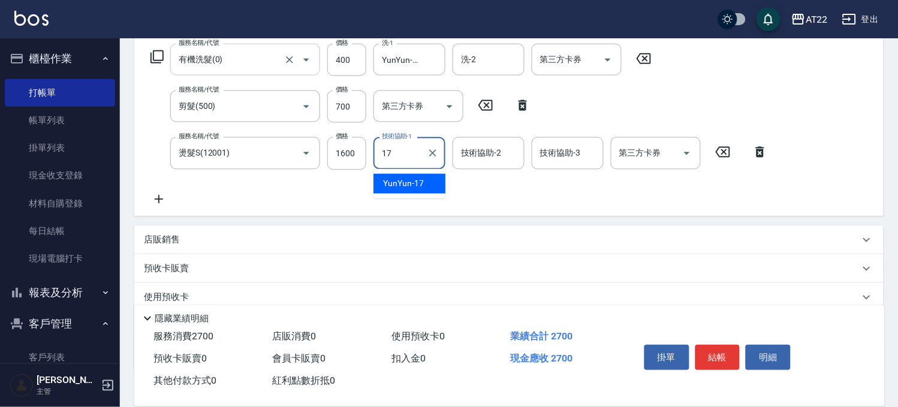
type input "YunYun-17"
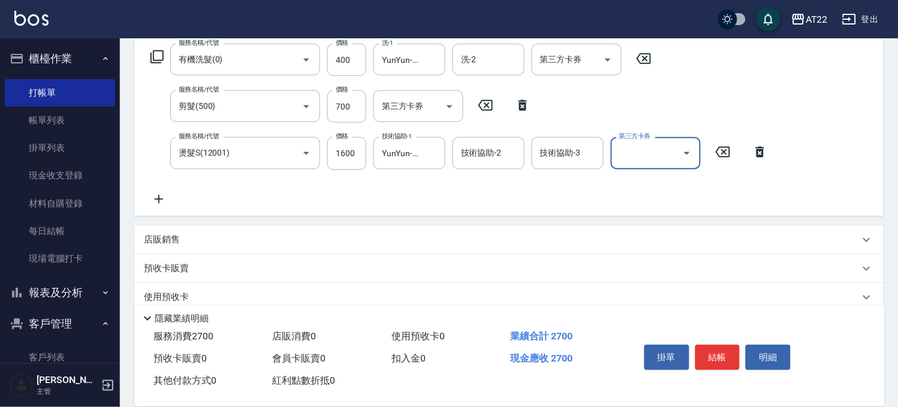
click at [662, 150] on input "第三方卡券" at bounding box center [646, 153] width 61 height 21
click at [159, 195] on icon at bounding box center [159, 199] width 30 height 14
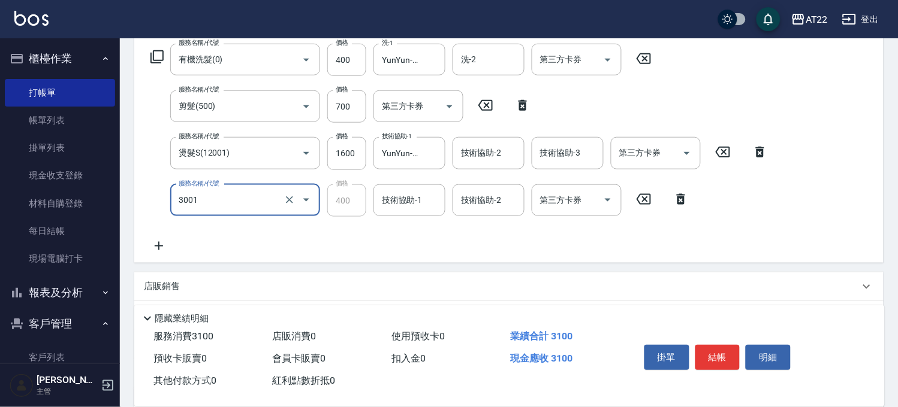
type input "側邊燙貼(3001)"
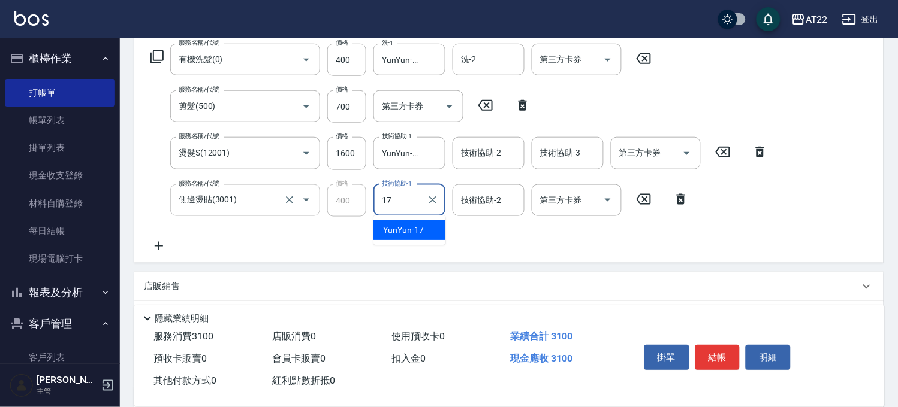
type input "YunYun-17"
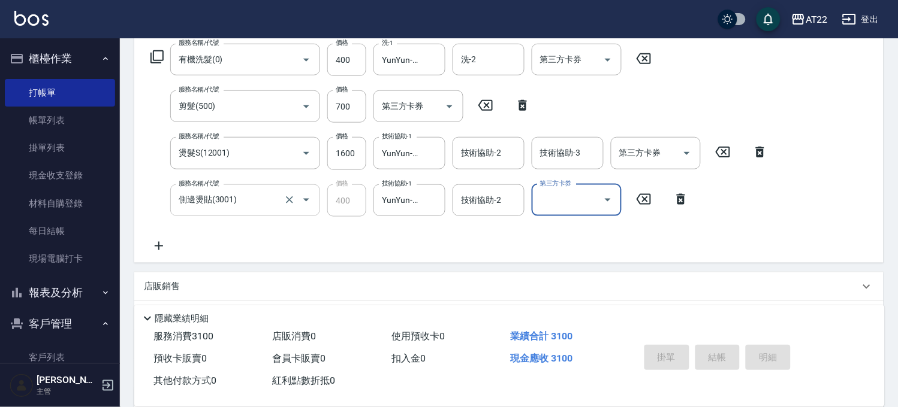
scroll to position [0, 0]
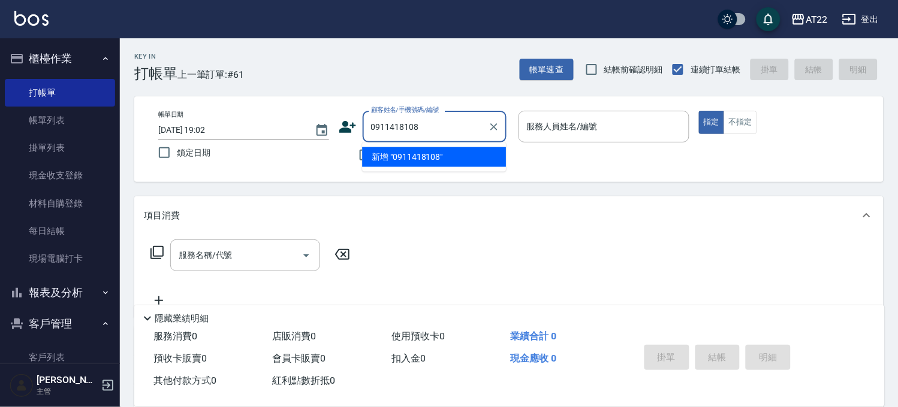
click at [428, 162] on li "新增 "0911418108"" at bounding box center [434, 157] width 144 height 20
type input "0911418108"
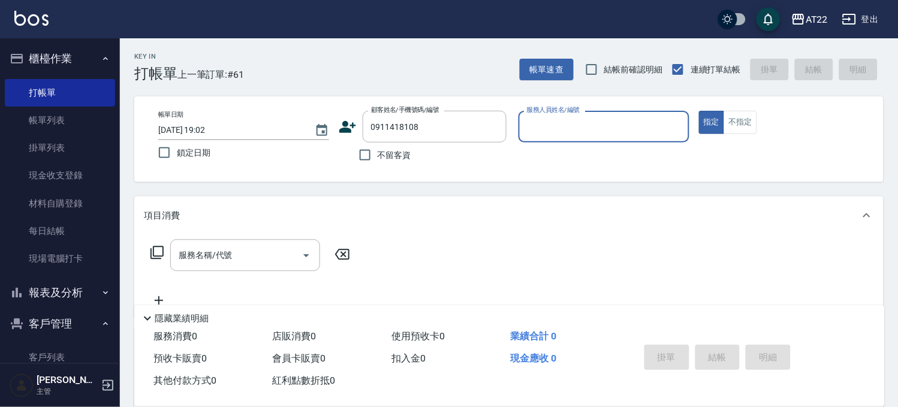
click at [349, 124] on icon at bounding box center [348, 127] width 18 height 18
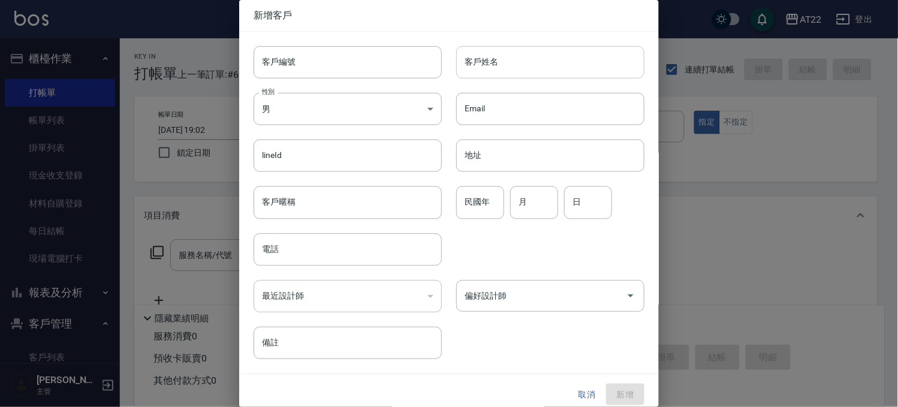
type input "0911418108"
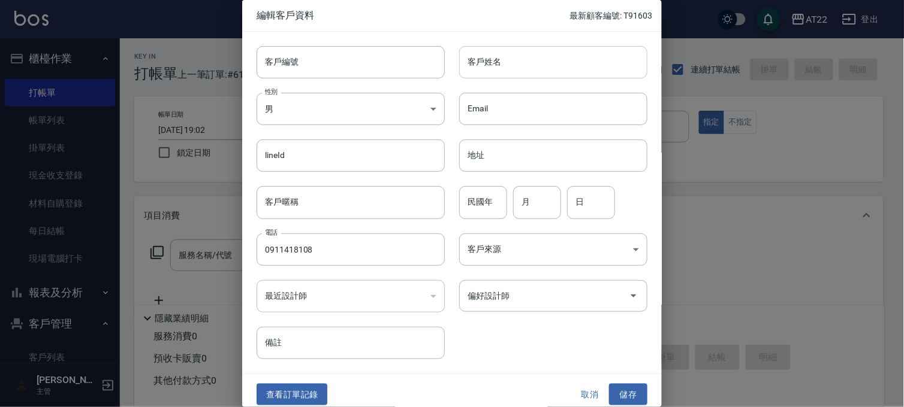
click at [516, 64] on input "客戶姓名" at bounding box center [553, 62] width 188 height 32
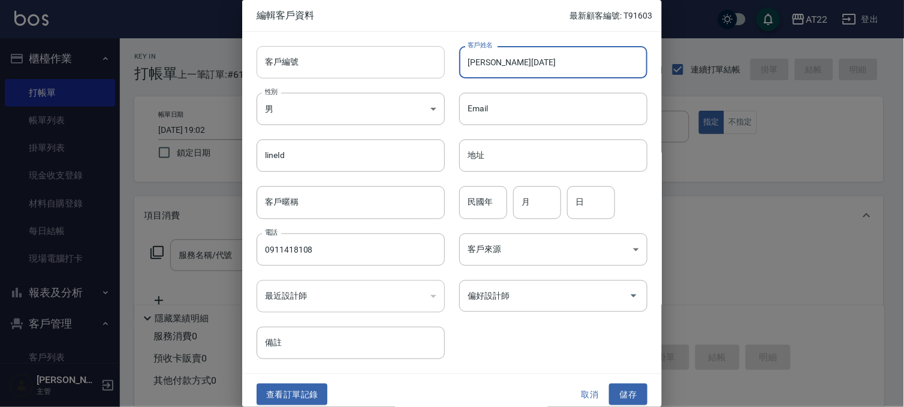
type input "[PERSON_NAME][DATE]"
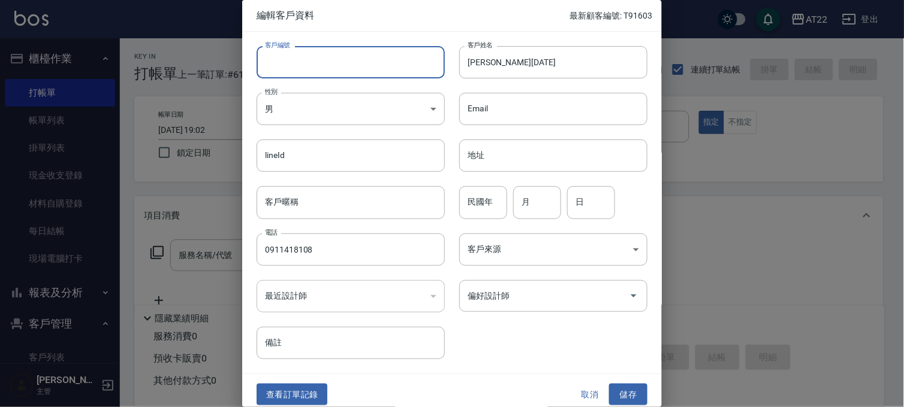
click at [406, 68] on input "客戶編號" at bounding box center [350, 62] width 188 height 32
type input "T91622"
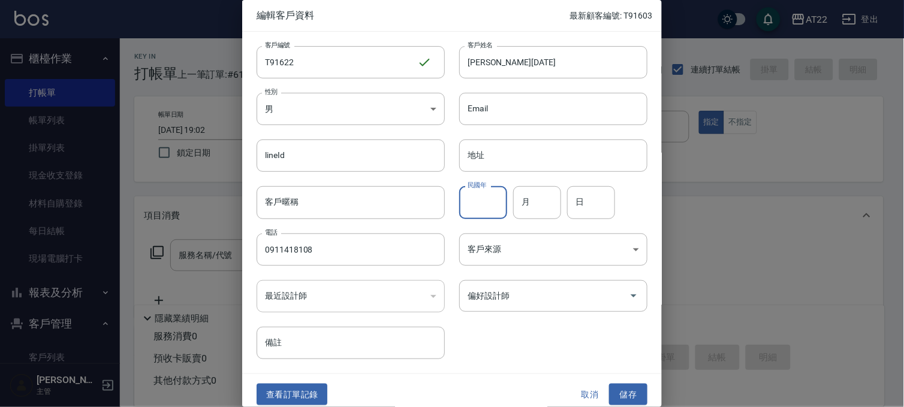
click at [471, 198] on input "民國年" at bounding box center [483, 202] width 48 height 32
type input "88"
type input "7"
type input "27"
click at [621, 399] on button "儲存" at bounding box center [628, 395] width 38 height 22
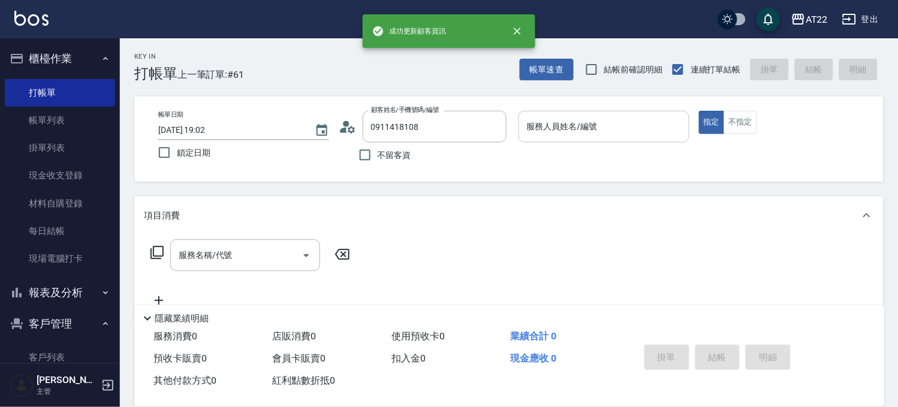
click at [582, 120] on input "服務人員姓名/編號" at bounding box center [604, 126] width 160 height 21
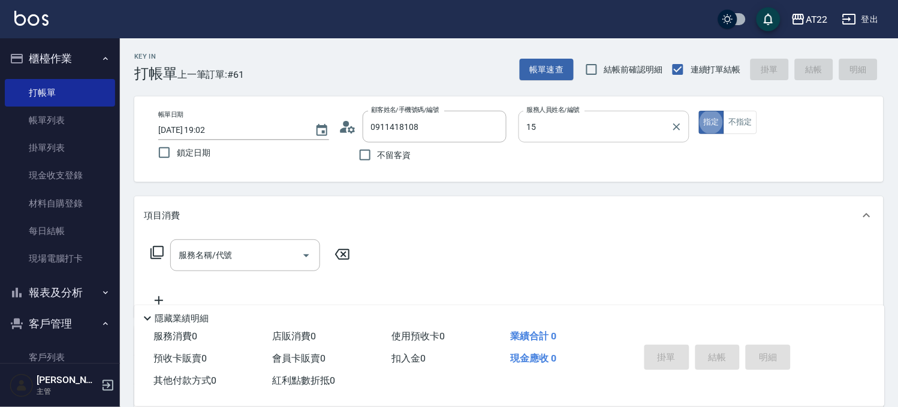
type input "Luna-15"
type button "true"
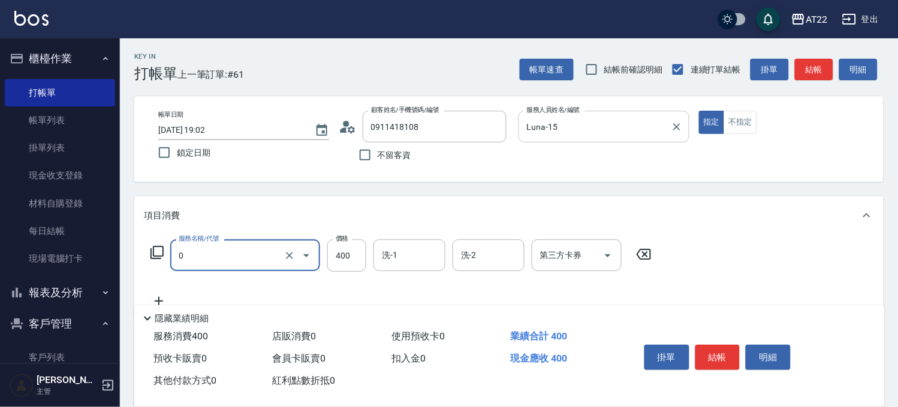
type input "有機洗髮(0)"
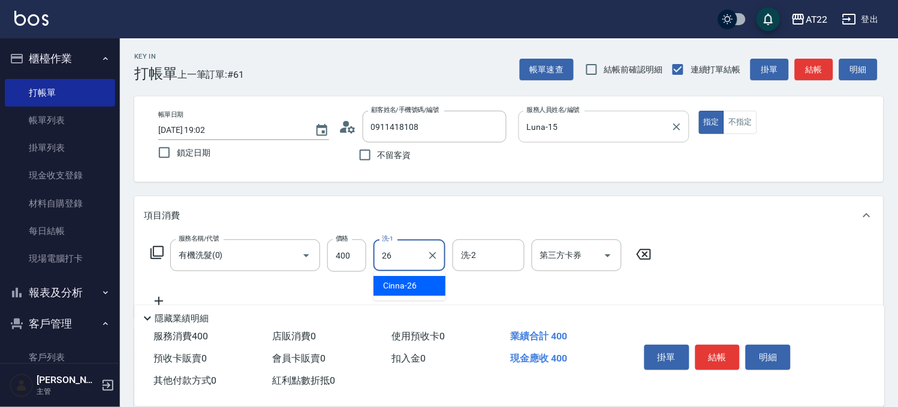
type input "Cinna-26"
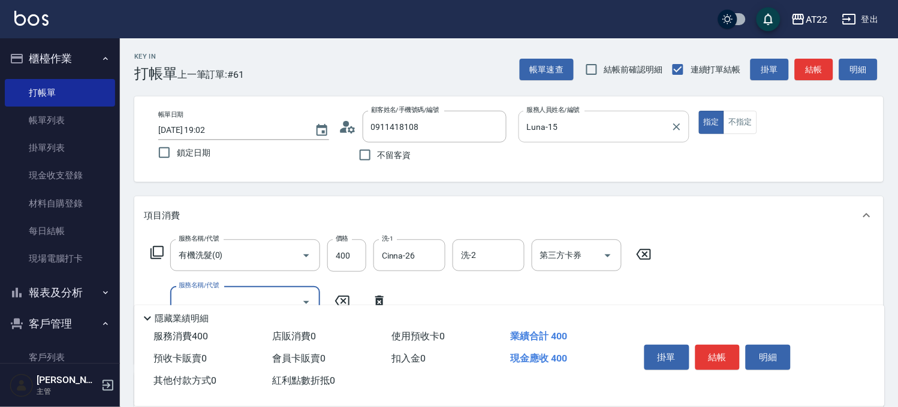
type input "5"
type input "剪髮(300)"
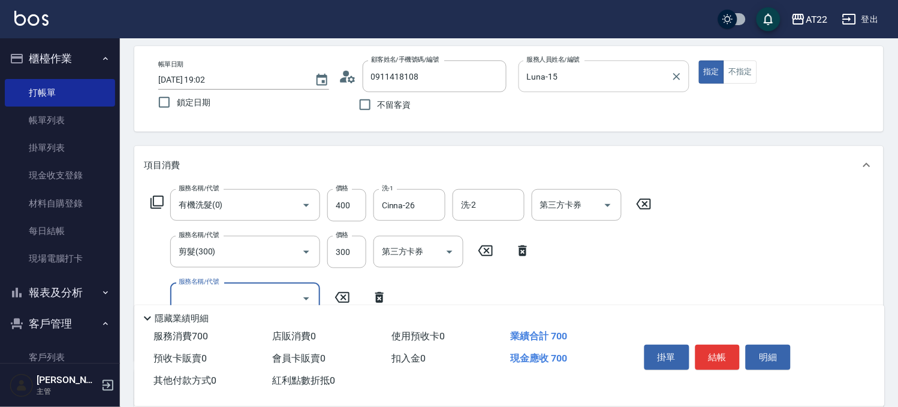
scroll to position [133, 0]
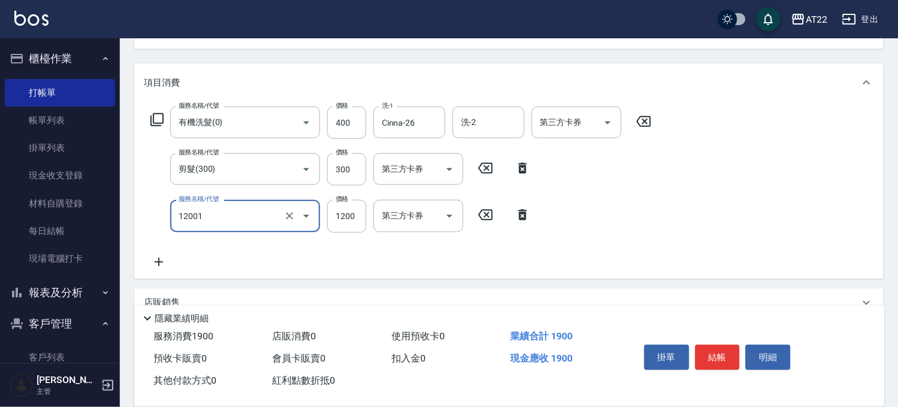
type input "燙髮S(12001)"
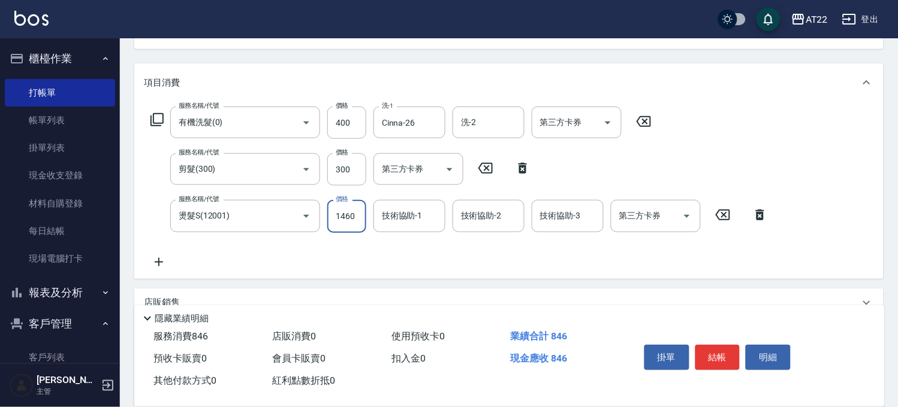
type input "1460"
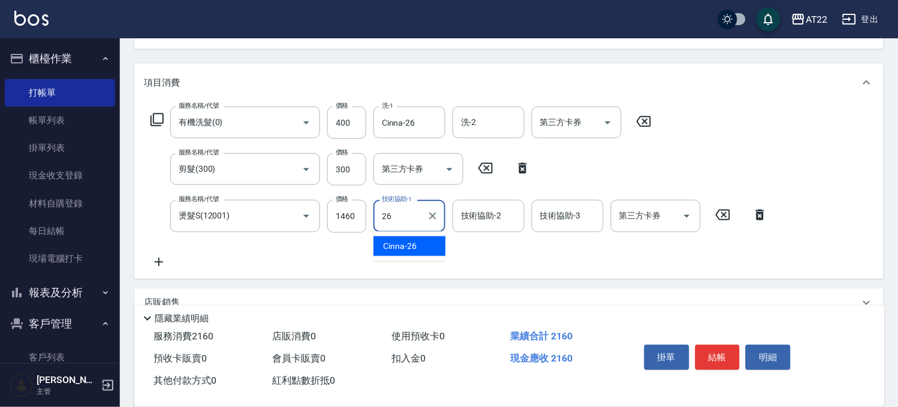
type input "Cinna-26"
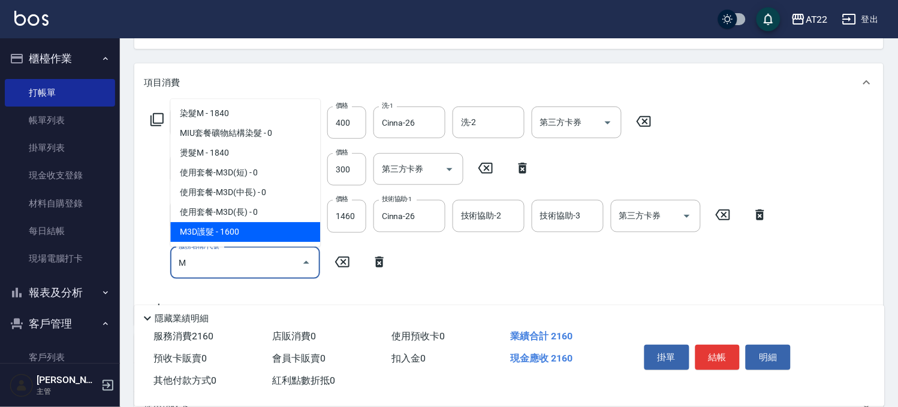
click at [297, 226] on span "M3D護髮 - 1600" at bounding box center [245, 232] width 150 height 20
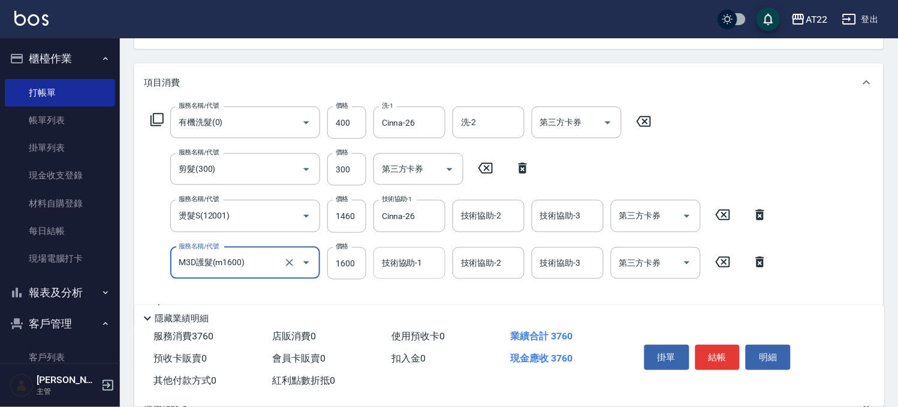
type input "M3D護髮(m1600)"
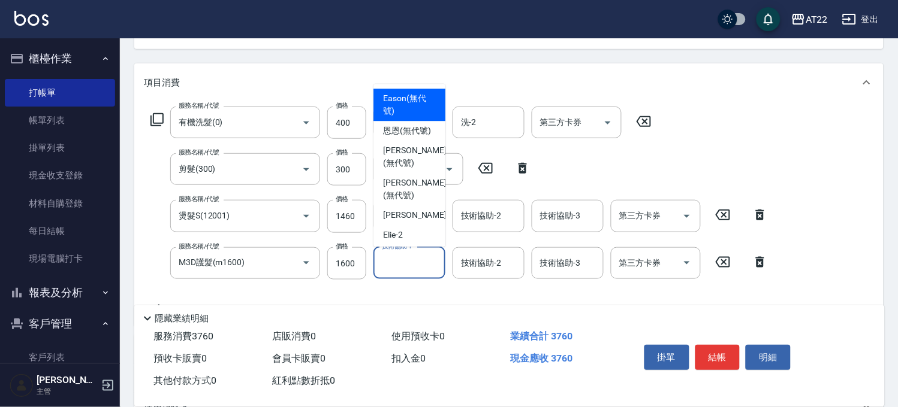
click at [397, 267] on input "技術協助-1" at bounding box center [409, 263] width 61 height 21
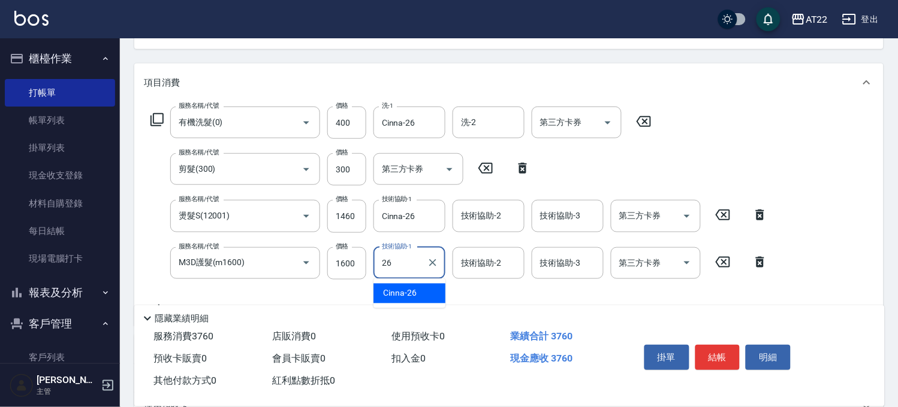
type input "Cinna-26"
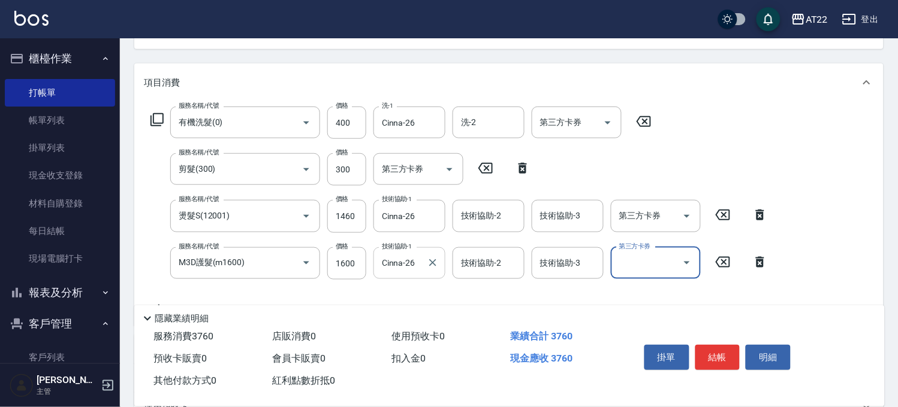
scroll to position [318, 0]
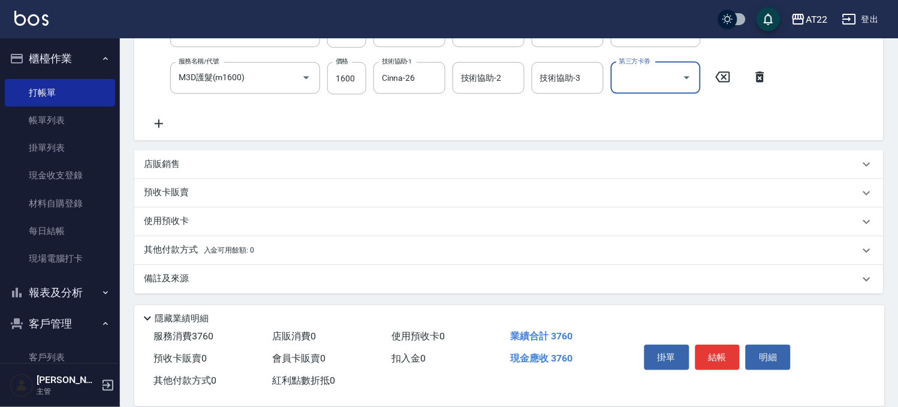
click at [229, 158] on div "店販銷售" at bounding box center [501, 164] width 715 height 13
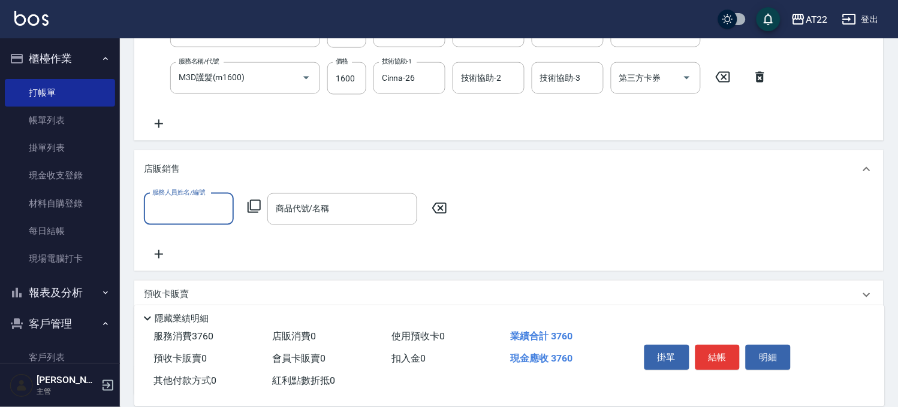
scroll to position [0, 0]
type input "Luna-15"
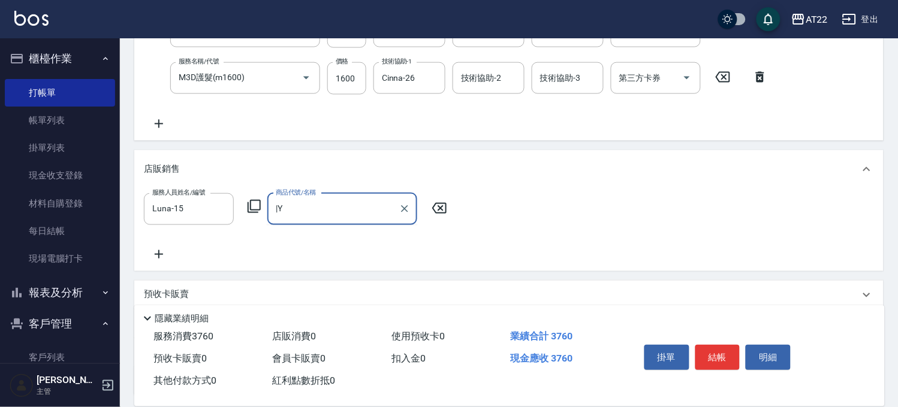
type input "|"
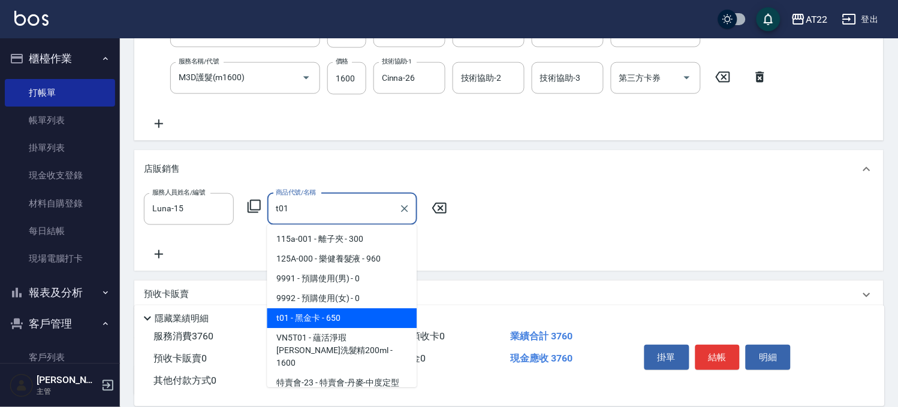
click at [292, 313] on span "t01 - 黑金卡 - 650" at bounding box center [342, 319] width 150 height 20
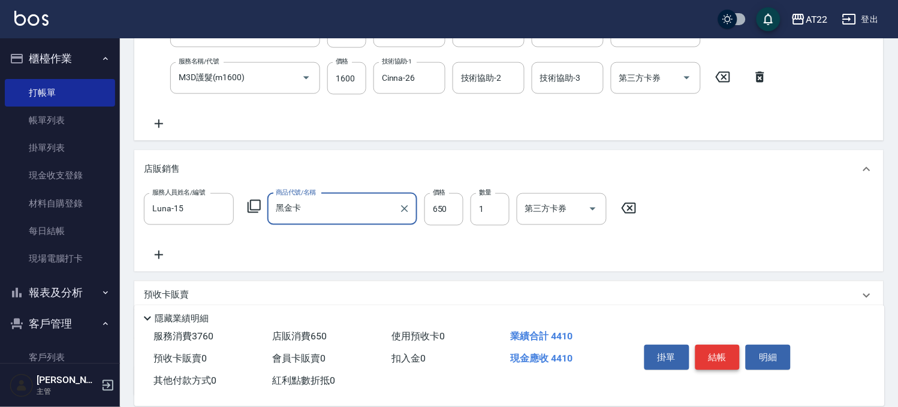
type input "黑金卡"
click at [726, 358] on button "結帳" at bounding box center [717, 357] width 45 height 25
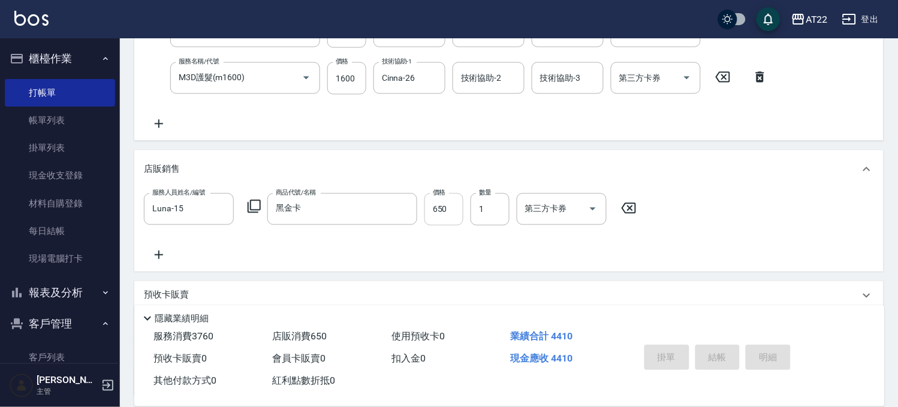
type input "2025/09/20 19:04"
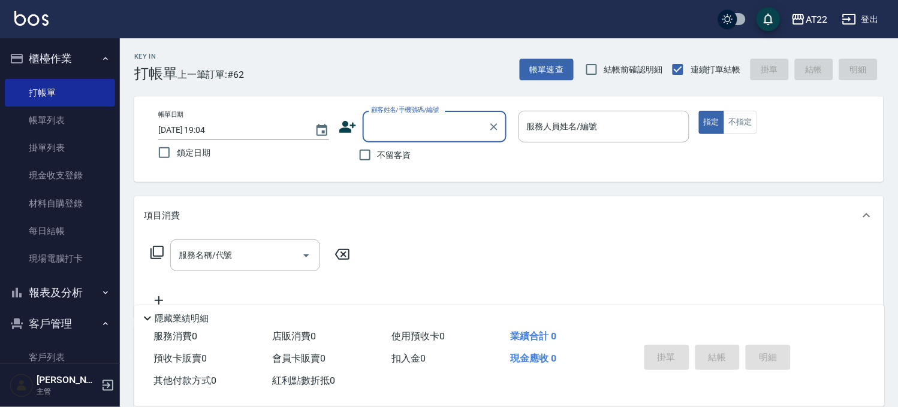
click at [400, 126] on input "顧客姓名/手機號碼/編號" at bounding box center [425, 126] width 115 height 21
click at [406, 158] on li "林怡雯/0908500127/0908500127" at bounding box center [434, 157] width 144 height 20
type input "林怡雯/0908500127/0908500127"
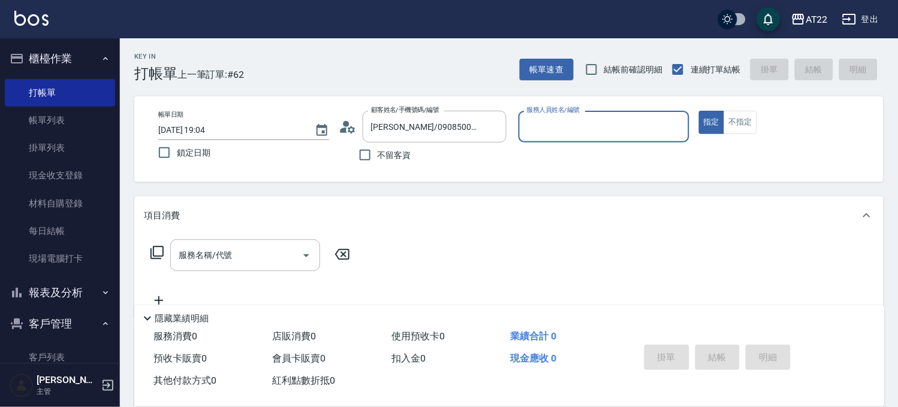
type input "king-5"
click at [212, 266] on div "服務名稱/代號" at bounding box center [245, 256] width 150 height 32
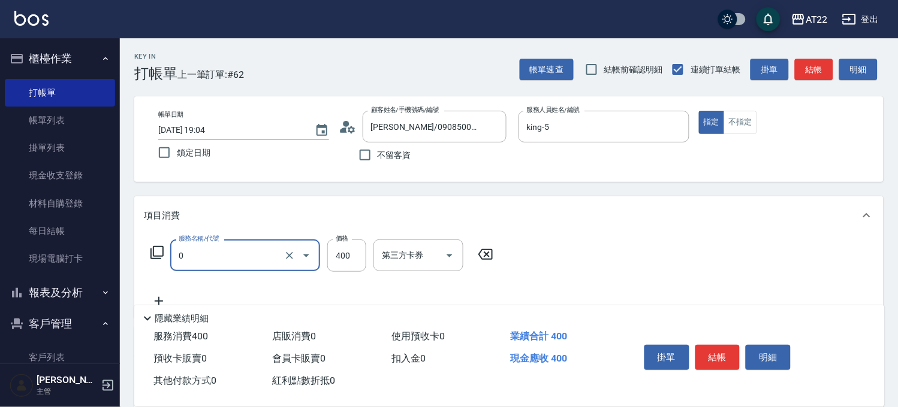
type input "有機洗髮(0)"
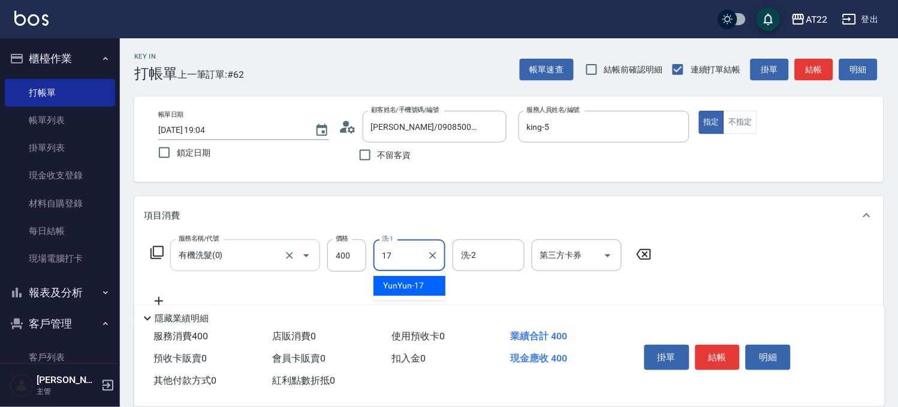
type input "YunYun-17"
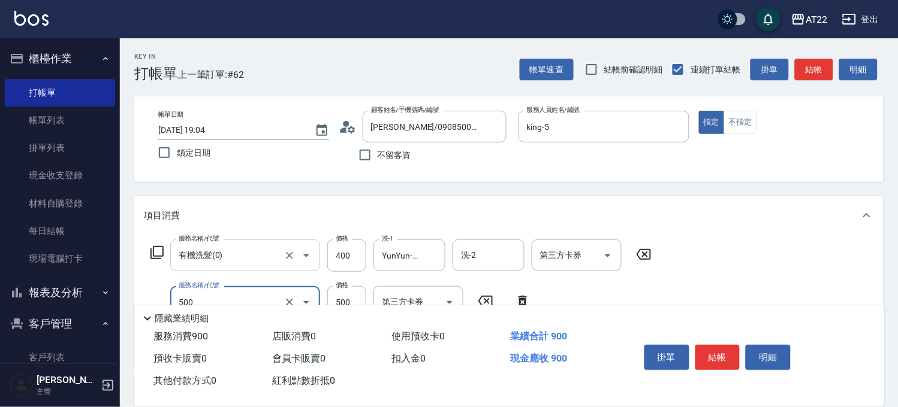
type input "剪髮(500)"
type input "700"
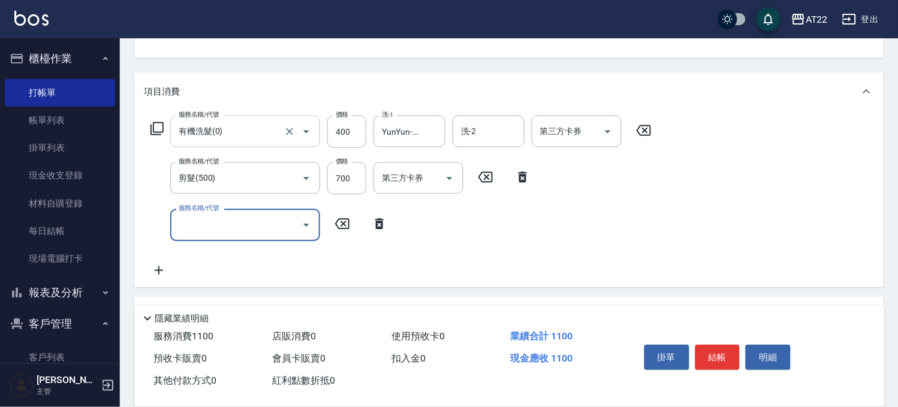
scroll to position [133, 0]
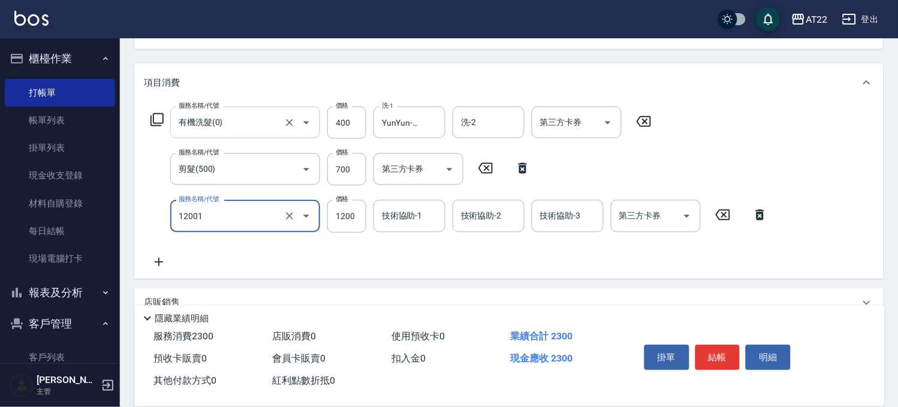
type input "燙髮S(12001)"
type input "1900"
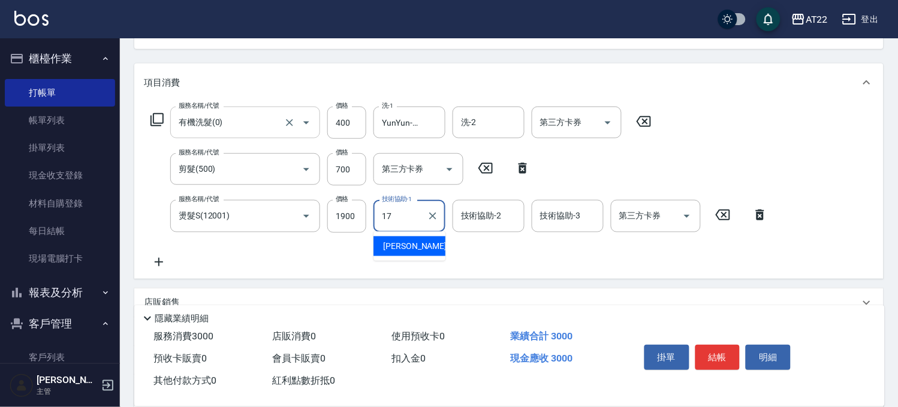
type input "YunYun-17"
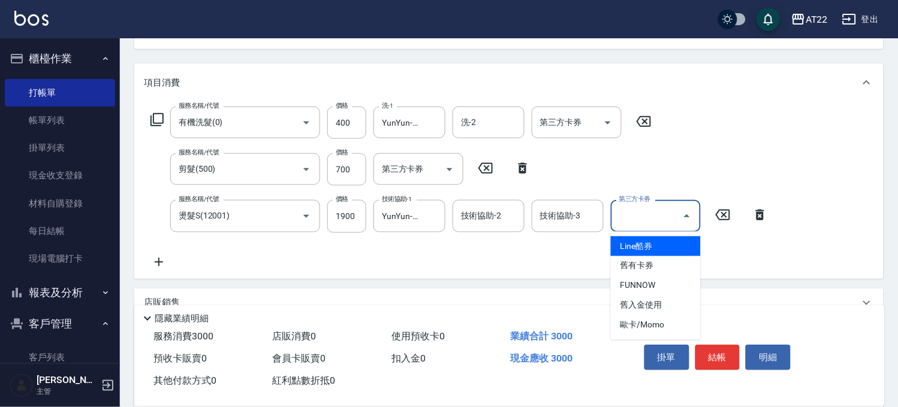
click at [723, 232] on div "服務名稱/代號 燙髮S(12001) 服務名稱/代號 價格 1900 價格 技術協助-1 YunYun-17 技術協助-1 技術協助-2 技術協助-2 技術協…" at bounding box center [459, 216] width 631 height 32
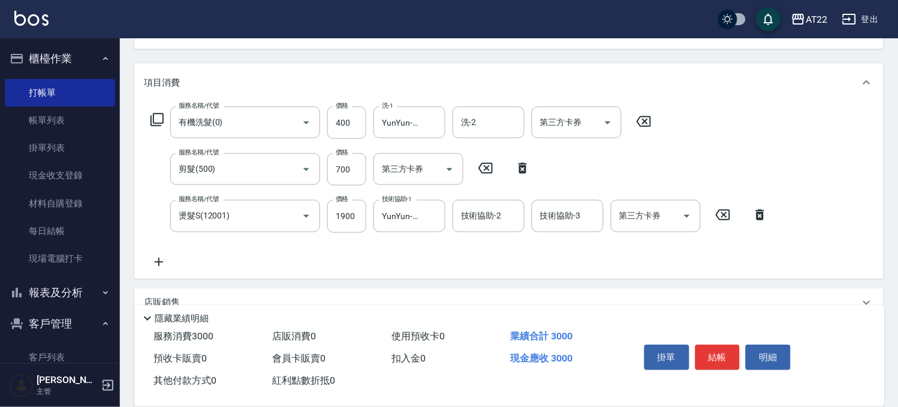
click at [166, 258] on icon at bounding box center [159, 262] width 30 height 14
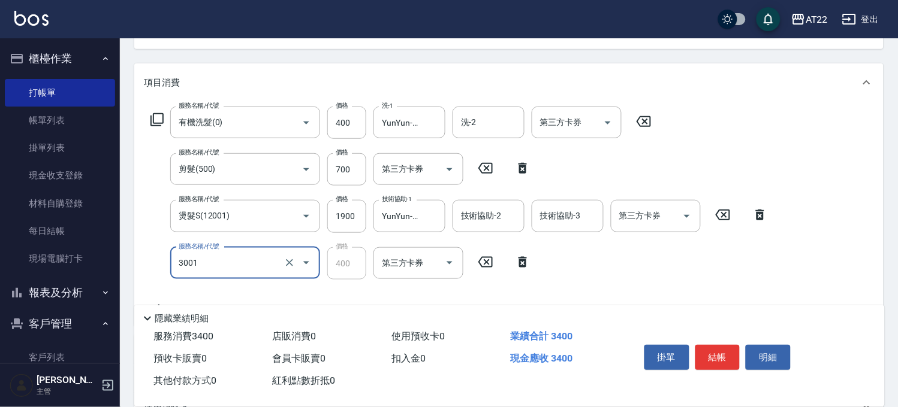
type input "側邊燙貼(3001)"
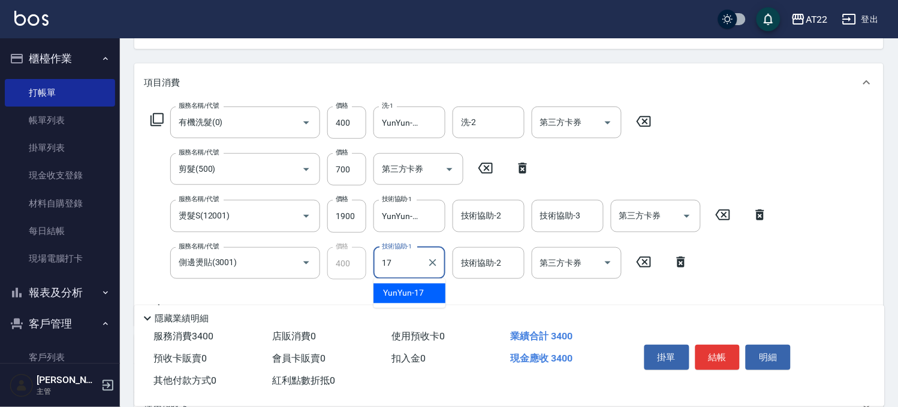
type input "YunYun-17"
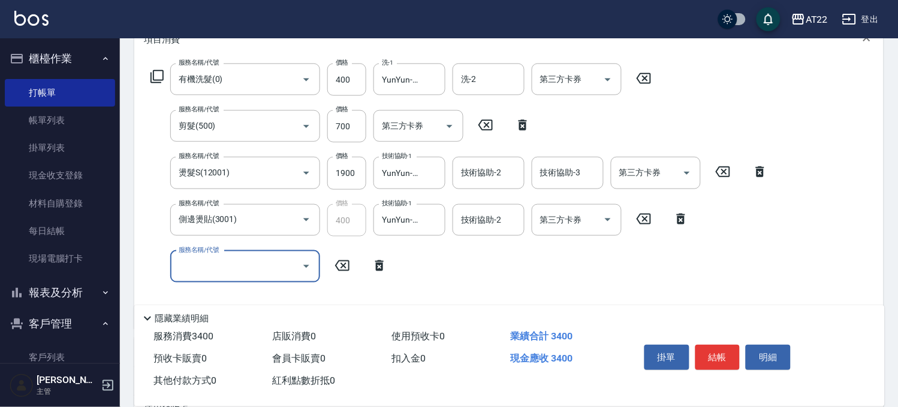
scroll to position [200, 0]
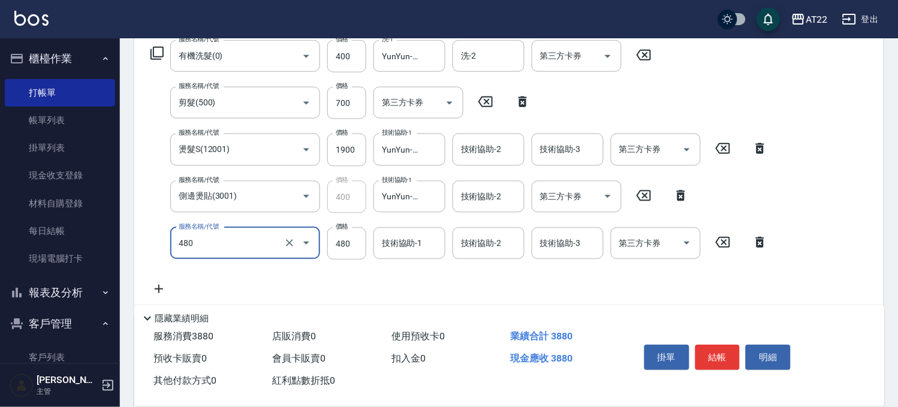
type input "潤澤修護(480)"
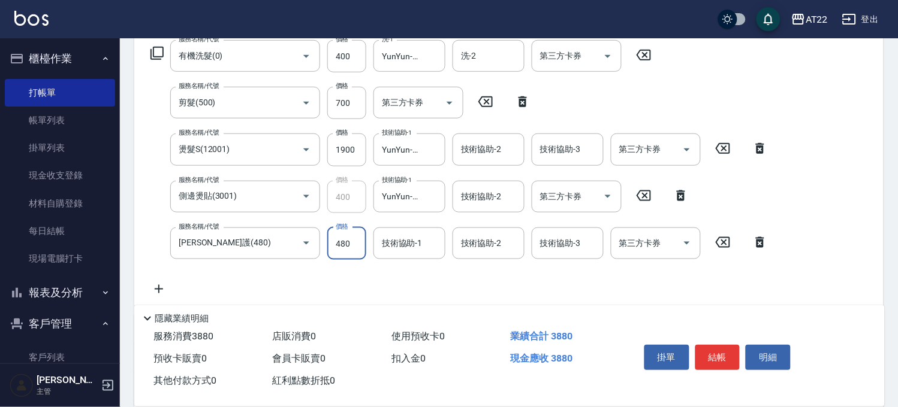
scroll to position [0, 0]
type input "600"
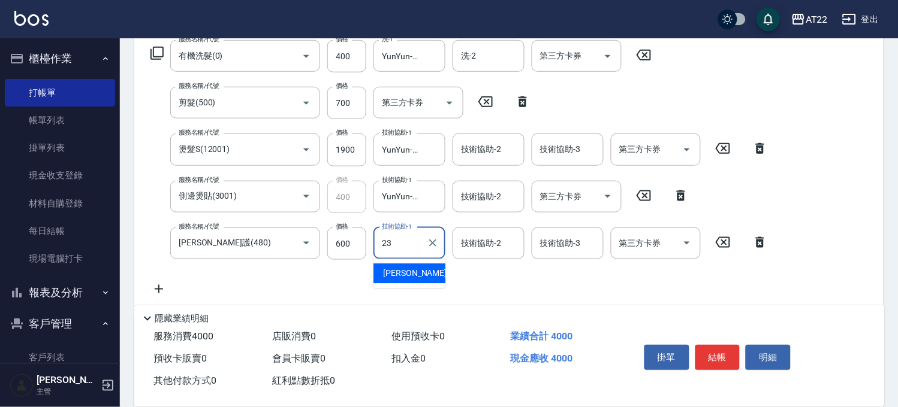
type input "Yuri-23"
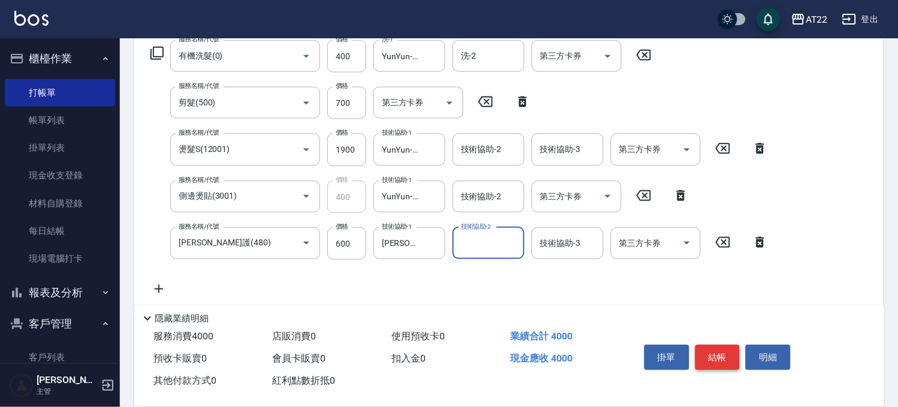
click at [715, 352] on button "結帳" at bounding box center [717, 357] width 45 height 25
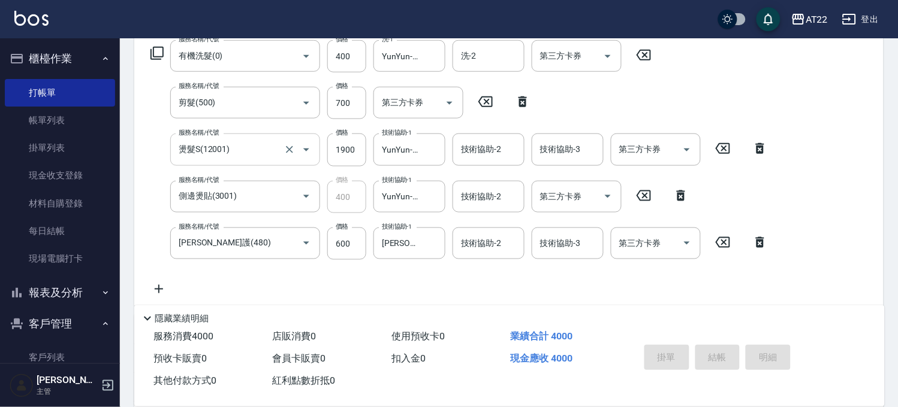
type input "2025/09/20 19:11"
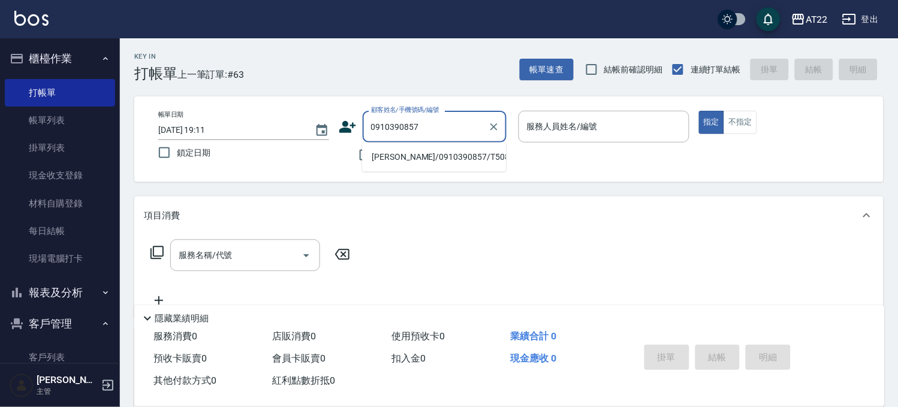
click at [405, 164] on li "李思翰/0910390857/T50837" at bounding box center [434, 157] width 144 height 20
type input "李思翰/0910390857/T50837"
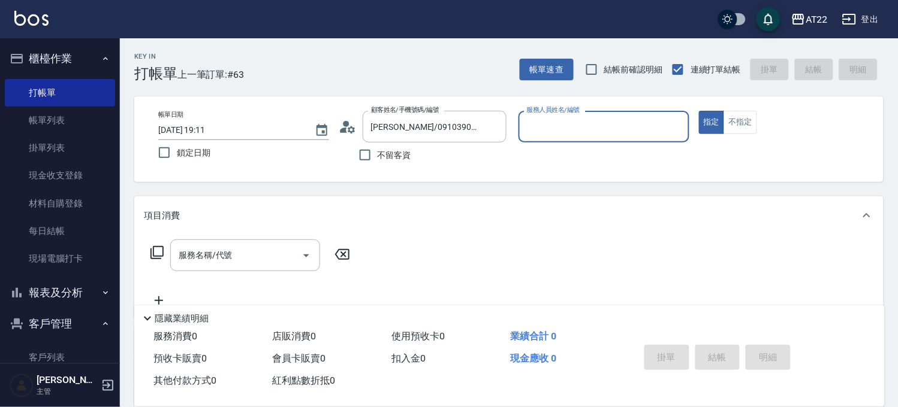
type input "Allen-7"
click at [235, 255] on input "服務名稱/代號" at bounding box center [236, 255] width 121 height 21
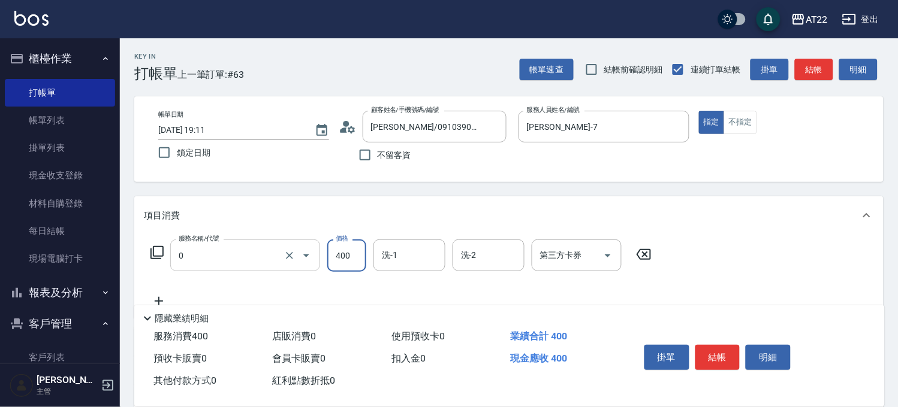
type input "有機洗髮(0)"
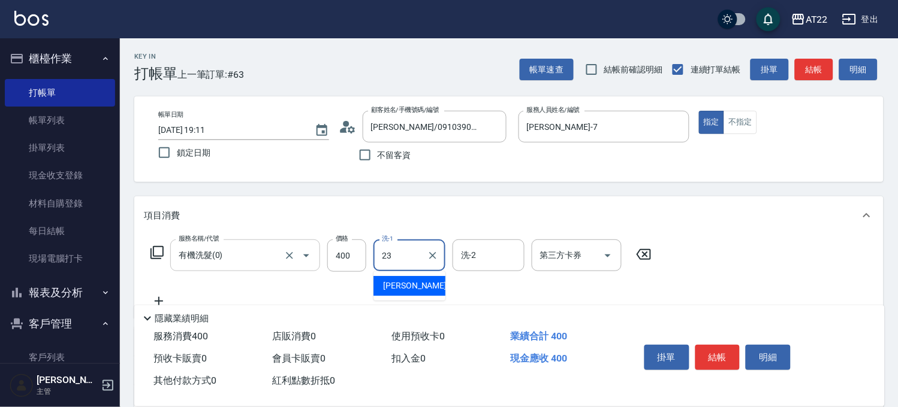
type input "Yuri-23"
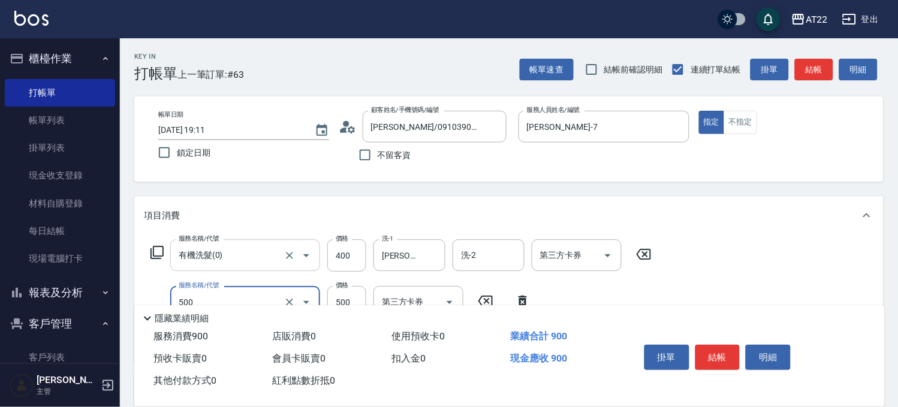
type input "剪髮(500)"
type input "700"
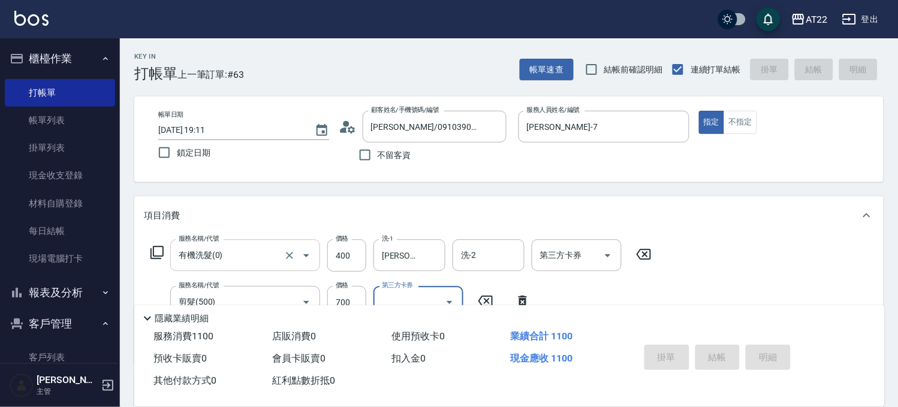
type input "2025/09/20 19:13"
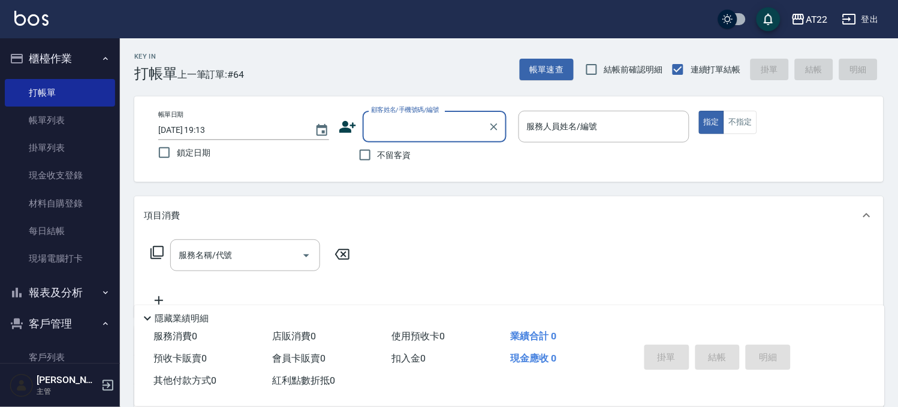
click at [87, 61] on button "櫃檯作業" at bounding box center [60, 58] width 110 height 31
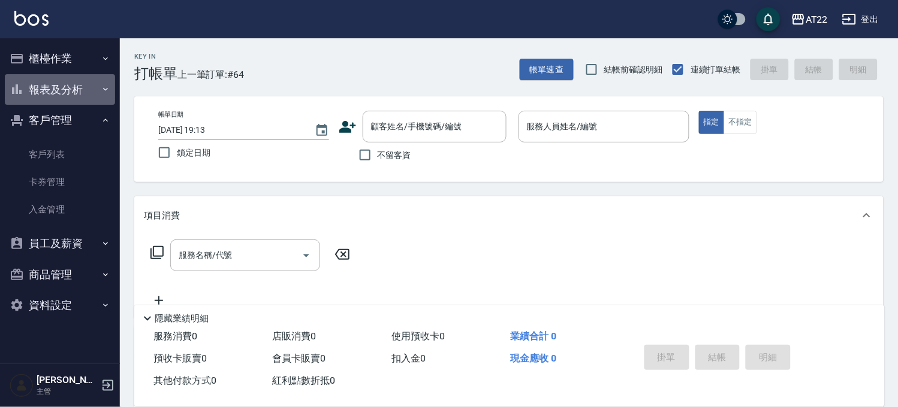
drag, startPoint x: 86, startPoint y: 82, endPoint x: 87, endPoint y: 139, distance: 56.9
click at [86, 82] on button "報表及分析" at bounding box center [60, 89] width 110 height 31
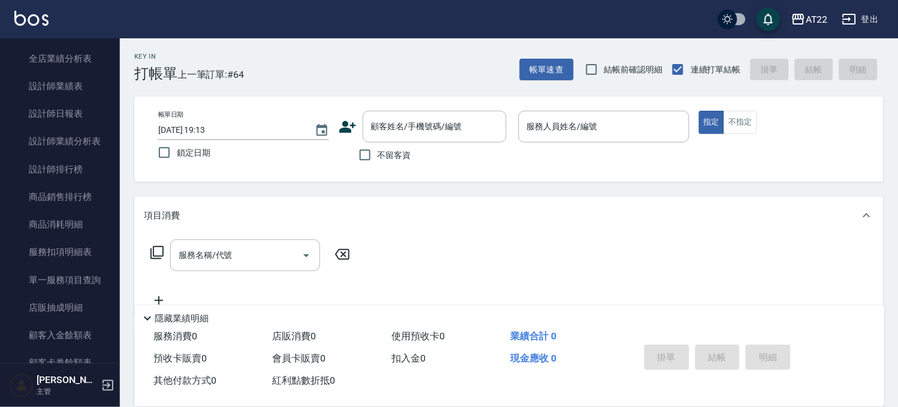
scroll to position [266, 0]
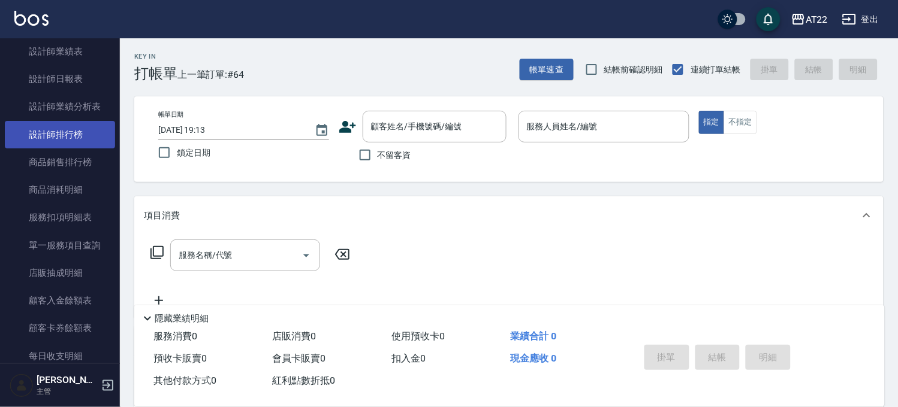
click at [90, 138] on link "設計師排行榜" at bounding box center [60, 135] width 110 height 28
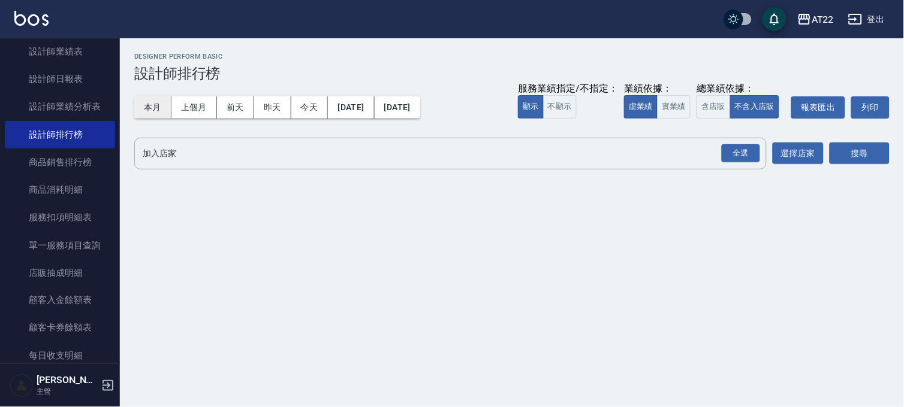
click at [150, 102] on button "本月" at bounding box center [152, 107] width 37 height 22
click at [303, 106] on button "今天" at bounding box center [309, 107] width 37 height 22
click at [306, 105] on button "今天" at bounding box center [309, 107] width 37 height 22
click at [736, 153] on div "全選" at bounding box center [740, 153] width 38 height 19
click at [868, 153] on button "搜尋" at bounding box center [859, 154] width 60 height 22
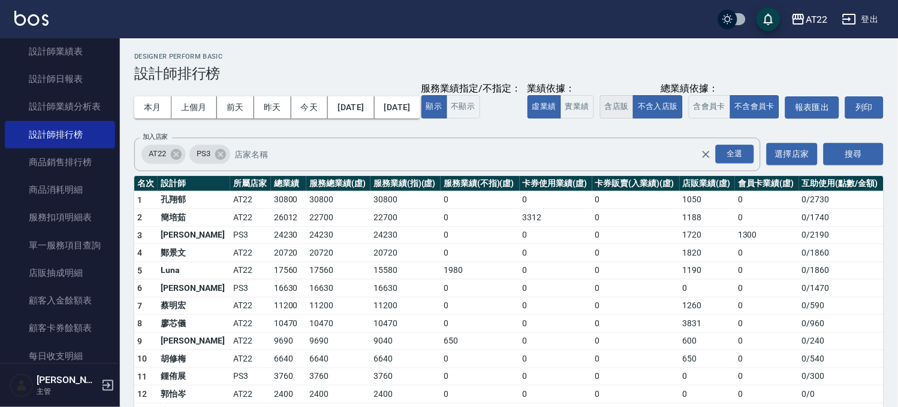
click at [600, 119] on button "含店販" at bounding box center [617, 106] width 34 height 23
click at [147, 106] on button "本月" at bounding box center [152, 107] width 37 height 22
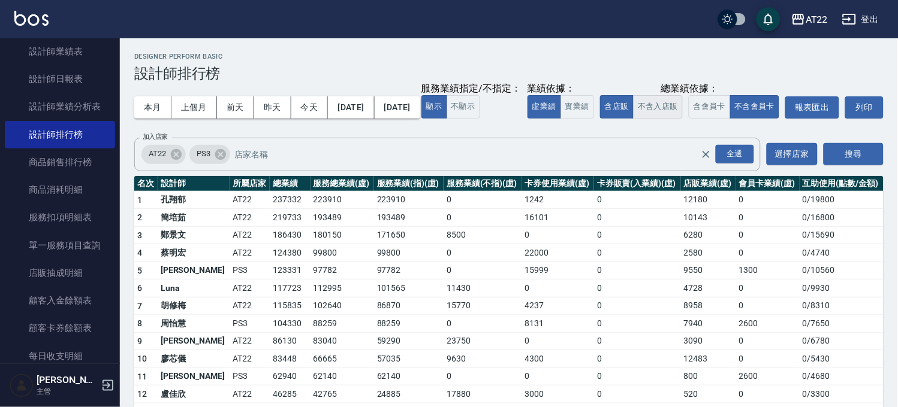
click at [633, 119] on button "不含入店販" at bounding box center [658, 106] width 50 height 23
click at [600, 119] on button "含店販" at bounding box center [617, 106] width 34 height 23
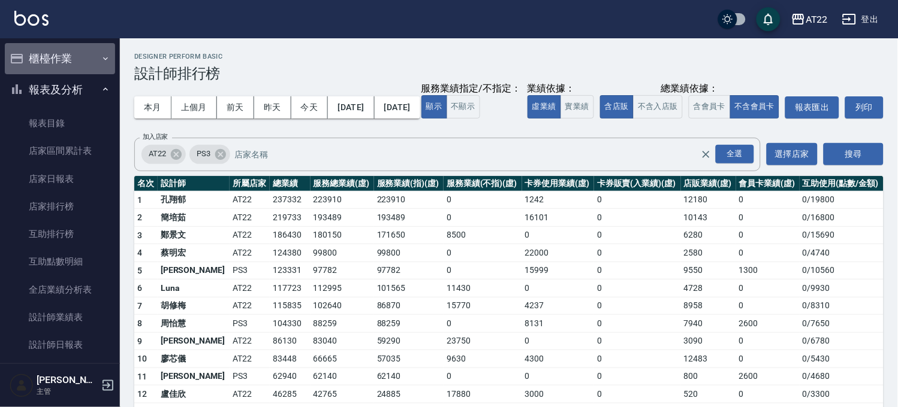
click at [71, 50] on button "櫃檯作業" at bounding box center [60, 58] width 110 height 31
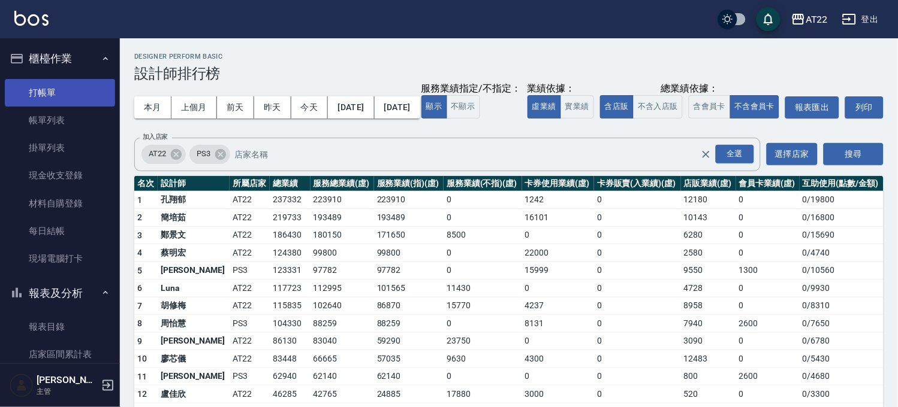
click at [65, 81] on link "打帳單" at bounding box center [60, 93] width 110 height 28
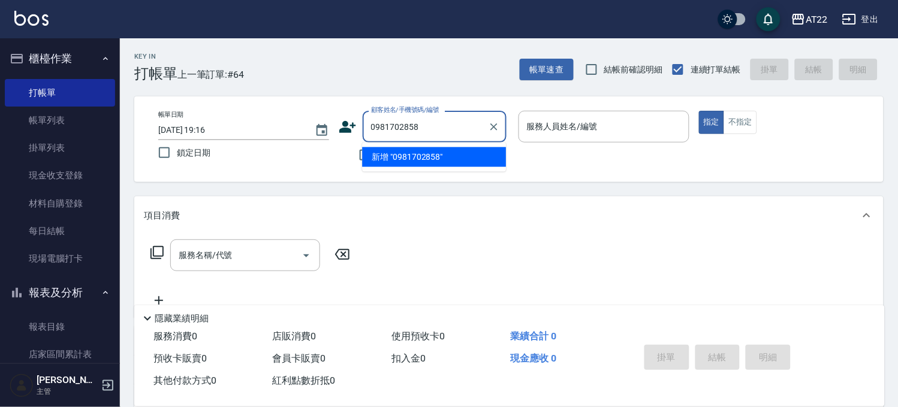
click at [410, 164] on li "新增 "0981702858"" at bounding box center [434, 157] width 144 height 20
type input "0981702858"
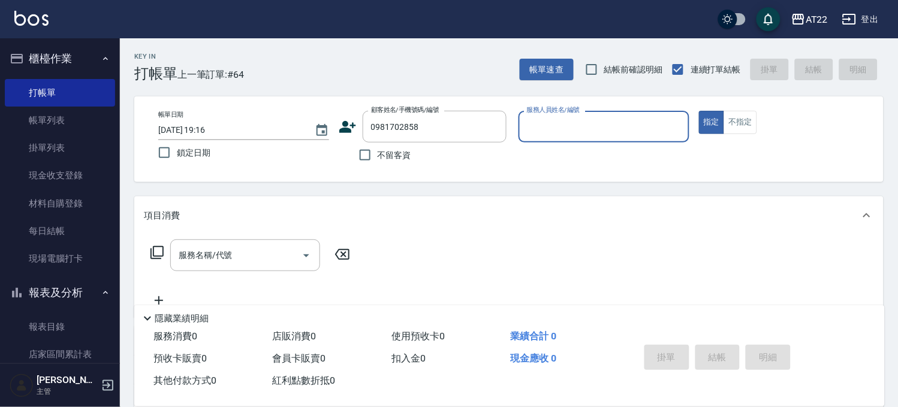
click at [352, 123] on icon at bounding box center [347, 127] width 17 height 12
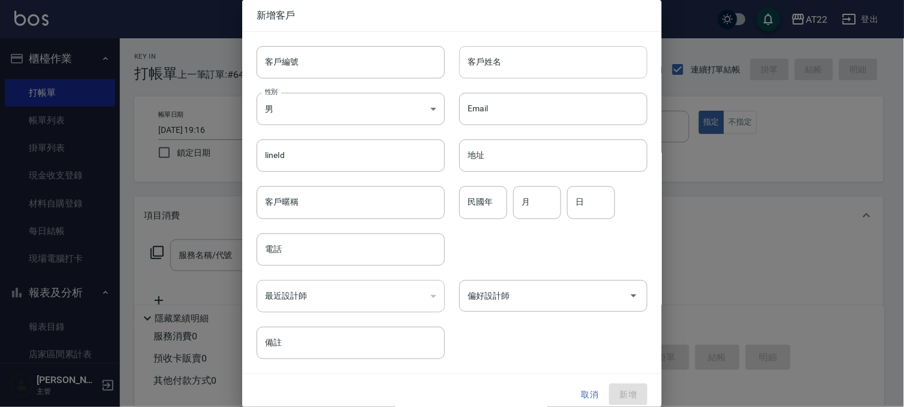
type input "0981702858"
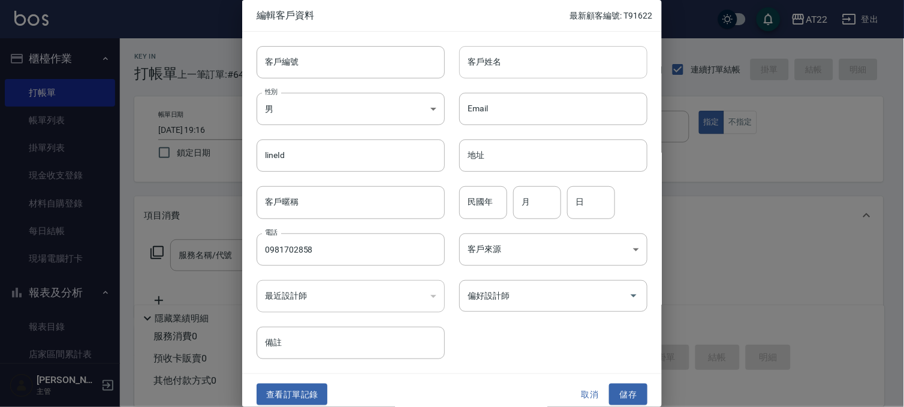
click at [497, 68] on input "客戶姓名" at bounding box center [553, 62] width 188 height 32
type input "f"
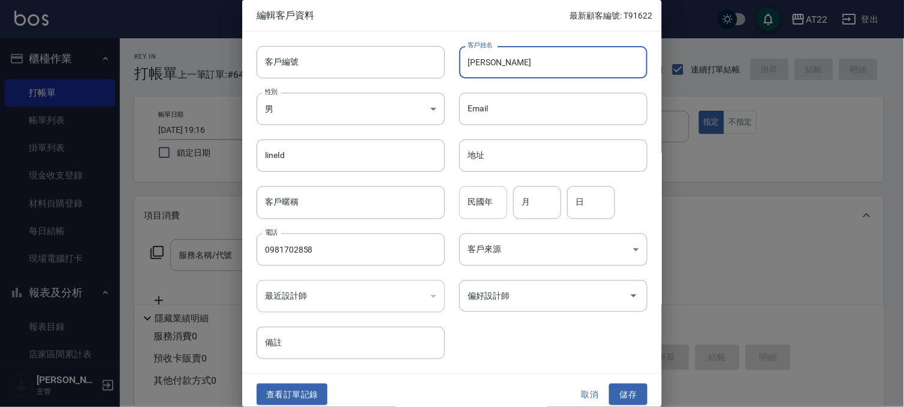
type input "[PERSON_NAME]"
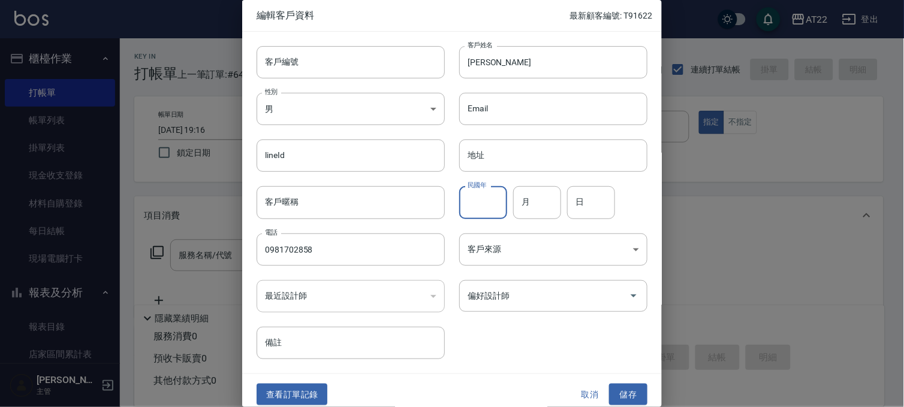
click at [469, 201] on input "民國年" at bounding box center [483, 202] width 48 height 32
type input "87"
type input "12"
type input "16"
click at [639, 399] on button "儲存" at bounding box center [628, 395] width 38 height 22
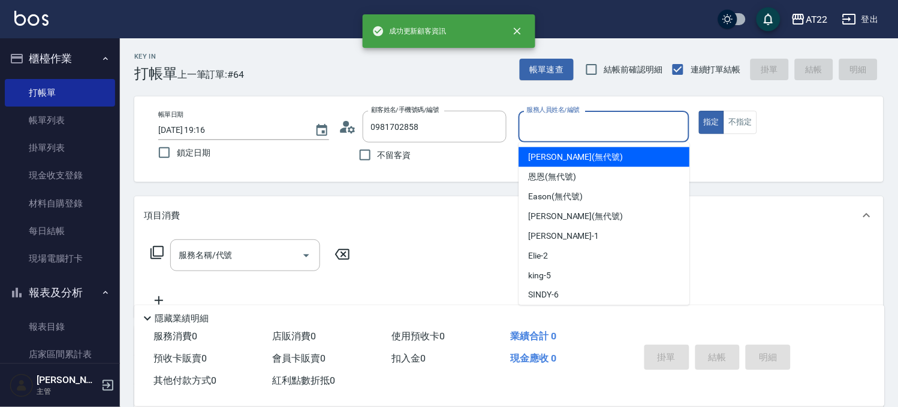
click at [551, 117] on div "服務人員姓名/編號 服務人員姓名/編號" at bounding box center [603, 127] width 171 height 32
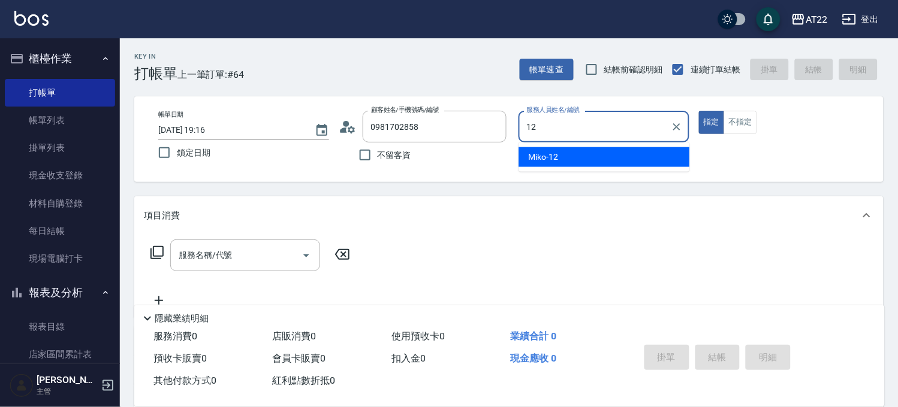
type input "Miko-12"
type button "true"
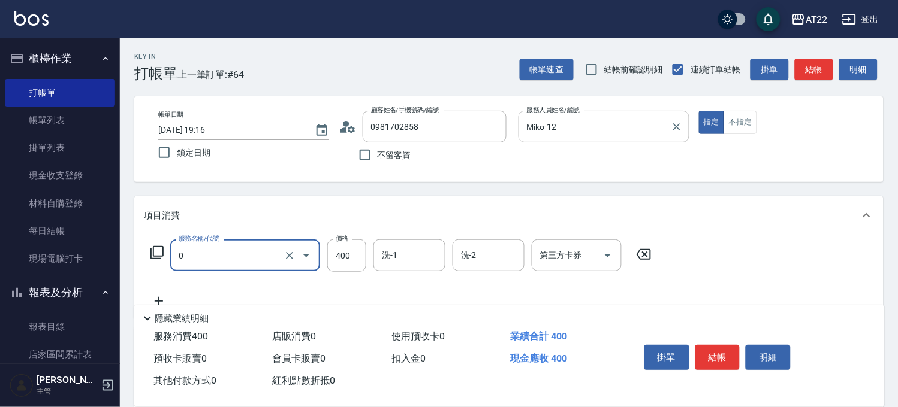
type input "有機洗髮(0)"
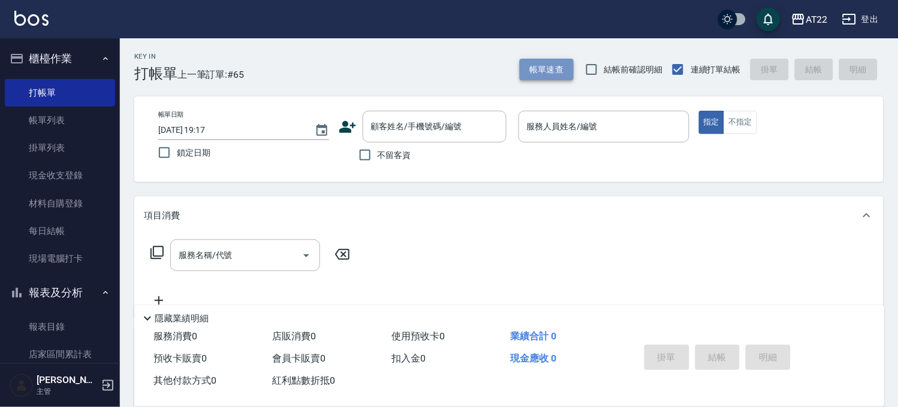
click at [558, 62] on button "帳單速查" at bounding box center [546, 70] width 54 height 22
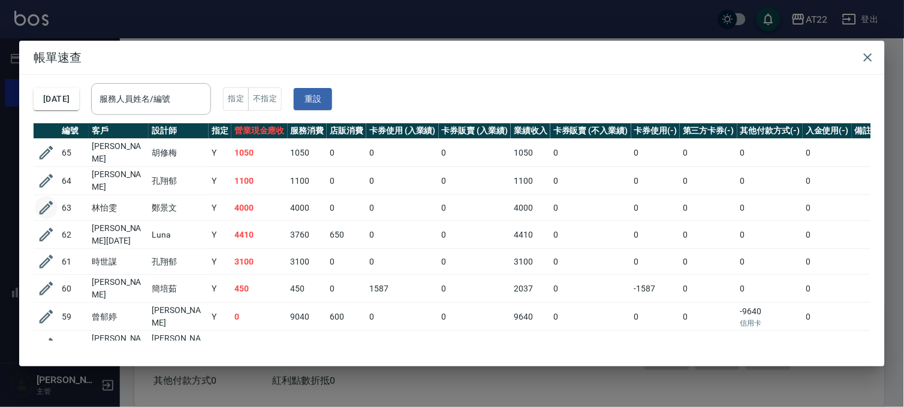
click at [52, 202] on icon "button" at bounding box center [46, 208] width 18 height 18
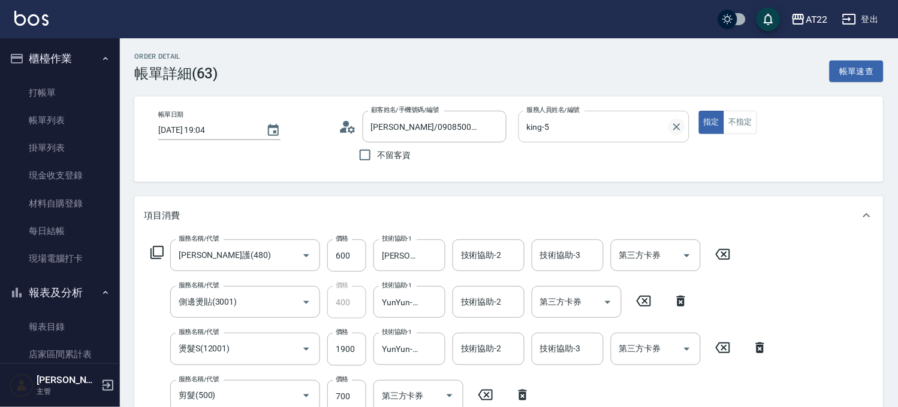
click at [670, 125] on icon "Clear" at bounding box center [676, 127] width 12 height 12
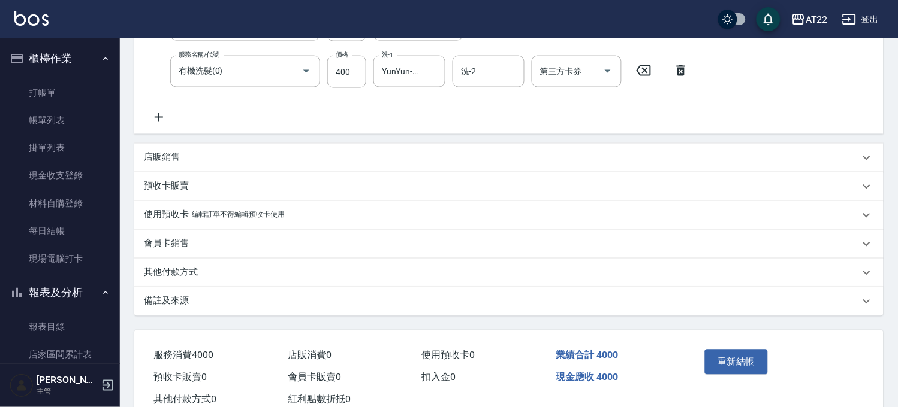
scroll to position [408, 0]
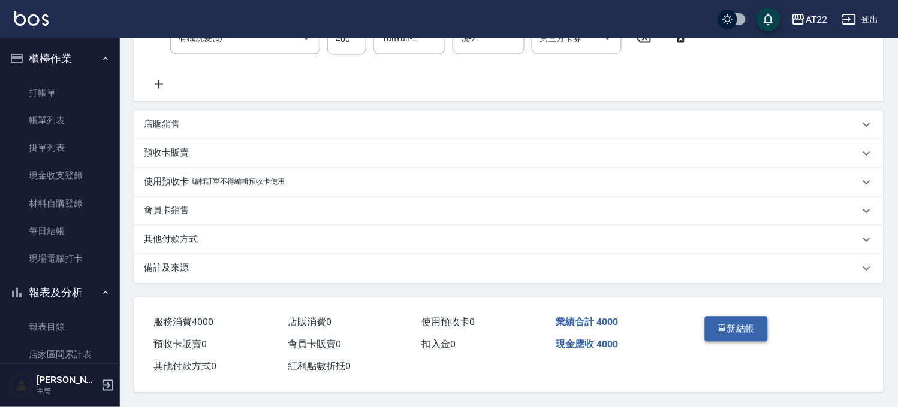
click at [733, 318] on button "重新結帳" at bounding box center [737, 329] width 64 height 25
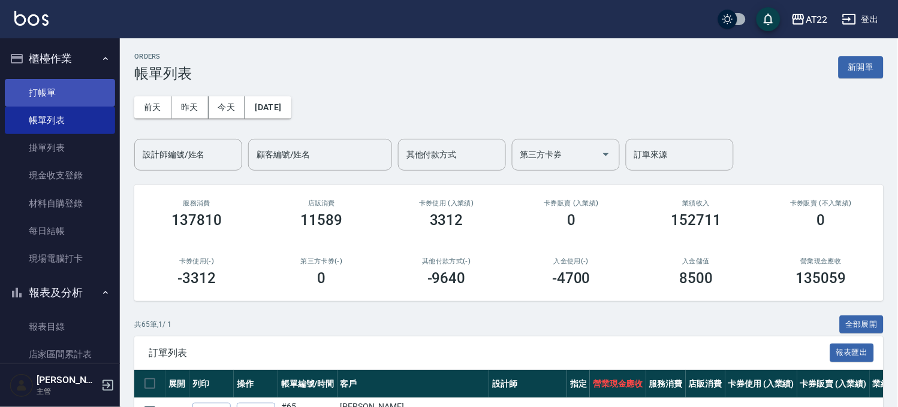
click at [31, 95] on link "打帳單" at bounding box center [60, 93] width 110 height 28
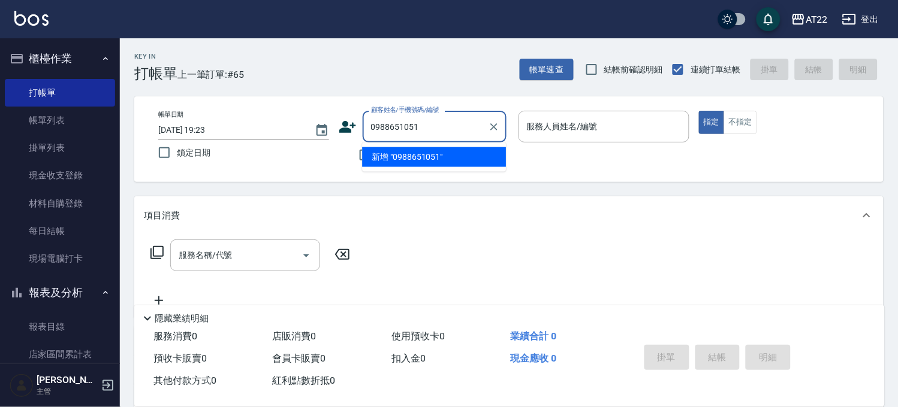
click at [416, 158] on li "新增 "0988651051"" at bounding box center [434, 157] width 144 height 20
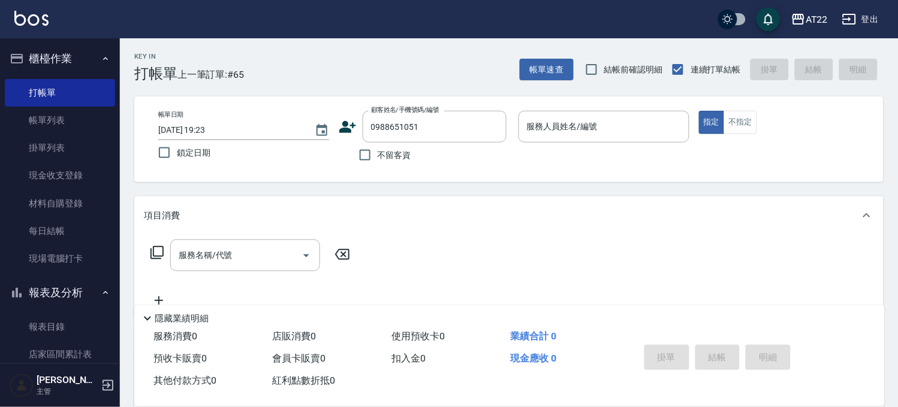
click at [349, 122] on icon at bounding box center [348, 127] width 18 height 18
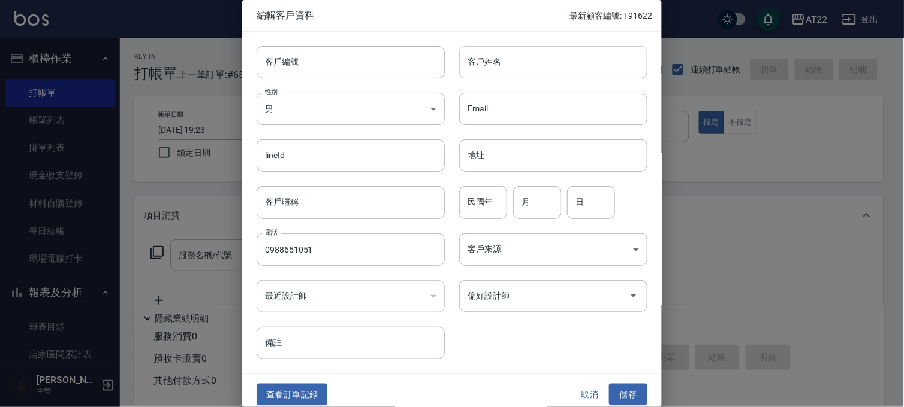
click at [504, 64] on input "客戶姓名" at bounding box center [553, 62] width 188 height 32
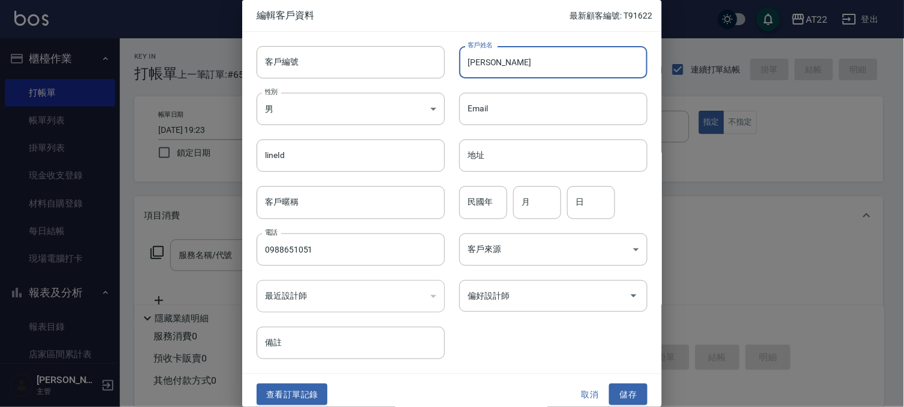
click at [482, 194] on div "民國年 民國年" at bounding box center [483, 202] width 48 height 32
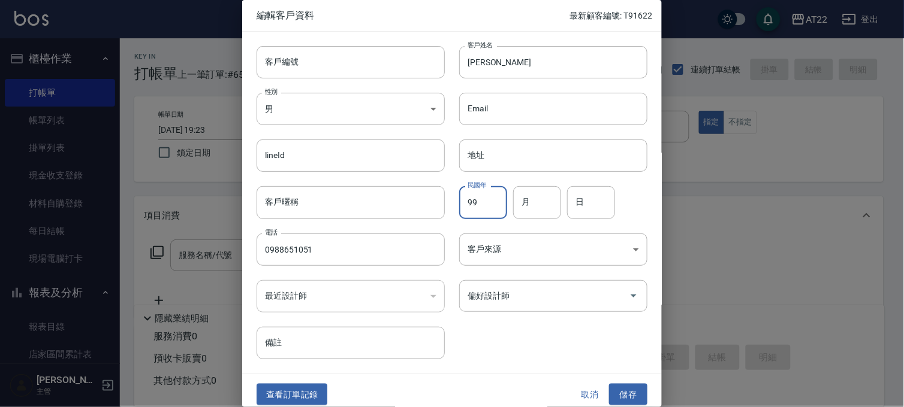
click at [482, 194] on input "99" at bounding box center [483, 202] width 48 height 32
click at [627, 398] on button "儲存" at bounding box center [628, 395] width 38 height 22
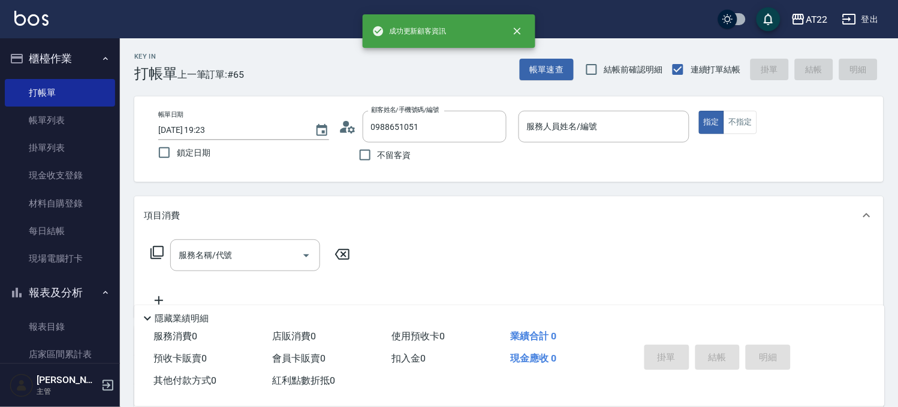
click at [585, 102] on div "帳單日期 2025/09/20 19:23 鎖定日期 顧客姓名/手機號碼/編號 0988651051 顧客姓名/手機號碼/編號 不留客資 服務人員姓名/編號 …" at bounding box center [508, 139] width 749 height 86
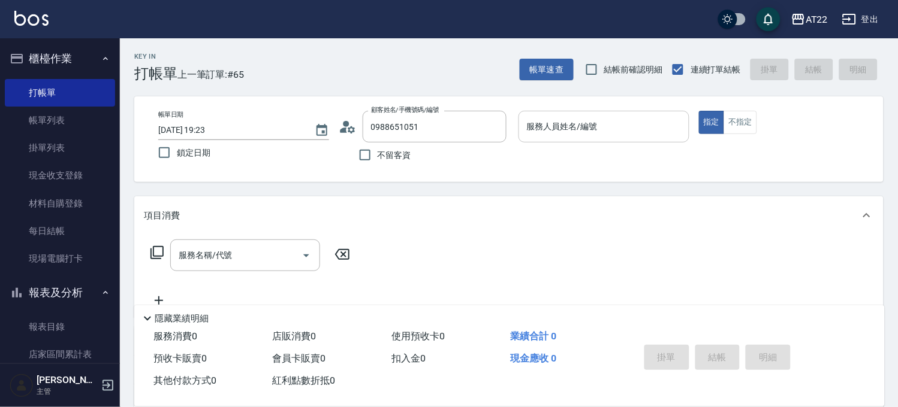
click at [573, 129] on div "服務人員姓名/編號 服務人員姓名/編號" at bounding box center [603, 127] width 171 height 32
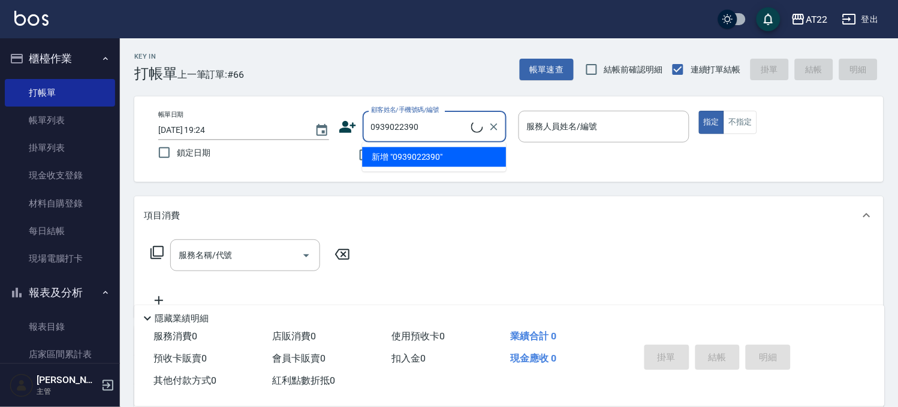
click at [448, 164] on li "新增 "0939022390"" at bounding box center [434, 157] width 144 height 20
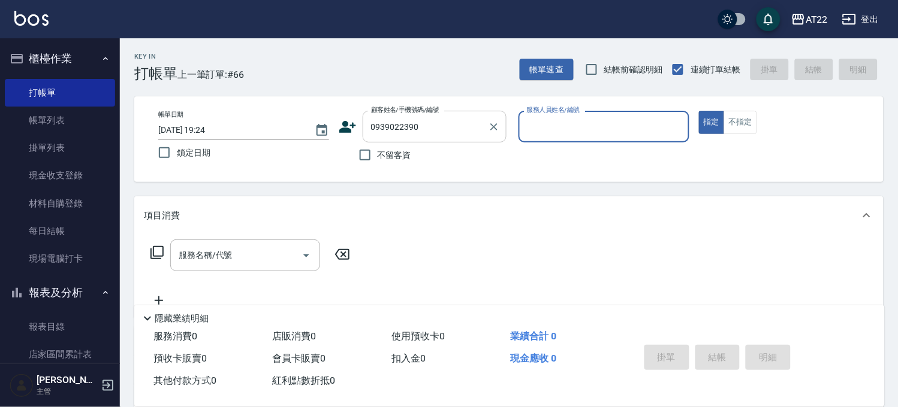
click at [475, 128] on input "0939022390" at bounding box center [425, 126] width 115 height 21
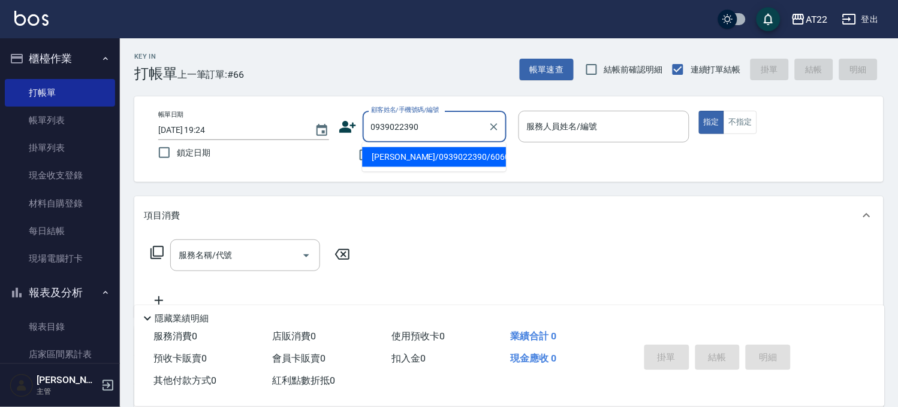
click at [451, 152] on li "董翔宇/0939022390/60603" at bounding box center [434, 157] width 144 height 20
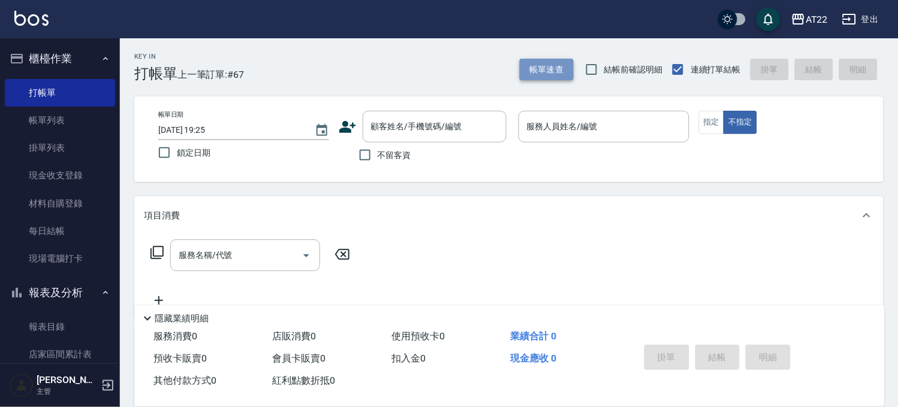
click at [531, 62] on button "帳單速查" at bounding box center [546, 70] width 54 height 22
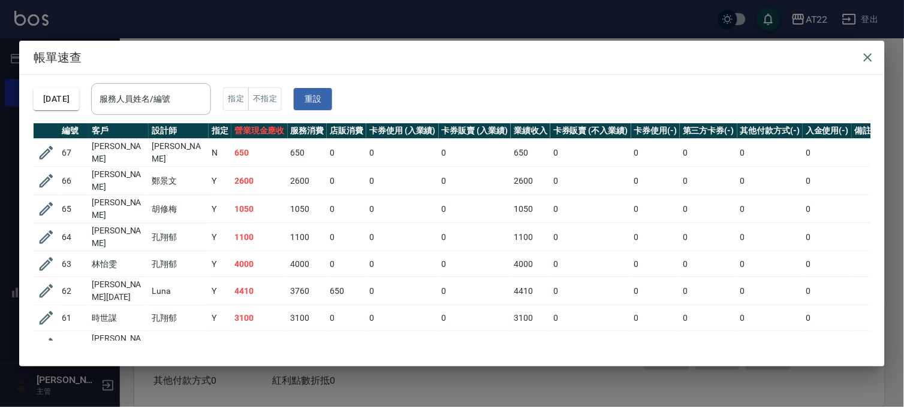
click at [544, 22] on div "帳單速查 2025/09/20 服務人員姓名/編號 服務人員姓名/編號 指定 不指定 重設 編號 客戶 設計師 指定 營業現金應收 服務消費 店販消費 卡券使…" at bounding box center [452, 203] width 904 height 407
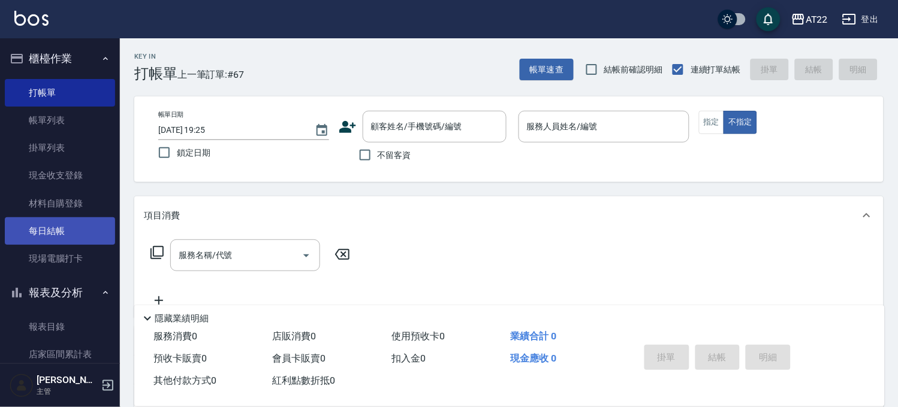
click at [41, 229] on link "每日結帳" at bounding box center [60, 231] width 110 height 28
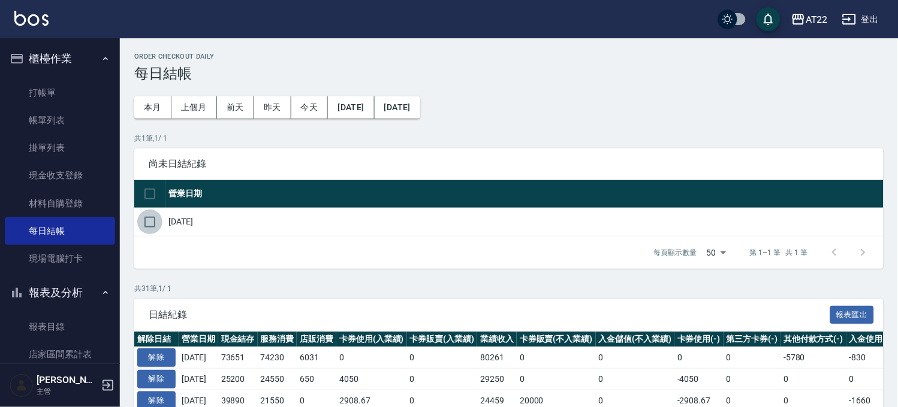
click at [155, 215] on input "checkbox" at bounding box center [149, 222] width 25 height 25
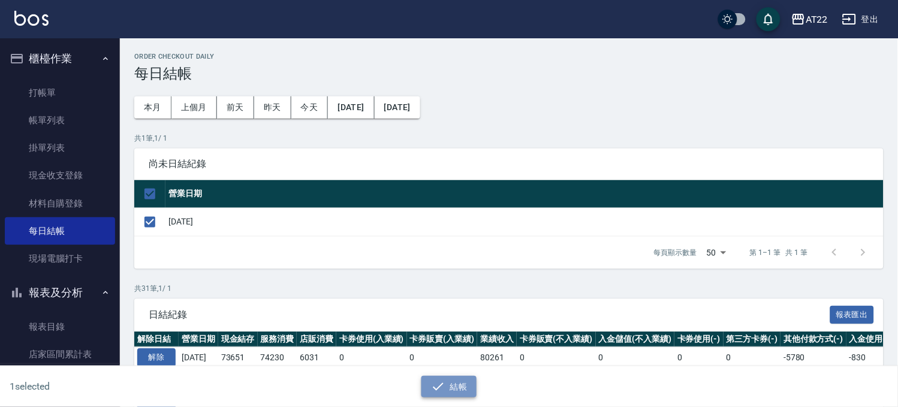
click at [447, 381] on button "結帳" at bounding box center [449, 387] width 56 height 22
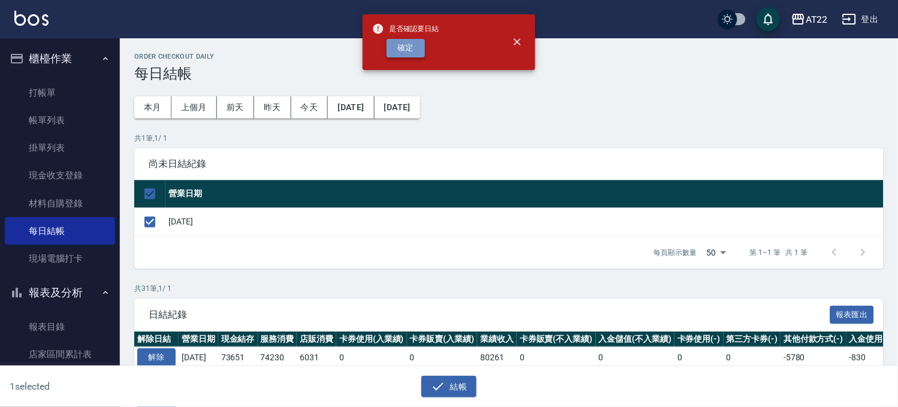
click at [396, 54] on button "確定" at bounding box center [405, 48] width 38 height 19
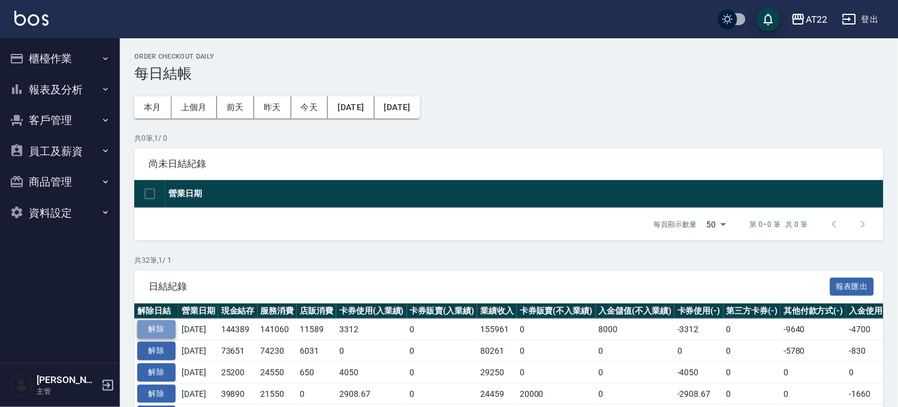
click at [152, 330] on button "解除" at bounding box center [156, 330] width 38 height 19
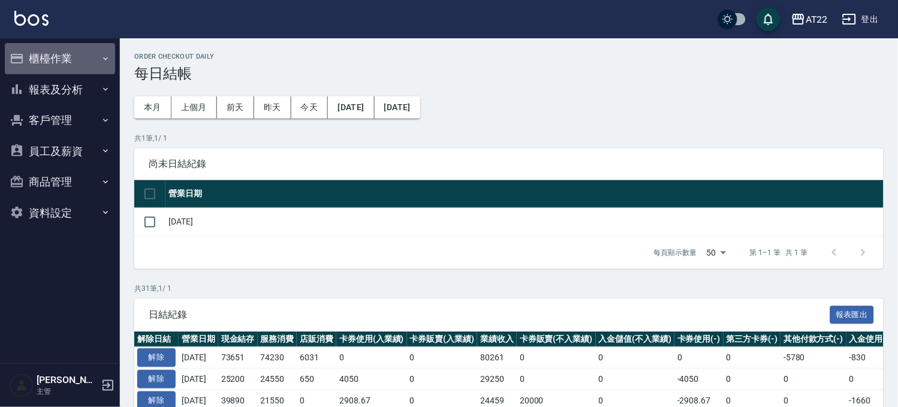
click at [55, 69] on button "櫃檯作業" at bounding box center [60, 58] width 110 height 31
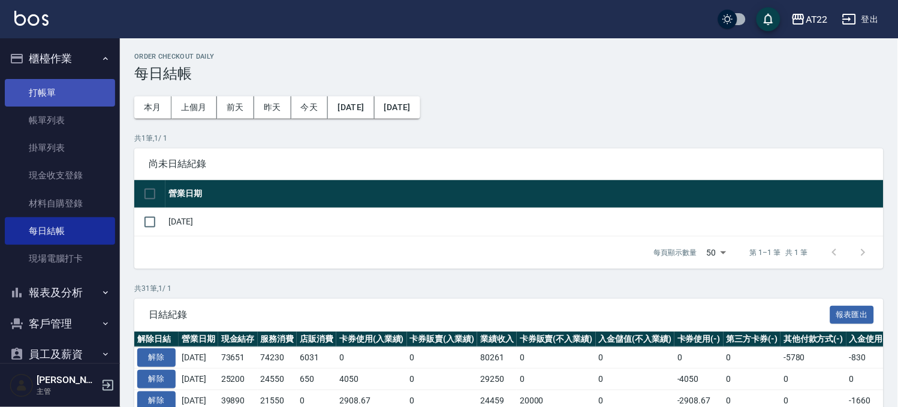
click at [49, 86] on link "打帳單" at bounding box center [60, 93] width 110 height 28
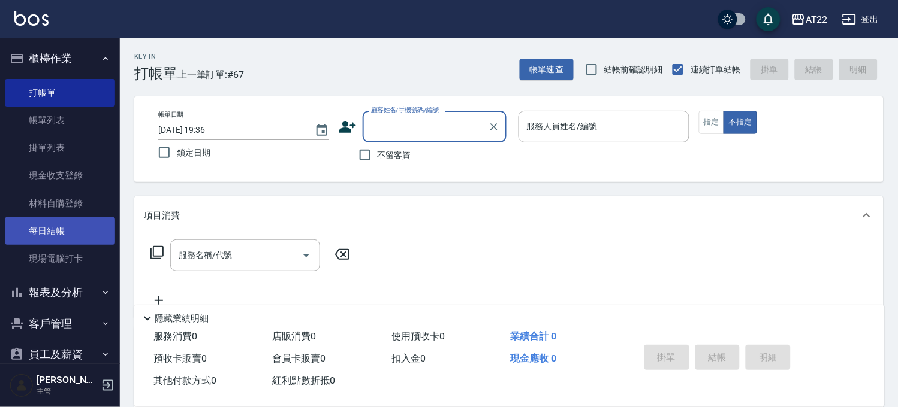
click at [73, 226] on link "每日結帳" at bounding box center [60, 231] width 110 height 28
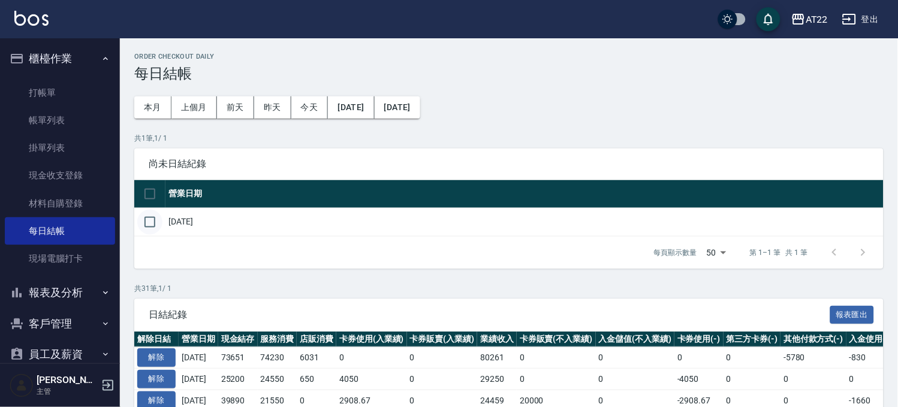
click at [154, 222] on input "checkbox" at bounding box center [149, 222] width 25 height 25
checkbox input "true"
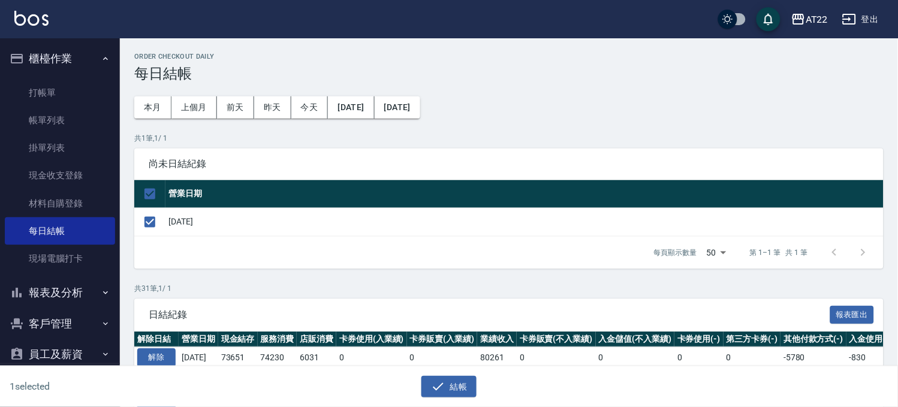
click at [447, 373] on div "結帳" at bounding box center [444, 383] width 444 height 32
click at [443, 394] on button "結帳" at bounding box center [449, 387] width 56 height 22
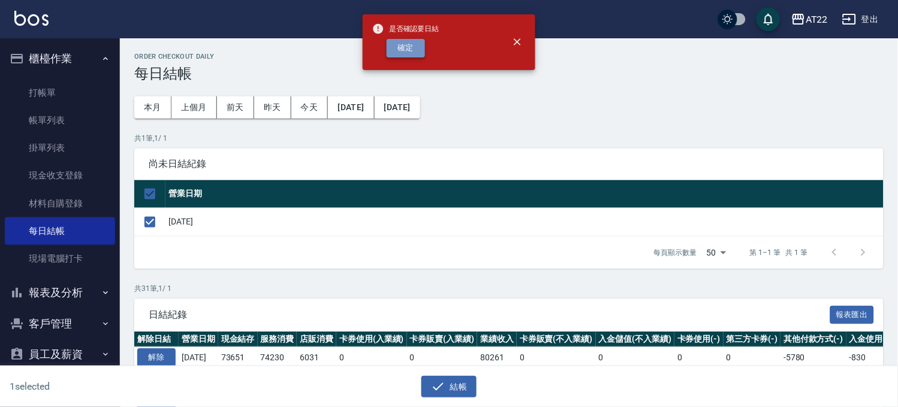
click at [410, 49] on button "確定" at bounding box center [405, 48] width 38 height 19
checkbox input "false"
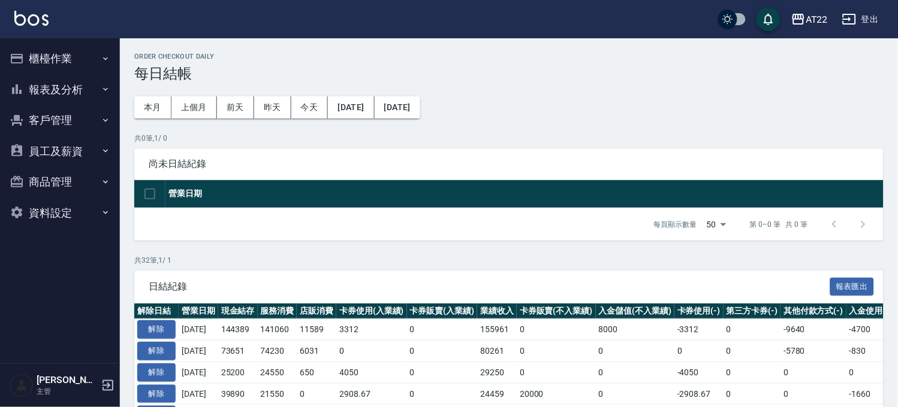
click at [37, 113] on button "客戶管理" at bounding box center [60, 120] width 110 height 31
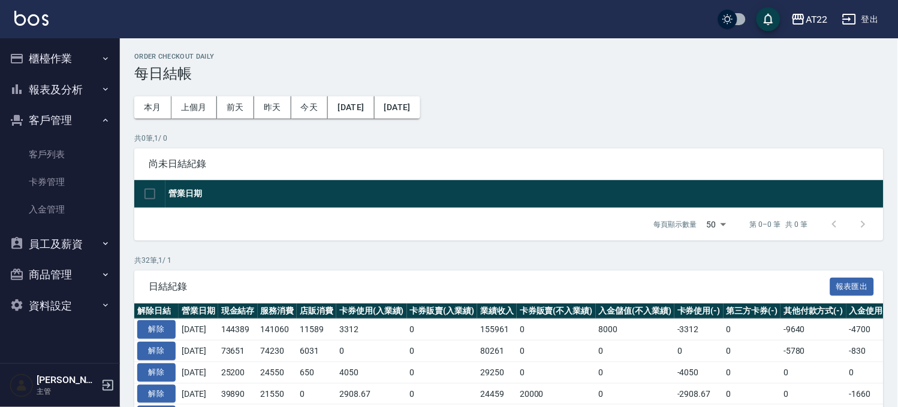
click at [44, 140] on ul "客戶列表 卡券管理 入金管理" at bounding box center [60, 182] width 110 height 93
click at [44, 143] on link "客戶列表" at bounding box center [60, 155] width 110 height 28
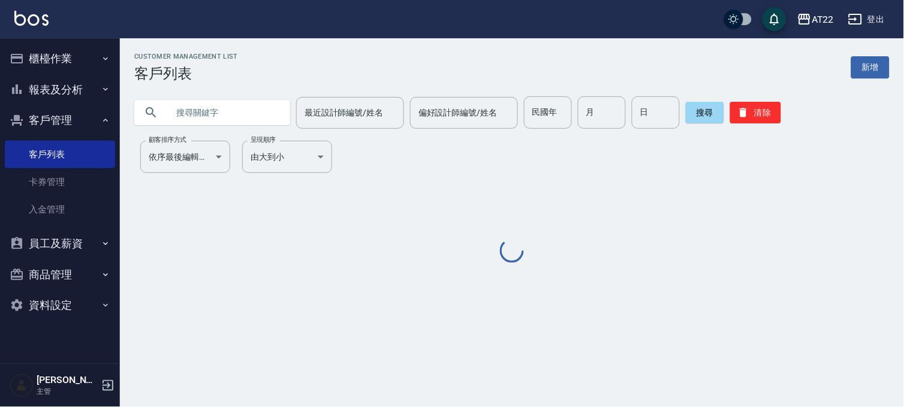
click at [188, 110] on input "text" at bounding box center [224, 112] width 113 height 32
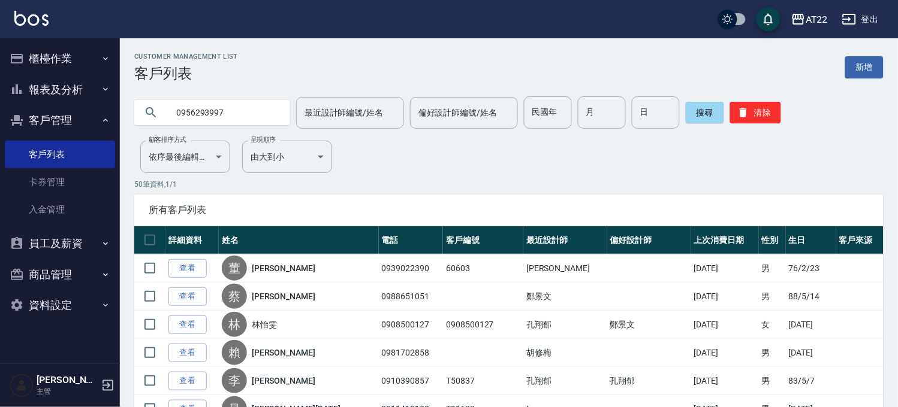
type input "0956293997"
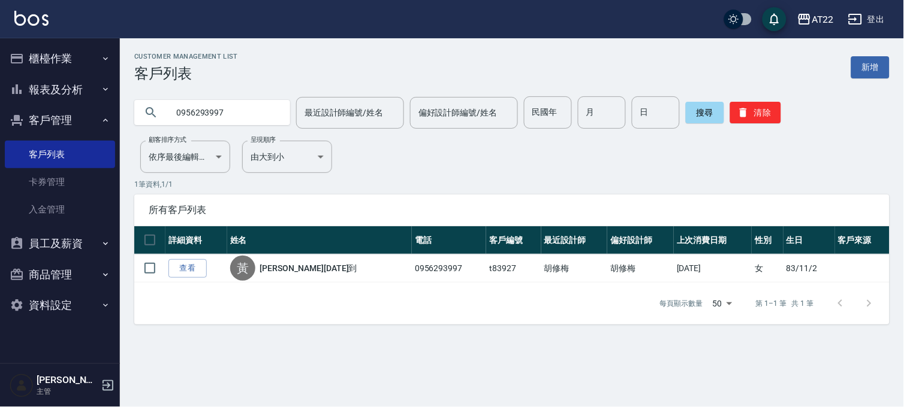
click at [66, 59] on button "櫃檯作業" at bounding box center [60, 58] width 110 height 31
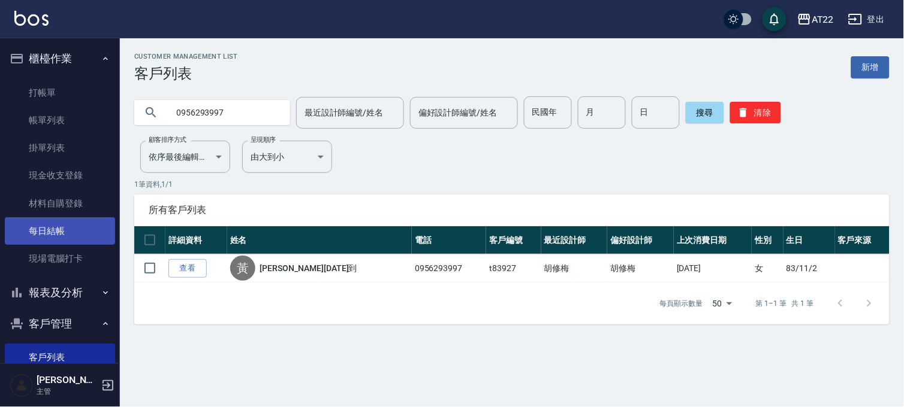
click at [47, 219] on link "每日結帳" at bounding box center [60, 231] width 110 height 28
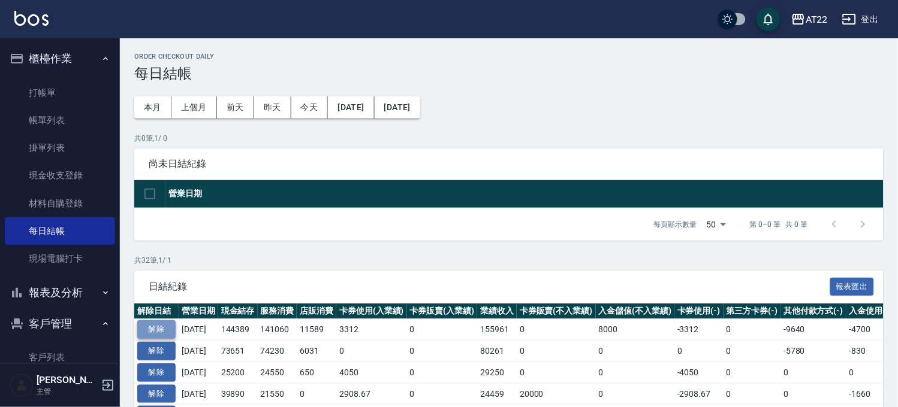
click at [161, 322] on button "解除" at bounding box center [156, 330] width 38 height 19
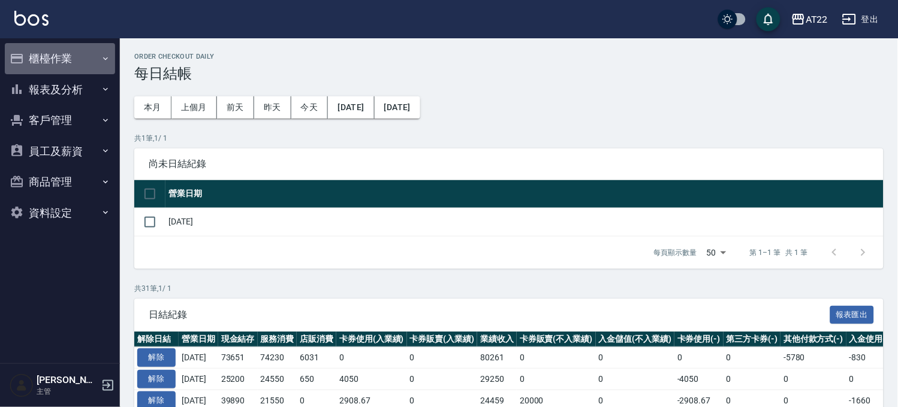
click at [68, 61] on button "櫃檯作業" at bounding box center [60, 58] width 110 height 31
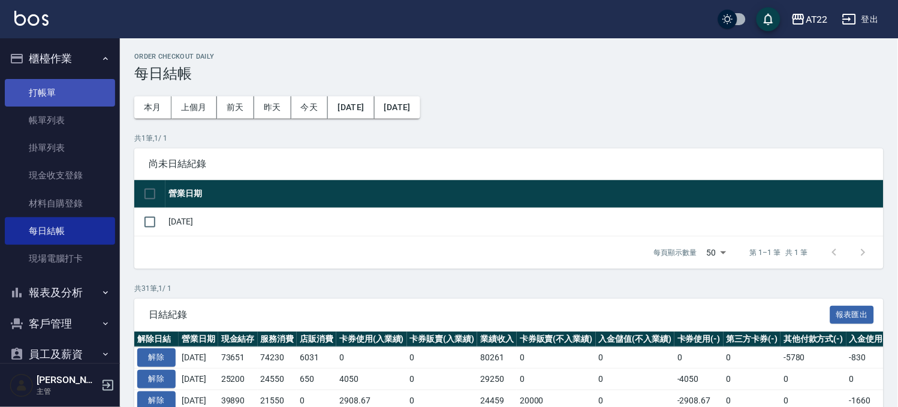
click at [58, 96] on link "打帳單" at bounding box center [60, 93] width 110 height 28
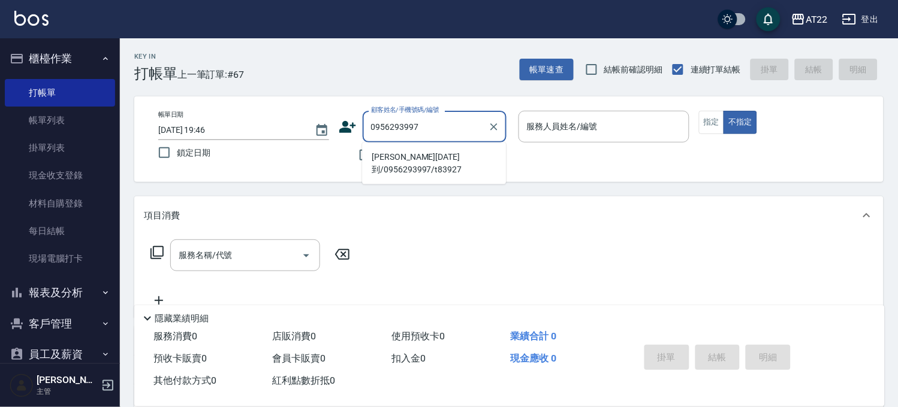
click at [398, 163] on li "[PERSON_NAME][DATE]到/0956293997/t83927" at bounding box center [434, 163] width 144 height 32
type input "[PERSON_NAME][DATE]到/0956293997/t83927"
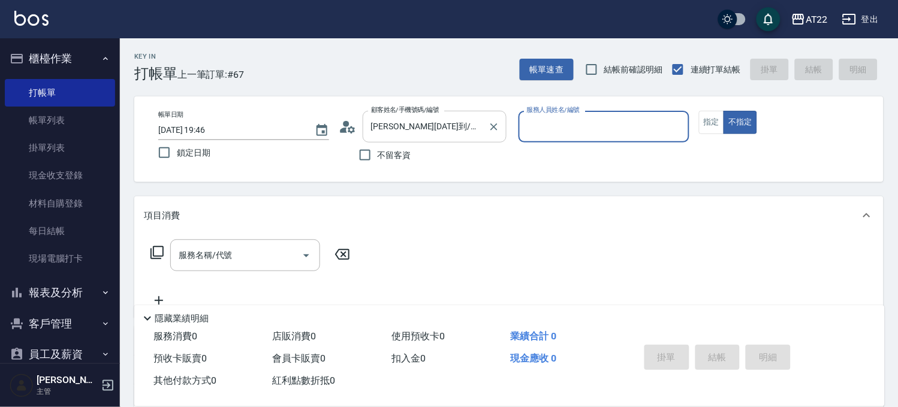
type input "Miko-12"
click at [350, 121] on icon at bounding box center [348, 127] width 18 height 18
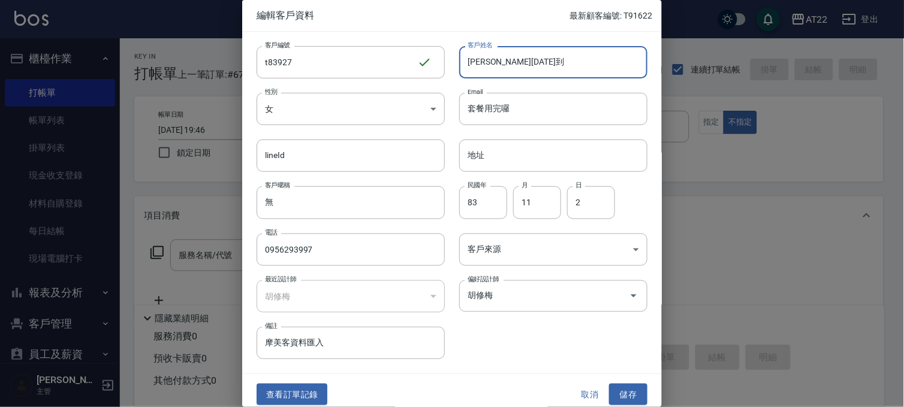
drag, startPoint x: 493, startPoint y: 62, endPoint x: 567, endPoint y: 58, distance: 74.4
click at [550, 63] on input "[PERSON_NAME][DATE]到" at bounding box center [553, 62] width 188 height 32
type input "[PERSON_NAME][DATE]"
click at [616, 404] on button "儲存" at bounding box center [628, 395] width 38 height 22
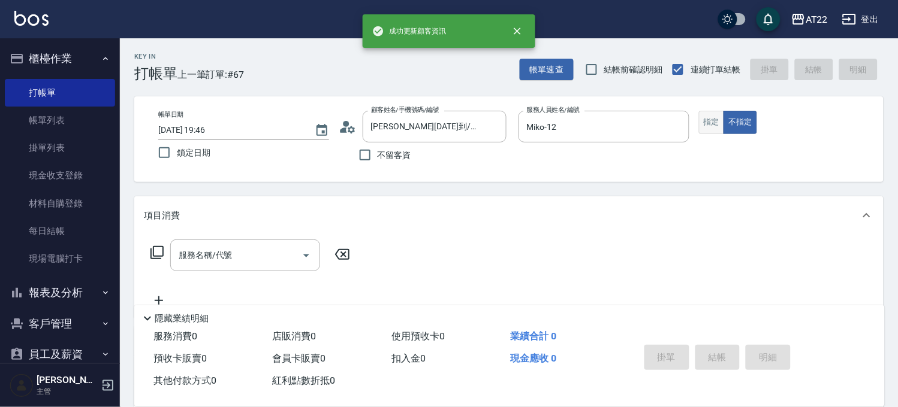
click at [702, 128] on button "指定" at bounding box center [712, 122] width 26 height 23
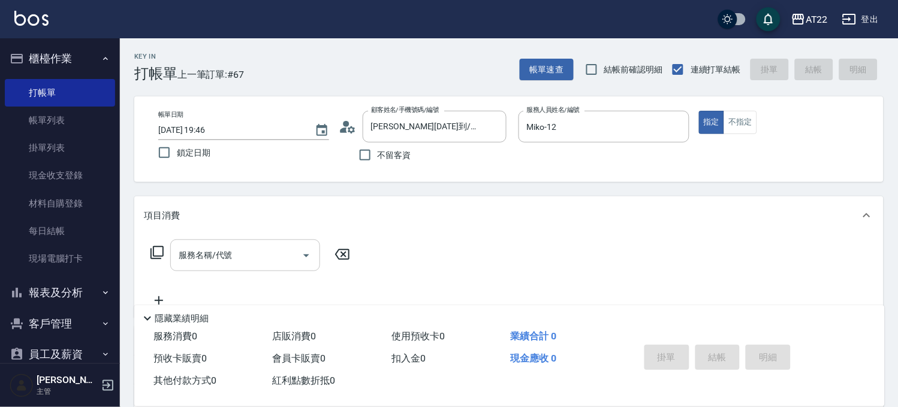
click at [199, 244] on div "服務名稱/代號" at bounding box center [245, 256] width 150 height 32
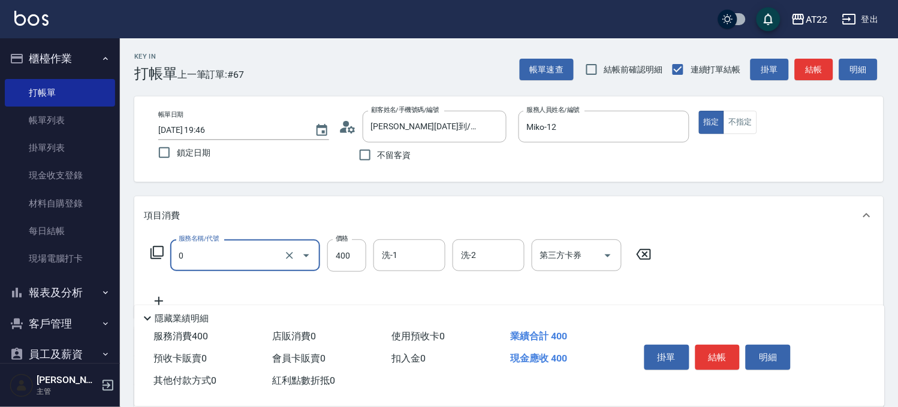
type input "有機洗髮(0)"
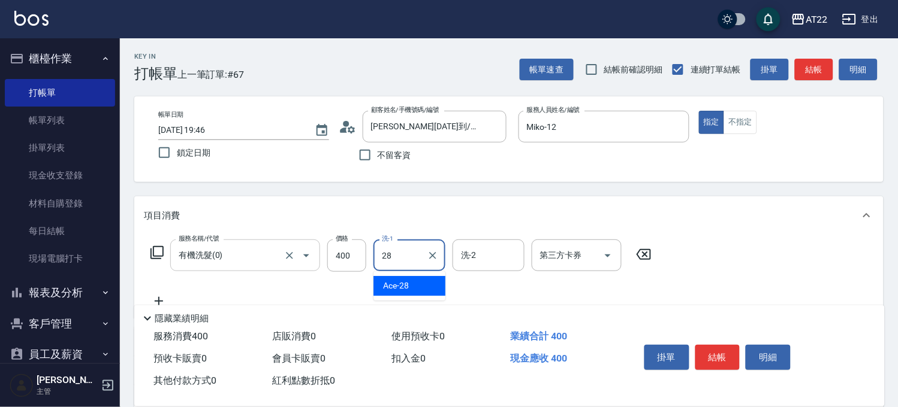
type input "Ace-28"
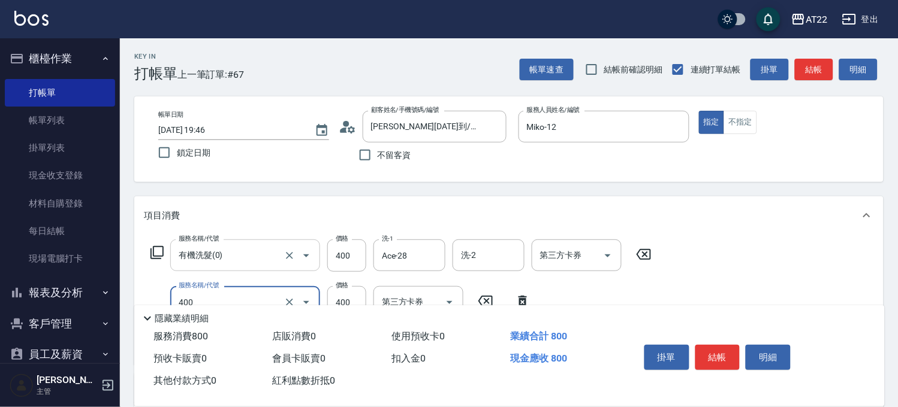
type input "剪髮(400)"
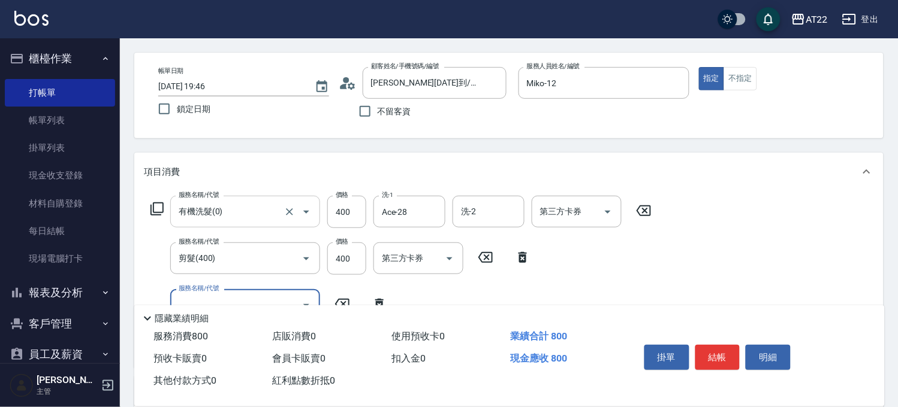
scroll to position [67, 0]
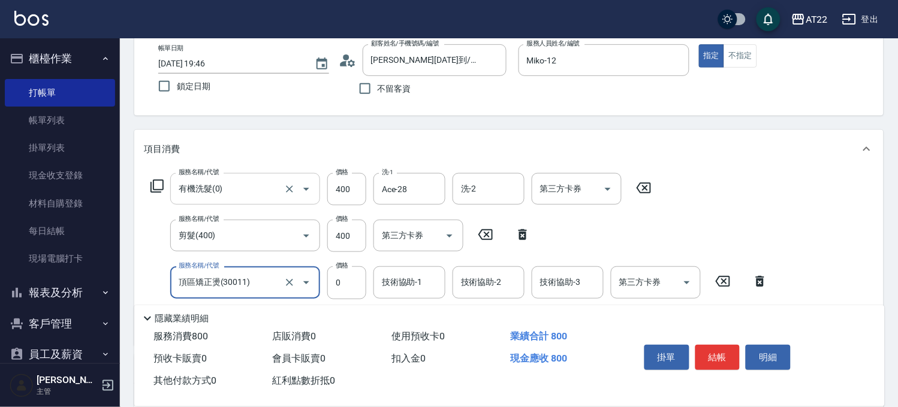
type input "頂區矯正燙(30011)"
type input "1800"
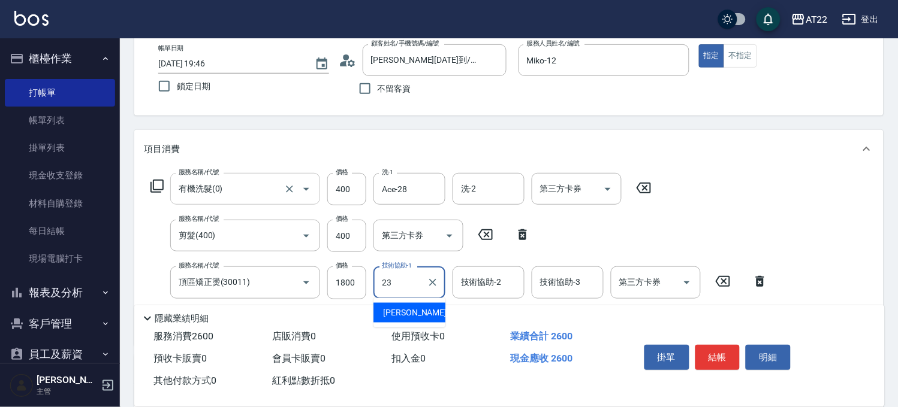
type input "Yuri-23"
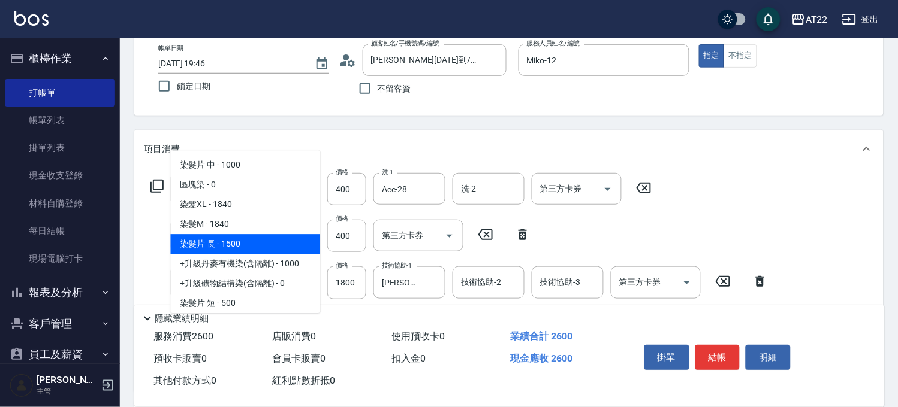
scroll to position [133, 0]
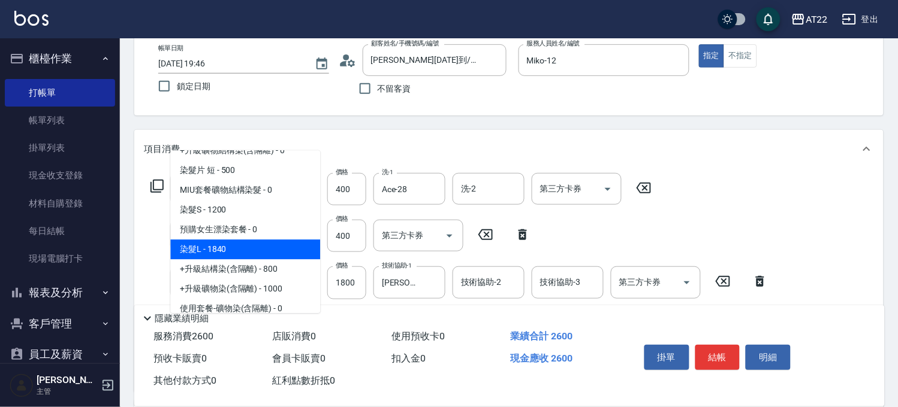
click at [246, 121] on span "染髮片 長 - 1500" at bounding box center [245, 111] width 150 height 20
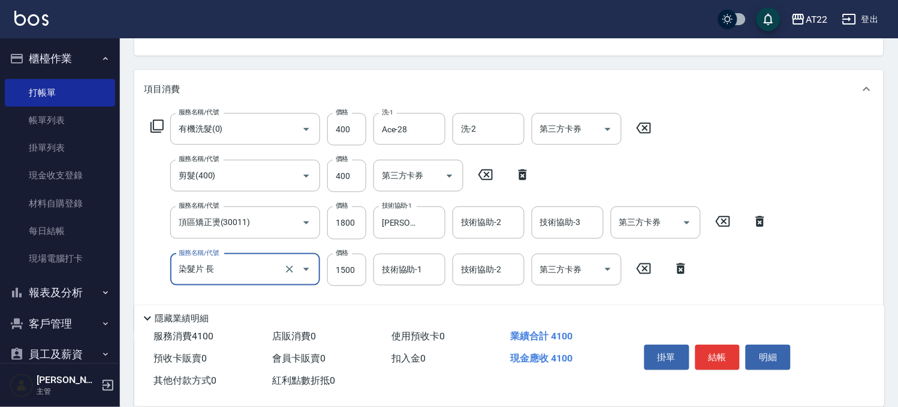
scroll to position [200, 0]
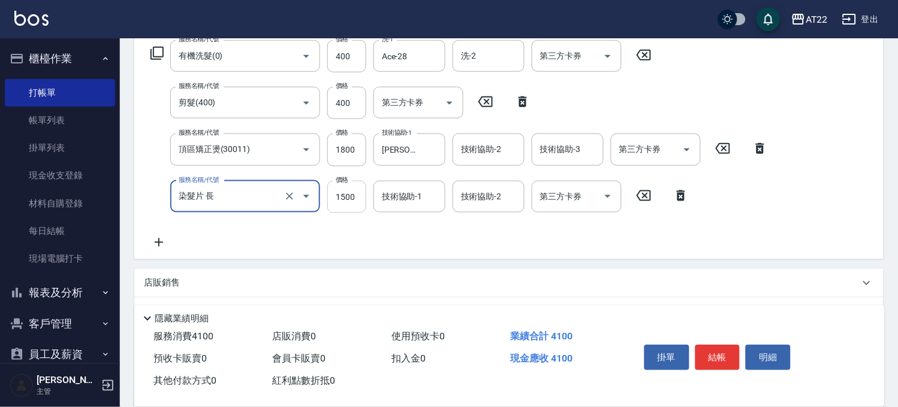
type input "染髮片 長"
click at [352, 201] on input "1500" at bounding box center [346, 197] width 39 height 32
type input "2080"
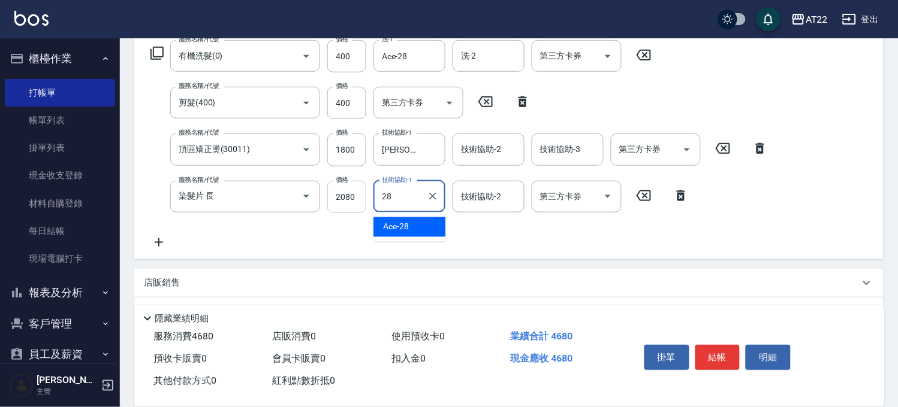
type input "Ace-28"
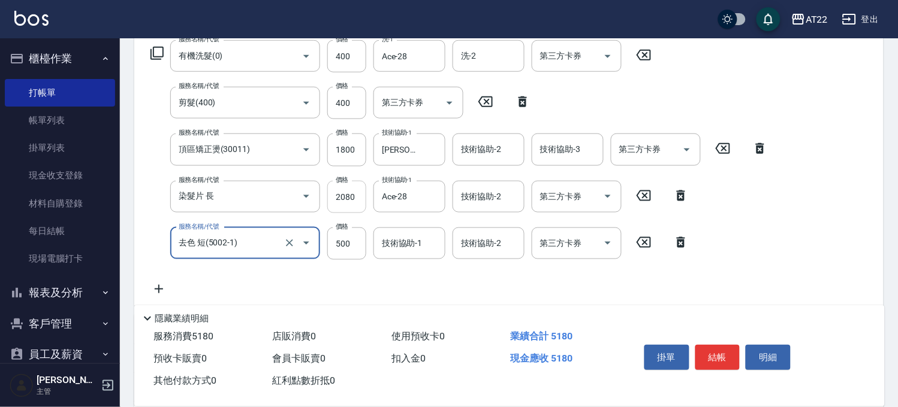
type input "去色 短(5002-1)"
type input "800"
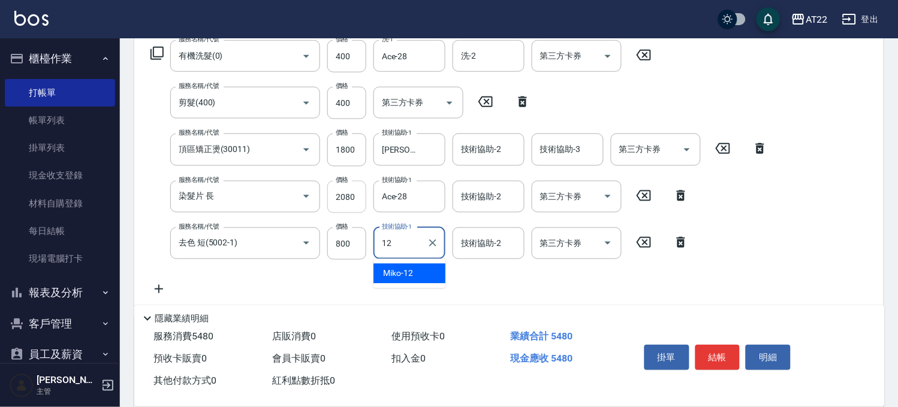
type input "Miko-12"
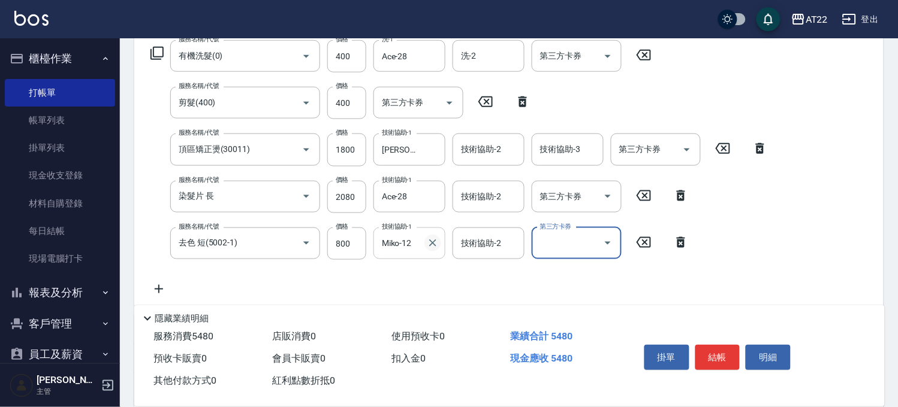
click at [436, 244] on icon "Clear" at bounding box center [433, 243] width 12 height 12
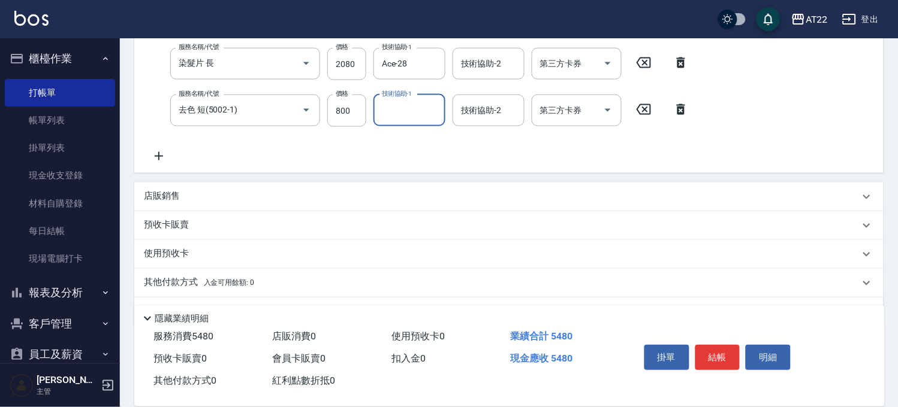
click at [164, 160] on icon at bounding box center [159, 156] width 30 height 14
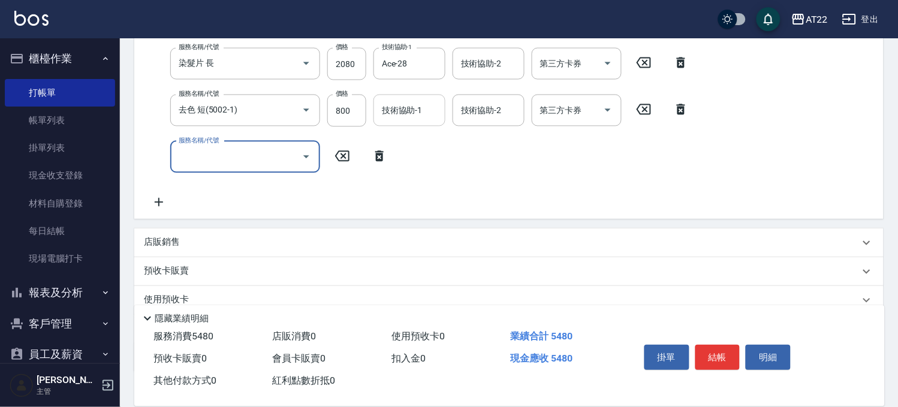
scroll to position [285, 0]
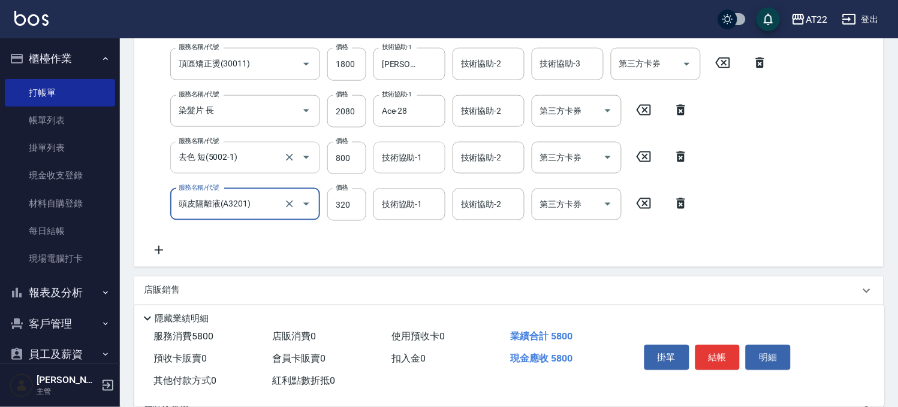
type input "頭皮隔離液(A3201)"
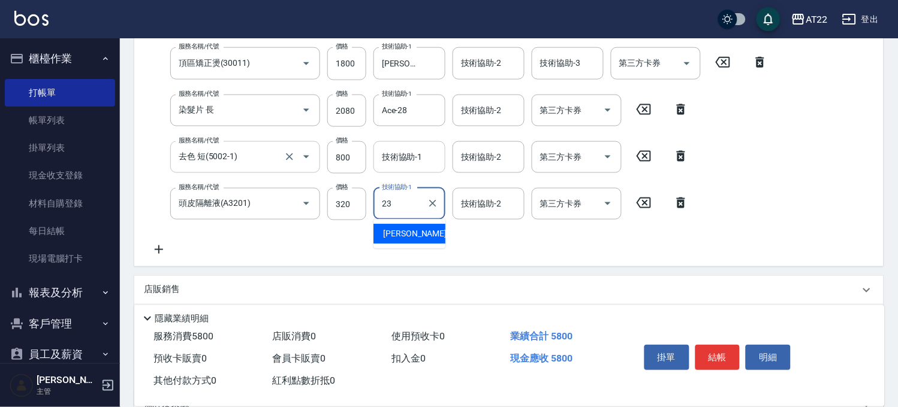
type input "Yuri-23"
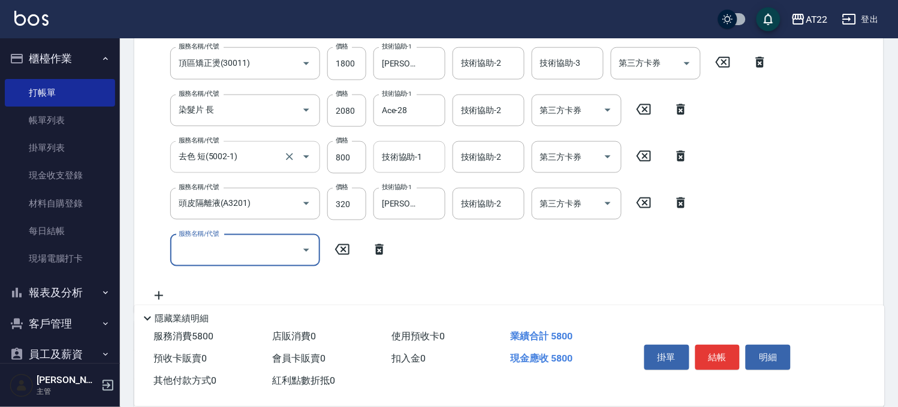
scroll to position [285, 0]
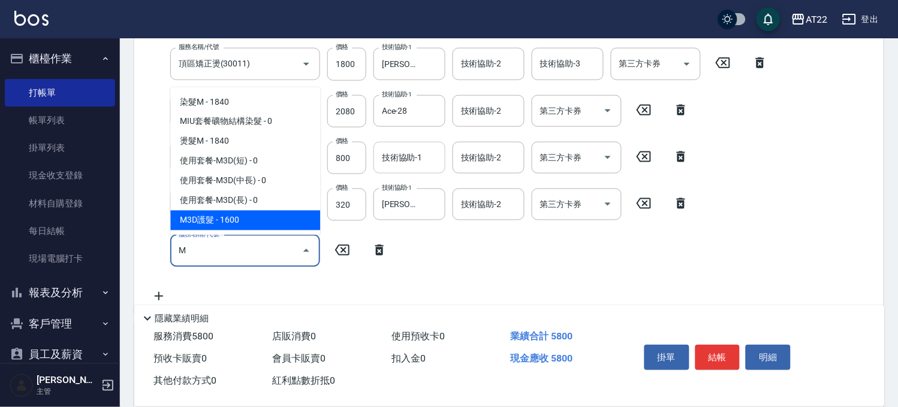
click at [219, 219] on span "M3D護髮 - 1600" at bounding box center [245, 221] width 150 height 20
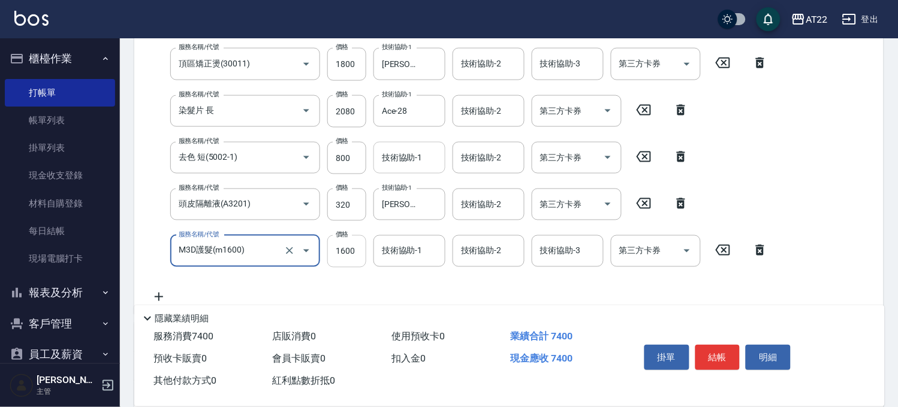
type input "M3D護髮(m1600)"
click at [337, 253] on input "1600" at bounding box center [346, 251] width 39 height 32
type input "2000"
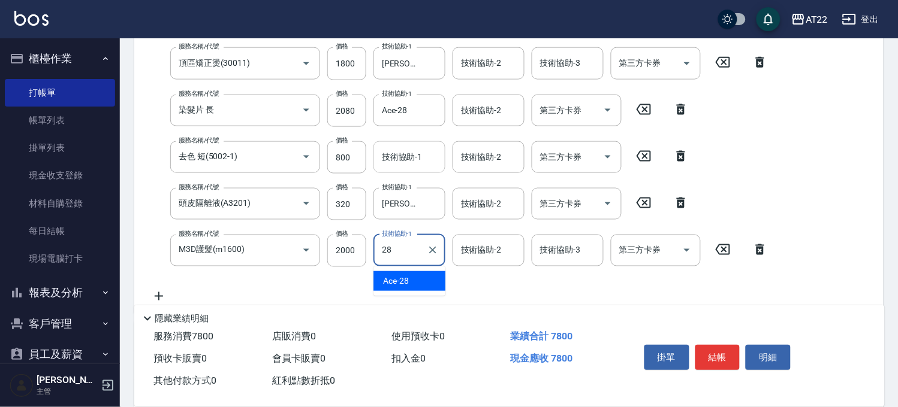
type input "Ace-28"
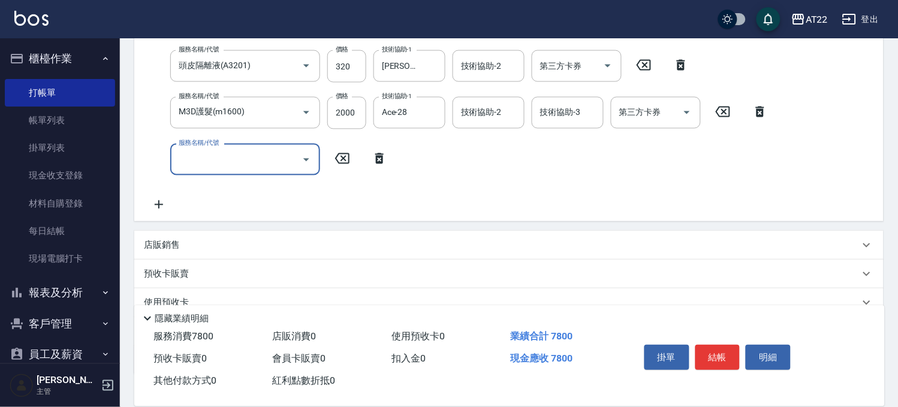
scroll to position [504, 0]
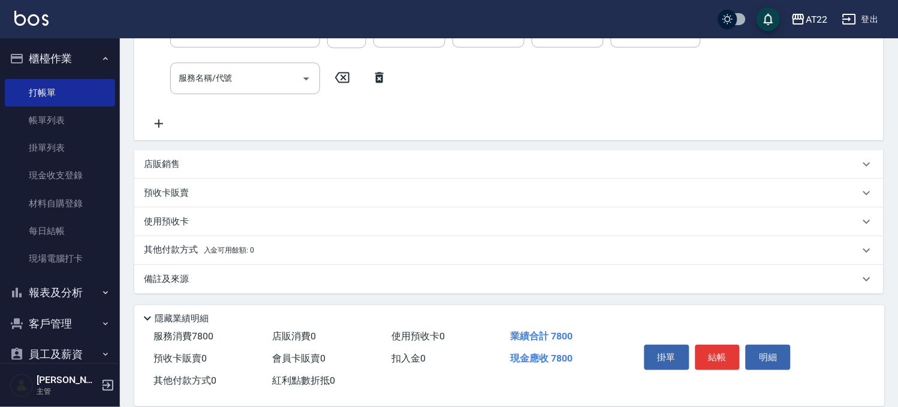
click at [200, 159] on div "店販銷售" at bounding box center [501, 165] width 715 height 13
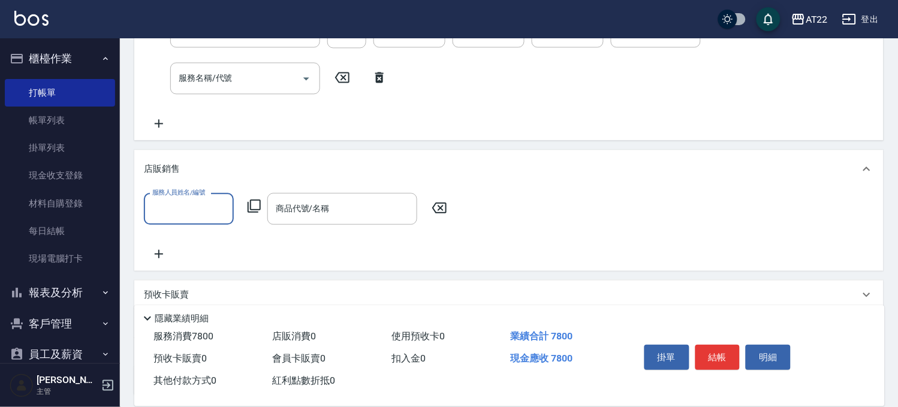
scroll to position [0, 0]
type input "Miko-12"
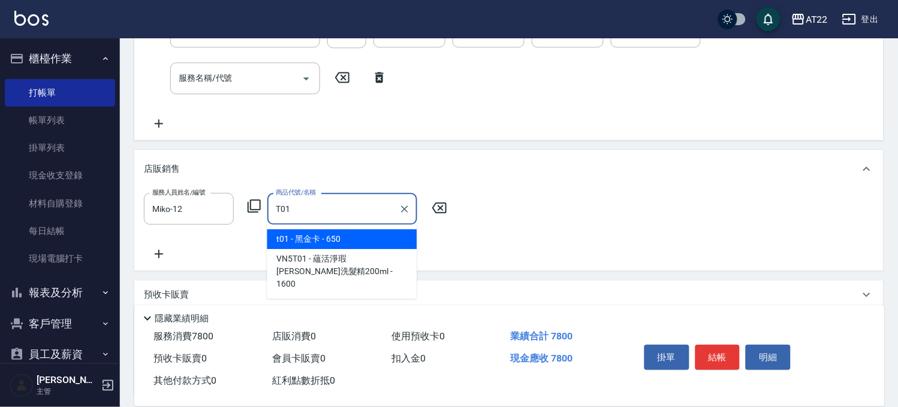
type input "黑金卡"
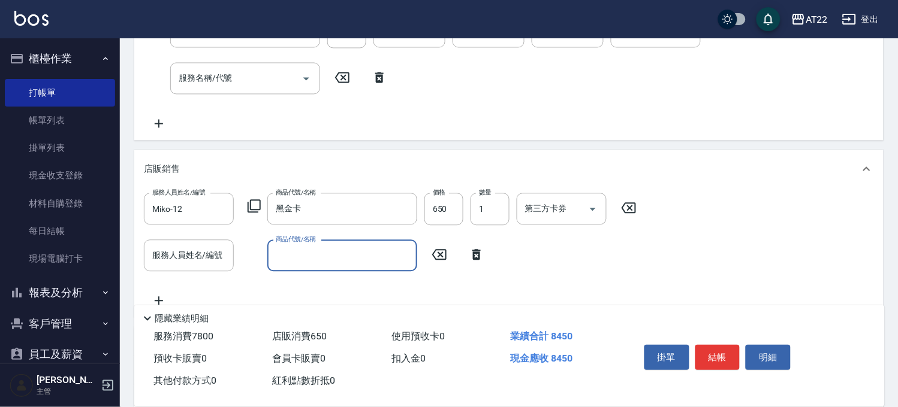
scroll to position [654, 0]
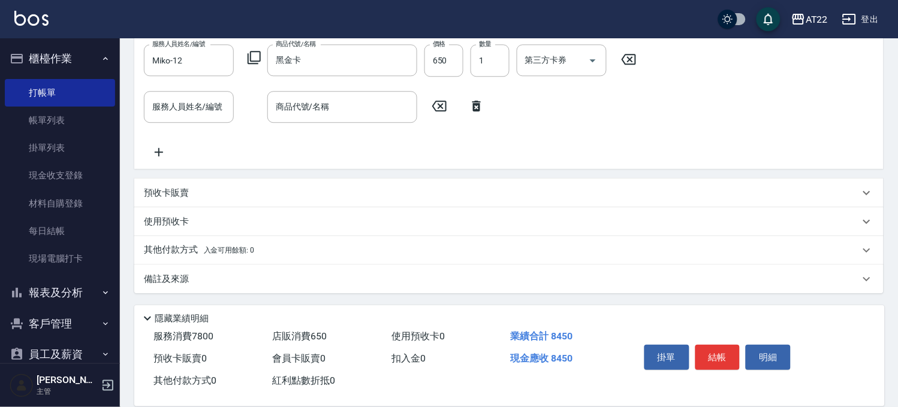
click at [189, 252] on p "其他付款方式 入金可用餘額: 0" at bounding box center [199, 250] width 110 height 13
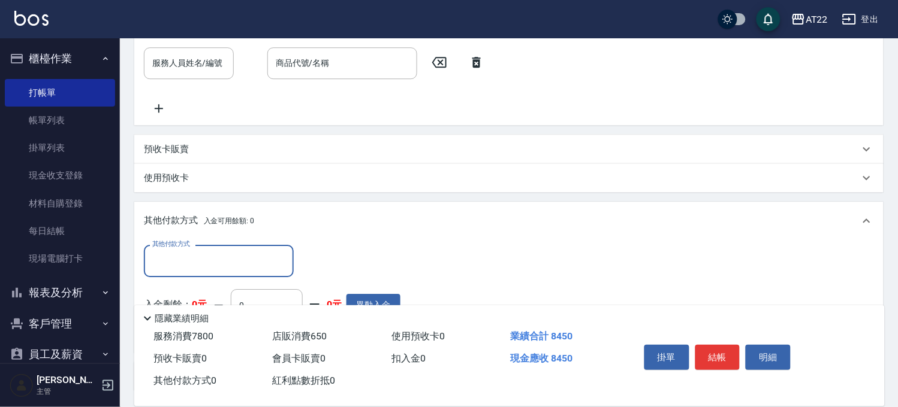
scroll to position [720, 0]
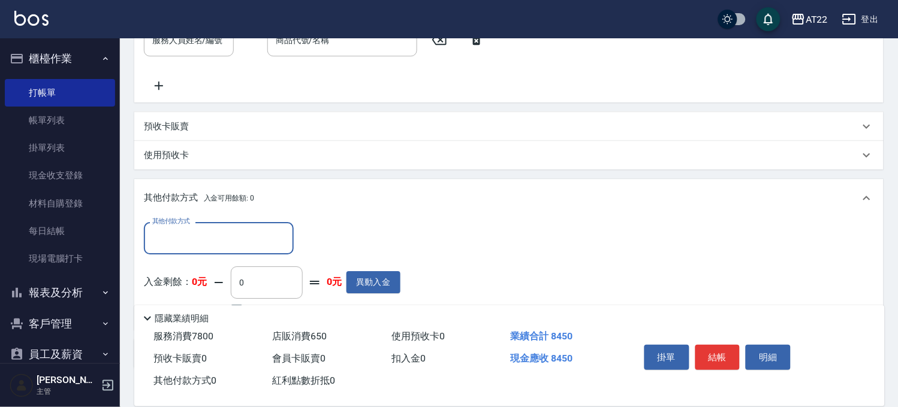
click at [198, 234] on input "其他付款方式" at bounding box center [218, 238] width 139 height 21
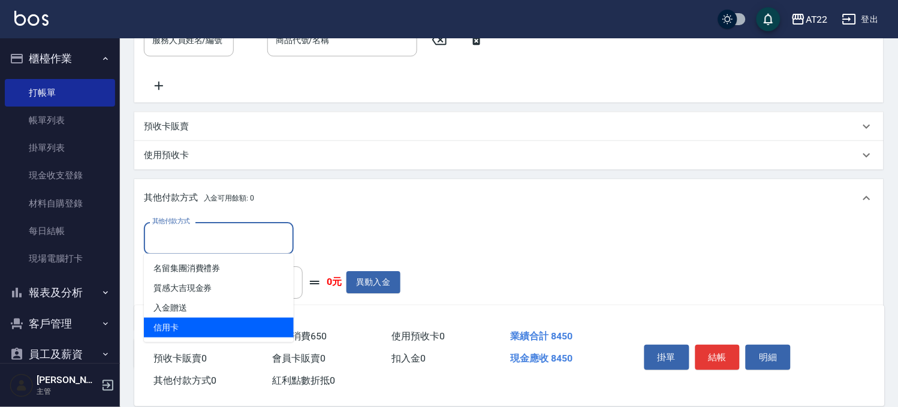
click at [177, 333] on span "信用卡" at bounding box center [219, 328] width 150 height 20
type input "信用卡"
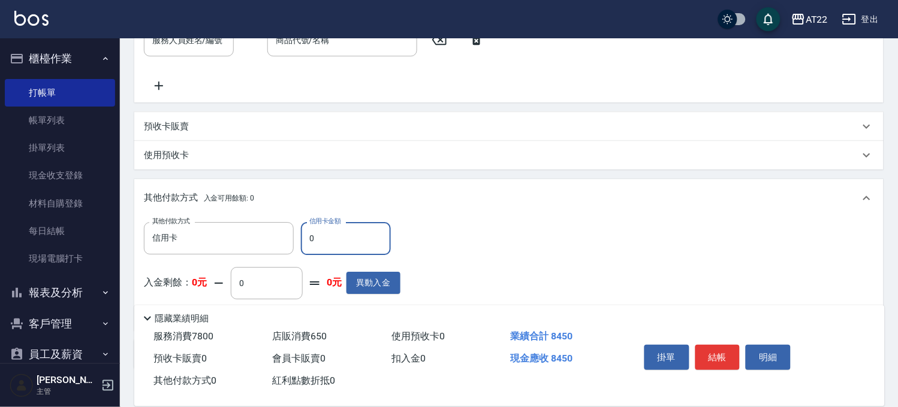
drag, startPoint x: 319, startPoint y: 241, endPoint x: 297, endPoint y: 234, distance: 24.1
click at [297, 234] on div "其他付款方式 信用卡 其他付款方式 信用卡金額 0 信用卡金額" at bounding box center [272, 238] width 256 height 32
type input "8450"
click at [731, 354] on button "結帳" at bounding box center [717, 357] width 45 height 25
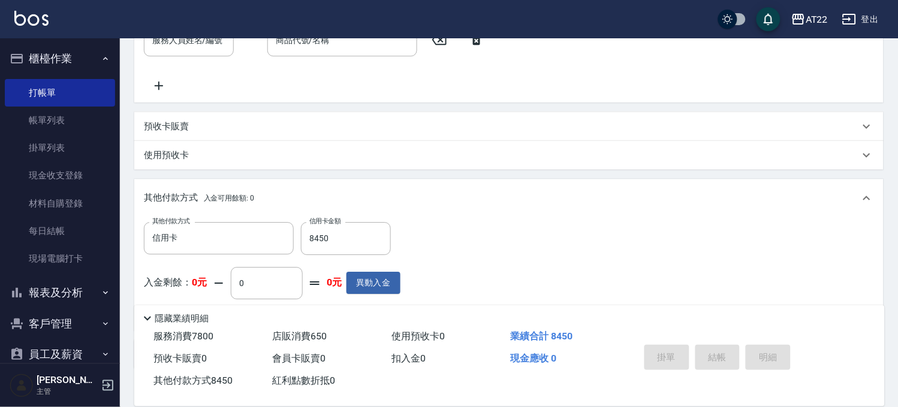
type input "2025/09/20 19:48"
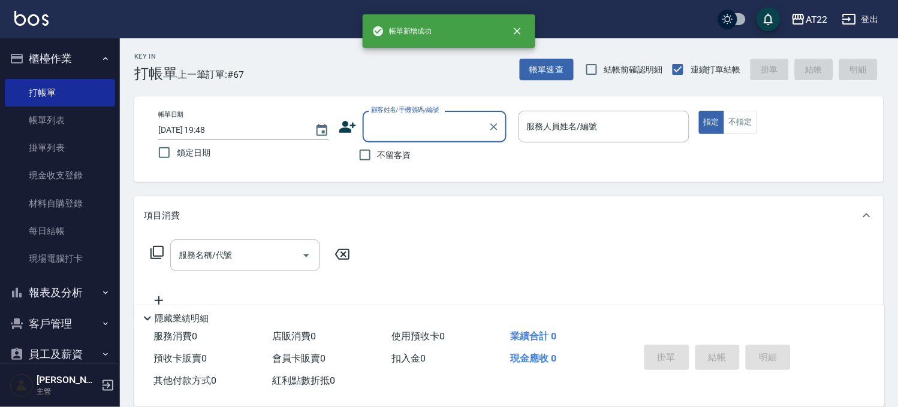
scroll to position [0, 0]
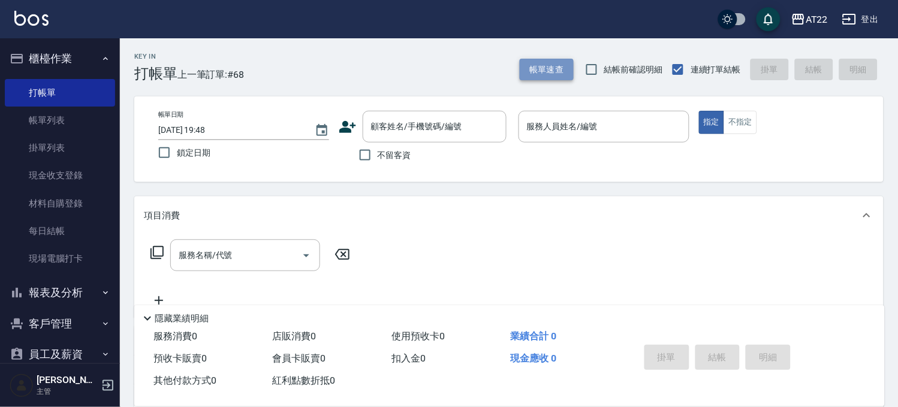
click at [552, 65] on button "帳單速查" at bounding box center [546, 70] width 54 height 22
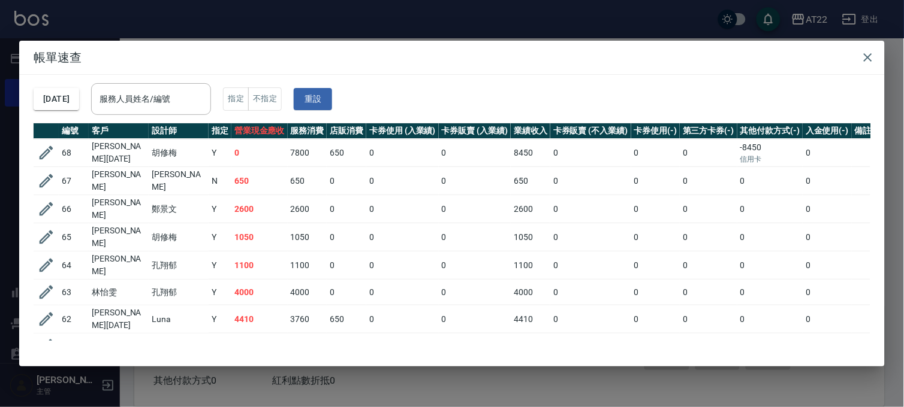
click at [178, 10] on div "帳單速查 2025/09/20 服務人員姓名/編號 服務人員姓名/編號 指定 不指定 重設 編號 客戶 設計師 指定 營業現金應收 服務消費 店販消費 卡券使…" at bounding box center [452, 203] width 904 height 407
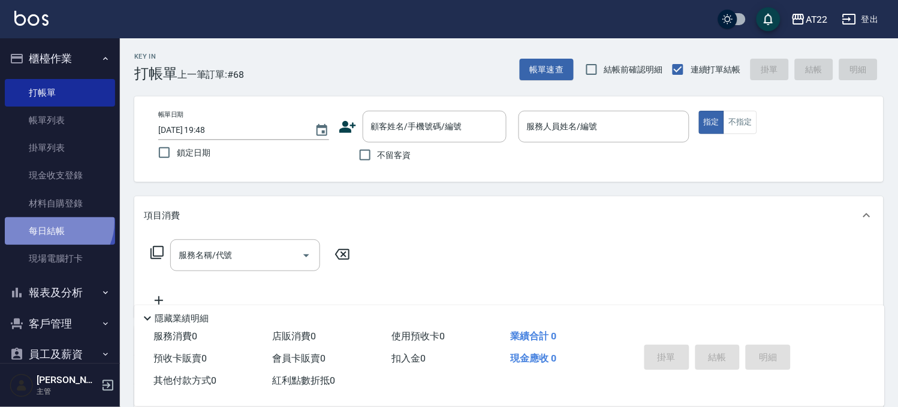
click at [57, 223] on link "每日結帳" at bounding box center [60, 231] width 110 height 28
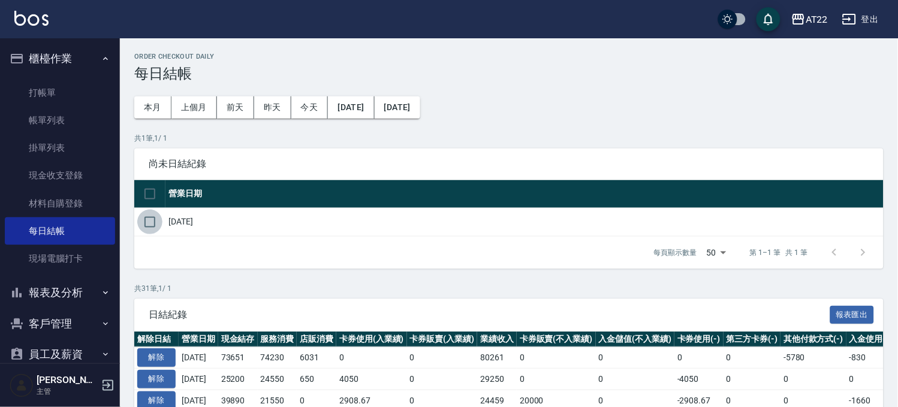
click at [152, 225] on input "checkbox" at bounding box center [149, 222] width 25 height 25
checkbox input "true"
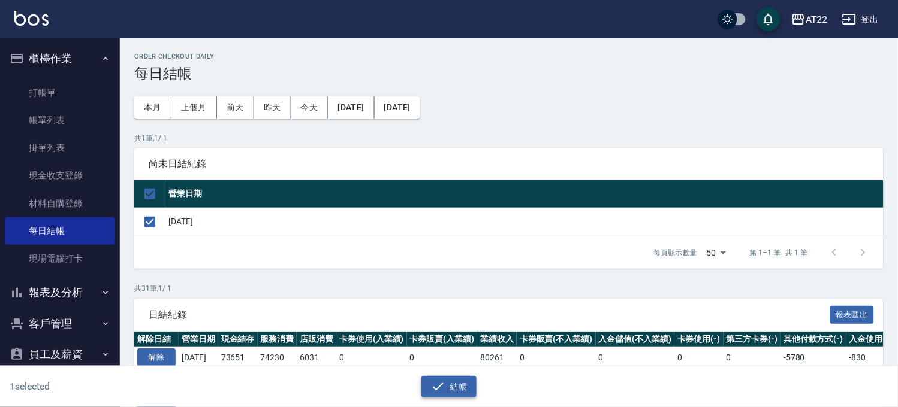
click at [455, 391] on button "結帳" at bounding box center [449, 387] width 56 height 22
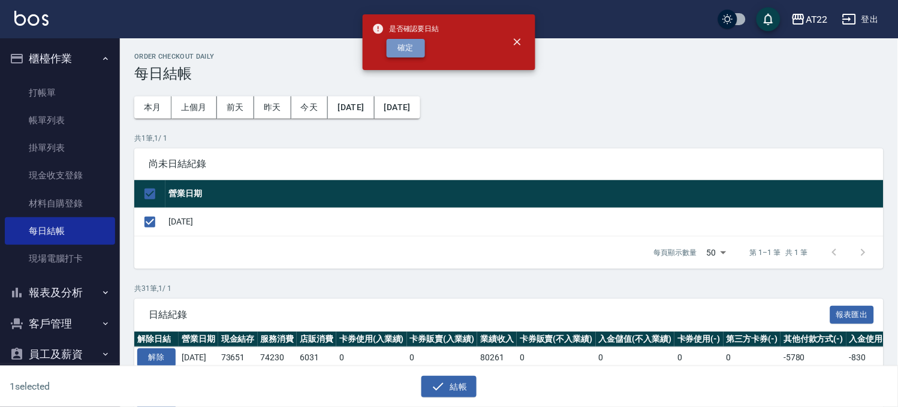
click at [415, 55] on button "確定" at bounding box center [405, 48] width 38 height 19
checkbox input "false"
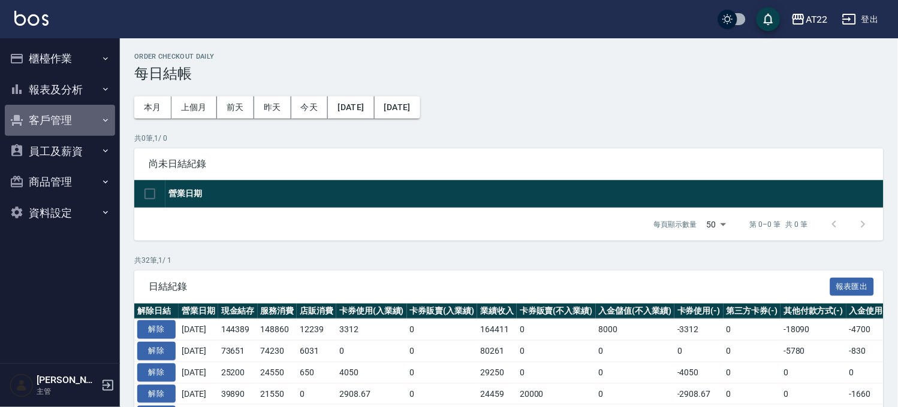
click at [63, 118] on button "客戶管理" at bounding box center [60, 120] width 110 height 31
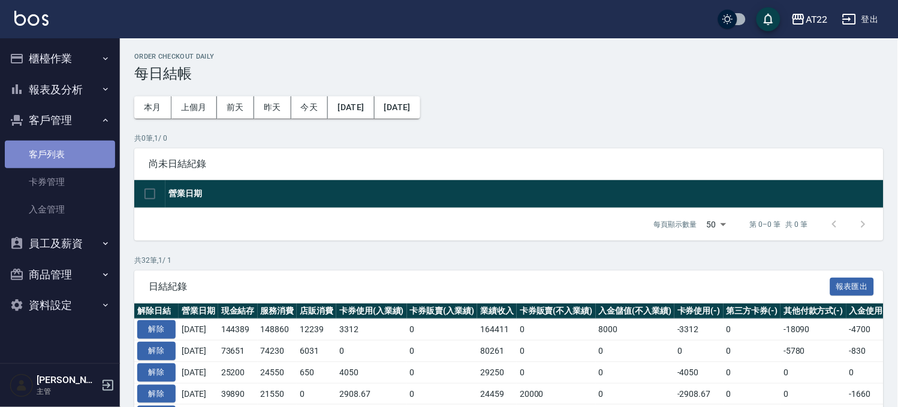
click at [56, 152] on link "客戶列表" at bounding box center [60, 155] width 110 height 28
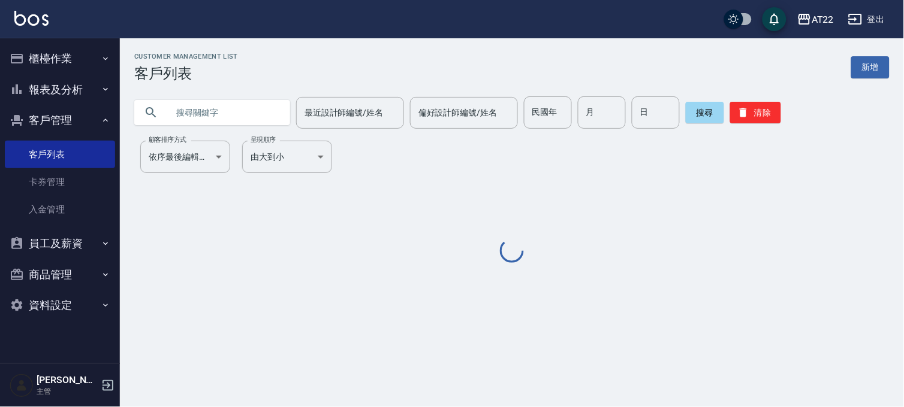
click at [179, 116] on input "text" at bounding box center [224, 112] width 113 height 32
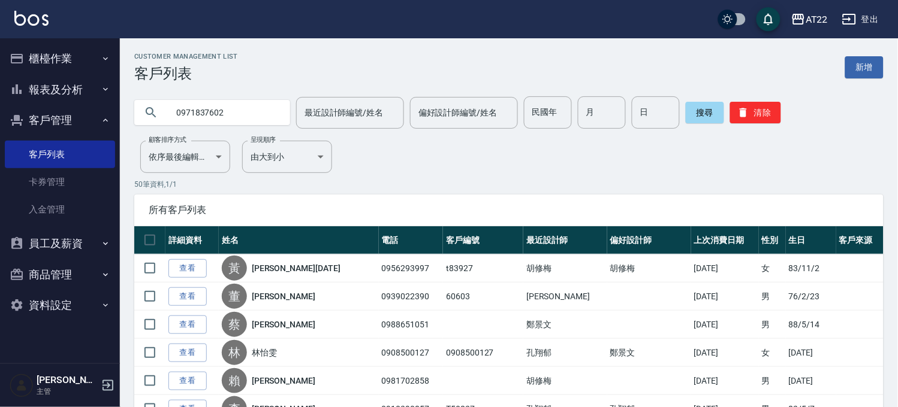
type input "0971837602"
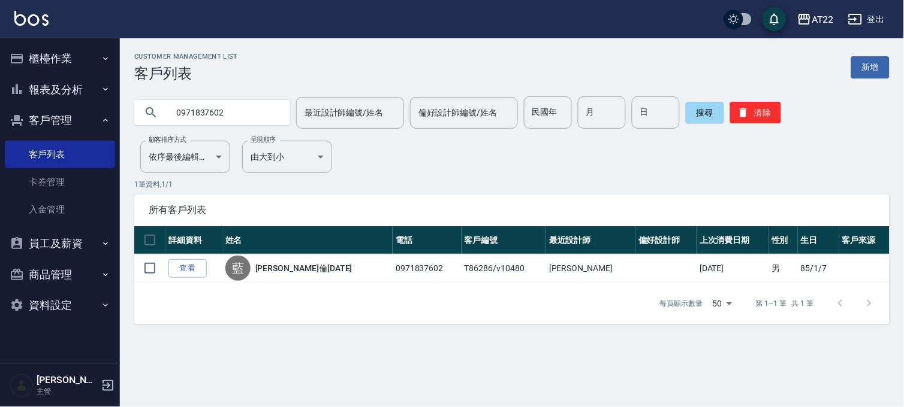
click at [175, 270] on link "查看" at bounding box center [187, 268] width 38 height 19
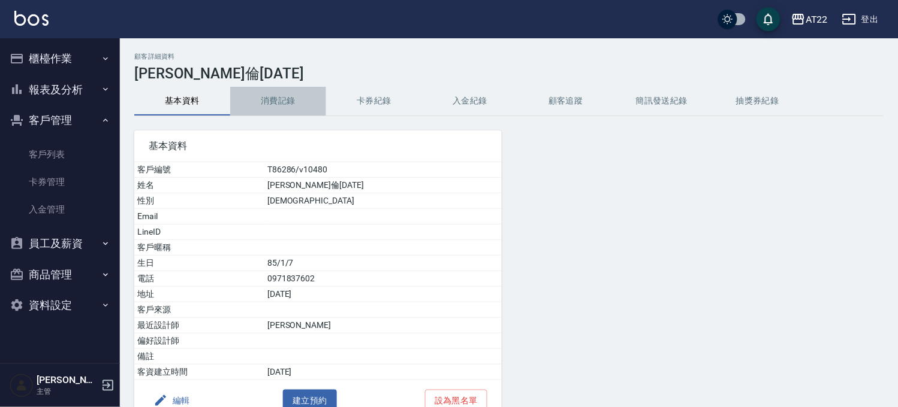
click at [267, 98] on button "消費記錄" at bounding box center [278, 101] width 96 height 29
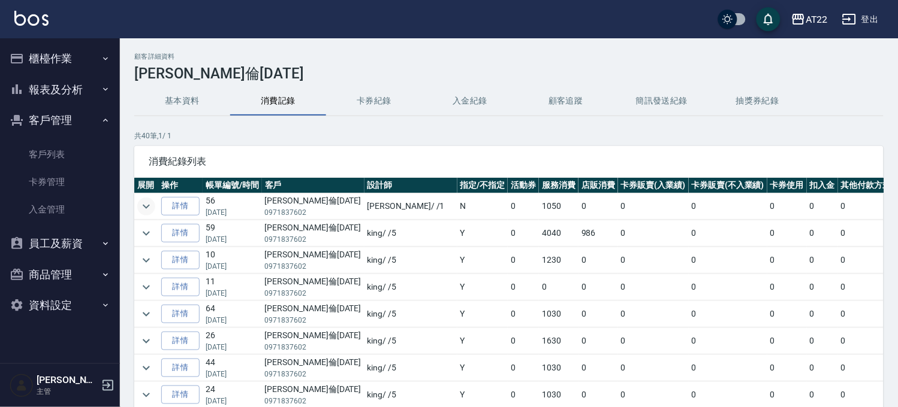
click at [145, 207] on icon "expand row" at bounding box center [146, 206] width 7 height 4
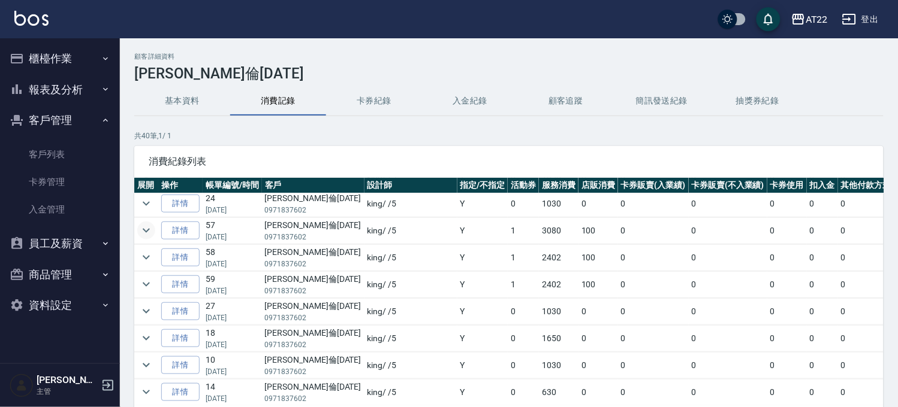
click at [146, 228] on icon "expand row" at bounding box center [146, 230] width 14 height 14
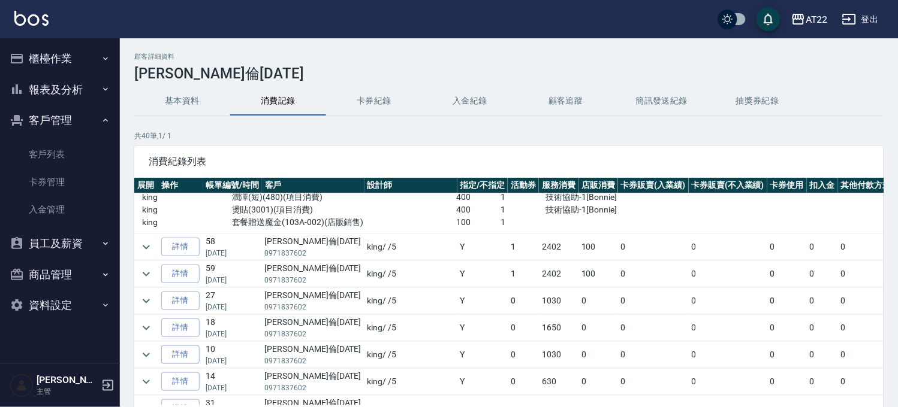
scroll to position [399, 0]
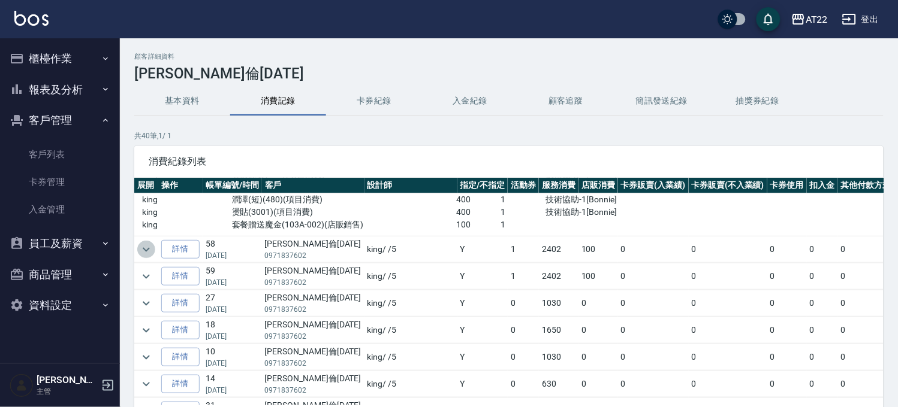
click at [143, 249] on icon "expand row" at bounding box center [146, 249] width 7 height 4
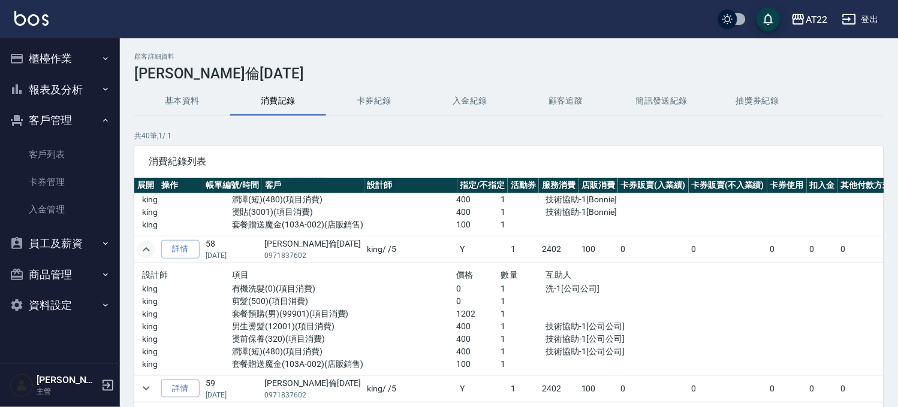
click at [75, 87] on button "報表及分析" at bounding box center [60, 89] width 110 height 31
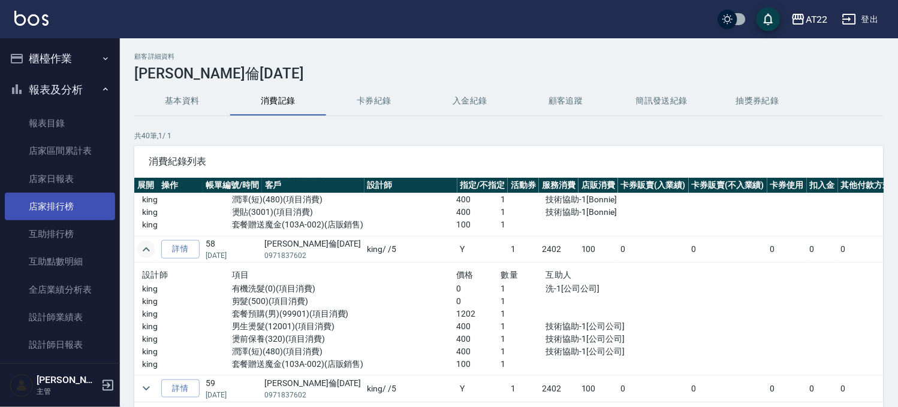
scroll to position [133, 0]
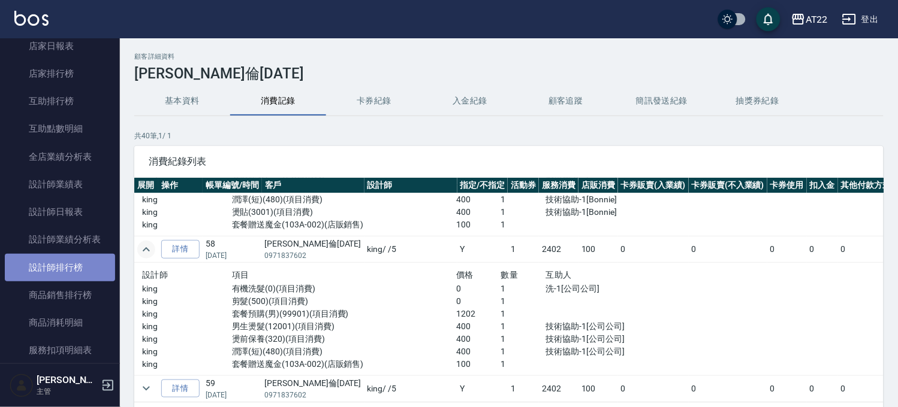
click at [93, 266] on link "設計師排行榜" at bounding box center [60, 268] width 110 height 28
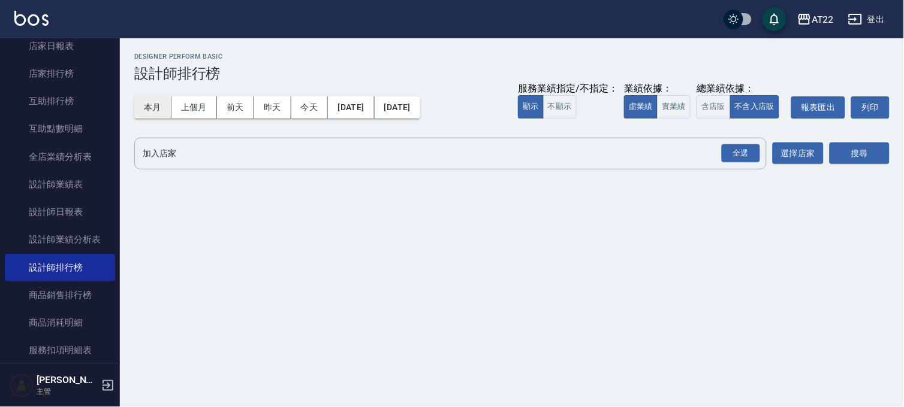
click at [156, 102] on button "本月" at bounding box center [152, 107] width 37 height 22
click at [734, 146] on div "全選" at bounding box center [740, 153] width 38 height 19
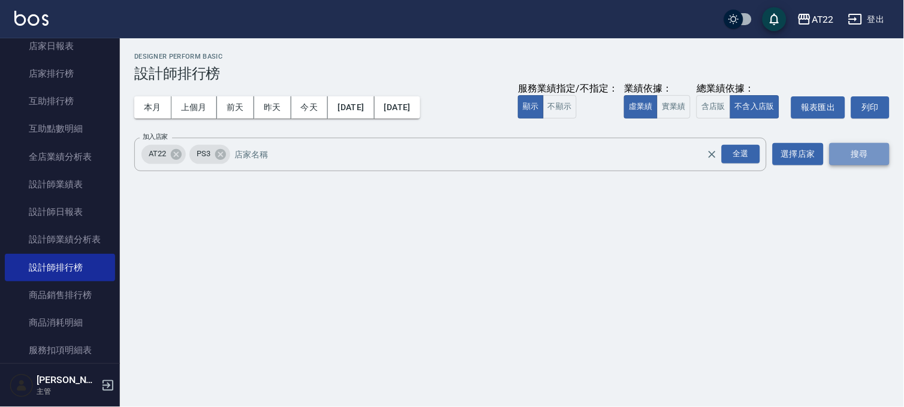
click at [848, 156] on button "搜尋" at bounding box center [859, 154] width 60 height 22
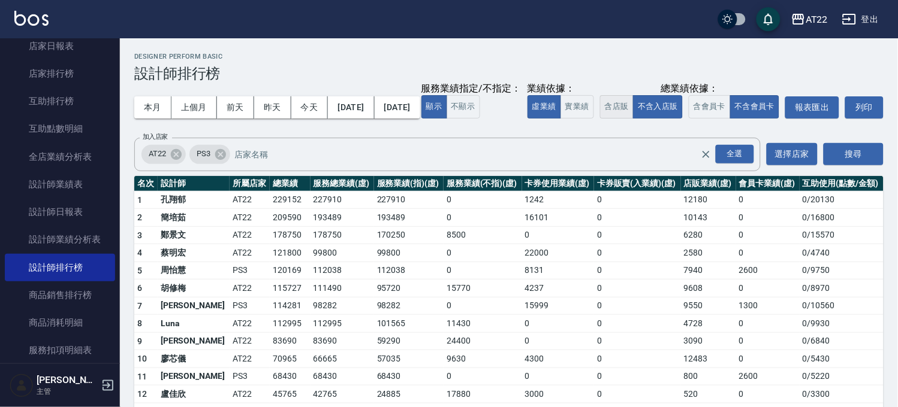
click at [600, 119] on button "含店販" at bounding box center [617, 106] width 34 height 23
